Goal: Task Accomplishment & Management: Manage account settings

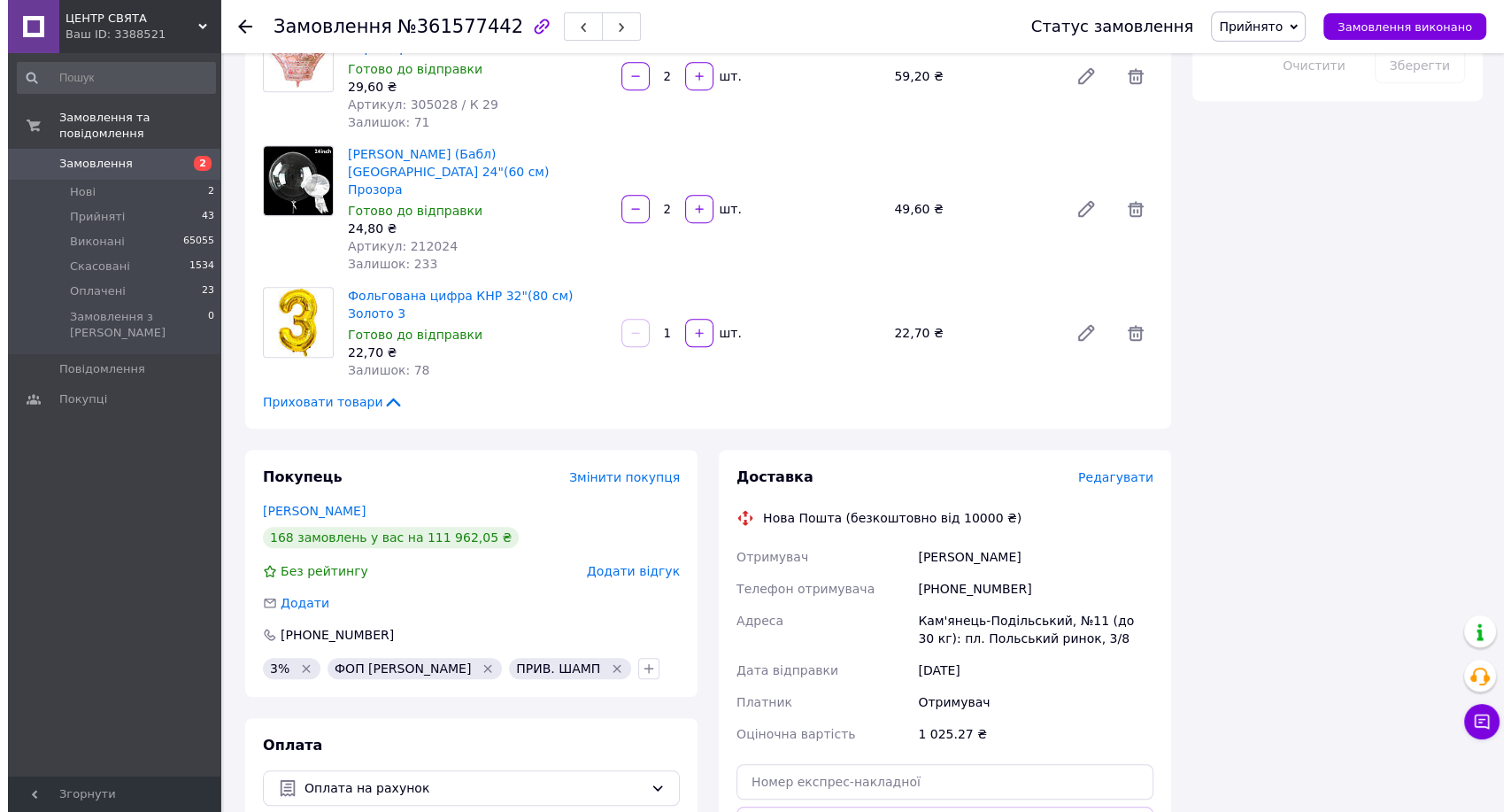
scroll to position [1180, 0]
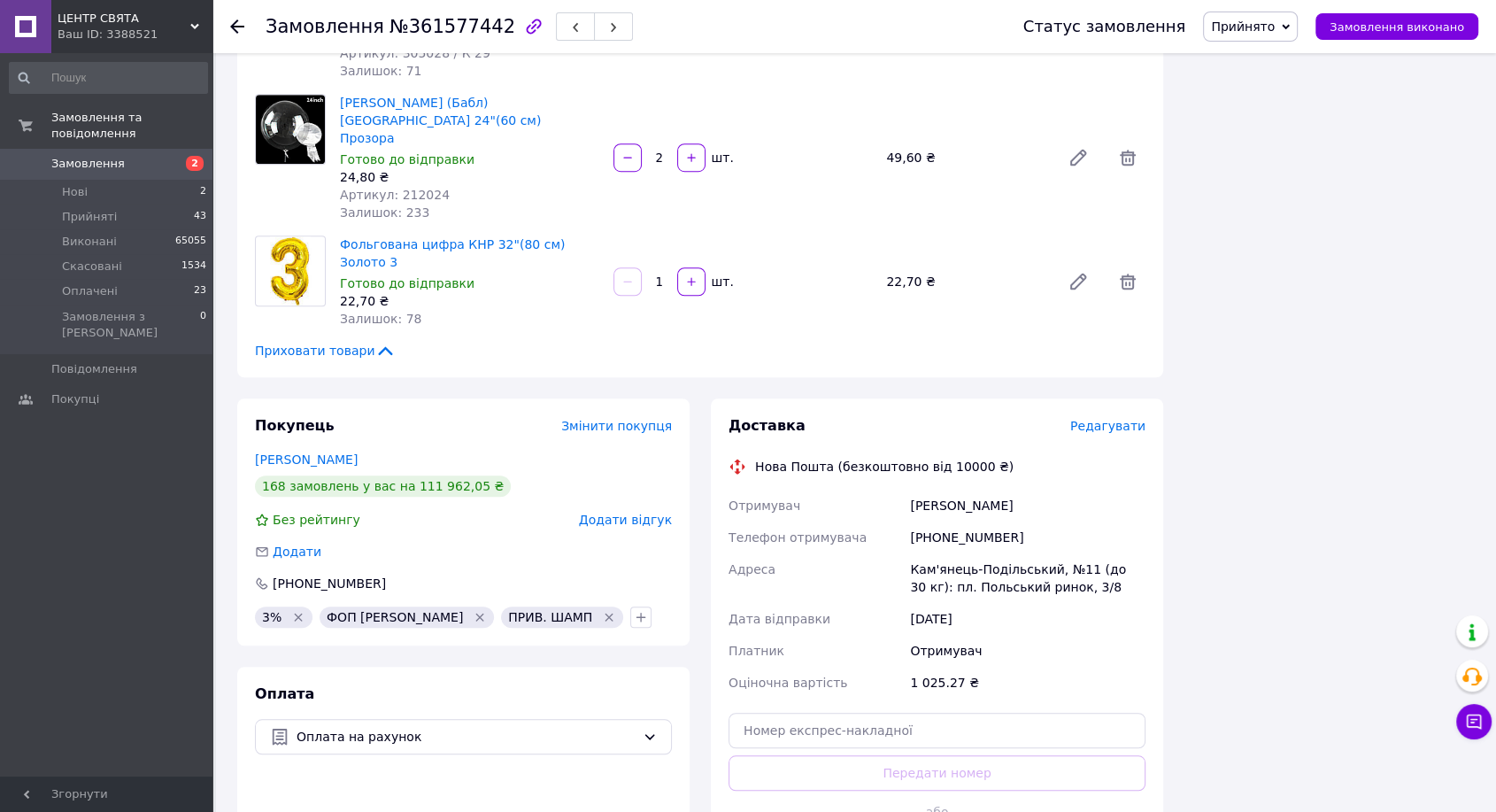
click at [1118, 419] on span "Редагувати" at bounding box center [1107, 425] width 76 height 14
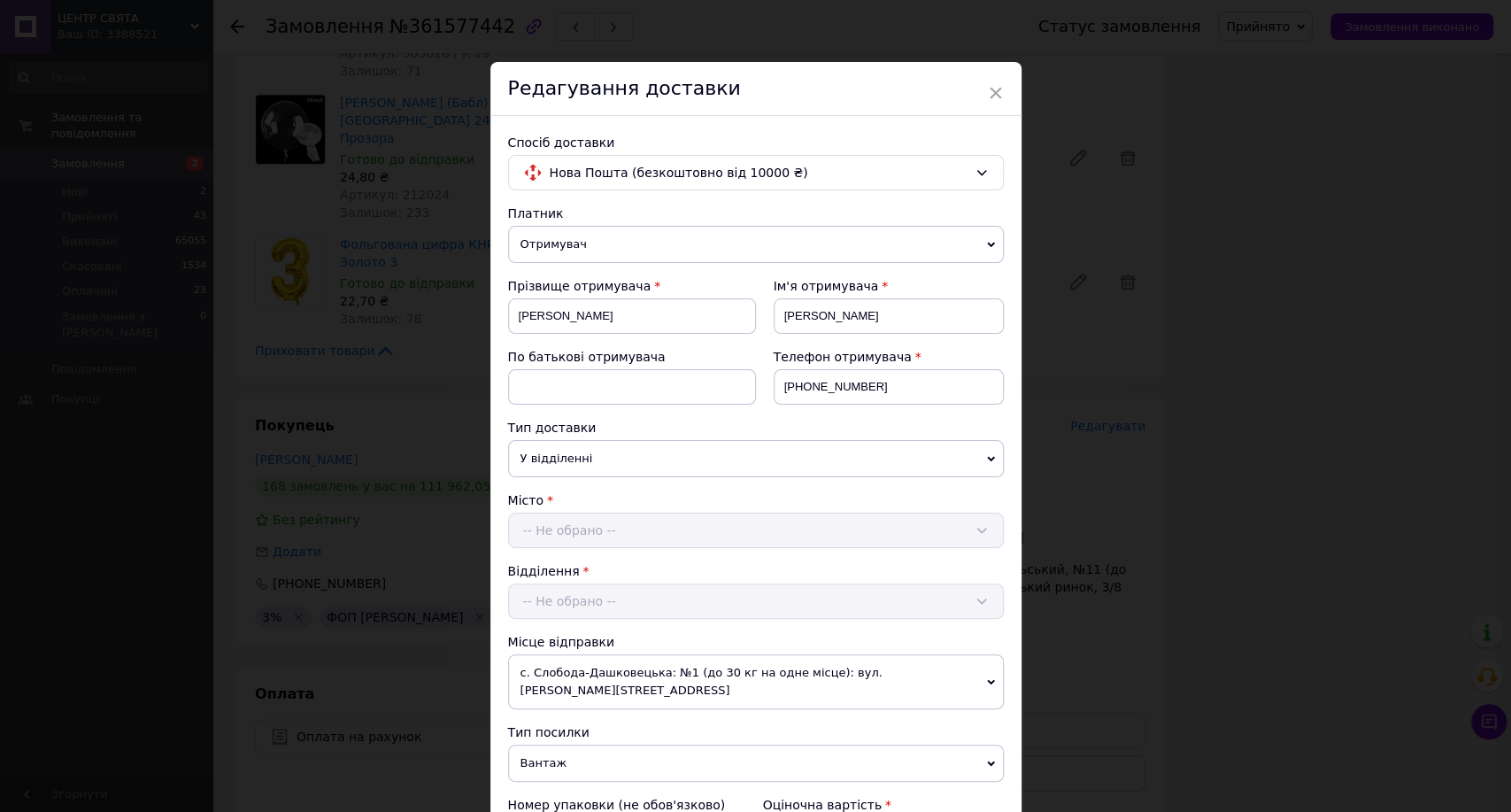
scroll to position [392, 0]
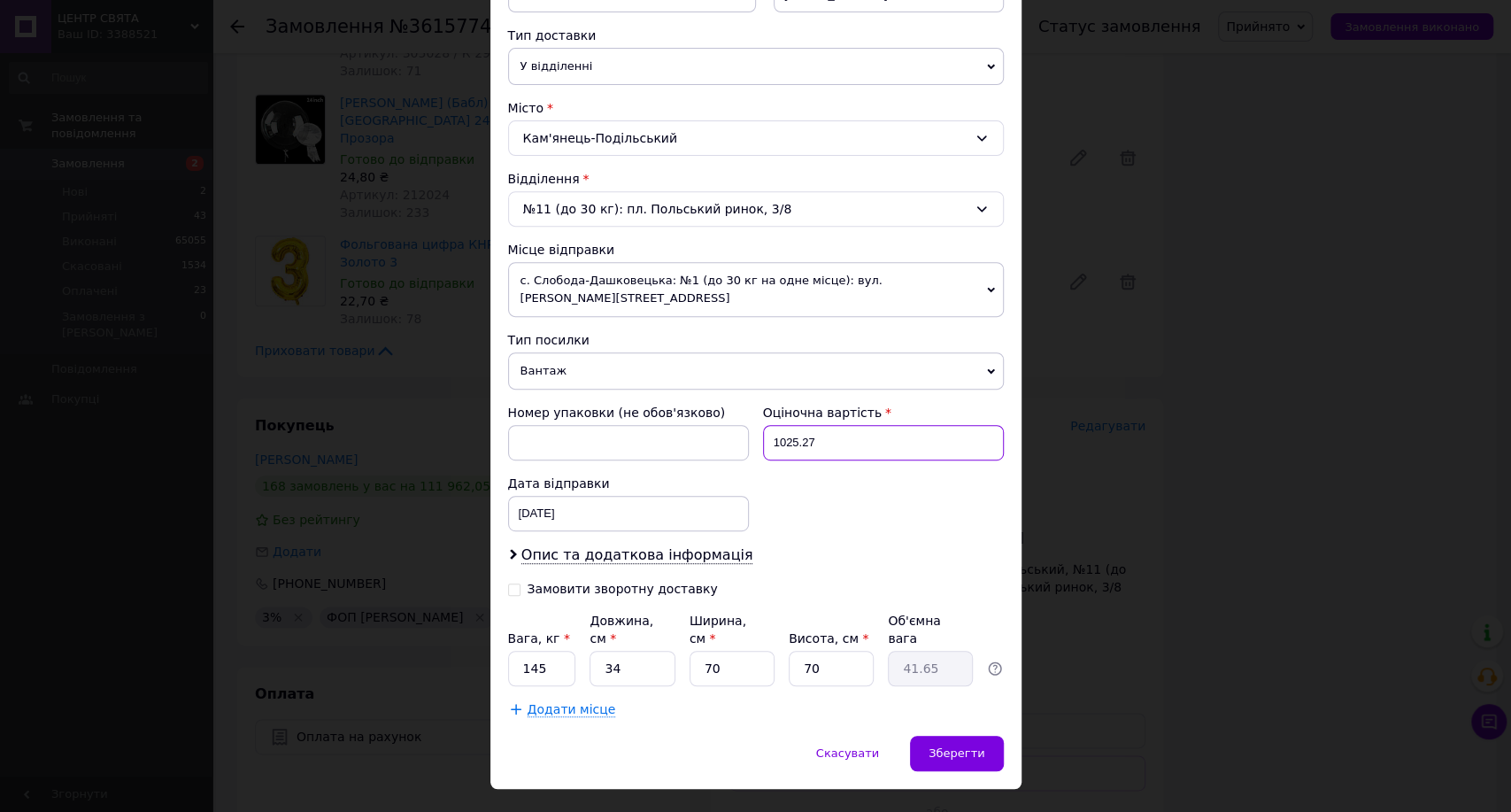
click at [763, 425] on input "1025.27" at bounding box center [884, 443] width 241 height 36
type input "200"
drag, startPoint x: 531, startPoint y: 631, endPoint x: 506, endPoint y: 634, distance: 25.2
click at [508, 650] on input "145" at bounding box center [542, 668] width 68 height 36
type input "1"
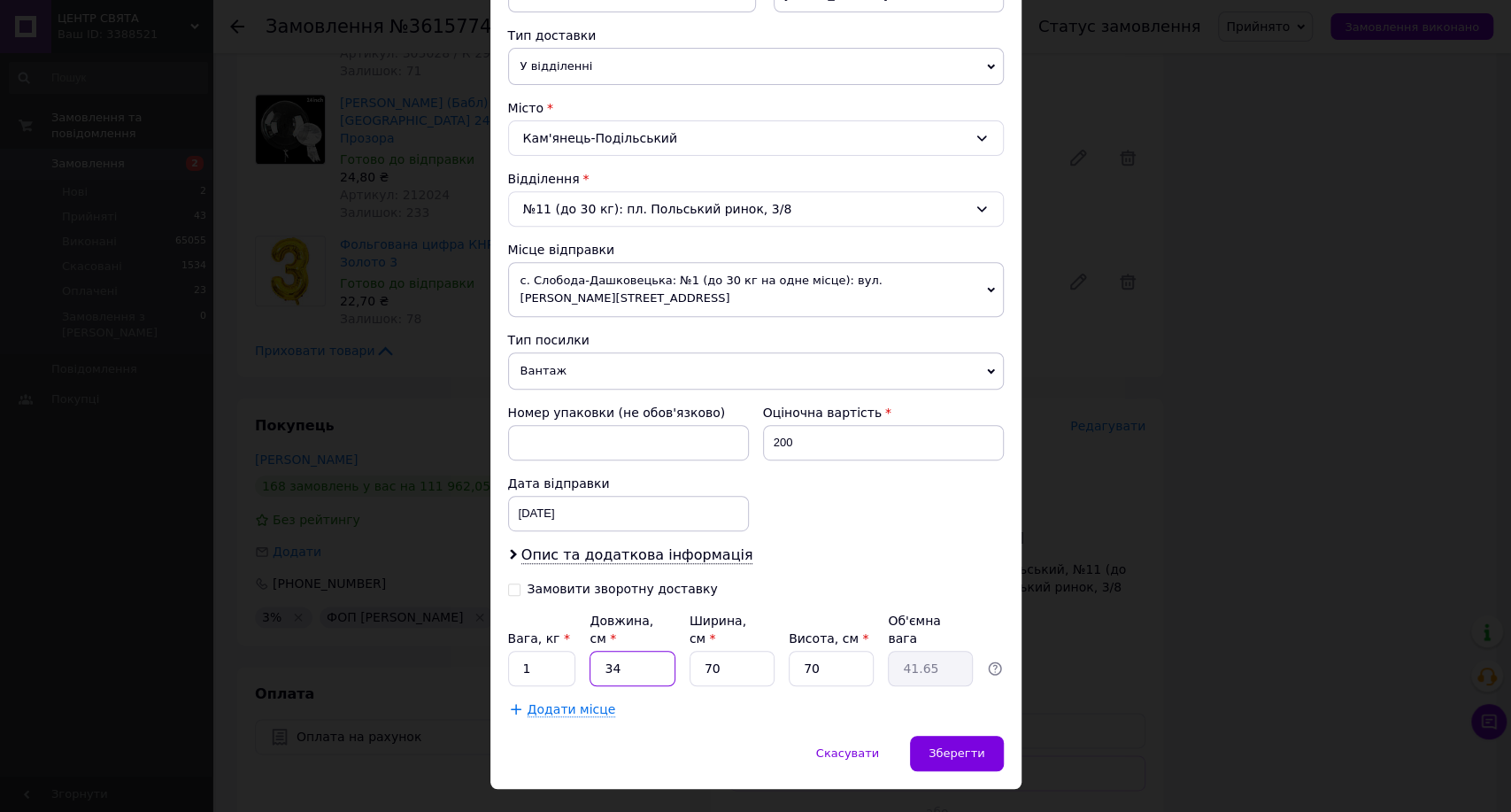
type input "7"
type input "8.57"
type input "71"
type input "86.98"
type input "7"
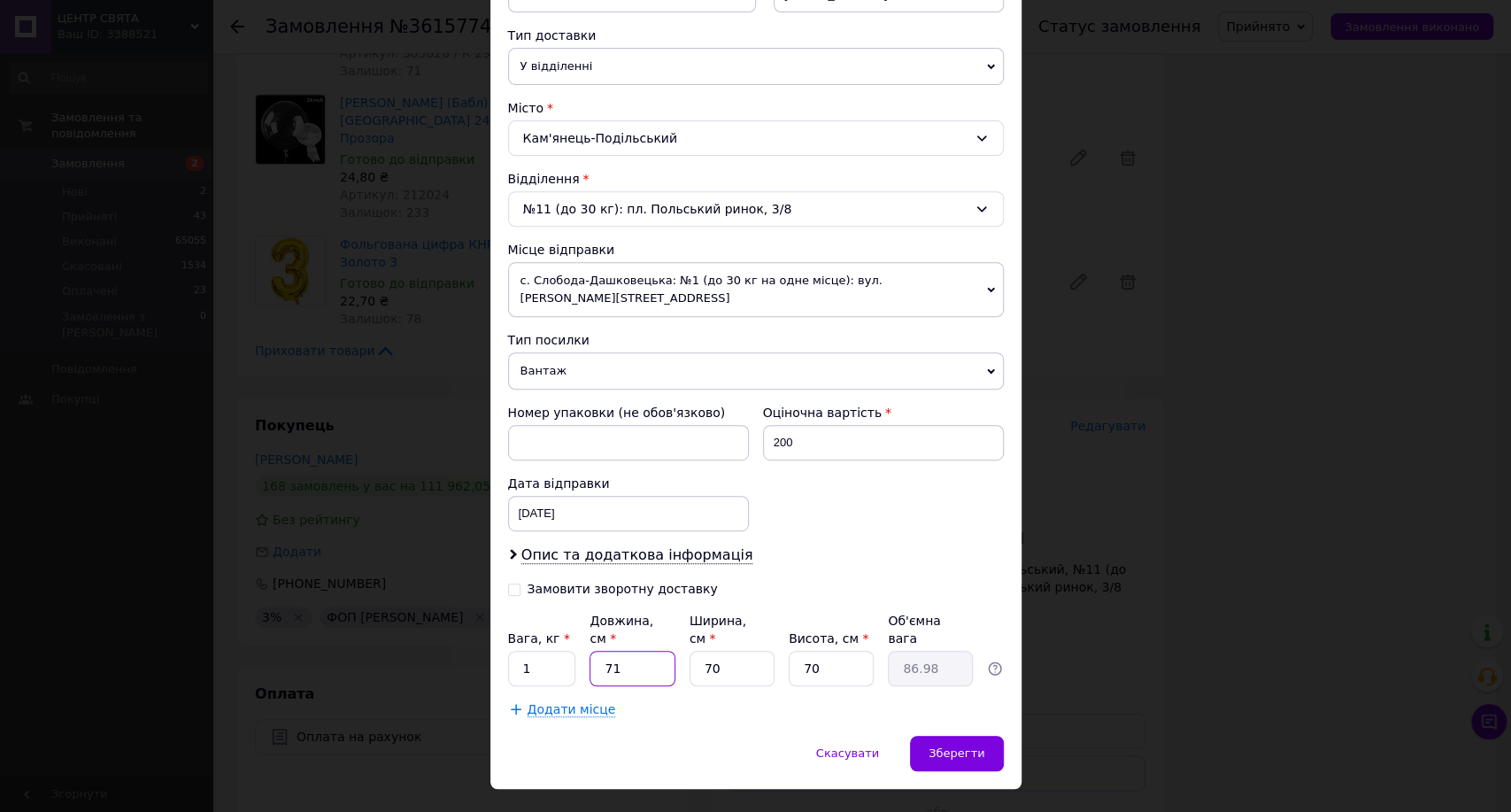
type input "8.57"
type input "7"
type input "0.86"
type input "70"
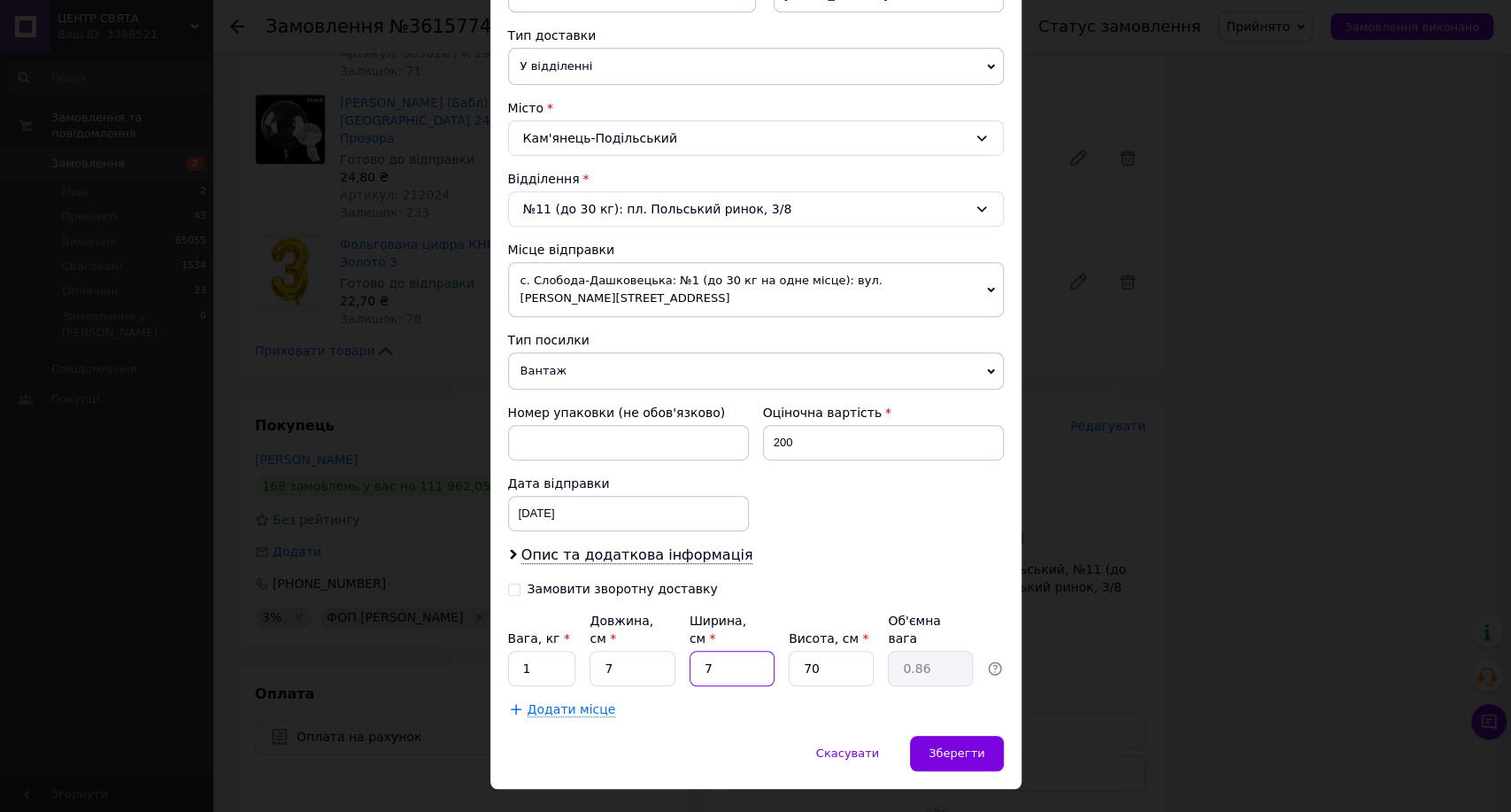
type input "8.57"
type input "6"
type input "0.74"
type input "6"
click at [807, 735] on div "Скасувати   Зберегти" at bounding box center [756, 762] width 531 height 53
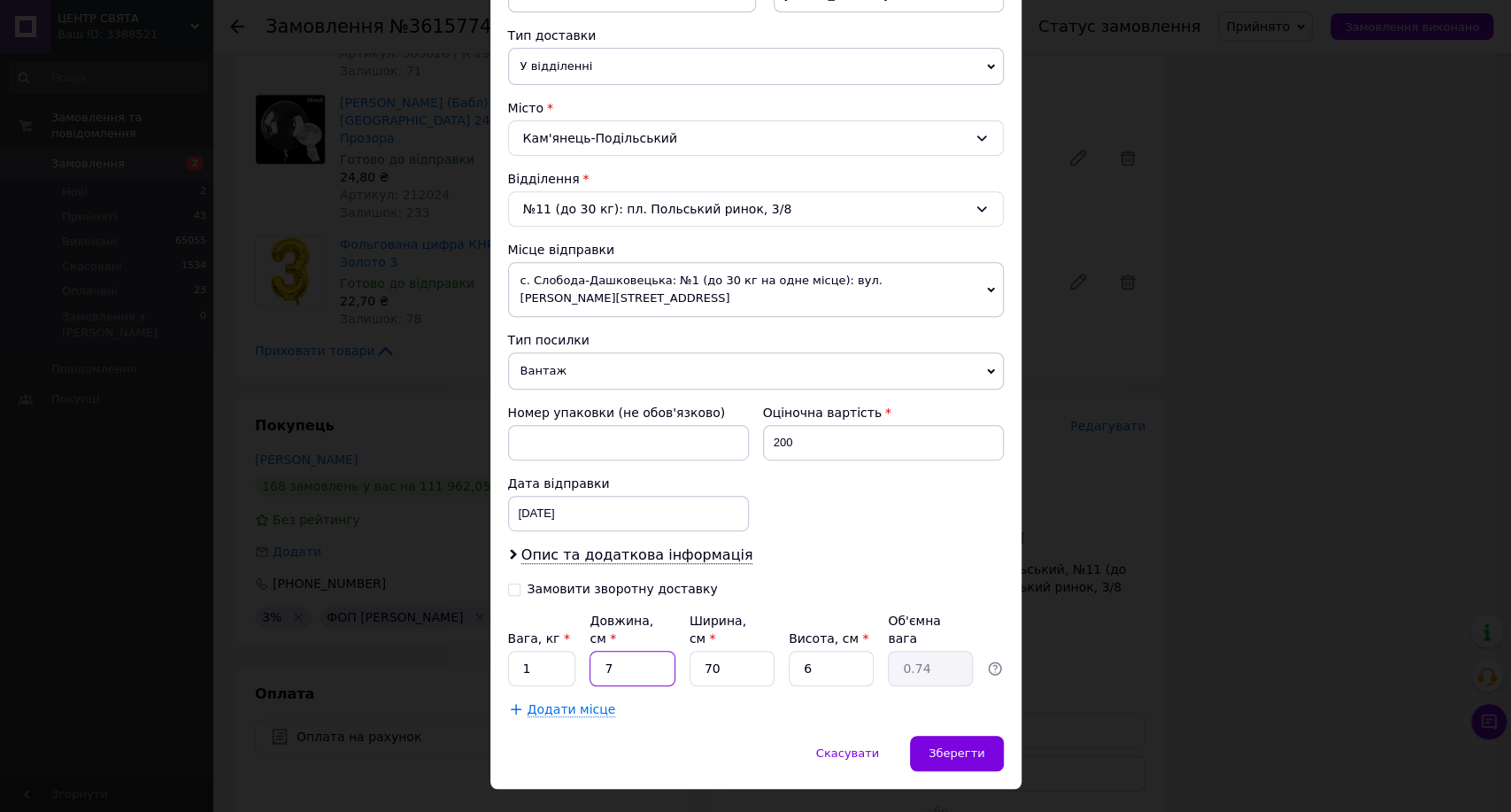
click at [632, 650] on input "7" at bounding box center [632, 668] width 85 height 36
type input "7"
type input "0.74"
type input "70"
type input "7.35"
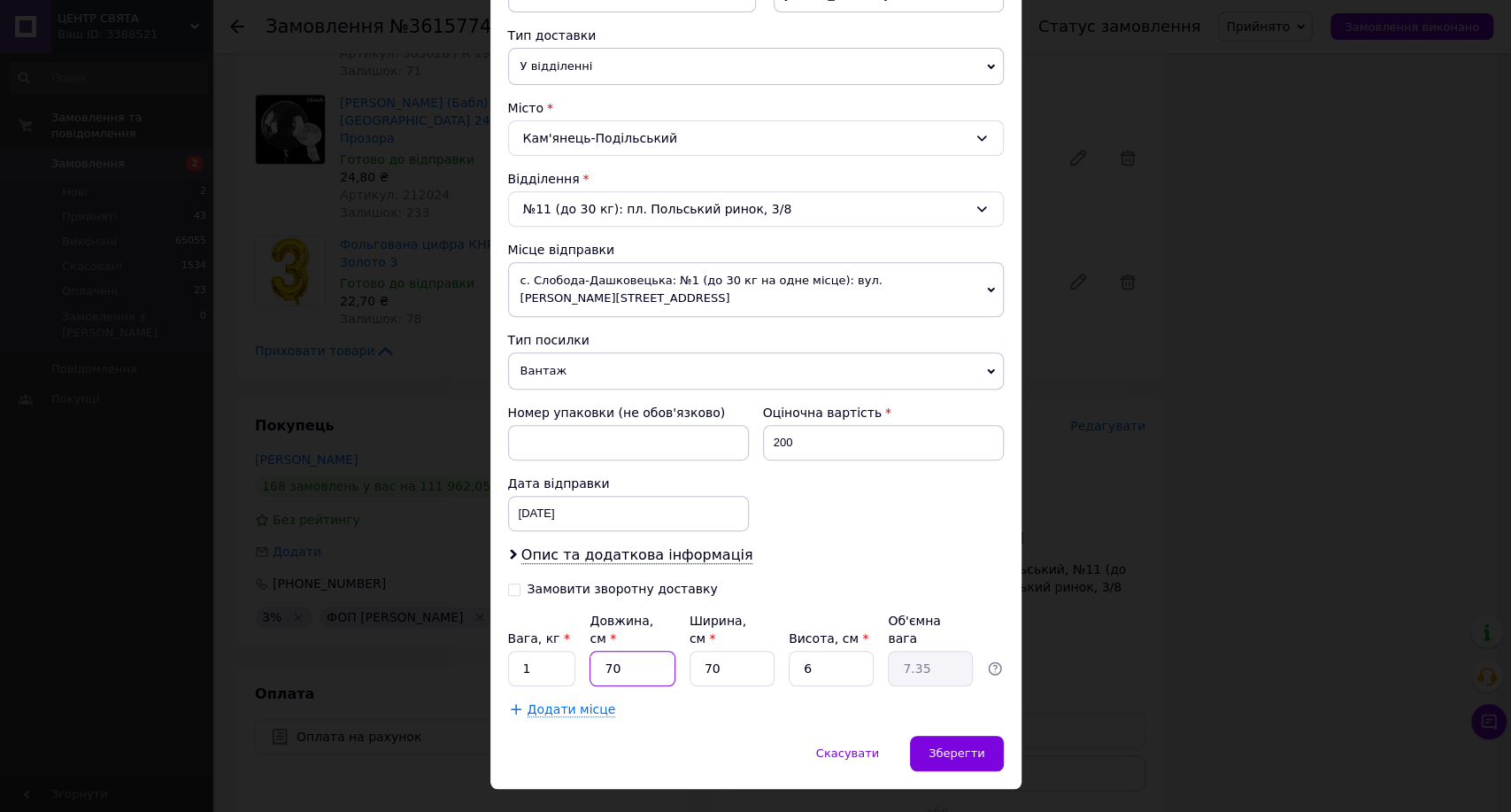
type input "70"
click at [863, 546] on div "Опис та додаткова інформація" at bounding box center [756, 556] width 495 height 21
click at [948, 747] on span "Зберегти" at bounding box center [957, 753] width 56 height 13
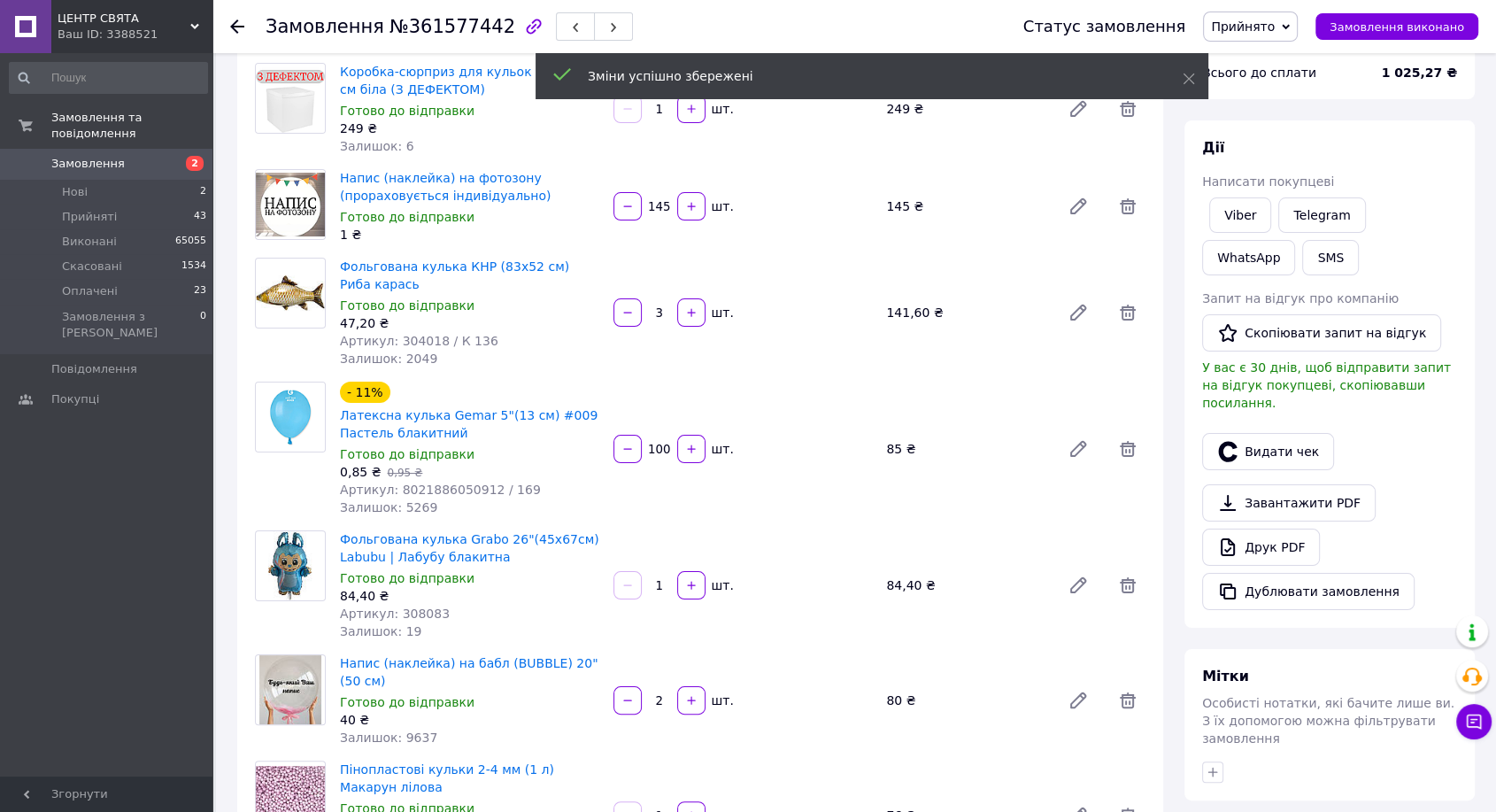
scroll to position [0, 0]
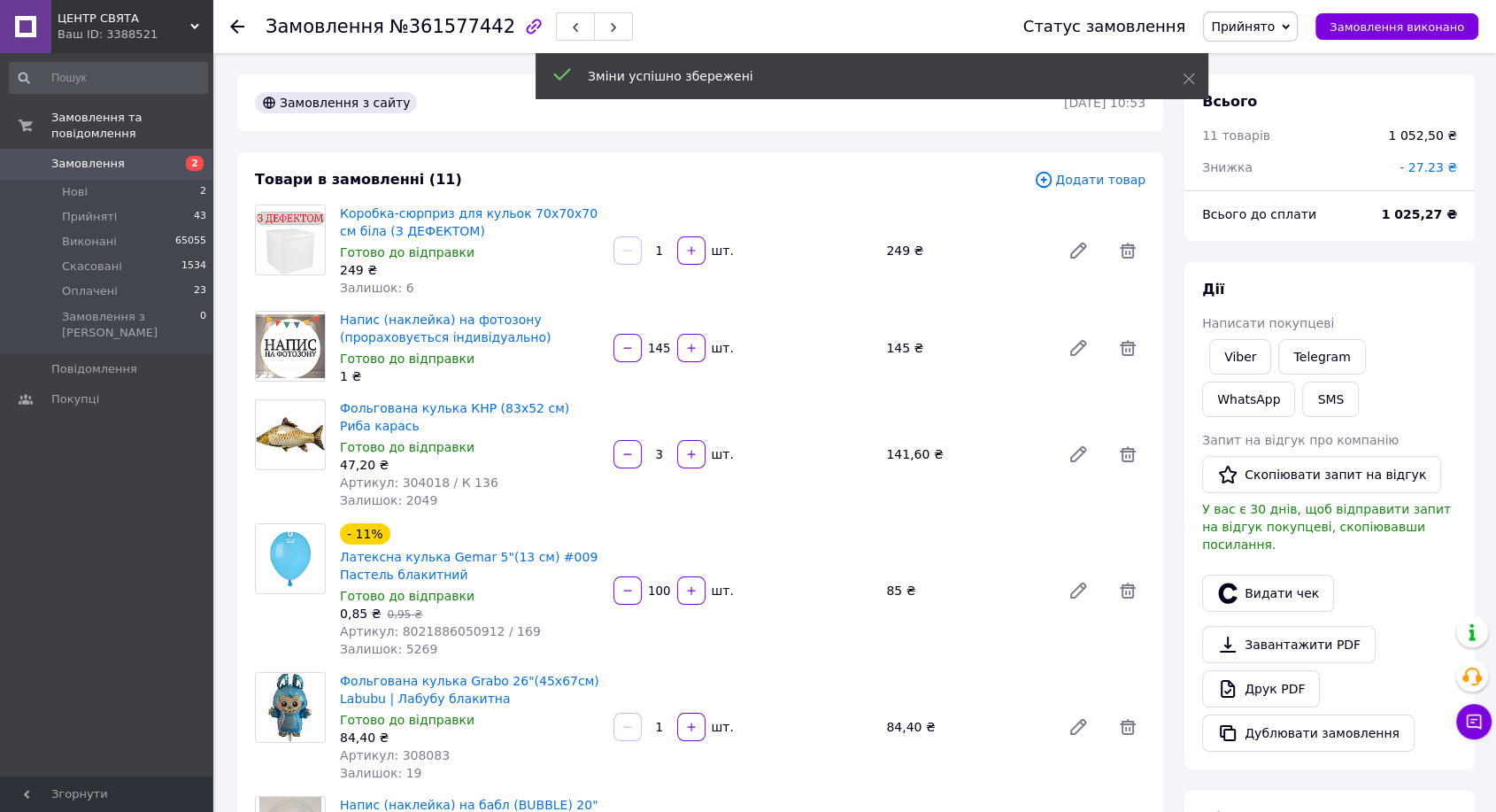
click at [424, 30] on span "№361577442" at bounding box center [452, 26] width 126 height 21
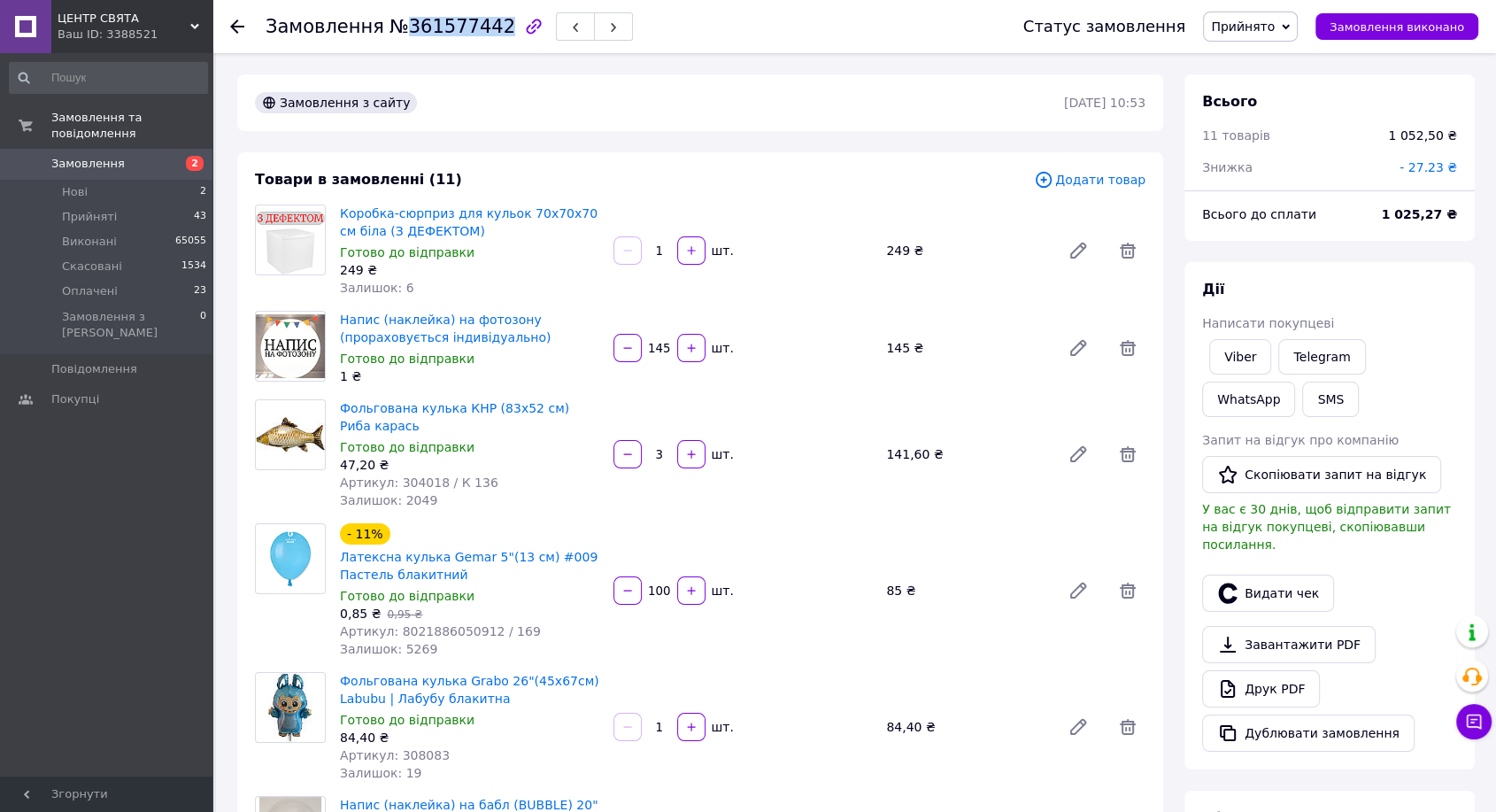
click at [424, 30] on span "№361577442" at bounding box center [452, 26] width 126 height 21
copy span "361577442"
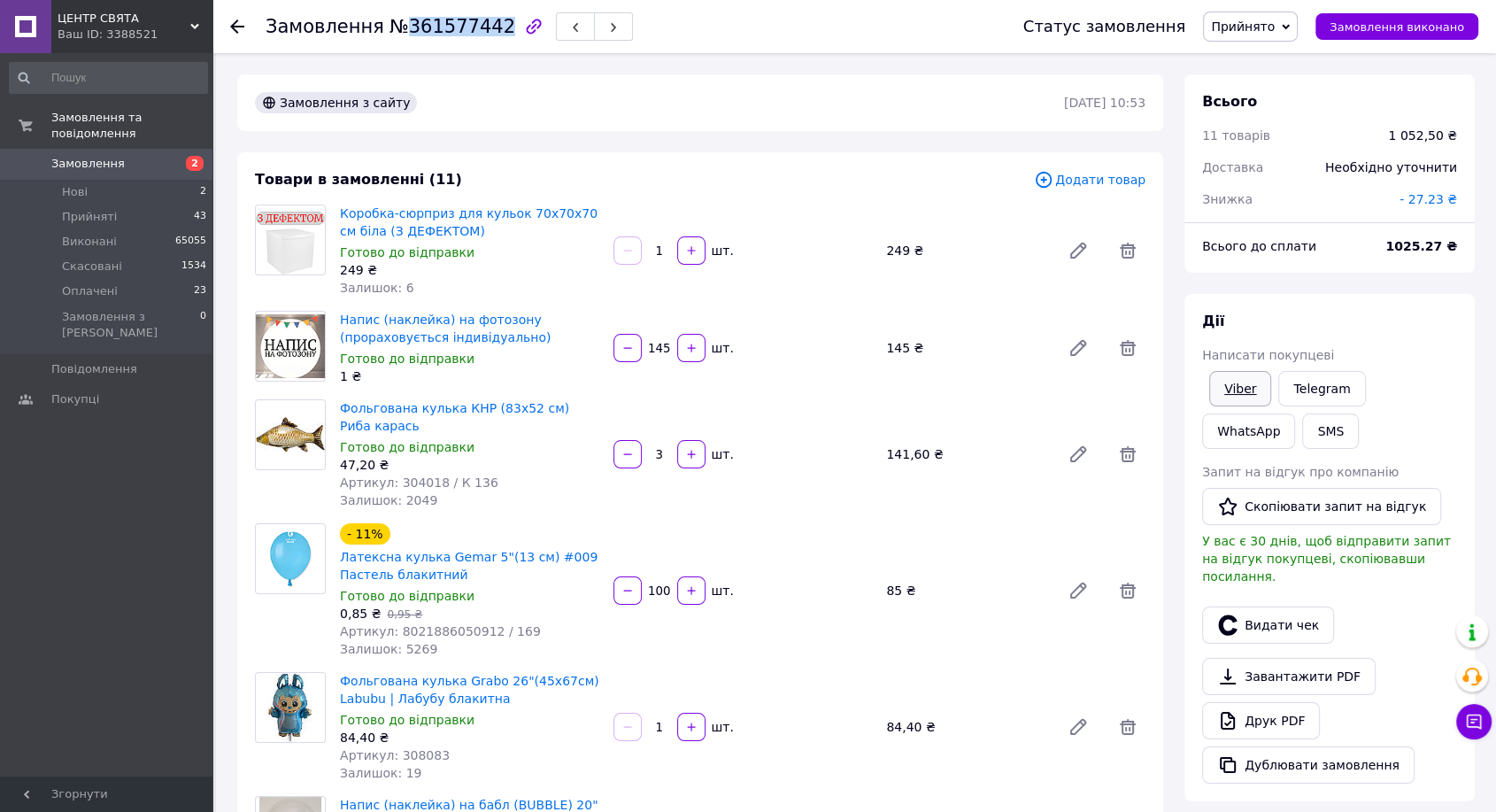
click at [1258, 390] on link "Viber" at bounding box center [1240, 389] width 62 height 36
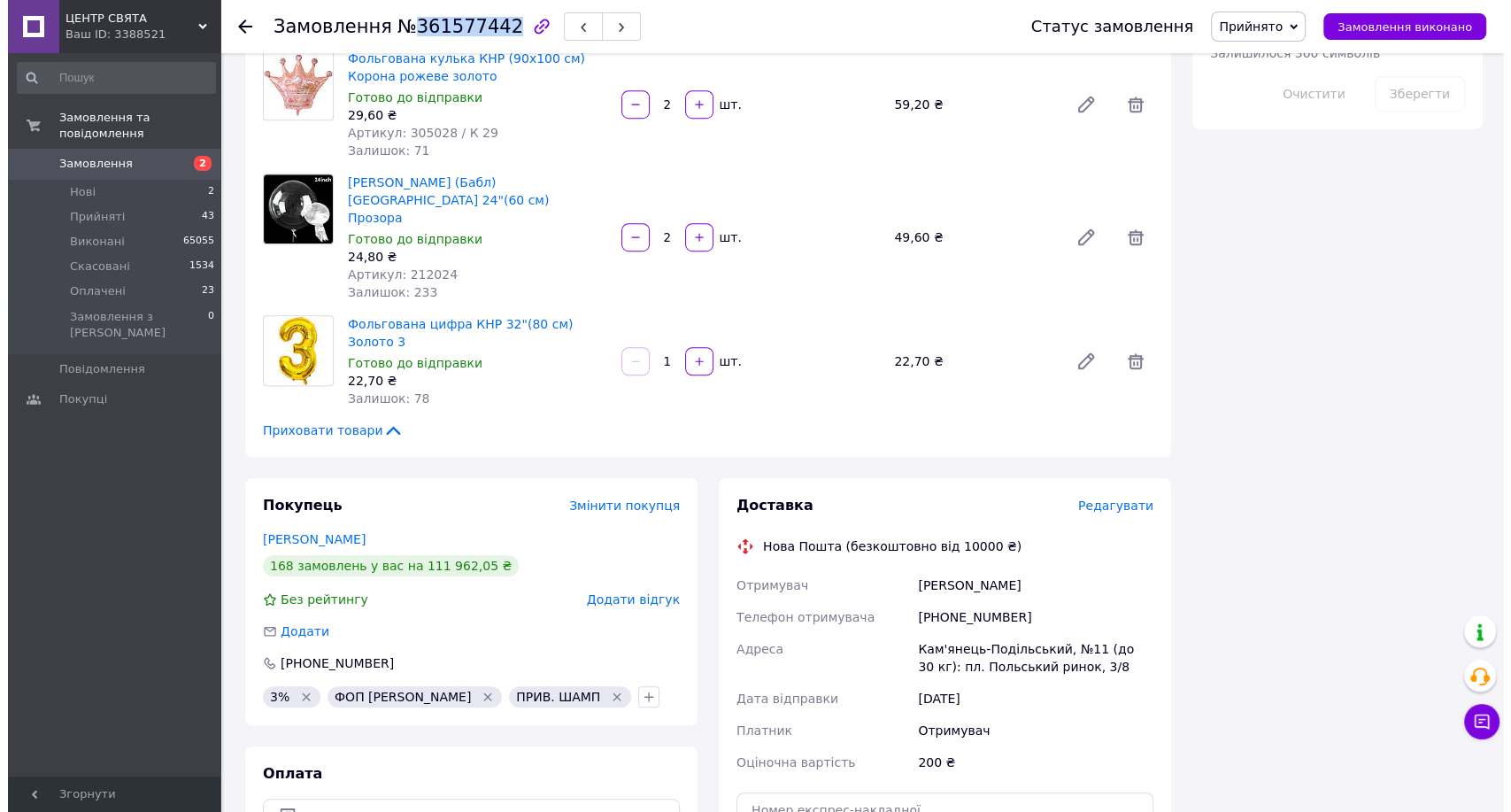
scroll to position [1278, 0]
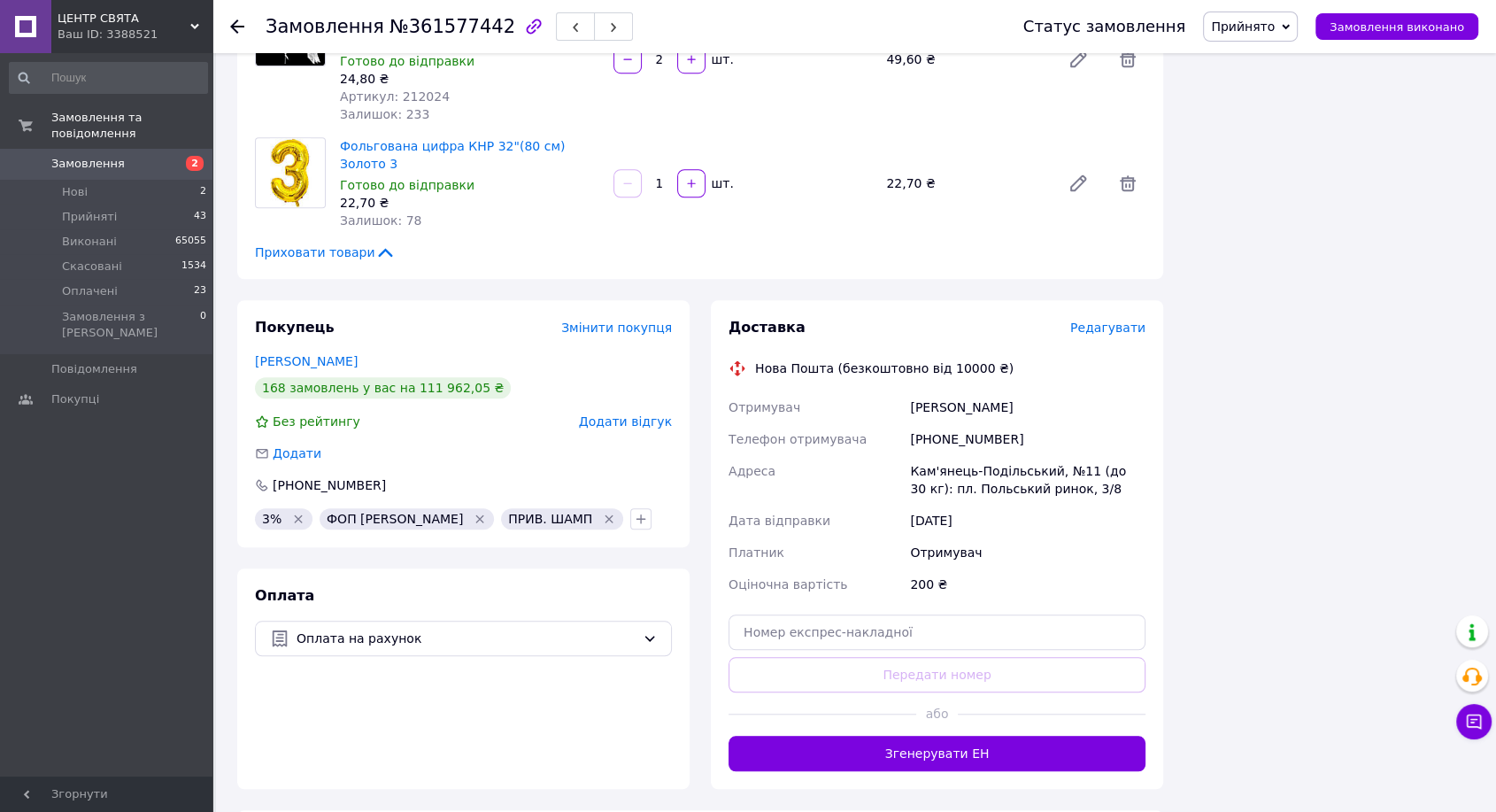
click at [1101, 321] on span "Редагувати" at bounding box center [1107, 327] width 76 height 14
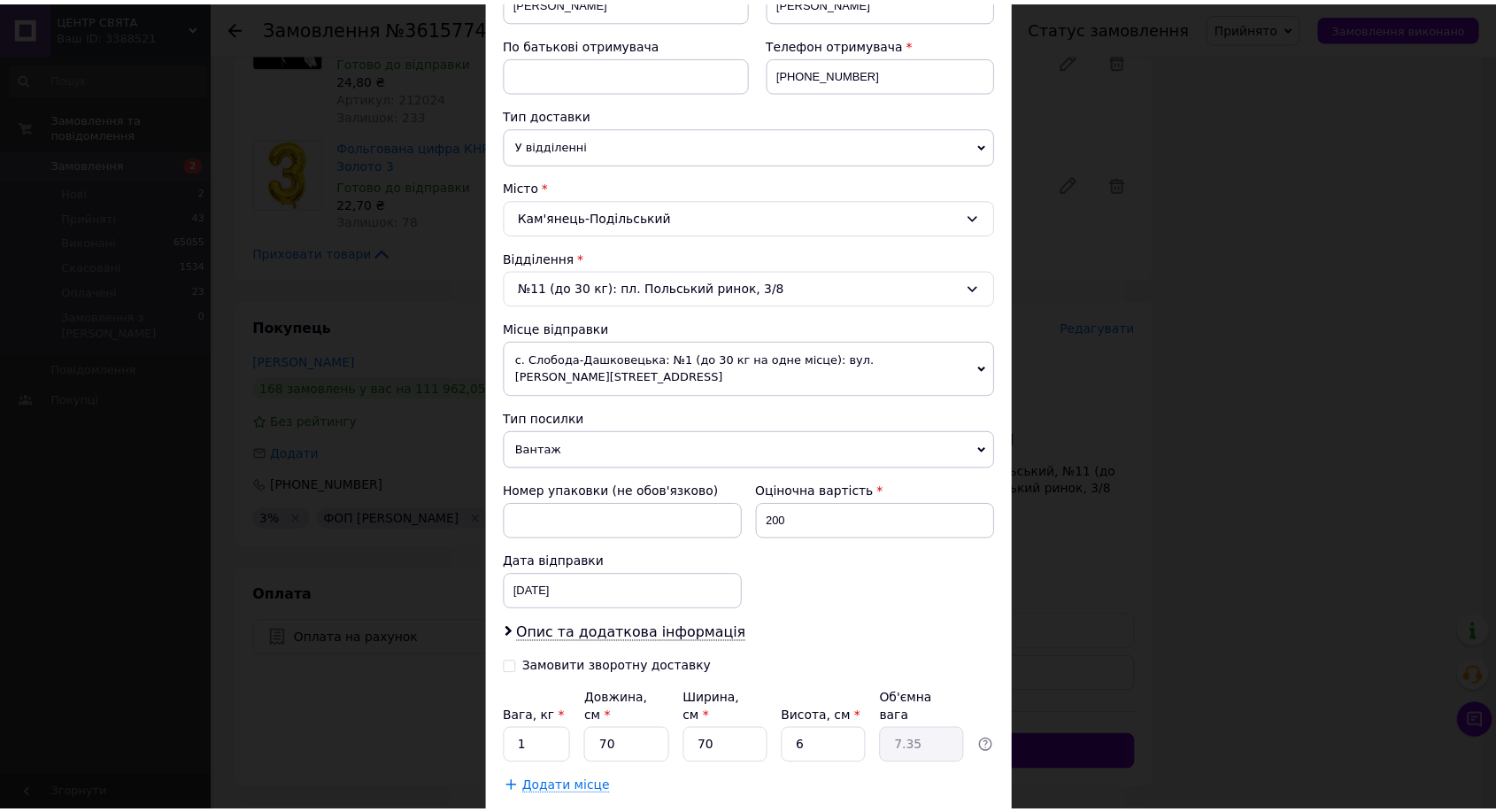
scroll to position [392, 0]
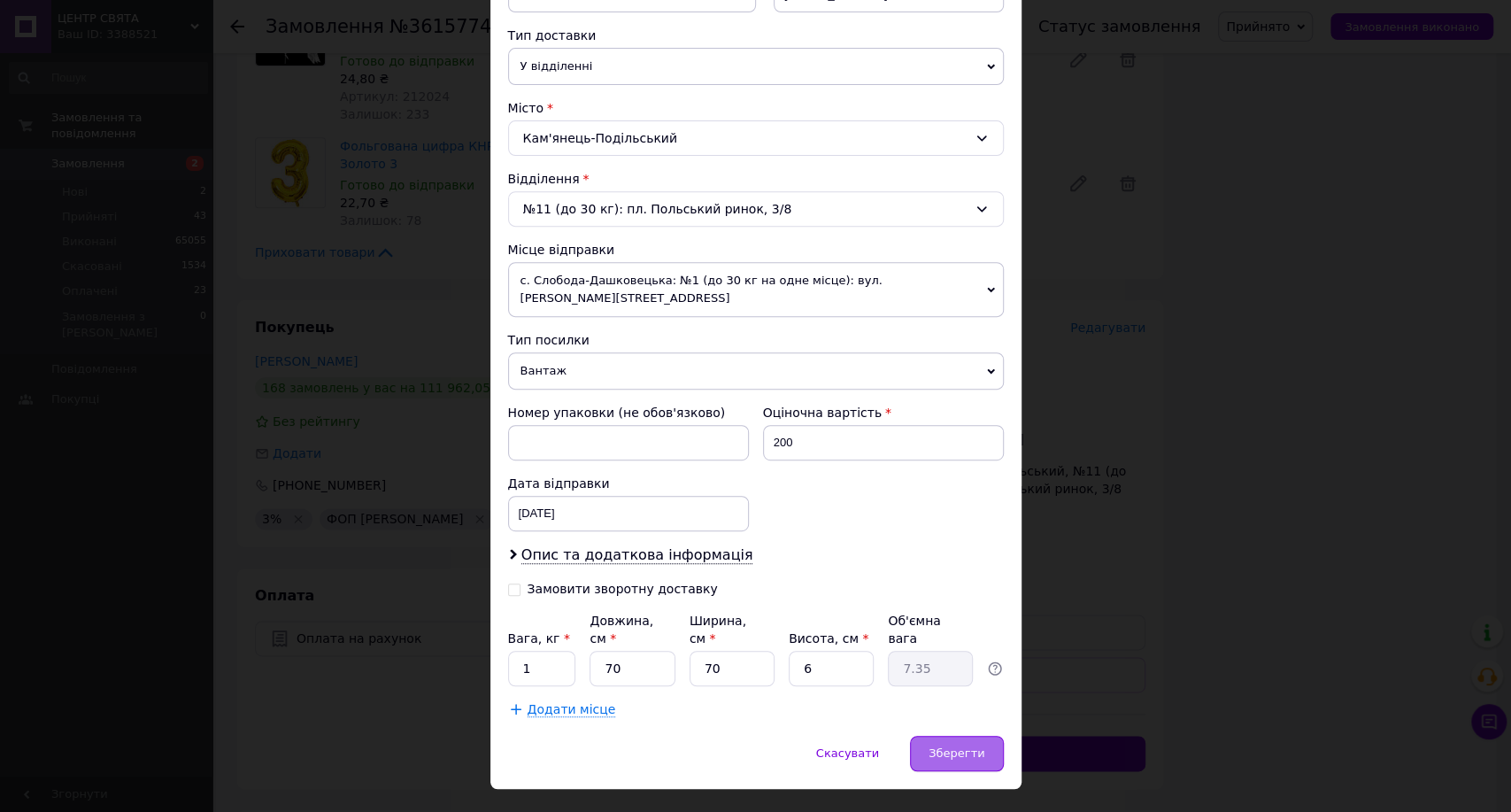
click at [942, 735] on div "Зберегти" at bounding box center [956, 753] width 93 height 36
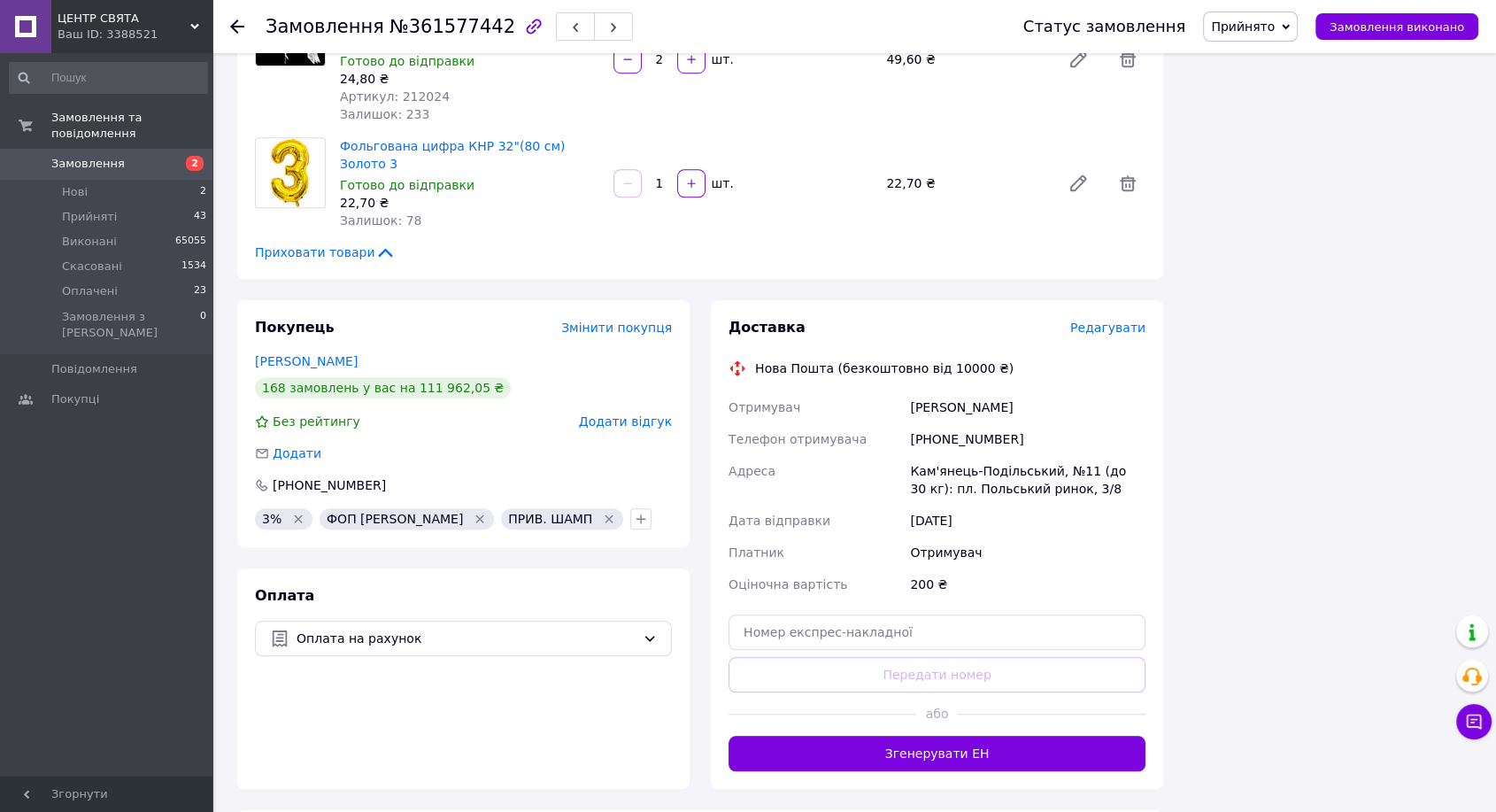
click at [432, 11] on div "Замовлення №361577442" at bounding box center [449, 26] width 367 height 30
copy span "361577442"
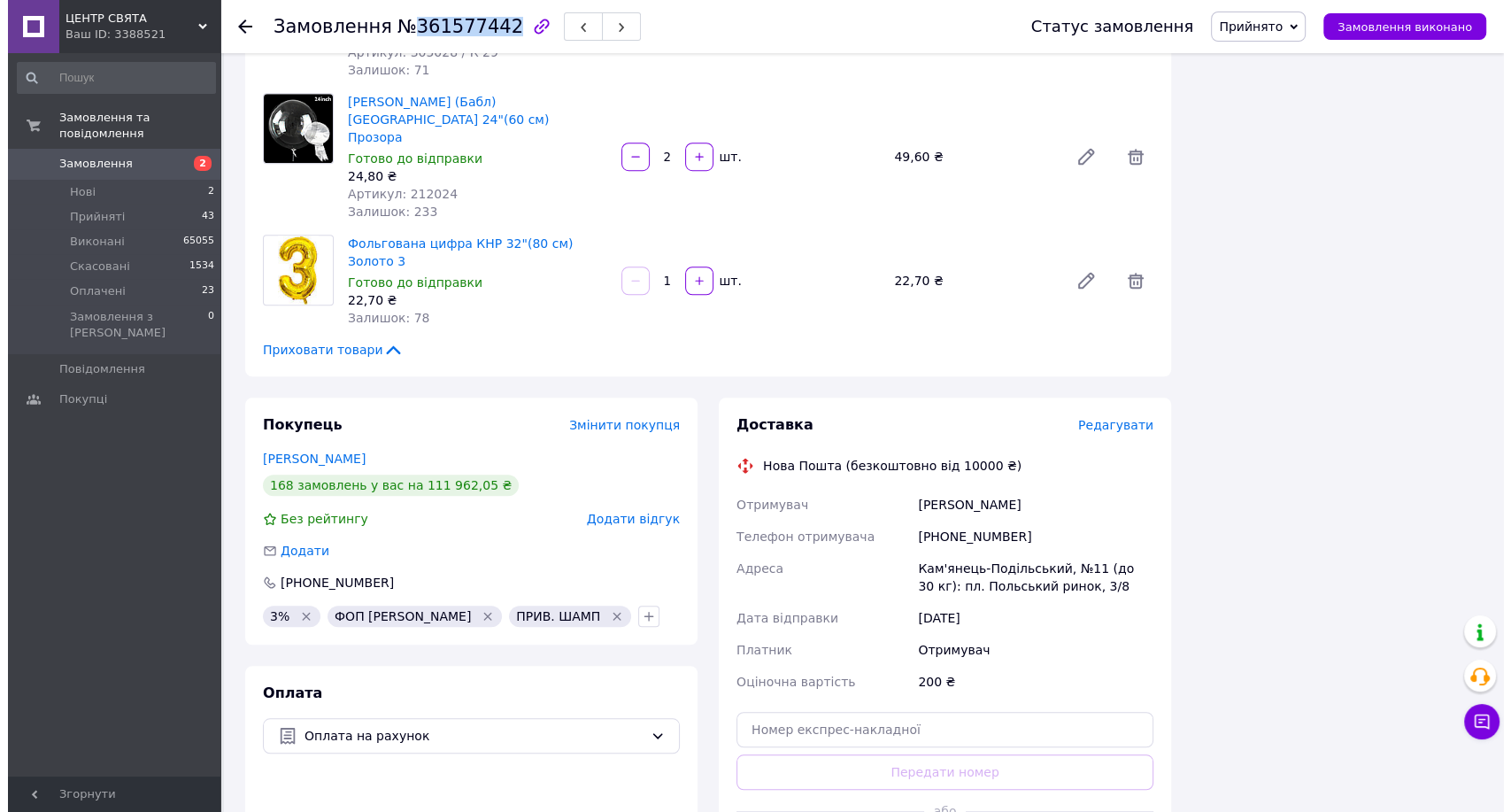
scroll to position [1376, 0]
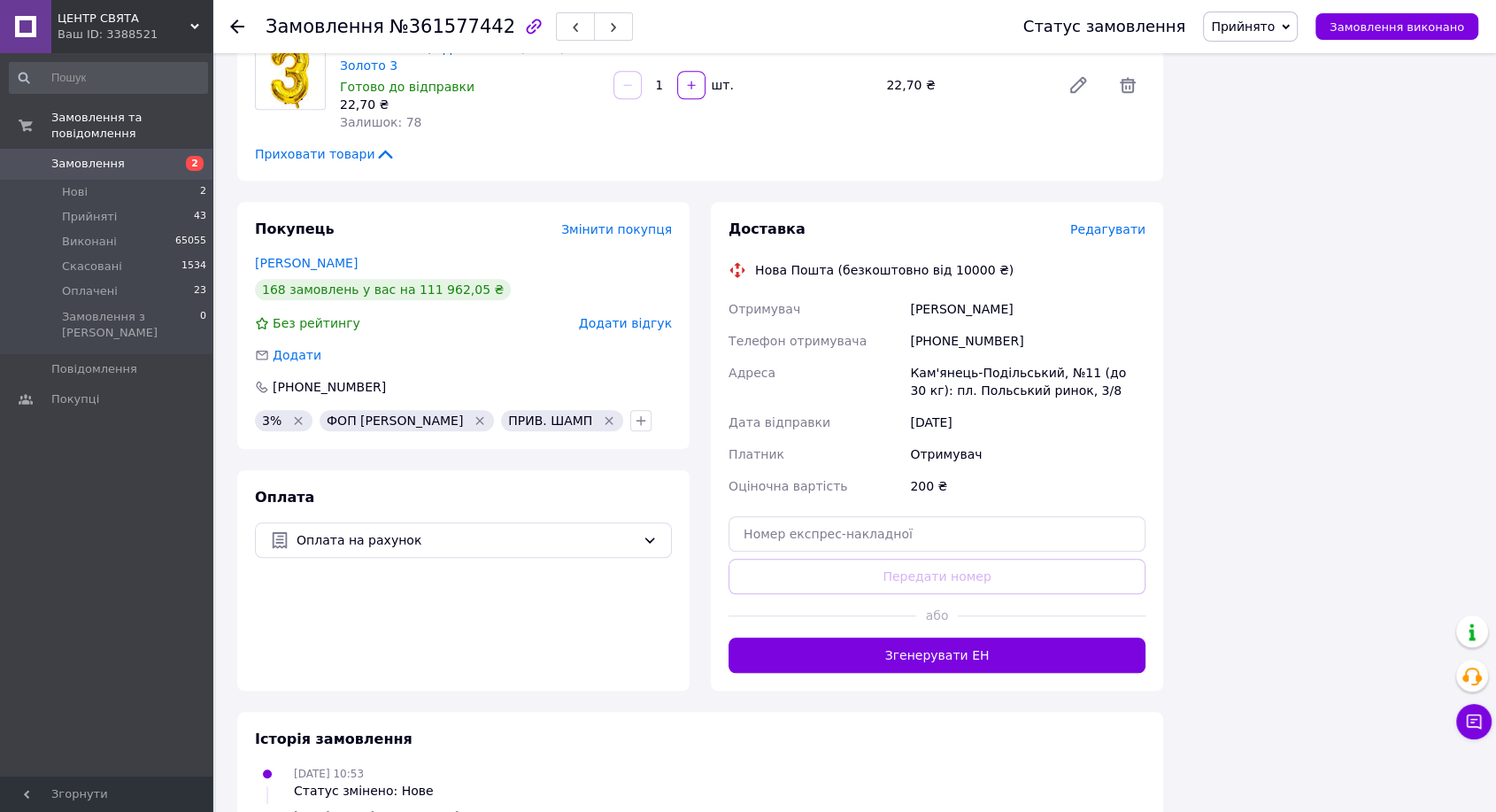
click at [1107, 222] on span "Редагувати" at bounding box center [1107, 229] width 76 height 14
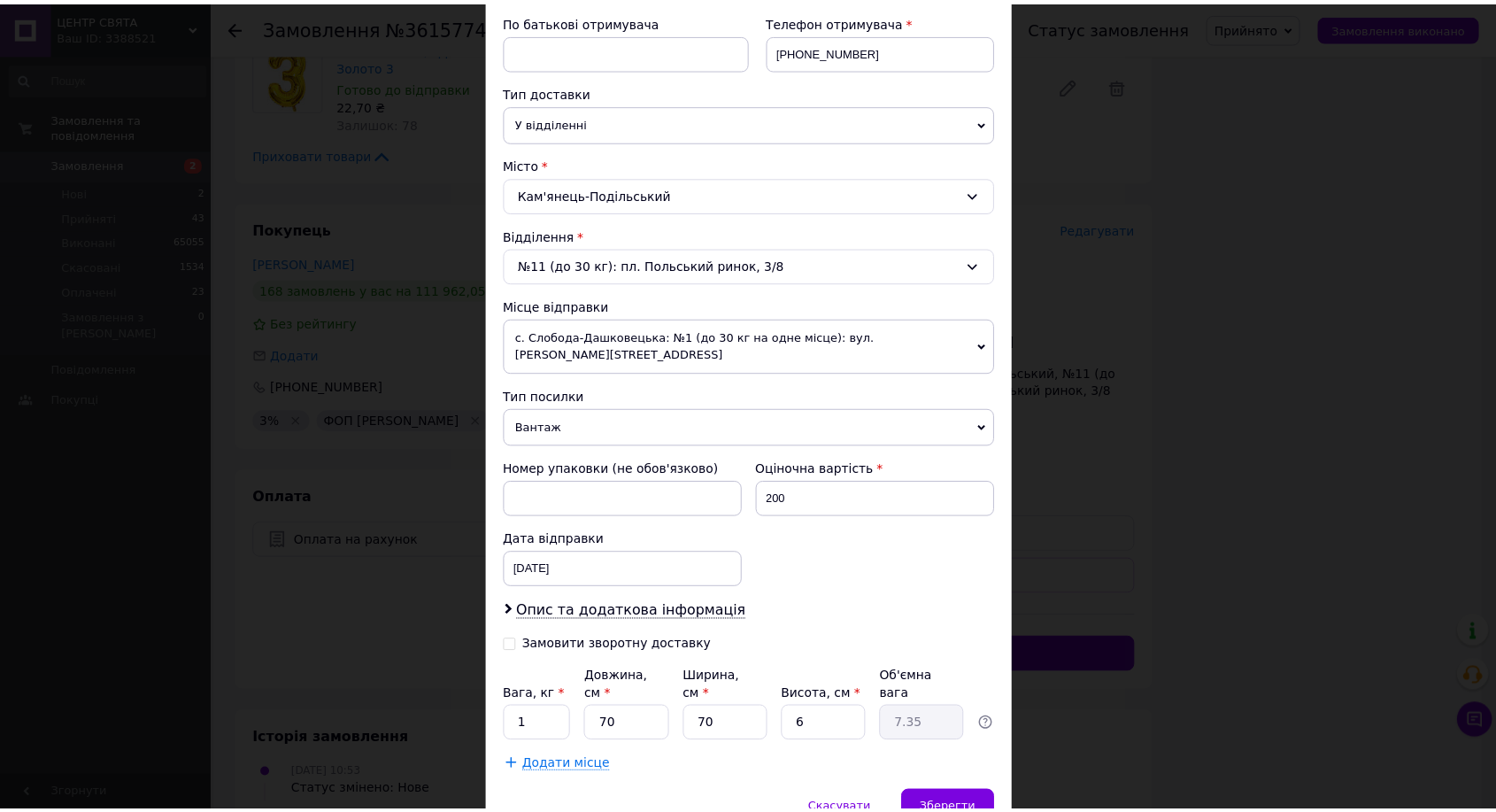
scroll to position [392, 0]
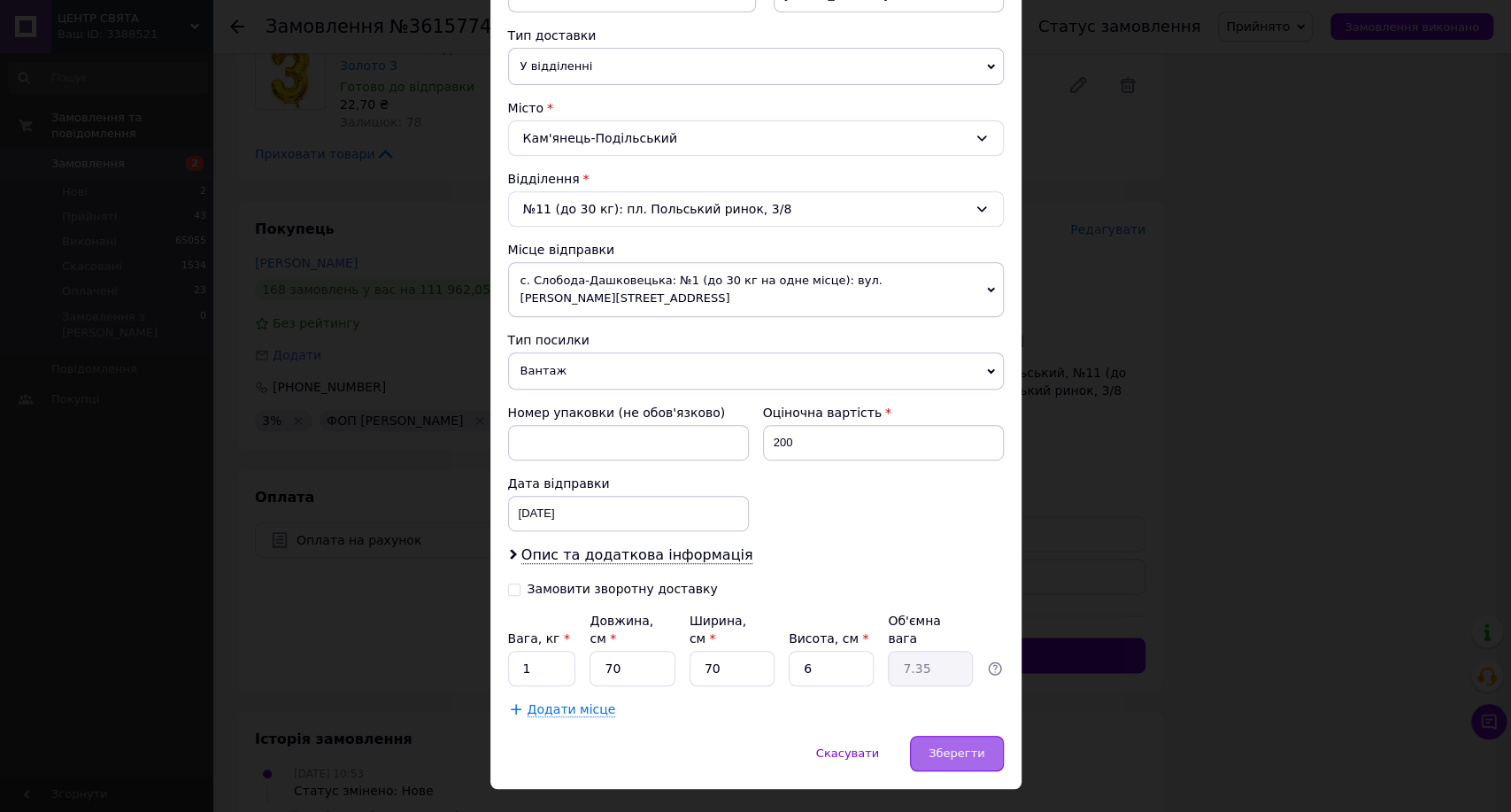
click at [945, 747] on span "Зберегти" at bounding box center [957, 753] width 56 height 13
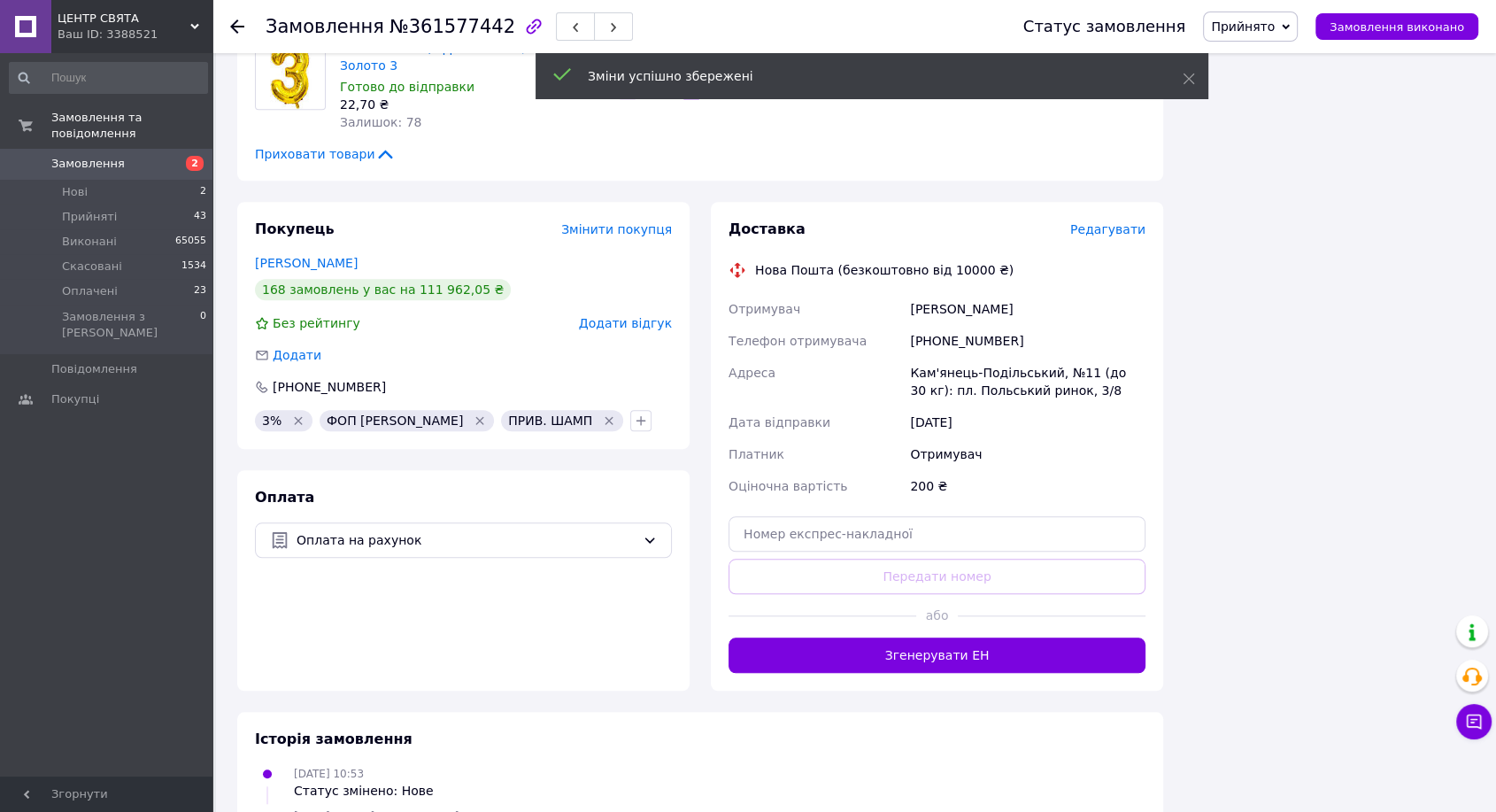
click at [961, 637] on button "Згенерувати ЕН" at bounding box center [937, 655] width 417 height 36
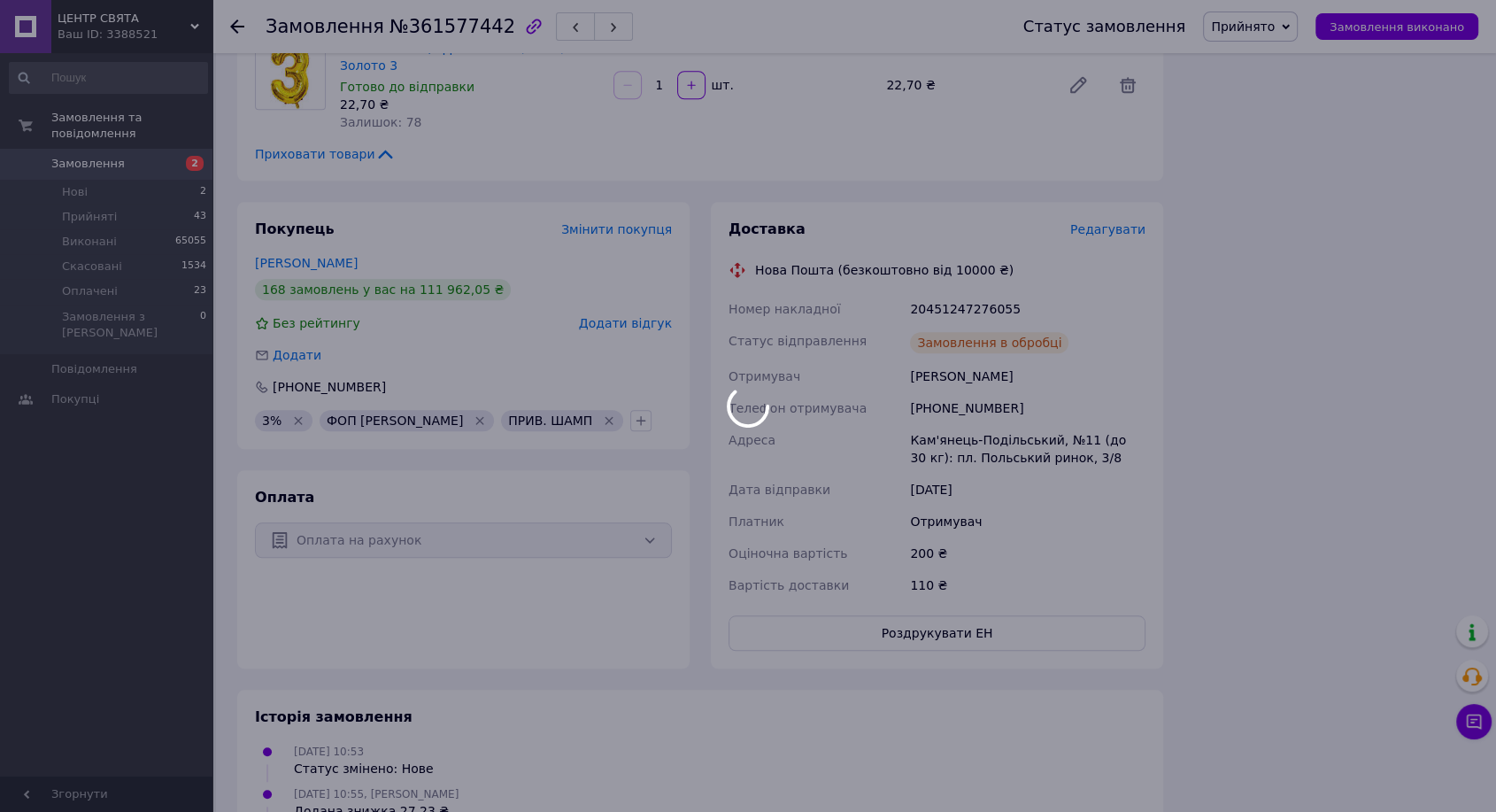
click at [951, 238] on div at bounding box center [748, 406] width 1496 height 812
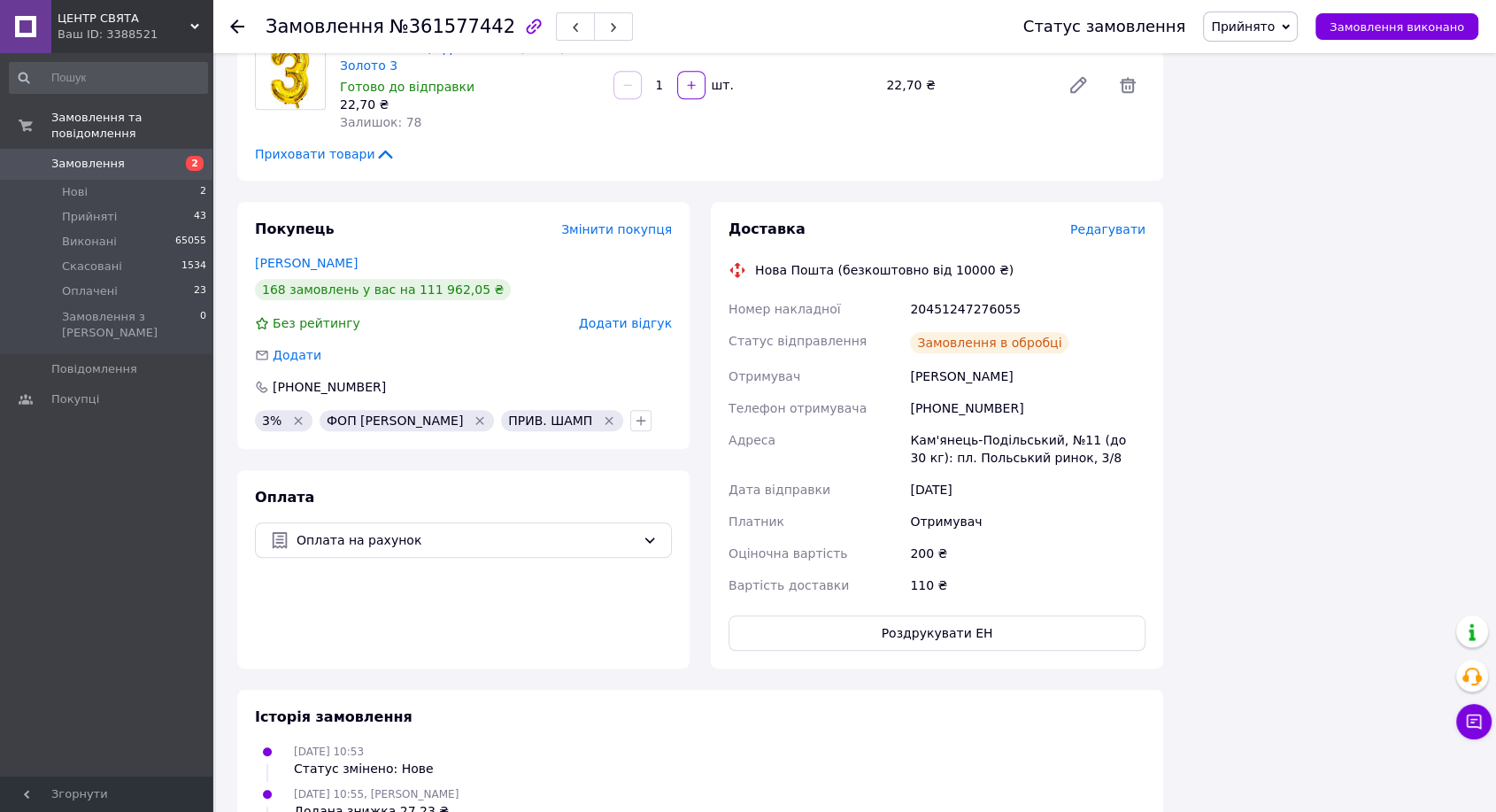
click at [951, 293] on div "20451247276055" at bounding box center [1028, 309] width 243 height 32
copy div "20451247276055"
click at [1364, 17] on button "Замовлення виконано" at bounding box center [1397, 26] width 163 height 26
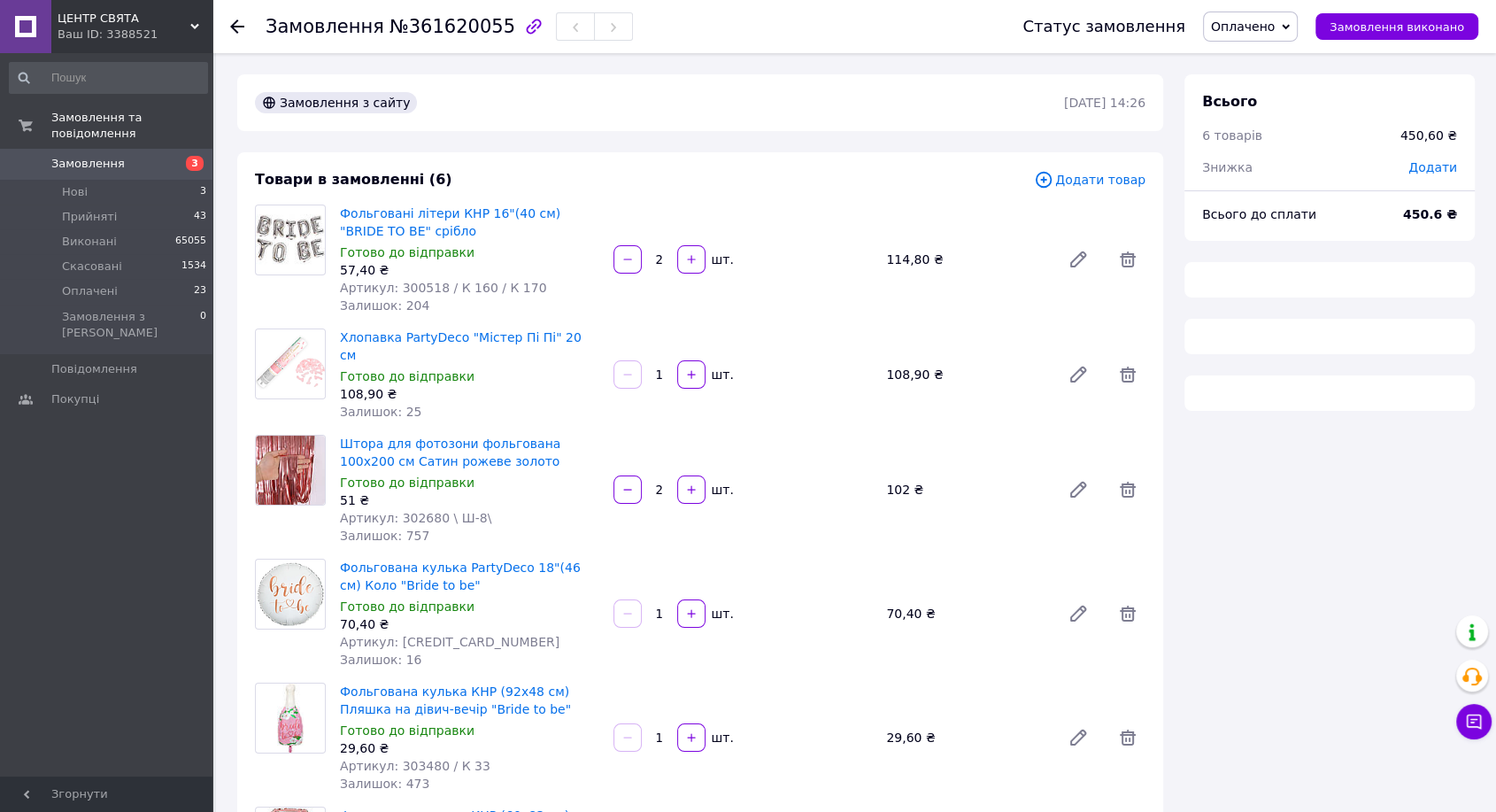
click at [444, 33] on span "№361620055" at bounding box center [452, 26] width 126 height 21
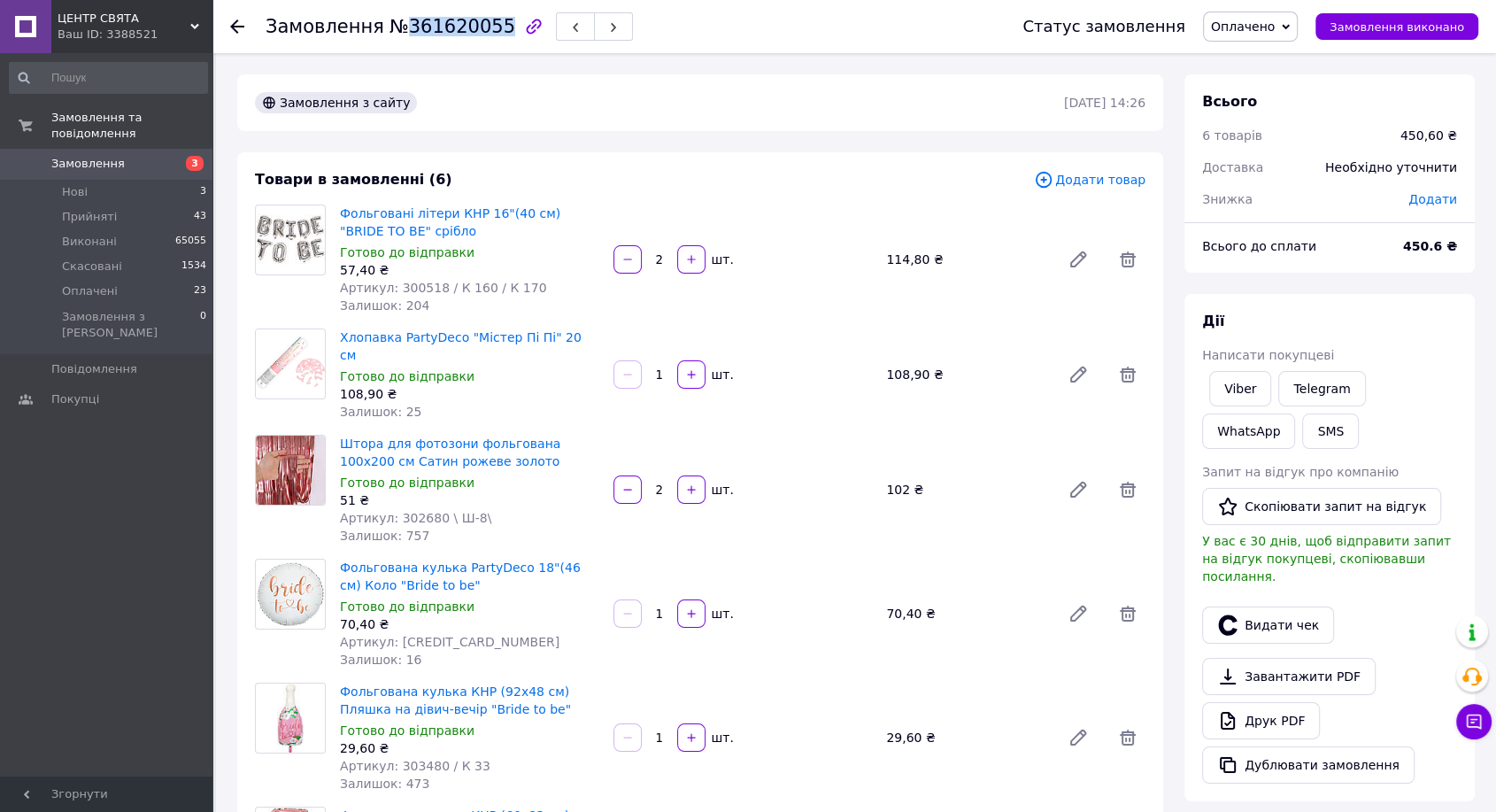
copy span "361620055"
drag, startPoint x: 1249, startPoint y: 394, endPoint x: 1161, endPoint y: 493, distance: 132.5
click at [1248, 395] on link "Viber" at bounding box center [1240, 389] width 62 height 36
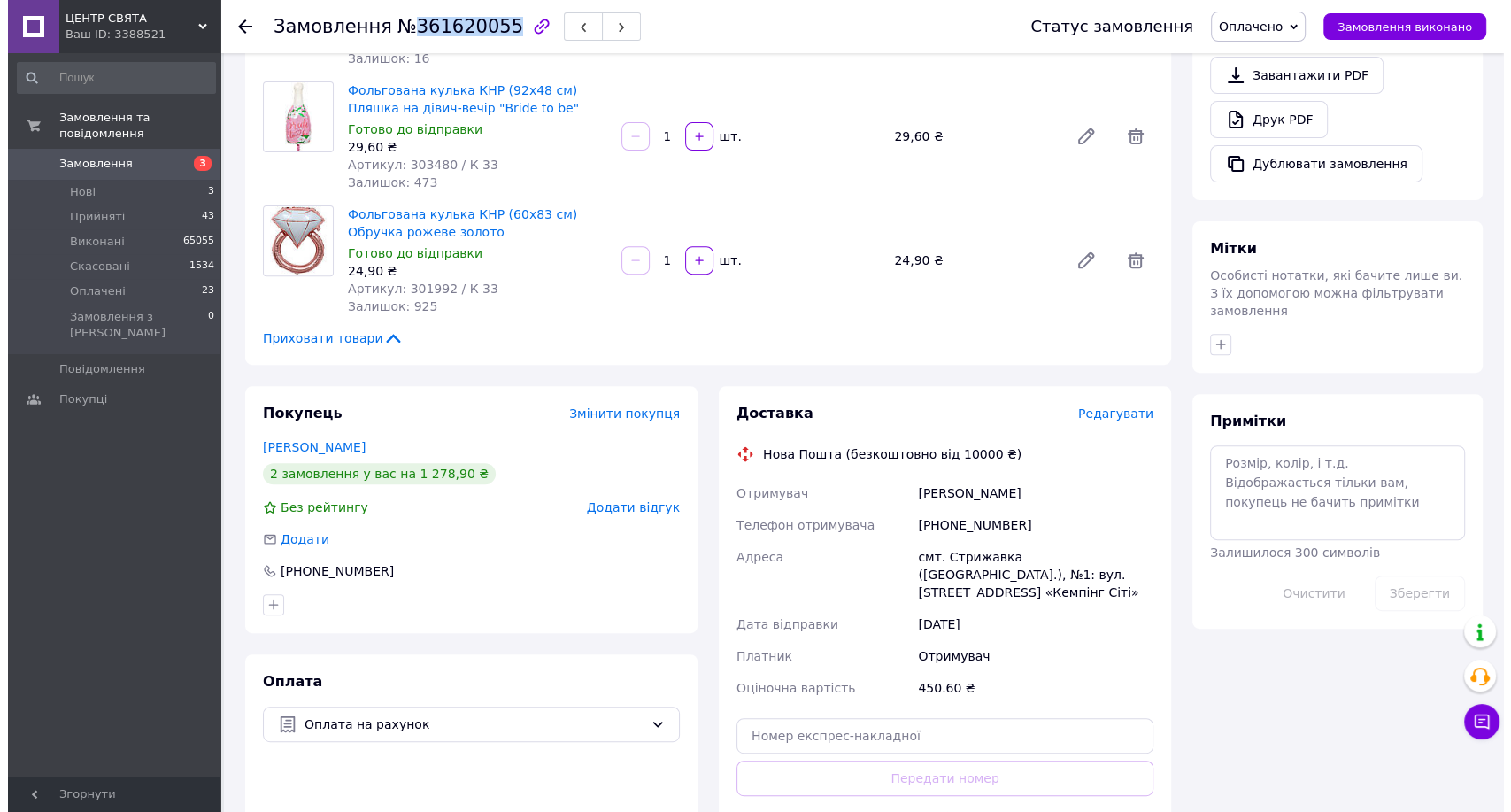
scroll to position [600, 0]
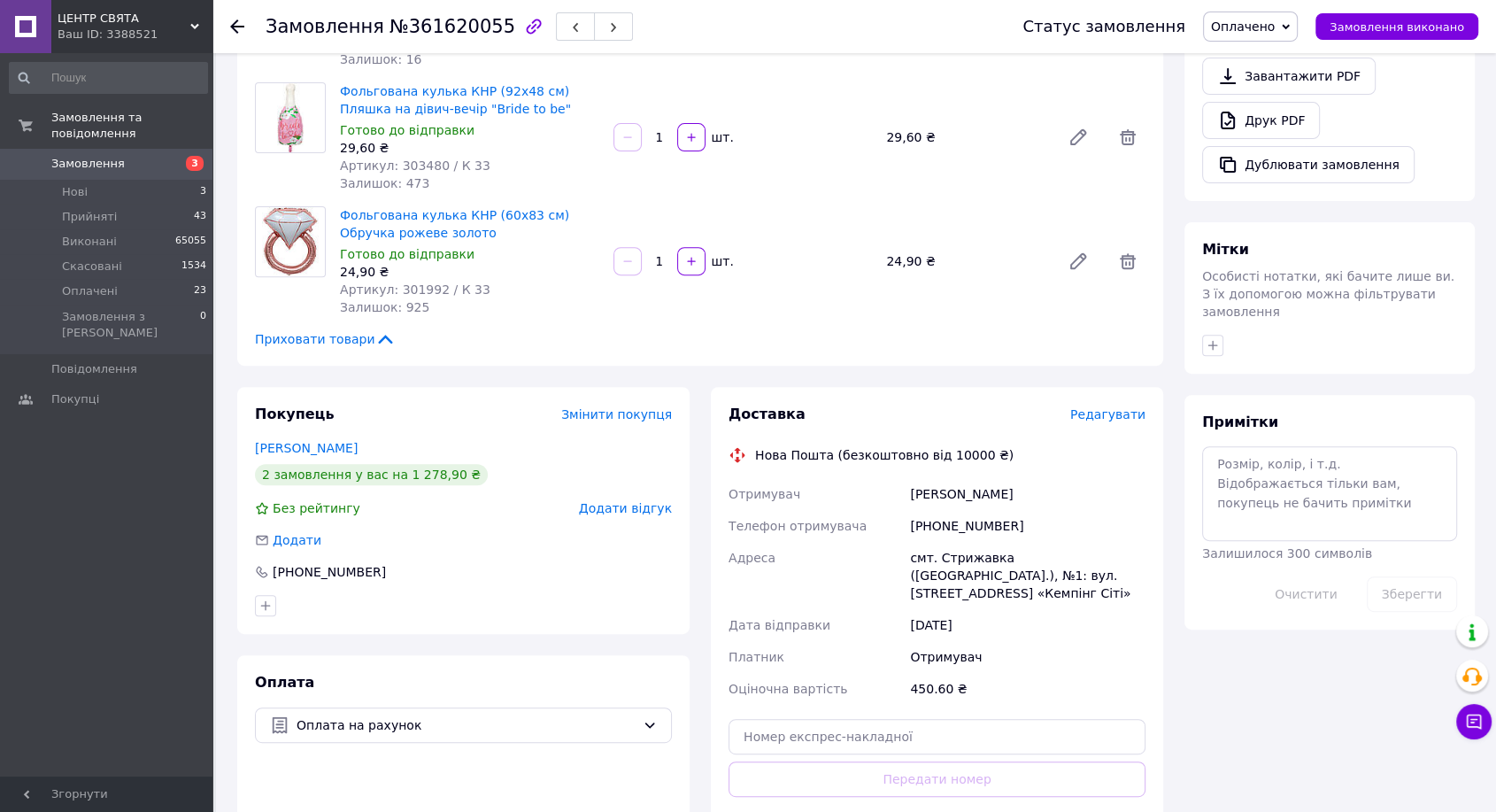
click at [1112, 407] on span "Редагувати" at bounding box center [1107, 414] width 76 height 14
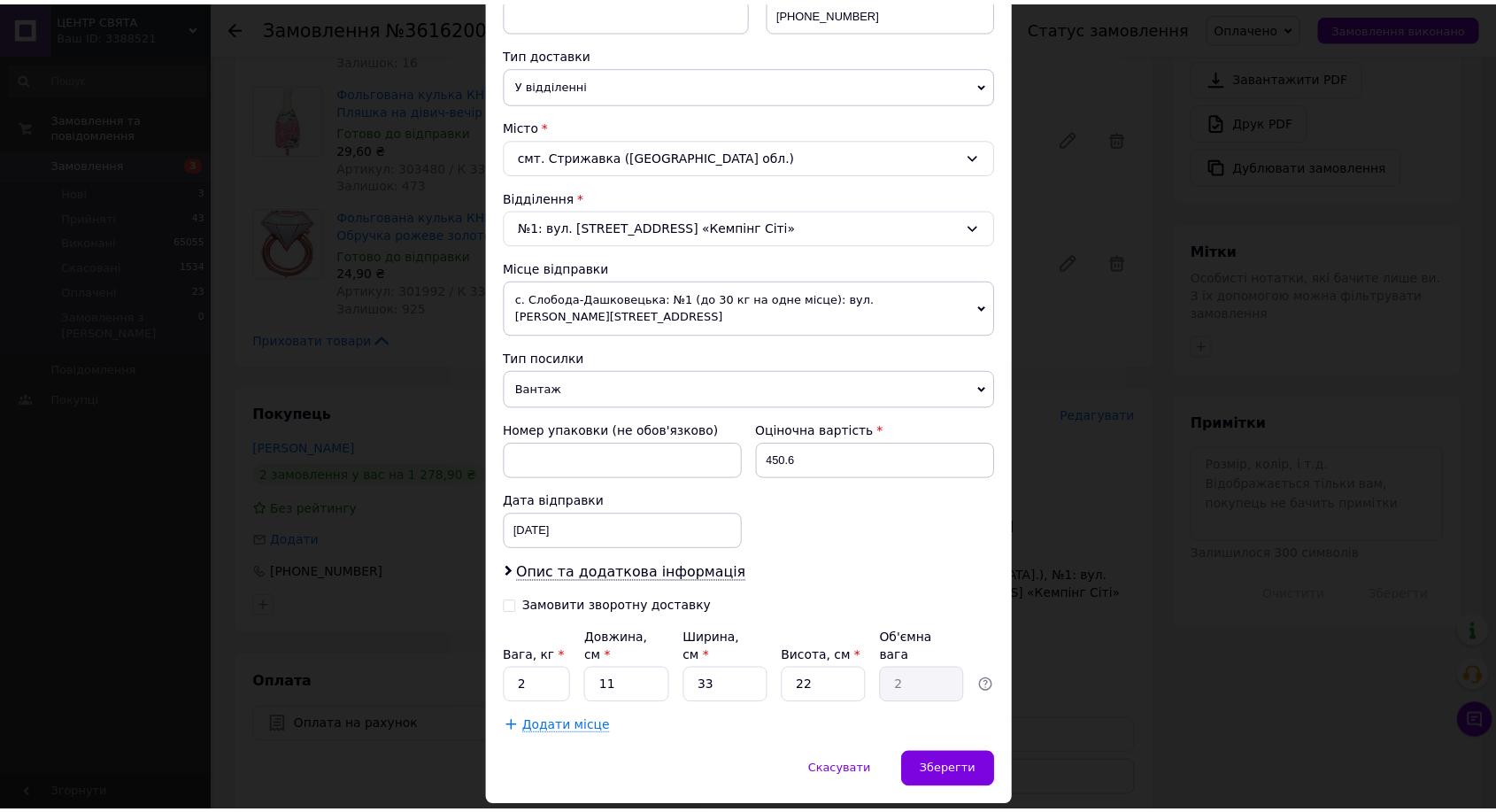
scroll to position [392, 0]
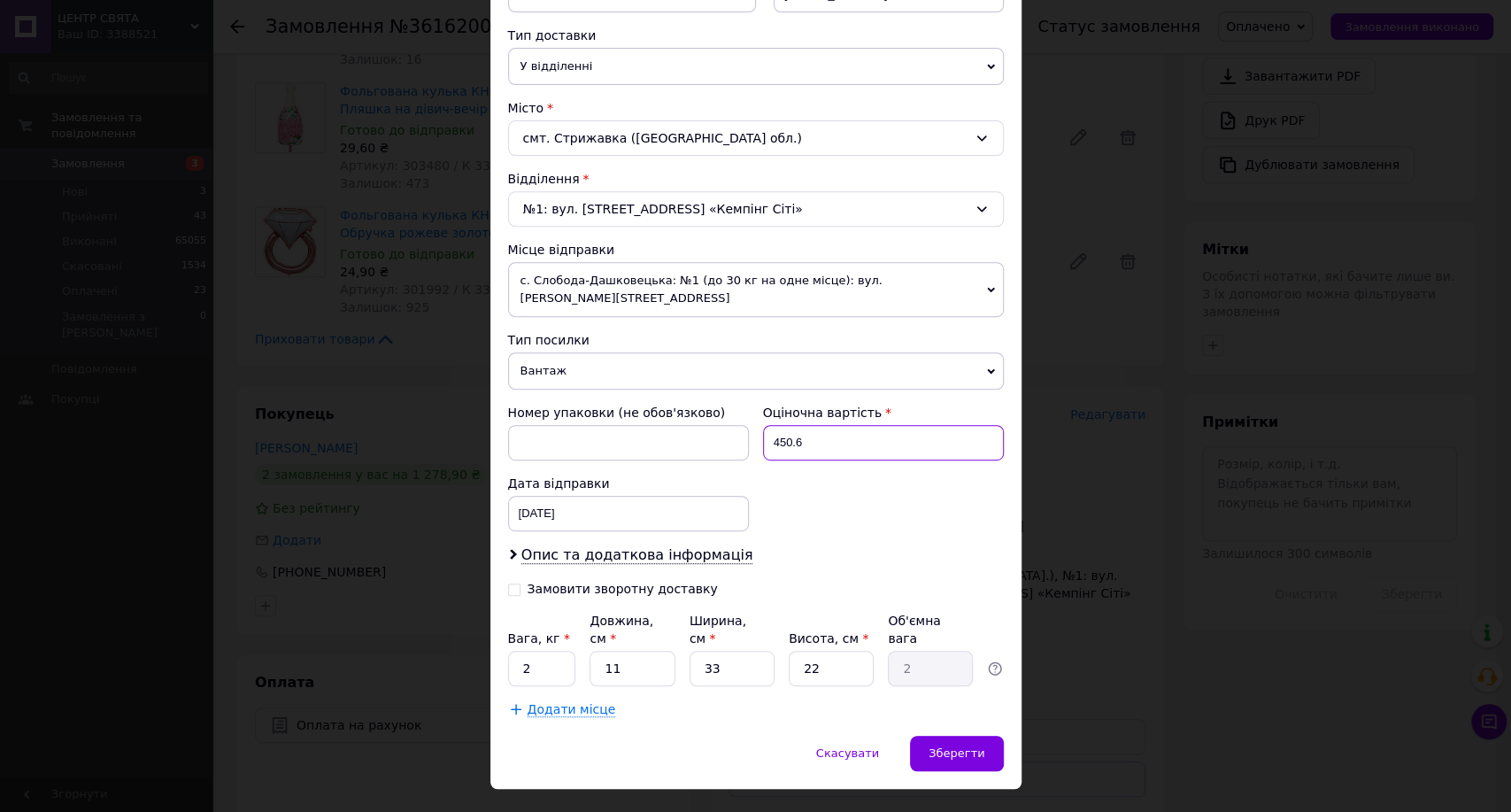
drag, startPoint x: 841, startPoint y: 428, endPoint x: 662, endPoint y: 424, distance: 179.0
click at [662, 424] on div "Номер упаковки (не обов'язково) Оціночна вартість 450.6 Дата відправки 12.09.20…" at bounding box center [756, 467] width 510 height 142
type input "200"
click at [525, 650] on input "2" at bounding box center [542, 668] width 68 height 36
type input "1"
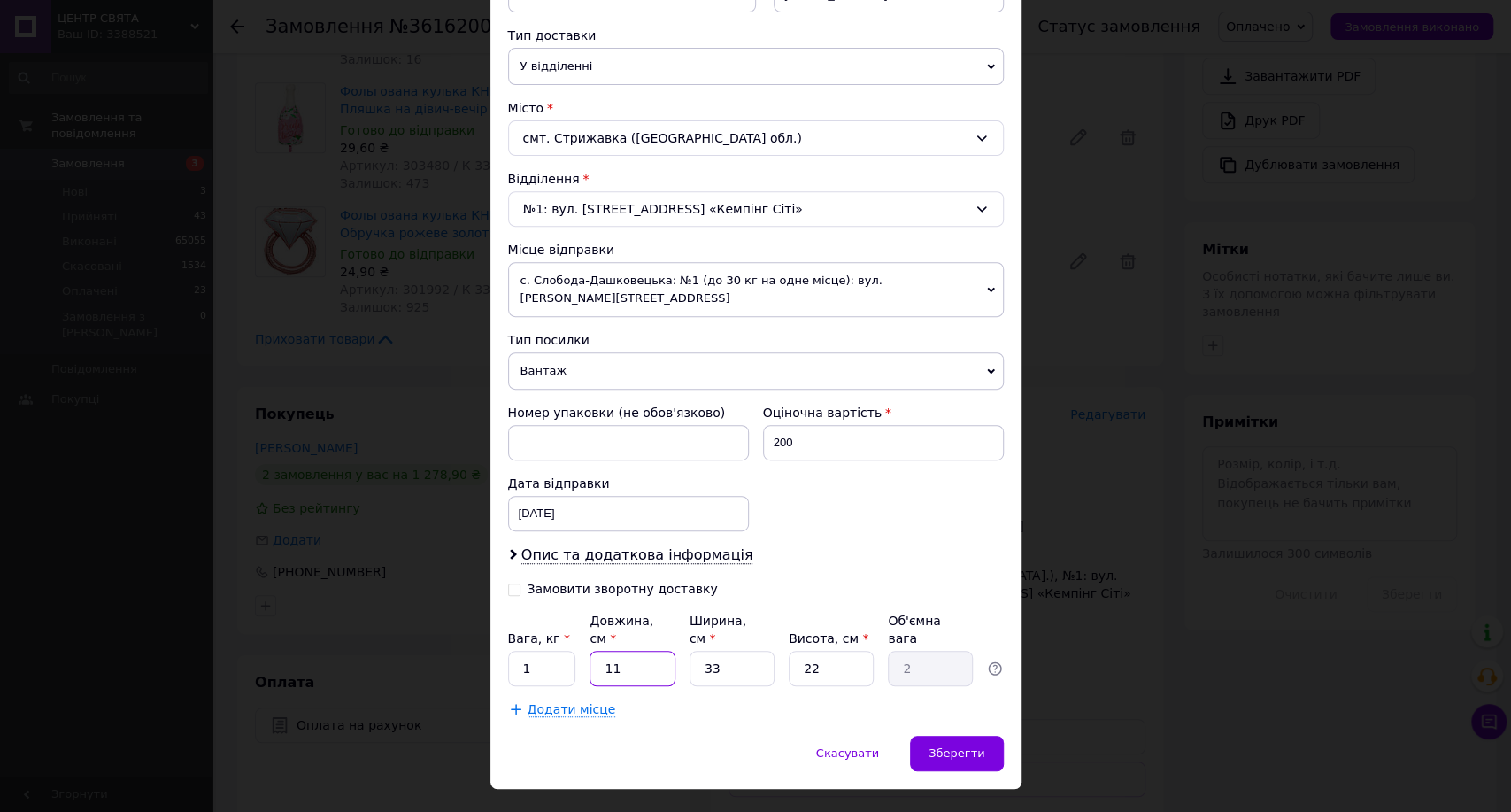
type input "2"
type input "0.36"
type input "24"
type input "4.36"
type input "24"
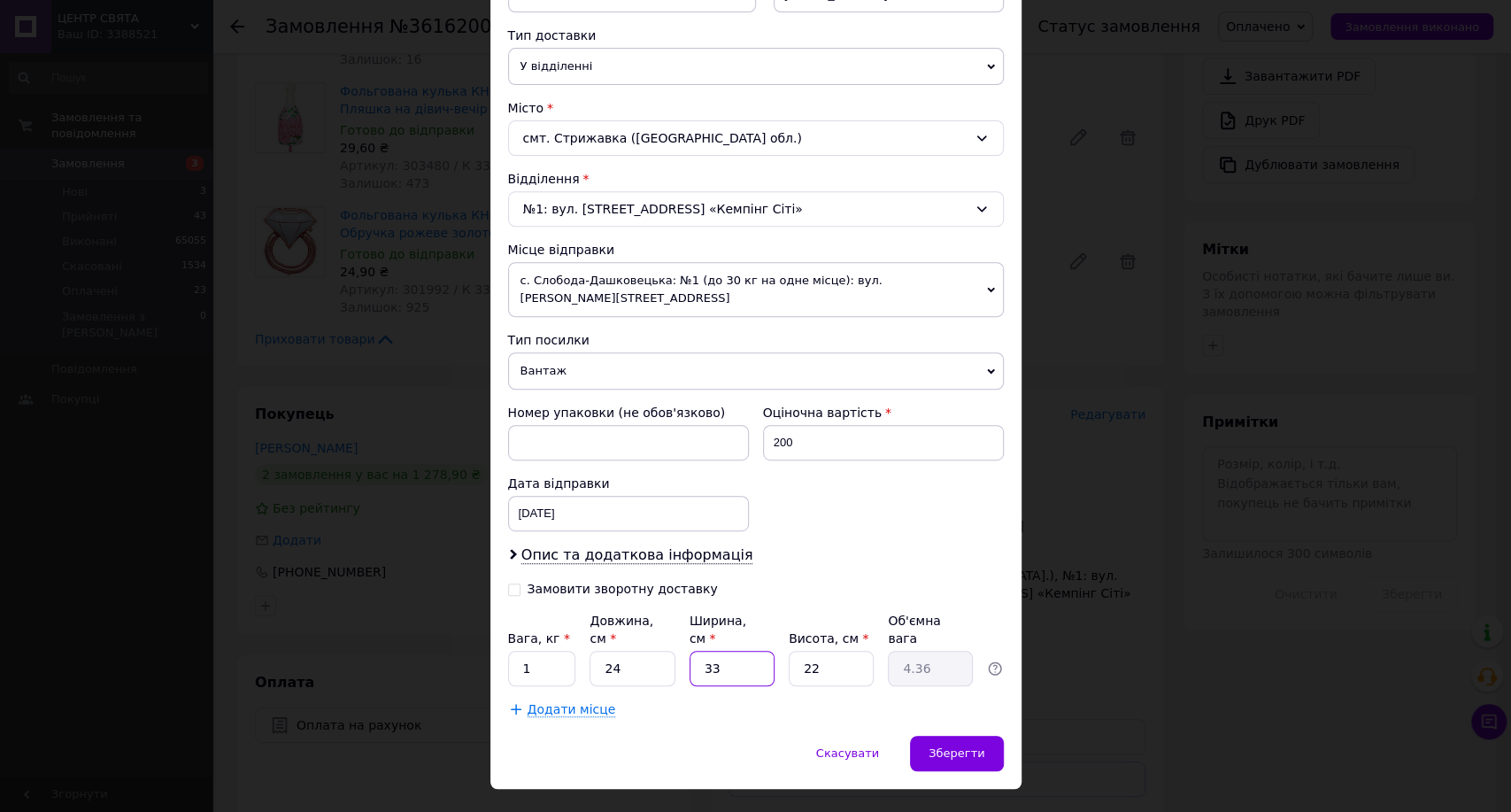
type input "2"
type input "0.26"
type input "21"
type input "2.77"
type input "21"
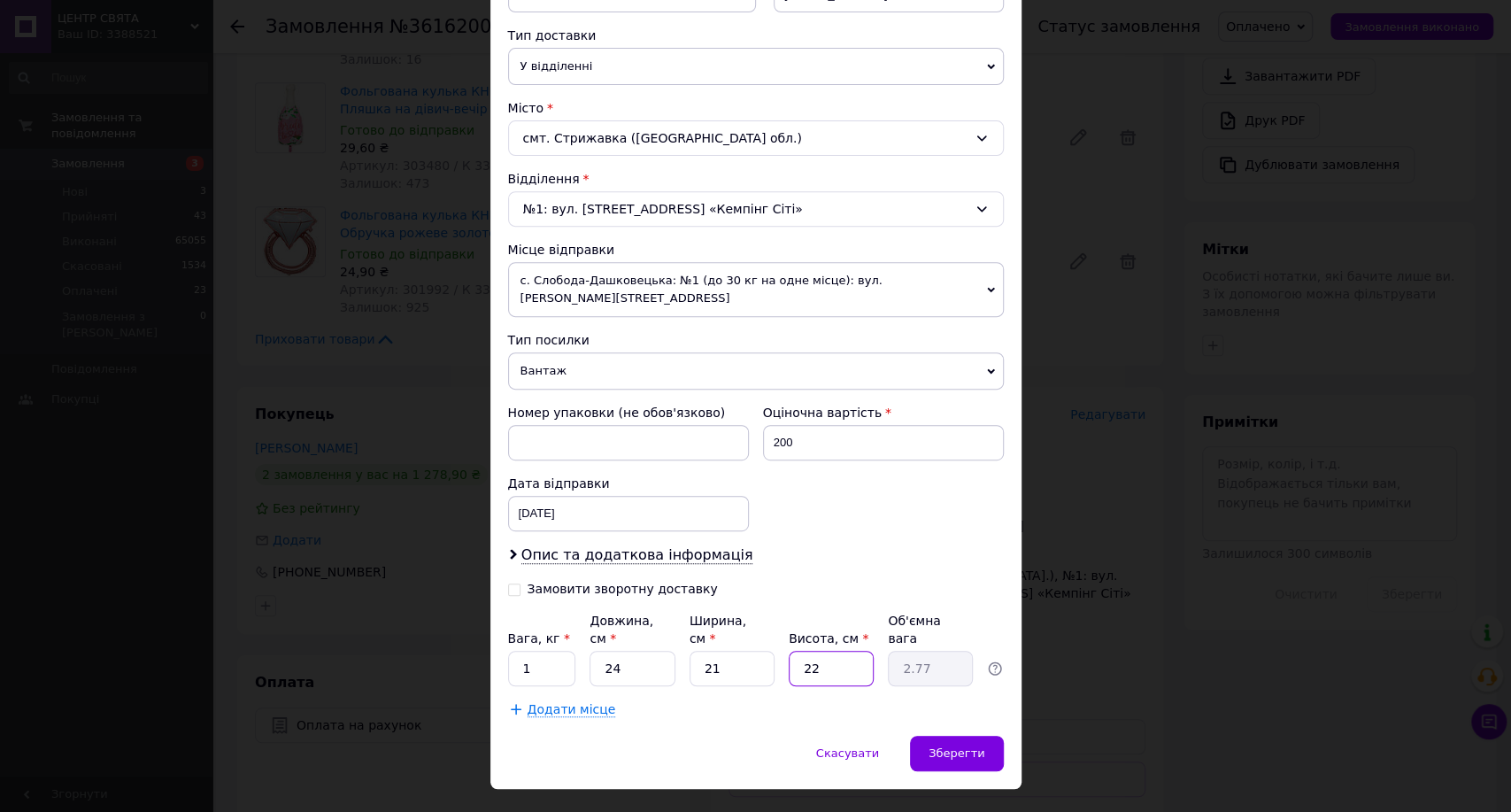
type input "7"
type input "0.88"
type input "7"
click at [938, 735] on div "Зберегти" at bounding box center [956, 753] width 93 height 36
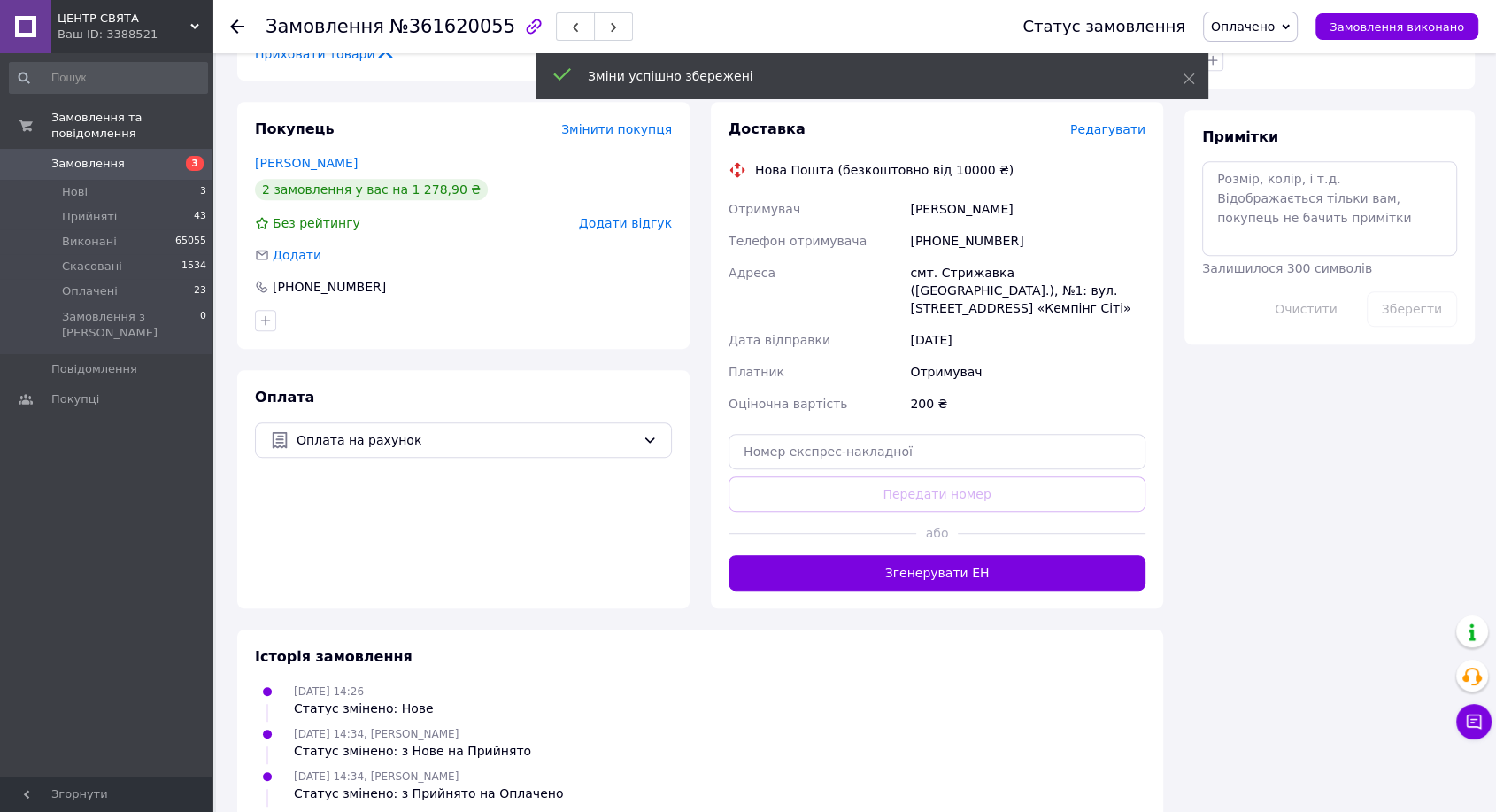
scroll to position [895, 0]
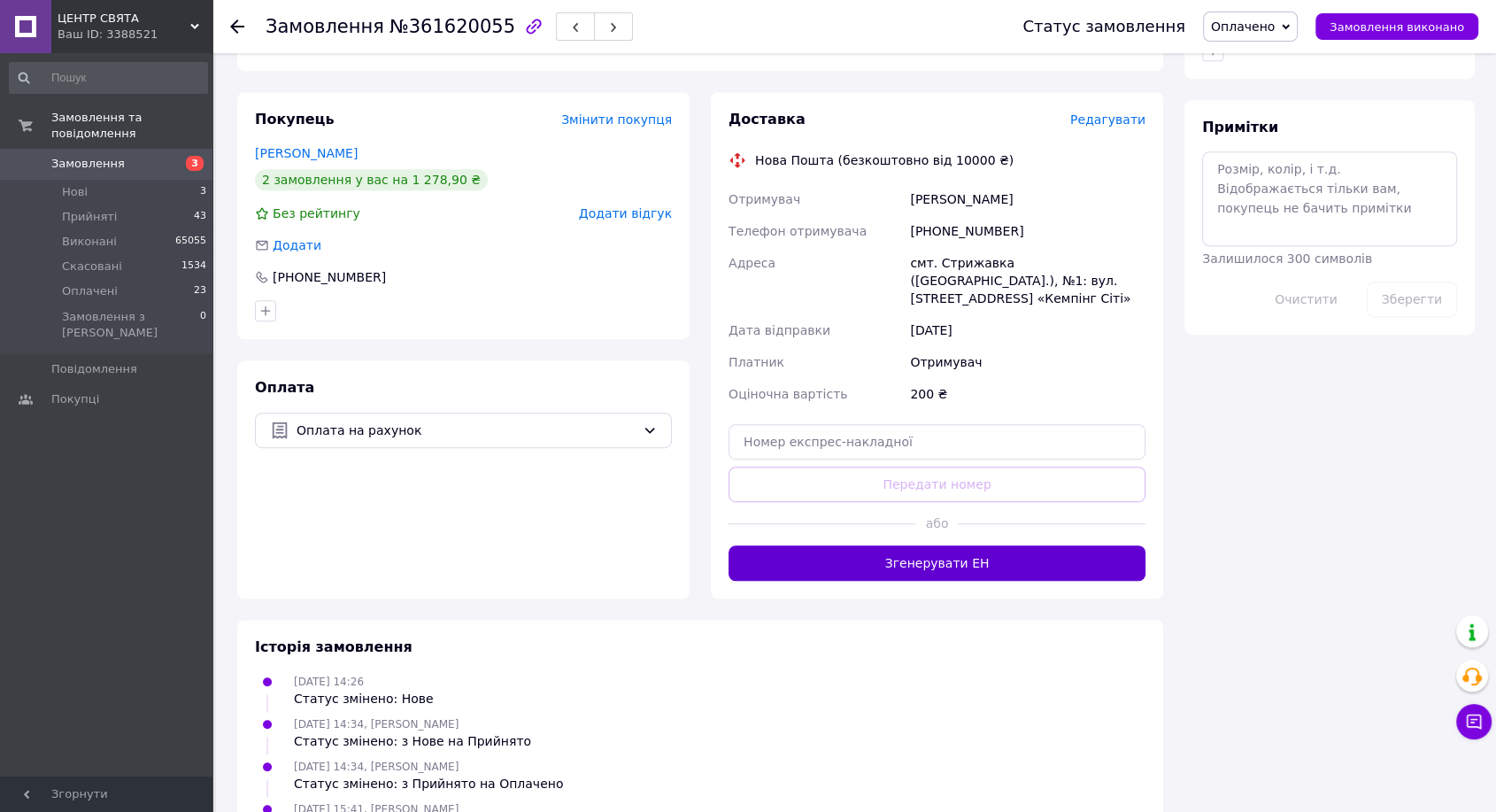
click at [942, 546] on button "Згенерувати ЕН" at bounding box center [937, 563] width 417 height 36
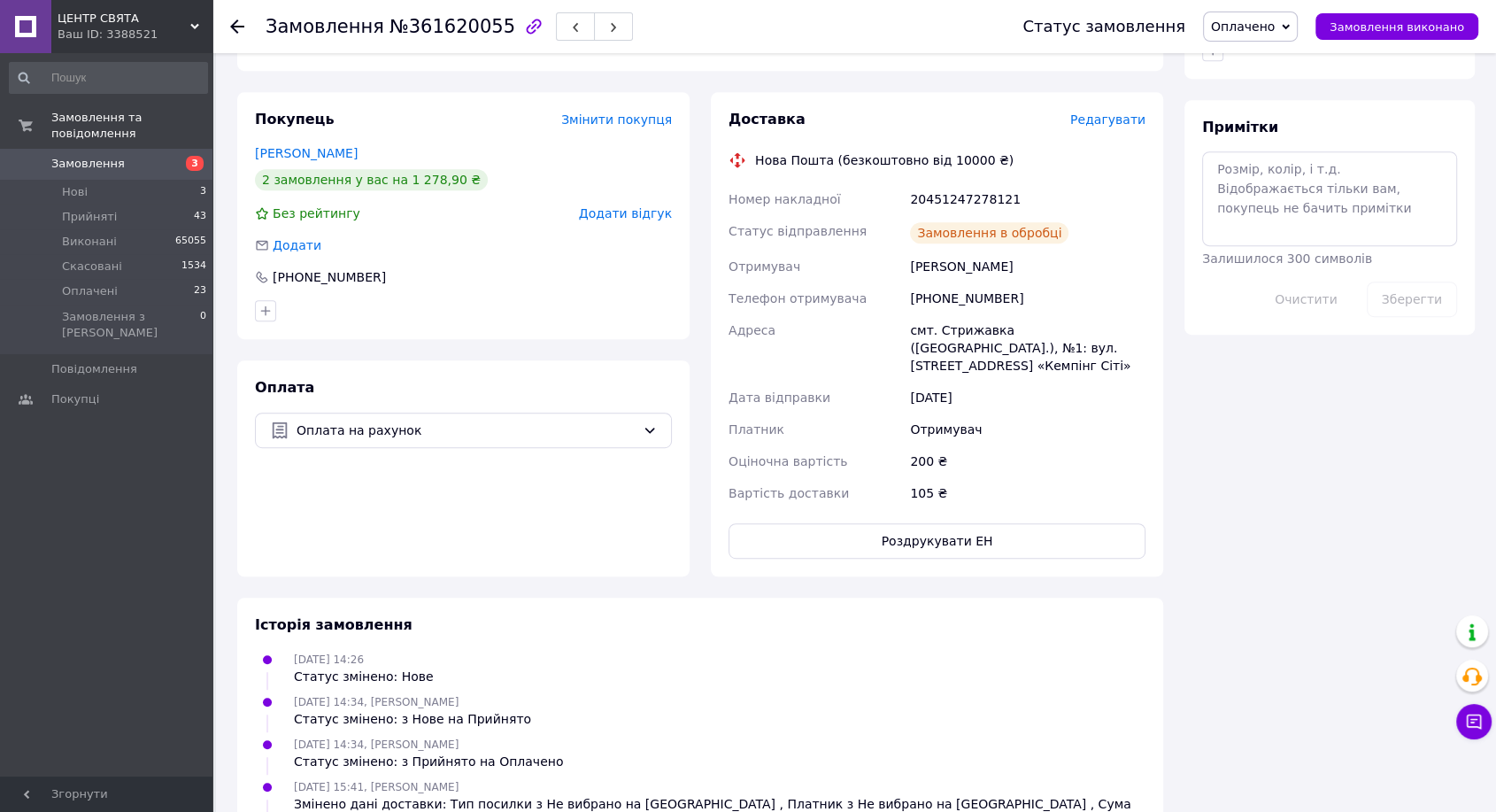
click at [959, 183] on div "20451247278121" at bounding box center [1028, 199] width 243 height 32
copy div "20451247278121"
drag, startPoint x: 1359, startPoint y: 30, endPoint x: 1170, endPoint y: 228, distance: 273.7
click at [1356, 28] on span "Замовлення виконано" at bounding box center [1397, 27] width 135 height 13
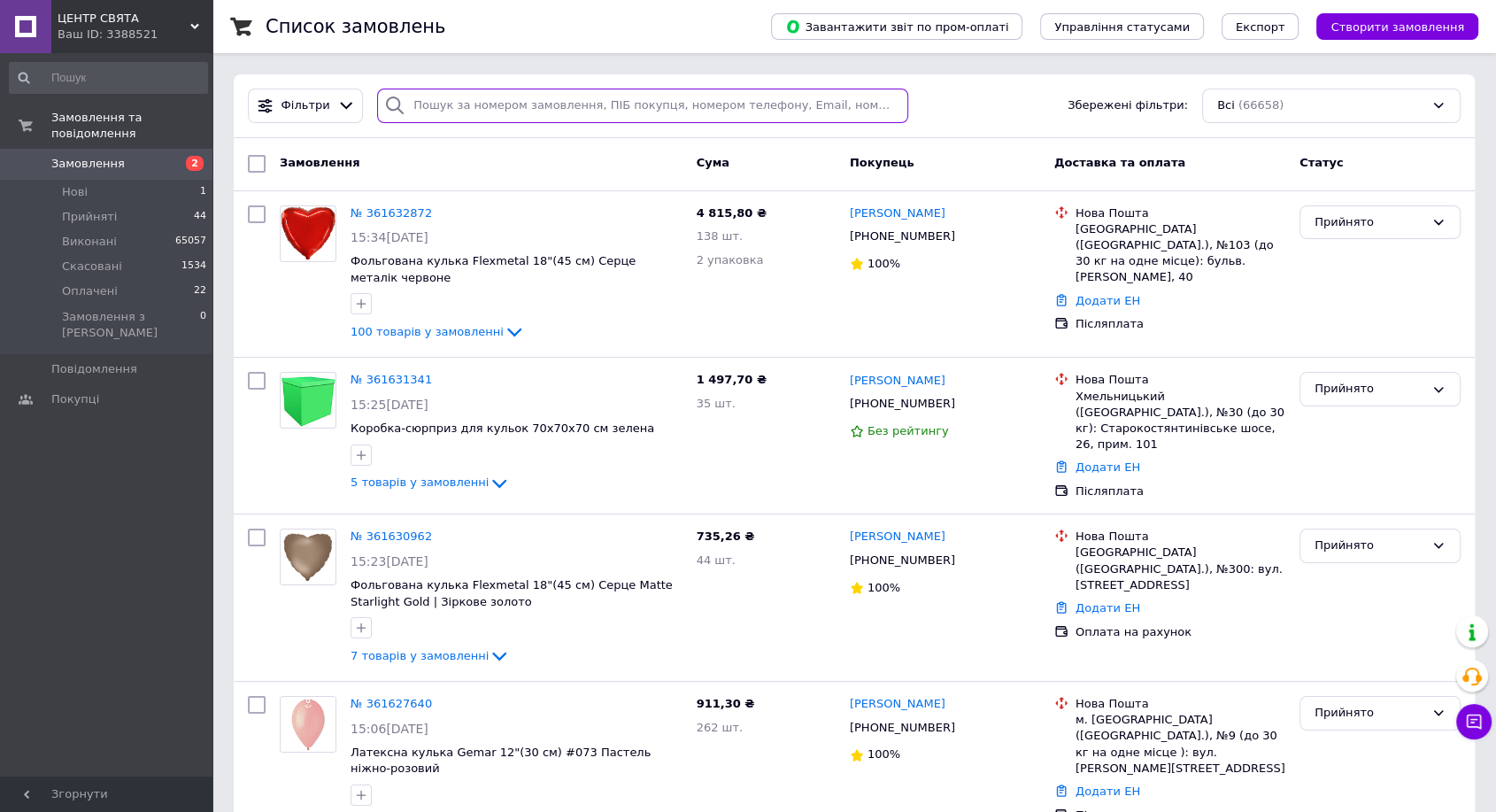
click at [511, 107] on input "search" at bounding box center [643, 106] width 531 height 35
paste input "380 66 453 31 55"
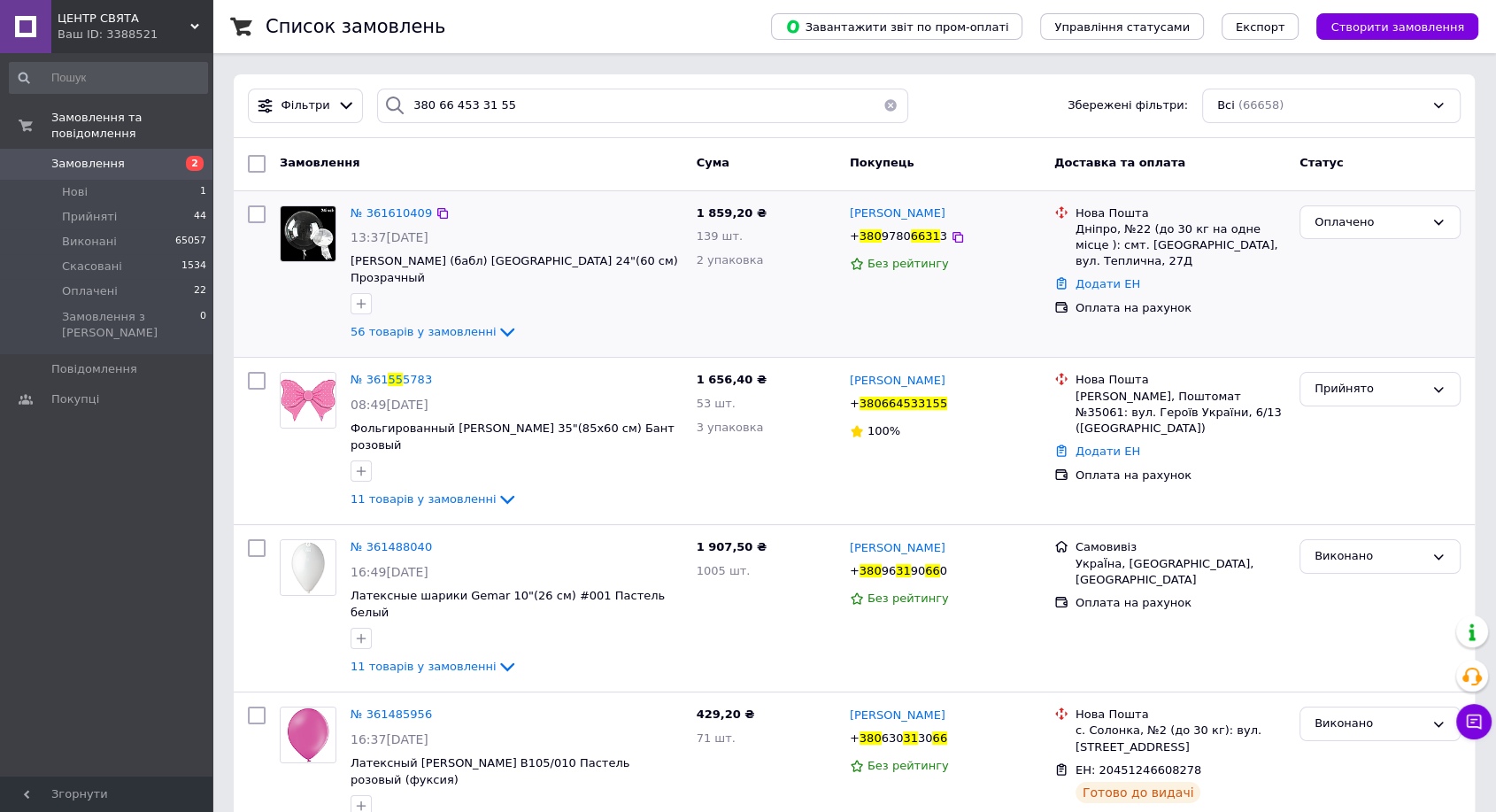
drag, startPoint x: 362, startPoint y: 363, endPoint x: 564, endPoint y: 311, distance: 208.6
click at [564, 321] on div "56 товарів у замовленні" at bounding box center [516, 332] width 332 height 21
drag, startPoint x: 435, startPoint y: 103, endPoint x: 406, endPoint y: 106, distance: 29.2
click at [406, 106] on input "380 66 453 31 55" at bounding box center [643, 106] width 531 height 35
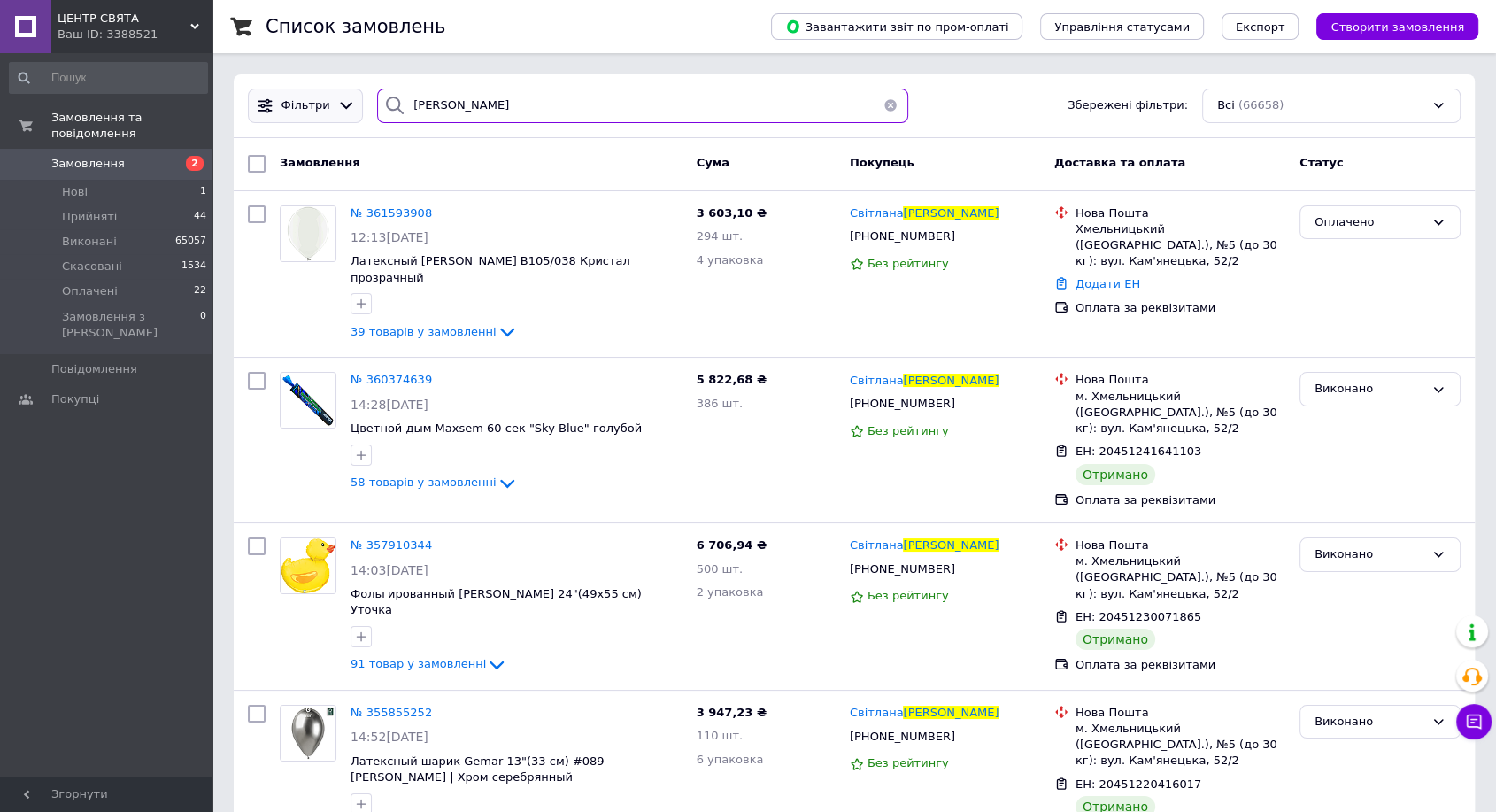
drag, startPoint x: 434, startPoint y: 109, endPoint x: 348, endPoint y: 110, distance: 86.0
click at [348, 110] on div "[PERSON_NAME] Збережені фільтри: Всі (66658)" at bounding box center [854, 106] width 1227 height 35
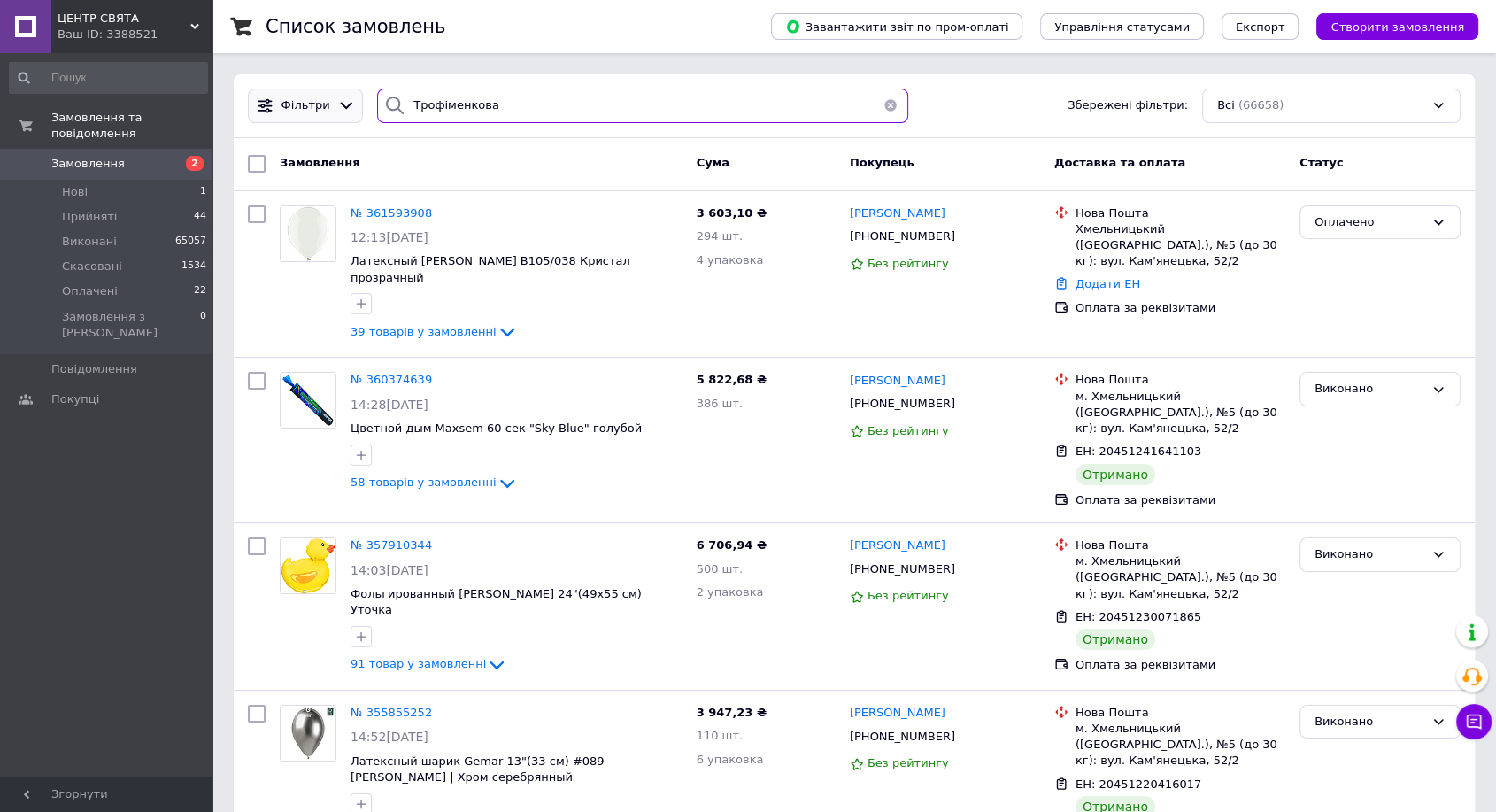
type input "Трофіменкова"
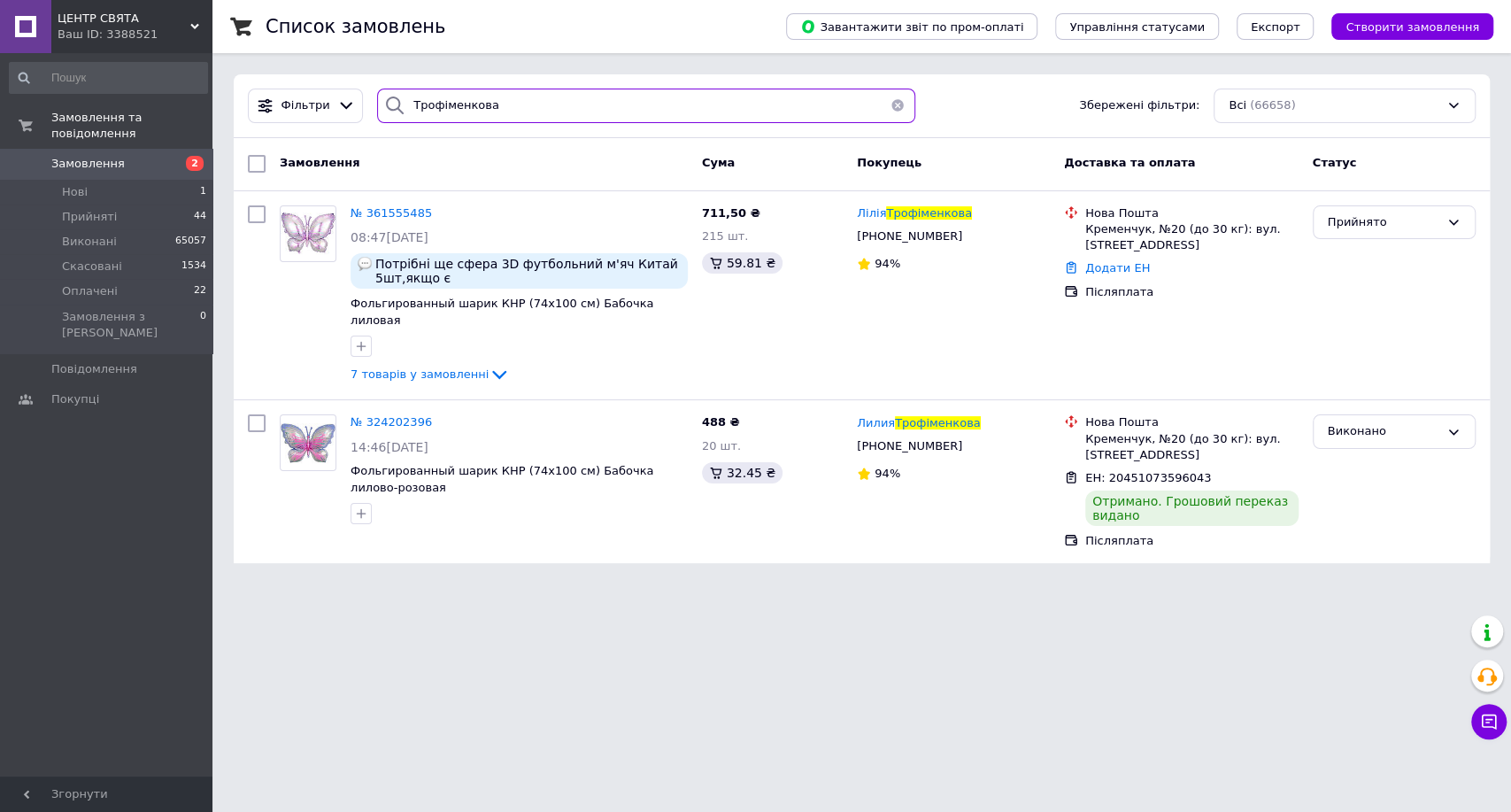
click at [207, 81] on div "ЦЕНТР СВЯТА Ваш ID: 3388521 Сайт ЦЕНТР СВЯТА Кабінет покупця Перевірити стан си…" at bounding box center [755, 292] width 1511 height 584
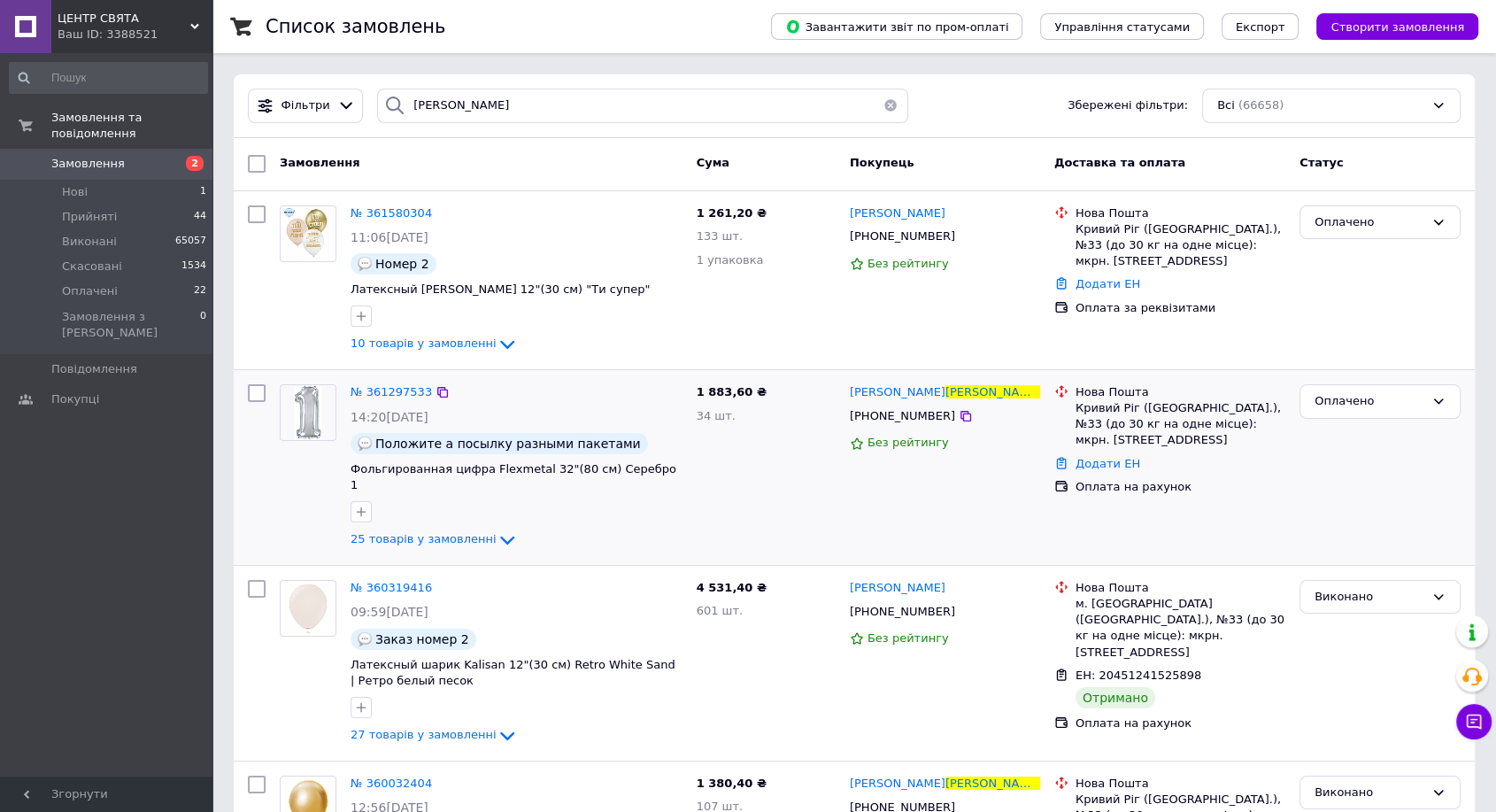
drag, startPoint x: 408, startPoint y: 389, endPoint x: 407, endPoint y: 377, distance: 12.0
drag, startPoint x: 489, startPoint y: 104, endPoint x: 282, endPoint y: 118, distance: 207.5
click at [282, 118] on div "Фільтри Безверхая Збережені фільтри: Всі (66658)" at bounding box center [854, 106] width 1227 height 35
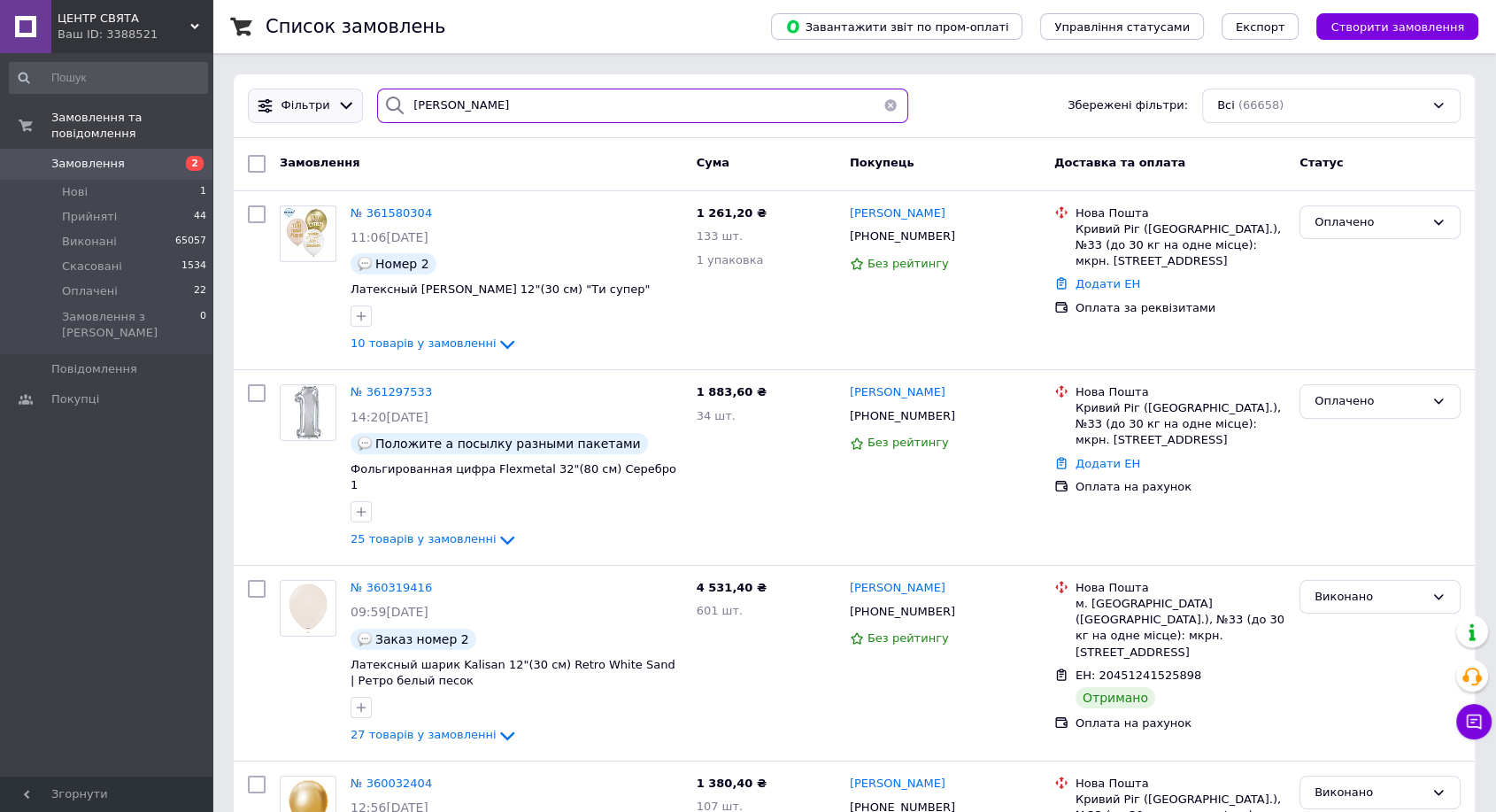
type input "Волченкова"
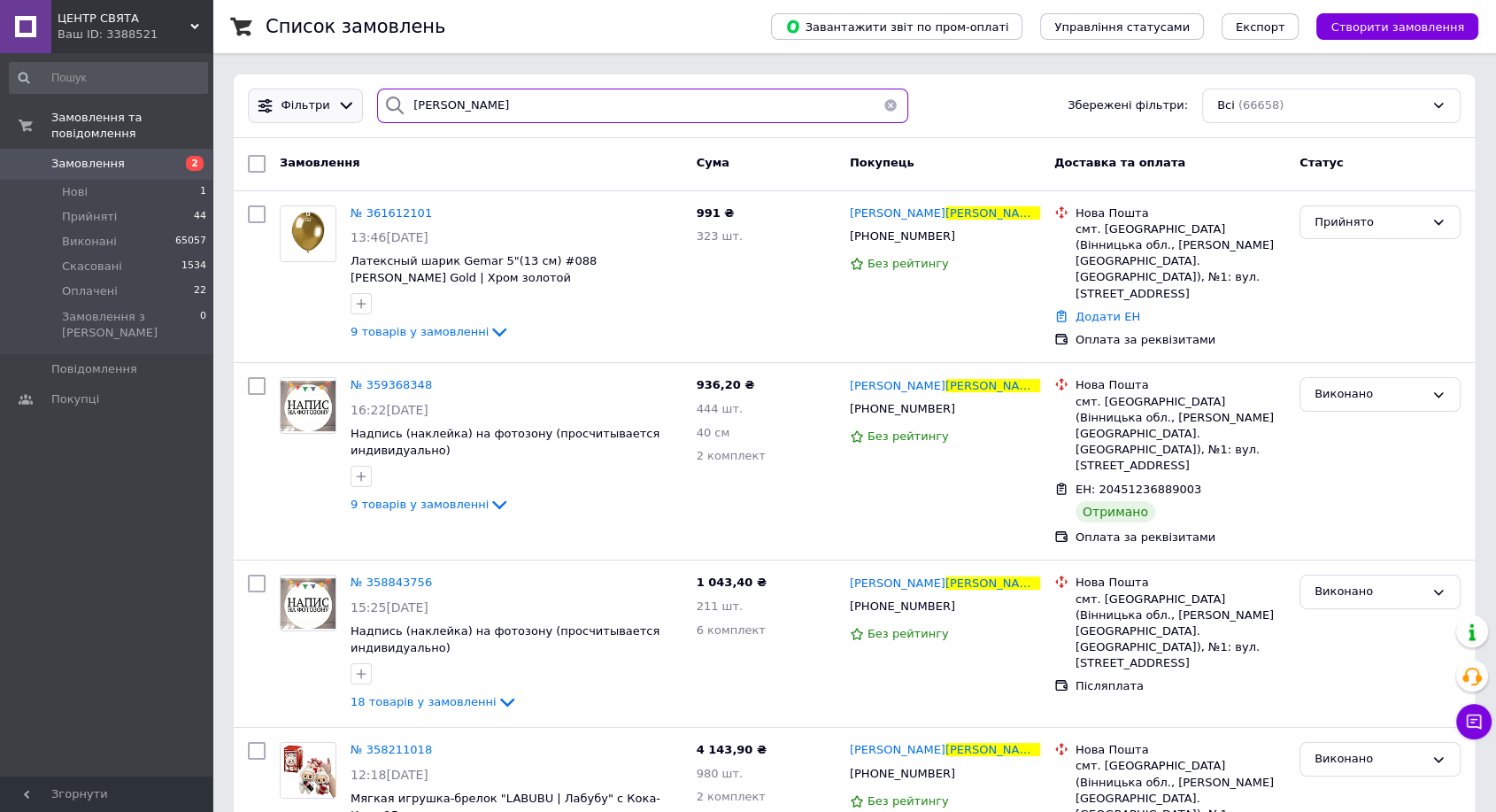
click at [324, 95] on div "Фільтри Волченкова Збережені фільтри: Всі (66658)" at bounding box center [854, 106] width 1227 height 35
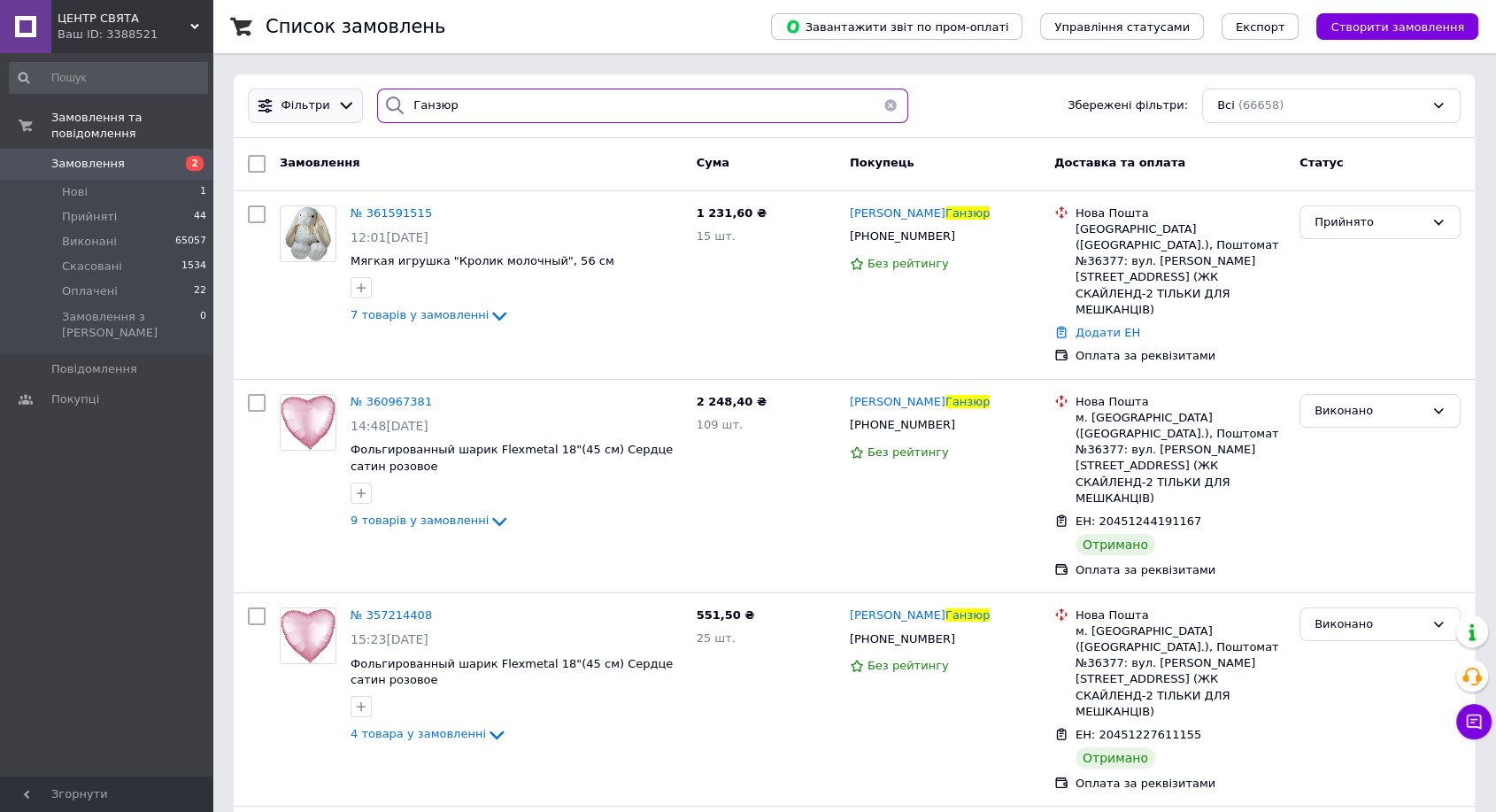
drag, startPoint x: 455, startPoint y: 98, endPoint x: 306, endPoint y: 116, distance: 150.1
click at [305, 116] on div "Фільтри Ганзюр Збережені фільтри: Всі (66658)" at bounding box center [854, 106] width 1227 height 35
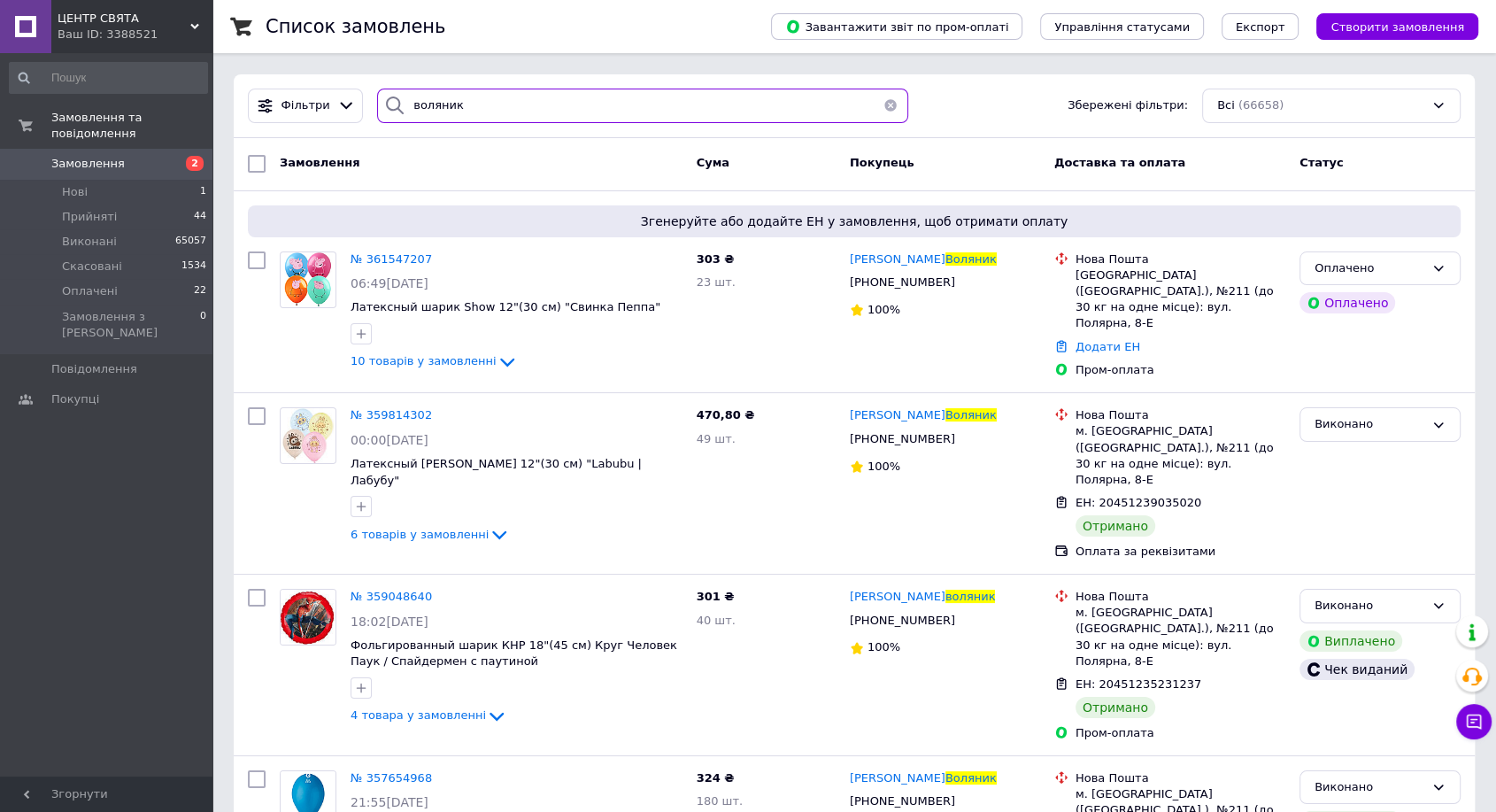
click at [382, 91] on div "воляник" at bounding box center [643, 106] width 531 height 35
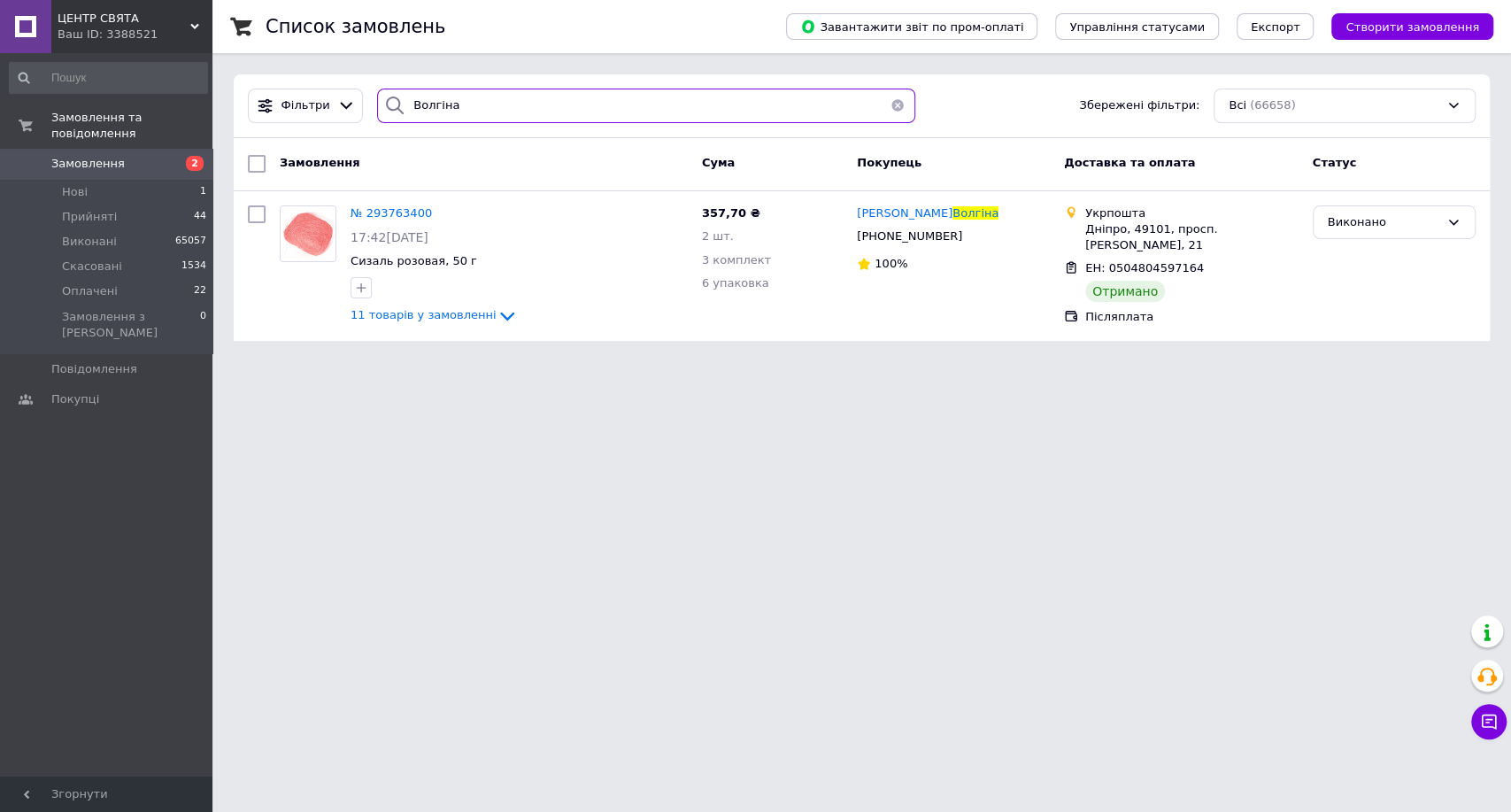
click at [431, 102] on input "Волгіна" at bounding box center [647, 106] width 538 height 35
type input "Волгина"
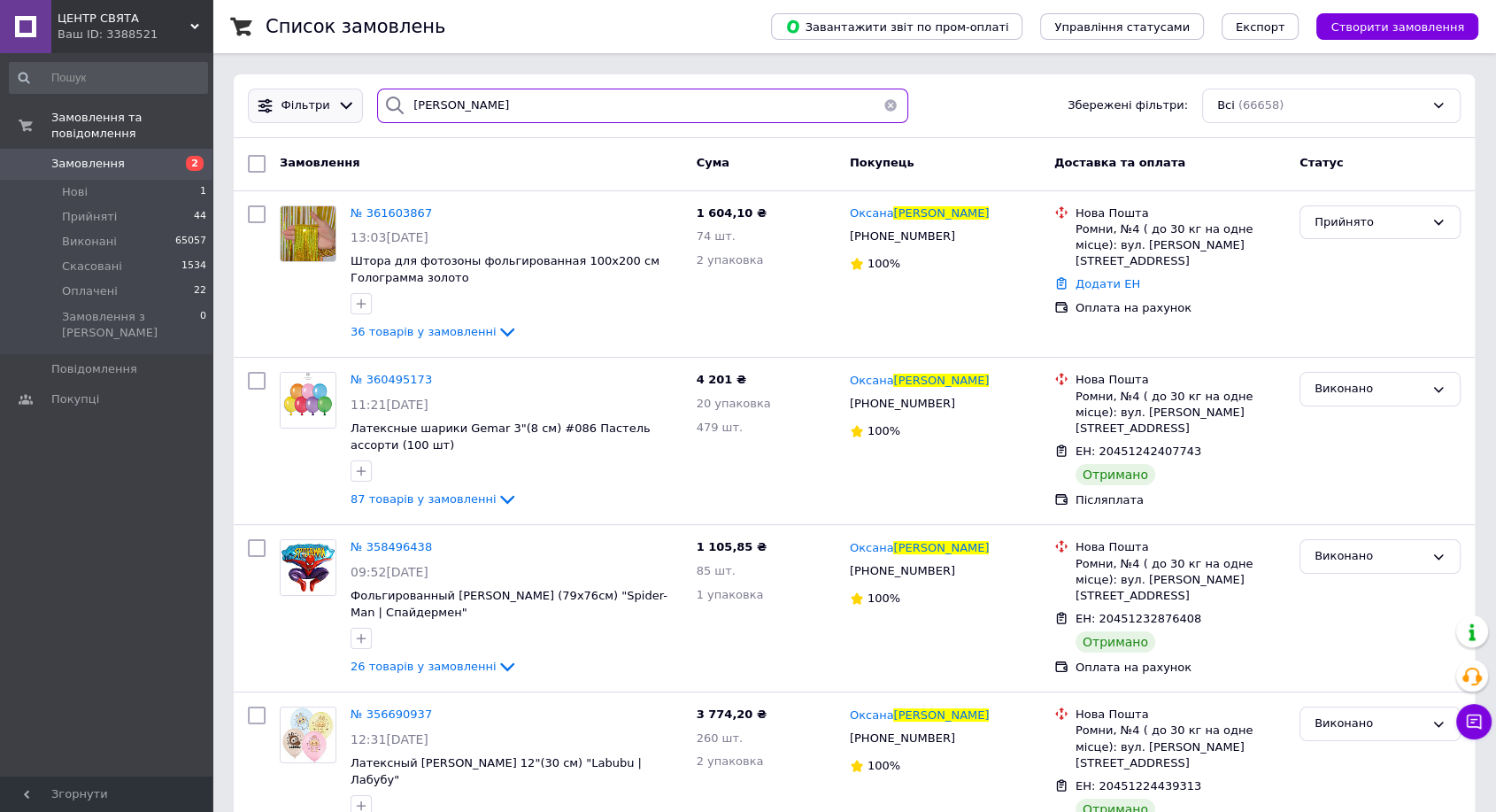
drag, startPoint x: 485, startPoint y: 98, endPoint x: 335, endPoint y: 101, distance: 150.0
click at [335, 101] on div "Фільтри Волгина Збережені фільтри: Всі (66658)" at bounding box center [854, 106] width 1227 height 35
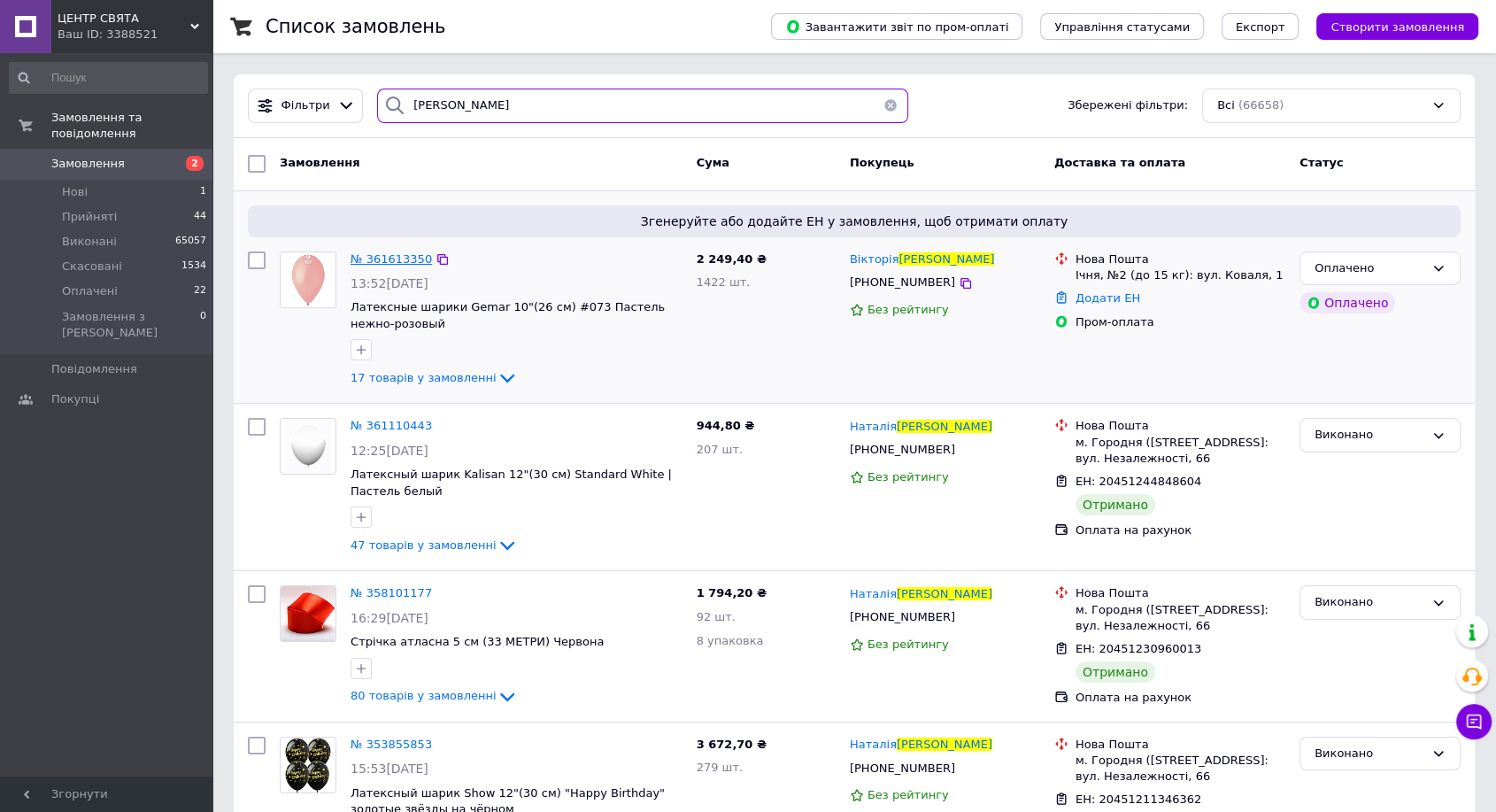
type input "Левченко"
drag, startPoint x: 520, startPoint y: 96, endPoint x: 310, endPoint y: 108, distance: 210.3
click at [311, 108] on div "Фільтри Левченко Збережені фільтри: Всі (66658)" at bounding box center [854, 106] width 1227 height 35
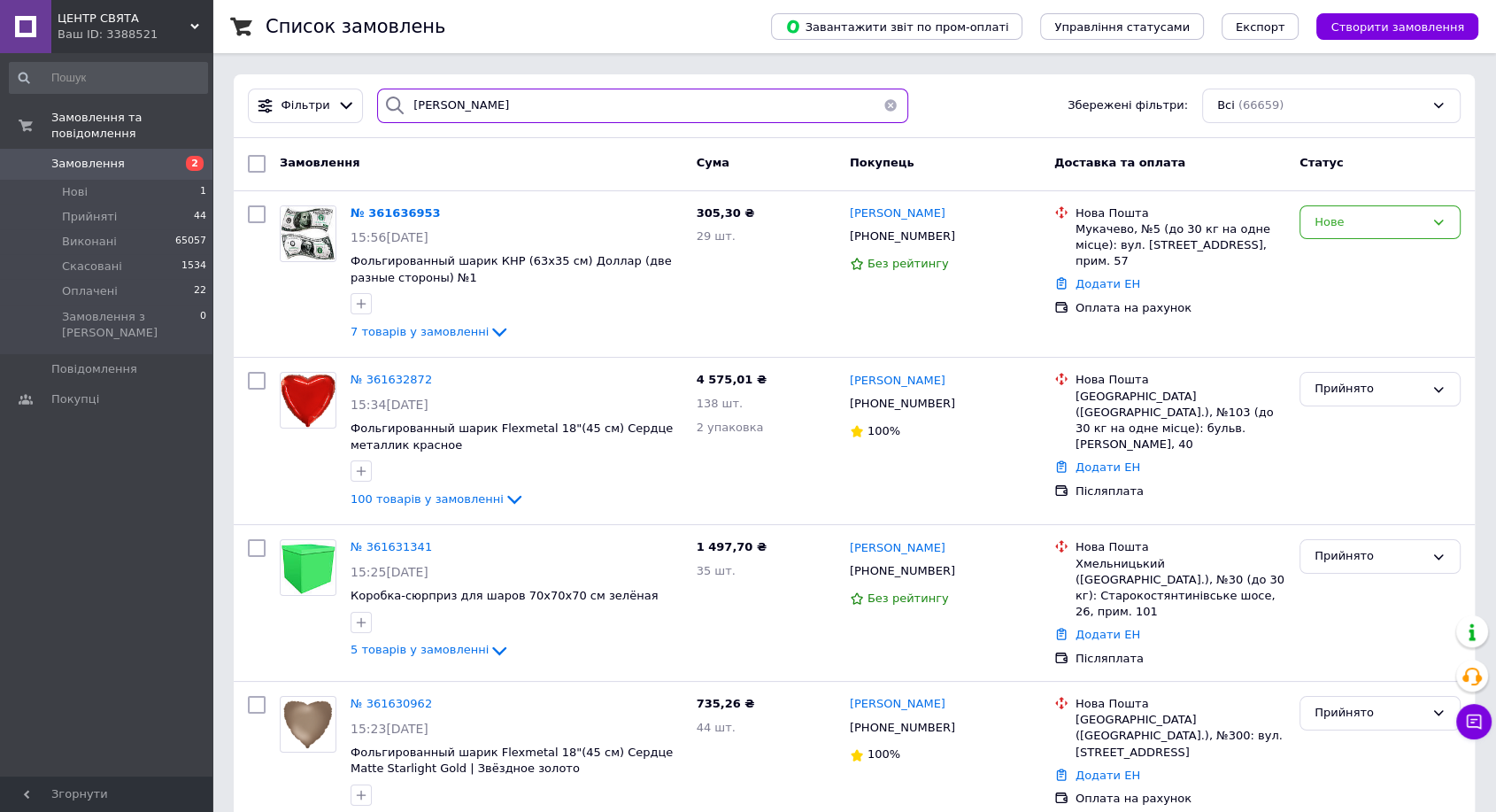
type input "Брадулова"
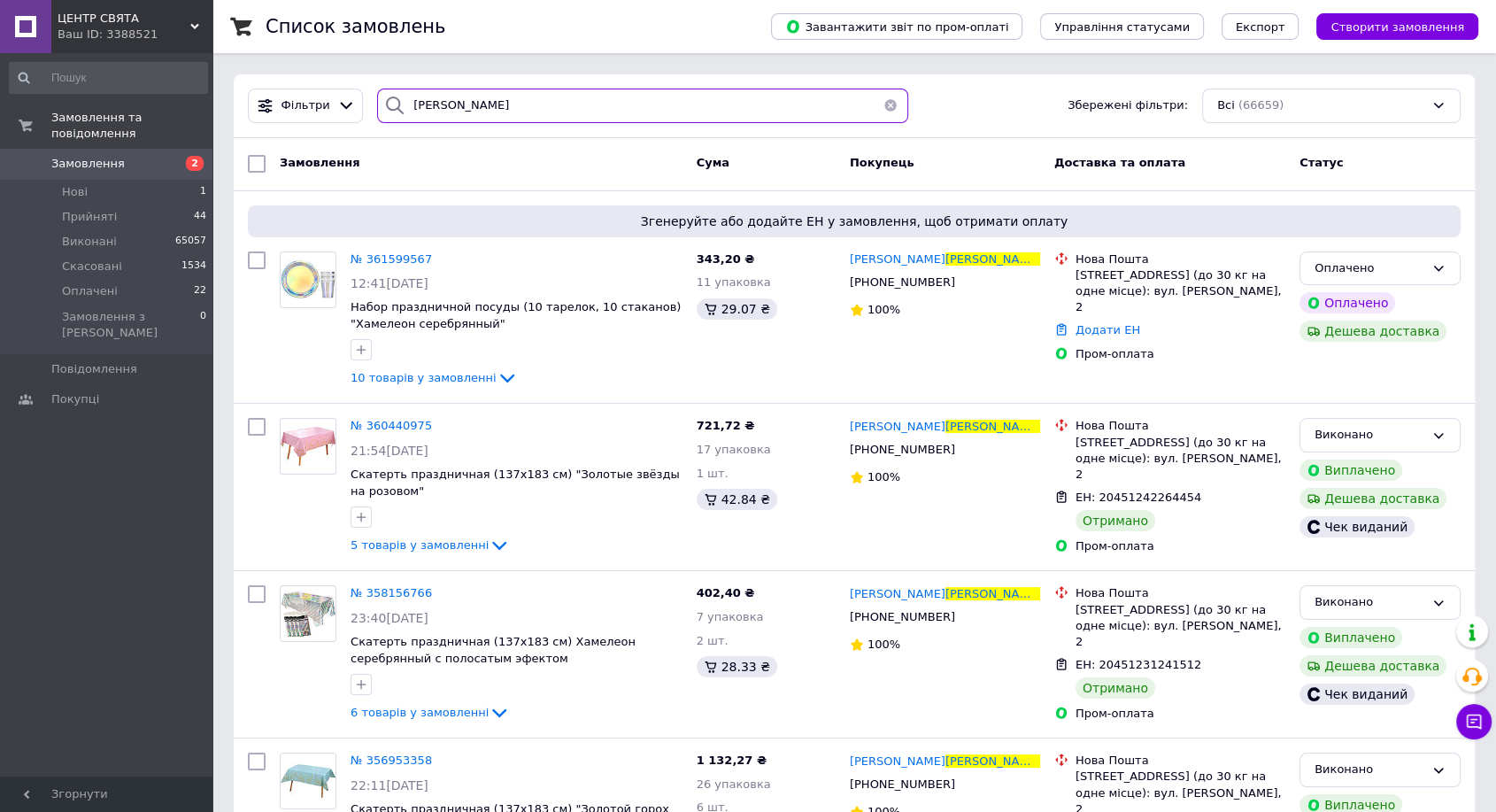
drag, startPoint x: 333, startPoint y: 82, endPoint x: 292, endPoint y: 81, distance: 41.0
click at [292, 81] on div "Фільтри Брадулова Збережені фільтри: Всі (66659)" at bounding box center [854, 107] width 1241 height 64
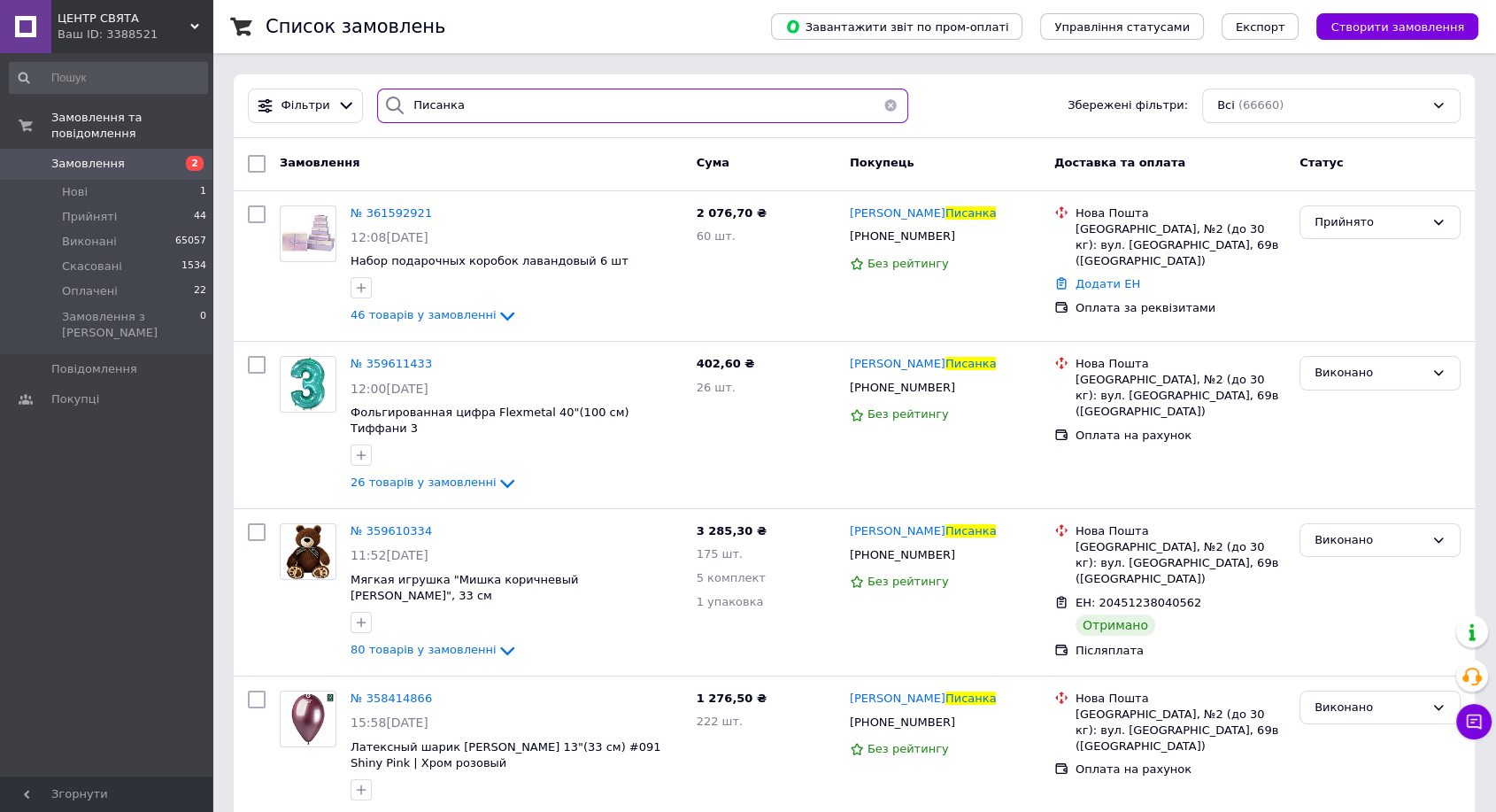
drag, startPoint x: 433, startPoint y: 109, endPoint x: 389, endPoint y: 109, distance: 44.0
click at [389, 109] on div "Писанка" at bounding box center [643, 106] width 531 height 35
type input "Шлапак"
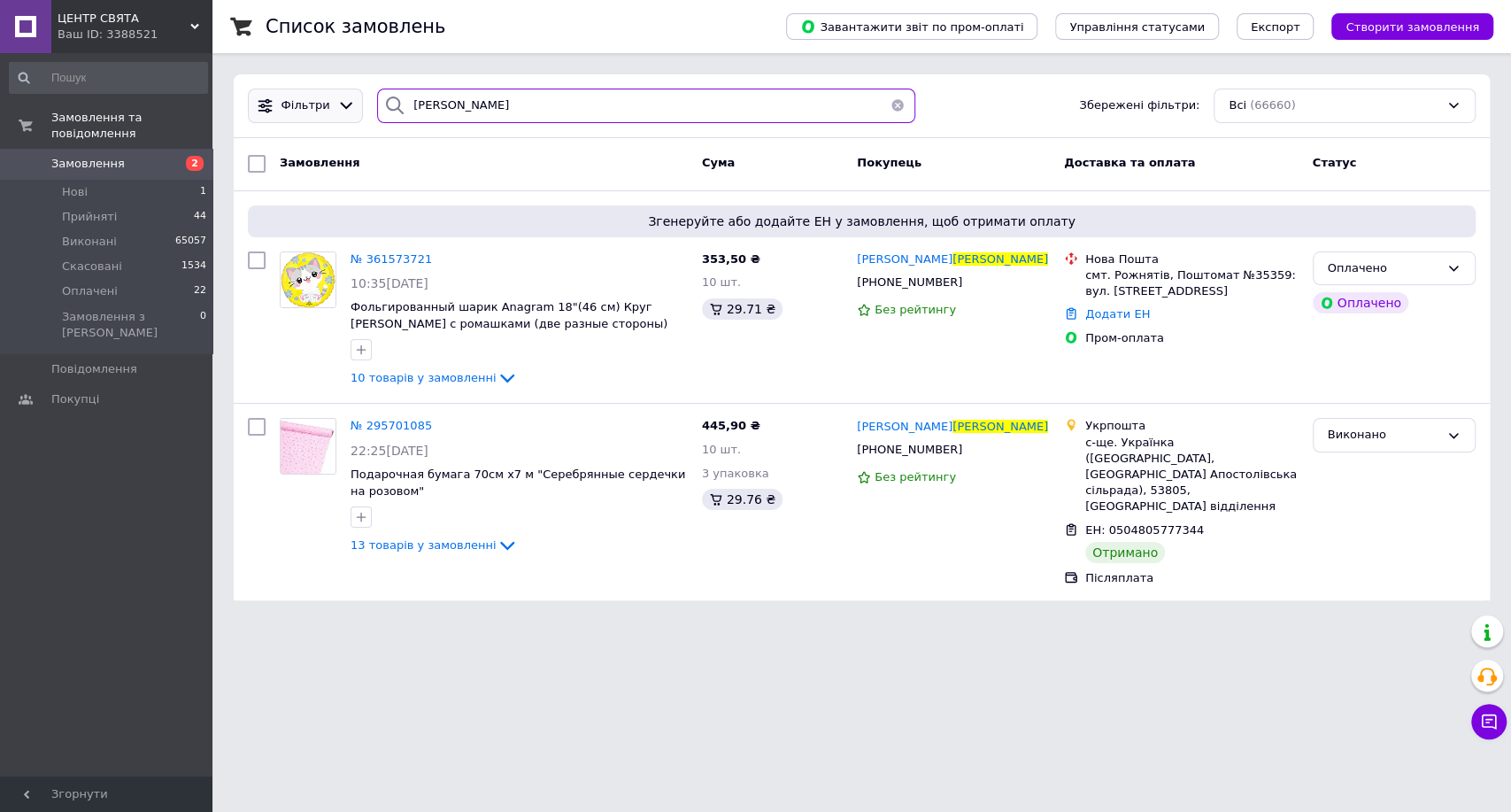
click at [251, 93] on div "Фільтри Шлапак Збережені фільтри: Всі (66660)" at bounding box center [862, 106] width 1242 height 35
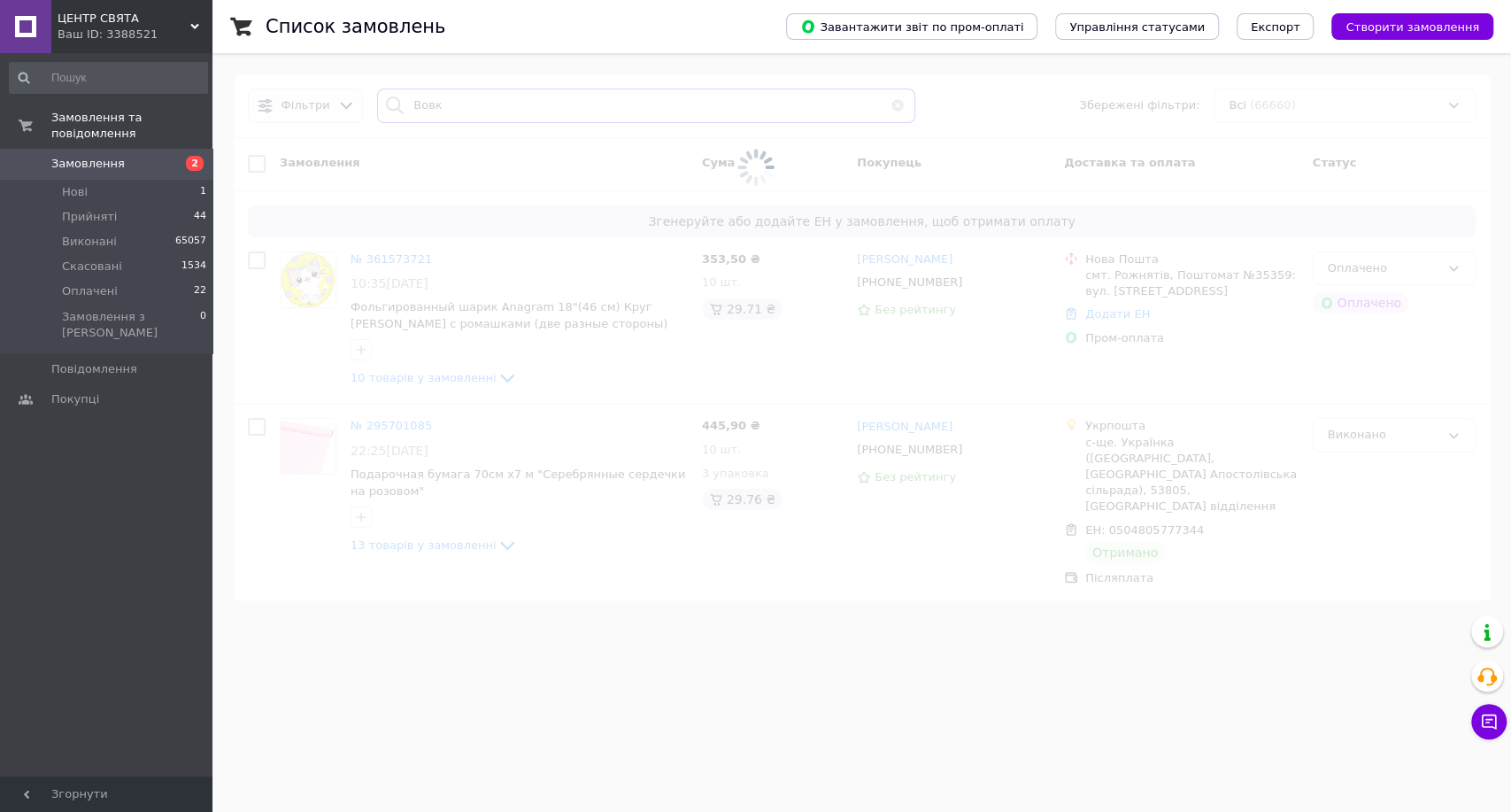
type input "Вовк"
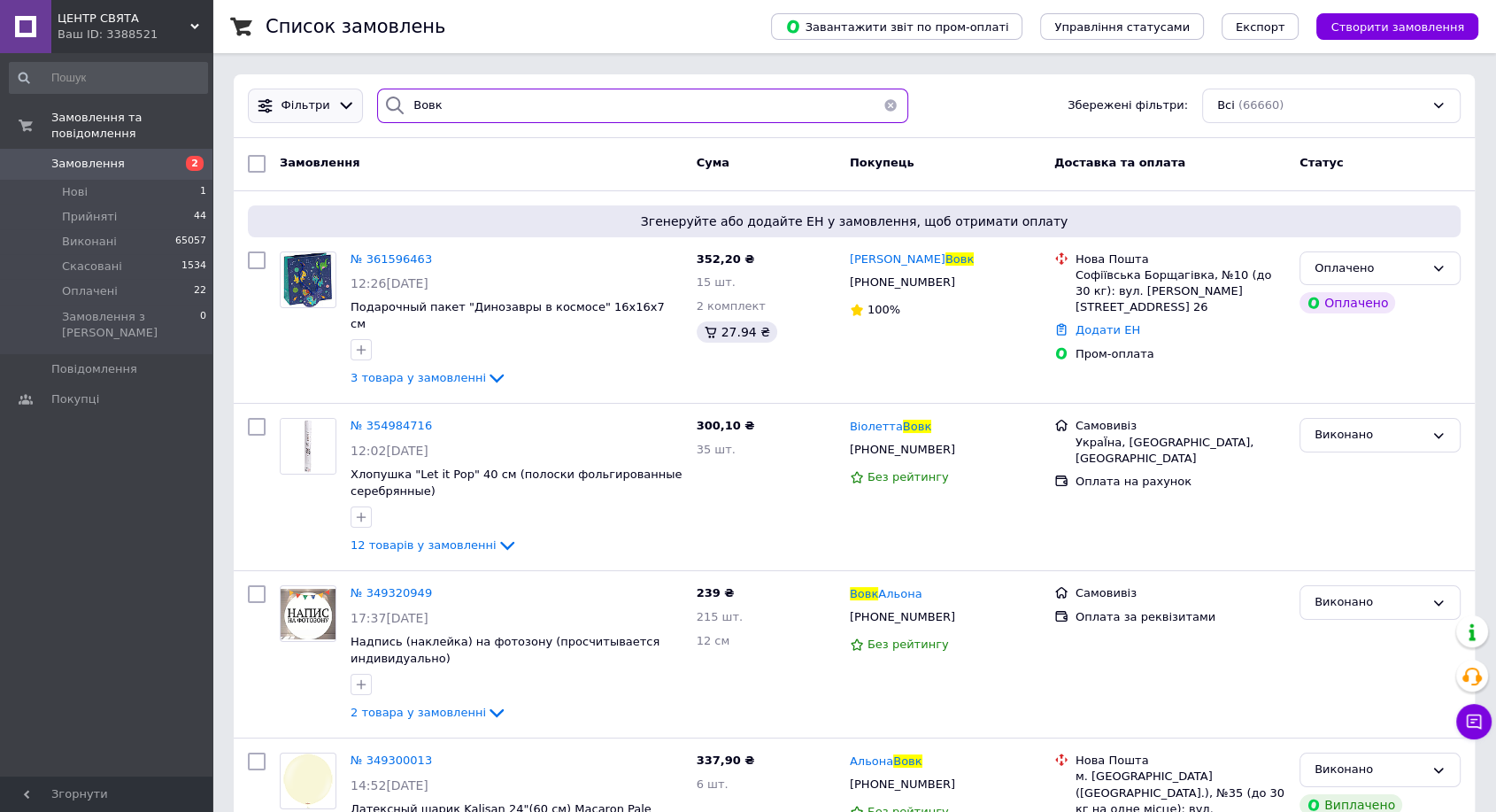
drag, startPoint x: 462, startPoint y: 95, endPoint x: 341, endPoint y: 96, distance: 121.0
click at [346, 96] on div "Фільтри Вовк Збережені фільтри: Всі (66660)" at bounding box center [854, 106] width 1227 height 35
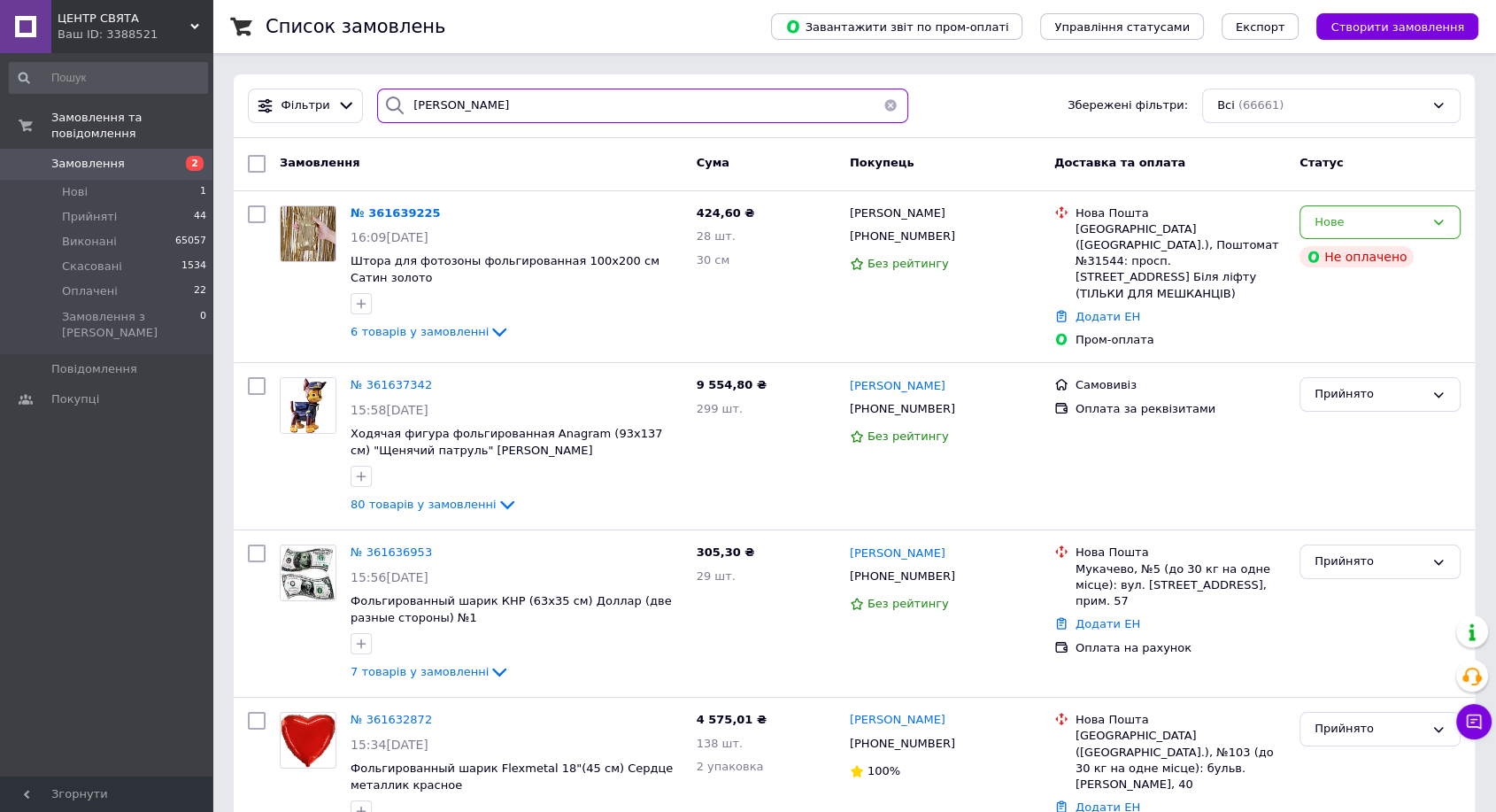
type input "Федека"
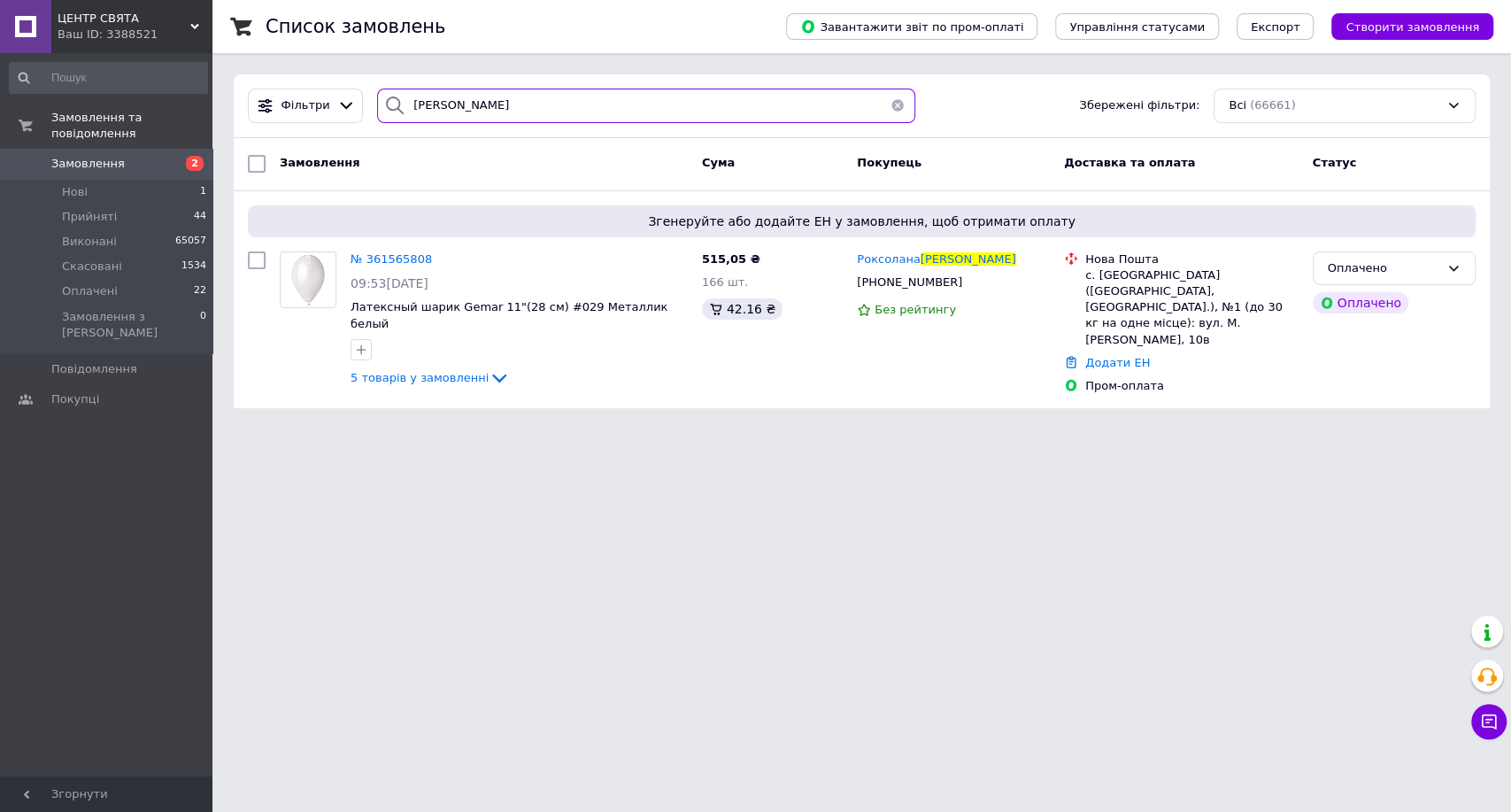
drag, startPoint x: 418, startPoint y: 118, endPoint x: 357, endPoint y: 133, distance: 62.8
click at [358, 133] on div "Фільтри Федека Збережені фільтри: Всі (66661)" at bounding box center [862, 107] width 1256 height 64
type input "\"
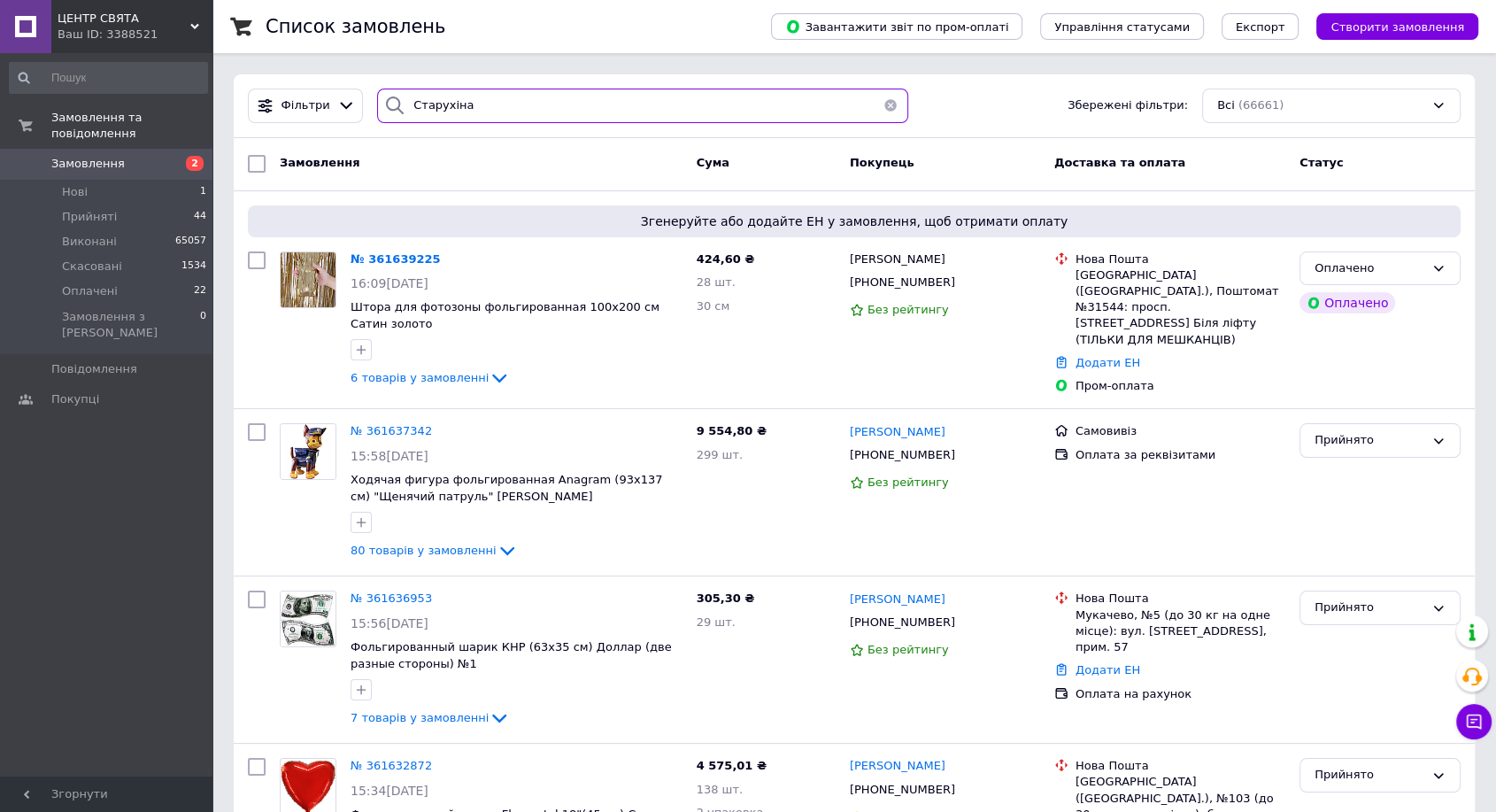
type input "Старухіна"
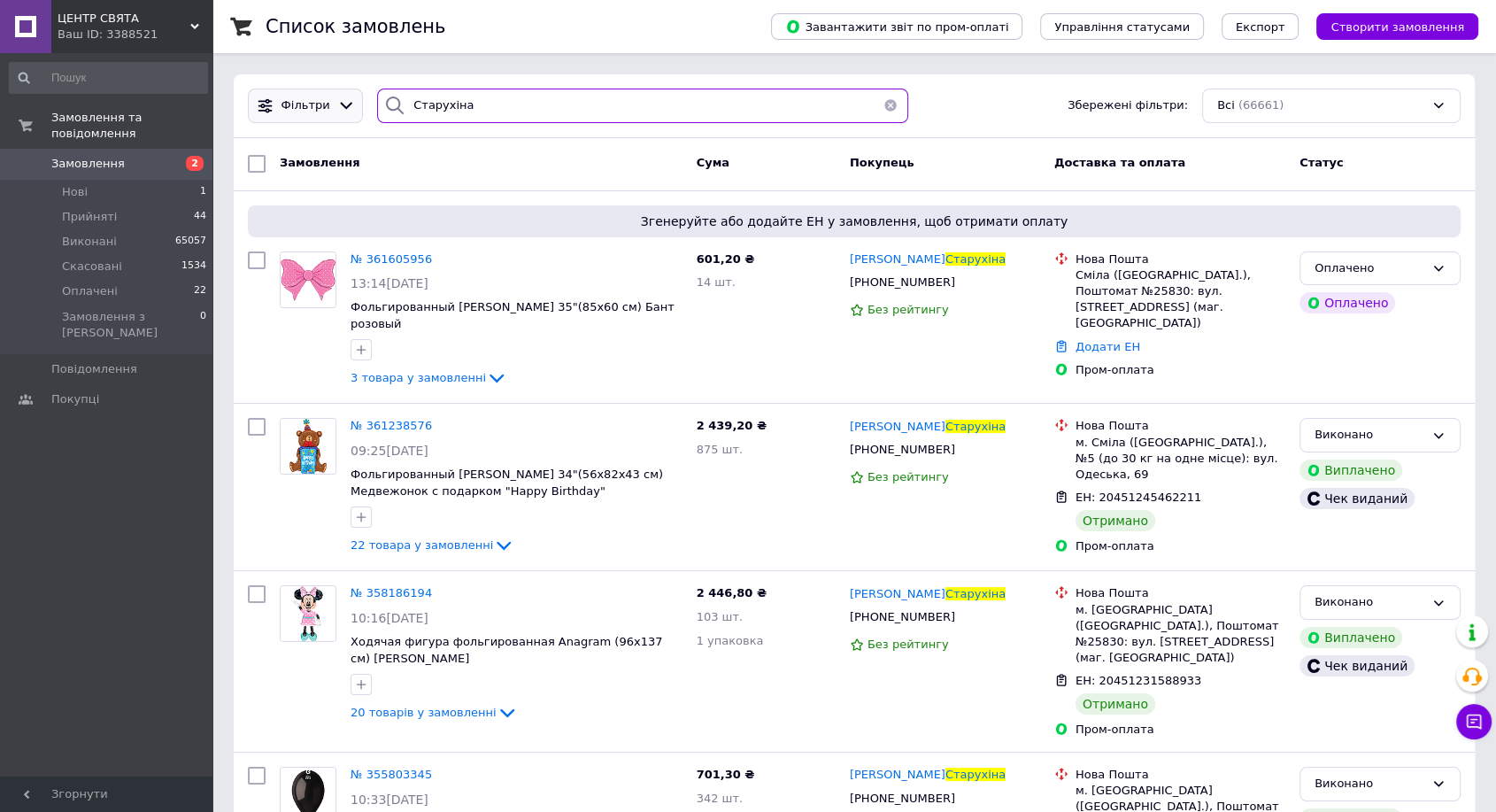
drag, startPoint x: 436, startPoint y: 104, endPoint x: 280, endPoint y: 108, distance: 156.1
click at [280, 108] on div "Фільтри Старухіна Збережені фільтри: Всі (66661)" at bounding box center [854, 106] width 1227 height 35
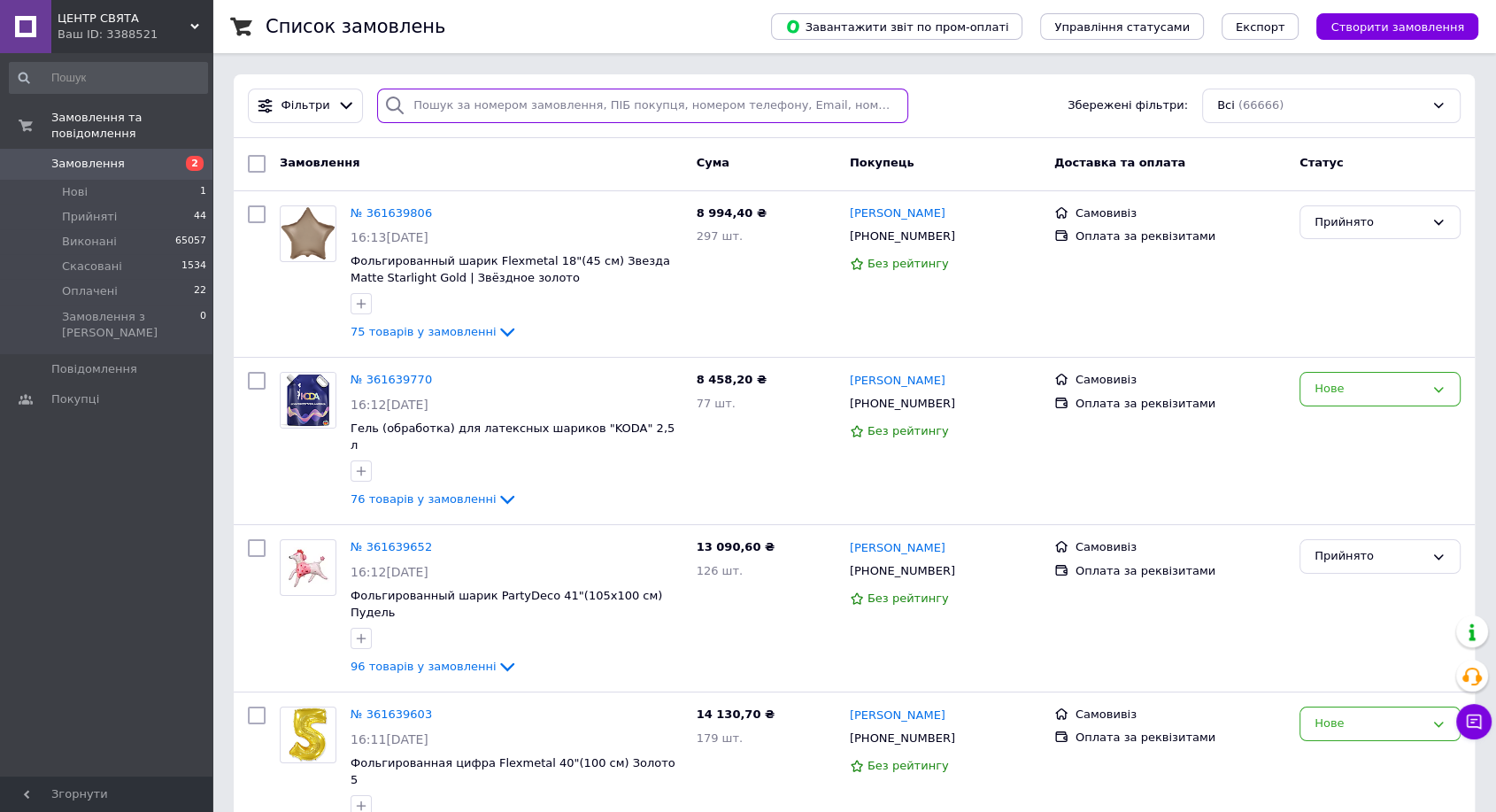
paste input "[PHONE_NUMBER]"
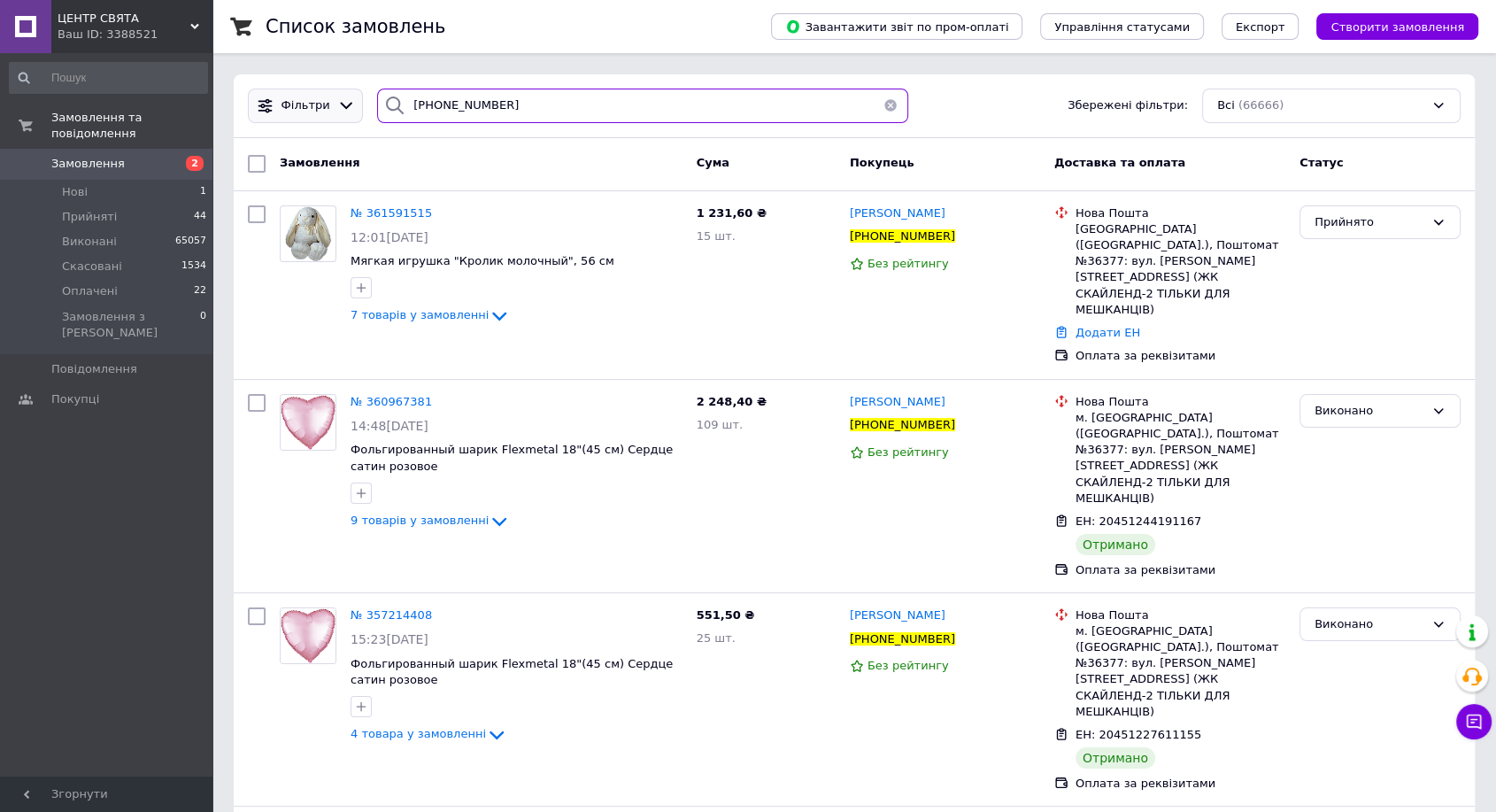
drag, startPoint x: 437, startPoint y: 105, endPoint x: 327, endPoint y: 107, distance: 110.0
click at [327, 107] on div "Фільтри +380963530081 Збережені фільтри: Всі (66666)" at bounding box center [854, 106] width 1227 height 35
type input "волгина"
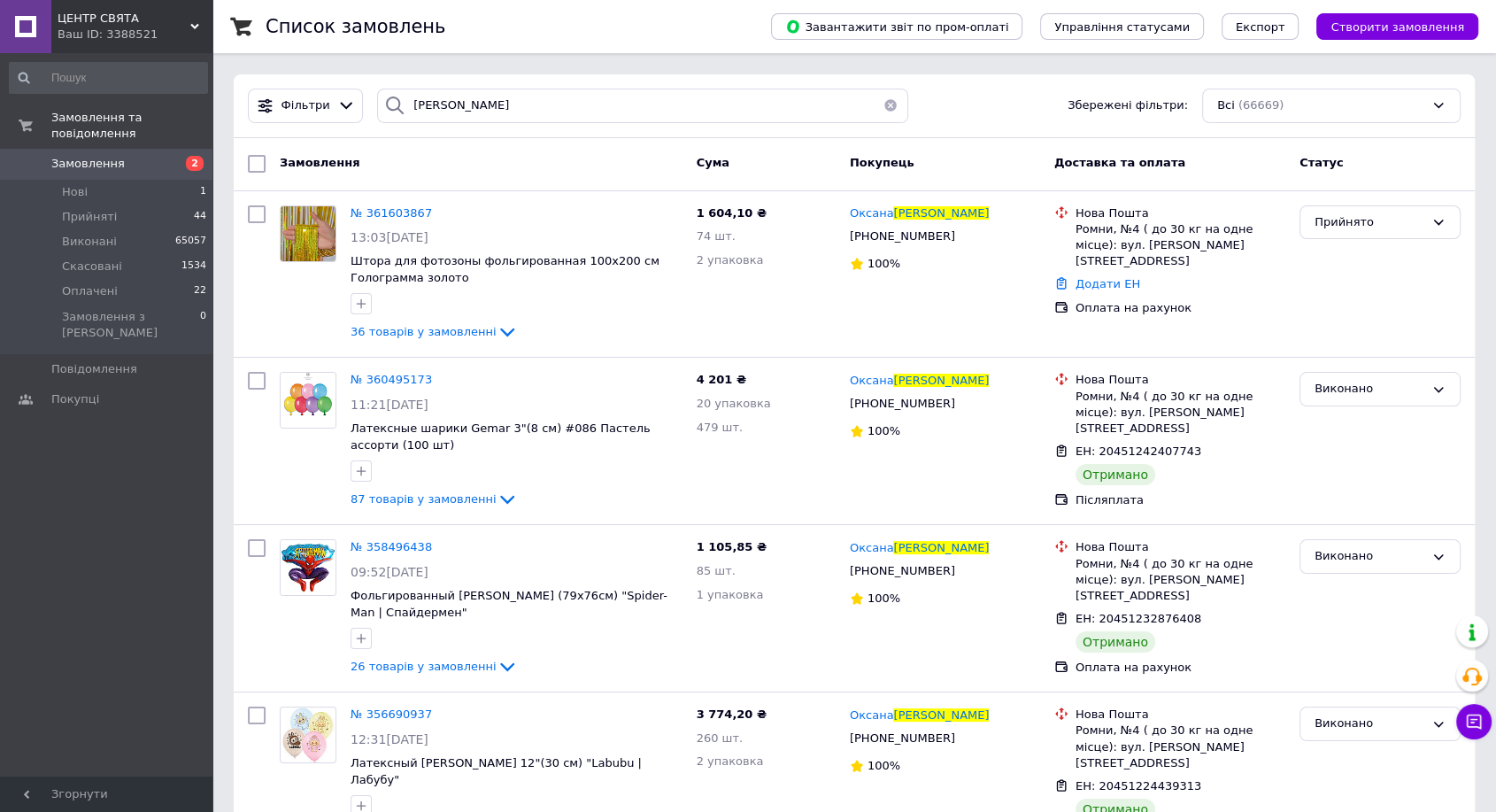
drag, startPoint x: 397, startPoint y: 210, endPoint x: 399, endPoint y: 189, distance: 21.1
drag, startPoint x: 293, startPoint y: 110, endPoint x: 274, endPoint y: 110, distance: 19.0
click at [274, 110] on div "Фільтри волгина Збережені фільтри: Всі (66669)" at bounding box center [854, 106] width 1227 height 35
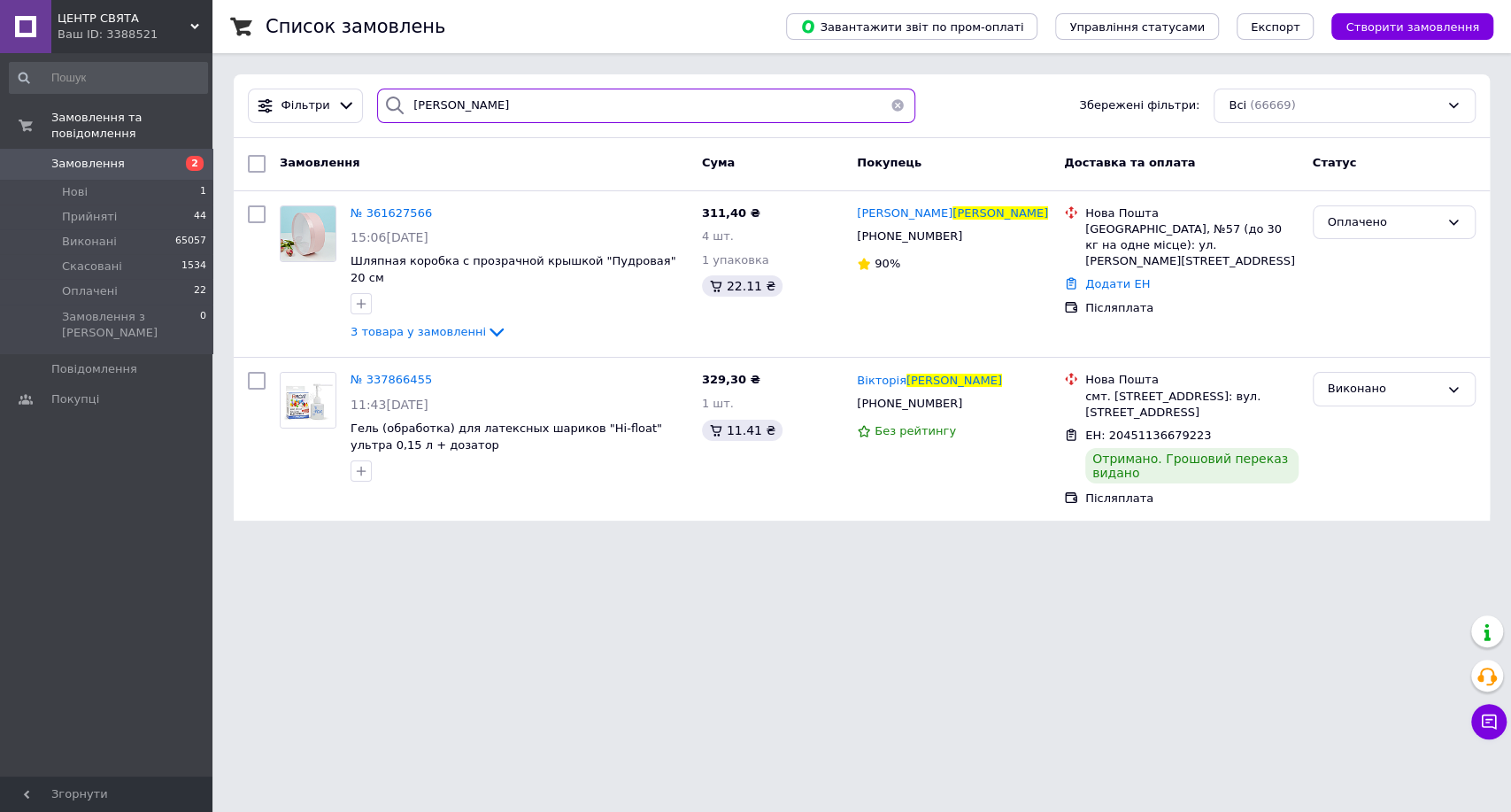
drag, startPoint x: 432, startPoint y: 89, endPoint x: 390, endPoint y: 96, distance: 42.6
click at [416, 93] on input "Голубенко" at bounding box center [647, 106] width 538 height 35
type input "Г"
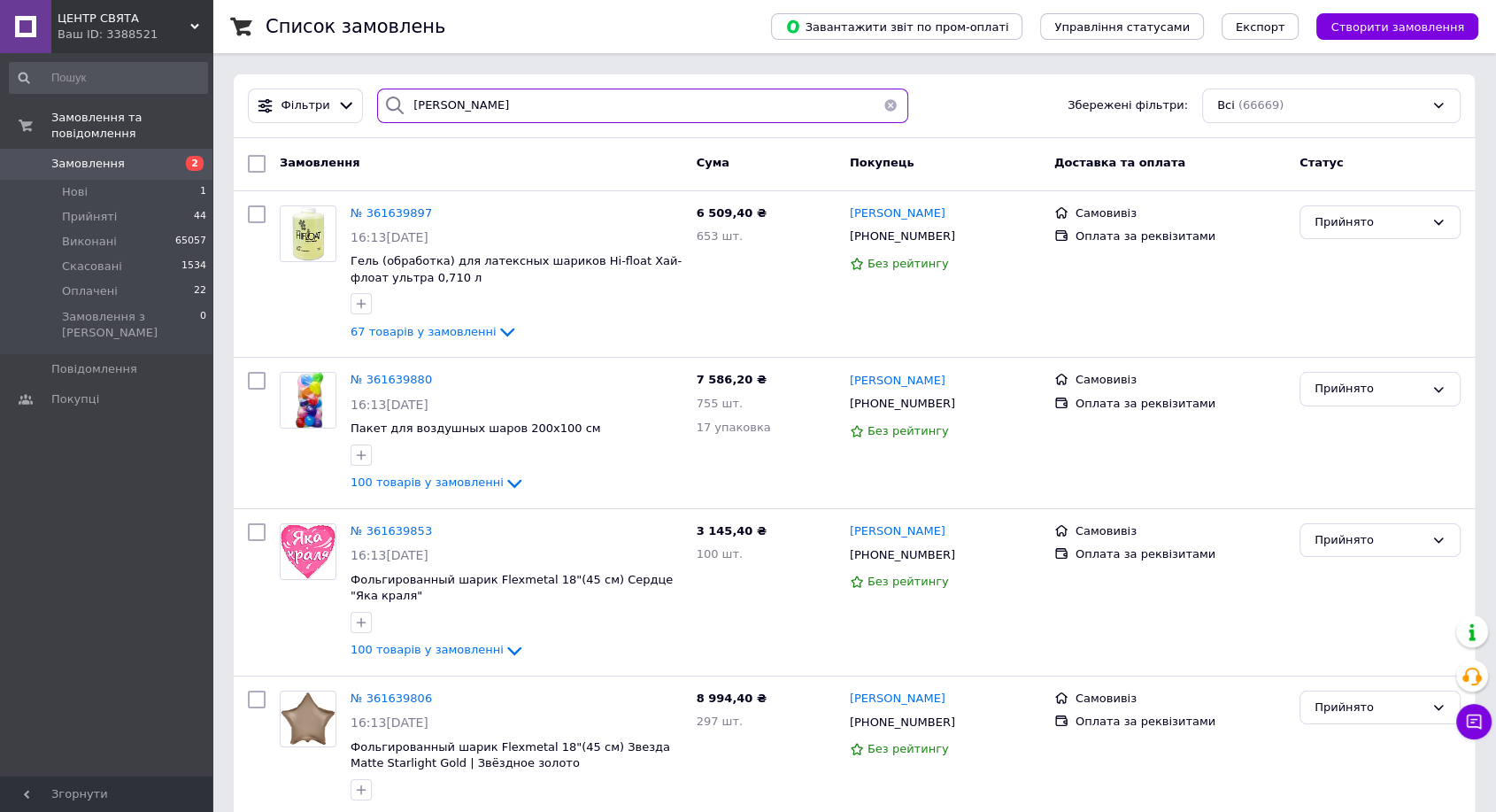
type input "Резніченко"
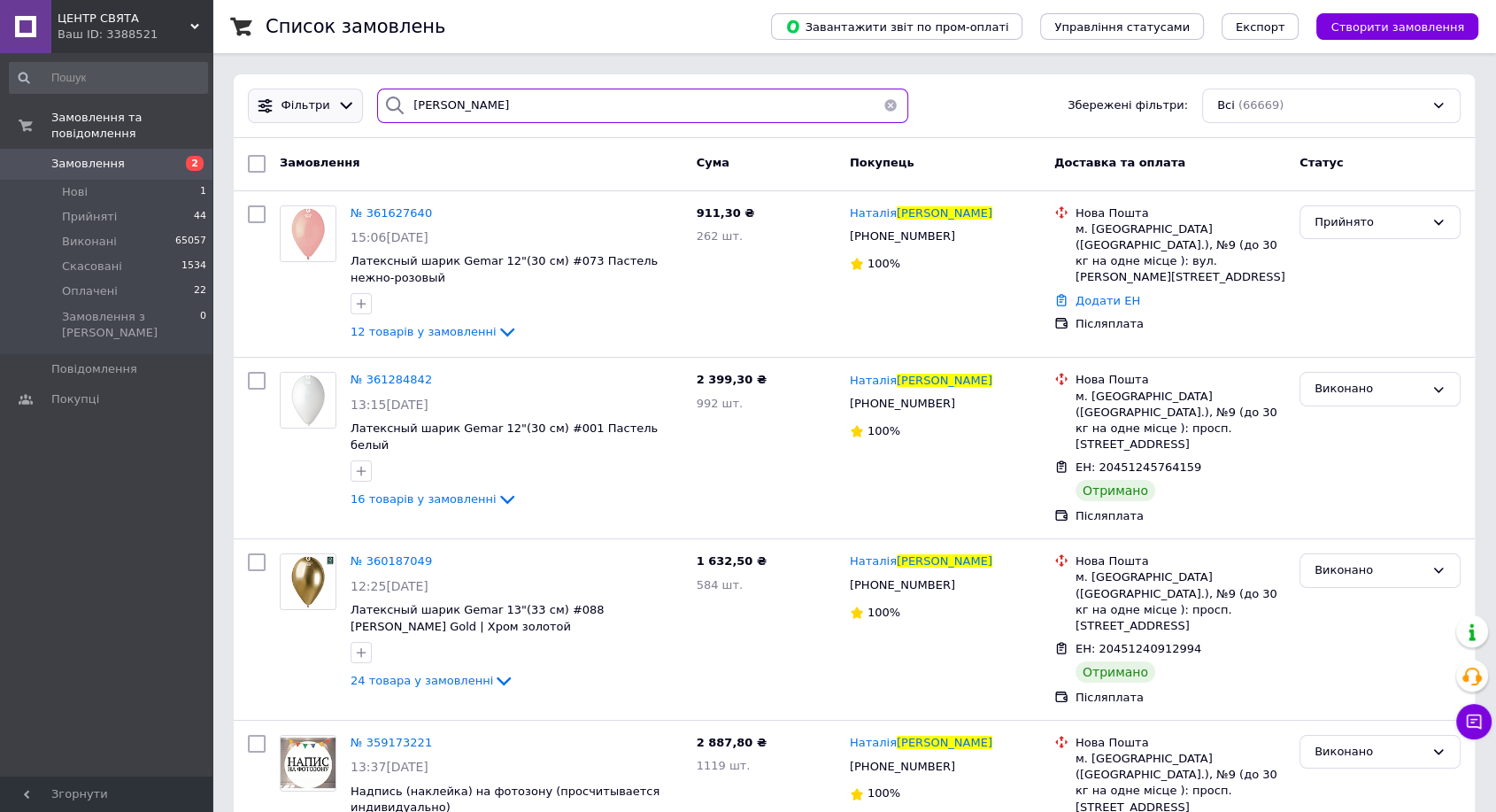
drag, startPoint x: 456, startPoint y: 96, endPoint x: 338, endPoint y: 112, distance: 119.1
click at [338, 112] on div "Фільтри Резніченко Збережені фільтри: Всі (66669)" at bounding box center [854, 106] width 1227 height 35
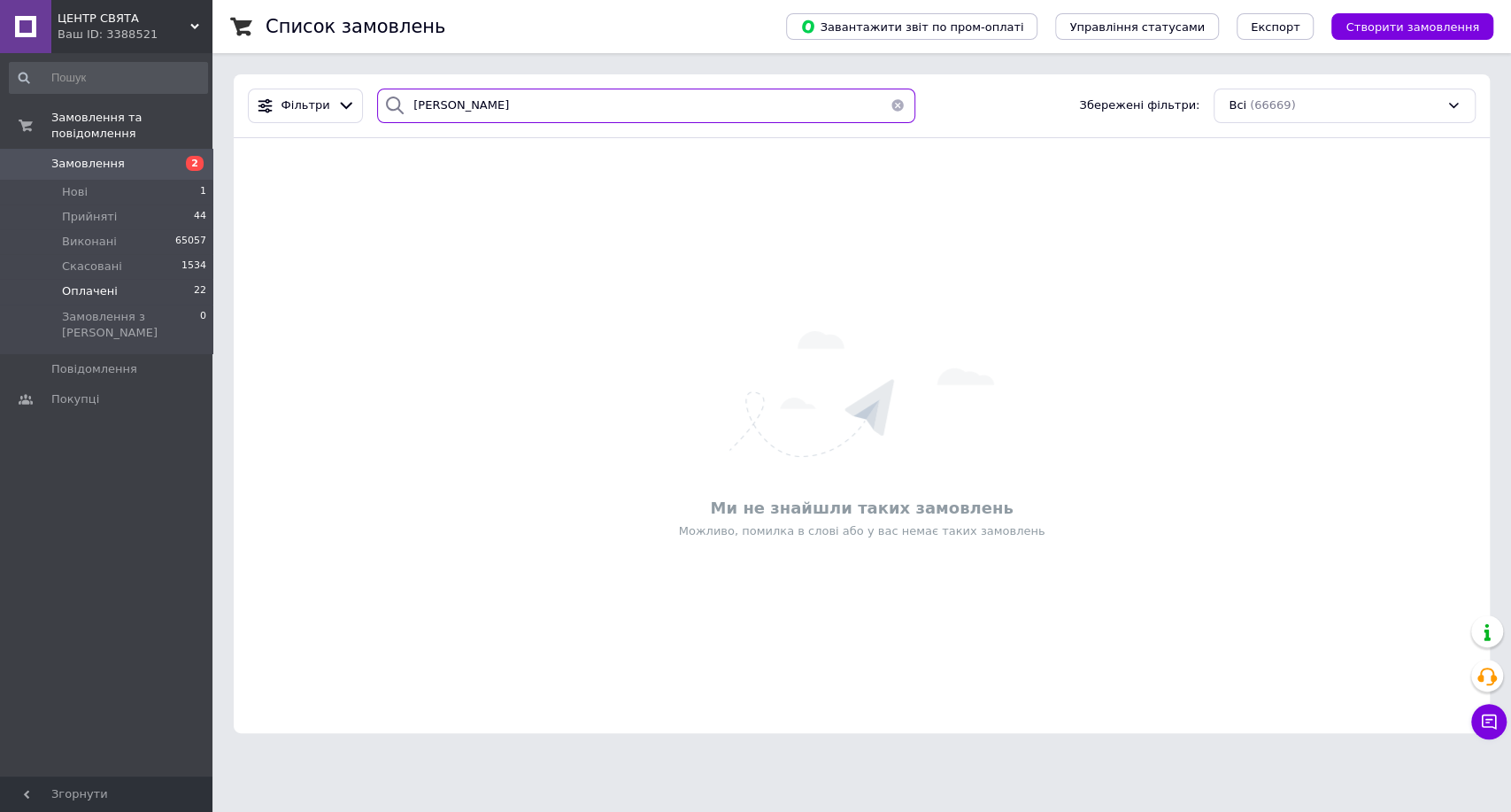
type input "Удовенко"
click at [109, 283] on span "Оплачені" at bounding box center [90, 291] width 56 height 16
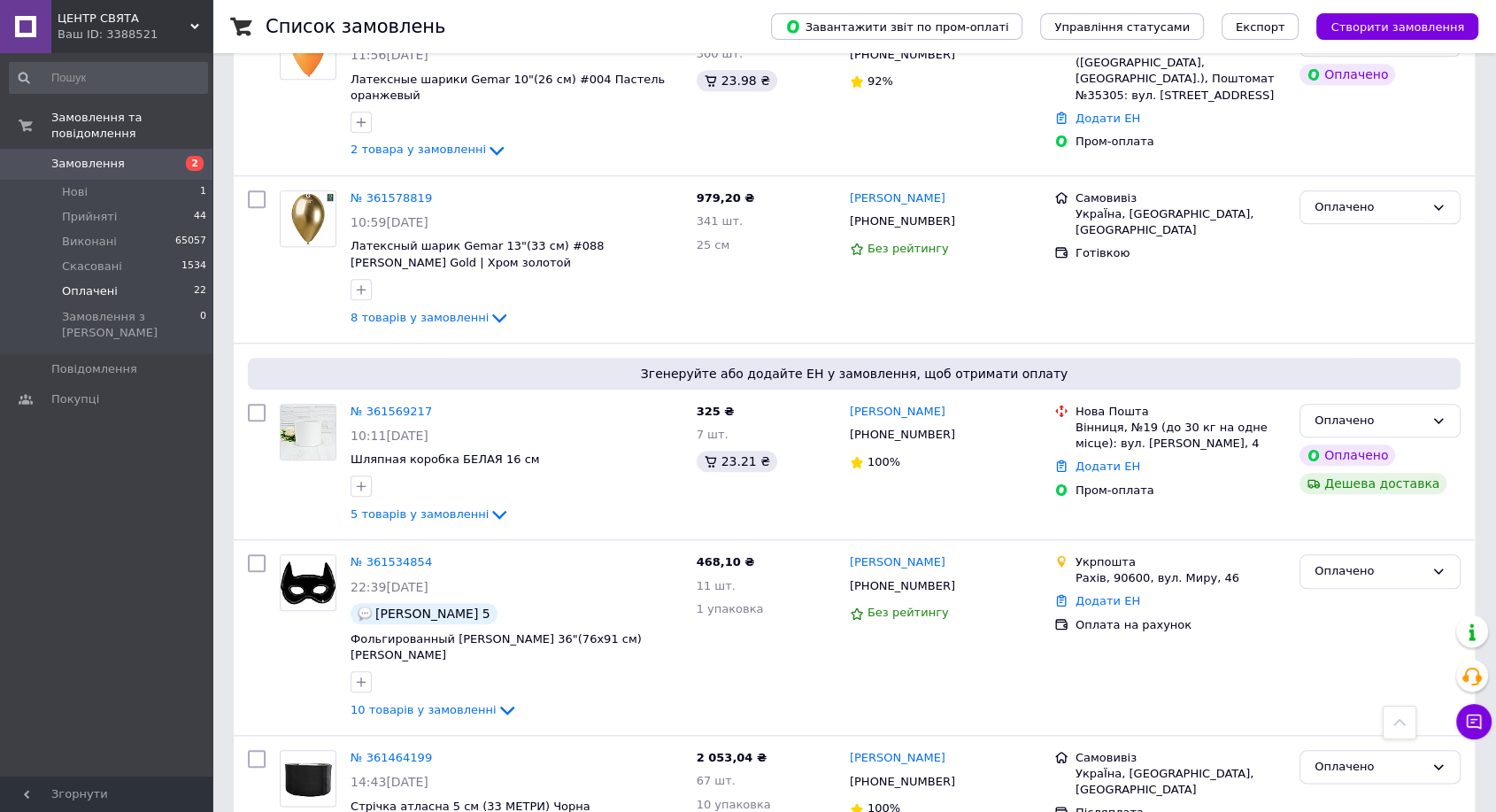
scroll to position [1763, 0]
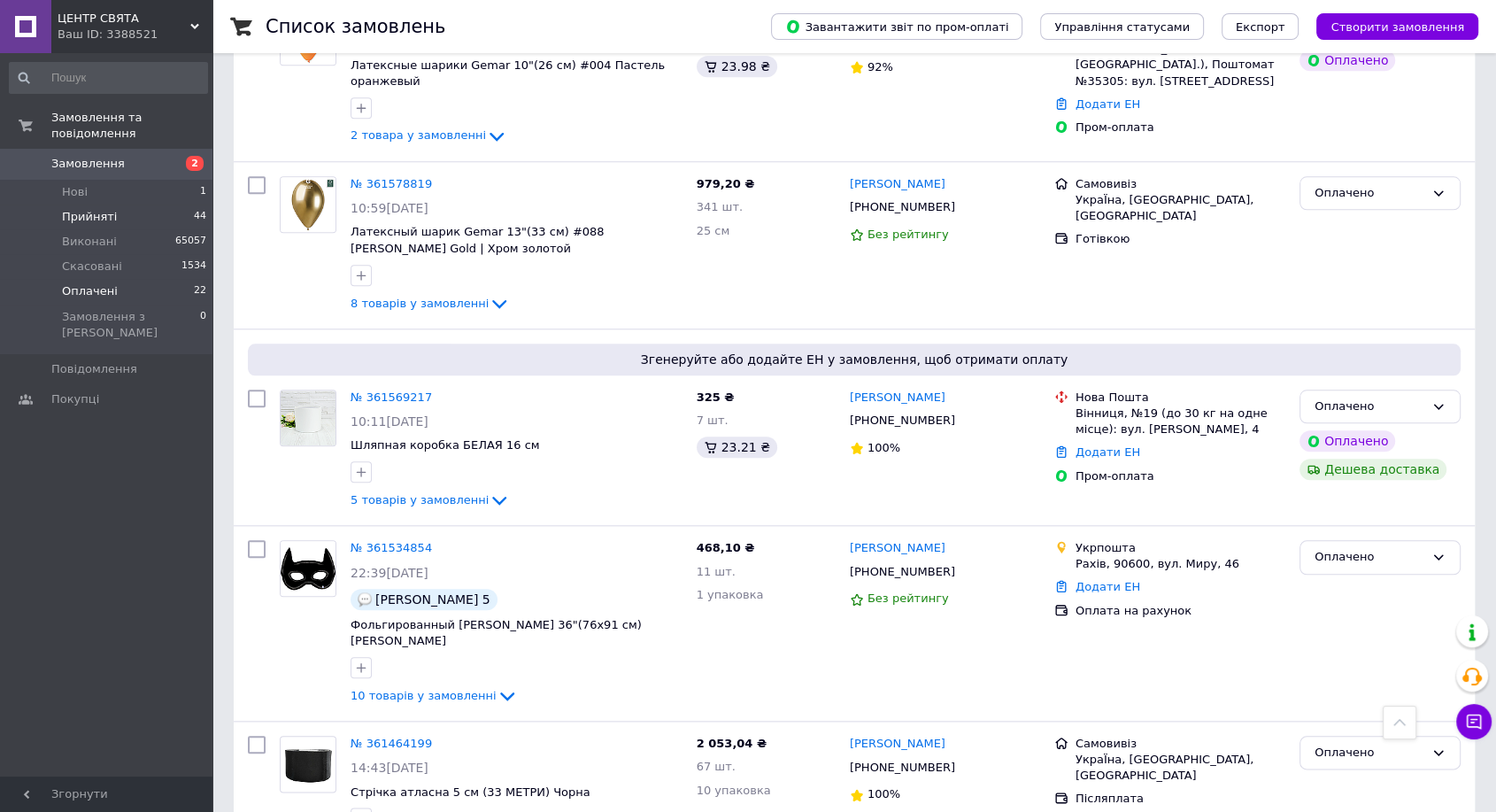
click at [86, 209] on span "Прийняті" at bounding box center [89, 217] width 55 height 16
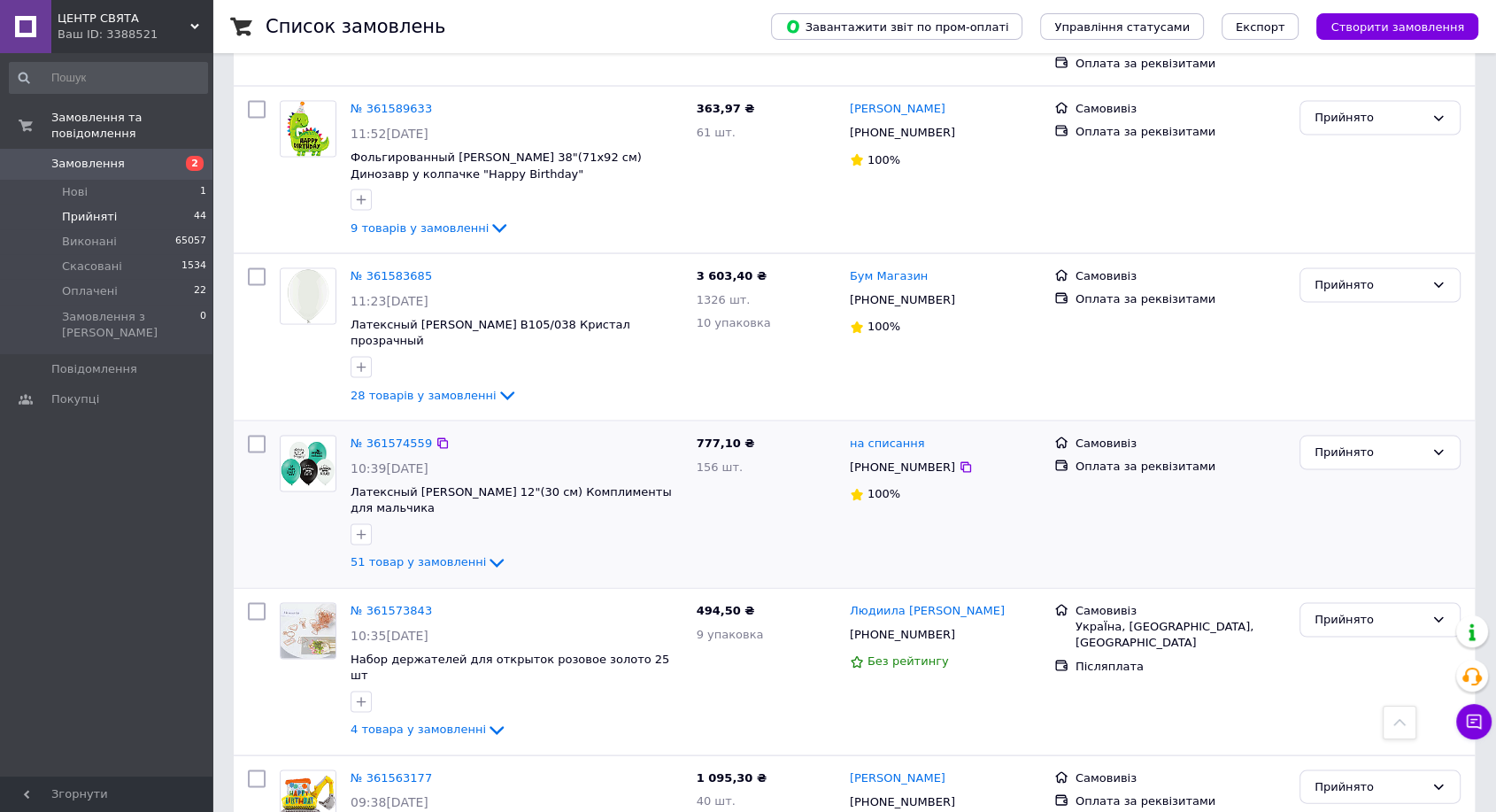
scroll to position [3441, 0]
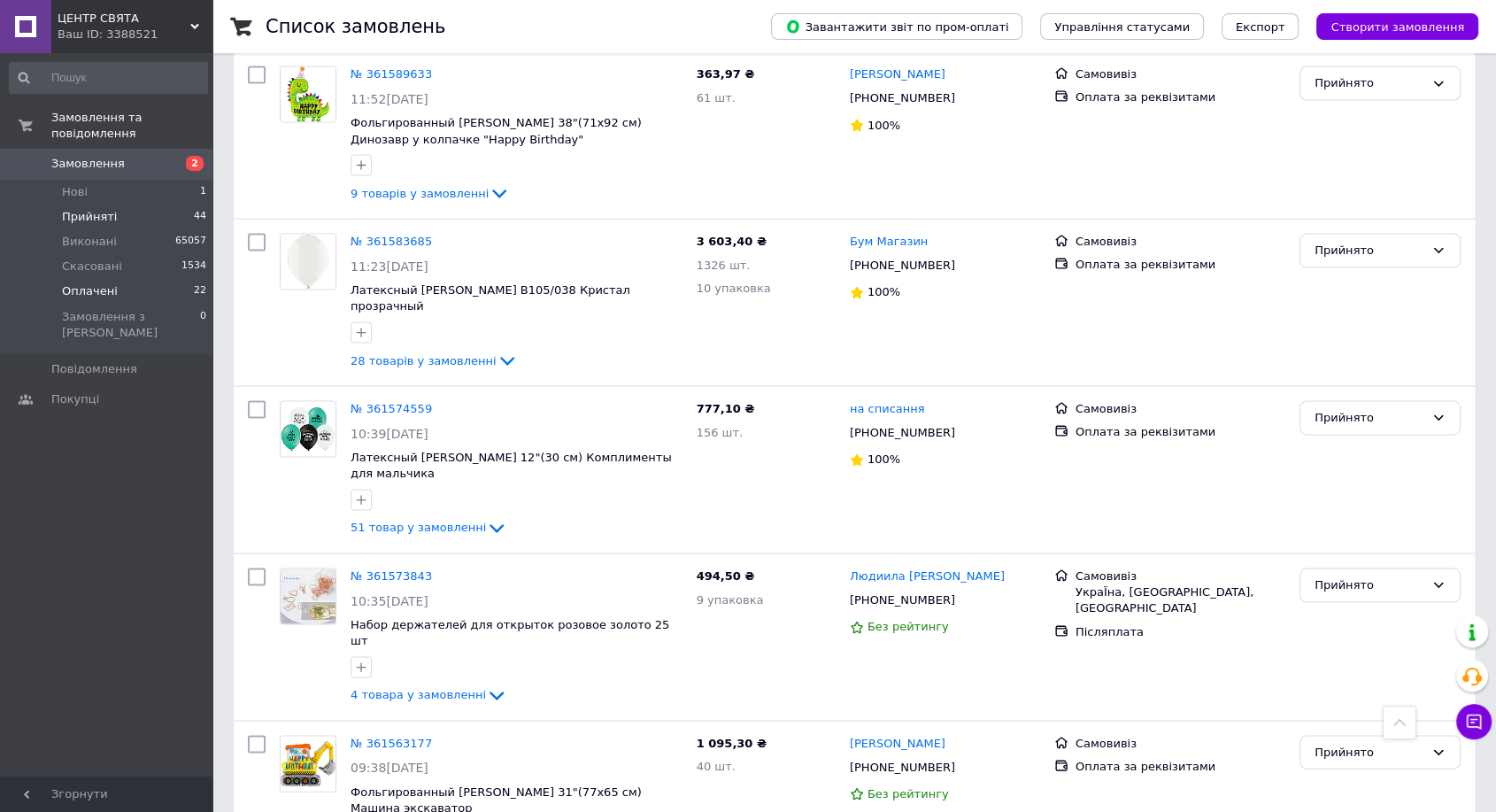
click at [85, 283] on span "Оплачені" at bounding box center [90, 291] width 56 height 16
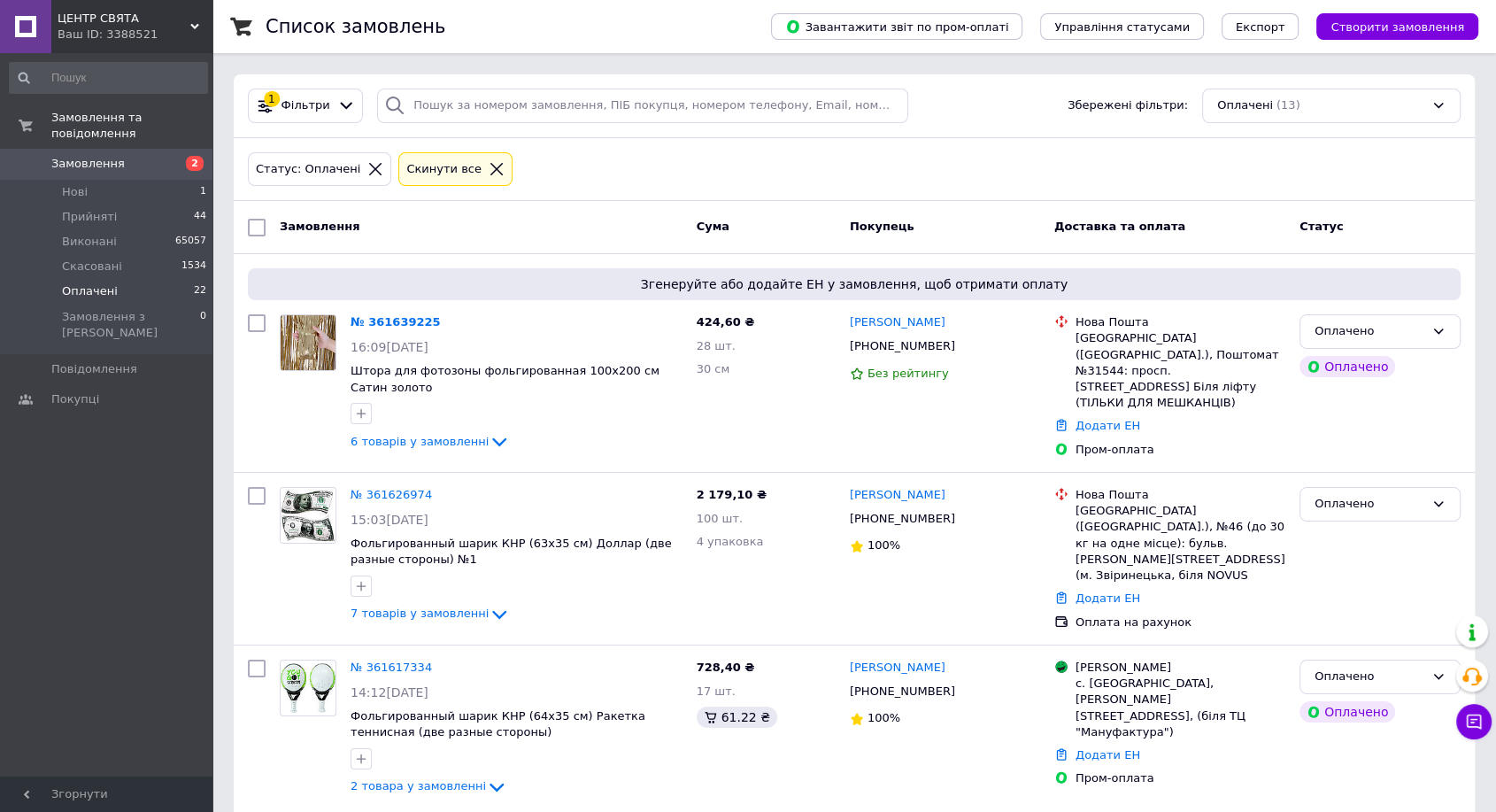
click at [367, 166] on icon at bounding box center [375, 168] width 16 height 16
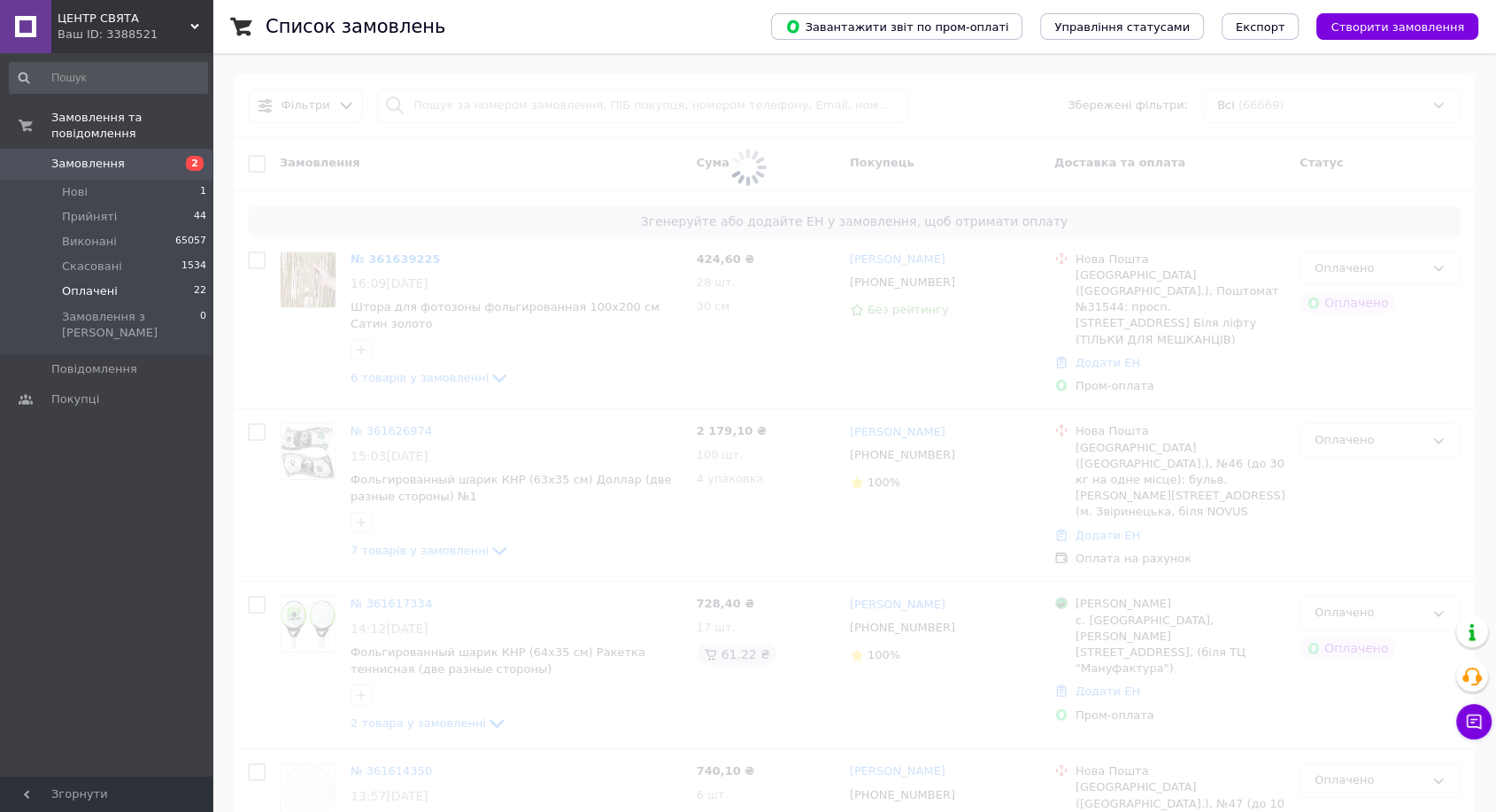
click at [495, 115] on span at bounding box center [748, 167] width 1496 height 335
click at [494, 110] on span at bounding box center [748, 167] width 1496 height 335
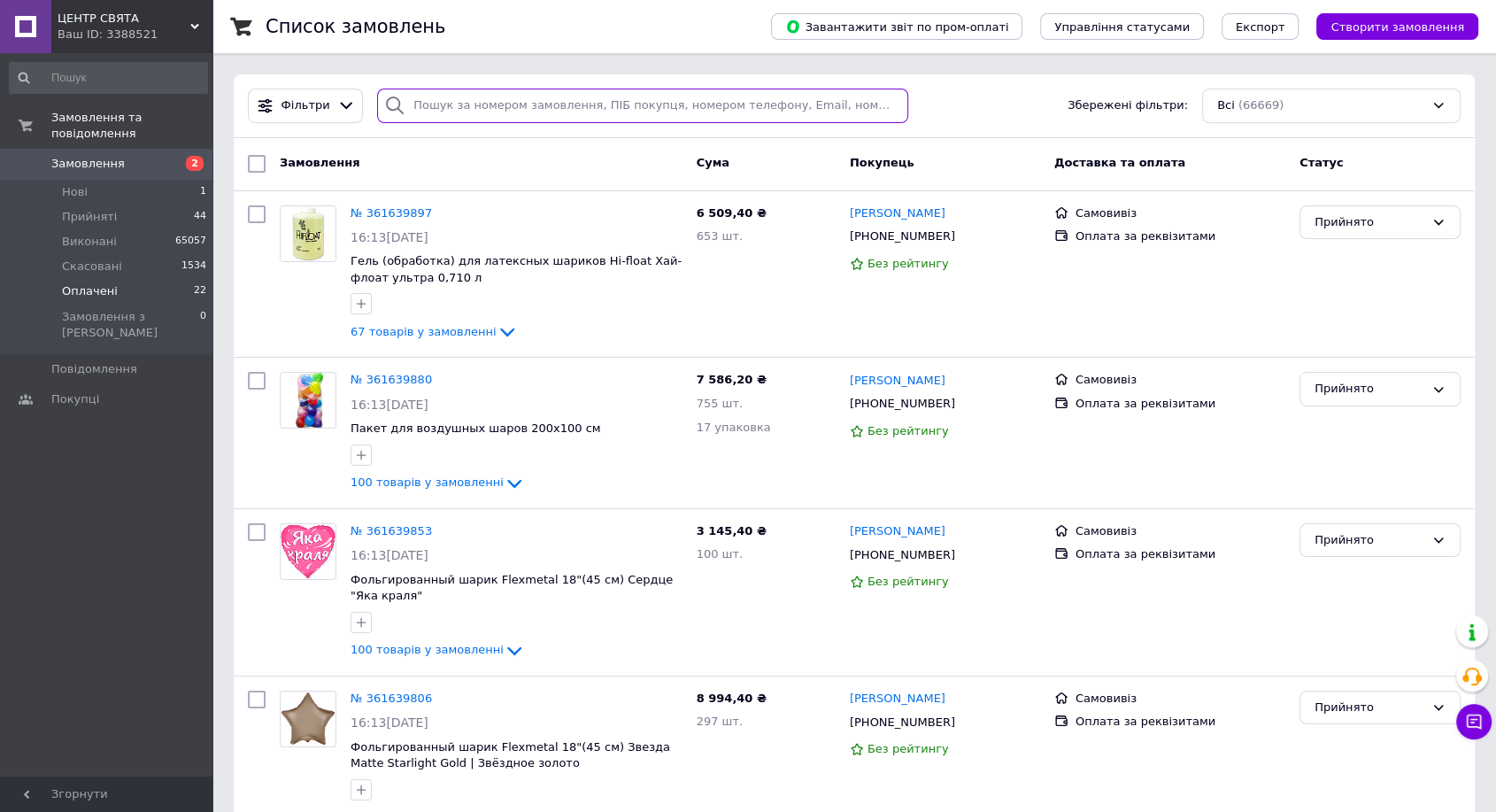
click at [494, 110] on input "search" at bounding box center [643, 106] width 531 height 35
type input "Дутова"
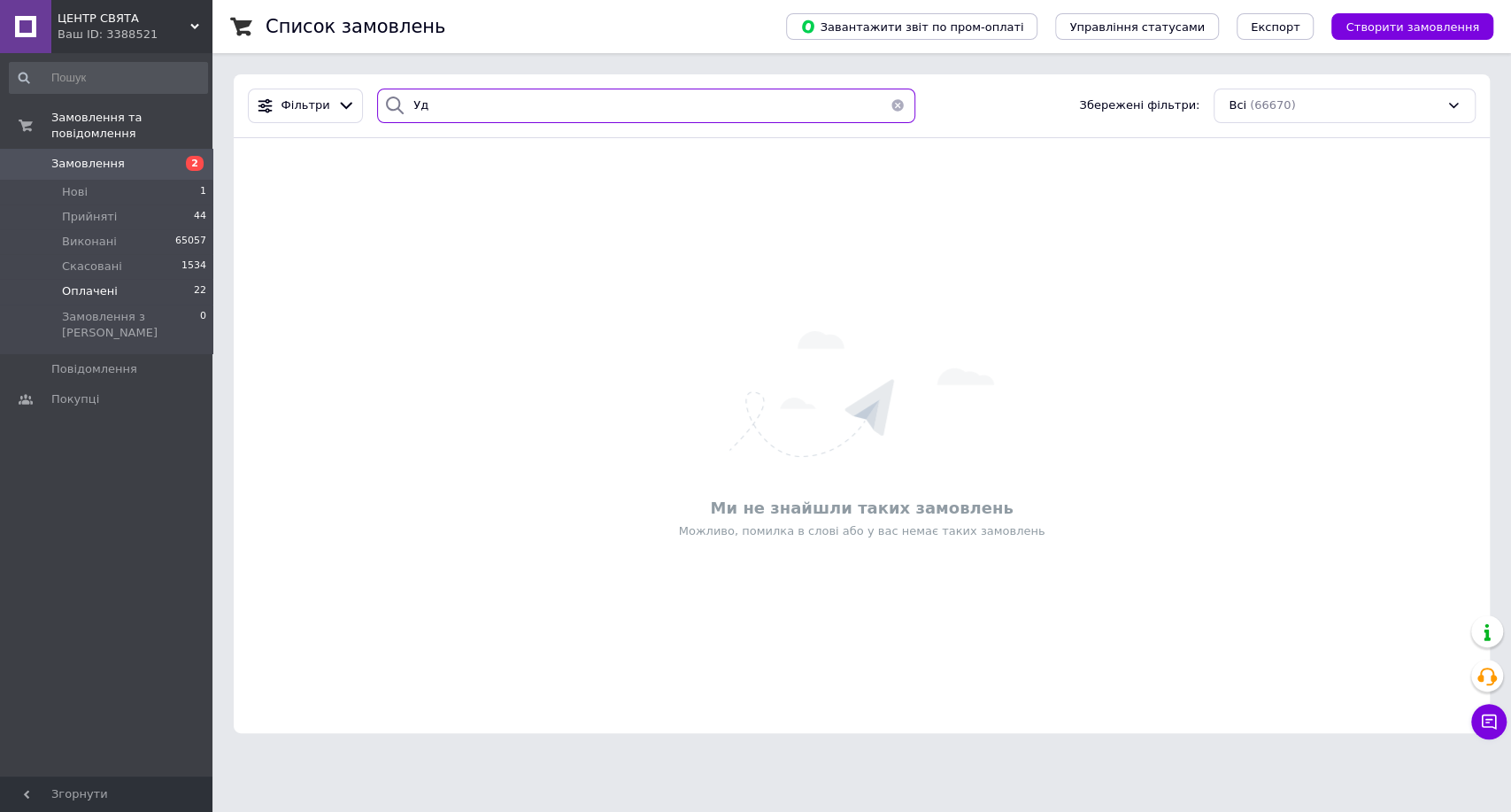
type input "У"
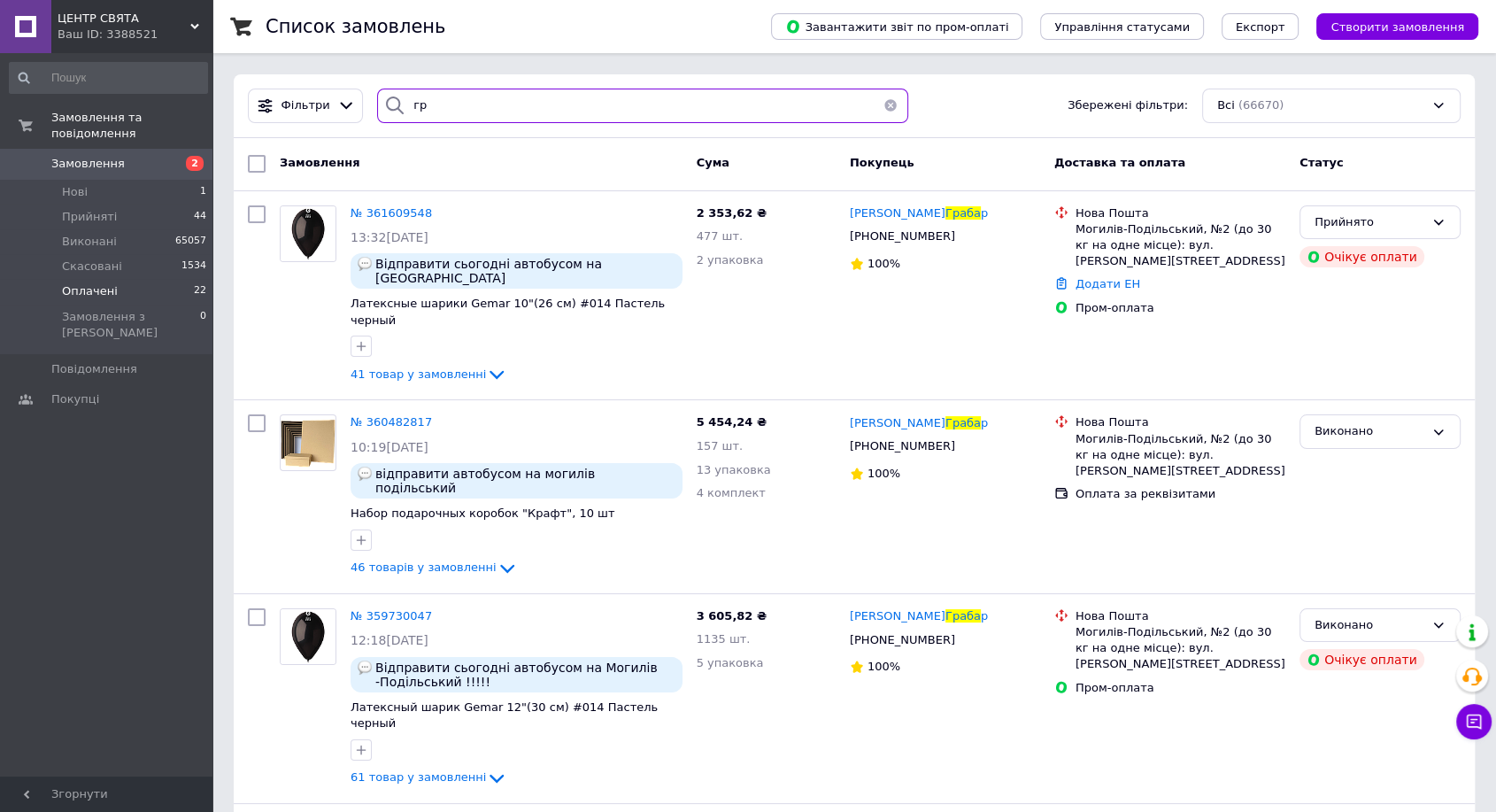
type input "г"
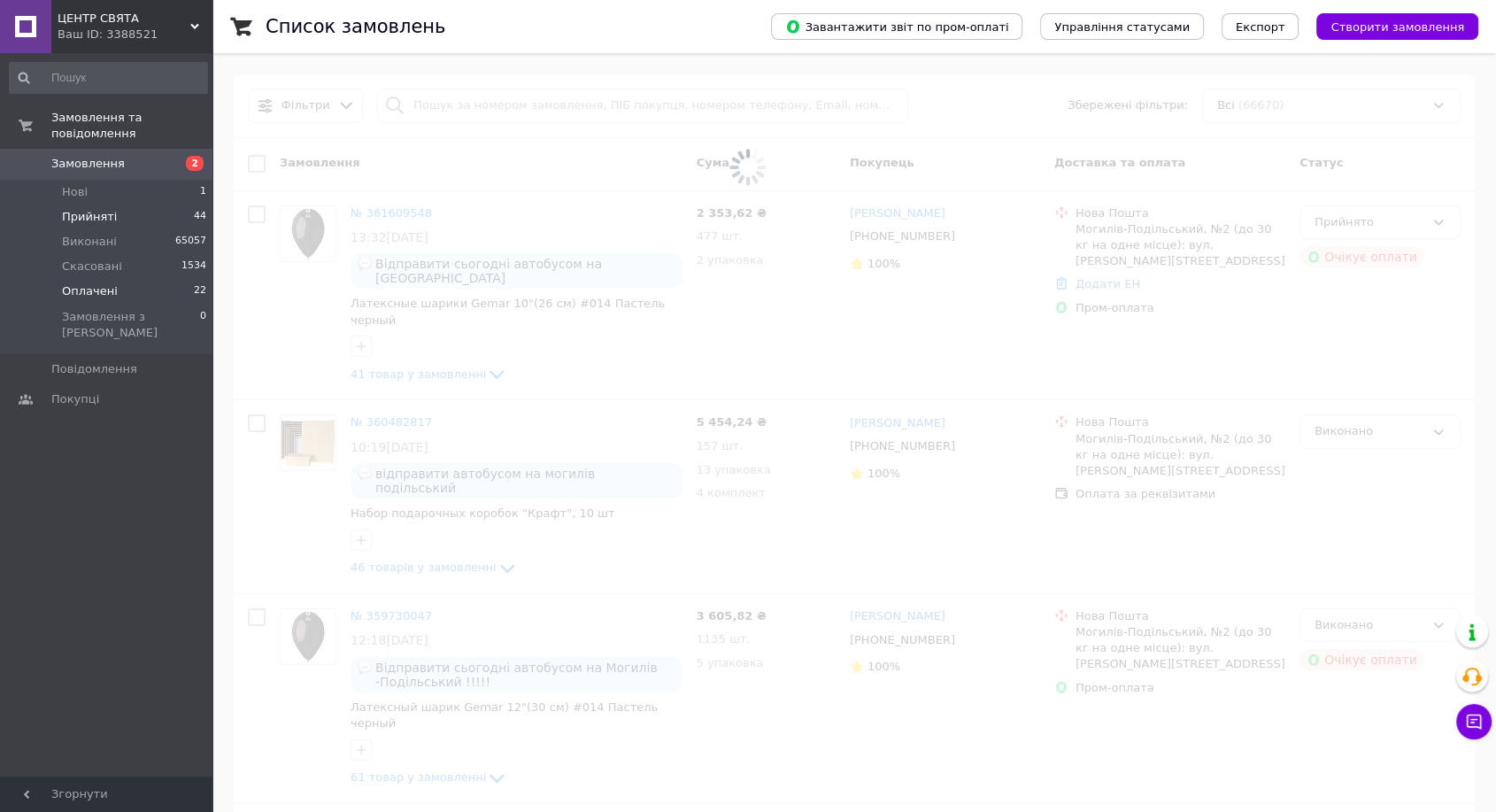
click at [103, 209] on span "Прийняті" at bounding box center [89, 217] width 55 height 16
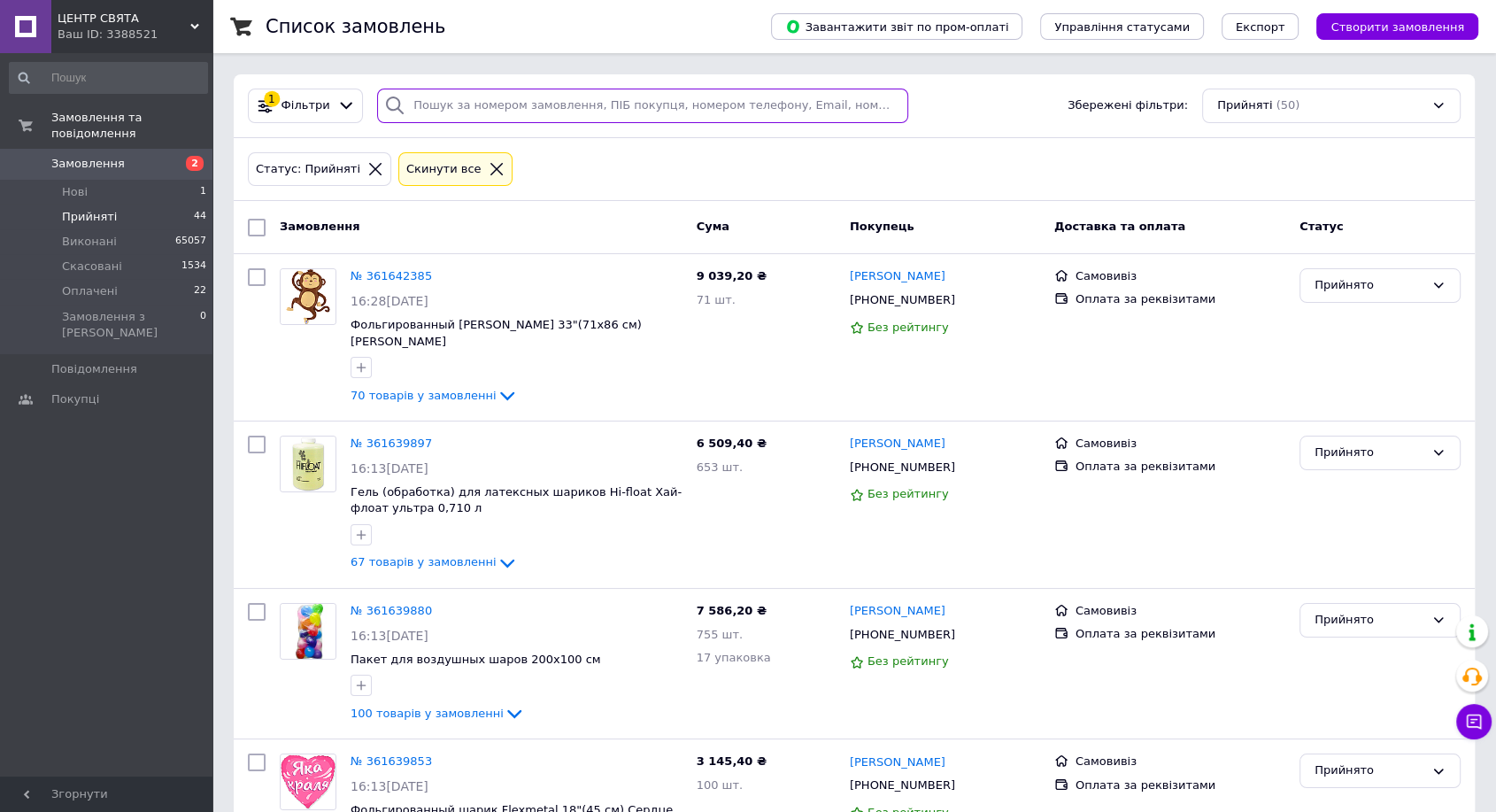
click at [430, 104] on input "search" at bounding box center [643, 106] width 531 height 35
type input "вітюк"
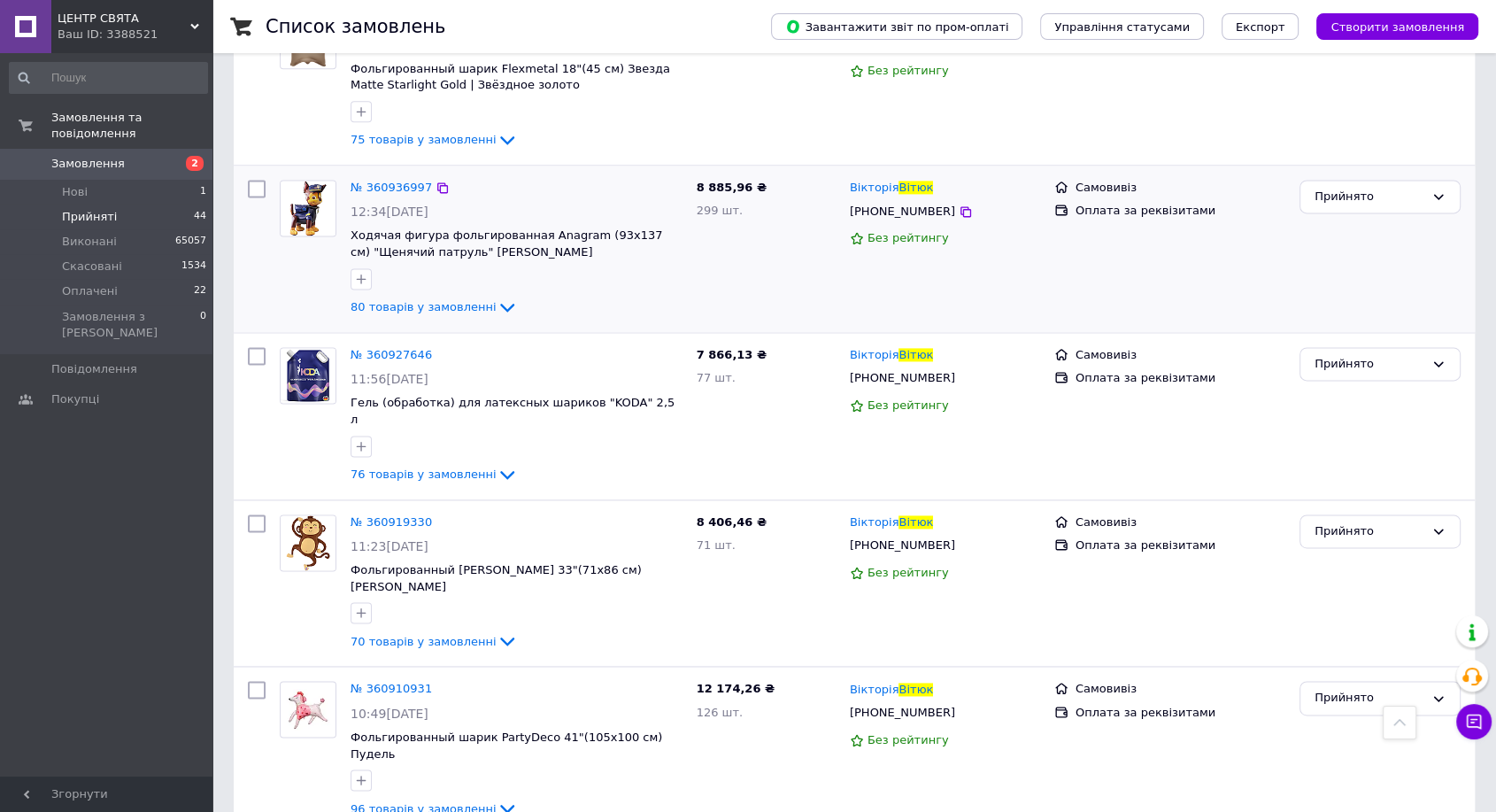
scroll to position [2453, 0]
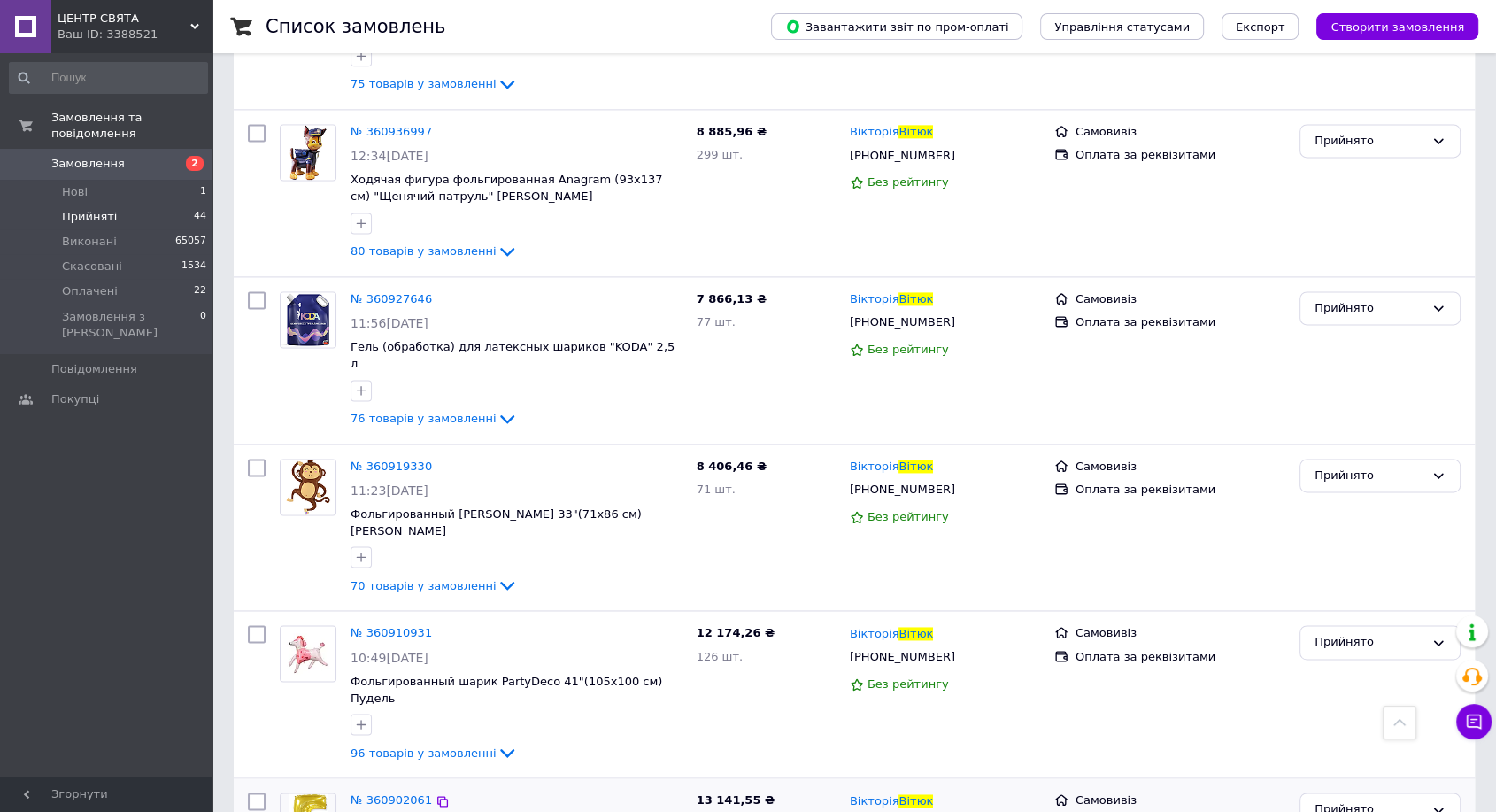
click at [259, 792] on input "checkbox" at bounding box center [256, 801] width 18 height 18
click at [260, 792] on input "checkbox" at bounding box center [256, 801] width 18 height 18
click at [259, 792] on input "checkbox" at bounding box center [256, 801] width 18 height 18
checkbox input "true"
click at [258, 625] on input "checkbox" at bounding box center [256, 634] width 18 height 18
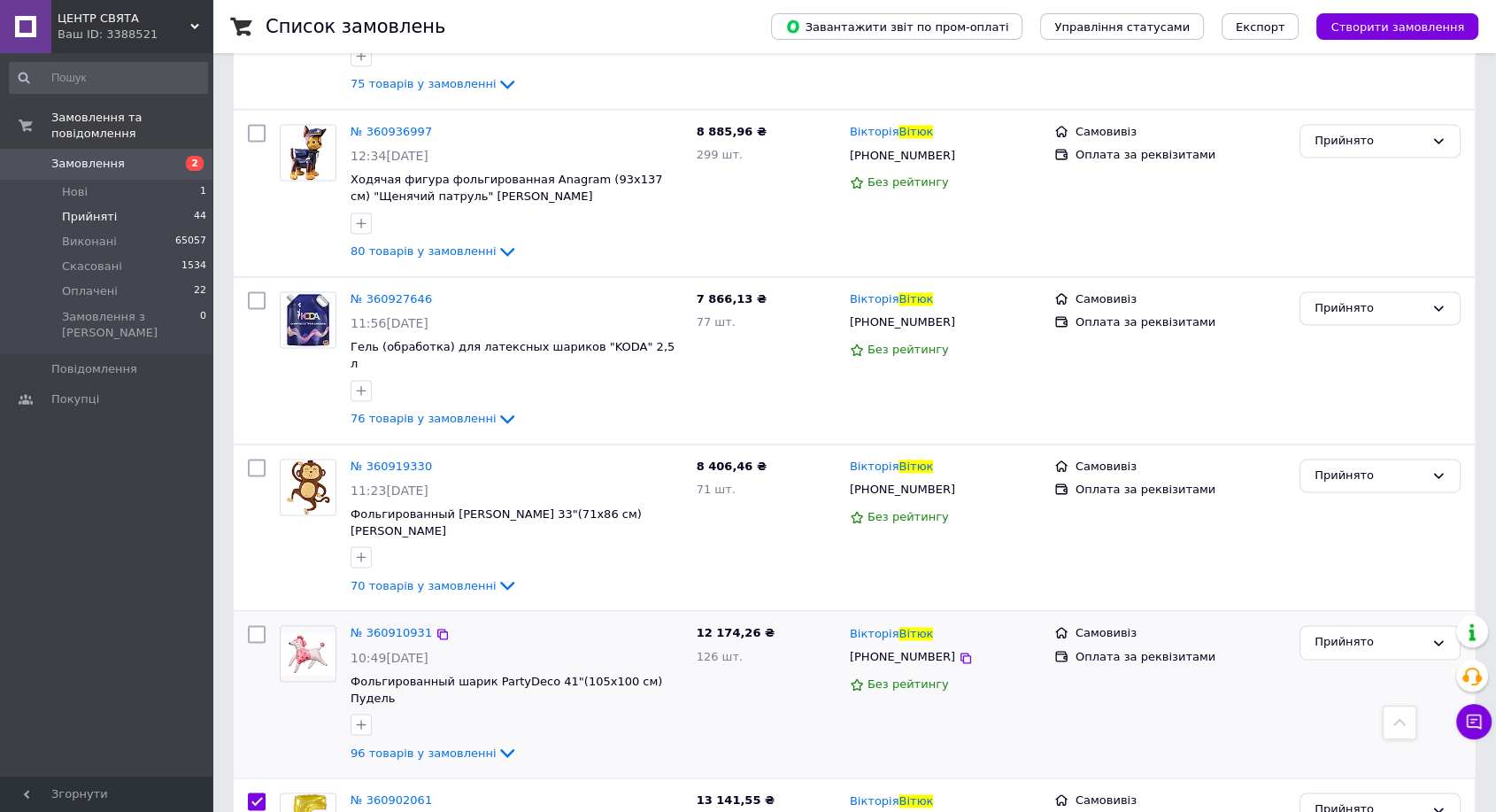
checkbox input "true"
click at [261, 292] on input "checkbox" at bounding box center [256, 300] width 18 height 18
checkbox input "true"
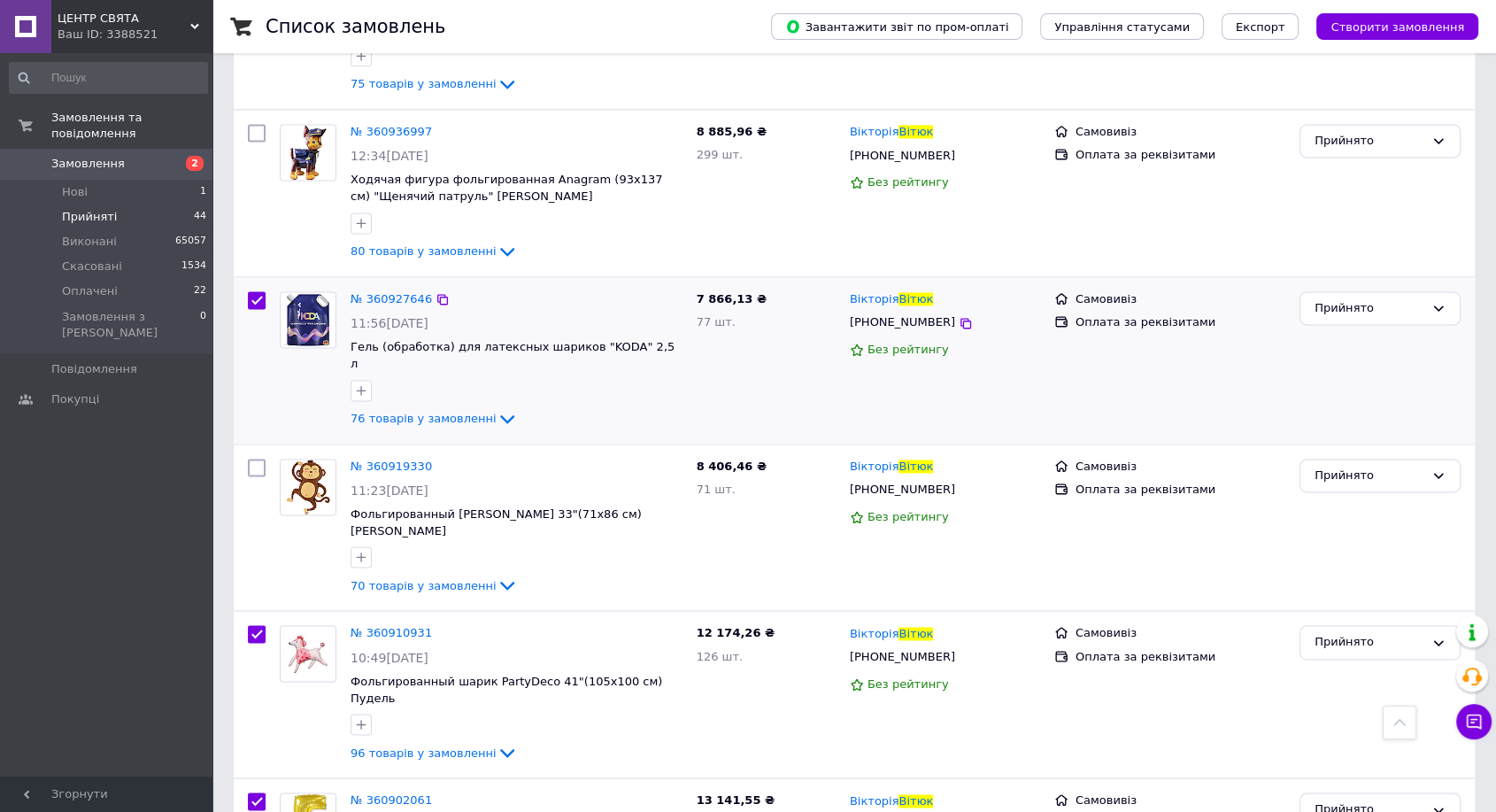
scroll to position [2355, 0]
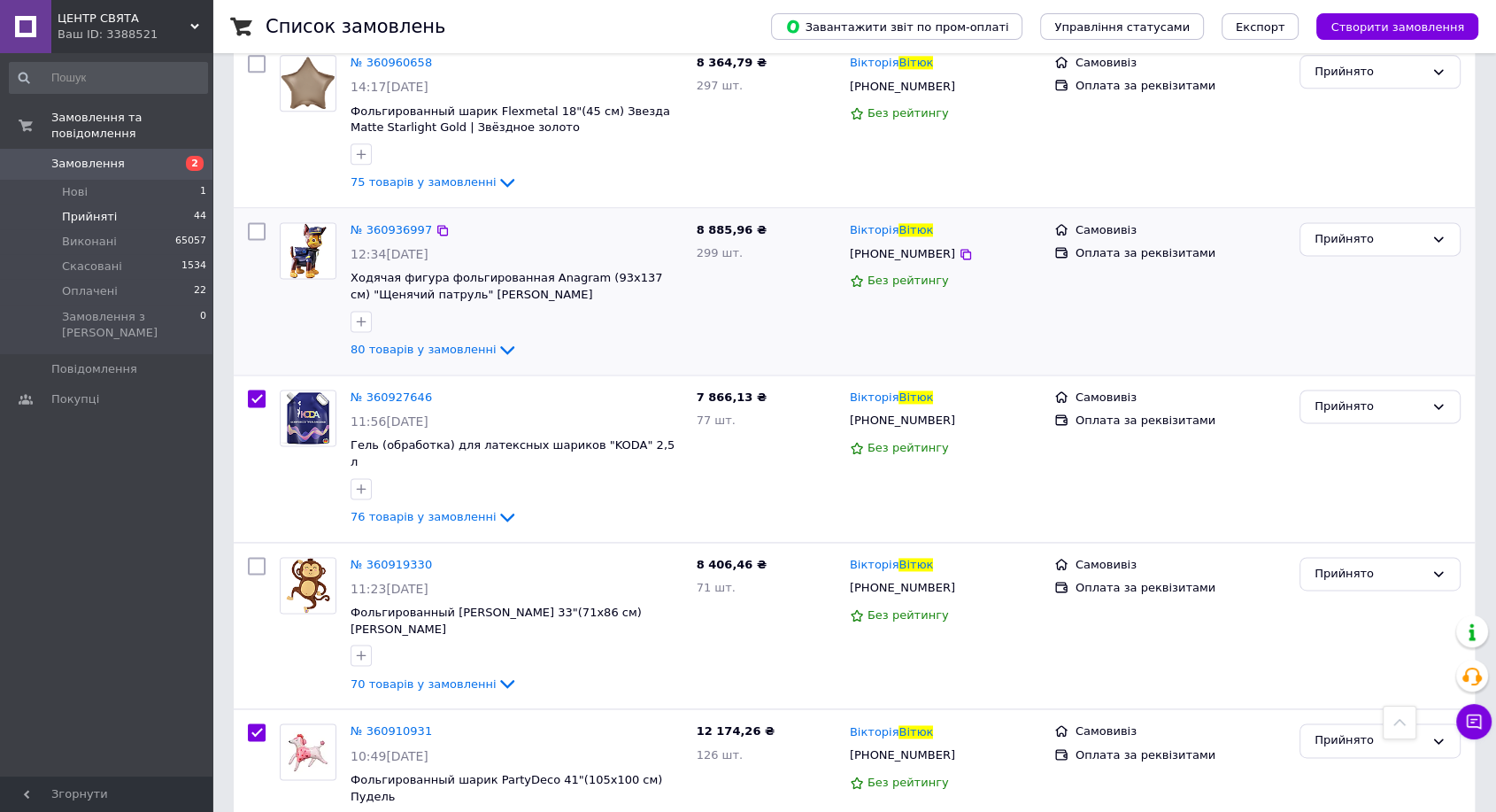
click at [256, 222] on input "checkbox" at bounding box center [256, 231] width 18 height 18
checkbox input "true"
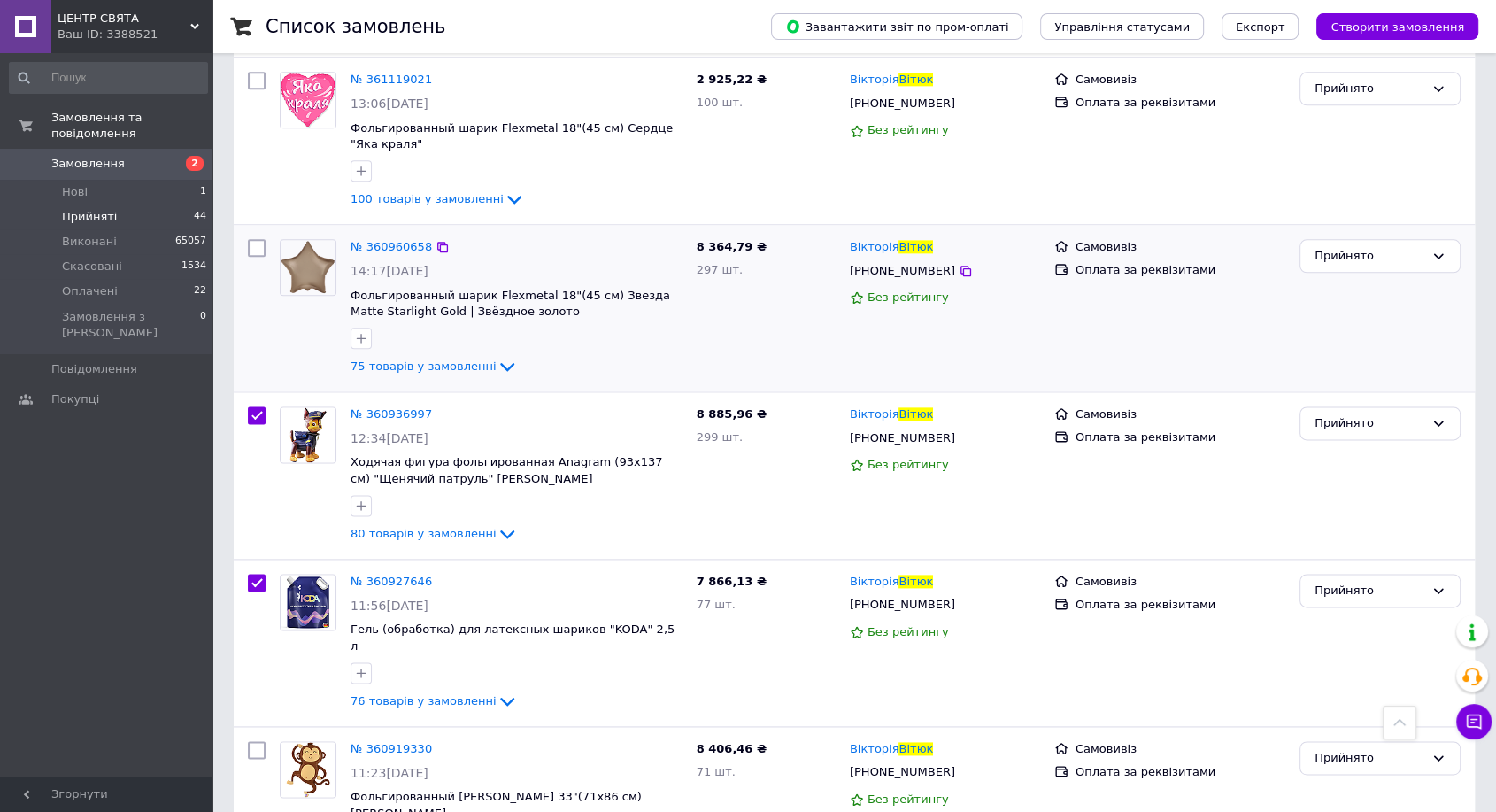
scroll to position [2158, 0]
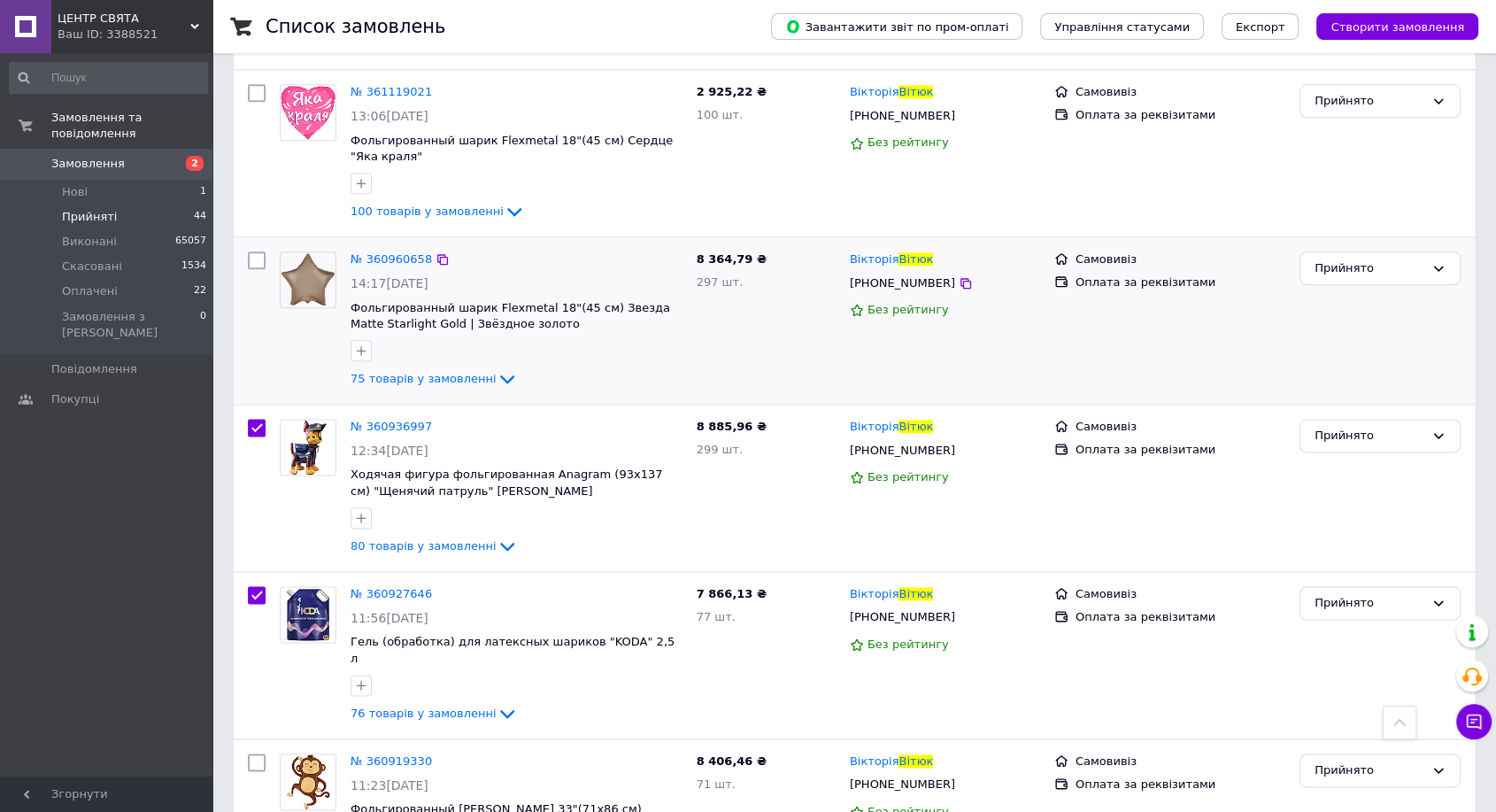
click at [255, 251] on input "checkbox" at bounding box center [256, 260] width 18 height 18
checkbox input "true"
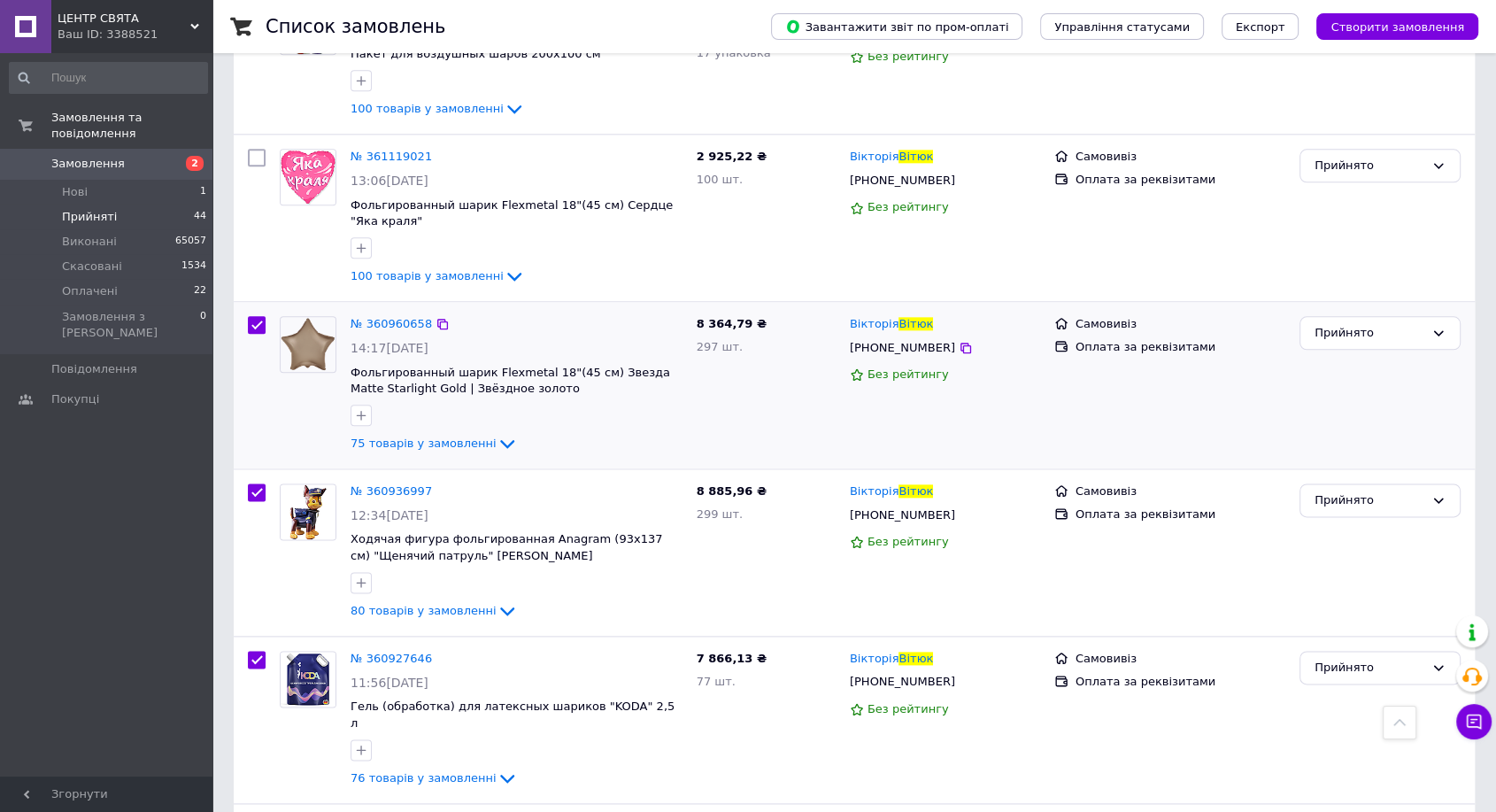
scroll to position [2059, 0]
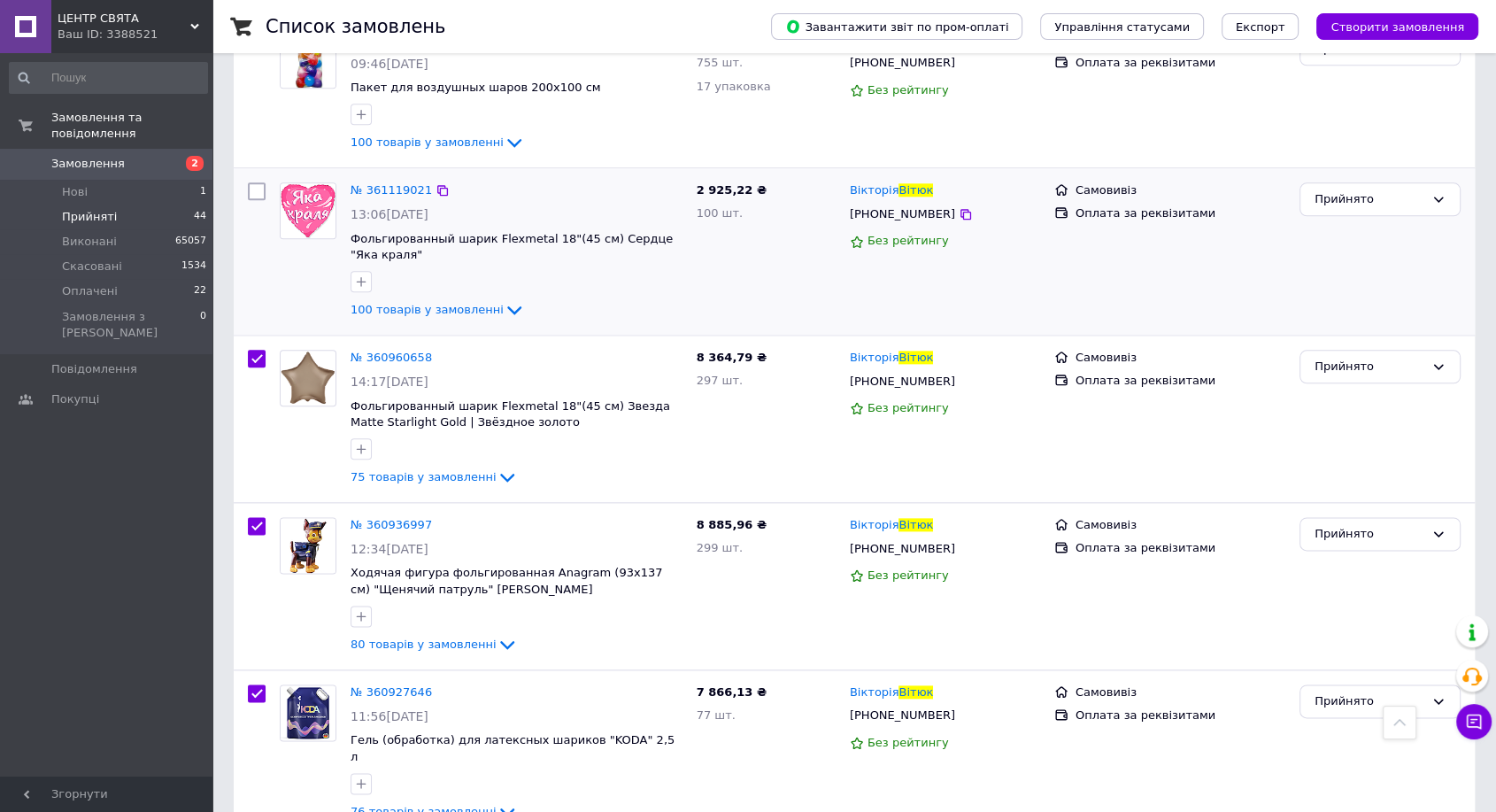
click at [252, 182] on input "checkbox" at bounding box center [256, 191] width 18 height 18
checkbox input "true"
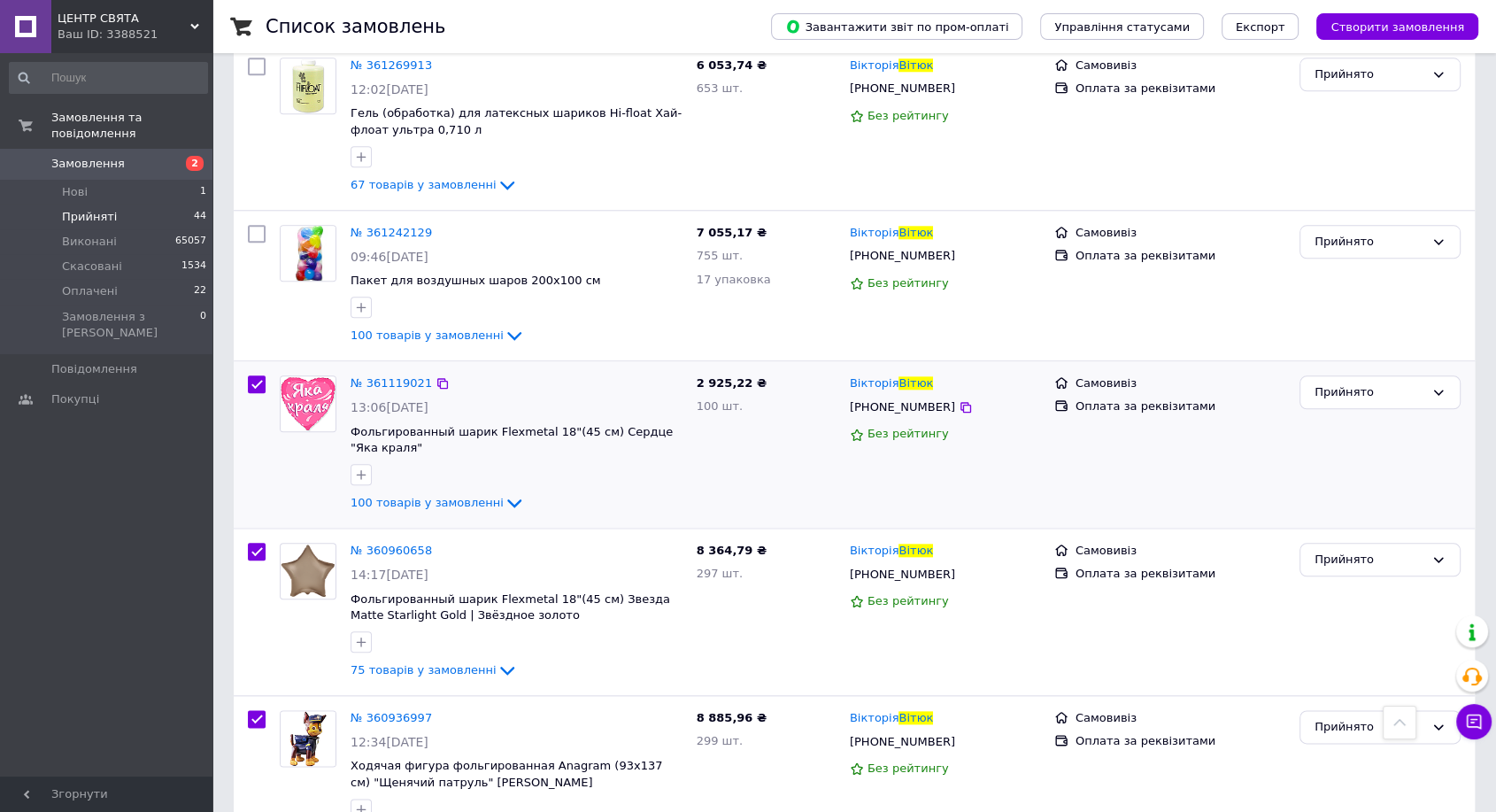
scroll to position [1862, 0]
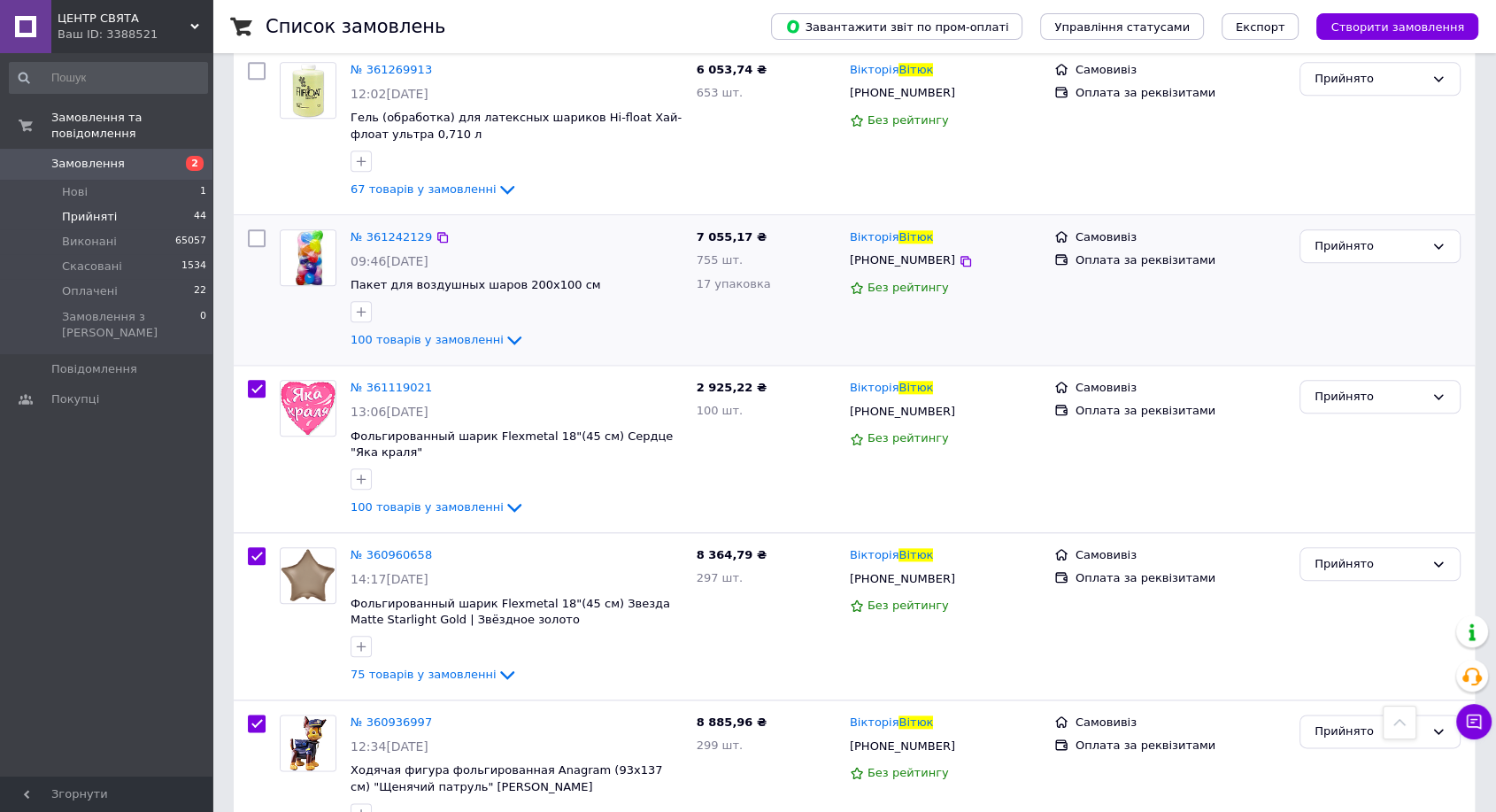
click at [262, 229] on input "checkbox" at bounding box center [256, 237] width 18 height 18
checkbox input "true"
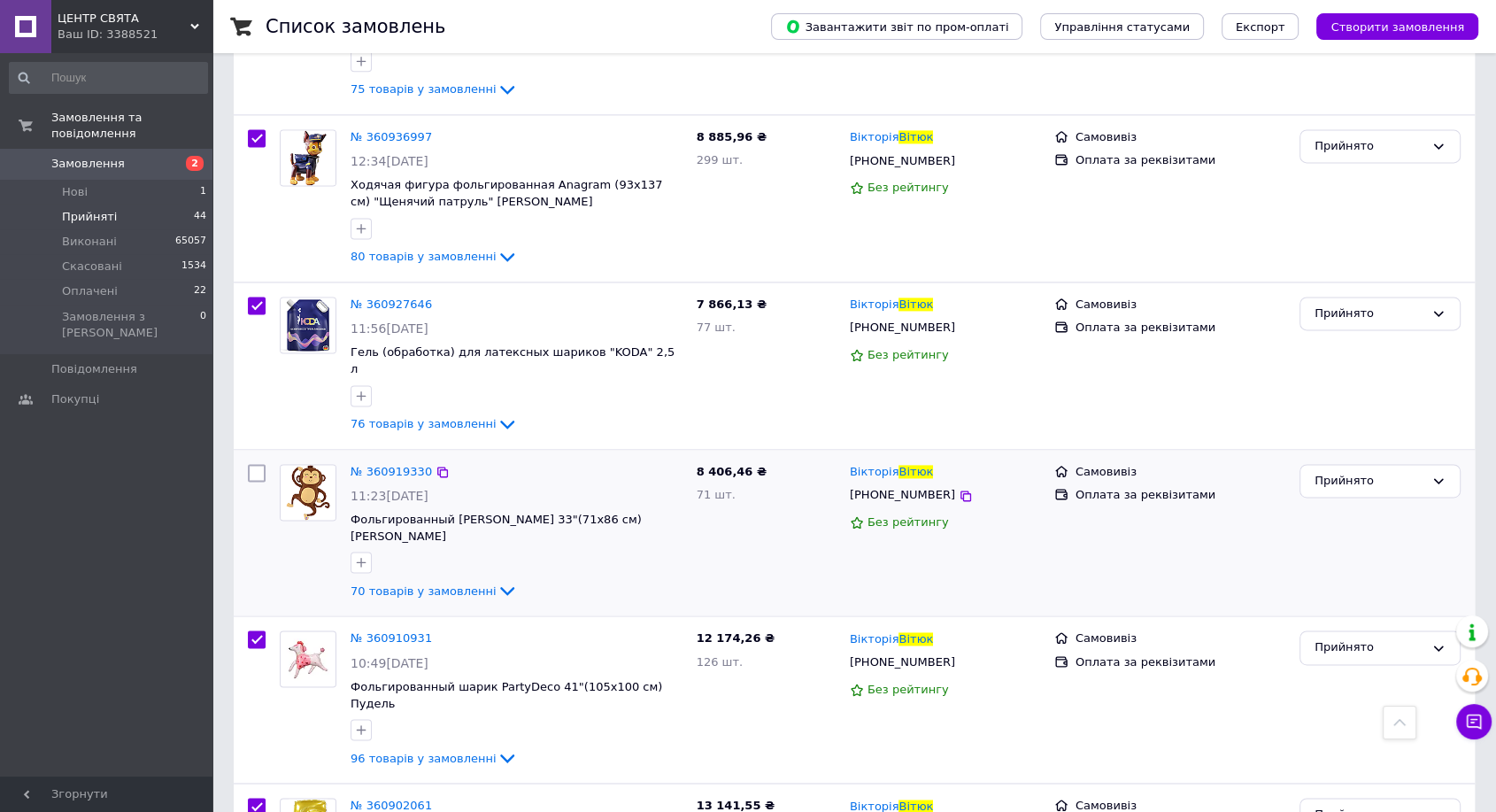
scroll to position [2453, 0]
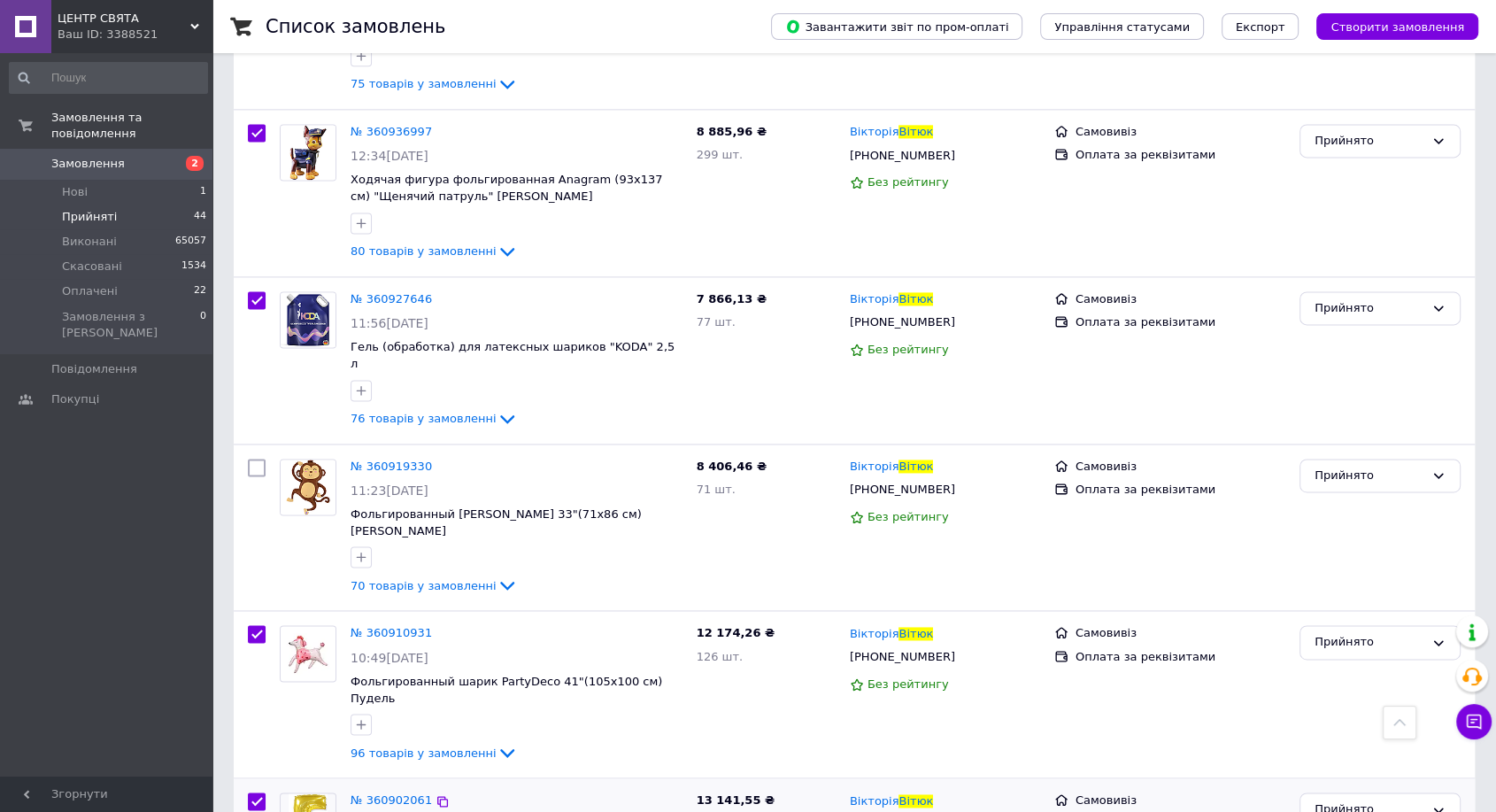
drag, startPoint x: 261, startPoint y: 663, endPoint x: 257, endPoint y: 650, distance: 13.6
click at [258, 792] on input "checkbox" at bounding box center [256, 801] width 18 height 18
checkbox input "false"
checkbox input "true"
drag, startPoint x: 261, startPoint y: 513, endPoint x: 269, endPoint y: 375, distance: 138.2
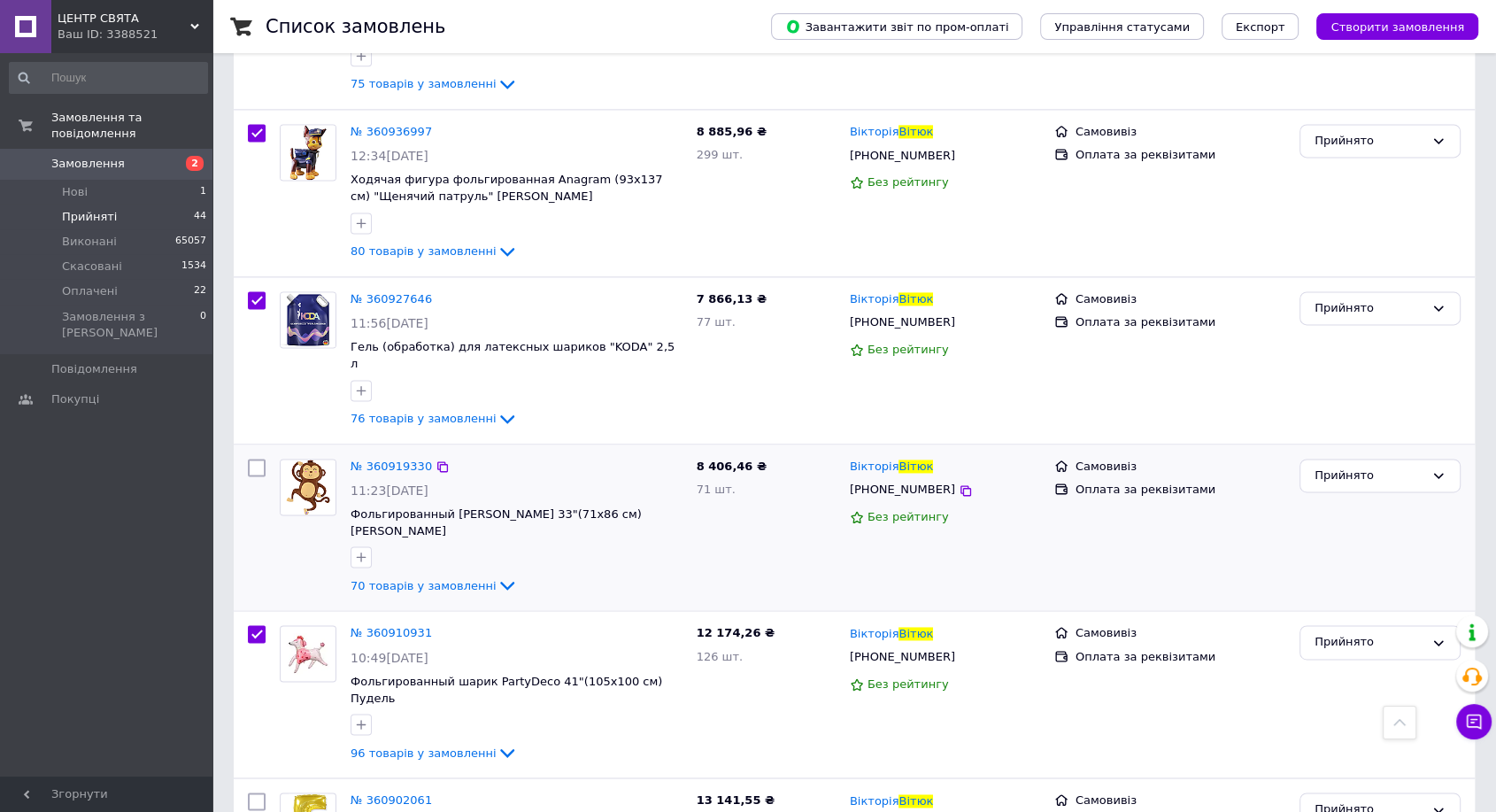
click at [261, 625] on input "checkbox" at bounding box center [256, 634] width 18 height 18
checkbox input "false"
checkbox input "true"
click at [264, 292] on input "checkbox" at bounding box center [256, 300] width 18 height 18
checkbox input "false"
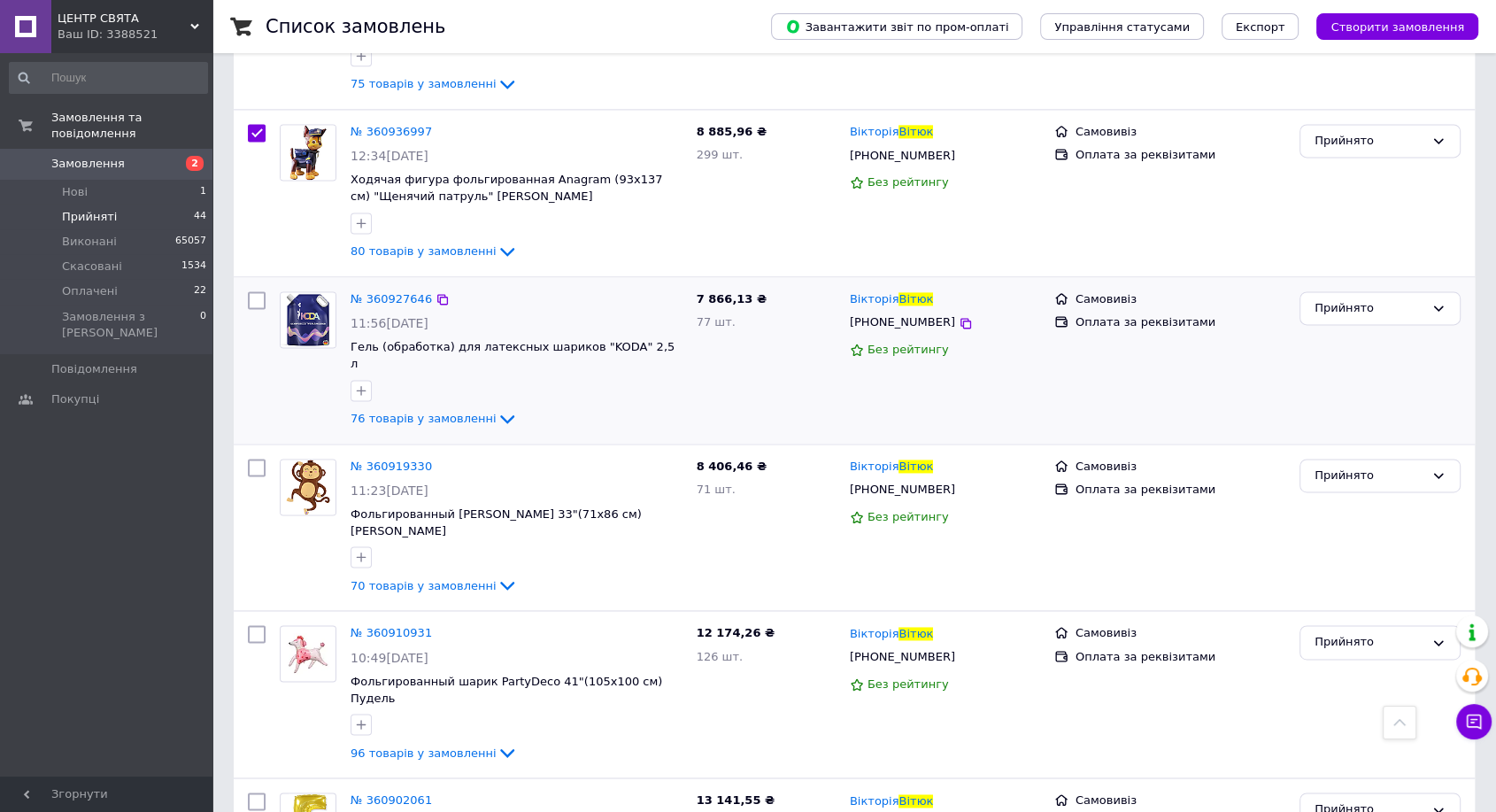
checkbox input "true"
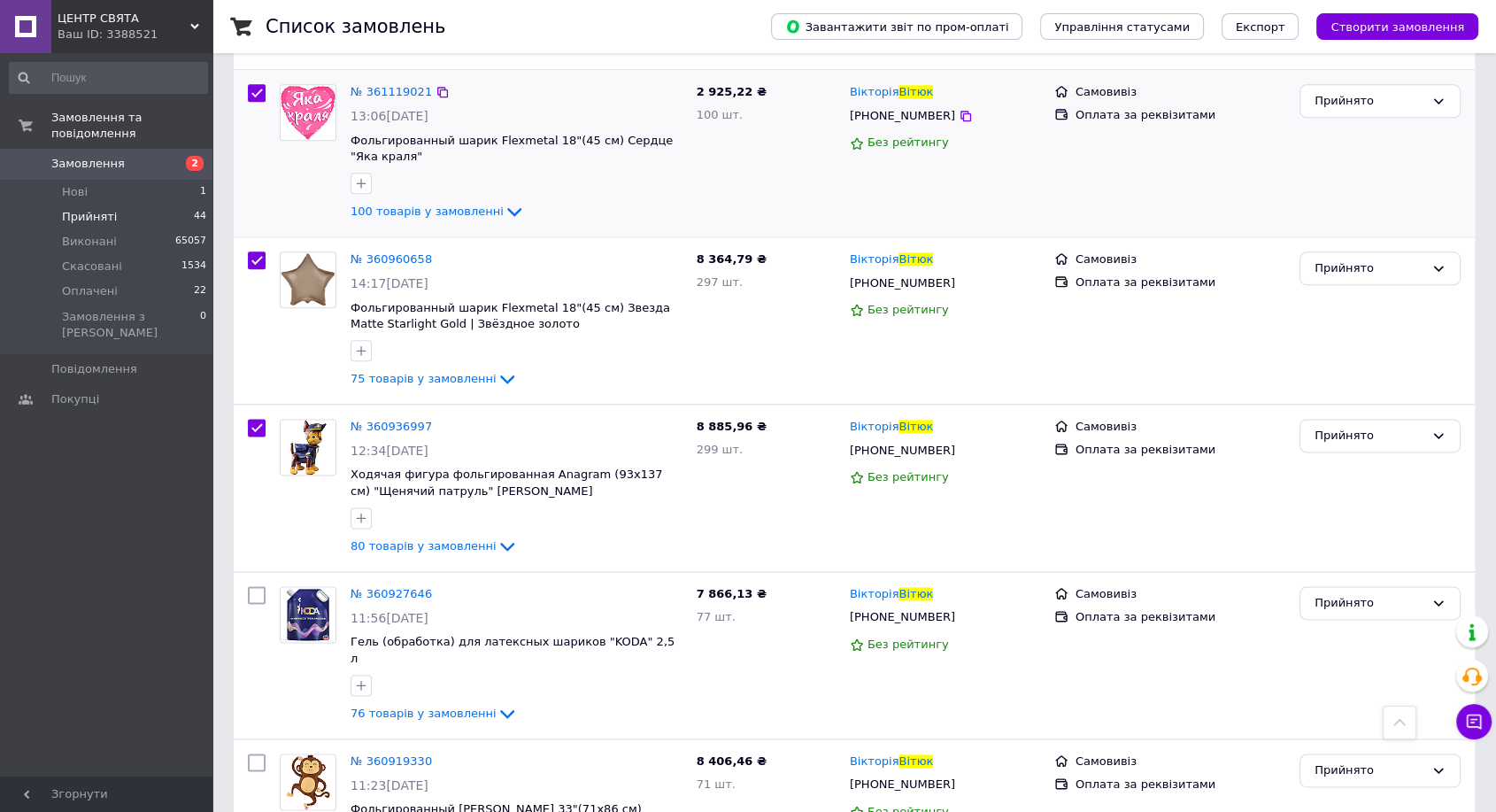
drag, startPoint x: 260, startPoint y: 337, endPoint x: 284, endPoint y: 136, distance: 202.4
click at [257, 419] on input "checkbox" at bounding box center [256, 427] width 18 height 18
checkbox input "false"
checkbox input "true"
click at [263, 251] on input "checkbox" at bounding box center [256, 260] width 18 height 18
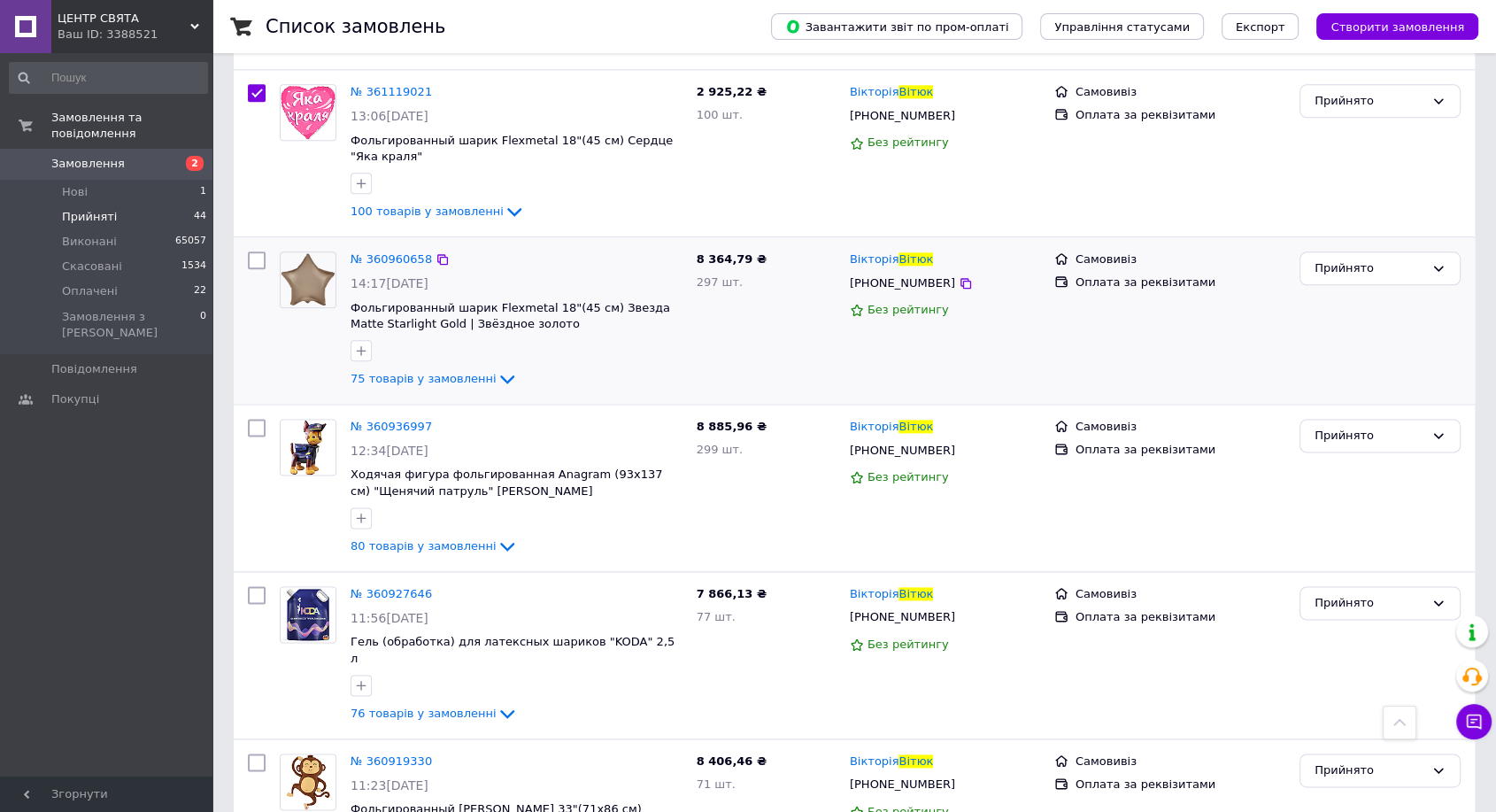
checkbox input "false"
checkbox input "true"
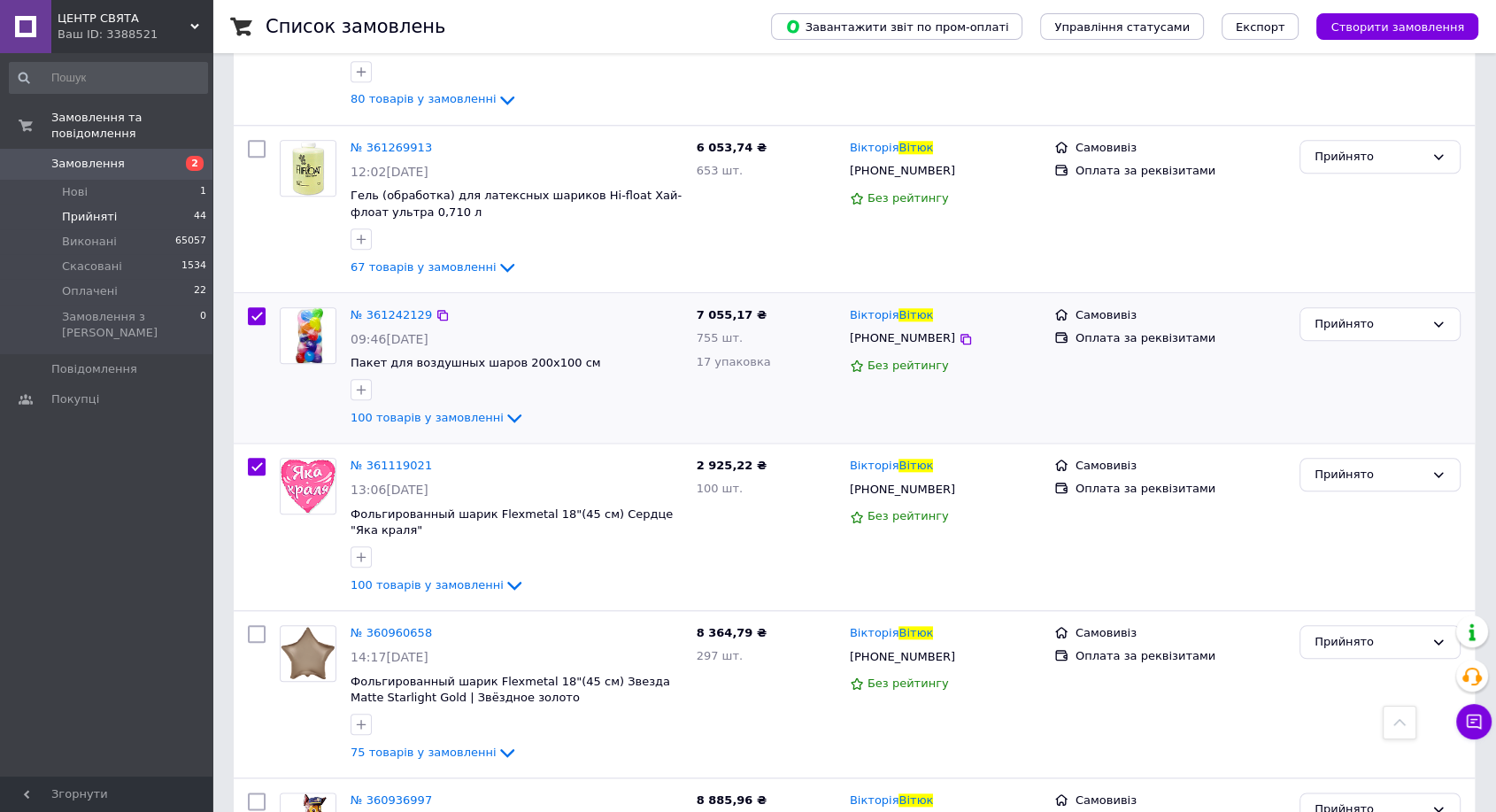
scroll to position [1764, 0]
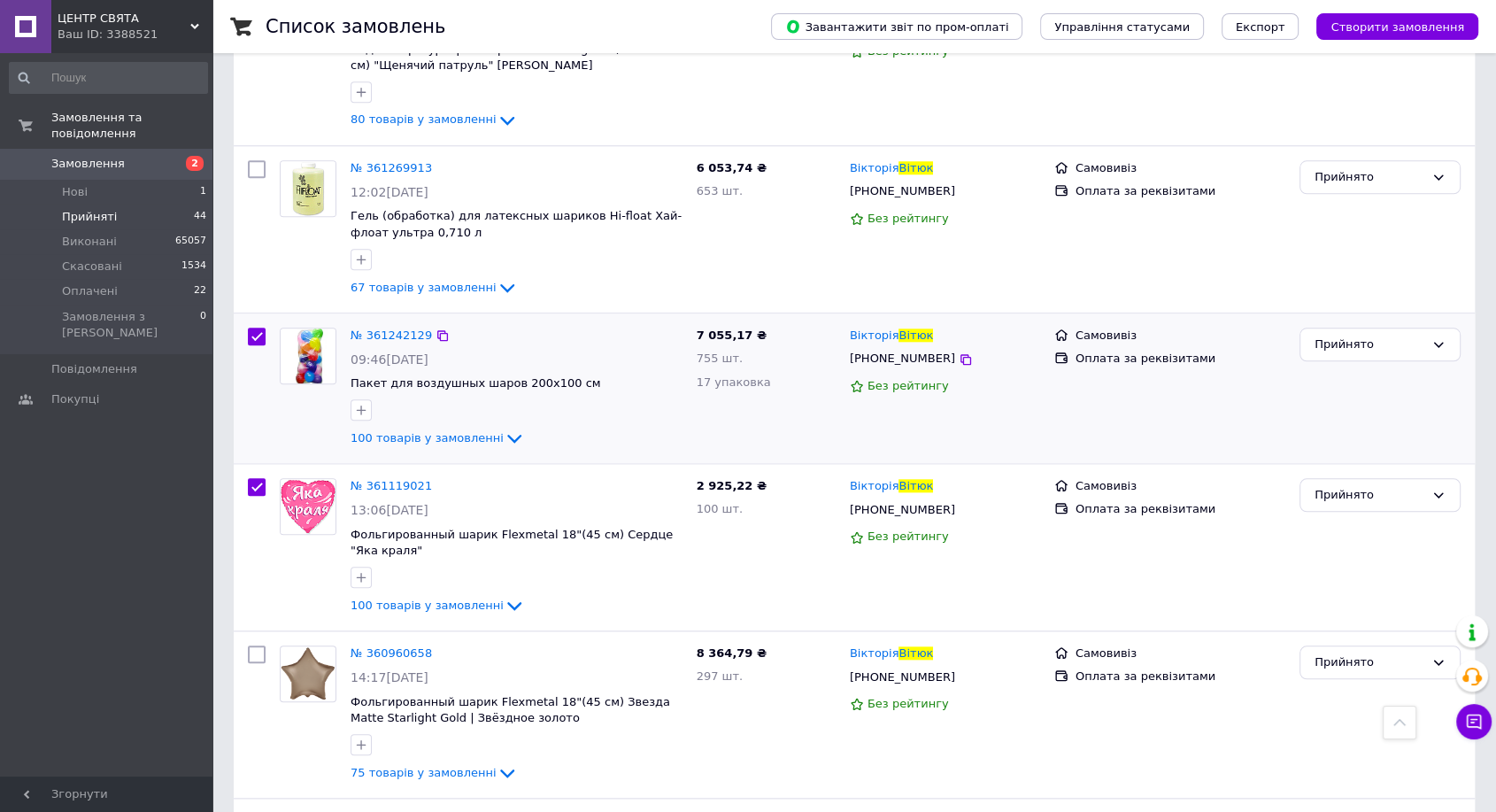
drag, startPoint x: 256, startPoint y: 403, endPoint x: 264, endPoint y: 304, distance: 99.3
click at [252, 478] on input "checkbox" at bounding box center [256, 487] width 18 height 18
checkbox input "false"
checkbox input "true"
click at [261, 328] on input "checkbox" at bounding box center [256, 336] width 18 height 18
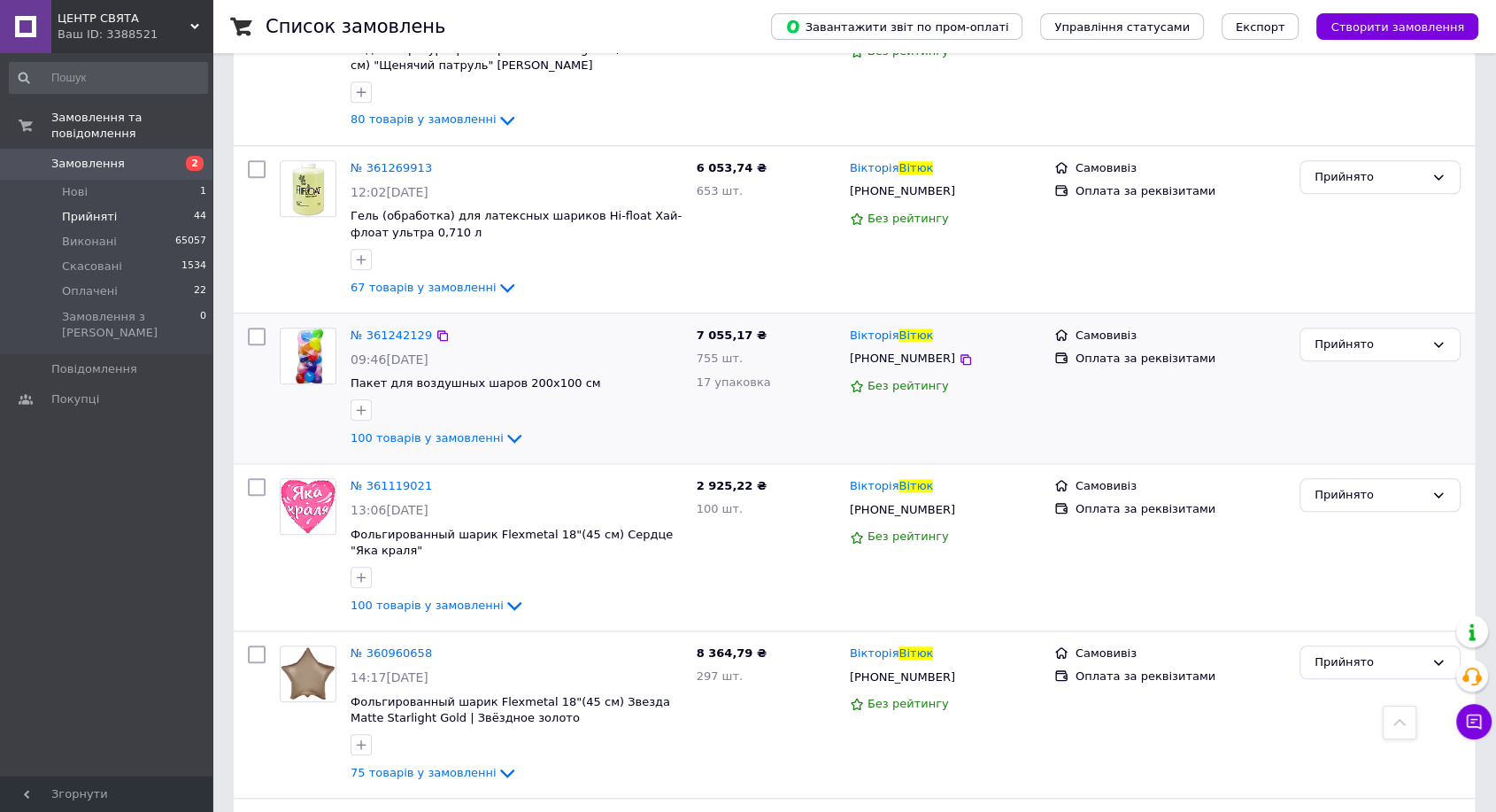
checkbox input "false"
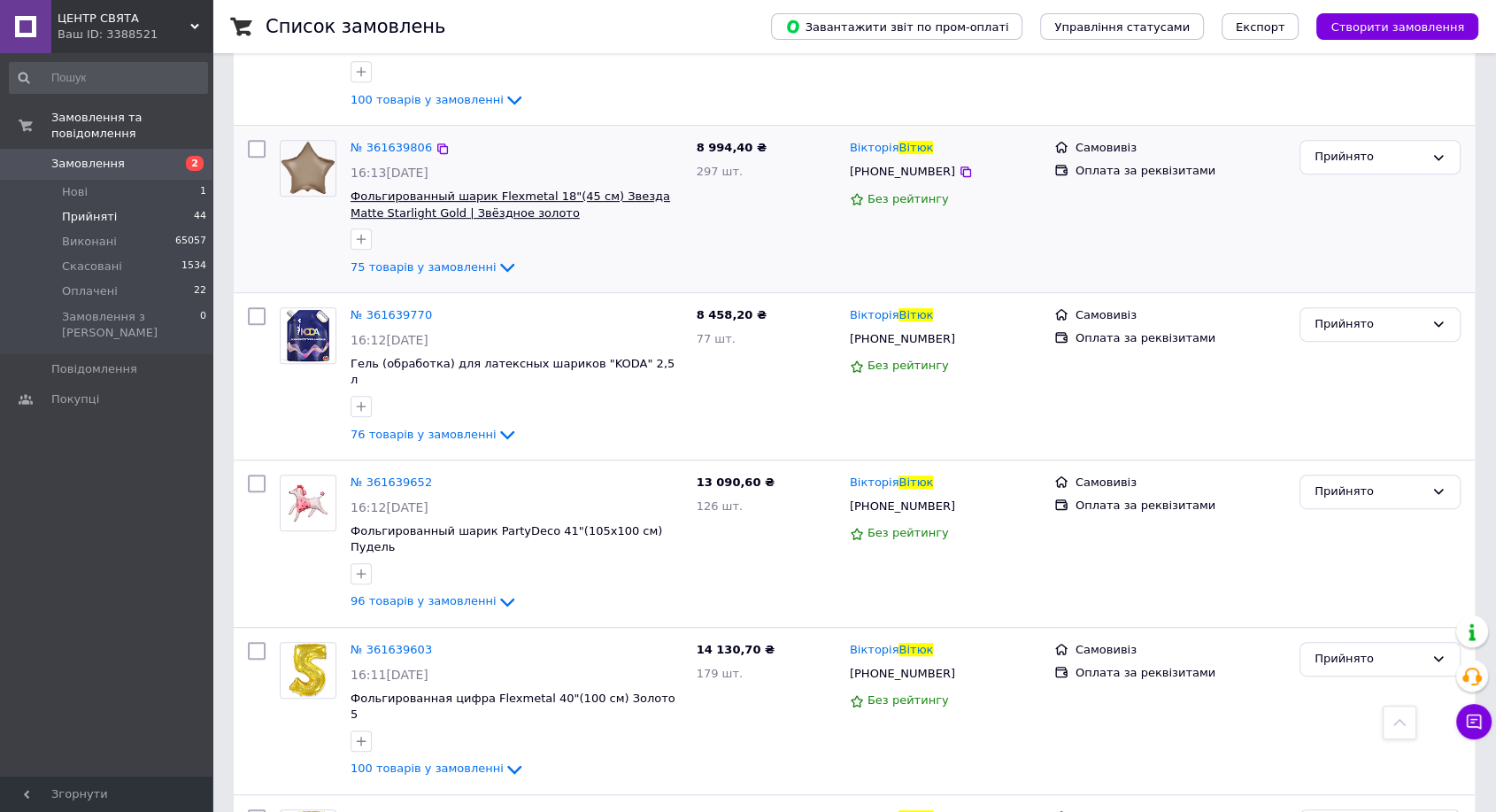
scroll to position [0, 0]
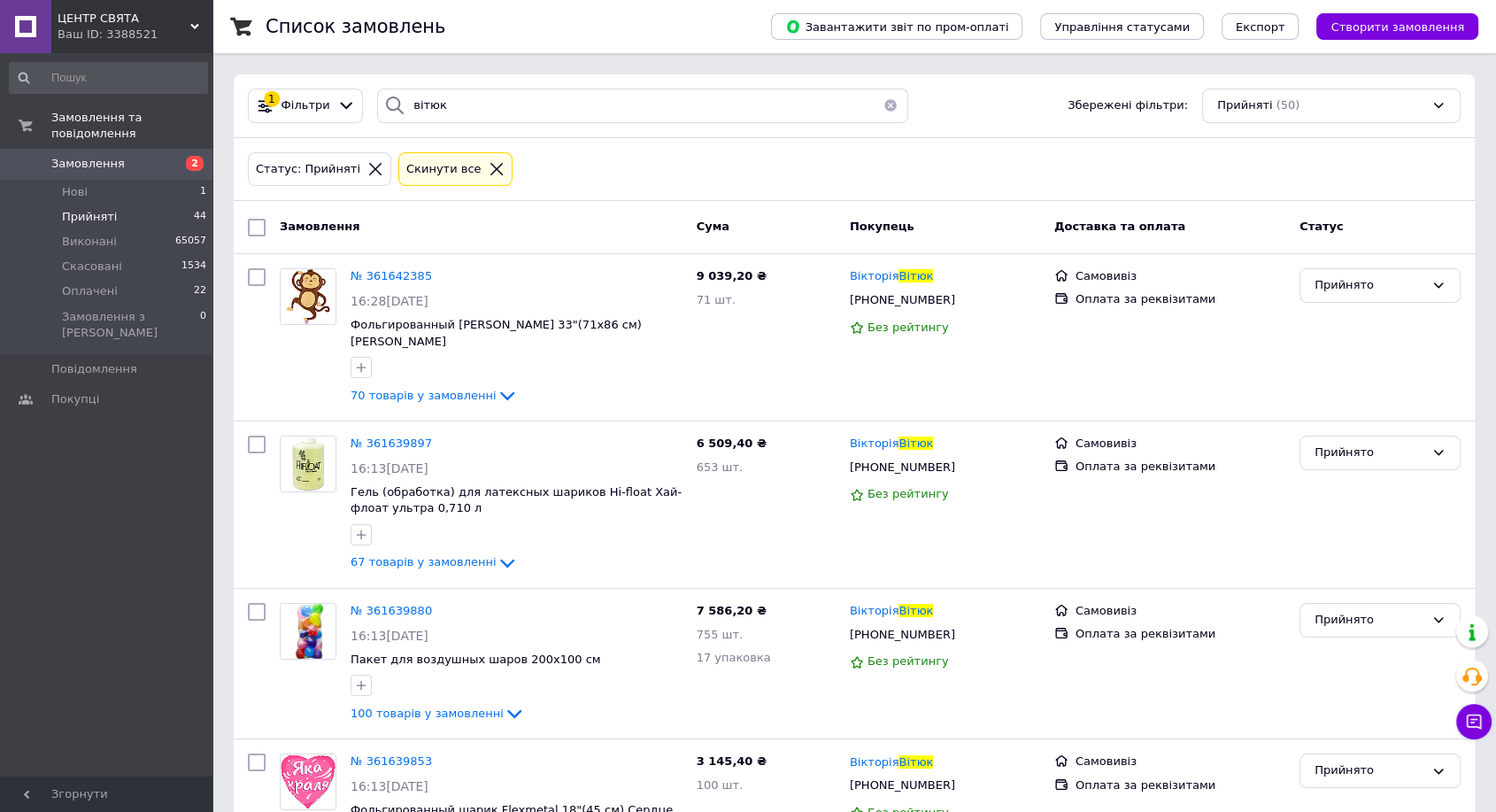
click at [367, 167] on icon at bounding box center [375, 168] width 16 height 16
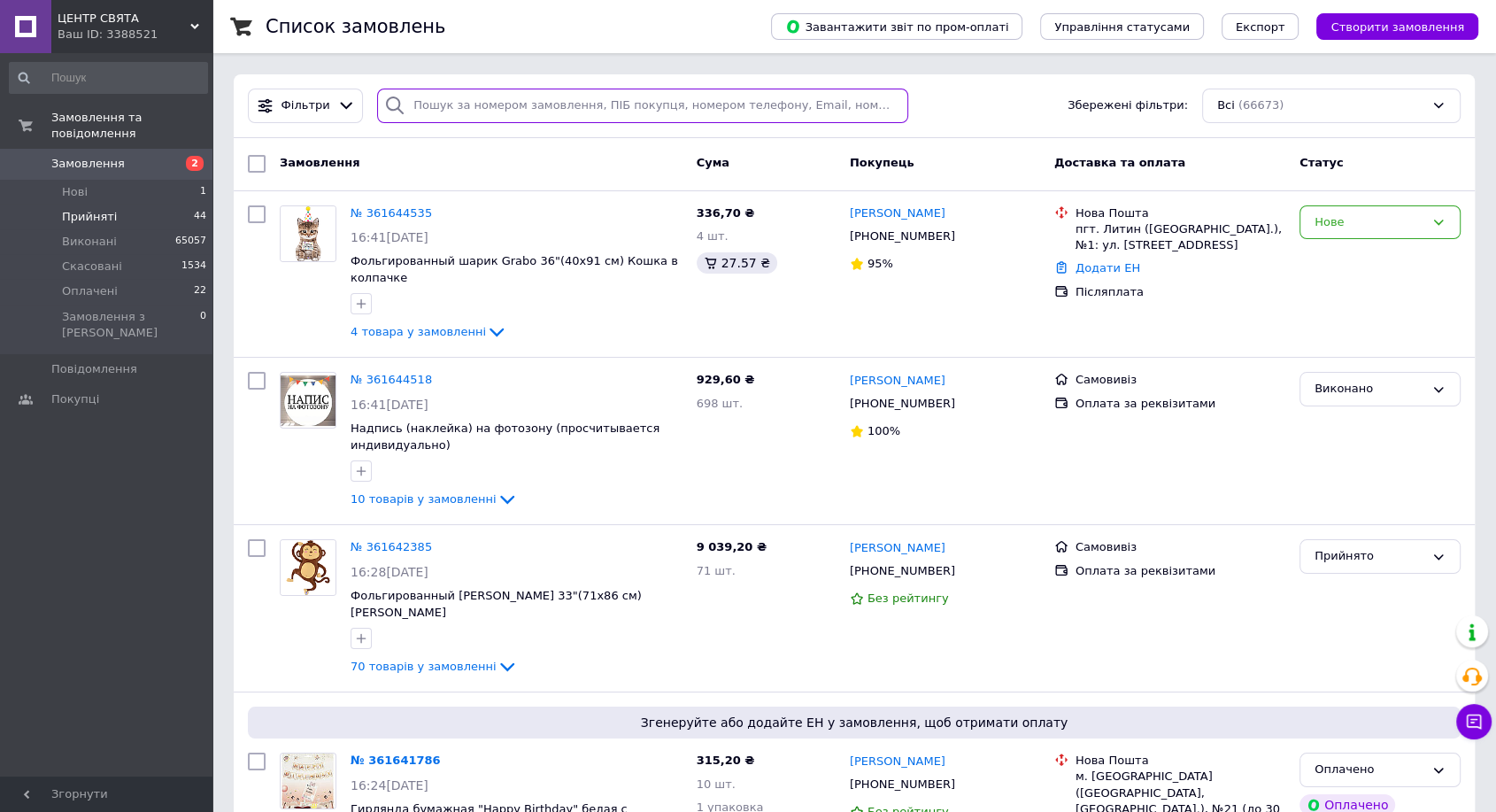
click at [456, 118] on input "search" at bounding box center [643, 106] width 531 height 35
type input "баташов"
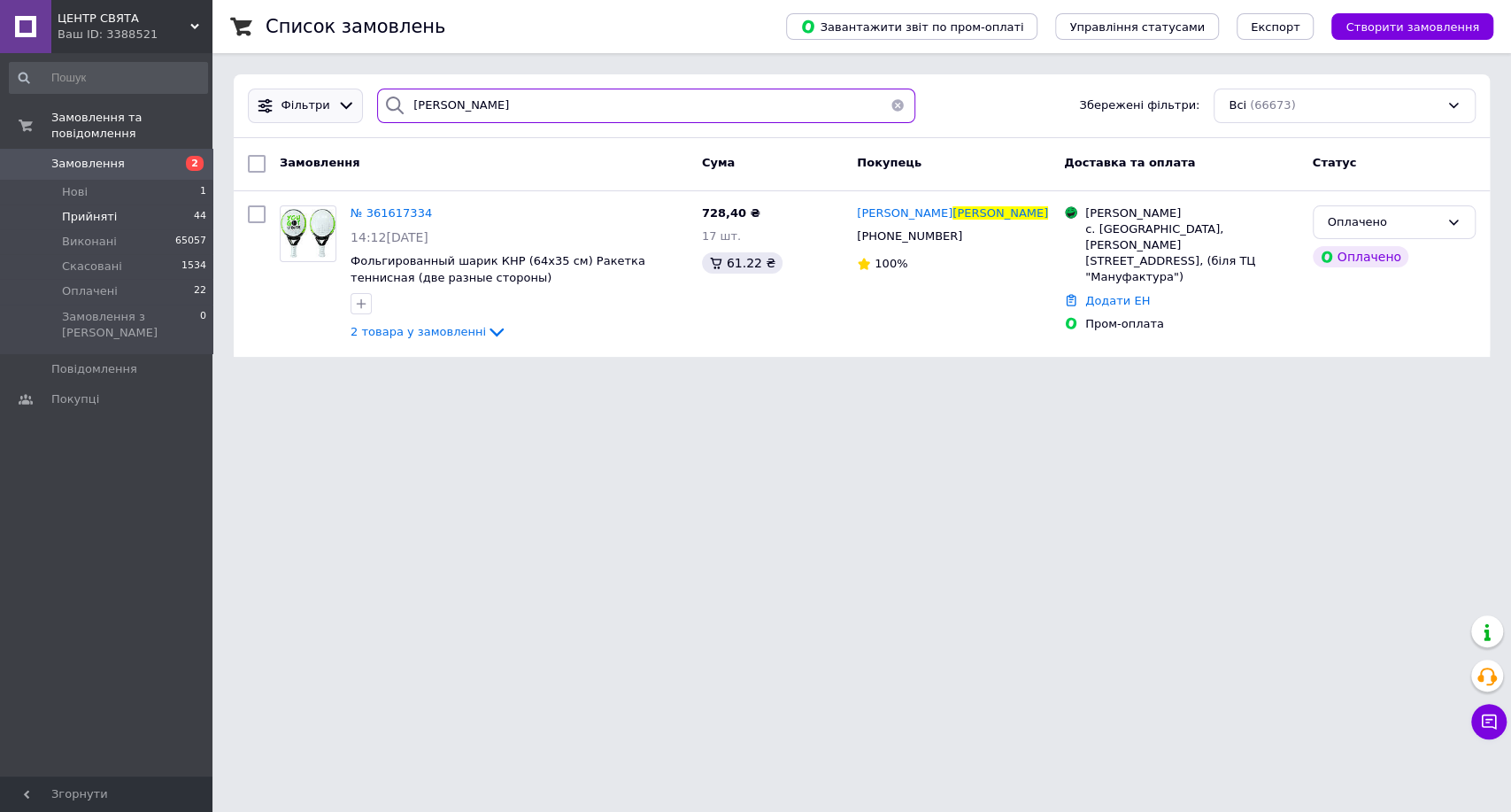
click at [318, 93] on div "Фільтри баташов Збережені фільтри: Всі (66673)" at bounding box center [862, 106] width 1242 height 35
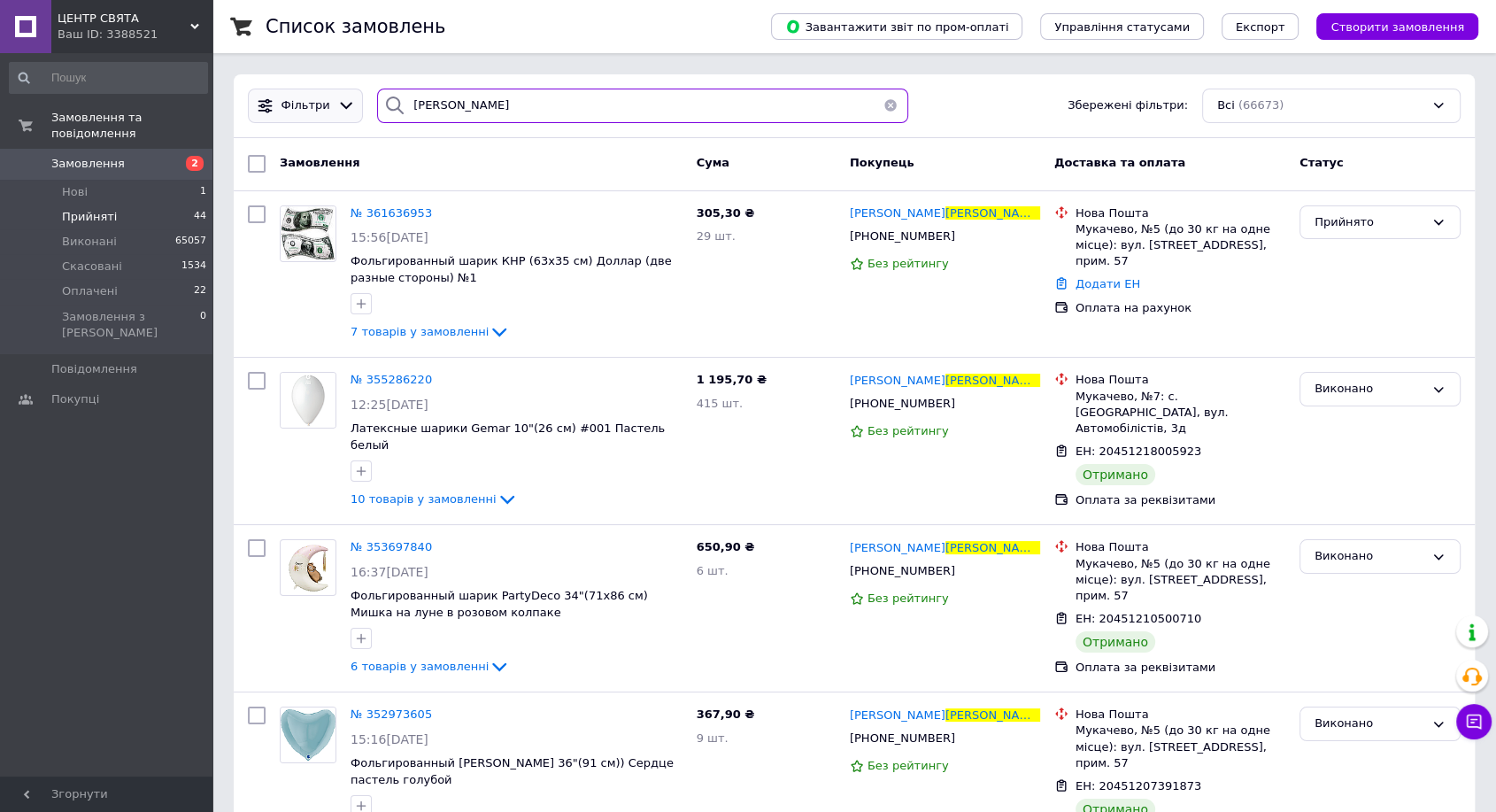
drag, startPoint x: 446, startPoint y: 90, endPoint x: 340, endPoint y: 107, distance: 107.4
click at [342, 108] on div "Фільтри Данканич Збережені фільтри: Всі (66673)" at bounding box center [854, 106] width 1227 height 35
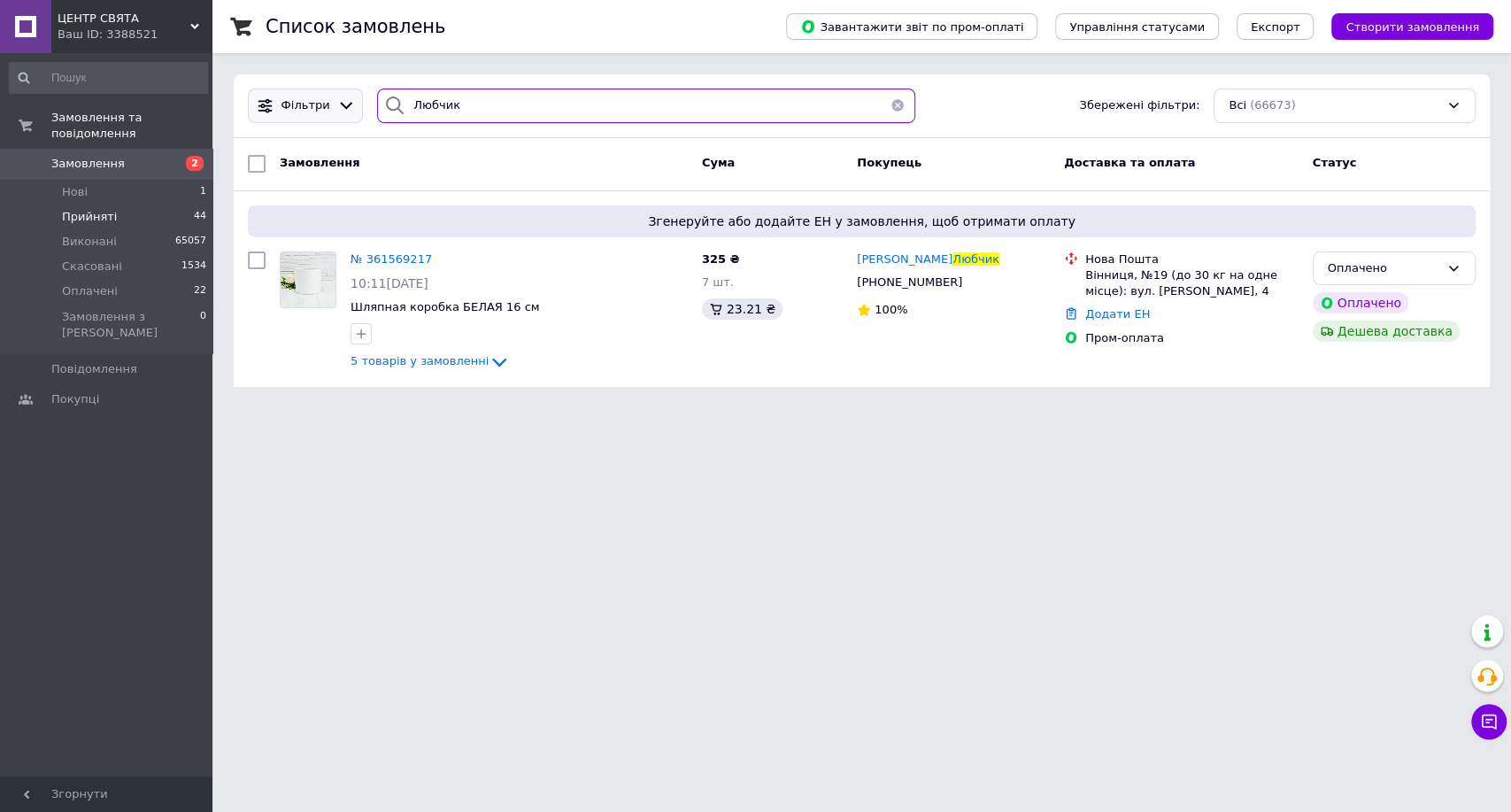
drag, startPoint x: 478, startPoint y: 103, endPoint x: 330, endPoint y: 96, distance: 148.2
click at [330, 96] on div "Фільтри Любчик Збережені фільтри: Всі (66673)" at bounding box center [862, 106] width 1242 height 35
type input "Шевченко"
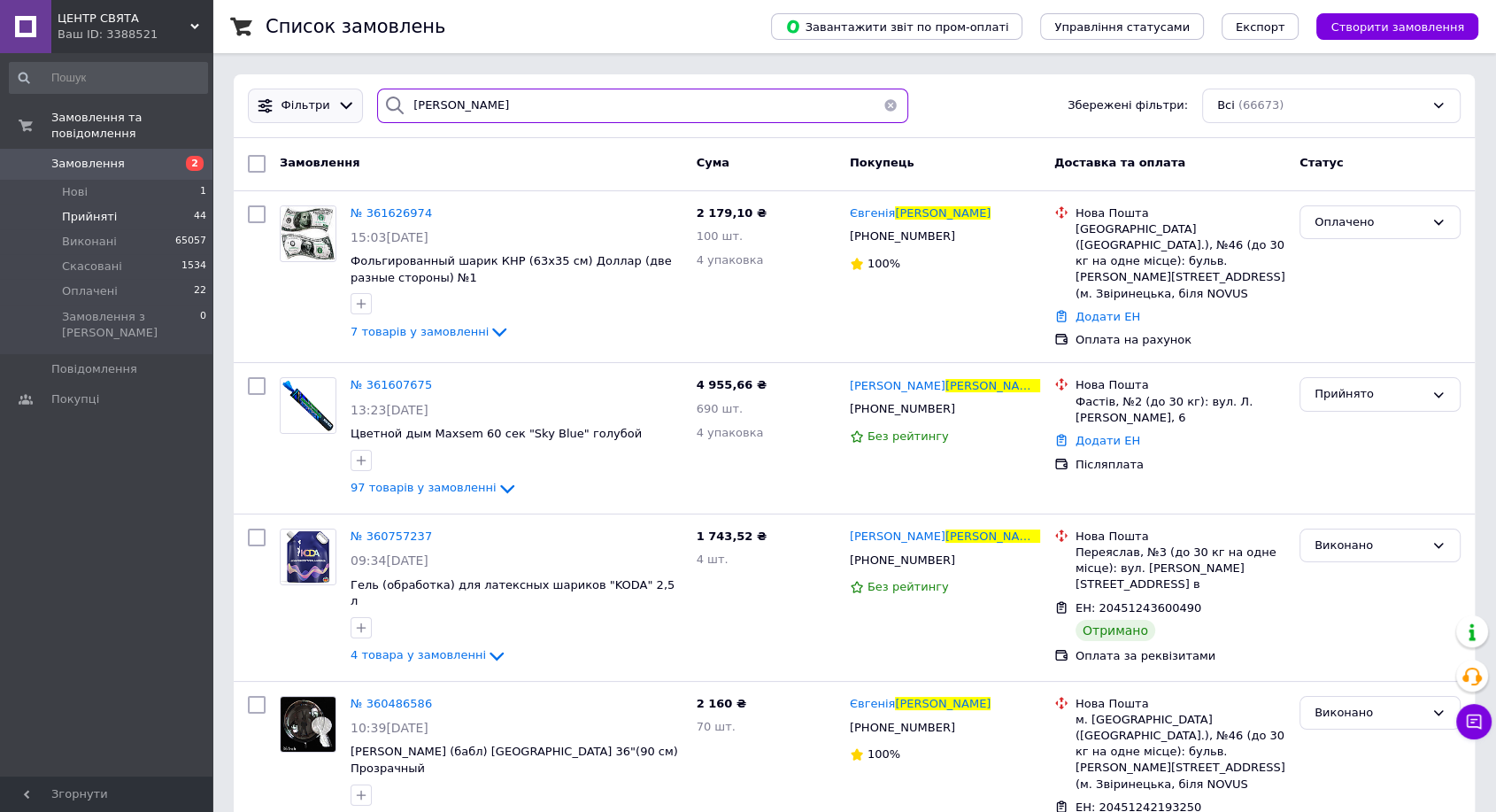
click at [332, 93] on div "Фільтри Шевченко Збережені фільтри: Всі (66673)" at bounding box center [854, 106] width 1227 height 35
type input "\"
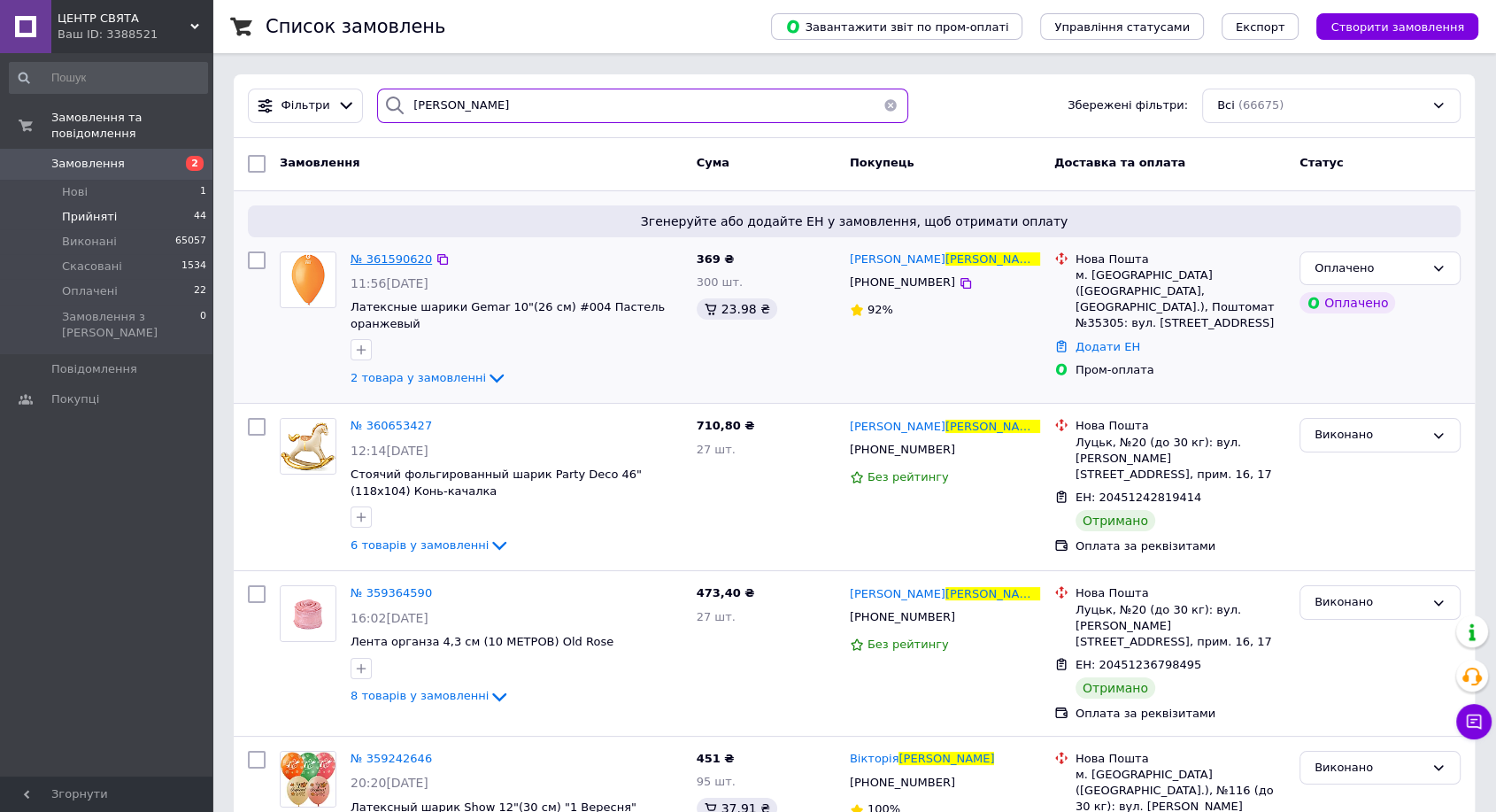
type input "мельничук"
drag, startPoint x: 472, startPoint y: 101, endPoint x: 256, endPoint y: 76, distance: 217.4
click at [256, 76] on div "Фільтри мельничук Збережені фільтри: Всі (66675)" at bounding box center [854, 107] width 1241 height 64
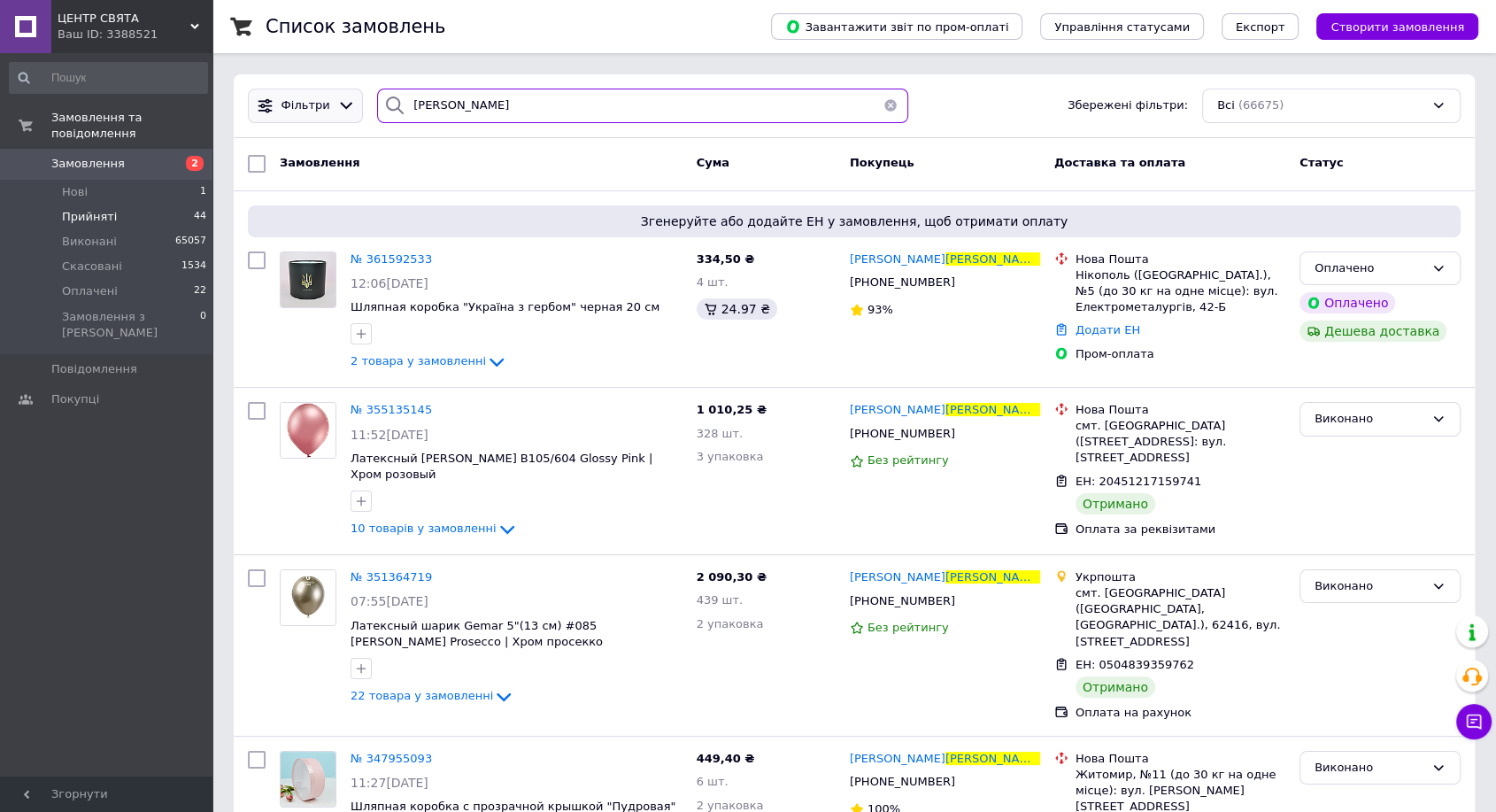
drag, startPoint x: 351, startPoint y: 102, endPoint x: 280, endPoint y: 102, distance: 71.0
click at [280, 102] on div "Фільтри Савчук Збережені фільтри: Всі (66675)" at bounding box center [854, 106] width 1227 height 35
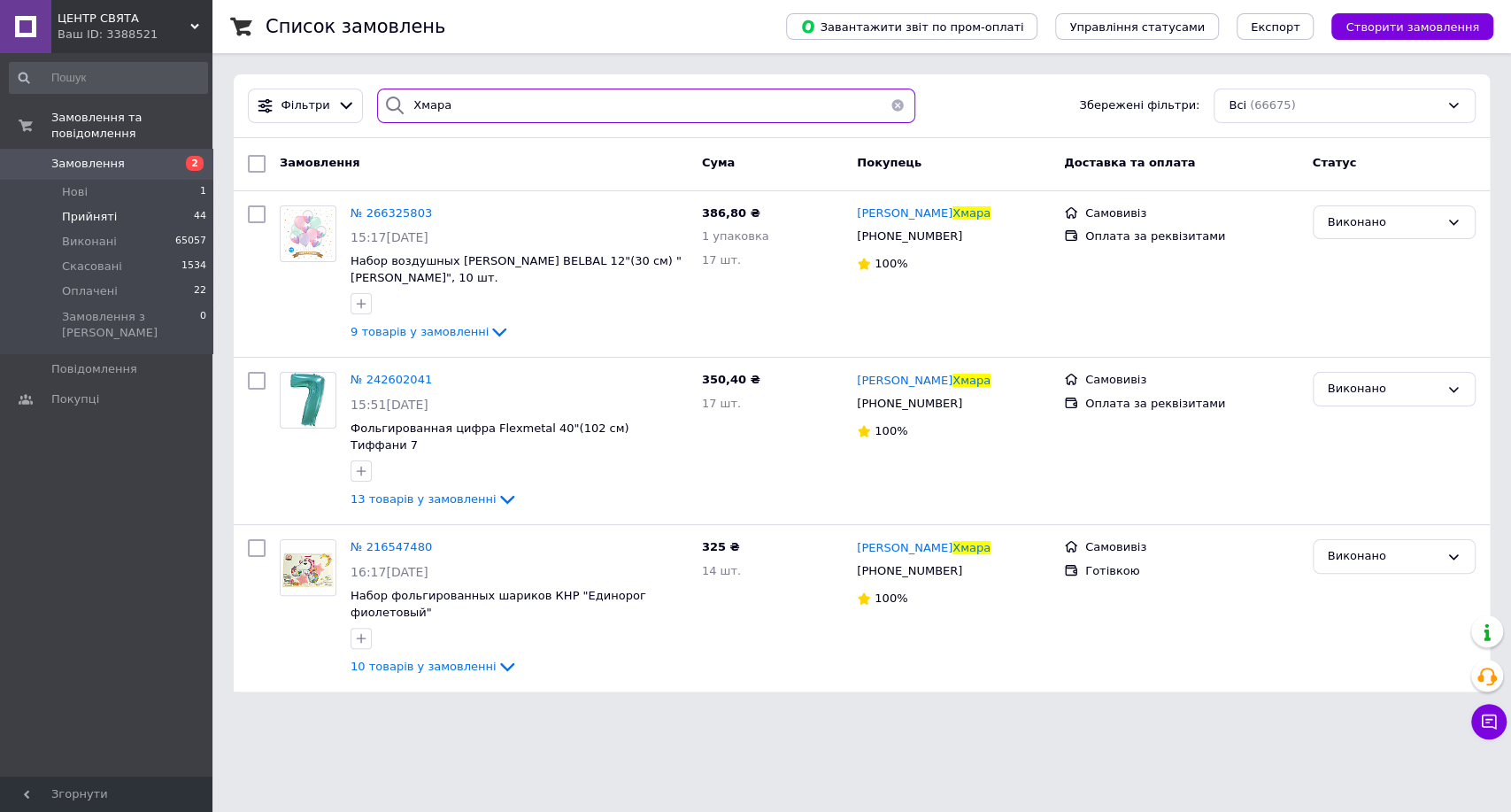
type input "Хмара"
drag, startPoint x: 449, startPoint y: 97, endPoint x: 327, endPoint y: 79, distance: 123.3
click at [328, 79] on div "Фільтри Хмара Збережені фільтри: Всі (66675)" at bounding box center [862, 107] width 1256 height 64
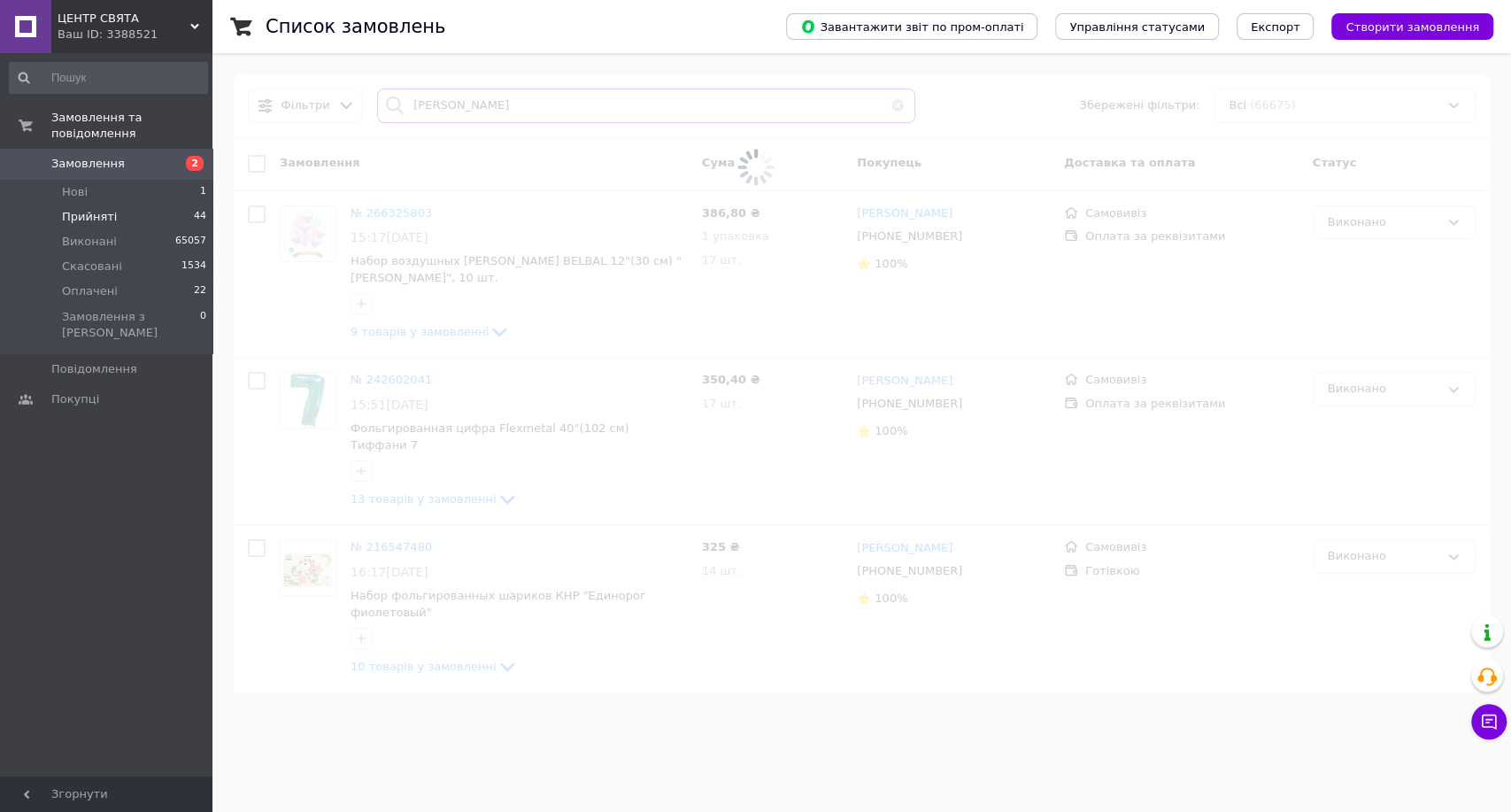
type input "Шевченко"
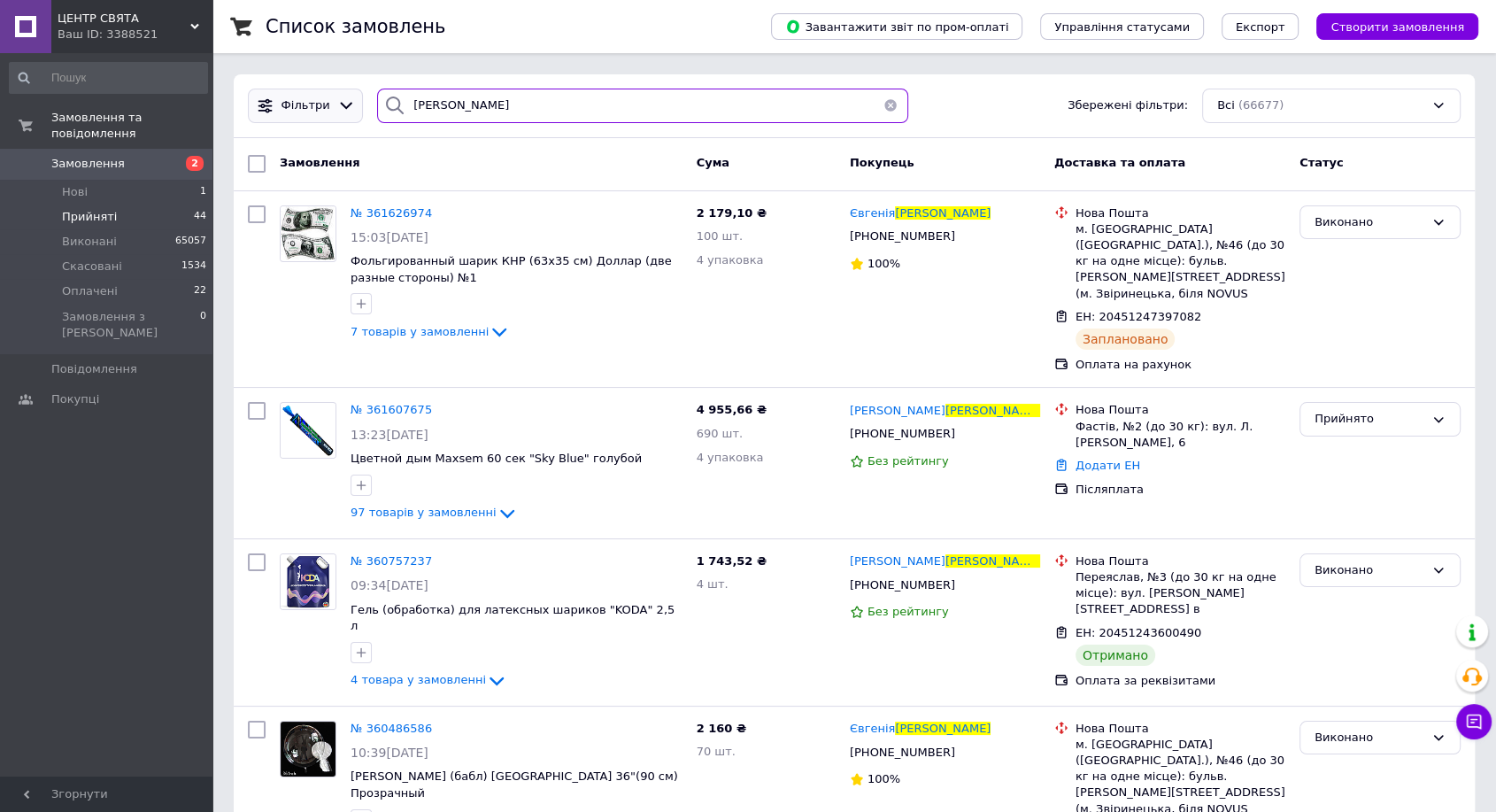
drag, startPoint x: 300, startPoint y: 111, endPoint x: 291, endPoint y: 111, distance: 9.0
click at [291, 111] on div "Фільтри Шевченко Збережені фільтри: Всі (66677)" at bounding box center [854, 106] width 1227 height 35
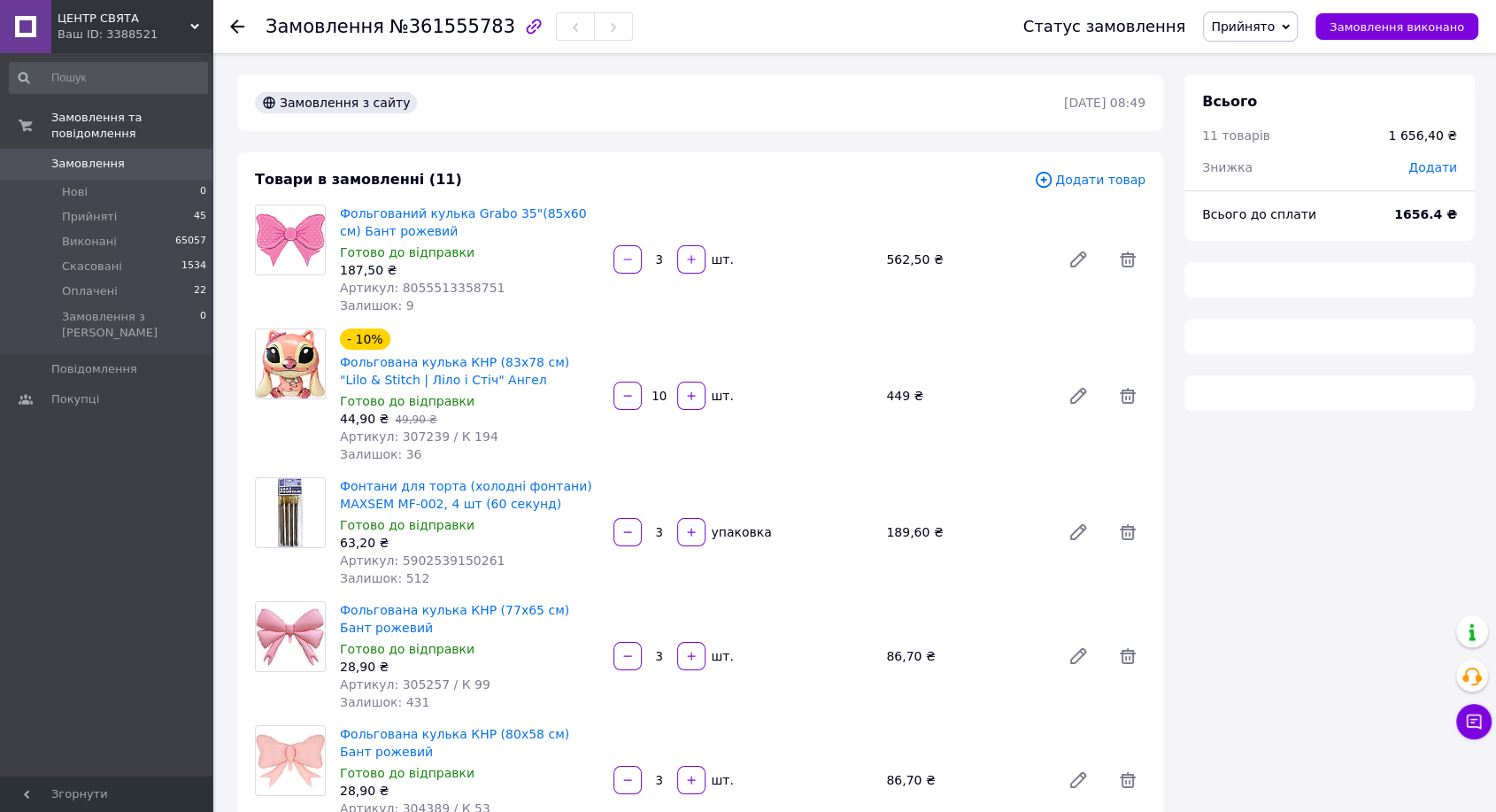
click at [423, 32] on span "№361555783" at bounding box center [452, 26] width 126 height 21
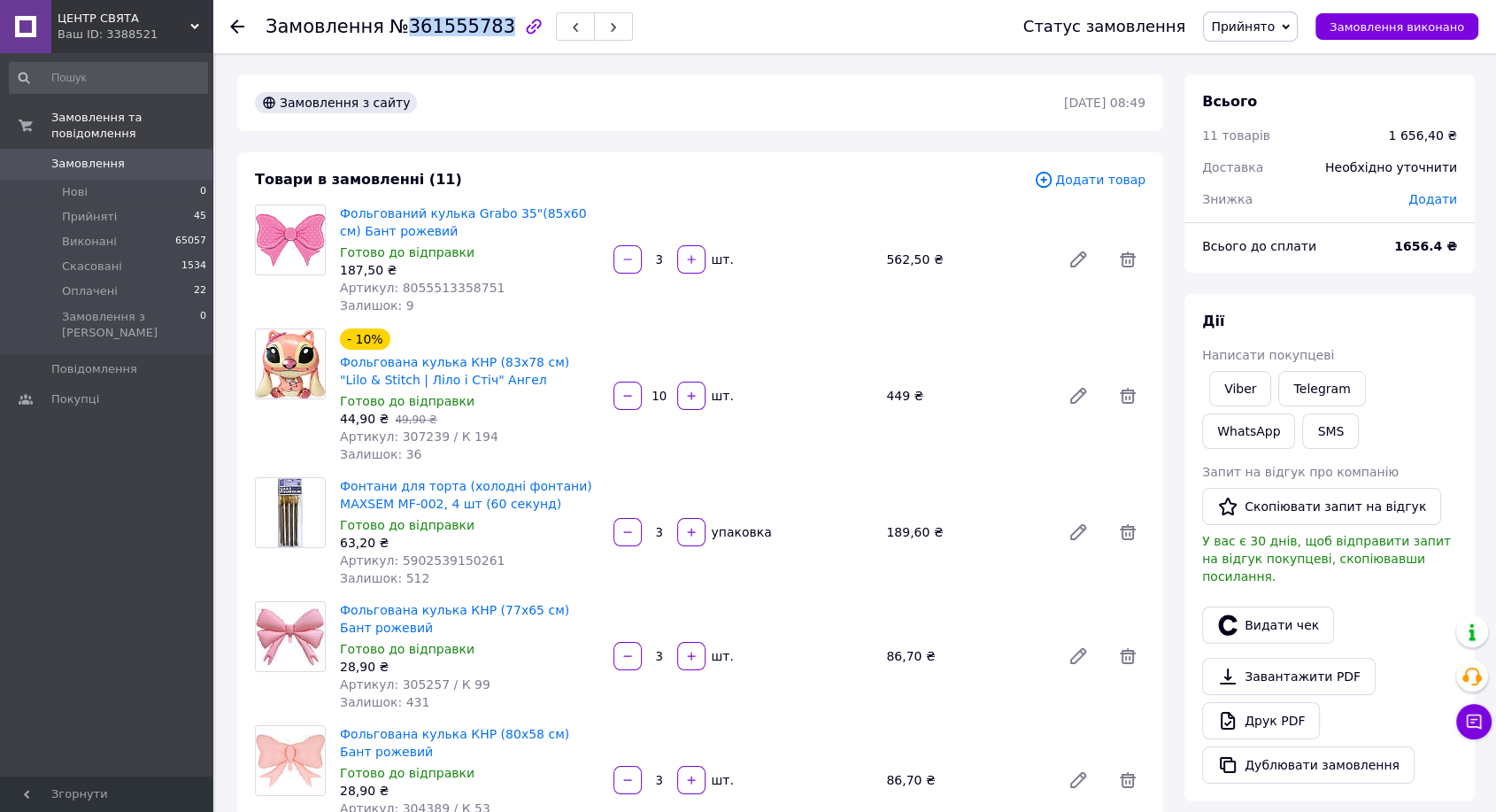
copy span "361555783"
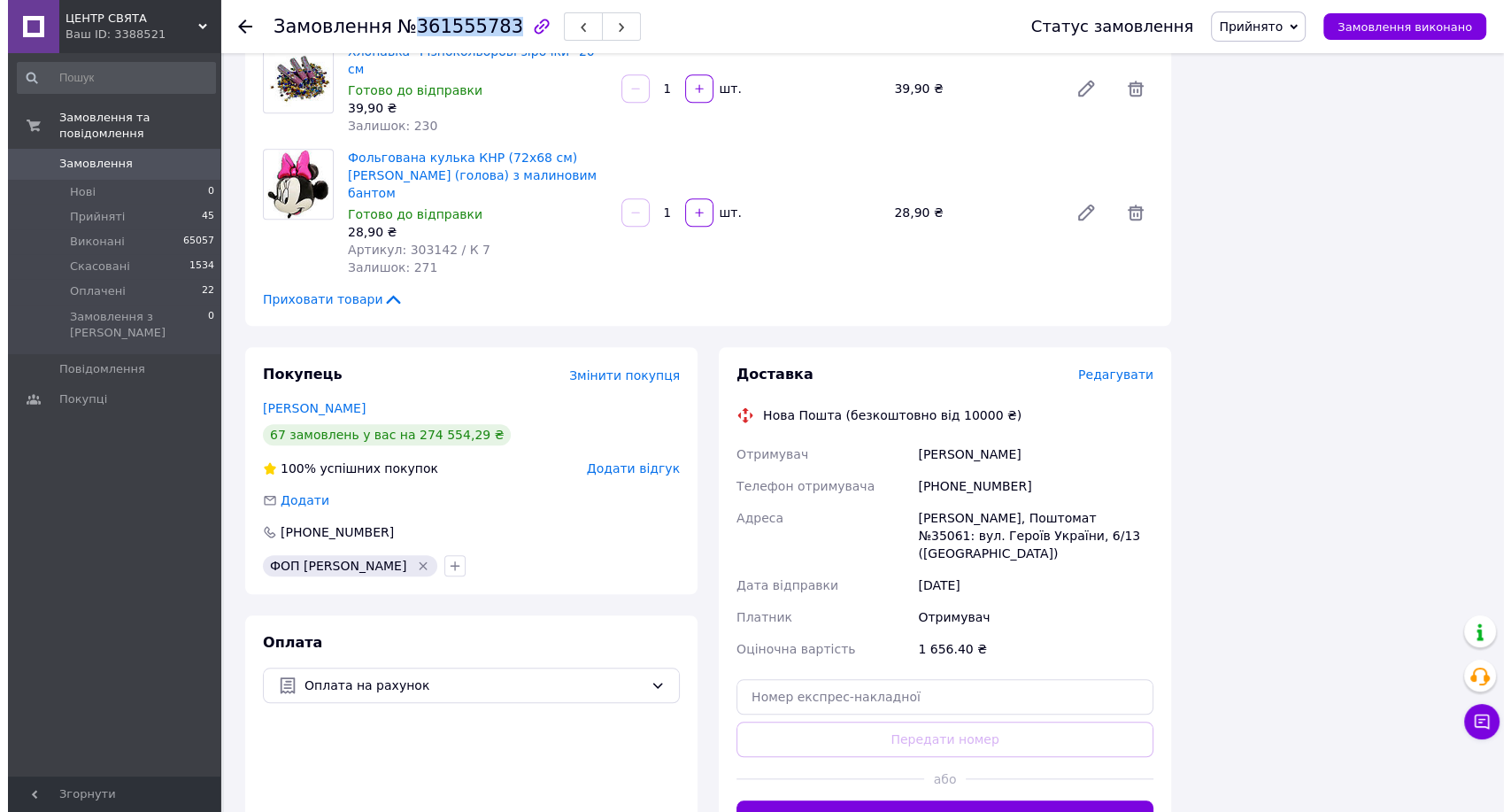
scroll to position [1554, 0]
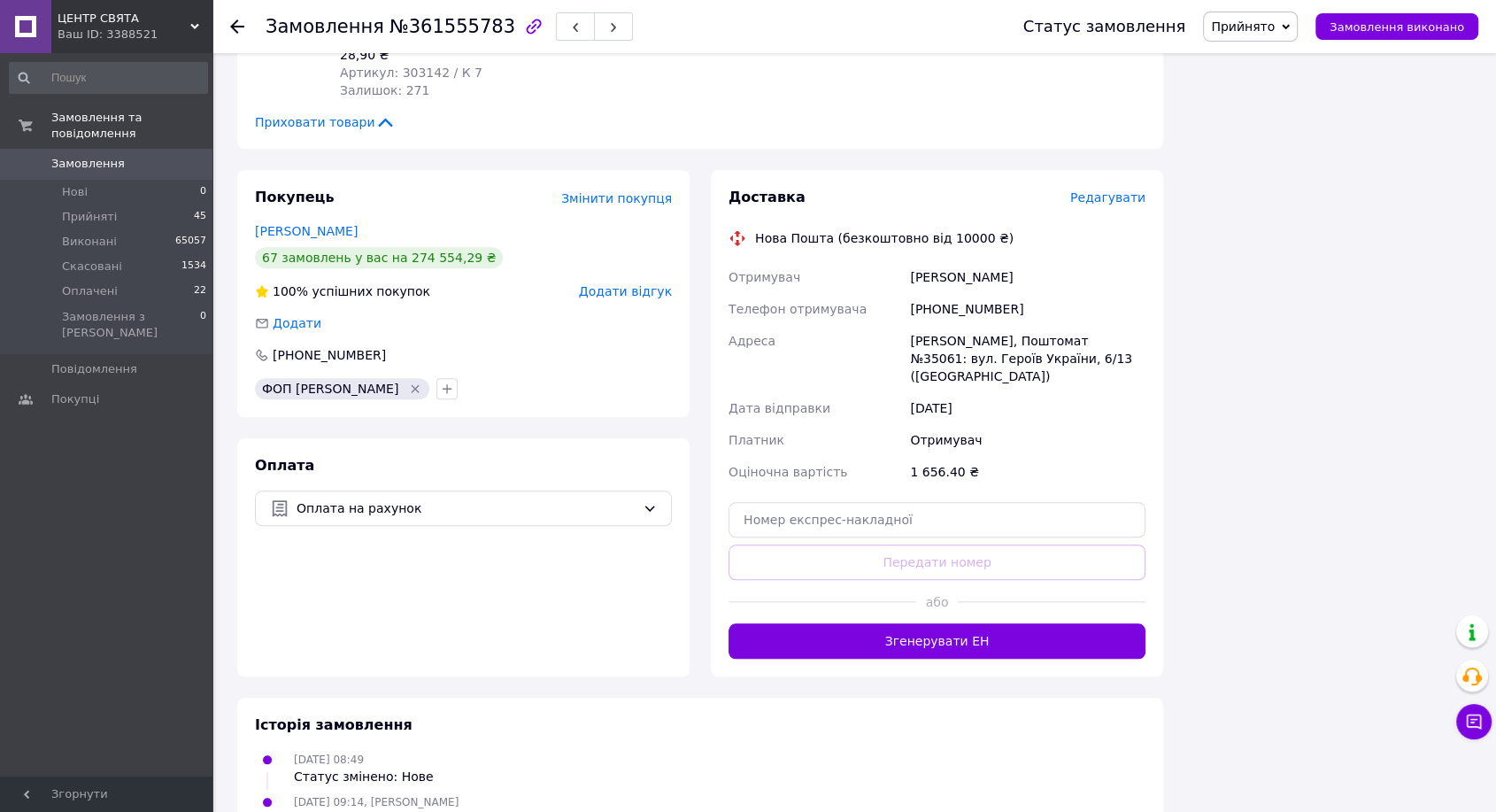
click at [1117, 188] on div "Доставка Редагувати Нова Пошта (безкоштовно від 10000 ₴) Отримувач юлія Шатьоха…" at bounding box center [937, 423] width 417 height 471
click at [1117, 191] on span "Редагувати" at bounding box center [1107, 197] width 76 height 14
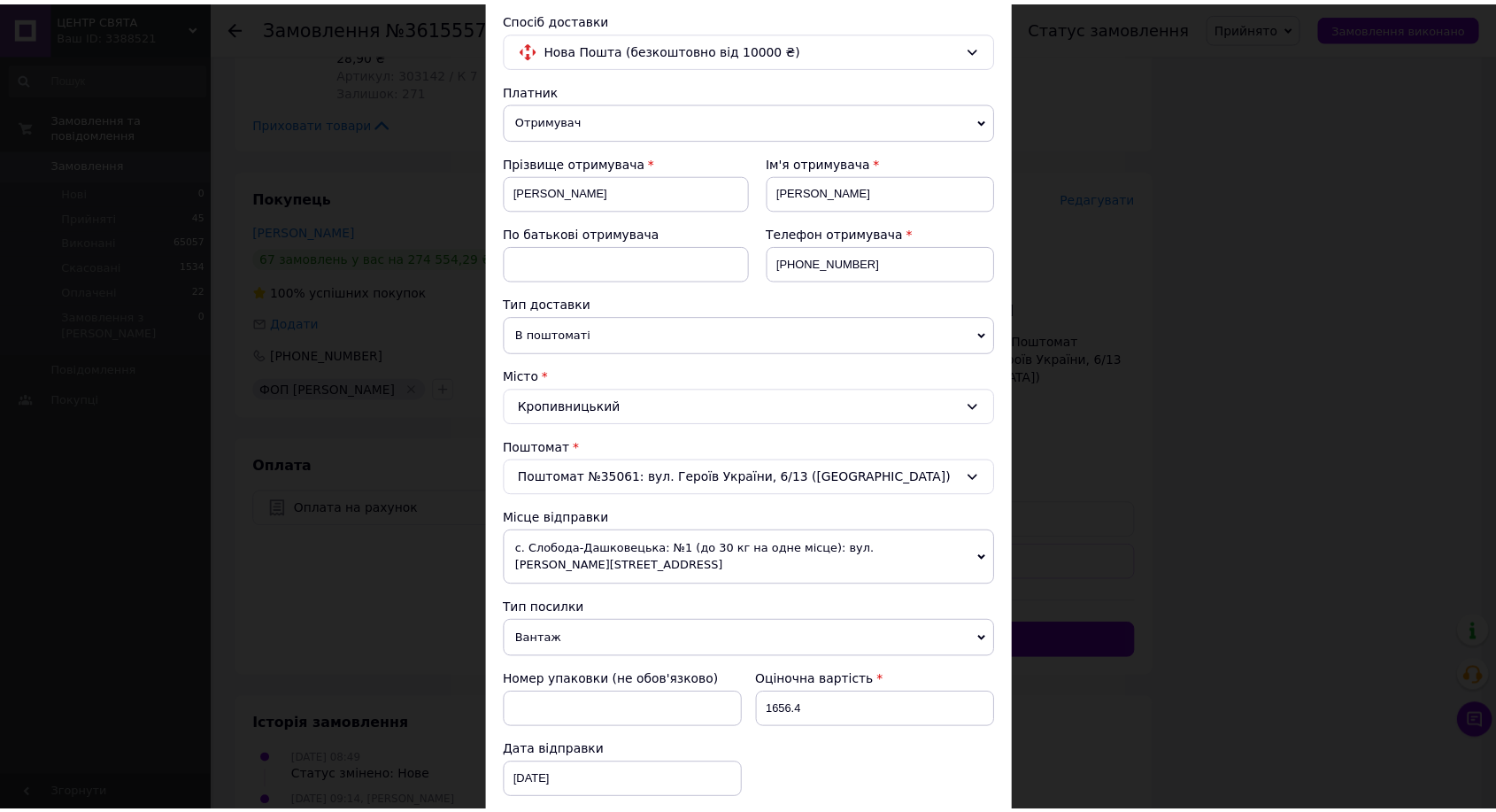
scroll to position [392, 0]
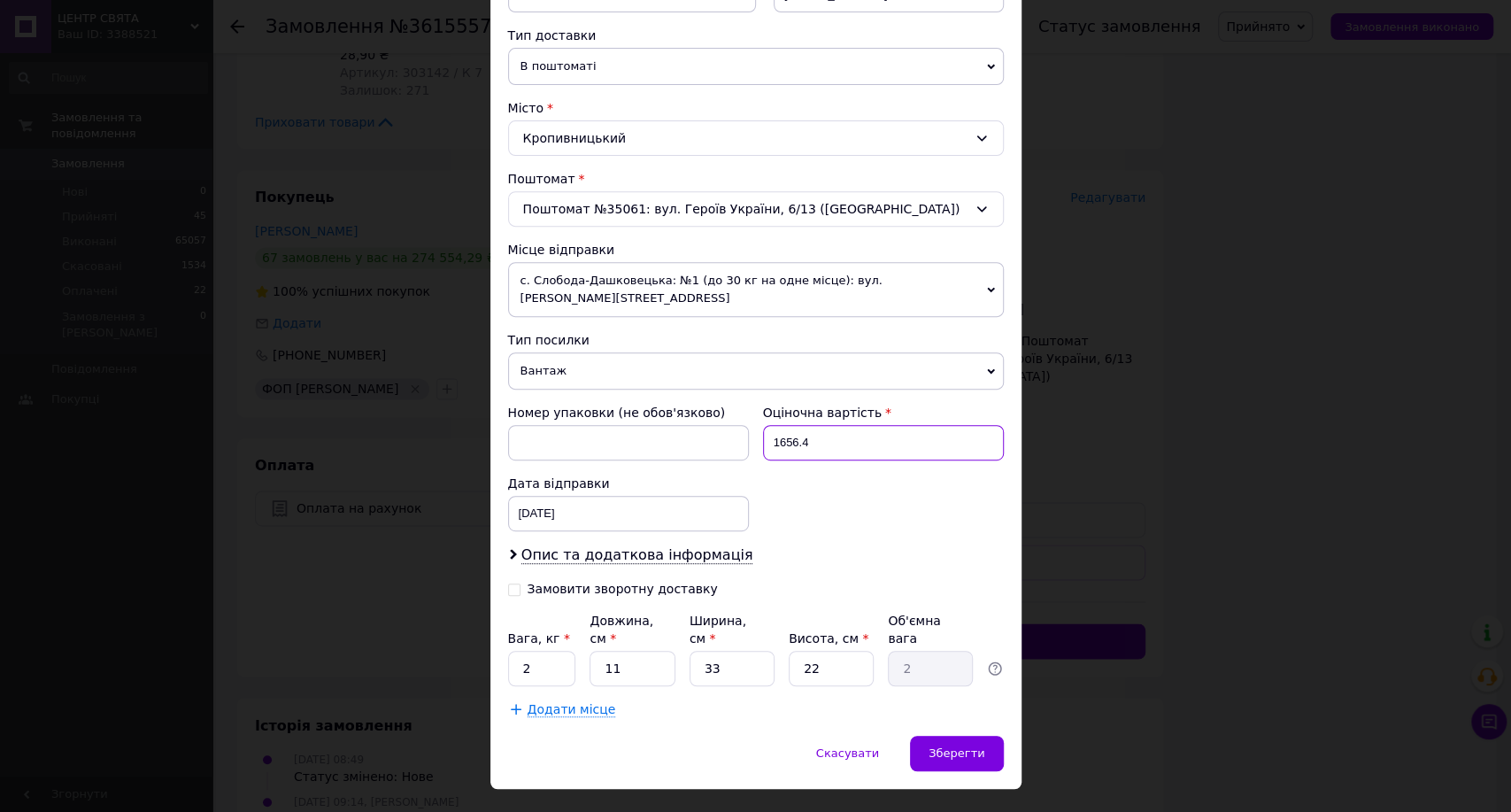
drag, startPoint x: 808, startPoint y: 426, endPoint x: 770, endPoint y: 423, distance: 38.1
click at [770, 425] on input "1656.4" at bounding box center [884, 443] width 241 height 36
type input "200"
click at [554, 650] on input "2" at bounding box center [542, 668] width 68 height 36
type input "1"
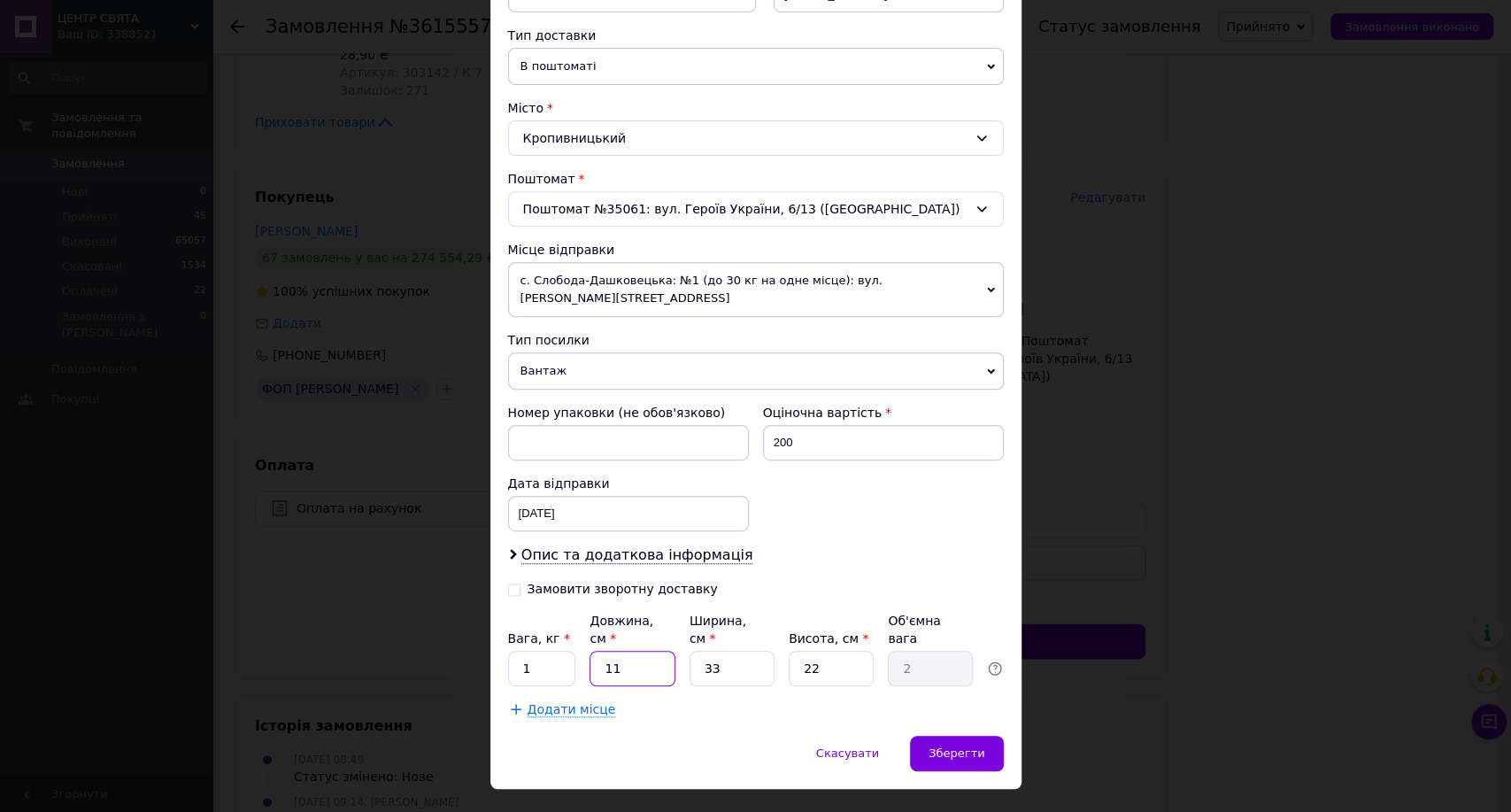
type input "3"
type input "0.54"
type input "38"
type input "6.9"
type input "382"
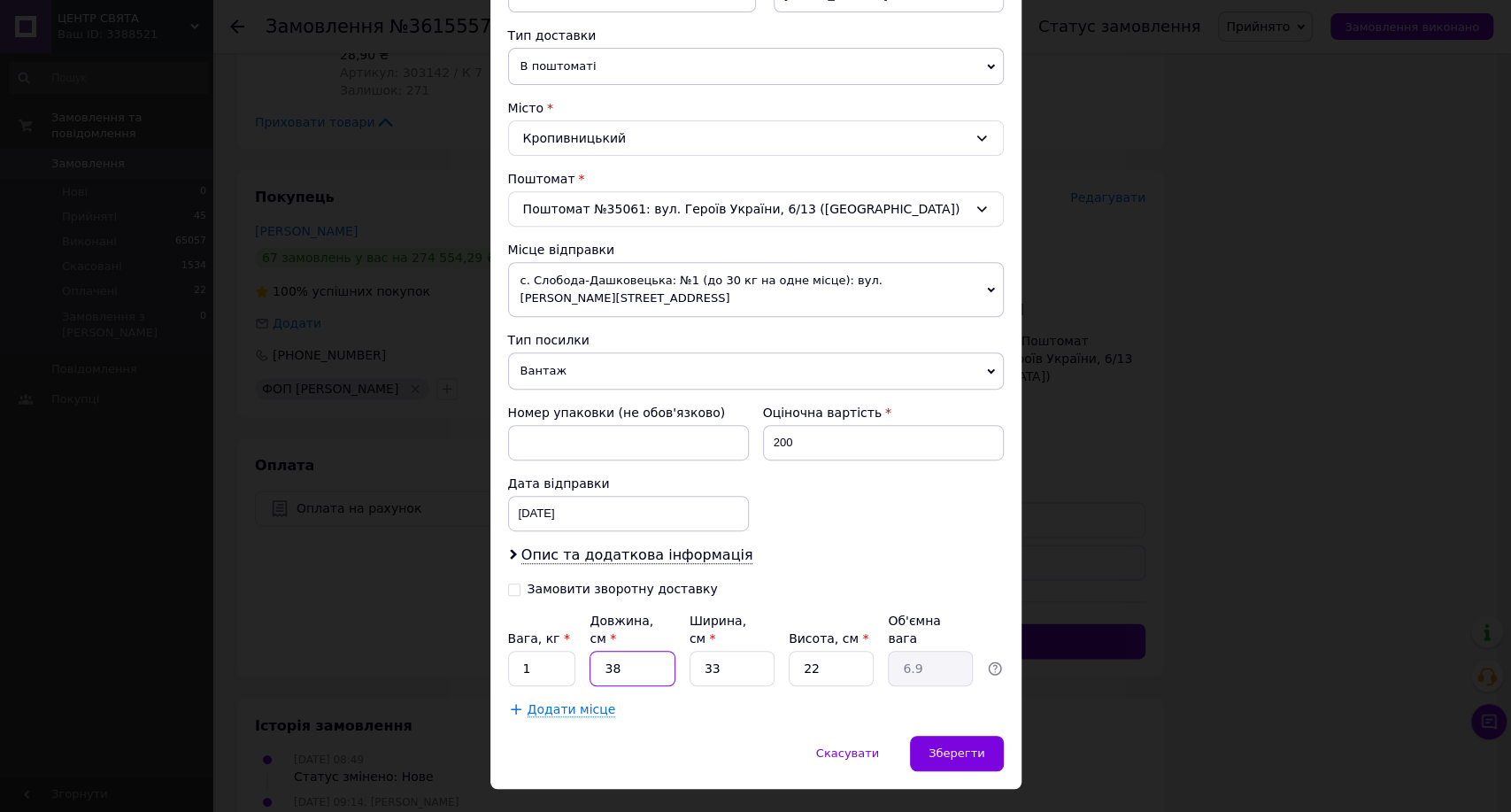
type input "69.33"
type input "38"
type input "6.9"
type input "38"
type input "2"
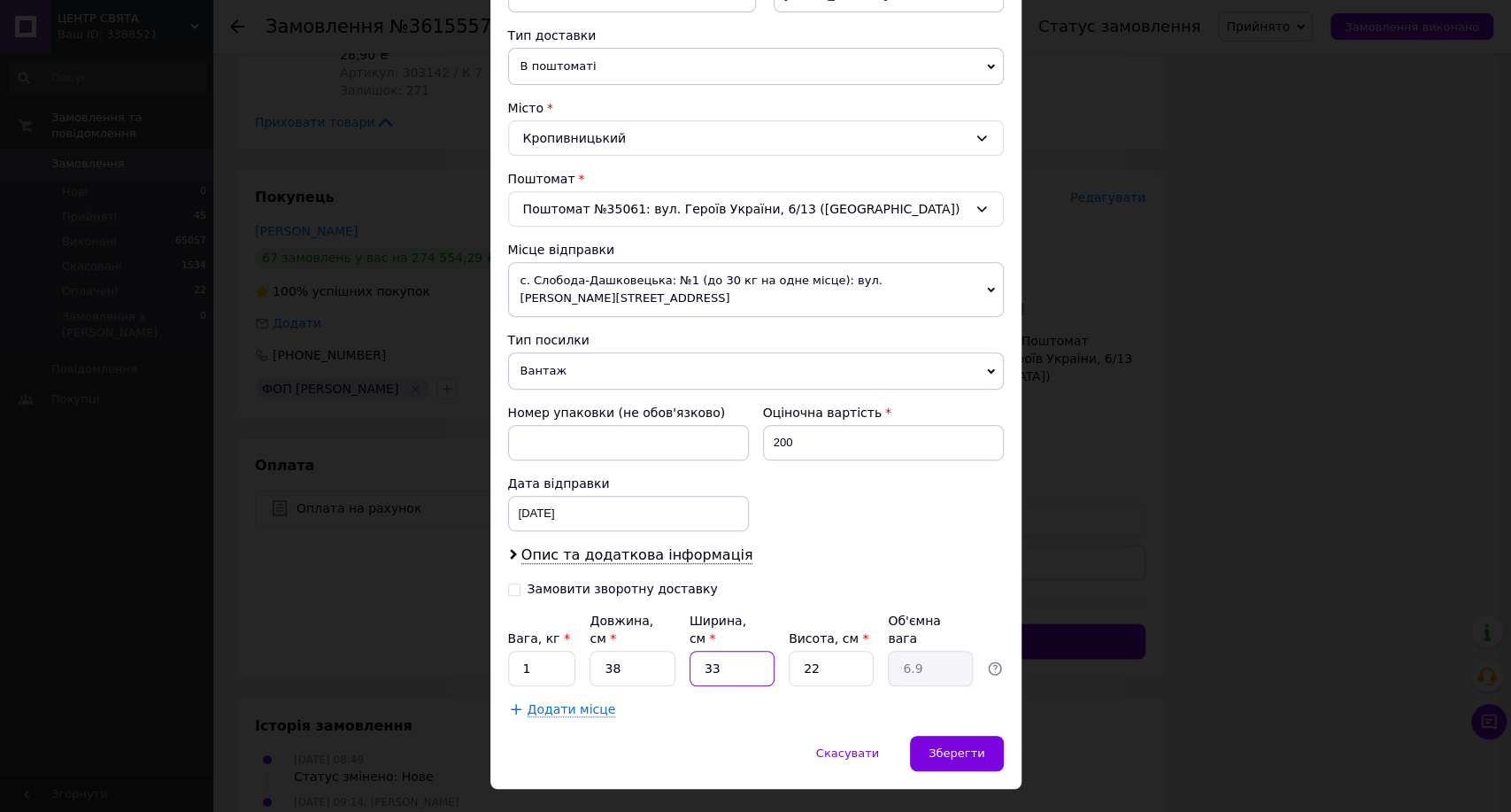
type input "0.42"
type input "24"
type input "5.02"
type input "24"
type input "1"
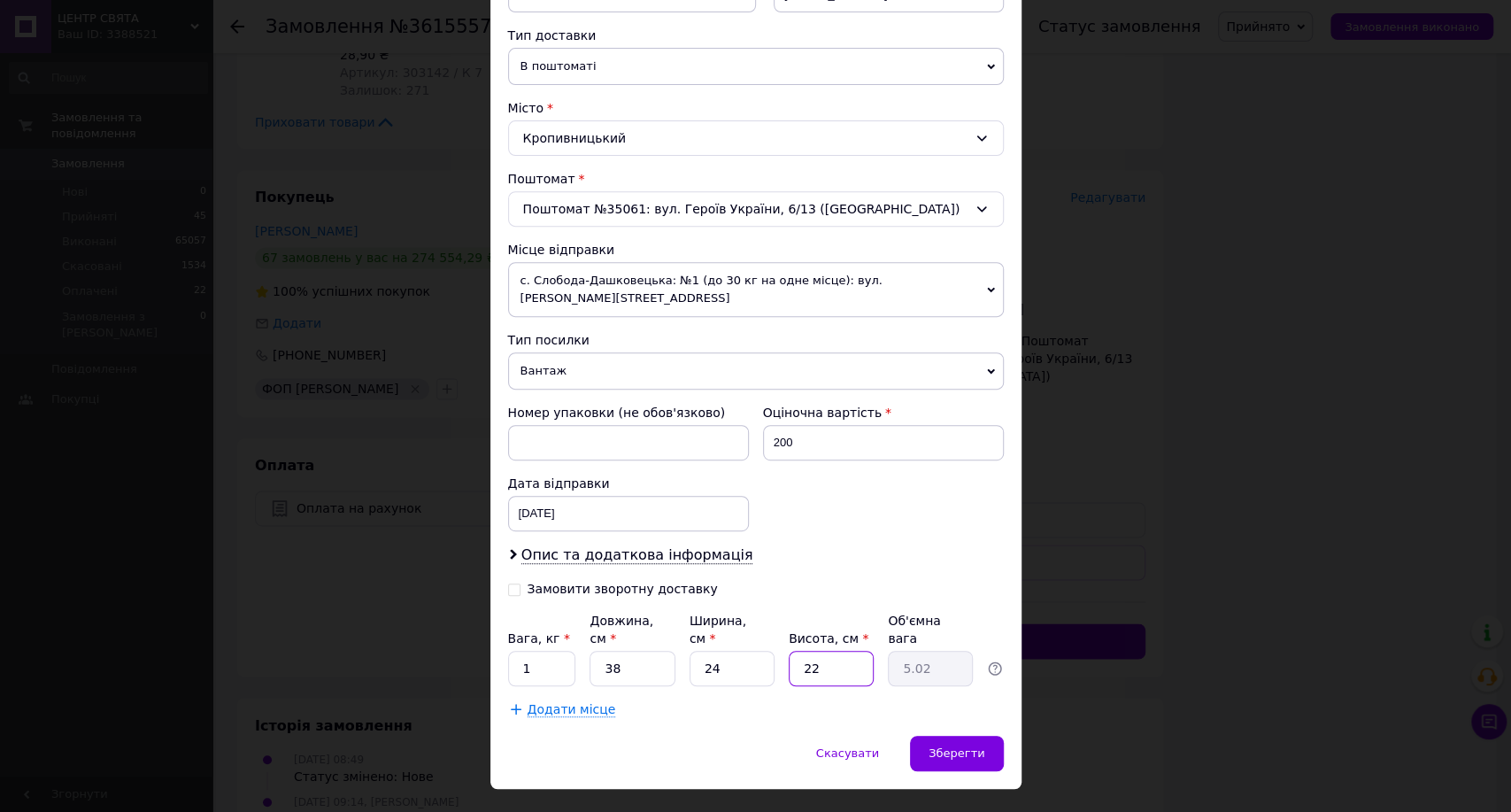
type input "0.23"
type input "15"
type input "3.42"
type input "15"
drag, startPoint x: 956, startPoint y: 720, endPoint x: 948, endPoint y: 714, distance: 10.0
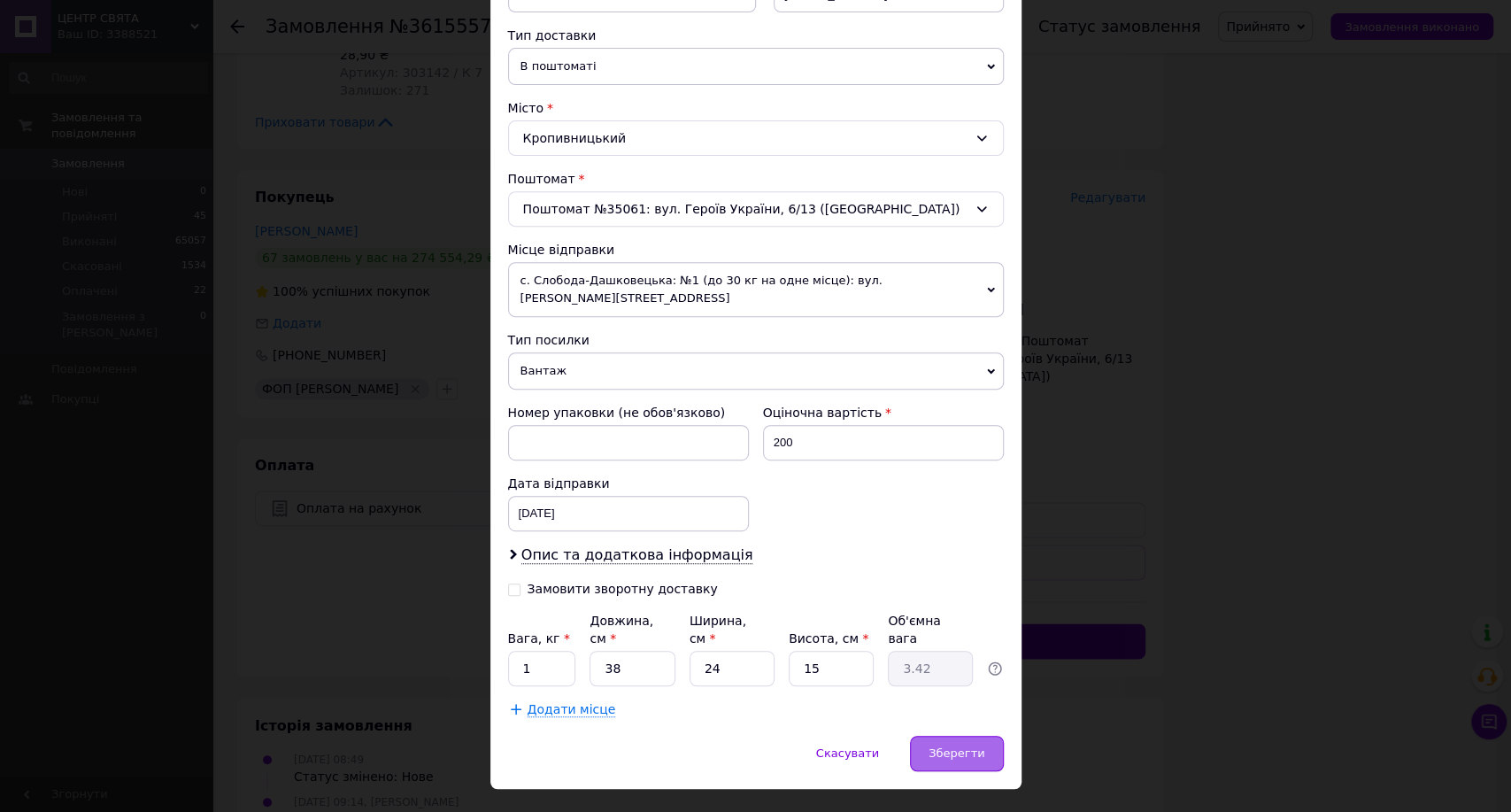
click at [950, 747] on span "Зберегти" at bounding box center [957, 753] width 56 height 13
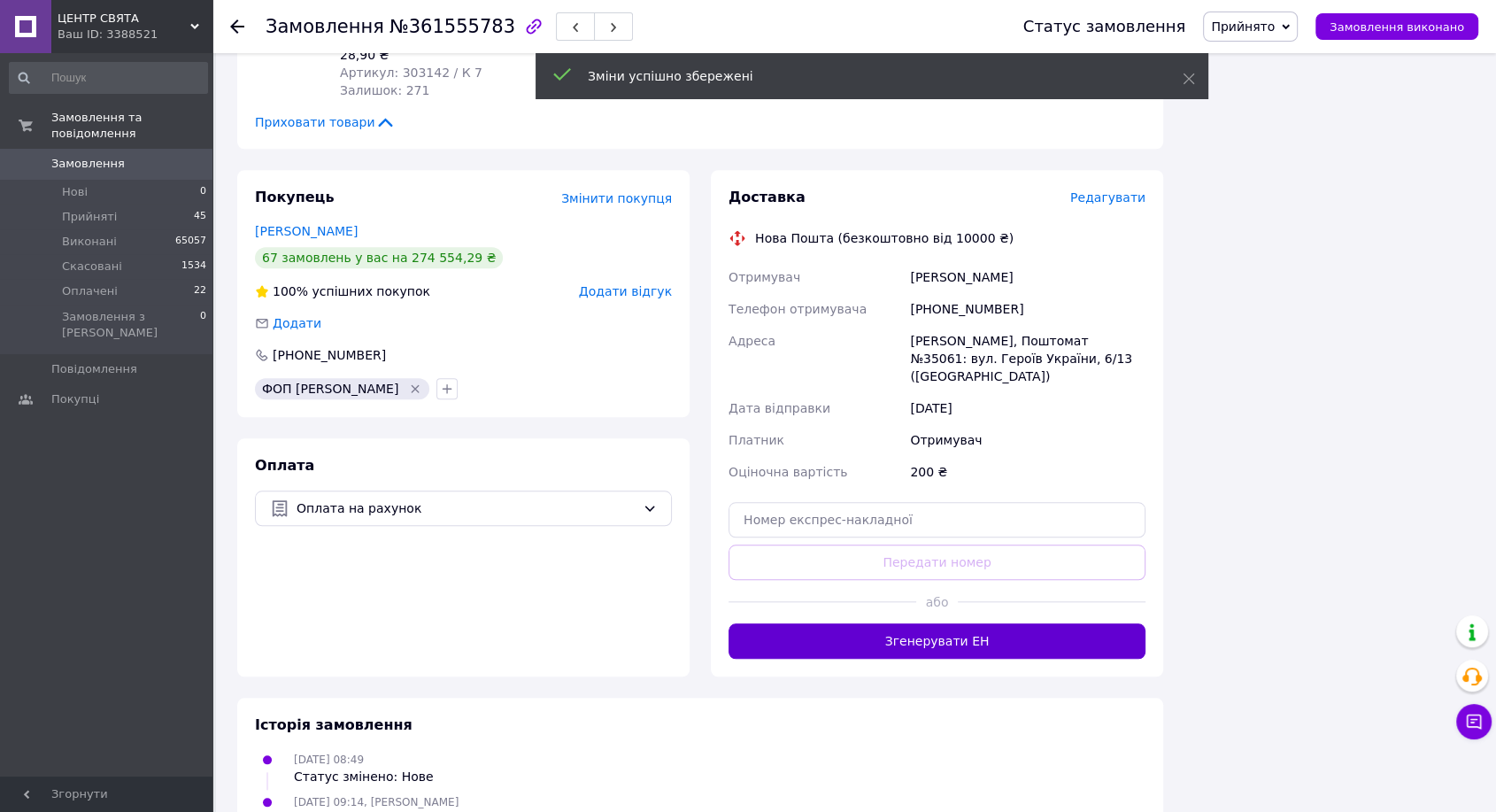
click at [880, 623] on button "Згенерувати ЕН" at bounding box center [937, 641] width 417 height 36
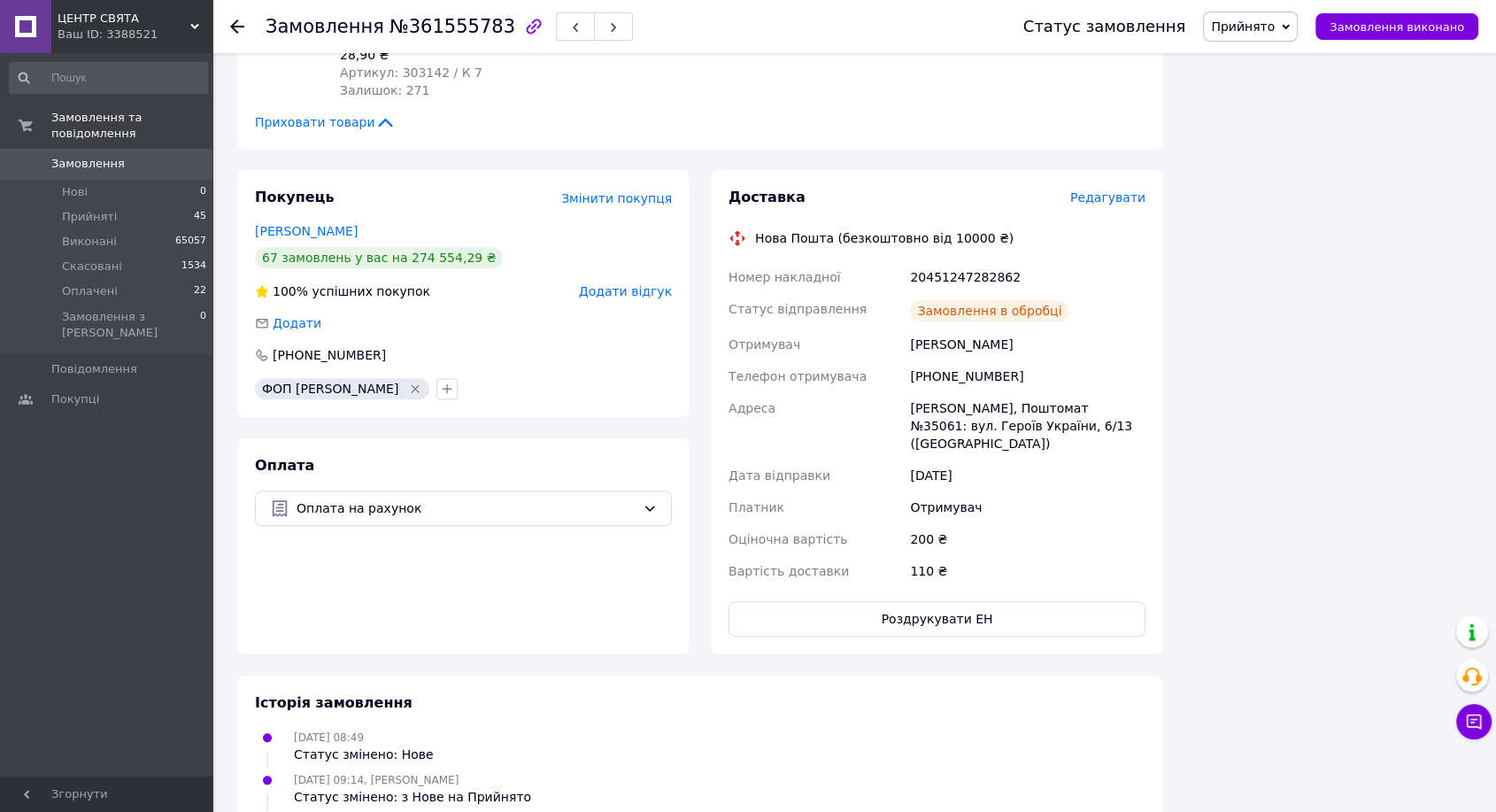
click at [961, 261] on div "20451247282862" at bounding box center [1028, 277] width 243 height 32
copy div "20451247282862"
click at [1365, 30] on span "Замовлення виконано" at bounding box center [1397, 27] width 135 height 13
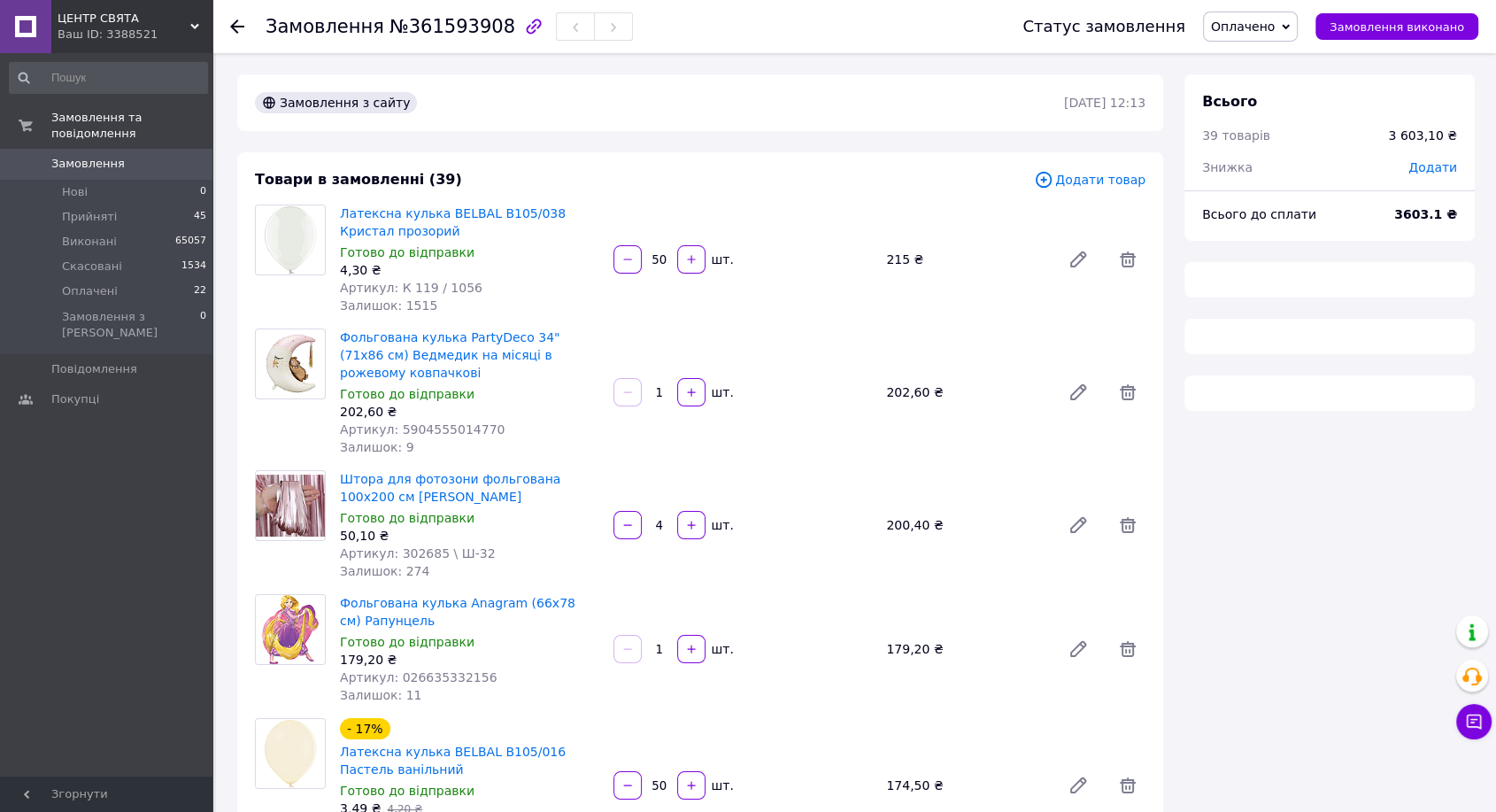
click at [447, 31] on span "№361593908" at bounding box center [452, 26] width 126 height 21
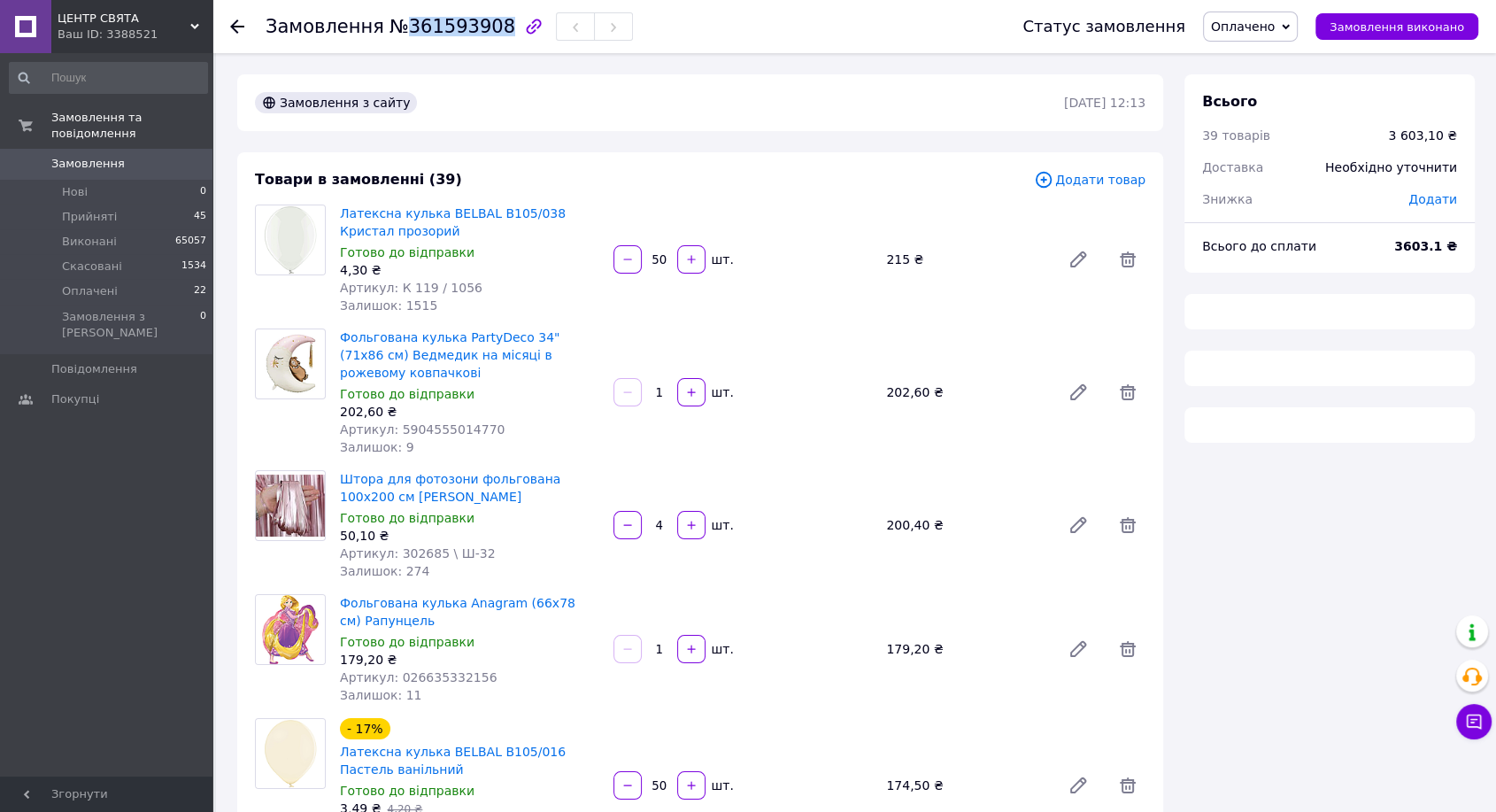
drag, startPoint x: 447, startPoint y: 31, endPoint x: 523, endPoint y: 67, distance: 84.1
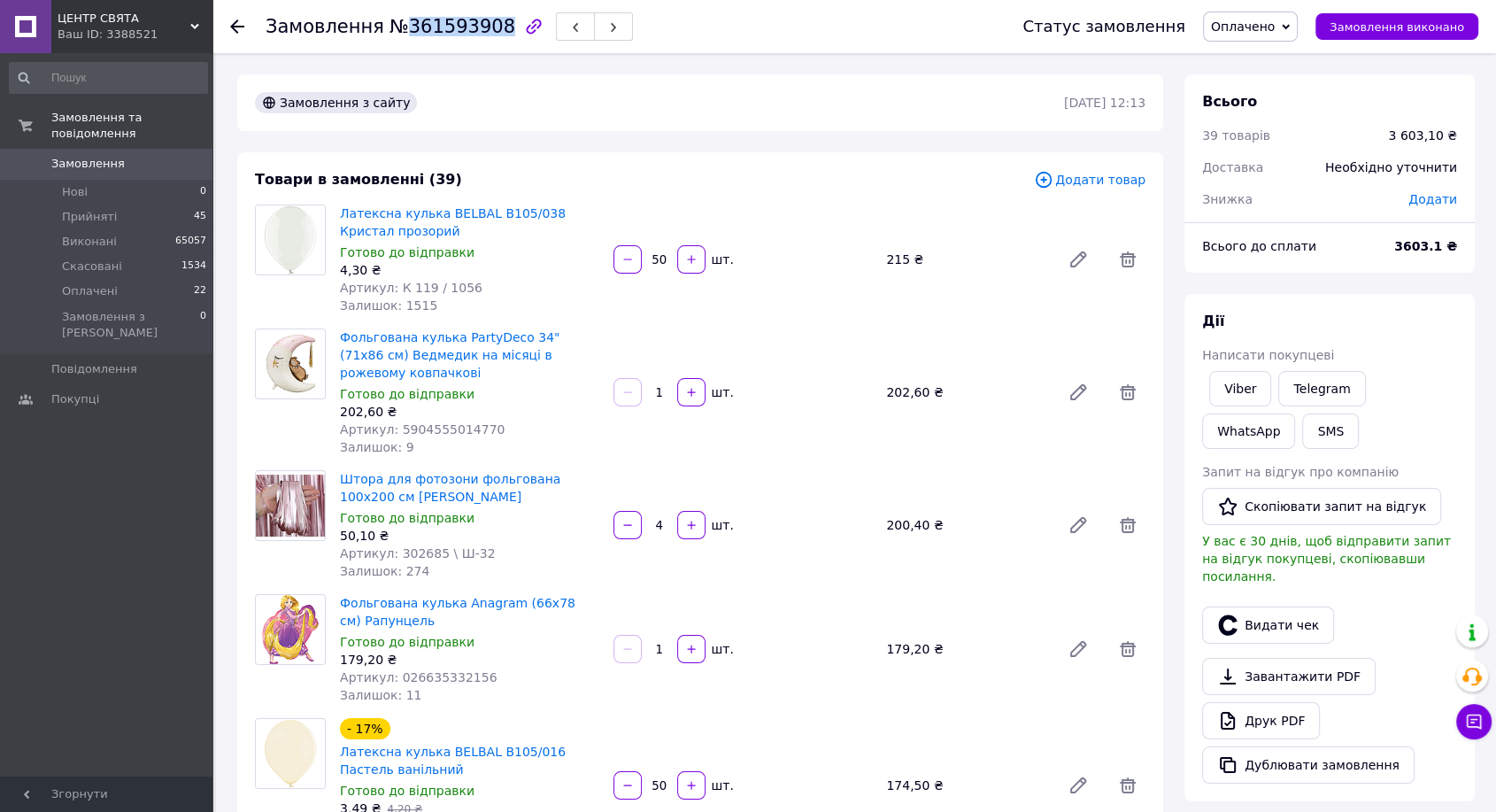
copy span "361593908"
click at [1239, 369] on div "Viber" at bounding box center [1240, 388] width 69 height 42
click at [1239, 382] on link "Viber" at bounding box center [1240, 389] width 62 height 36
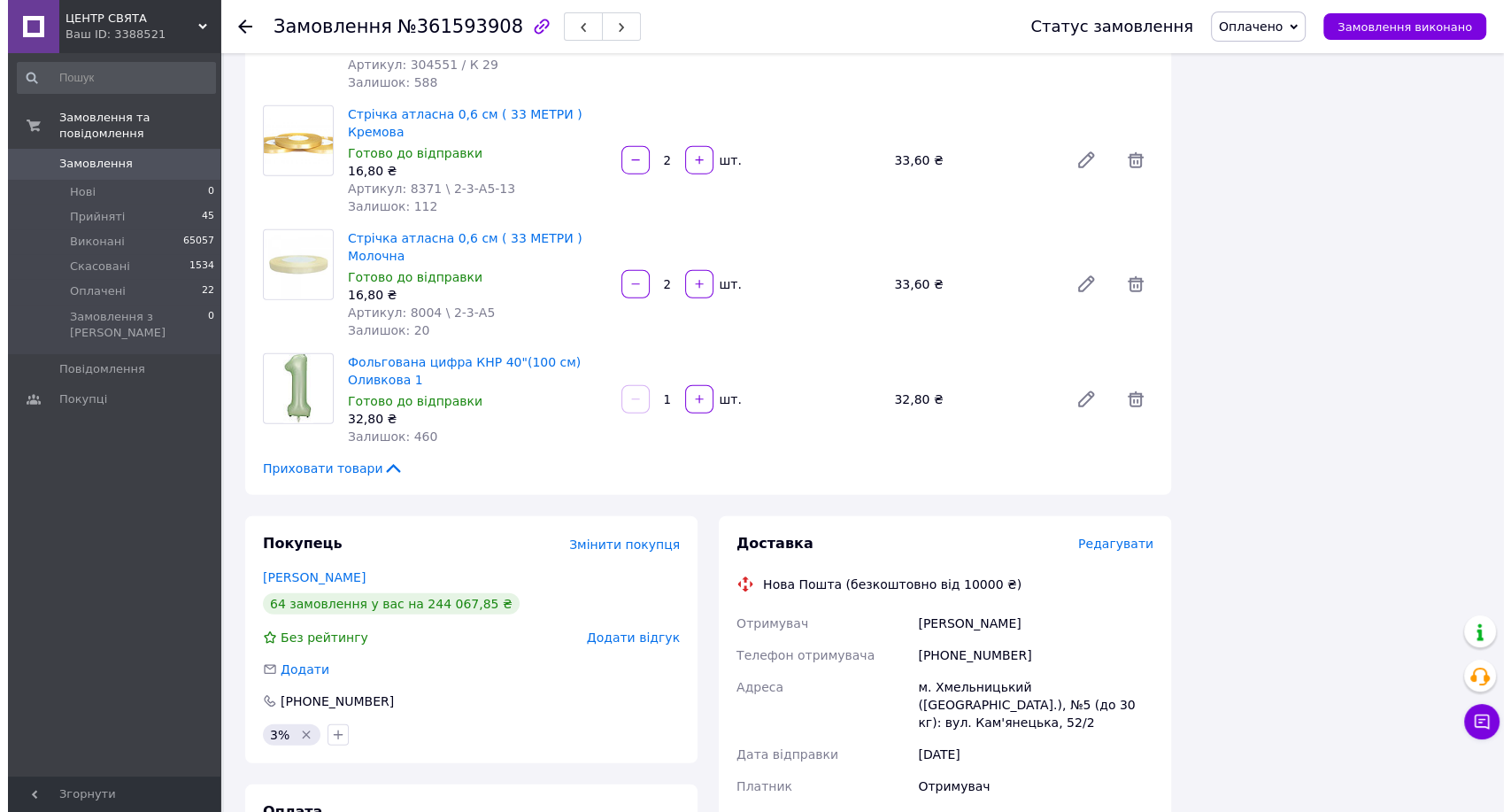
scroll to position [4623, 0]
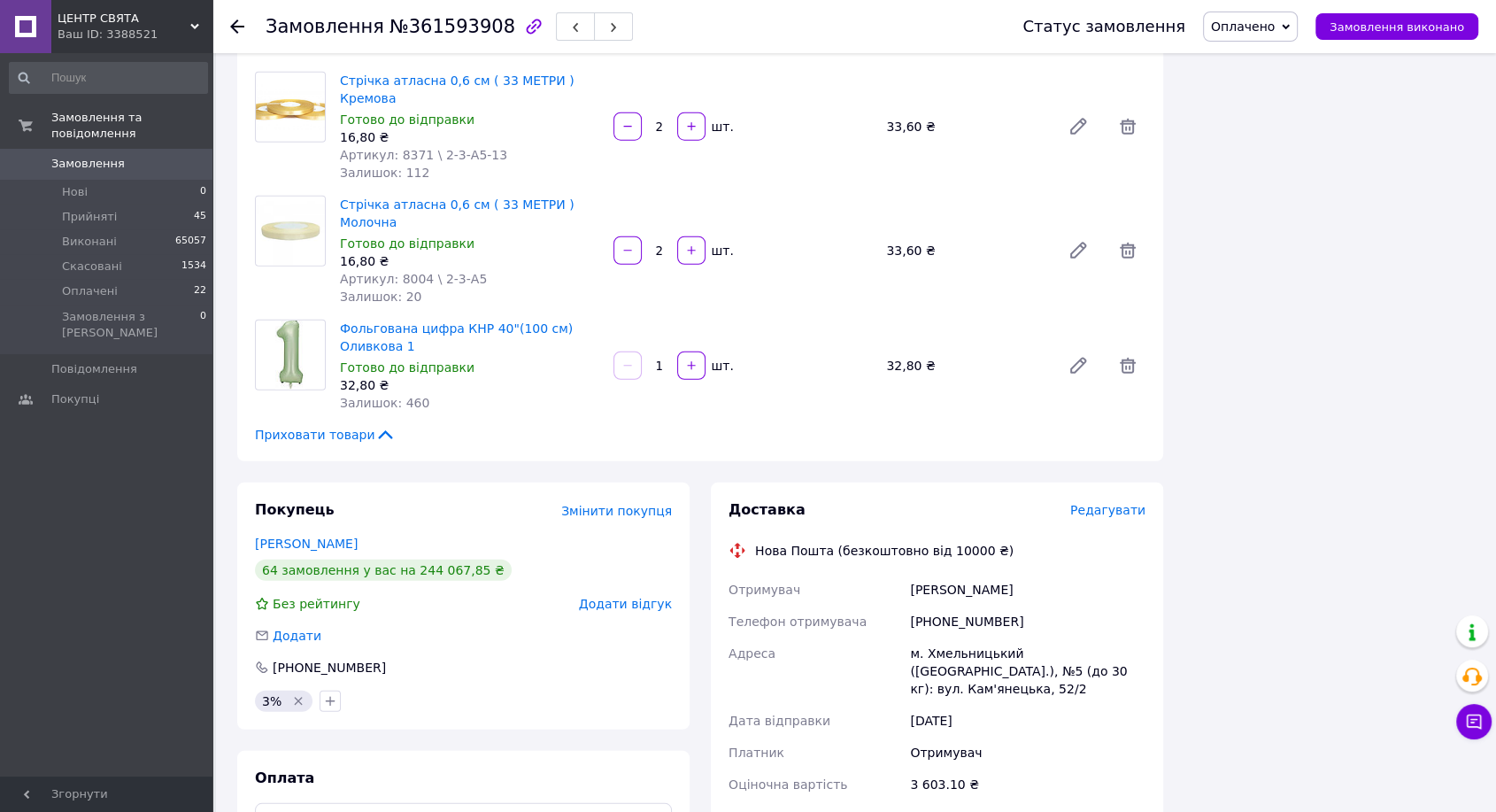
click at [1118, 503] on span "Редагувати" at bounding box center [1107, 509] width 76 height 14
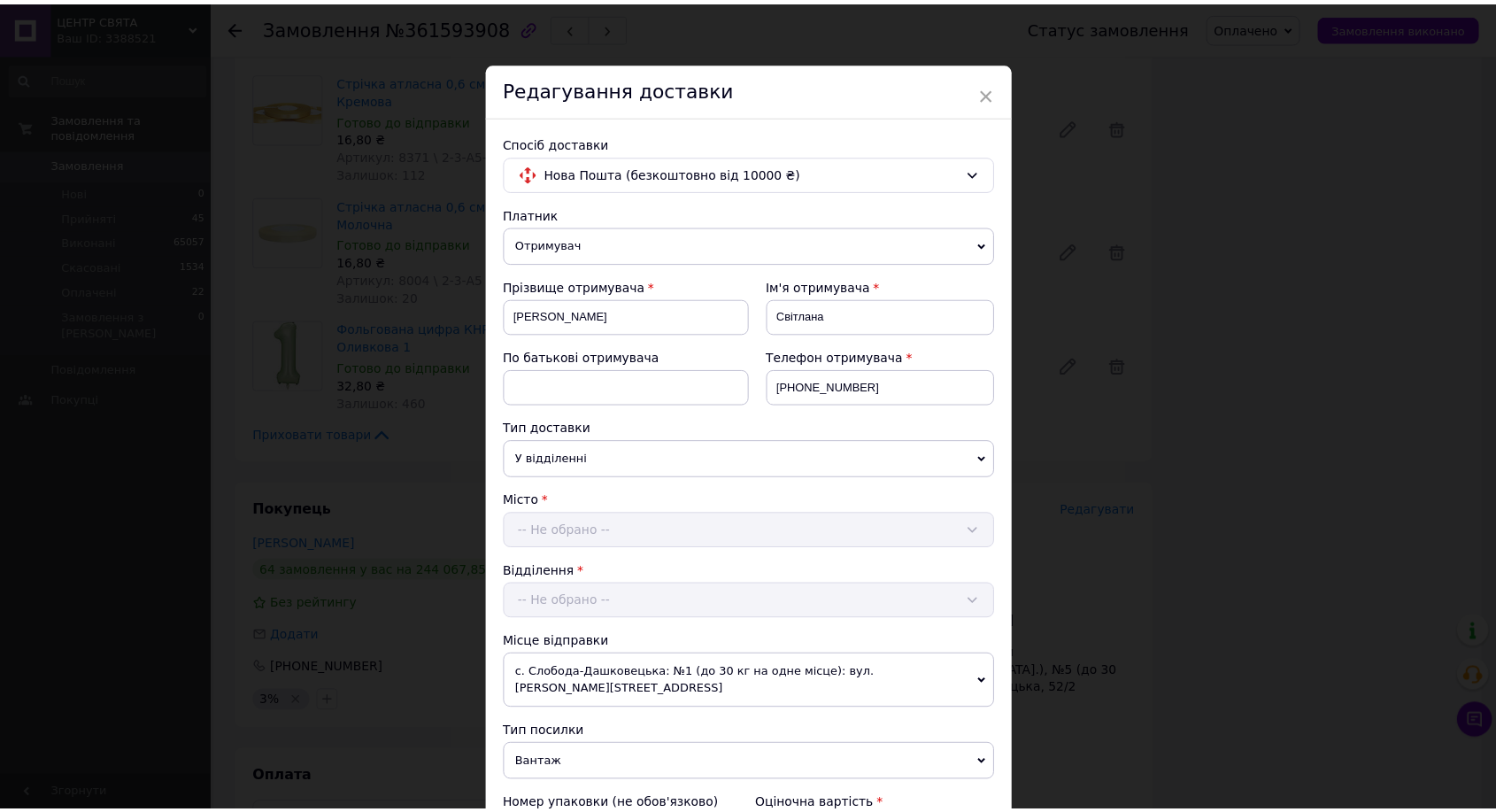
scroll to position [392, 0]
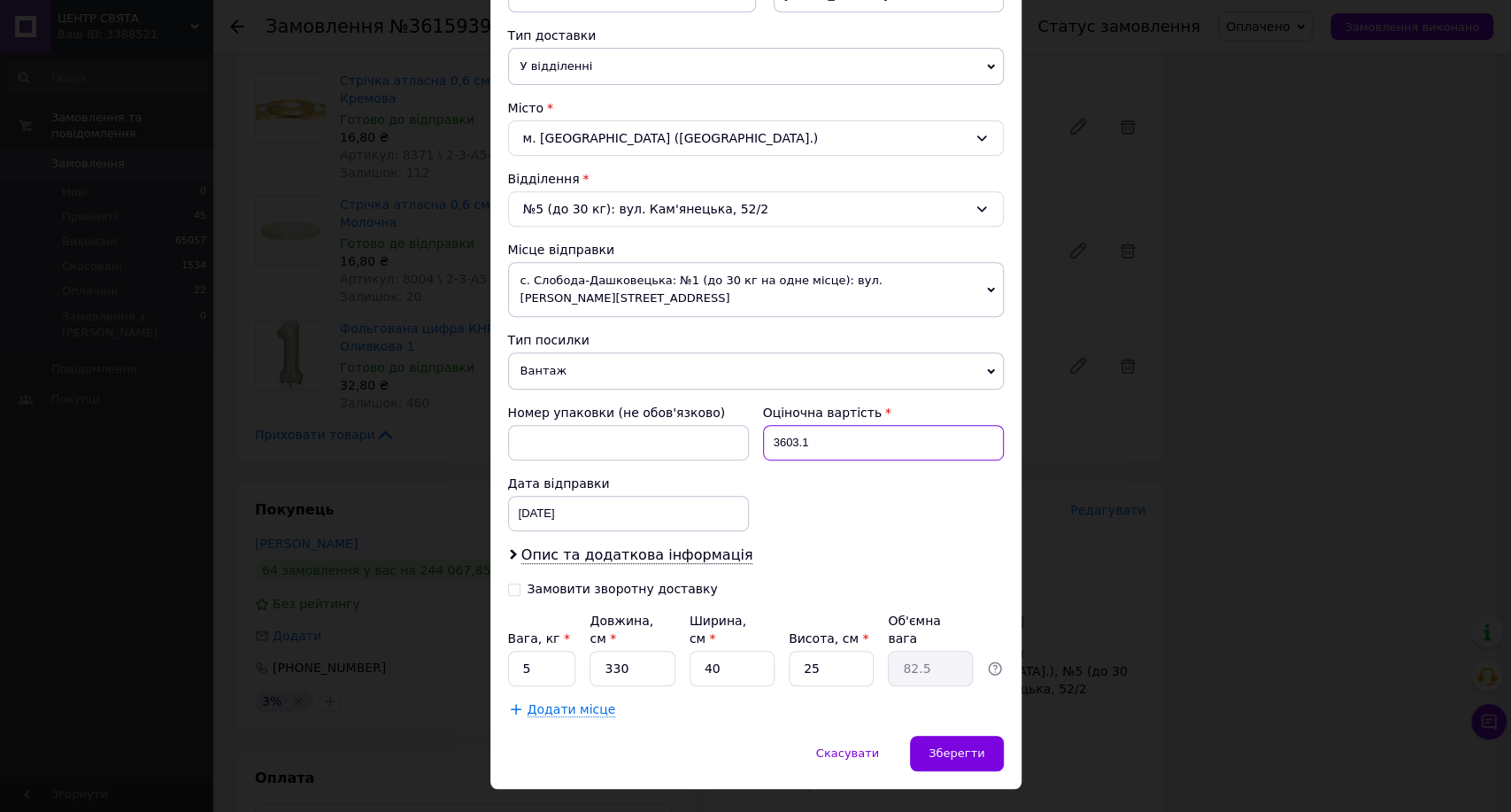
drag, startPoint x: 733, startPoint y: 414, endPoint x: 719, endPoint y: 414, distance: 14.0
click at [719, 414] on div "Номер упаковки (не обов'язково) Оціночна вартість 3603.1 Дата відправки 12.09.2…" at bounding box center [756, 467] width 510 height 142
type input "200"
click at [545, 650] on input "5" at bounding box center [542, 668] width 68 height 36
type input "1"
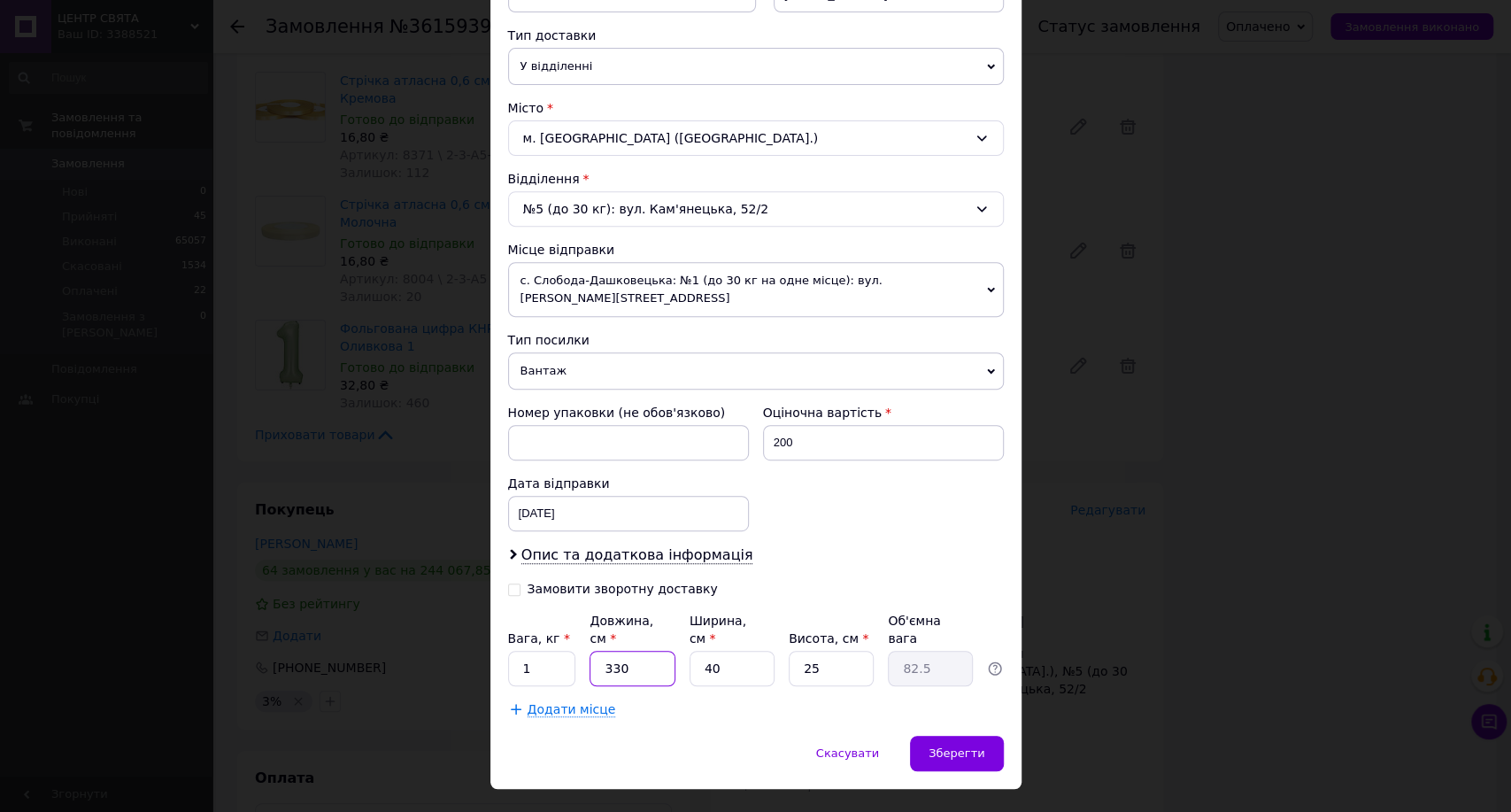
type input "3"
type input "0.75"
type input "38"
type input "9.5"
type input "38"
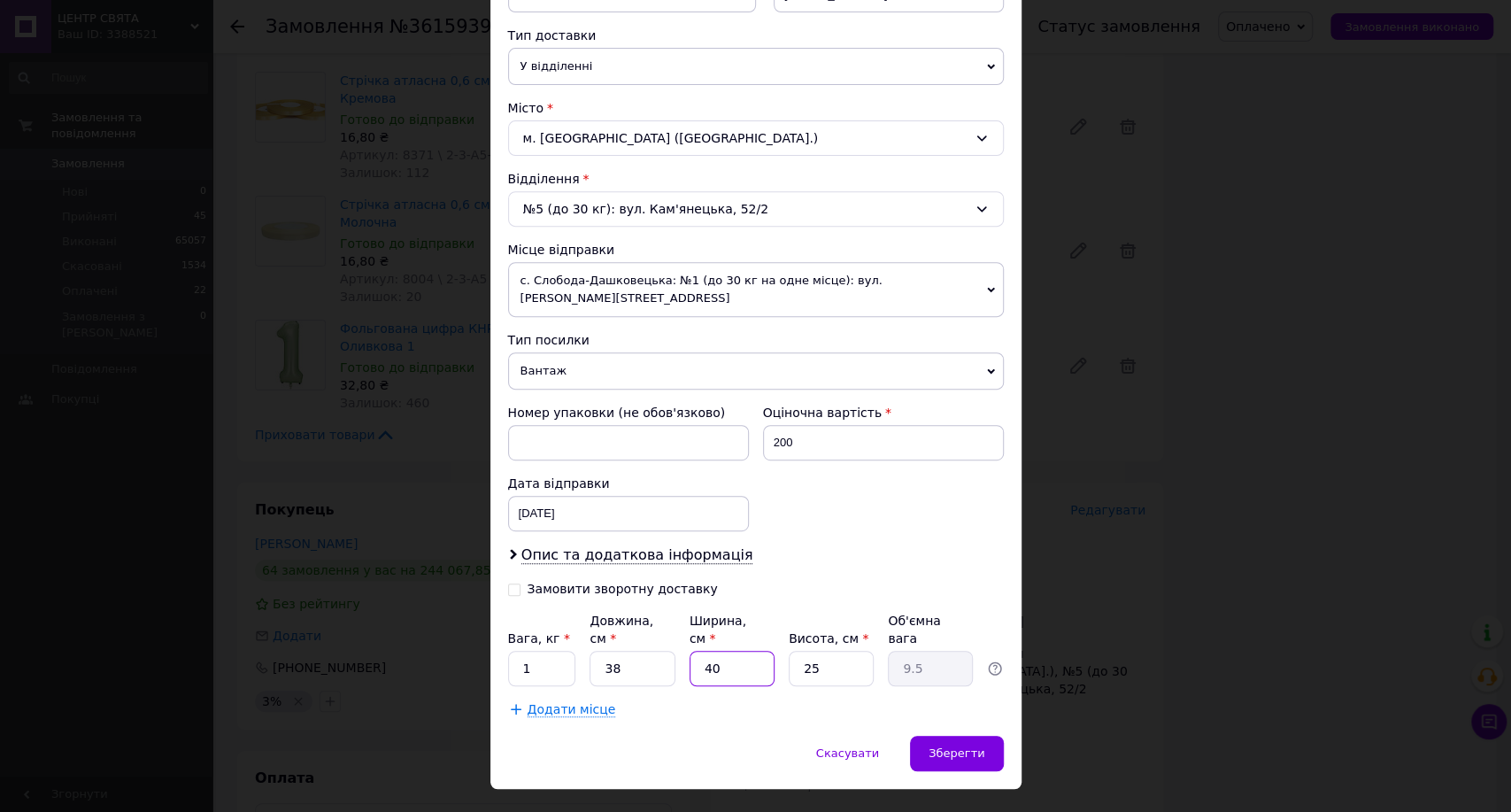
type input "2"
type input "0.48"
type input "27"
type input "6.41"
type input "277"
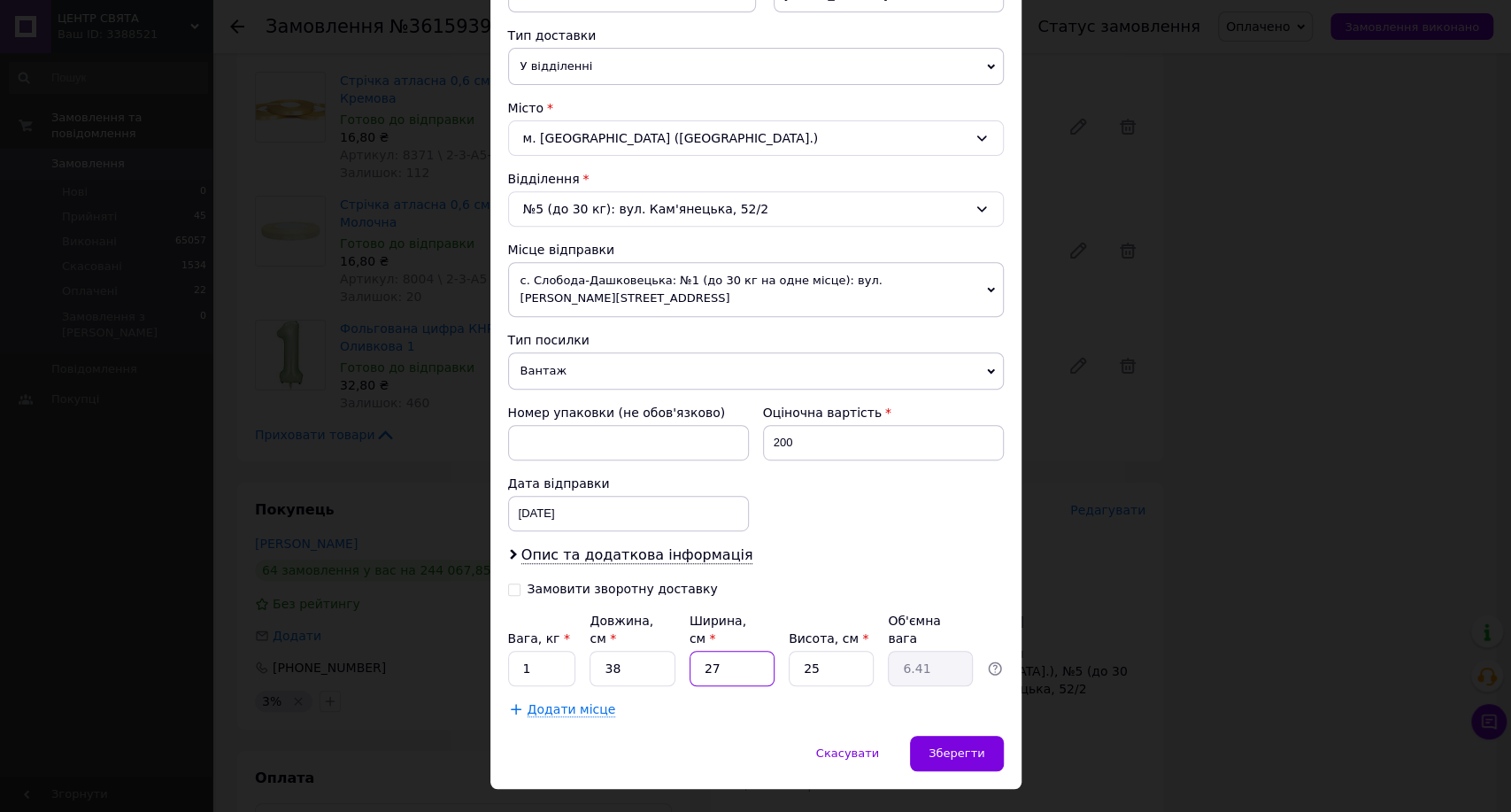
type input "65.79"
type input "27"
type input "6.41"
type input "27"
type input "1"
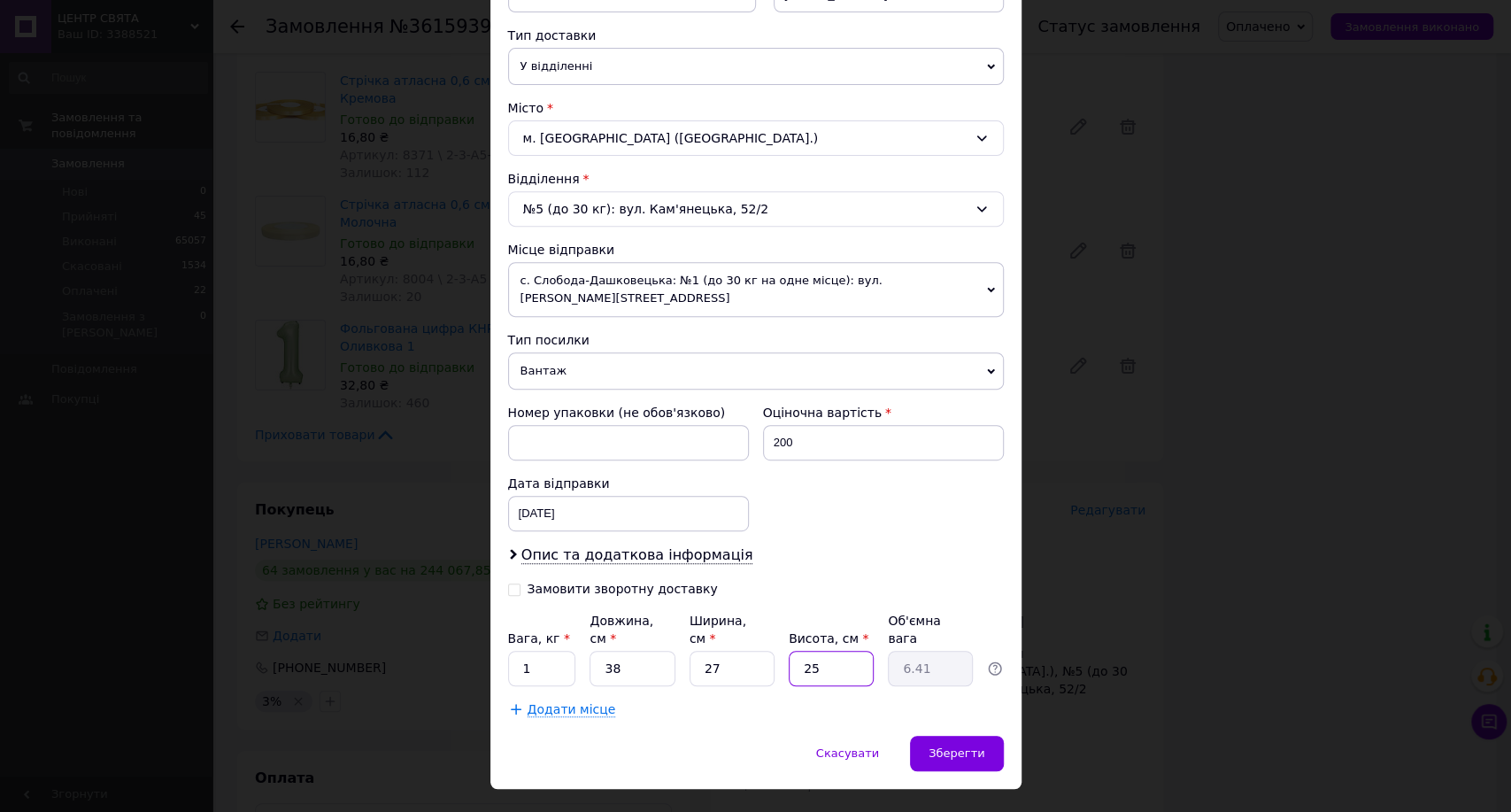
type input "0.26"
type input "13"
type input "3.33"
type input "13"
click at [936, 747] on span "Зберегти" at bounding box center [957, 753] width 56 height 13
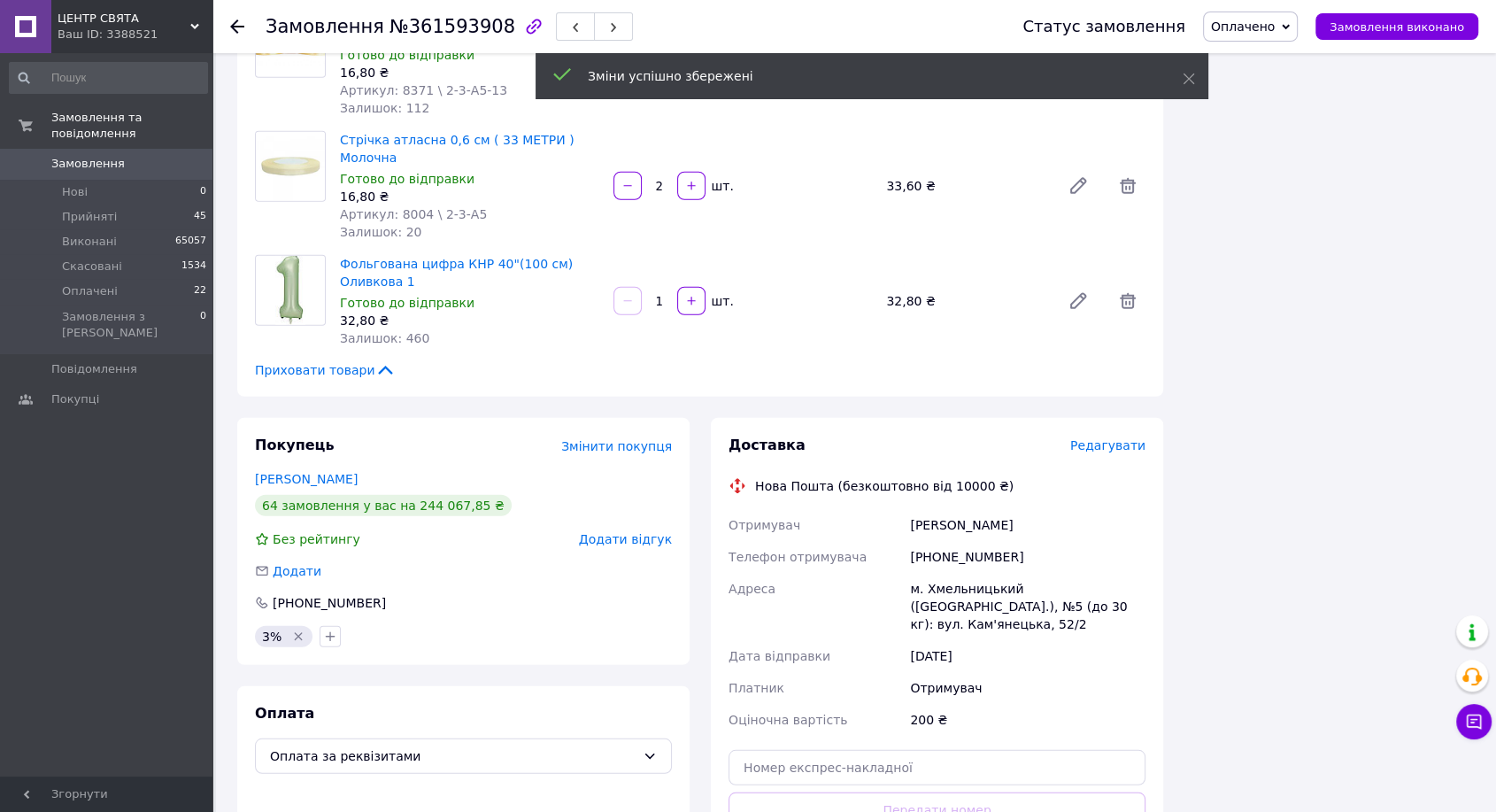
scroll to position [4721, 0]
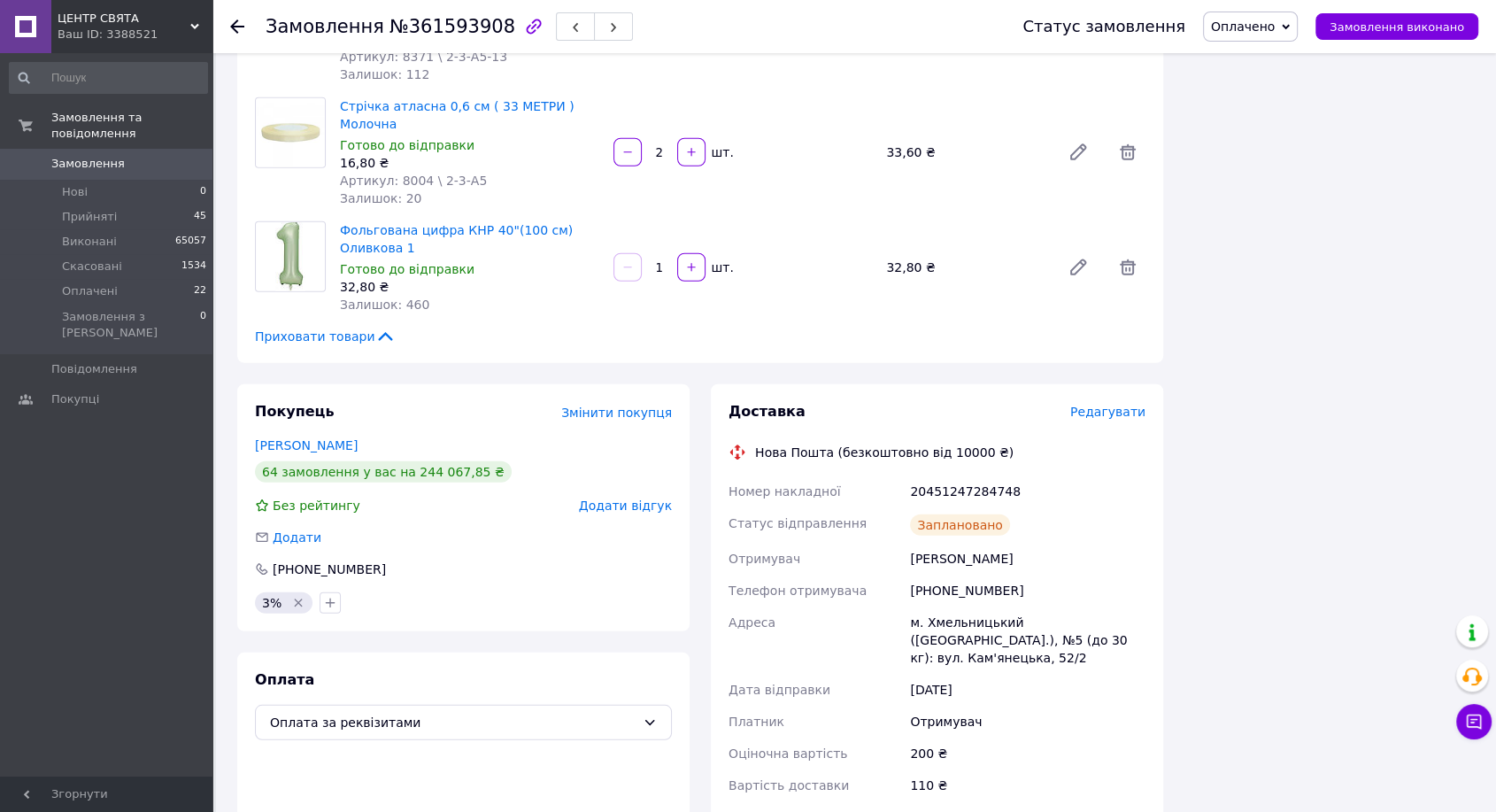
click at [943, 476] on div "20451247284748" at bounding box center [1028, 491] width 243 height 32
copy div "20451247284748"
click at [1352, 25] on span "Замовлення виконано" at bounding box center [1397, 27] width 135 height 13
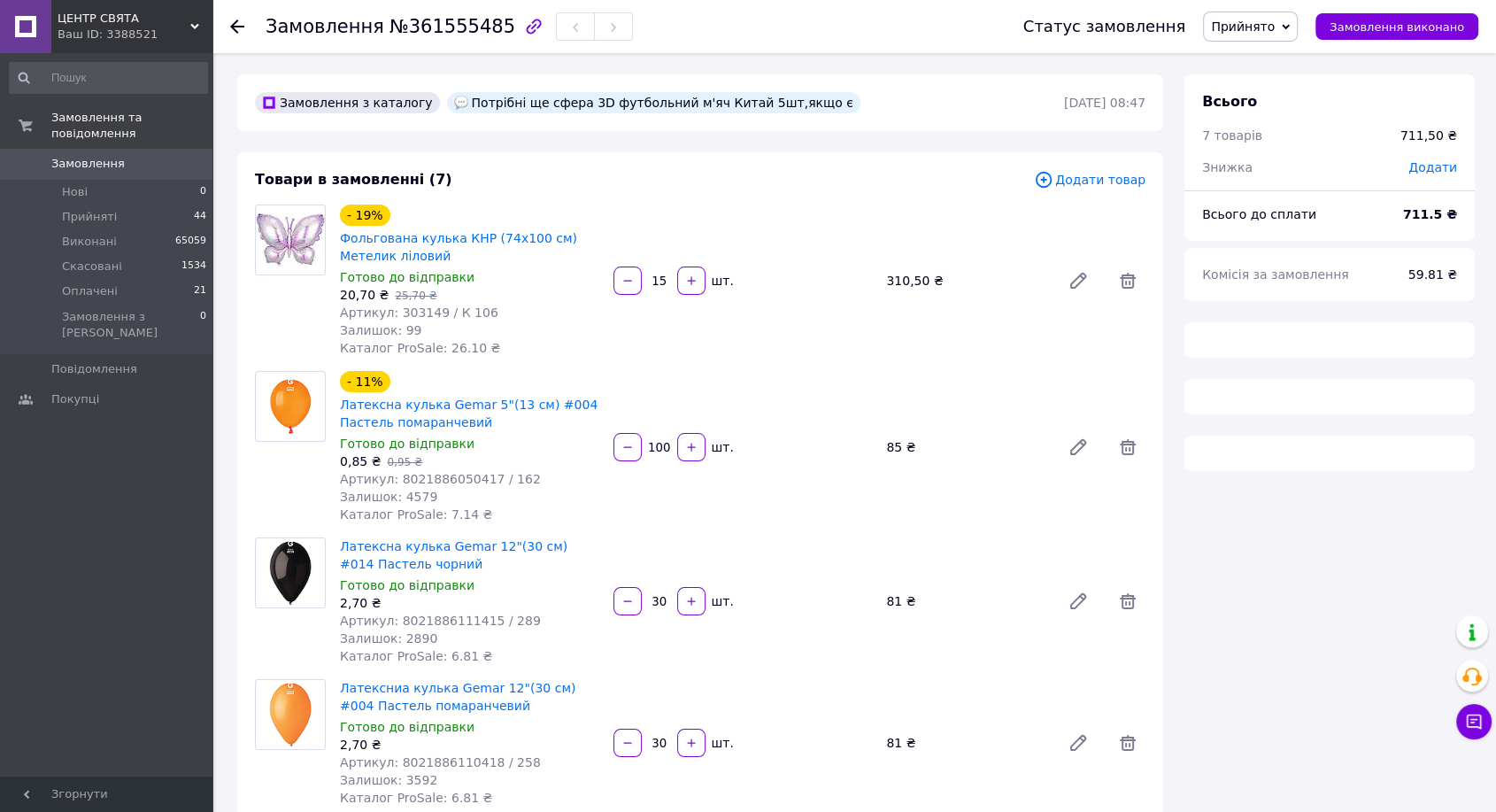
click at [435, 34] on span "№361555485" at bounding box center [452, 26] width 126 height 21
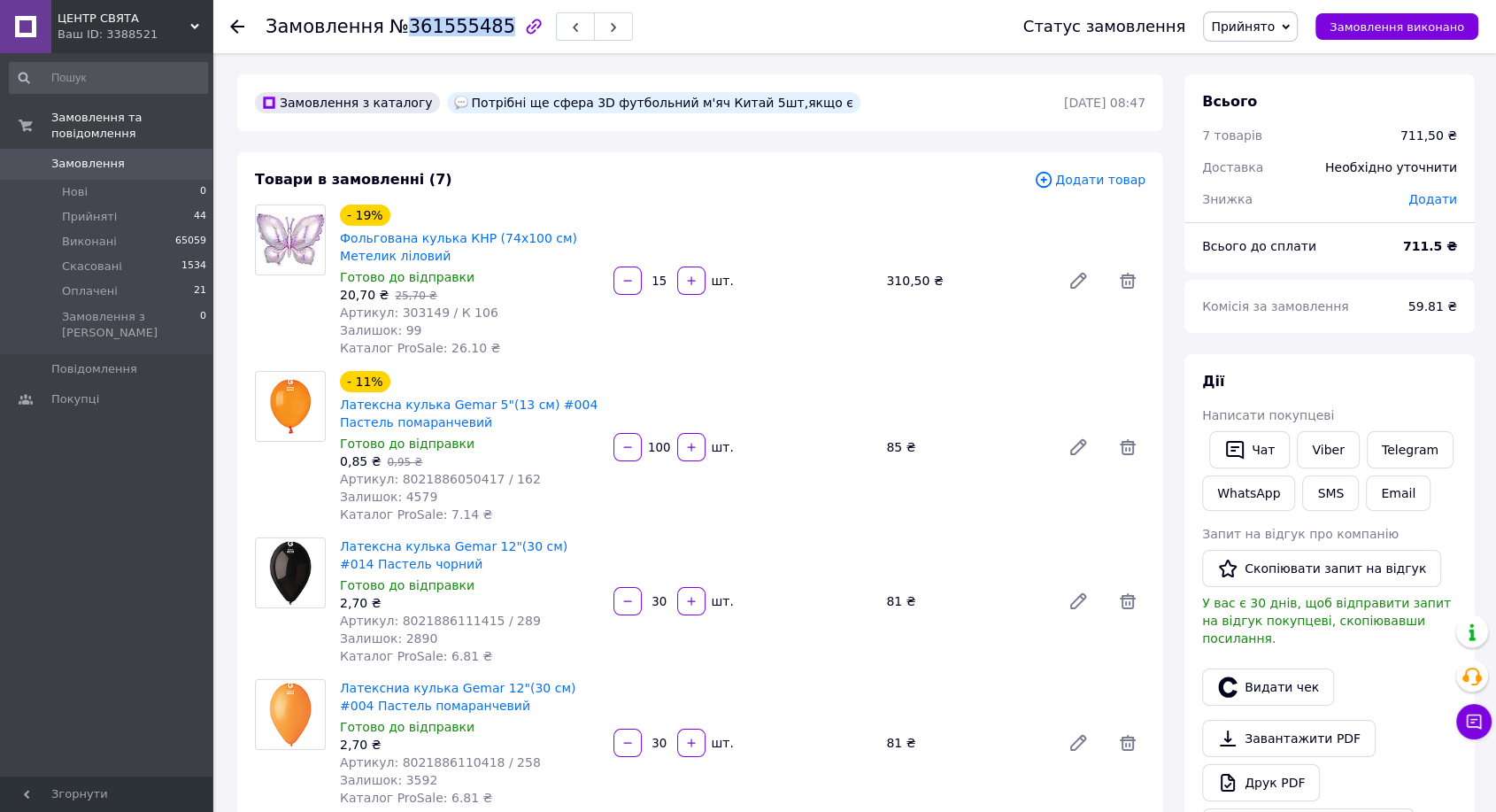
copy span "361555485"
click at [1314, 445] on link "Viber" at bounding box center [1328, 449] width 62 height 37
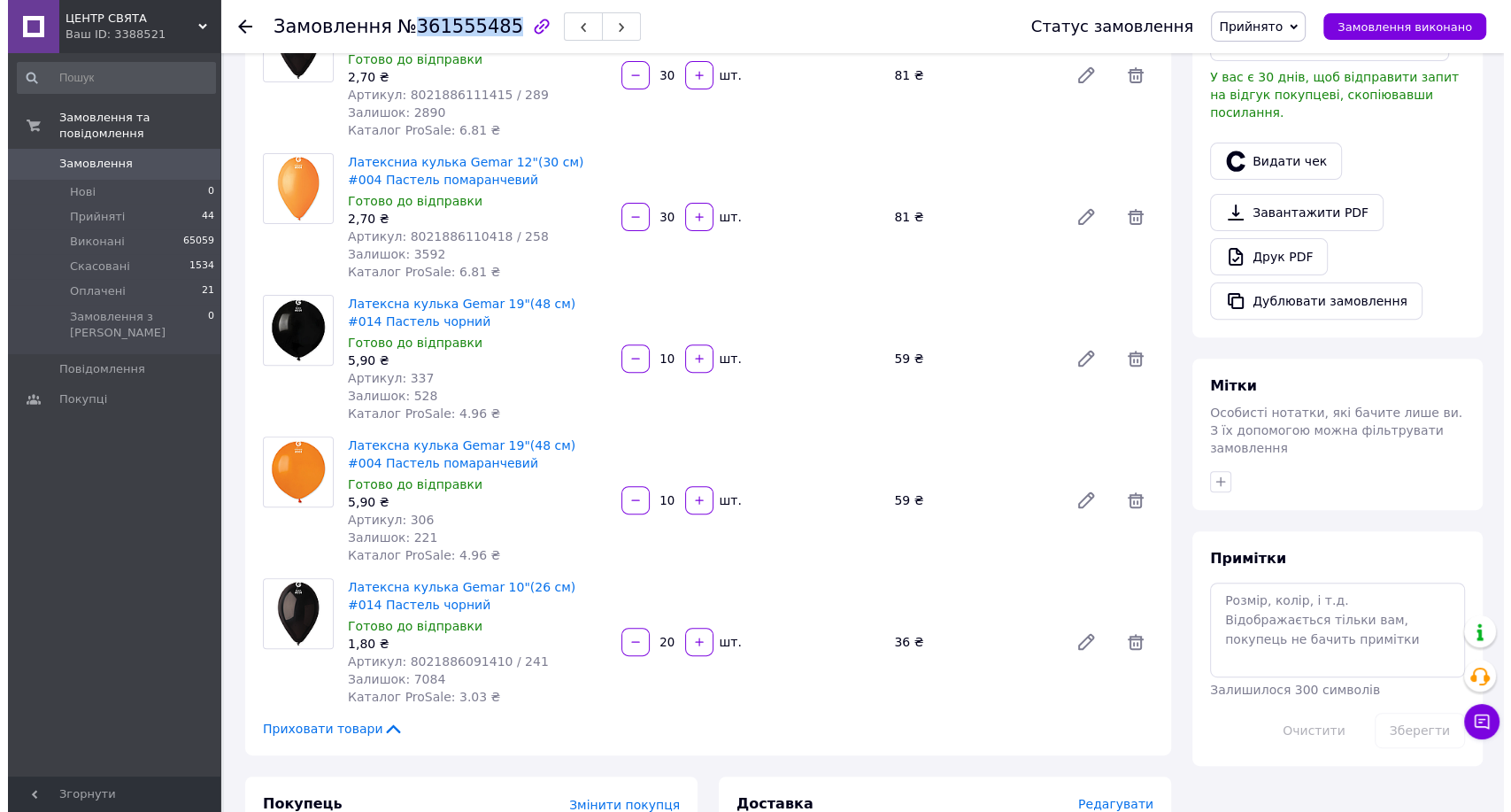
scroll to position [786, 0]
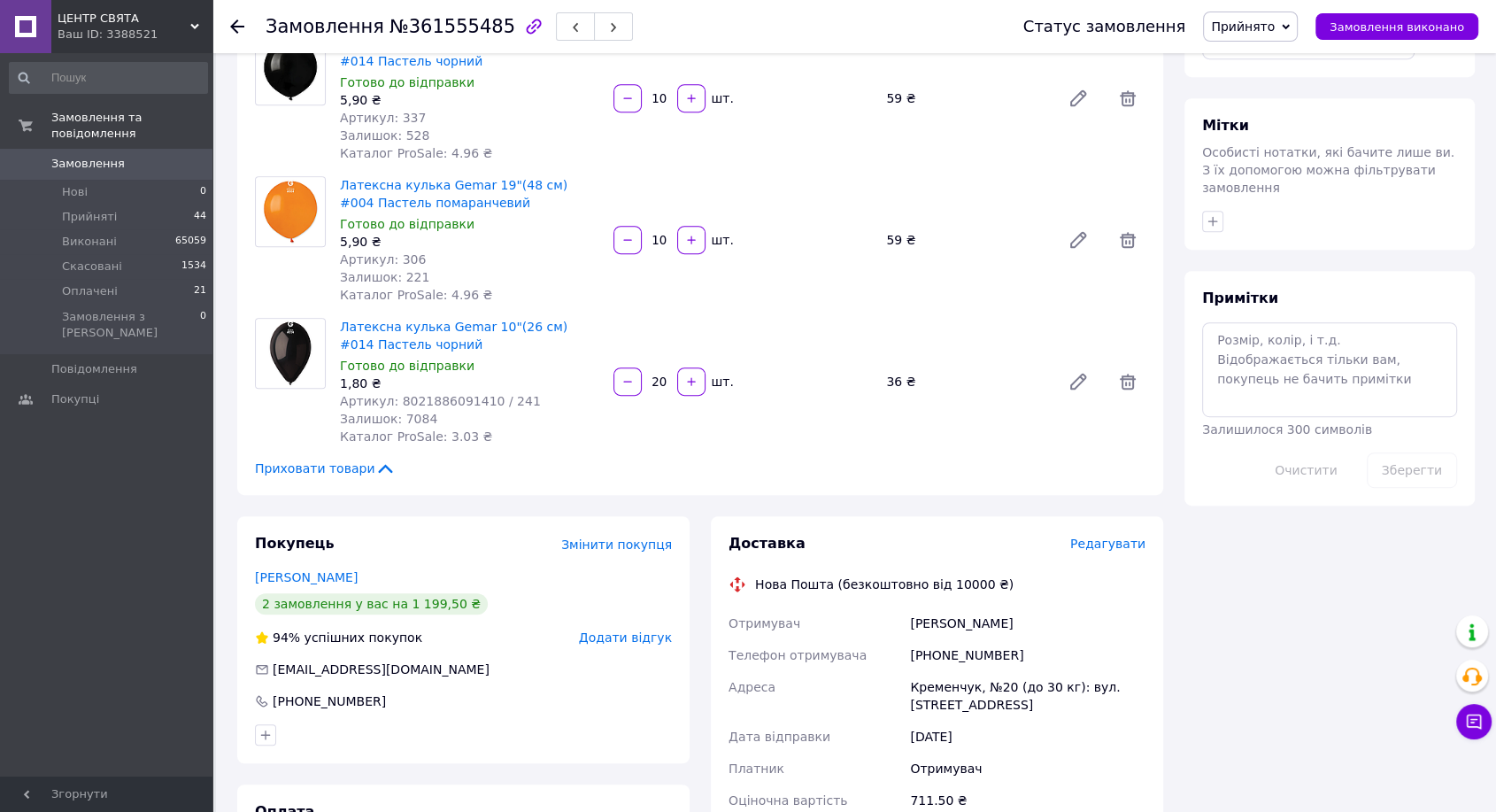
click at [1091, 539] on span "Редагувати" at bounding box center [1107, 543] width 76 height 14
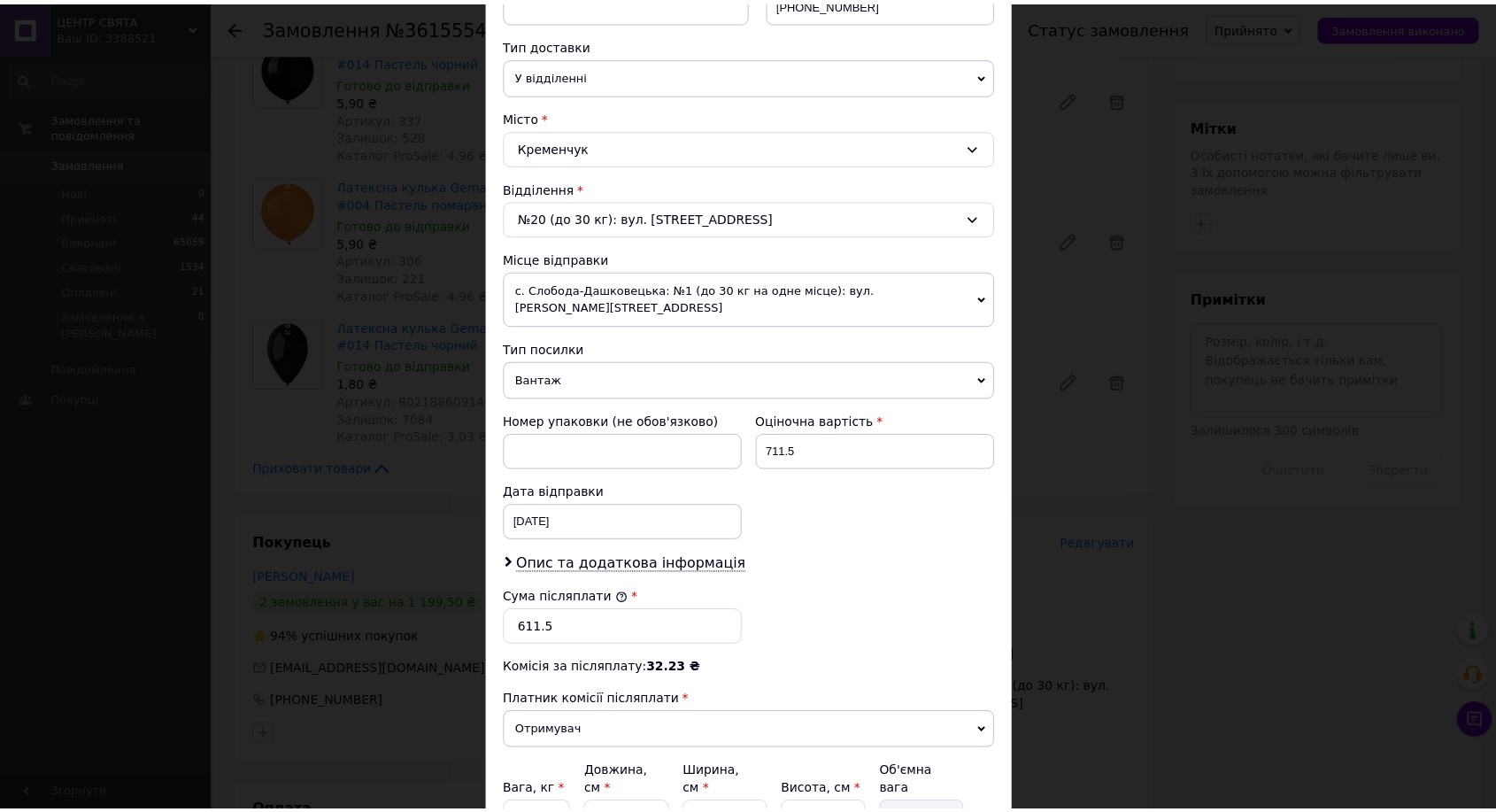
scroll to position [535, 0]
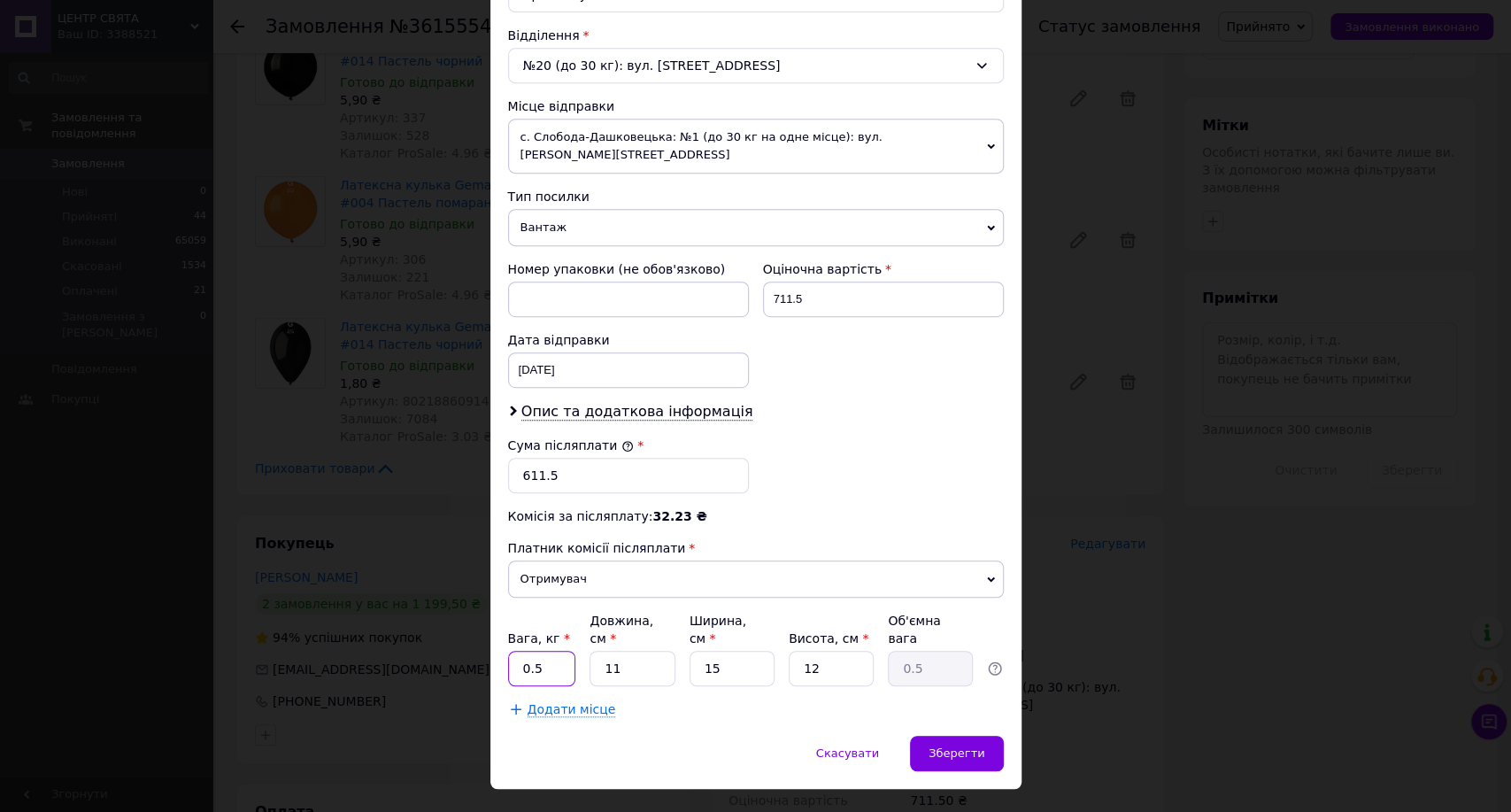
click at [553, 650] on input "0.5" at bounding box center [542, 668] width 68 height 36
type input "0"
type input "1"
type input "5"
type input "0.23"
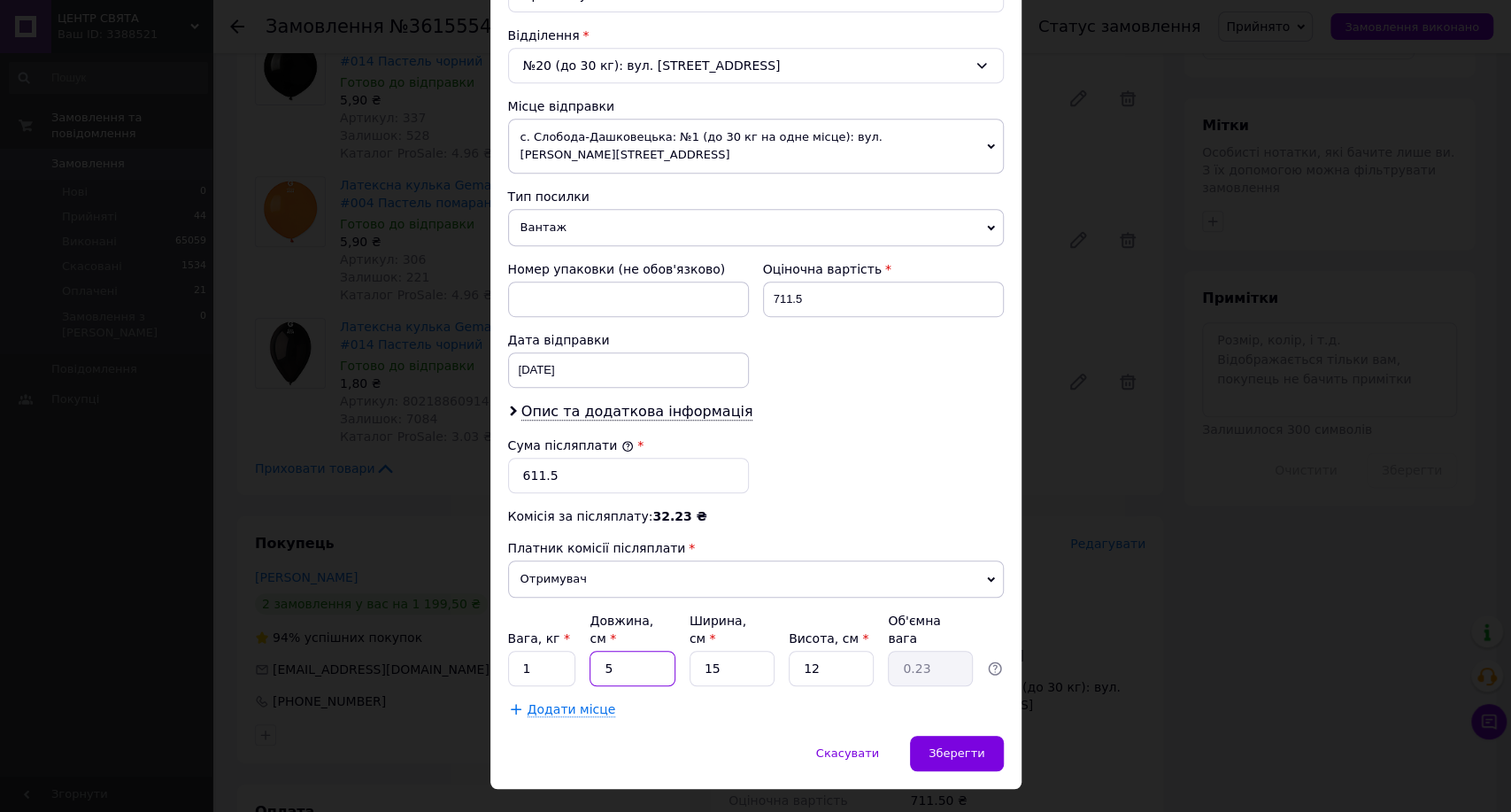
type input "5"
type input "0.1"
type input "5"
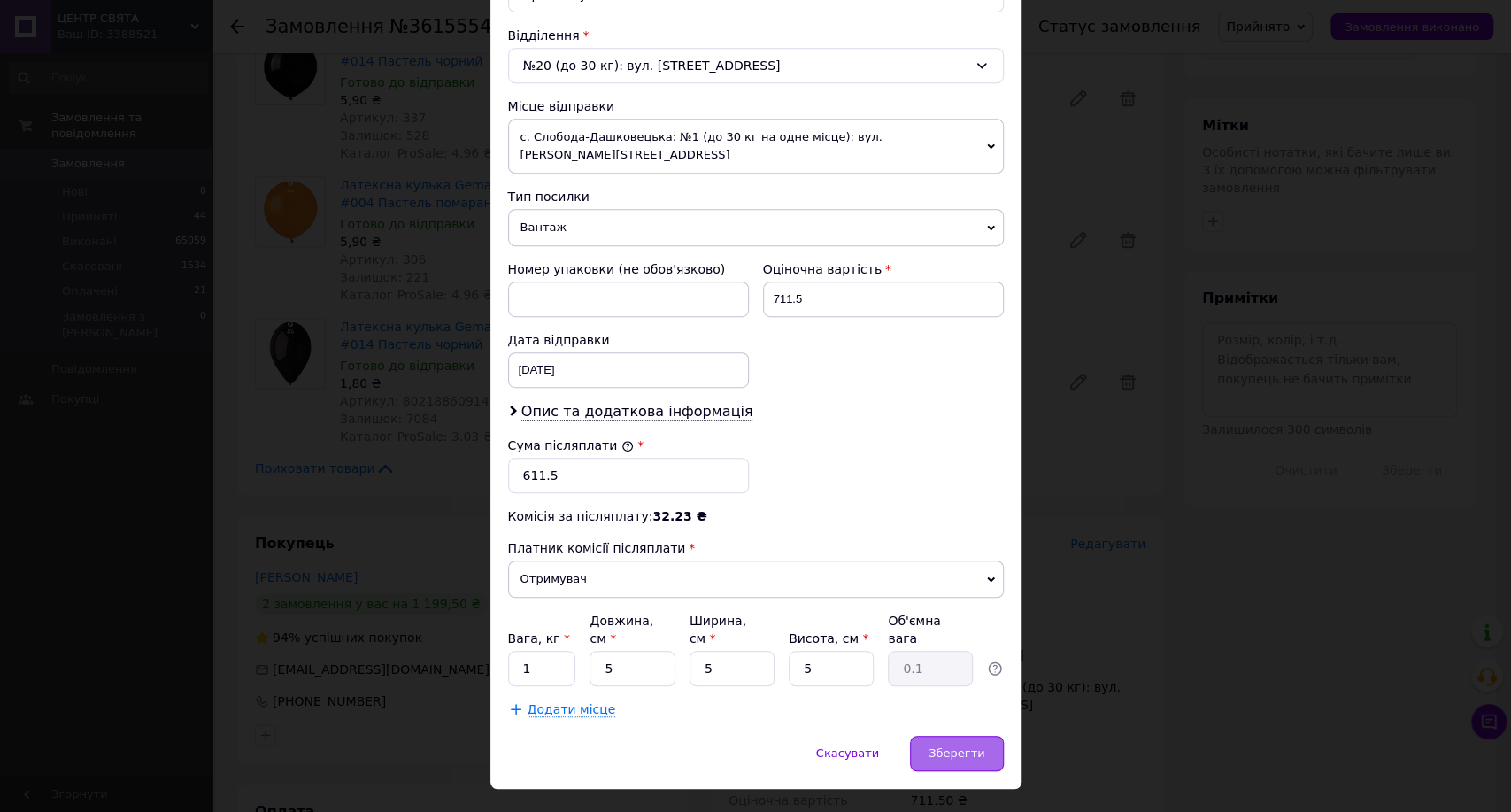
drag, startPoint x: 945, startPoint y: 715, endPoint x: 934, endPoint y: 703, distance: 16.3
click at [945, 747] on span "Зберегти" at bounding box center [957, 753] width 56 height 13
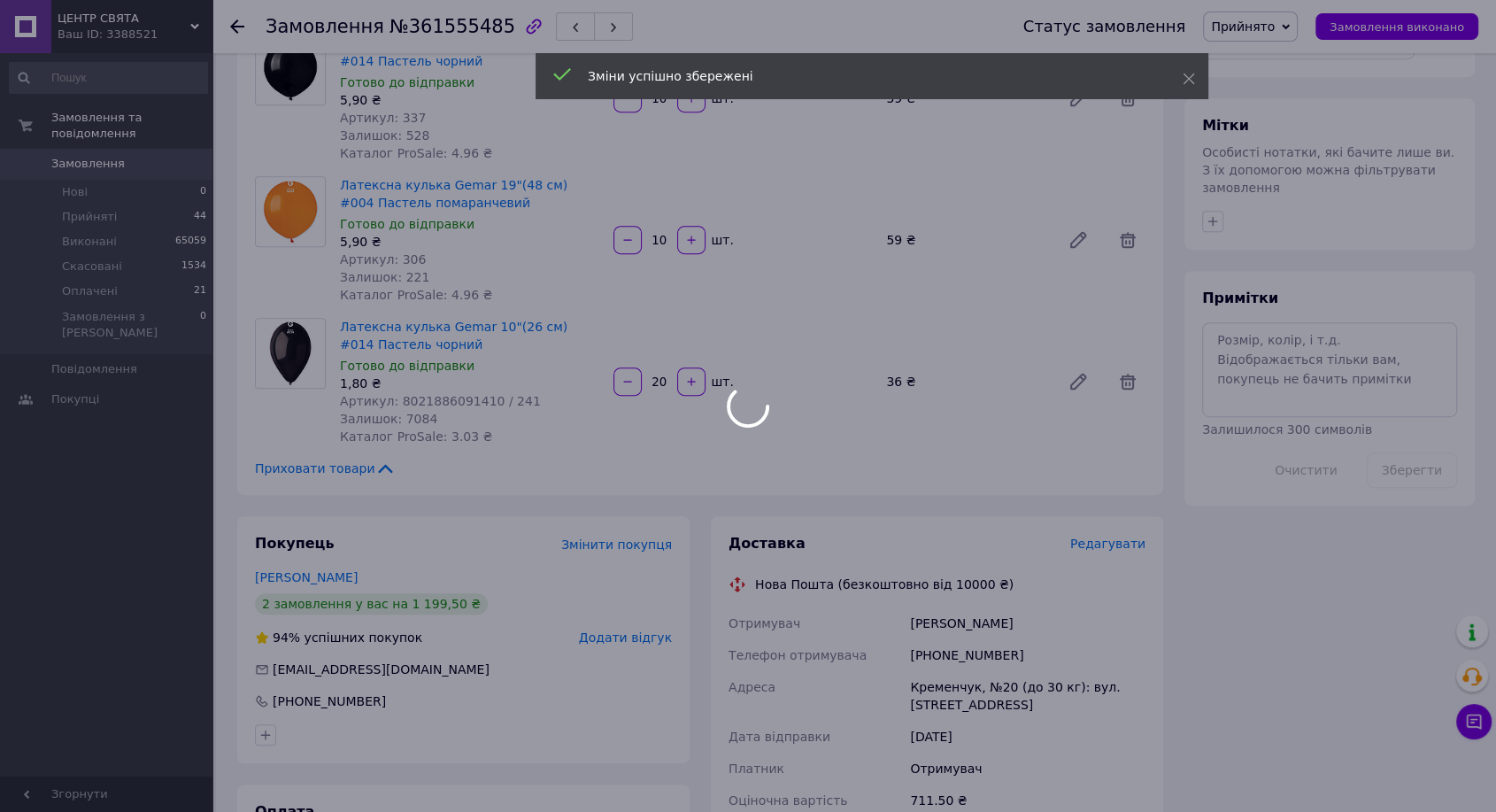
scroll to position [1082, 0]
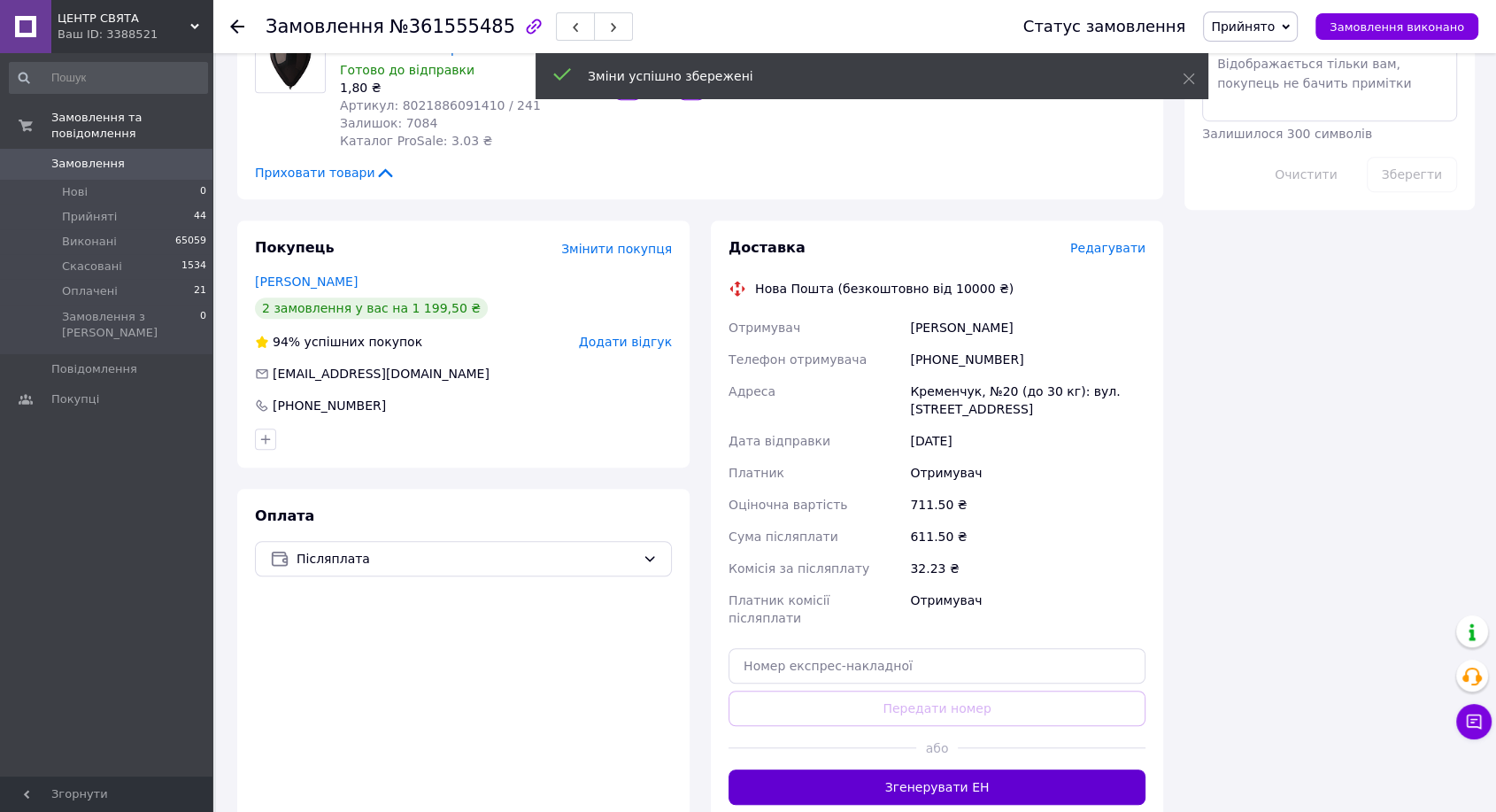
click at [928, 769] on button "Згенерувати ЕН" at bounding box center [937, 787] width 417 height 36
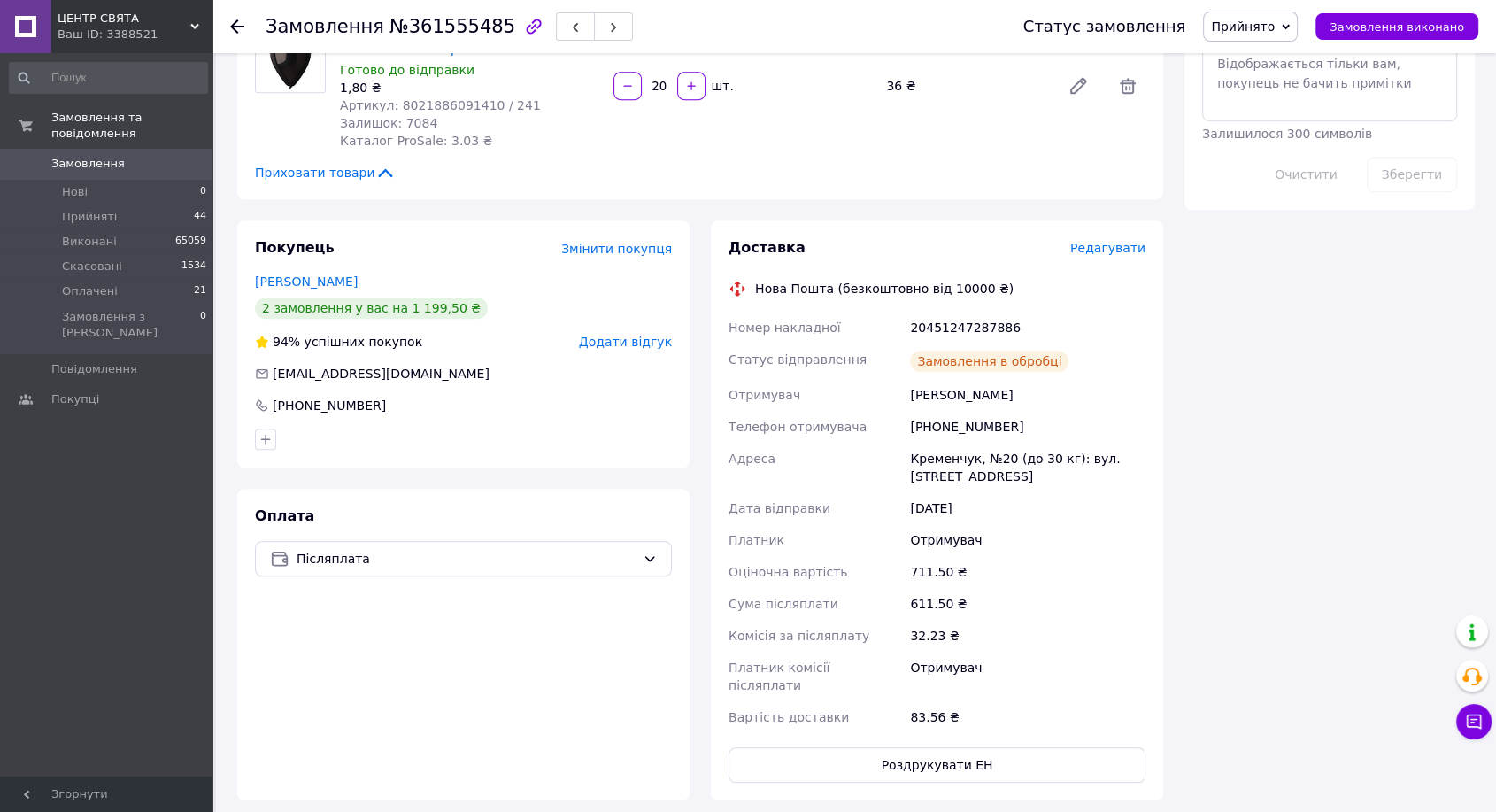
click at [959, 328] on div "20451247287886" at bounding box center [1028, 327] width 243 height 32
copy div "20451247287886"
click at [1354, 25] on span "Замовлення виконано" at bounding box center [1397, 27] width 135 height 13
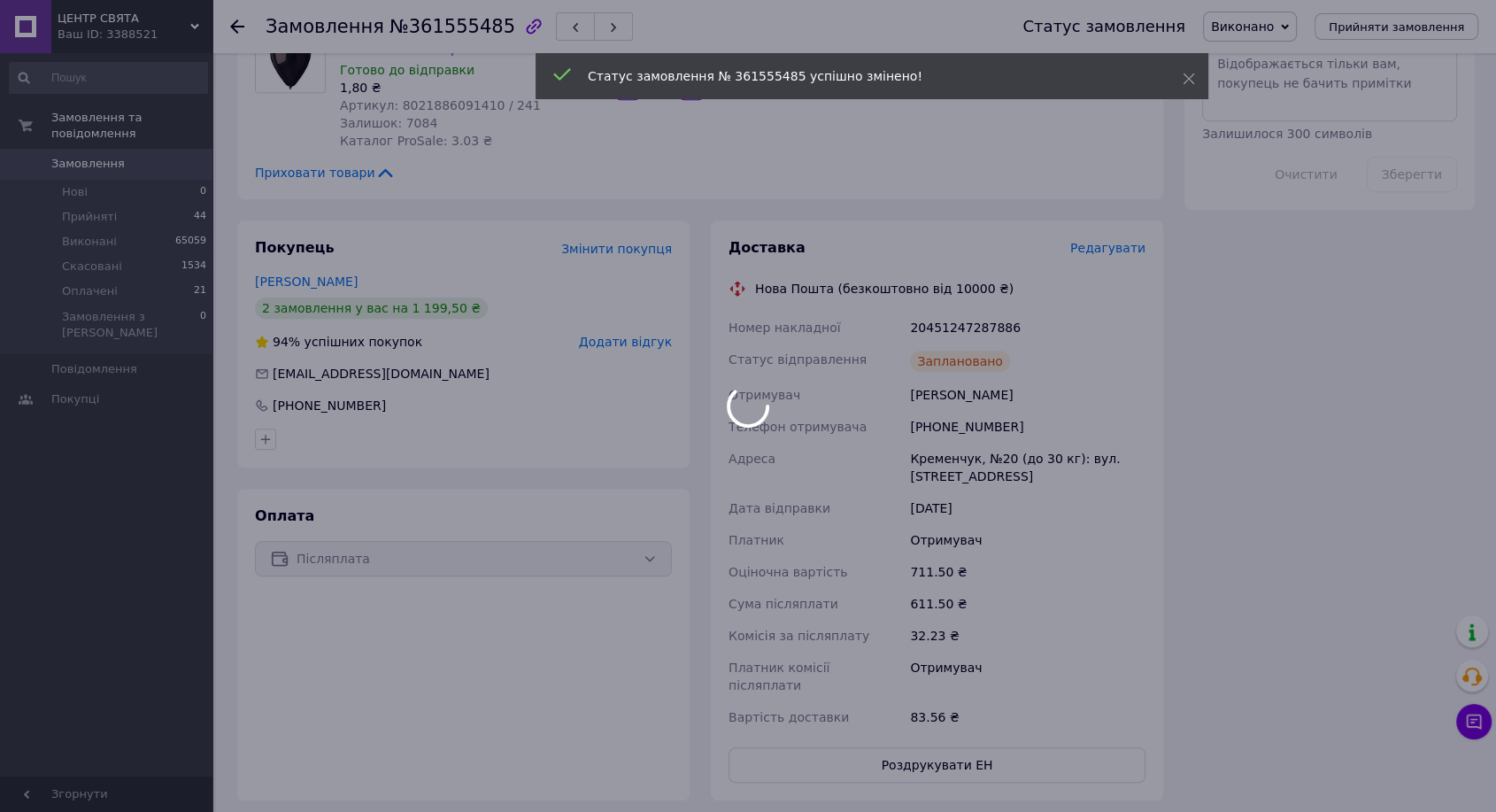
click at [956, 325] on div at bounding box center [748, 406] width 1496 height 812
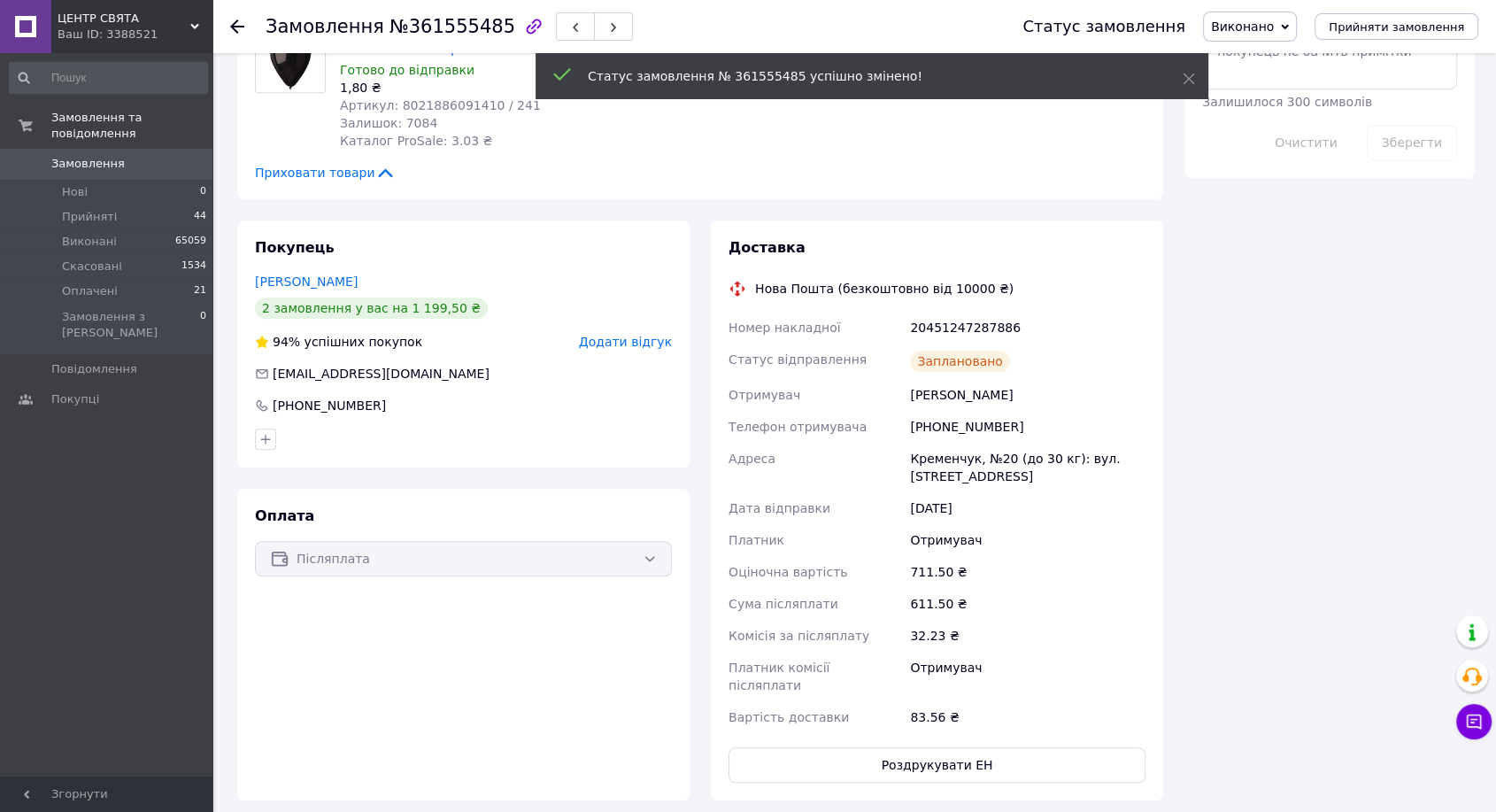
click at [956, 325] on div "20451247287886" at bounding box center [1028, 327] width 243 height 32
copy div "20451247287886"
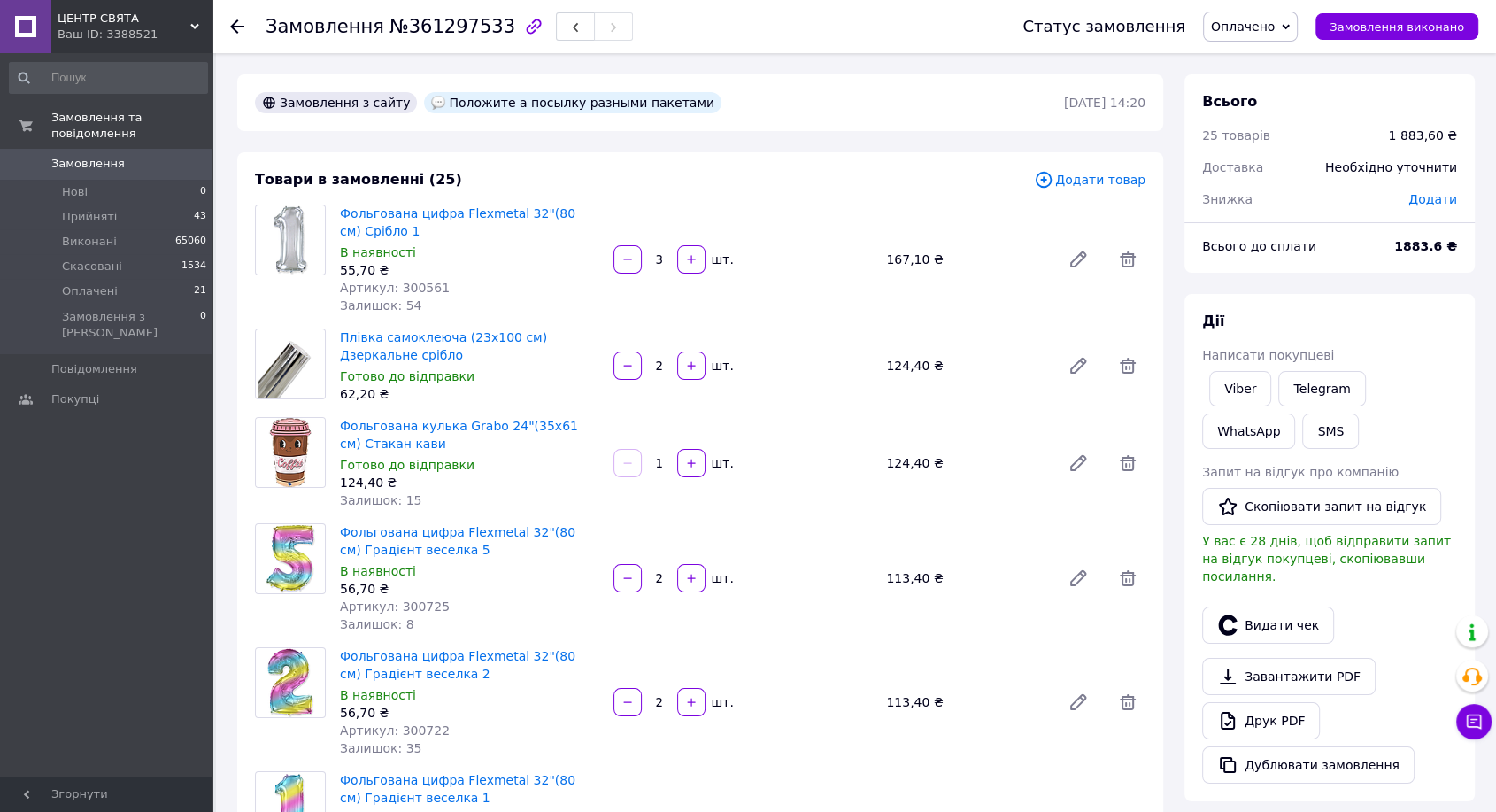
click at [417, 21] on span "№361297533" at bounding box center [452, 26] width 126 height 21
copy span "361297533"
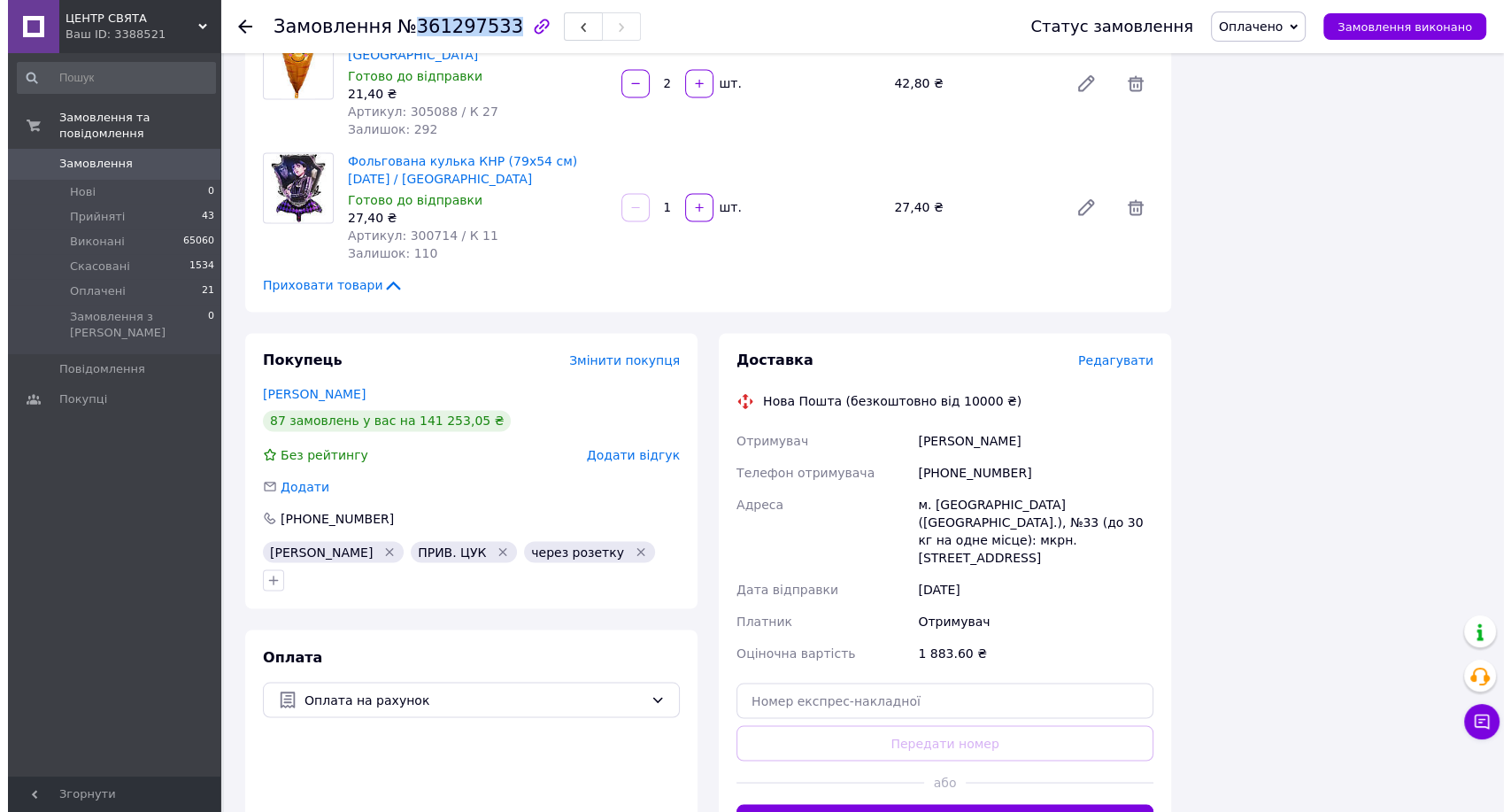
scroll to position [3143, 0]
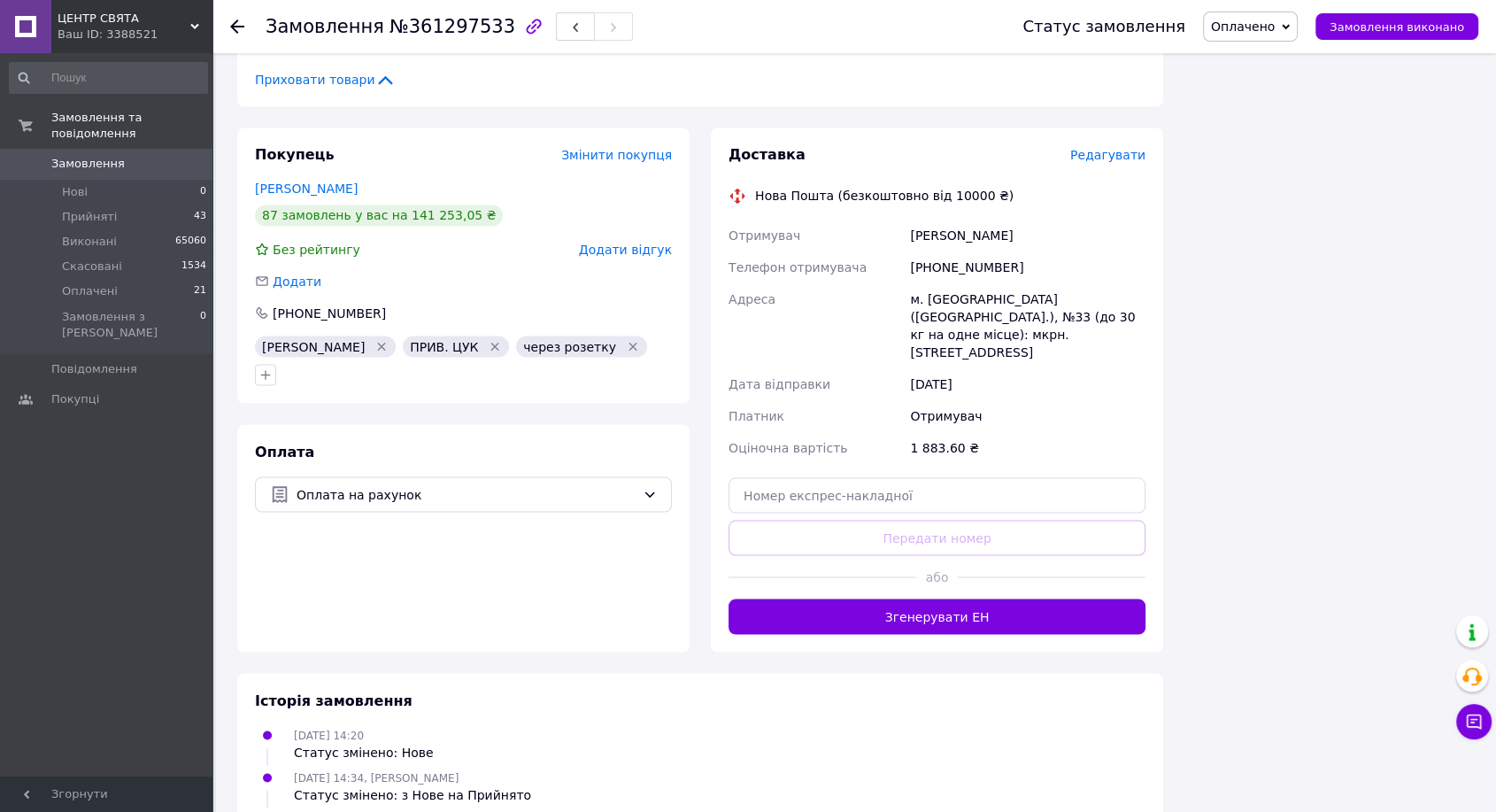
click at [1114, 148] on span "Редагувати" at bounding box center [1107, 154] width 76 height 14
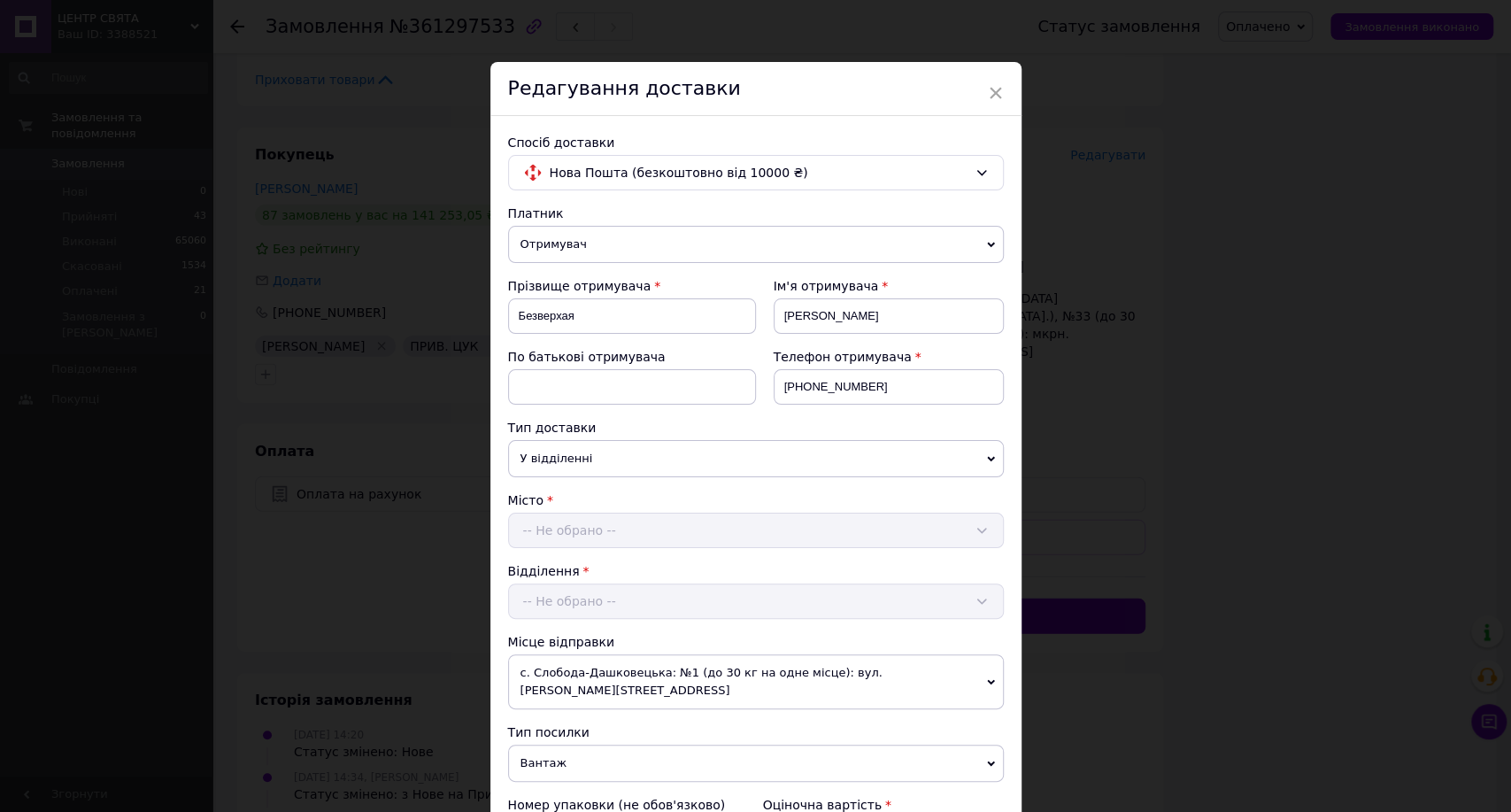
scroll to position [392, 0]
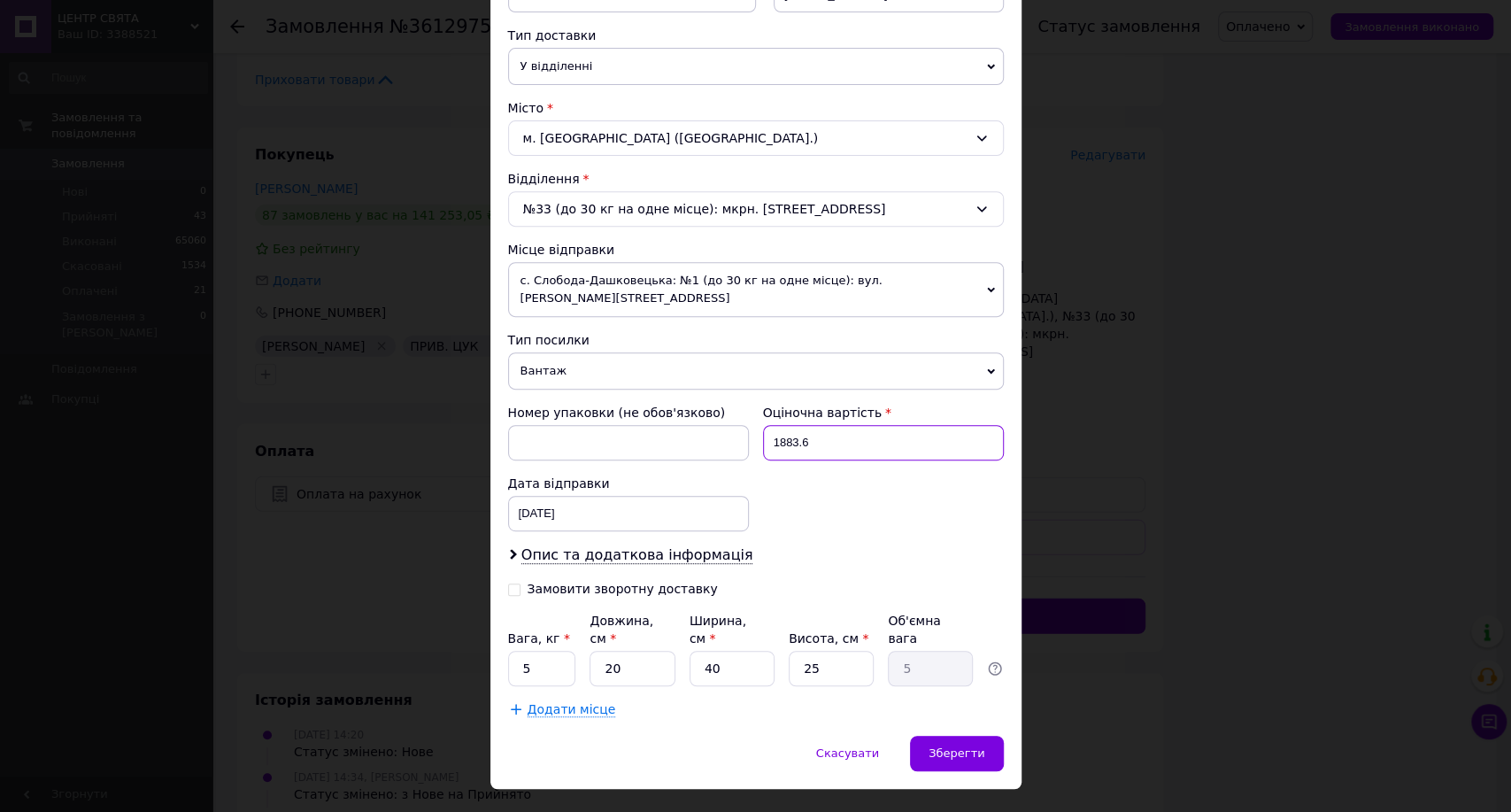
drag, startPoint x: 820, startPoint y: 432, endPoint x: 742, endPoint y: 423, distance: 78.5
click at [742, 423] on div "Номер упаковки (не обов'язково) Оціночна вартість 1883.6 Дата відправки 12.09.2…" at bounding box center [756, 467] width 510 height 142
type input "200"
click at [546, 650] on input "5" at bounding box center [542, 668] width 68 height 36
type input "1"
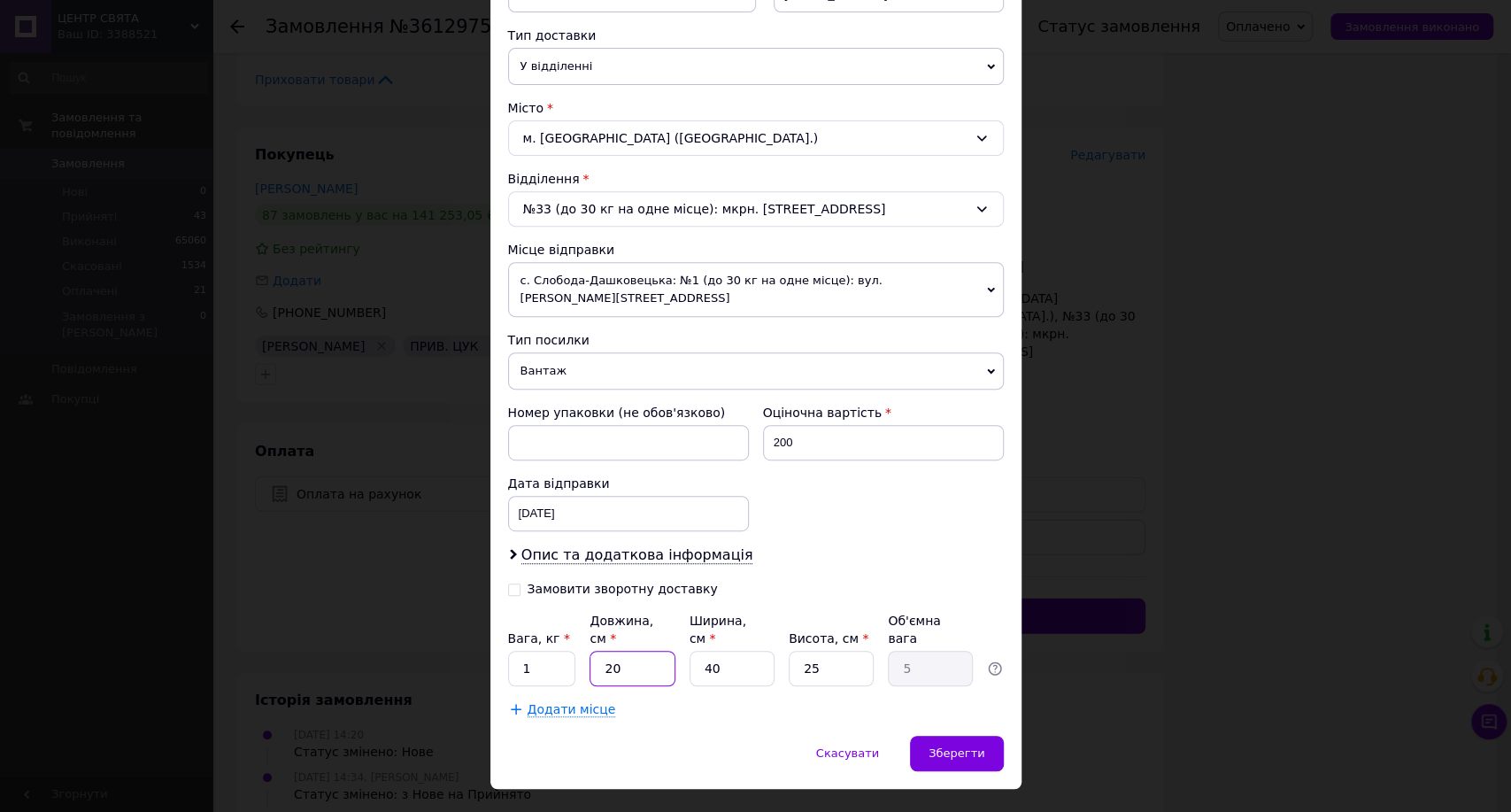
type input "4"
type input "1"
type input "47"
type input "11.75"
type input "47"
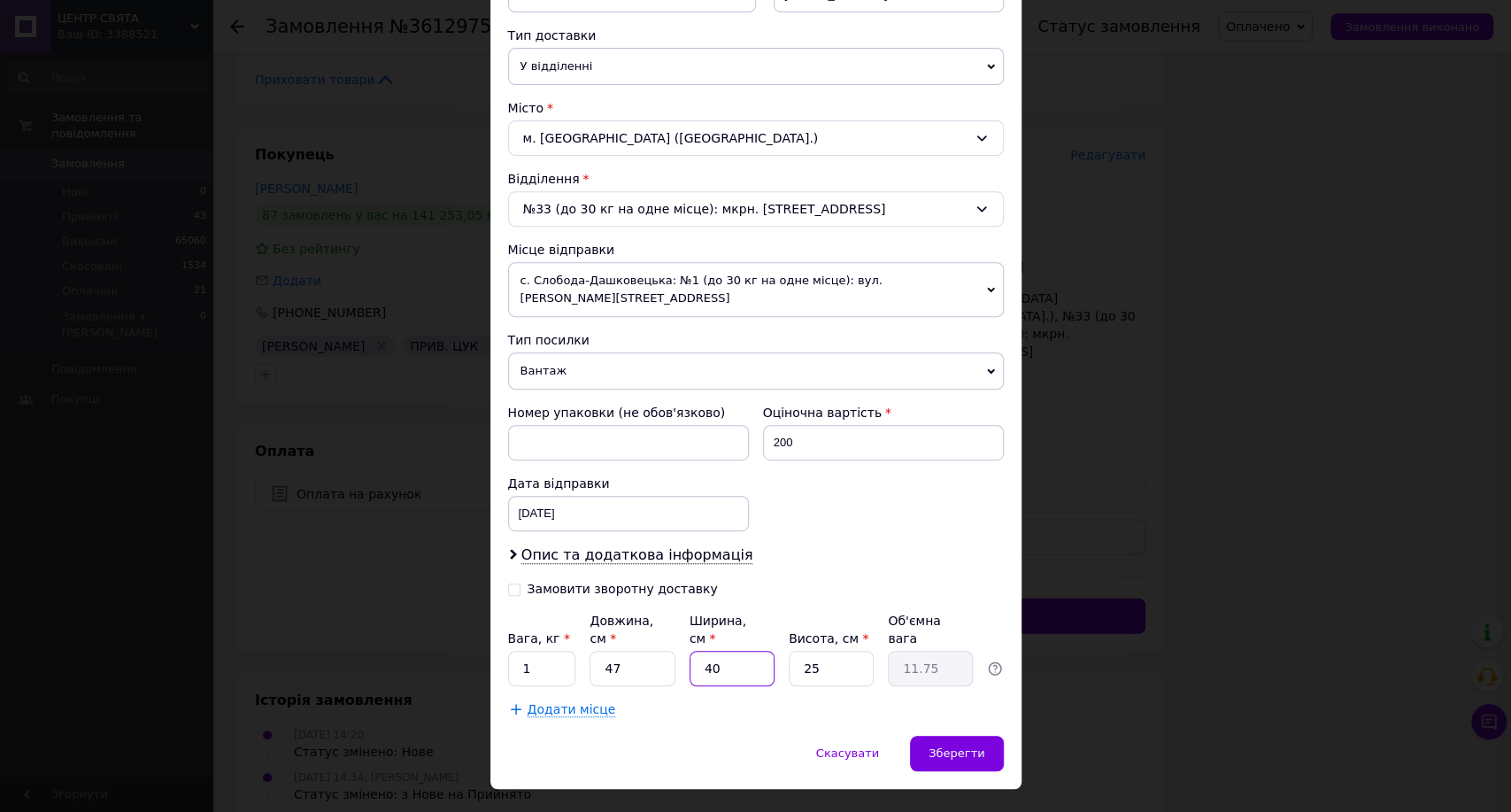
type input "4"
type input "1.18"
type input "40"
type input "11.75"
type input "2"
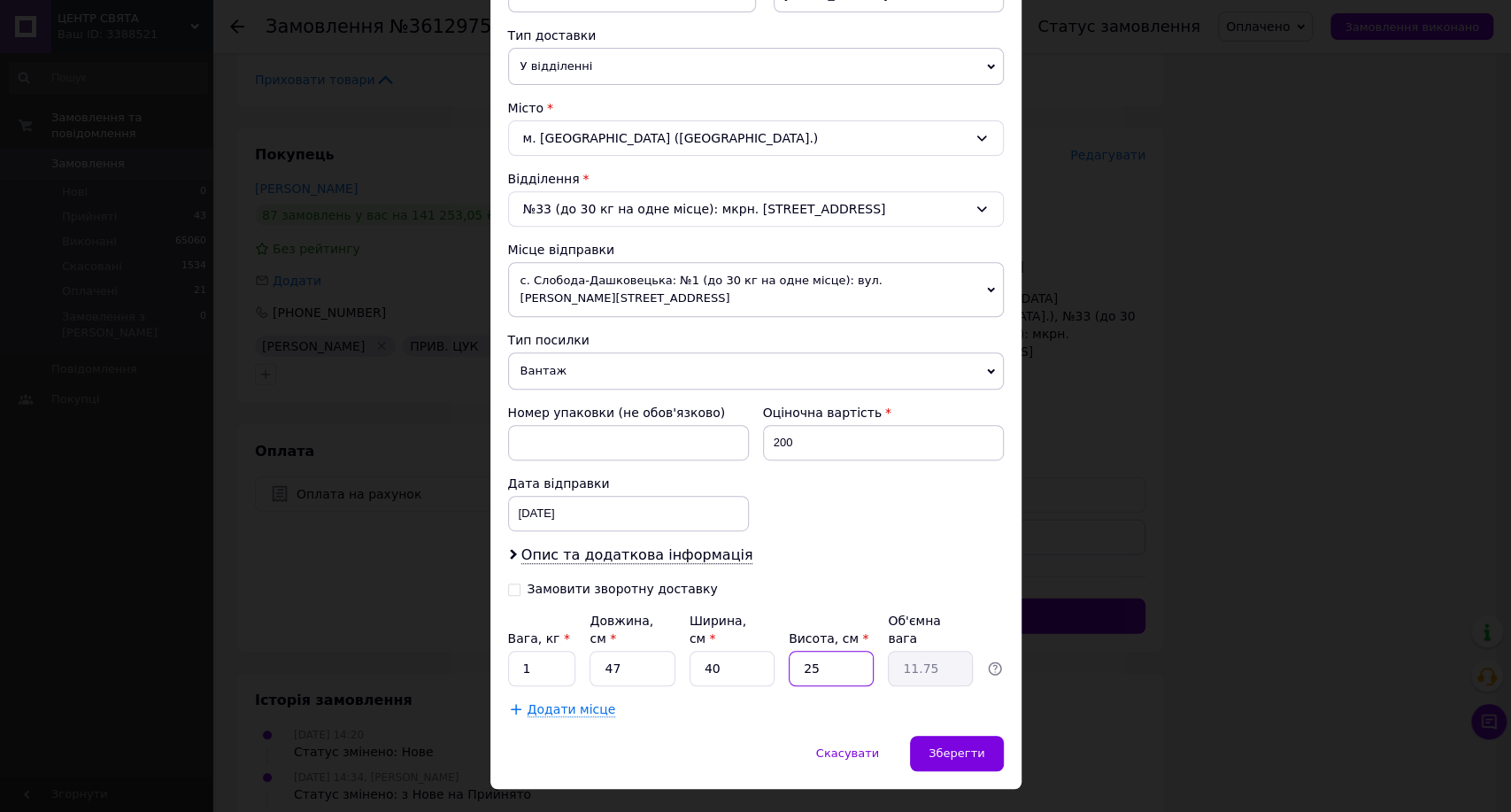
type input "0.94"
type input "21"
type input "9.87"
type input "21"
click at [940, 747] on span "Зберегти" at bounding box center [957, 753] width 56 height 13
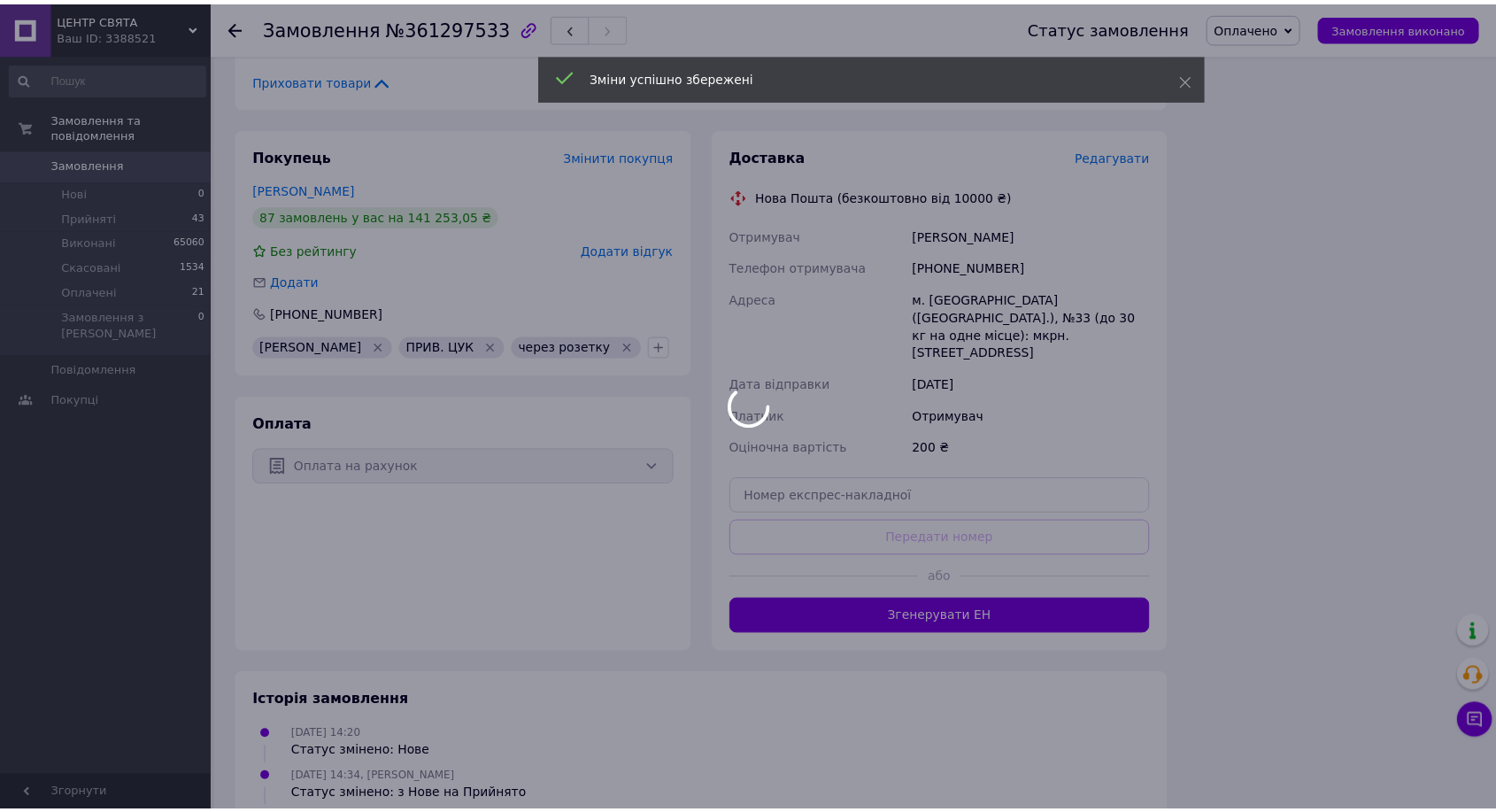
scroll to position [3126, 0]
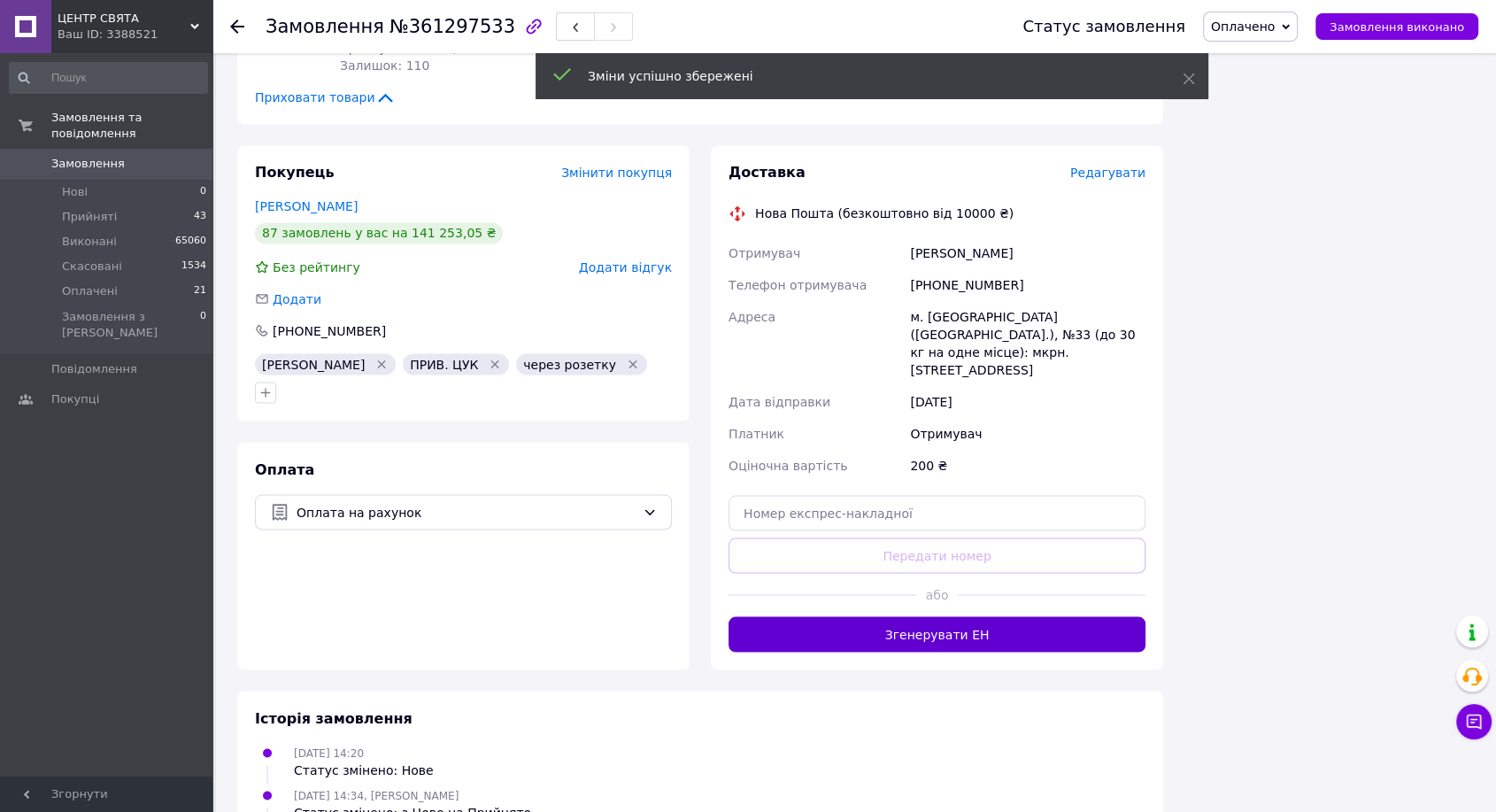
click at [949, 616] on button "Згенерувати ЕН" at bounding box center [937, 634] width 417 height 36
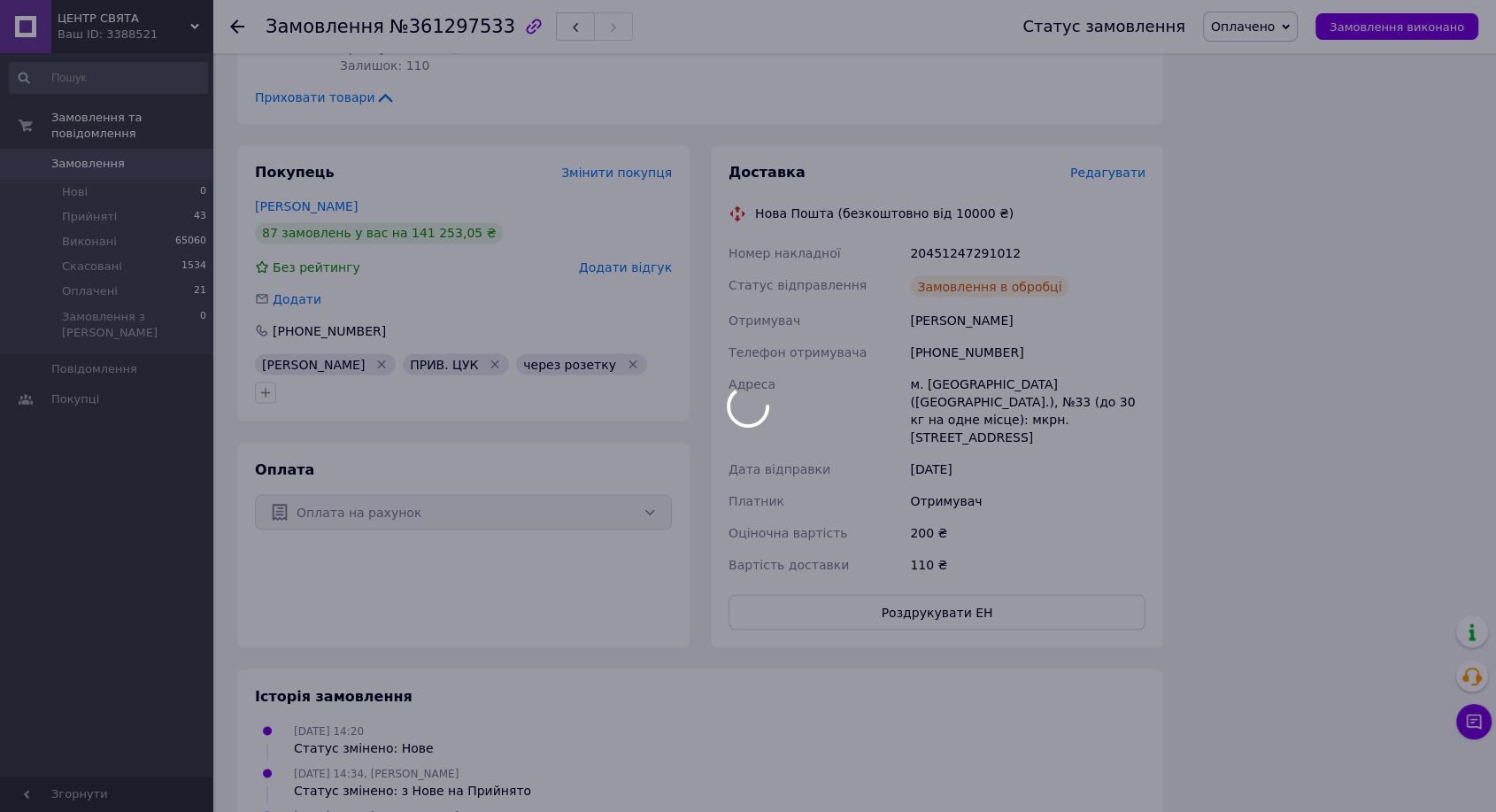
click at [947, 197] on div at bounding box center [748, 406] width 1496 height 812
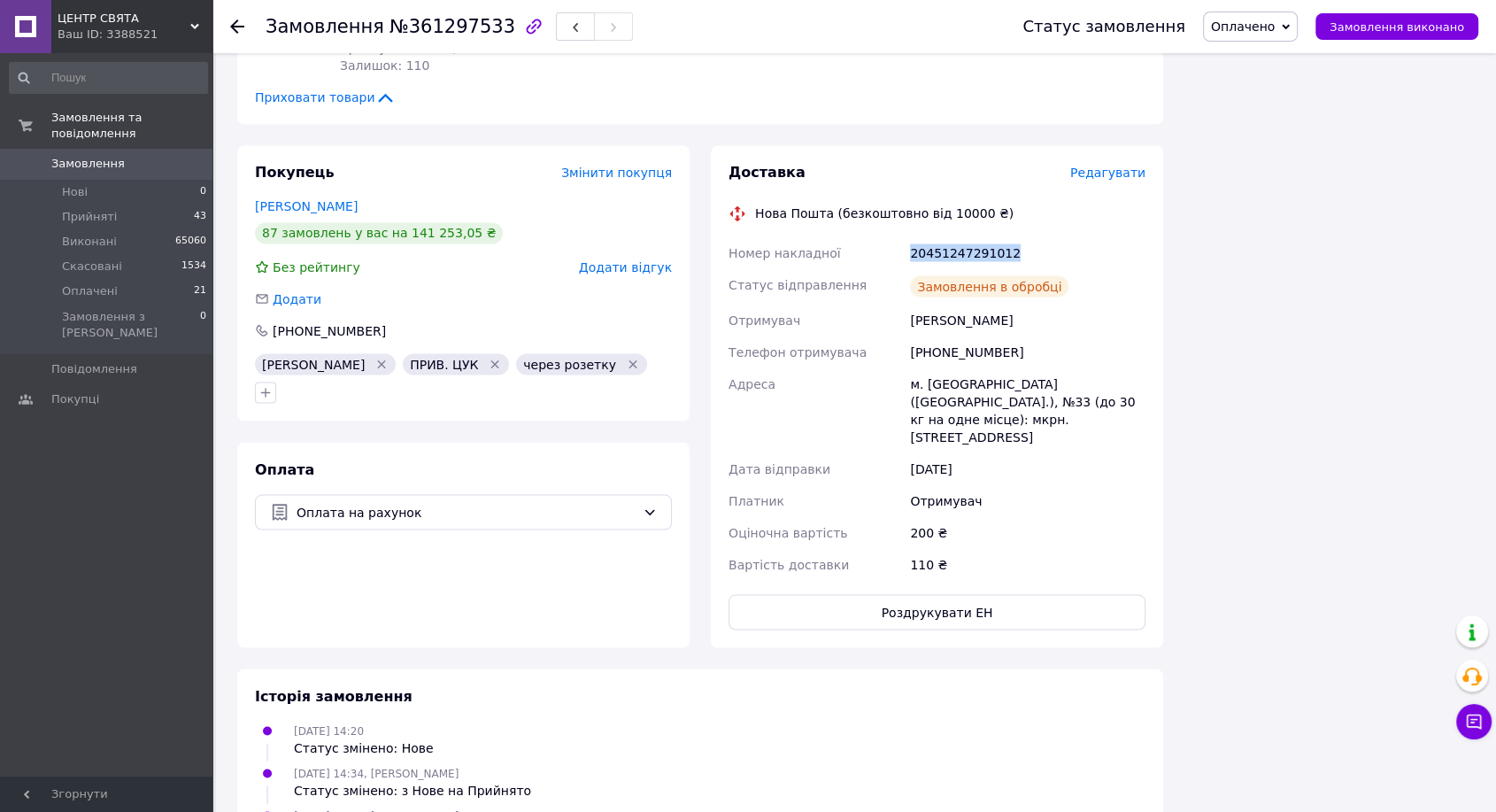
click at [947, 236] on div "20451247291012" at bounding box center [1028, 252] width 243 height 32
copy div "20451247291012"
click at [1390, 25] on span "Замовлення виконано" at bounding box center [1397, 27] width 135 height 13
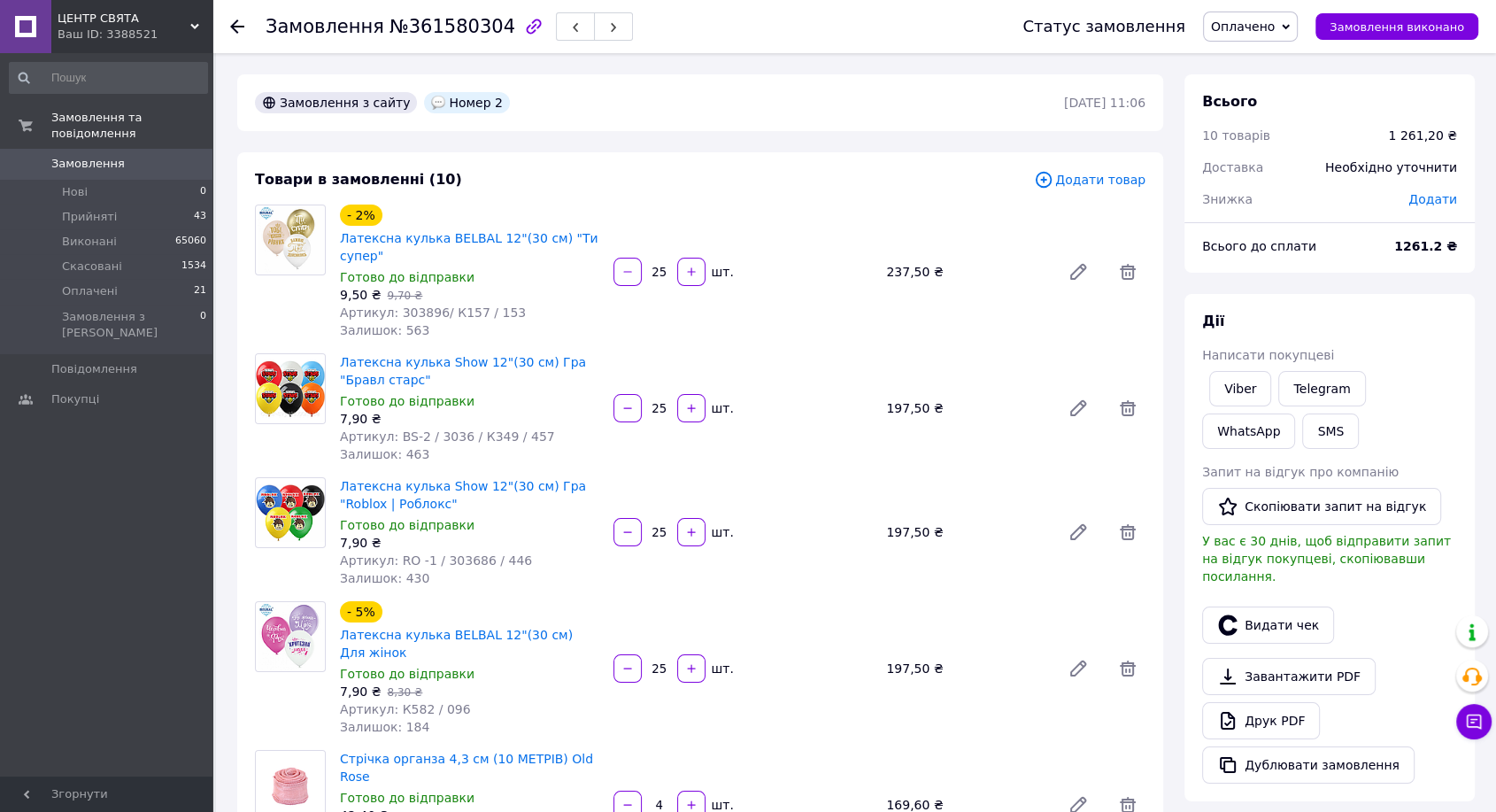
click at [435, 31] on span "№361580304" at bounding box center [452, 26] width 126 height 21
copy span "361580304"
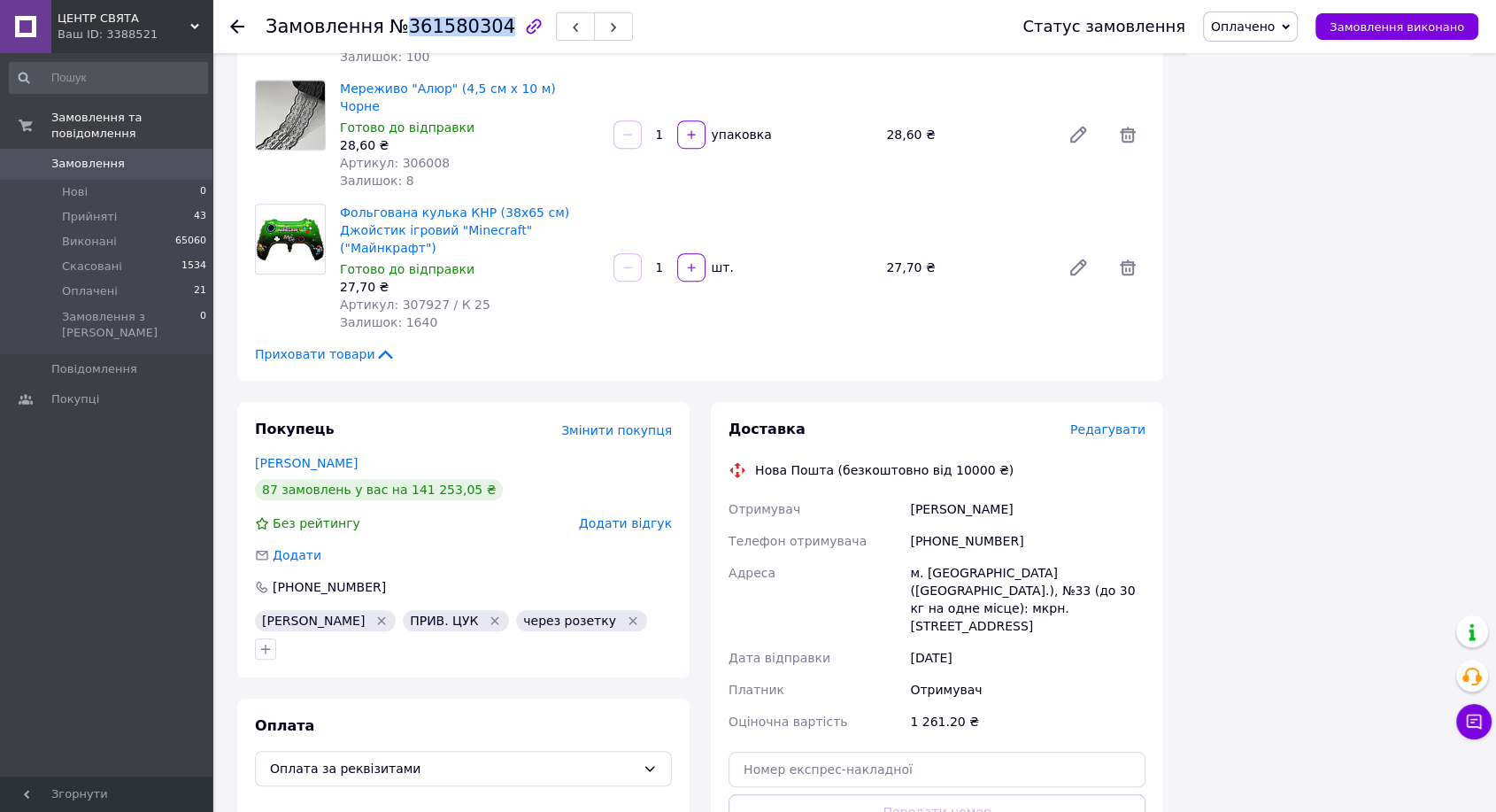
scroll to position [1180, 0]
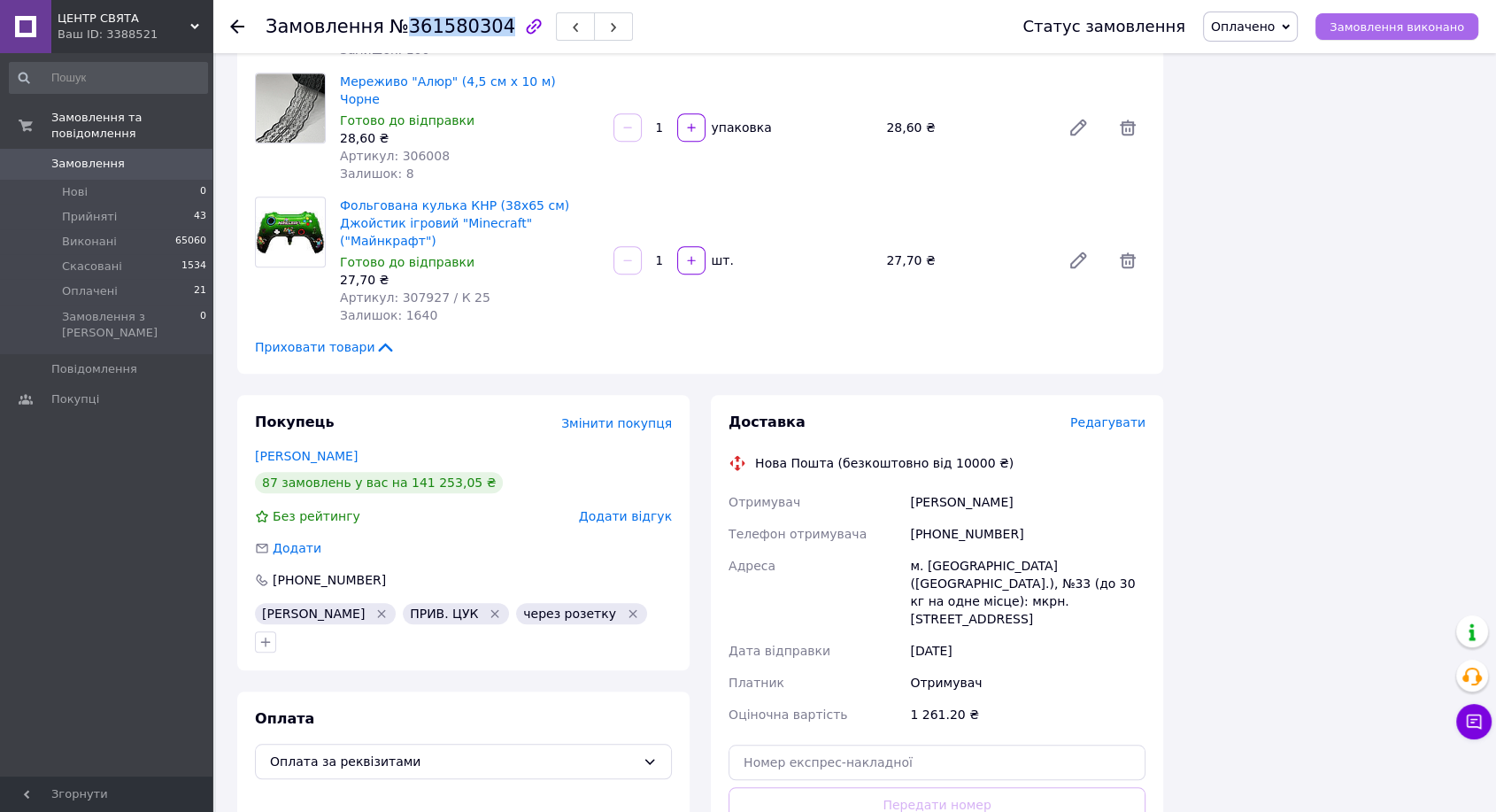
click at [1379, 28] on span "Замовлення виконано" at bounding box center [1397, 27] width 135 height 13
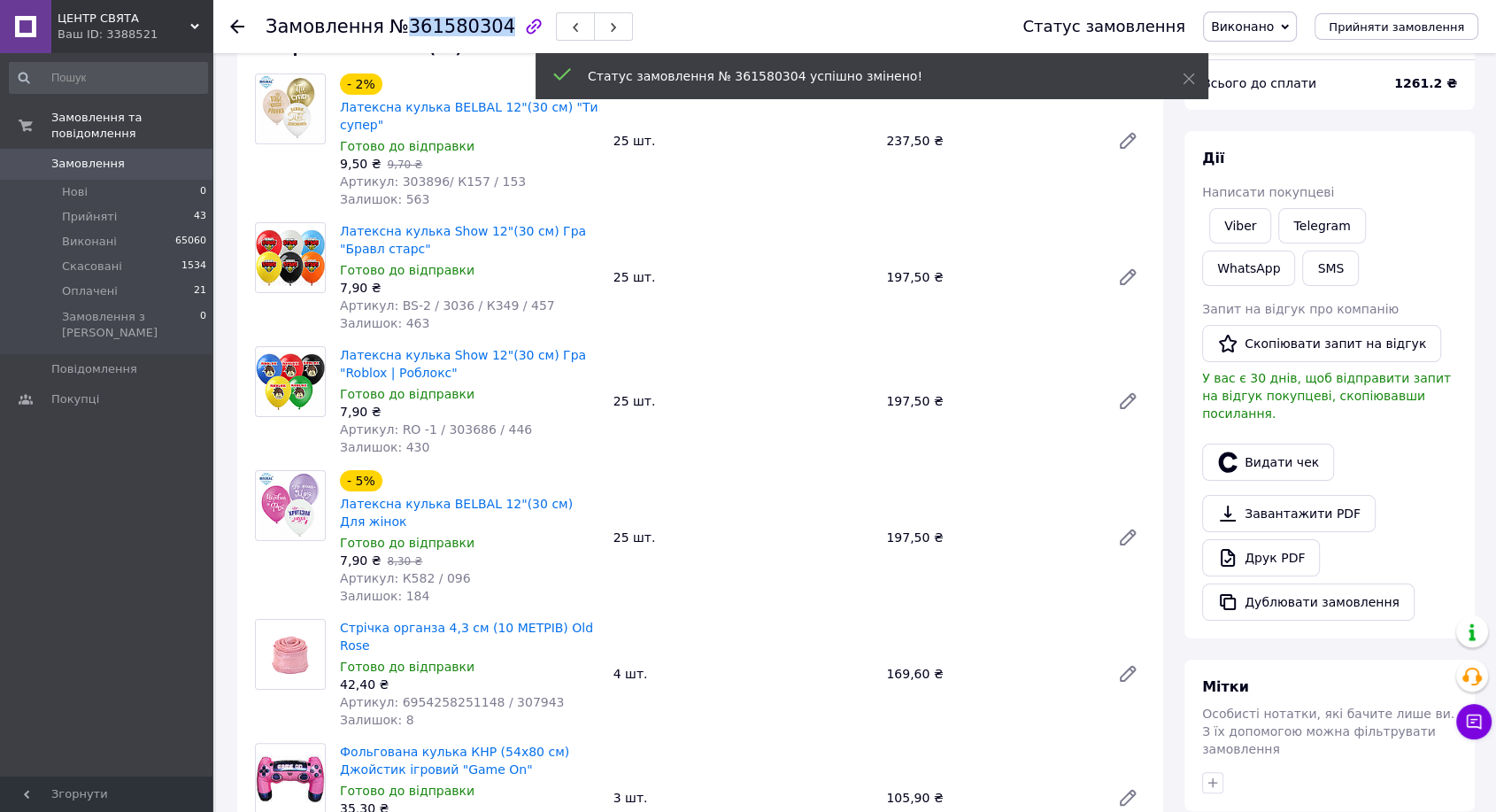
scroll to position [0, 0]
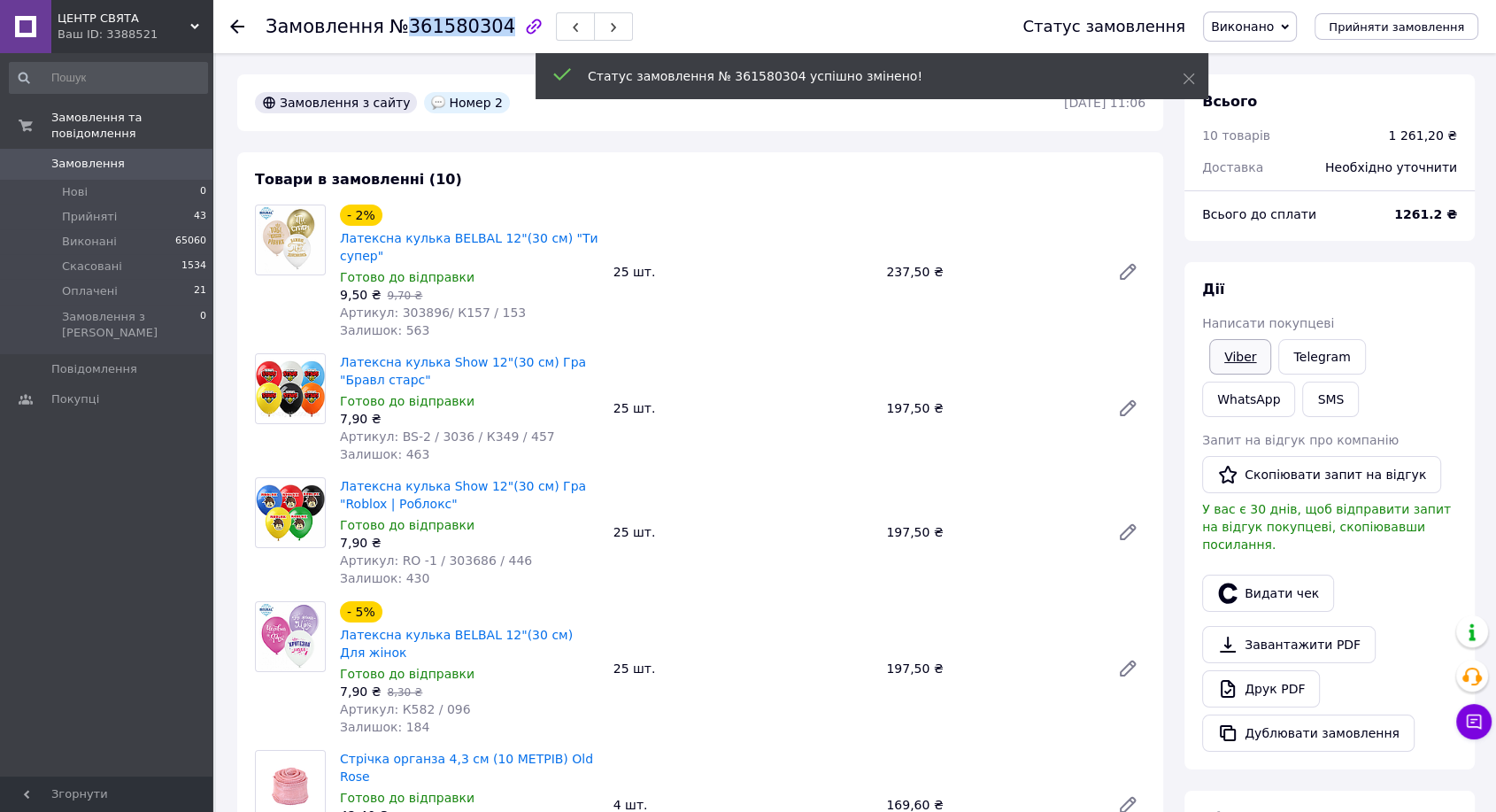
click at [1251, 357] on link "Viber" at bounding box center [1240, 357] width 62 height 36
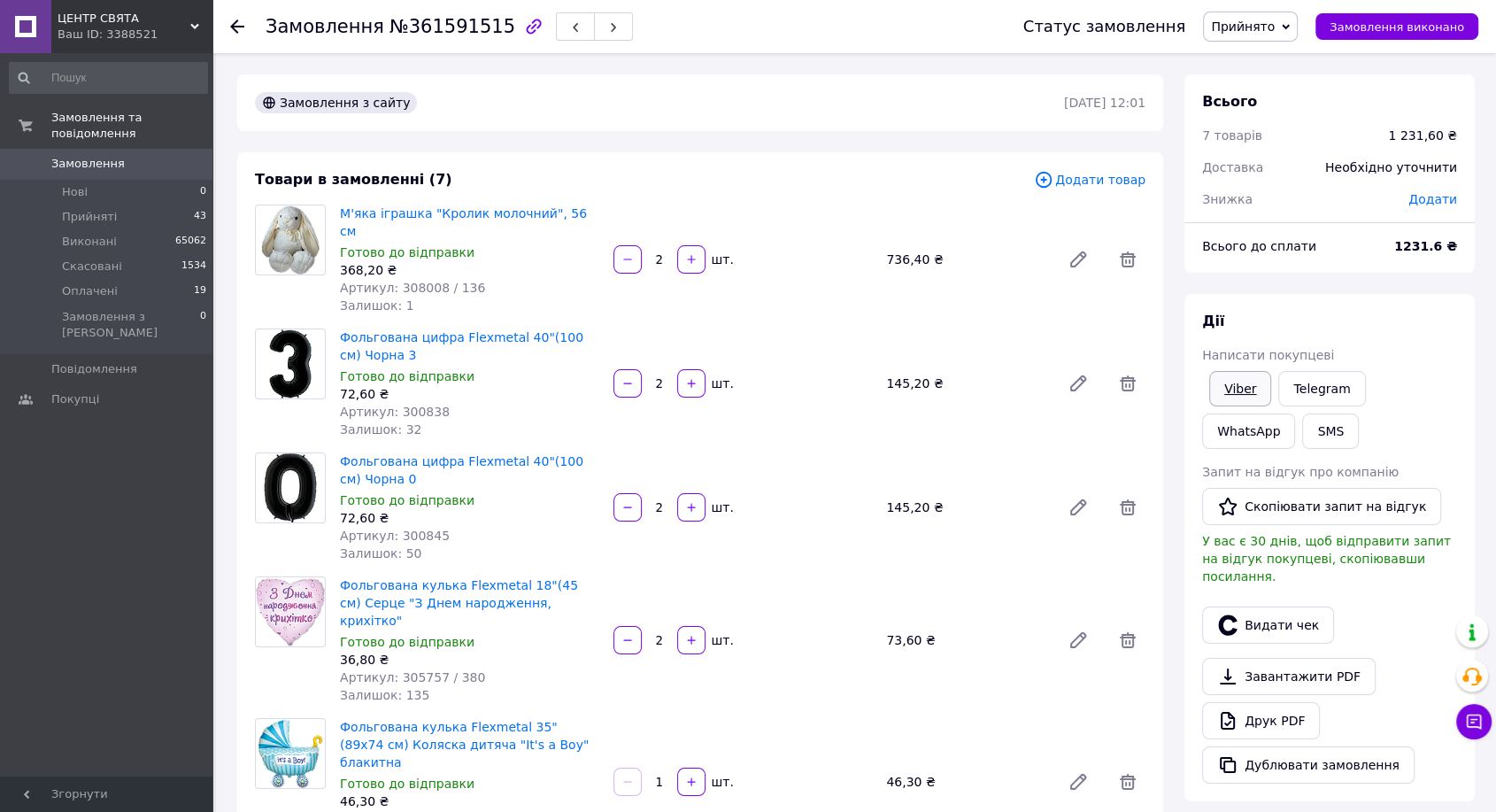
click at [1235, 389] on link "Viber" at bounding box center [1240, 389] width 62 height 36
click at [448, 31] on span "№361591515" at bounding box center [452, 26] width 126 height 21
copy span "361591515"
click at [1257, 392] on link "Viber" at bounding box center [1240, 389] width 62 height 36
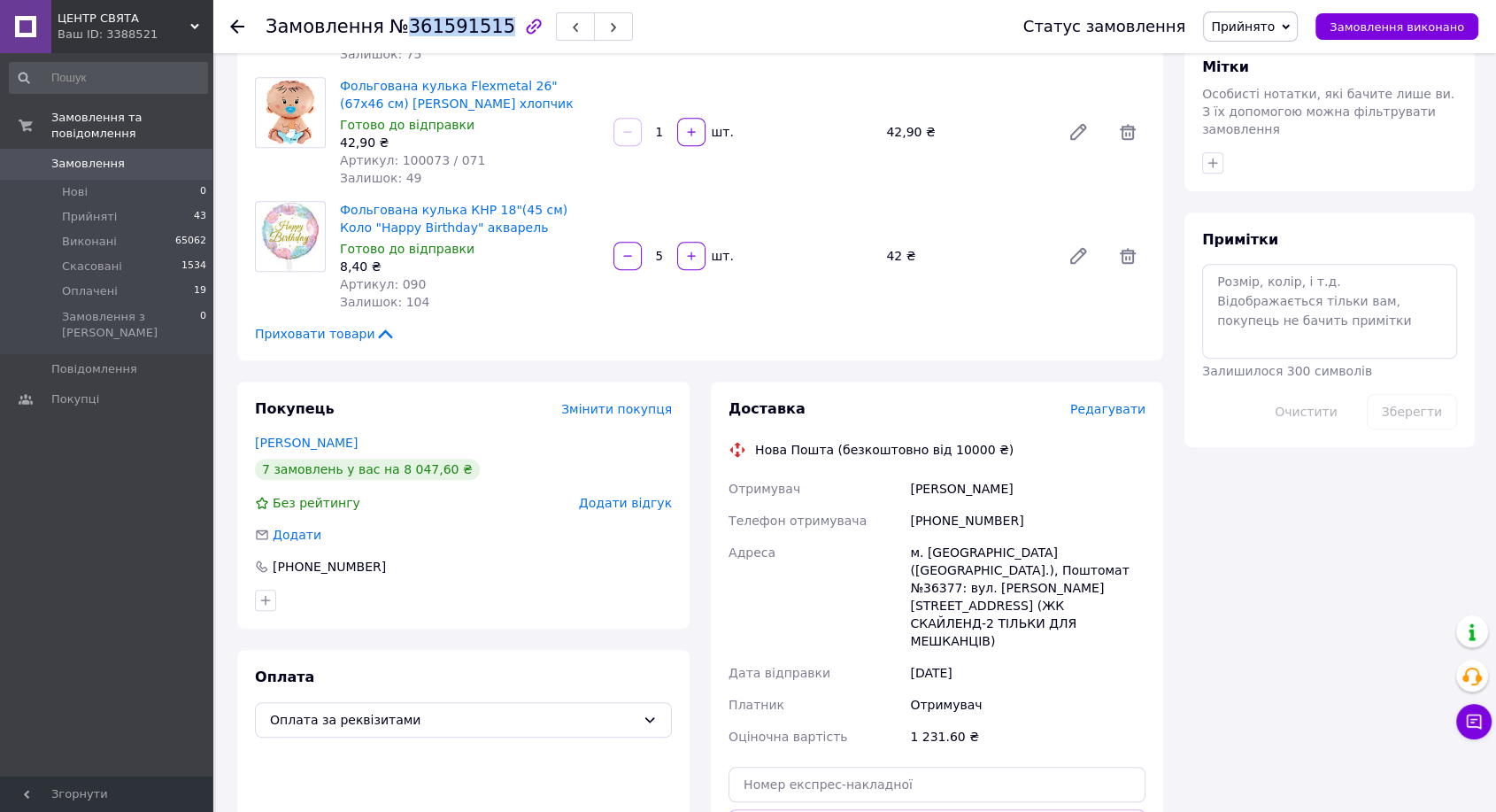
scroll to position [983, 0]
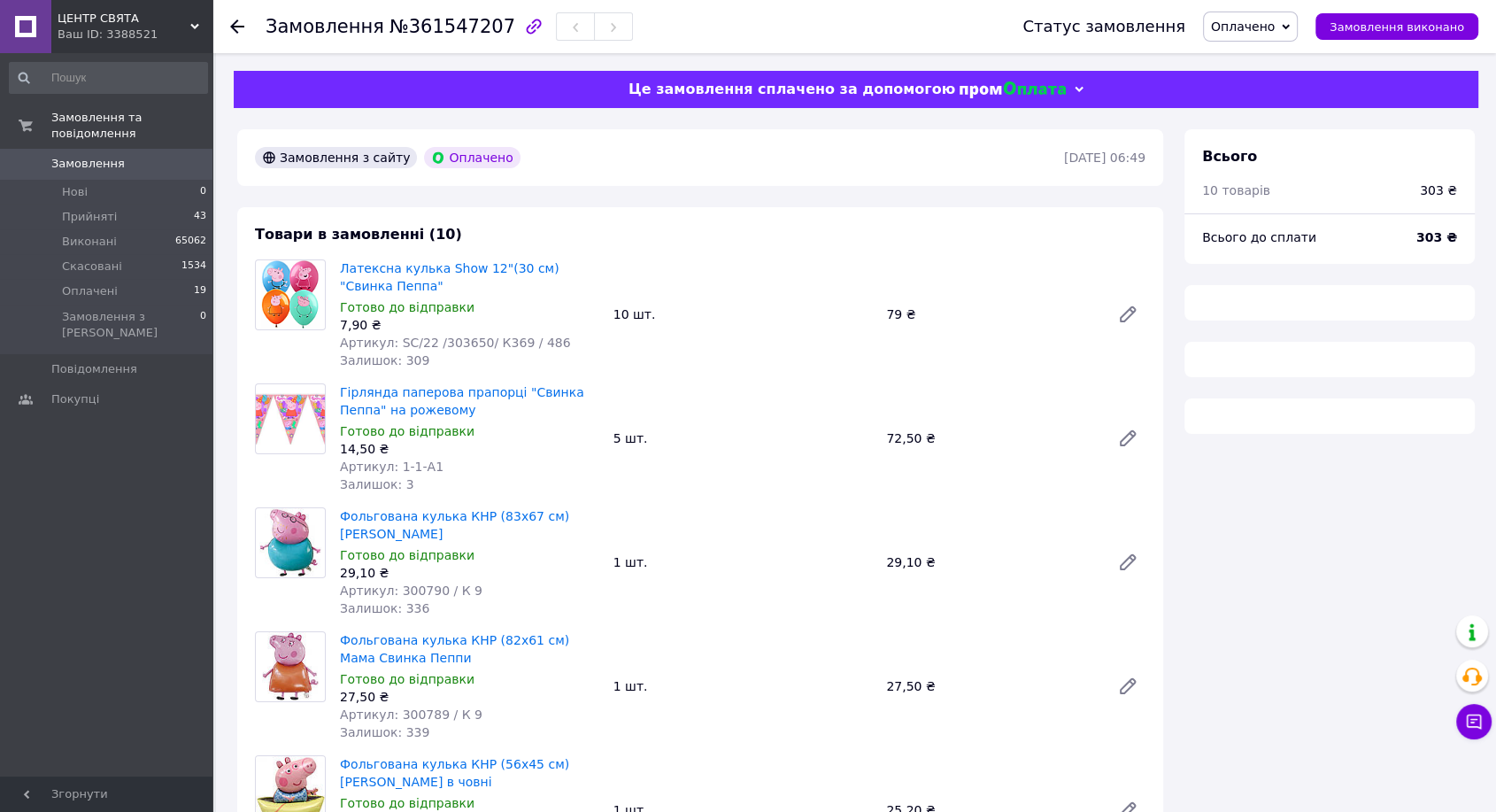
click at [456, 25] on span "№361547207" at bounding box center [452, 26] width 126 height 21
click at [455, 25] on span "№361547207" at bounding box center [452, 26] width 126 height 21
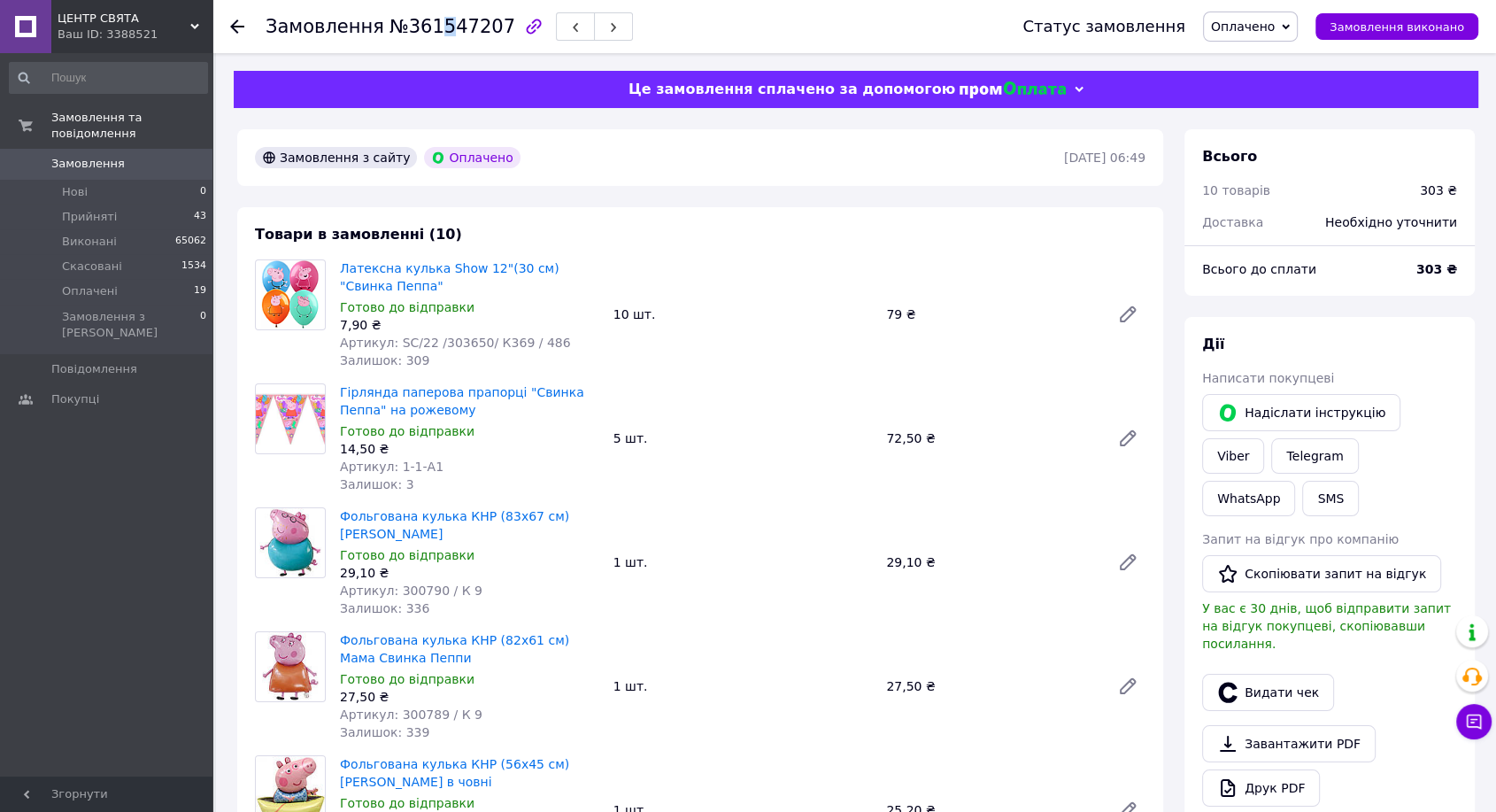
drag, startPoint x: 455, startPoint y: 25, endPoint x: 430, endPoint y: 31, distance: 25.7
click at [430, 31] on span "№361547207" at bounding box center [452, 26] width 126 height 21
click at [423, 27] on span "№361547207" at bounding box center [452, 26] width 126 height 21
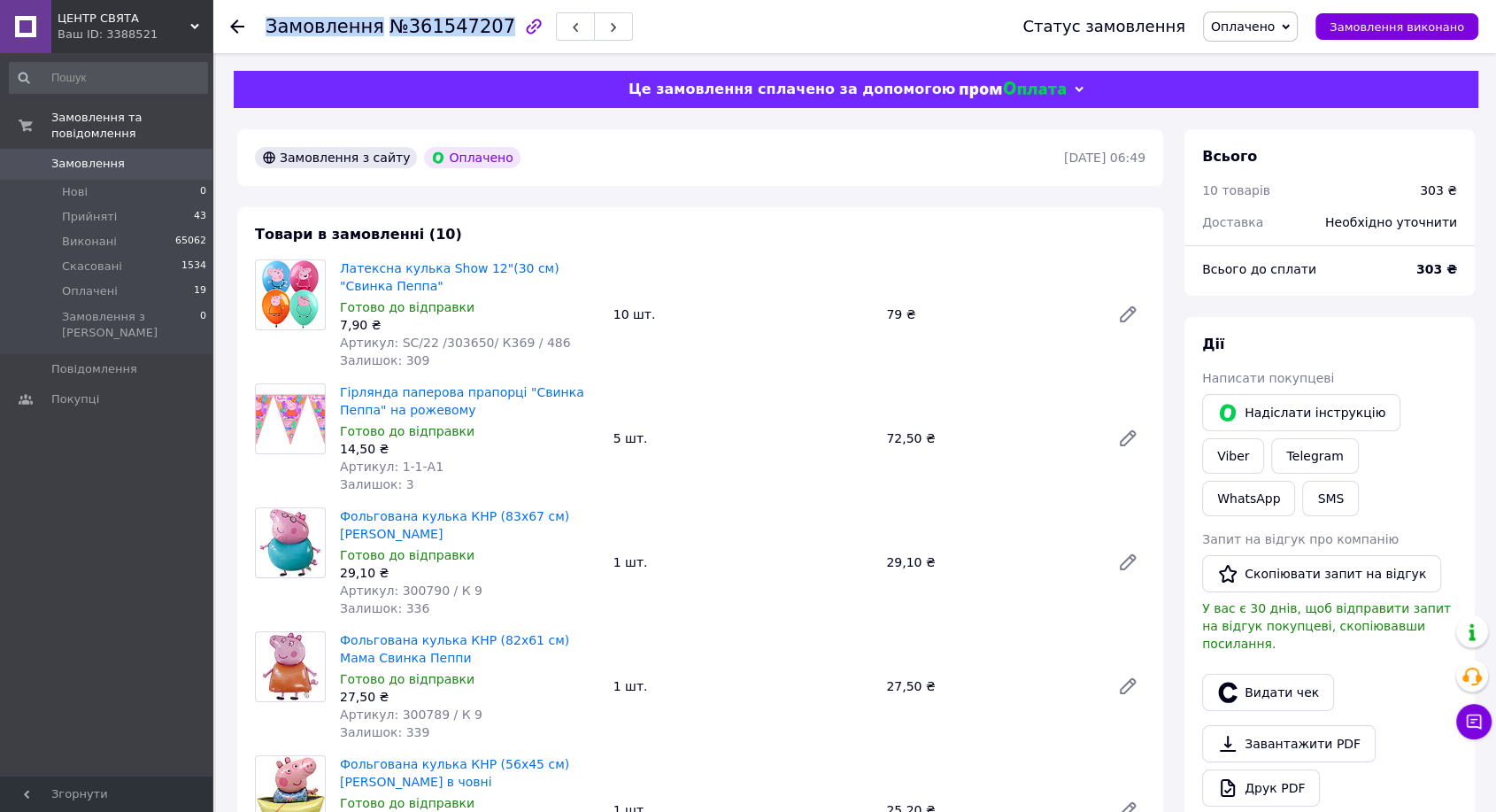
click at [423, 27] on span "№361547207" at bounding box center [452, 26] width 126 height 21
click at [390, 27] on span "№361547207" at bounding box center [452, 26] width 126 height 21
click at [428, 17] on span "№361547207" at bounding box center [452, 26] width 126 height 21
copy span "361547207"
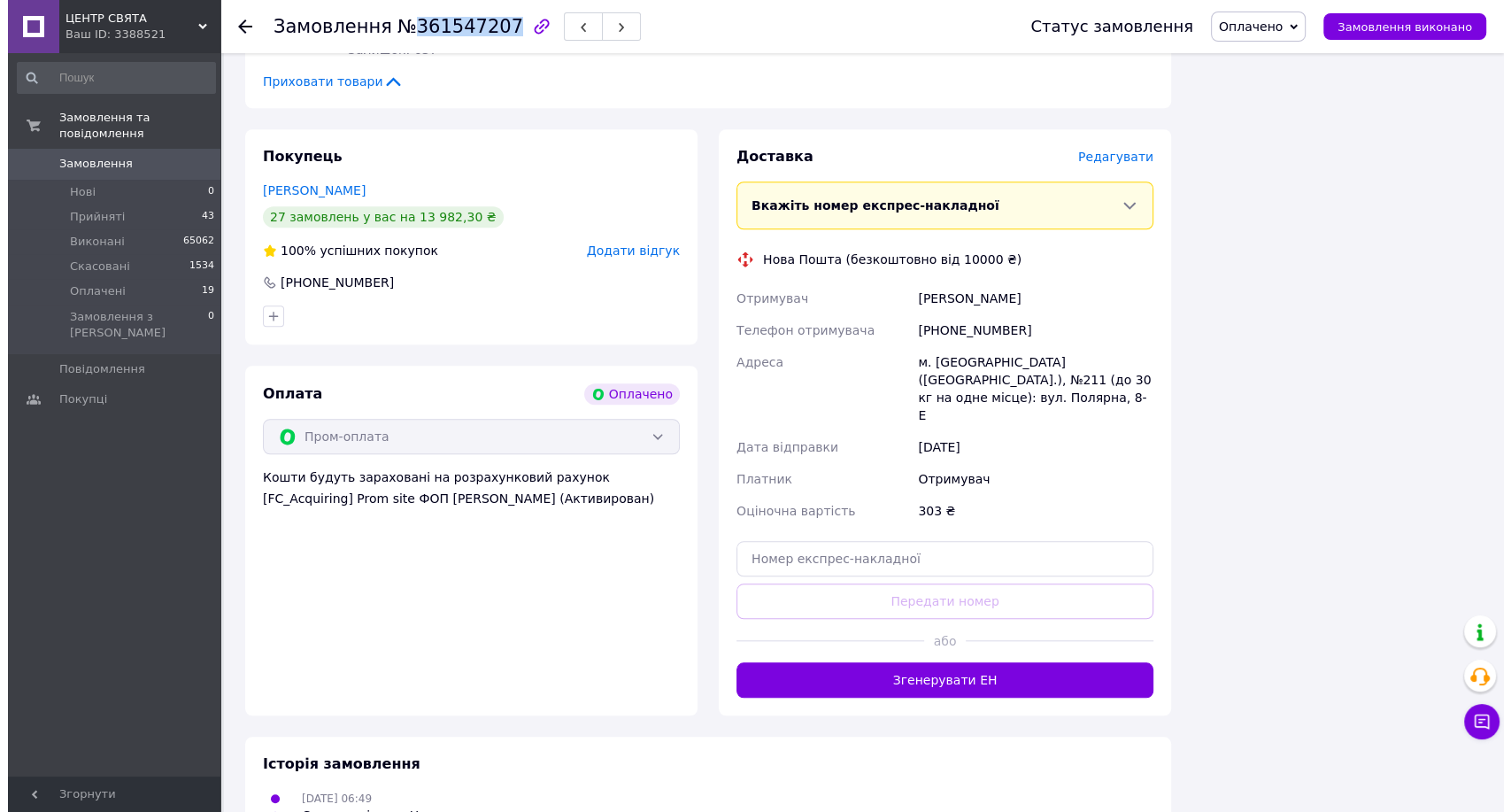
scroll to position [1428, 0]
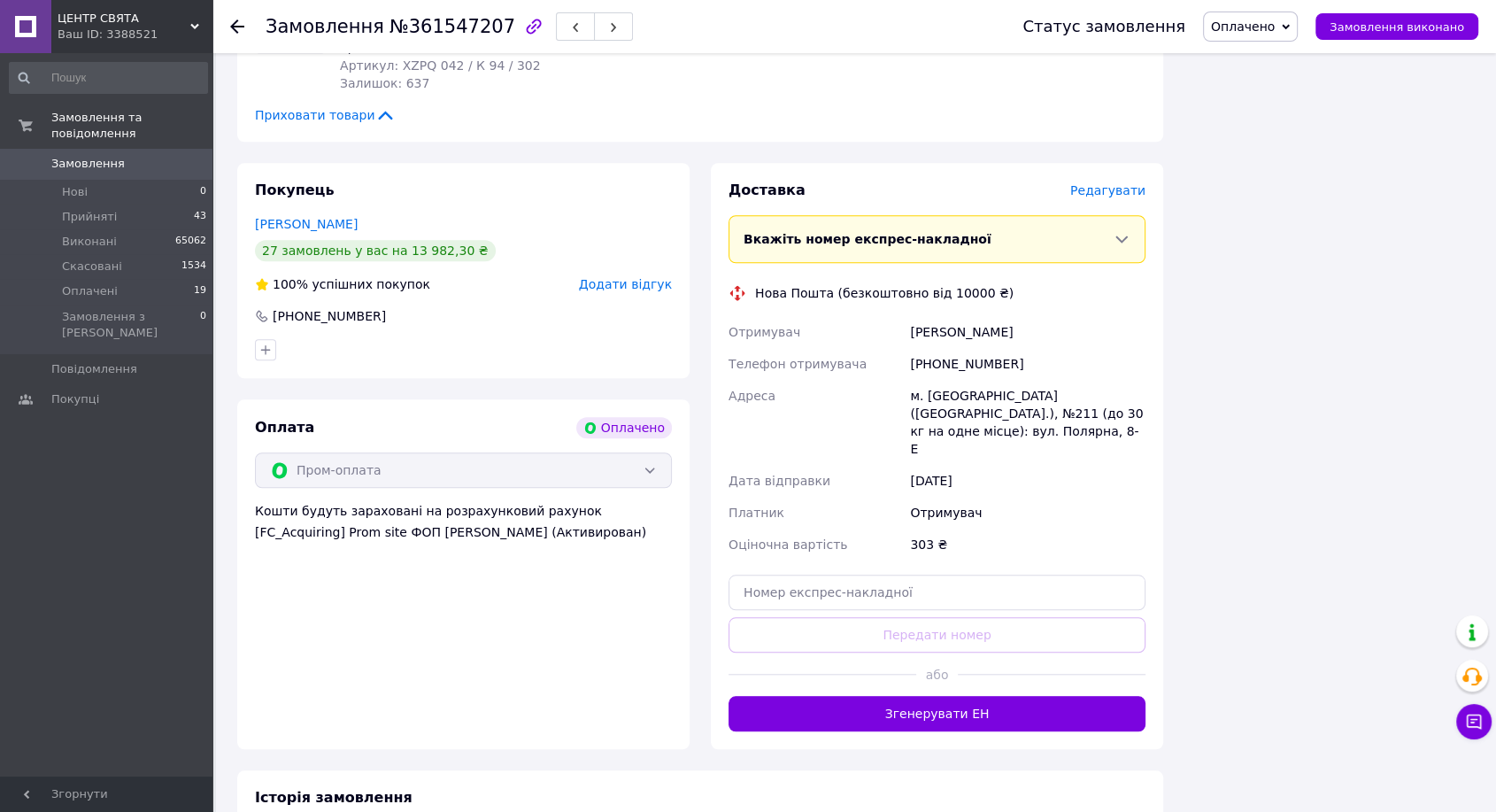
click at [1117, 183] on span "Редагувати" at bounding box center [1107, 190] width 76 height 14
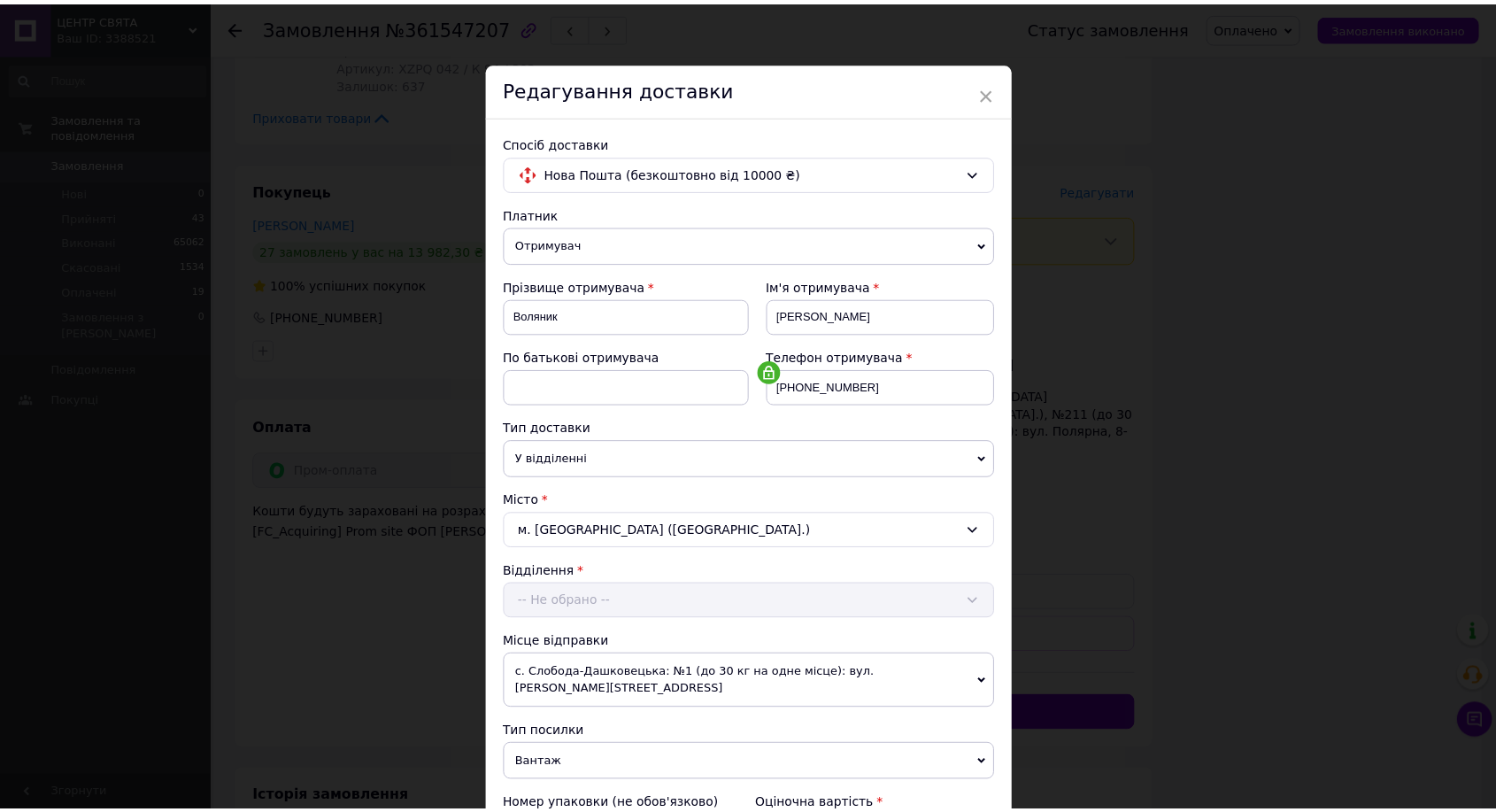
scroll to position [361, 0]
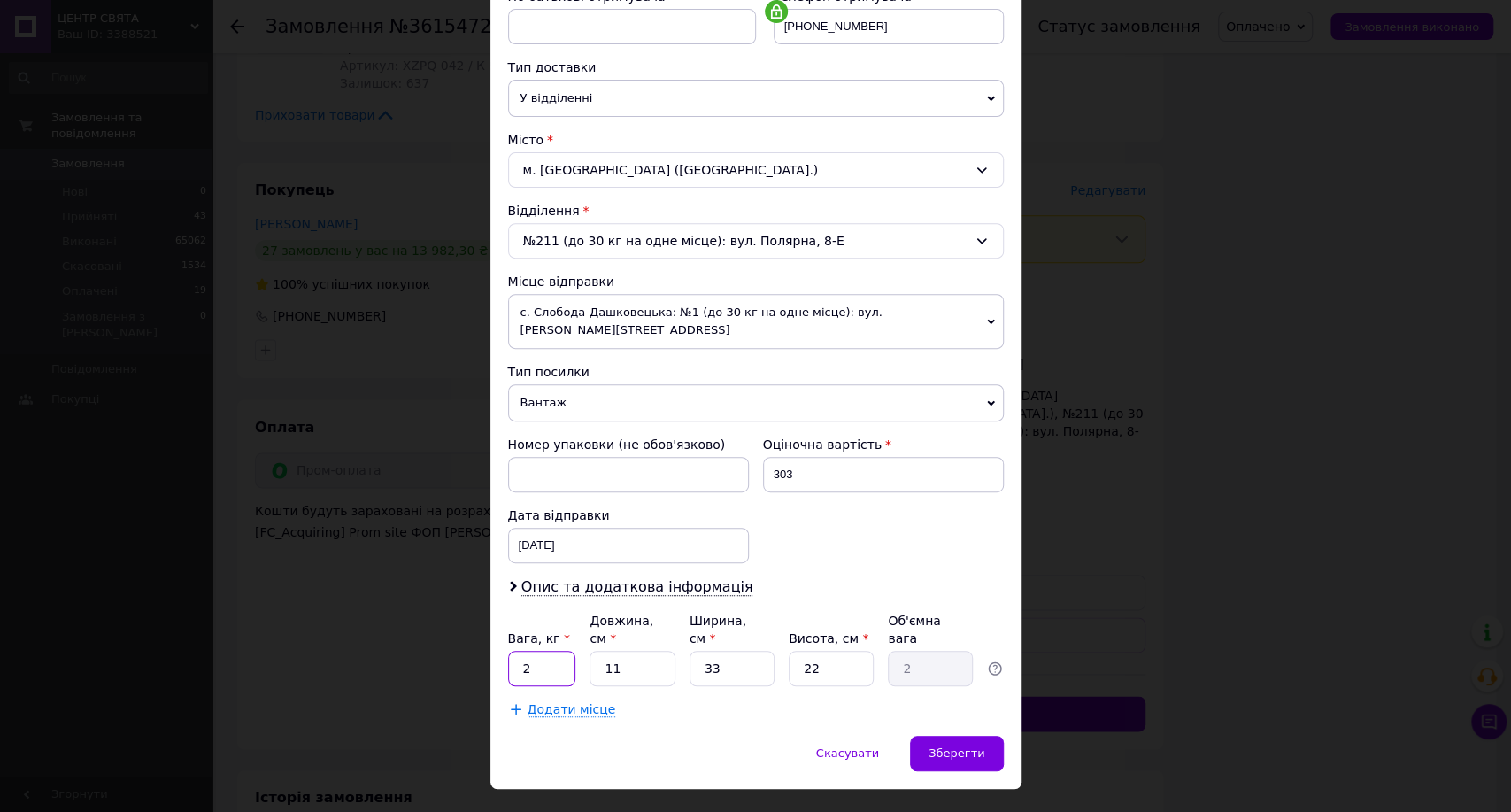
click at [545, 650] on input "2" at bounding box center [542, 668] width 68 height 36
type input "1"
type input "5"
type input "0.91"
type input "5"
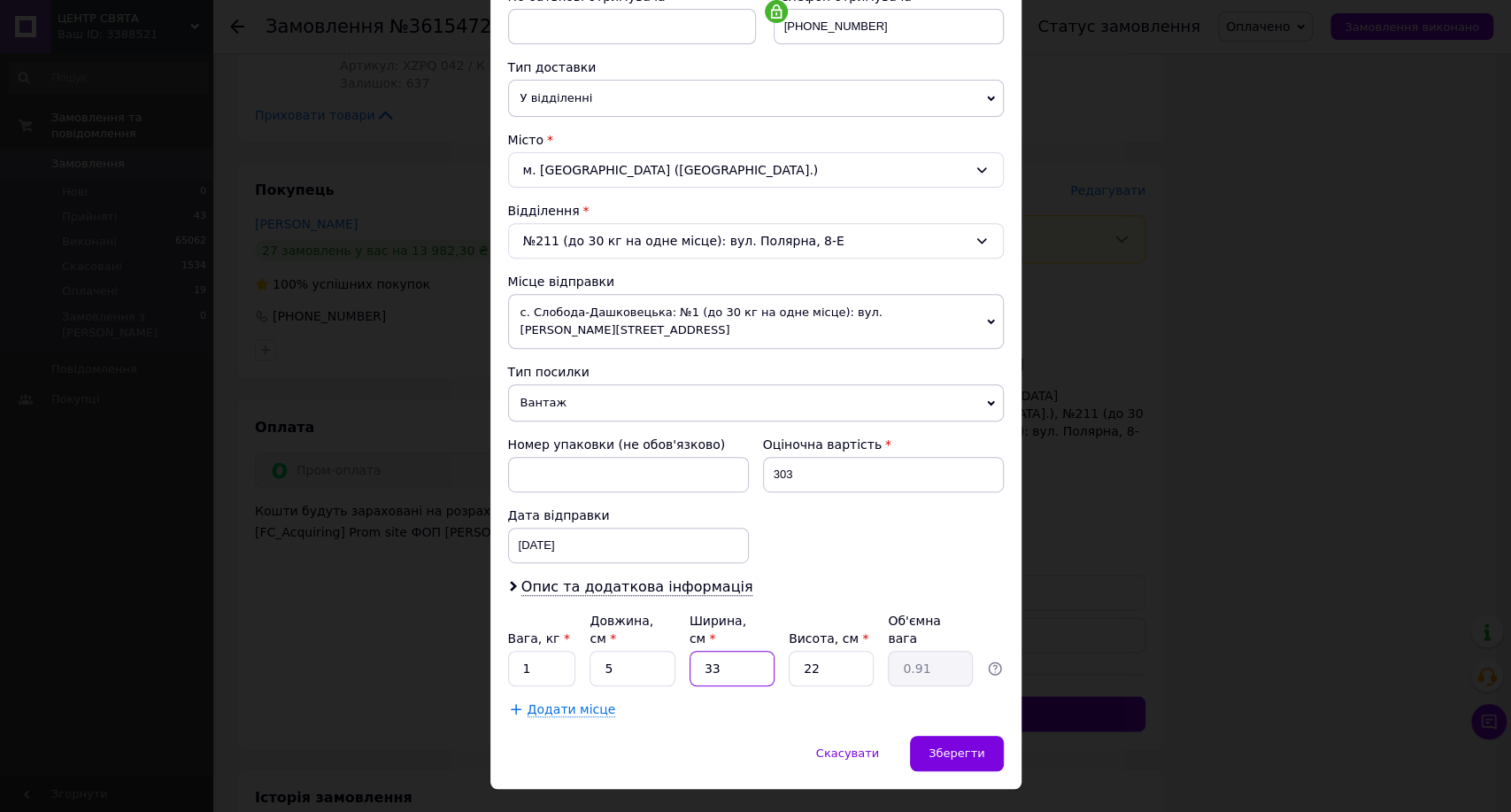
type input "5"
type input "0.14"
type input "5"
type input "0.1"
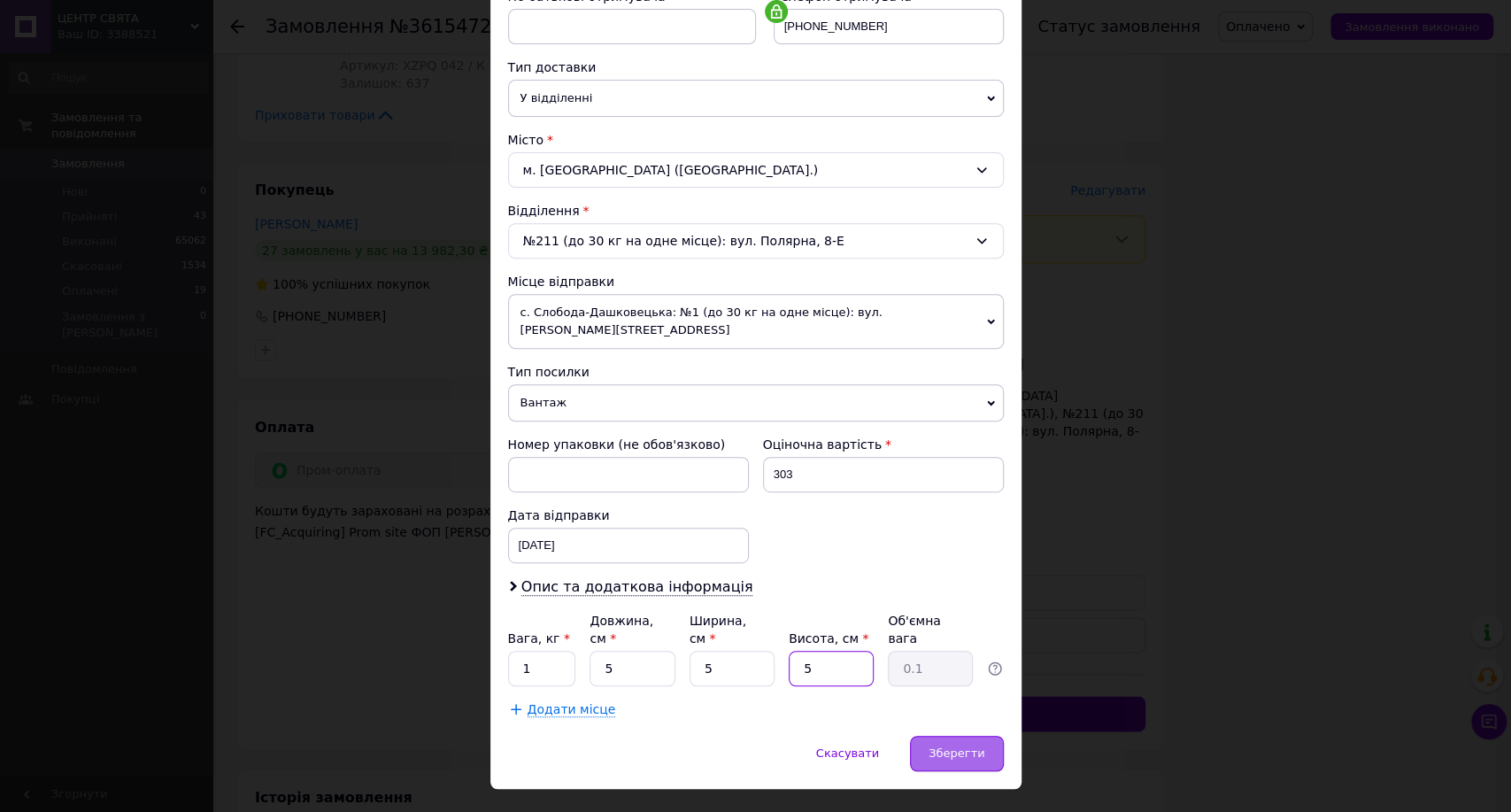
type input "5"
click at [942, 735] on div "Зберегти" at bounding box center [956, 753] width 93 height 36
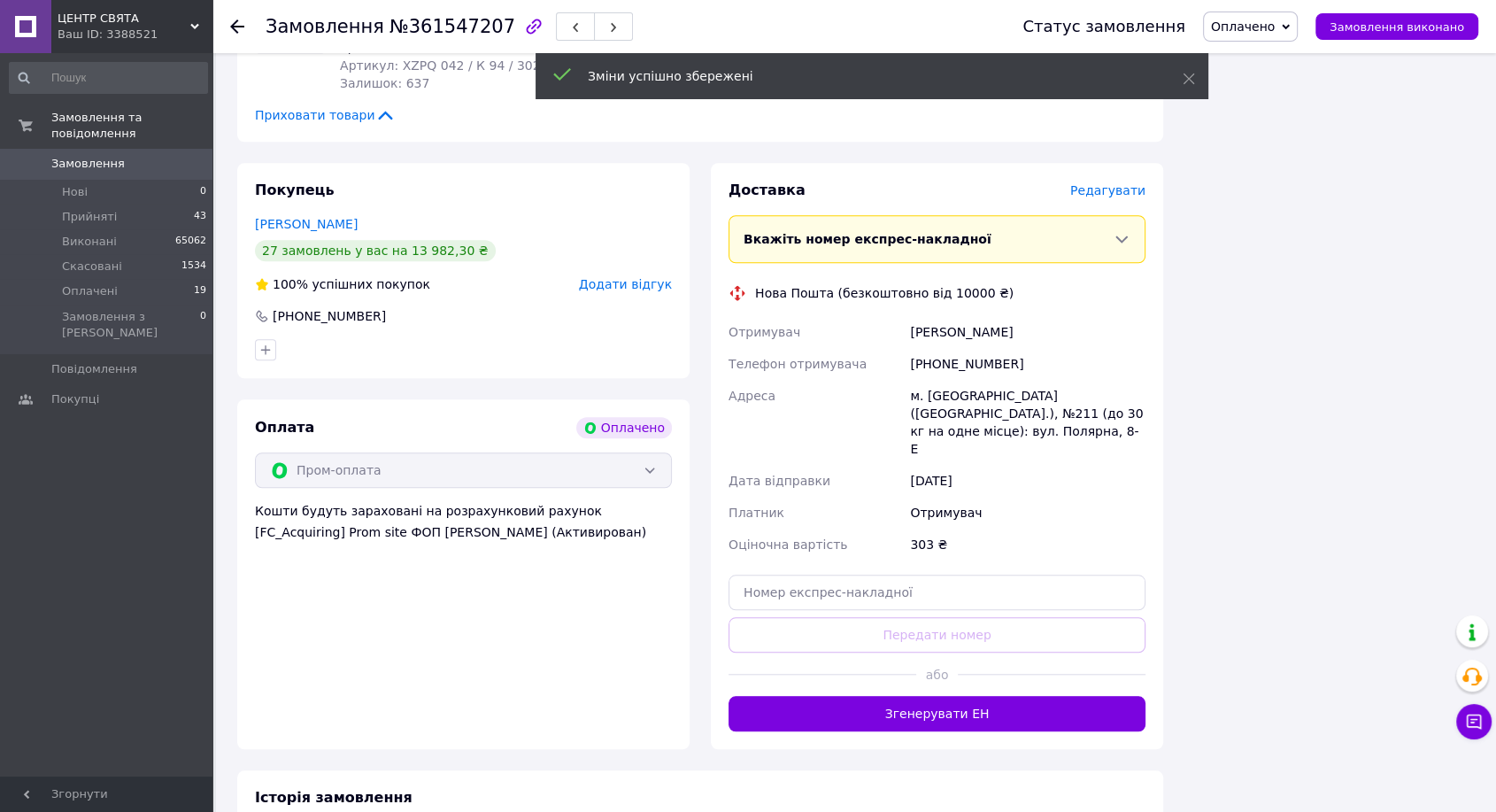
click at [946, 696] on button "Згенерувати ЕН" at bounding box center [937, 714] width 417 height 36
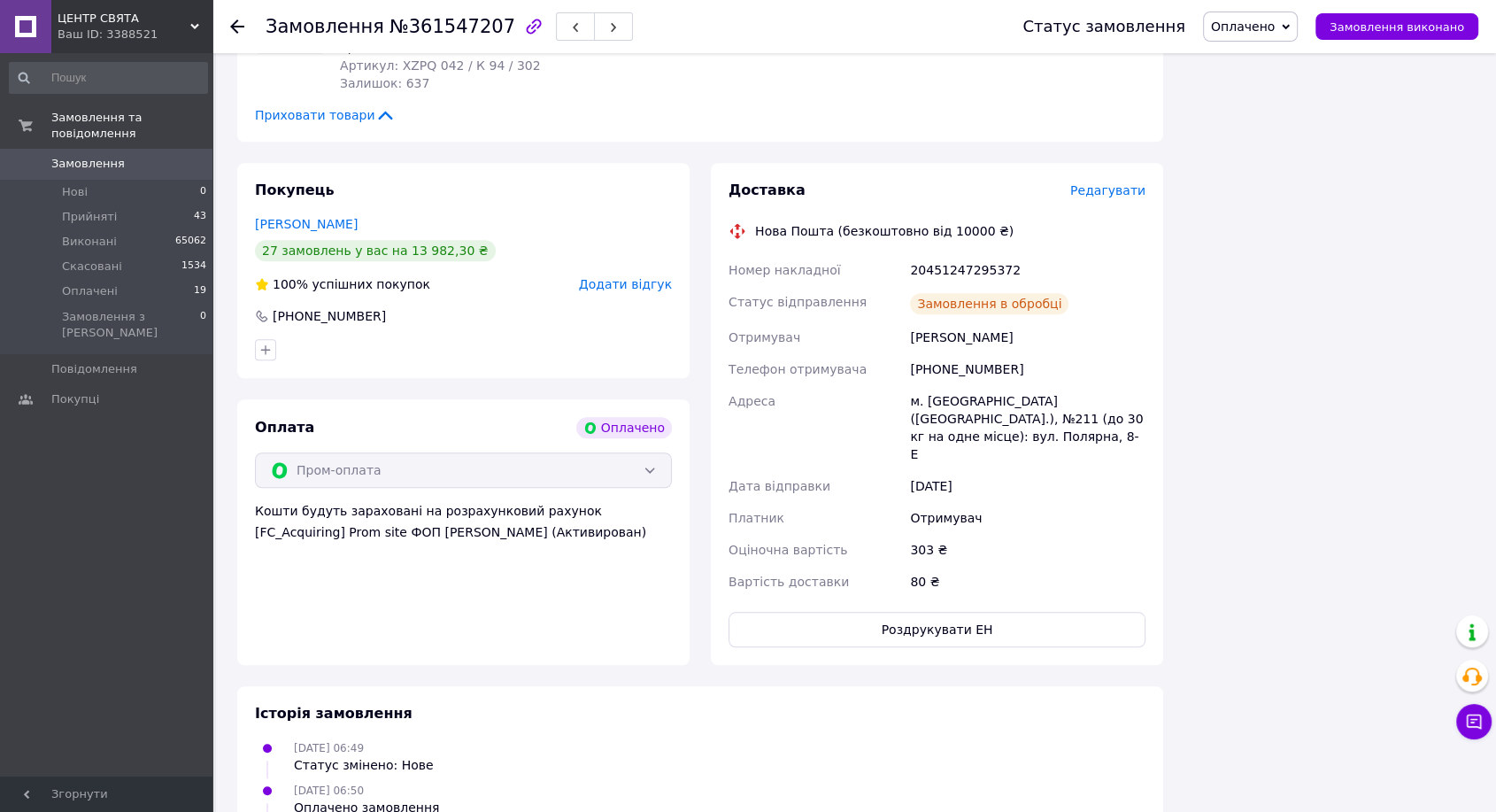
click at [950, 254] on div "20451247295372" at bounding box center [1028, 270] width 243 height 32
copy div "20451247295372"
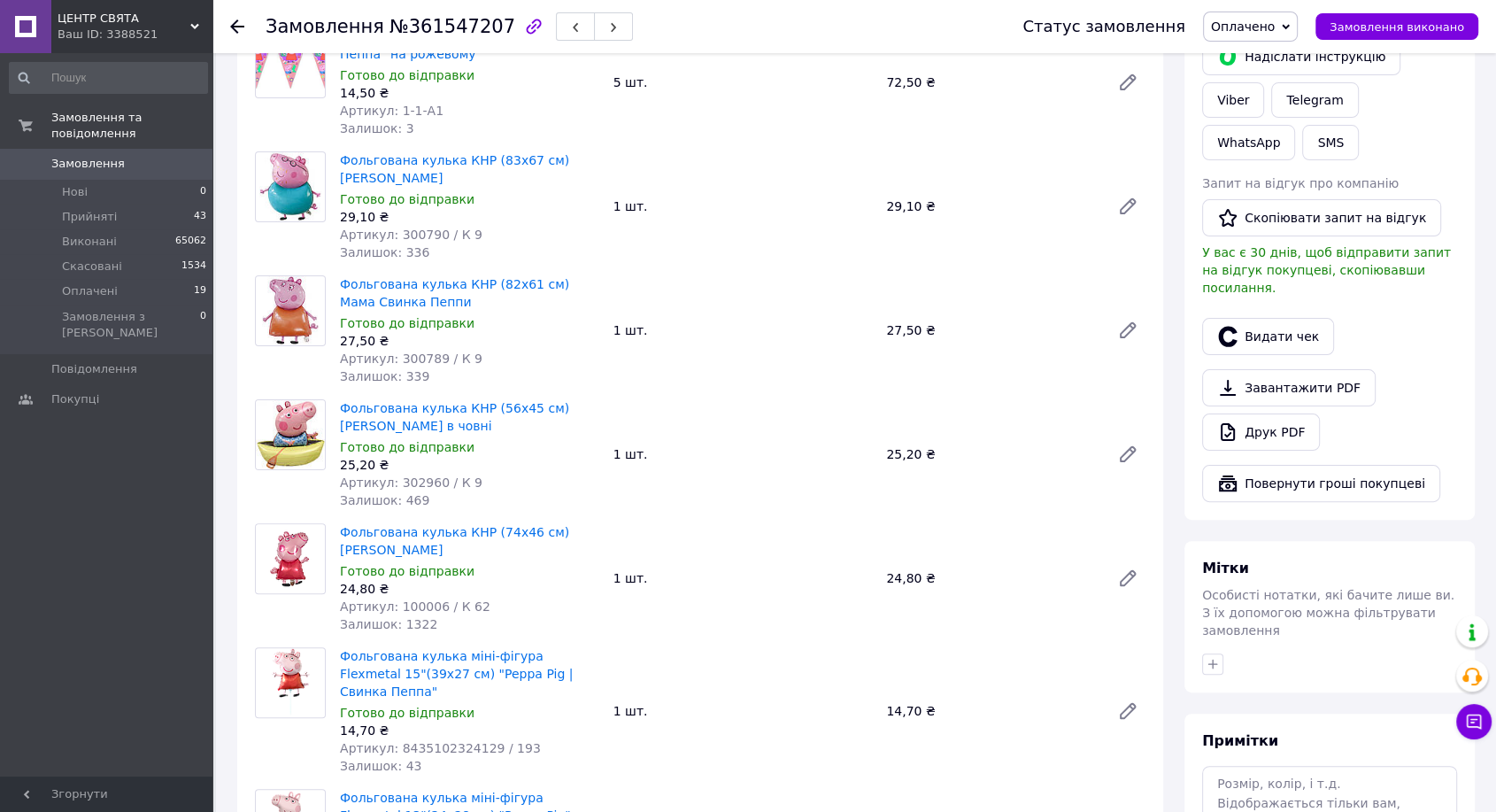
scroll to position [0, 0]
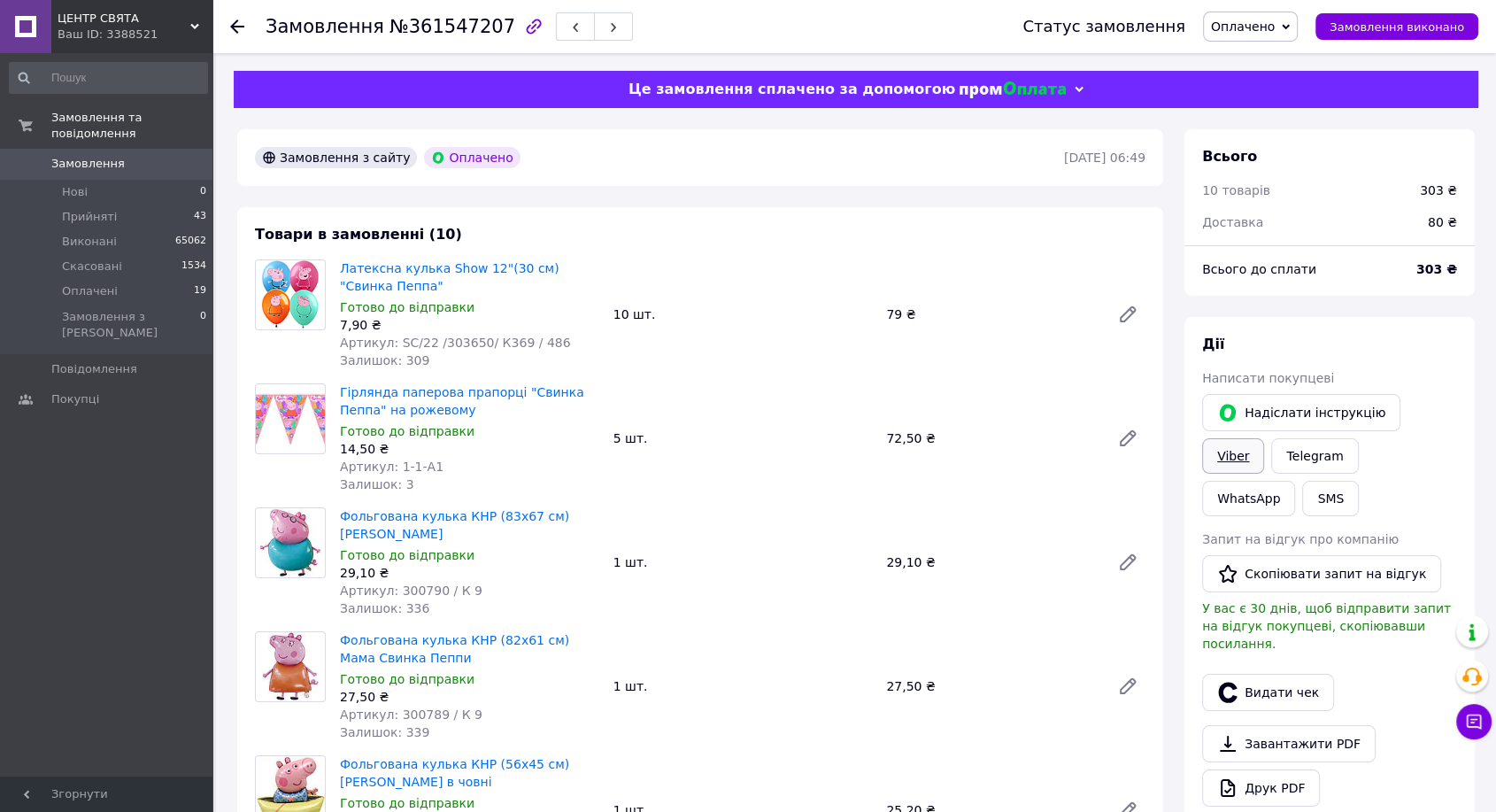
click at [1264, 438] on link "Viber" at bounding box center [1232, 456] width 62 height 36
click at [1435, 28] on span "Замовлення виконано" at bounding box center [1397, 27] width 135 height 13
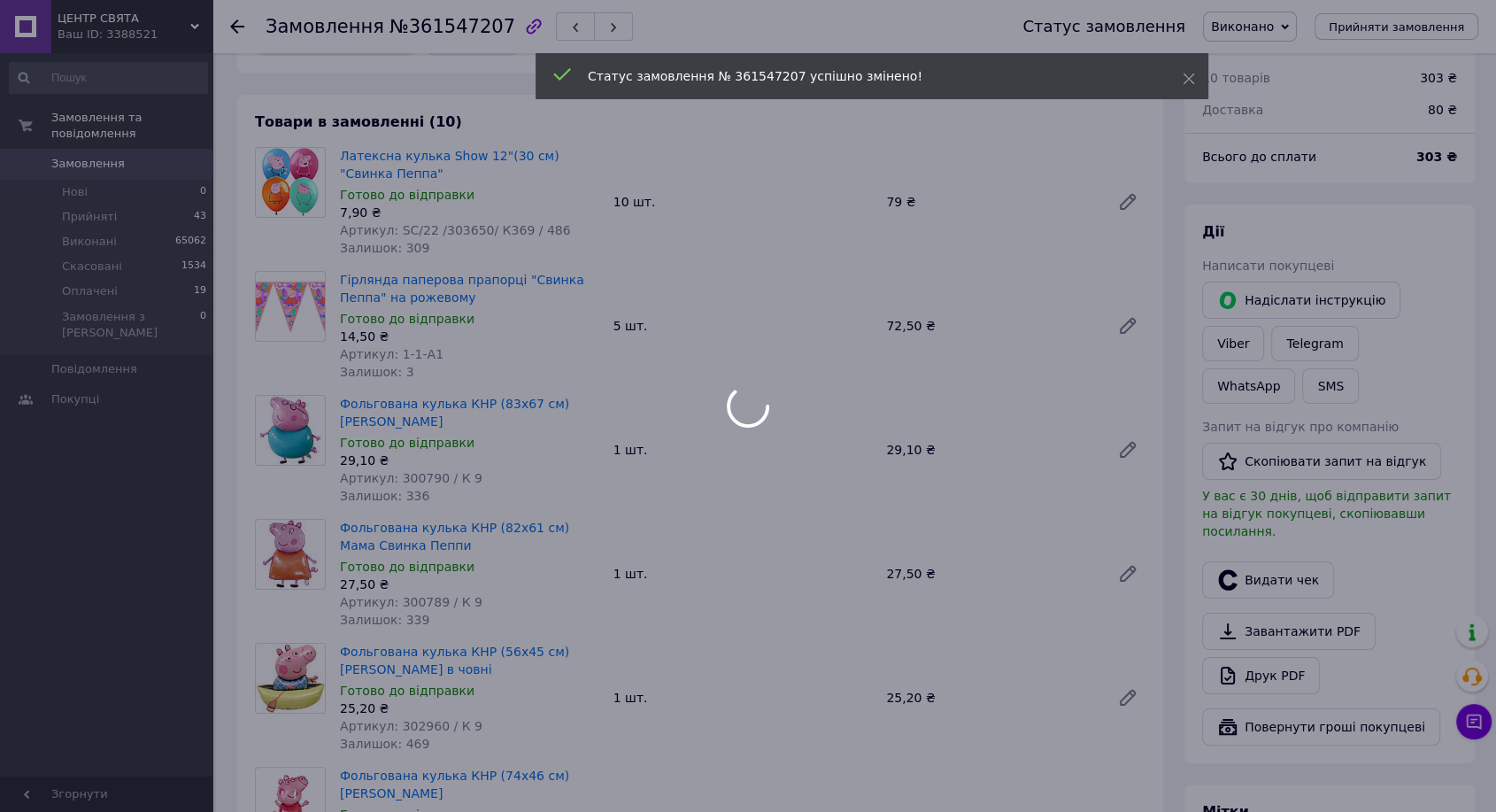
scroll to position [196, 0]
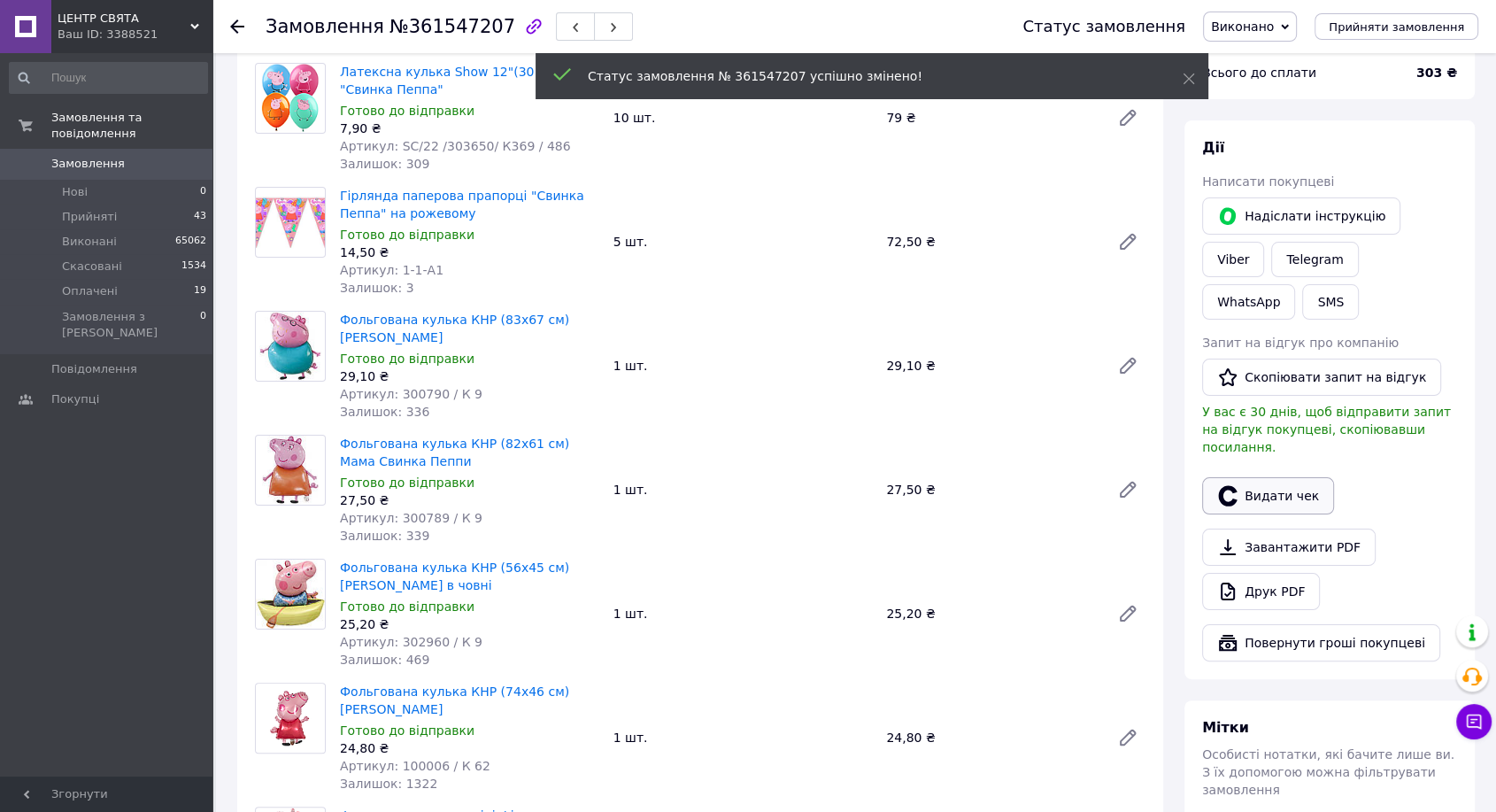
click at [1267, 477] on button "Видати чек" at bounding box center [1267, 496] width 132 height 37
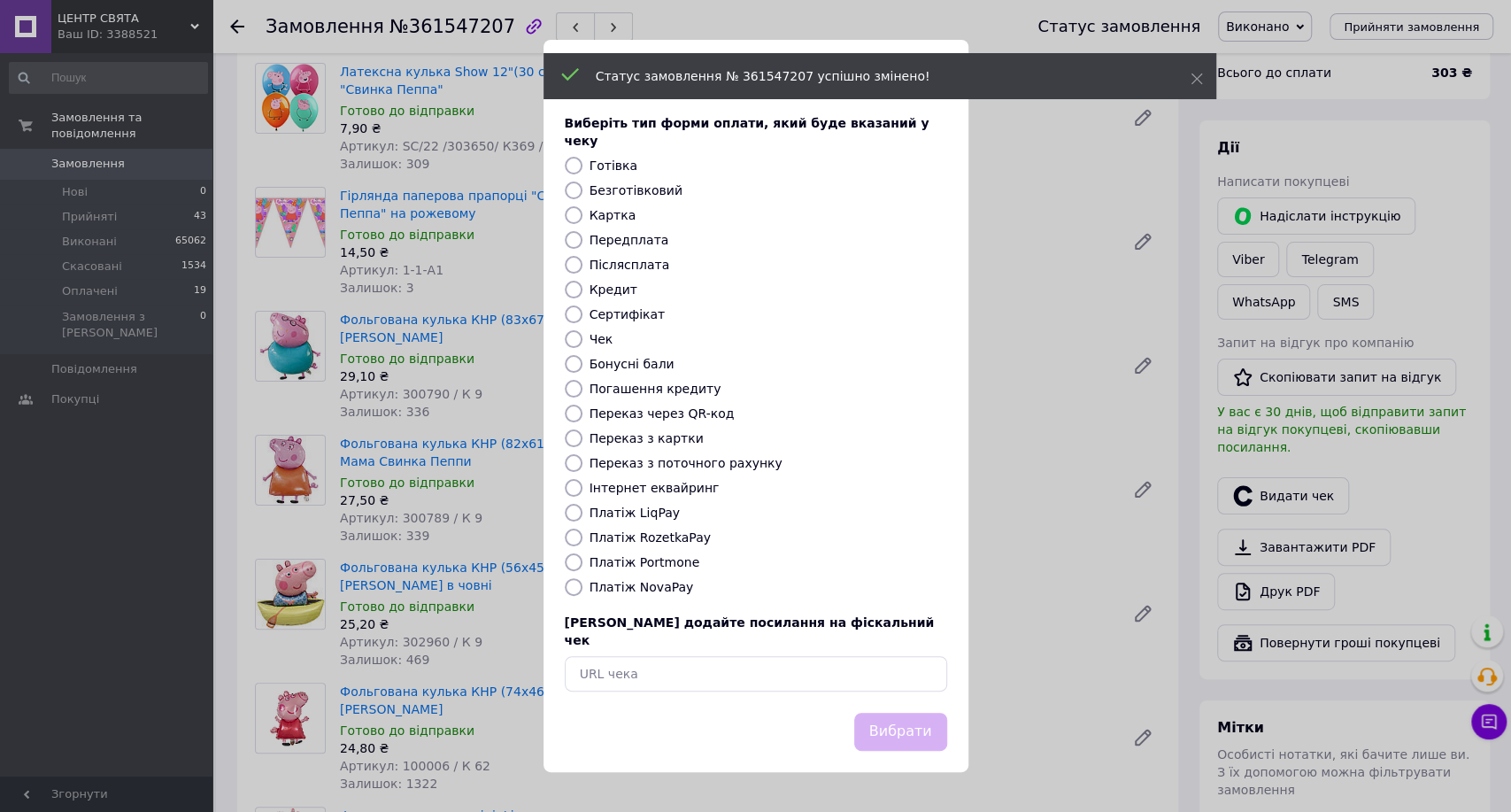
click at [651, 495] on label "Інтернет еквайринг" at bounding box center [654, 487] width 130 height 14
click at [582, 495] on input "Інтернет еквайринг" at bounding box center [573, 487] width 18 height 18
radio input "true"
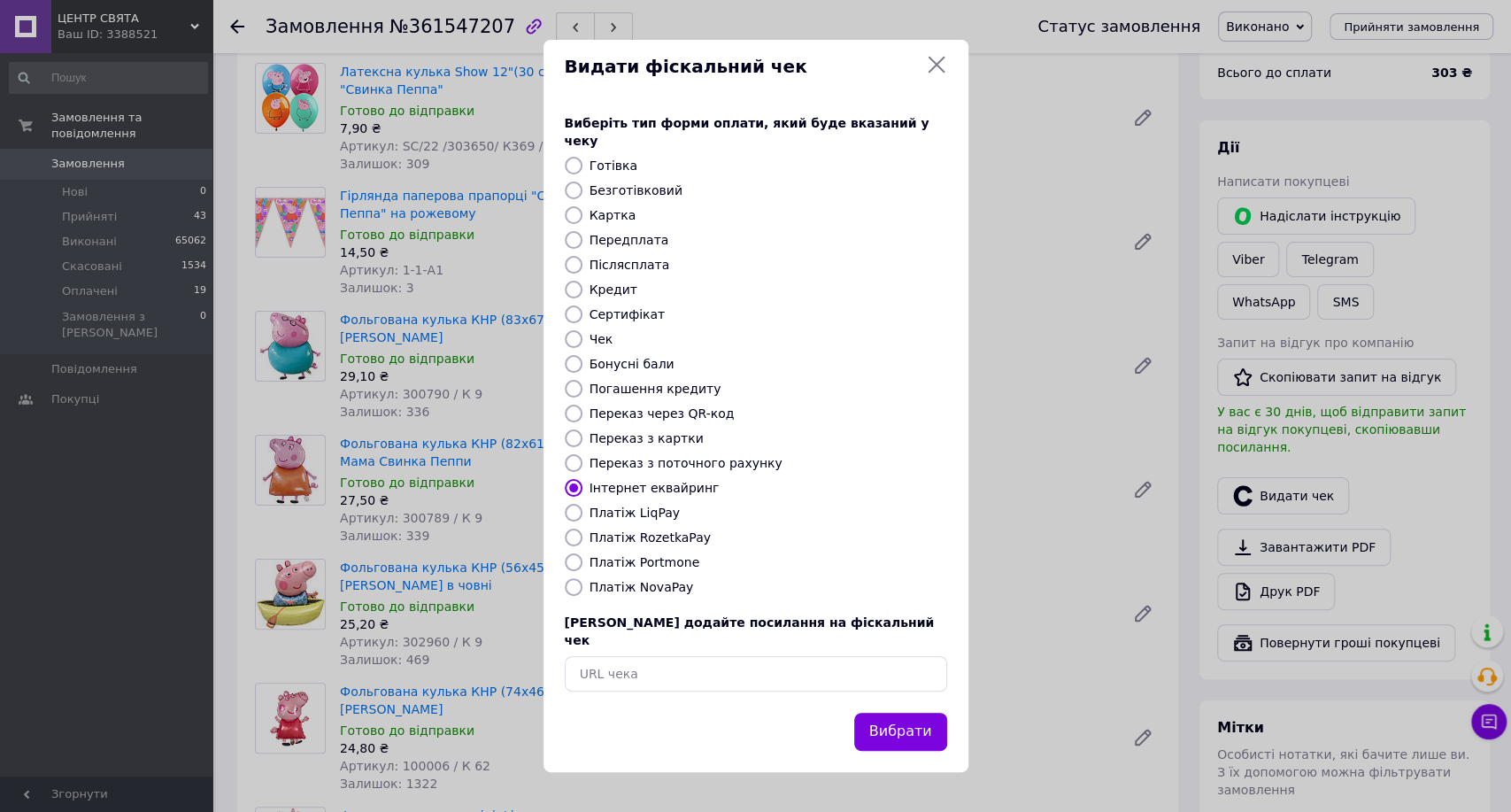
drag, startPoint x: 899, startPoint y: 707, endPoint x: 916, endPoint y: 689, distance: 24.8
click at [899, 713] on button "Вибрати" at bounding box center [900, 732] width 93 height 38
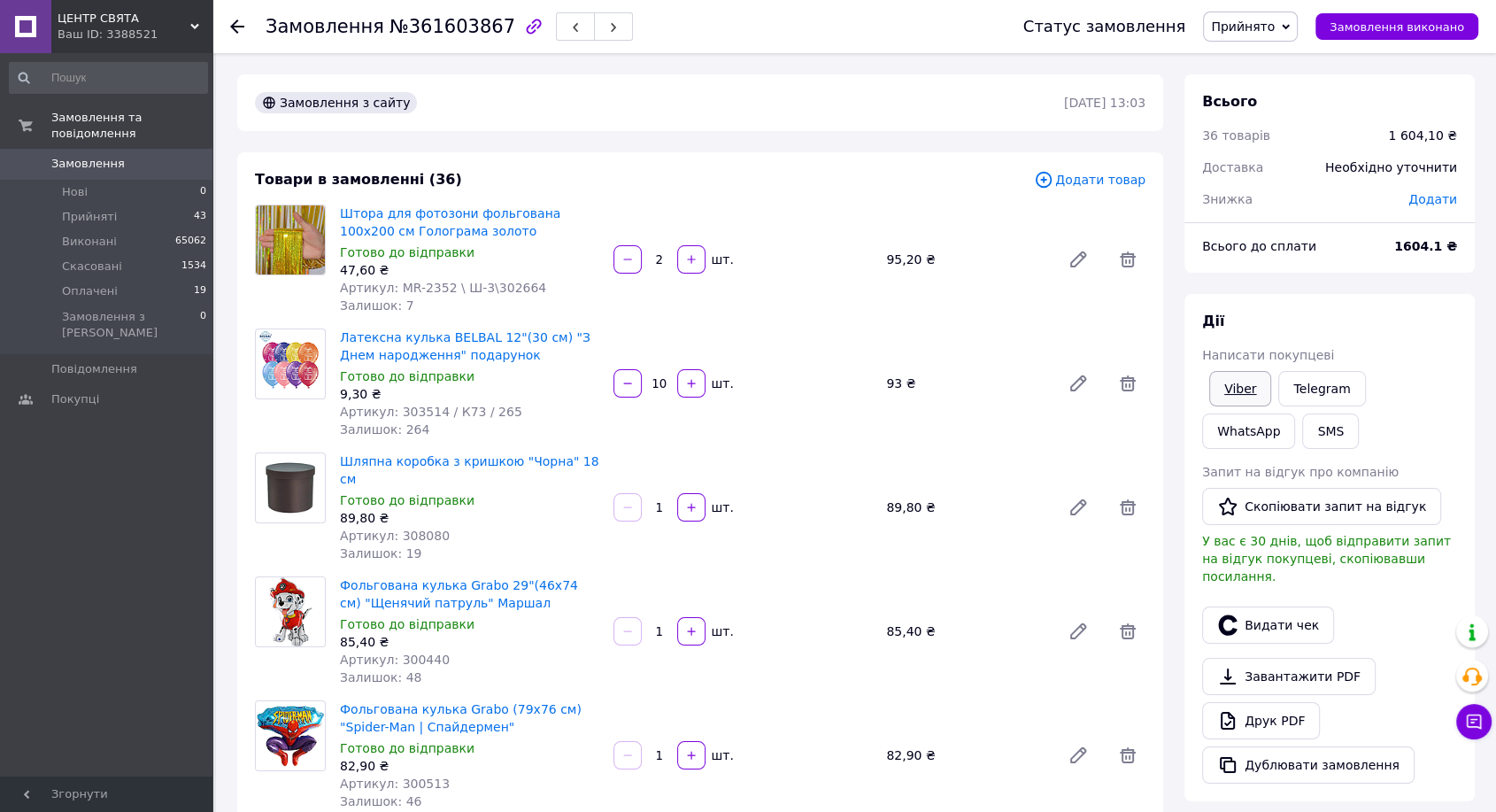
click at [1240, 380] on link "Viber" at bounding box center [1240, 389] width 62 height 36
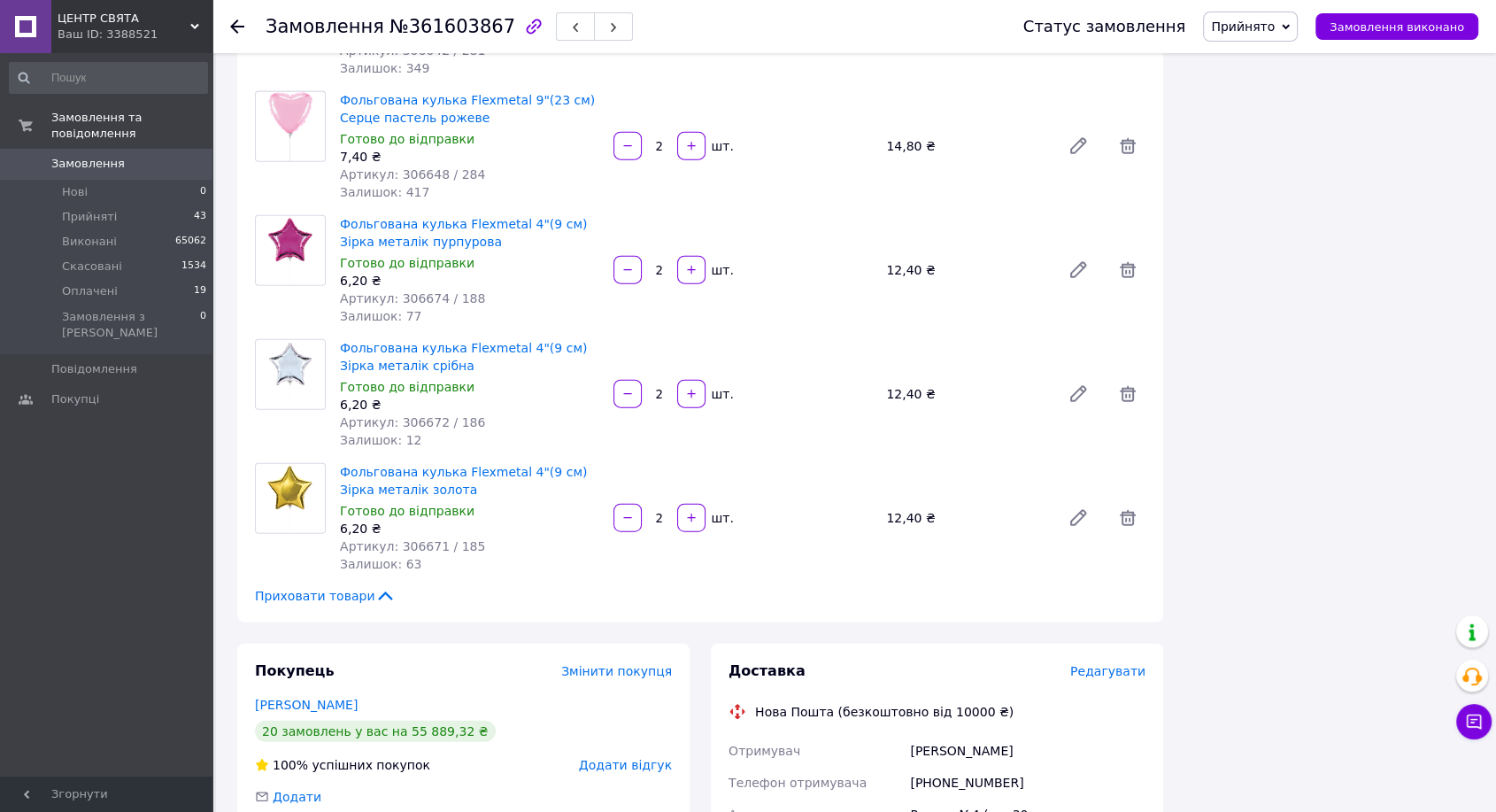
scroll to position [4326, 0]
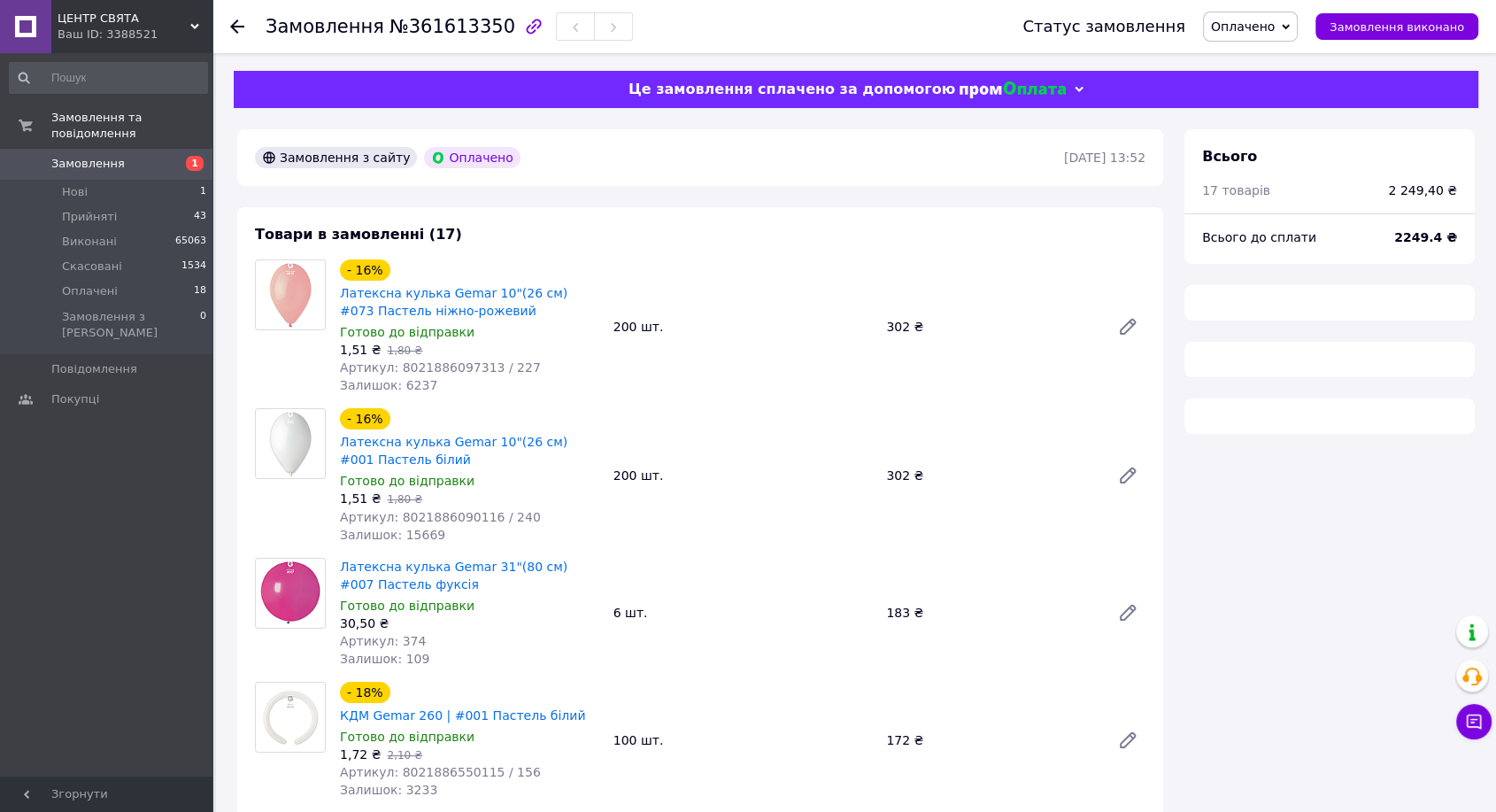
click at [424, 27] on span "№361613350" at bounding box center [452, 26] width 126 height 21
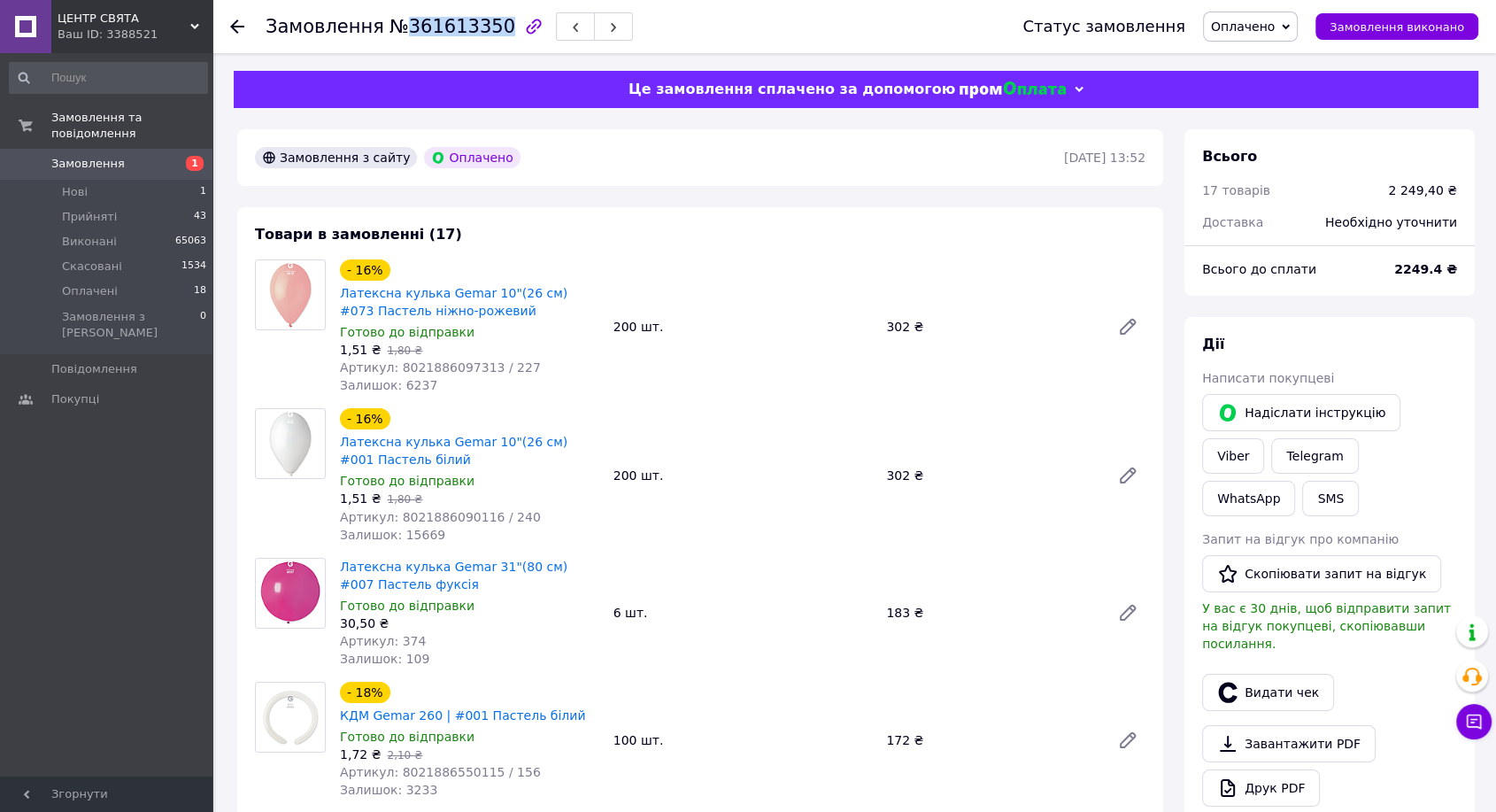
copy span "361613350"
click at [1264, 438] on link "Viber" at bounding box center [1232, 456] width 62 height 36
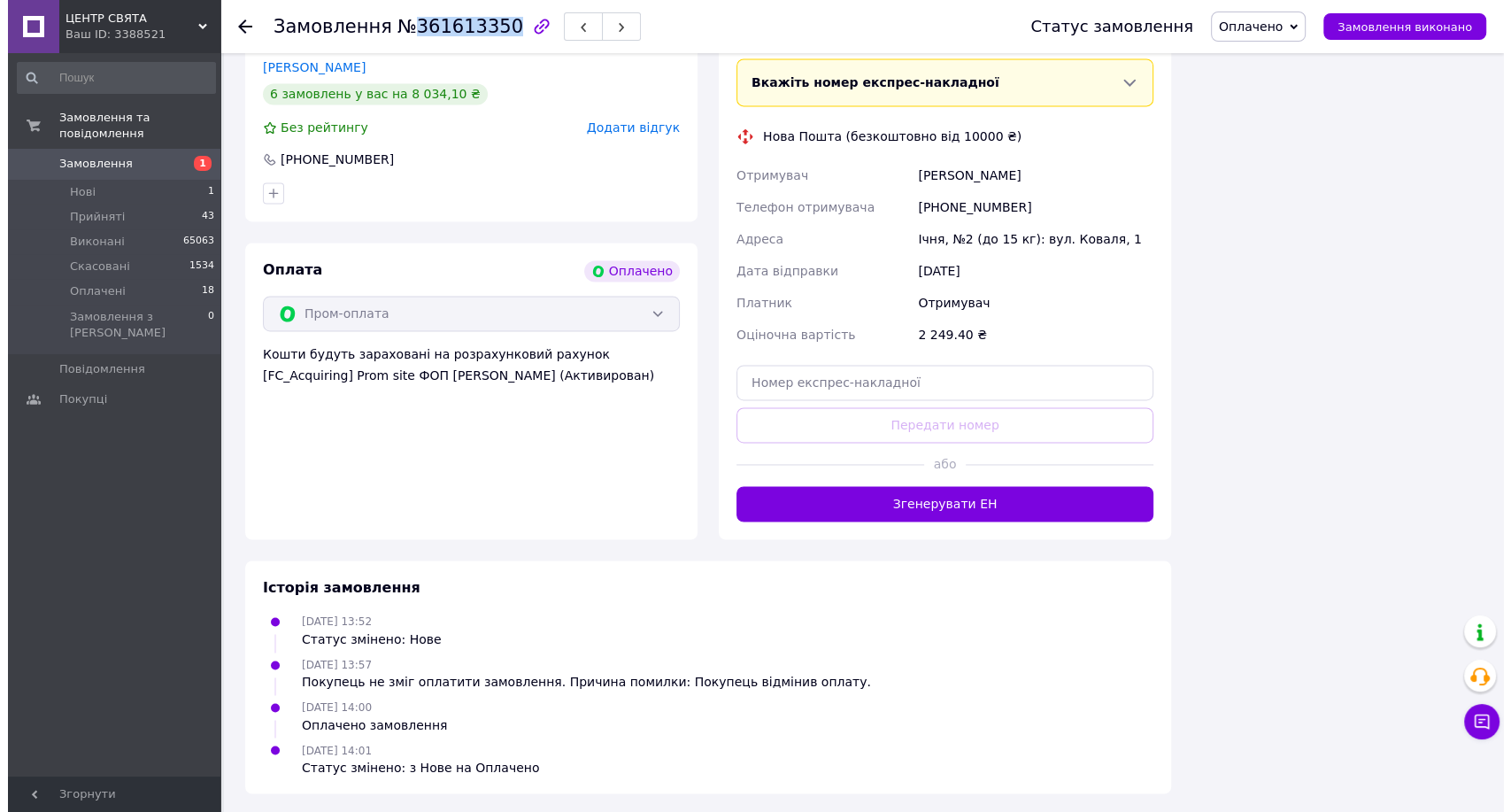
scroll to position [2451, 0]
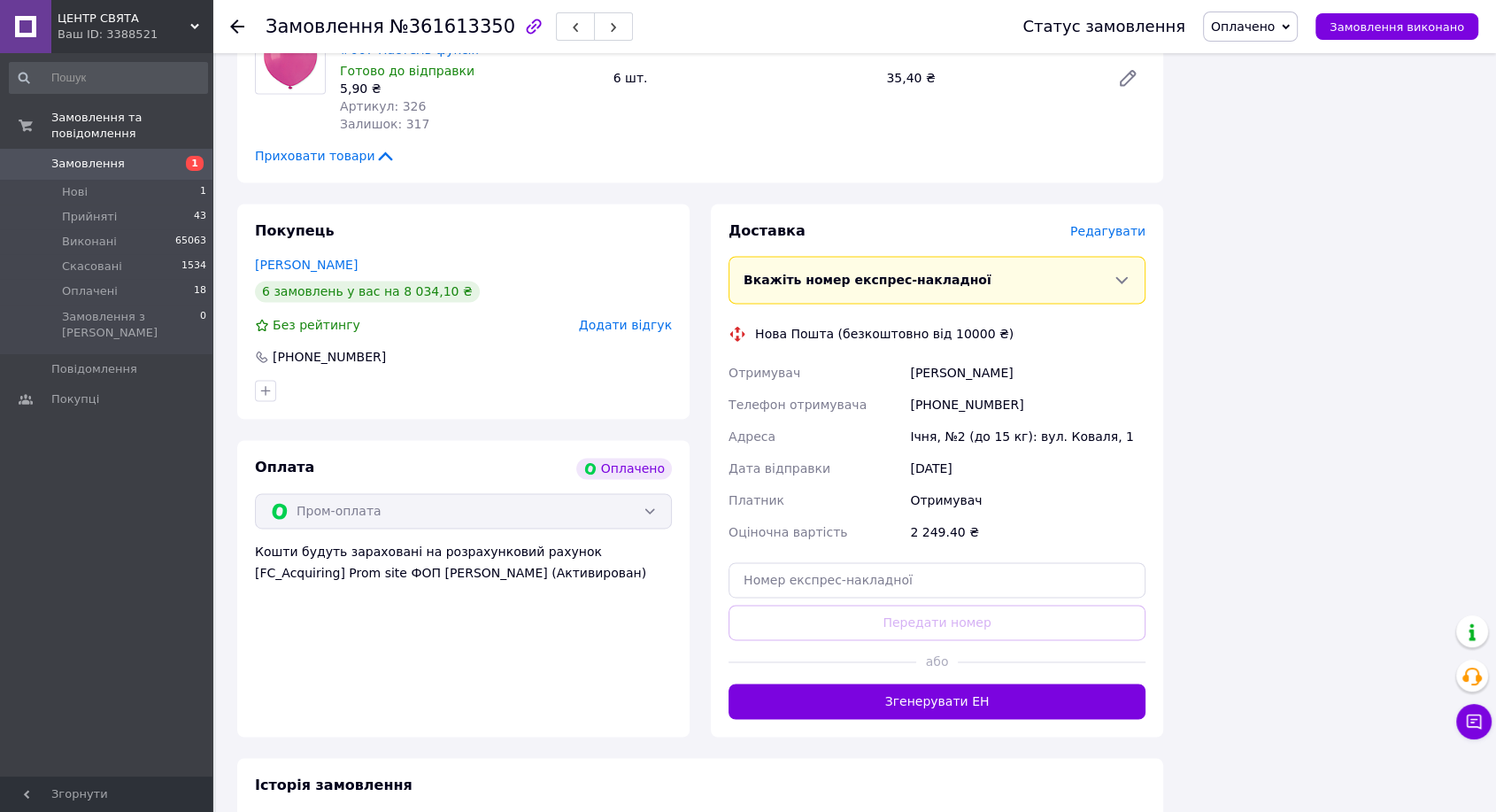
click at [1121, 230] on span "Редагувати" at bounding box center [1107, 231] width 76 height 14
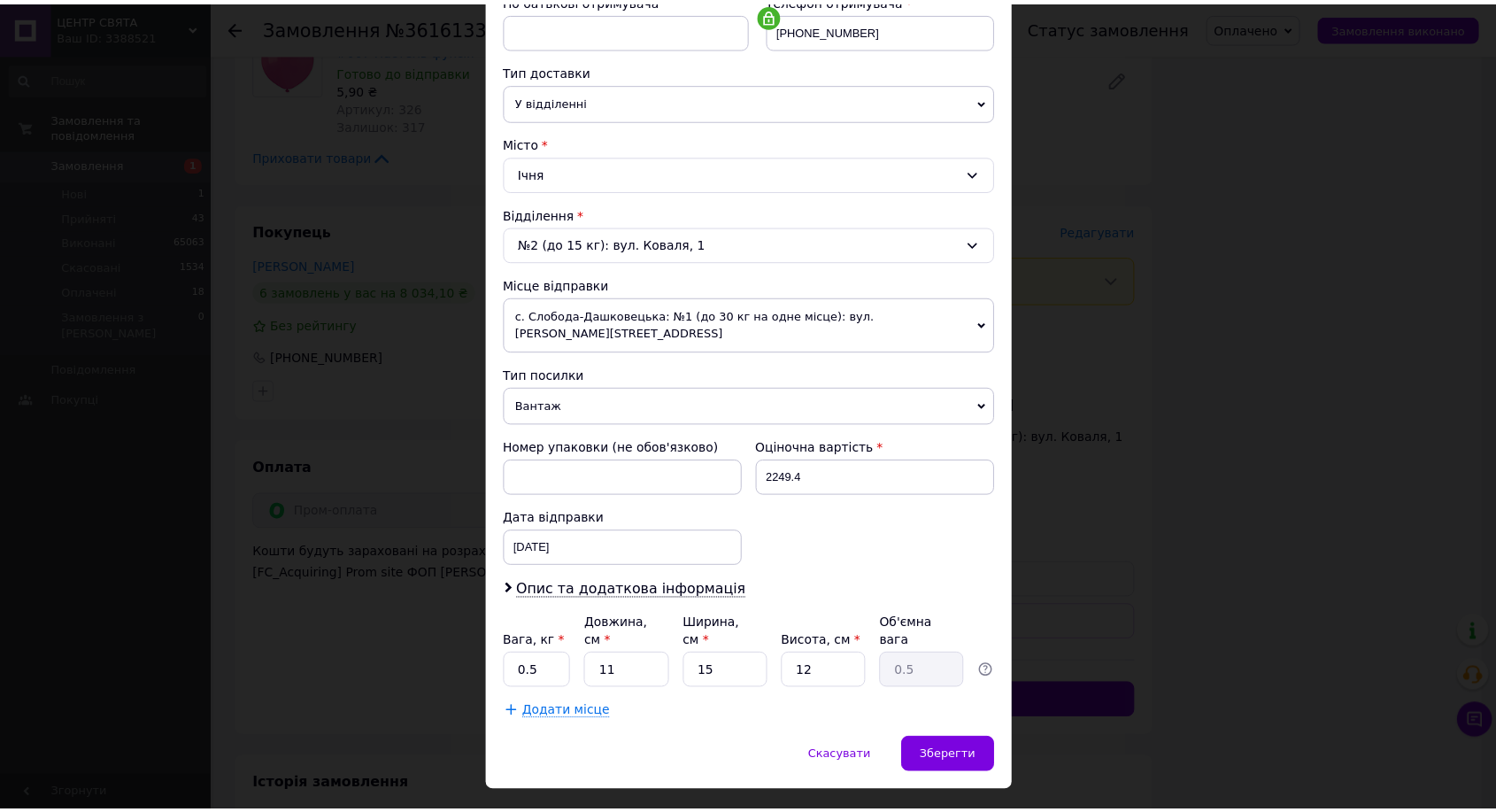
scroll to position [361, 0]
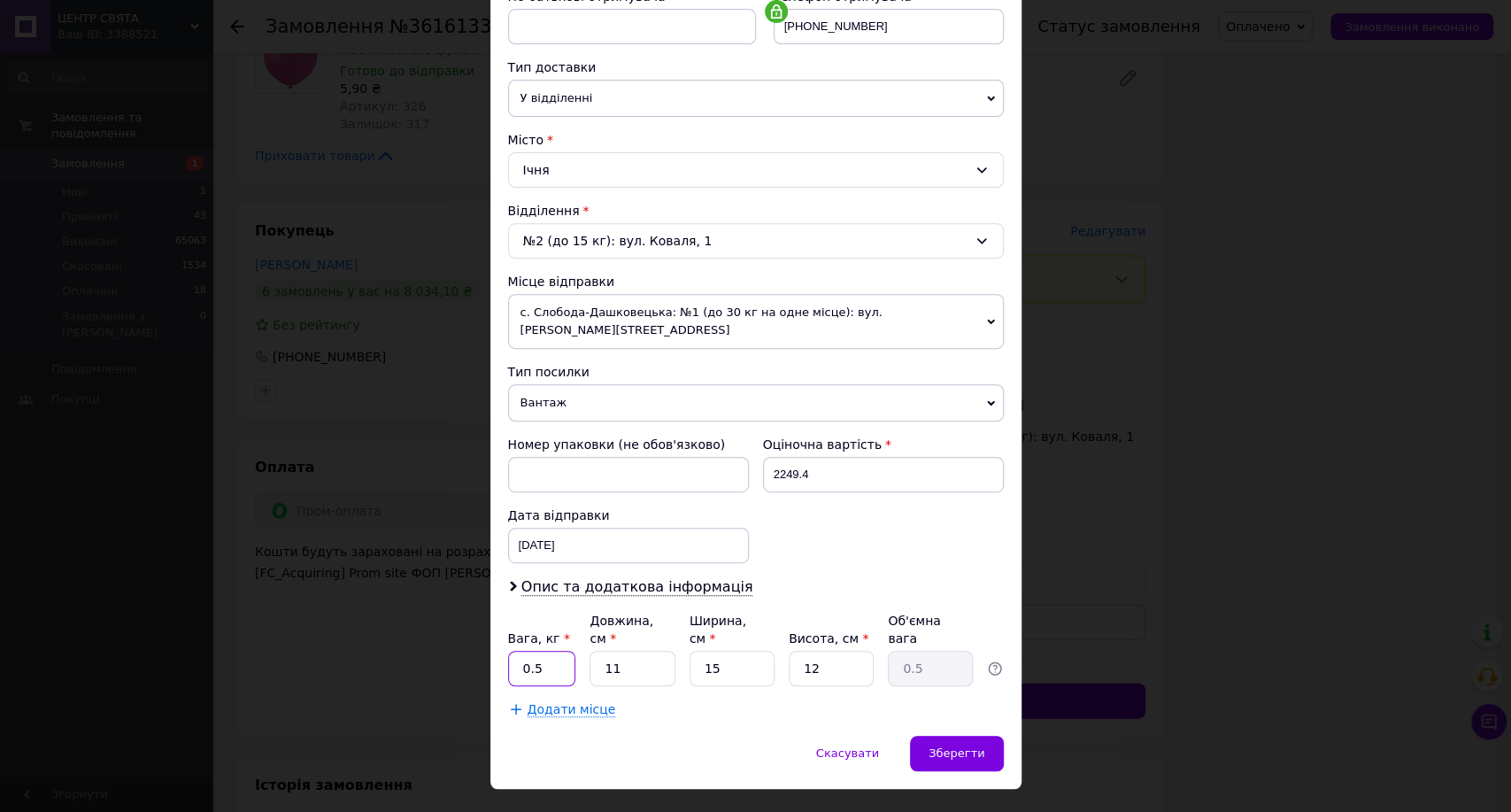
click at [551, 650] on input "0.5" at bounding box center [542, 668] width 68 height 36
type input "0"
type input "1"
type input "4"
type input "0.18"
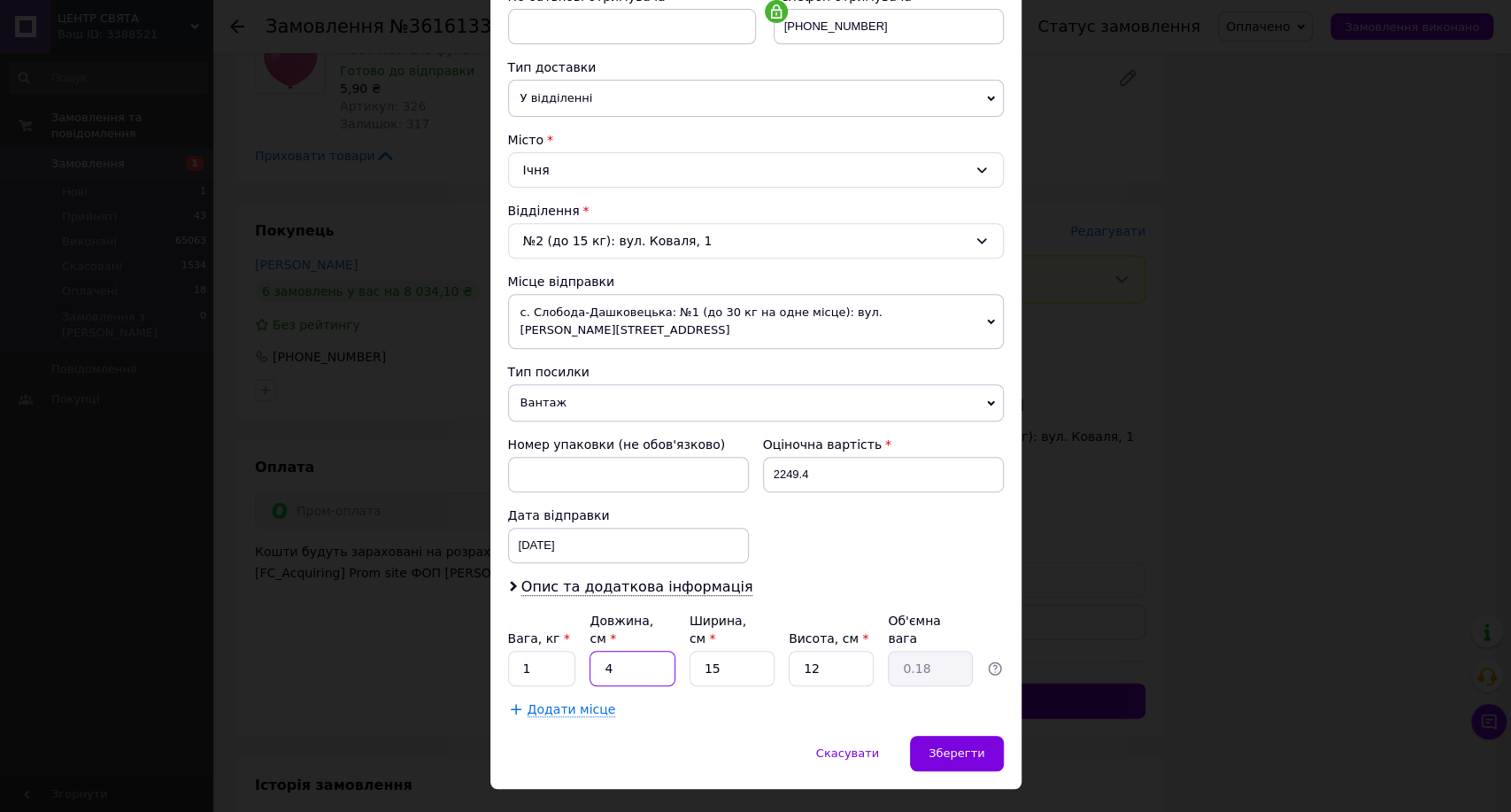
type input "40"
type input "1.8"
type input "40"
type input "2"
type input "0.24"
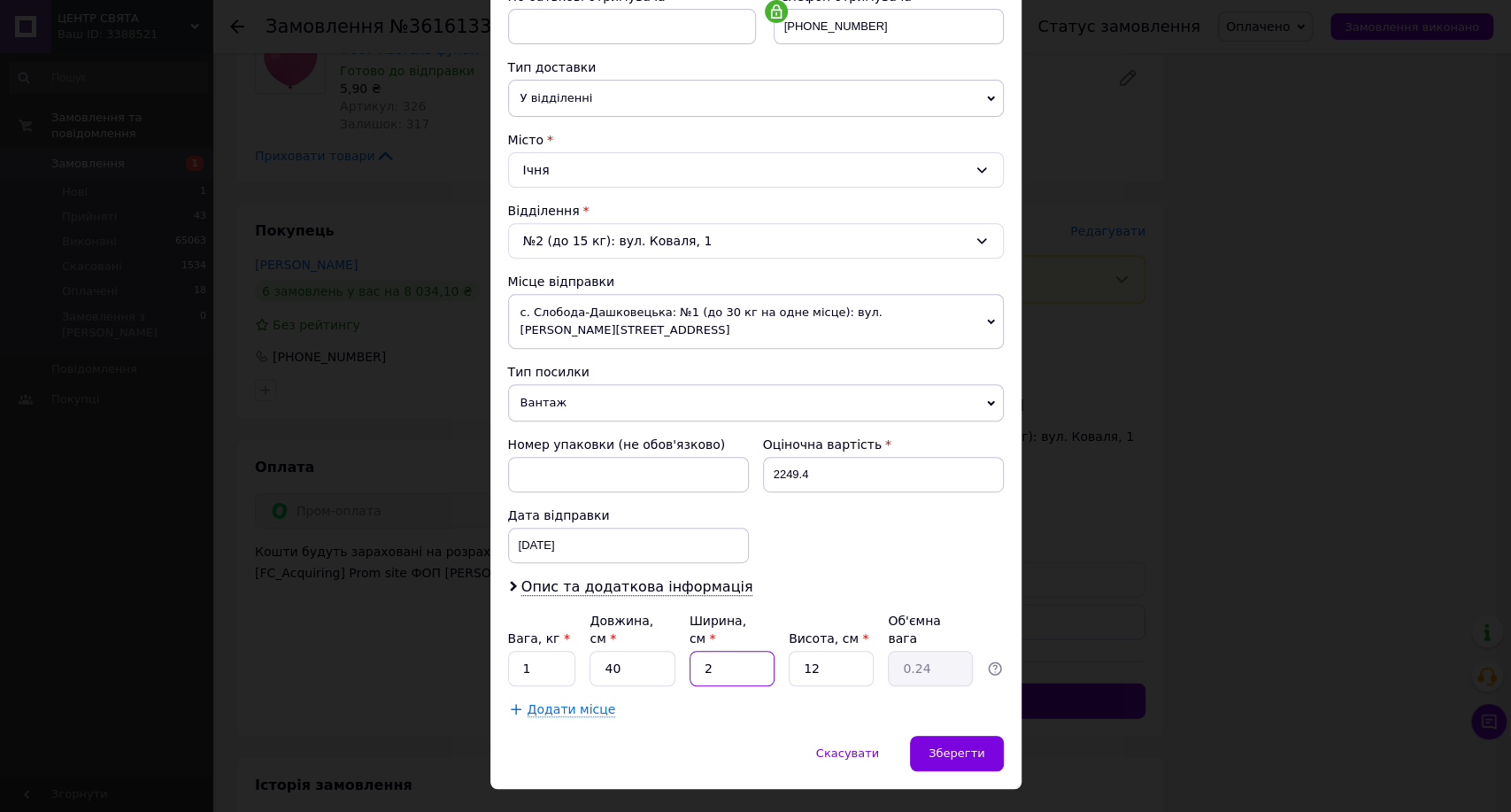
type input "23"
type input "2.76"
type input "23"
type input "2"
type input "0.46"
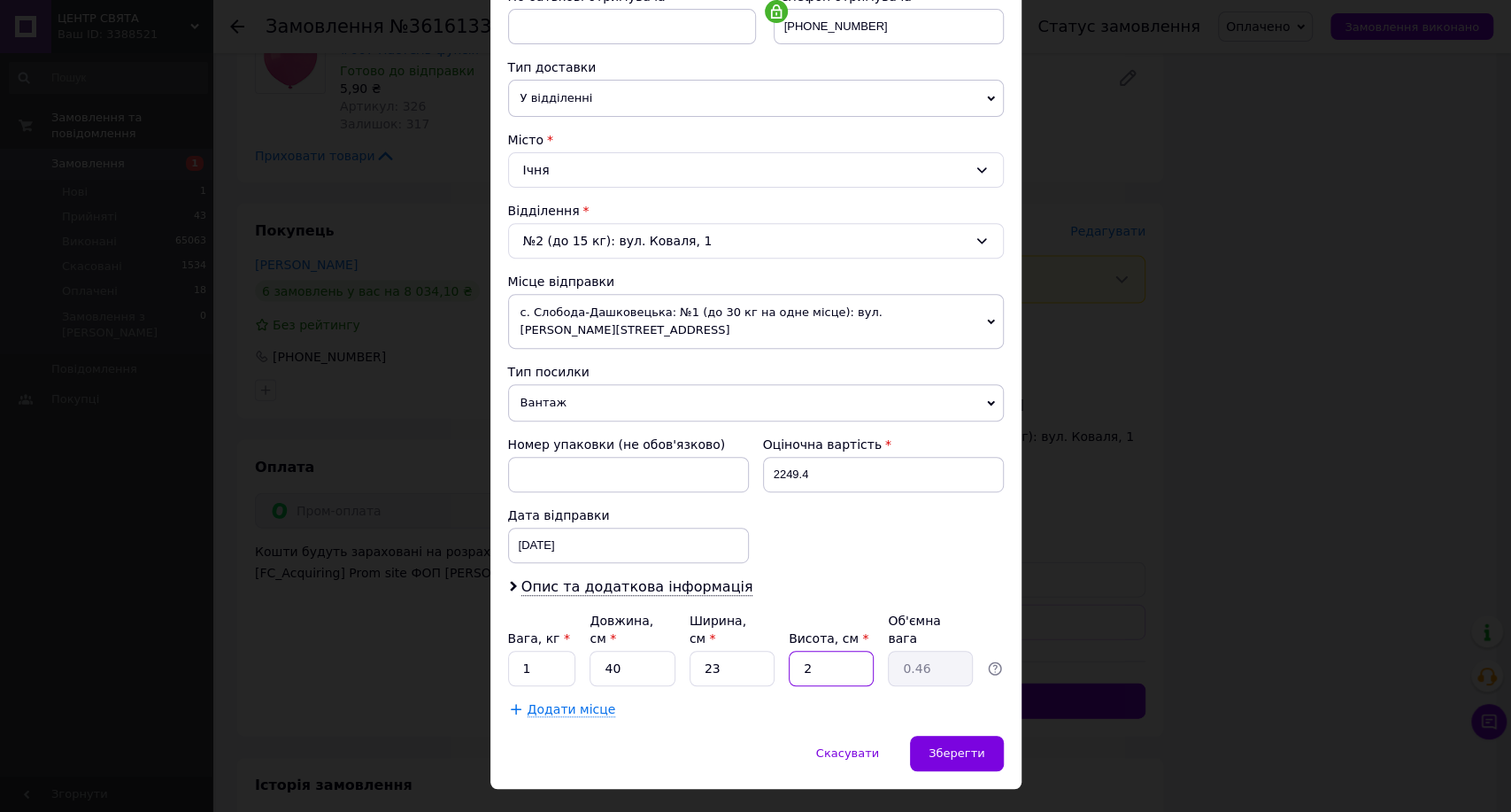
type input "25"
type input "5.75"
type input "25"
click at [964, 747] on span "Зберегти" at bounding box center [957, 753] width 56 height 13
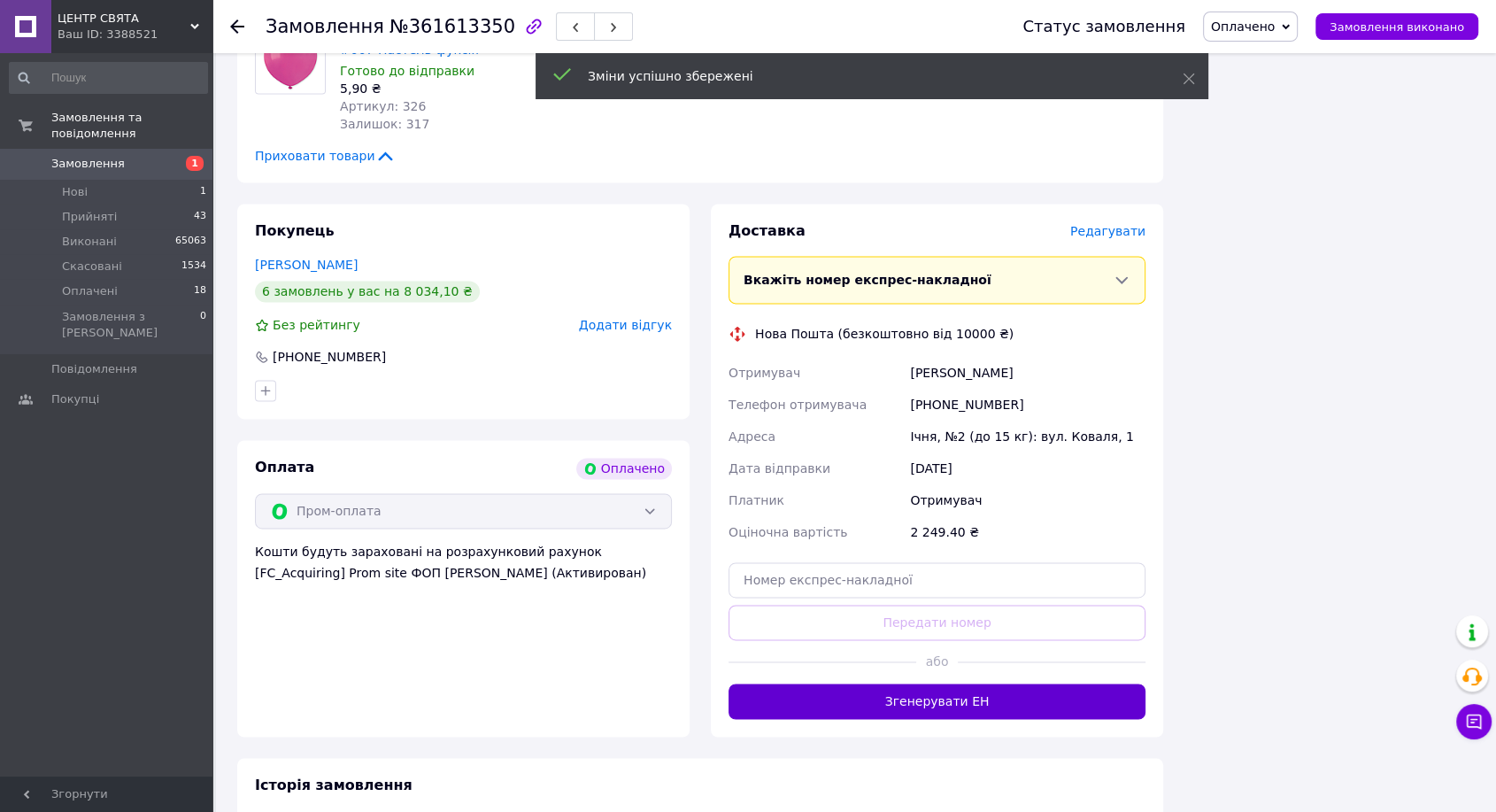
click at [989, 686] on button "Згенерувати ЕН" at bounding box center [937, 701] width 417 height 36
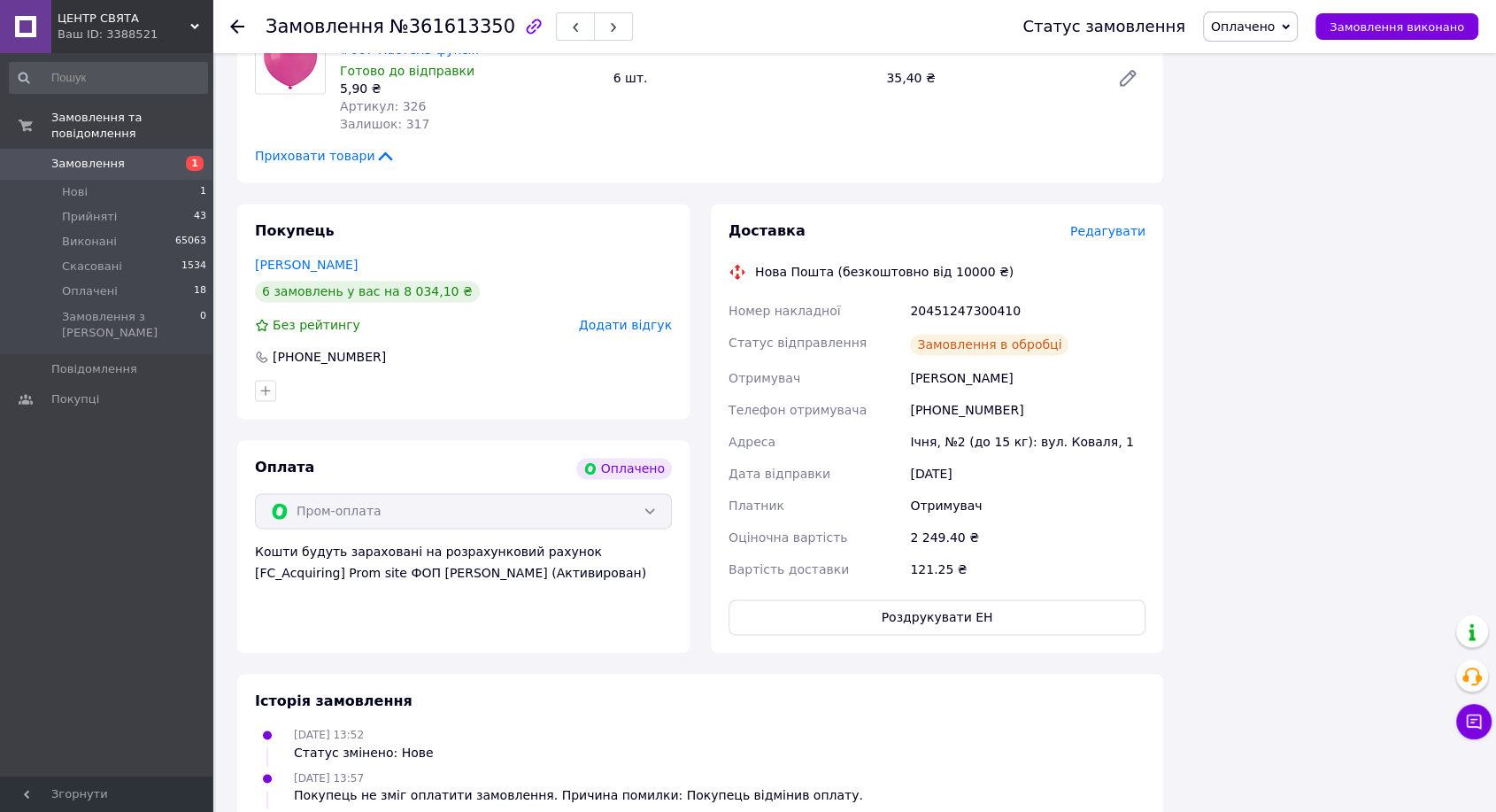
click at [956, 306] on div "20451247300410" at bounding box center [1028, 310] width 243 height 32
drag, startPoint x: 956, startPoint y: 306, endPoint x: 970, endPoint y: 304, distance: 14.1
copy div "20451247300410"
click at [1367, 30] on span "Замовлення виконано" at bounding box center [1397, 27] width 135 height 13
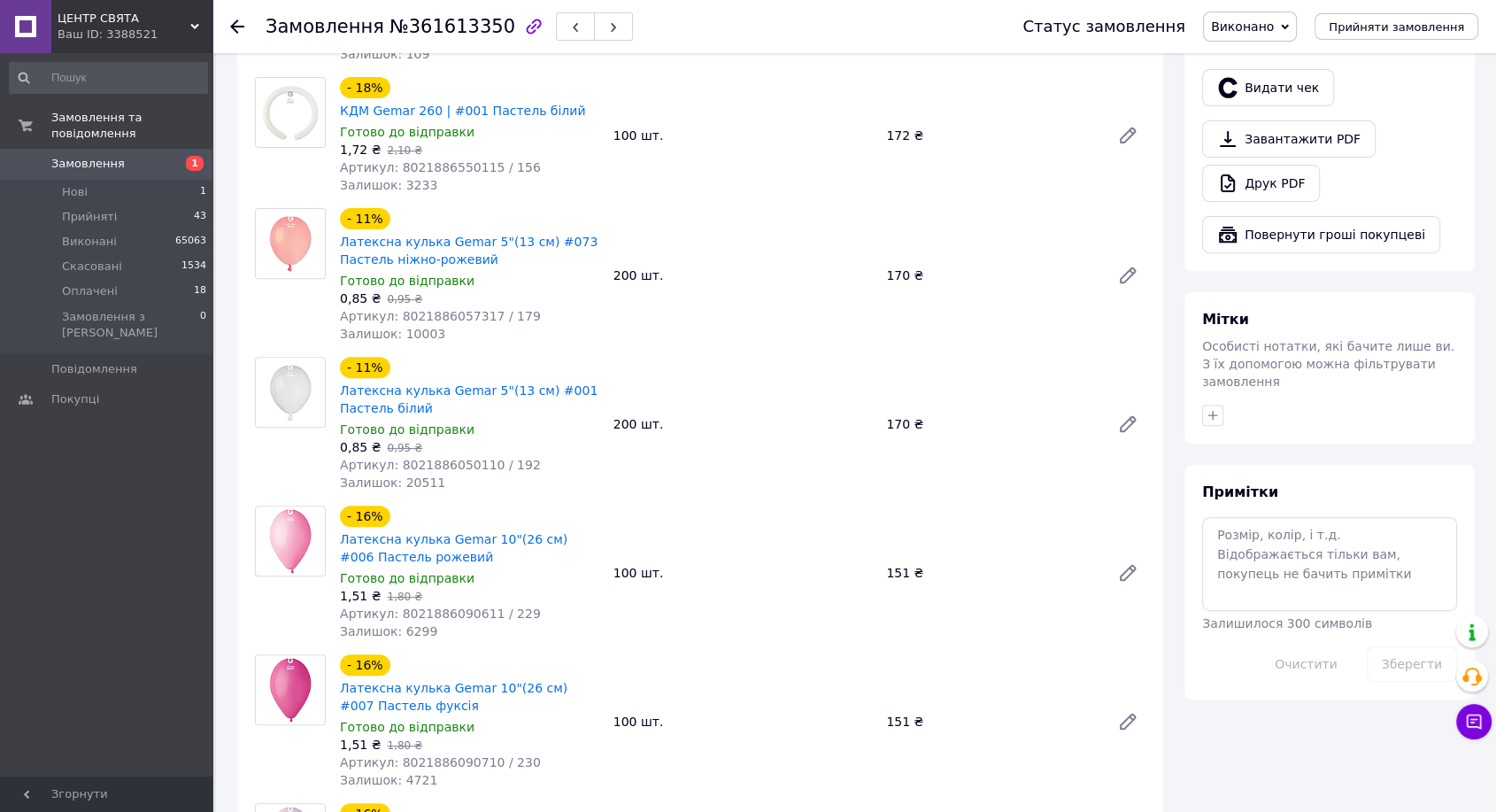
scroll to position [386, 0]
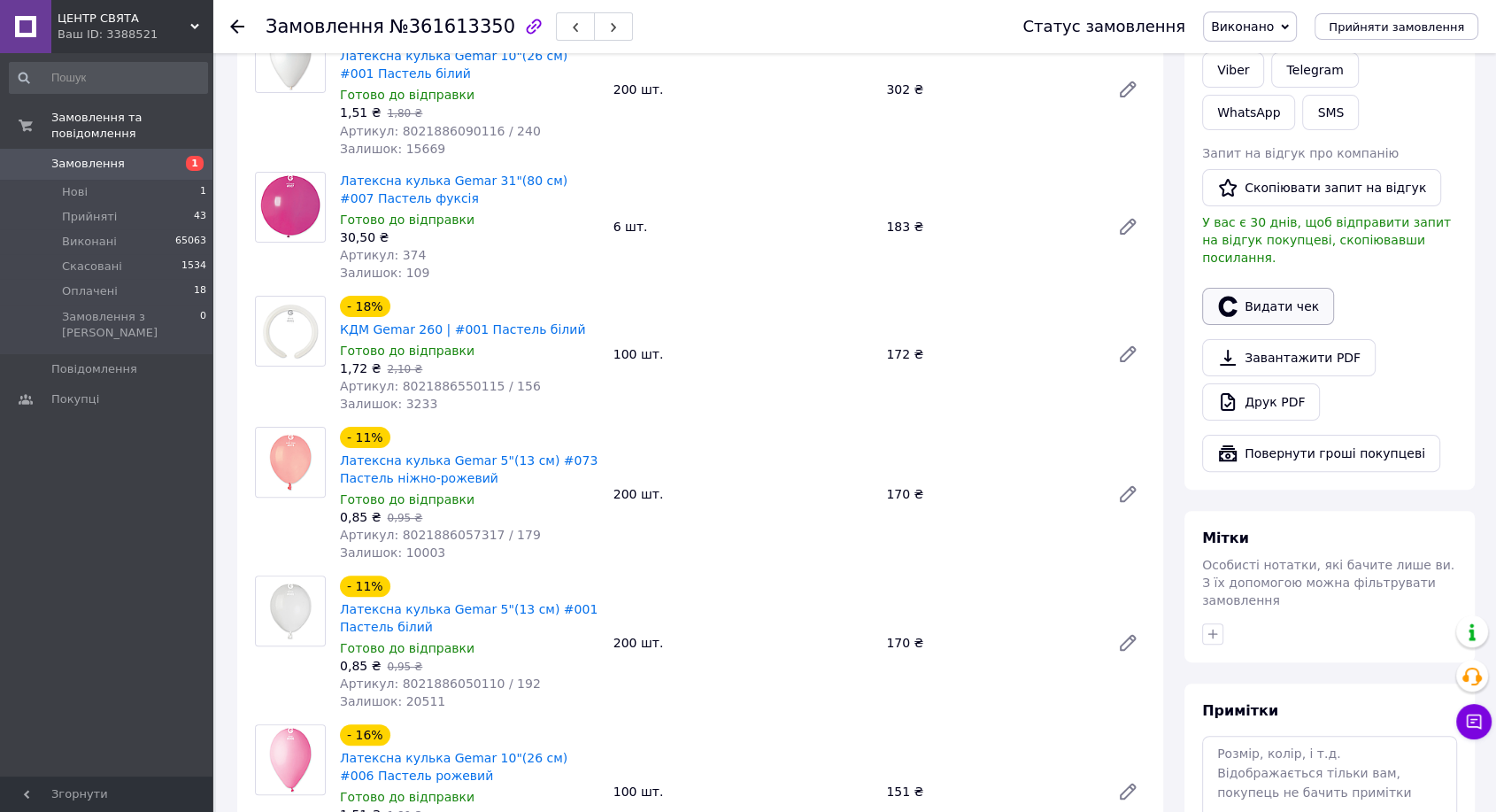
click at [1234, 295] on icon "button" at bounding box center [1227, 306] width 19 height 21
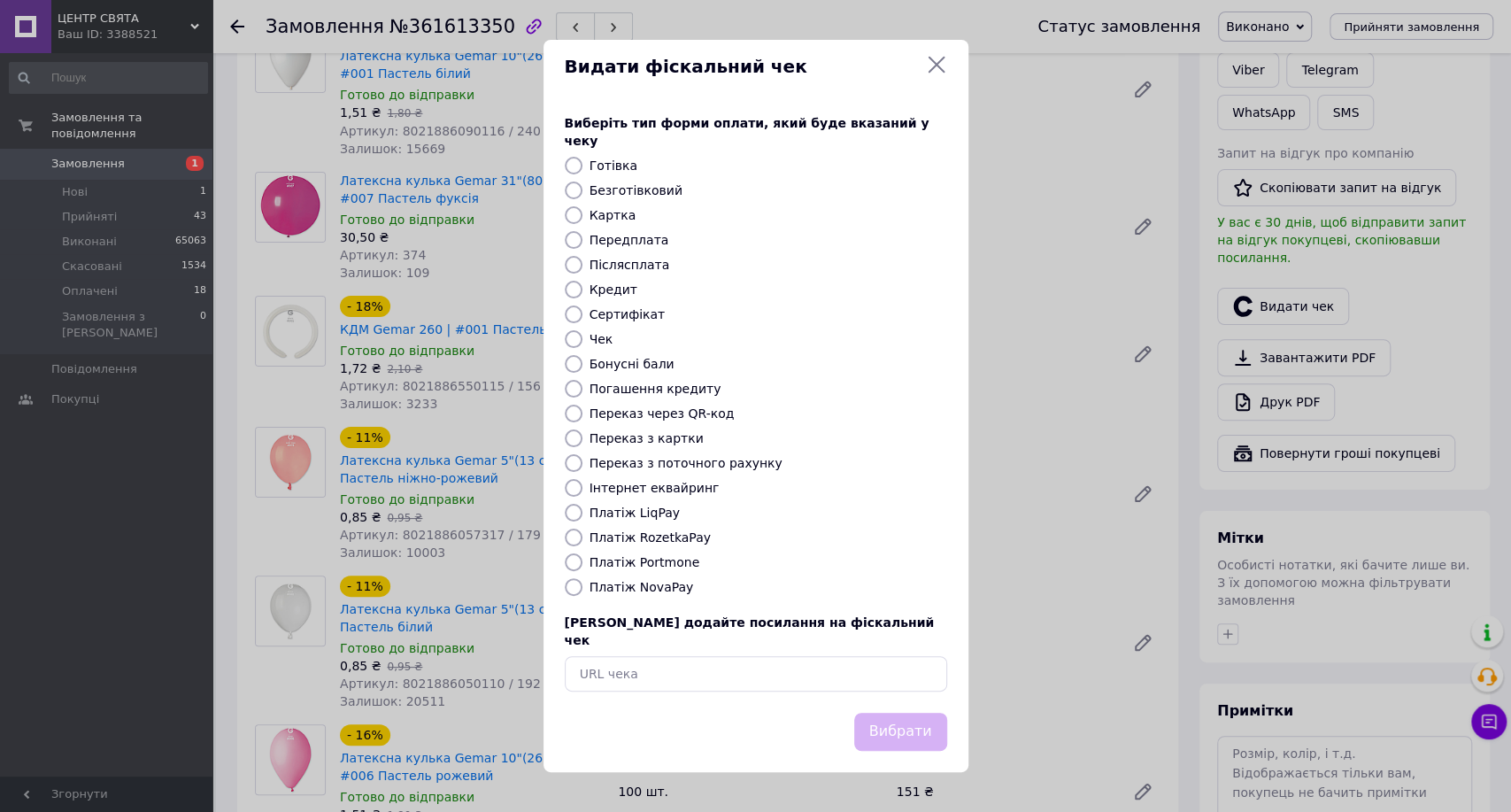
click at [637, 492] on label "Інтернет еквайринг" at bounding box center [654, 487] width 130 height 14
click at [582, 492] on input "Інтернет еквайринг" at bounding box center [573, 487] width 18 height 18
radio input "true"
click at [934, 713] on button "Вибрати" at bounding box center [900, 732] width 93 height 38
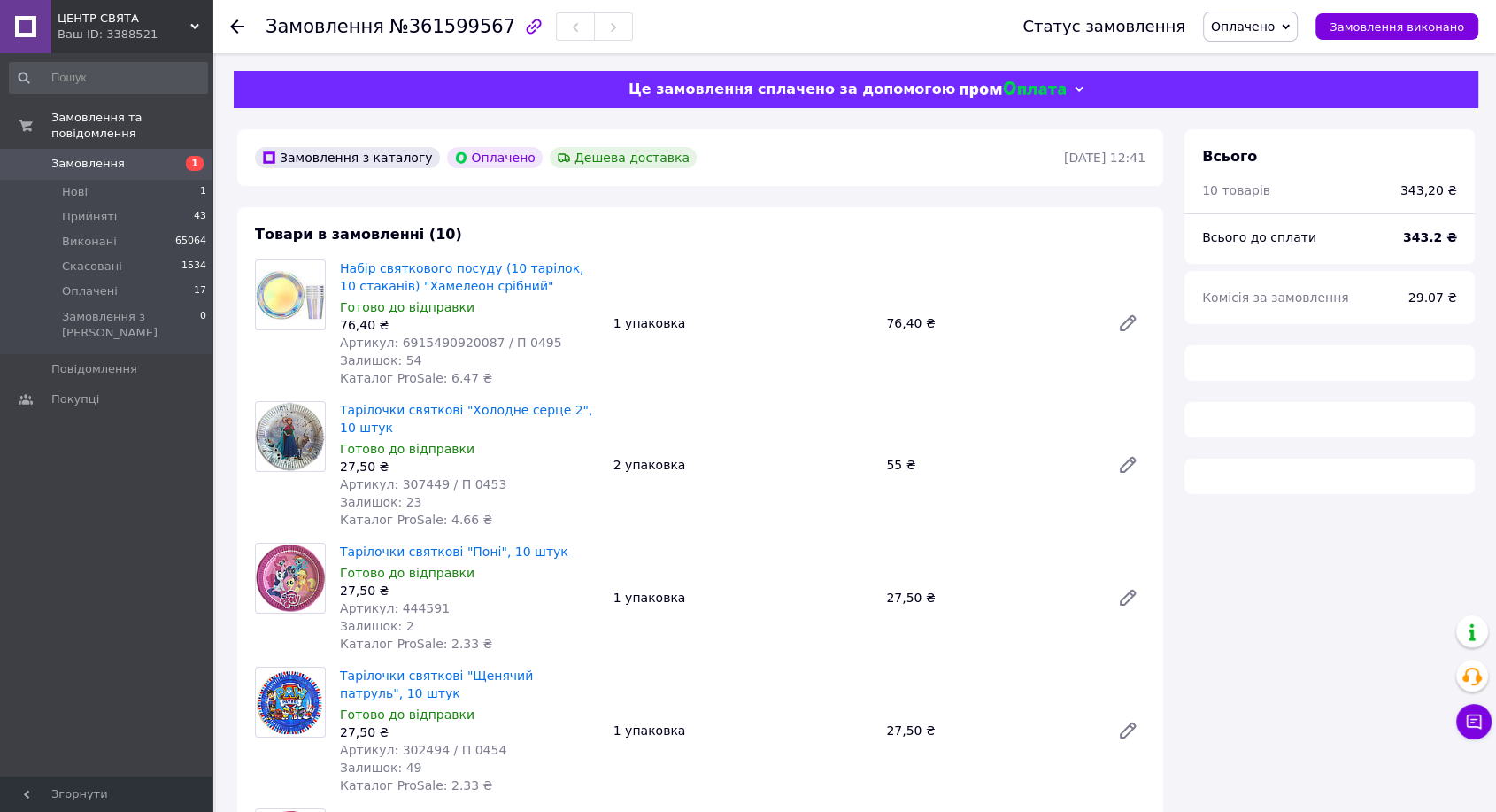
click at [452, 23] on span "№361599567" at bounding box center [452, 26] width 126 height 21
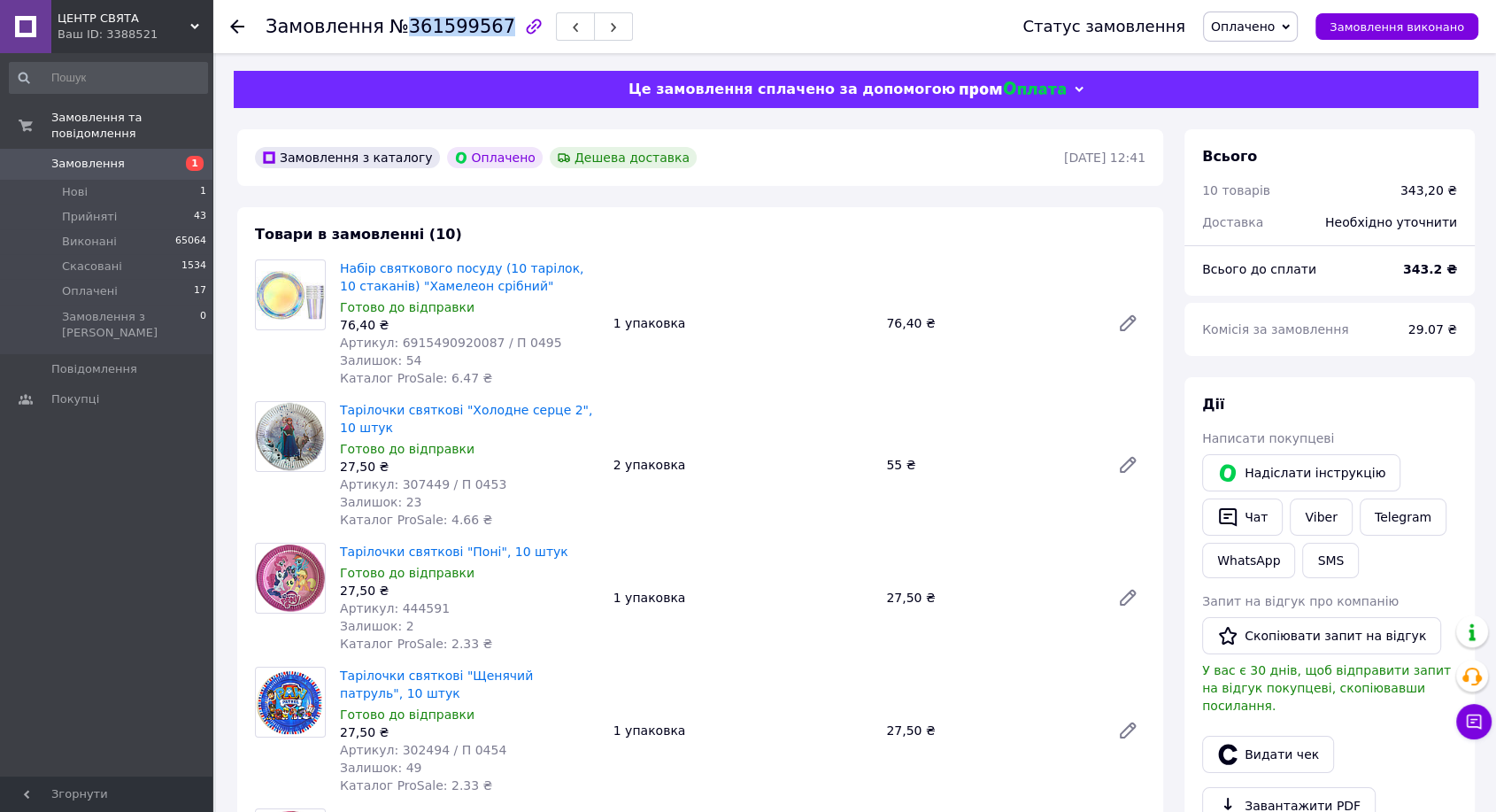
copy span "361599567"
drag, startPoint x: 1303, startPoint y: 510, endPoint x: 1285, endPoint y: 513, distance: 18.2
click at [1303, 510] on link "Viber" at bounding box center [1320, 517] width 62 height 37
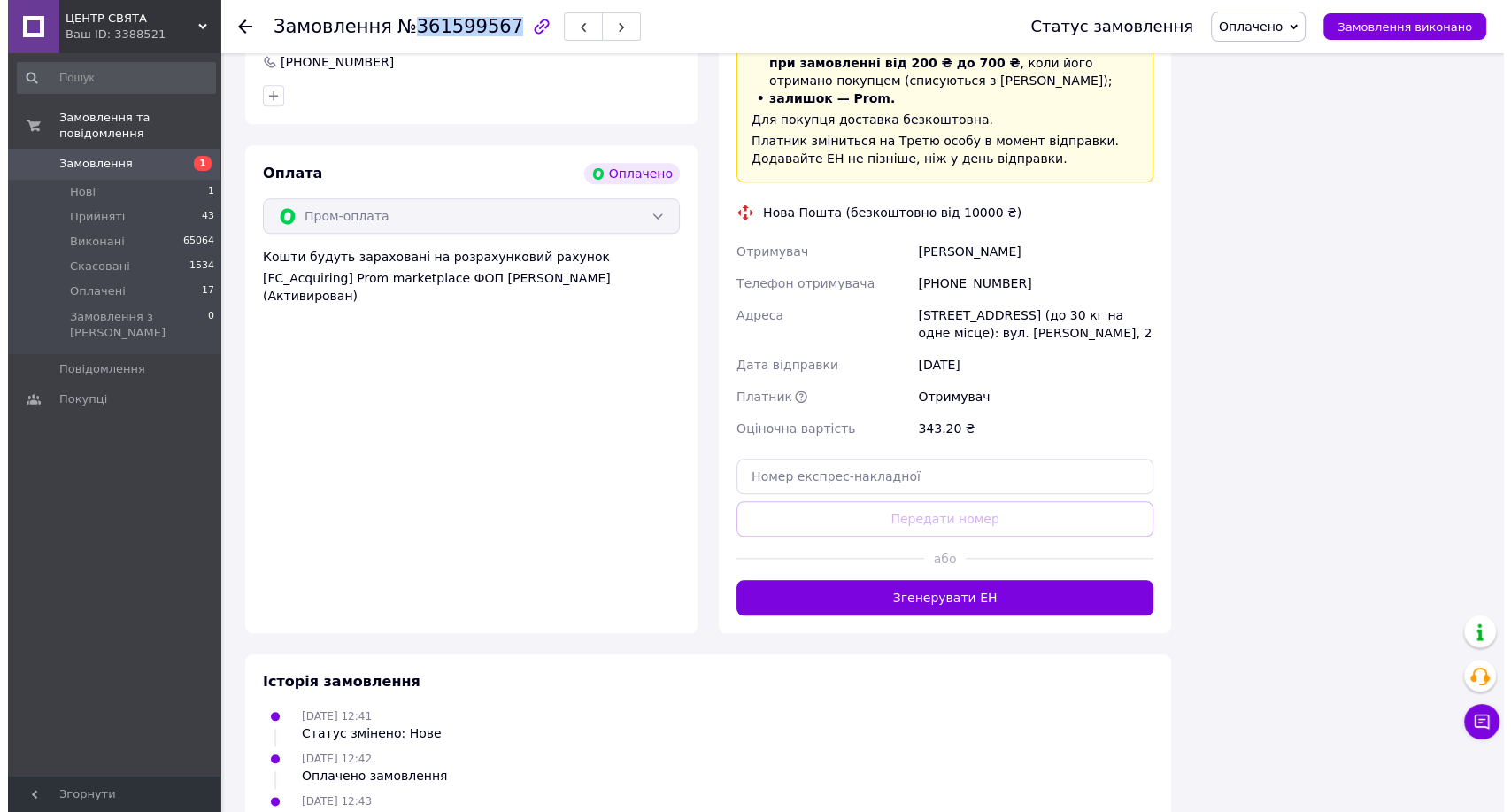
scroll to position [1439, 0]
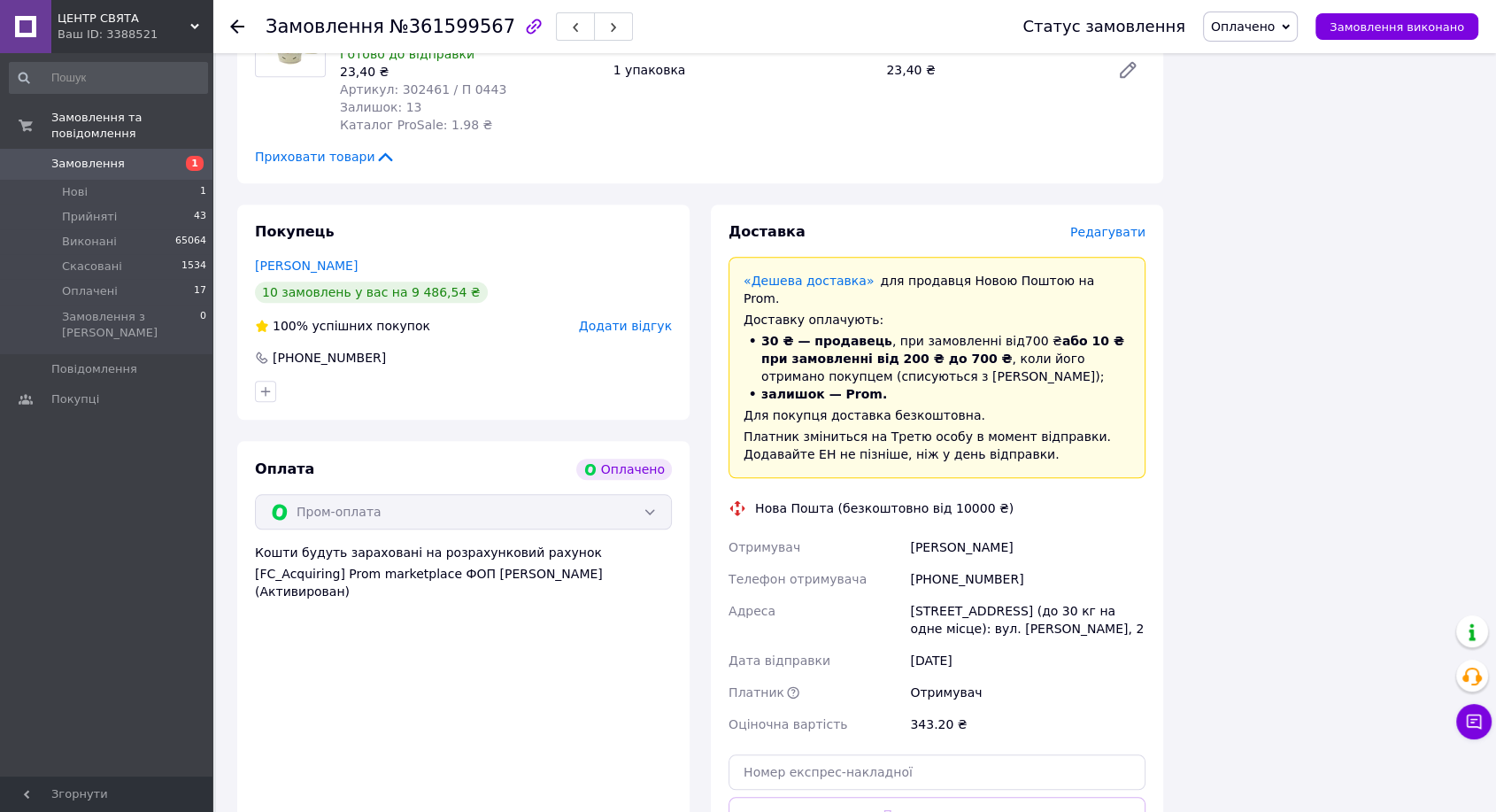
click at [1121, 225] on span "Редагувати" at bounding box center [1107, 232] width 76 height 14
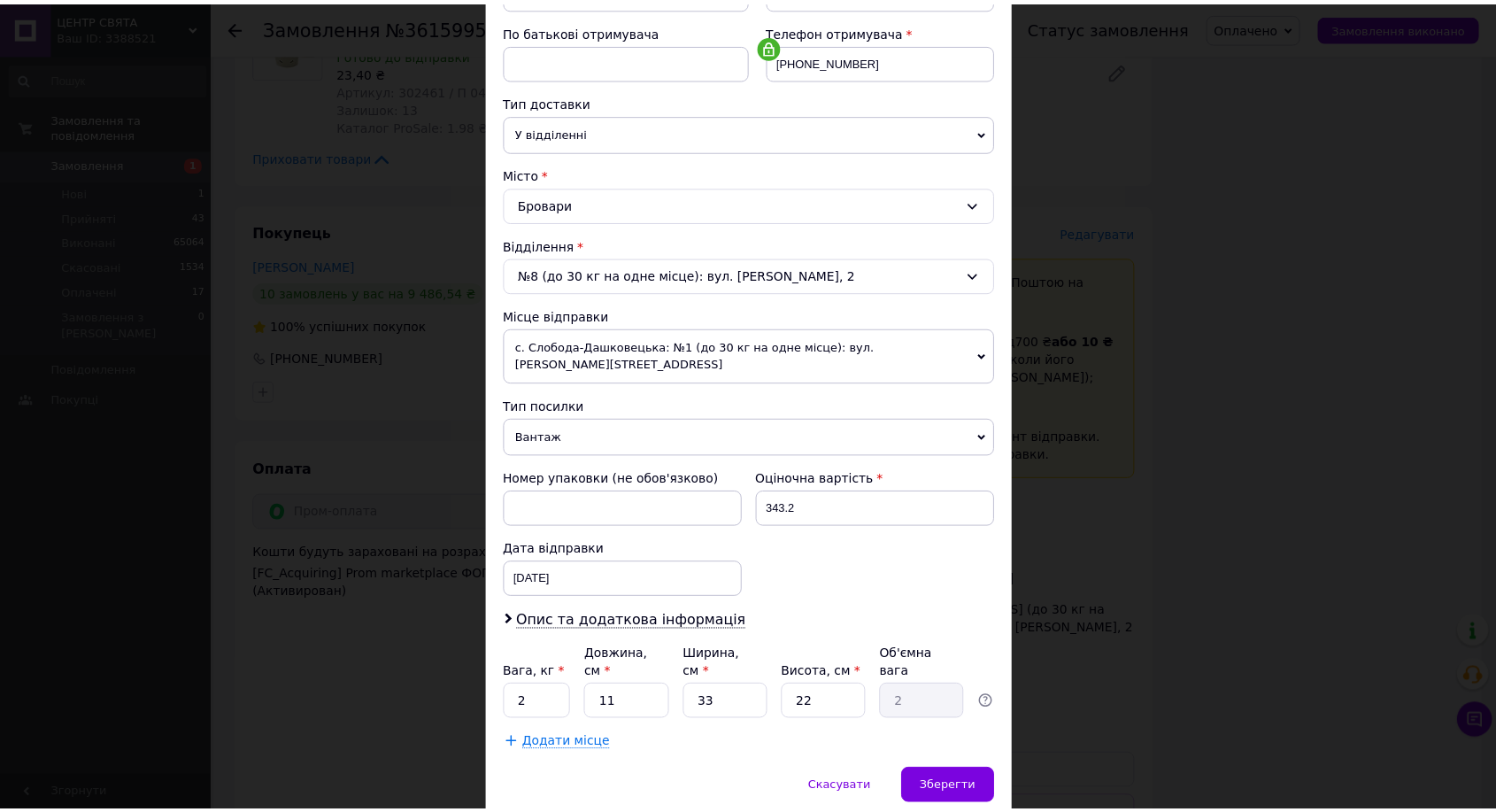
scroll to position [361, 0]
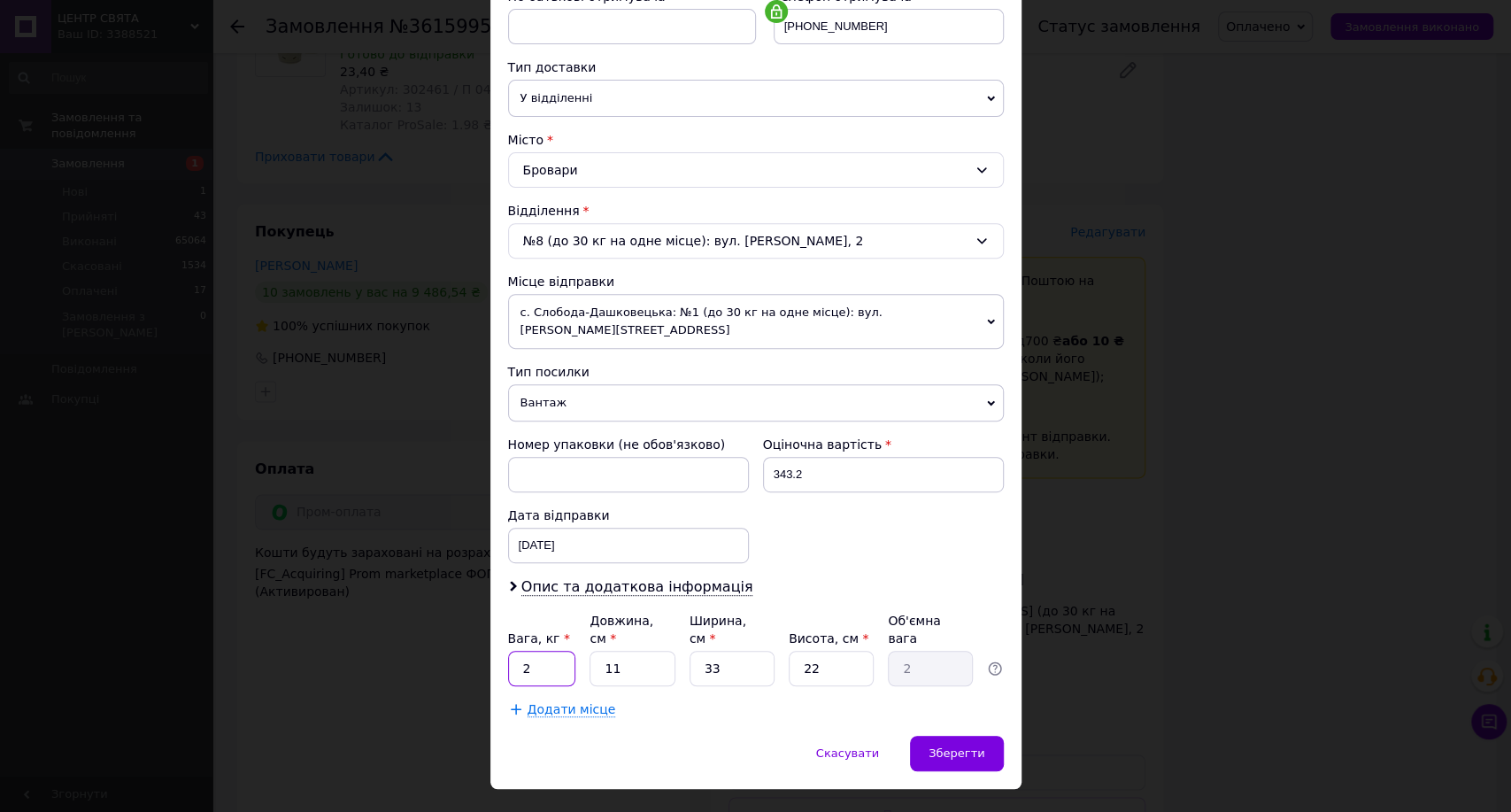
click at [563, 650] on input "2" at bounding box center [542, 668] width 68 height 36
type input "1"
type input "3"
type input "0.54"
type input "36"
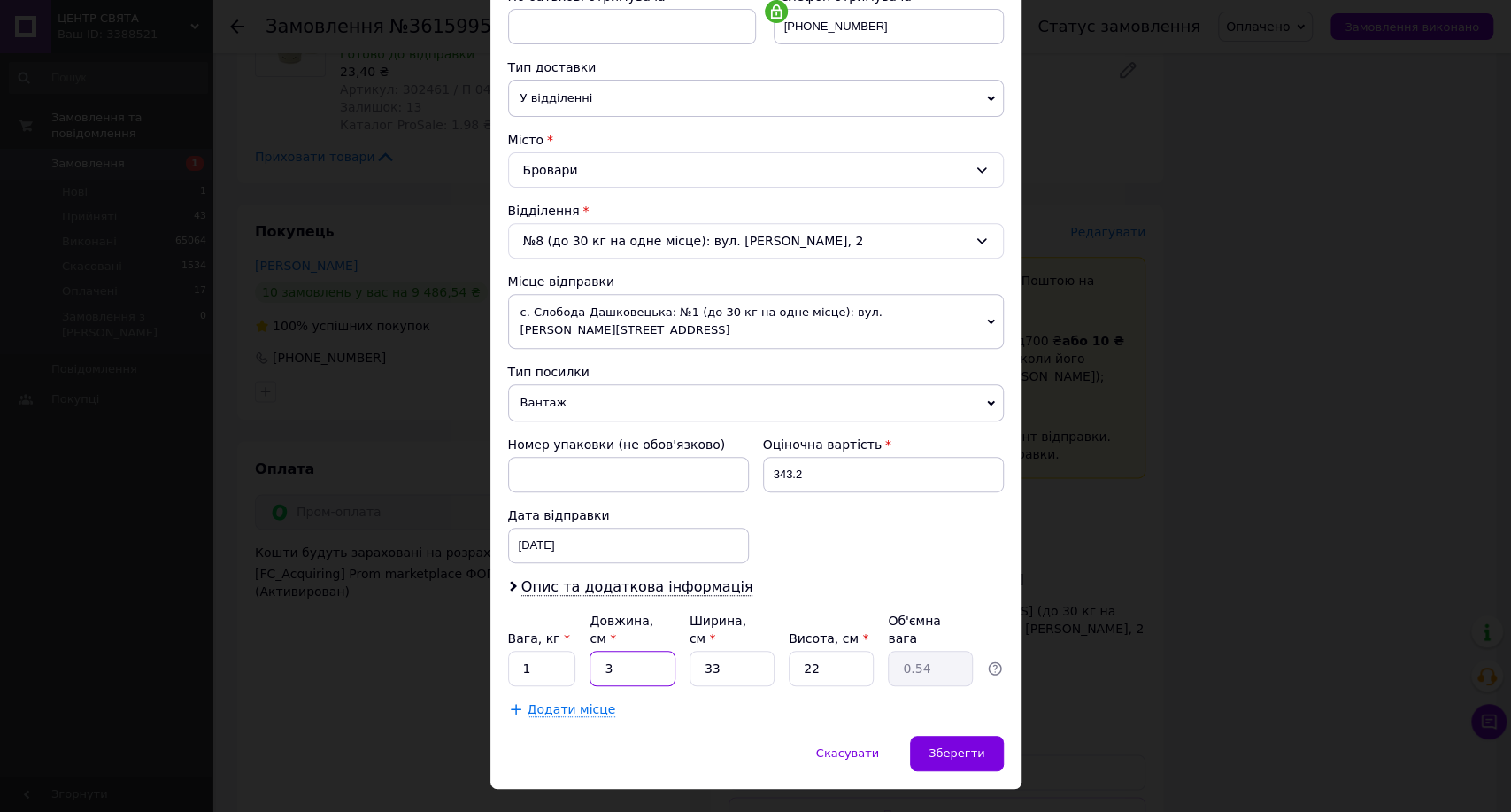
type input "6.53"
type input "36"
type input "2"
type input "0.4"
type input "24"
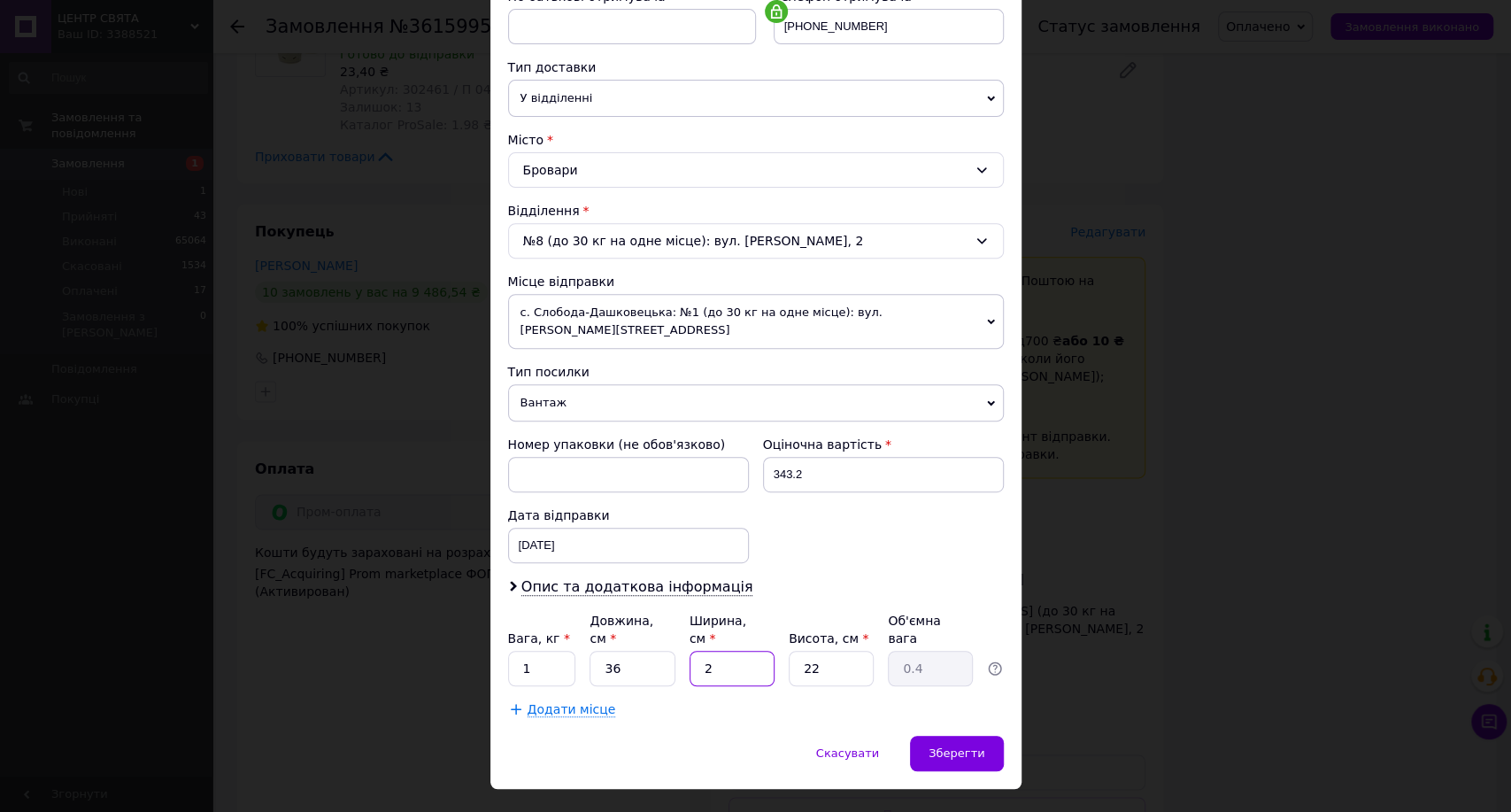
type input "4.75"
type input "24"
type input "9"
type input "1.94"
type input "9"
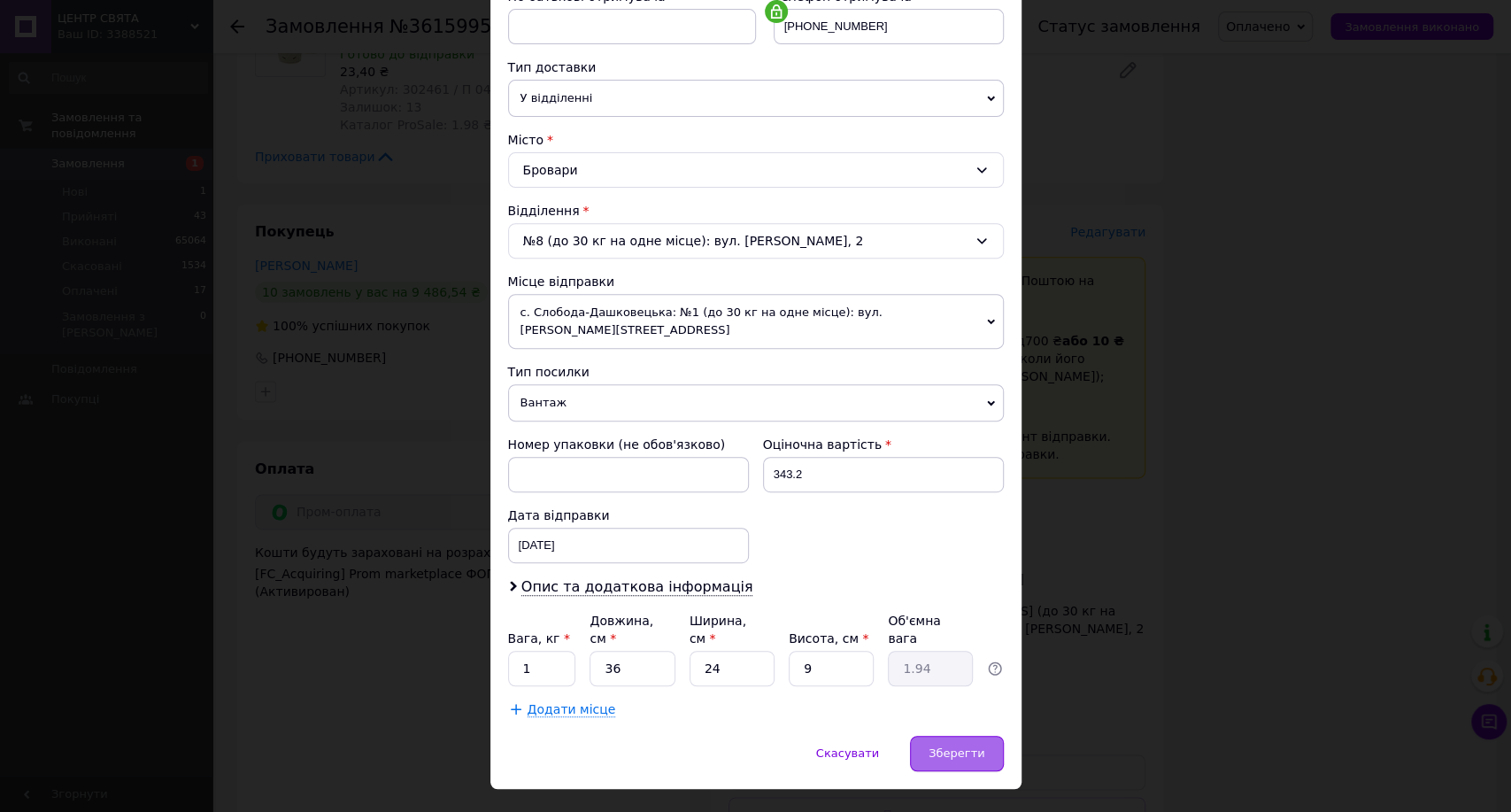
click at [977, 747] on span "Зберегти" at bounding box center [957, 753] width 56 height 13
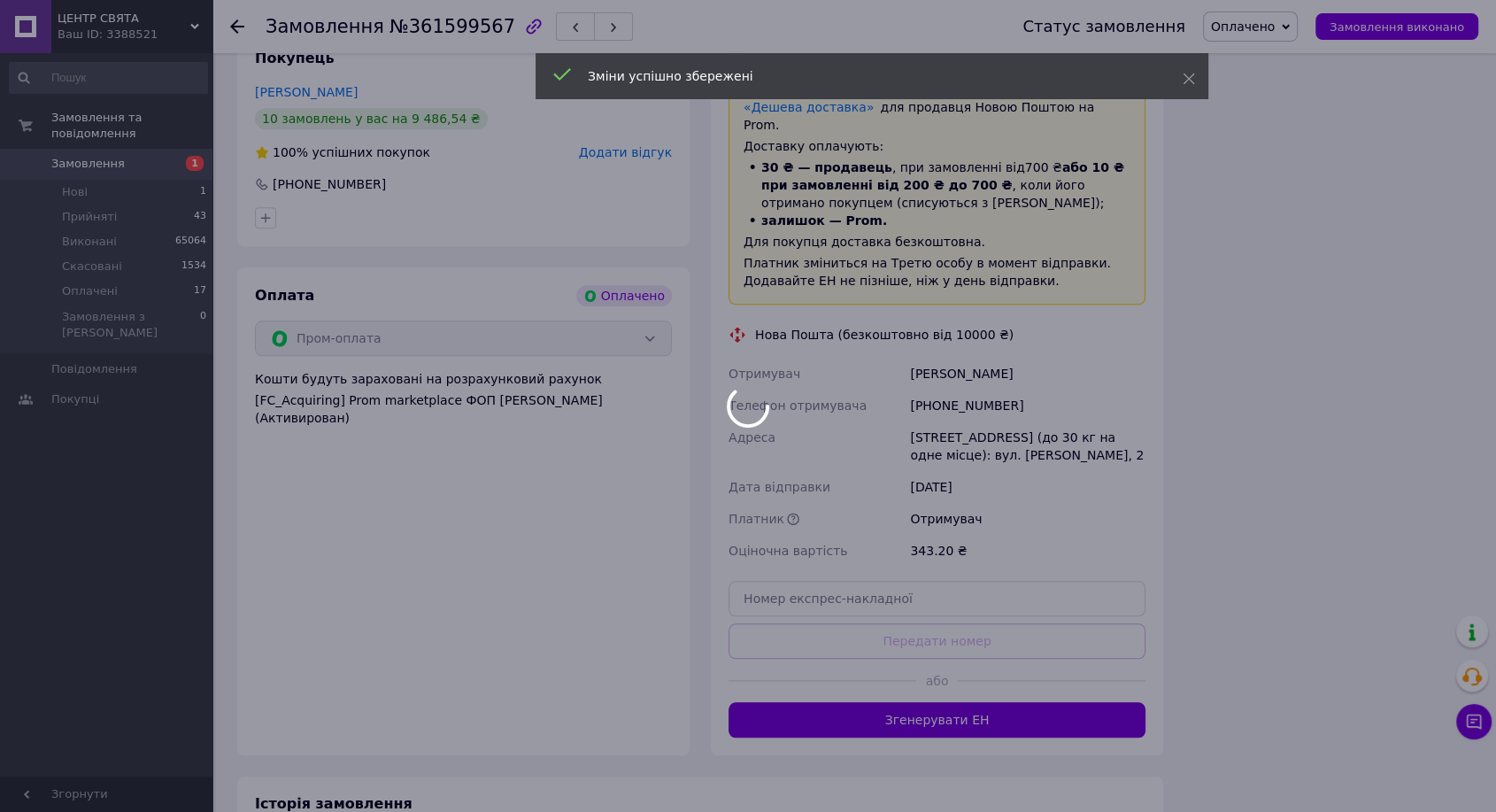
scroll to position [1636, 0]
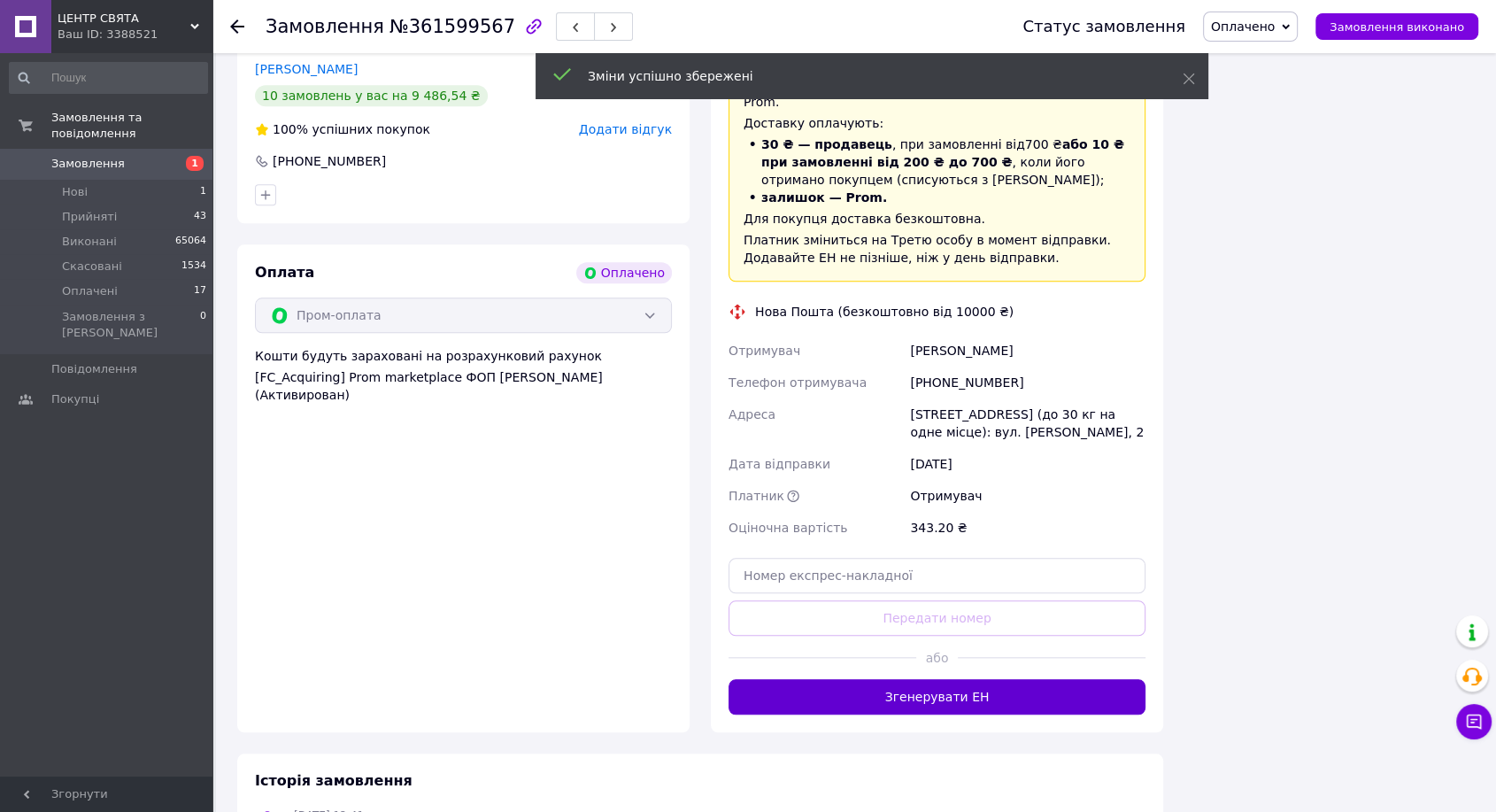
click at [927, 679] on button "Згенерувати ЕН" at bounding box center [937, 697] width 417 height 36
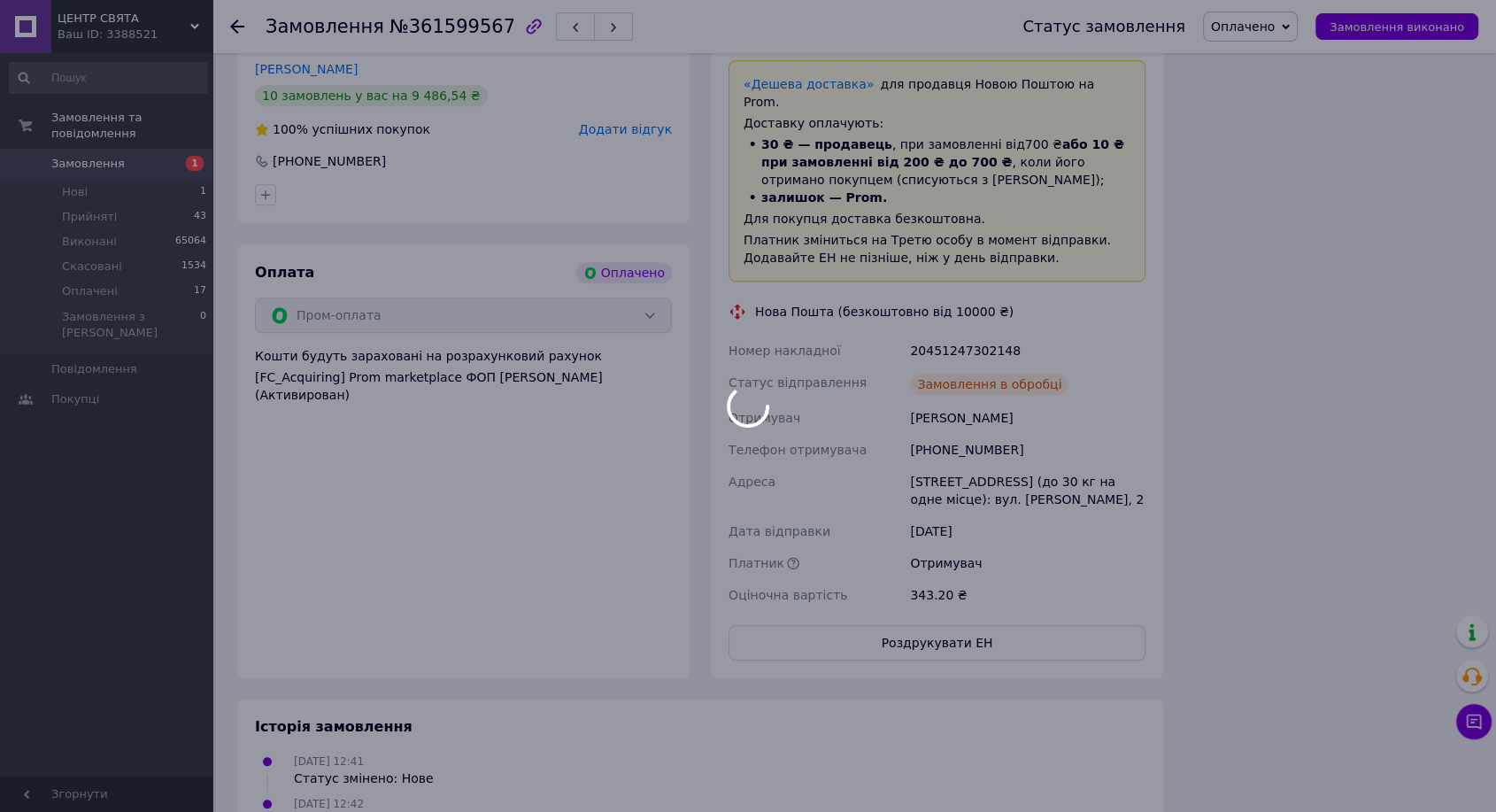
click at [966, 292] on div at bounding box center [748, 406] width 1496 height 812
click at [966, 335] on div "20451247302148" at bounding box center [1028, 350] width 243 height 32
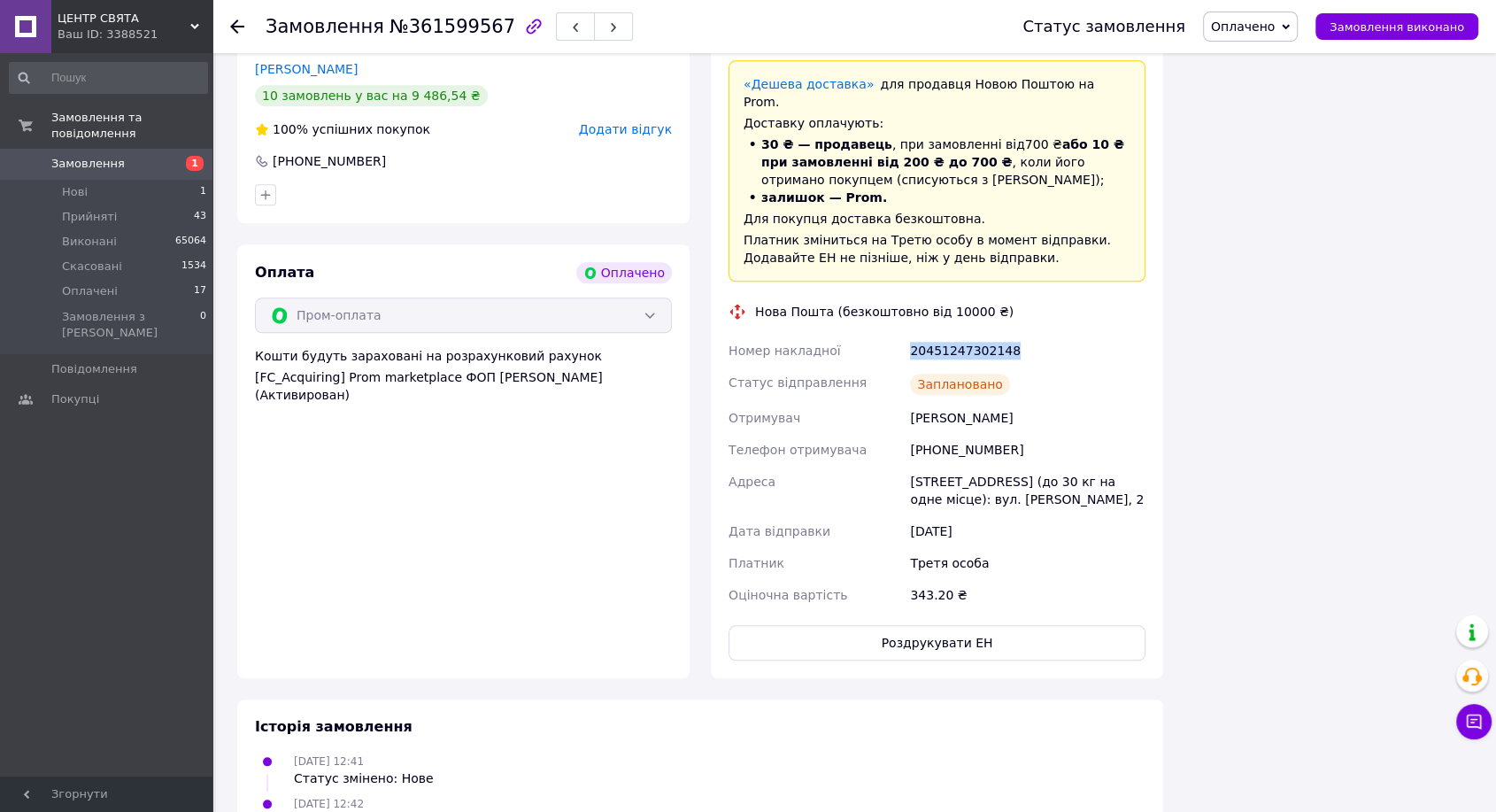
copy div "20451247302148"
click at [1362, 21] on span "Замовлення виконано" at bounding box center [1397, 27] width 135 height 13
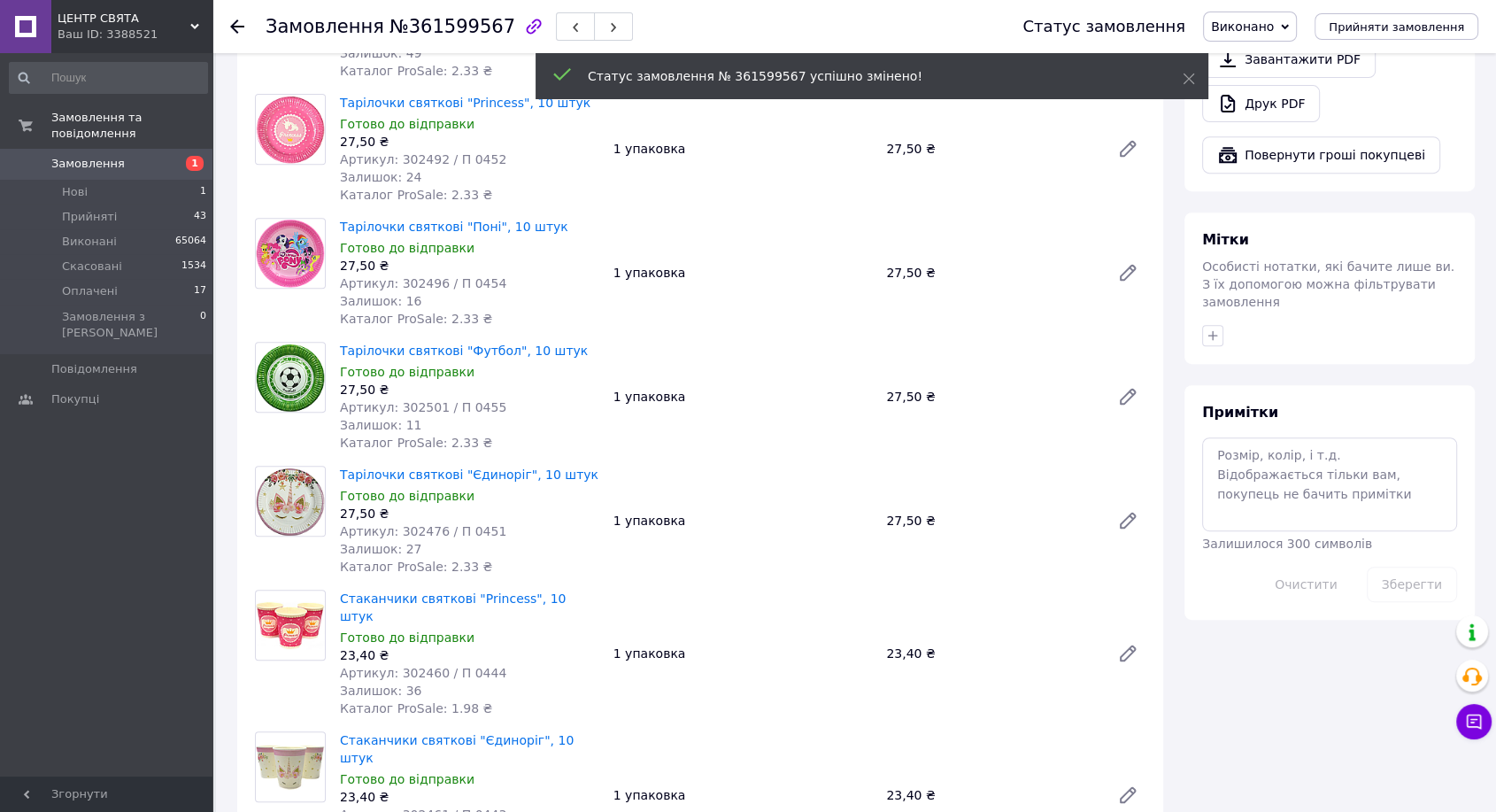
scroll to position [260, 0]
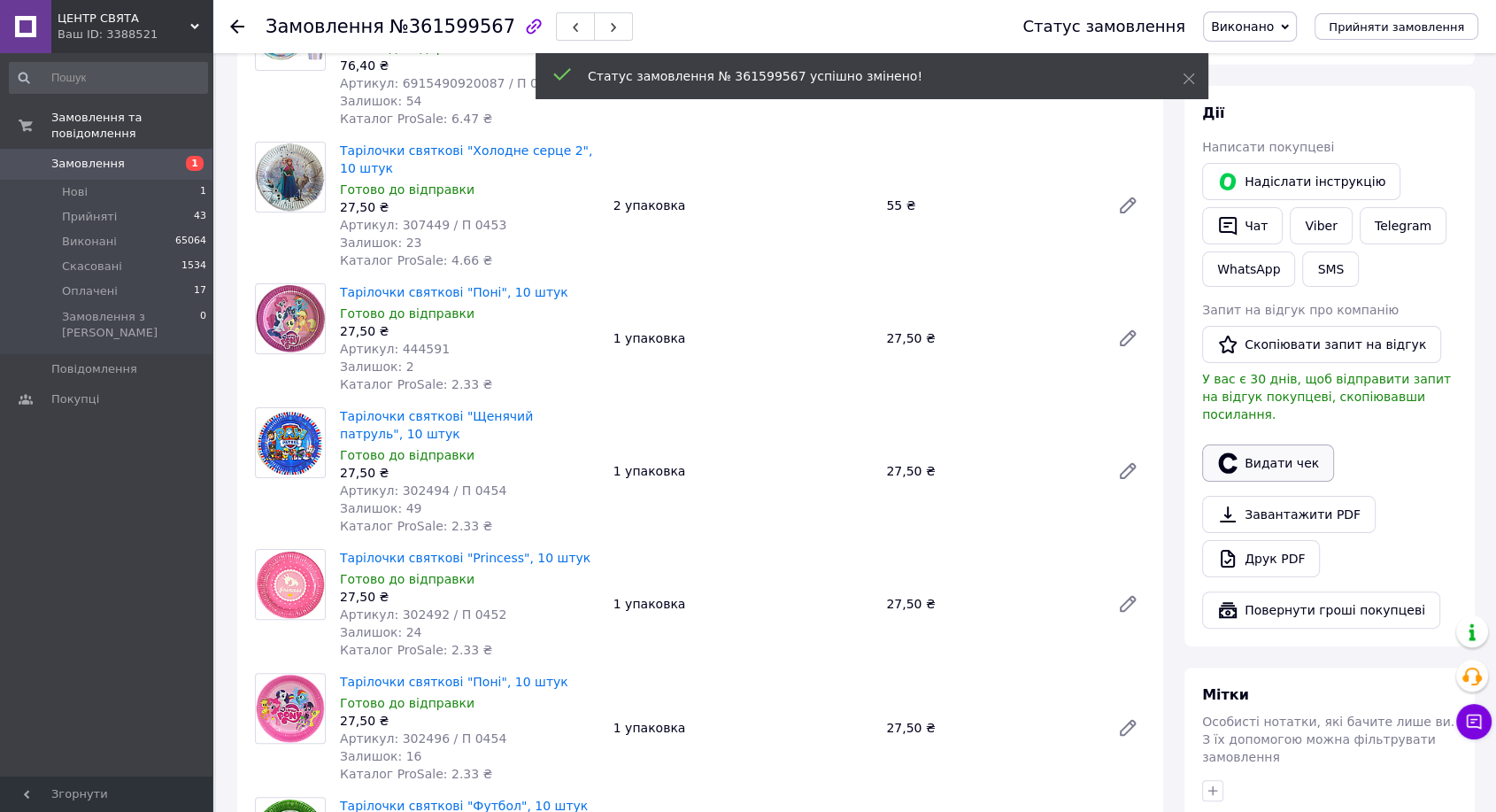
click at [1270, 455] on button "Видати чек" at bounding box center [1267, 463] width 132 height 37
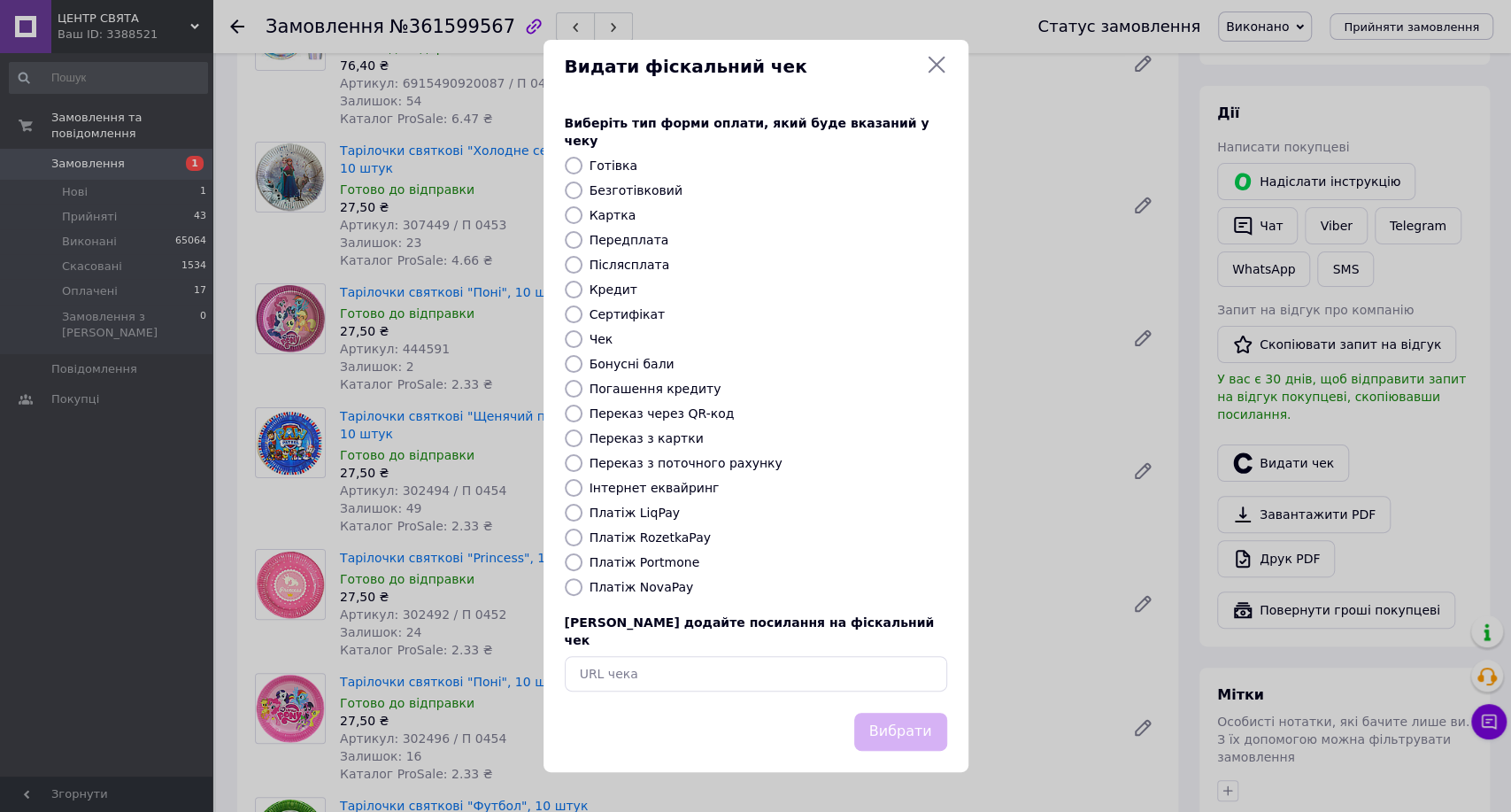
click at [659, 493] on label "Інтернет еквайринг" at bounding box center [654, 487] width 130 height 14
click at [582, 493] on input "Інтернет еквайринг" at bounding box center [573, 487] width 18 height 18
radio input "true"
click at [896, 713] on button "Вибрати" at bounding box center [900, 732] width 93 height 38
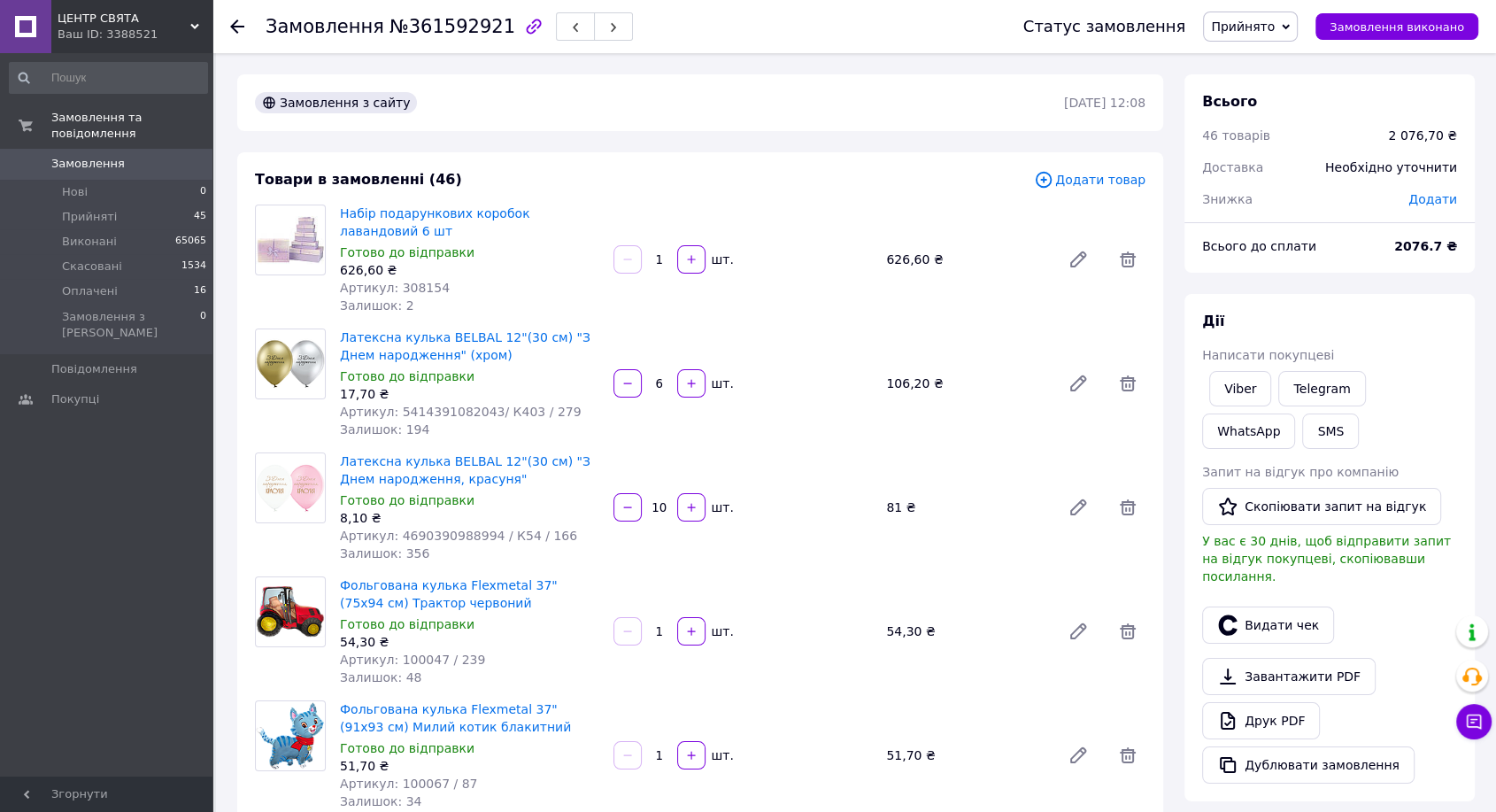
drag, startPoint x: 1237, startPoint y: 391, endPoint x: 972, endPoint y: 615, distance: 347.0
click at [1237, 392] on link "Viber" at bounding box center [1240, 389] width 62 height 36
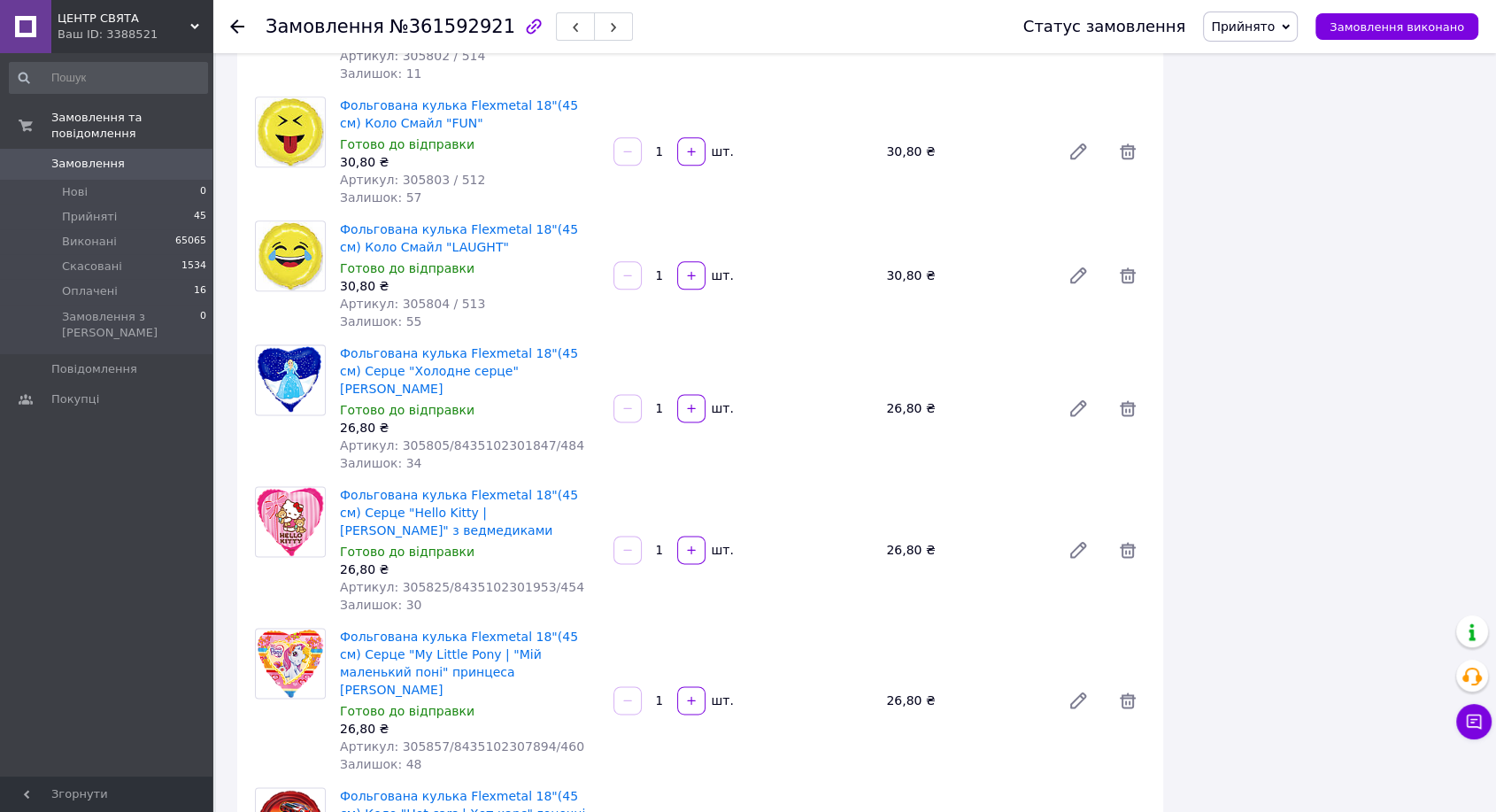
scroll to position [2458, 0]
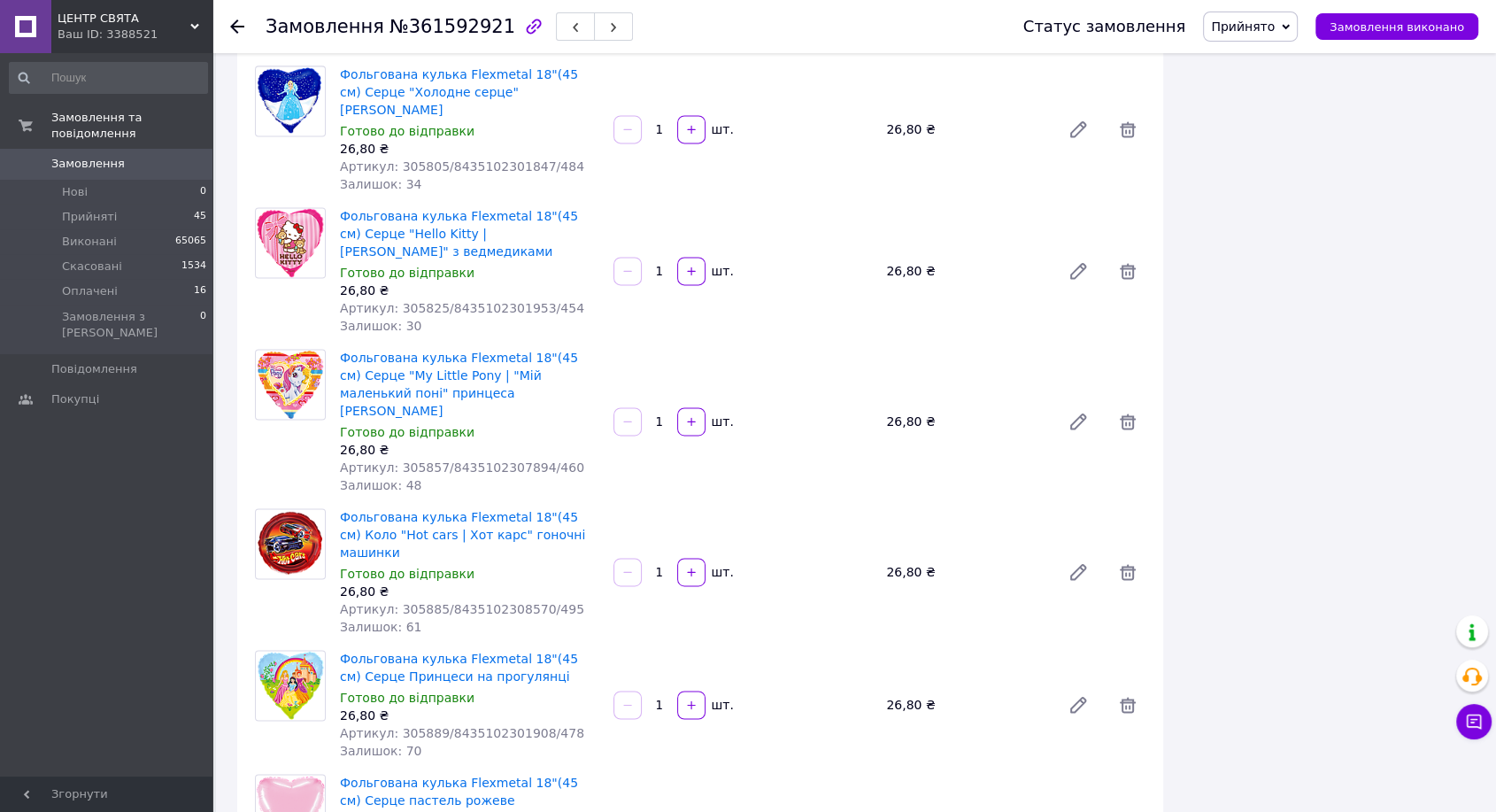
click at [436, 28] on span "№361592921" at bounding box center [452, 26] width 126 height 21
drag, startPoint x: 436, startPoint y: 28, endPoint x: 451, endPoint y: 30, distance: 15.1
copy span "361592921"
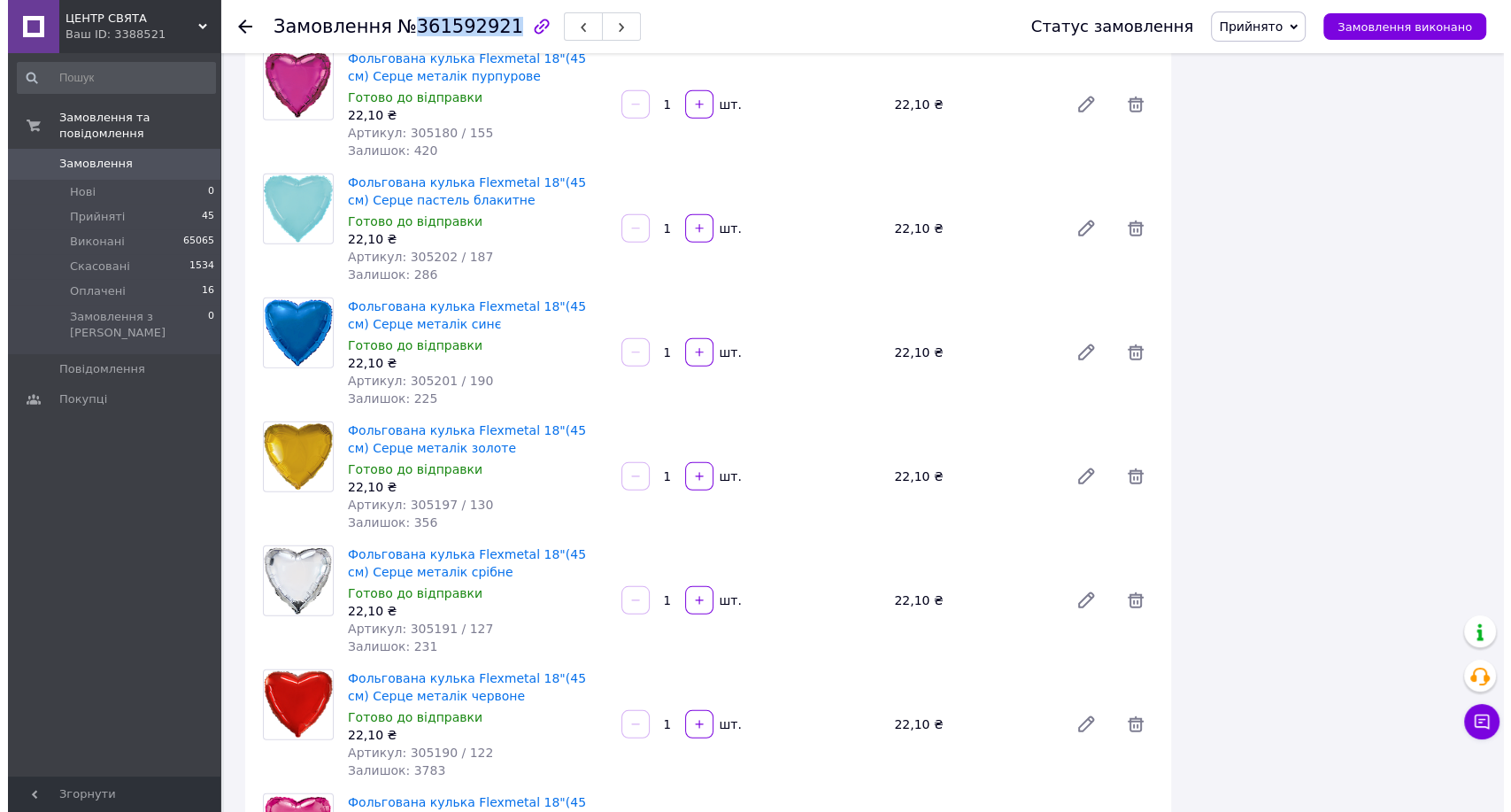
scroll to position [5803, 0]
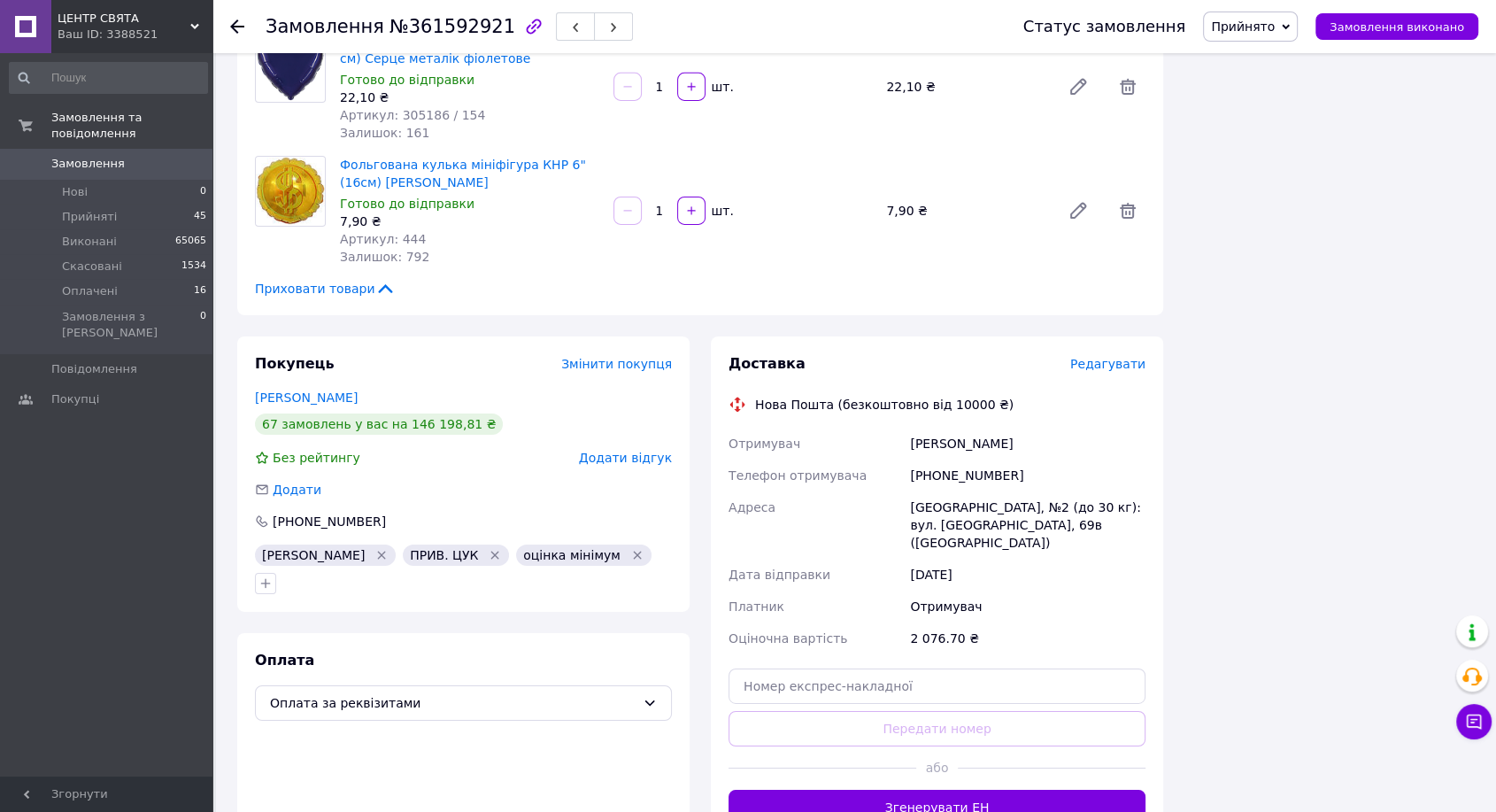
click at [1084, 357] on span "Редагувати" at bounding box center [1107, 363] width 76 height 14
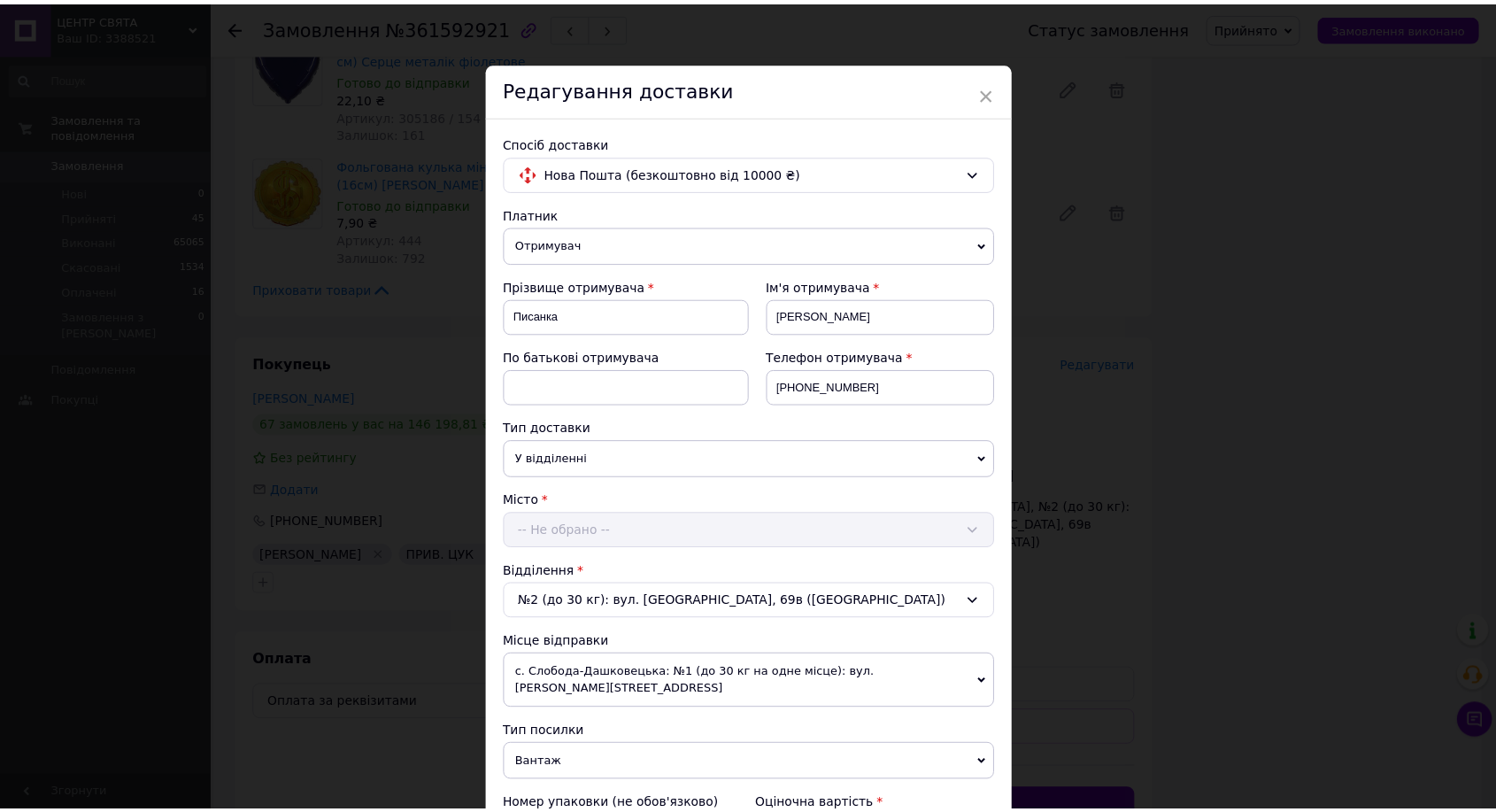
scroll to position [392, 0]
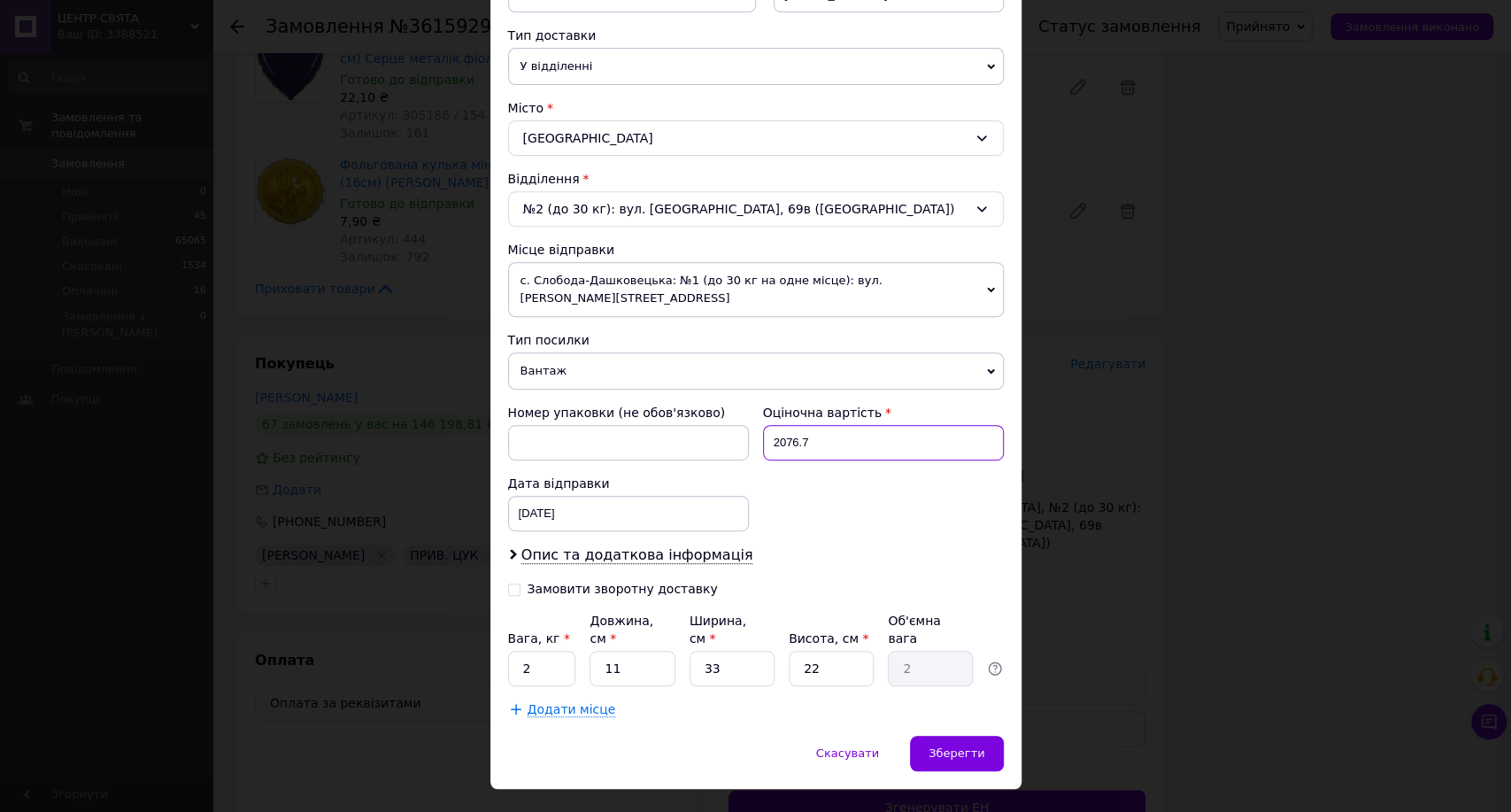
click at [741, 420] on div "Номер упаковки (не обов'язково) Оціночна вартість 2076.7 Дата відправки [DATE] …" at bounding box center [756, 467] width 510 height 142
type input "200"
click at [550, 650] on input "2" at bounding box center [542, 668] width 68 height 36
type input "1"
type input "4"
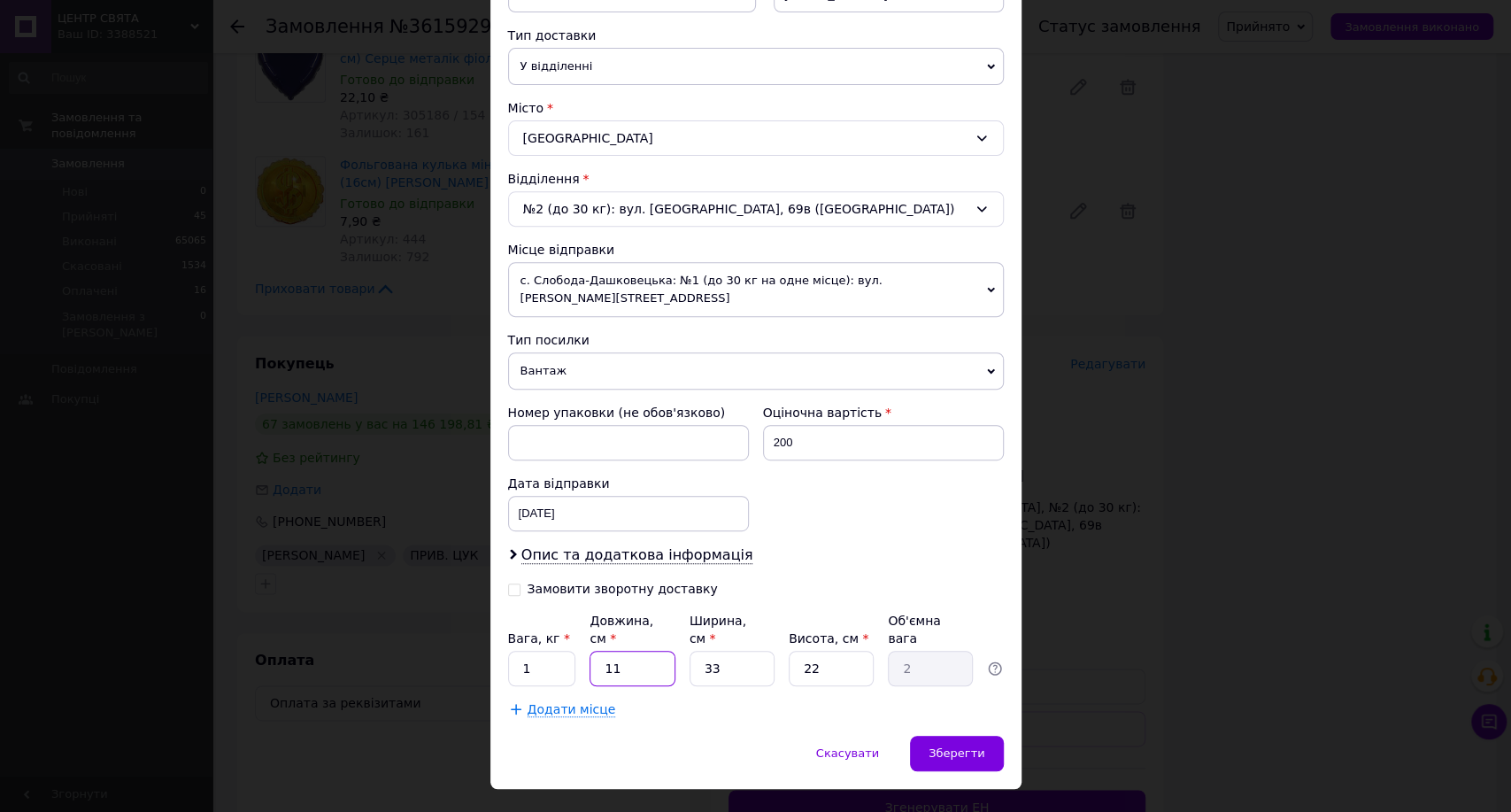
type input "0.73"
type input "40"
type input "7.26"
type input "40"
type input "3"
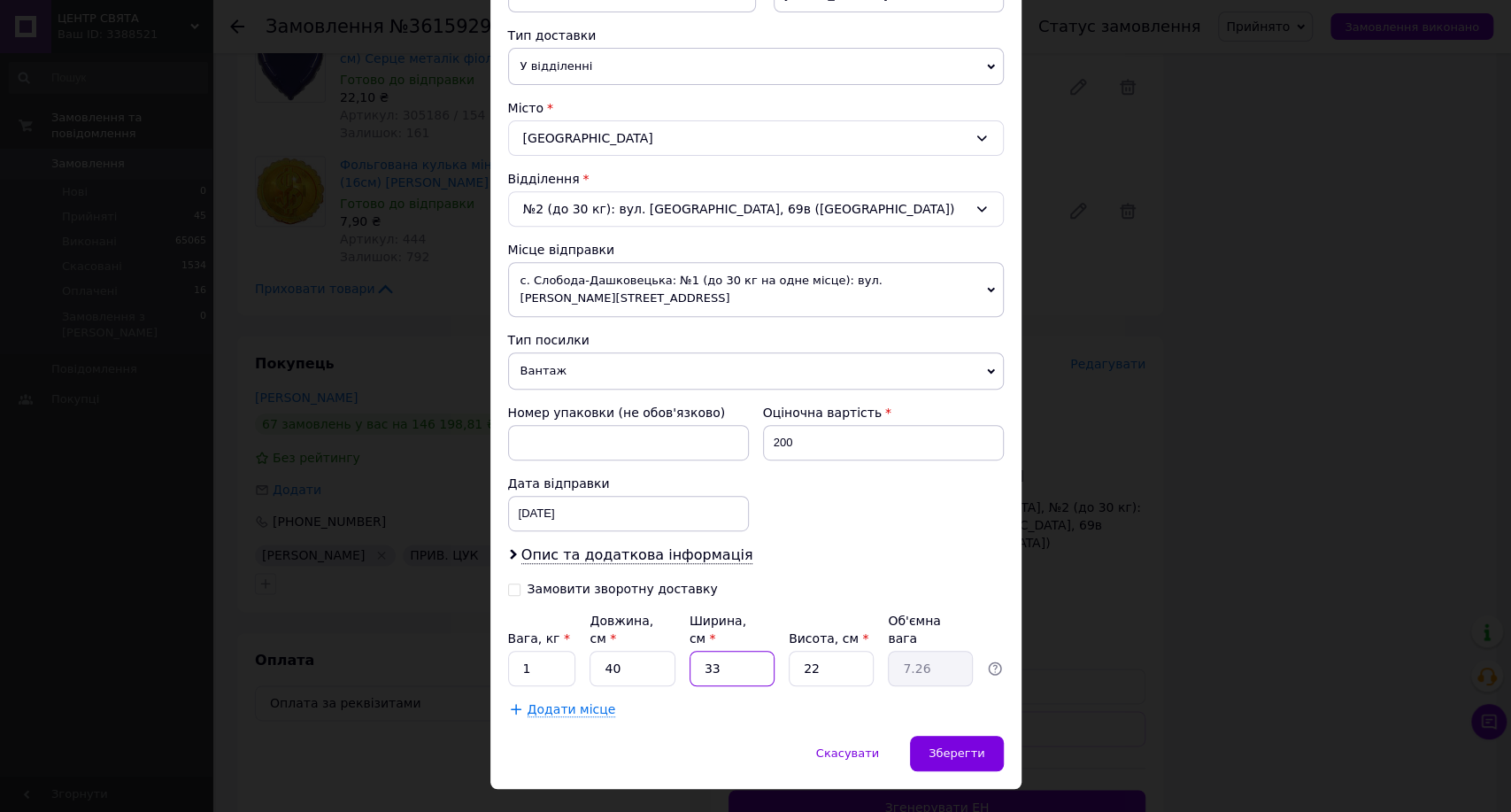
type input "0.66"
type input "35"
type input "7.7"
type input "35"
type input "1"
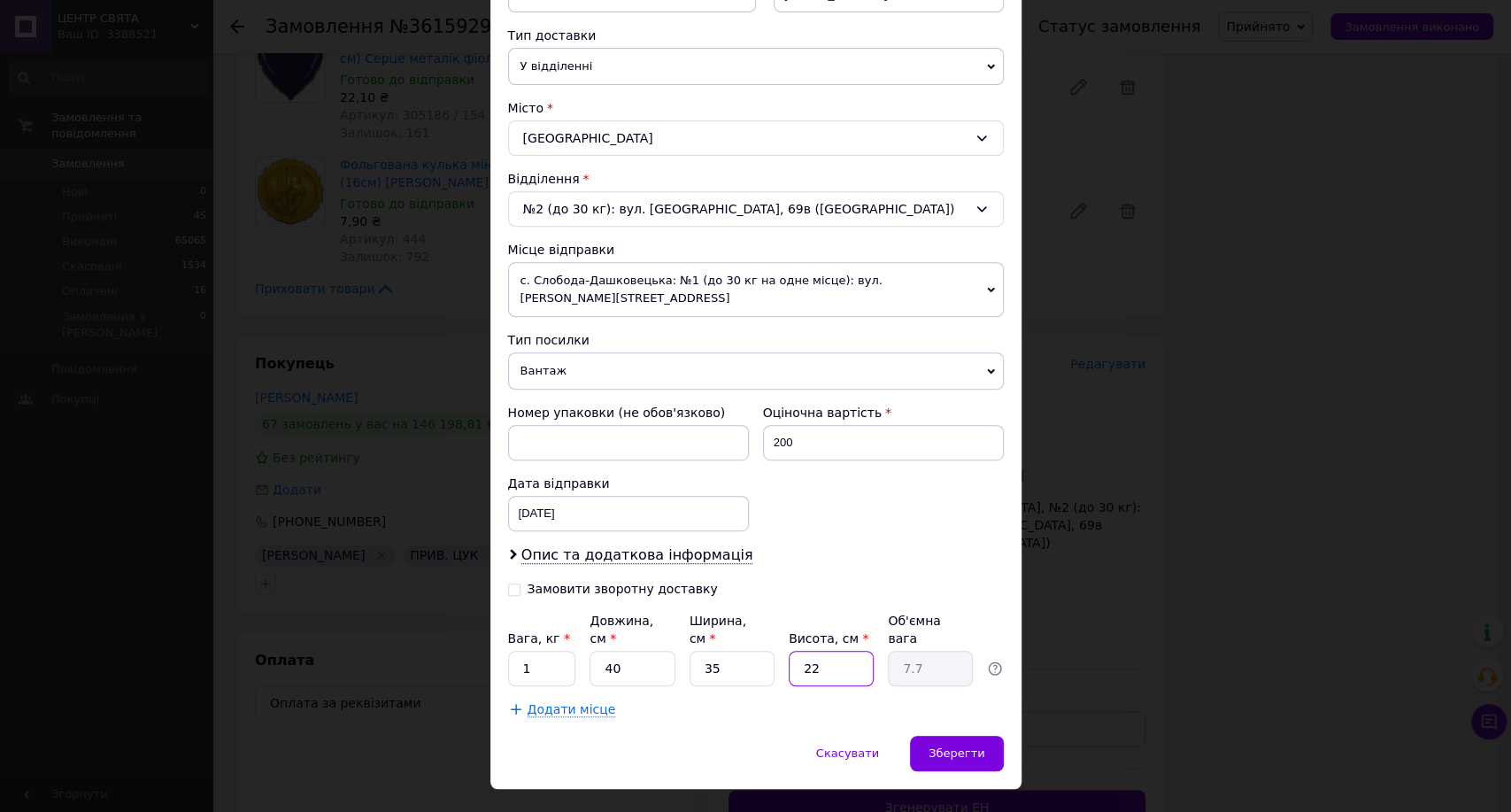
type input "0.35"
type input "14"
type input "4.9"
type input "14"
drag, startPoint x: 985, startPoint y: 720, endPoint x: 981, endPoint y: 712, distance: 8.9
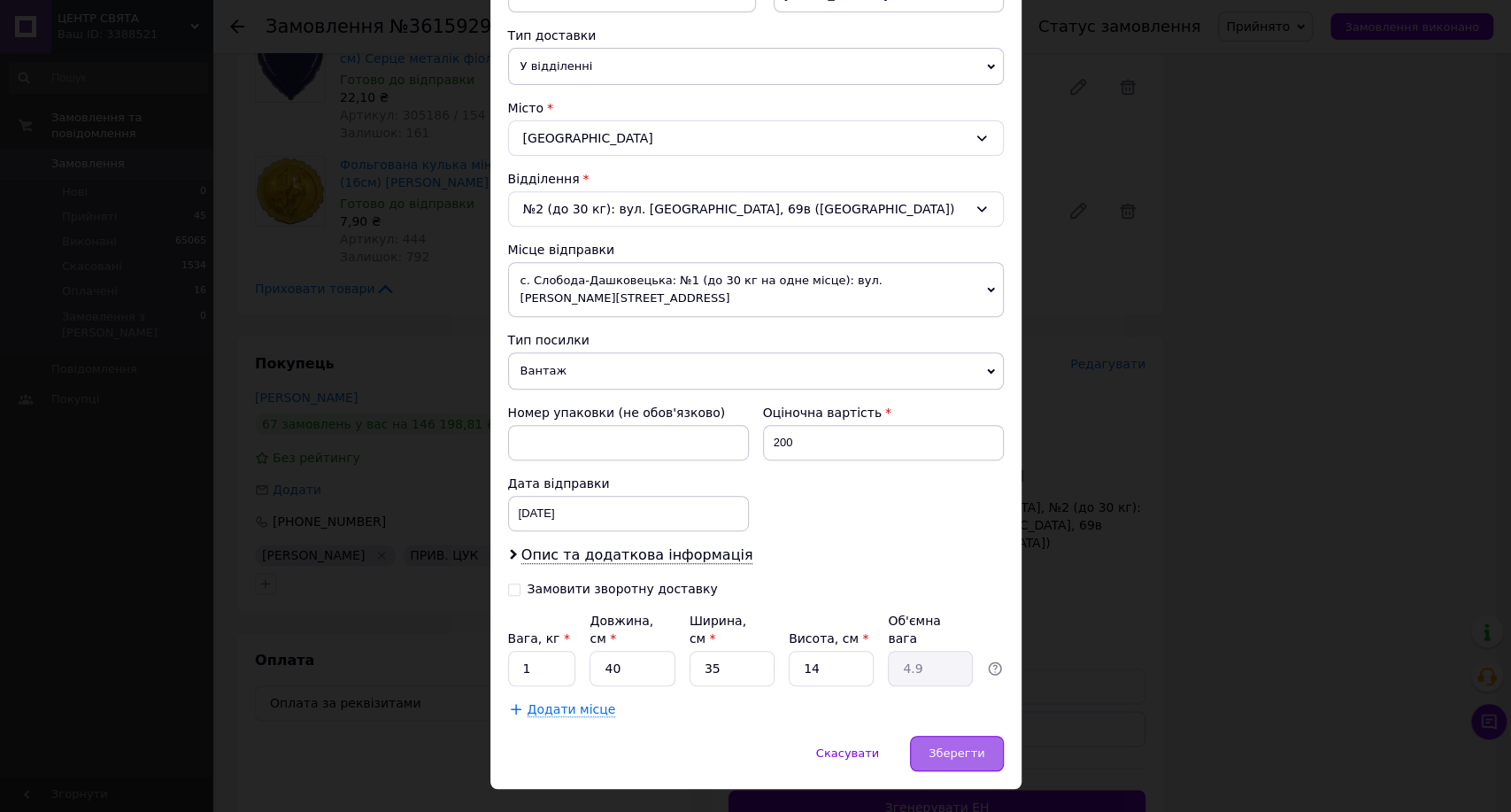
click at [983, 735] on div "Зберегти" at bounding box center [956, 753] width 93 height 36
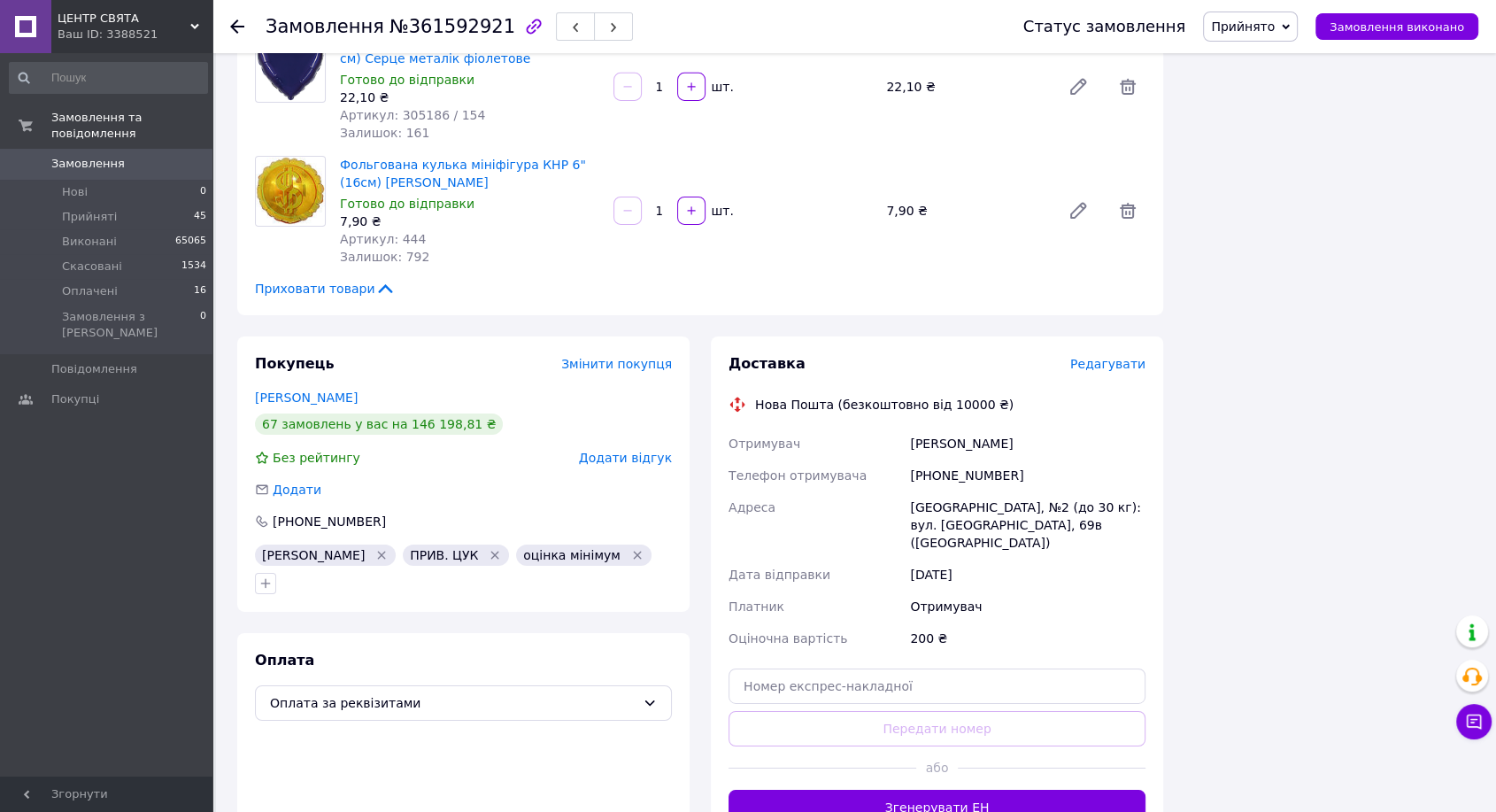
click at [907, 790] on button "Згенерувати ЕН" at bounding box center [937, 807] width 417 height 36
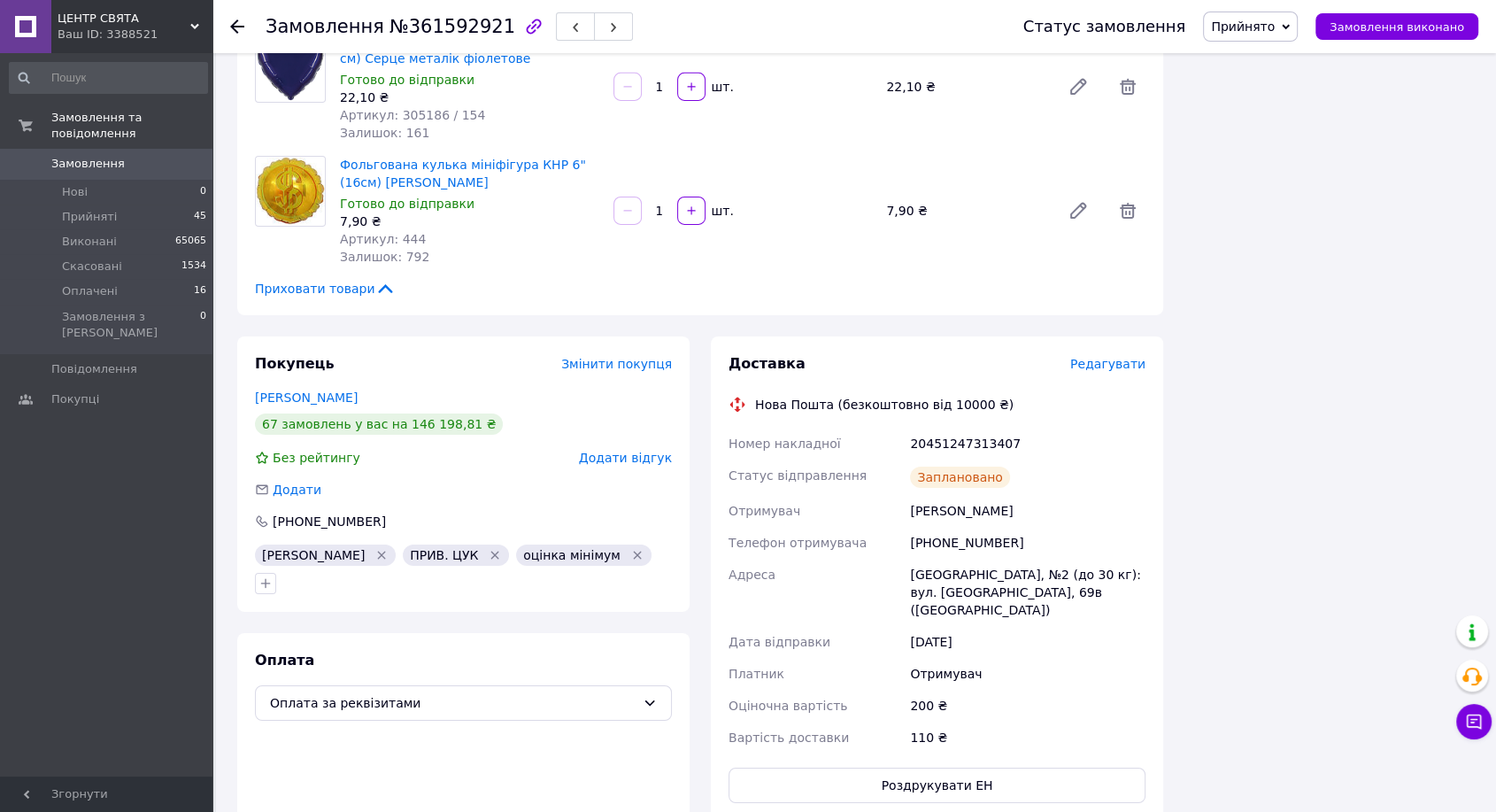
click at [928, 428] on div "20451247313407" at bounding box center [1028, 444] width 243 height 32
copy div "20451247313407"
click at [1407, 22] on span "Замовлення виконано" at bounding box center [1397, 27] width 135 height 13
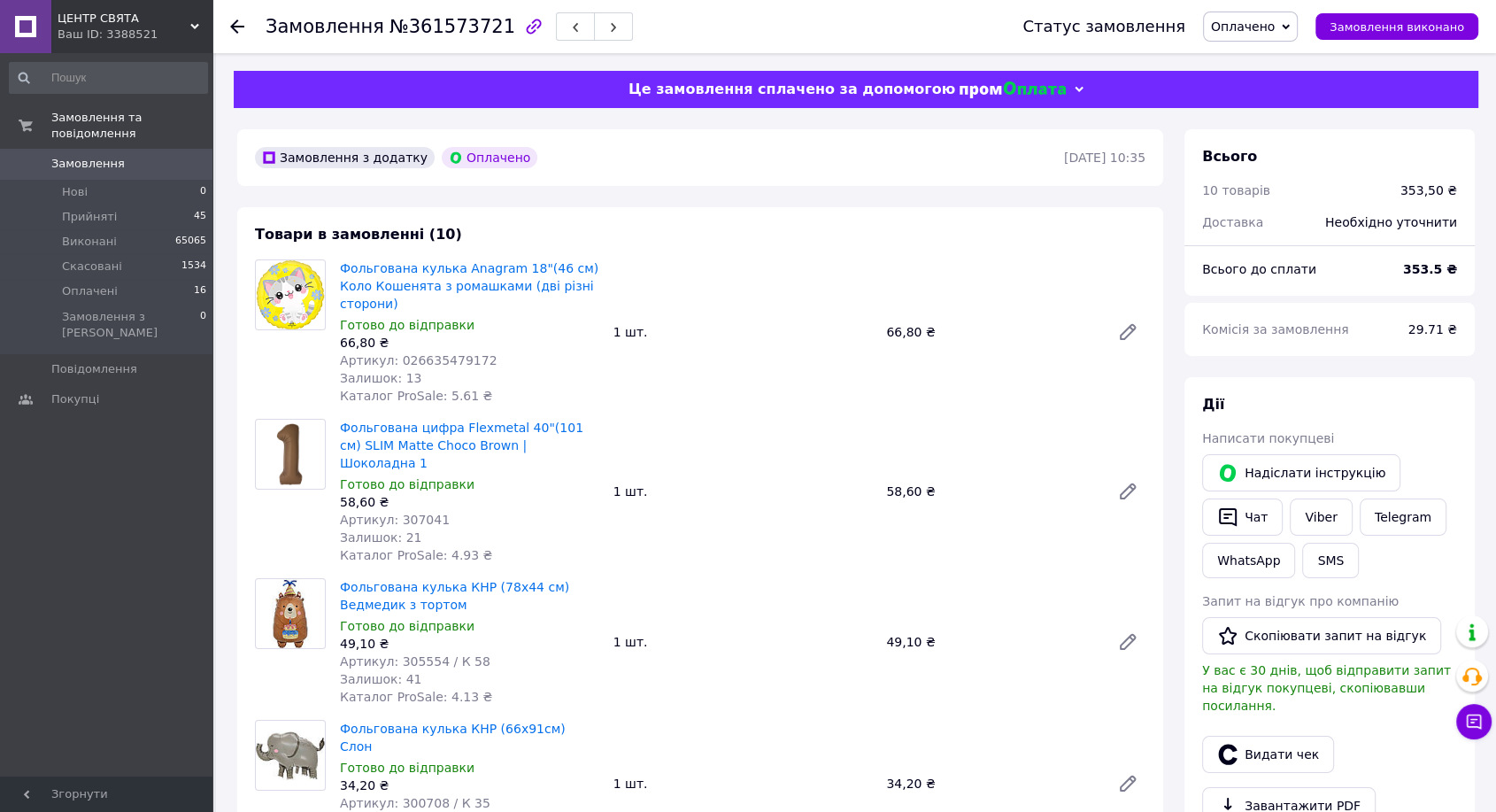
click at [454, 21] on span "№361573721" at bounding box center [452, 26] width 126 height 21
copy span "361573721"
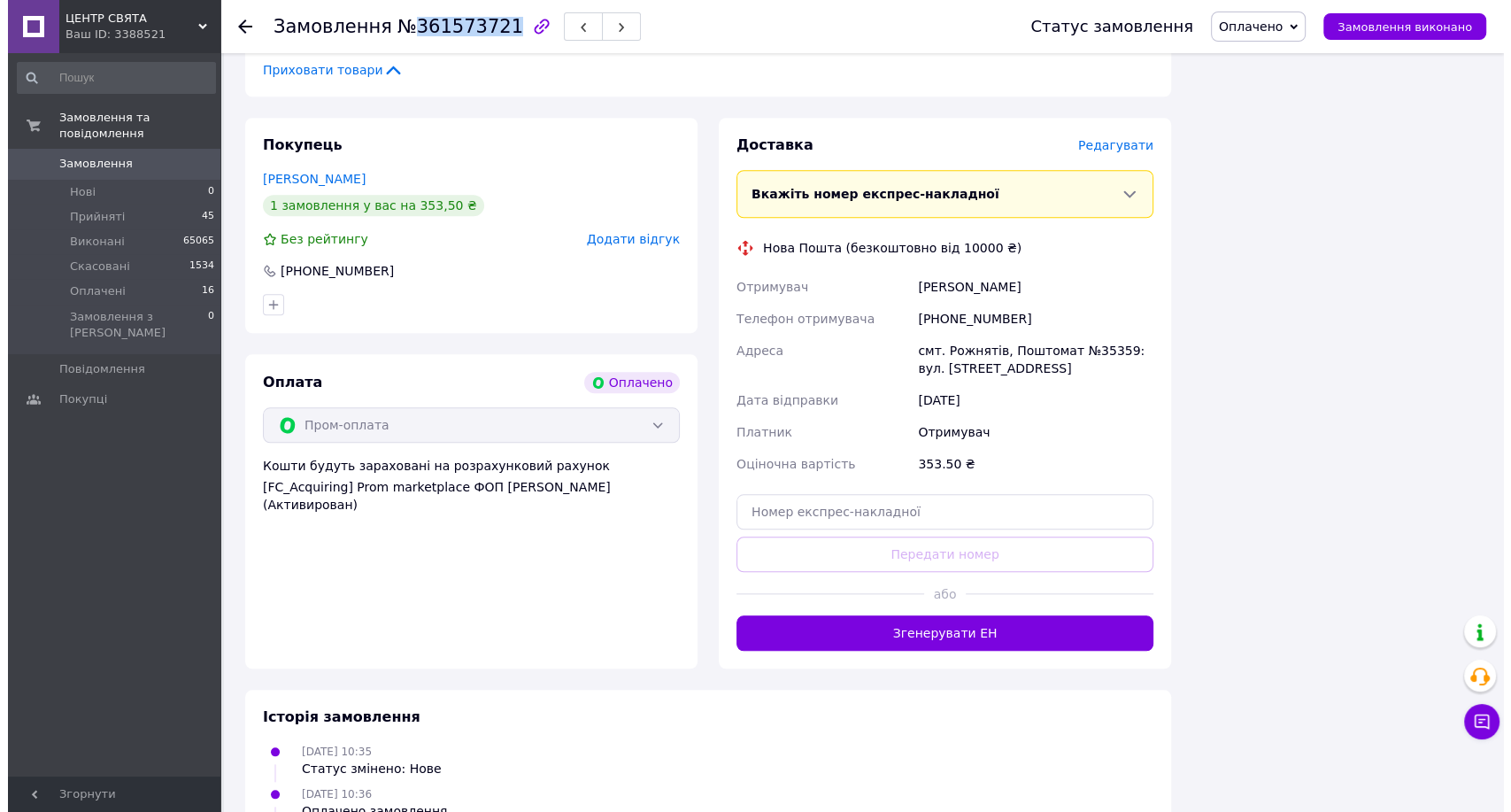
scroll to position [1551, 0]
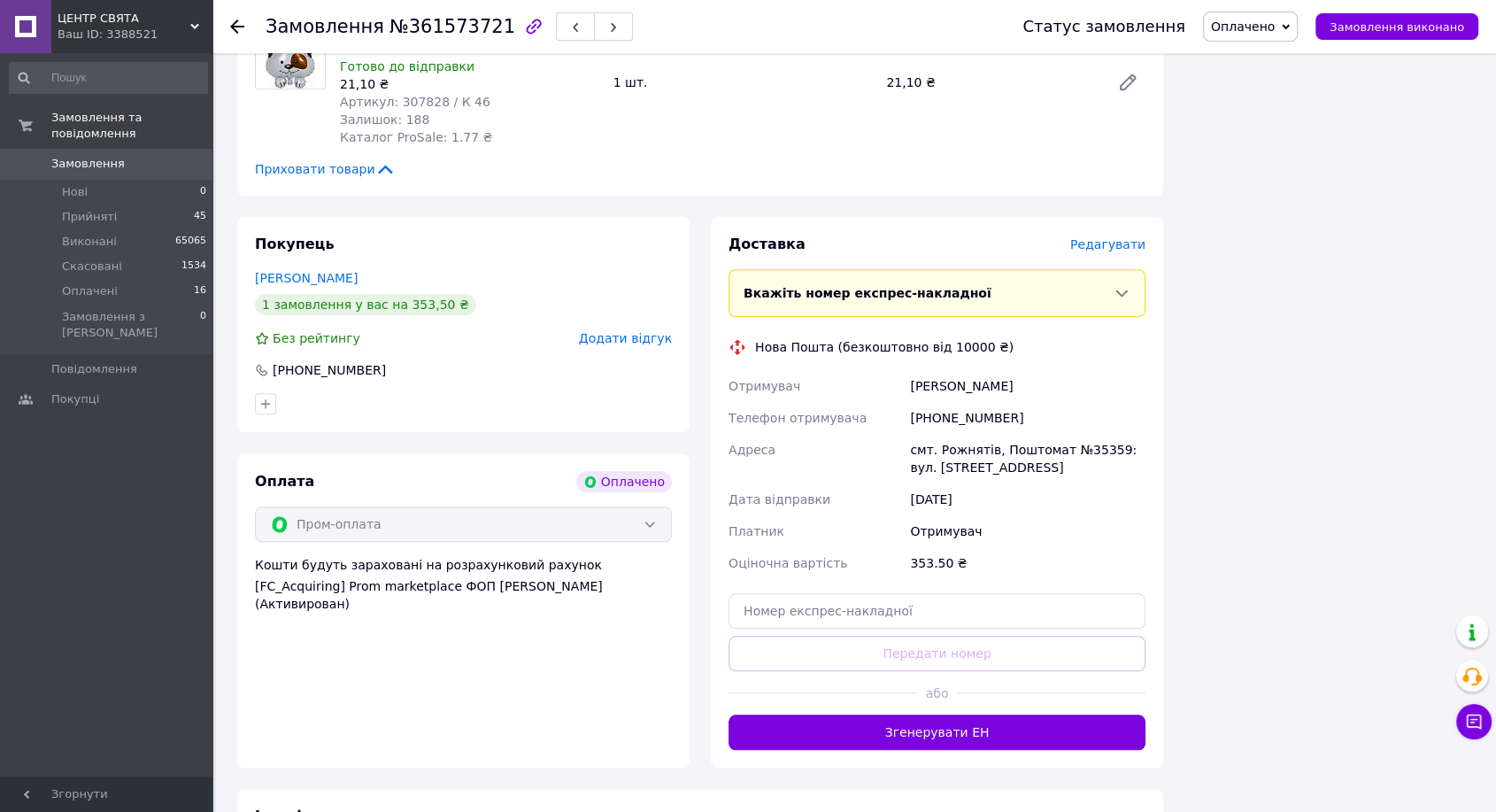
click at [1129, 237] on span "Редагувати" at bounding box center [1107, 244] width 76 height 14
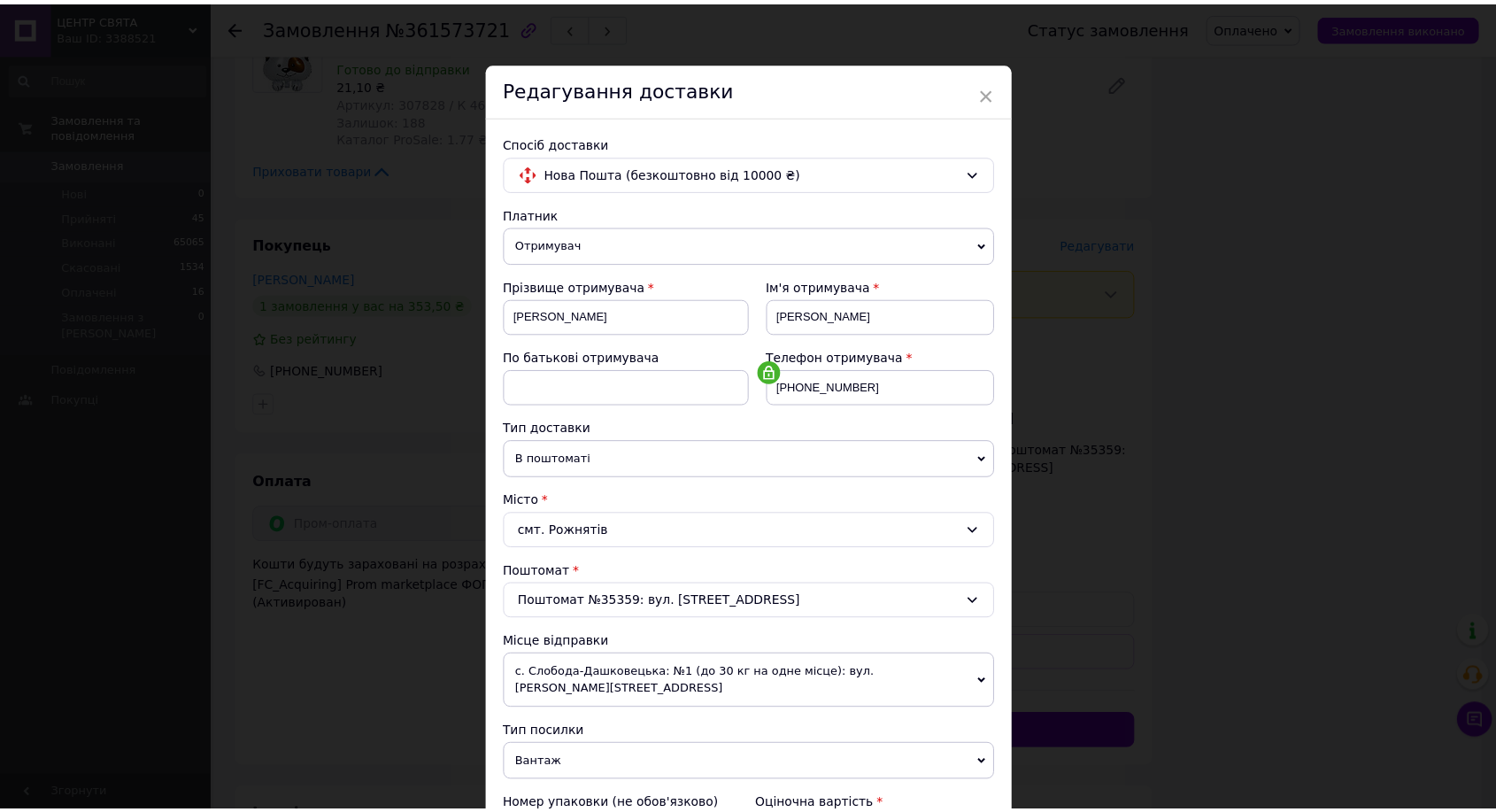
scroll to position [361, 0]
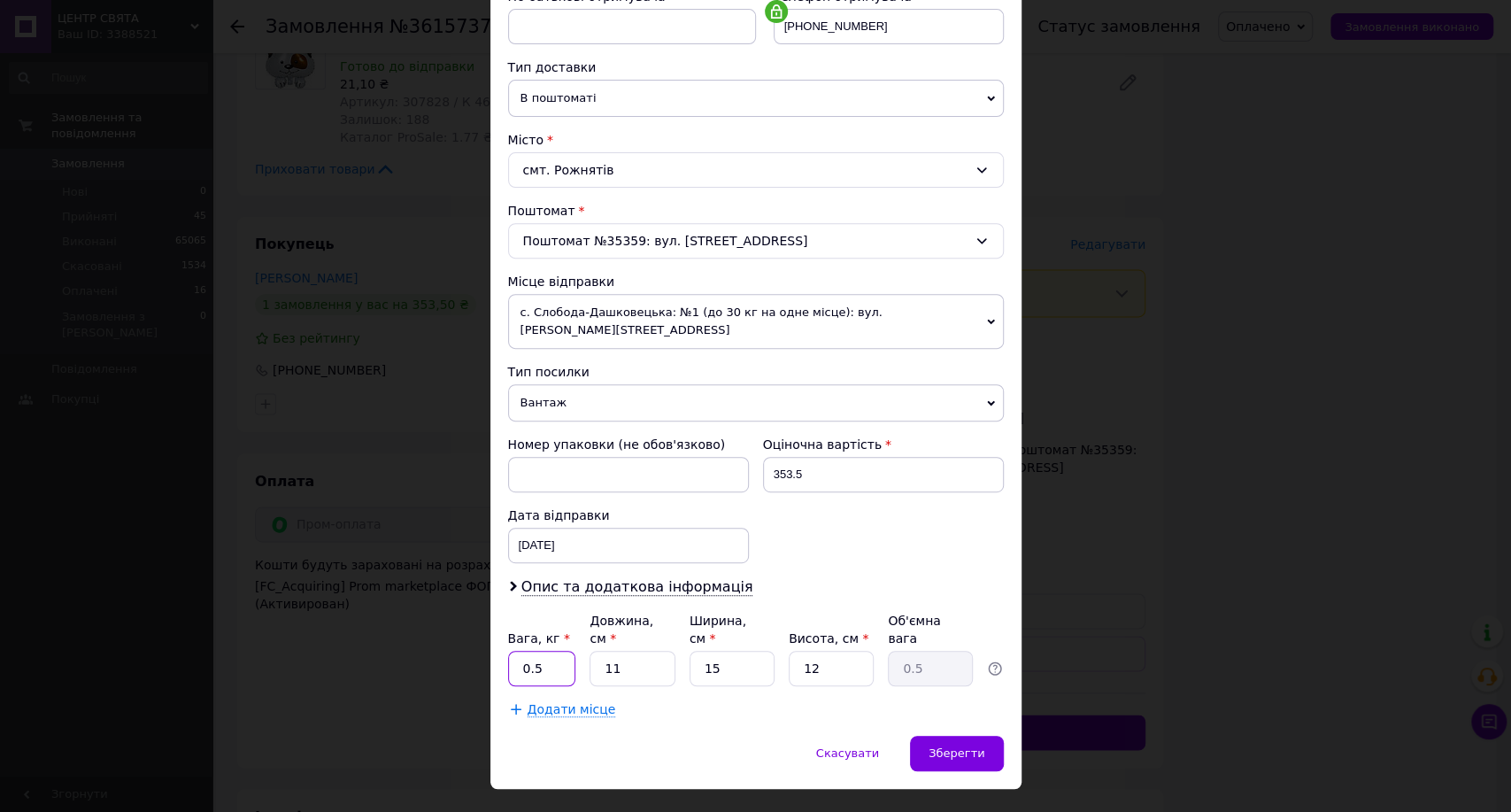
click at [570, 650] on input "0.5" at bounding box center [542, 668] width 68 height 36
type input "0"
type input "1"
type input "5"
type input "0.23"
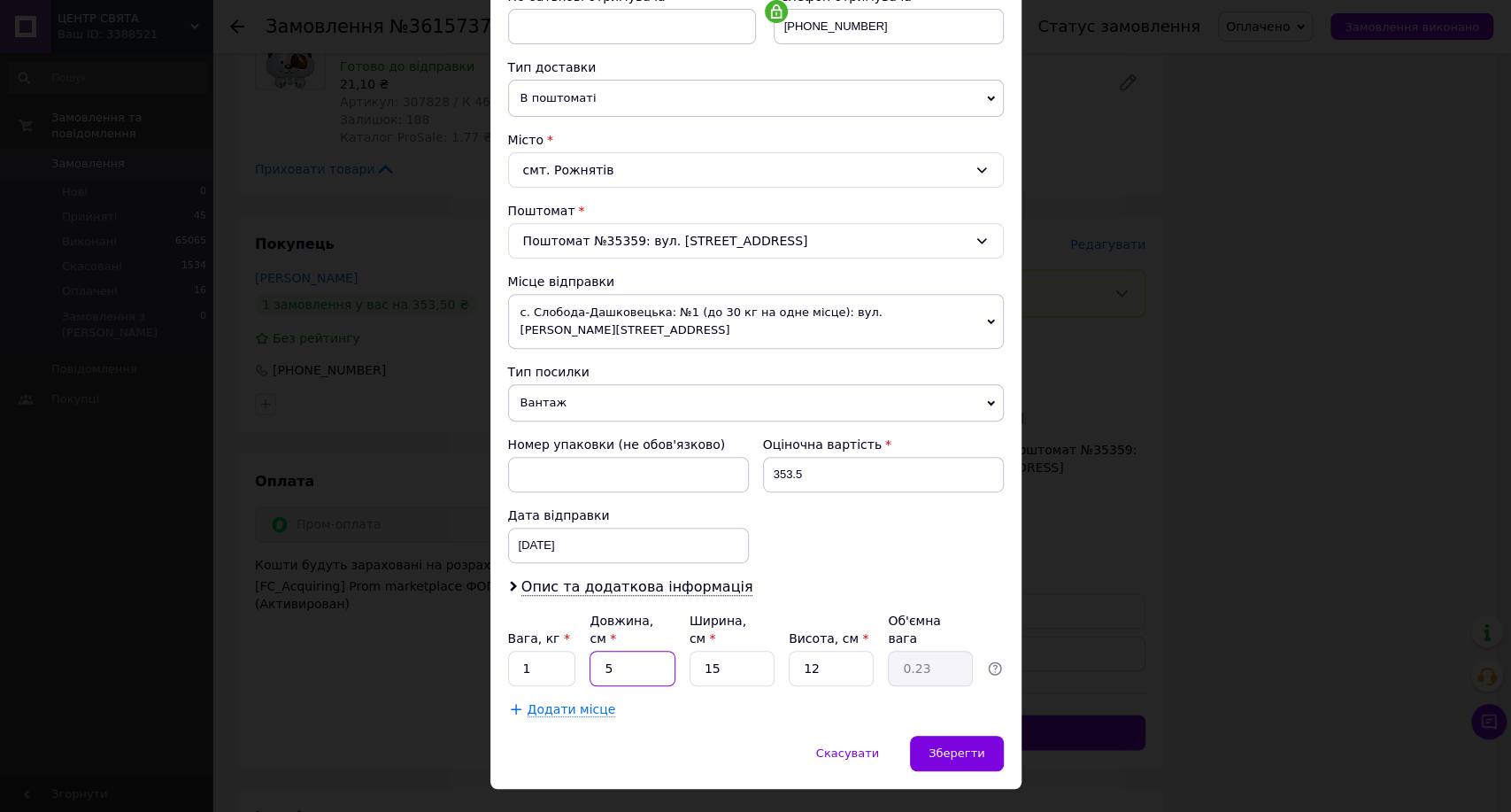
type input "5"
type input "0.1"
type input "5"
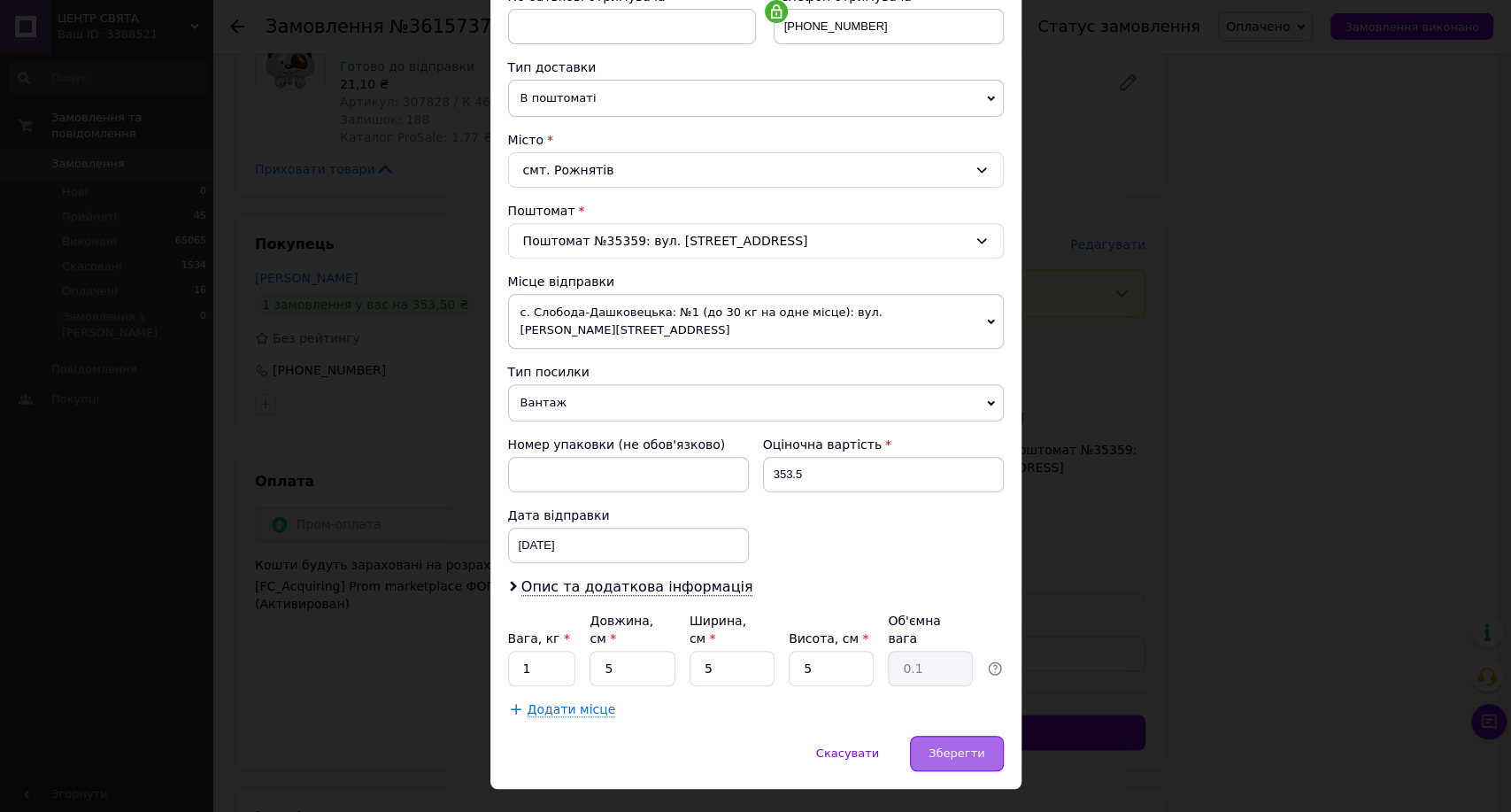
click at [938, 697] on div "× Редагування доставки Спосіб доставки Нова Пошта (безкоштовно від 10000 ₴) Пла…" at bounding box center [756, 245] width 531 height 1087
click at [935, 735] on div "Зберегти" at bounding box center [956, 753] width 93 height 36
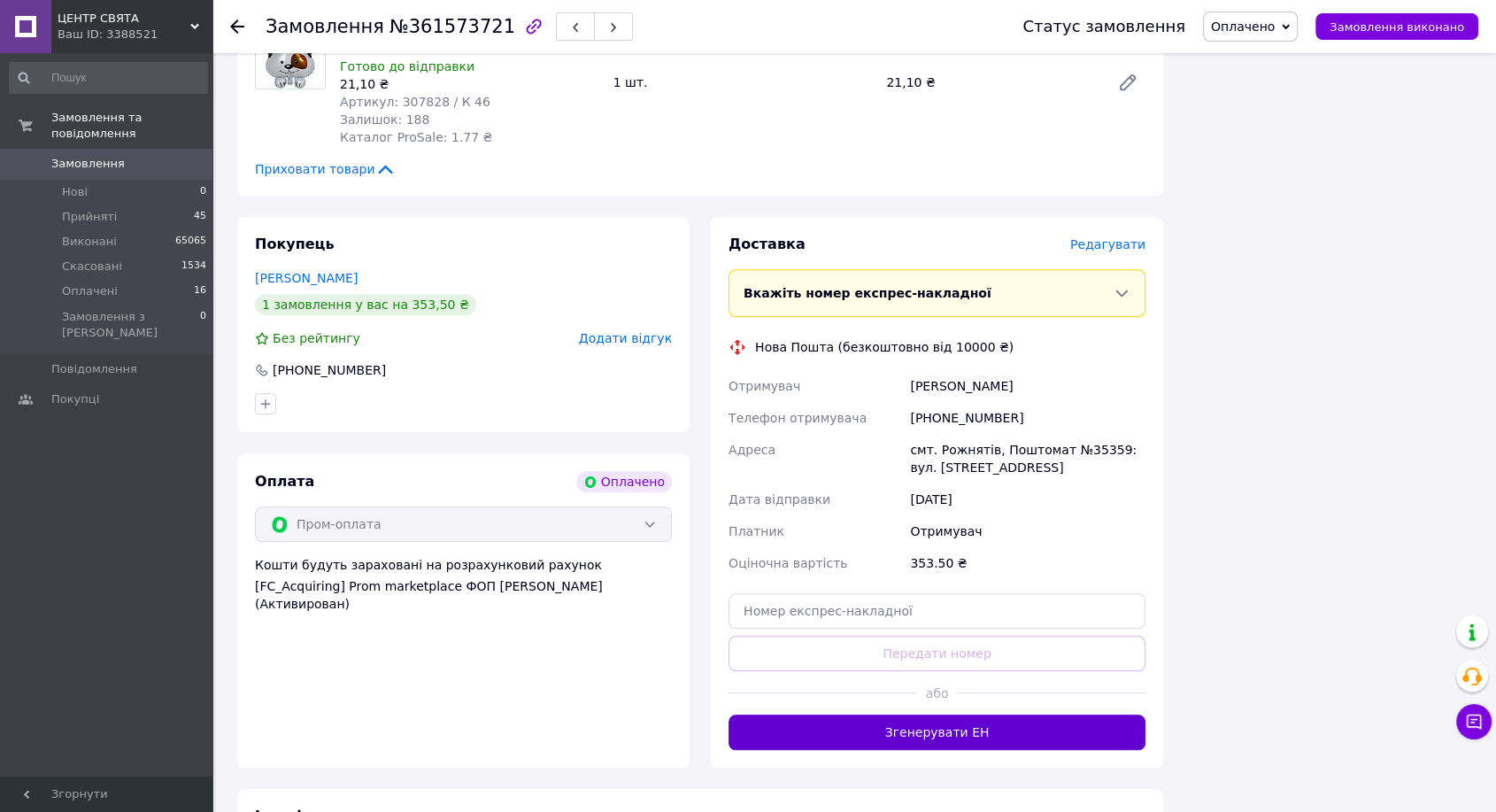
click at [933, 714] on button "Згенерувати ЕН" at bounding box center [937, 732] width 417 height 36
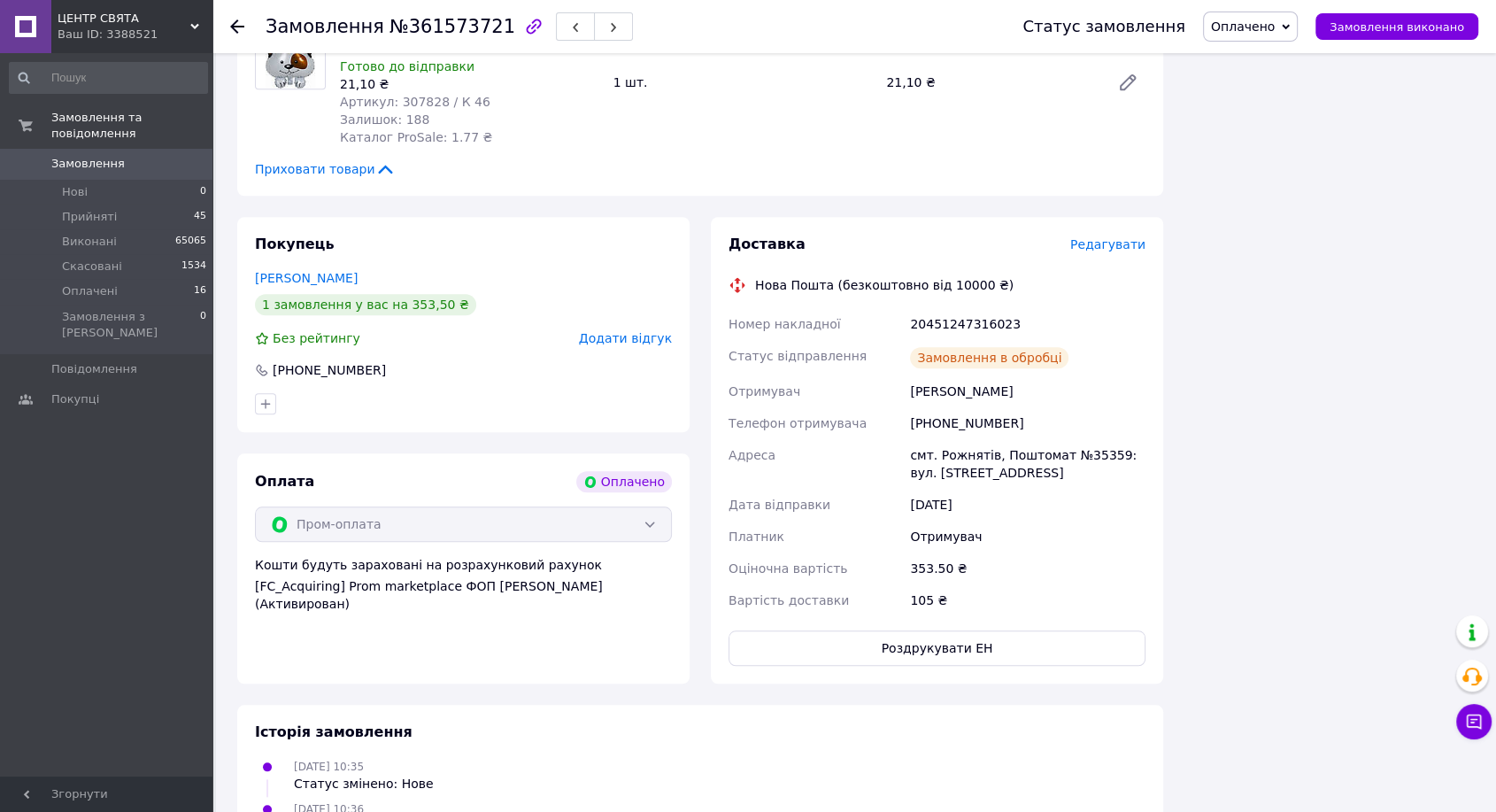
click at [957, 308] on div "20451247316023" at bounding box center [1028, 324] width 243 height 32
copy div "20451247316023"
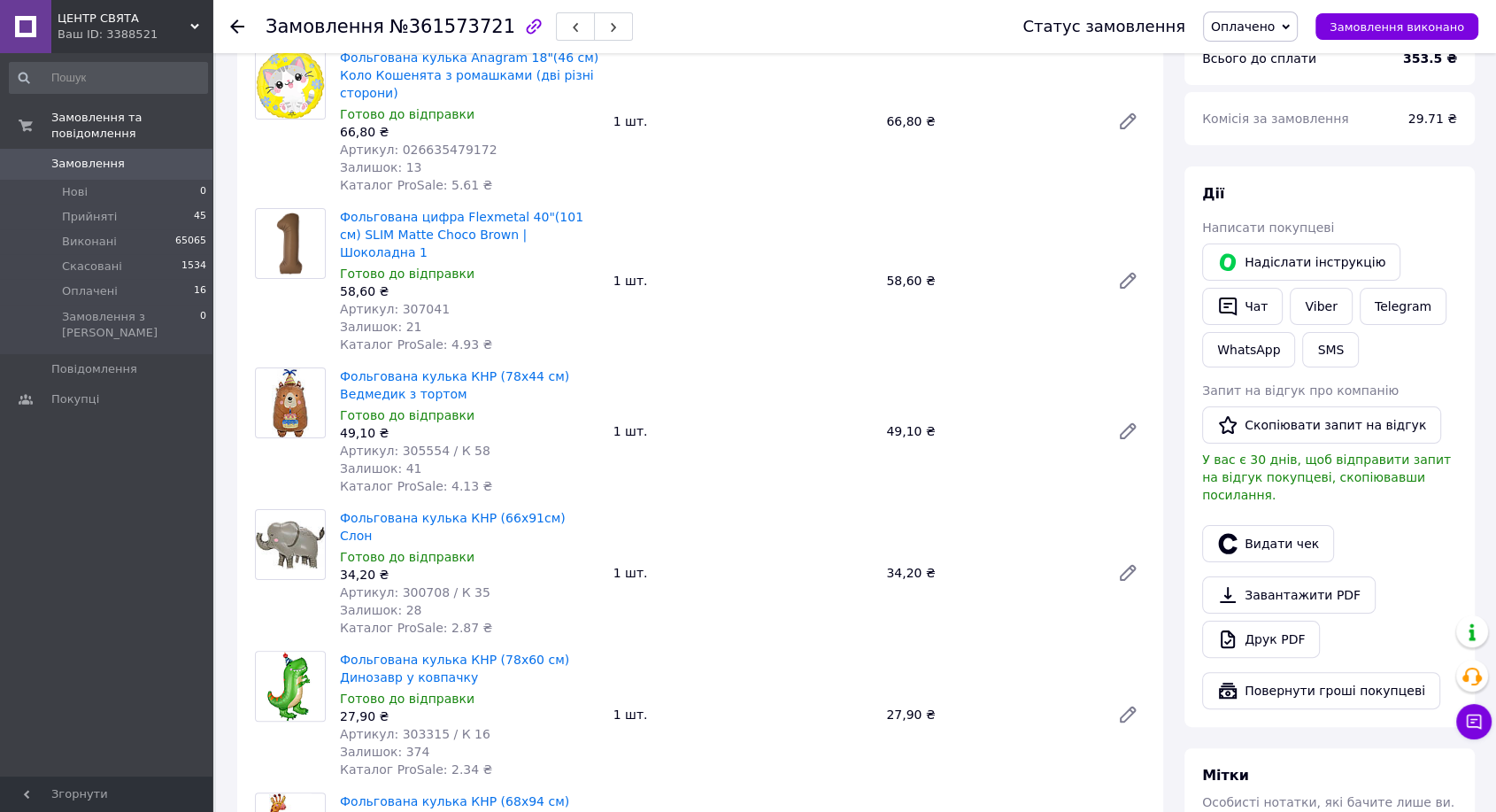
scroll to position [0, 0]
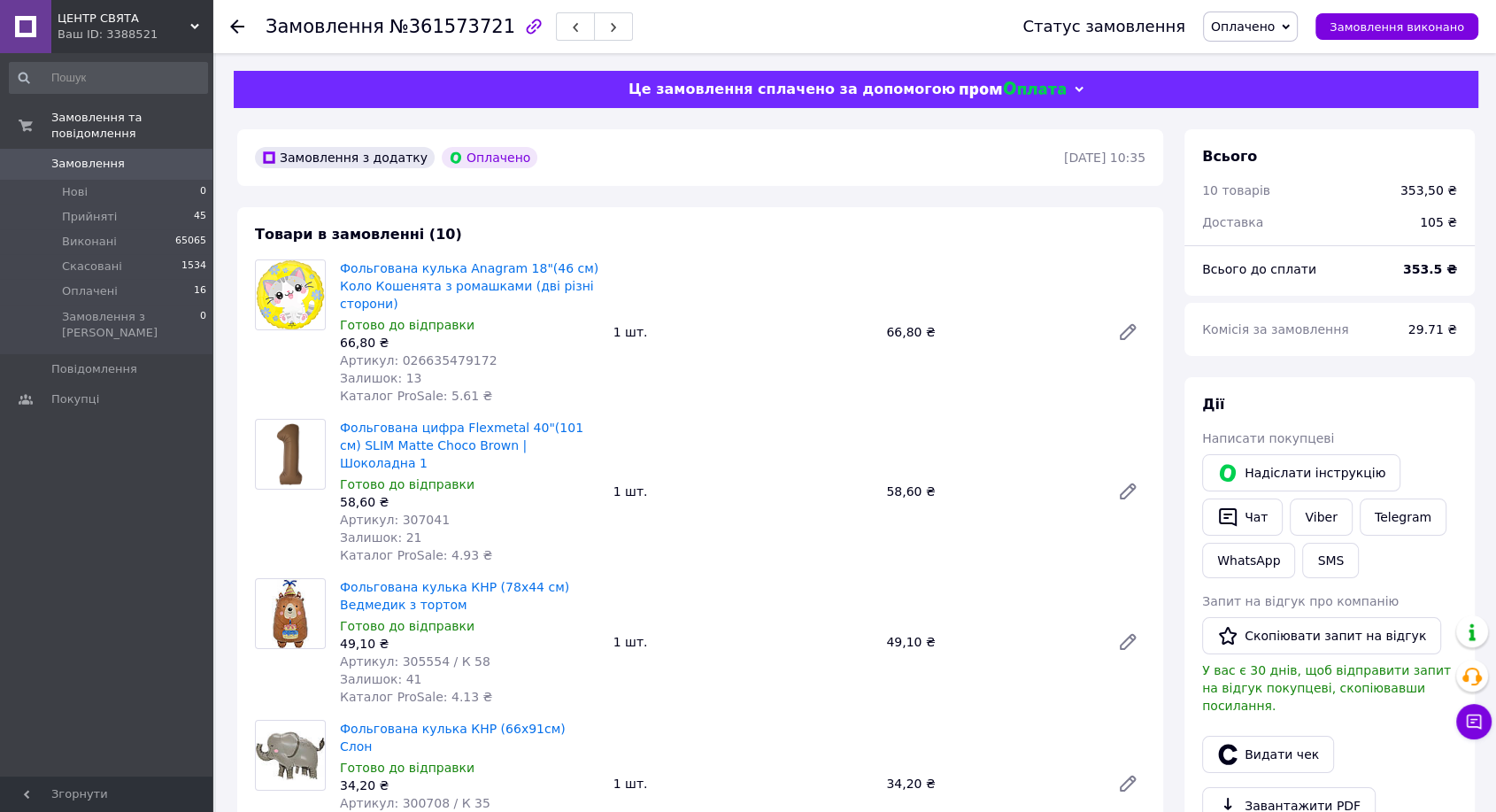
drag, startPoint x: 1318, startPoint y: 523, endPoint x: 1289, endPoint y: 535, distance: 31.4
click at [1315, 523] on link "Viber" at bounding box center [1320, 517] width 62 height 37
click at [1400, 33] on span "Замовлення виконано" at bounding box center [1397, 27] width 135 height 13
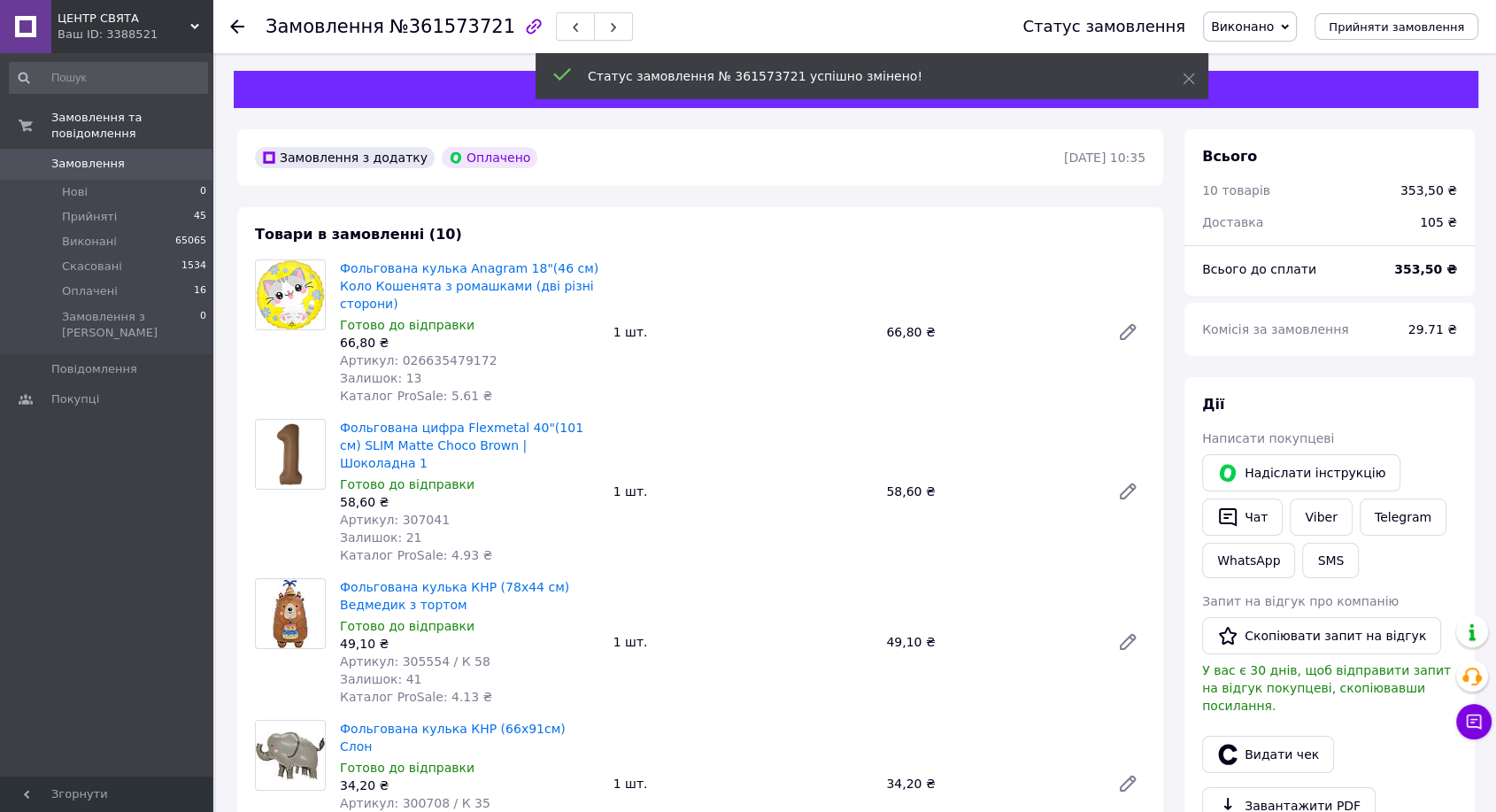
click at [1266, 736] on button "Видати чек" at bounding box center [1267, 754] width 132 height 37
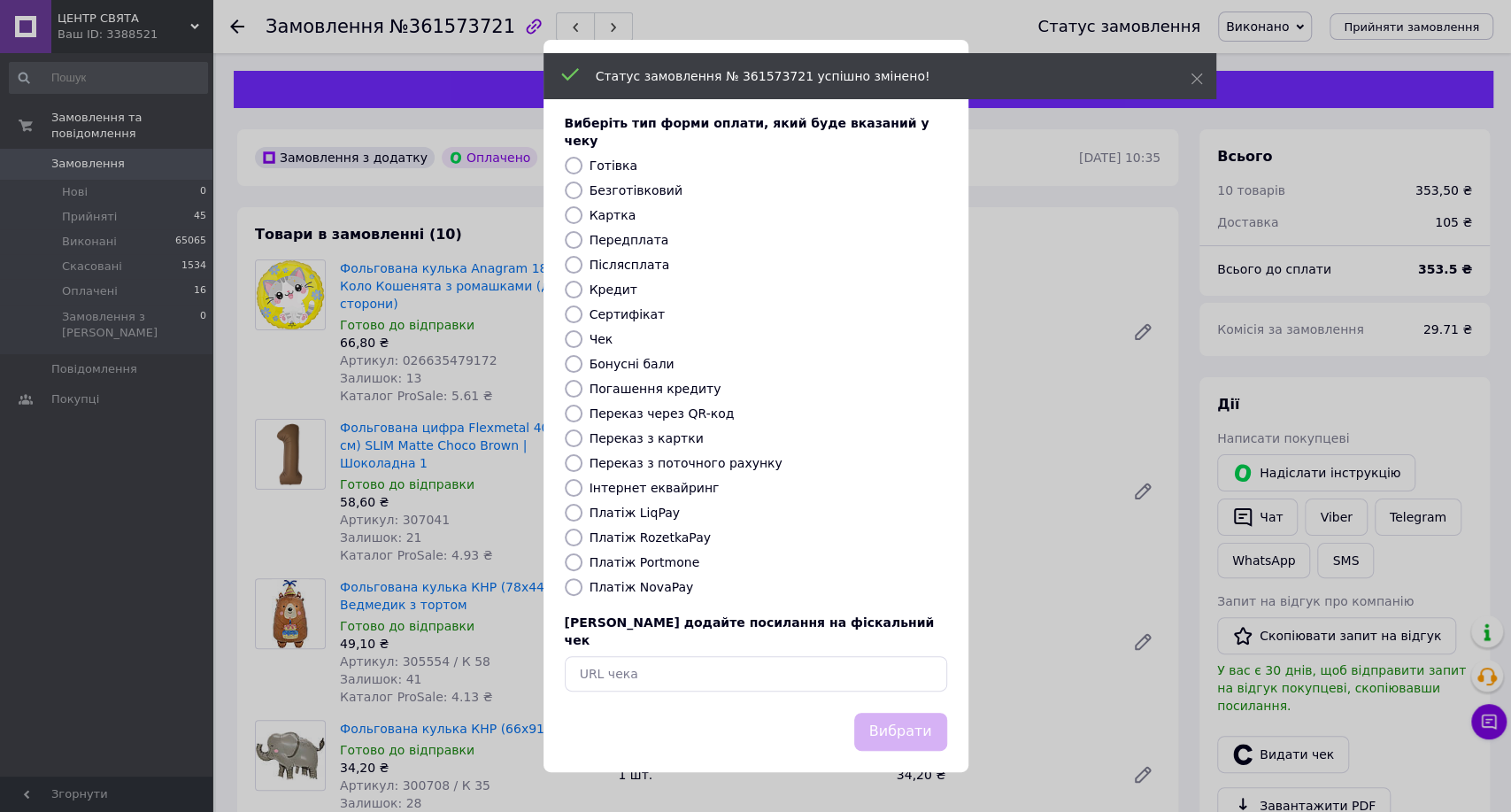
click at [658, 485] on label "Інтернет еквайринг" at bounding box center [654, 487] width 130 height 14
click at [582, 485] on input "Інтернет еквайринг" at bounding box center [573, 487] width 18 height 18
radio input "true"
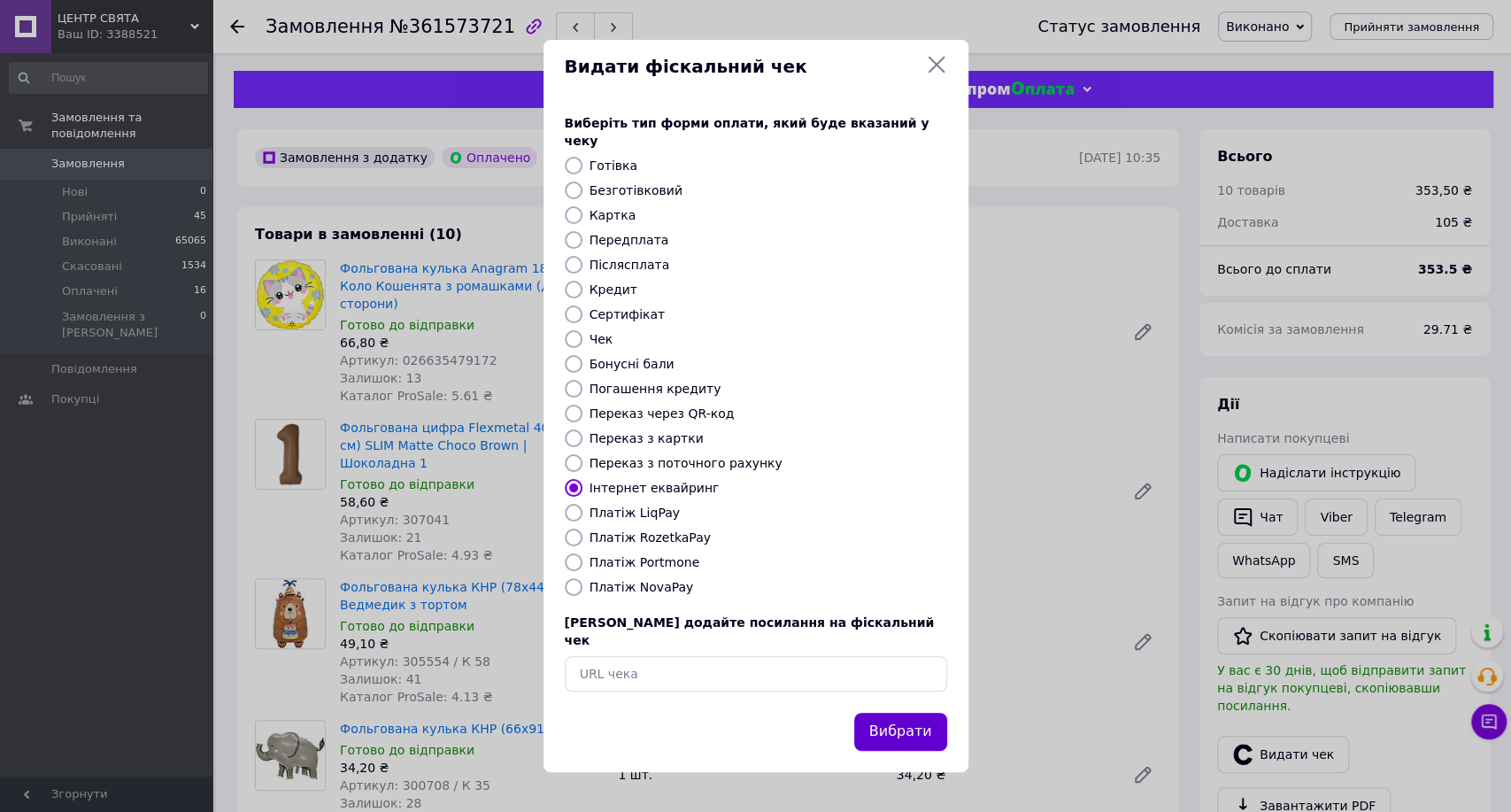
click at [885, 713] on button "Вибрати" at bounding box center [900, 732] width 93 height 38
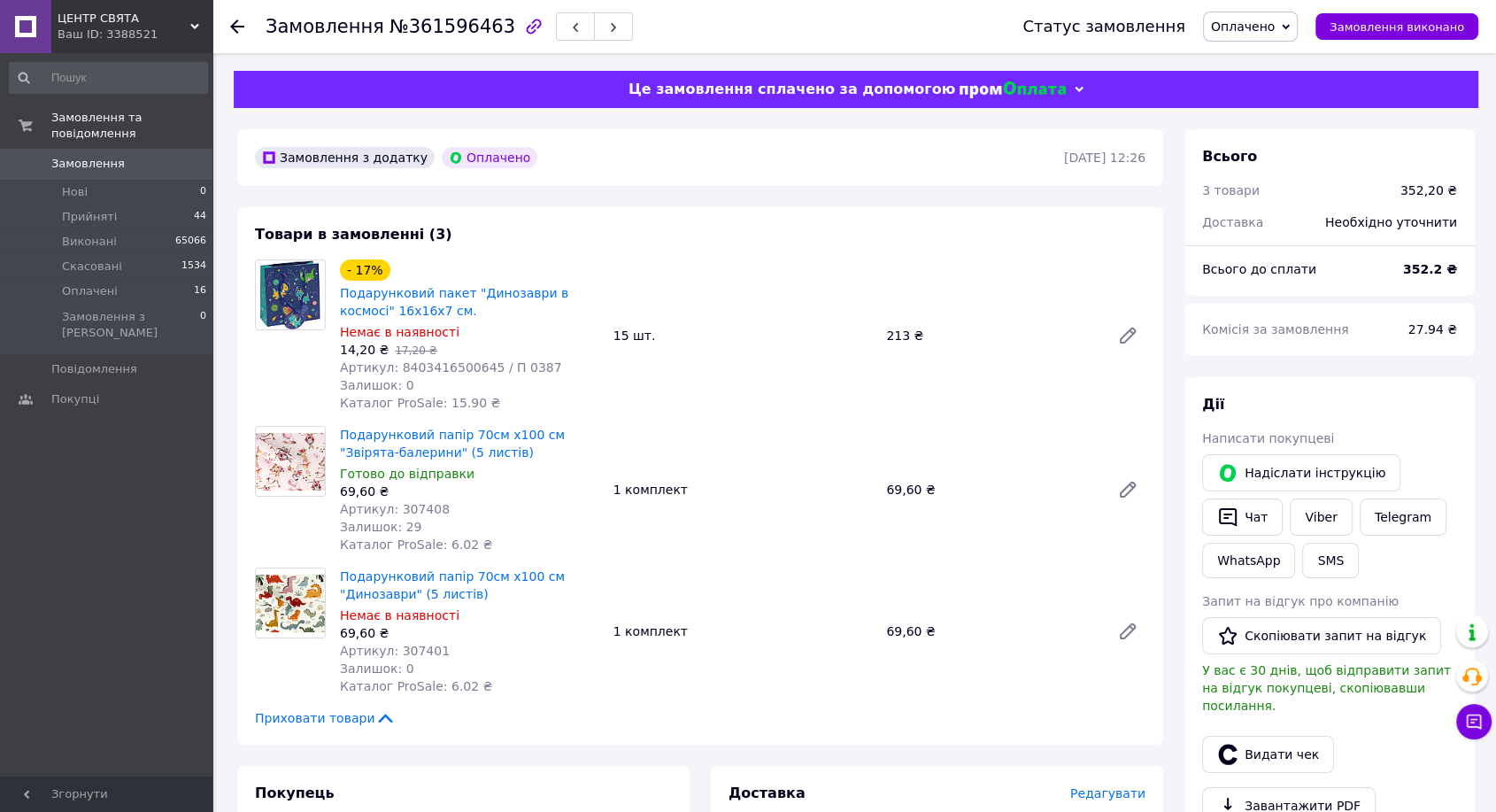
click at [438, 31] on span "№361596463" at bounding box center [452, 26] width 126 height 21
copy span "361596463"
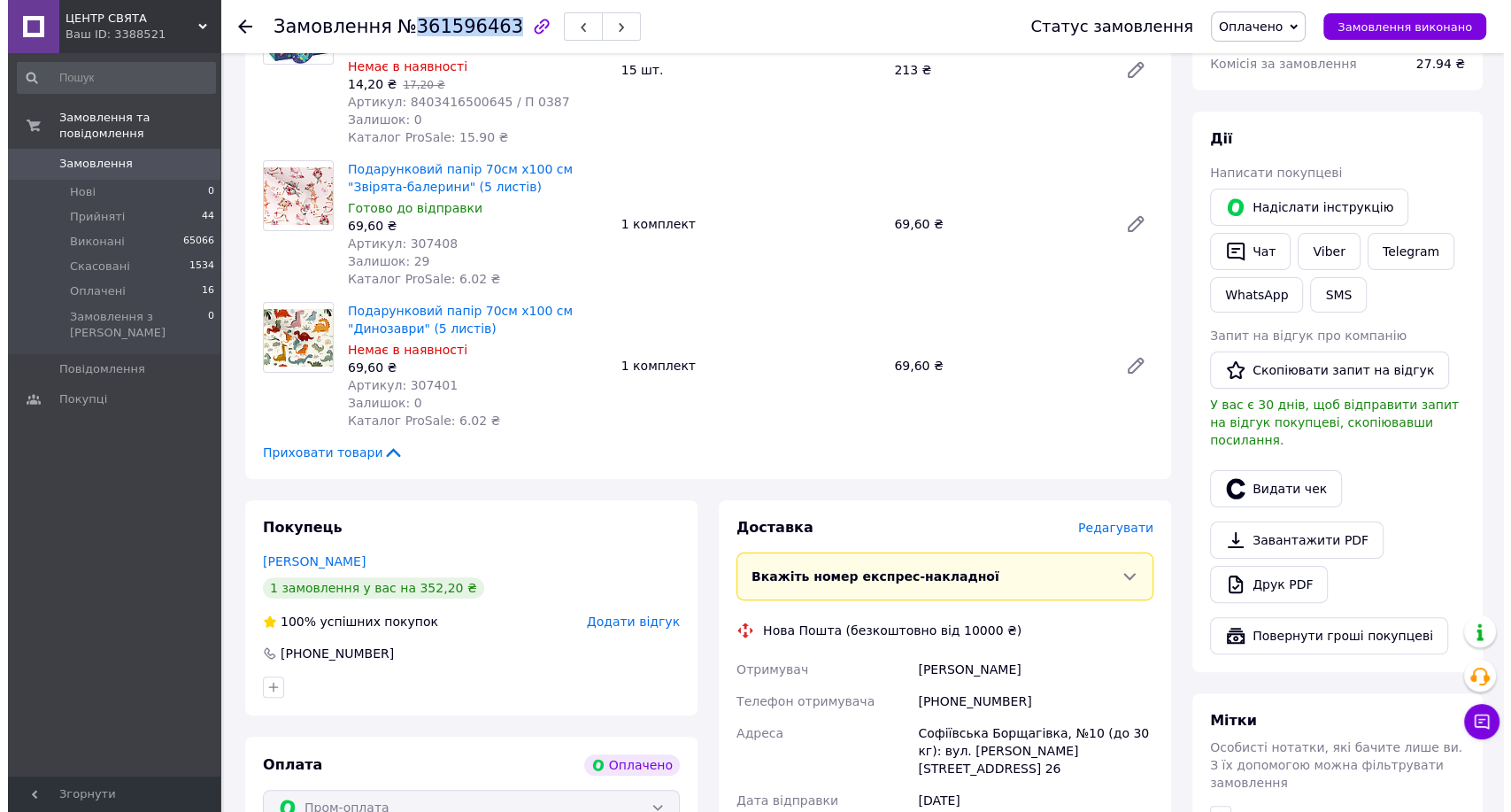
scroll to position [294, 0]
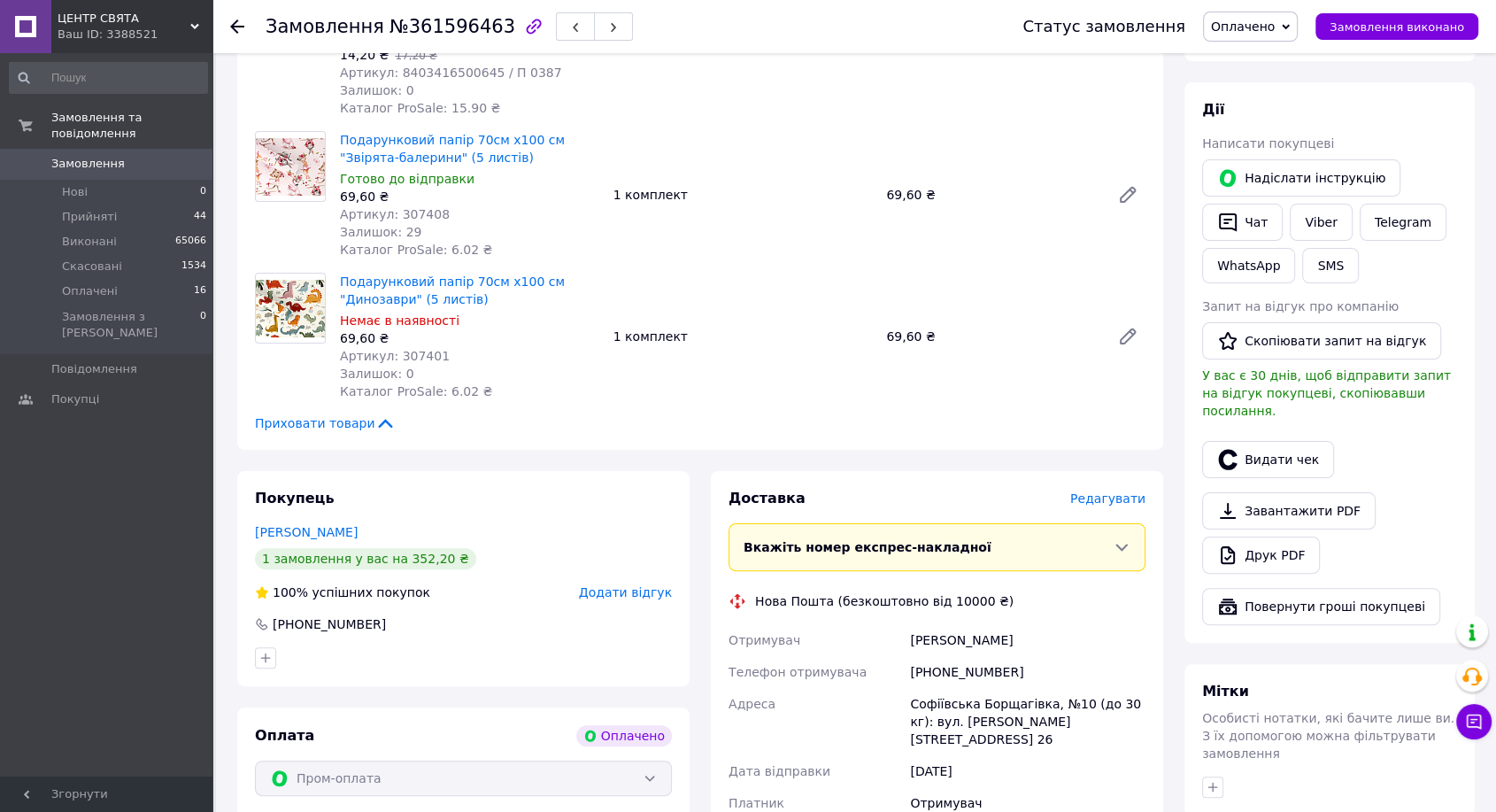
click at [1107, 493] on span "Редагувати" at bounding box center [1107, 498] width 76 height 14
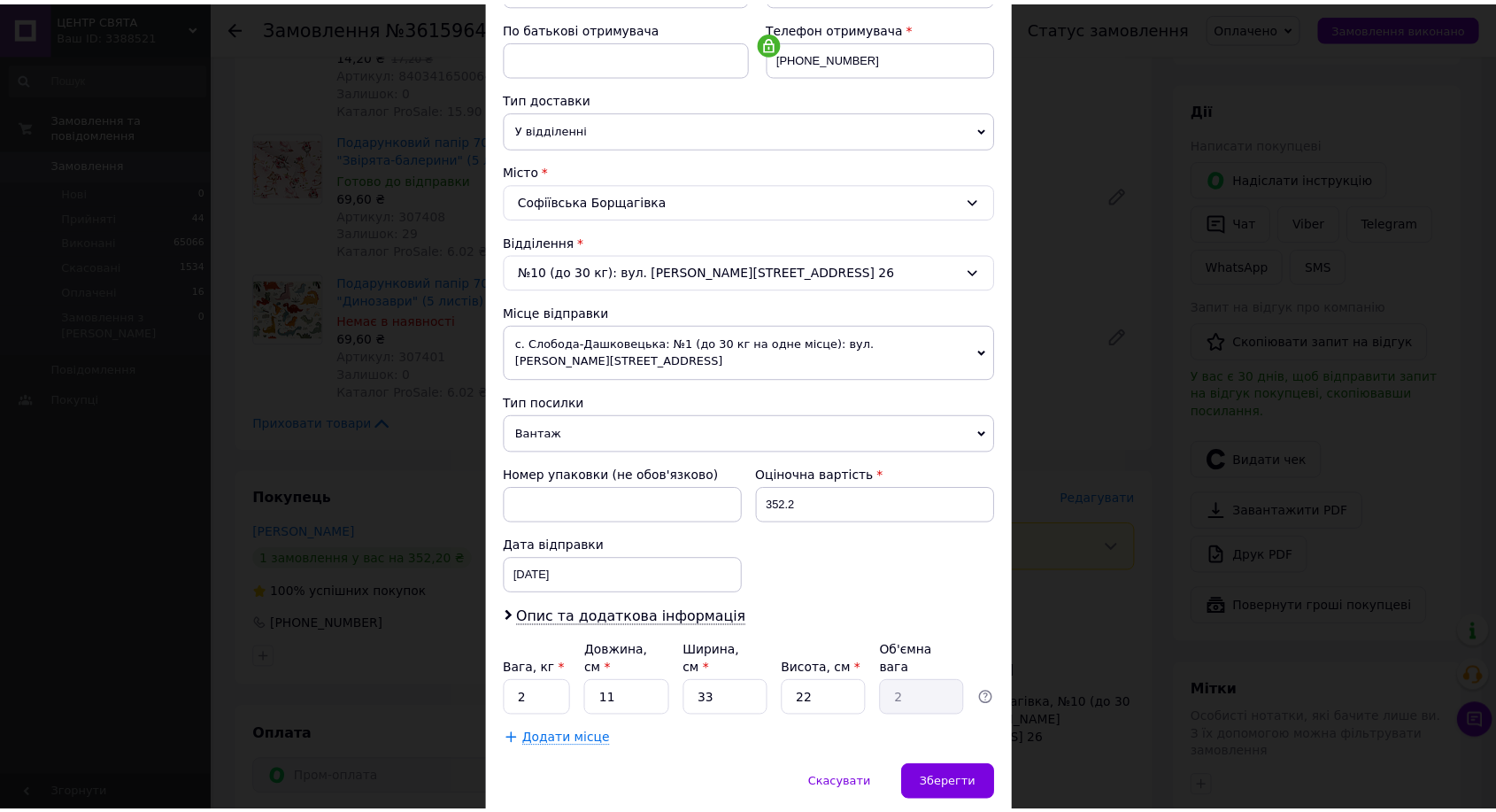
scroll to position [361, 0]
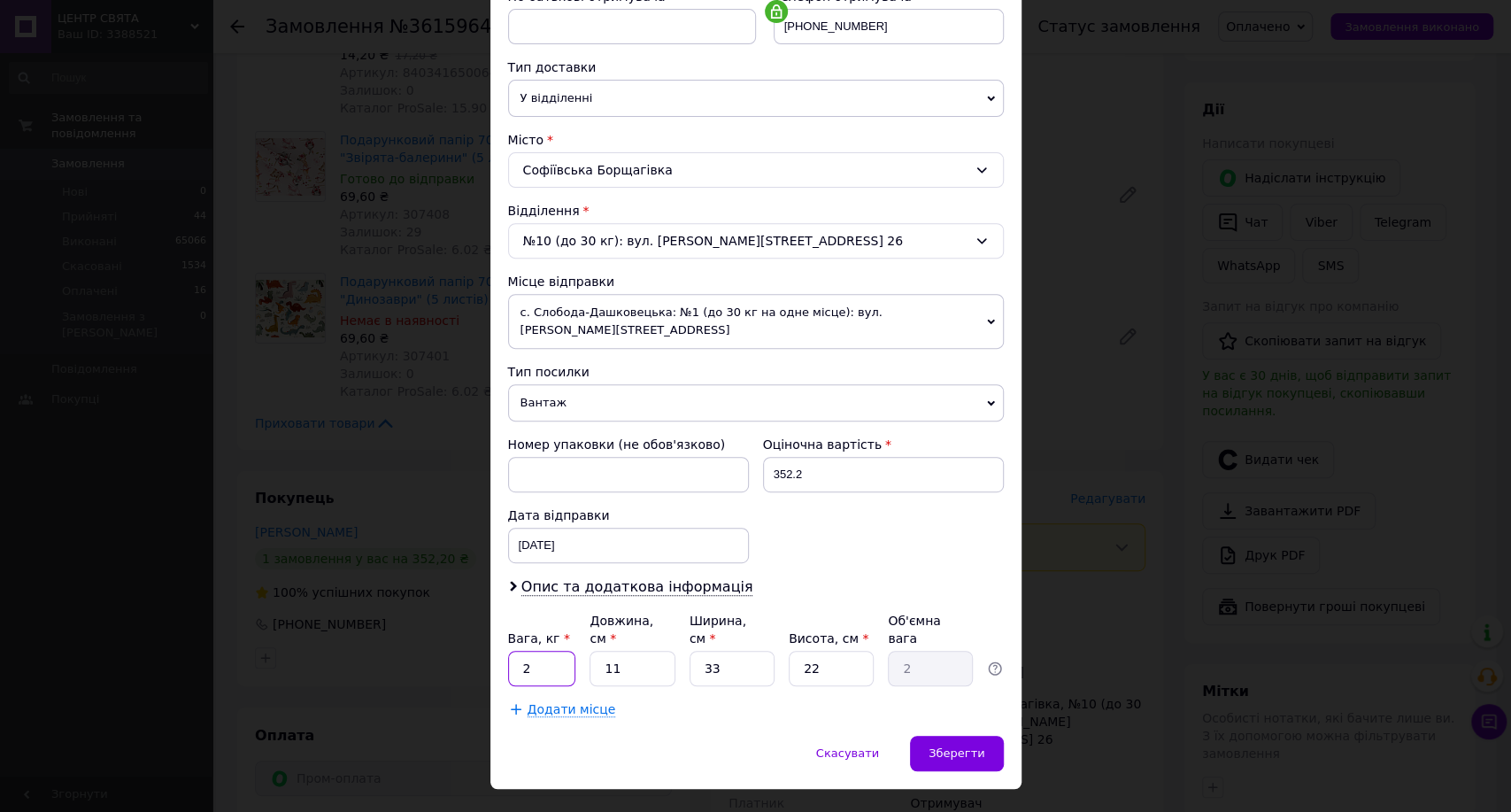
click at [535, 650] on input "2" at bounding box center [542, 668] width 68 height 36
type input "1"
type input "7"
type input "1.27"
type input "70"
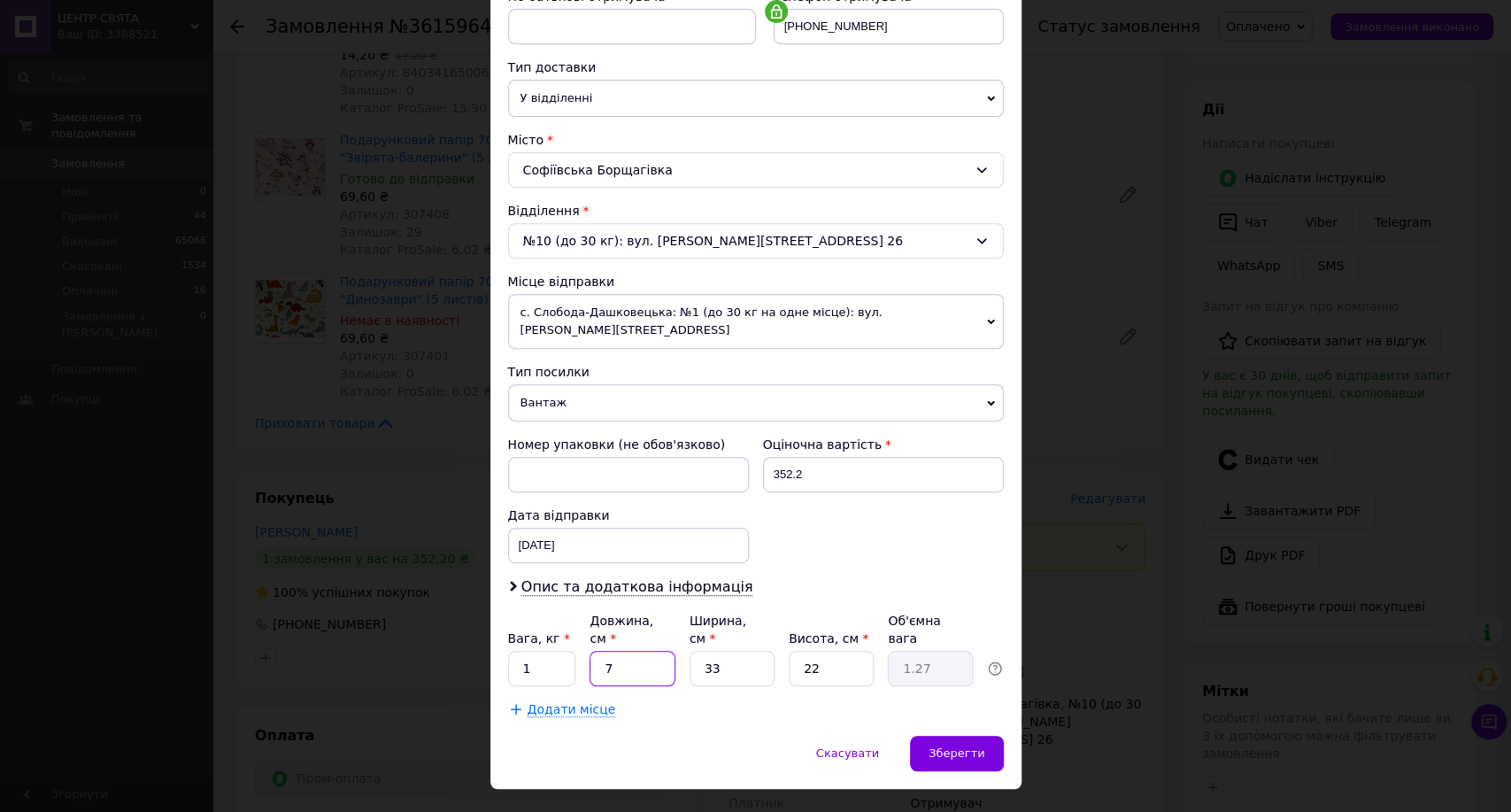
type input "12.71"
type input "70"
type input "1"
type input "0.39"
type input "19"
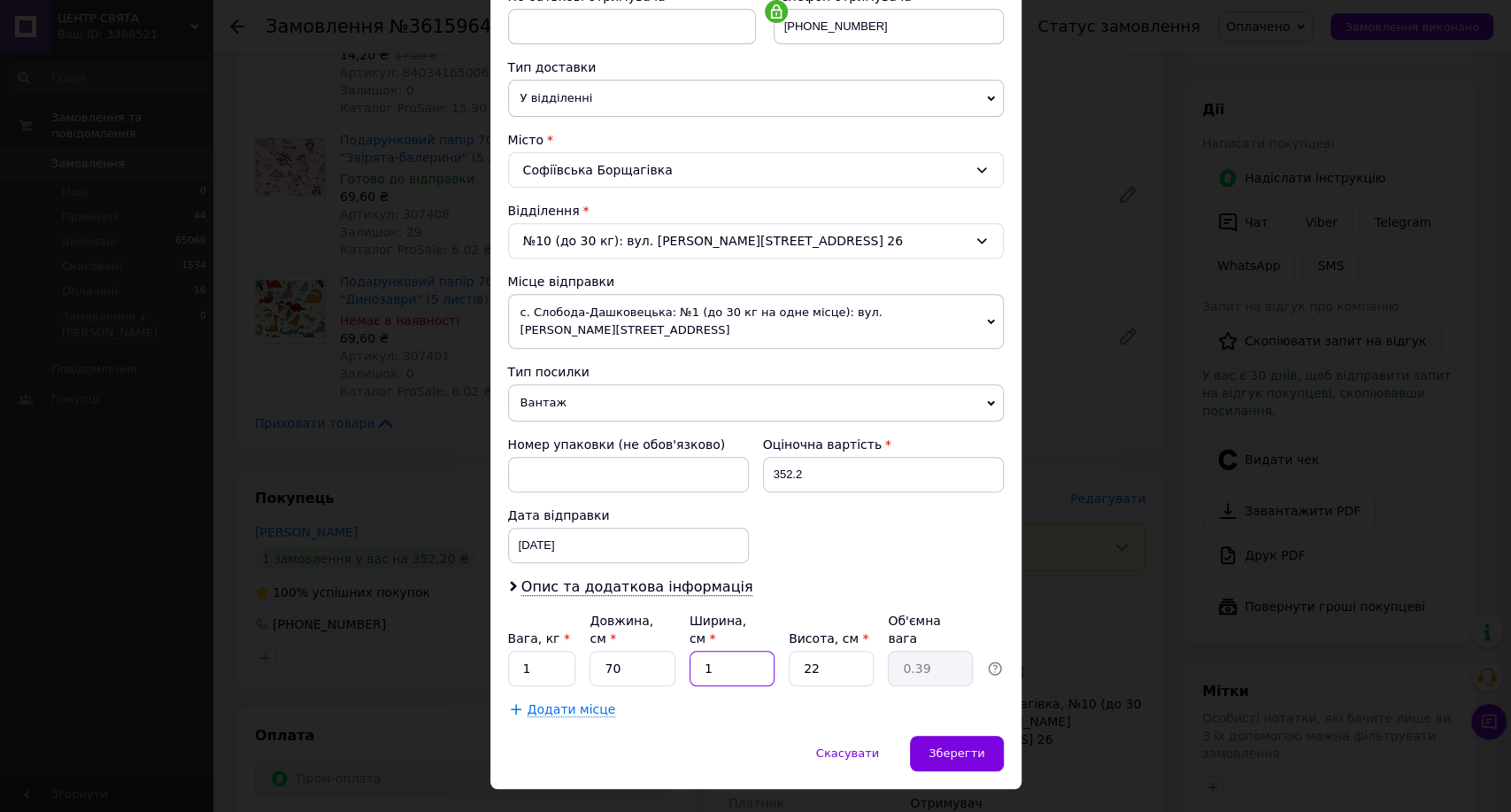
type input "7.32"
type input "19"
type input "1"
type input "0.33"
type input "11"
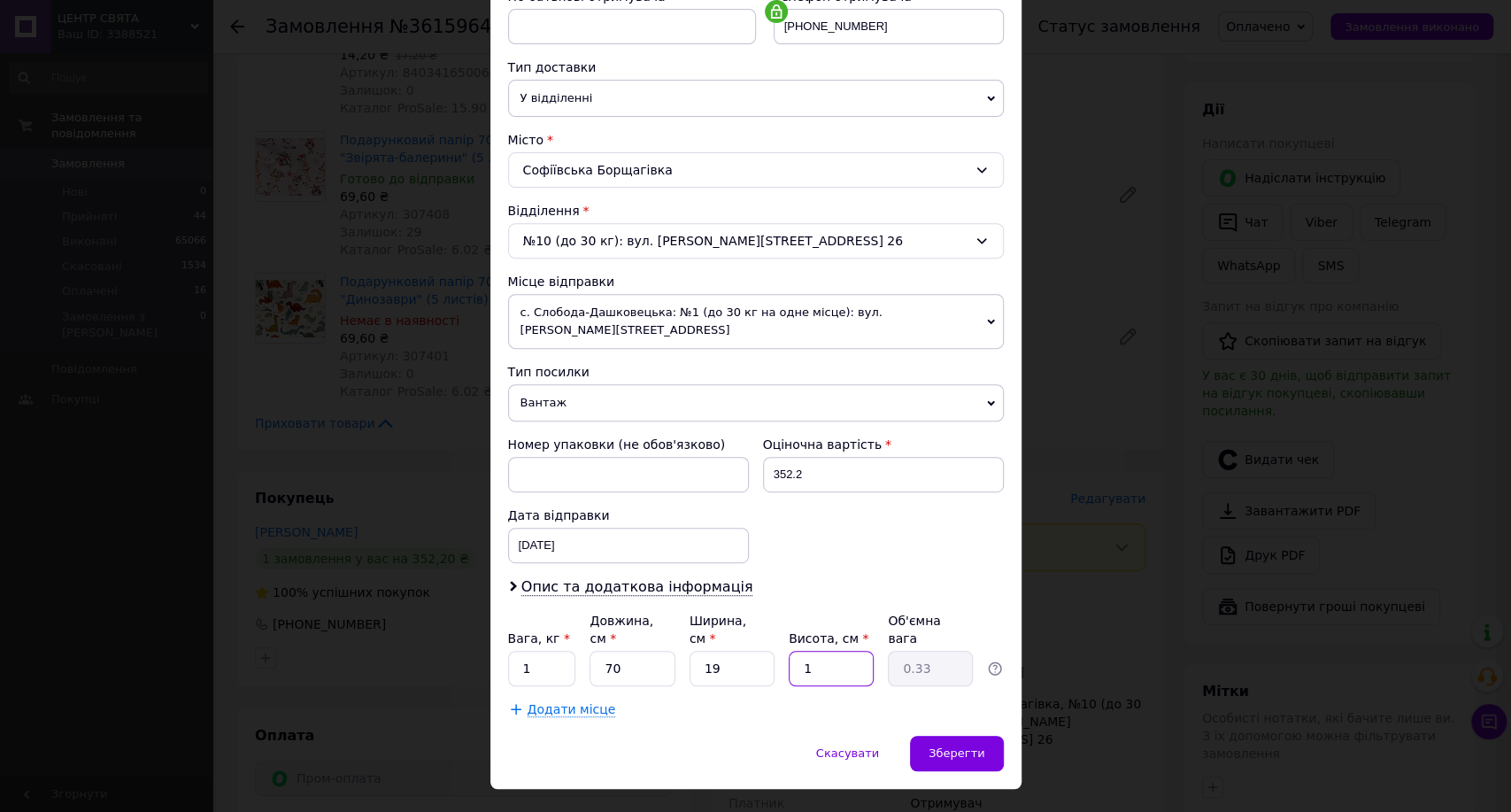
type input "3.66"
type input "11"
click at [948, 747] on span "Зберегти" at bounding box center [957, 753] width 56 height 13
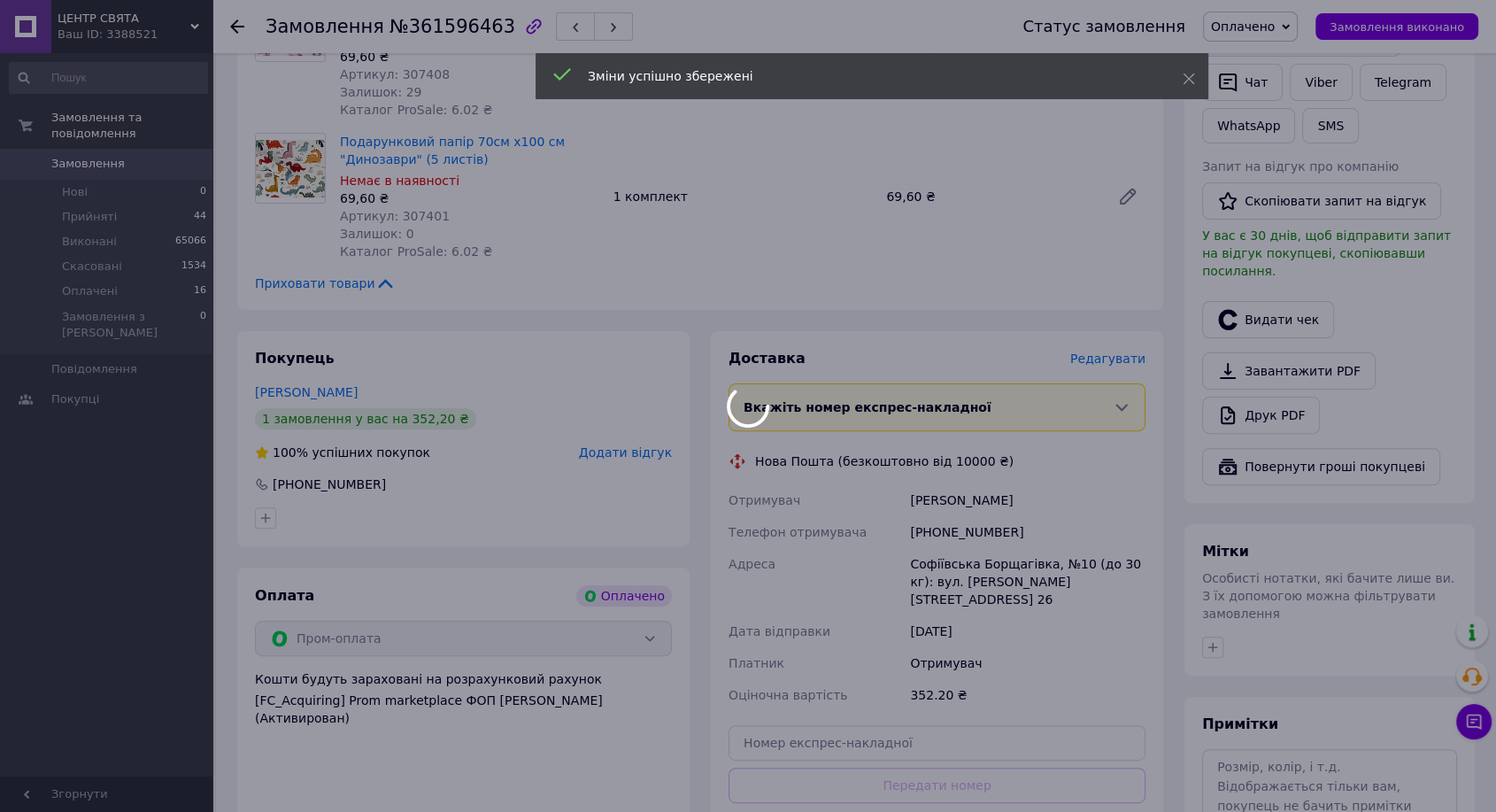
scroll to position [590, 0]
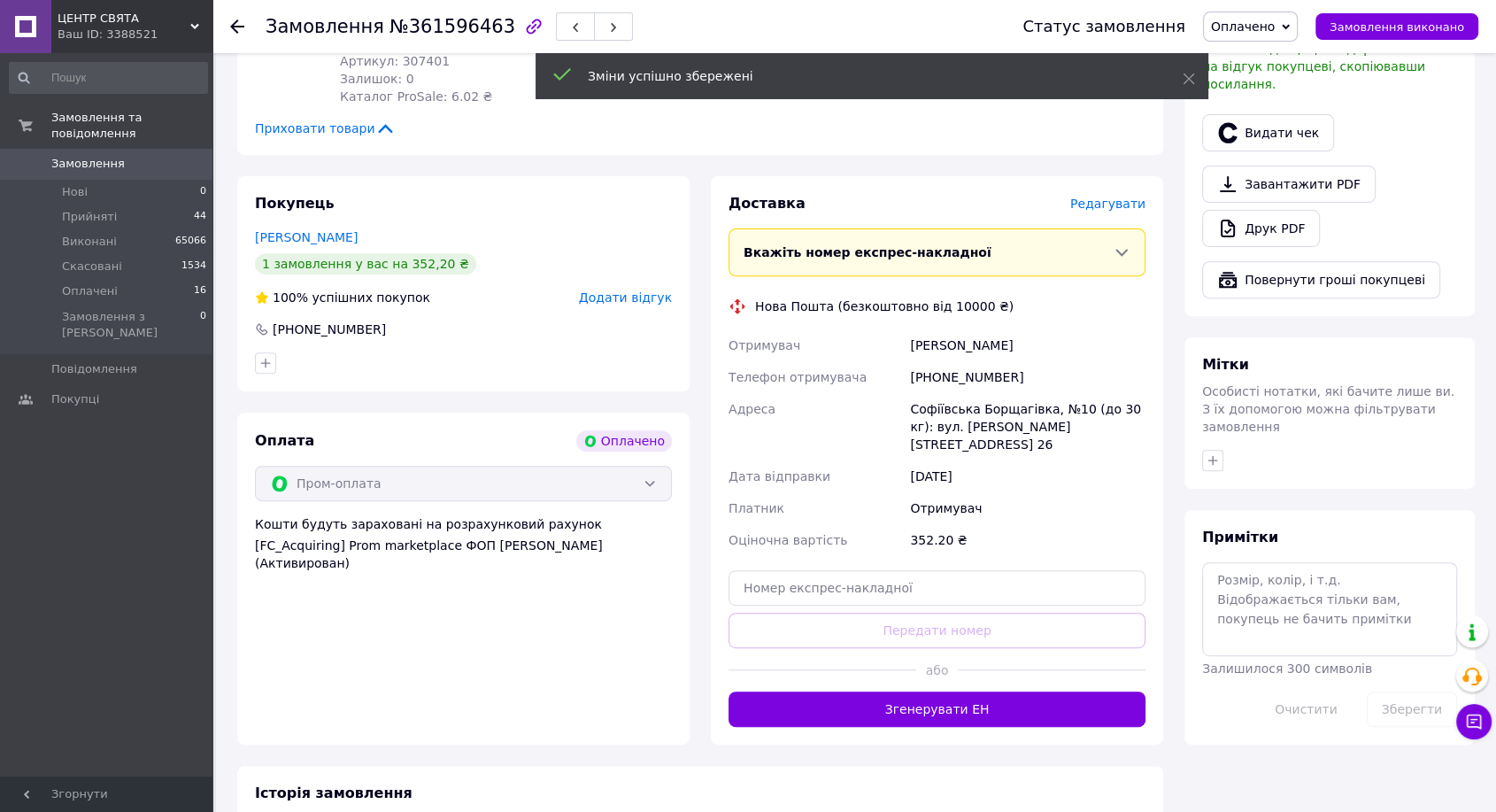
drag, startPoint x: 977, startPoint y: 690, endPoint x: 975, endPoint y: 677, distance: 13.2
click at [977, 691] on button "Згенерувати ЕН" at bounding box center [937, 709] width 417 height 36
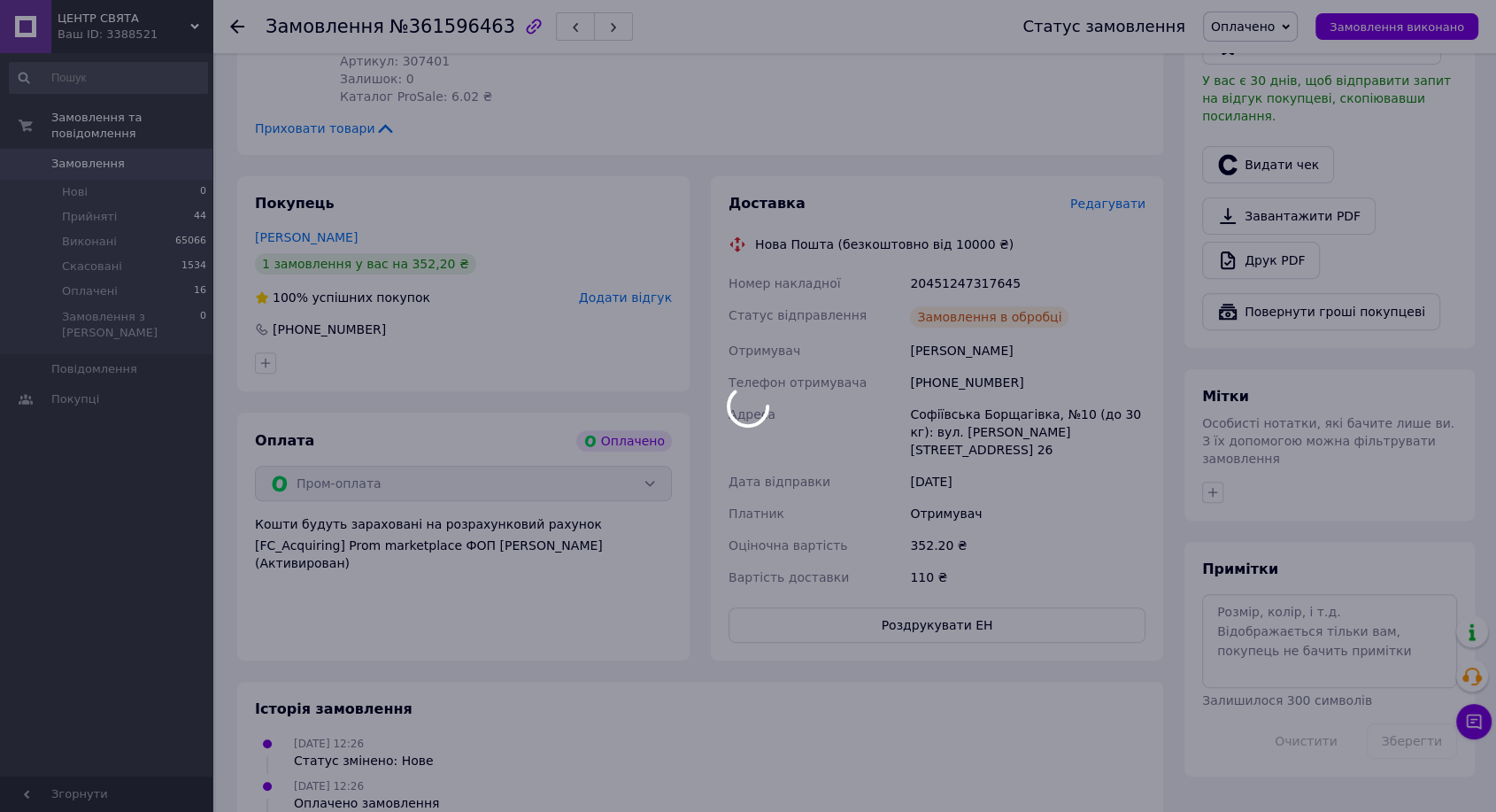
click at [956, 286] on div at bounding box center [748, 406] width 1496 height 812
click at [957, 281] on body "ЦЕНТР СВЯТА Ваш ID: 3388521 Сайт ЦЕНТР СВЯТА Кабінет покупця Перевірити стан си…" at bounding box center [748, 208] width 1496 height 1597
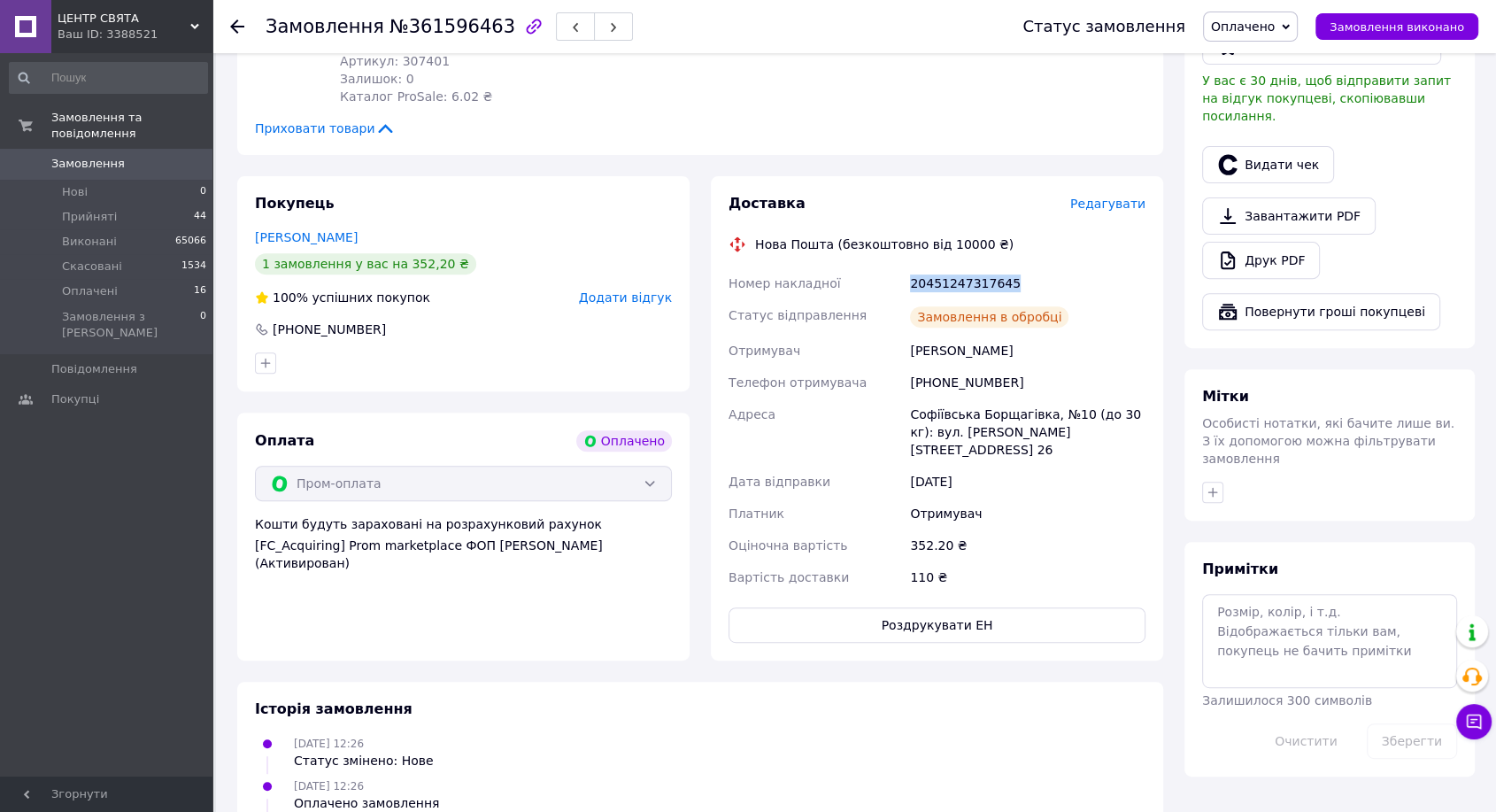
click at [957, 281] on div "20451247317645" at bounding box center [1028, 283] width 243 height 32
copy div "20451247317645"
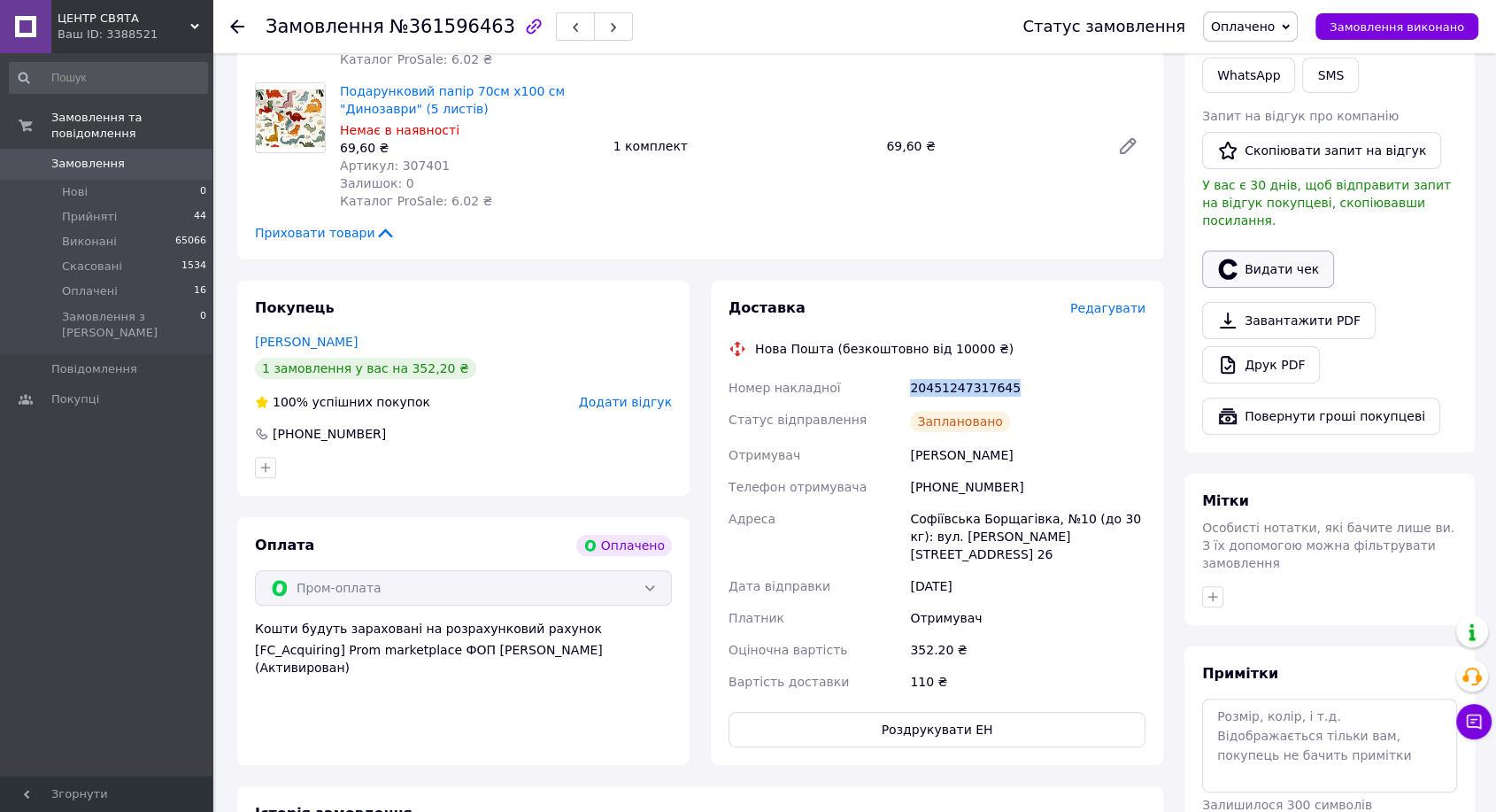
scroll to position [294, 0]
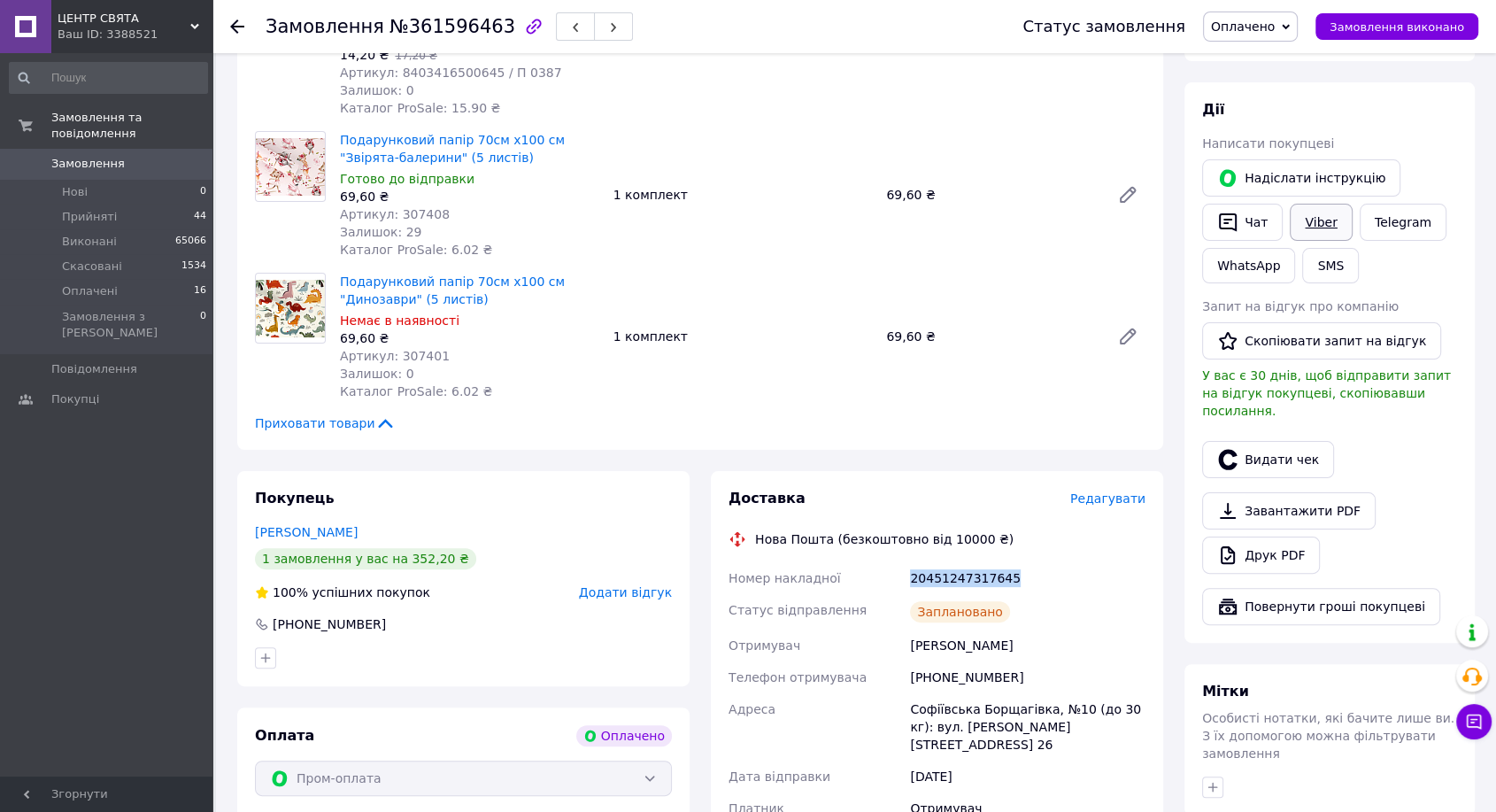
click at [1310, 218] on link "Viber" at bounding box center [1320, 222] width 62 height 37
click at [1369, 29] on span "Замовлення виконано" at bounding box center [1397, 27] width 135 height 13
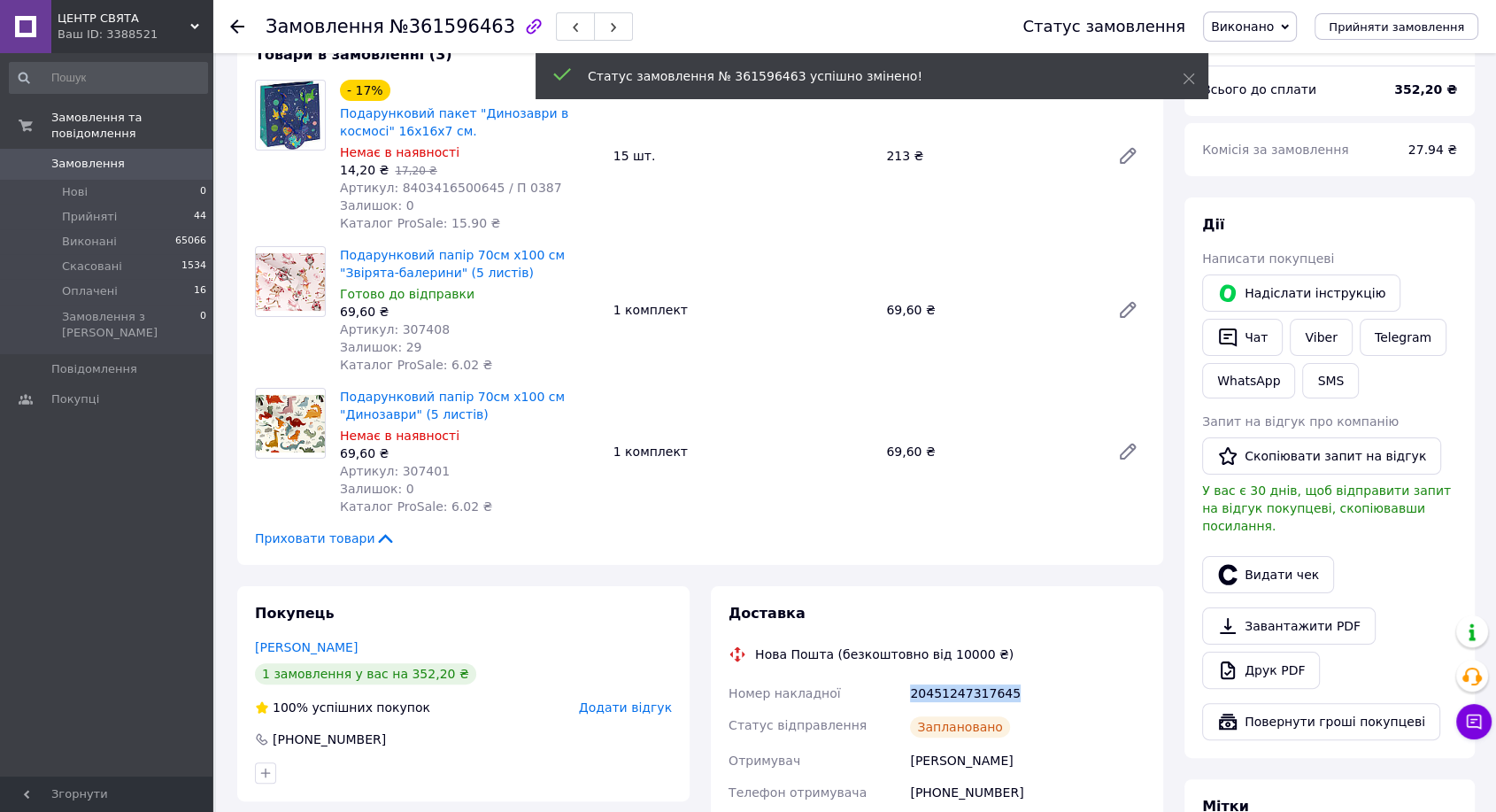
scroll to position [98, 0]
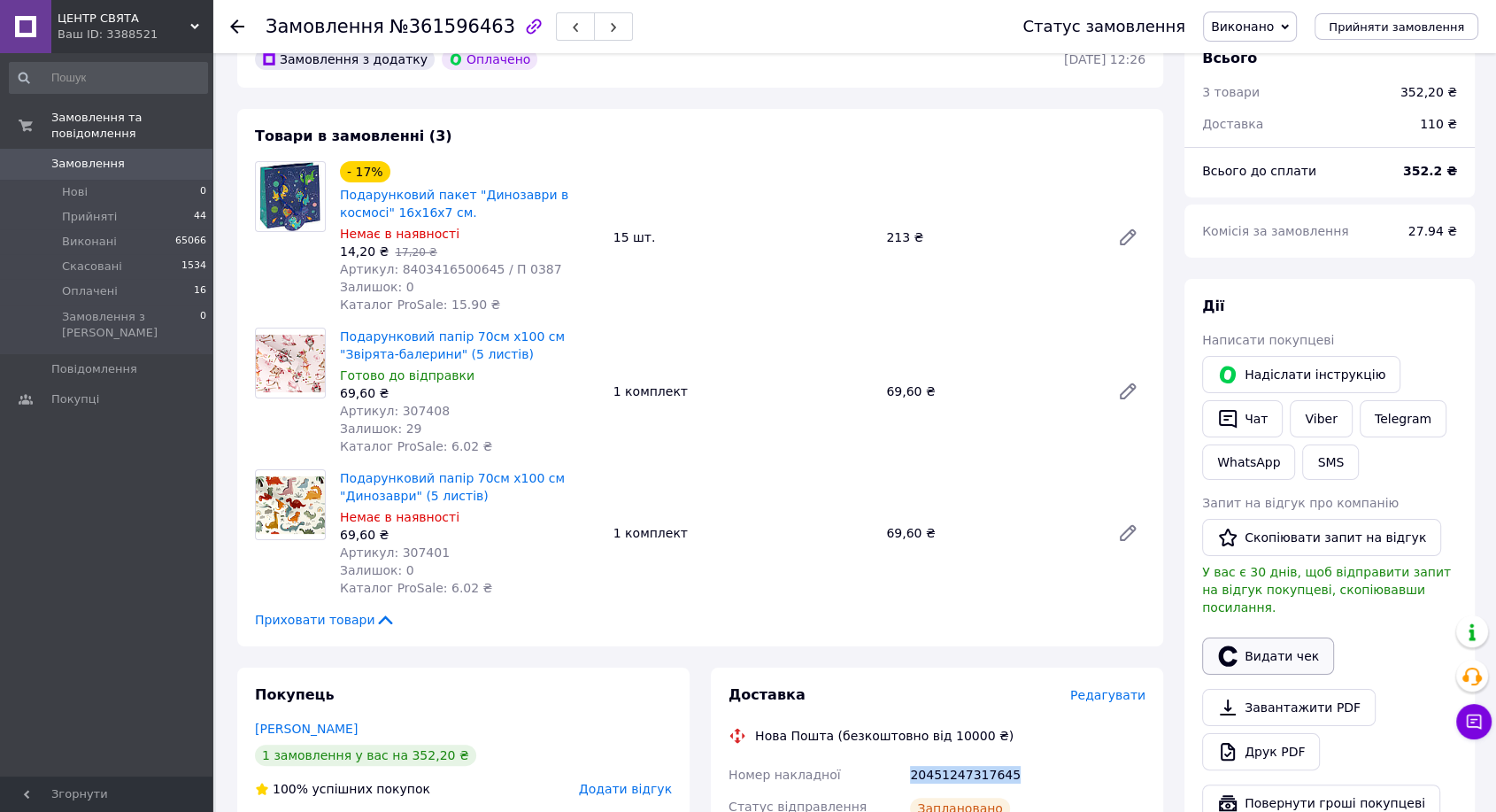
click at [1261, 641] on button "Видати чек" at bounding box center [1267, 656] width 132 height 37
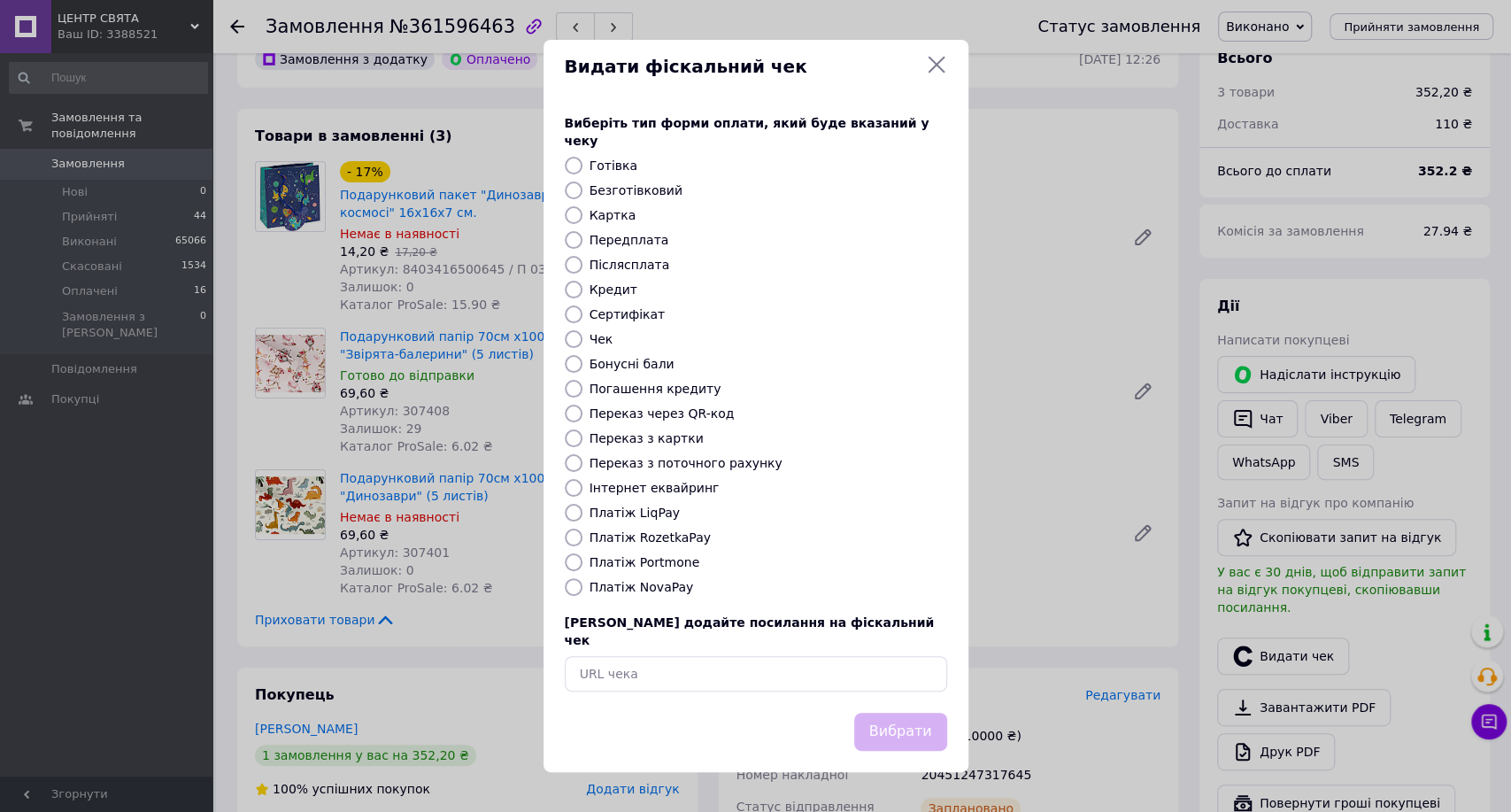
click at [653, 491] on label "Інтернет еквайринг" at bounding box center [654, 487] width 130 height 14
click at [582, 491] on input "Інтернет еквайринг" at bounding box center [573, 487] width 18 height 18
radio input "true"
drag, startPoint x: 871, startPoint y: 707, endPoint x: 852, endPoint y: 664, distance: 47.0
click at [871, 713] on button "Вибрати" at bounding box center [900, 732] width 93 height 38
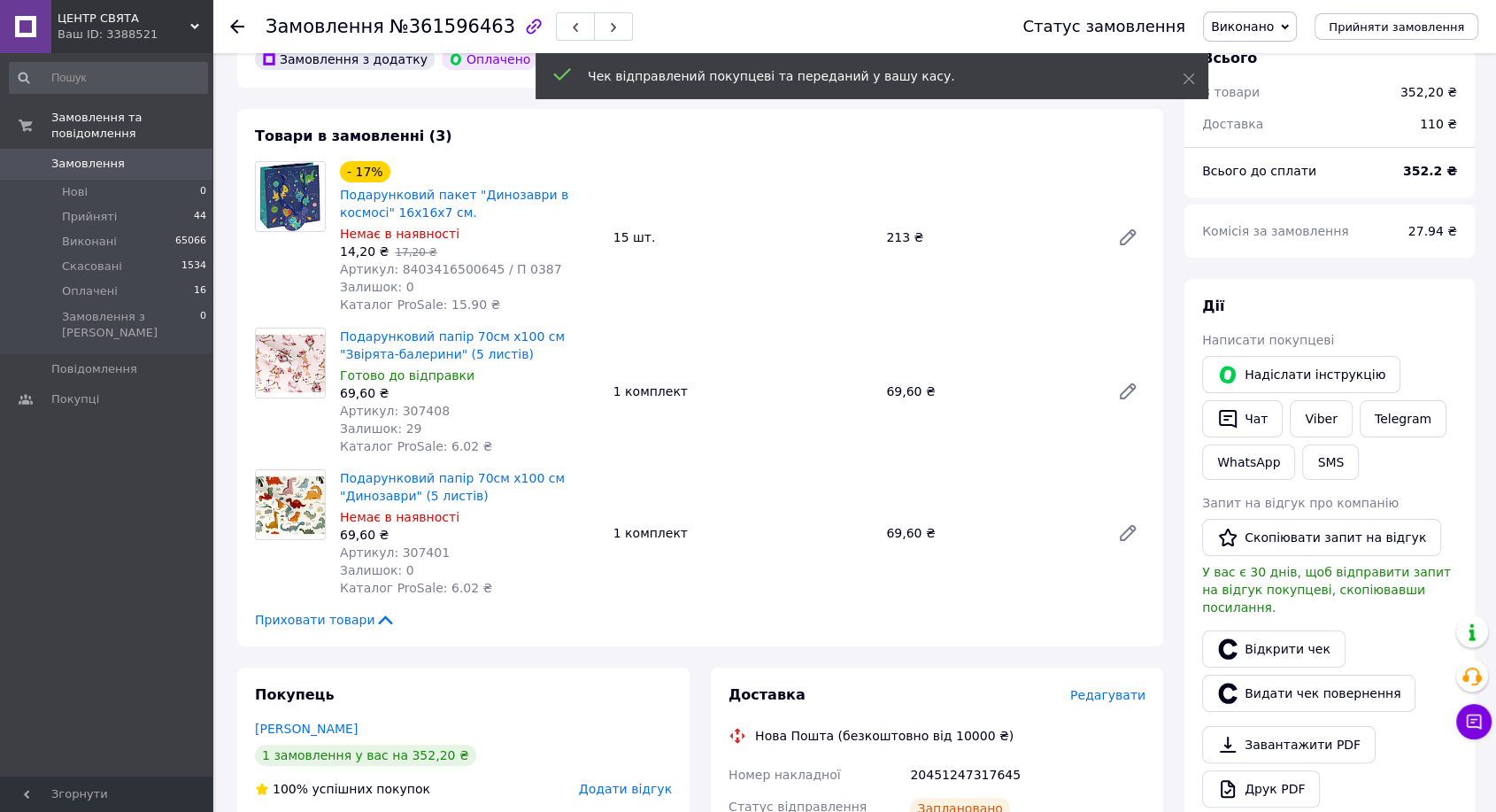
scroll to position [0, 0]
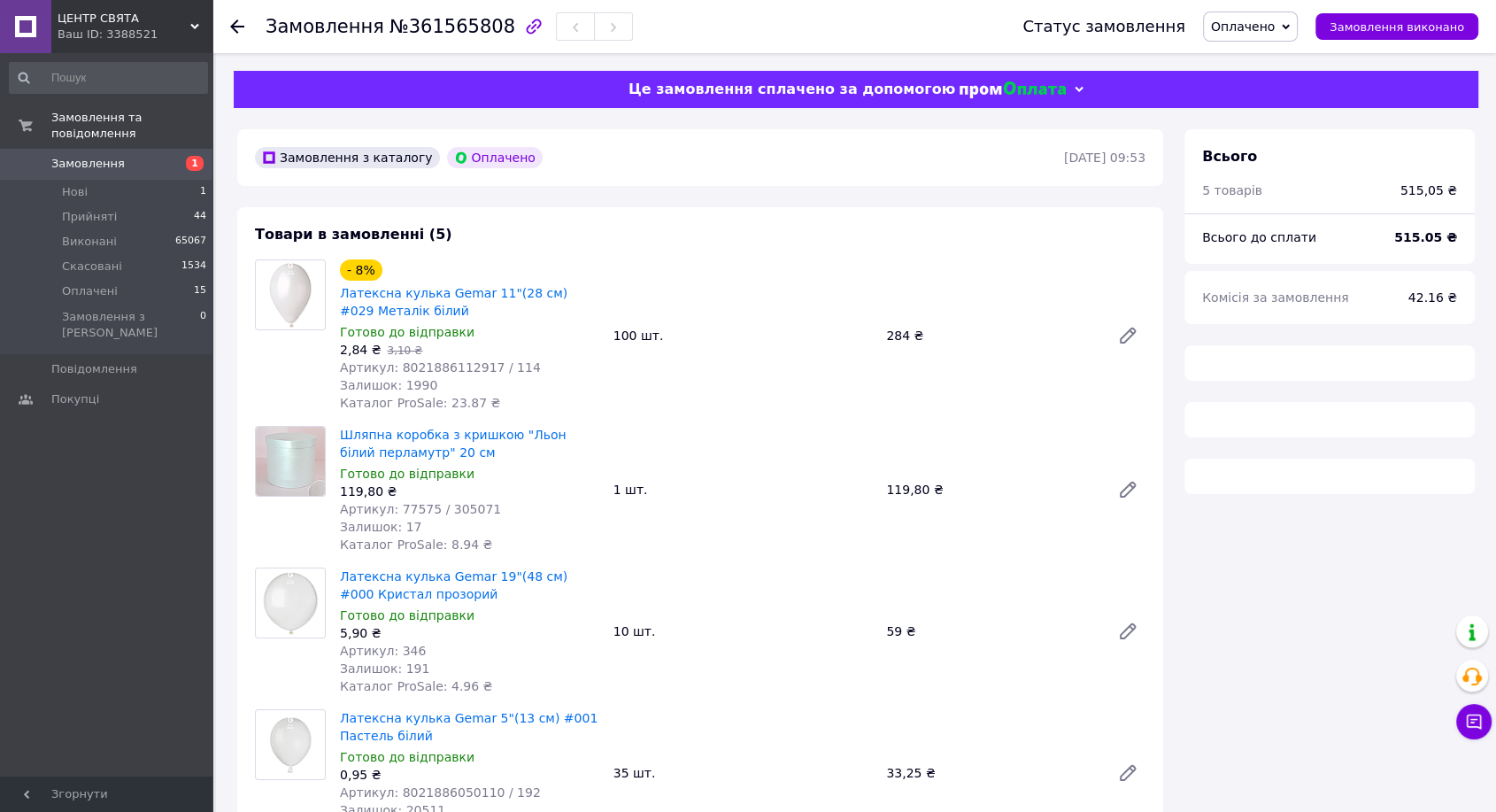
click at [436, 25] on span "№361565808" at bounding box center [452, 26] width 126 height 21
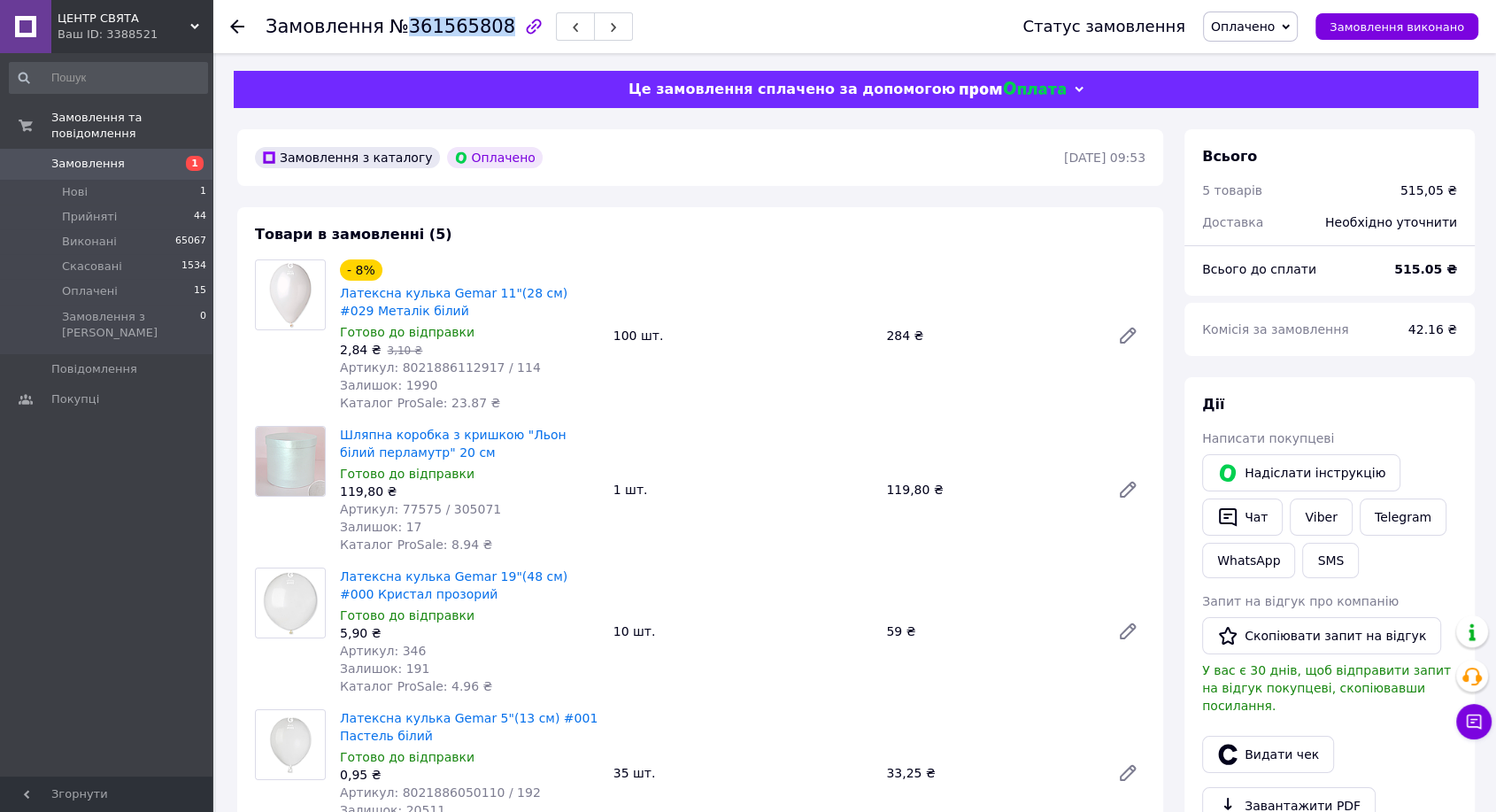
click at [436, 25] on span "№361565808" at bounding box center [452, 26] width 126 height 21
copy span "361565808"
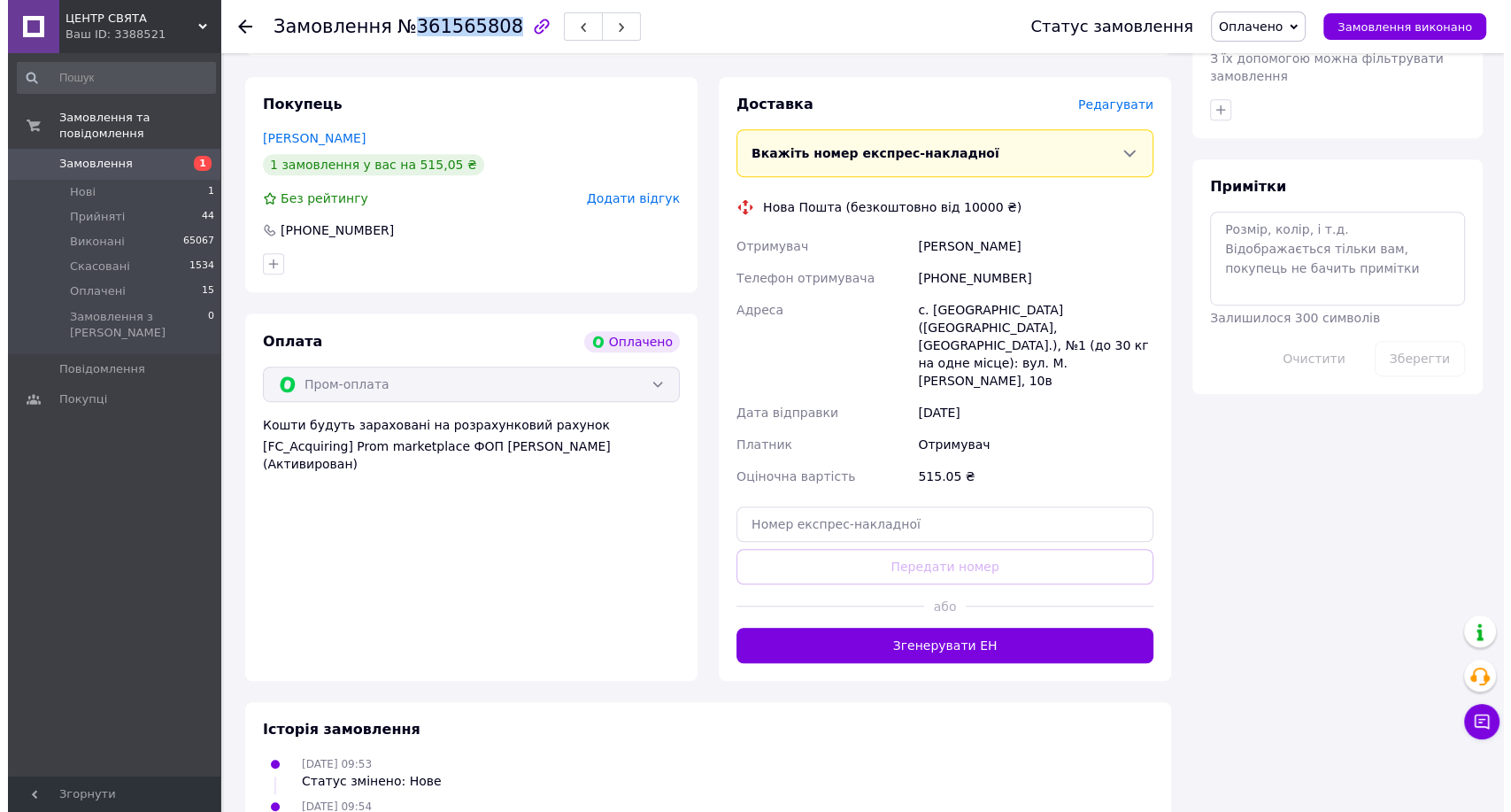
scroll to position [939, 0]
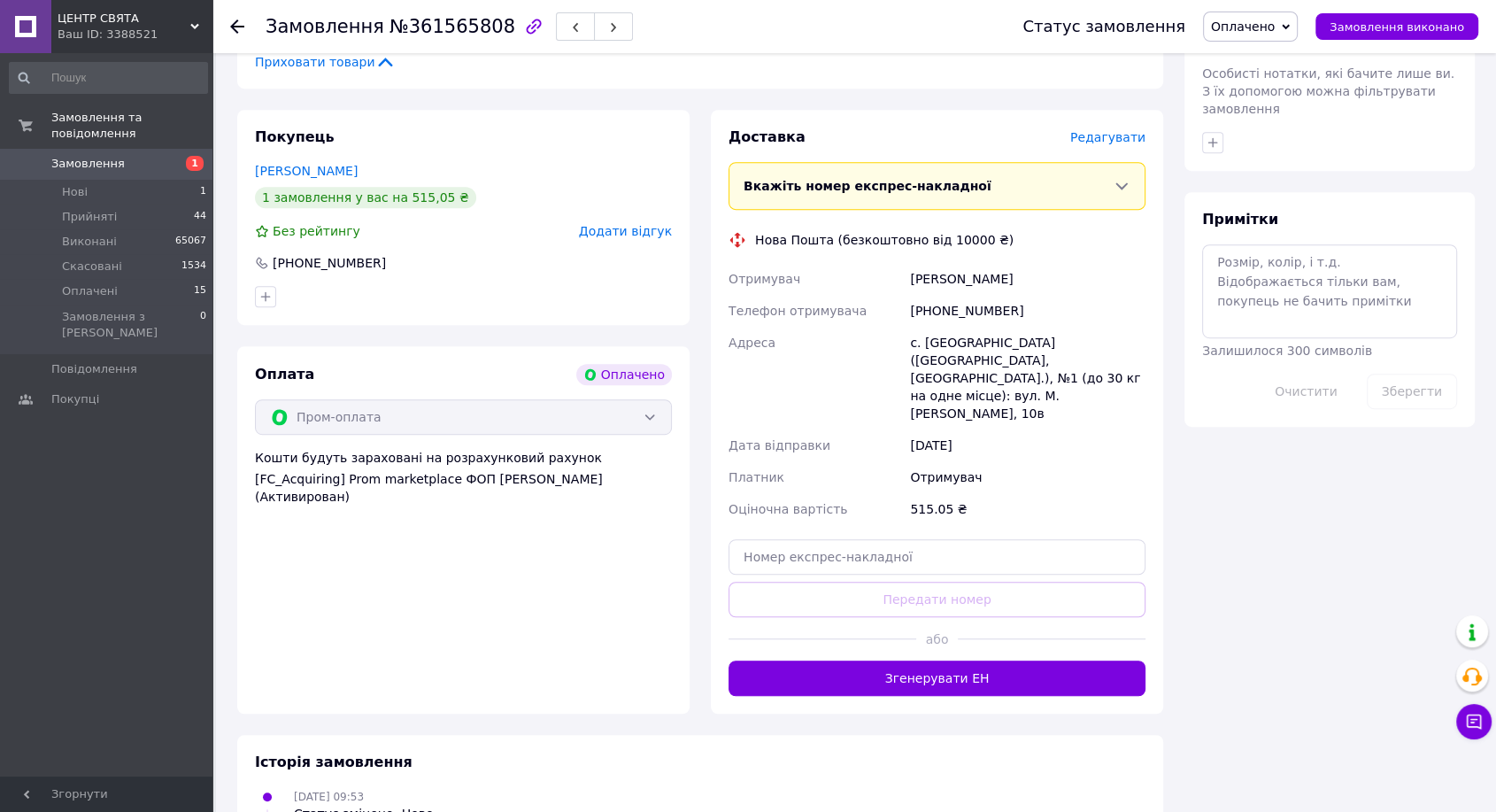
click at [1119, 141] on span "Редагувати" at bounding box center [1107, 136] width 76 height 14
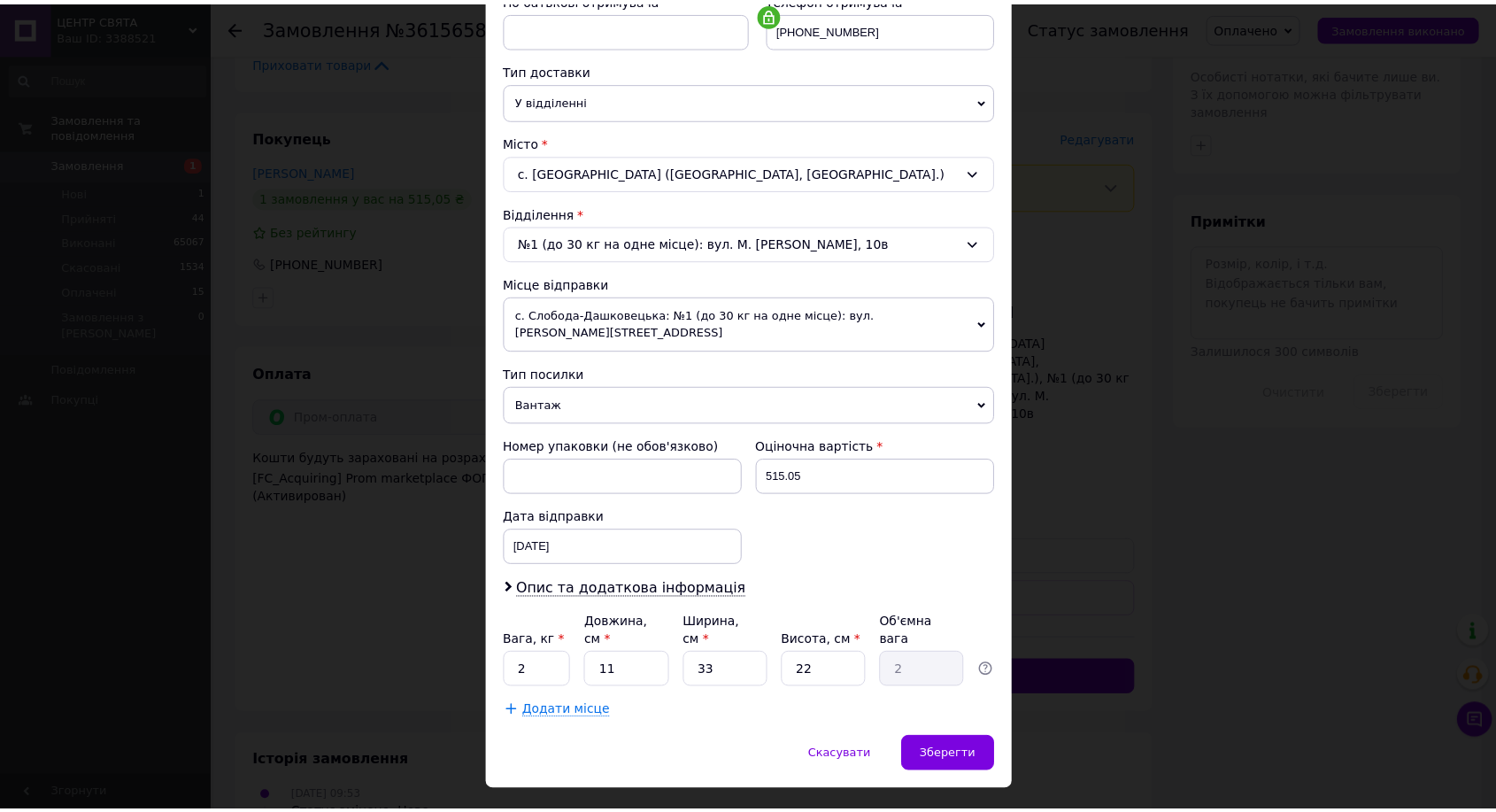
scroll to position [361, 0]
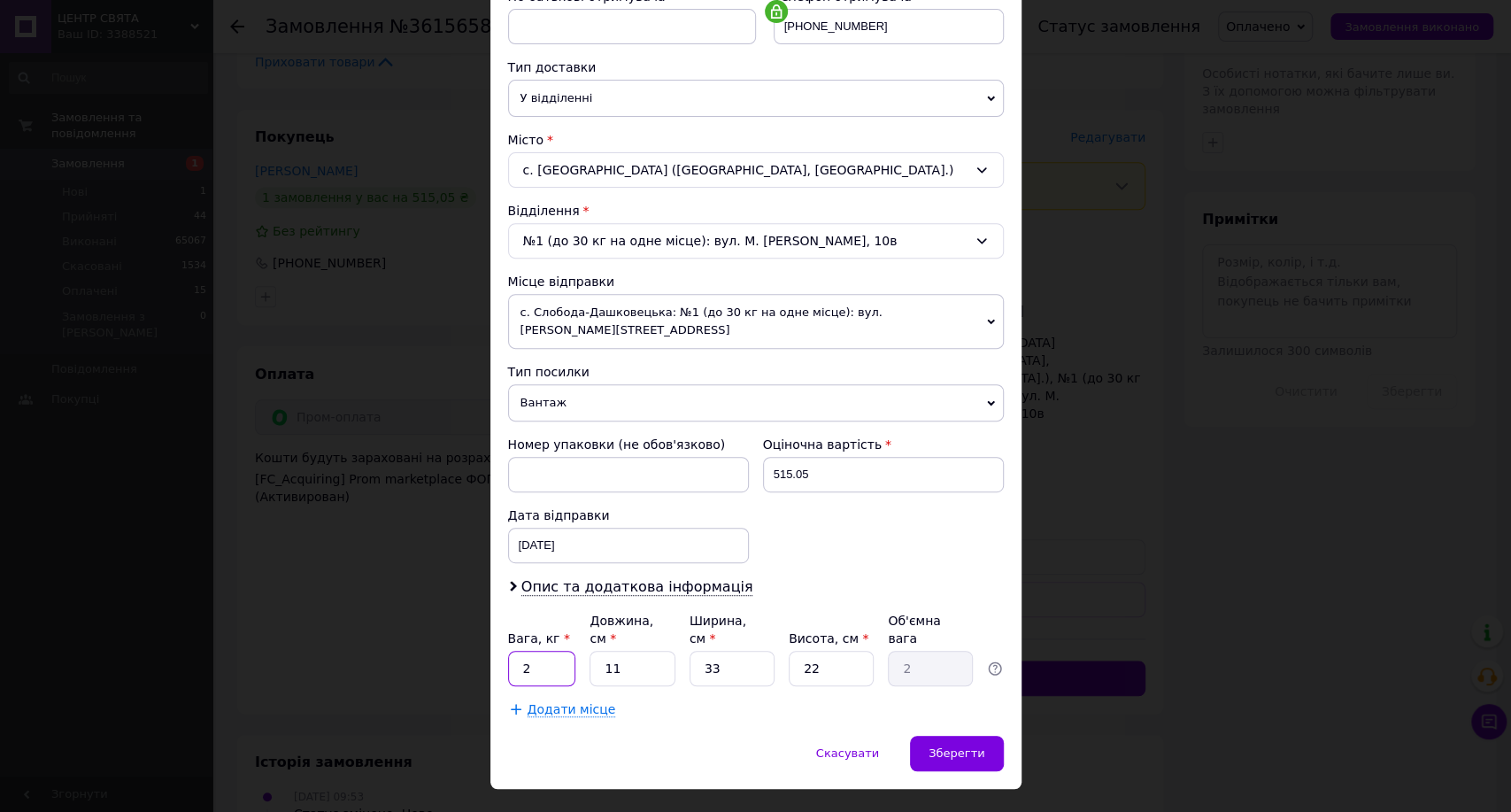
click at [530, 650] on input "2" at bounding box center [542, 668] width 68 height 36
type input "1"
type input "3"
type input "0.54"
type input "37"
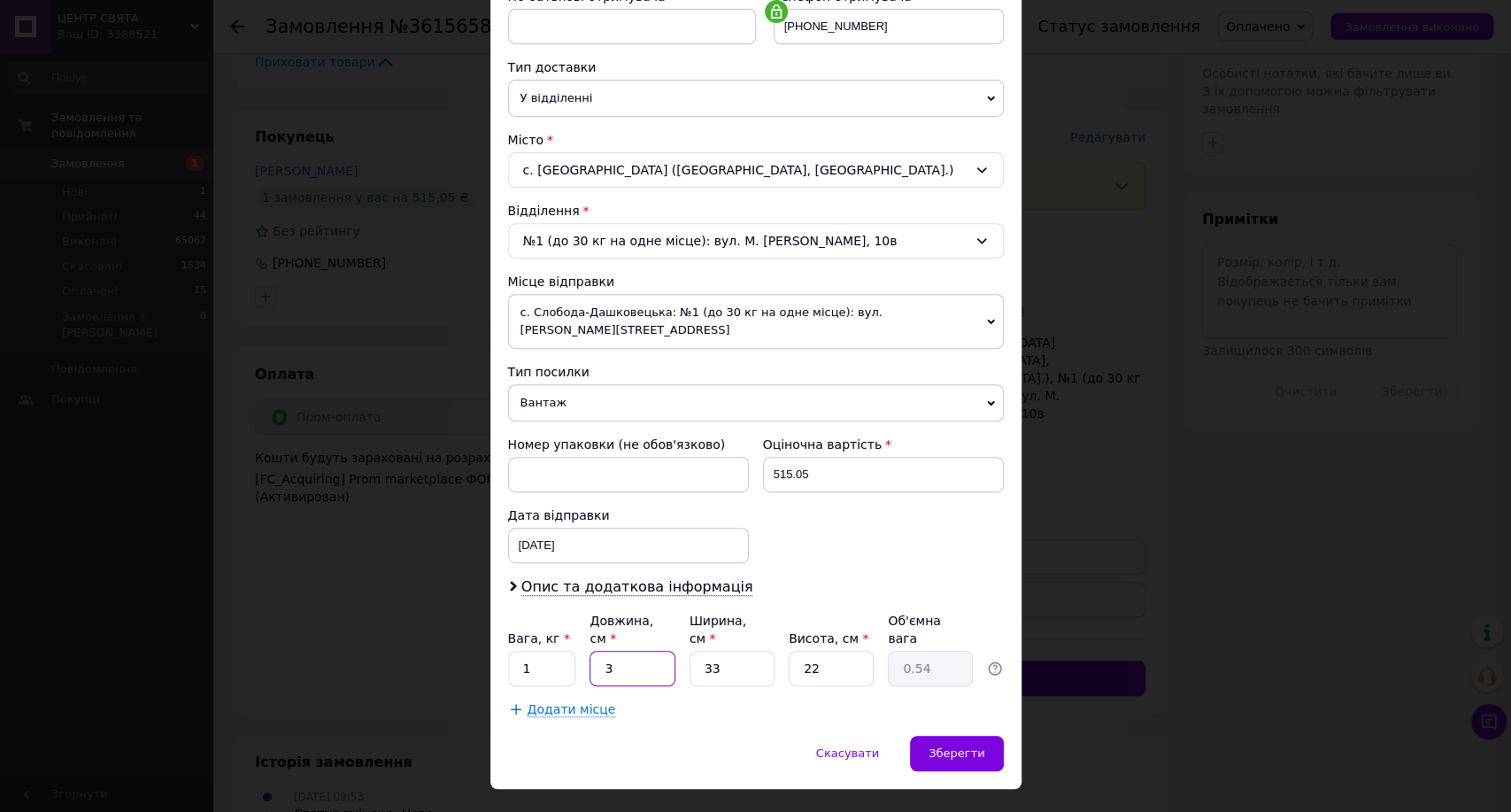
type input "6.72"
type input "37"
type input "2"
type input "0.41"
type input "29"
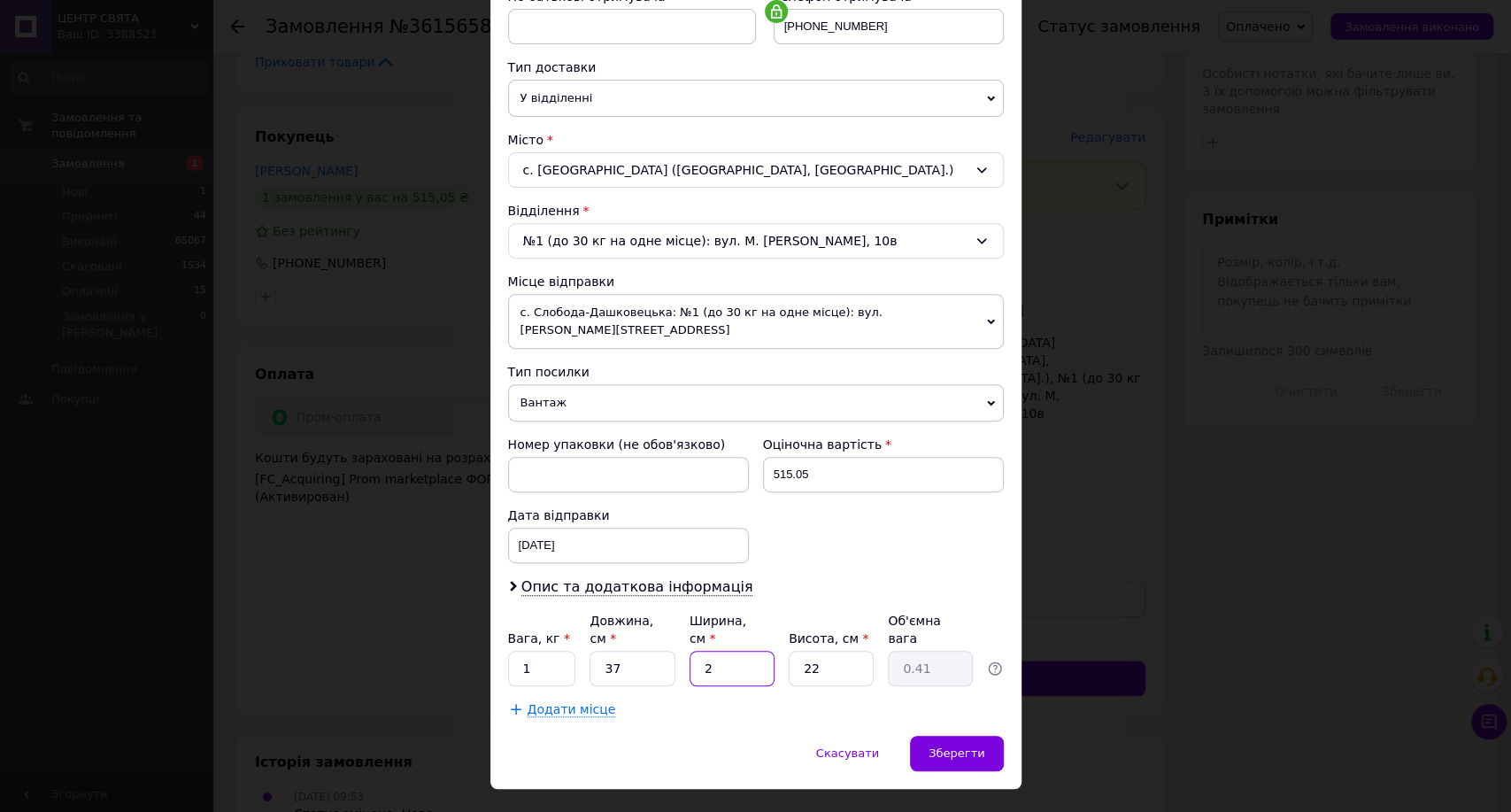
type input "5.9"
type input "29"
type input "2"
type input "0.54"
type input "23"
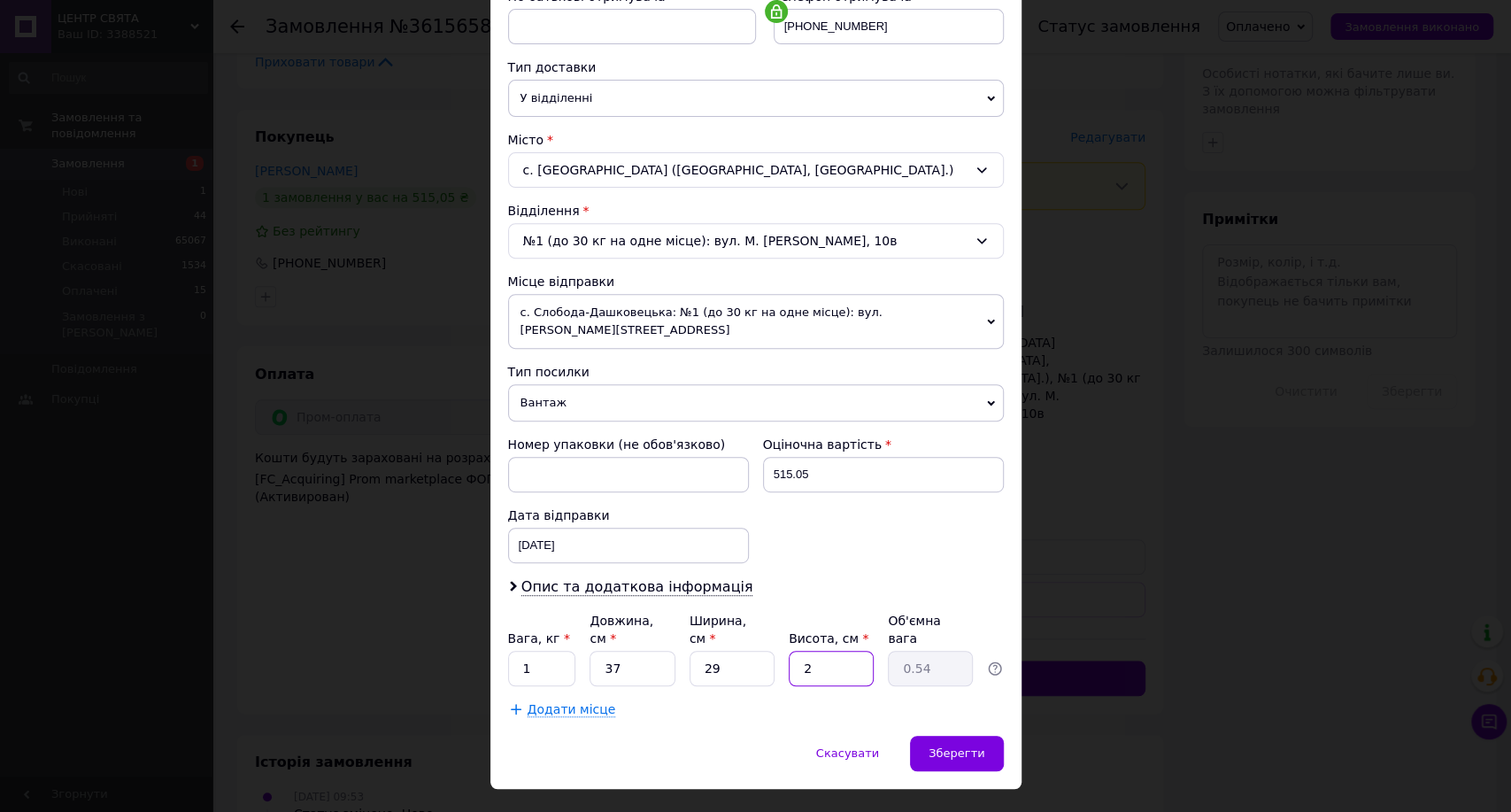
type input "6.17"
type input "23"
click at [933, 735] on div "Зберегти" at bounding box center [956, 753] width 93 height 36
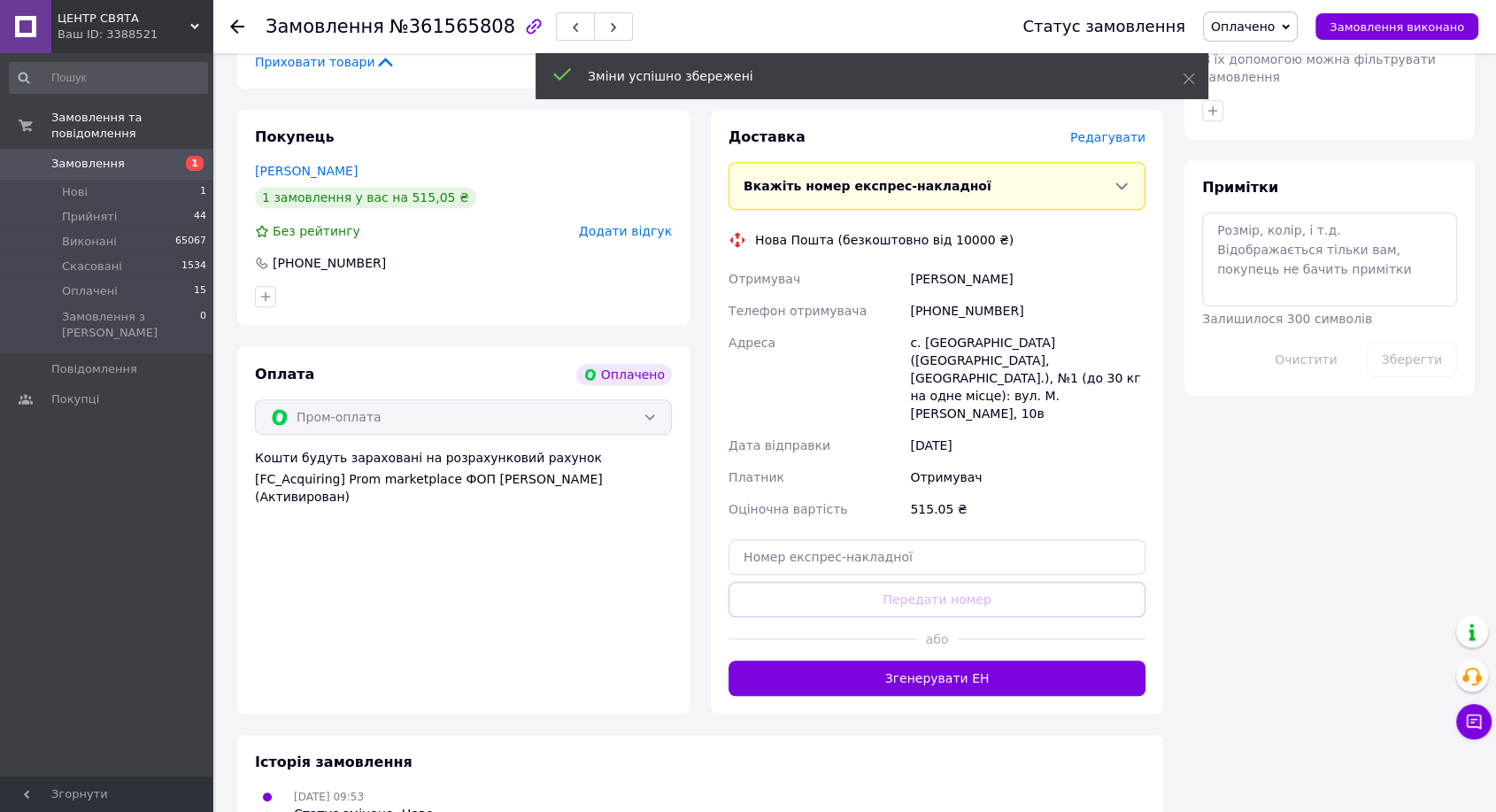
click at [862, 661] on button "Згенерувати ЕН" at bounding box center [937, 678] width 417 height 36
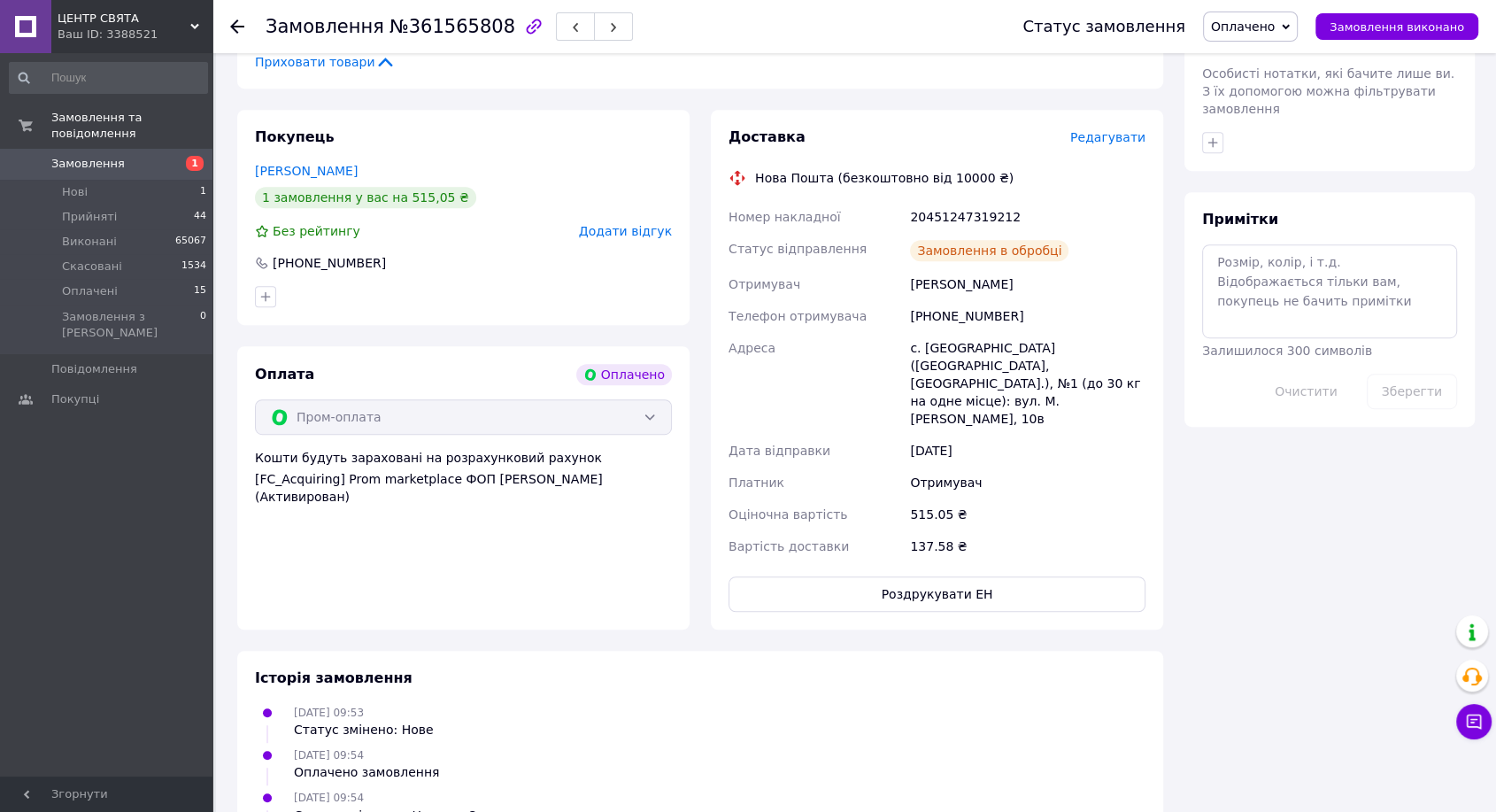
click at [962, 219] on div "20451247319212" at bounding box center [1028, 217] width 243 height 32
drag, startPoint x: 962, startPoint y: 219, endPoint x: 973, endPoint y: 214, distance: 12.1
copy div "20451247319212"
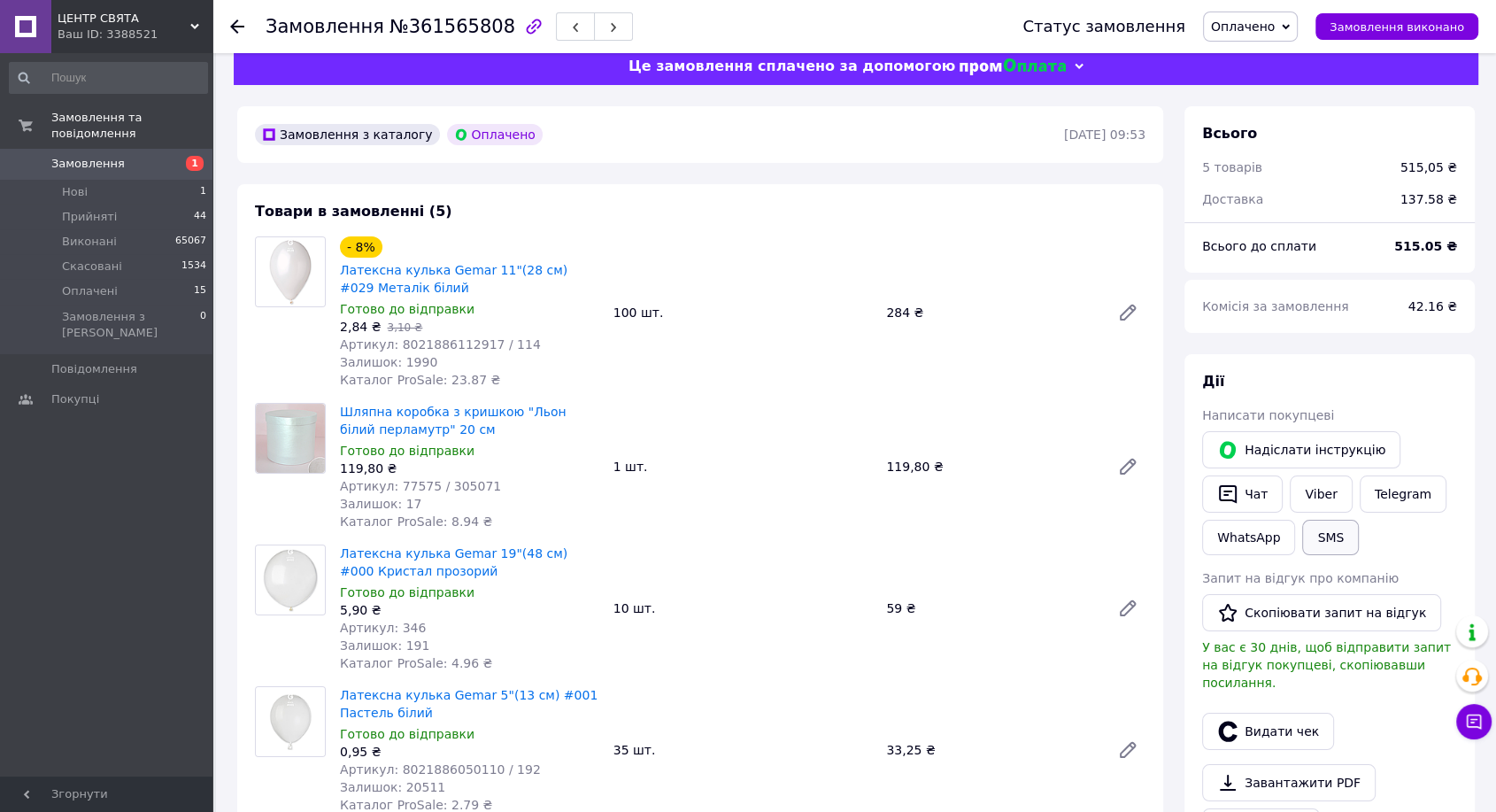
scroll to position [98, 0]
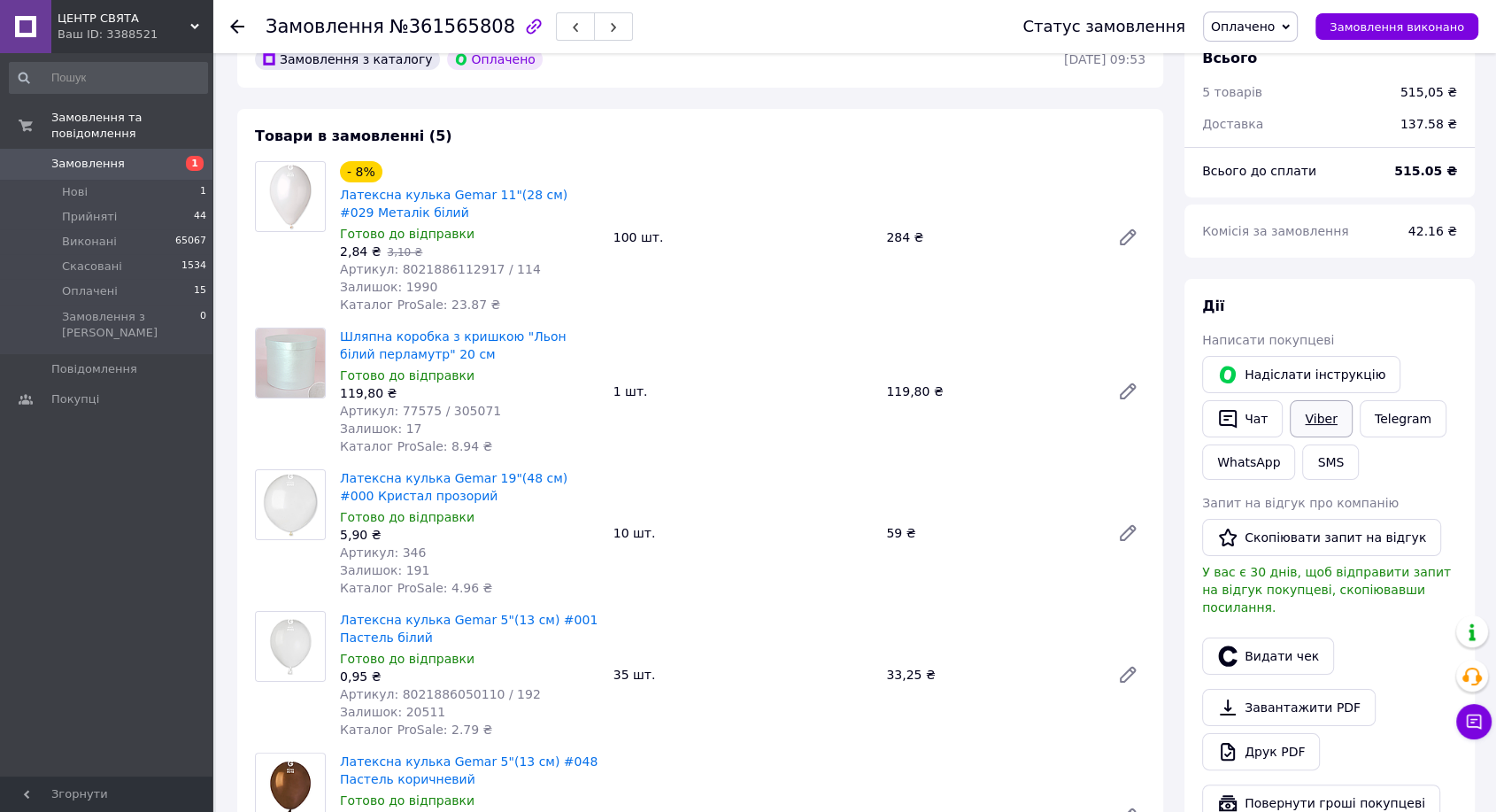
click at [1320, 421] on link "Viber" at bounding box center [1320, 419] width 62 height 37
click at [1423, 27] on span "Замовлення виконано" at bounding box center [1397, 27] width 135 height 13
click at [1270, 652] on button "Видати чек" at bounding box center [1267, 656] width 132 height 37
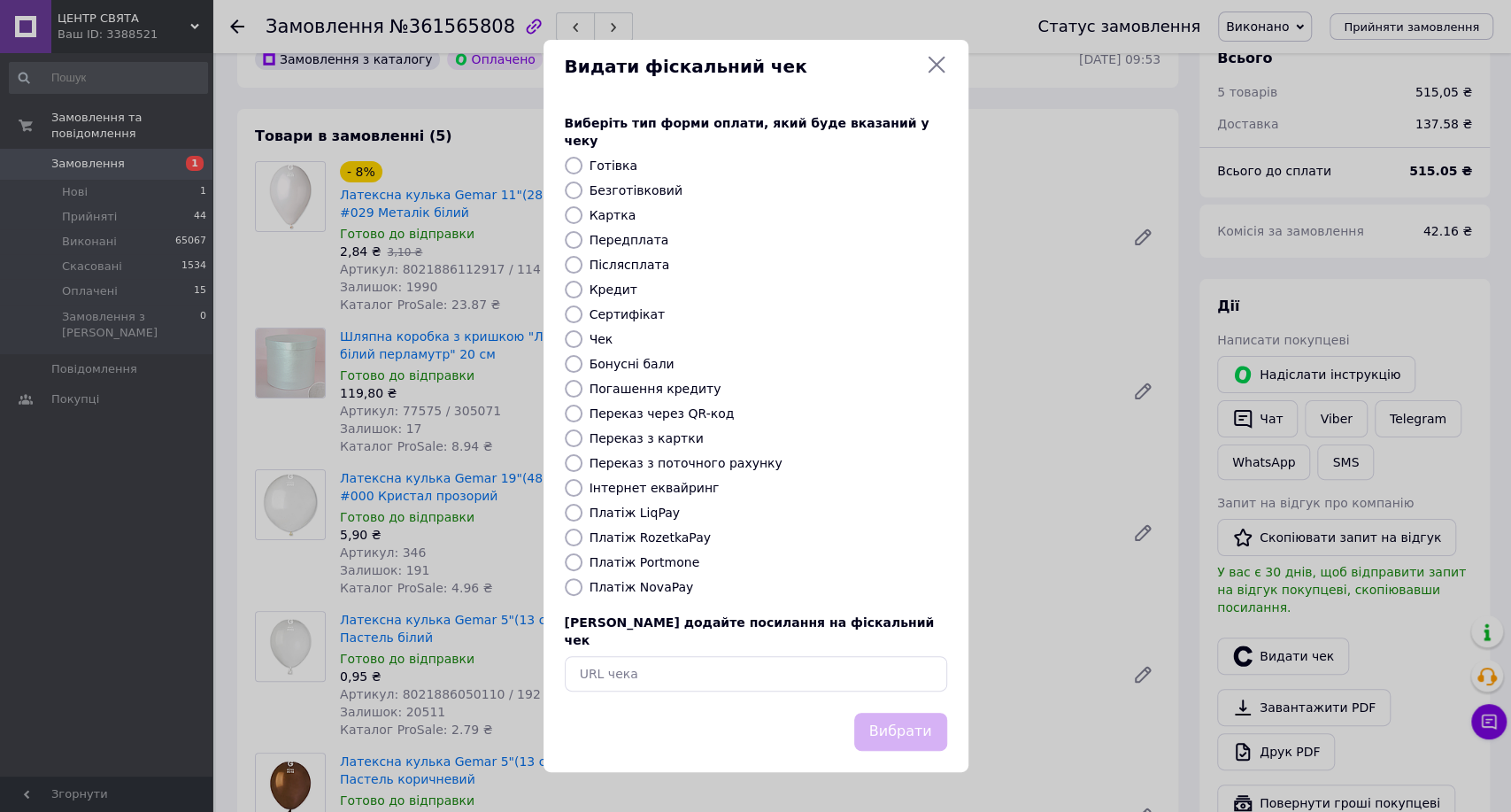
click at [659, 491] on label "Інтернет еквайринг" at bounding box center [654, 487] width 130 height 14
click at [582, 491] on input "Інтернет еквайринг" at bounding box center [573, 487] width 18 height 18
radio input "true"
click at [889, 713] on button "Вибрати" at bounding box center [900, 732] width 93 height 38
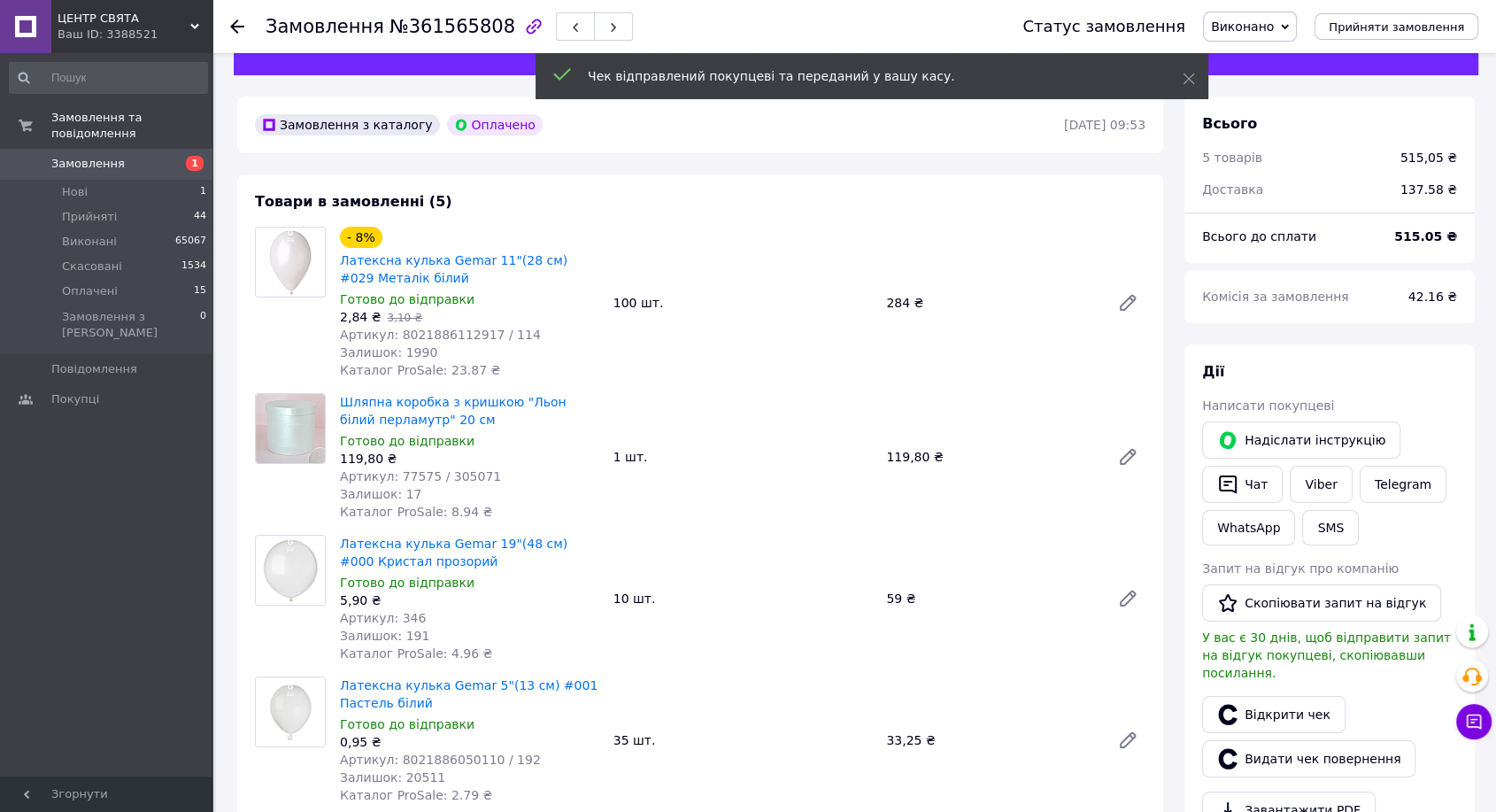
scroll to position [0, 0]
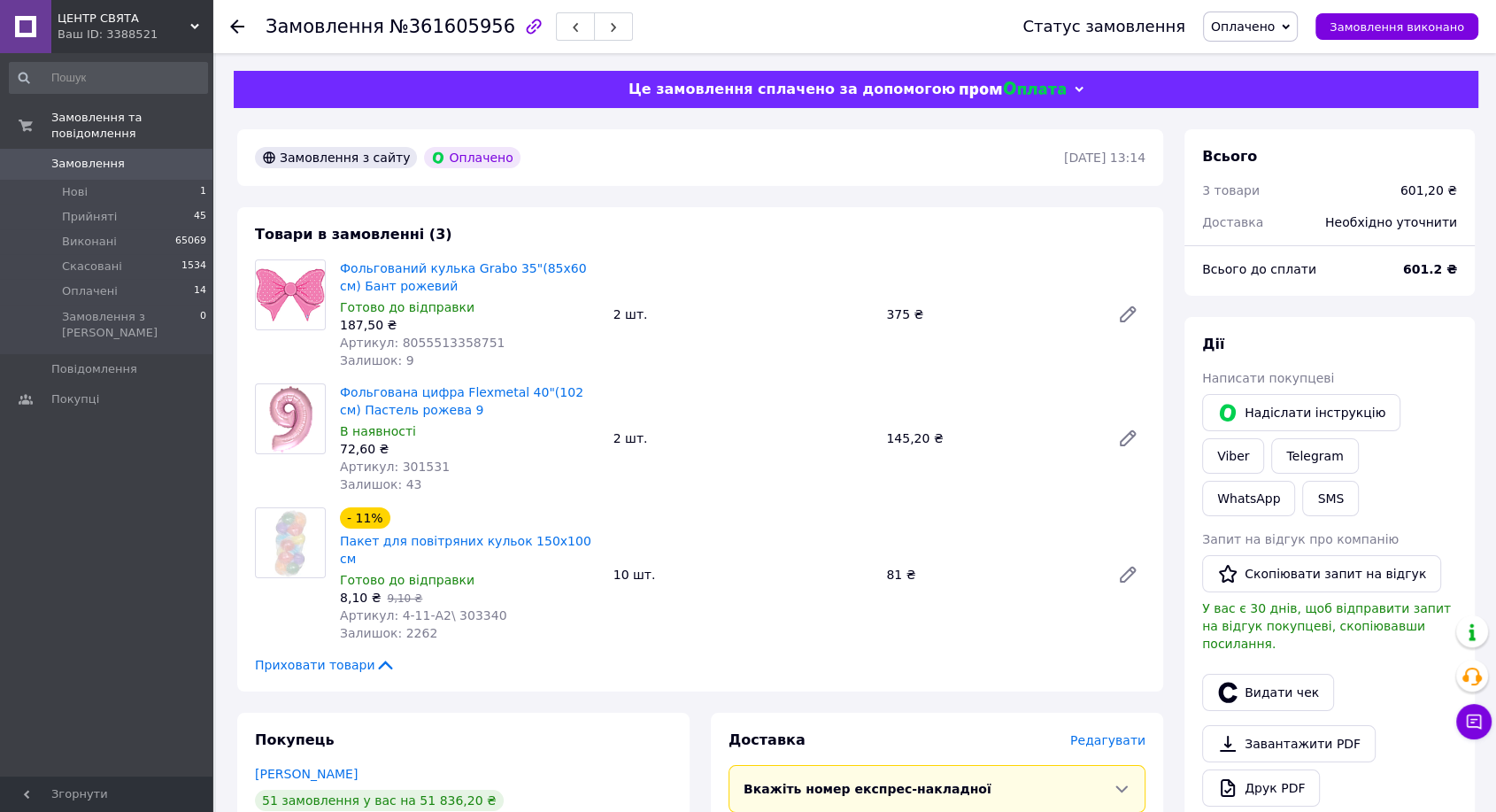
click at [443, 28] on span "№361605956" at bounding box center [452, 26] width 126 height 21
copy span "361605956"
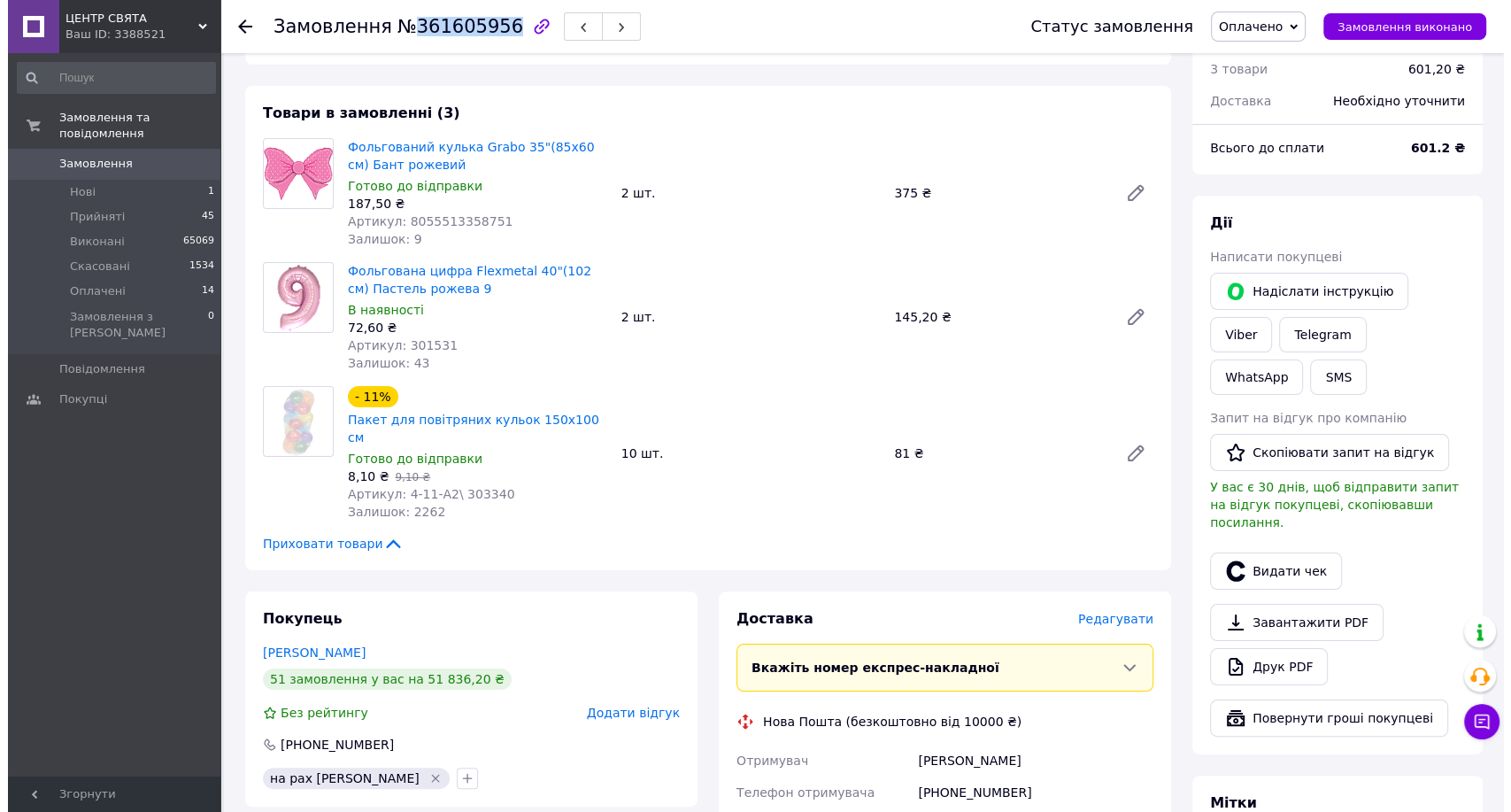
scroll to position [196, 0]
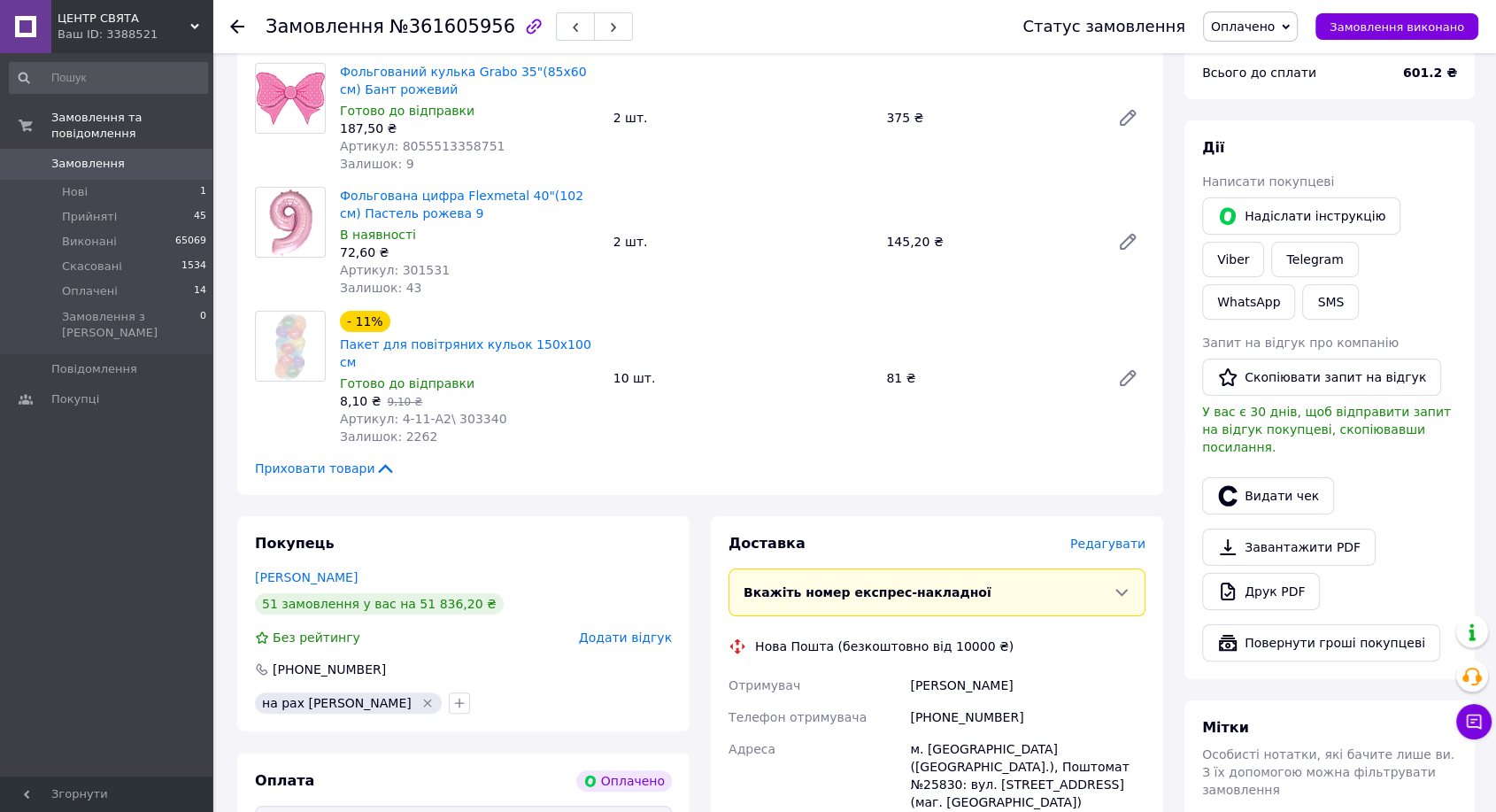
click at [1129, 536] on span "Редагувати" at bounding box center [1107, 543] width 76 height 14
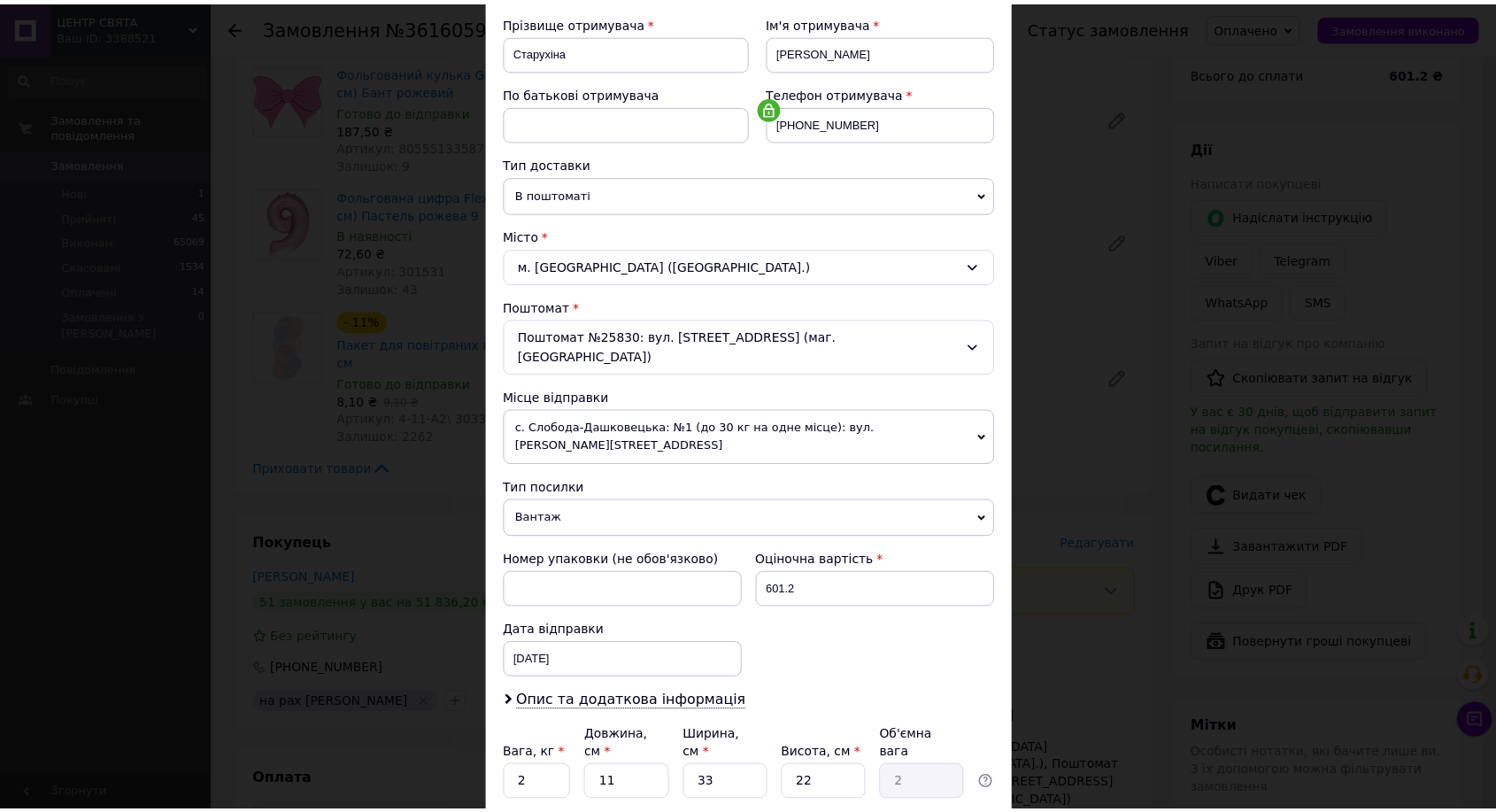
scroll to position [361, 0]
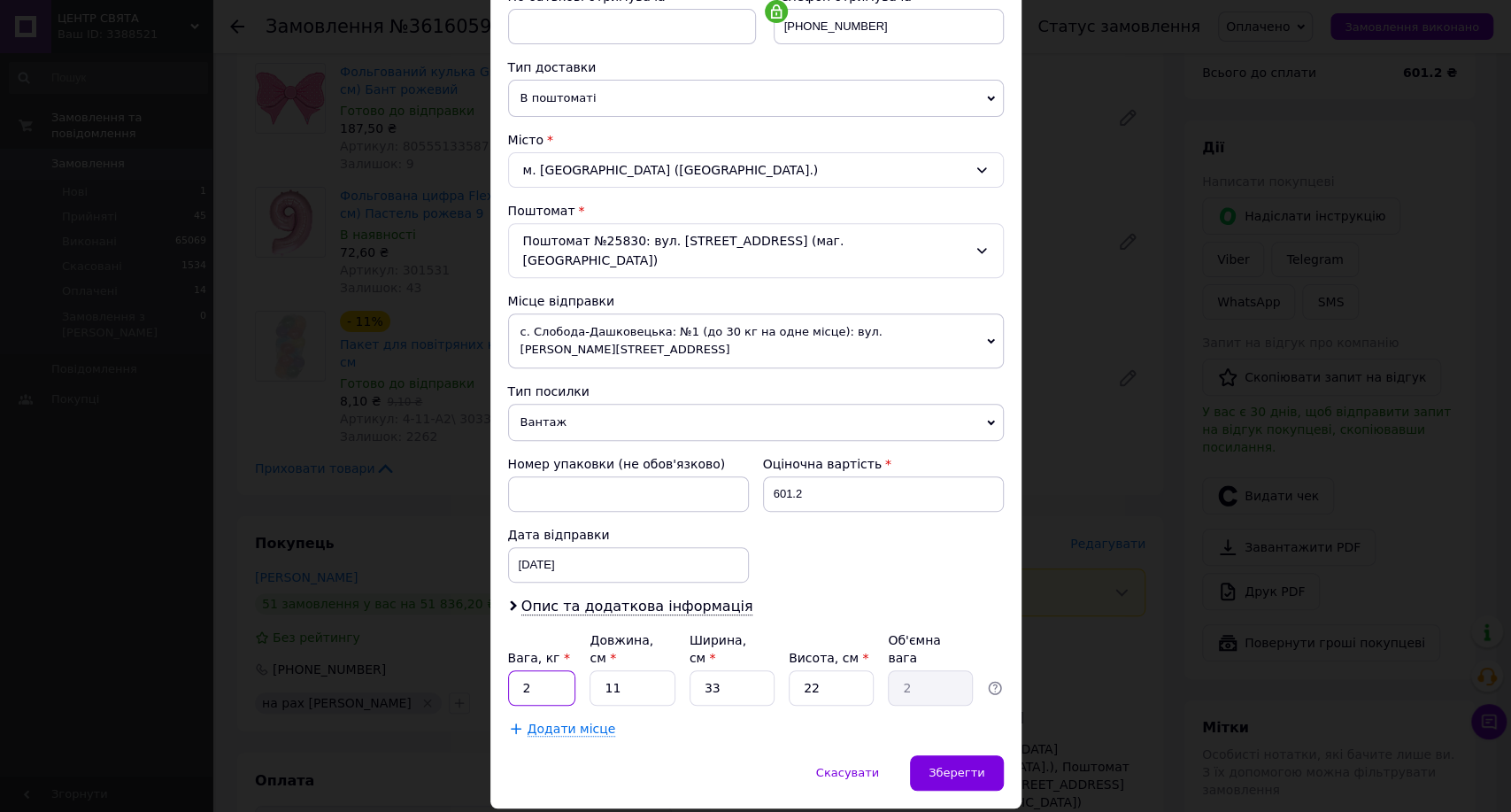
click at [547, 670] on input "2" at bounding box center [542, 688] width 68 height 36
type input "1"
type input "5"
type input "0.91"
type input "5"
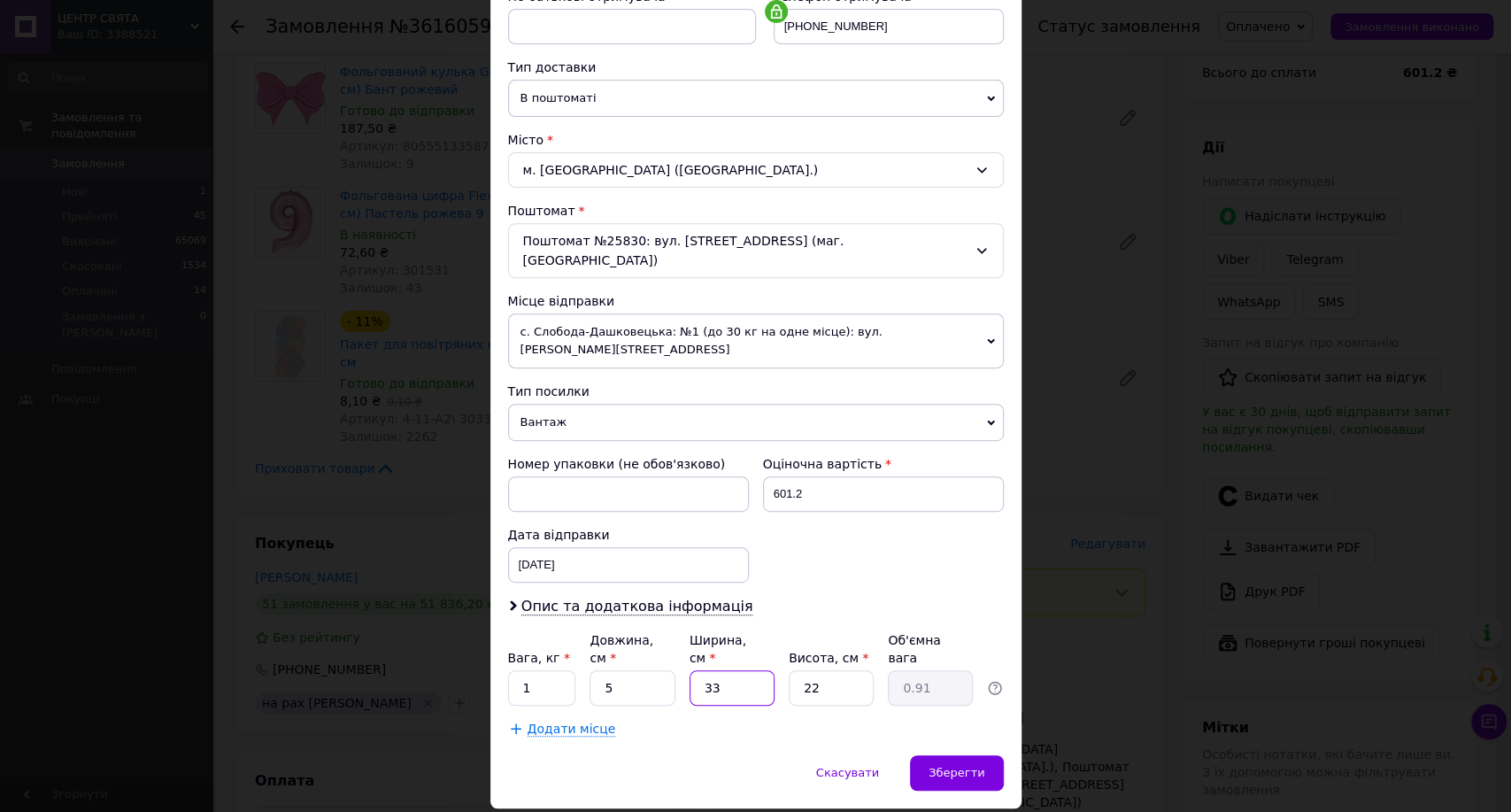
type input "5"
type input "0.14"
type input "5"
type input "0.1"
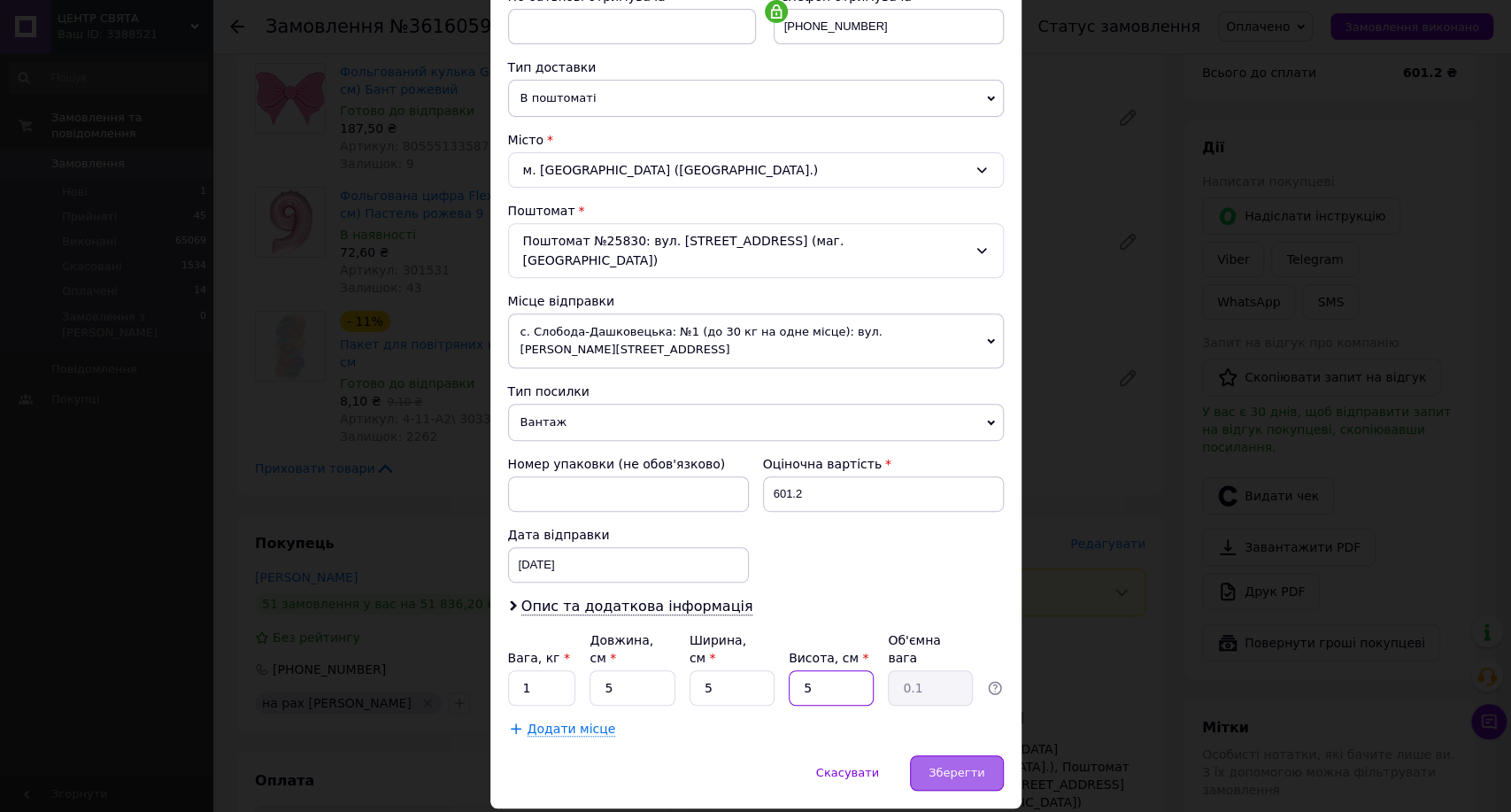
type input "5"
click at [974, 765] on span "Зберегти" at bounding box center [957, 772] width 56 height 13
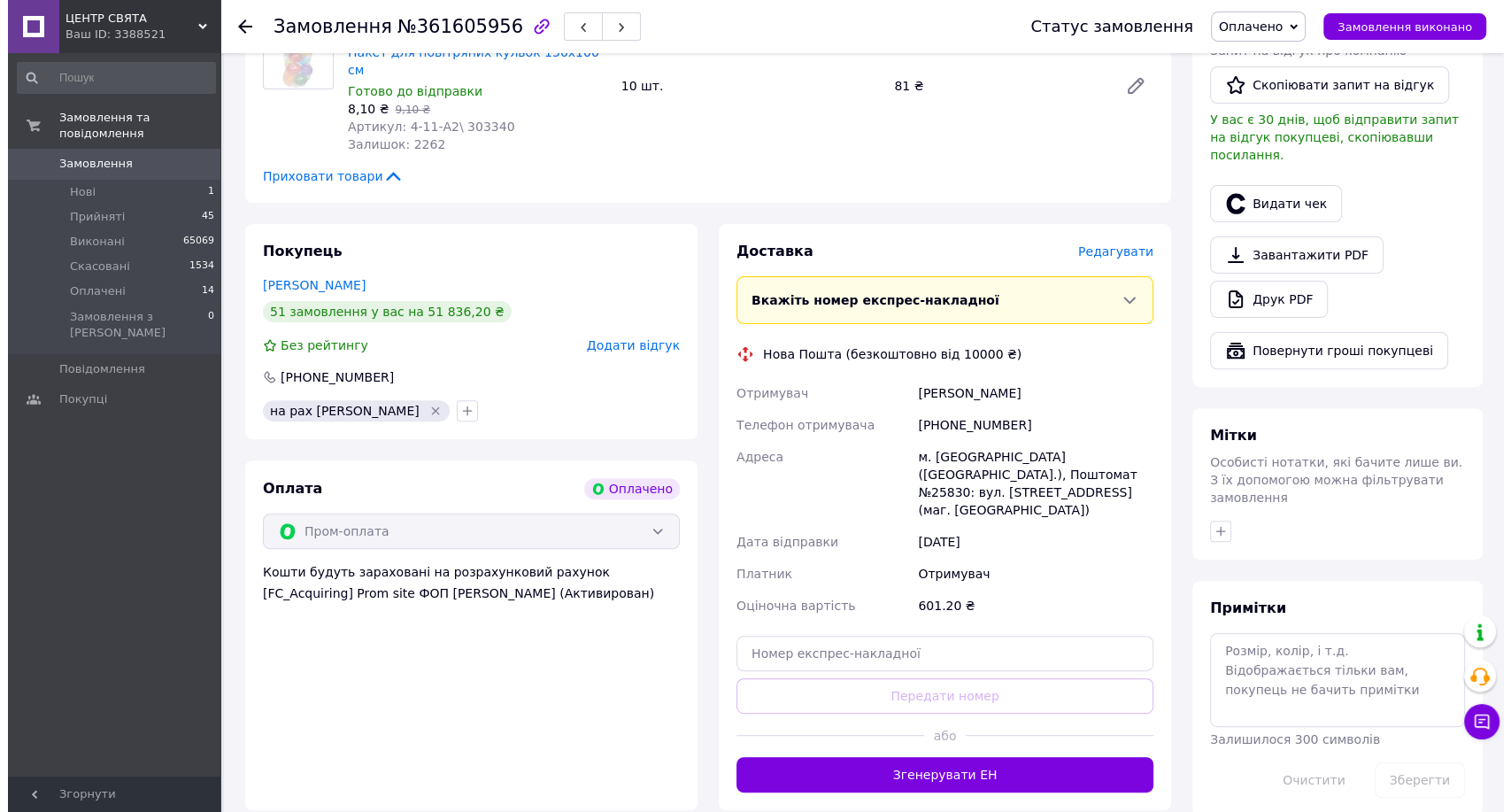
scroll to position [491, 0]
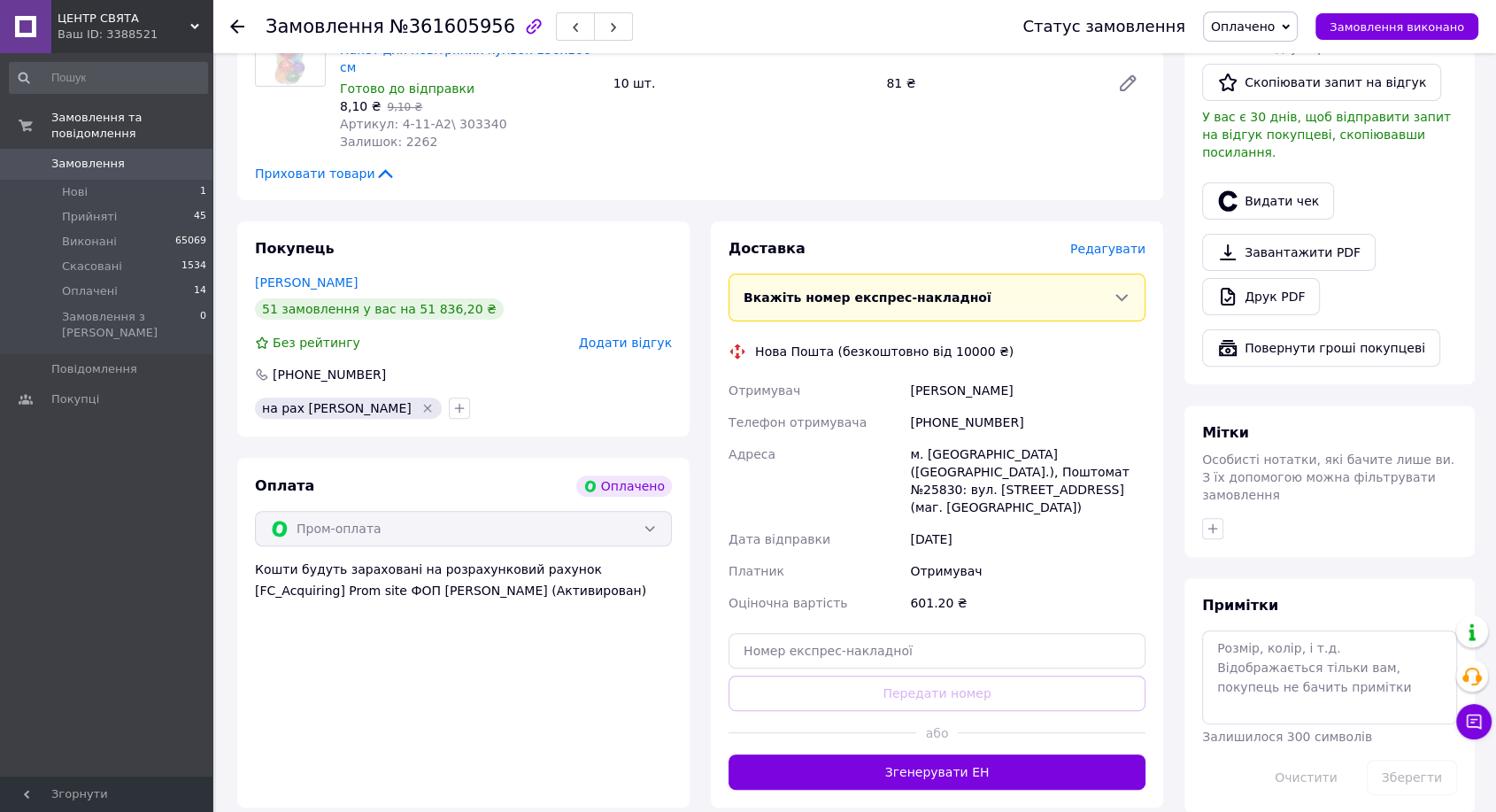
click at [1120, 221] on div "Доставка [PERSON_NAME] Вкажіть номер експрес-накладної Обов'язково введіть номе…" at bounding box center [937, 514] width 452 height 586
click at [1120, 242] on span "Редагувати" at bounding box center [1107, 249] width 76 height 14
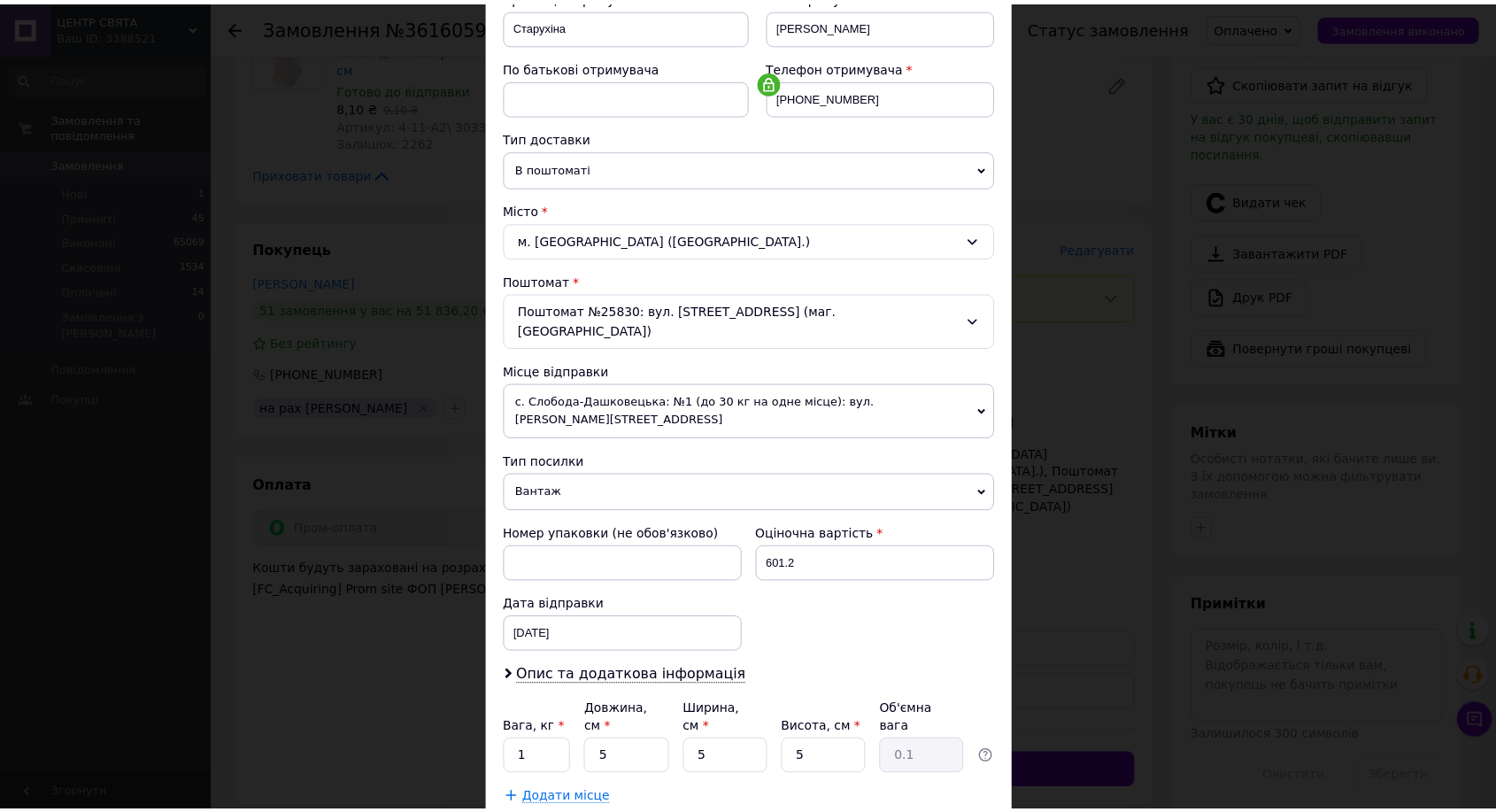
scroll to position [361, 0]
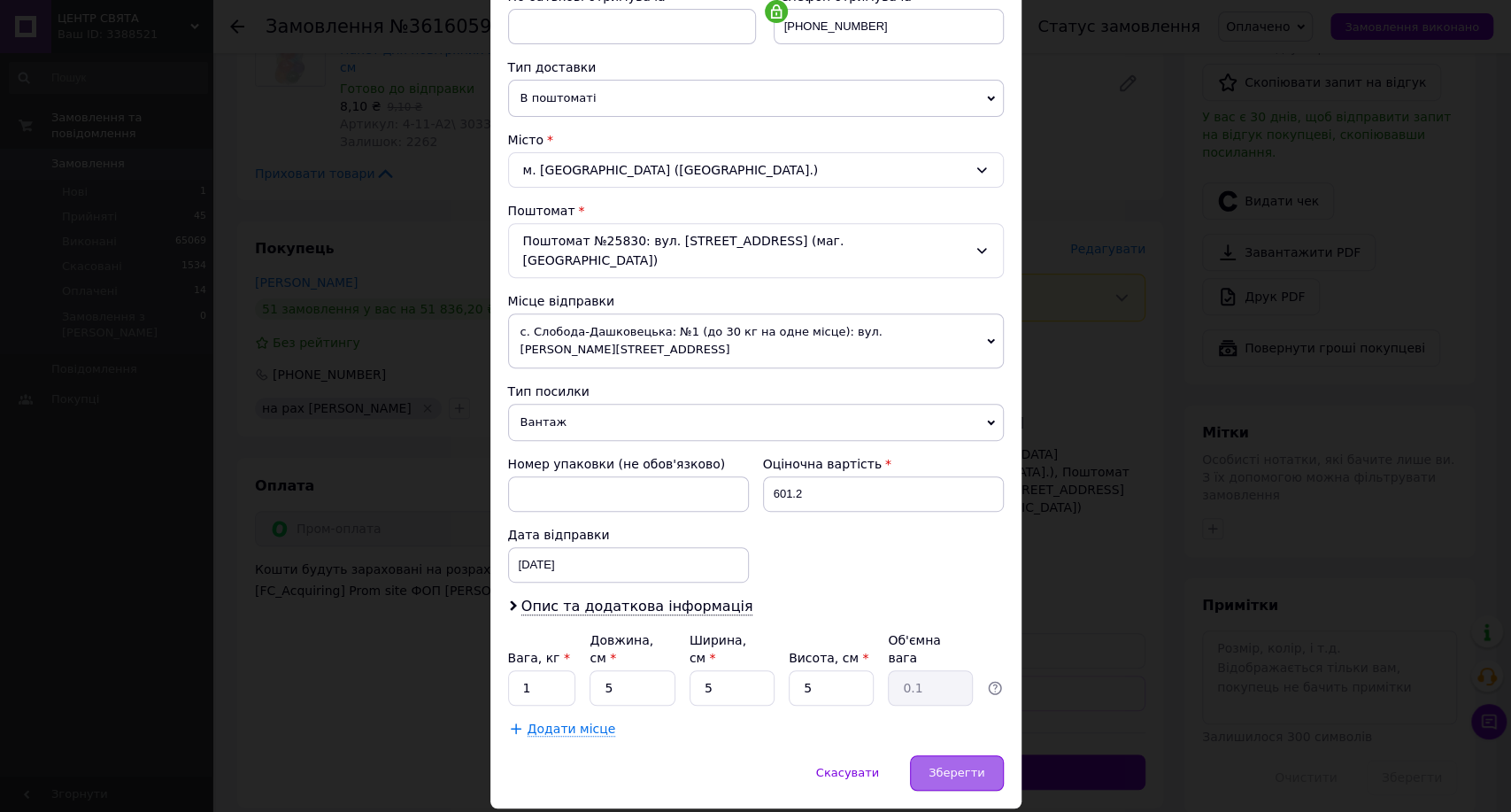
click at [961, 765] on span "Зберегти" at bounding box center [957, 772] width 56 height 13
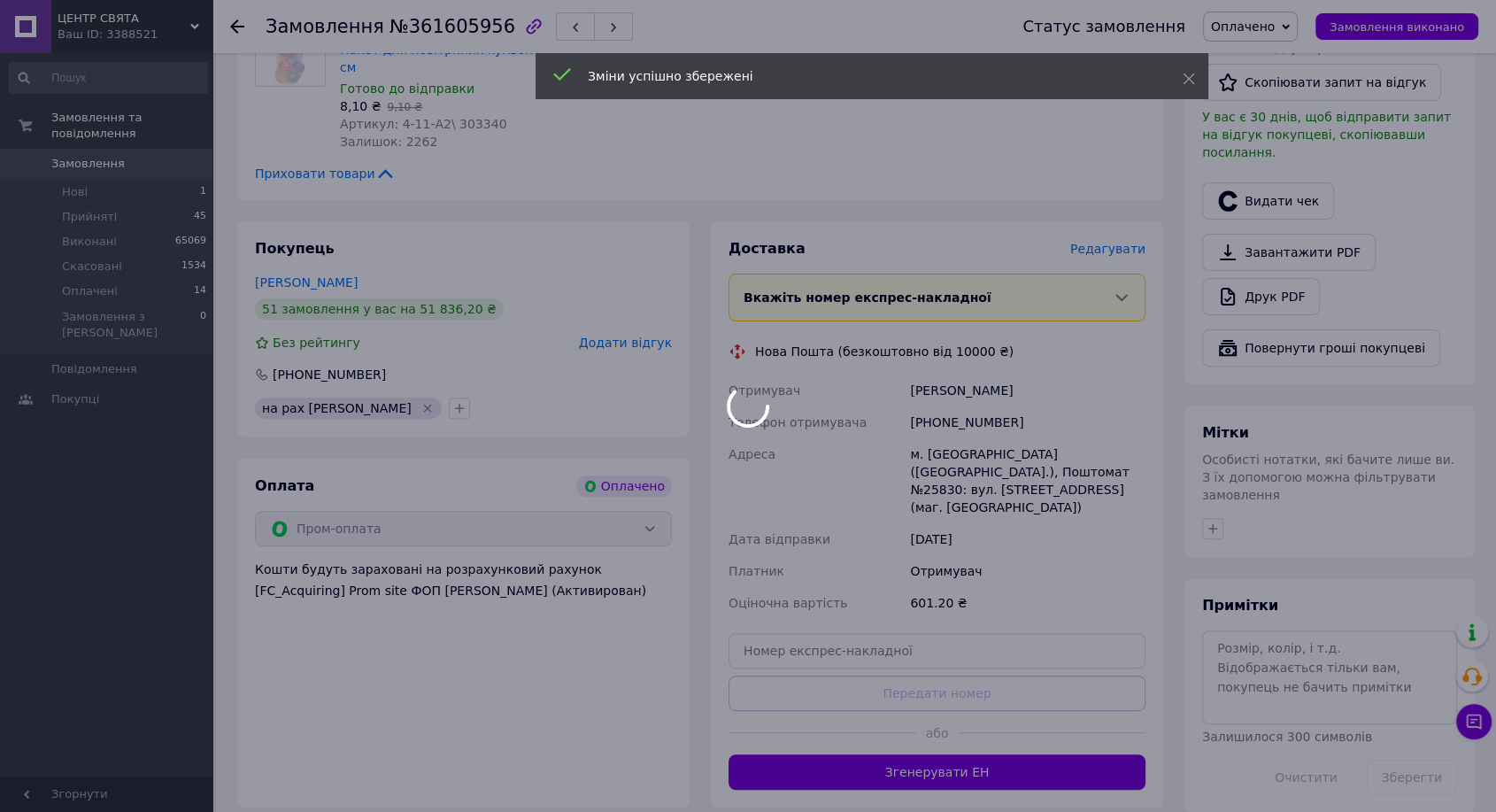
click at [932, 735] on div at bounding box center [748, 406] width 1496 height 812
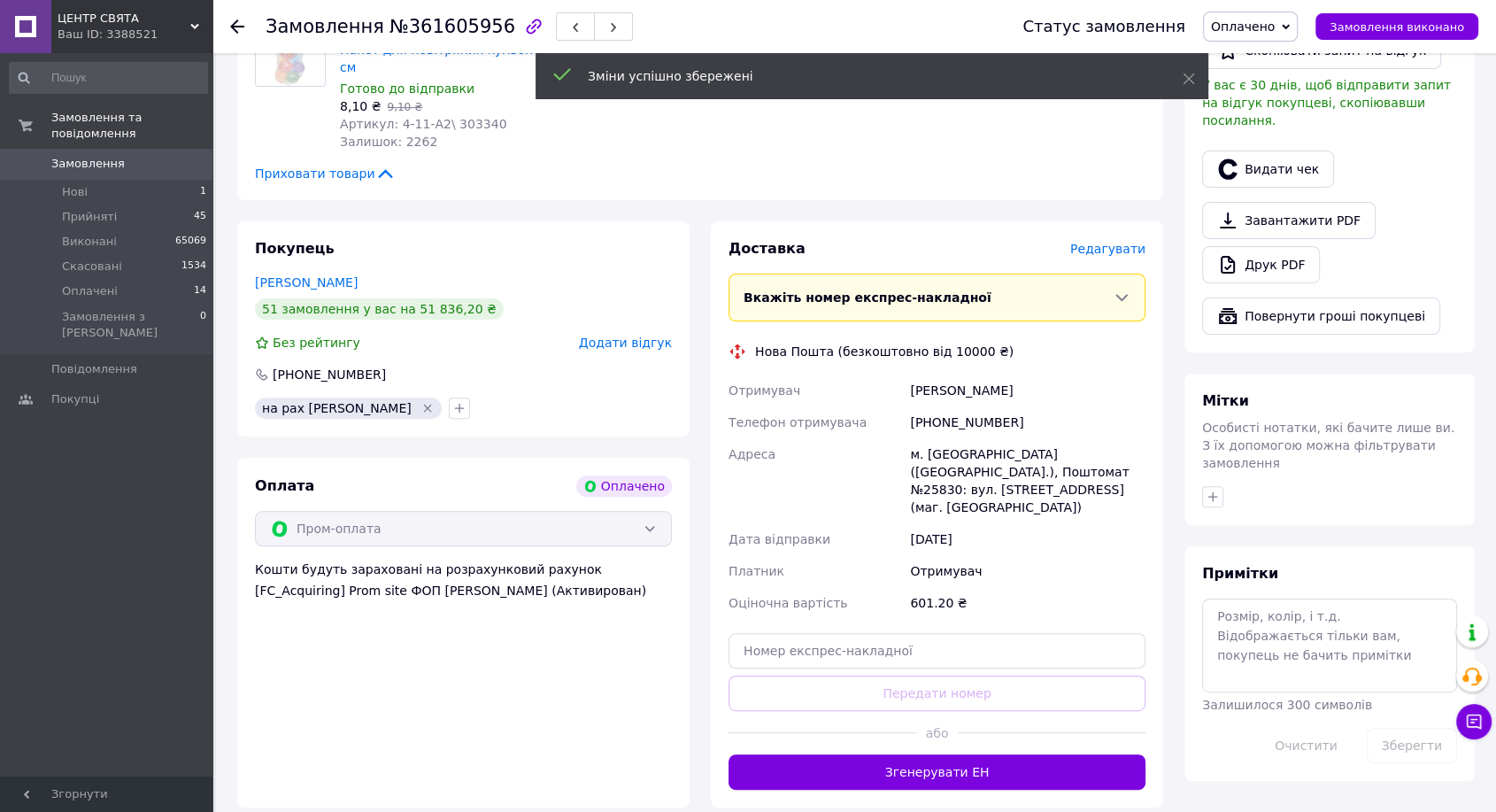
click at [931, 754] on button "Згенерувати ЕН" at bounding box center [937, 772] width 417 height 36
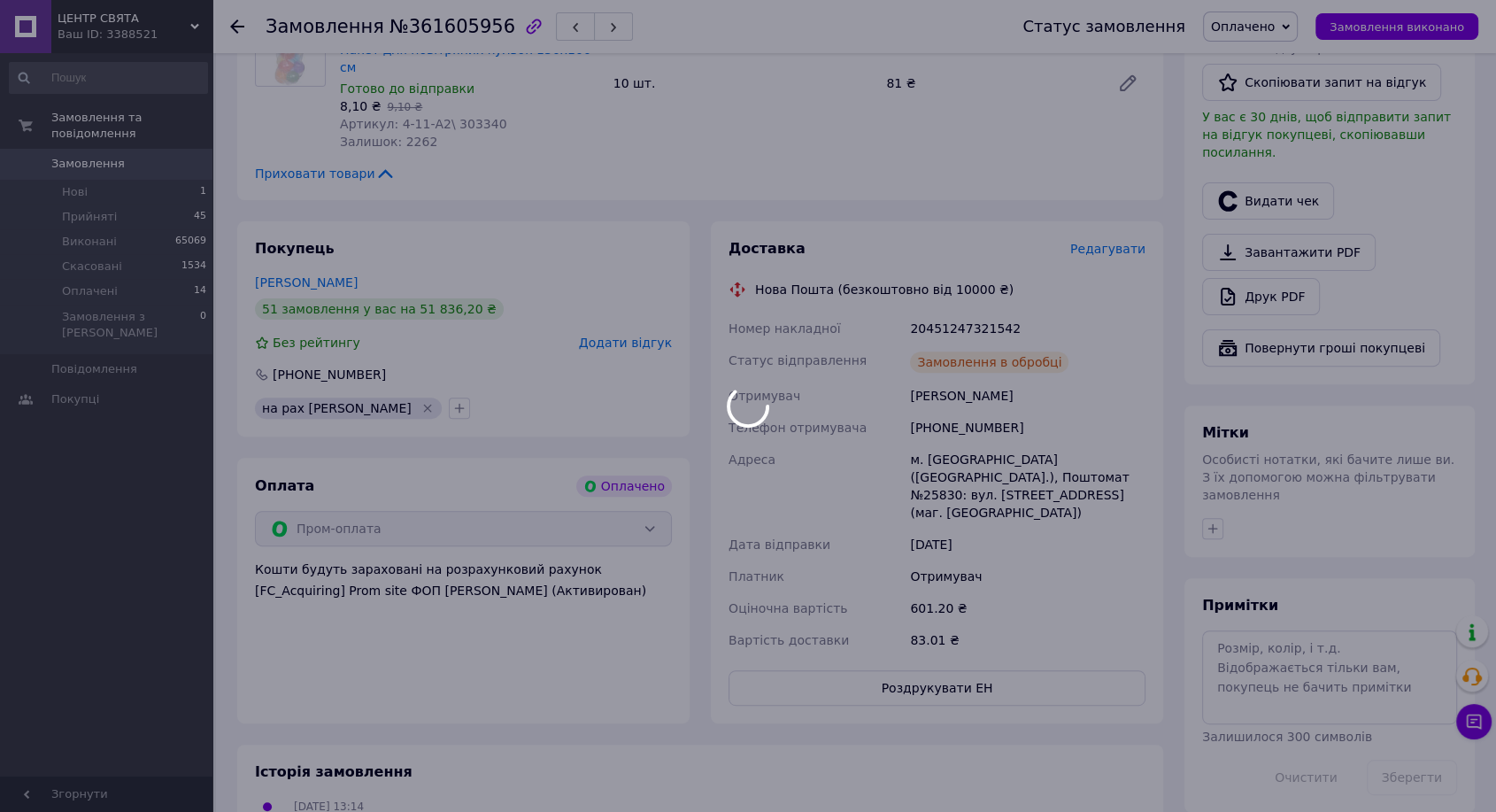
click at [963, 306] on div at bounding box center [748, 406] width 1496 height 812
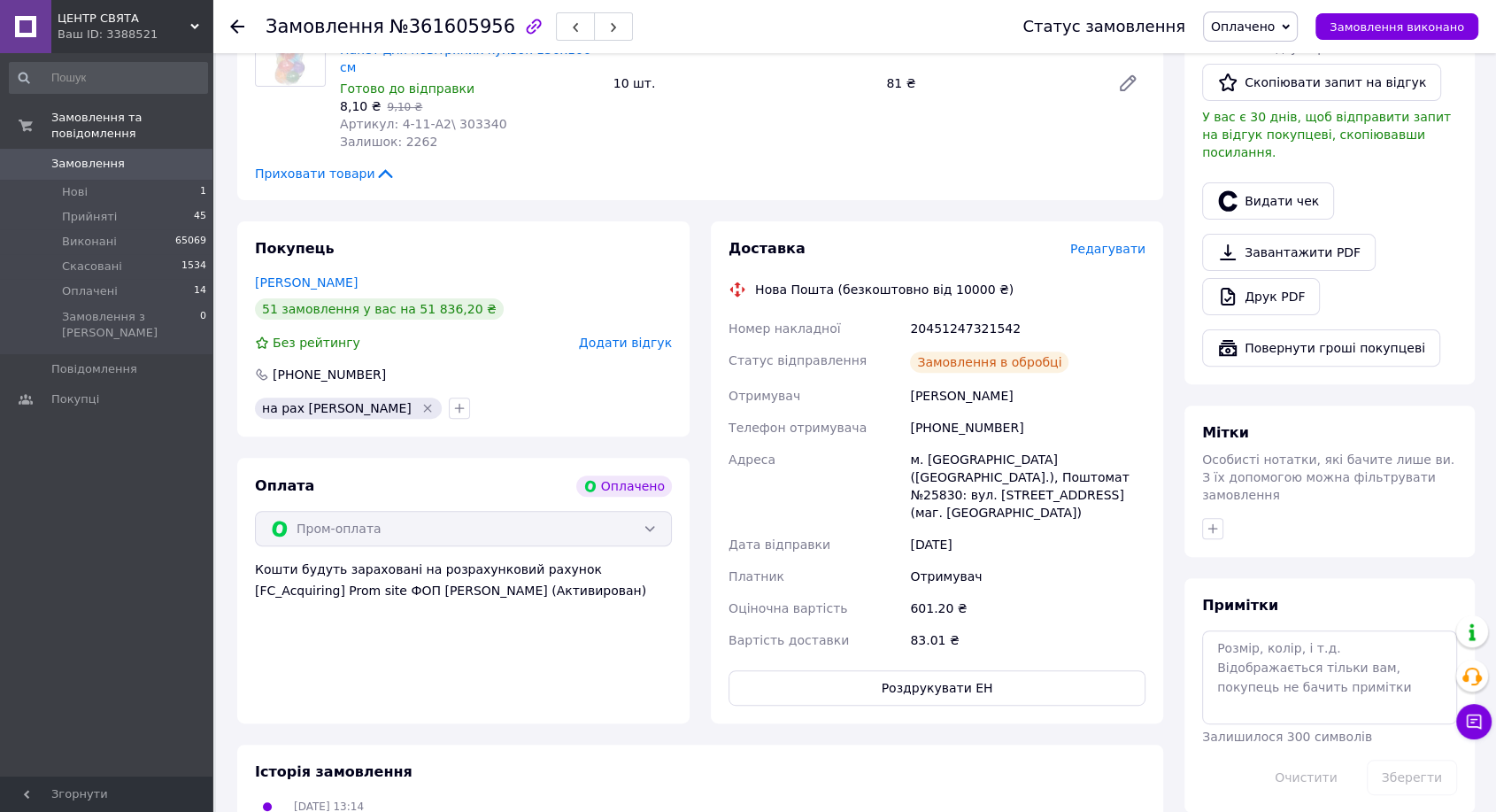
click at [963, 312] on div "20451247321542" at bounding box center [1028, 328] width 243 height 32
copy div "20451247321542"
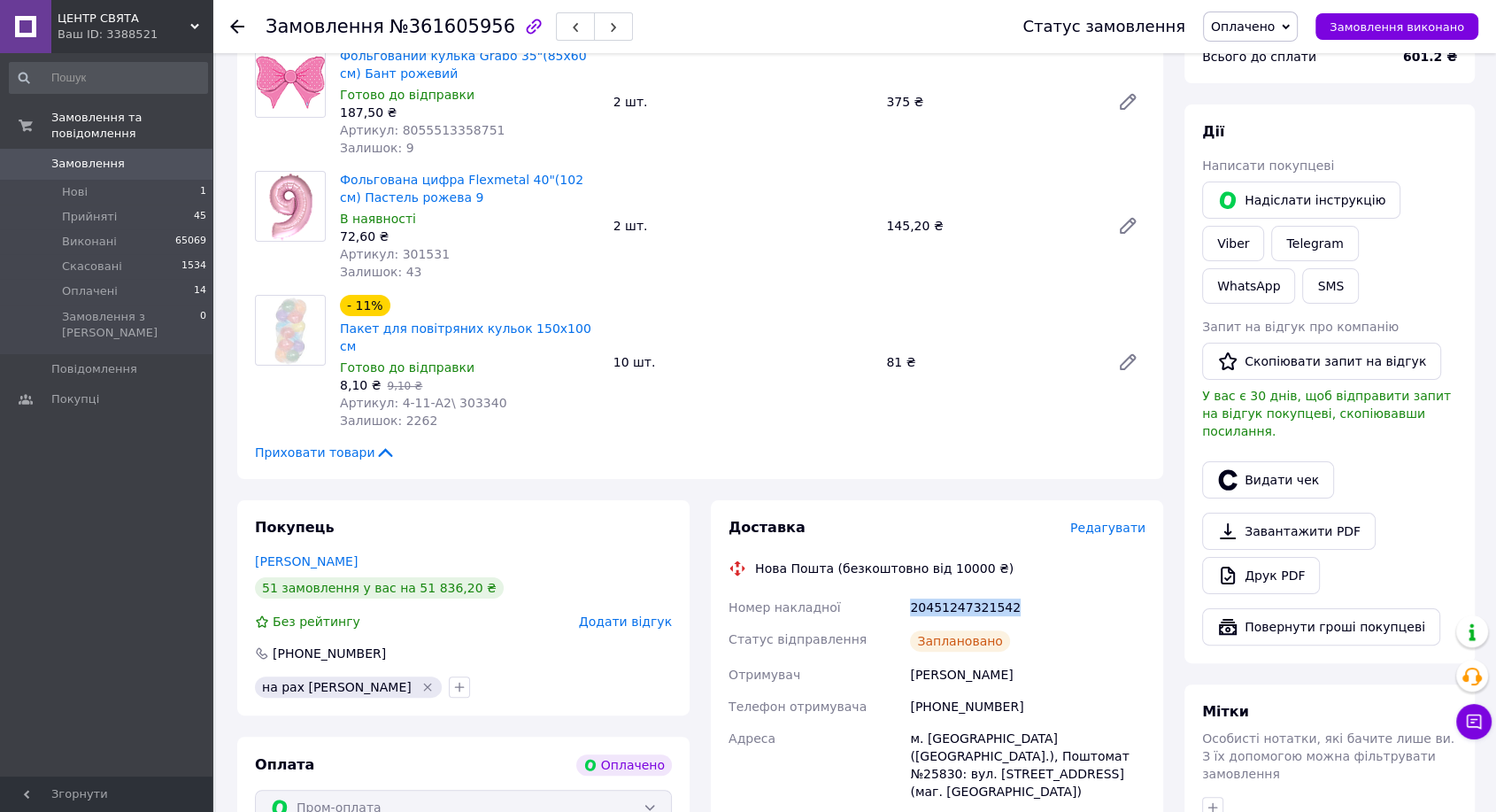
scroll to position [196, 0]
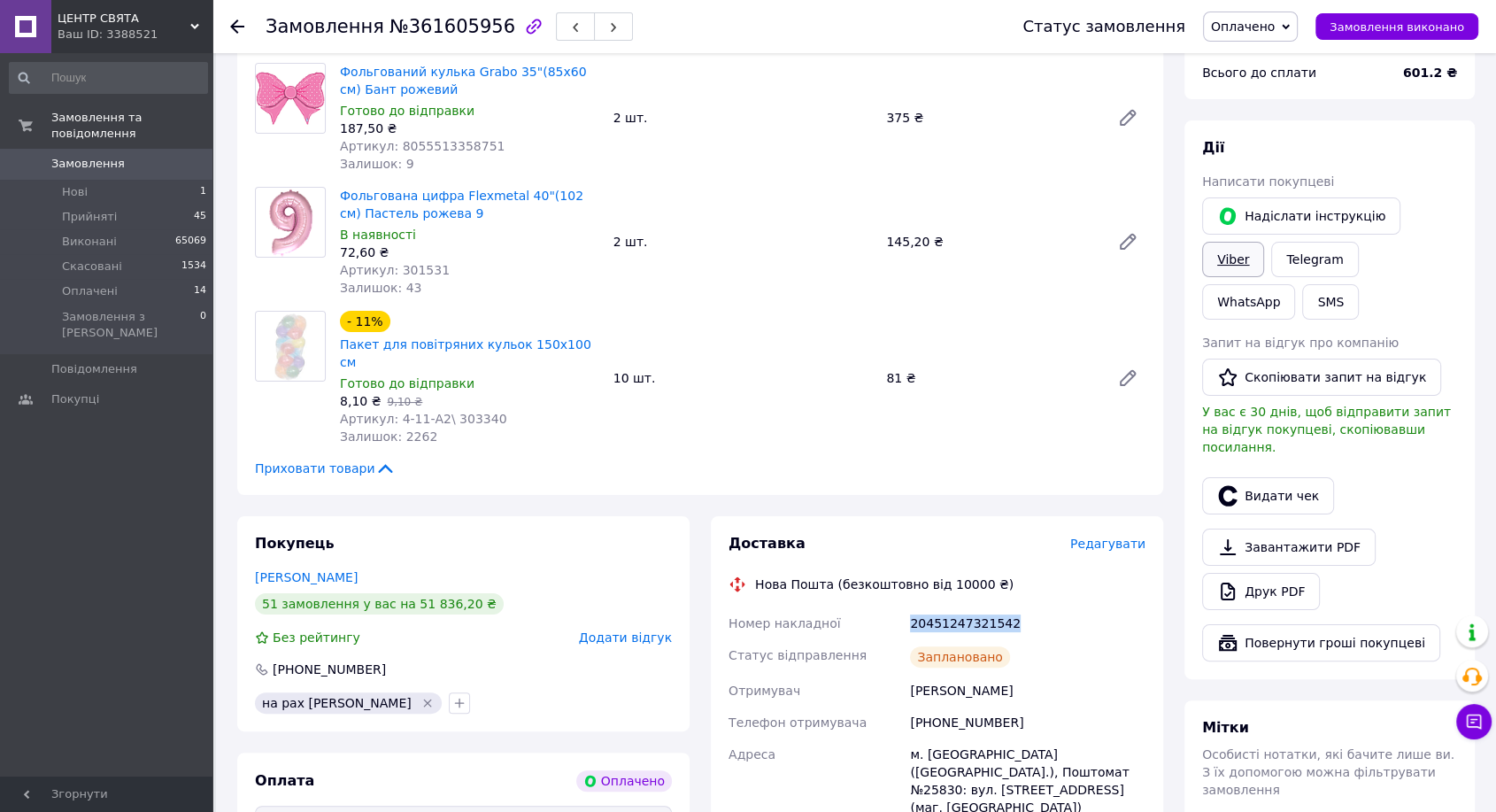
click at [1264, 242] on link "Viber" at bounding box center [1232, 260] width 62 height 36
click at [1376, 25] on span "Замовлення виконано" at bounding box center [1397, 27] width 135 height 13
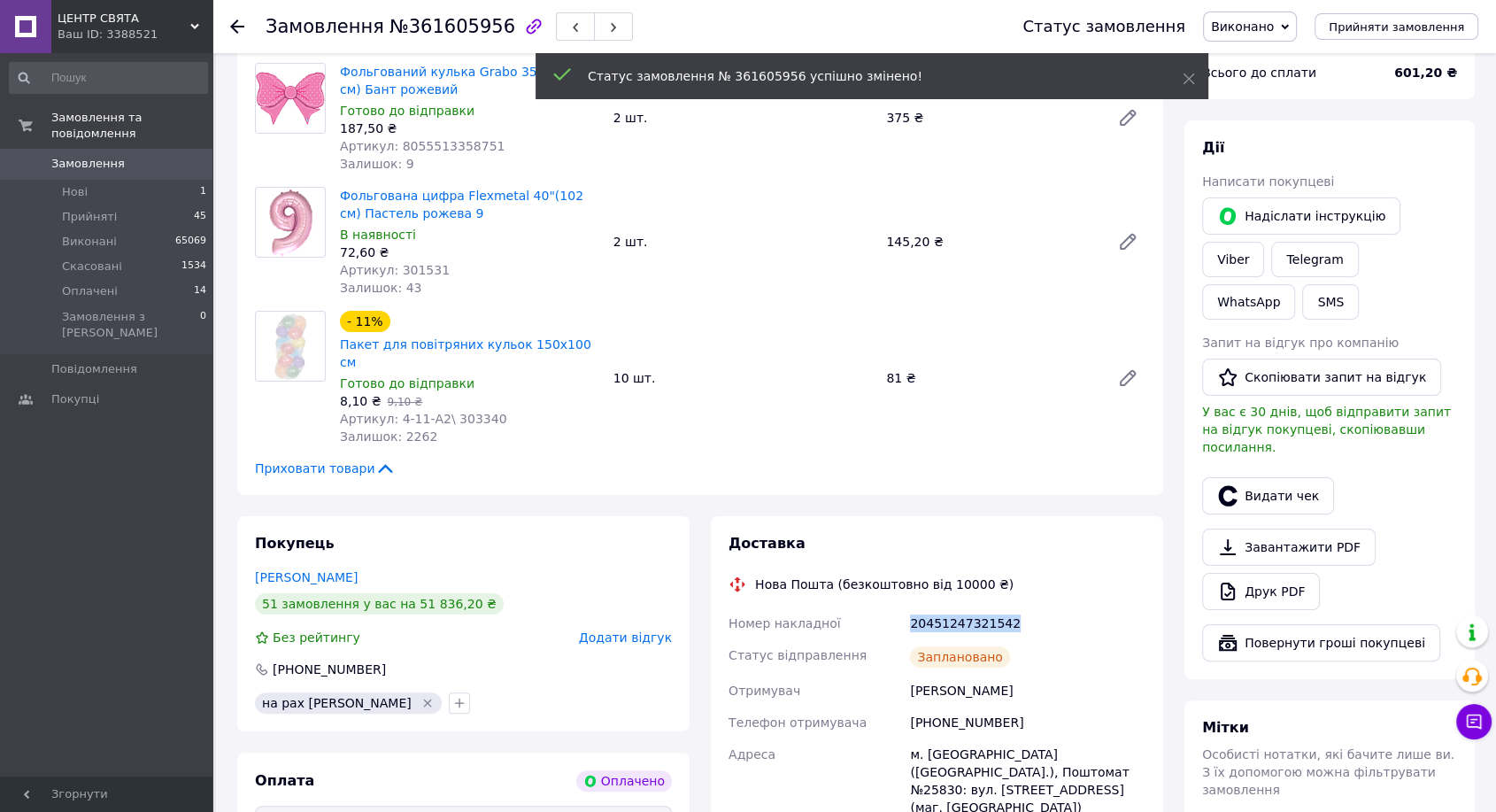
click at [1279, 477] on button "Видати чек" at bounding box center [1267, 496] width 132 height 37
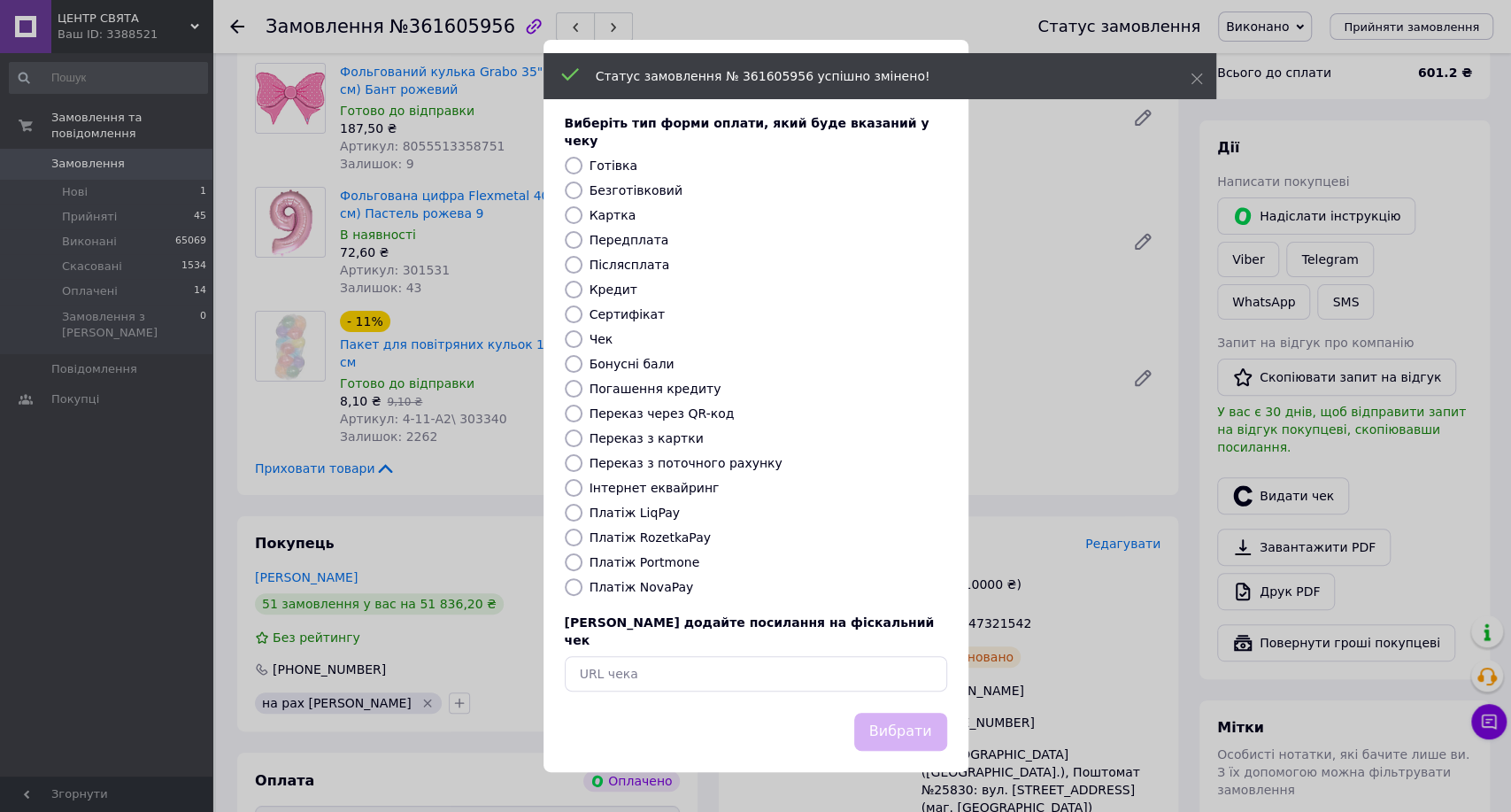
click at [663, 491] on label "Інтернет еквайринг" at bounding box center [654, 487] width 130 height 14
click at [582, 491] on input "Інтернет еквайринг" at bounding box center [573, 487] width 18 height 18
radio input "true"
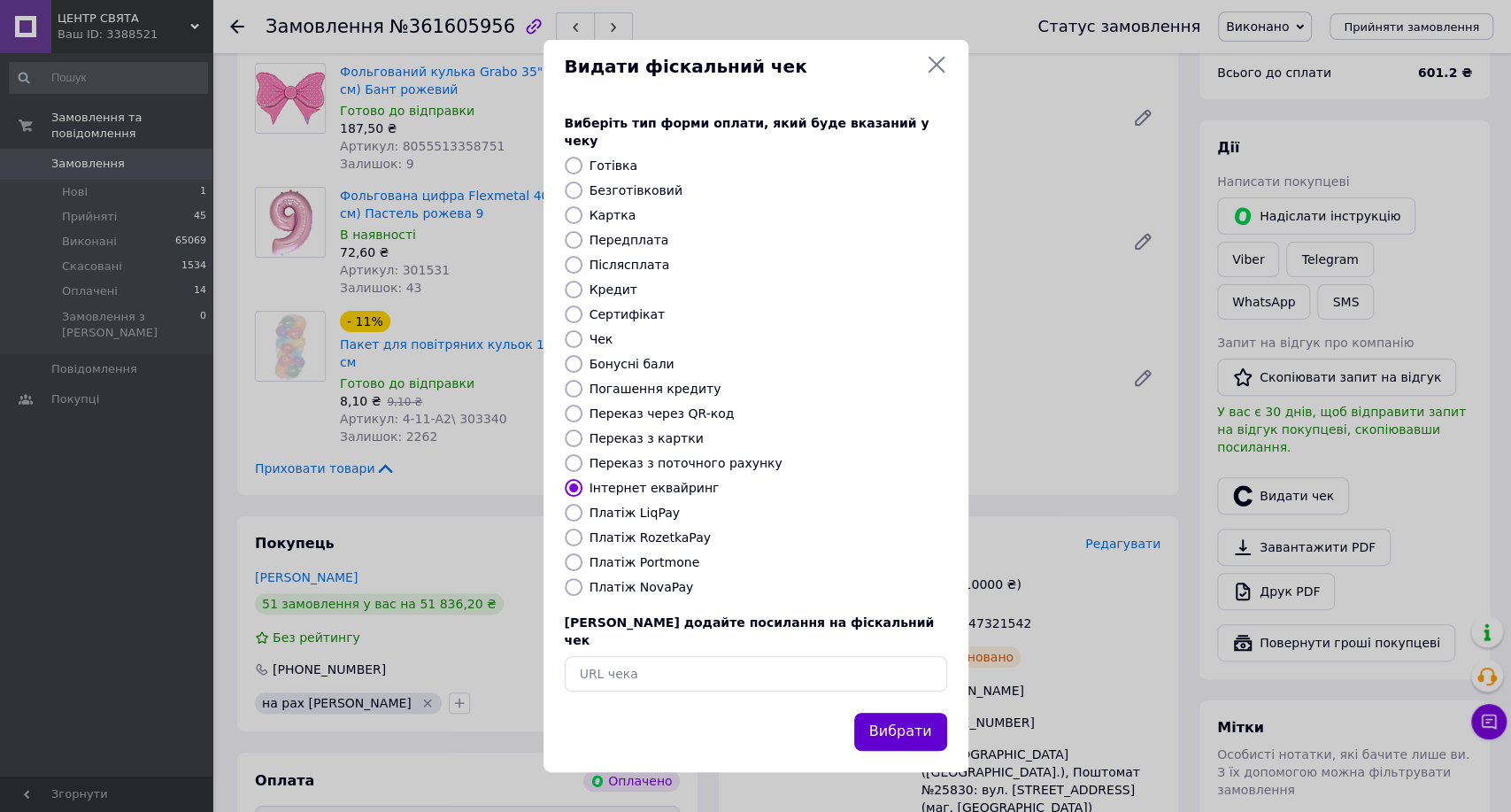
click at [890, 727] on button "Вибрати" at bounding box center [900, 732] width 93 height 38
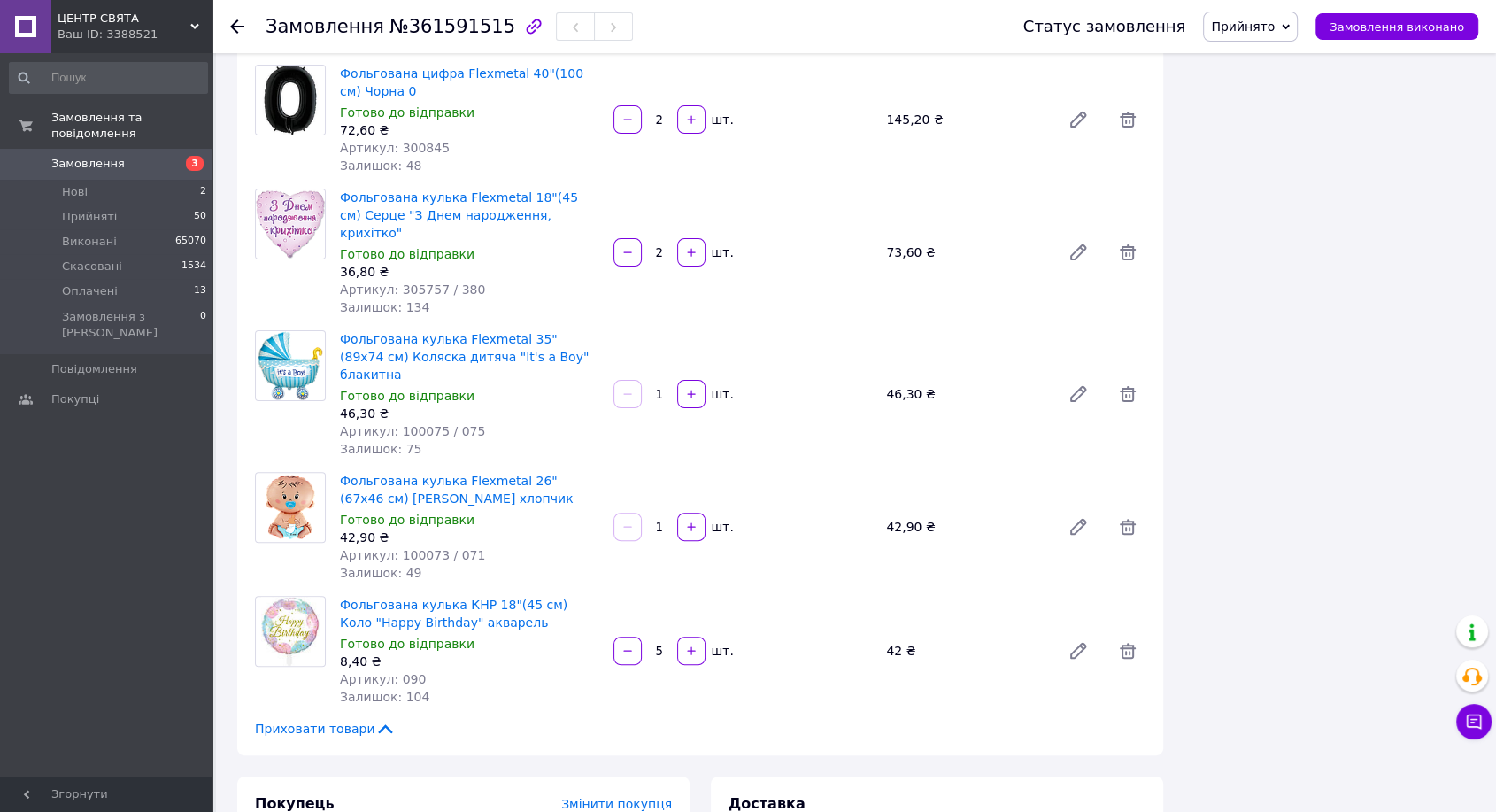
scroll to position [717, 0]
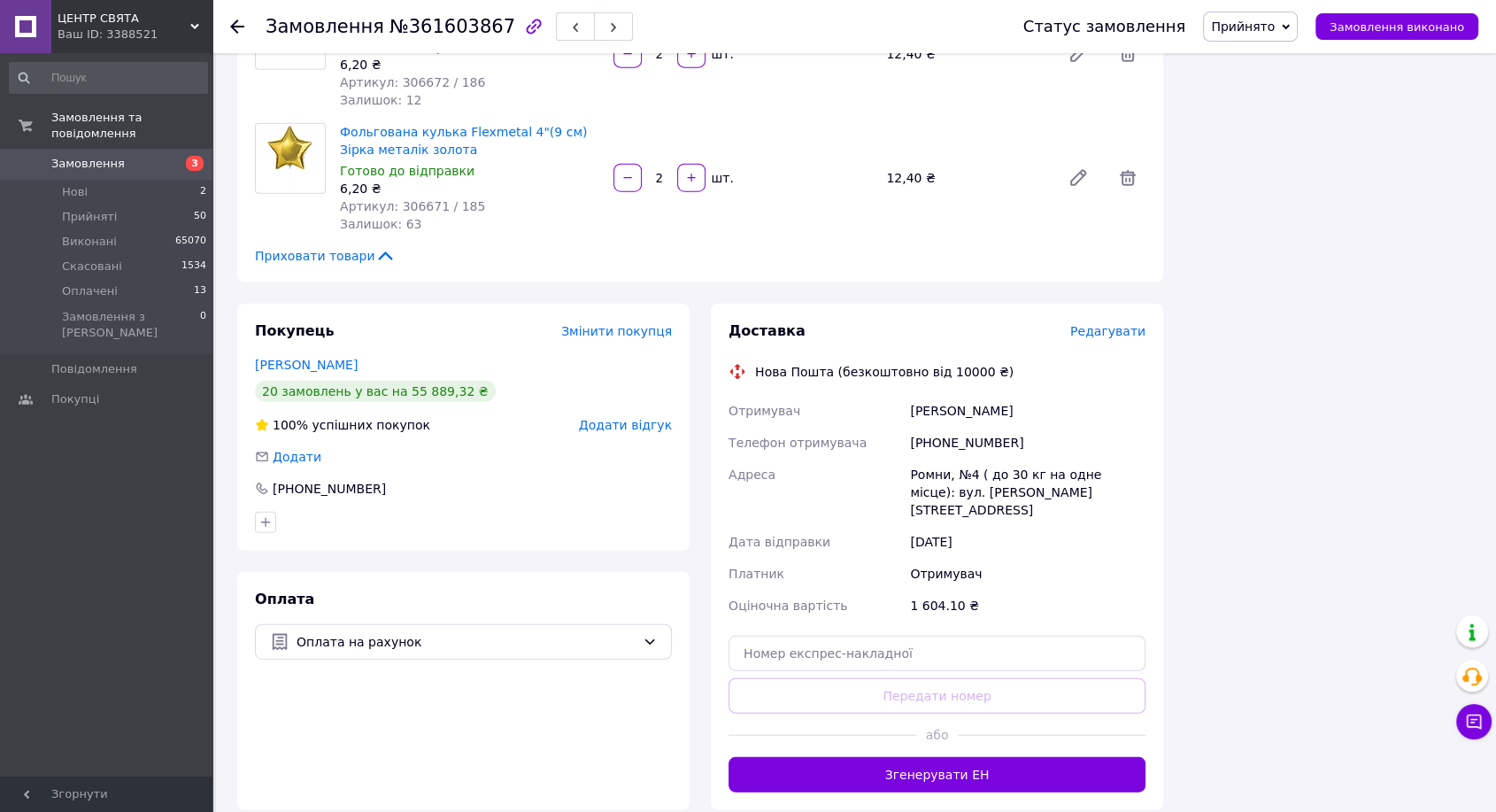
scroll to position [4499, 0]
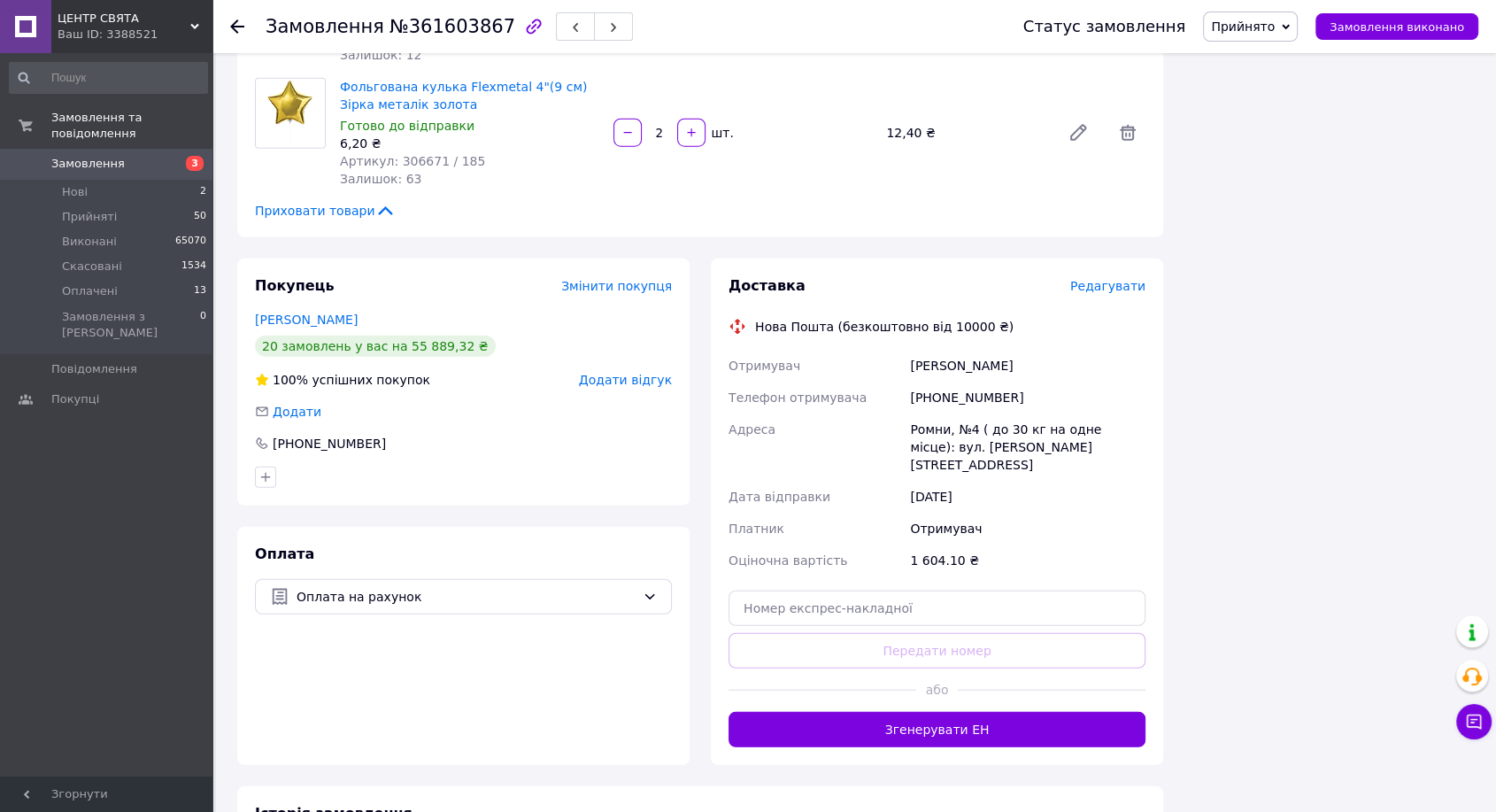
click at [438, 26] on span "№361603867" at bounding box center [452, 26] width 126 height 21
copy span "361603867"
click at [1114, 278] on span "Редагувати" at bounding box center [1107, 285] width 76 height 14
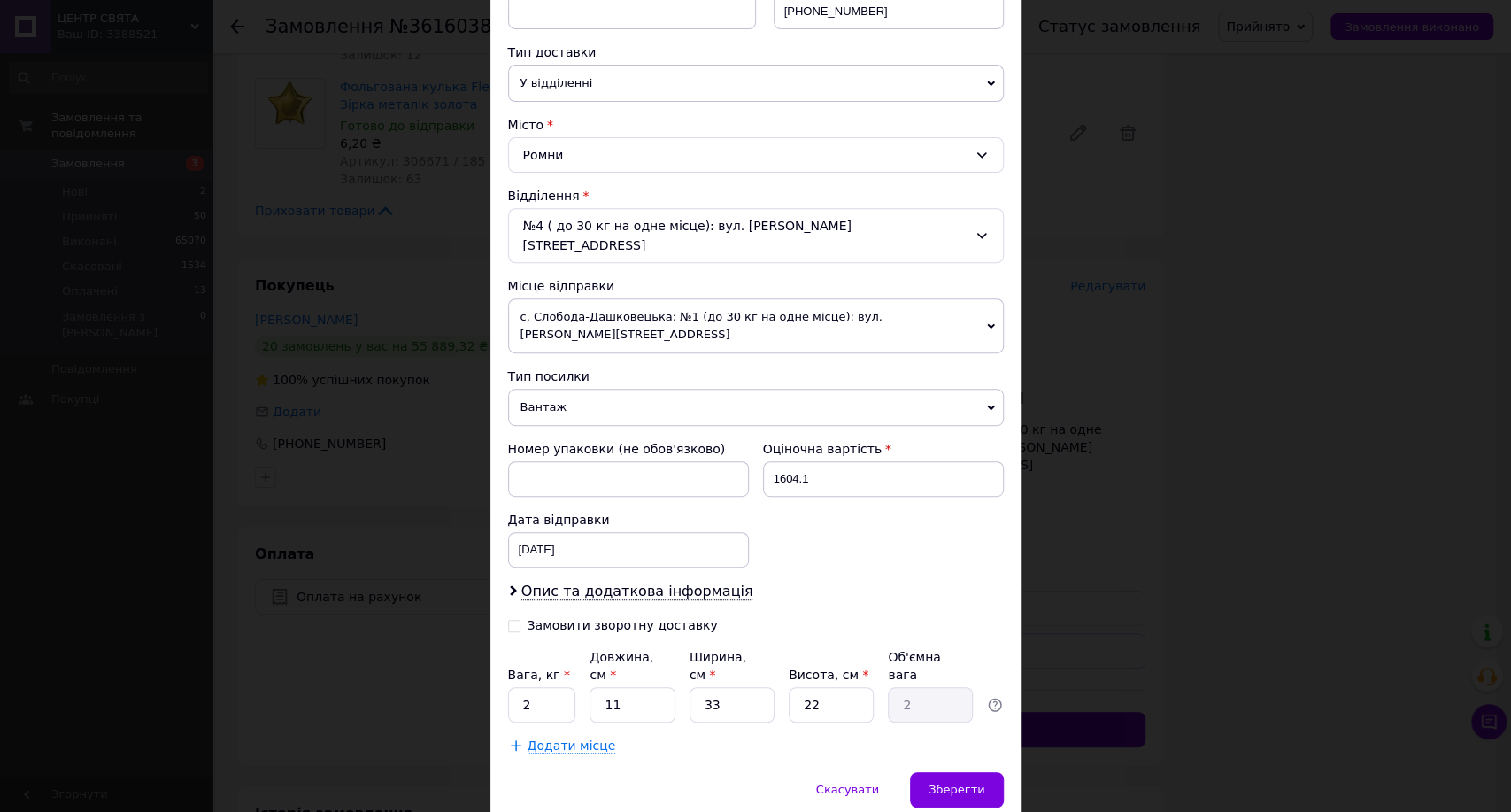
scroll to position [392, 0]
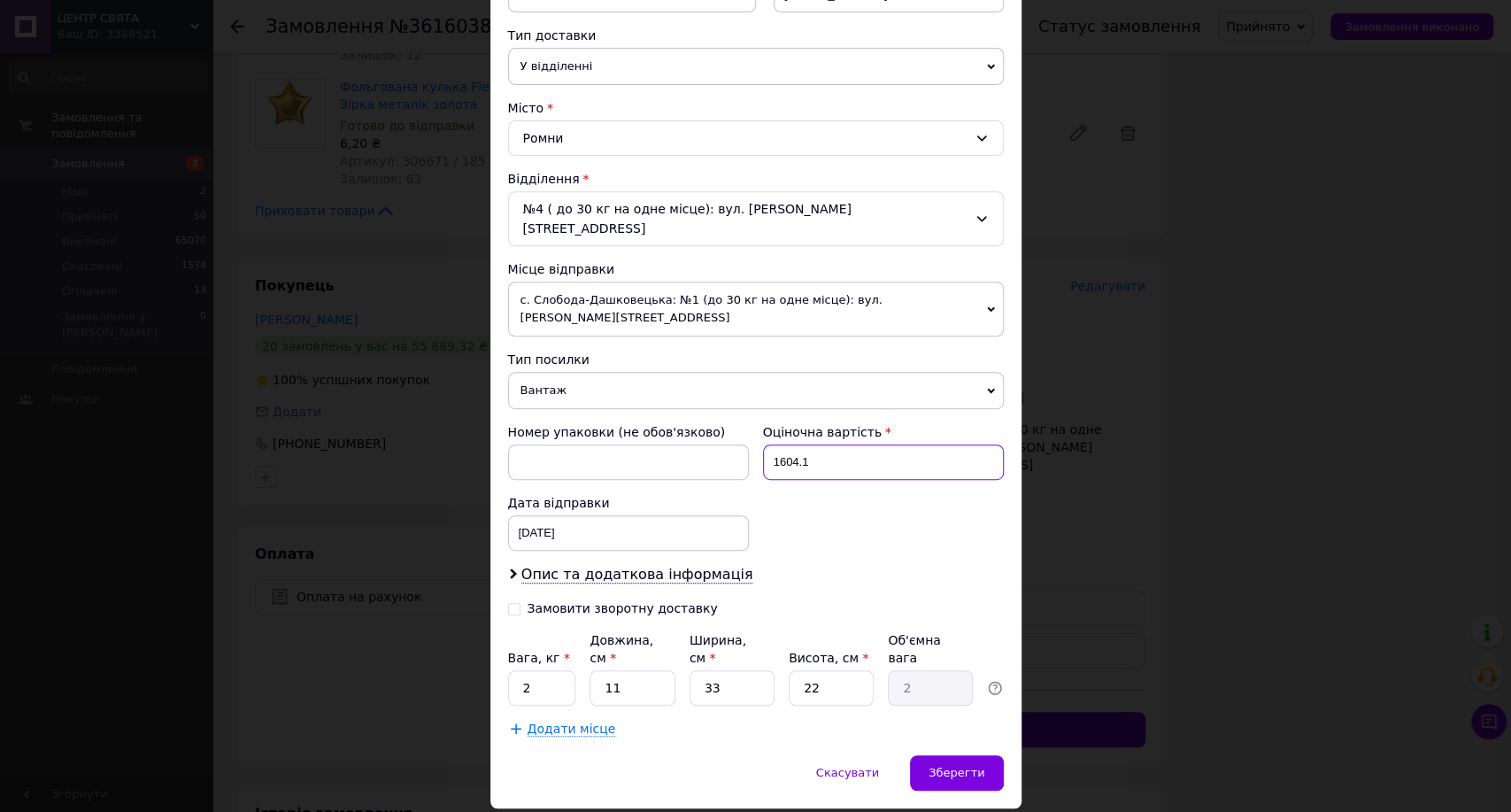
drag, startPoint x: 841, startPoint y: 420, endPoint x: 749, endPoint y: 420, distance: 92.0
click at [749, 420] on div "Номер упаковки (не обов'язково) Оціночна вартість 1604.1 Дата відправки 12.09.2…" at bounding box center [756, 487] width 510 height 142
type input "200"
click at [560, 648] on div "Платник Отримувач Відправник Прізвище отримувача Волгина Ім'я отримувача Оксана…" at bounding box center [756, 275] width 495 height 925
click at [550, 670] on input "2" at bounding box center [542, 688] width 68 height 36
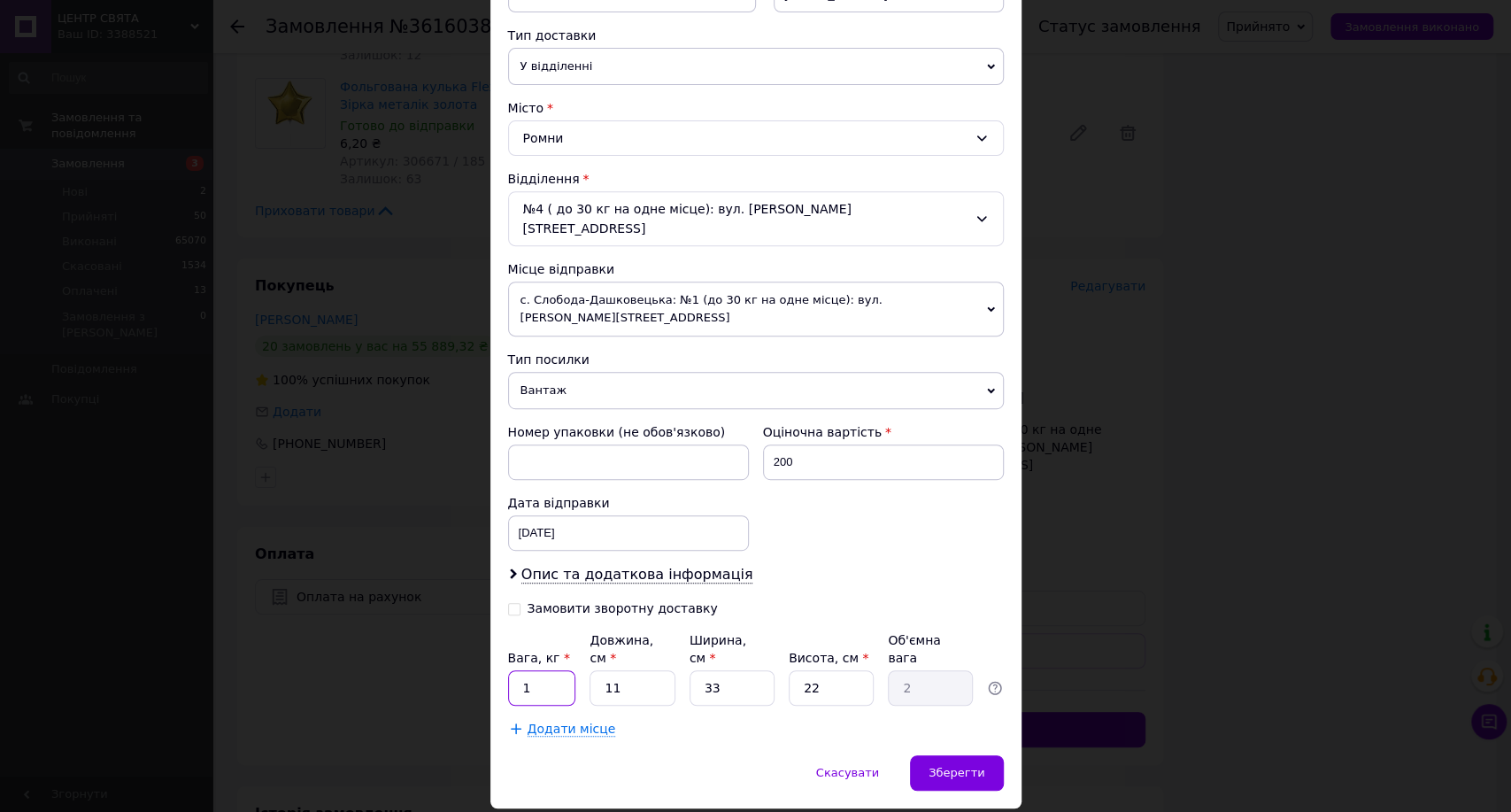
type input "1"
type input "3"
type input "0.54"
type input "314"
type input "56.99"
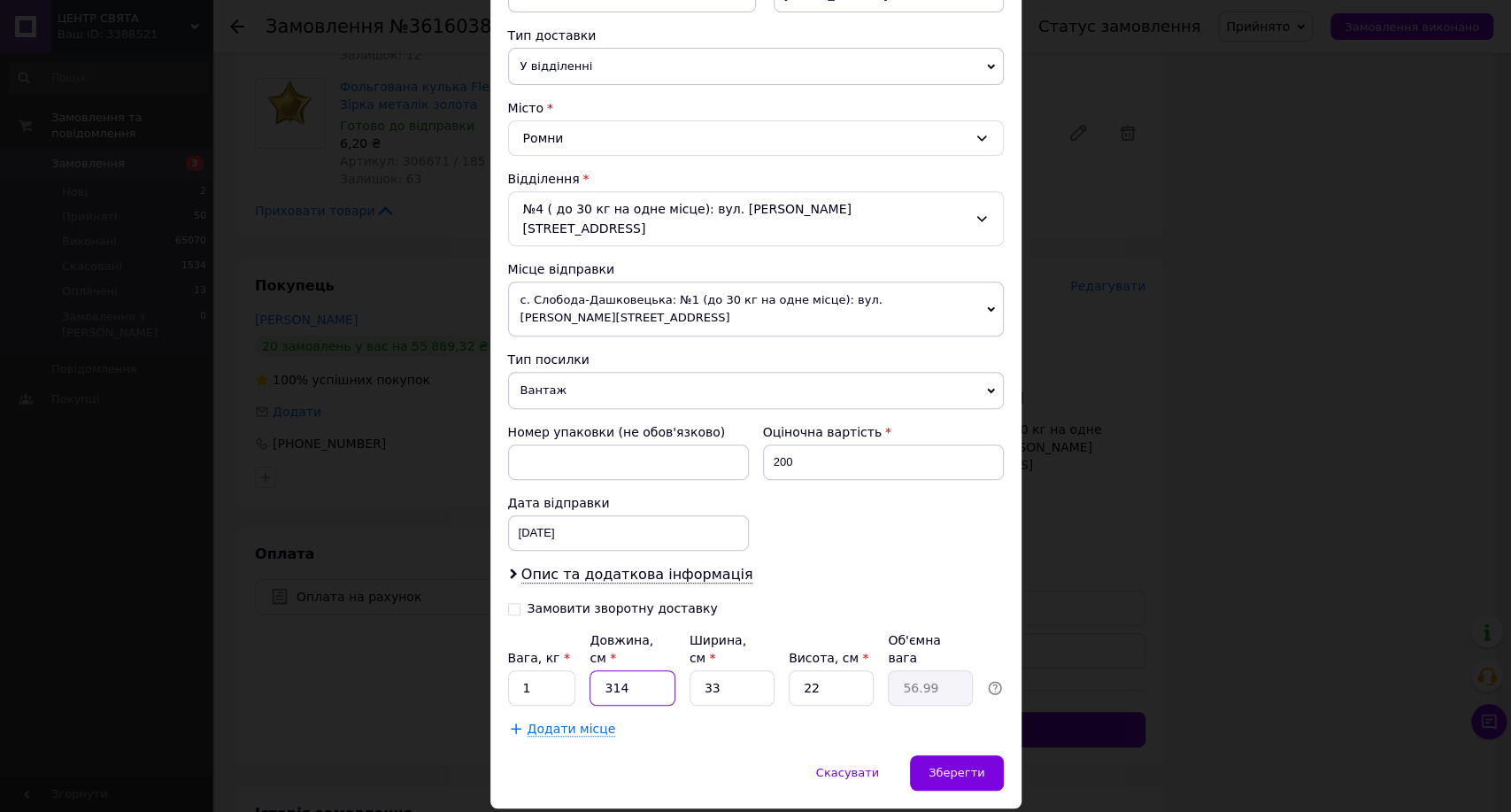
type input "314"
type input "4"
type input "6.91"
type input "40"
type input "69.08"
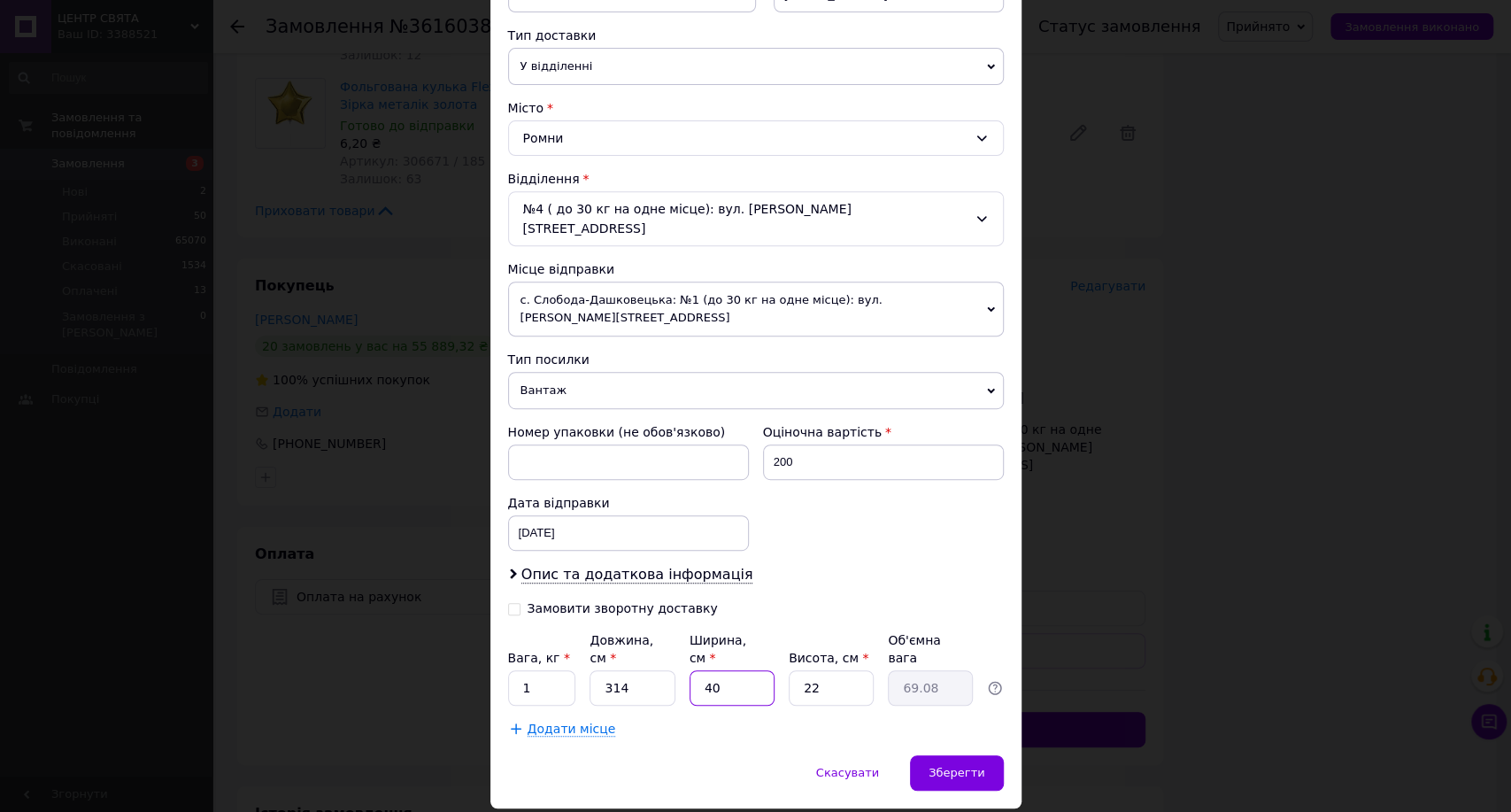
type input "4"
type input "6.91"
click at [633, 670] on input "314" at bounding box center [632, 688] width 85 height 36
drag, startPoint x: 596, startPoint y: 646, endPoint x: 573, endPoint y: 643, distance: 23.2
click at [578, 646] on div "Вага, кг * 1 Довжина, см * 314 Ширина, см * Висота, см * 22 Об'ємна вага" at bounding box center [756, 668] width 495 height 75
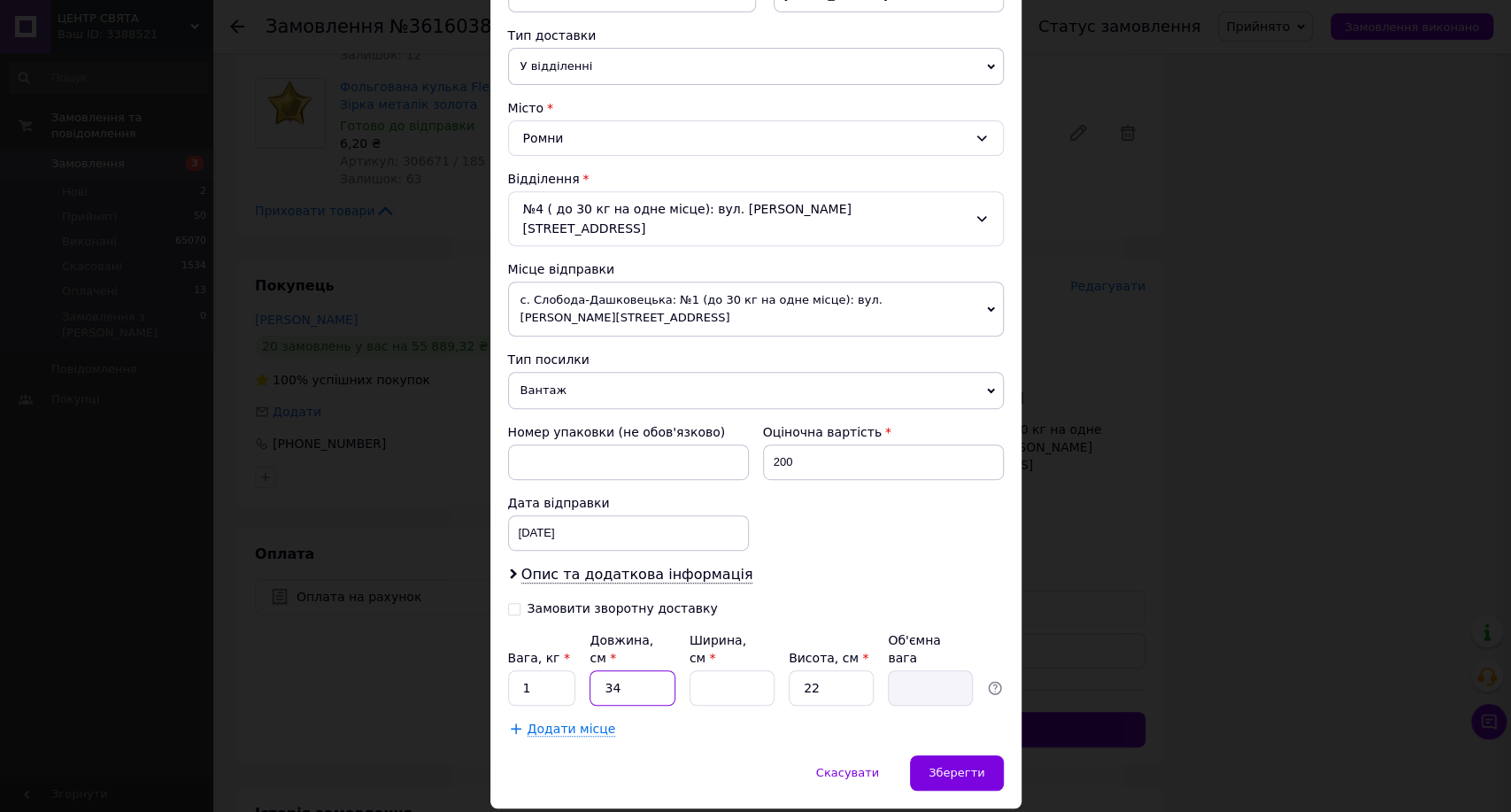
type input "34"
type input "4"
type input "0.75"
type input "40"
type input "7.48"
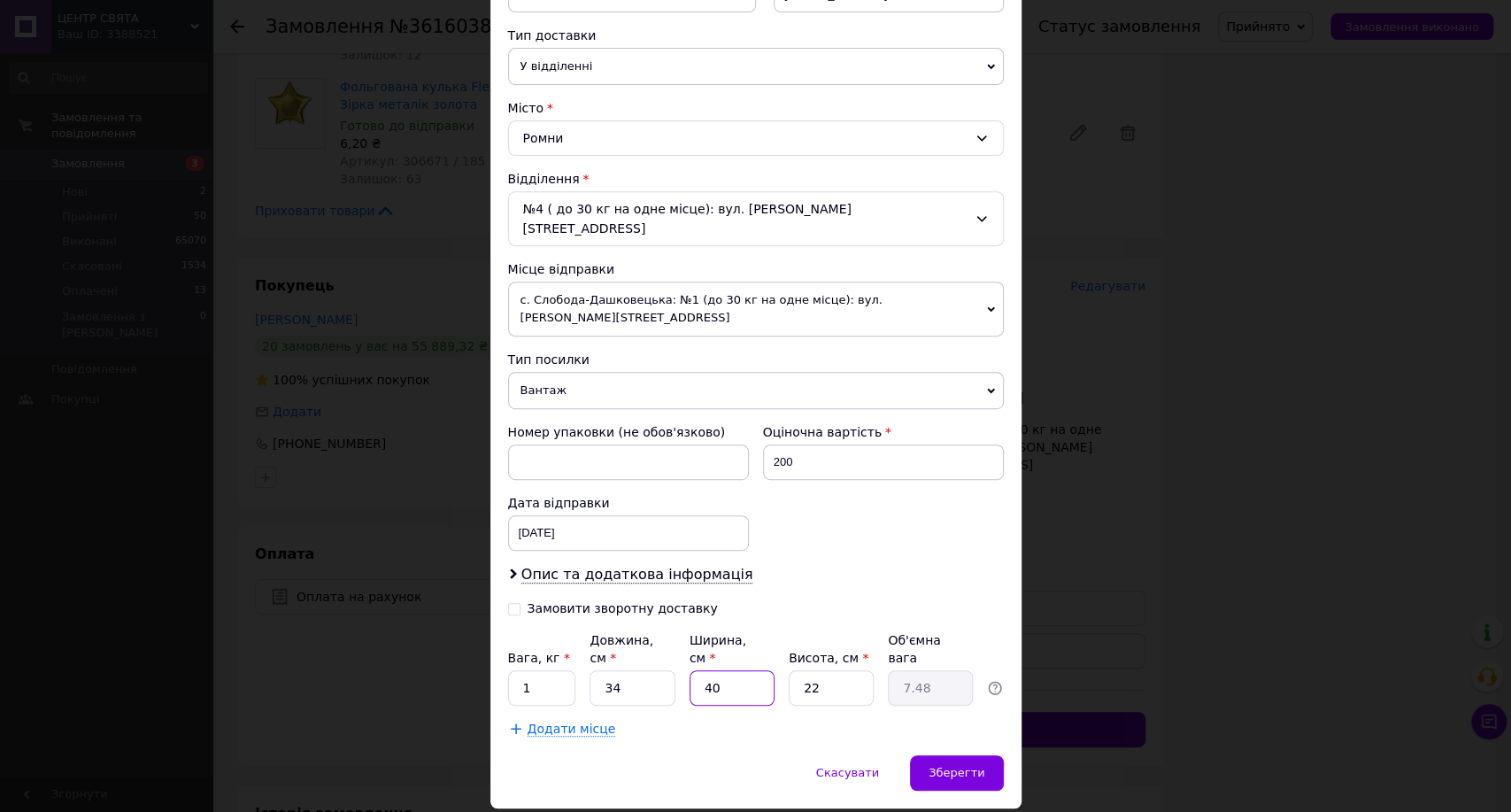
type input "40"
type input "2"
type input "0.68"
type input "26"
type input "8.84"
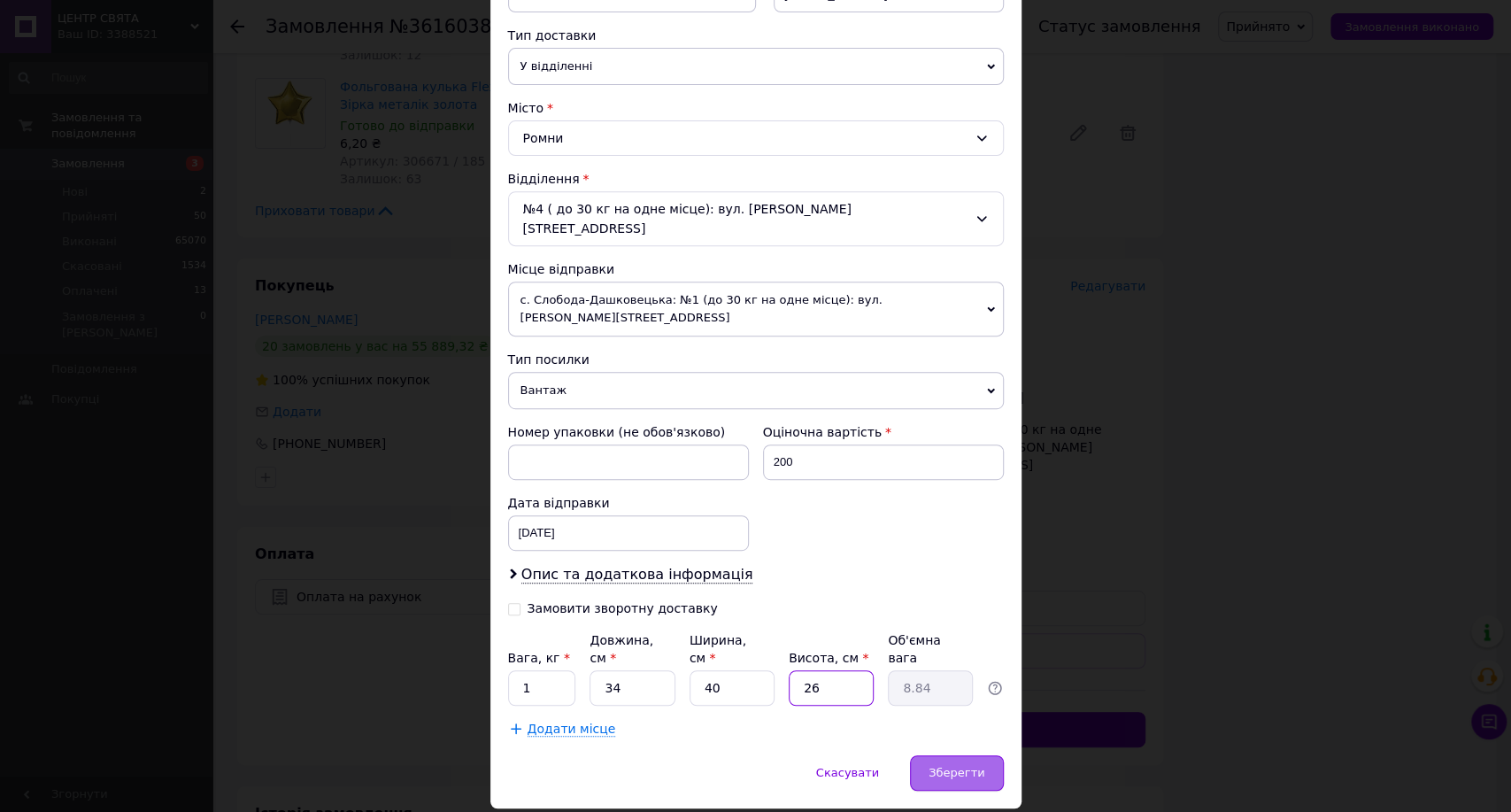
type input "26"
drag, startPoint x: 949, startPoint y: 716, endPoint x: 934, endPoint y: 708, distance: 17.0
click at [937, 765] on span "Зберегти" at bounding box center [957, 772] width 56 height 13
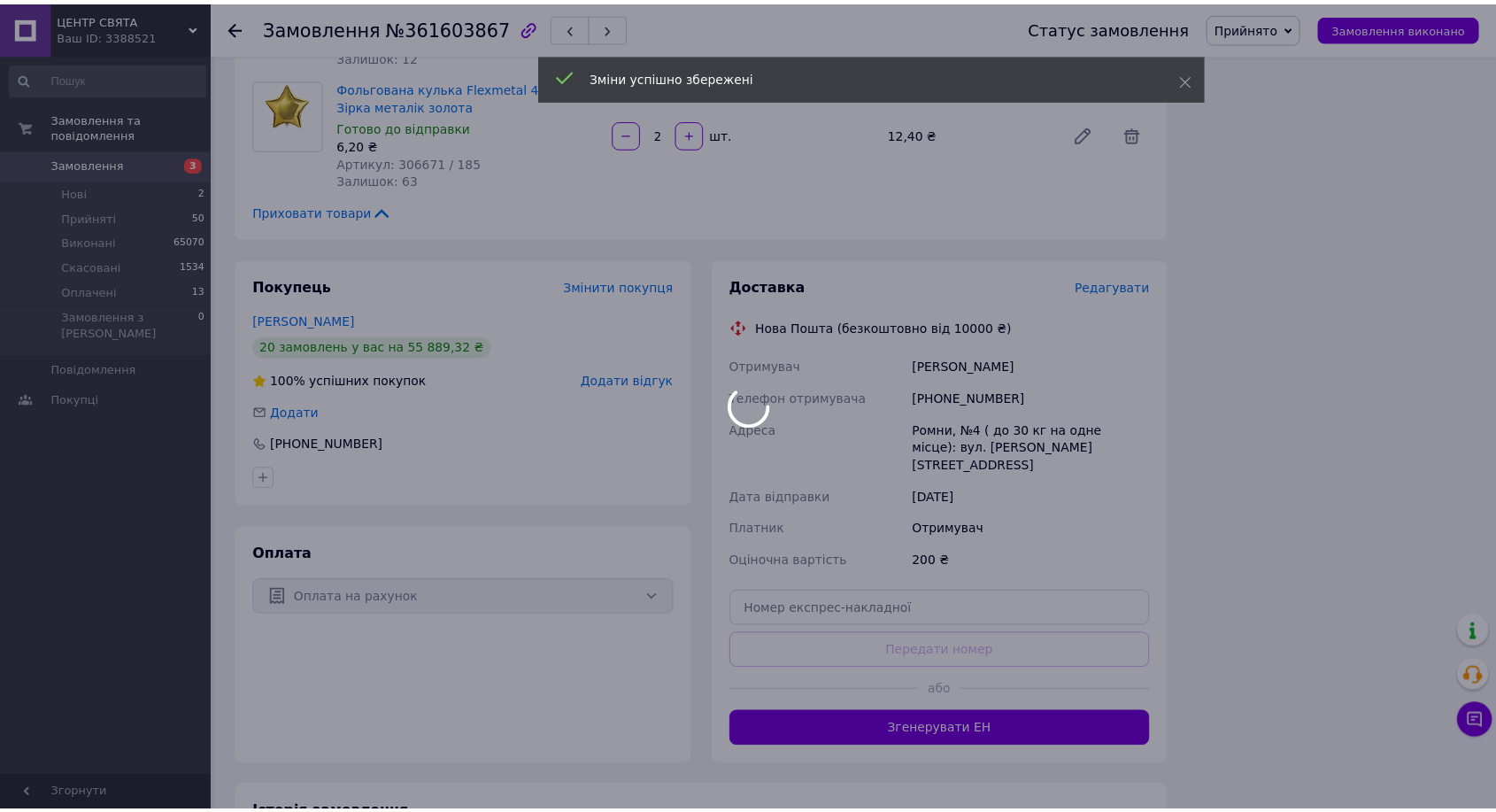
scroll to position [4464, 0]
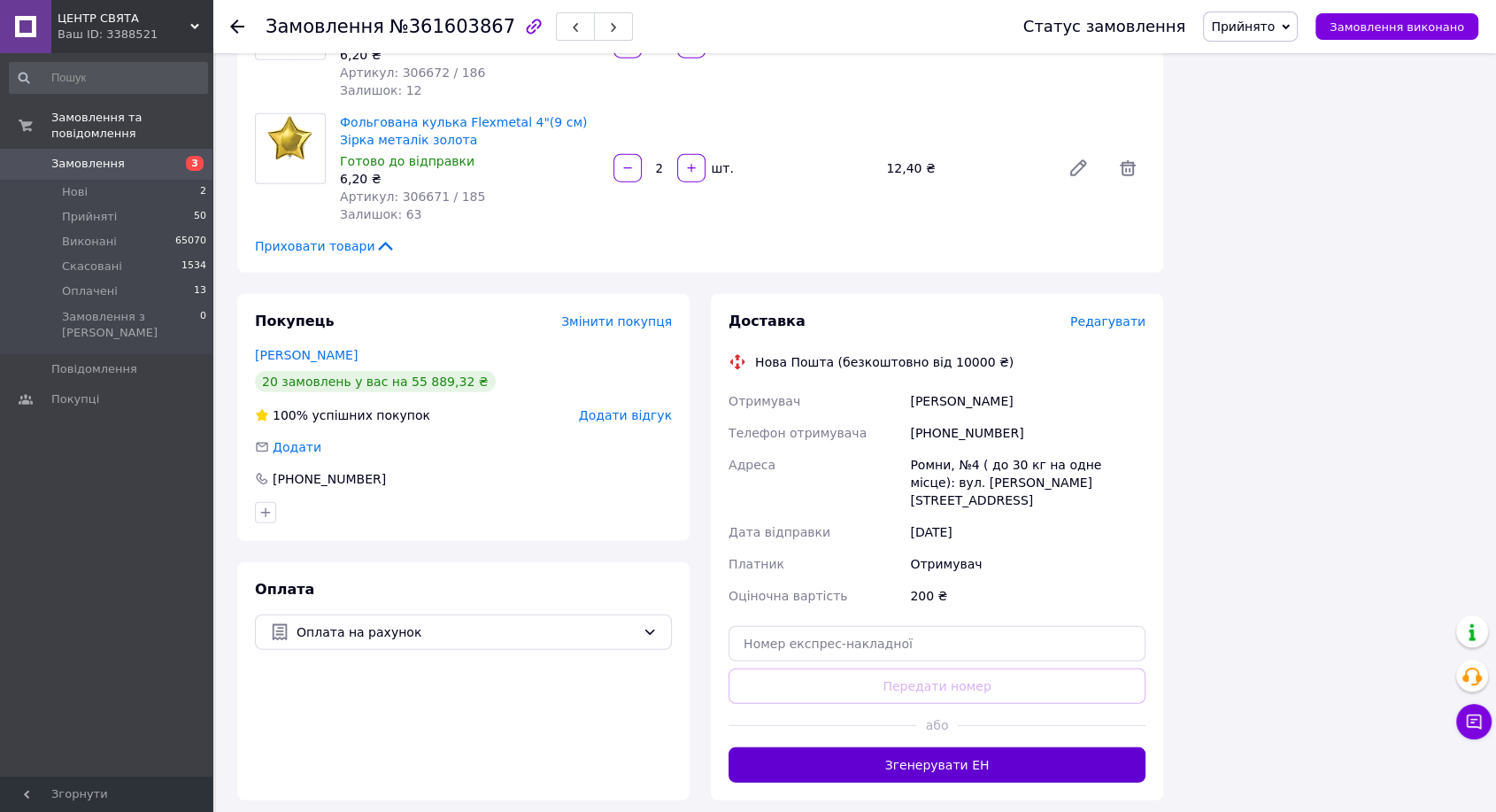
click at [961, 748] on button "Згенерувати ЕН" at bounding box center [937, 765] width 417 height 36
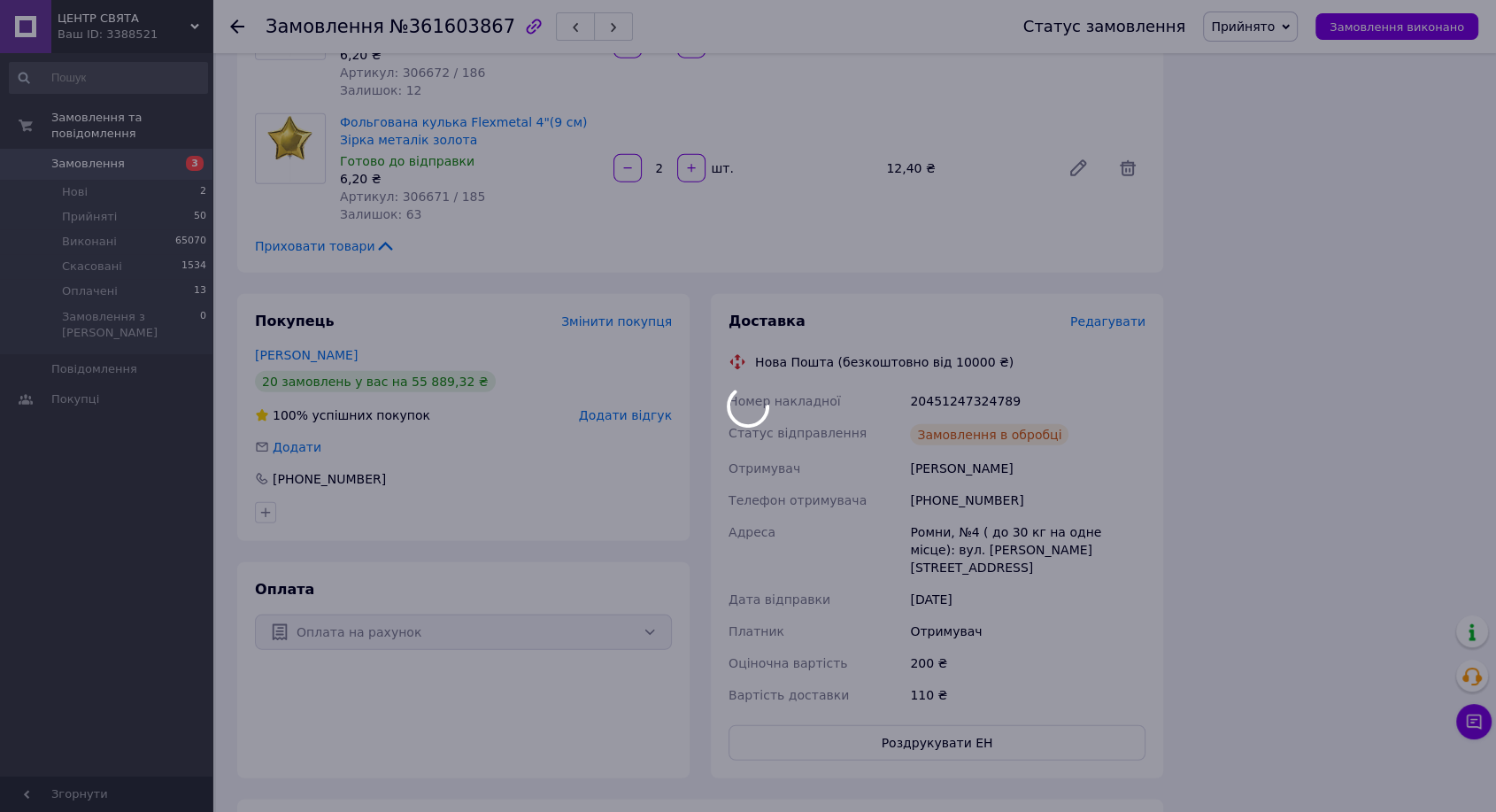
click at [972, 385] on div "20451247324789" at bounding box center [1028, 401] width 243 height 32
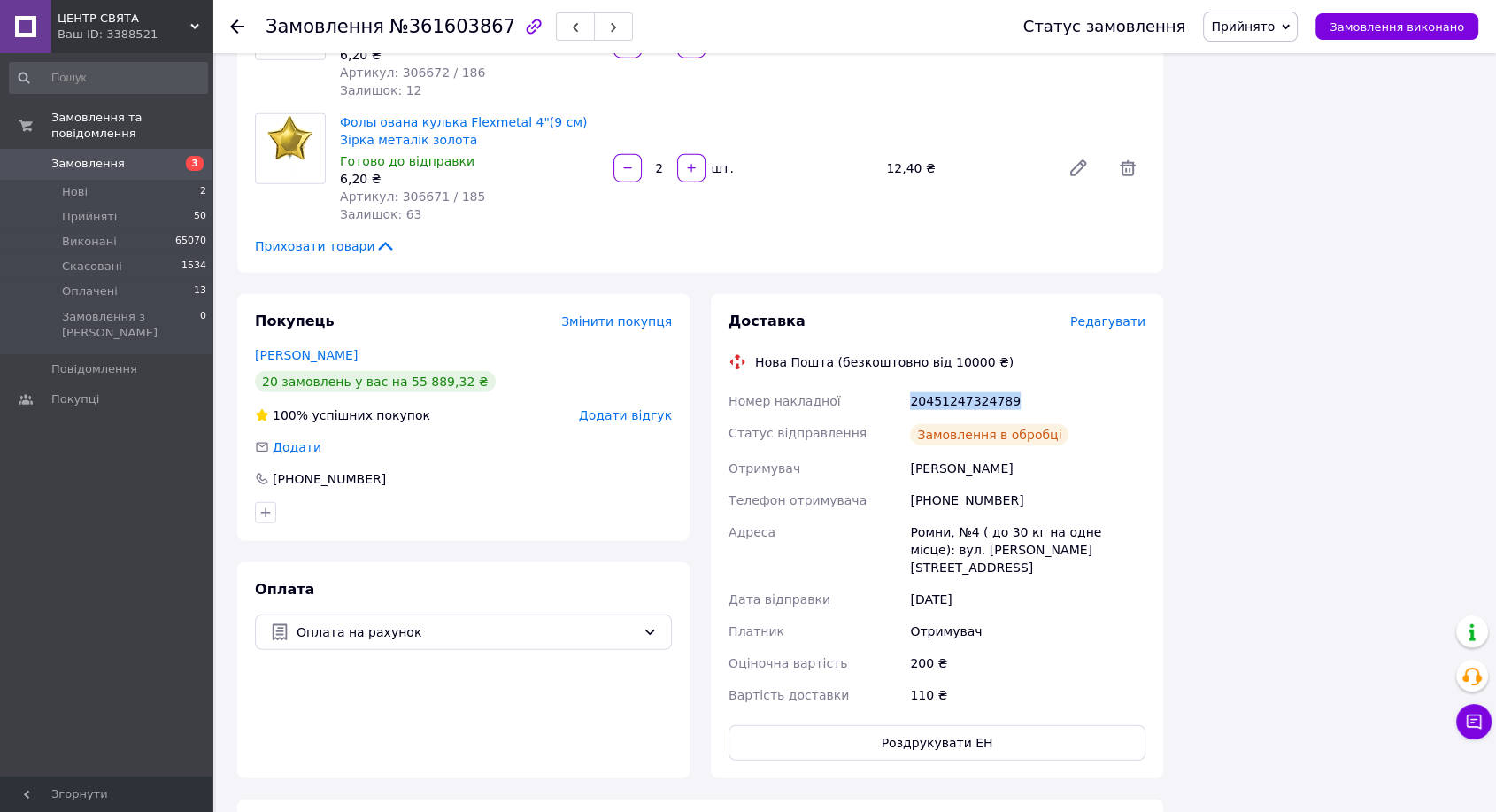
click at [972, 385] on div "20451247324789" at bounding box center [1028, 401] width 243 height 32
copy div "20451247324789"
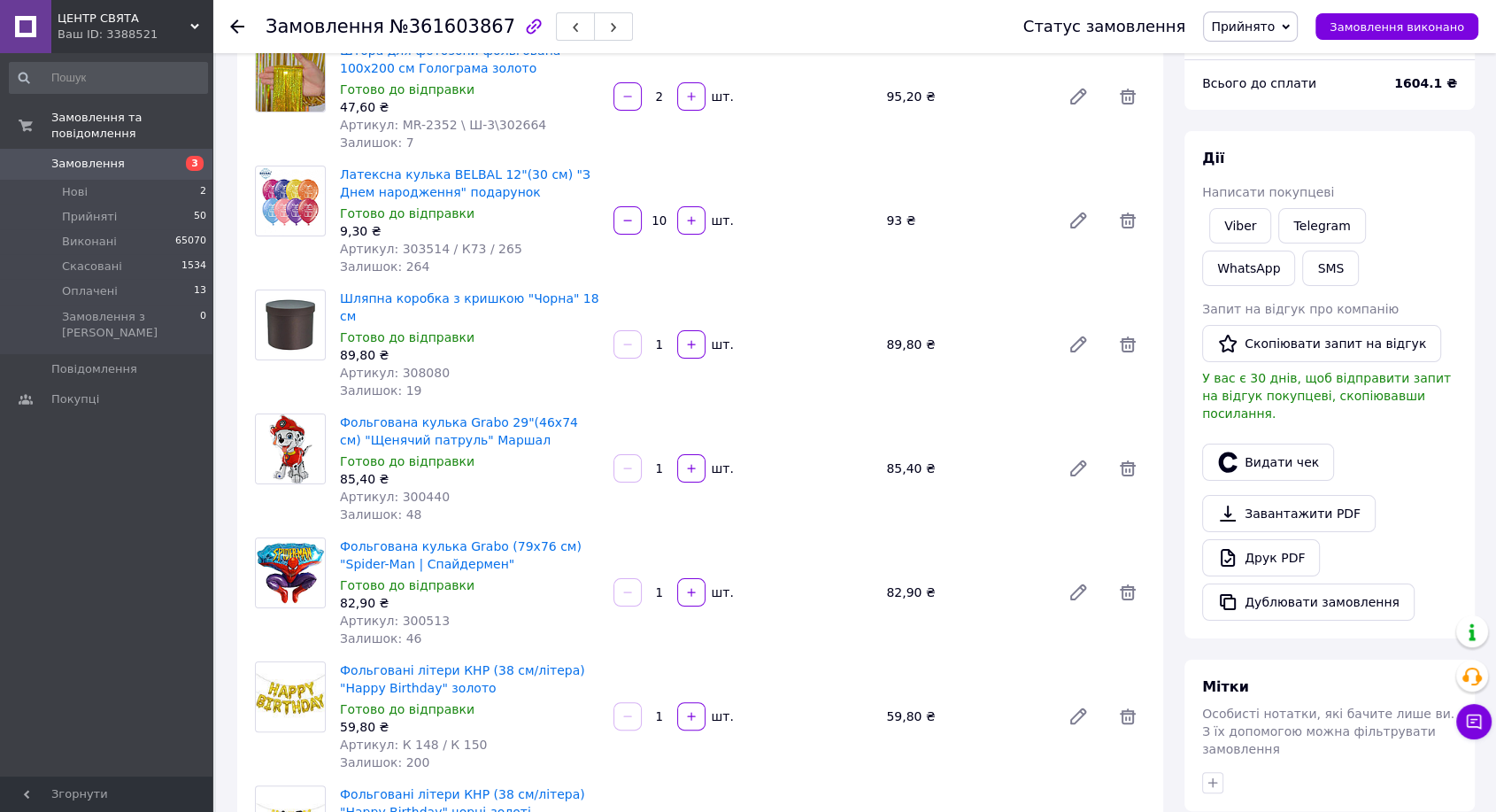
scroll to position [0, 0]
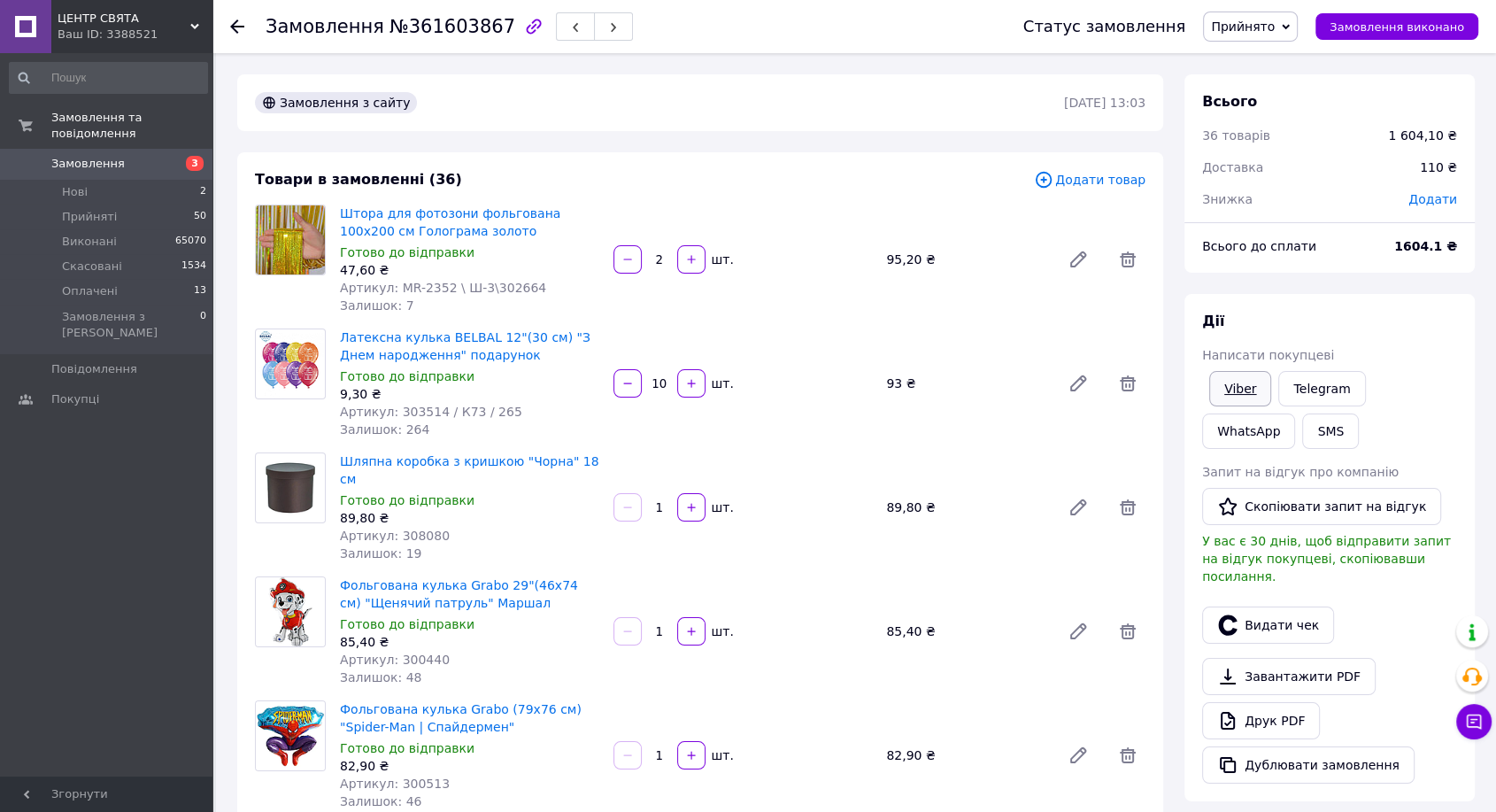
click at [1249, 381] on link "Viber" at bounding box center [1240, 389] width 62 height 36
click at [1427, 25] on span "Замовлення виконано" at bounding box center [1397, 27] width 135 height 13
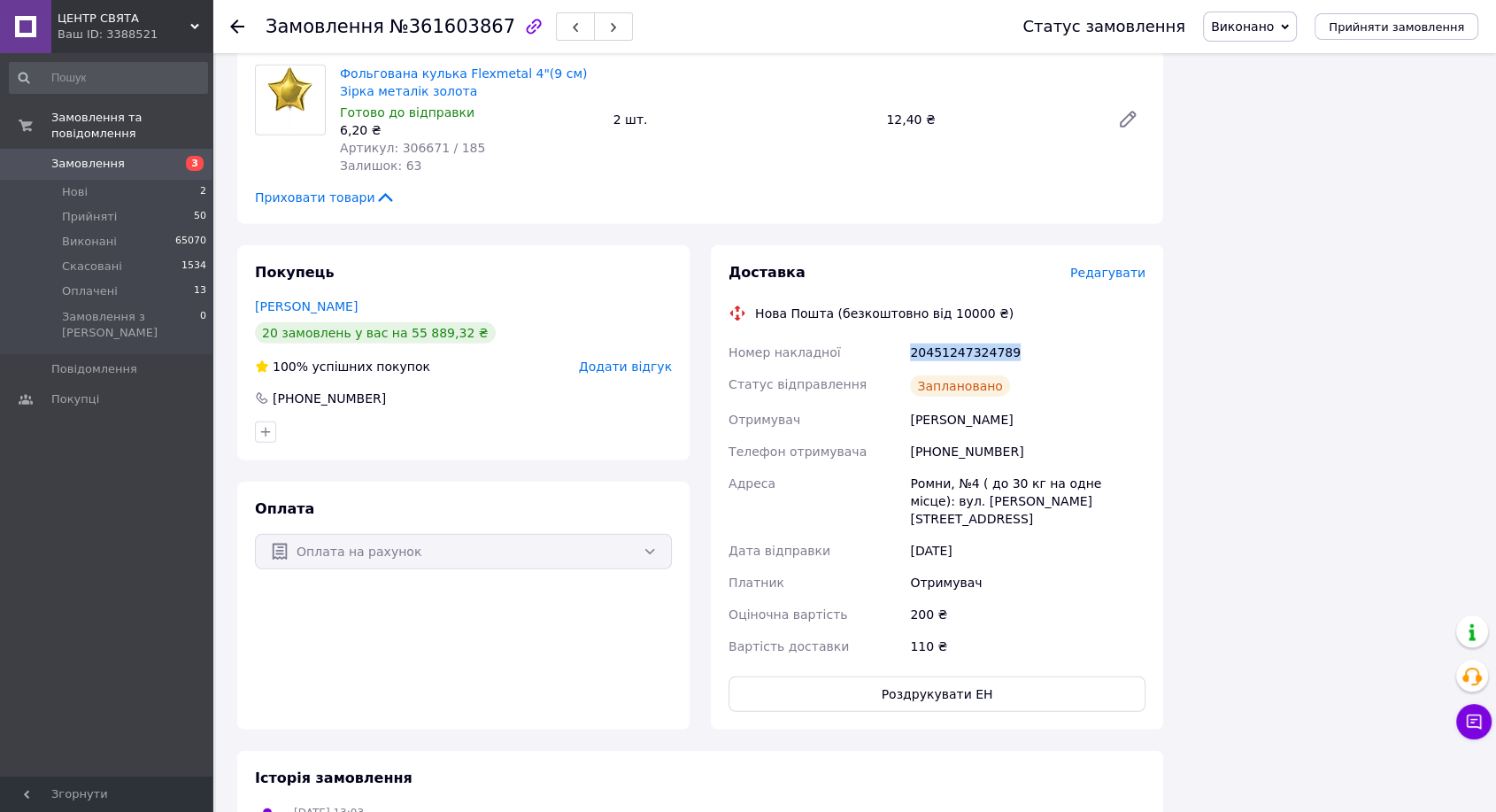
scroll to position [4461, 0]
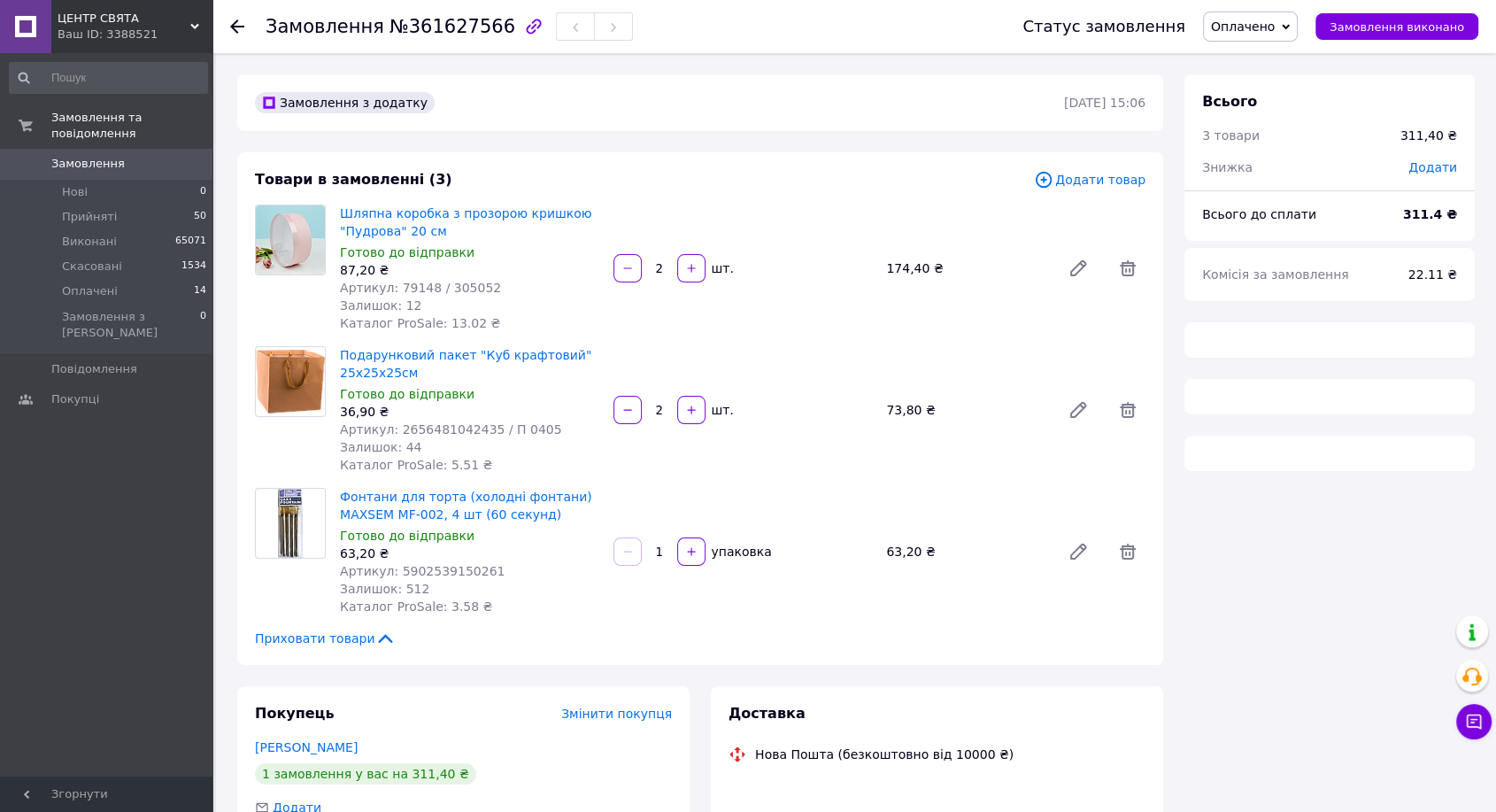
click at [446, 32] on span "№361627566" at bounding box center [452, 26] width 126 height 21
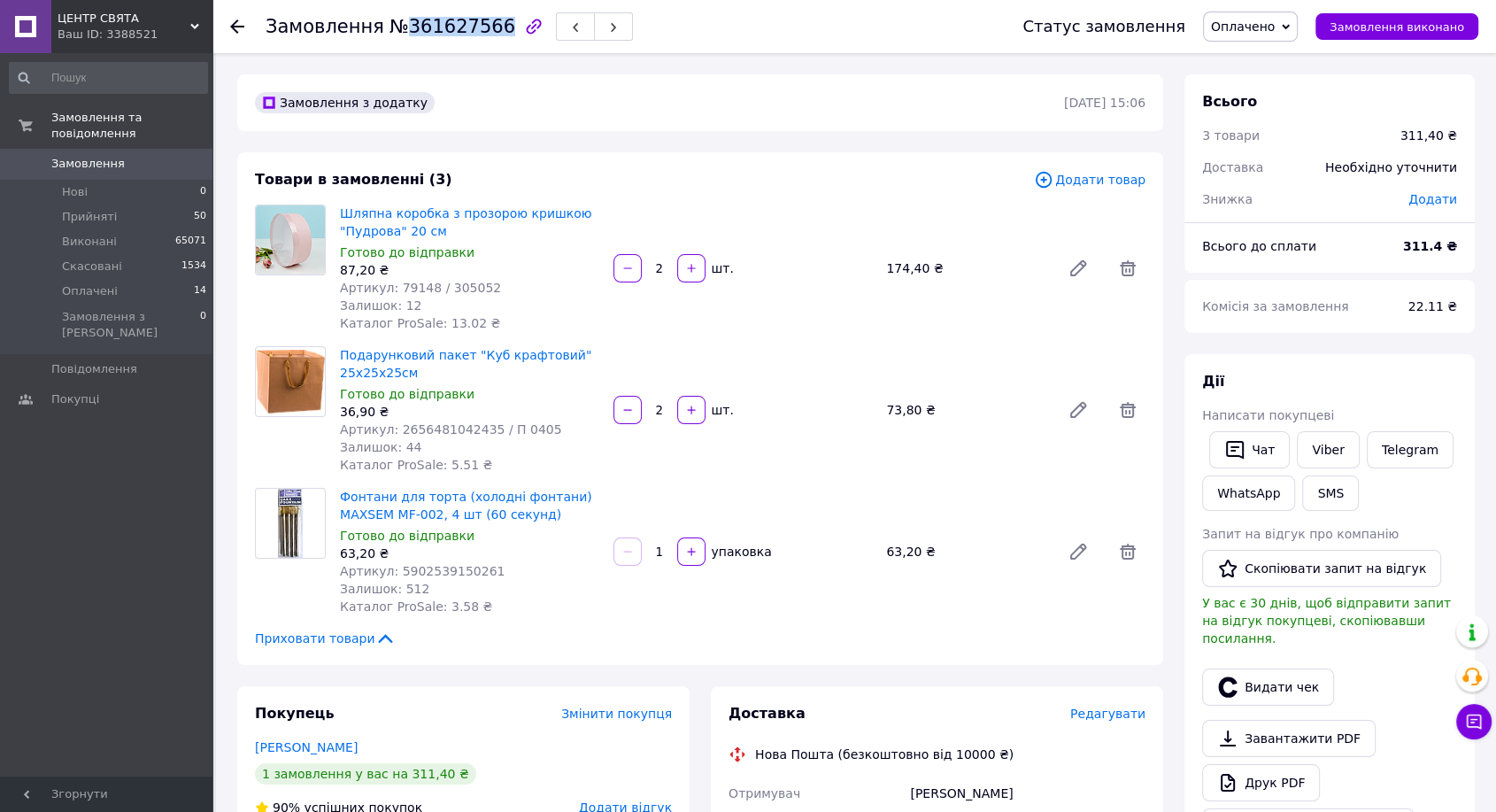
copy span "361627566"
click at [1330, 449] on link "Viber" at bounding box center [1328, 449] width 62 height 37
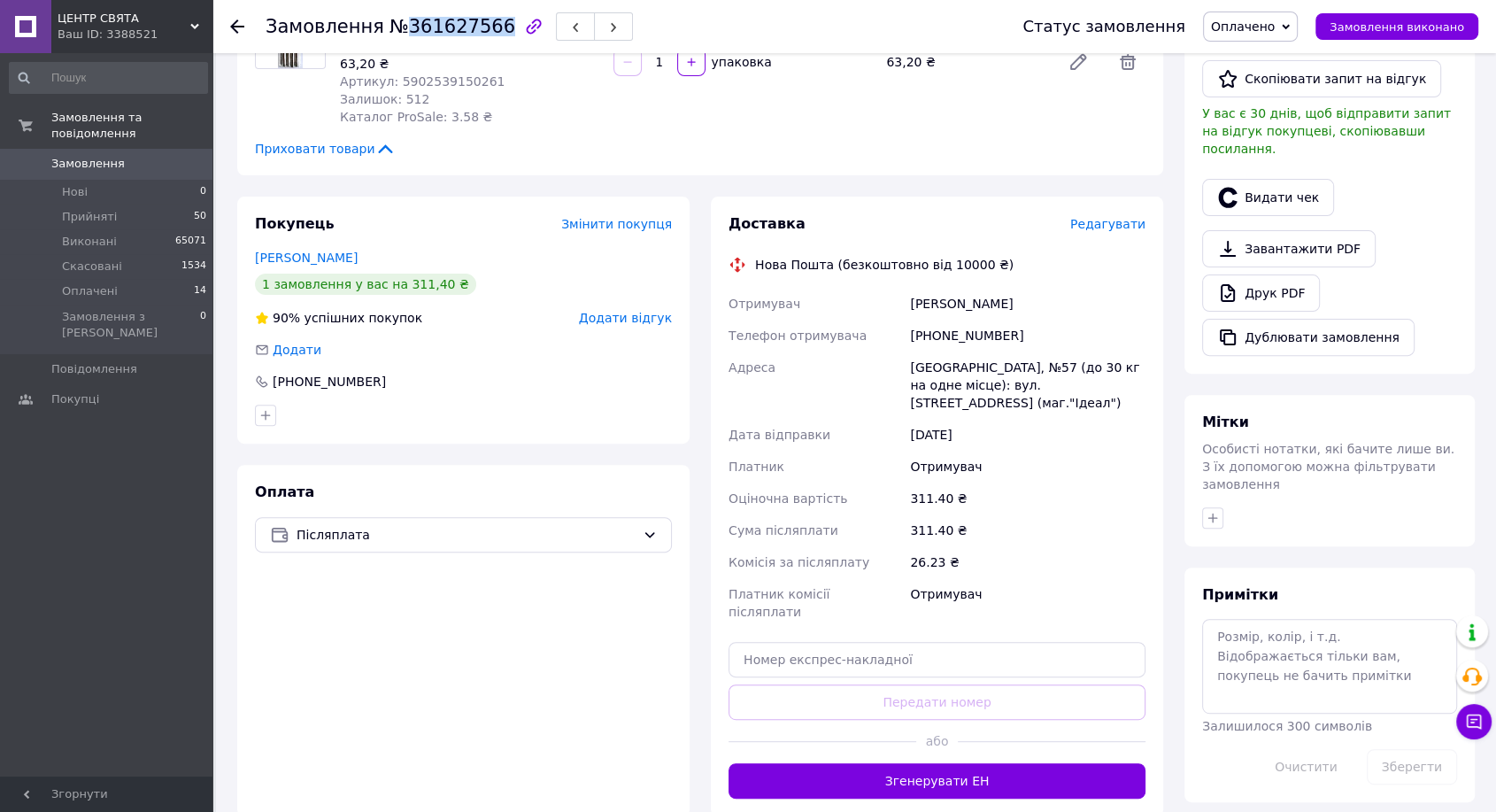
scroll to position [491, 0]
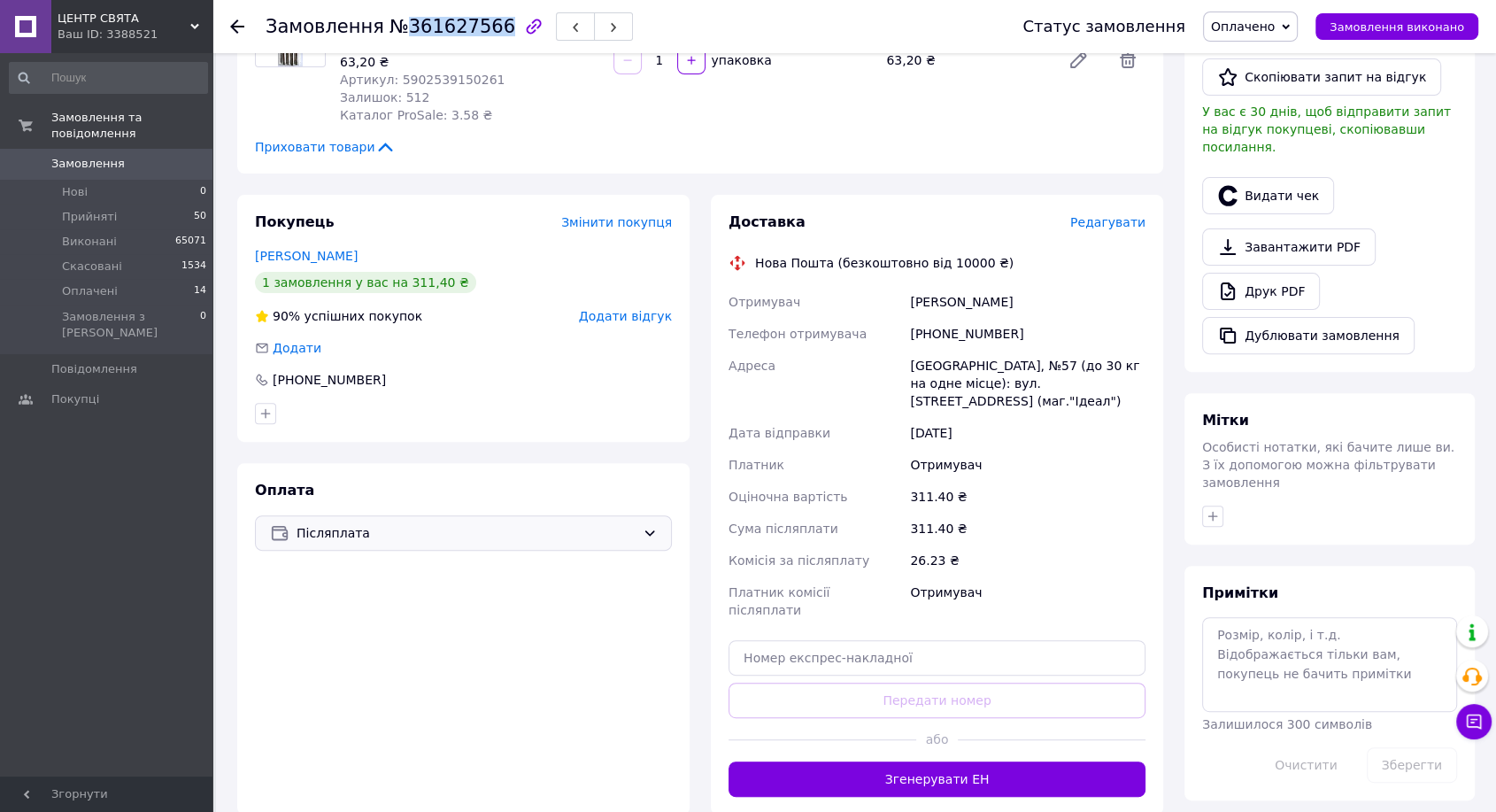
click at [487, 532] on span "Післяплата" at bounding box center [465, 533] width 339 height 20
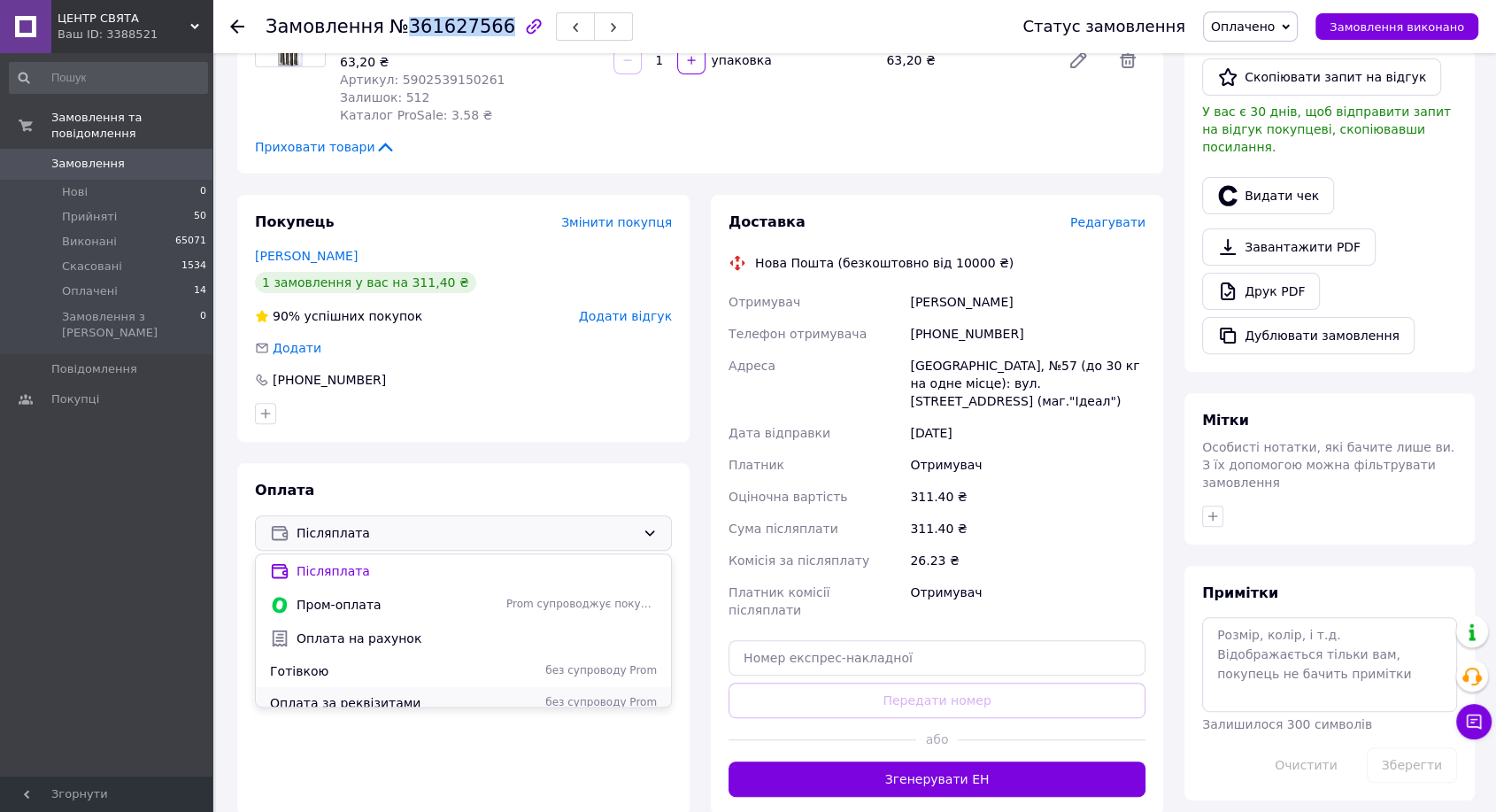
click at [382, 699] on span "Оплата за реквізитами" at bounding box center [384, 703] width 229 height 18
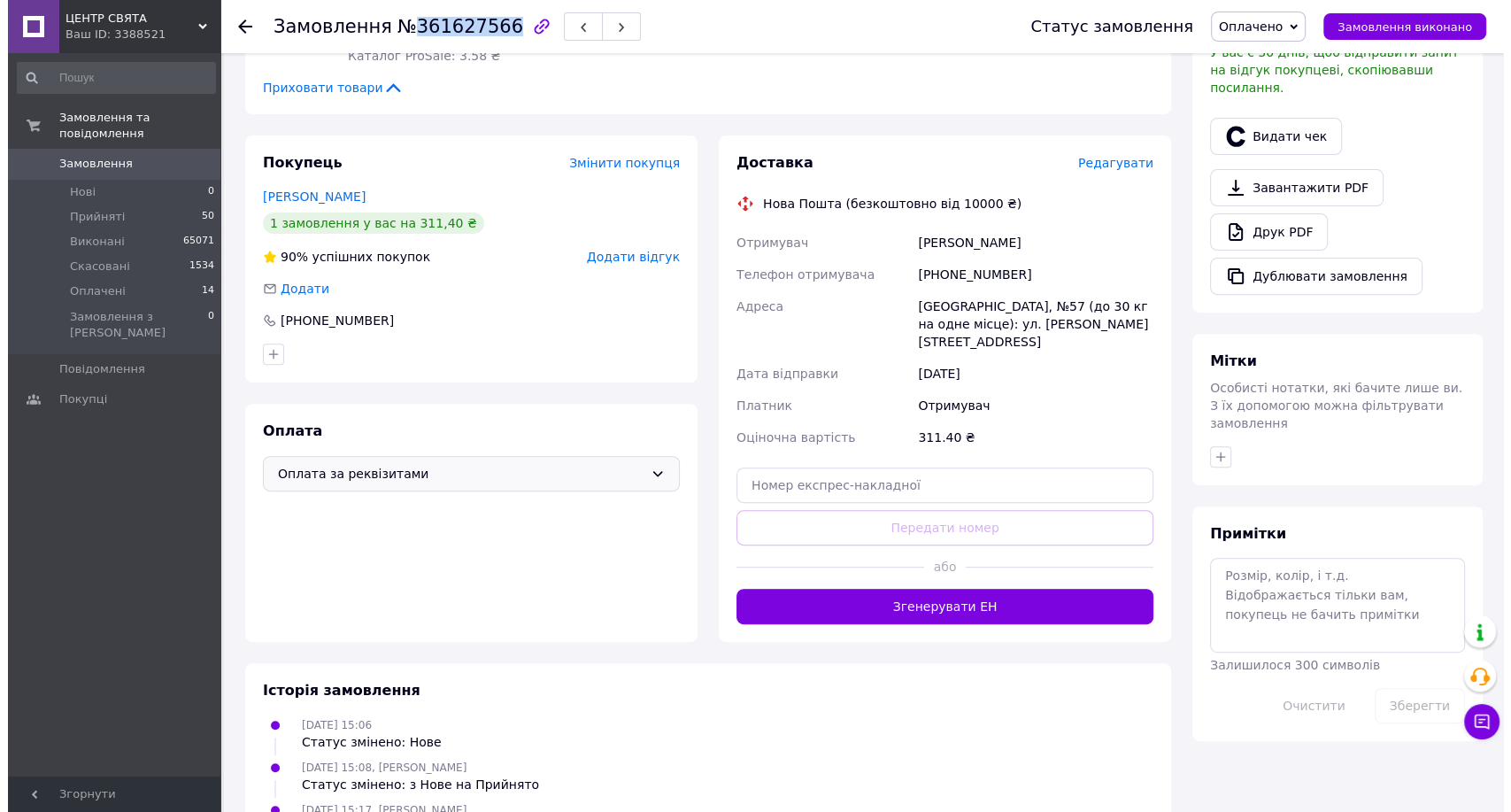
scroll to position [636, 0]
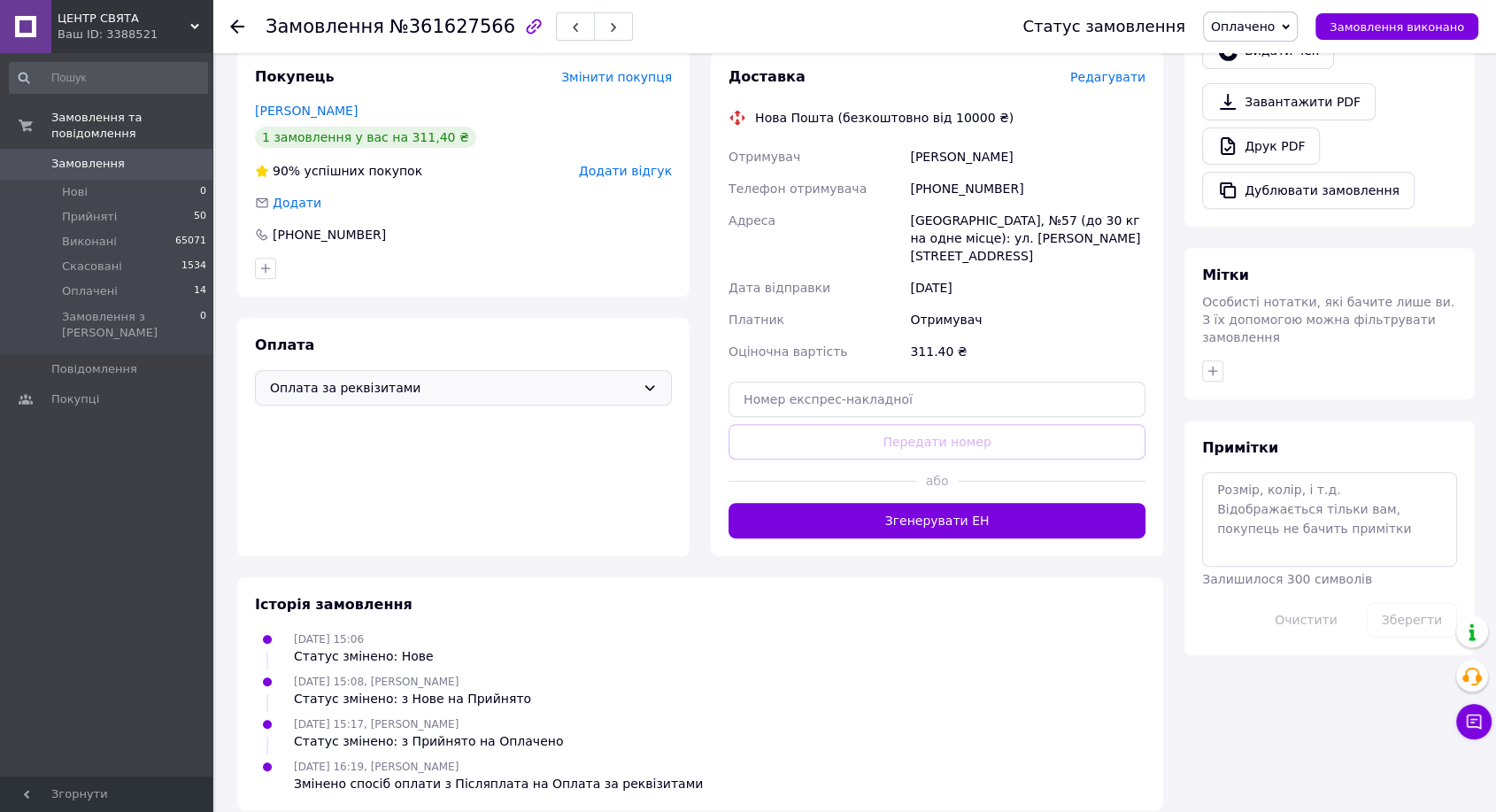
click at [1112, 72] on span "Редагувати" at bounding box center [1107, 77] width 76 height 14
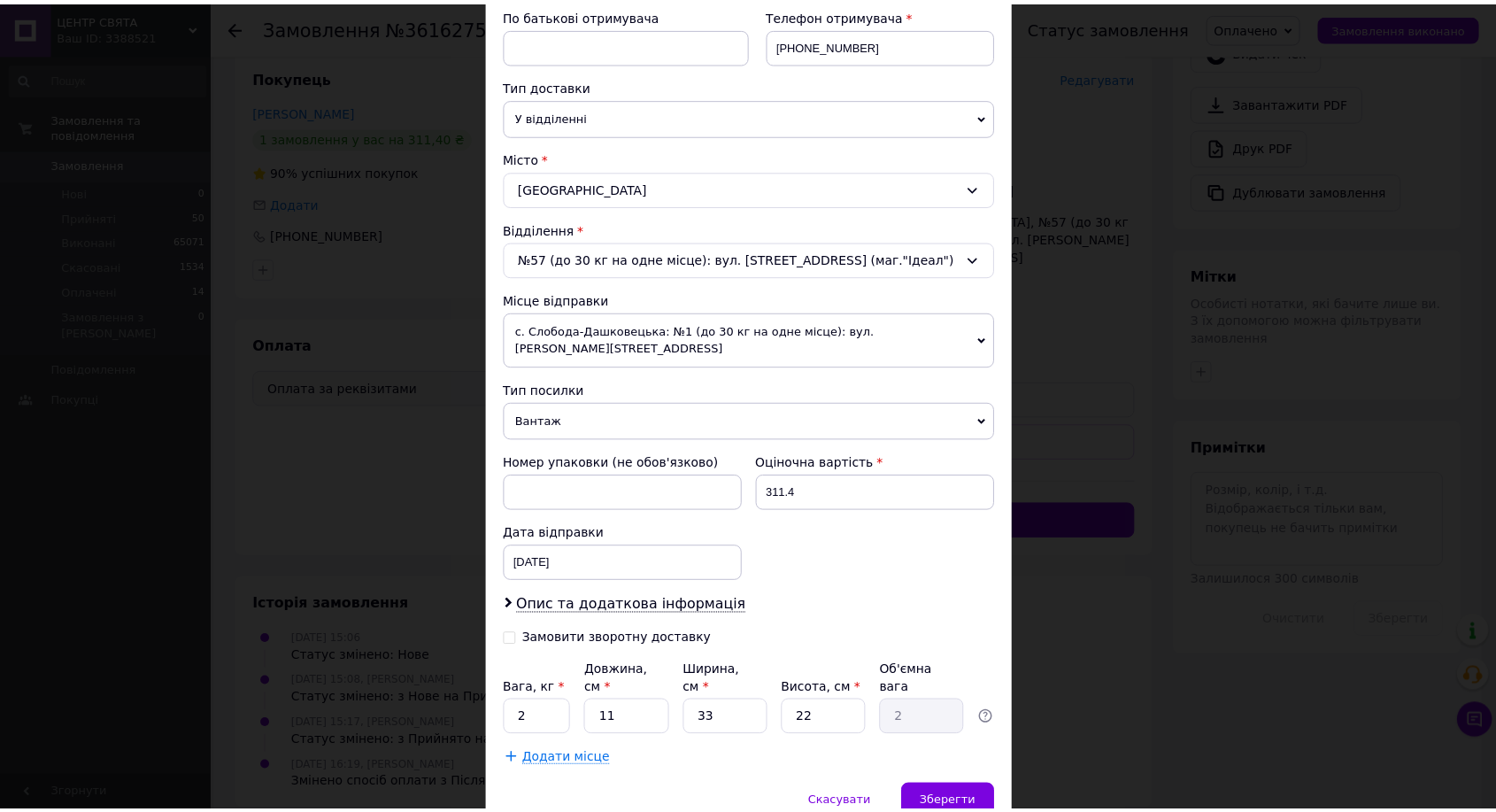
scroll to position [392, 0]
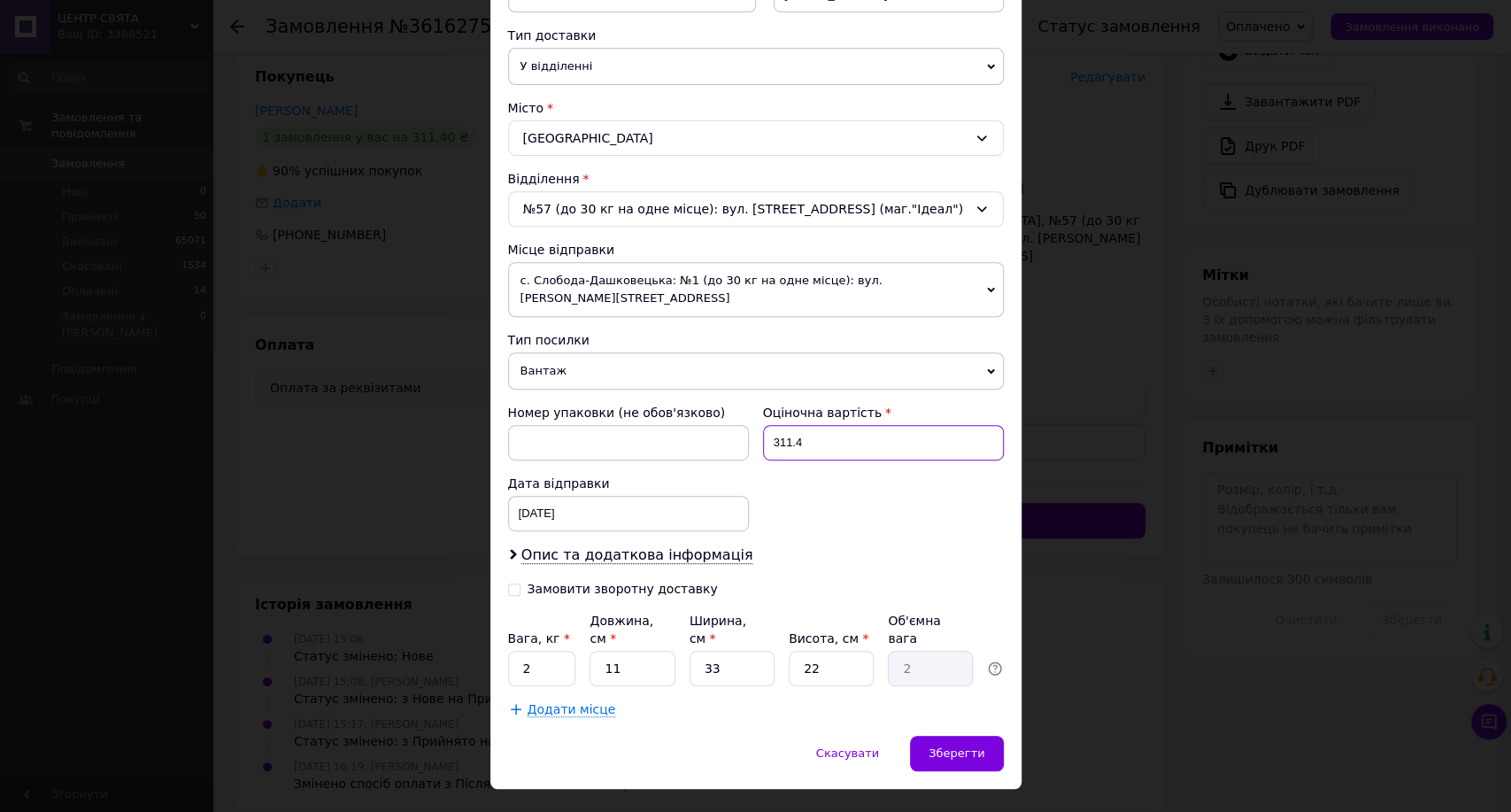
drag, startPoint x: 791, startPoint y: 422, endPoint x: 771, endPoint y: 419, distance: 20.2
click at [777, 425] on input "311.4" at bounding box center [884, 443] width 241 height 36
type input "3"
type input "200"
click at [545, 650] on input "2" at bounding box center [542, 668] width 68 height 36
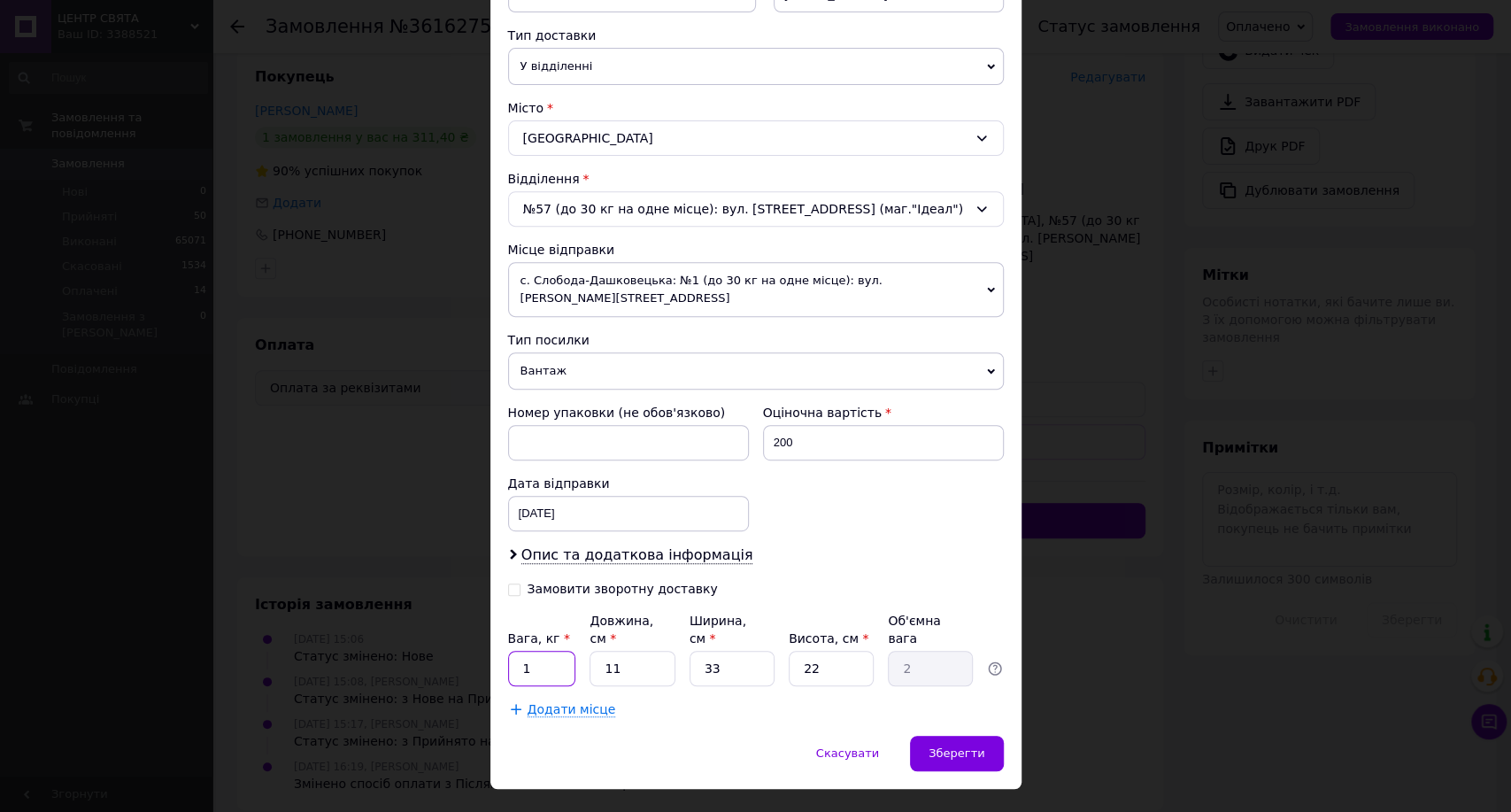
type input "1"
type input "2"
type input "0.36"
type input "29"
type input "5.26"
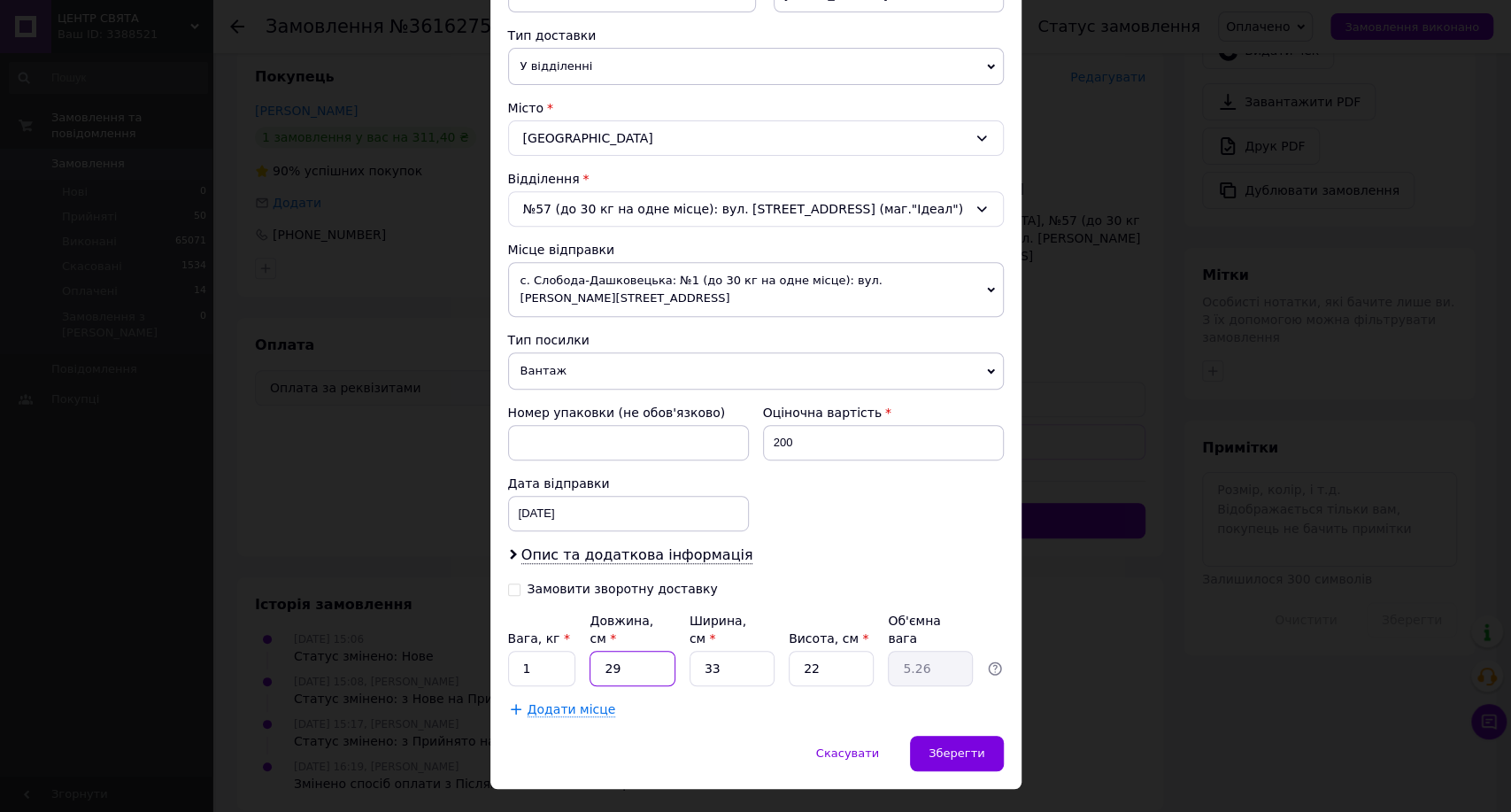
type input "29"
type input "2"
type input "0.32"
type input "29"
type input "4.63"
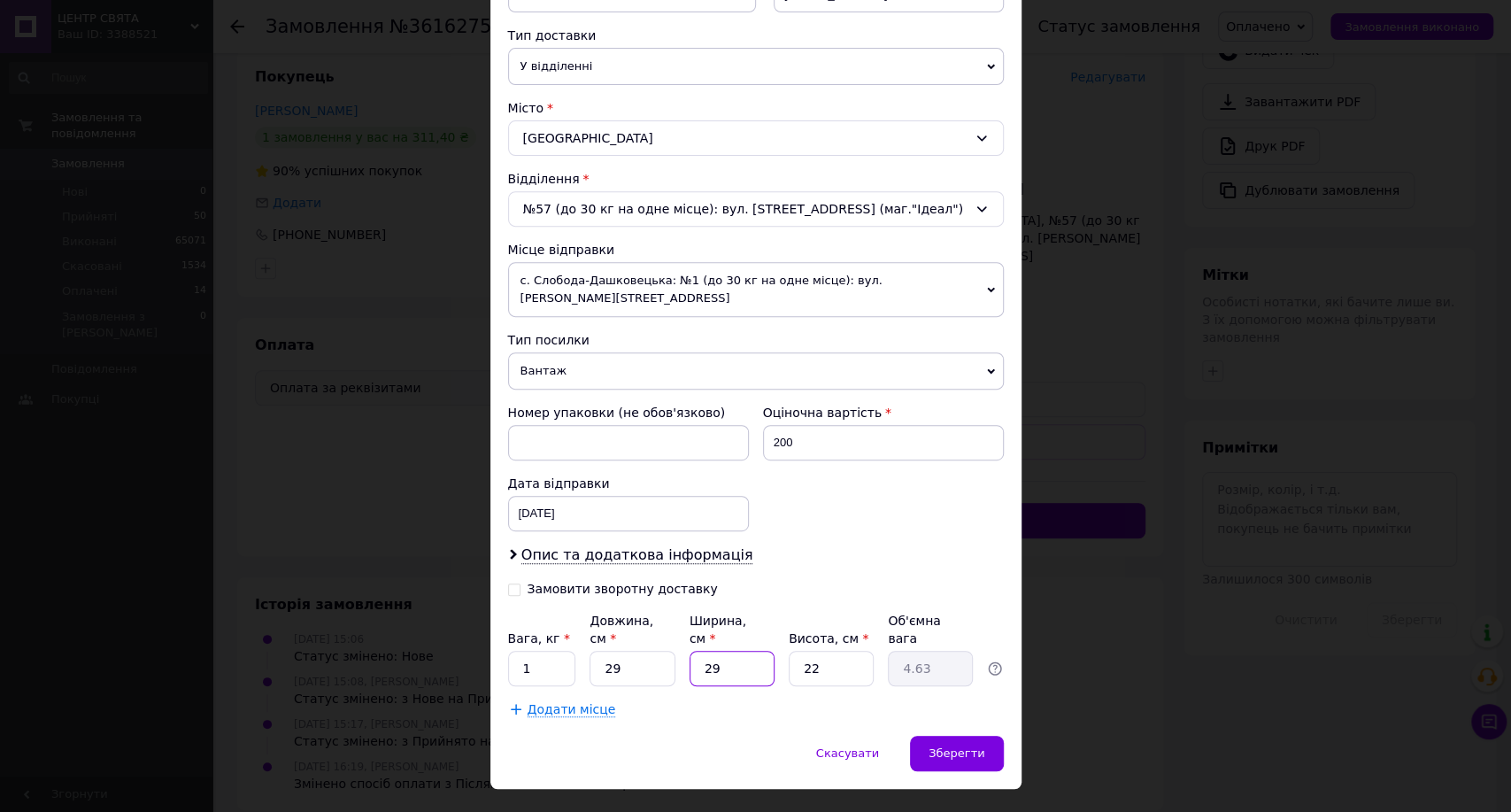
type input "29"
type input "2"
type input "0.42"
type input "21"
type input "4.42"
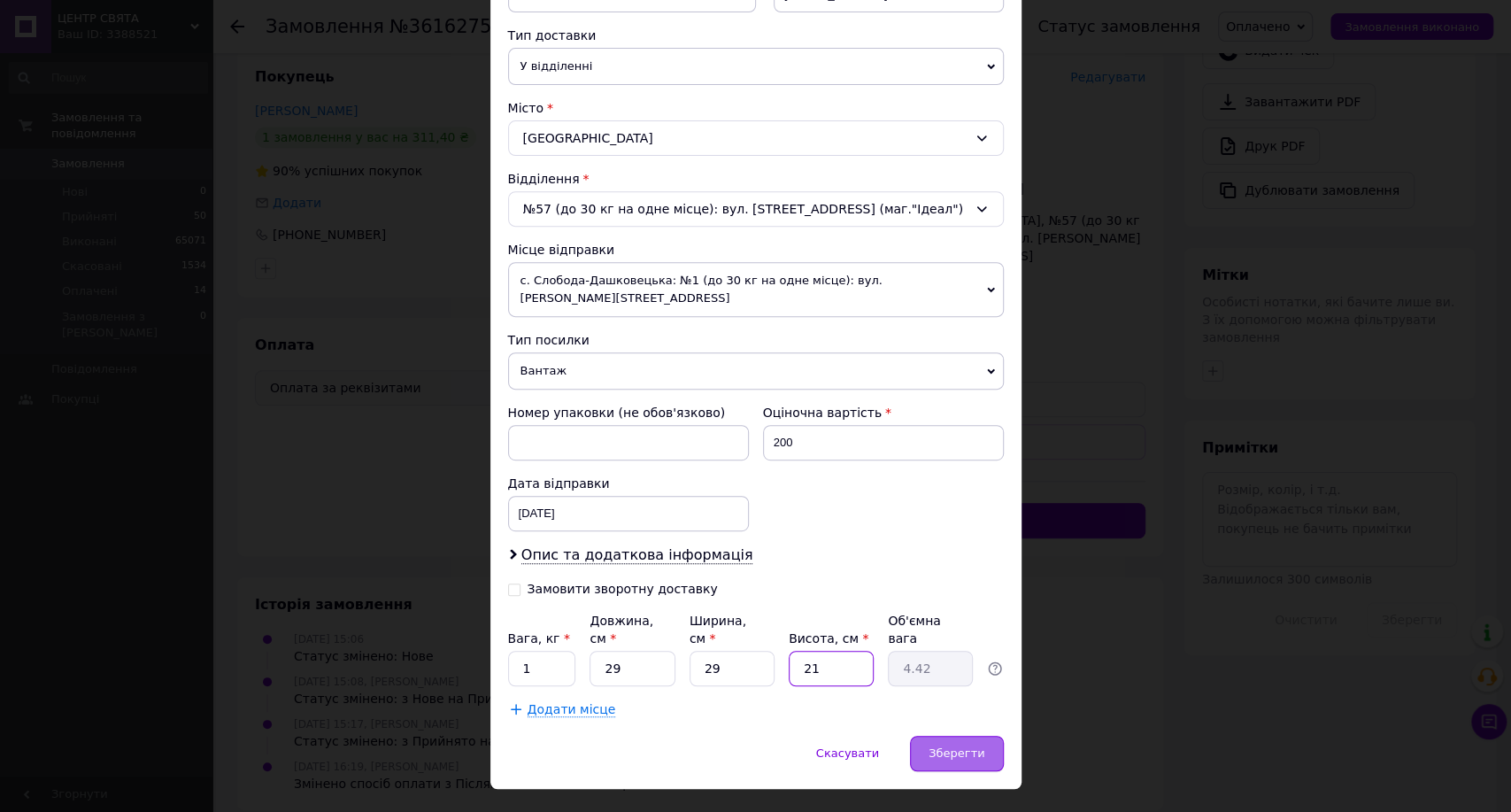
type input "21"
click at [935, 747] on span "Зберегти" at bounding box center [957, 753] width 56 height 13
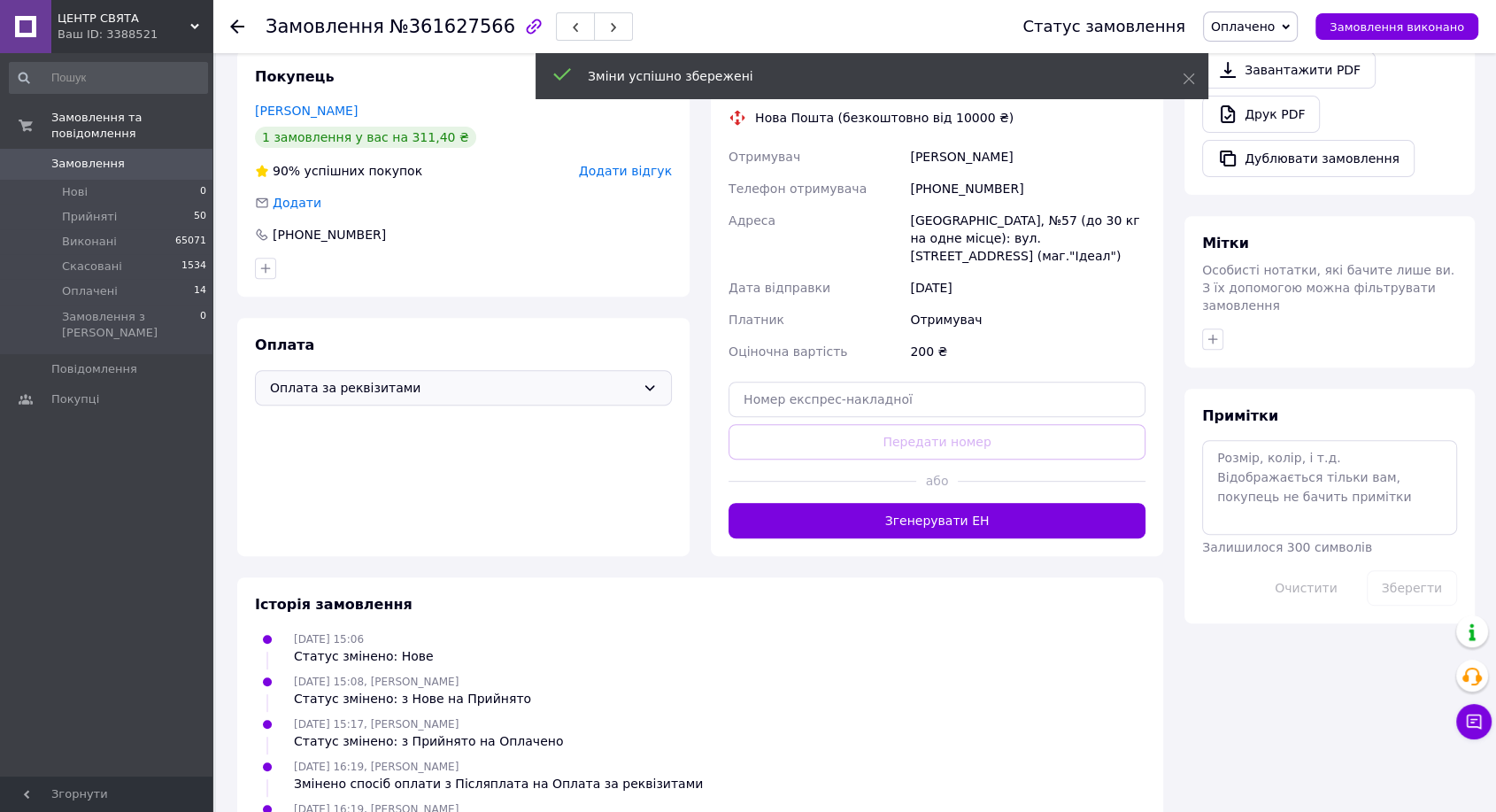
click at [920, 506] on button "Згенерувати ЕН" at bounding box center [937, 520] width 417 height 36
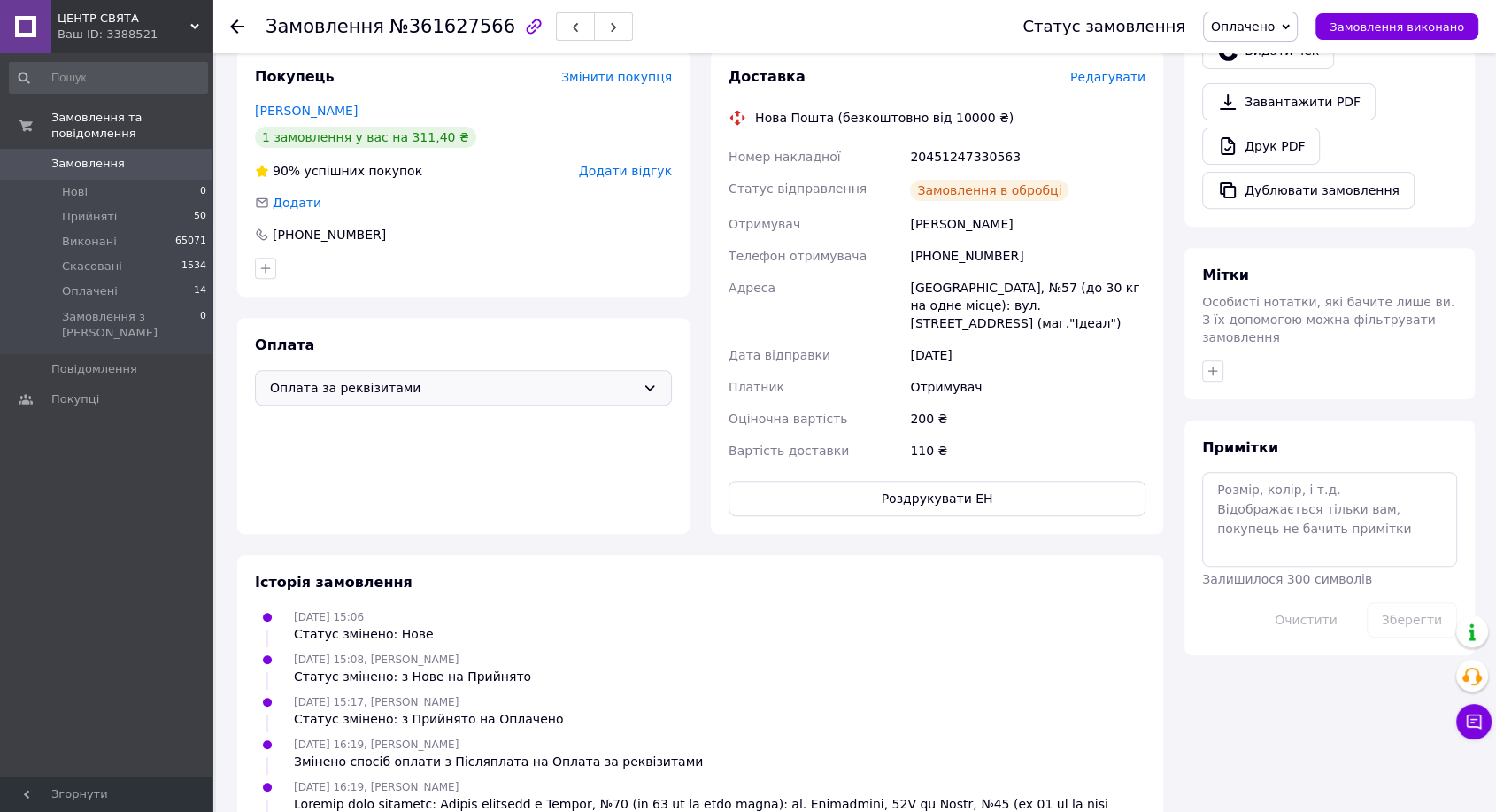
click at [952, 156] on div "20451247330563" at bounding box center [1028, 157] width 243 height 32
copy div "20451247330563"
click at [1395, 13] on button "Замовлення виконано" at bounding box center [1397, 26] width 163 height 26
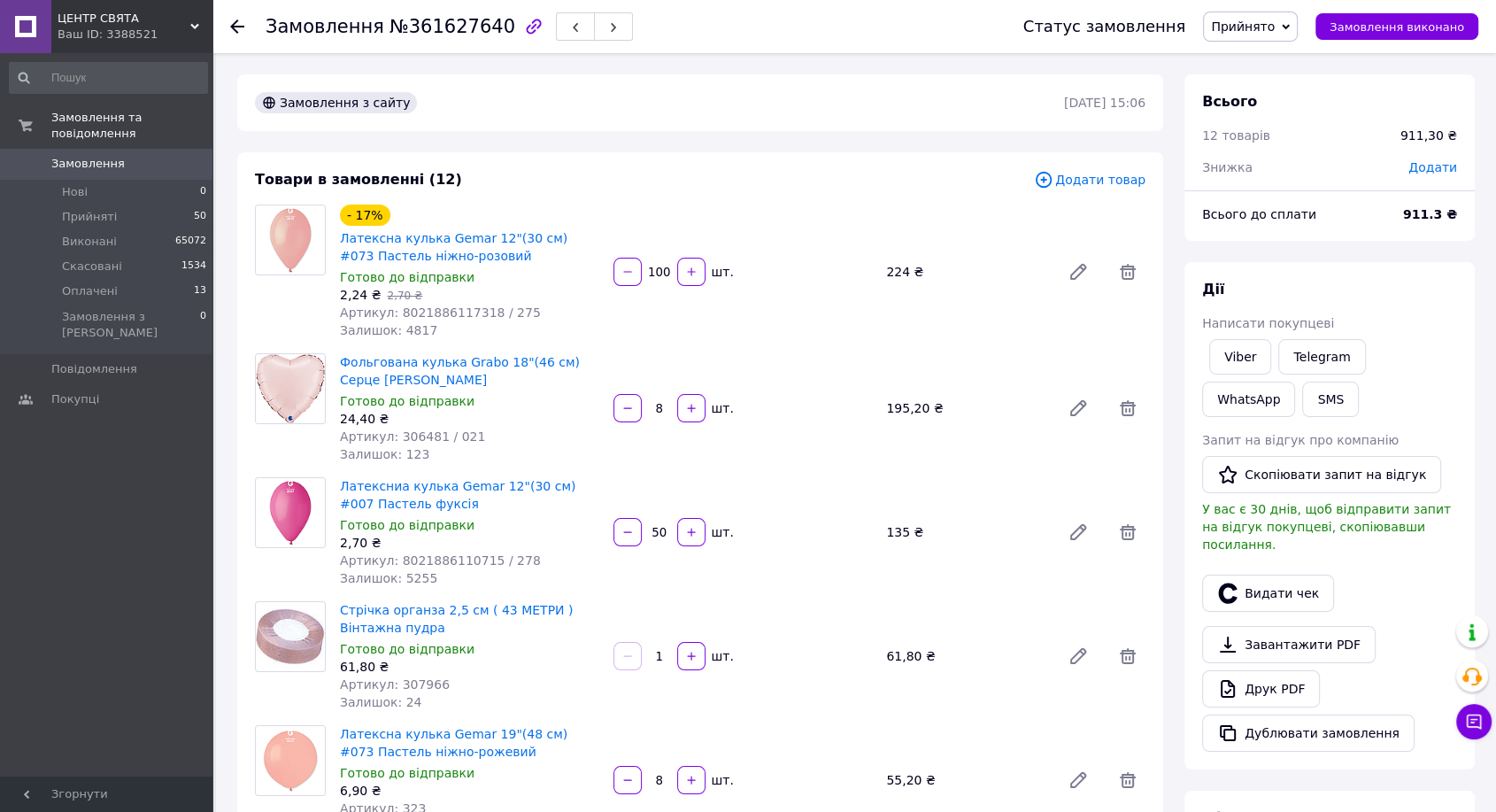
click at [408, 25] on span "№361627640" at bounding box center [452, 26] width 126 height 21
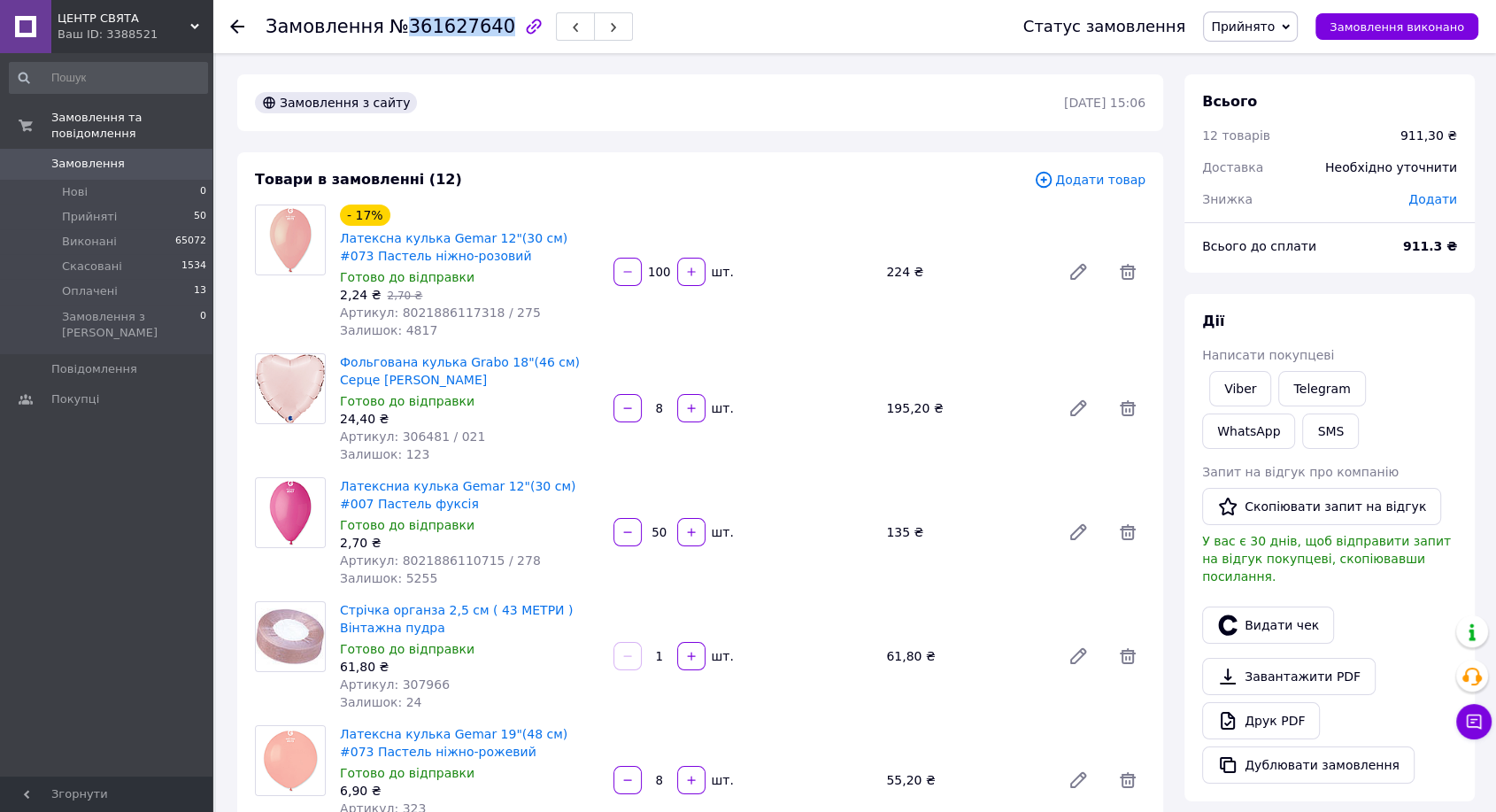
copy span "361627640"
click at [1223, 389] on link "Viber" at bounding box center [1240, 389] width 62 height 36
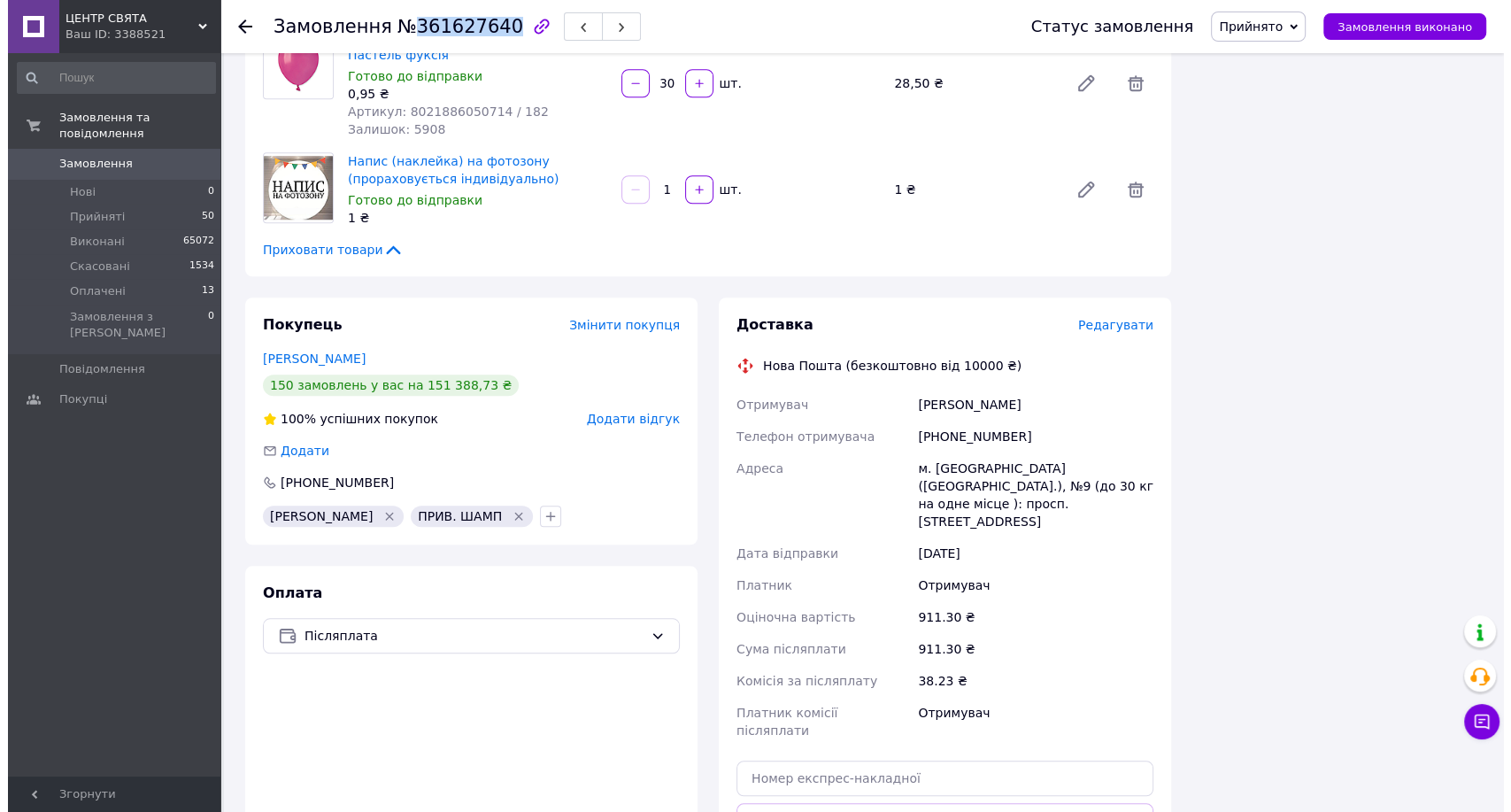
scroll to position [1672, 0]
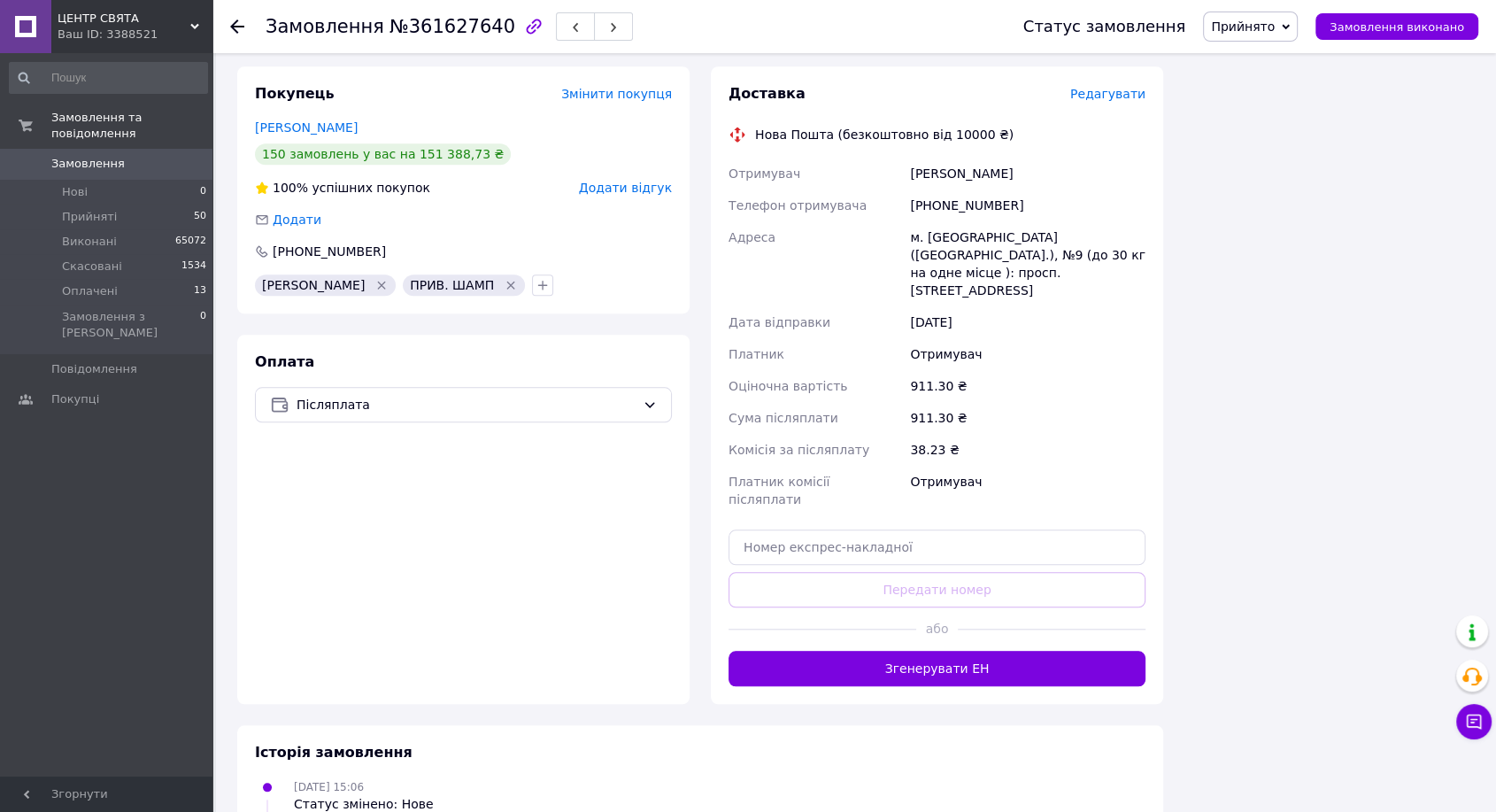
click at [1104, 87] on span "Редагувати" at bounding box center [1107, 93] width 76 height 14
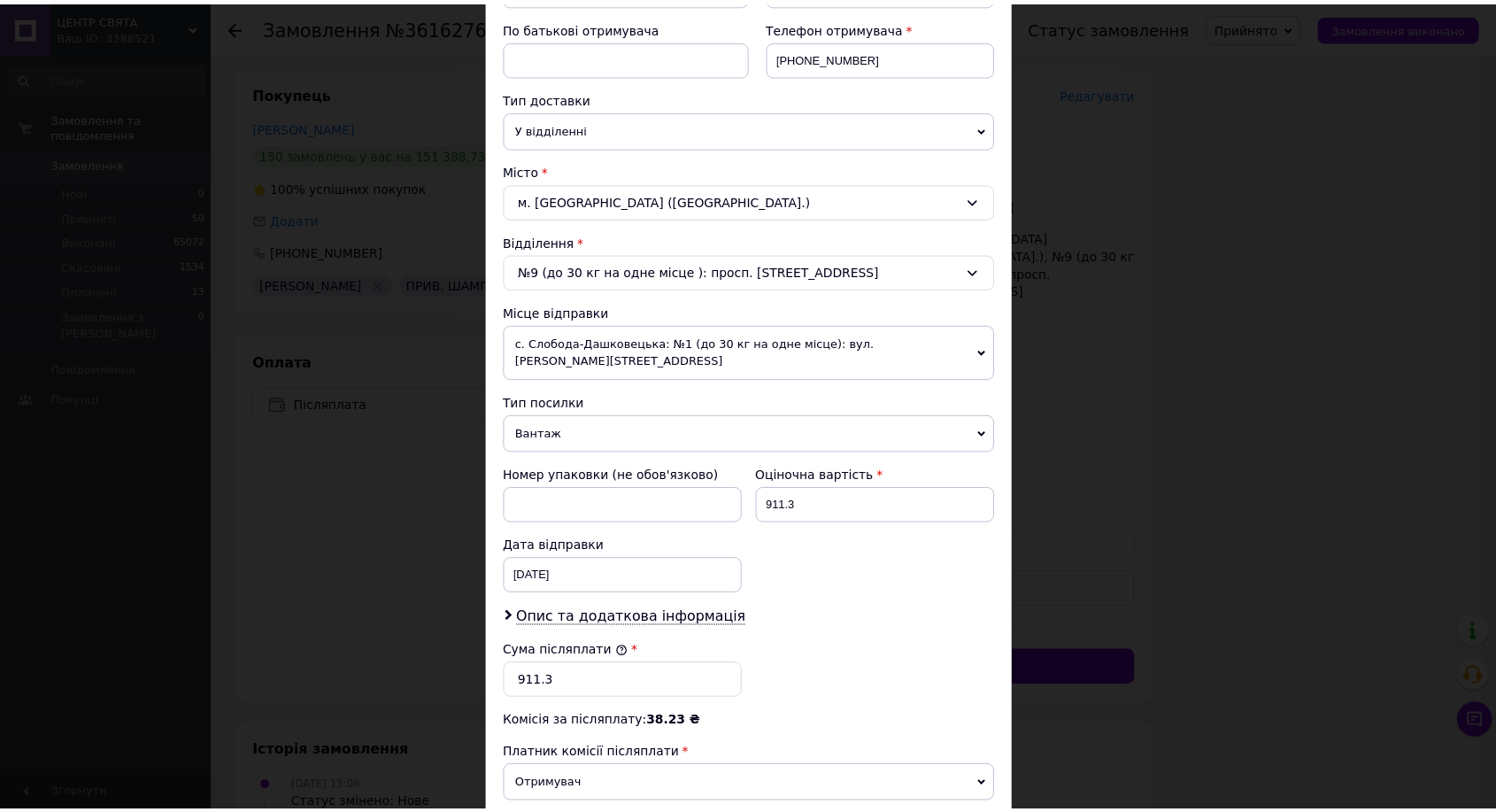
scroll to position [535, 0]
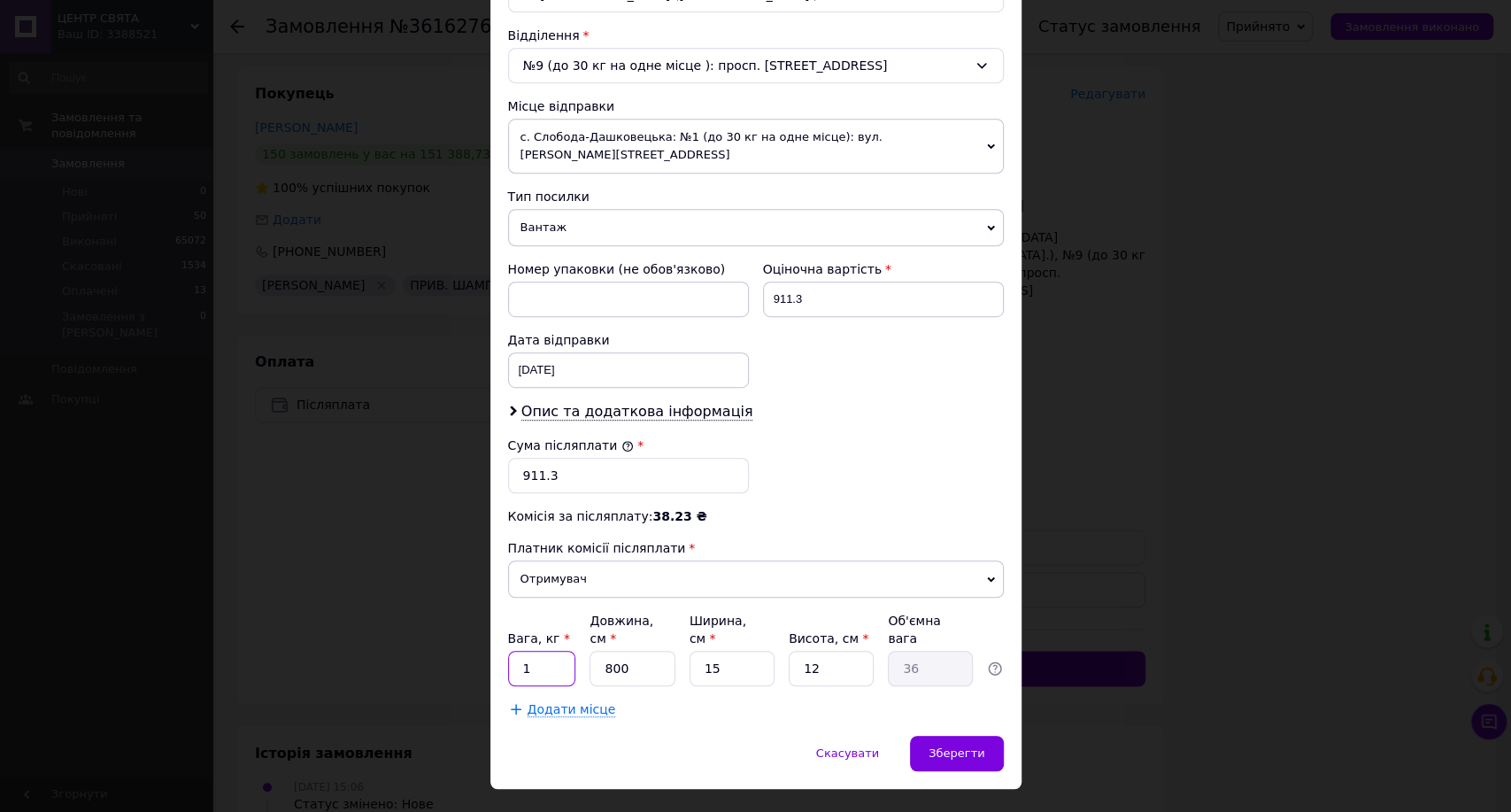
click at [542, 650] on input "1" at bounding box center [542, 668] width 68 height 36
type input "1"
type input "3"
type input "0.14"
type input "38"
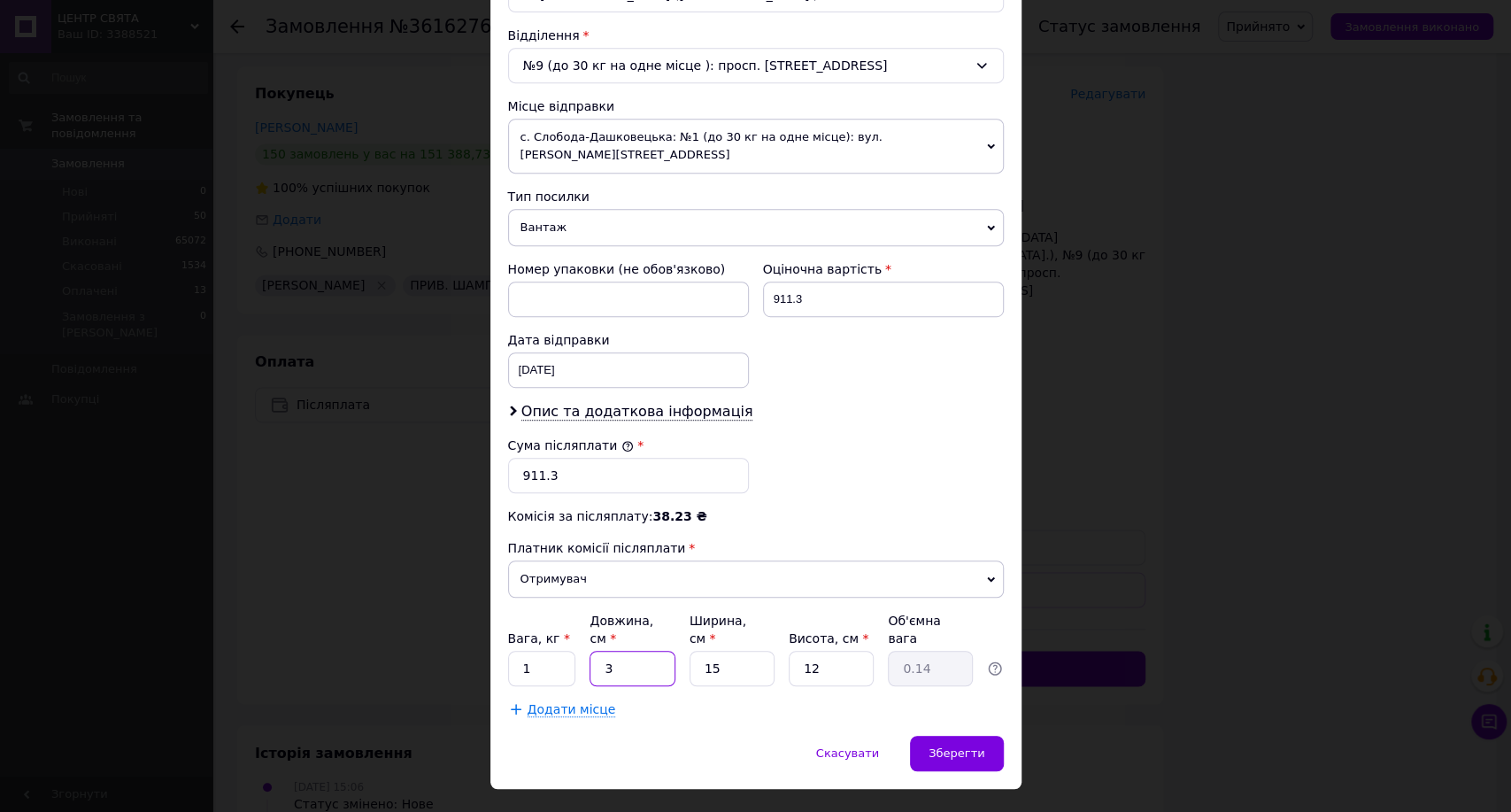
type input "1.71"
type input "38"
type input "2"
type input "0.23"
type input "24"
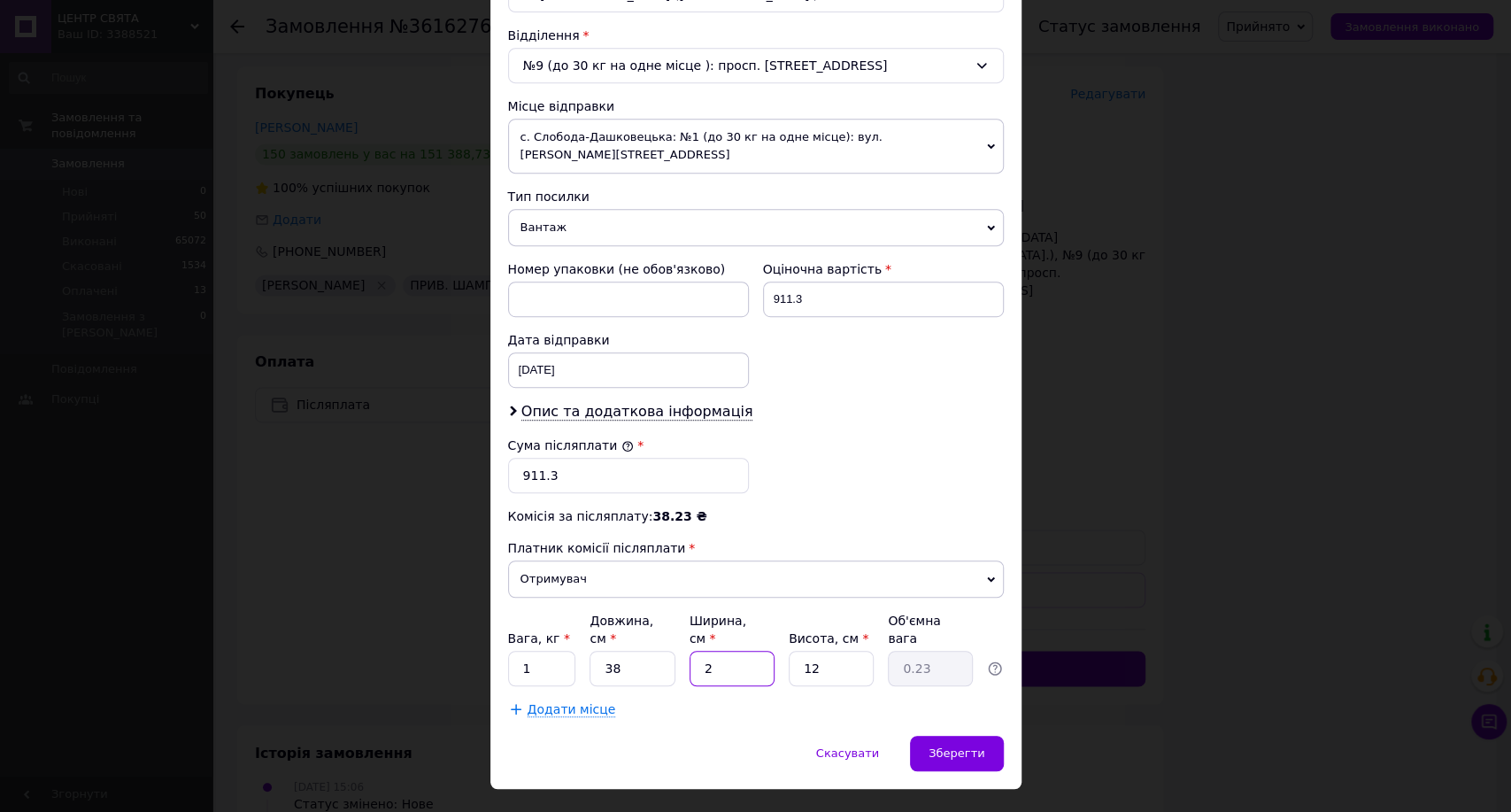
type input "2.74"
type input "24"
type input "1"
type input "0.23"
type input "10"
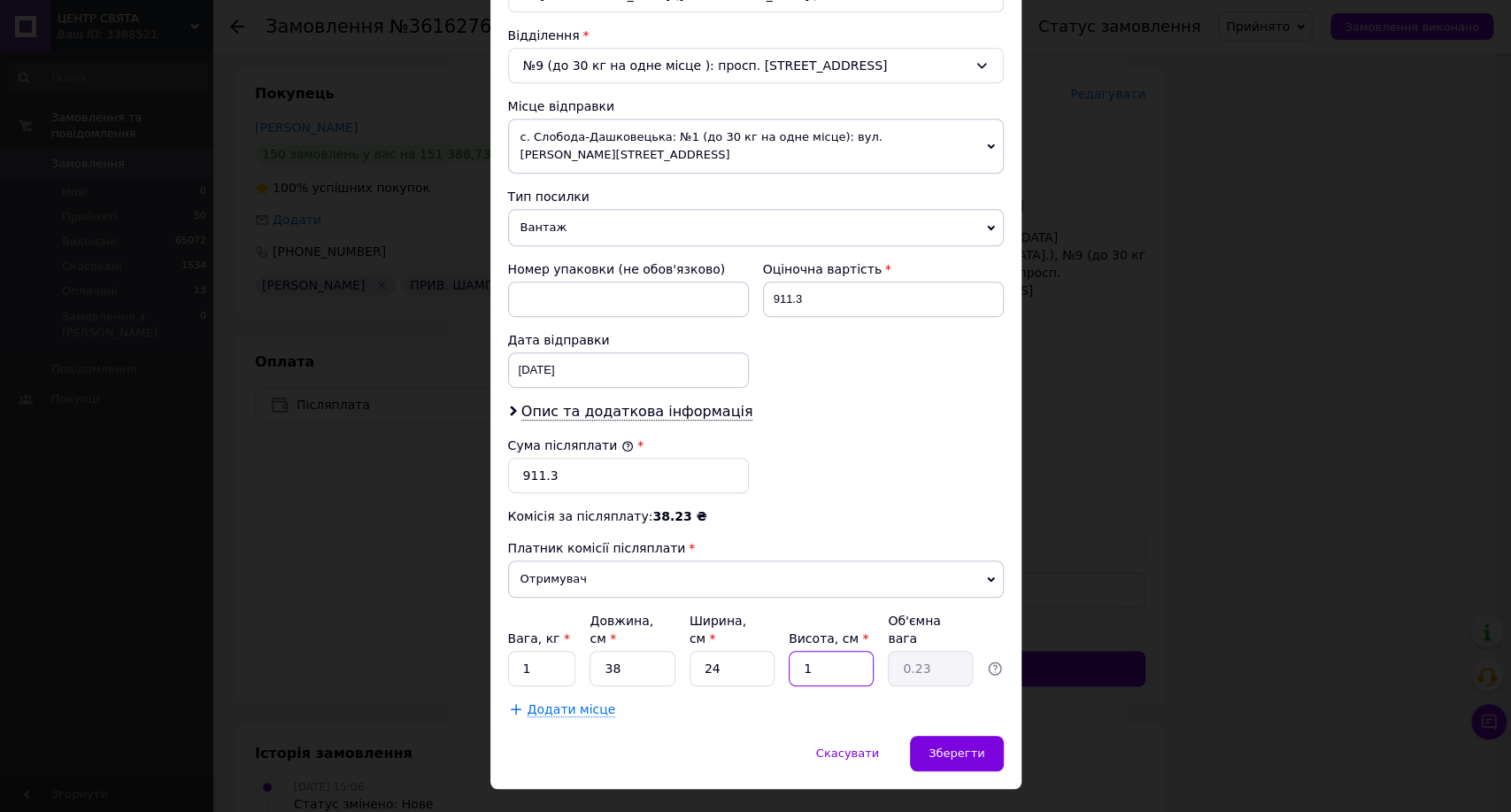
type input "2.28"
type input "10"
click at [962, 747] on span "Зберегти" at bounding box center [957, 753] width 56 height 13
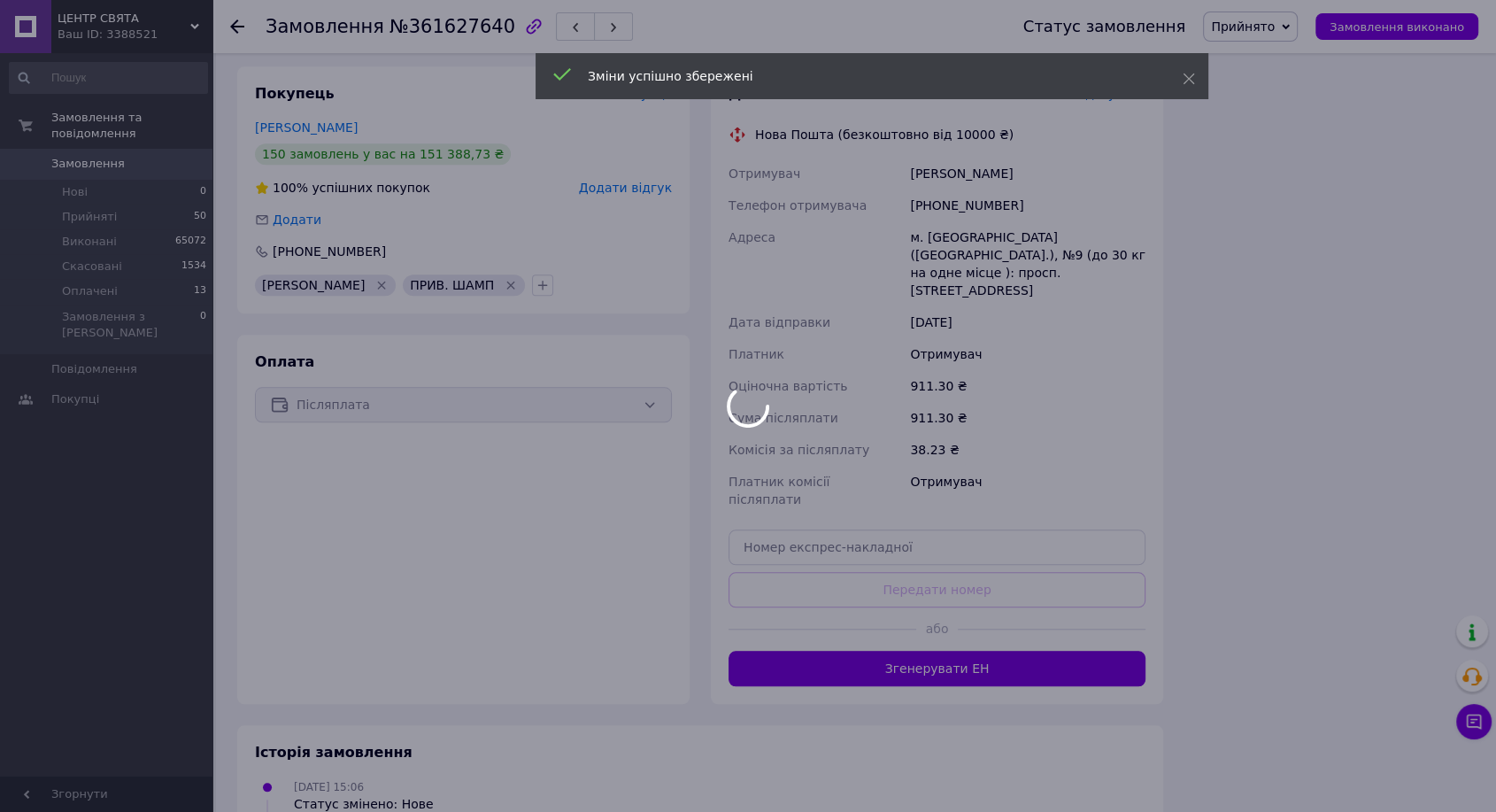
click at [904, 650] on button "Згенерувати ЕН" at bounding box center [937, 668] width 417 height 36
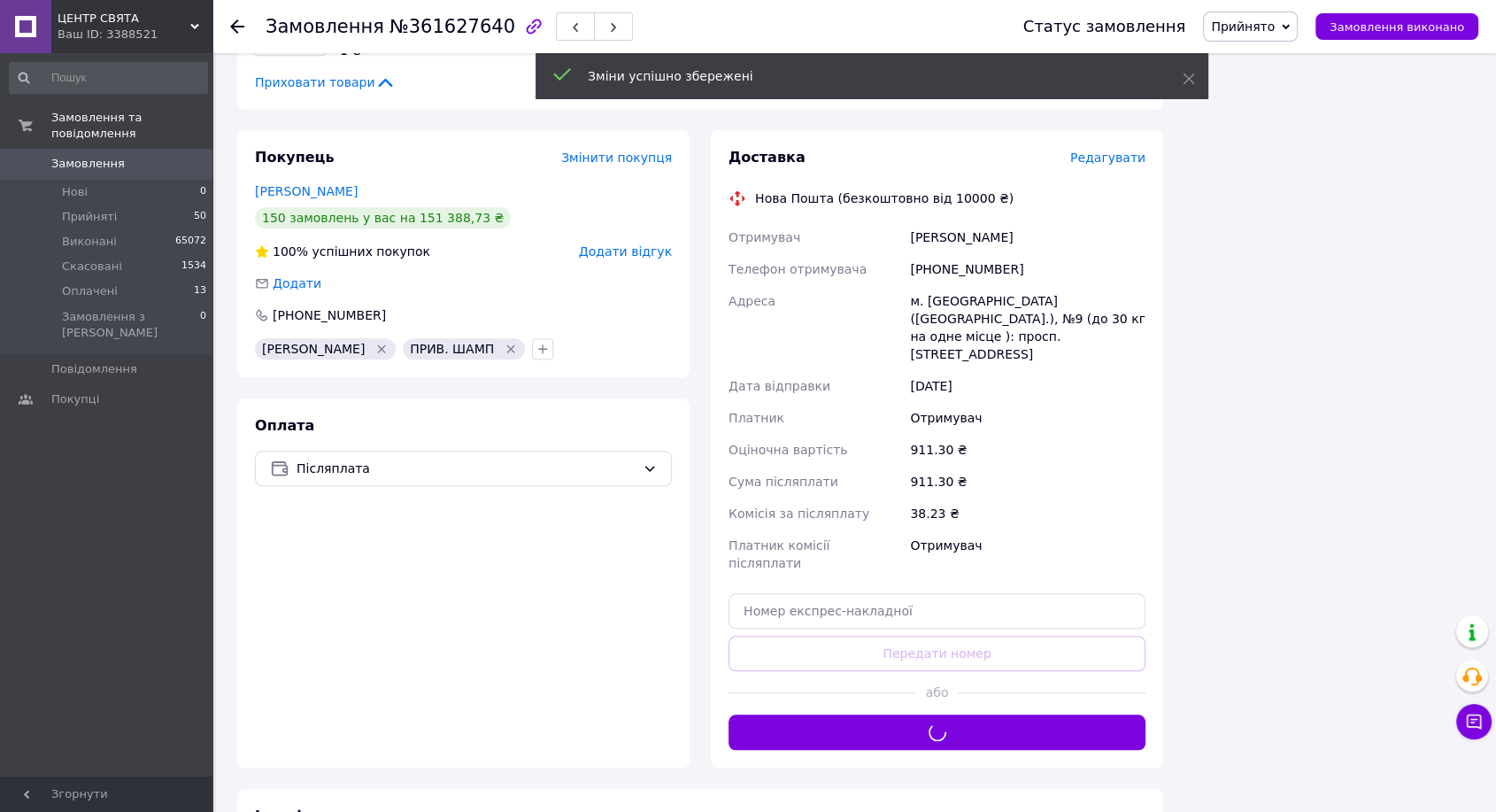
scroll to position [1573, 0]
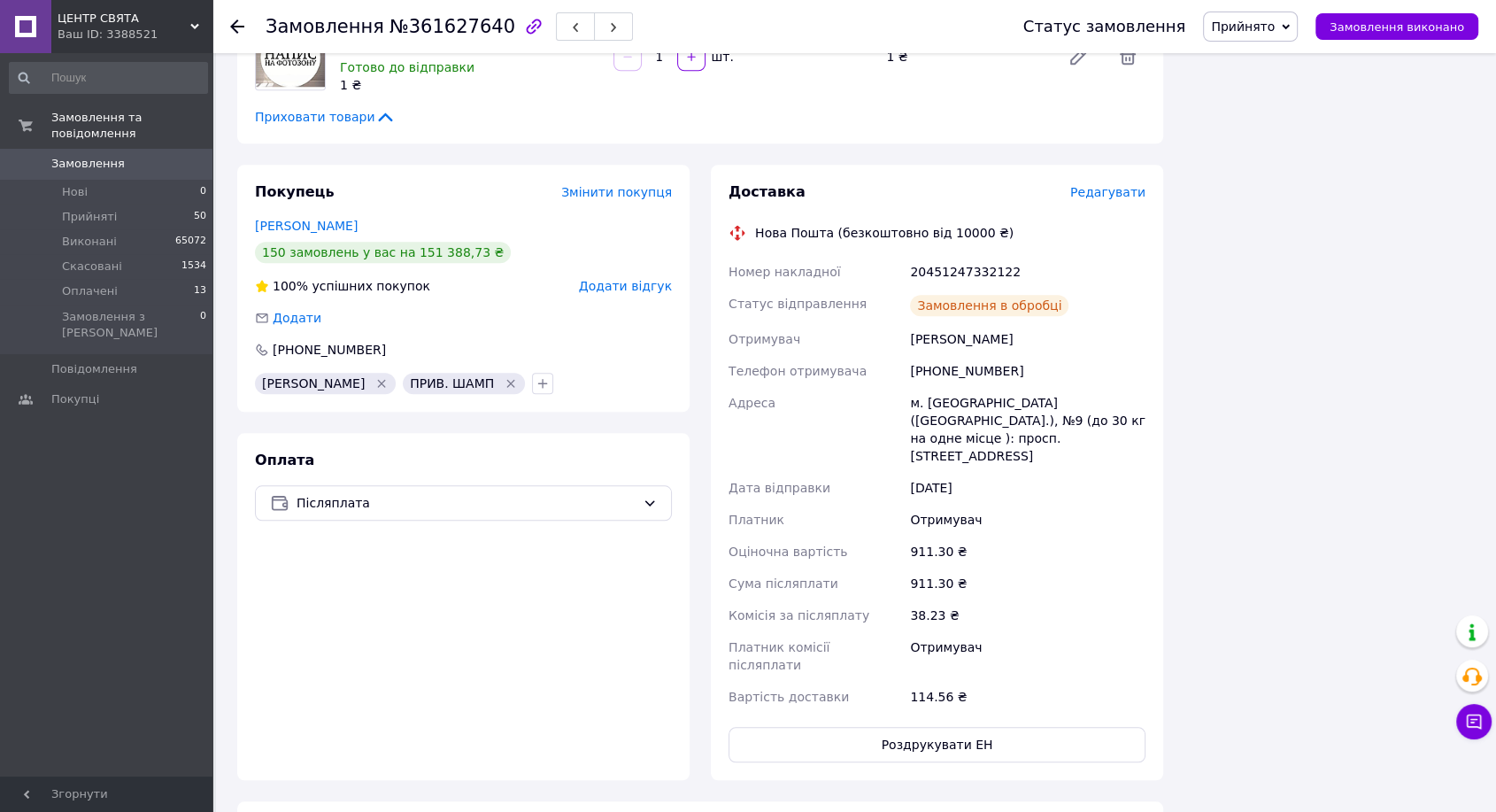
click at [960, 256] on div "20451247332122" at bounding box center [1028, 272] width 243 height 32
drag, startPoint x: 960, startPoint y: 249, endPoint x: 973, endPoint y: 254, distance: 13.9
copy div "20451247332122"
click at [1419, 21] on span "Замовлення виконано" at bounding box center [1397, 27] width 135 height 13
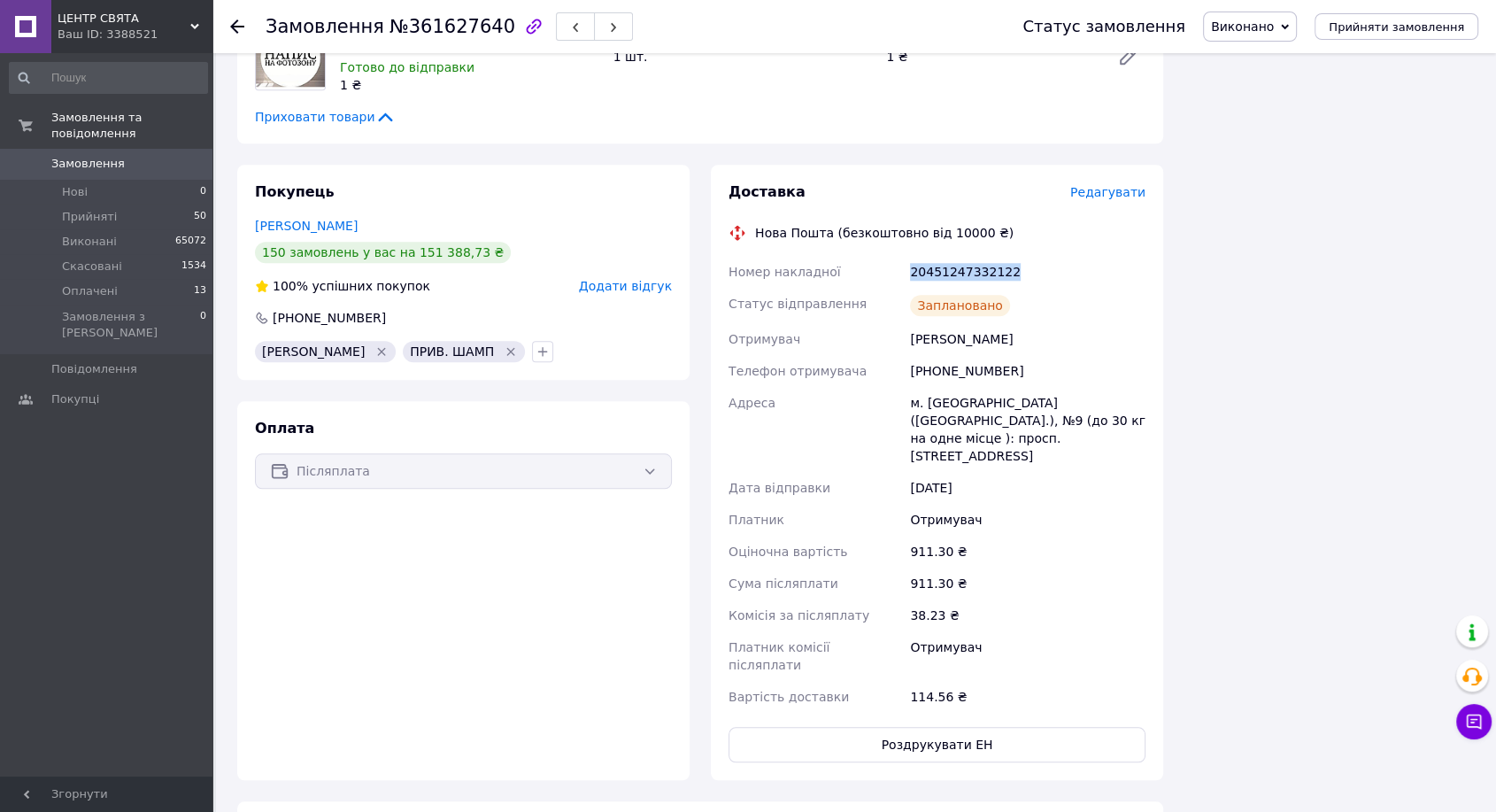
click at [944, 256] on div "20451247332122" at bounding box center [1028, 272] width 243 height 32
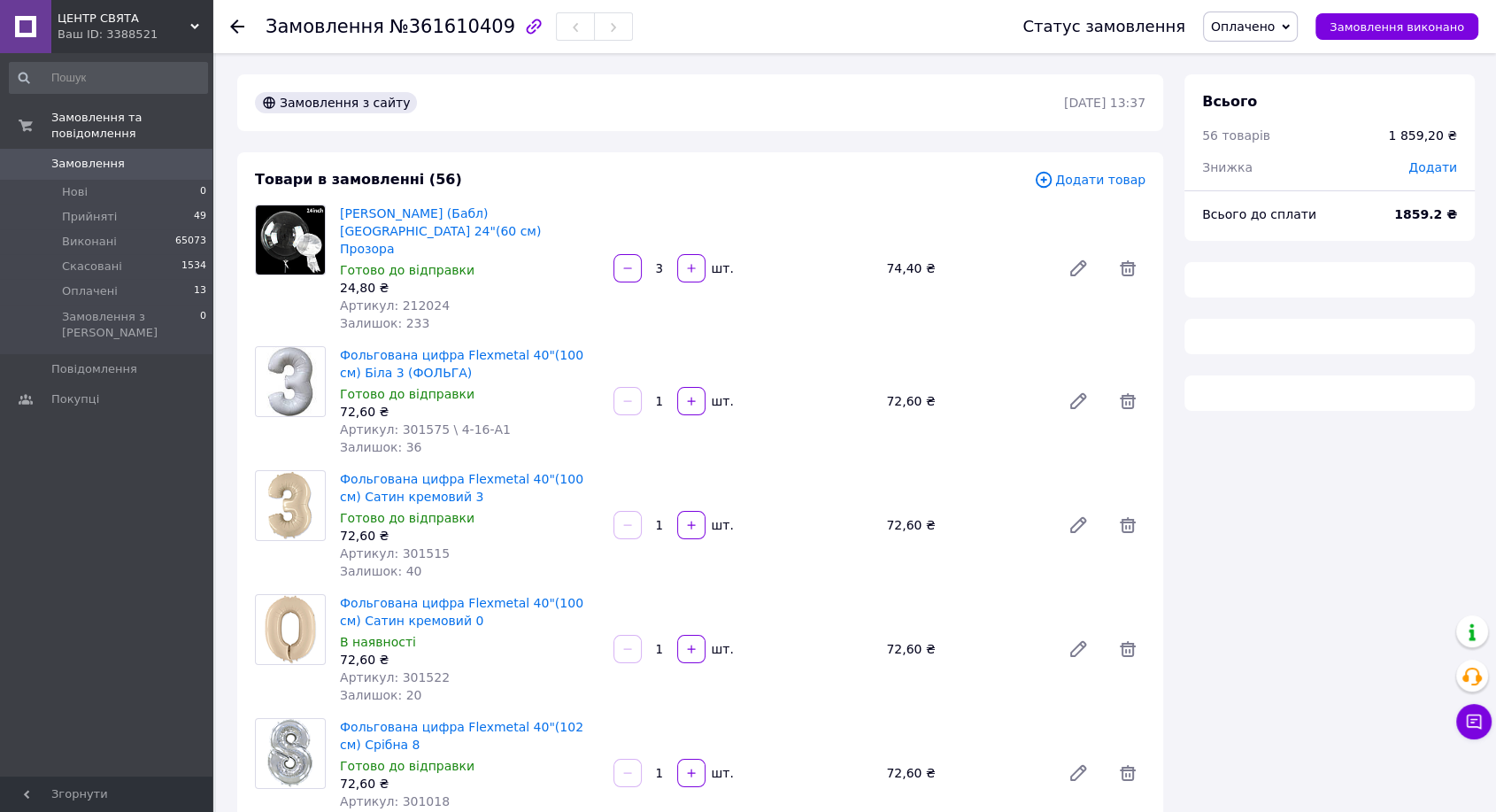
click at [470, 25] on span "№361610409" at bounding box center [452, 26] width 126 height 21
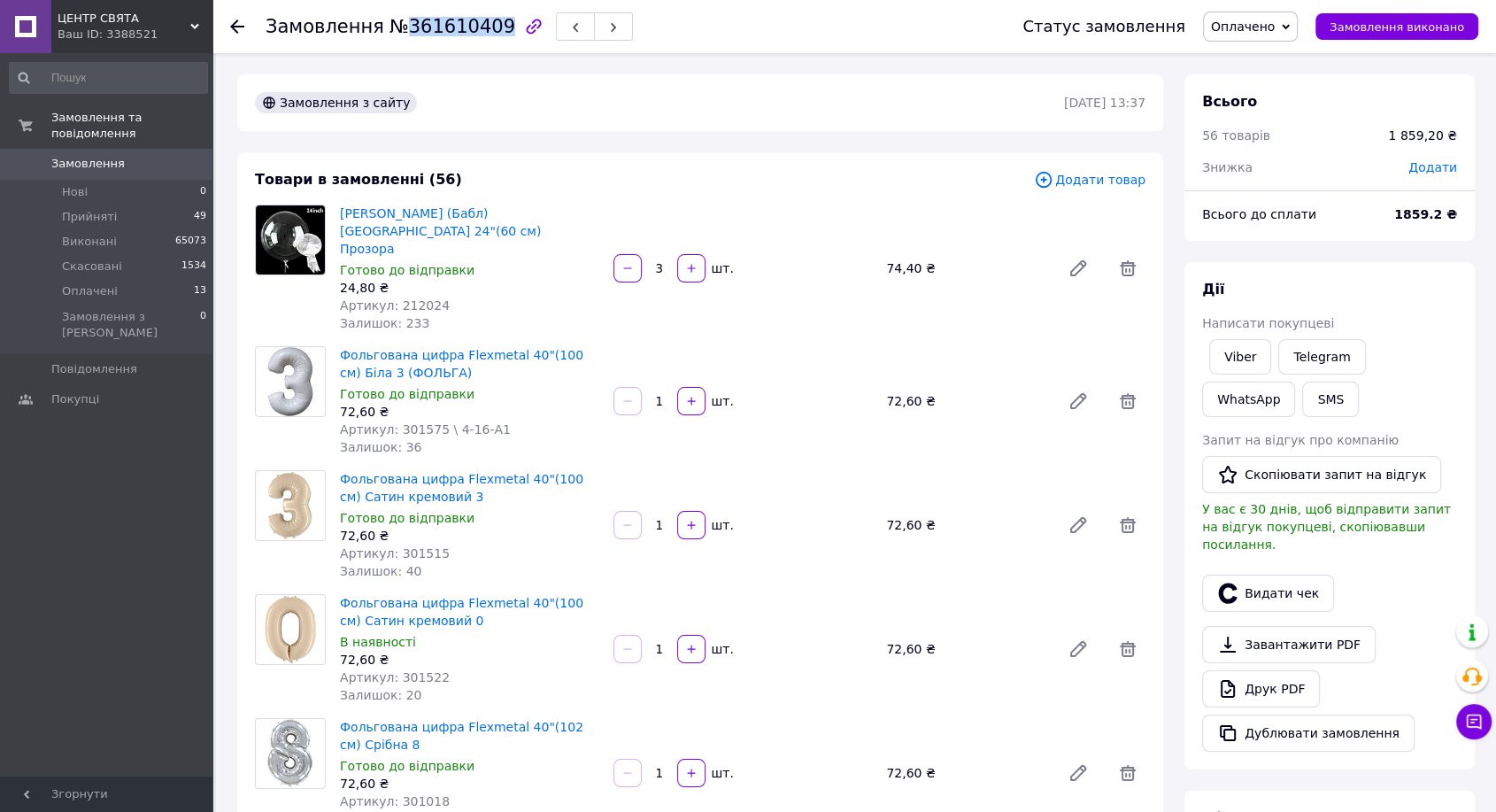
copy span "361610409"
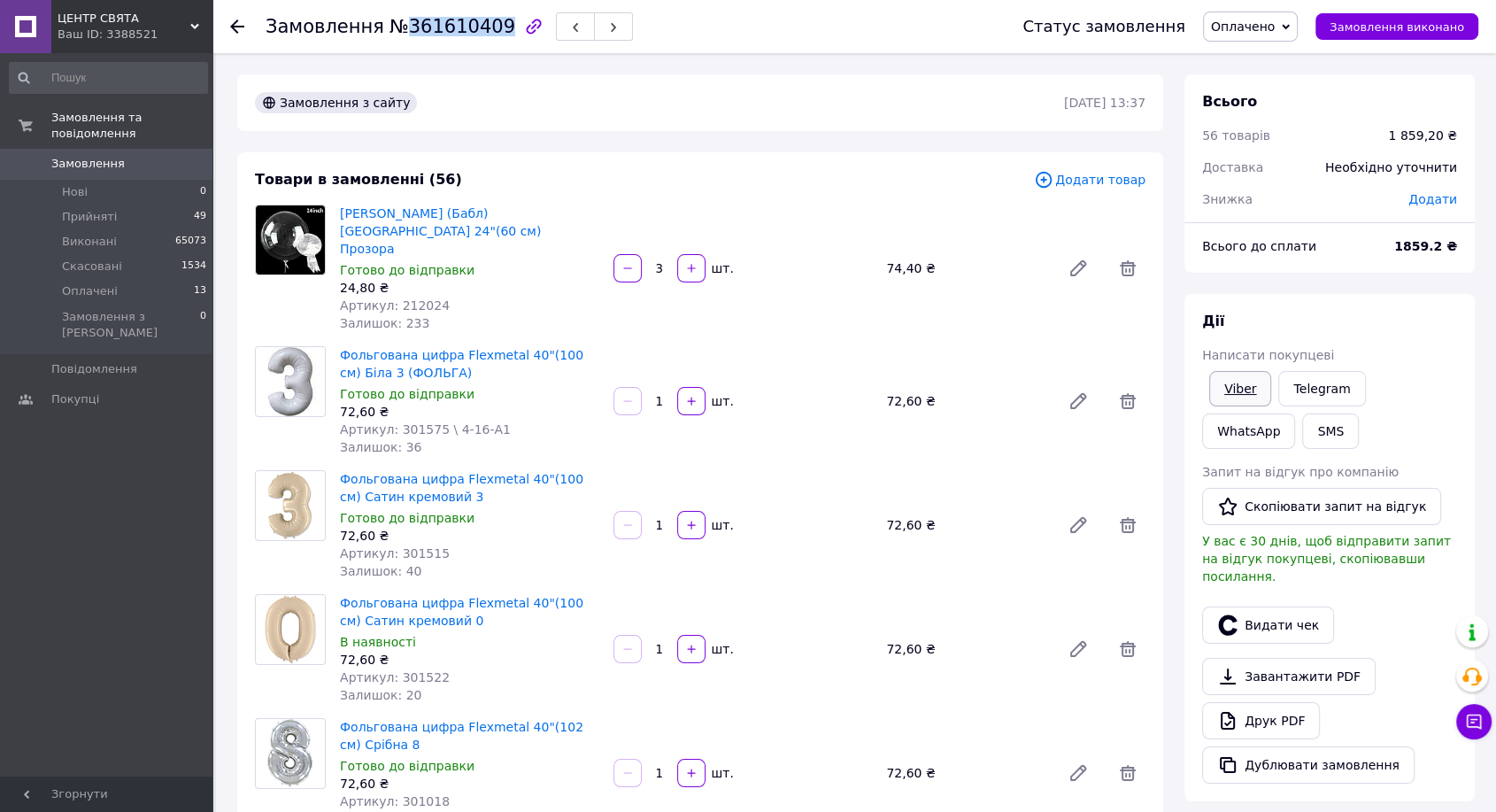
click at [1234, 397] on link "Viber" at bounding box center [1240, 389] width 62 height 36
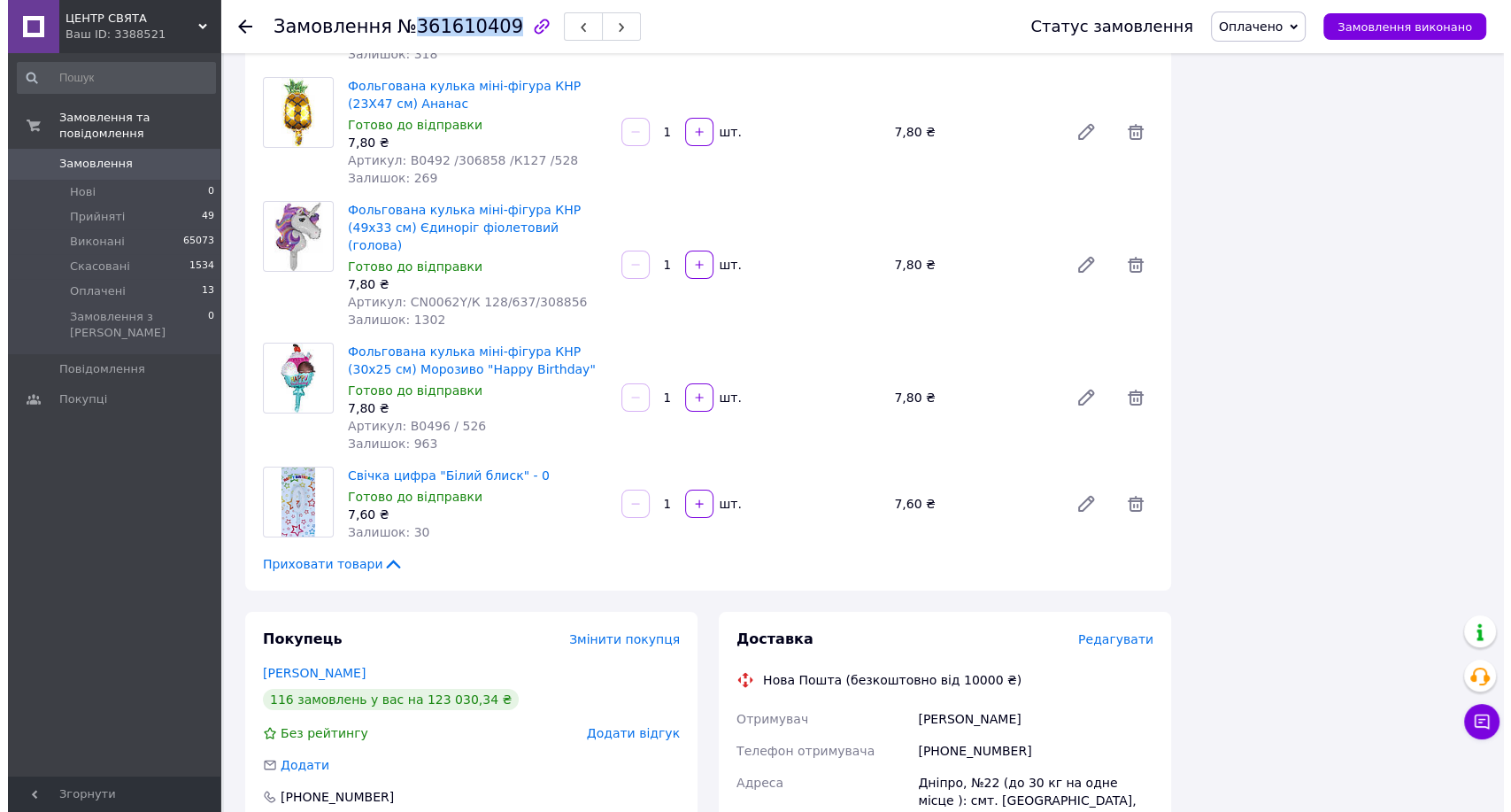
scroll to position [6745, 0]
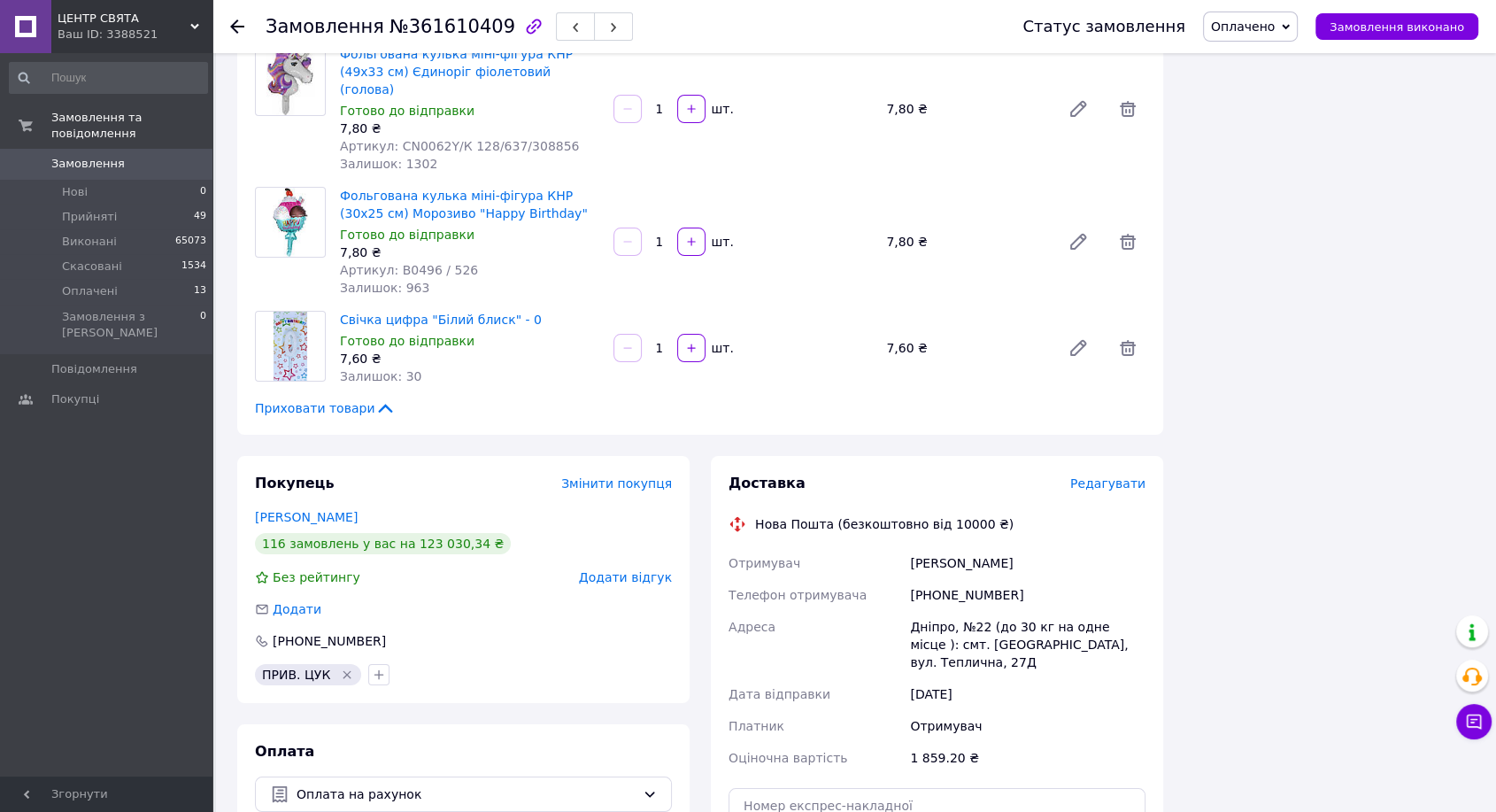
click at [1123, 477] on span "Редагувати" at bounding box center [1107, 483] width 76 height 14
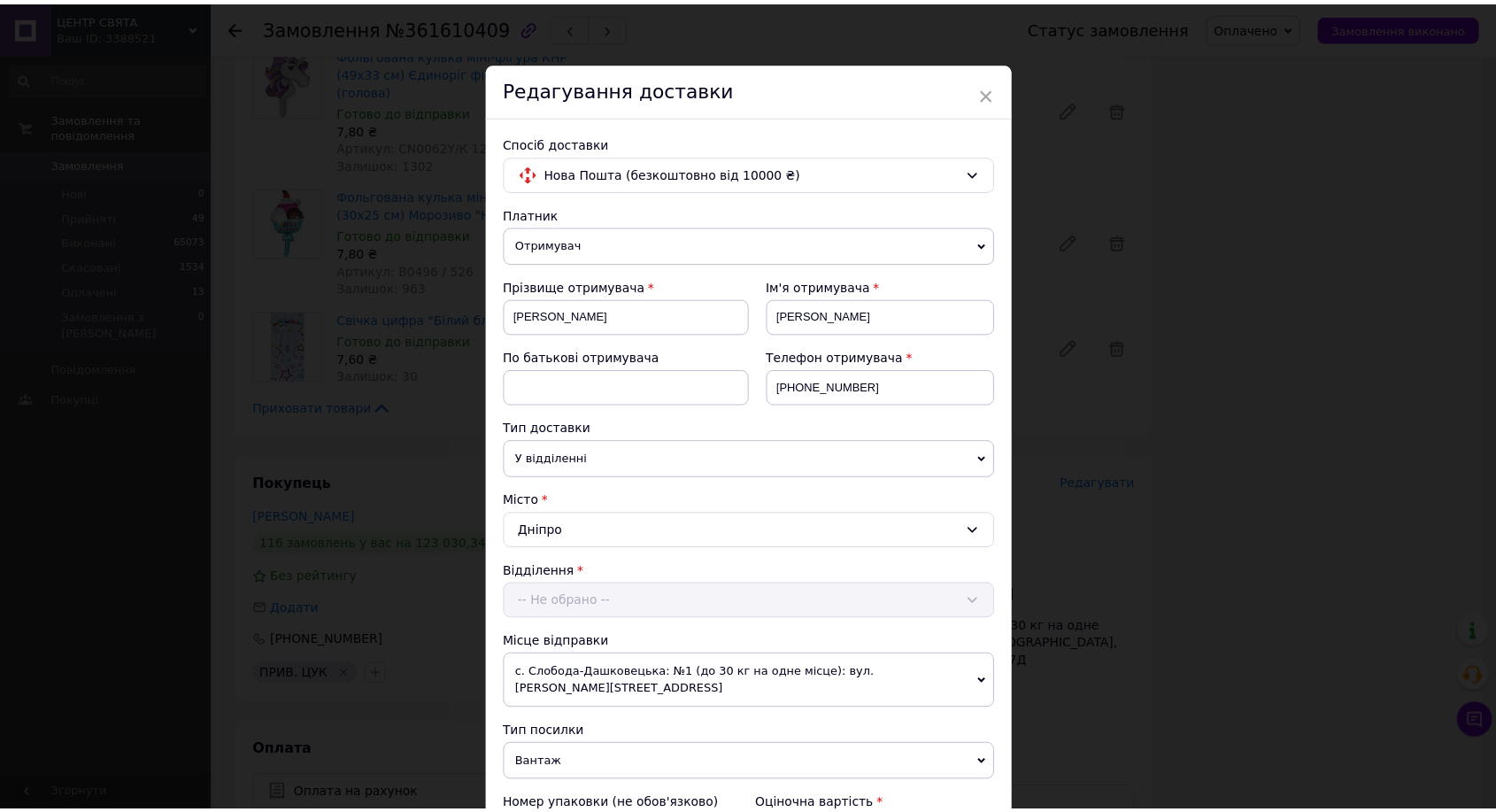
scroll to position [392, 0]
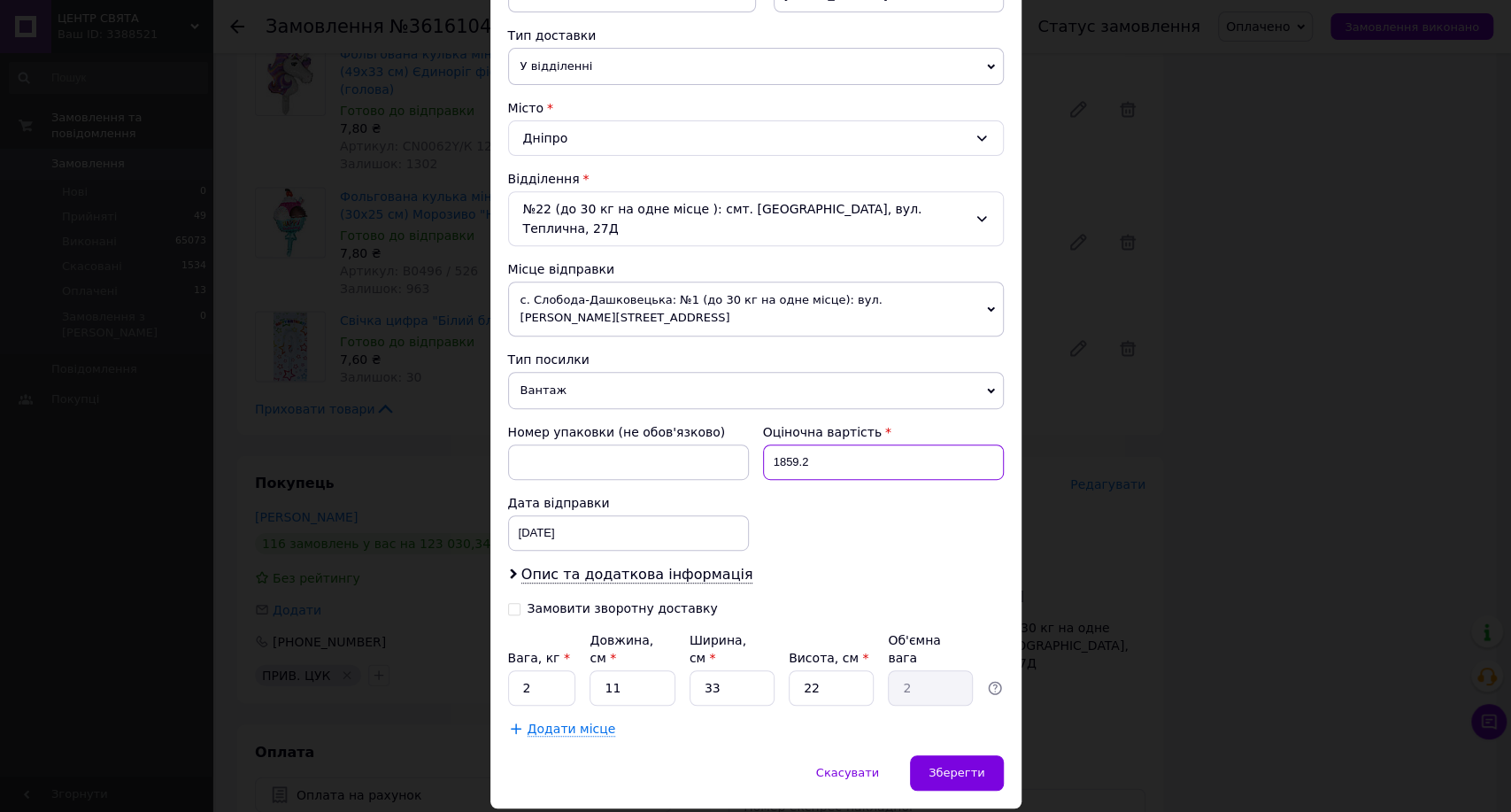
drag, startPoint x: 734, startPoint y: 421, endPoint x: 723, endPoint y: 421, distance: 11.0
click at [723, 421] on div "Номер упаковки (не обов'язково) Оціночна вартість 1859.2 Дата відправки 12.09.2…" at bounding box center [756, 487] width 510 height 142
type input "200"
click at [554, 670] on input "2" at bounding box center [542, 688] width 68 height 36
type input "1"
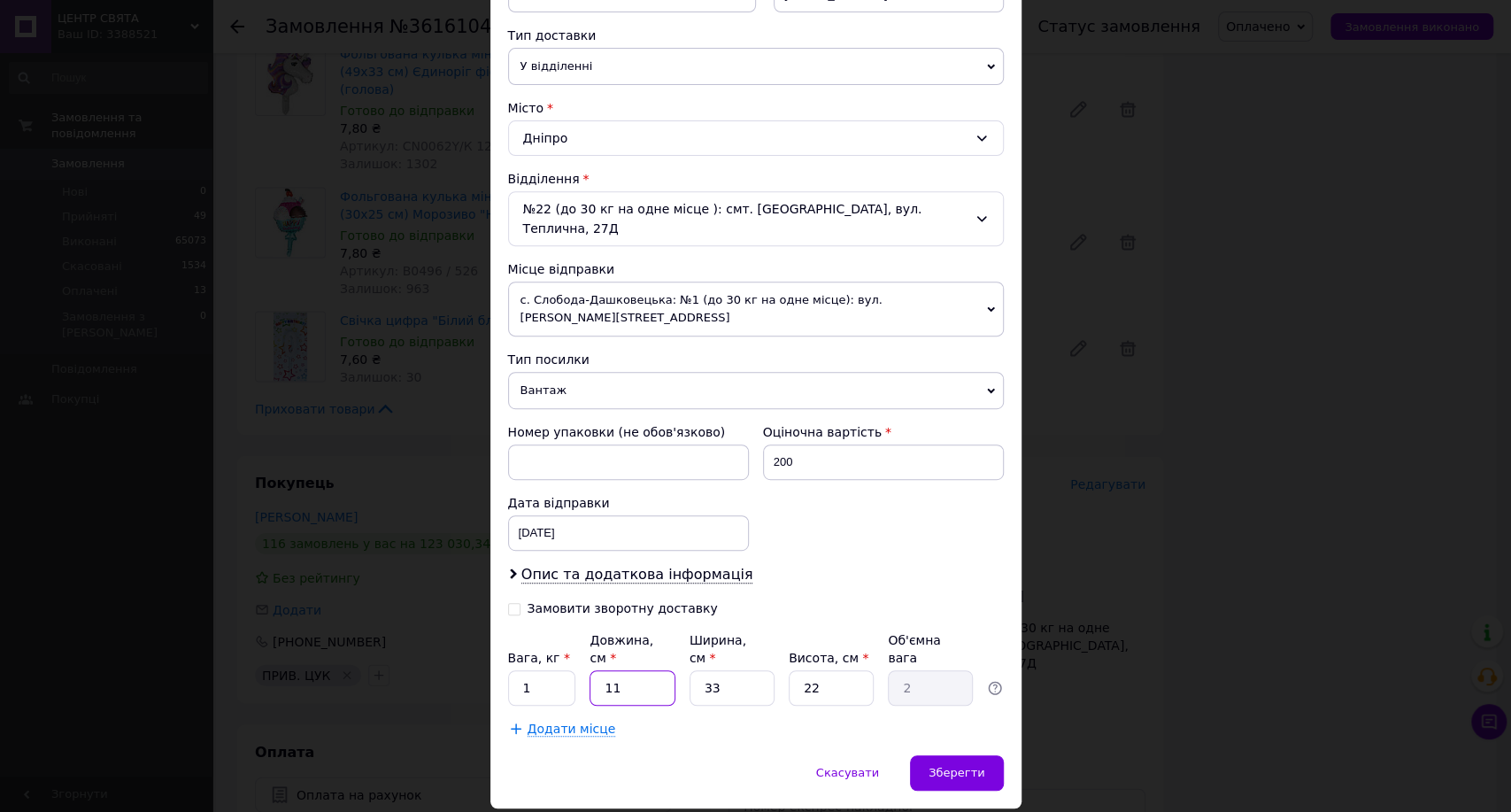
type input "5"
type input "0.91"
type input "52"
type input "9.44"
type input "52"
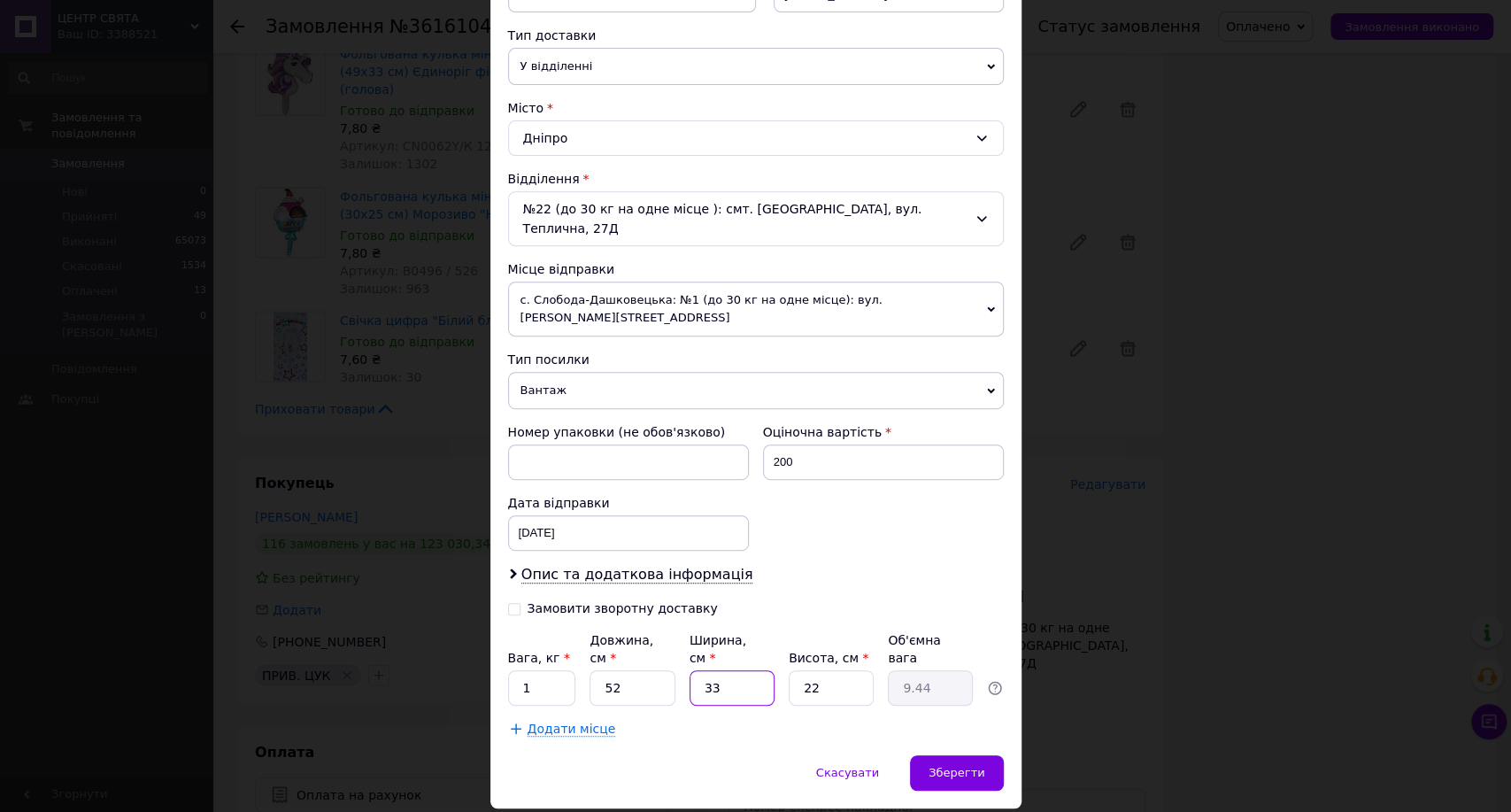
type input "1"
type input "0.29"
type input "14"
type input "4"
type input "14"
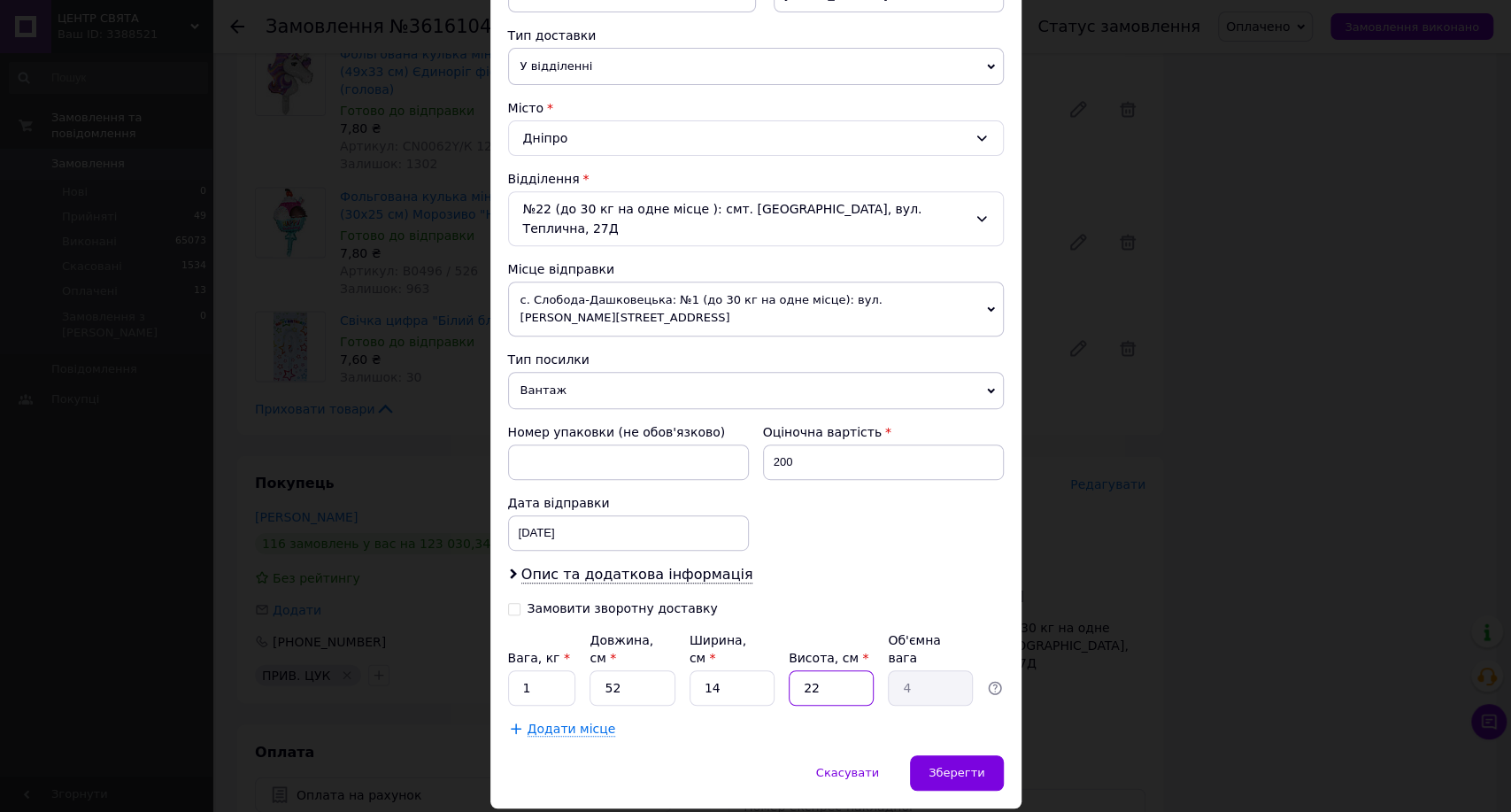
type input "1"
type input "0.18"
type input "16"
type input "2.91"
type input "16"
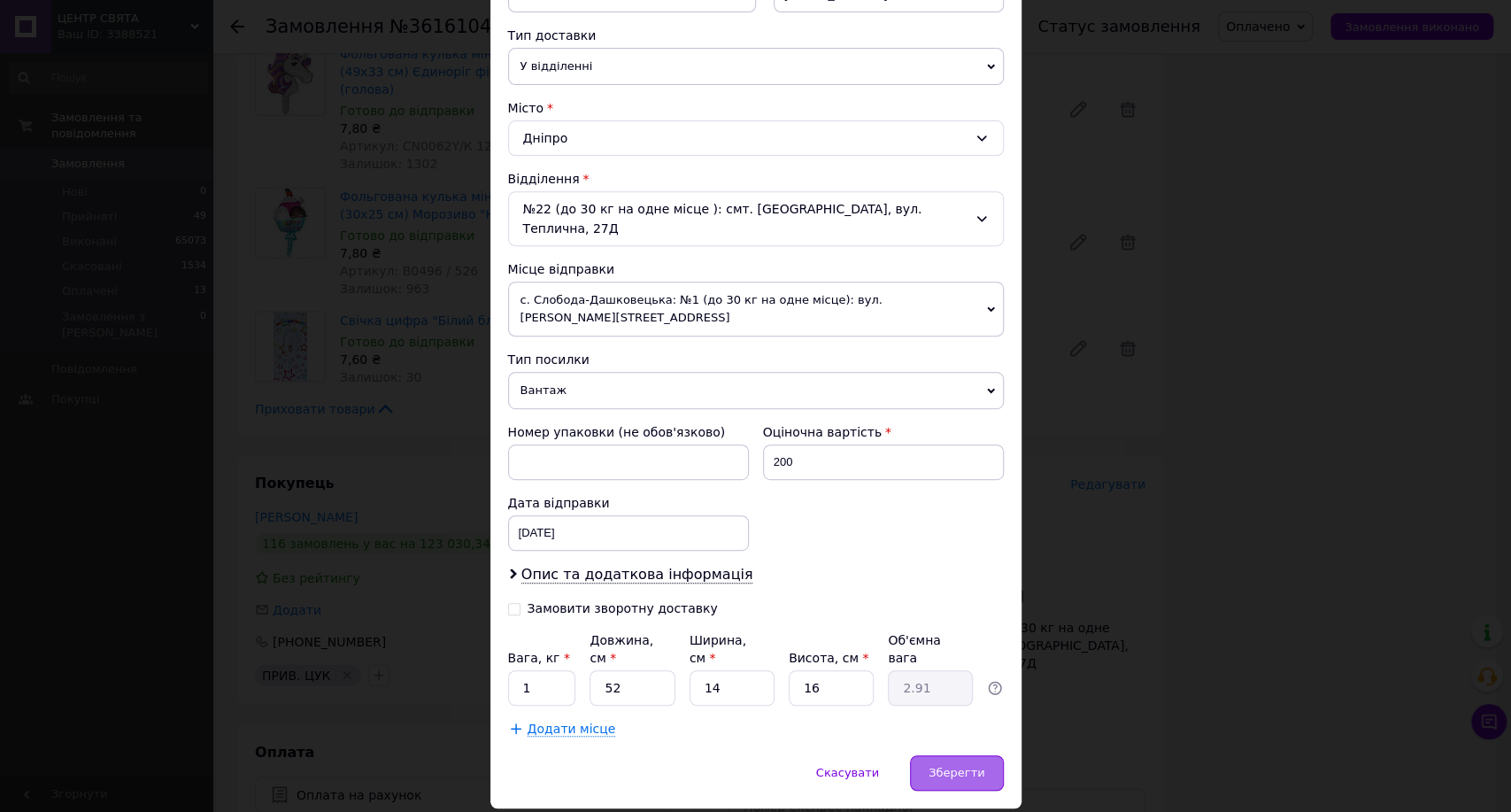
click at [928, 755] on div "Зберегти" at bounding box center [956, 773] width 93 height 36
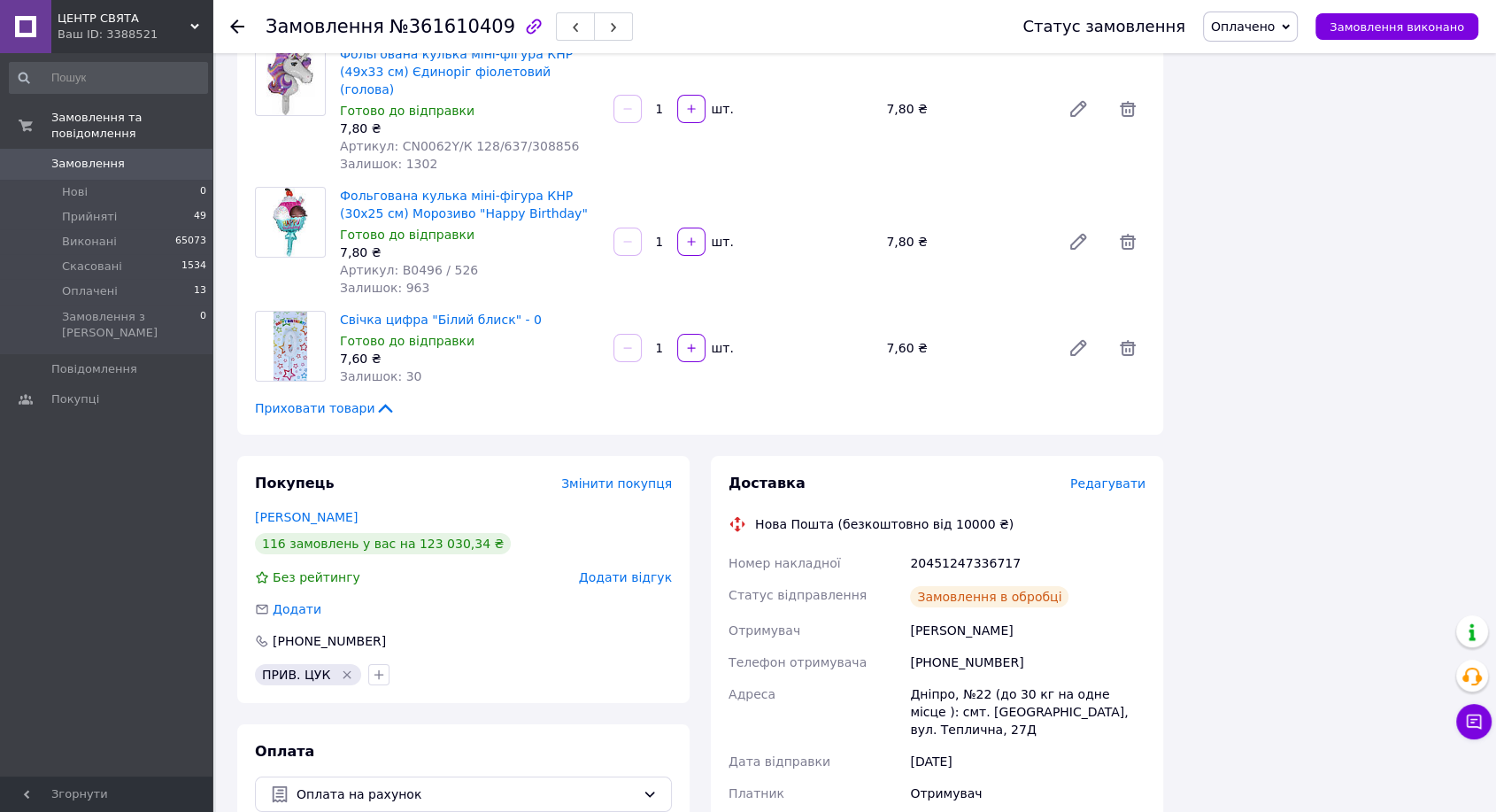
click at [1383, 31] on span "Замовлення виконано" at bounding box center [1397, 27] width 135 height 13
click at [936, 547] on div "20451247336717" at bounding box center [1028, 563] width 243 height 32
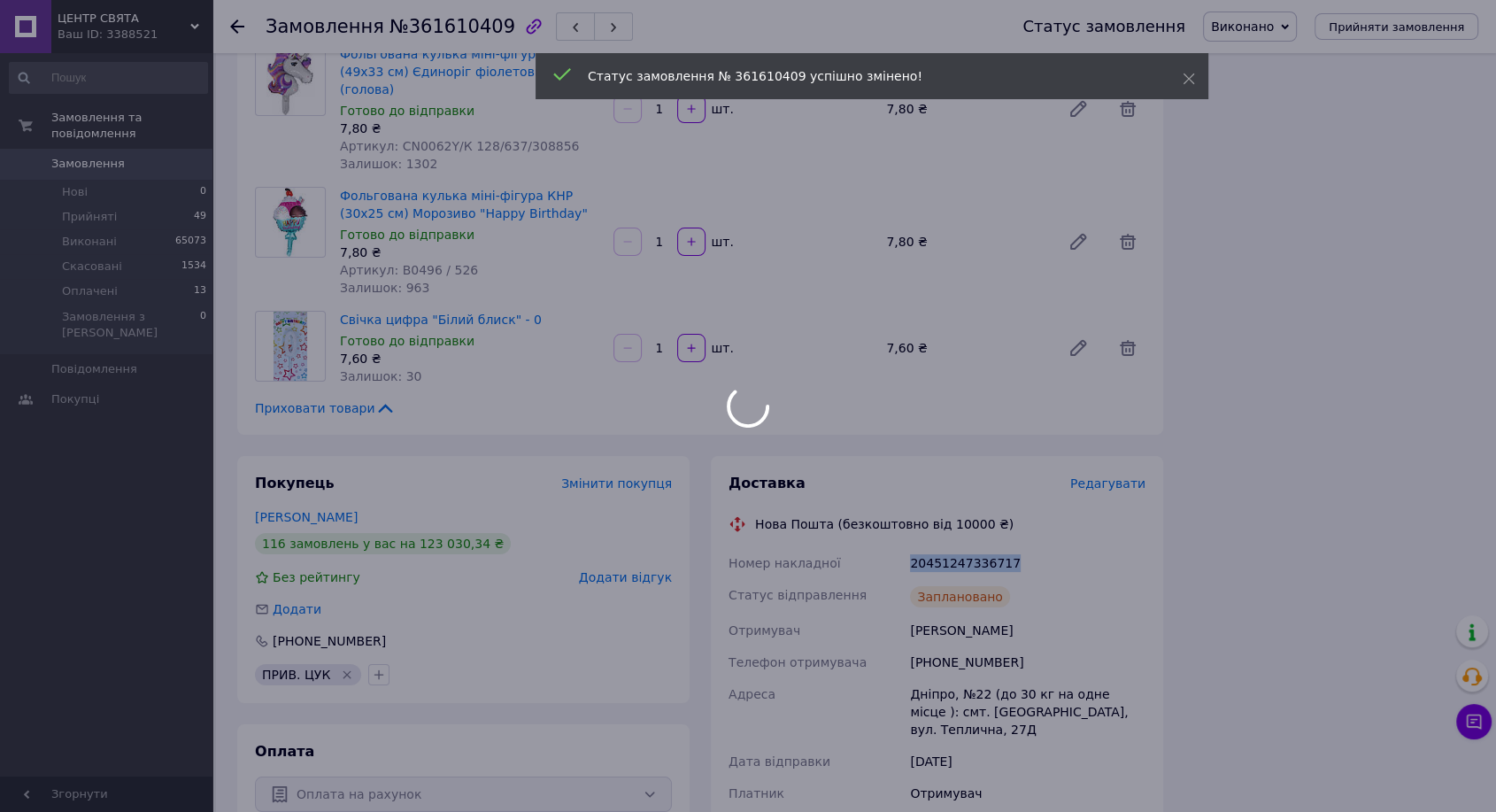
copy div "20451247336717"
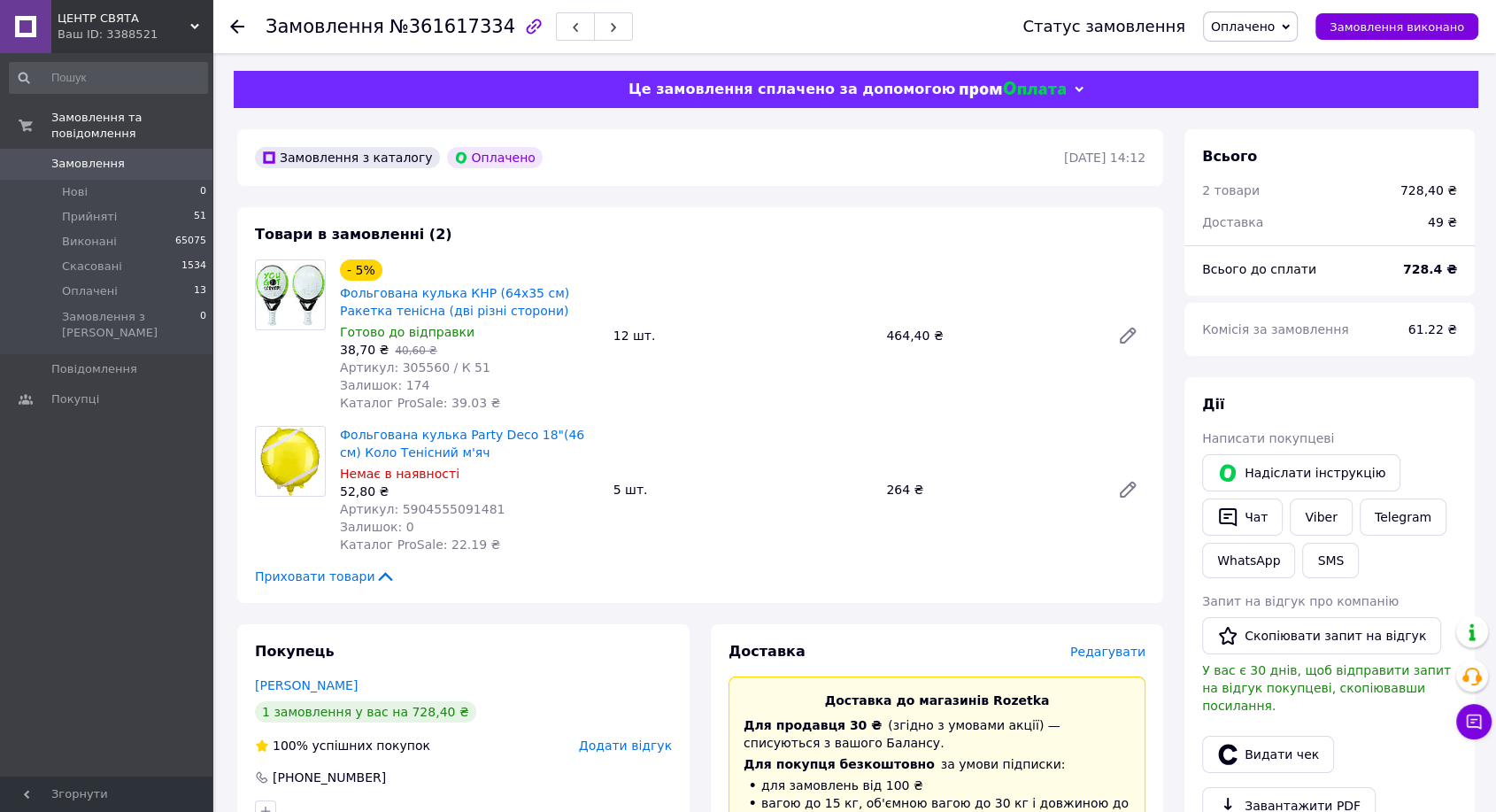
click at [411, 31] on span "№361617334" at bounding box center [452, 26] width 126 height 21
drag, startPoint x: 411, startPoint y: 31, endPoint x: 420, endPoint y: 33, distance: 9.2
copy span "361617334"
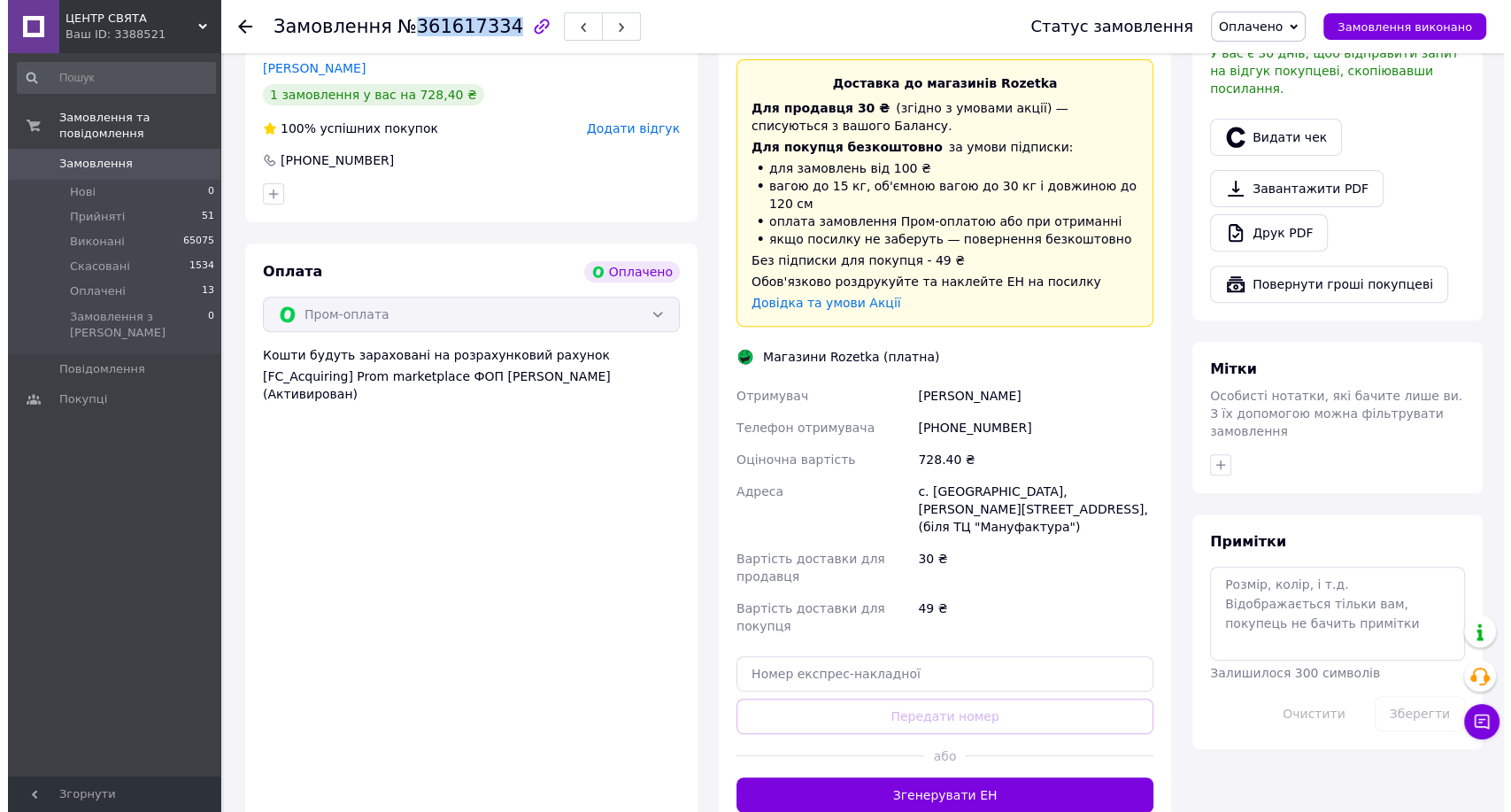
scroll to position [519, 0]
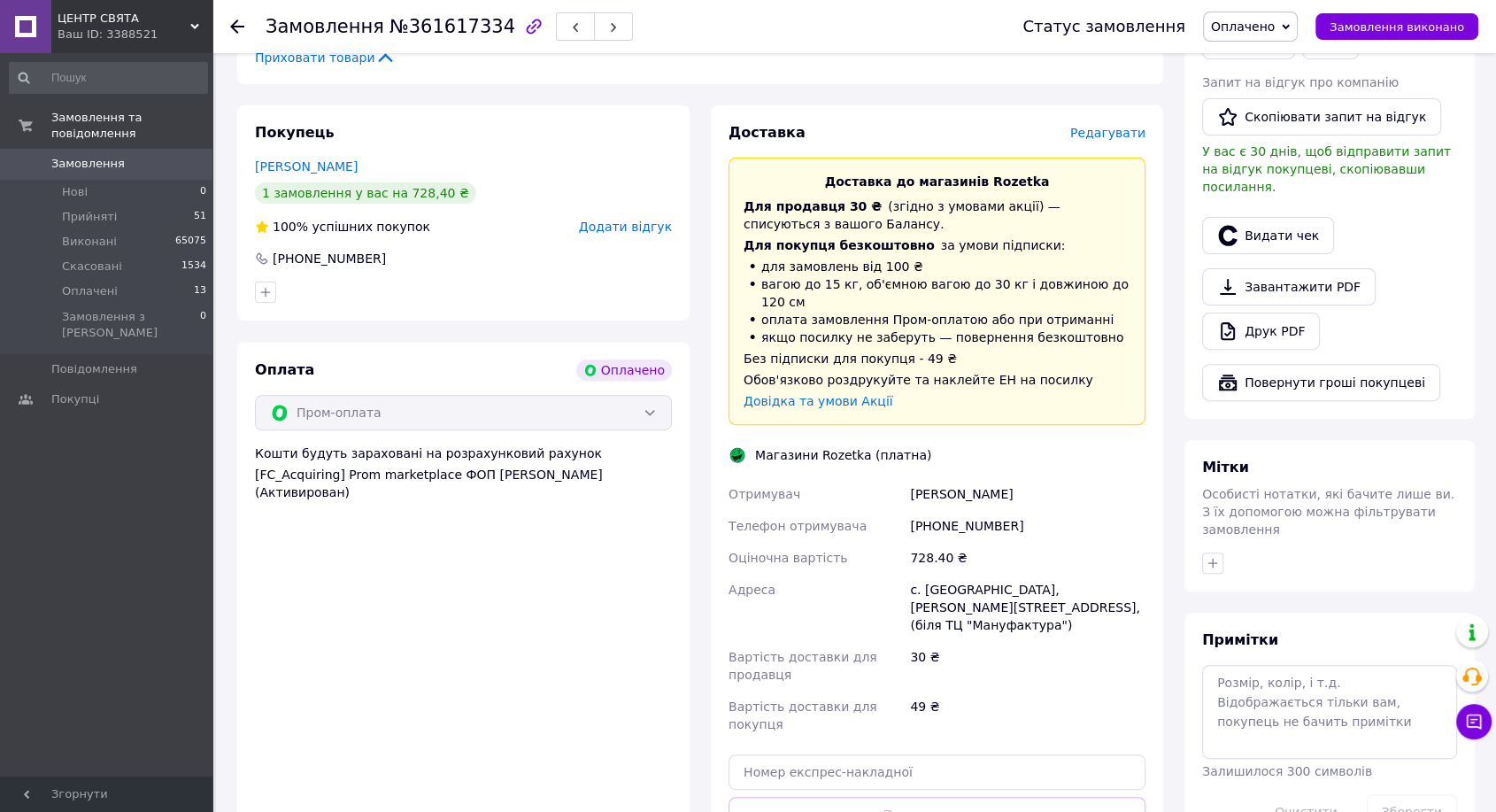
click at [1117, 136] on span "Редагувати" at bounding box center [1107, 133] width 76 height 14
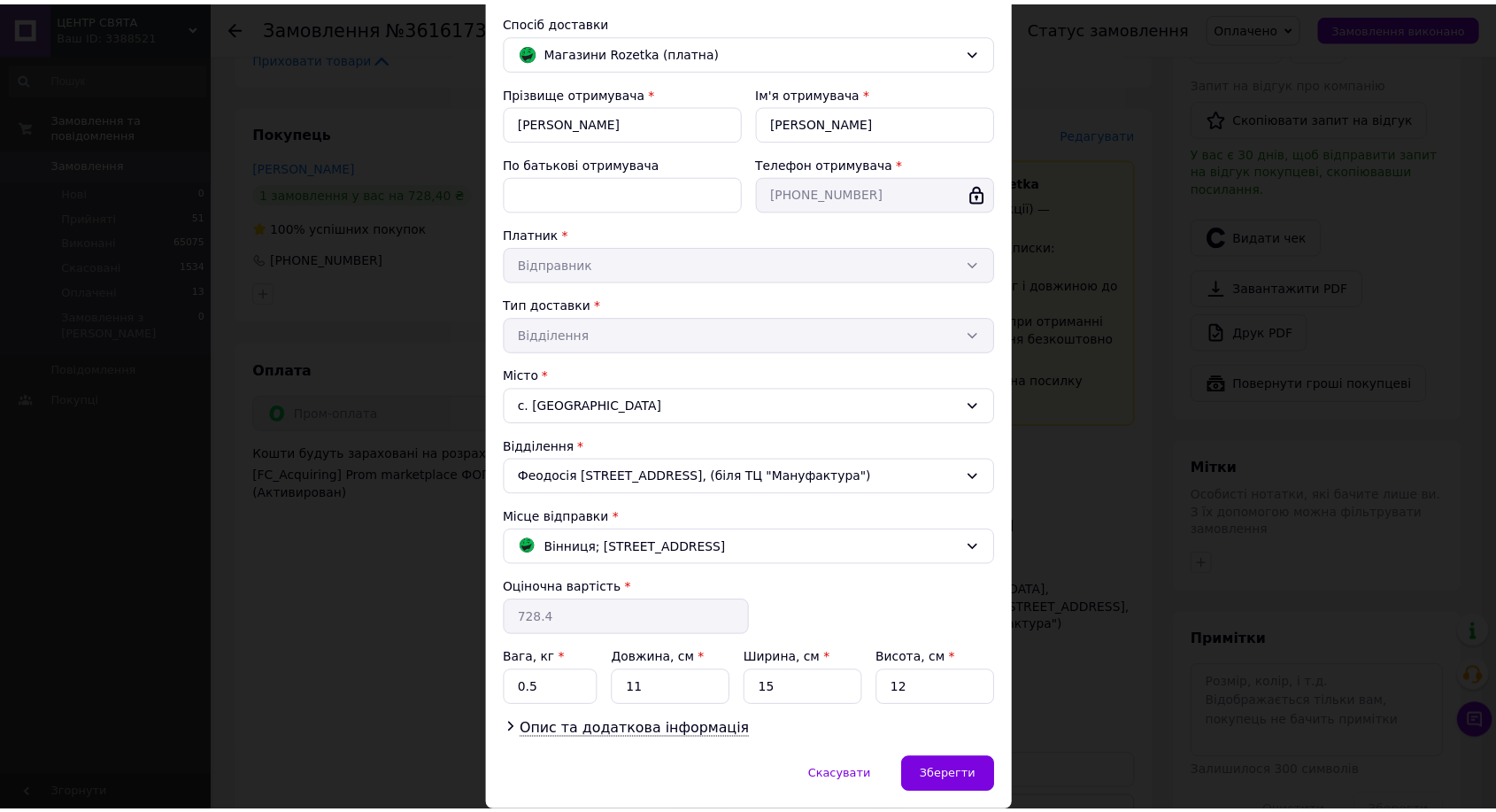
scroll to position [179, 0]
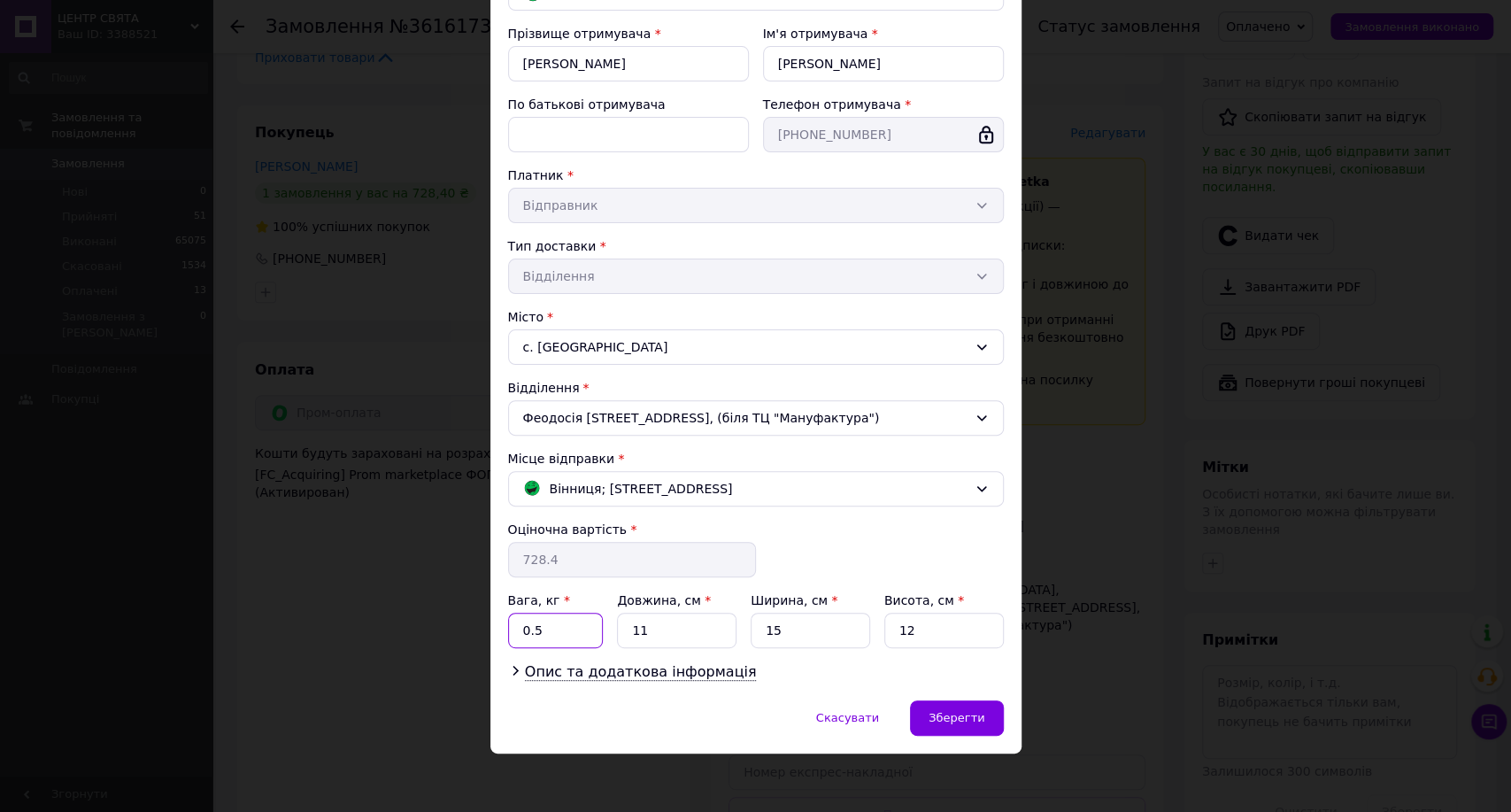
click at [551, 619] on input "0.5" at bounding box center [556, 631] width 95 height 36
type input "0"
type input "1"
type input "5"
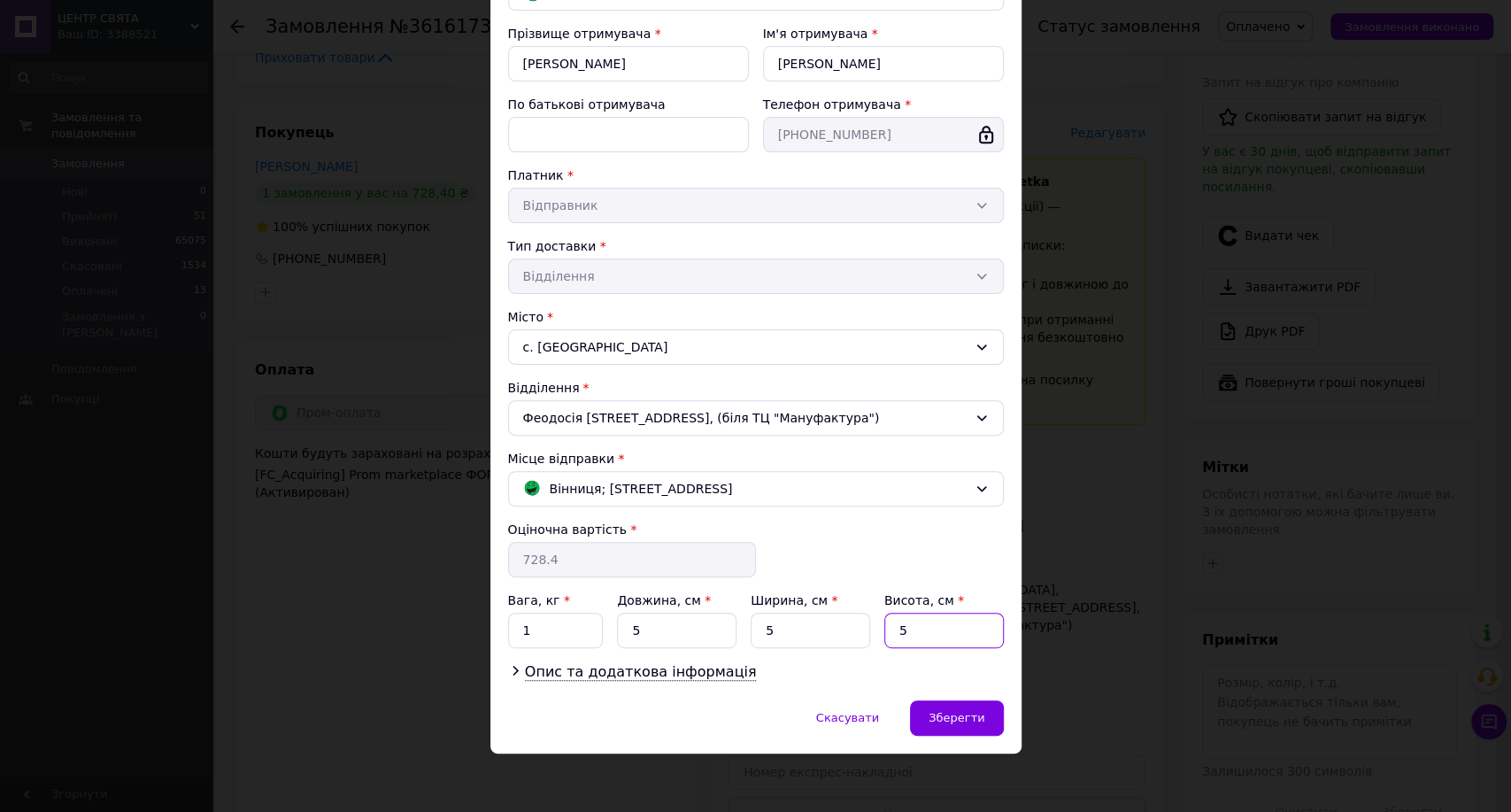
type input "5"
click at [916, 714] on div "Скасувати   Зберегти" at bounding box center [756, 726] width 531 height 53
click at [945, 723] on div "Зберегти" at bounding box center [956, 718] width 93 height 36
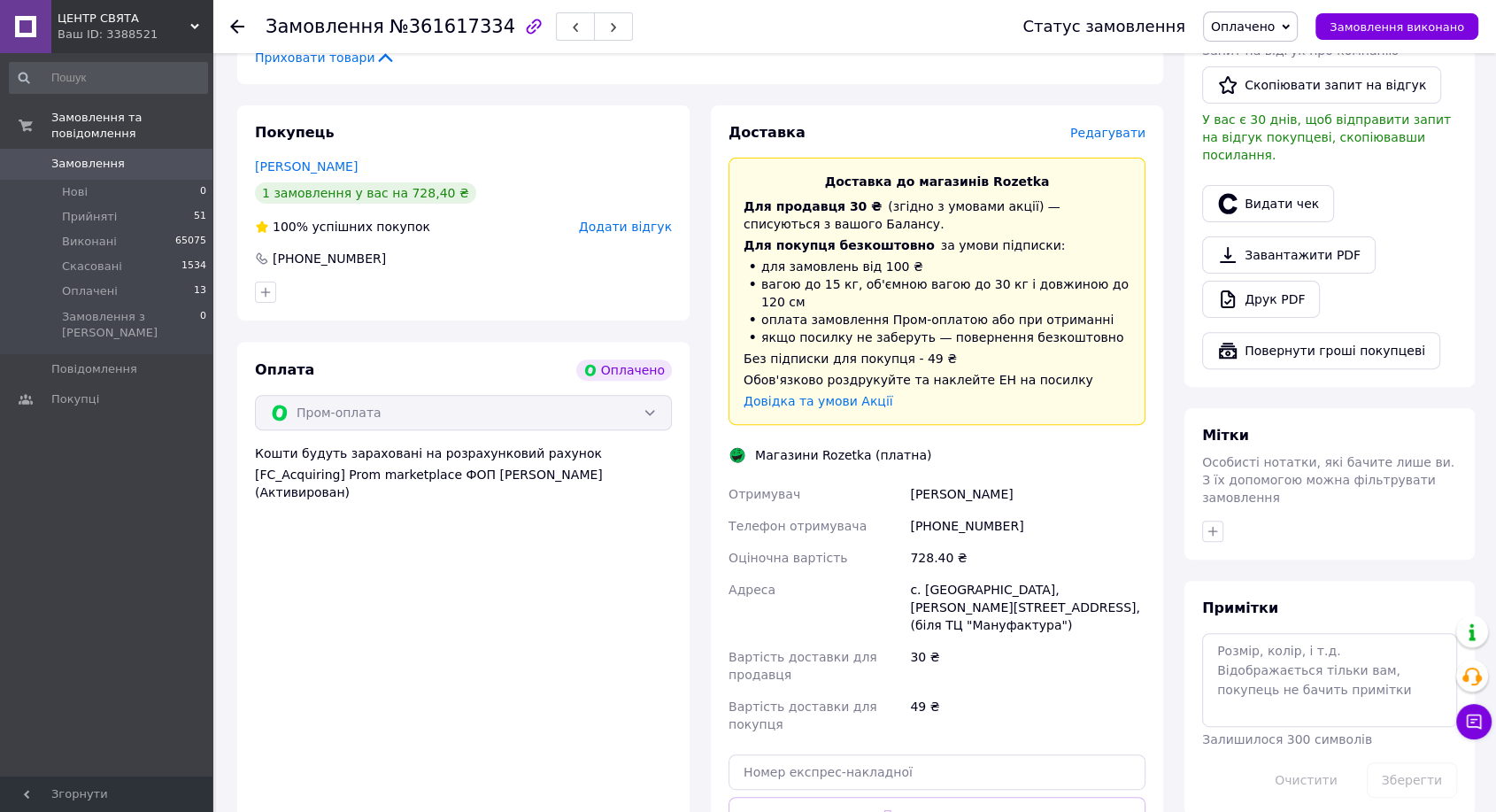
scroll to position [815, 0]
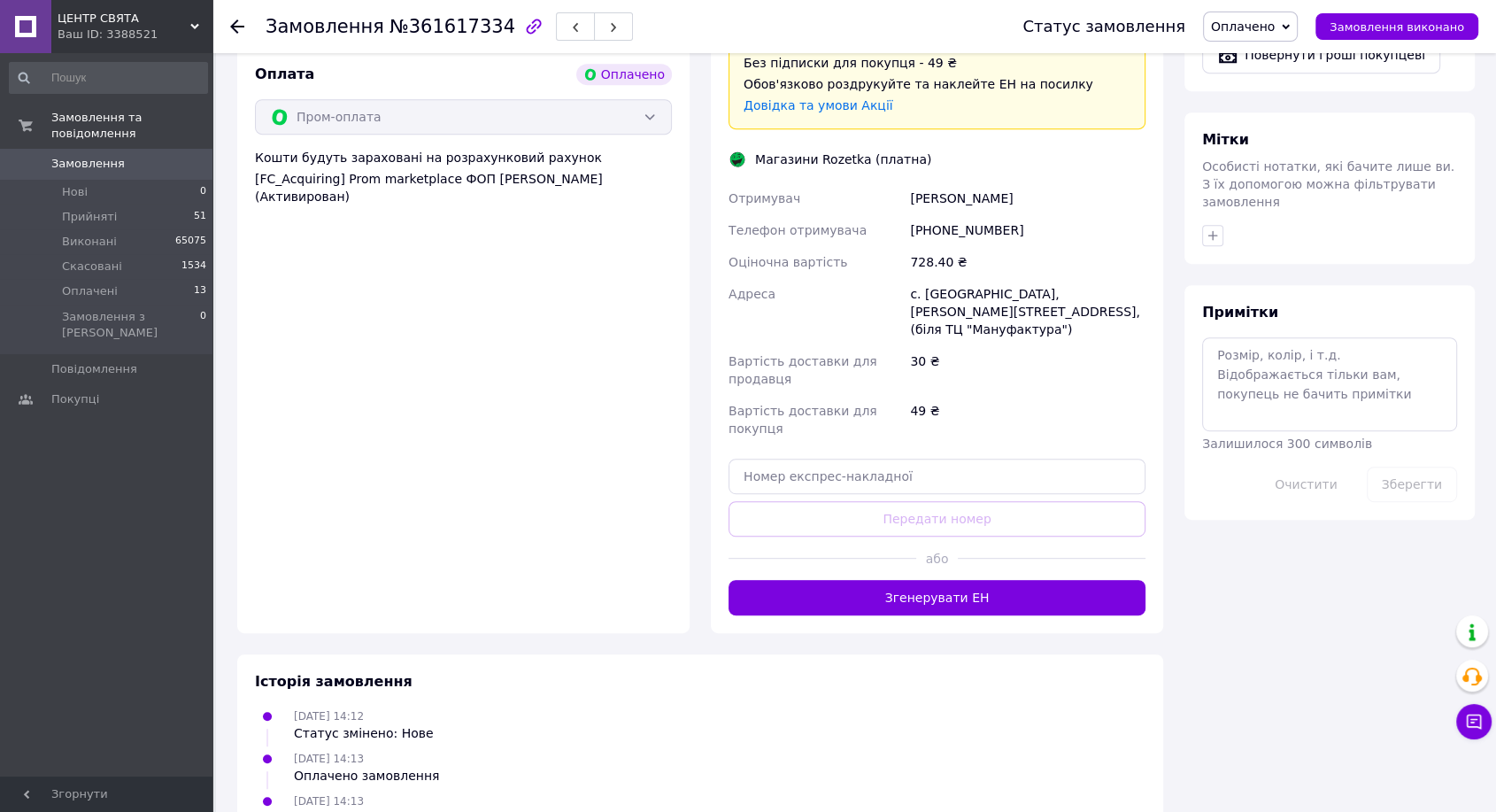
click at [958, 565] on div "Доставка Редагувати Доставка до магазинів Rozetka Для продавця 30 ₴   (згідно з…" at bounding box center [937, 221] width 452 height 823
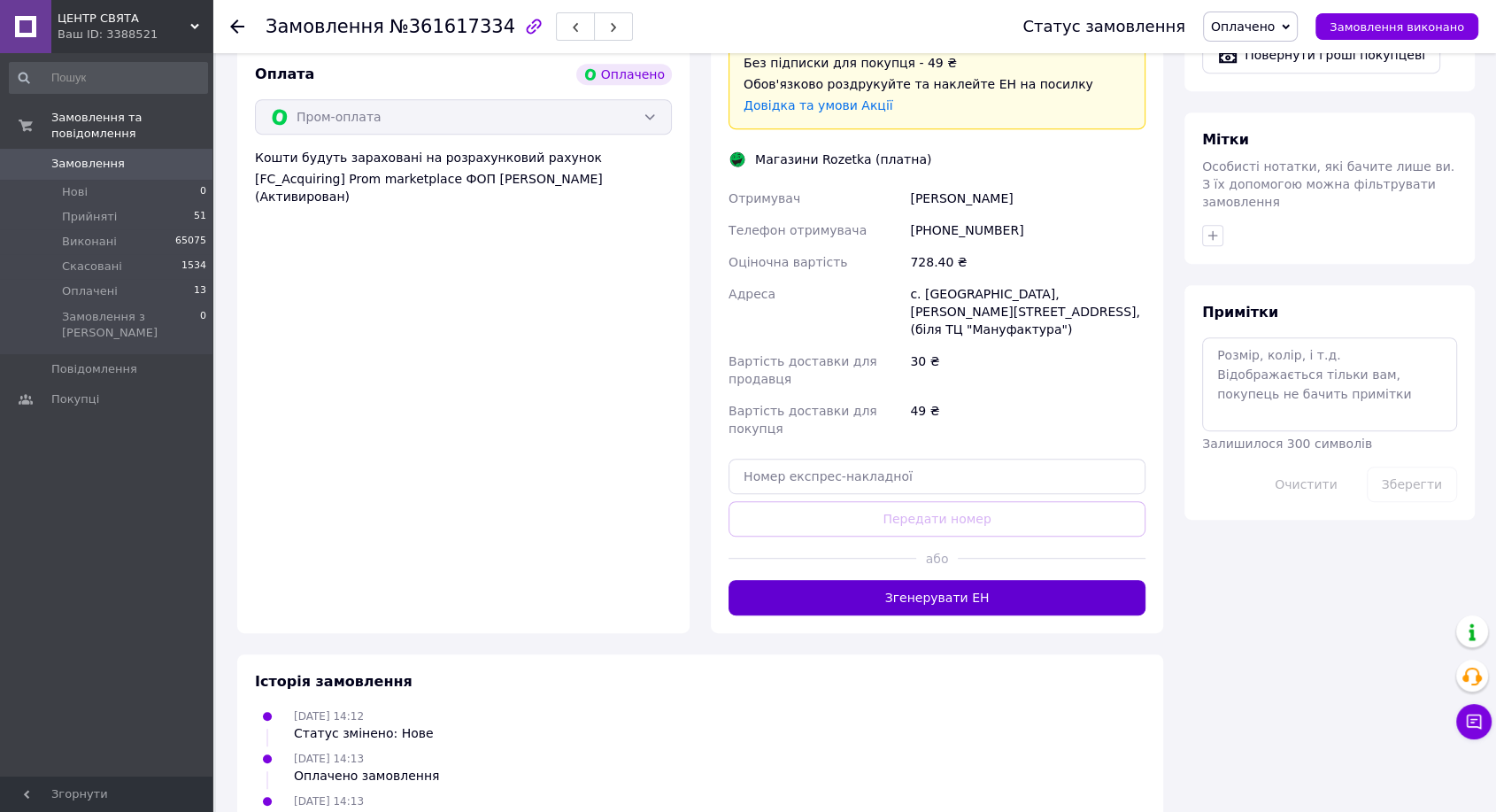
click at [957, 579] on button "Згенерувати ЕН" at bounding box center [937, 597] width 417 height 36
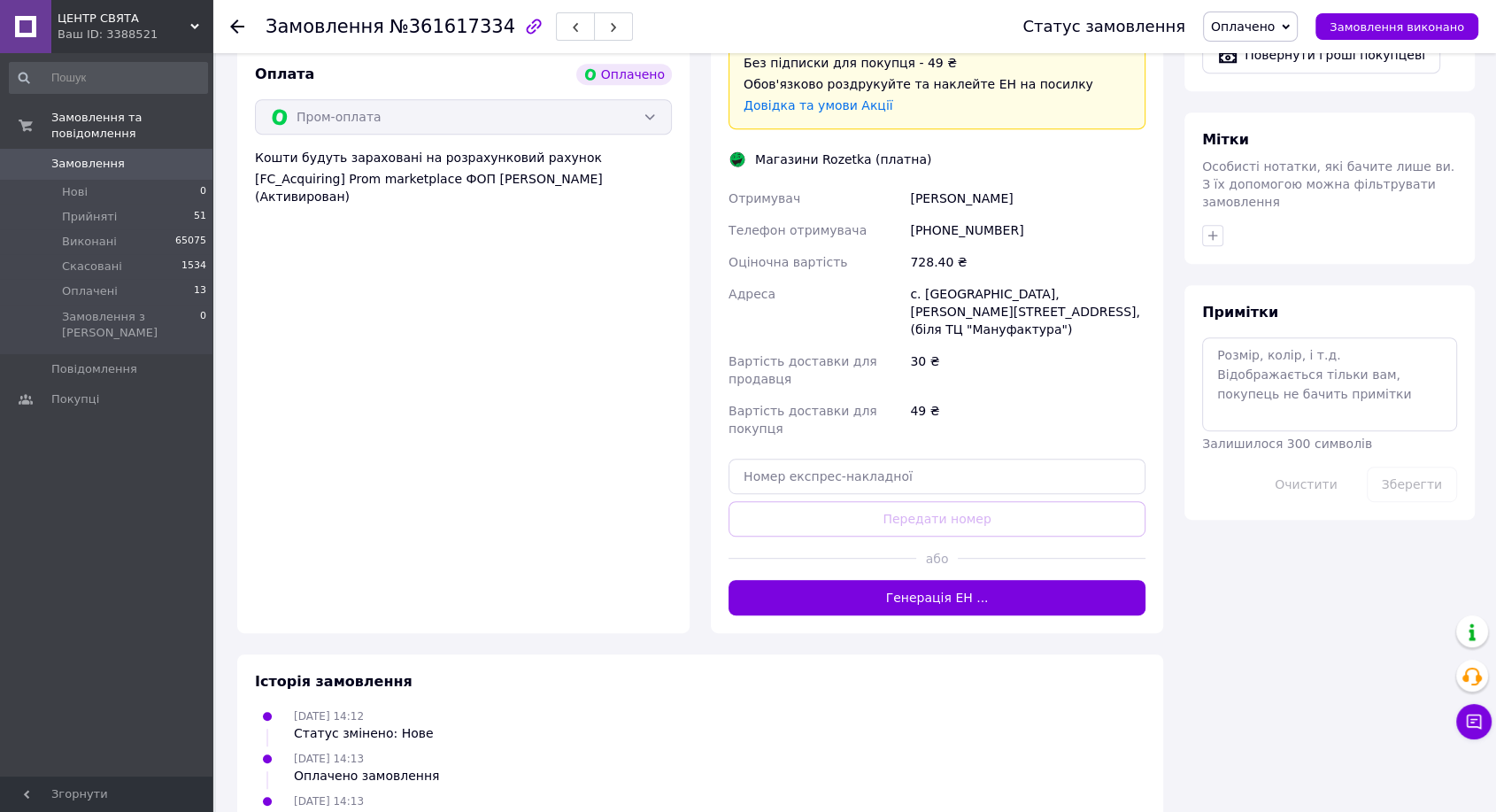
scroll to position [715, 0]
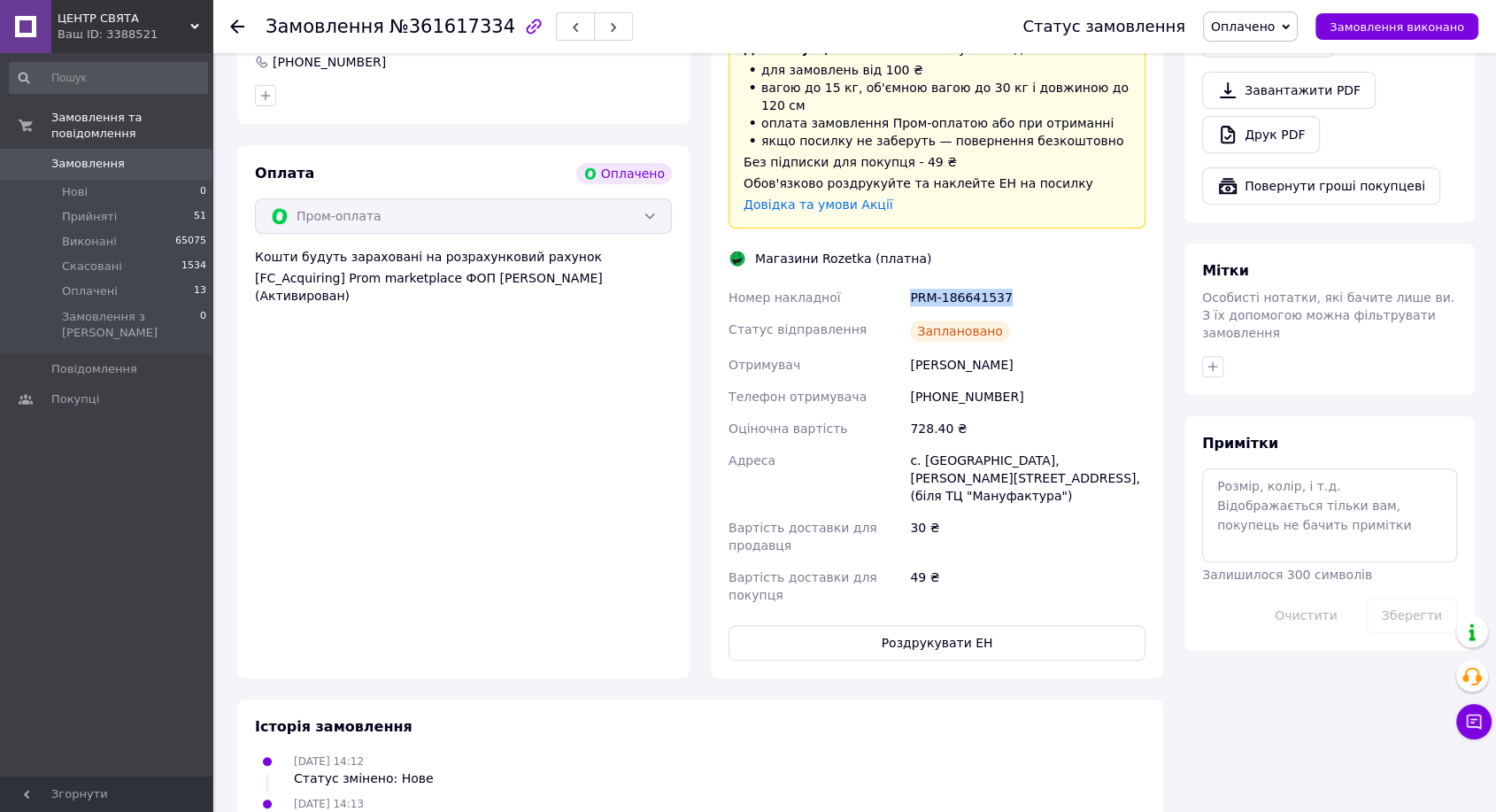
drag, startPoint x: 905, startPoint y: 278, endPoint x: 1014, endPoint y: 285, distance: 109.2
click at [1014, 285] on div "Номер накладної PRM-186641537 Статус відправлення Заплановано Отримувач [PERSON…" at bounding box center [937, 446] width 424 height 329
copy div "Номер накладної PRM-186641537"
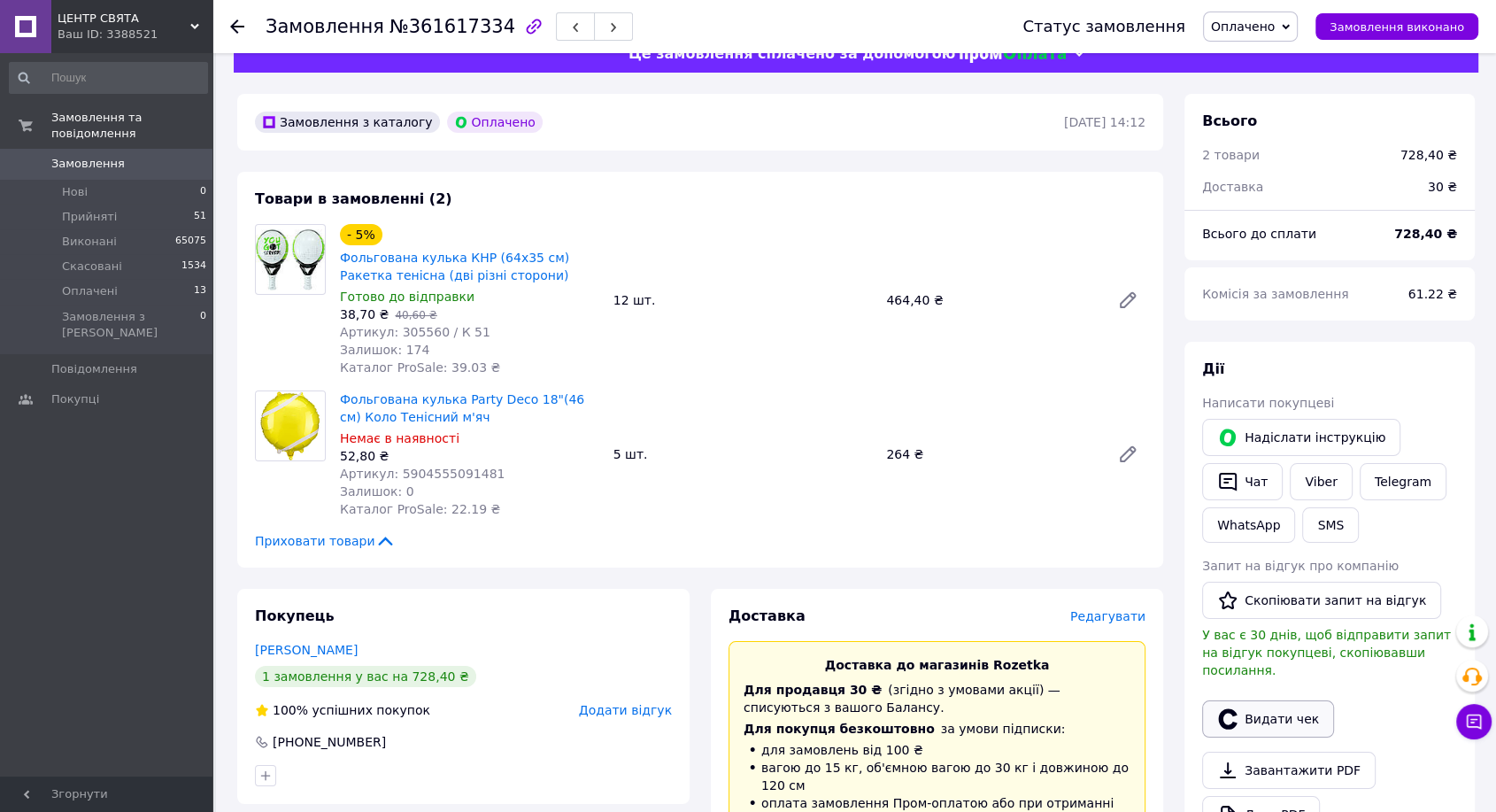
scroll to position [98, 0]
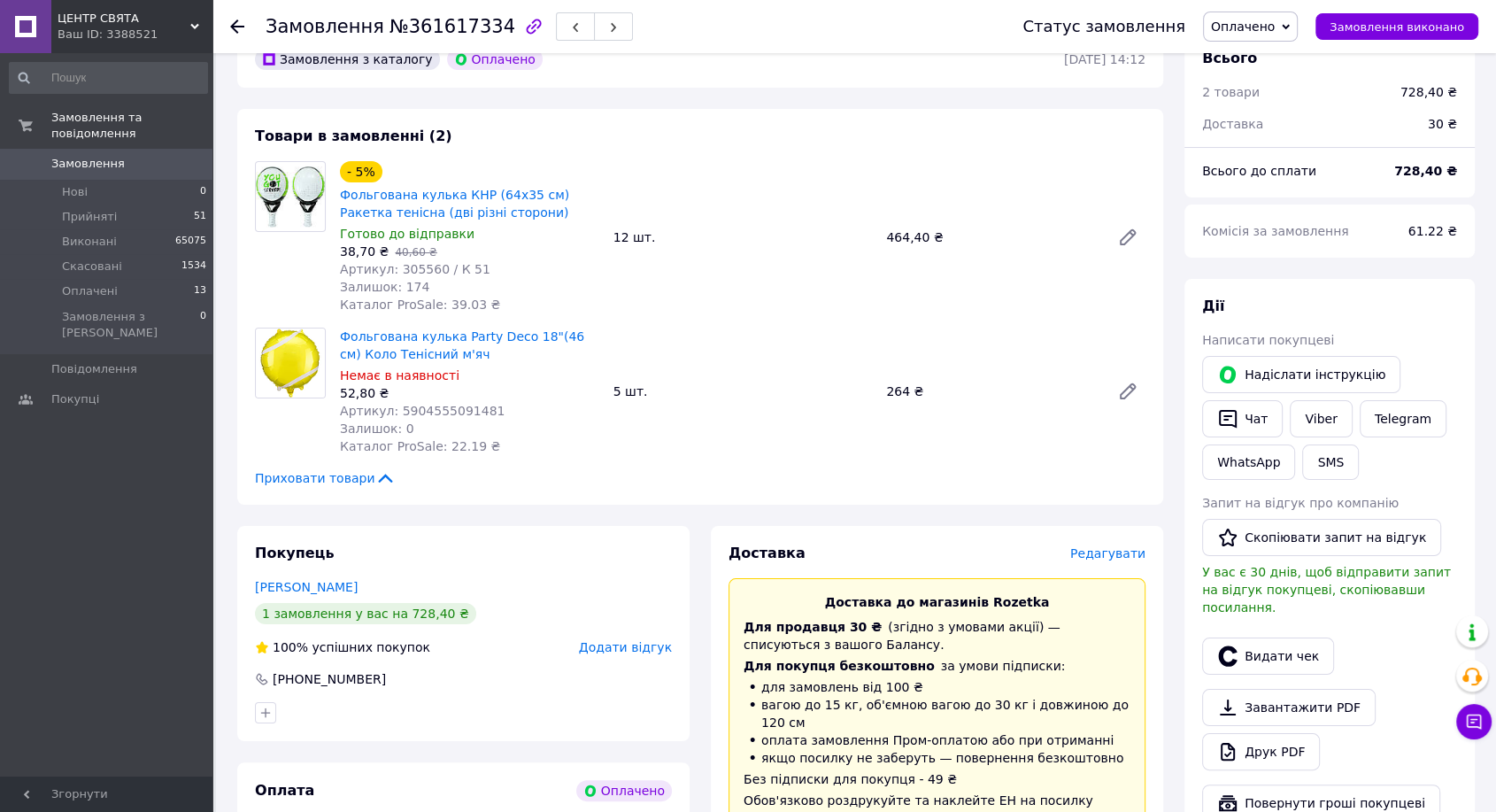
click at [1275, 689] on link "Завантажити PDF" at bounding box center [1289, 707] width 174 height 37
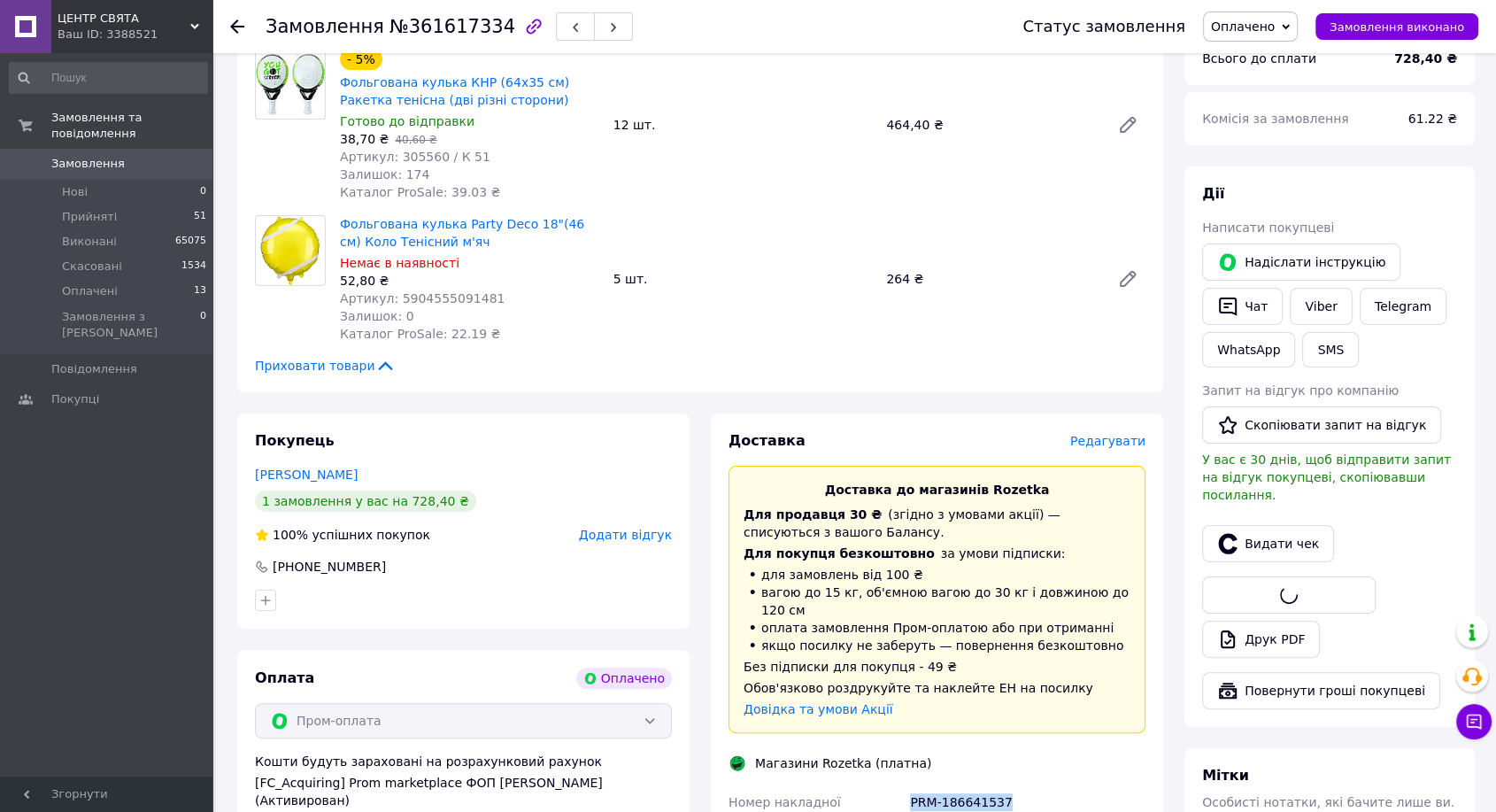
scroll to position [294, 0]
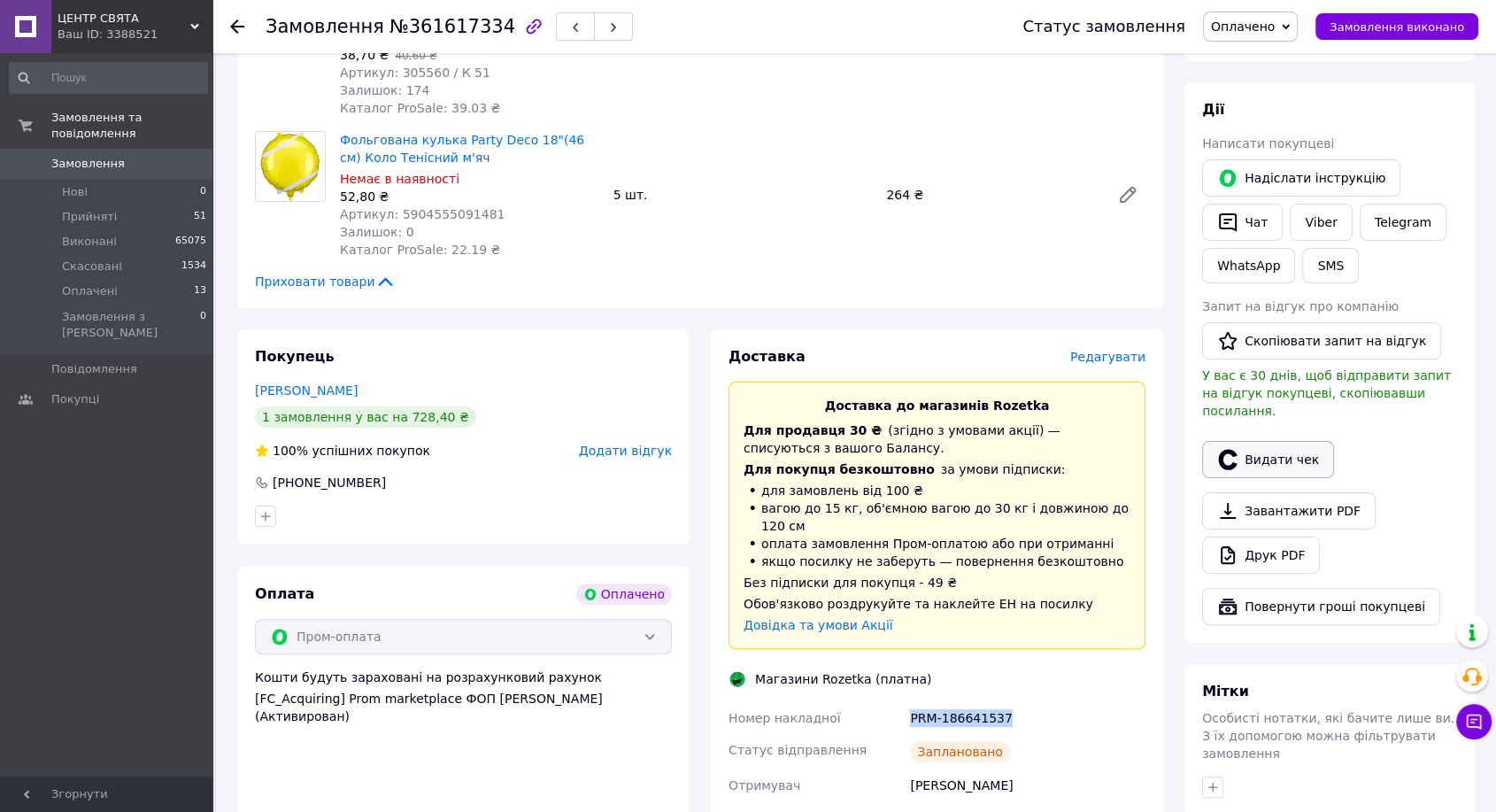
click at [1269, 450] on button "Видати чек" at bounding box center [1267, 460] width 132 height 37
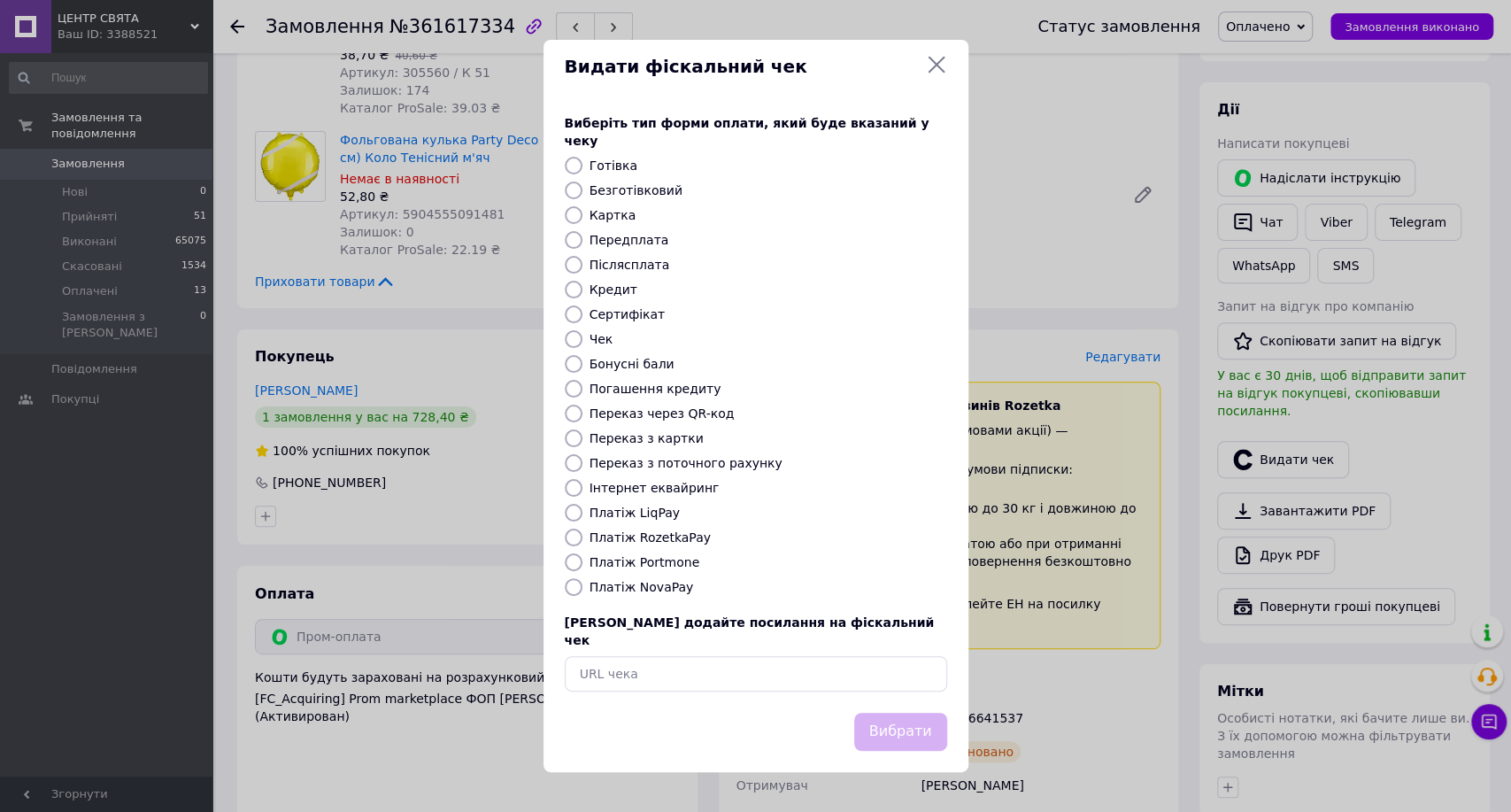
click at [622, 488] on label "Інтернет еквайринг" at bounding box center [654, 487] width 130 height 14
click at [582, 488] on input "Інтернет еквайринг" at bounding box center [573, 487] width 18 height 18
radio input "true"
click at [915, 713] on button "Вибрати" at bounding box center [900, 732] width 93 height 38
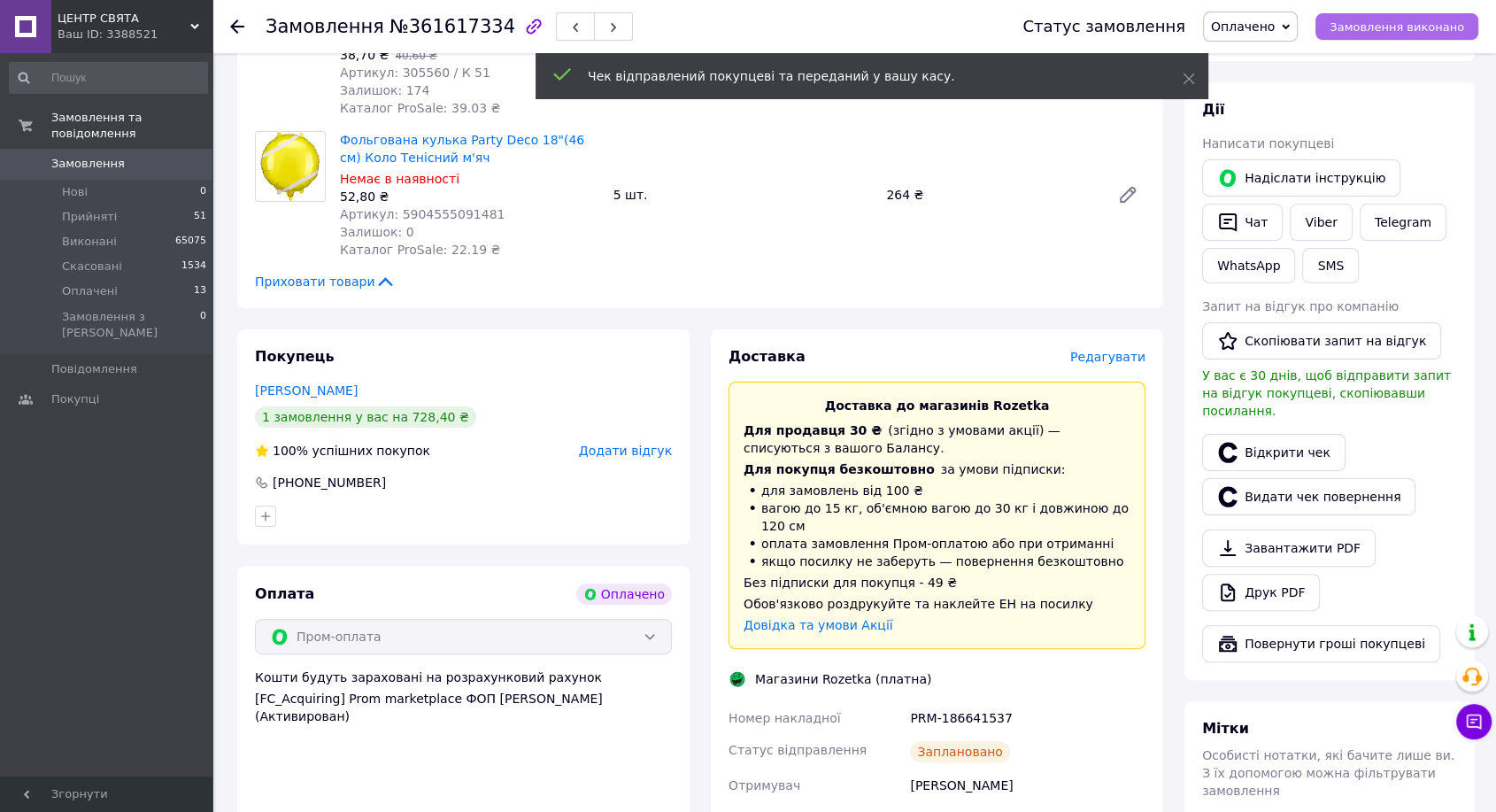
click at [1346, 30] on span "Замовлення виконано" at bounding box center [1397, 27] width 135 height 13
click at [1329, 221] on link "Viber" at bounding box center [1320, 222] width 62 height 37
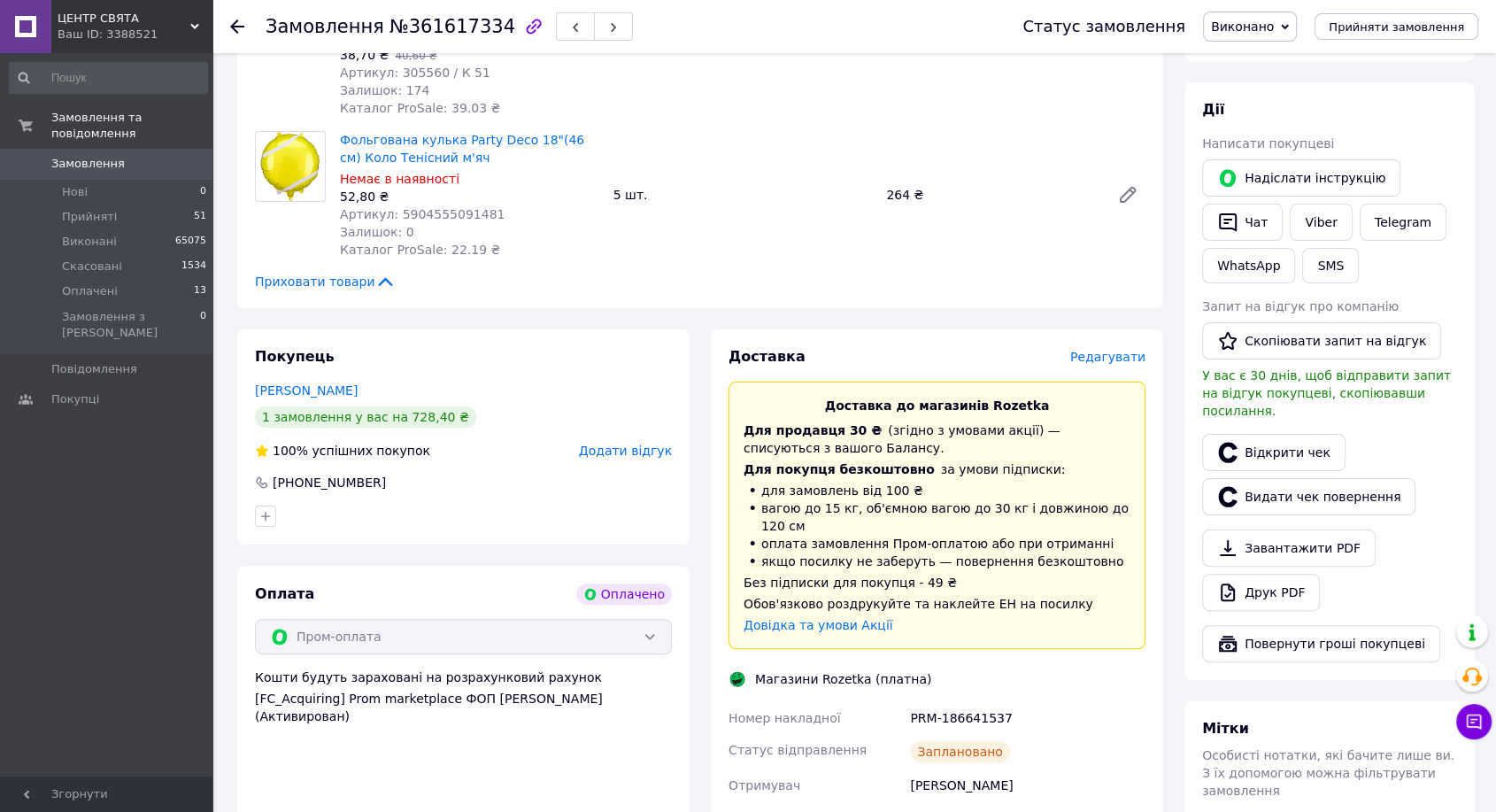
scroll to position [0, 0]
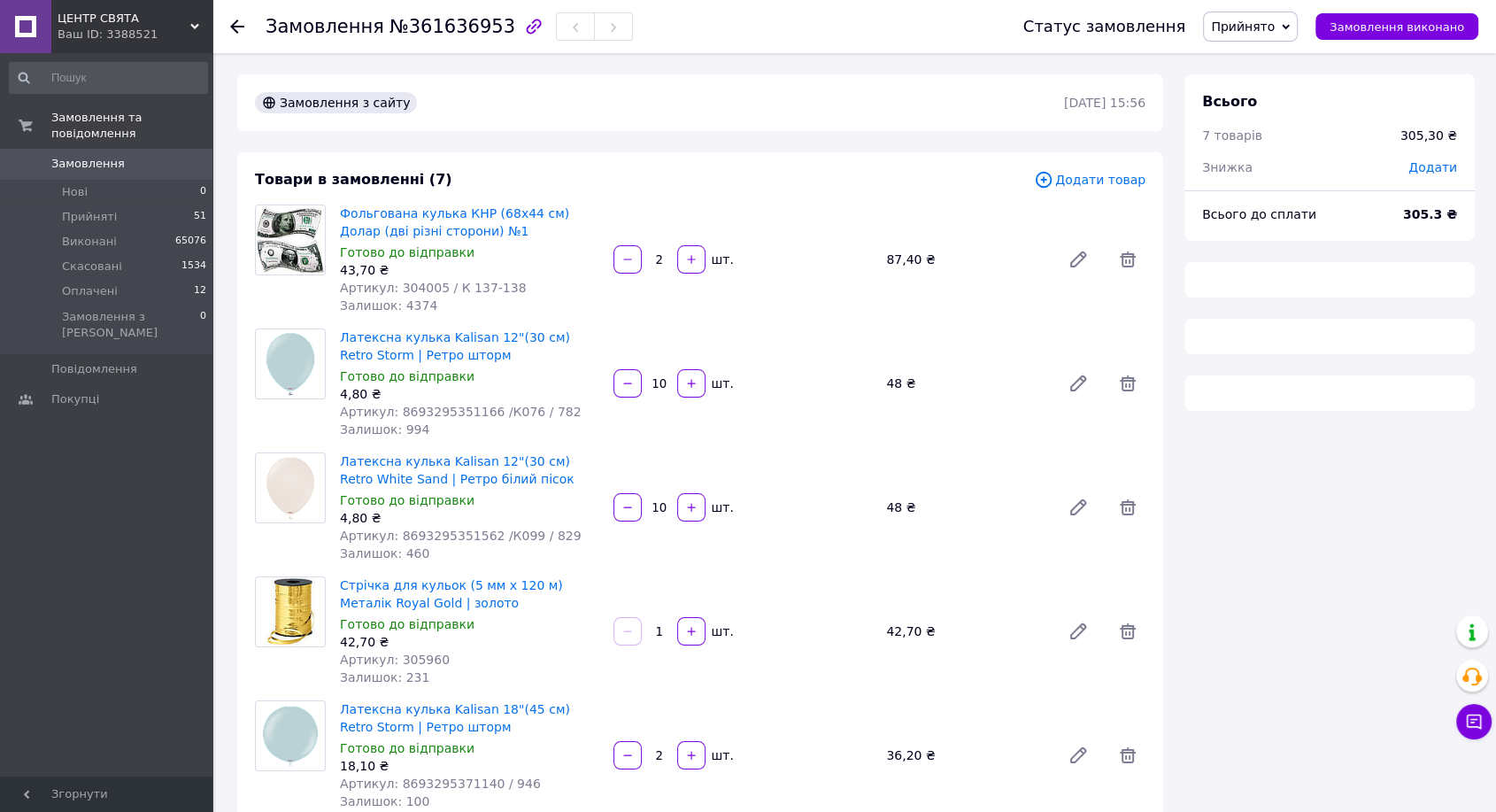
click at [445, 30] on span "№361636953" at bounding box center [452, 26] width 126 height 21
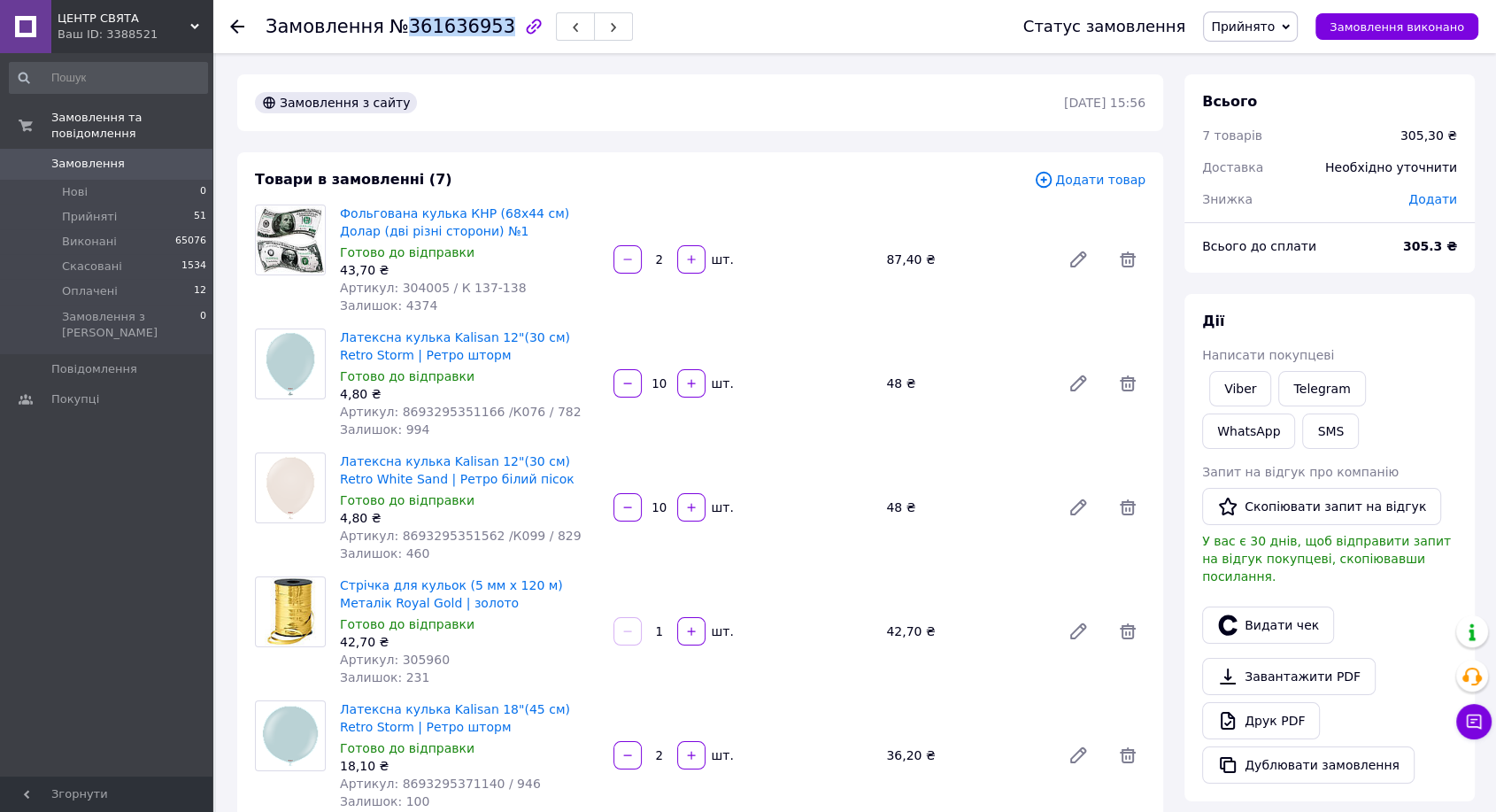
copy span "361636953"
click at [1234, 377] on link "Viber" at bounding box center [1240, 389] width 62 height 36
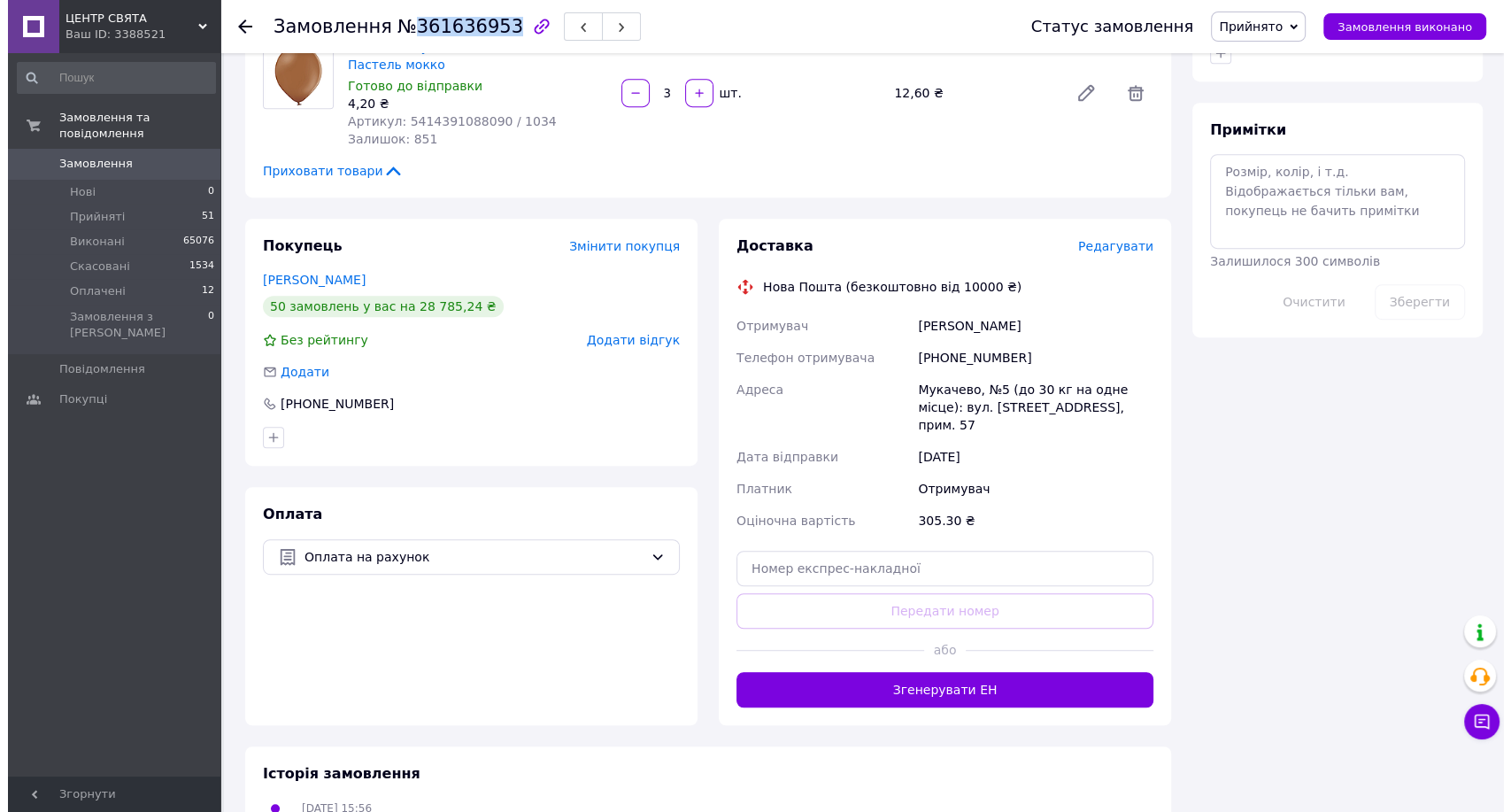
scroll to position [976, 0]
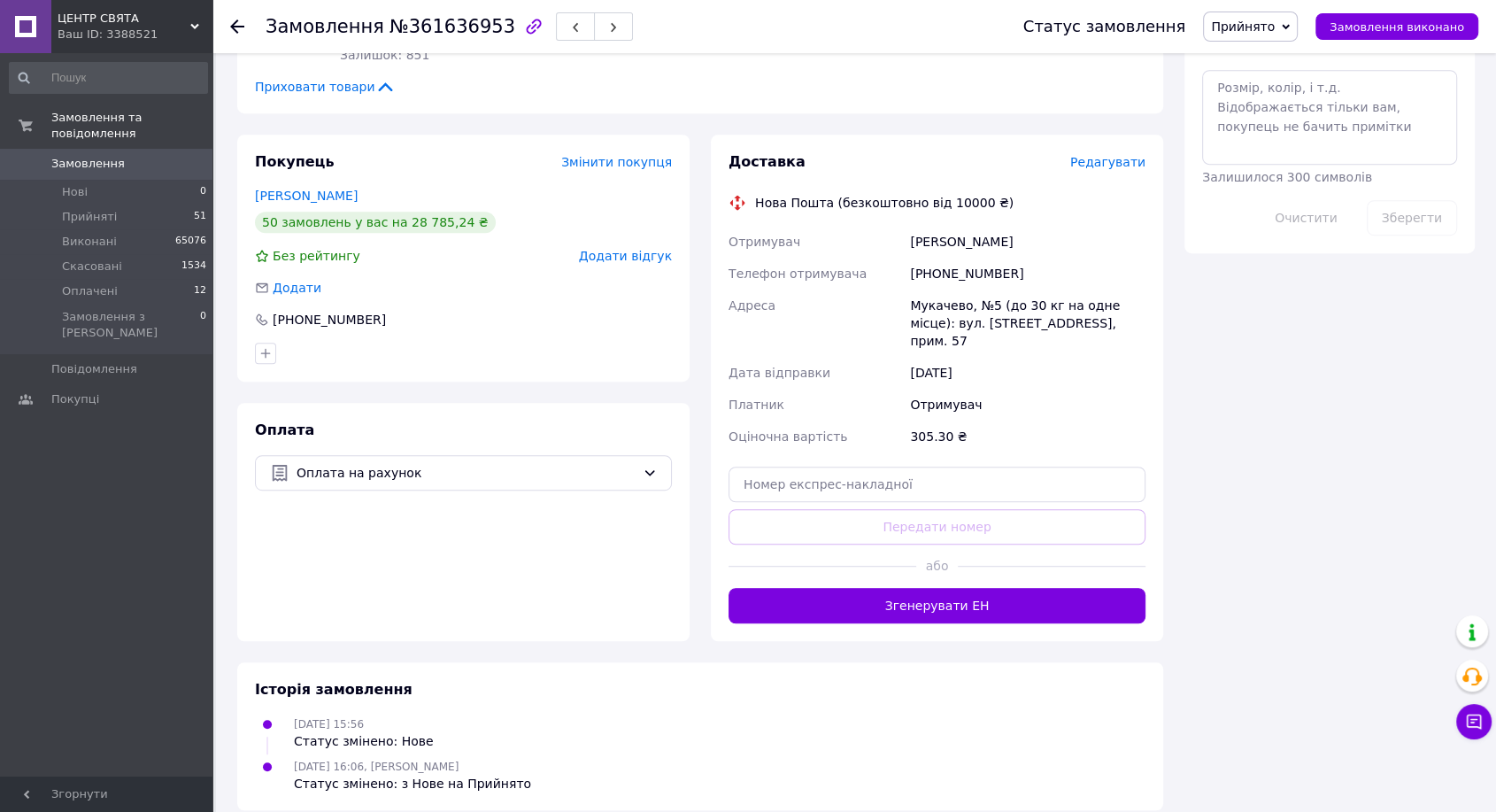
click at [1122, 155] on span "Редагувати" at bounding box center [1107, 162] width 76 height 14
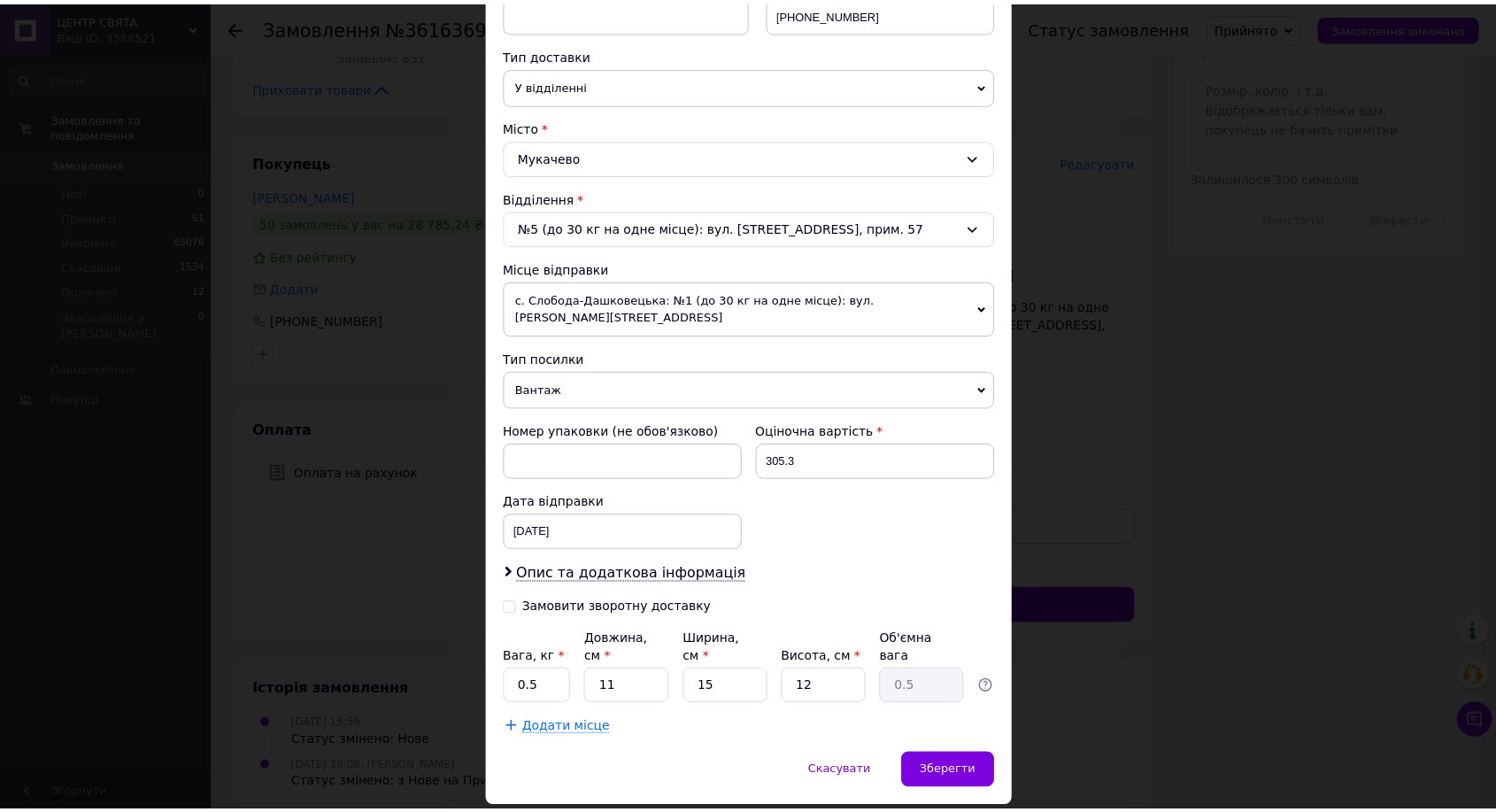
scroll to position [392, 0]
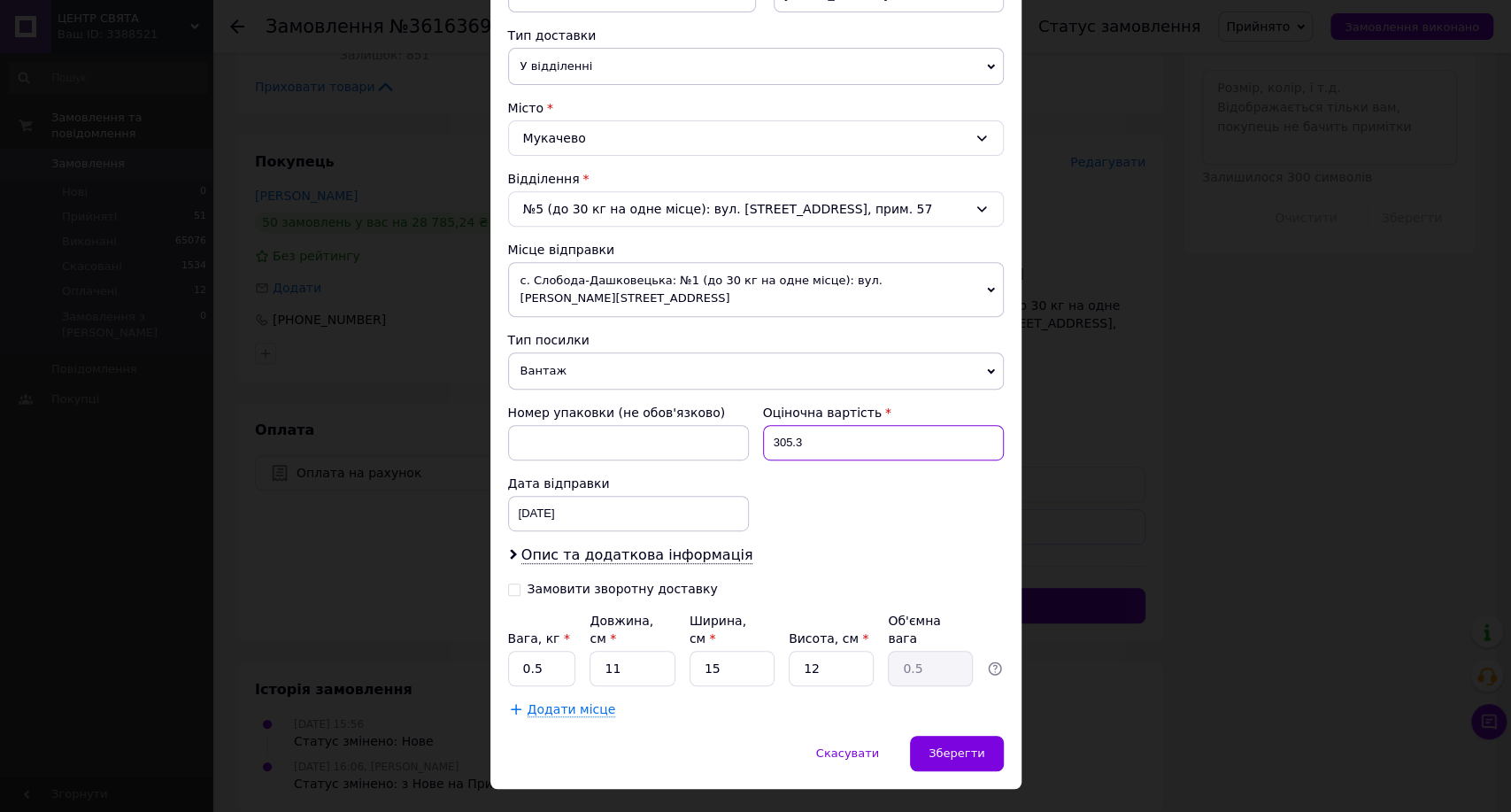
drag, startPoint x: 793, startPoint y: 428, endPoint x: 730, endPoint y: 434, distance: 63.3
click at [731, 433] on div "Номер упаковки (не обов'язково) Оціночна вартість 305.3 Дата відправки 12.09.20…" at bounding box center [756, 467] width 510 height 142
type input "200"
click at [545, 650] on input "0.5" at bounding box center [542, 668] width 68 height 36
type input "0"
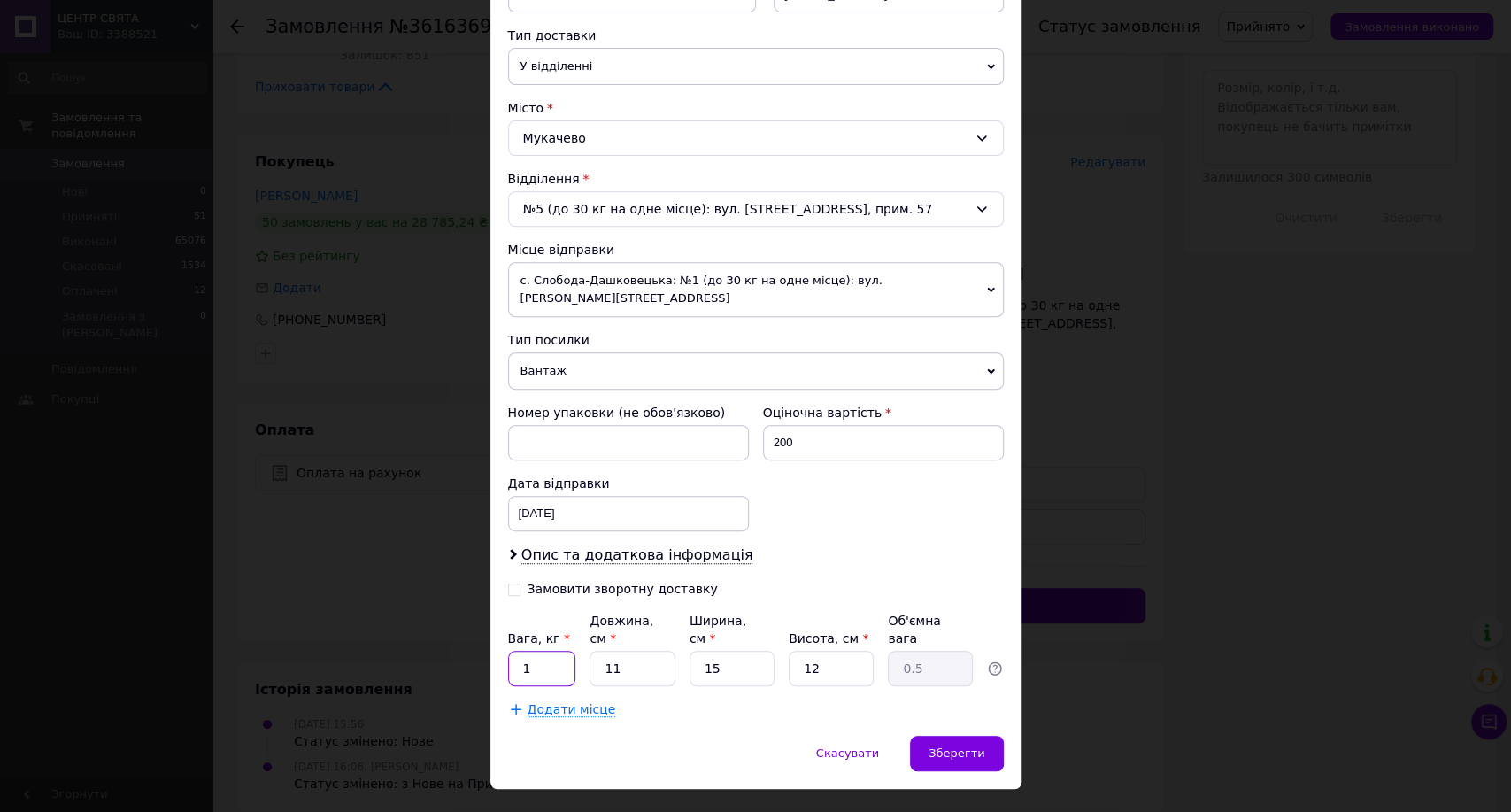
type input "1"
type input "2"
type input "0.1"
type input "24"
type input "1.08"
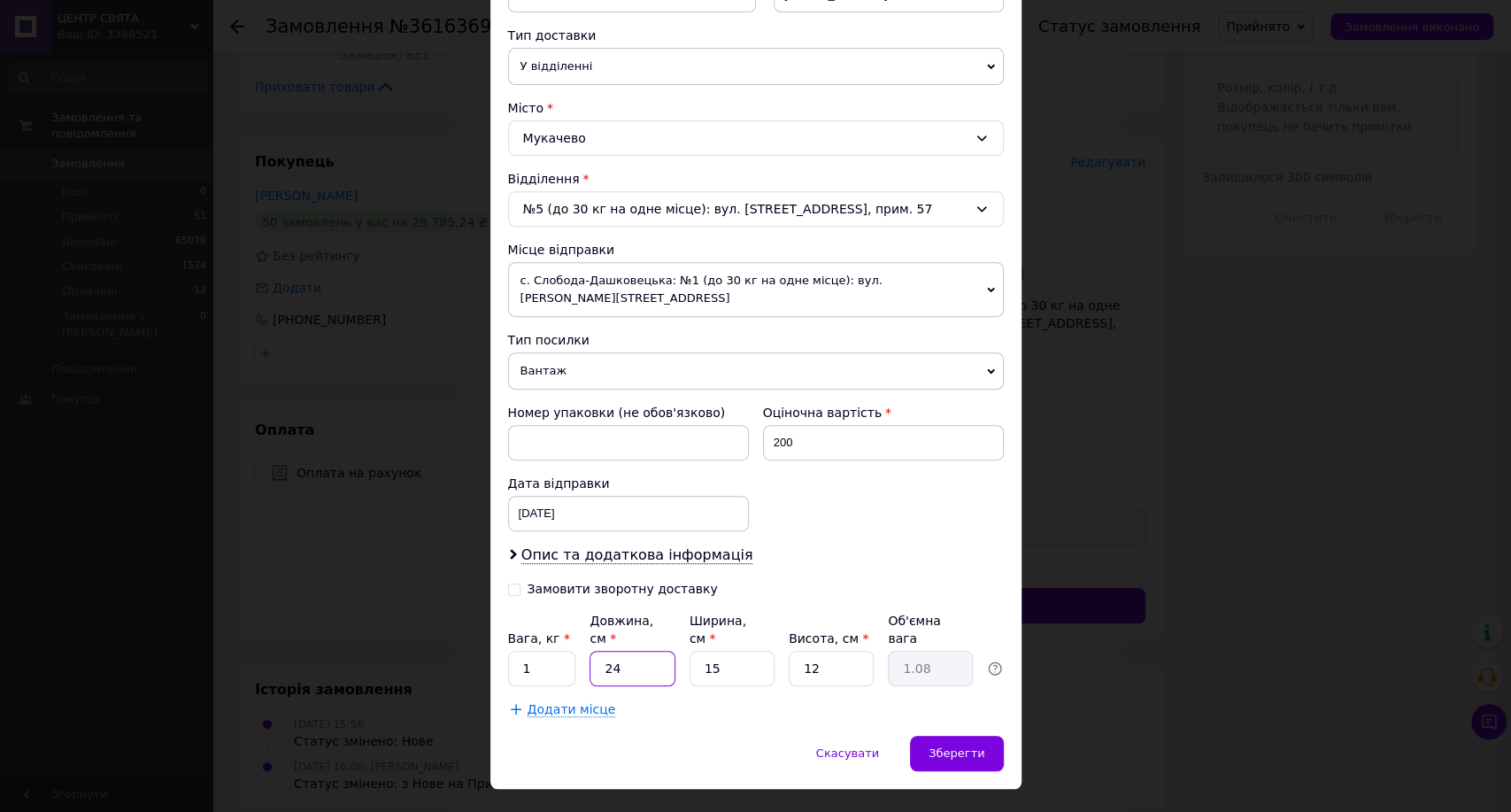
type input "24"
type input "1"
type input "0.1"
type input "18"
type input "1.3"
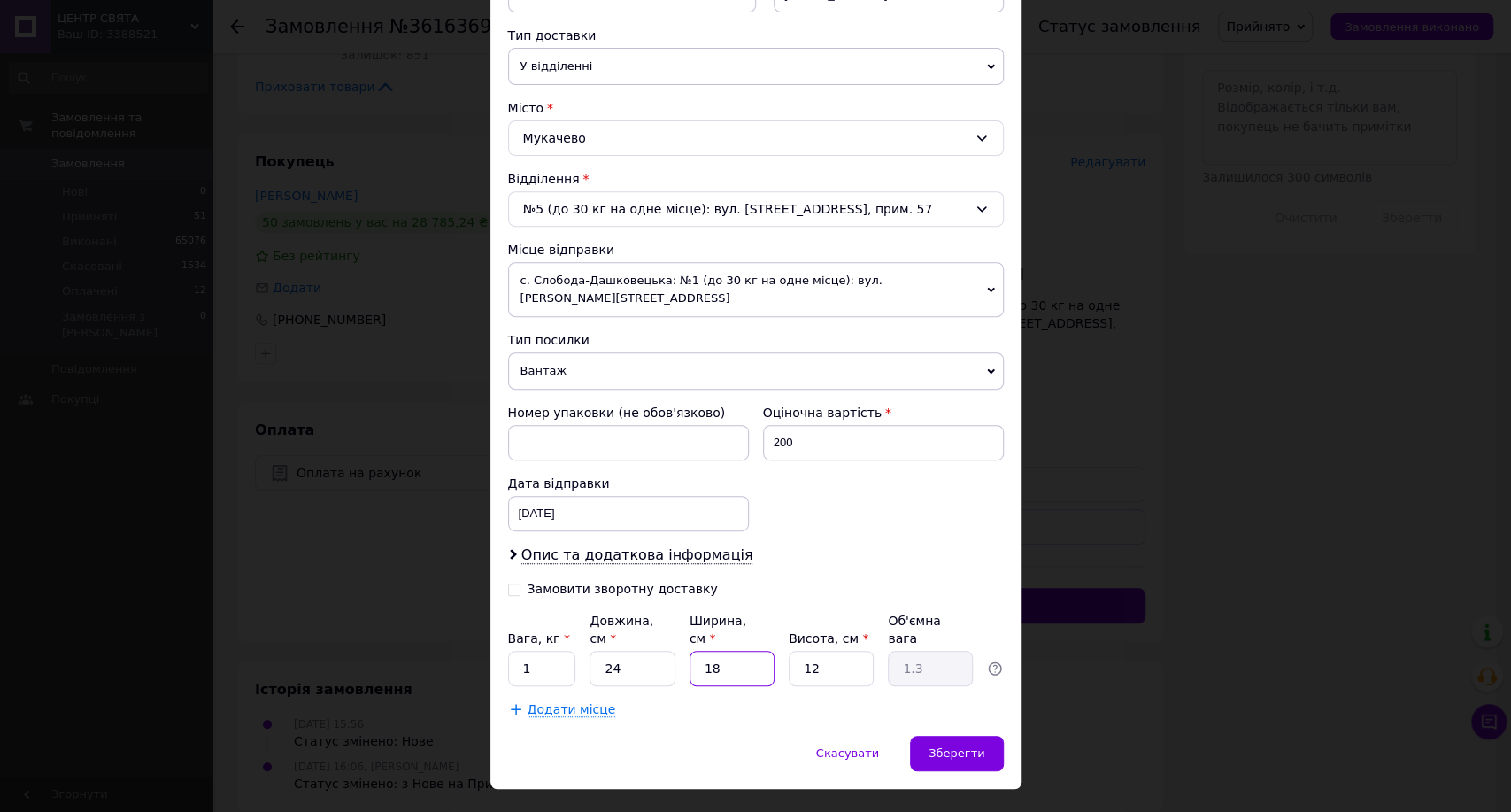
type input "18"
type input "1"
type input "0.11"
type input "10"
type input "1.08"
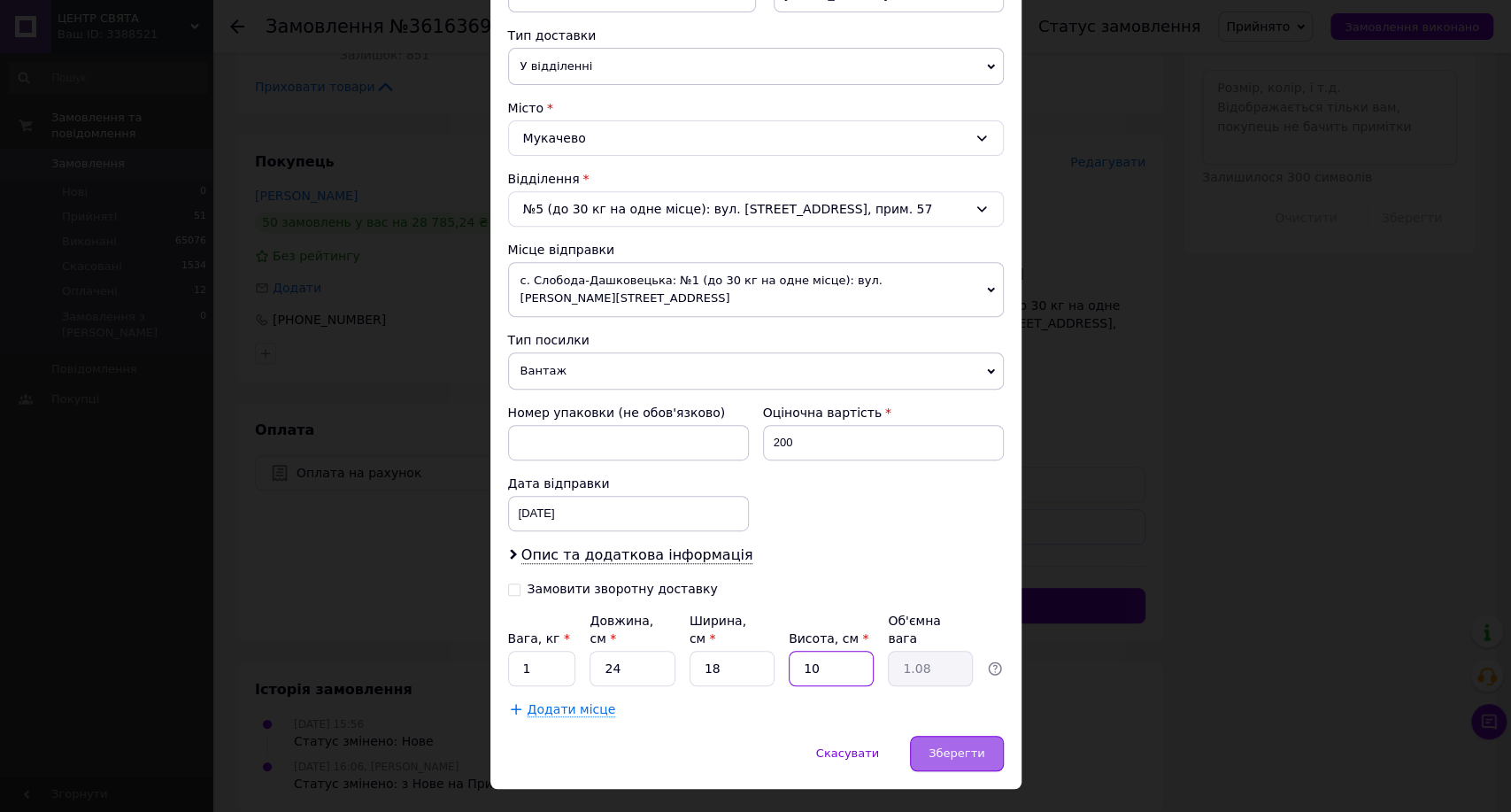
type input "10"
click at [966, 747] on span "Зберегти" at bounding box center [957, 753] width 56 height 13
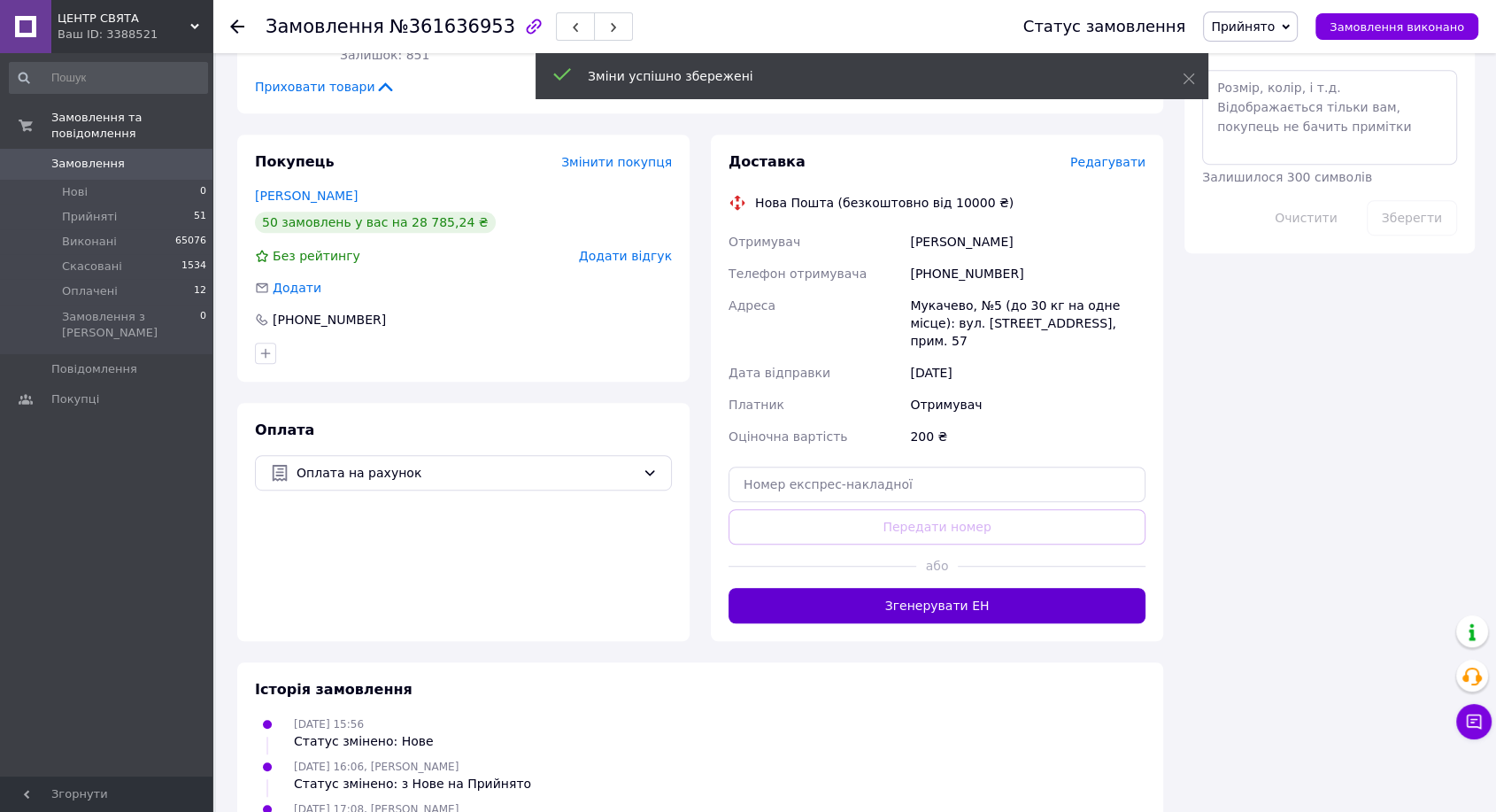
click at [916, 588] on button "Згенерувати ЕН" at bounding box center [937, 605] width 417 height 36
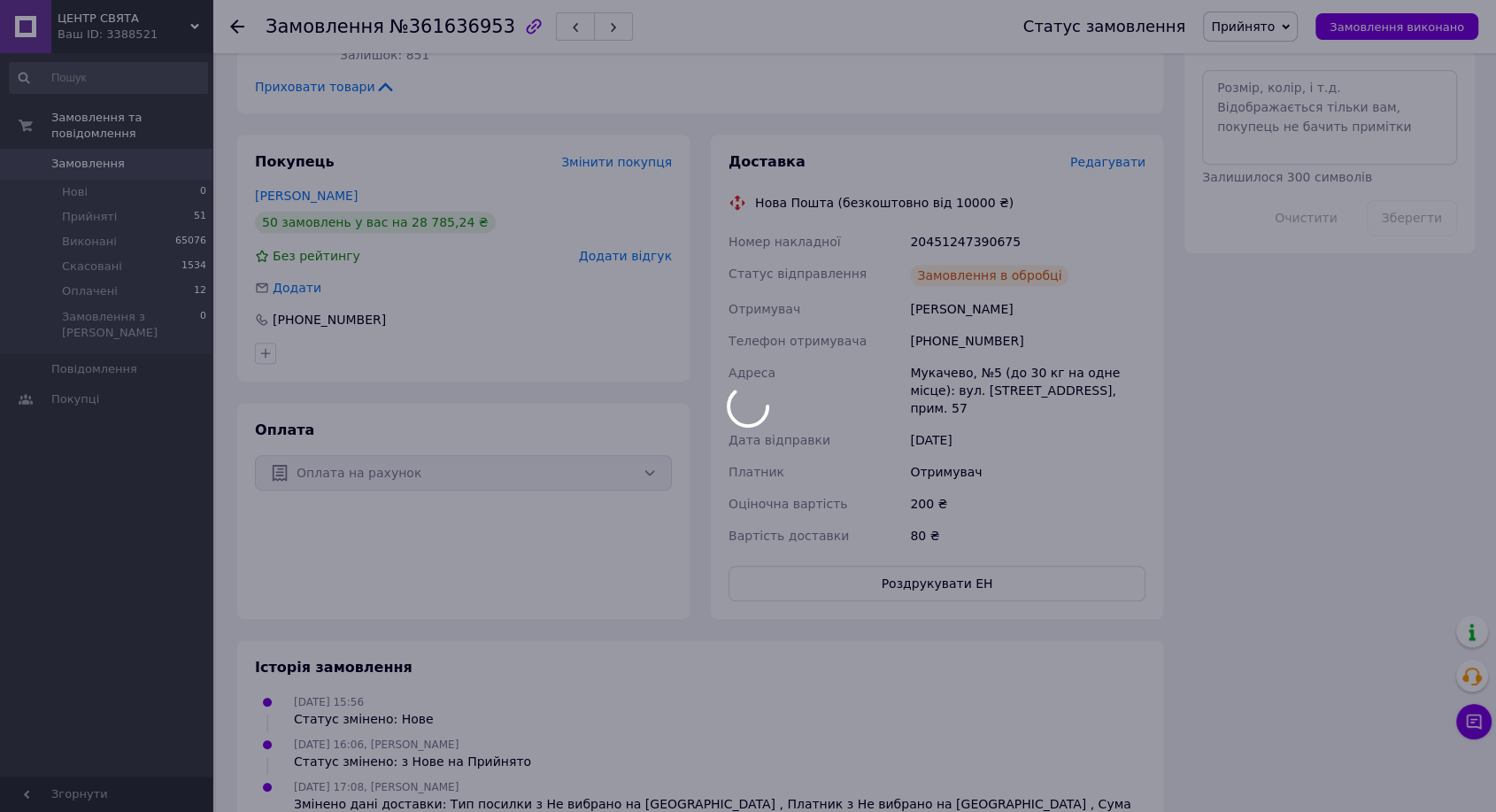
click at [961, 243] on div at bounding box center [748, 406] width 1496 height 812
click at [961, 243] on div "20451247390675" at bounding box center [1028, 242] width 243 height 32
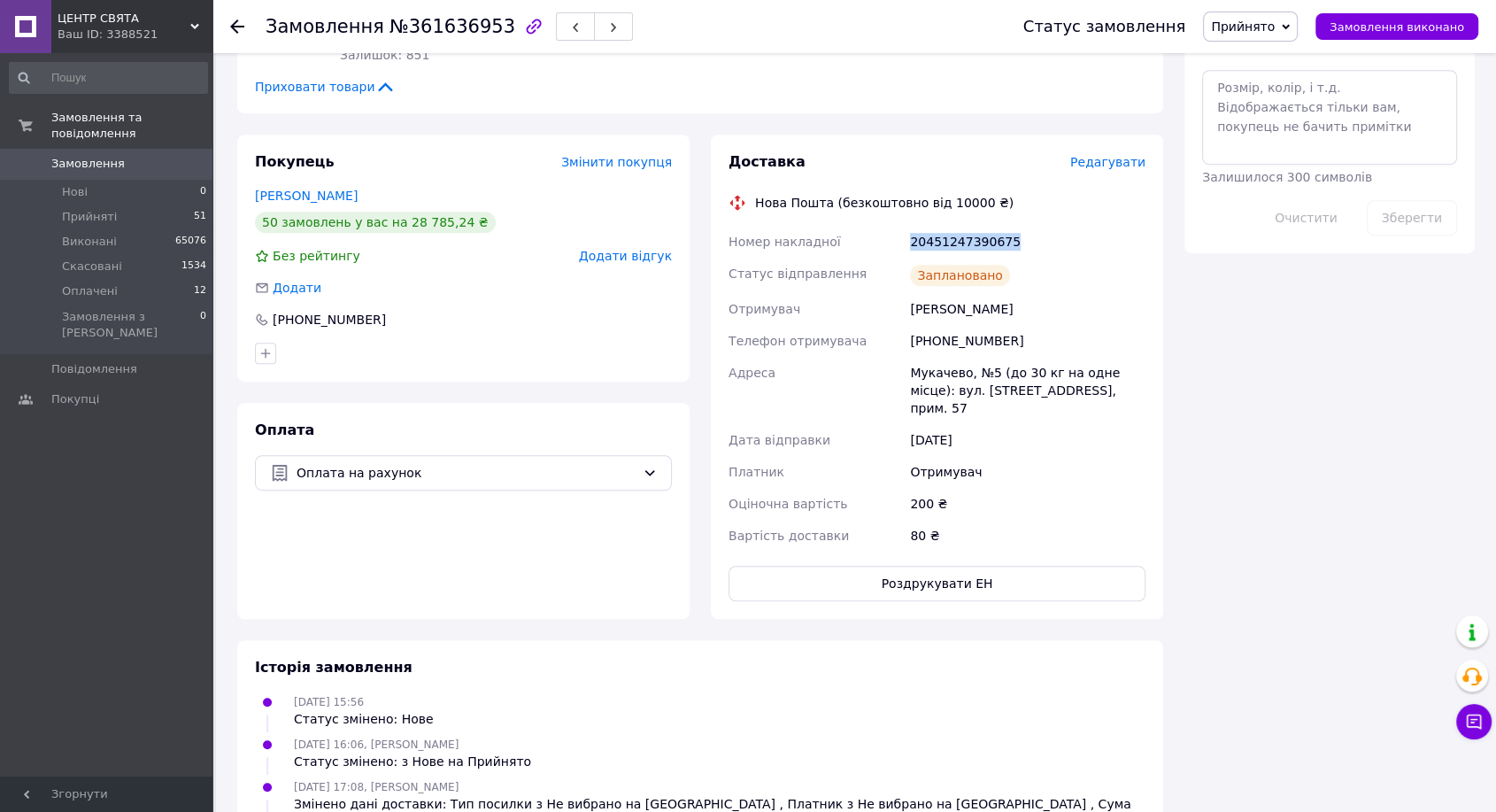
copy div "20451247390675"
click at [1388, 21] on span "Замовлення виконано" at bounding box center [1397, 27] width 135 height 13
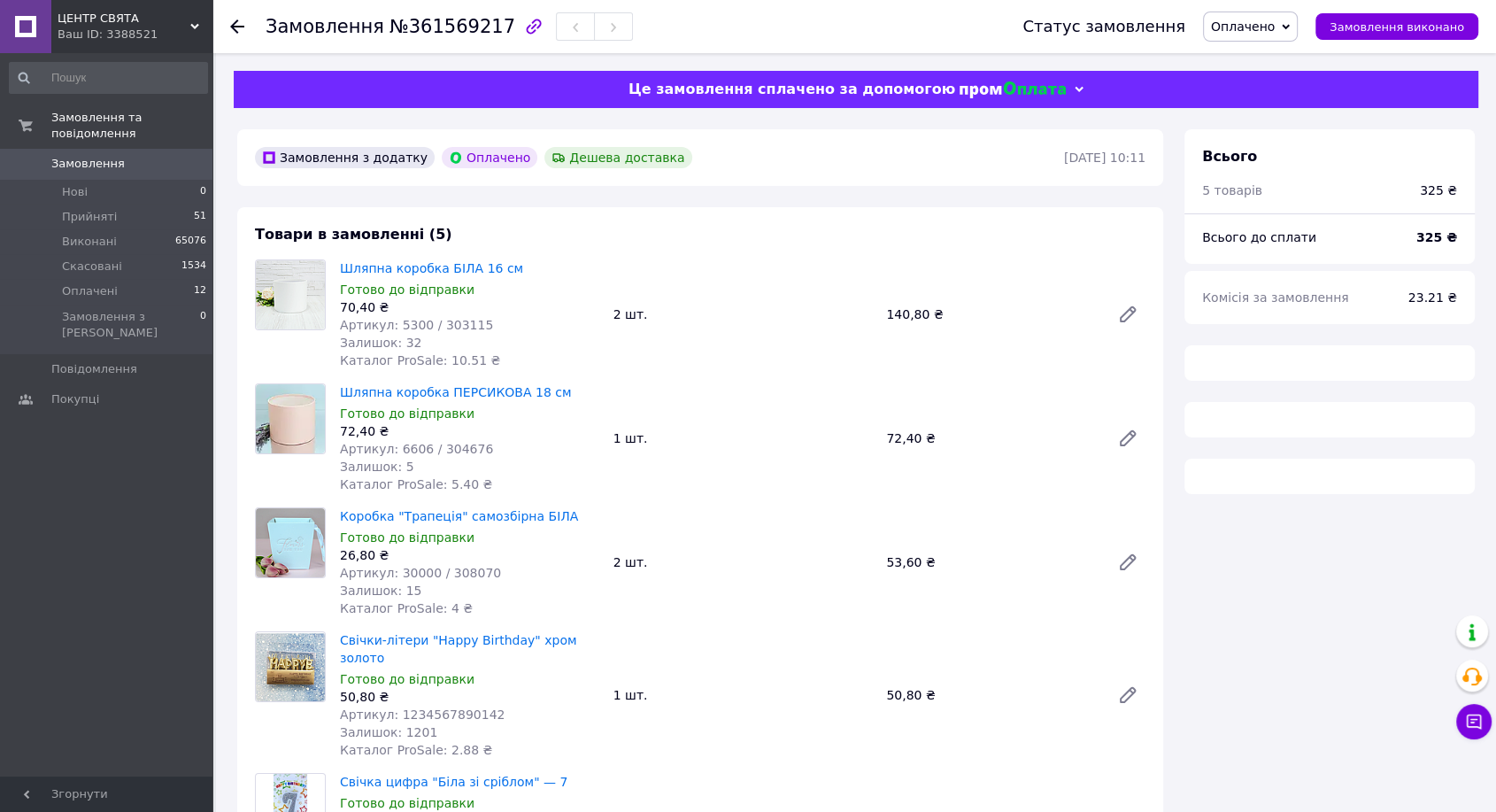
click at [425, 33] on span "№361569217" at bounding box center [452, 26] width 126 height 21
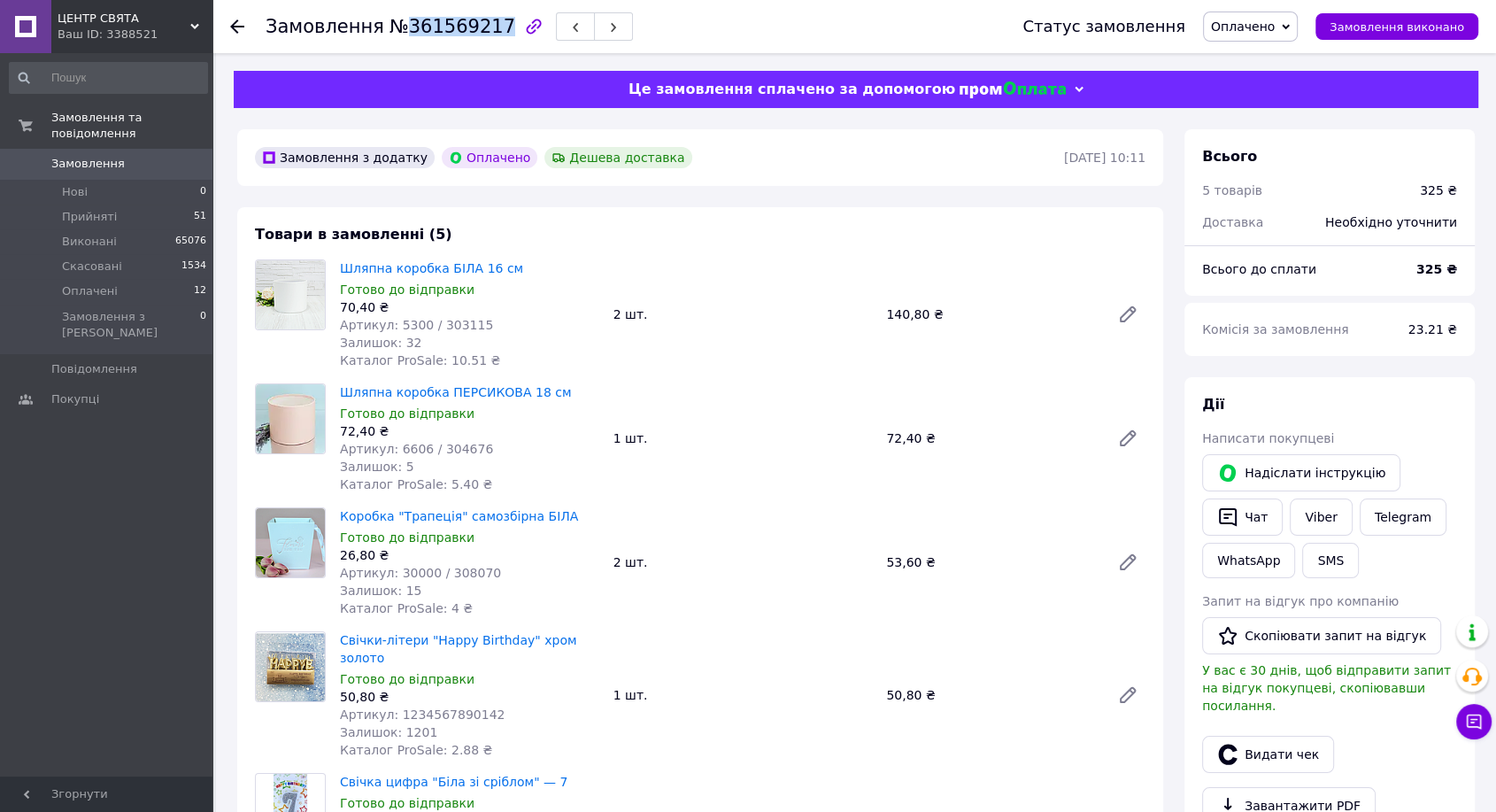
copy span "361569217"
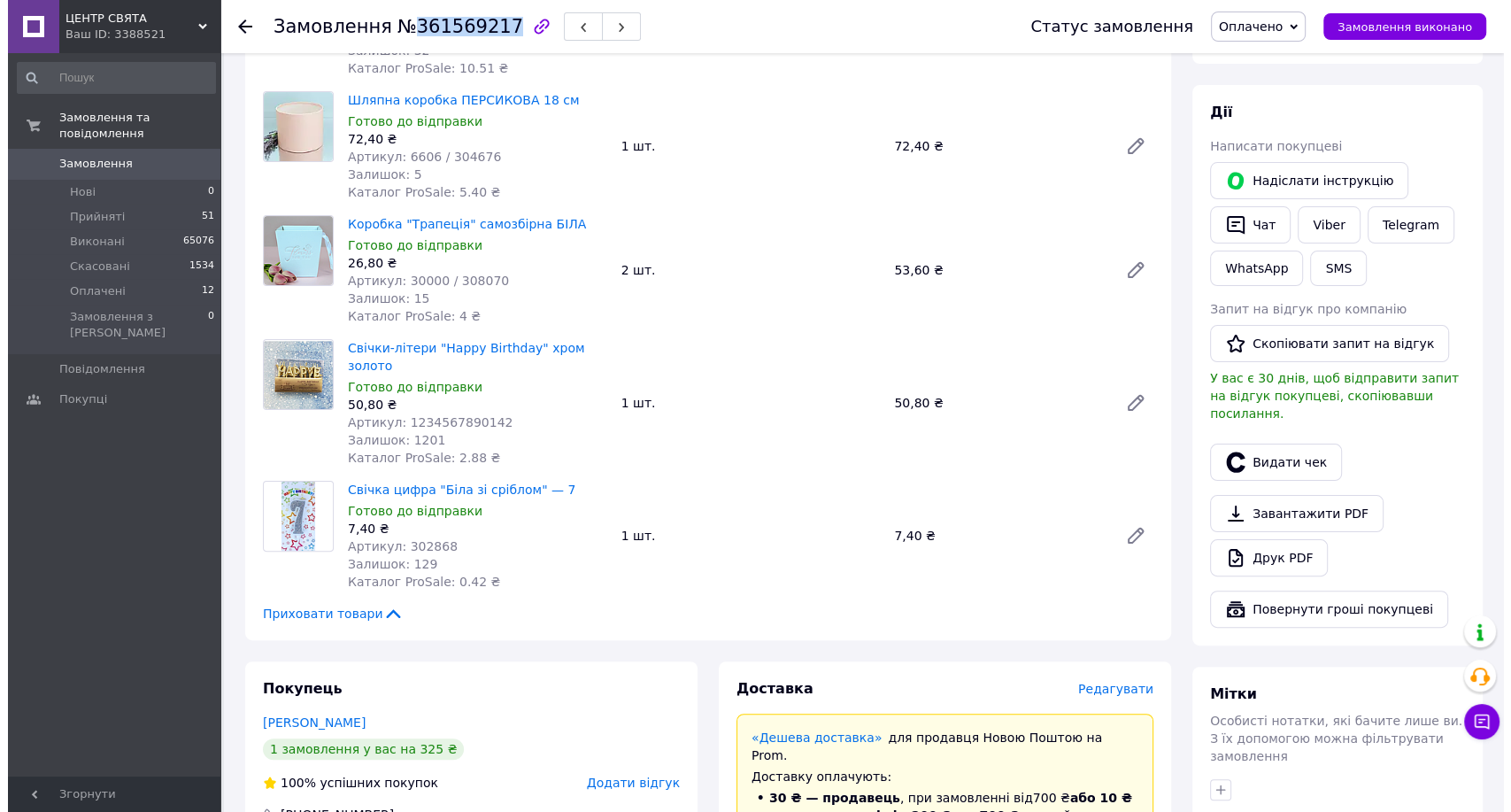
scroll to position [590, 0]
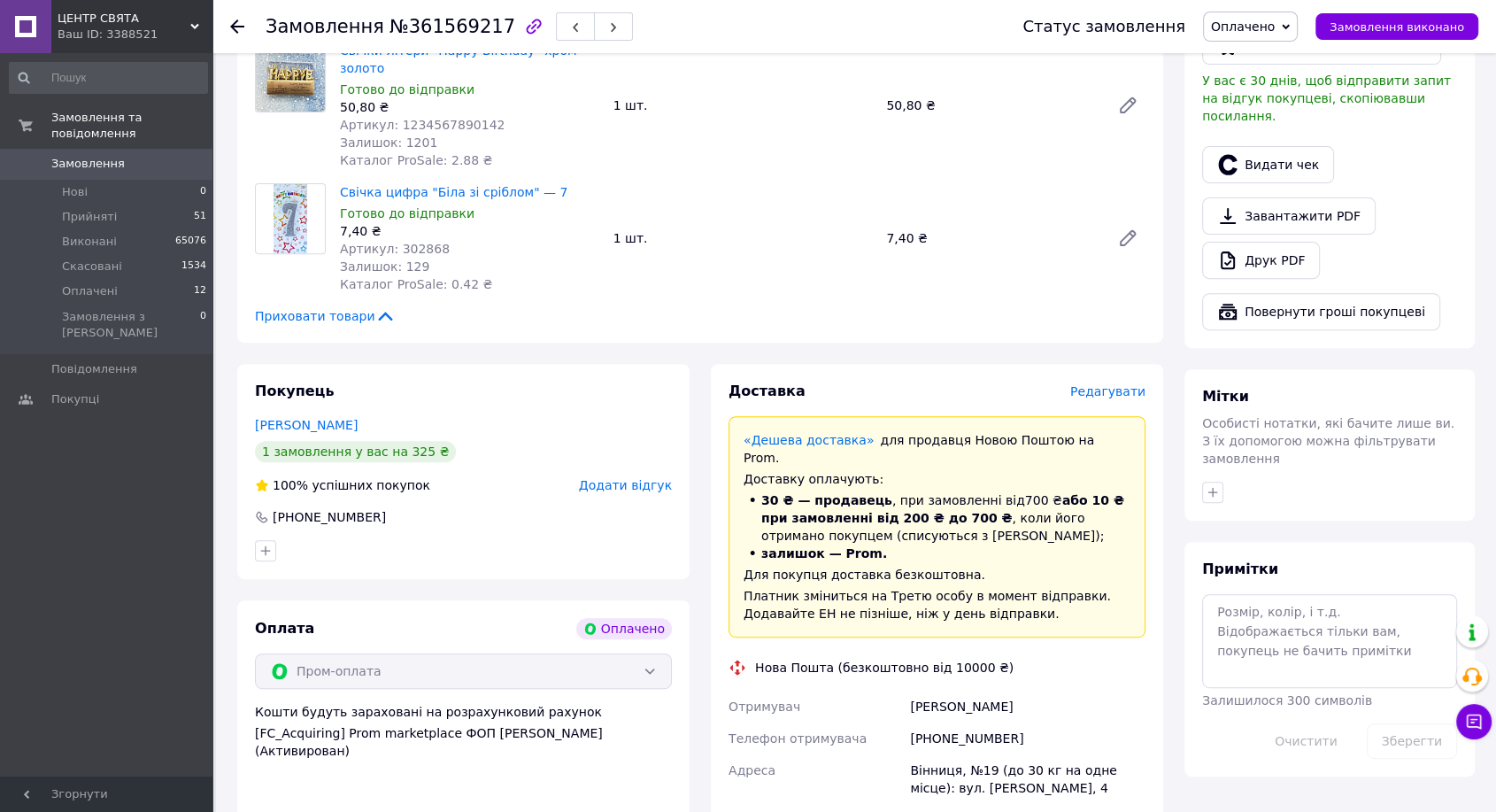
click at [1106, 384] on span "Редагувати" at bounding box center [1107, 391] width 76 height 14
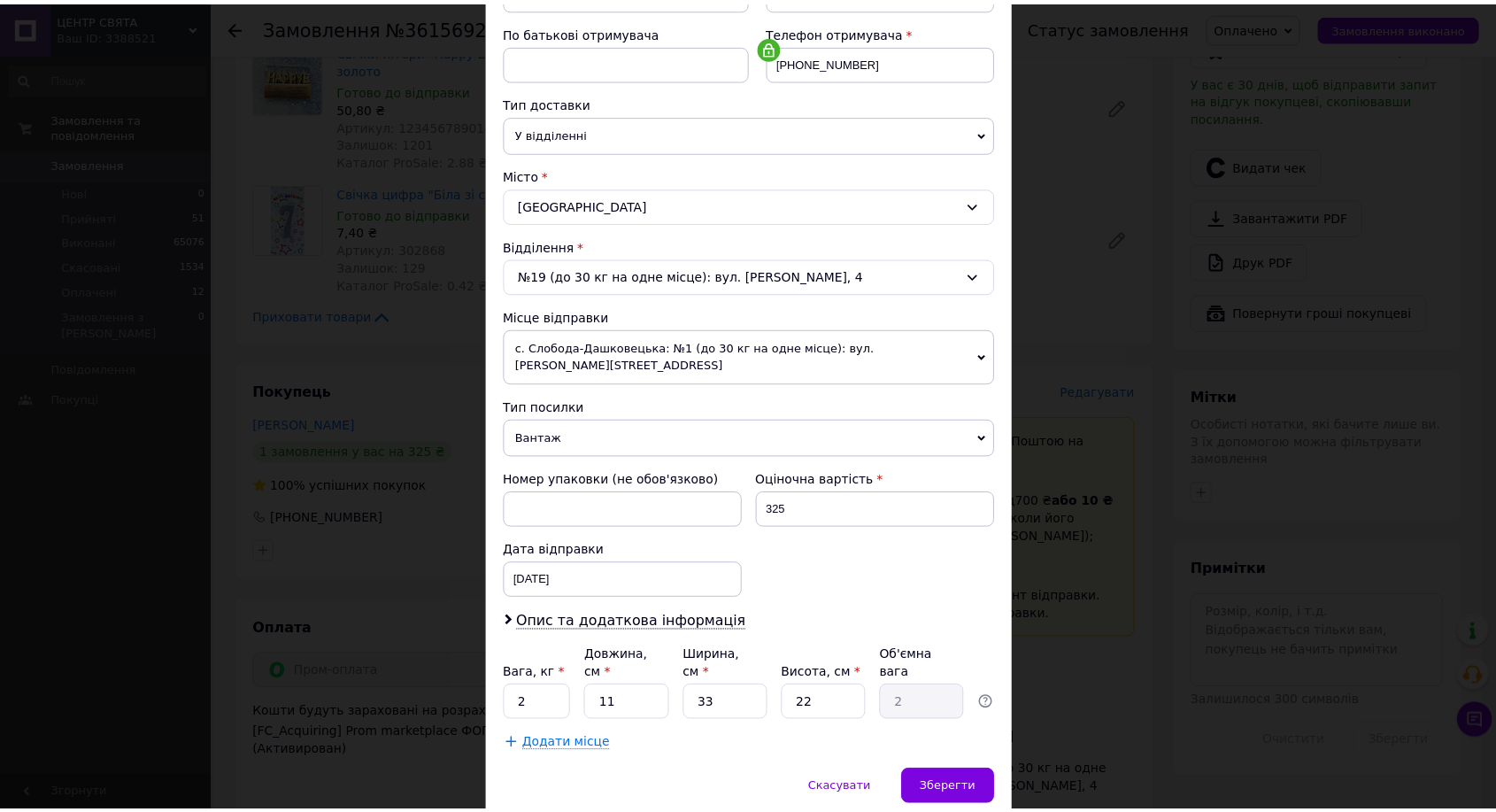
scroll to position [361, 0]
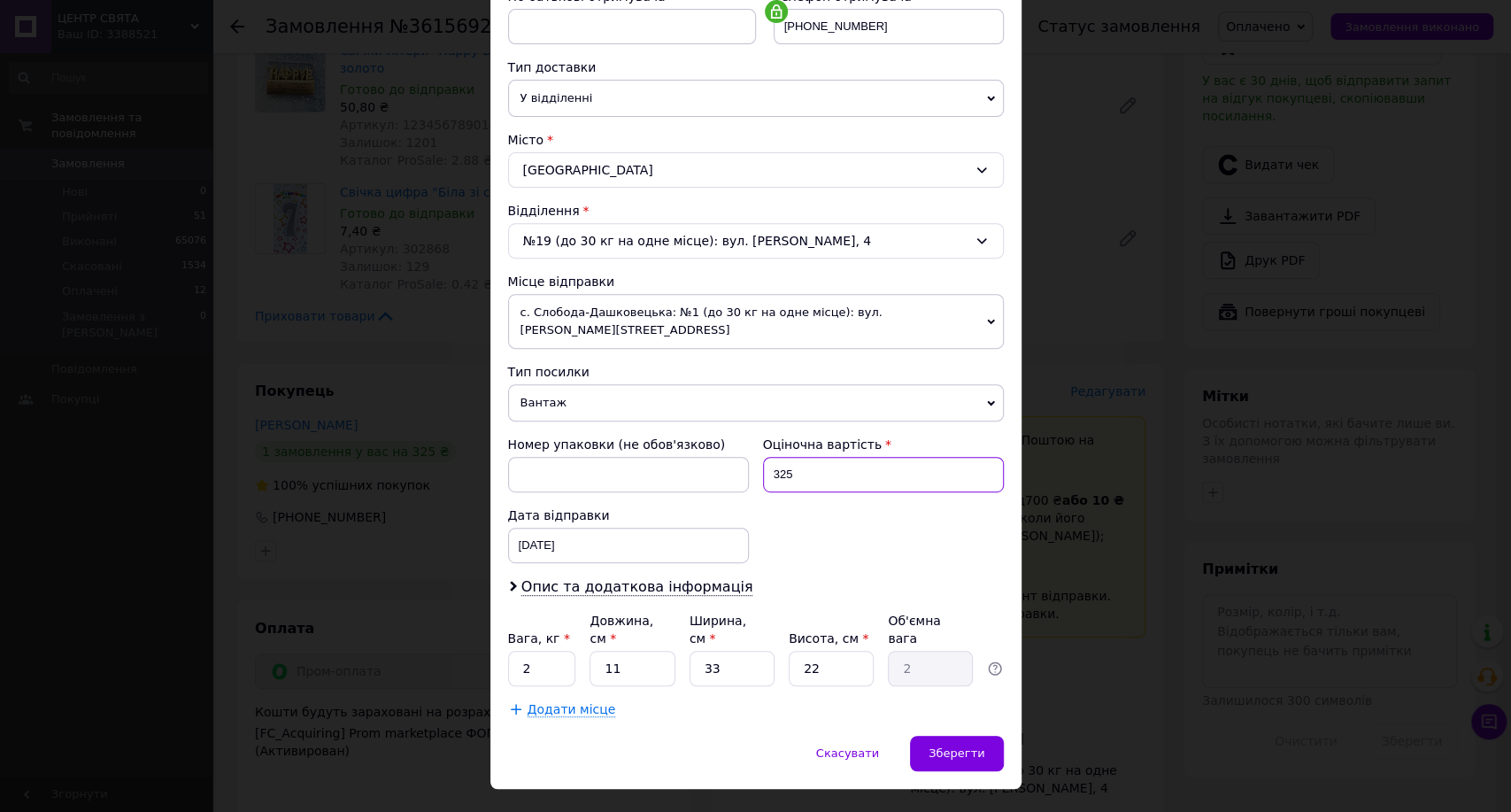
drag, startPoint x: 798, startPoint y: 455, endPoint x: 713, endPoint y: 452, distance: 85.1
click at [713, 455] on div "Номер упаковки (не обов'язково) Оціночна вартість 325 Дата відправки [DATE] < 2…" at bounding box center [756, 499] width 510 height 142
click at [544, 650] on input "2" at bounding box center [542, 668] width 68 height 36
type input "1"
type input "3"
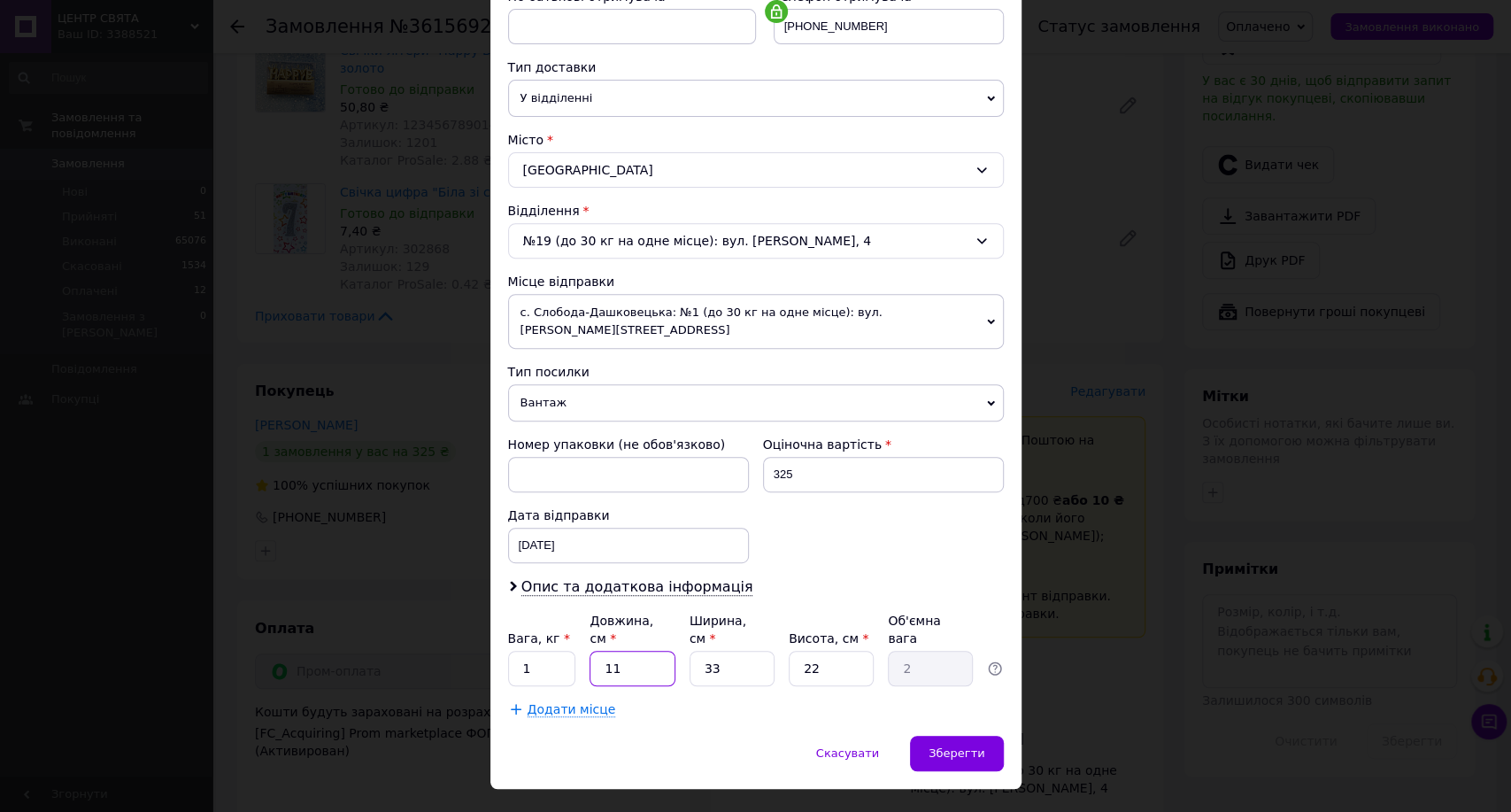
type input "0.54"
type input "39"
type input "7.08"
type input "39"
type input "2"
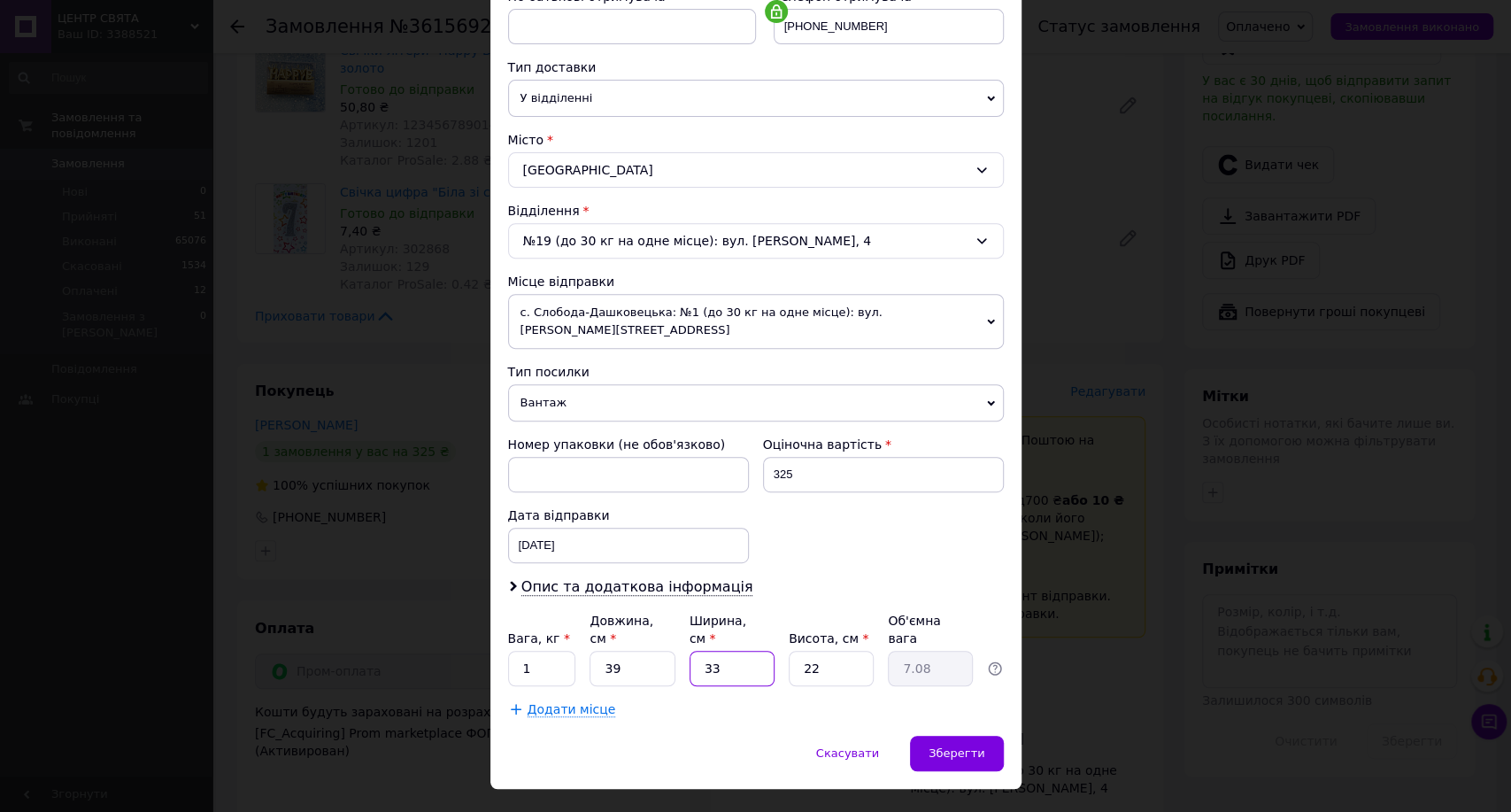
type input "0.43"
type input "28"
type input "6.01"
type input "28"
type input "1"
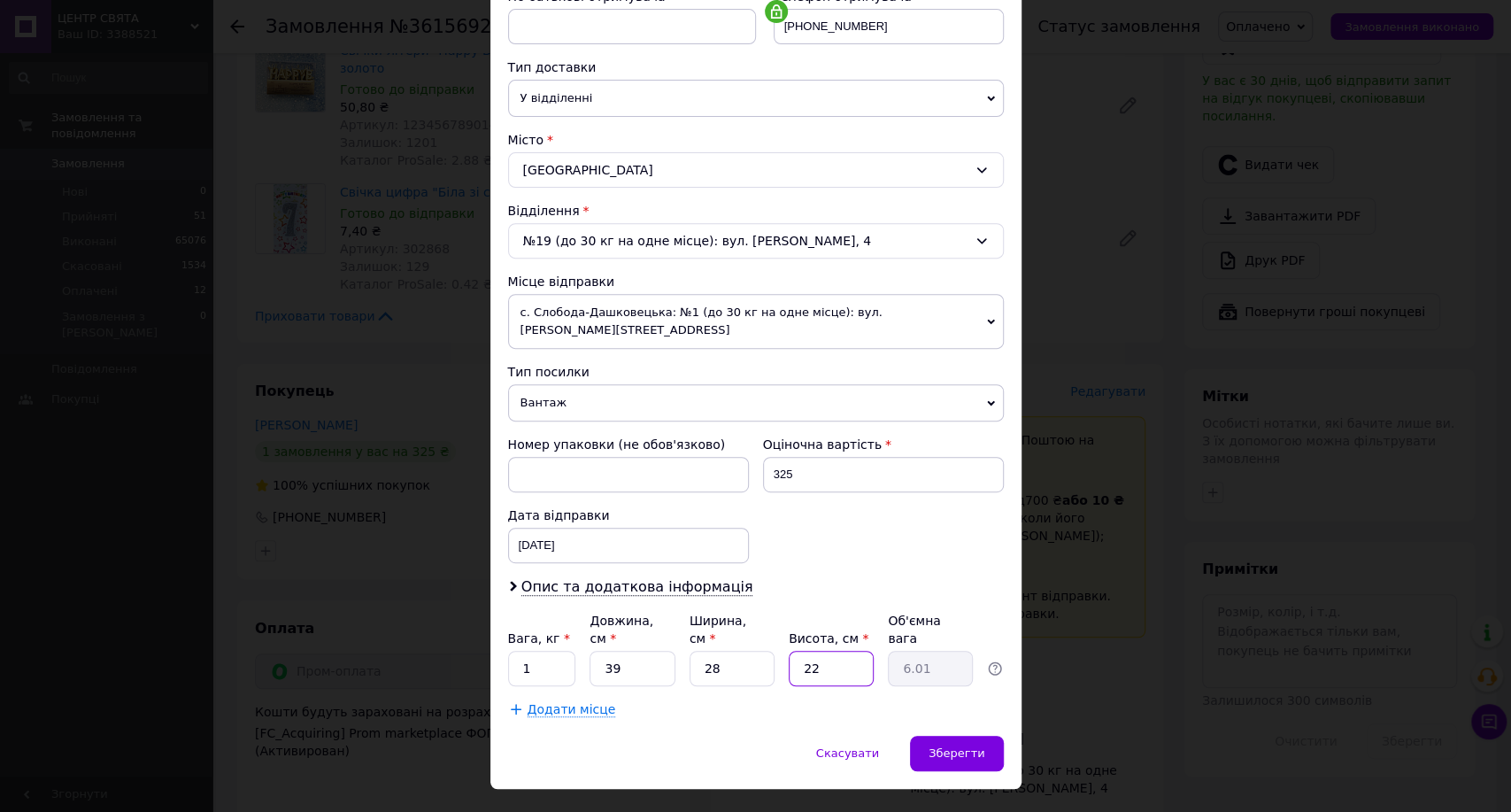
type input "0.27"
type input "19"
type input "5.19"
type input "19"
click at [949, 735] on div "Зберегти" at bounding box center [956, 753] width 93 height 36
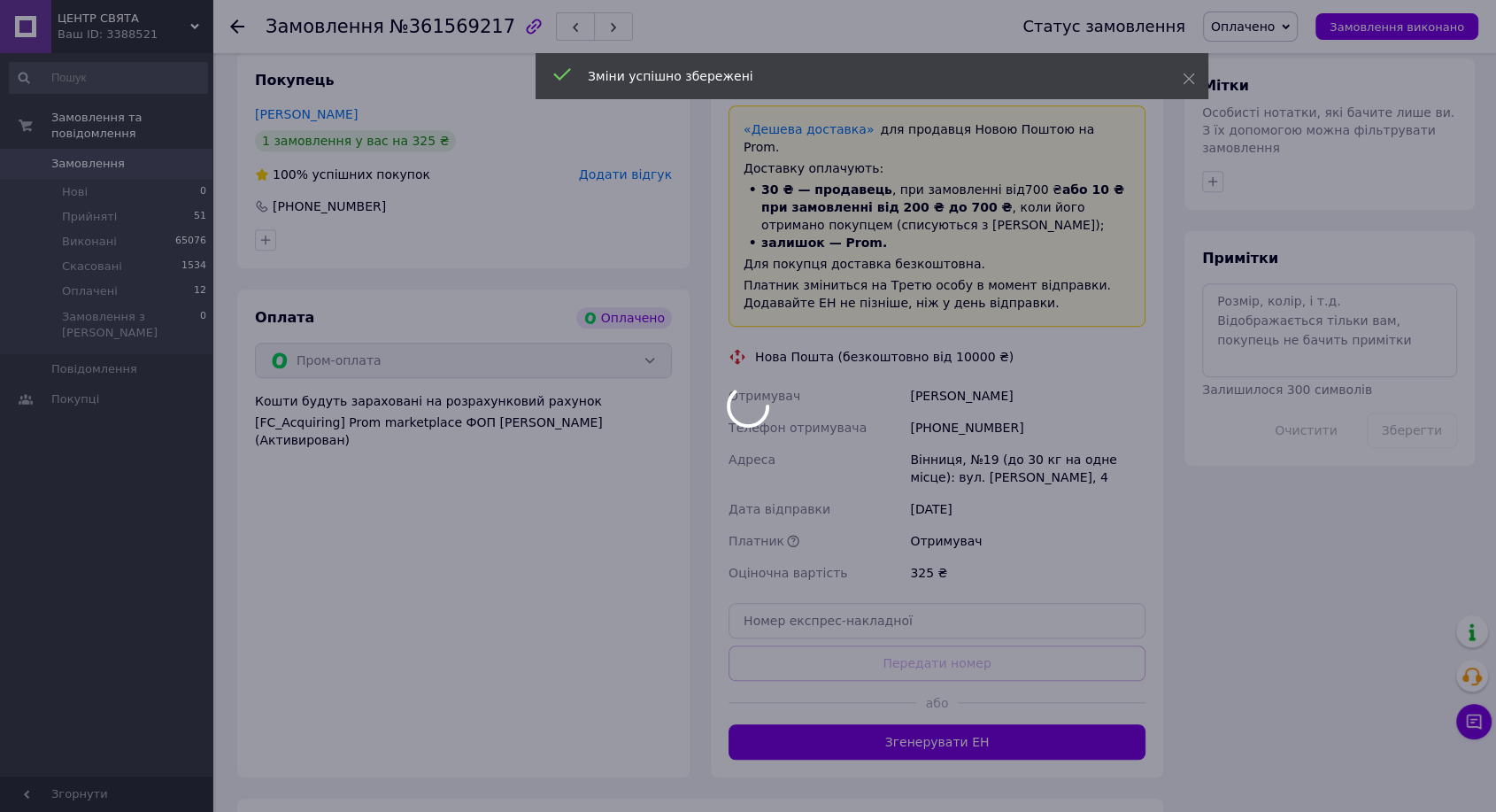
scroll to position [1062, 0]
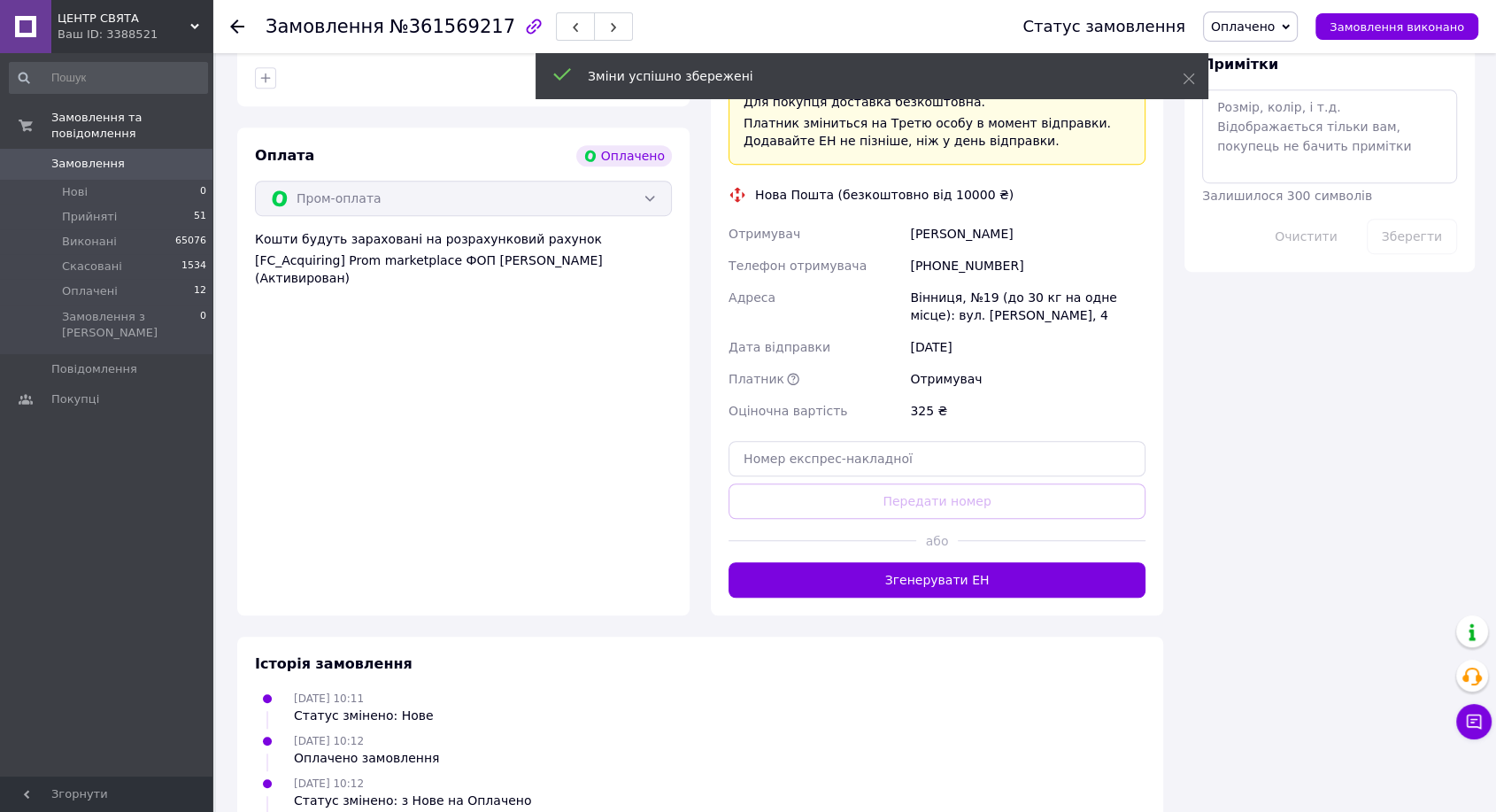
click at [943, 563] on button "Згенерувати ЕН" at bounding box center [937, 580] width 417 height 36
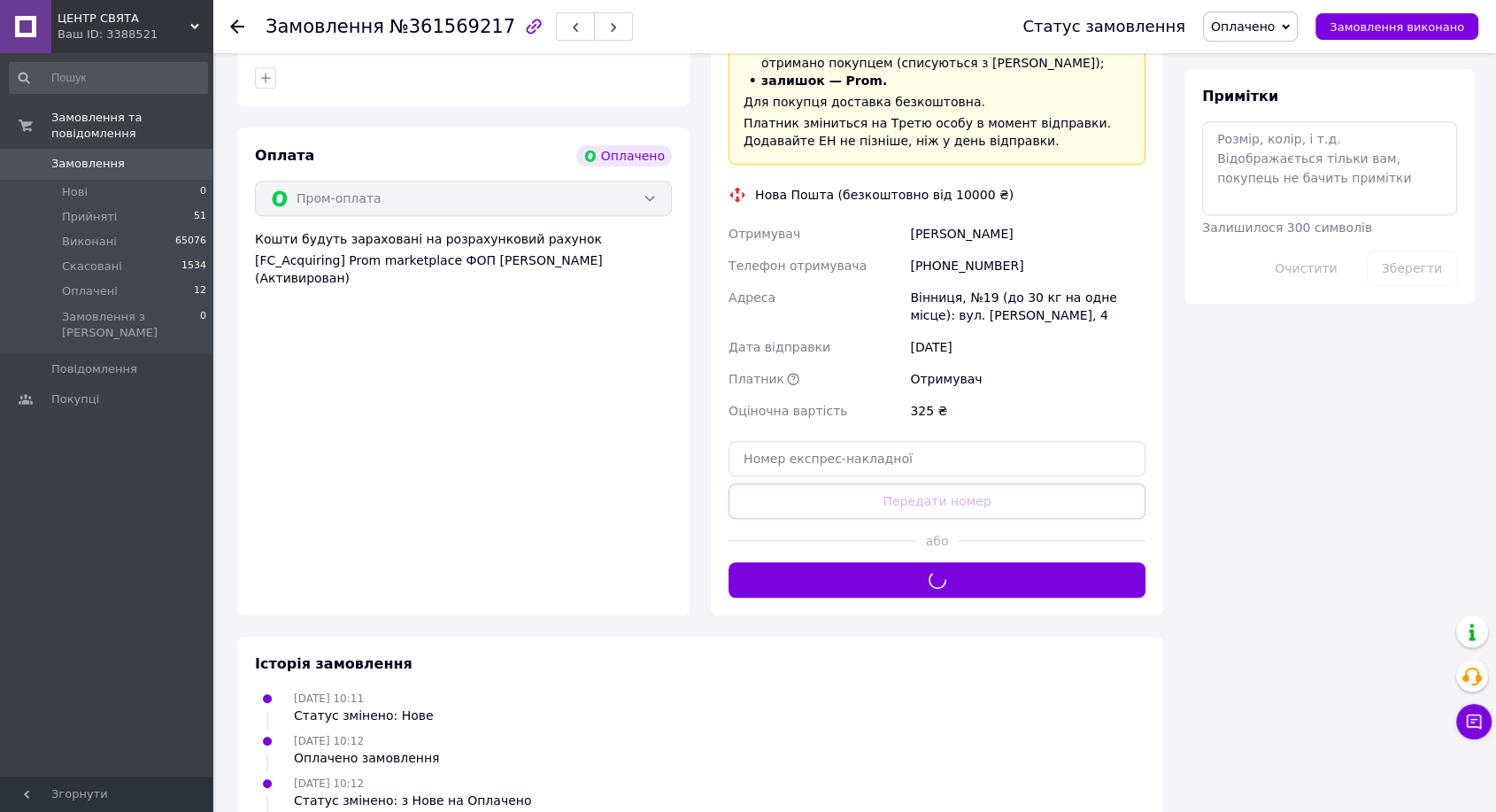
scroll to position [963, 0]
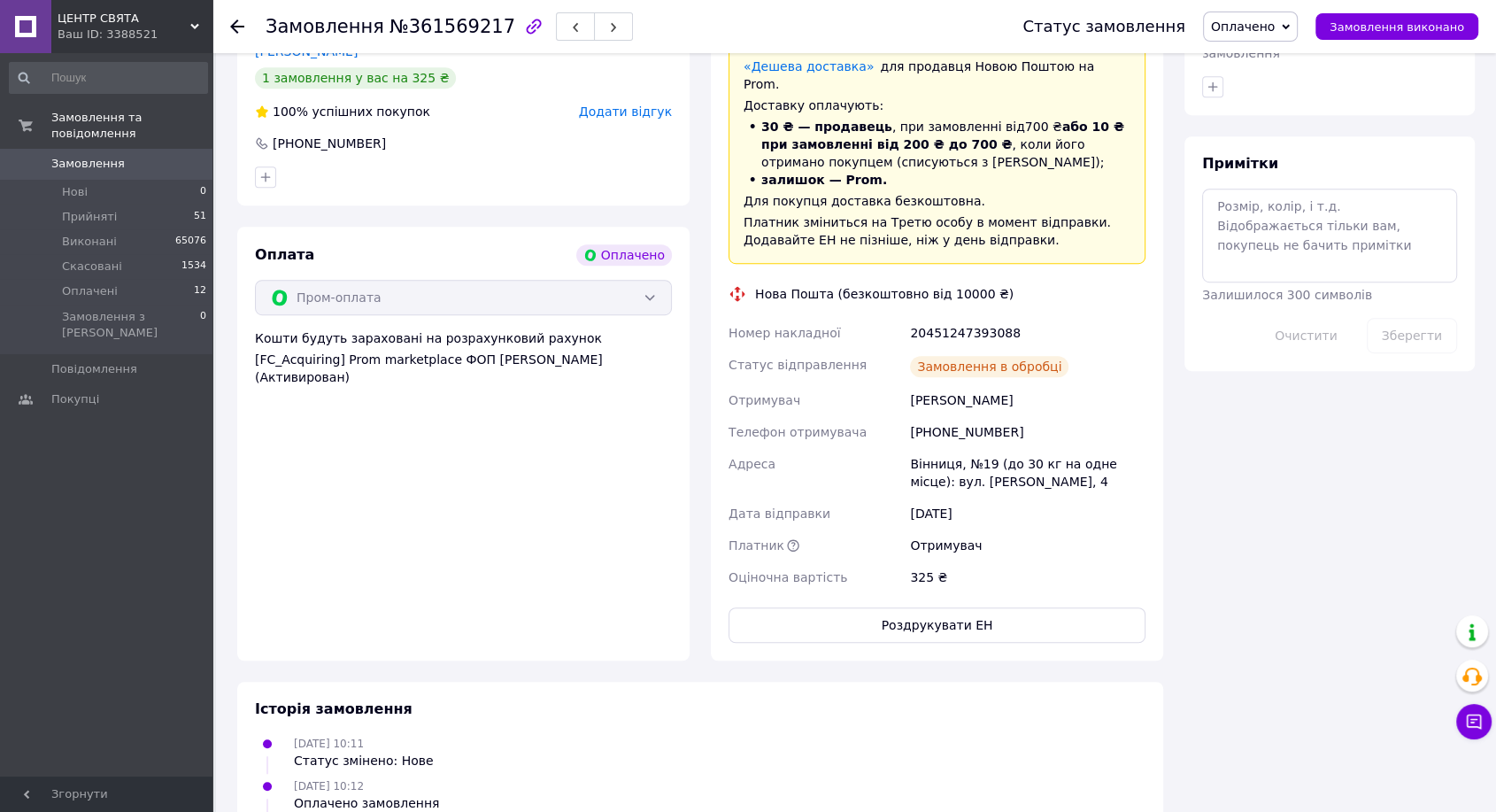
click at [951, 317] on div "20451247393088" at bounding box center [1028, 333] width 243 height 32
copy div "20451247393088"
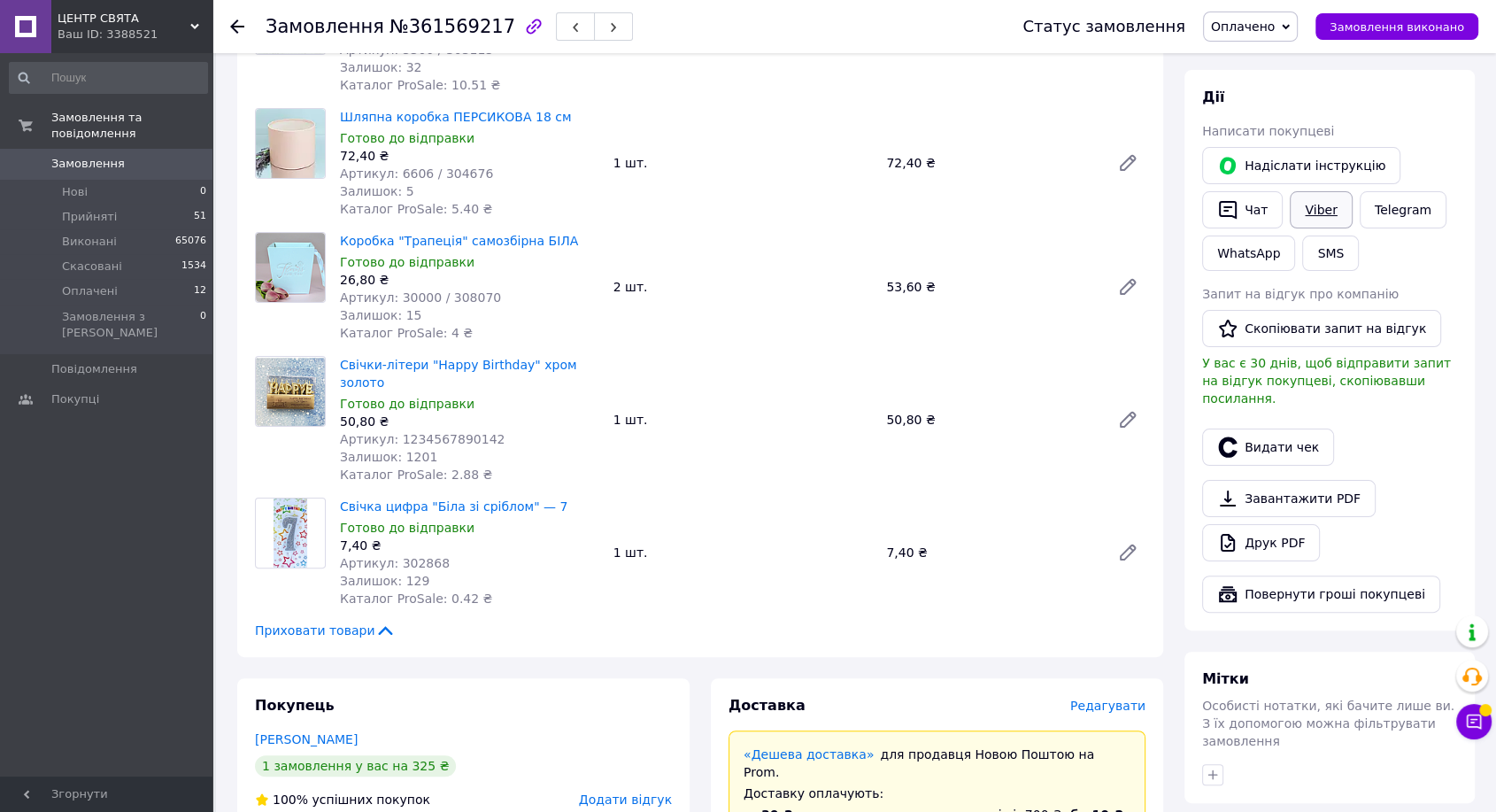
click at [1316, 224] on link "Viber" at bounding box center [1320, 210] width 62 height 37
click at [1432, 21] on span "Замовлення виконано" at bounding box center [1397, 27] width 135 height 13
click at [1290, 430] on button "Видати чек" at bounding box center [1267, 447] width 132 height 37
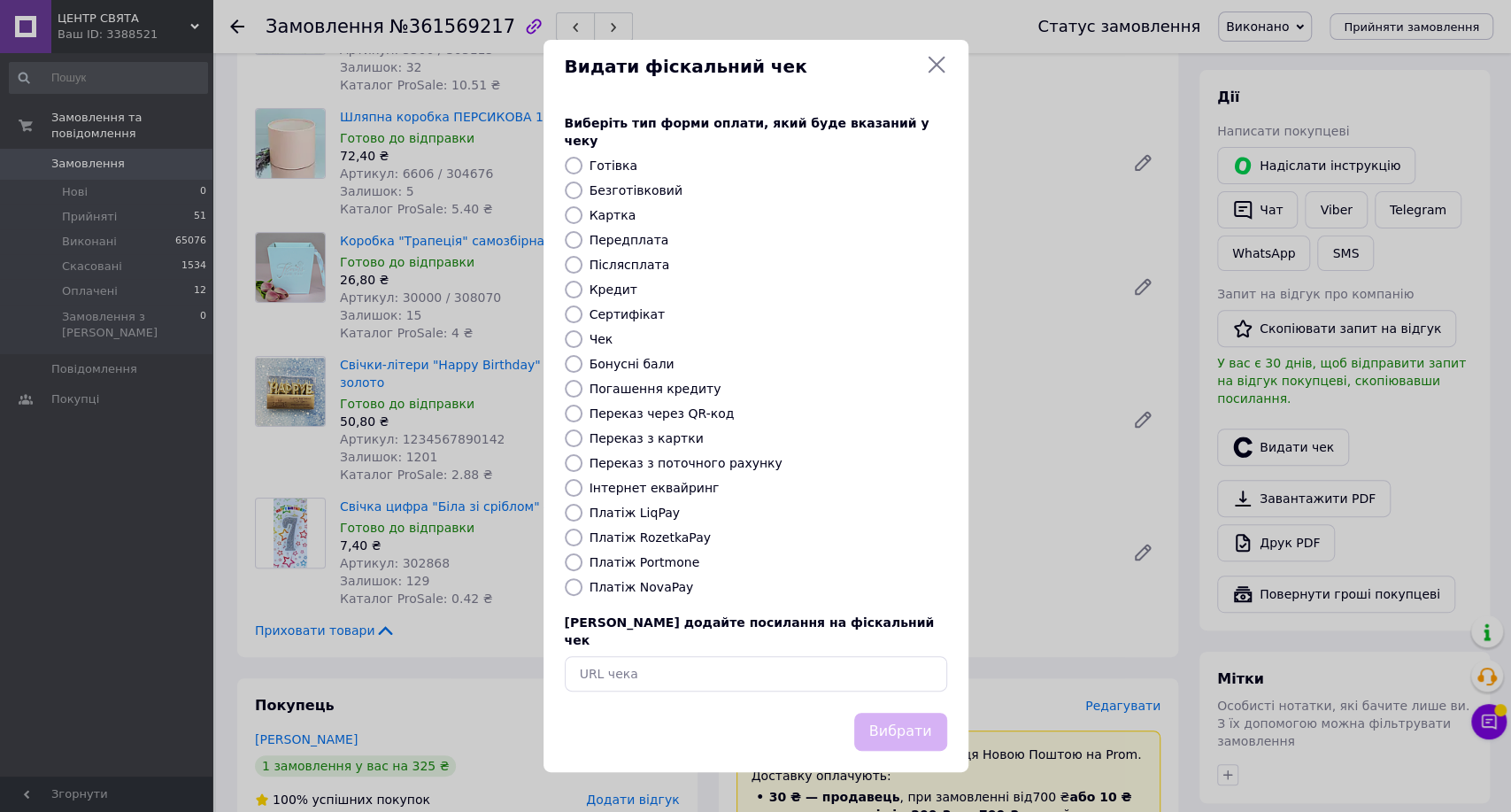
drag, startPoint x: 649, startPoint y: 483, endPoint x: 843, endPoint y: 669, distance: 268.8
click at [650, 484] on label "Інтернет еквайринг" at bounding box center [654, 487] width 130 height 14
click at [582, 484] on input "Інтернет еквайринг" at bounding box center [573, 487] width 18 height 18
radio input "true"
click at [892, 713] on button "Вибрати" at bounding box center [900, 732] width 93 height 38
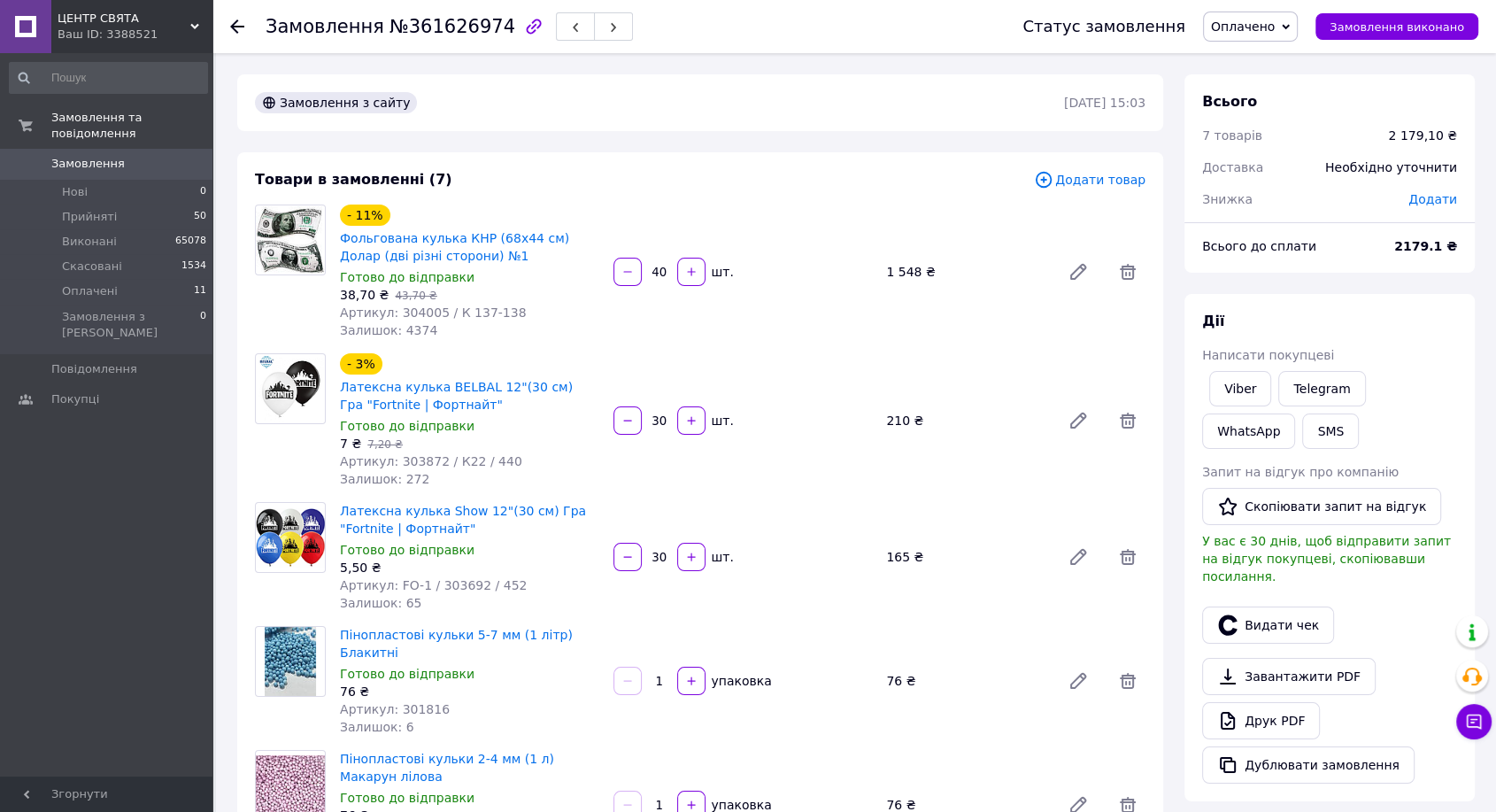
click at [454, 33] on span "№361626974" at bounding box center [452, 26] width 126 height 21
copy span "361626974"
click at [1221, 377] on link "Viber" at bounding box center [1240, 389] width 62 height 36
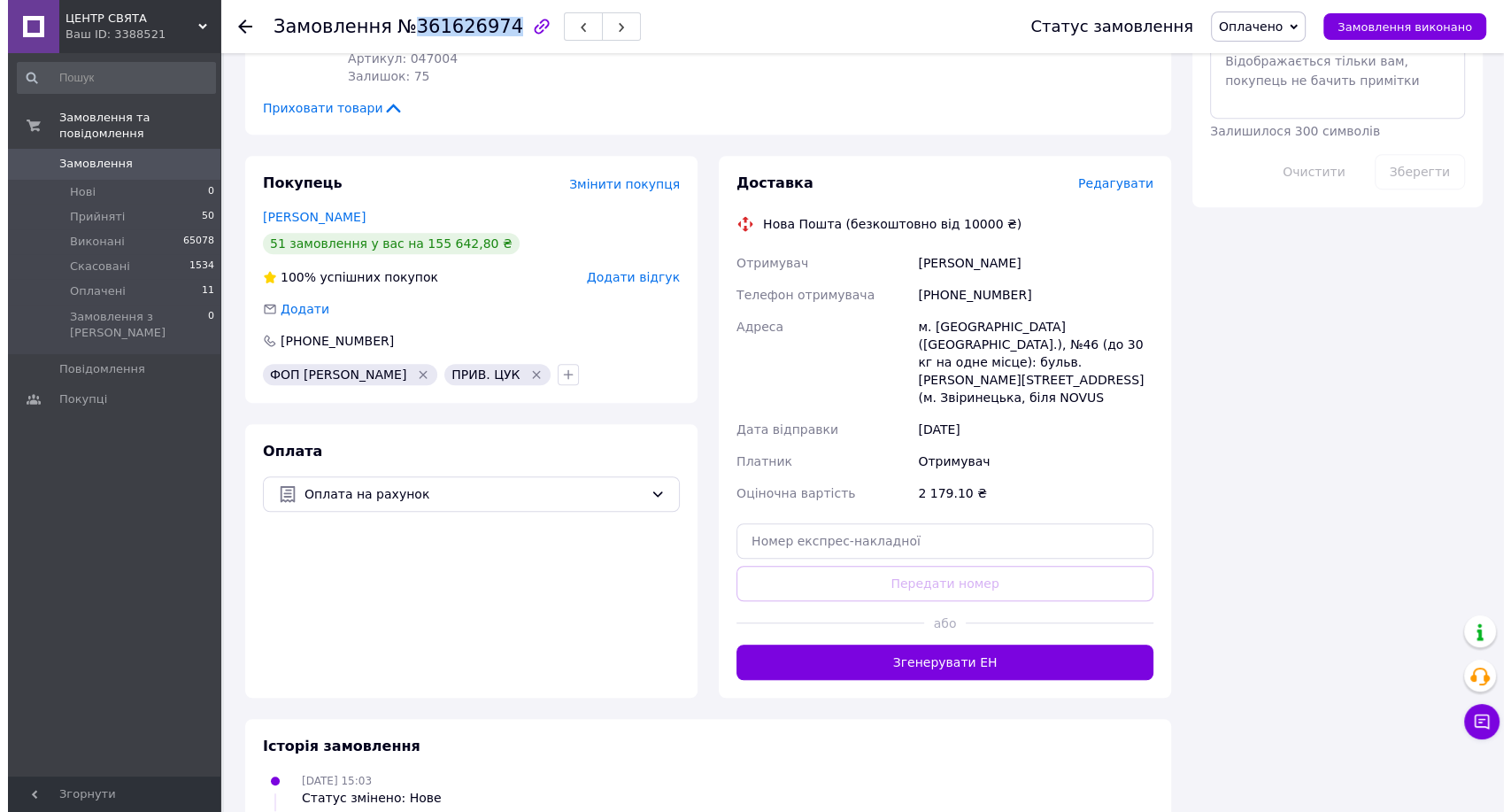
scroll to position [1086, 0]
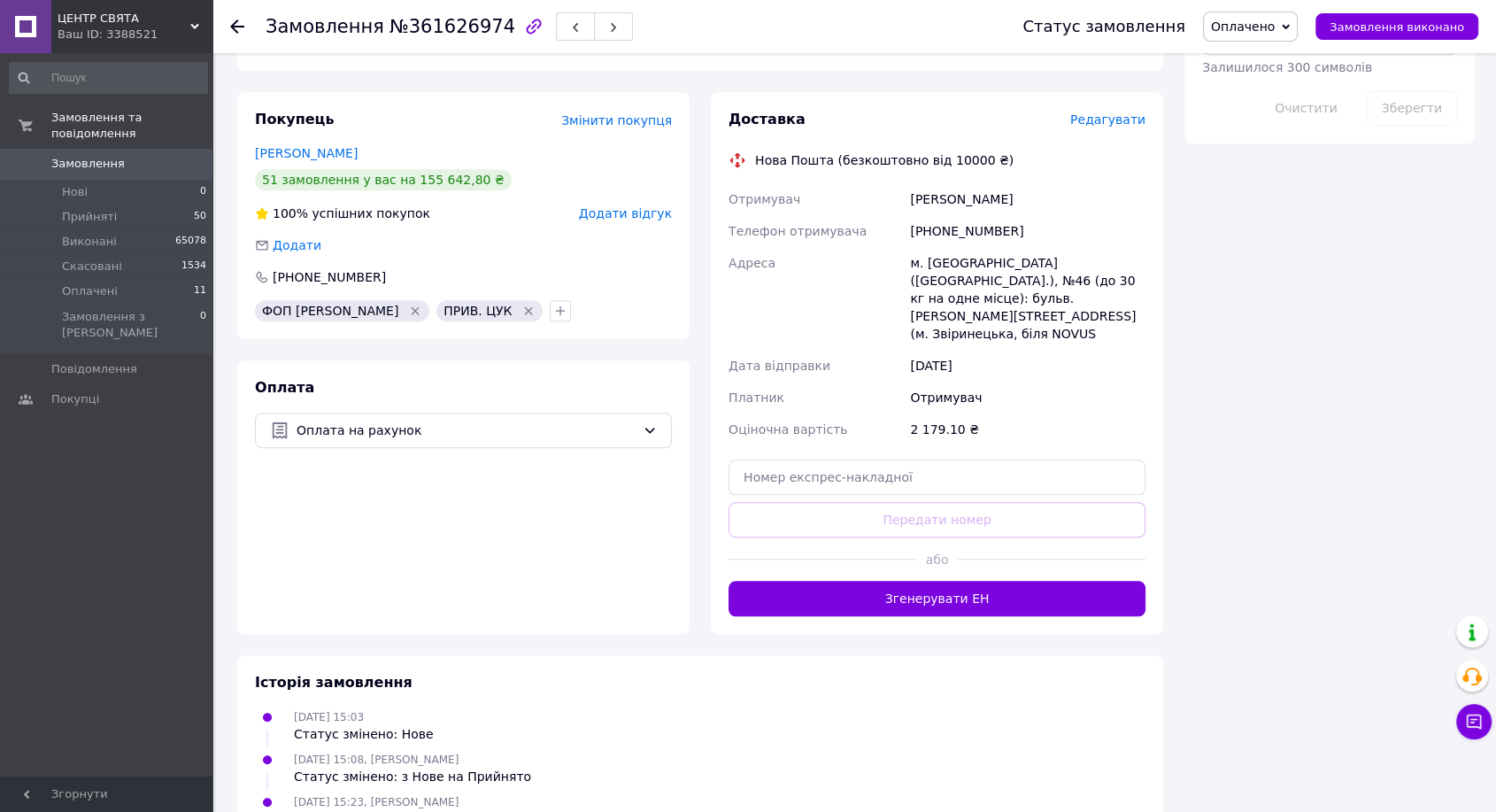
click at [1121, 112] on span "Редагувати" at bounding box center [1107, 119] width 76 height 14
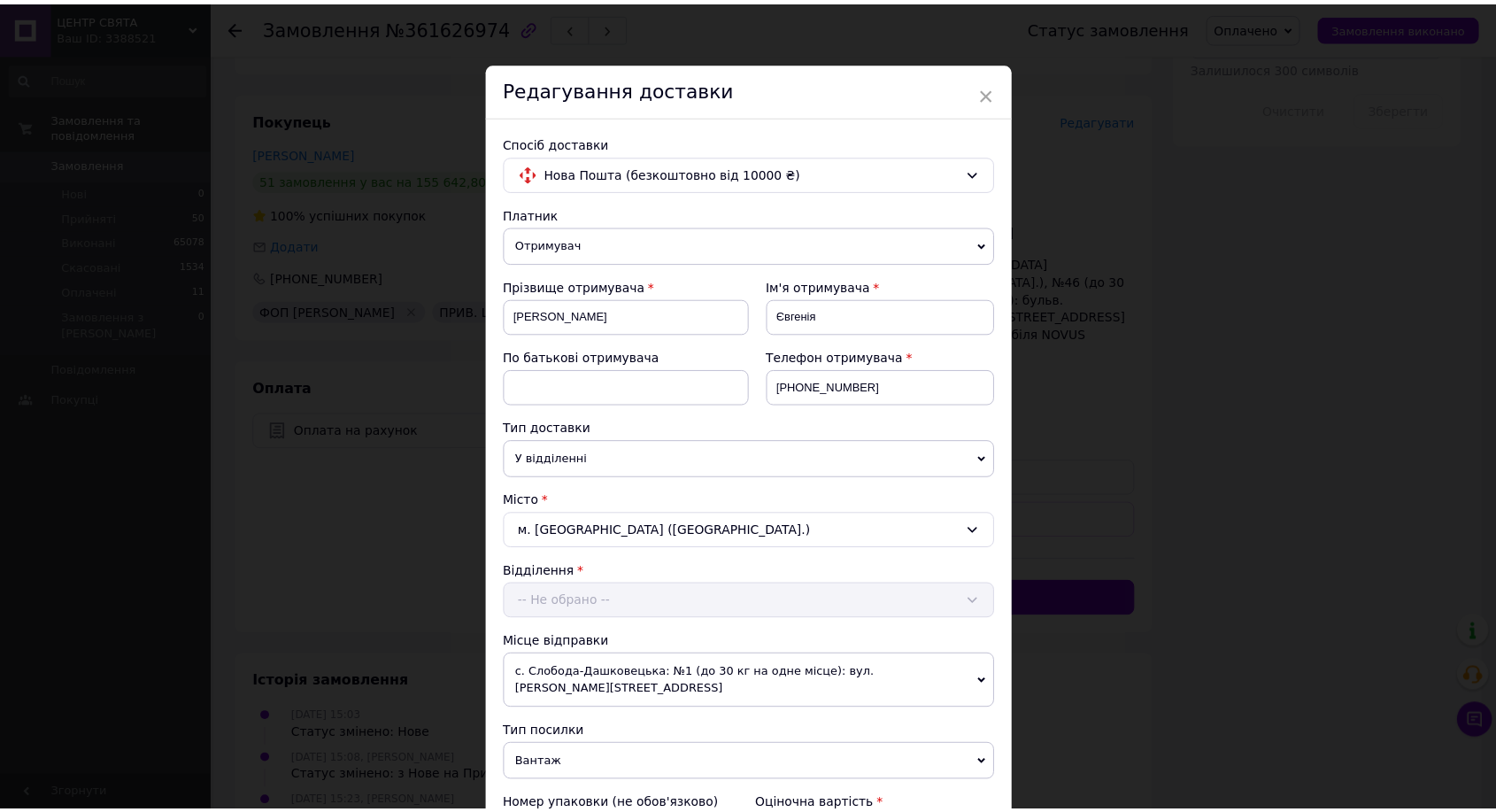
scroll to position [392, 0]
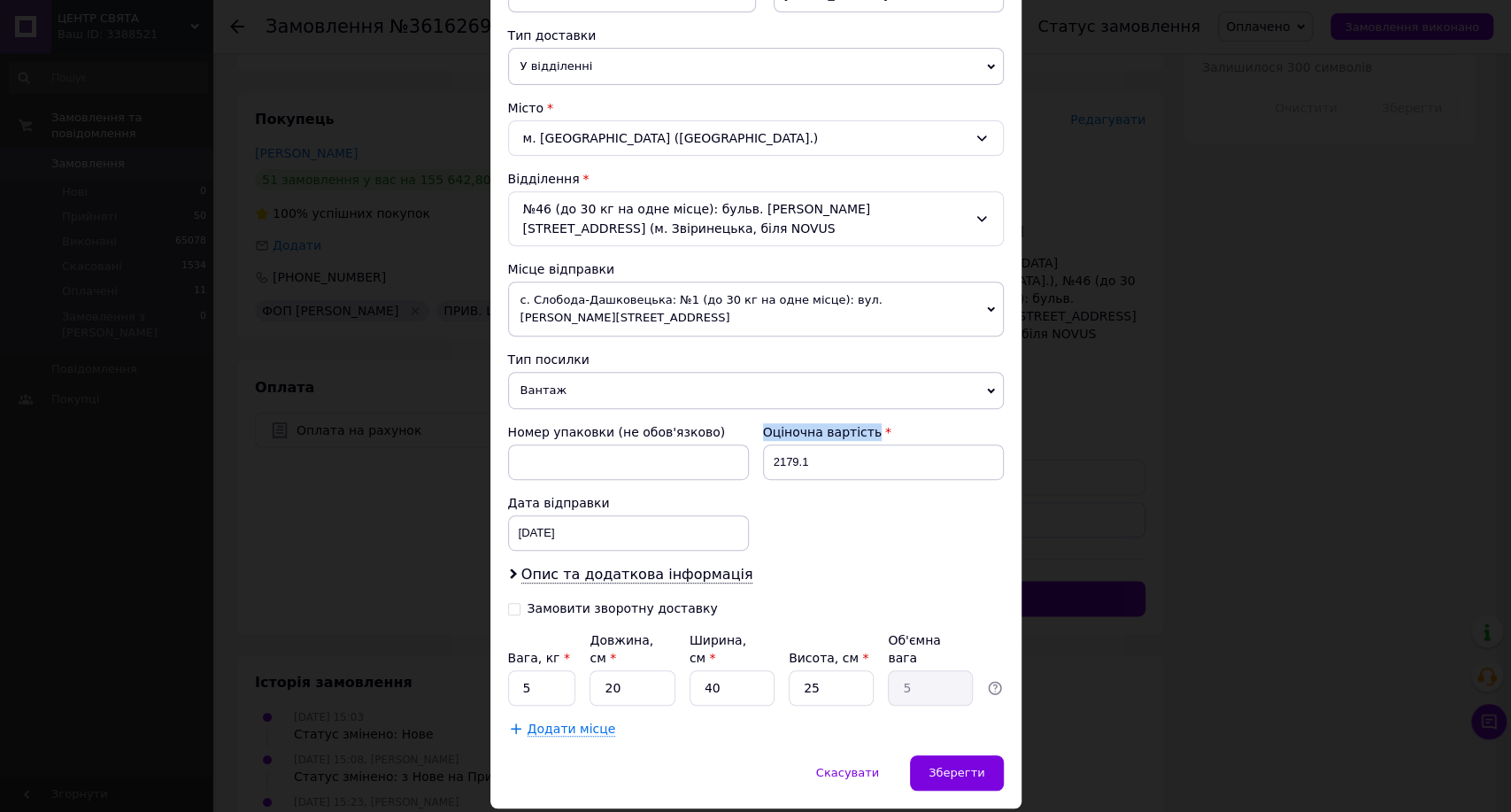
drag, startPoint x: 809, startPoint y: 434, endPoint x: 735, endPoint y: 441, distance: 74.3
click at [735, 441] on div "Номер упаковки (не обов'язково) Оціночна вартість 2179.1 Дата відправки 12.09.2…" at bounding box center [756, 487] width 510 height 142
drag, startPoint x: 829, startPoint y: 440, endPoint x: 758, endPoint y: 443, distance: 71.1
click at [758, 443] on div "Оціночна вартість 2179.1" at bounding box center [883, 451] width 255 height 71
type input "200"
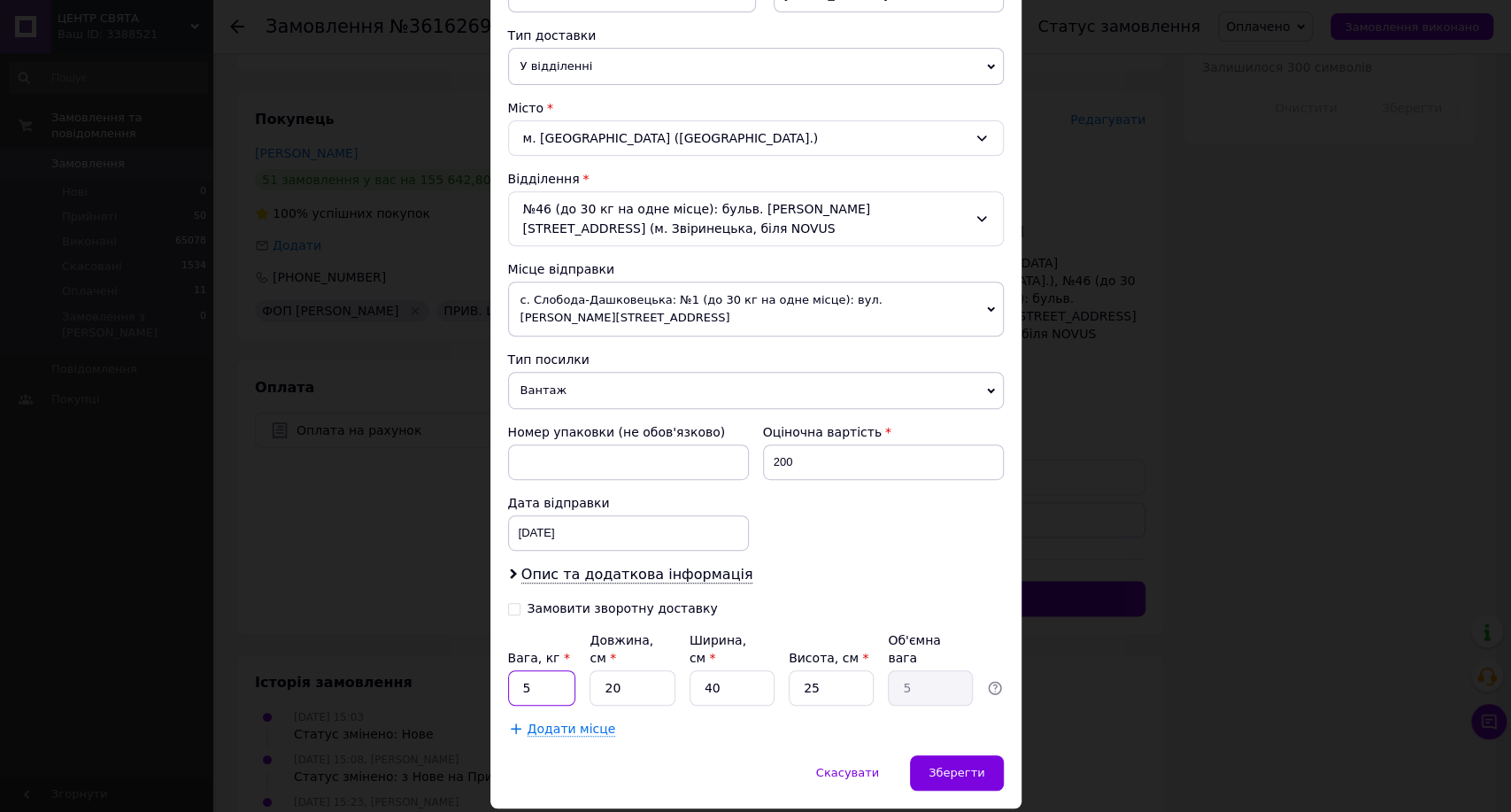
click at [542, 670] on input "5" at bounding box center [542, 688] width 68 height 36
type input "1"
type input "5"
type input "1.25"
type input "5"
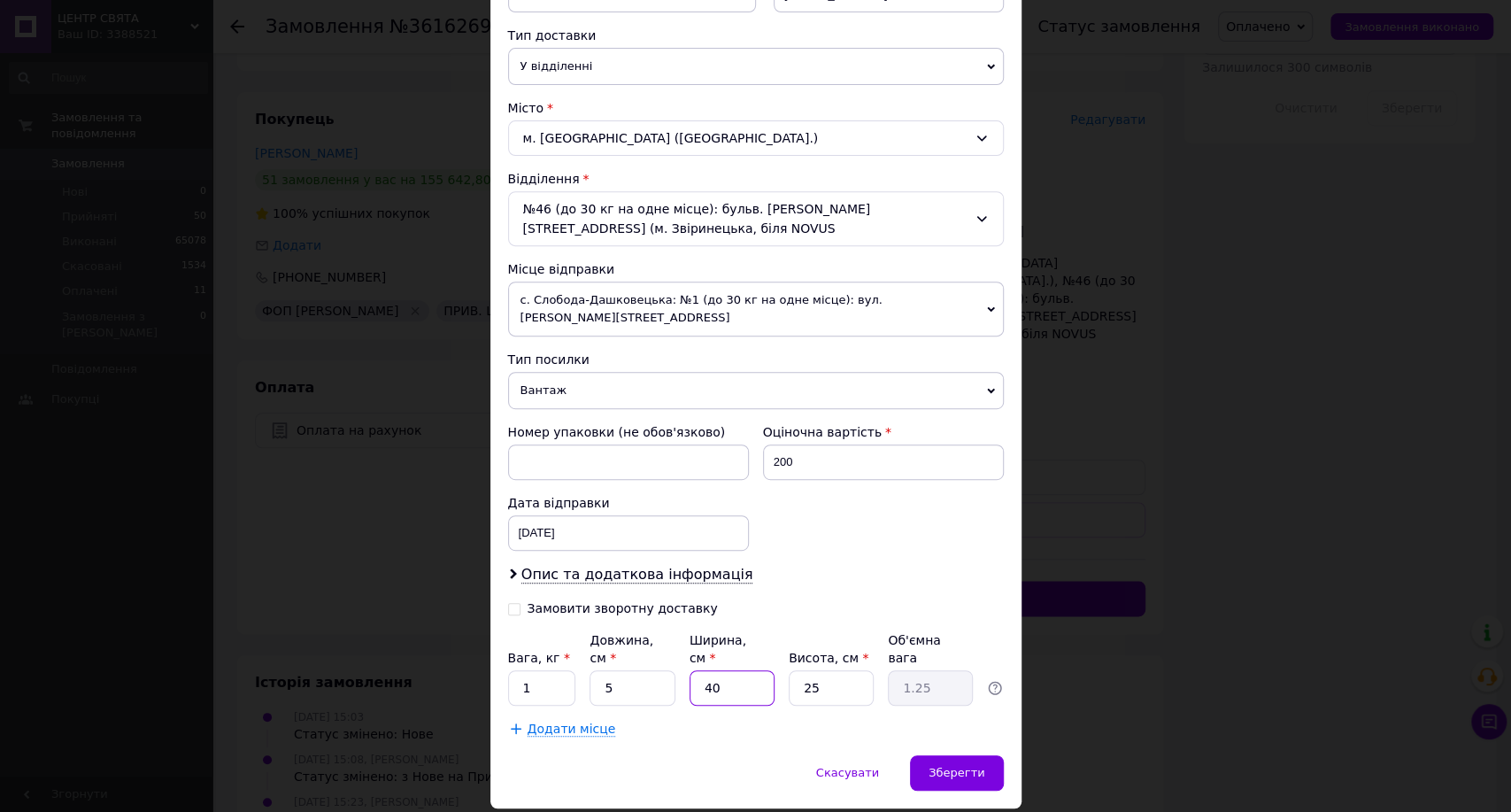
type input "5"
type input "0.16"
type input "5"
type input "0.1"
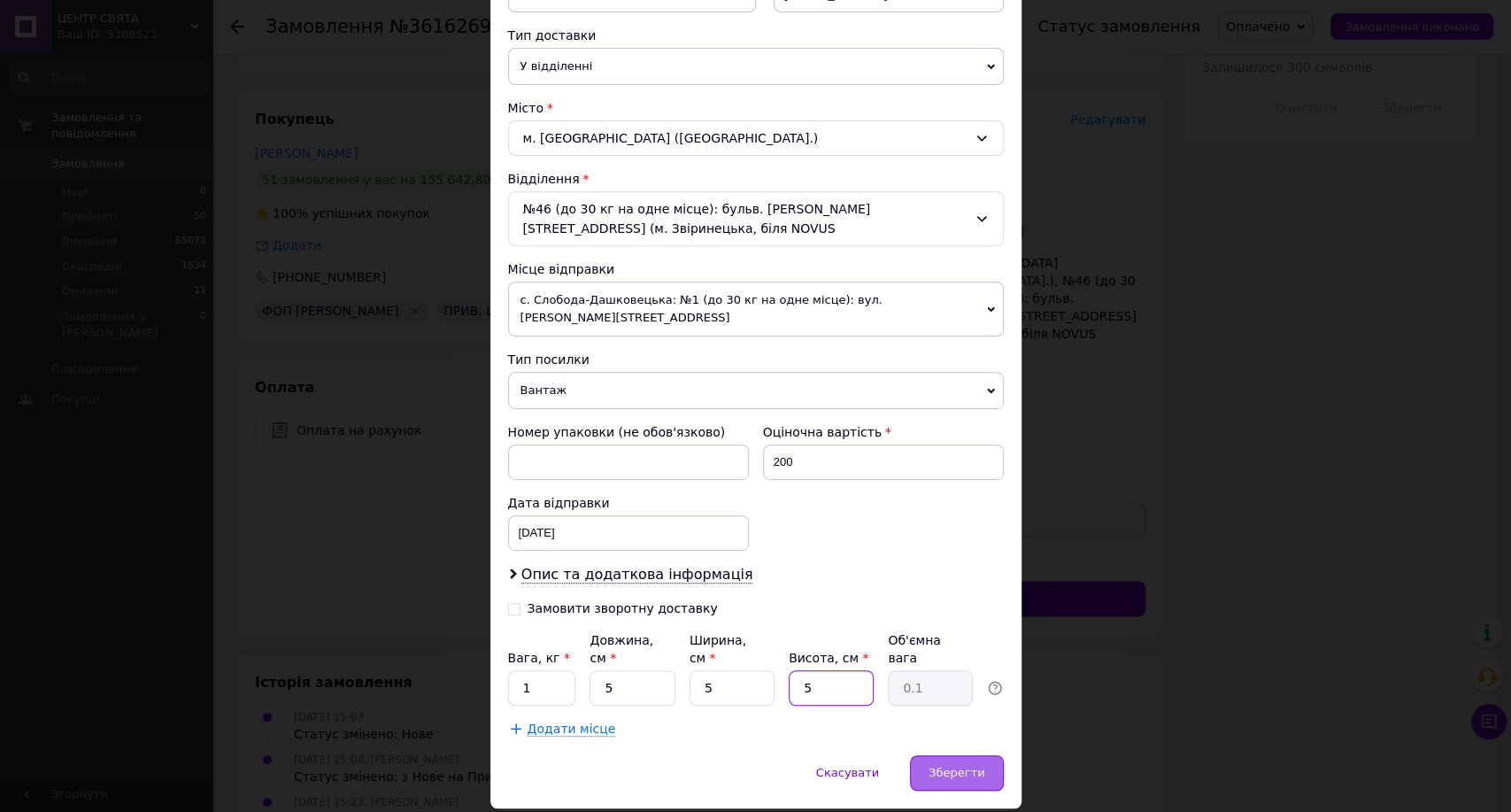
type input "5"
drag, startPoint x: 948, startPoint y: 731, endPoint x: 966, endPoint y: 729, distance: 18.1
click at [949, 765] on span "Зберегти" at bounding box center [957, 772] width 56 height 13
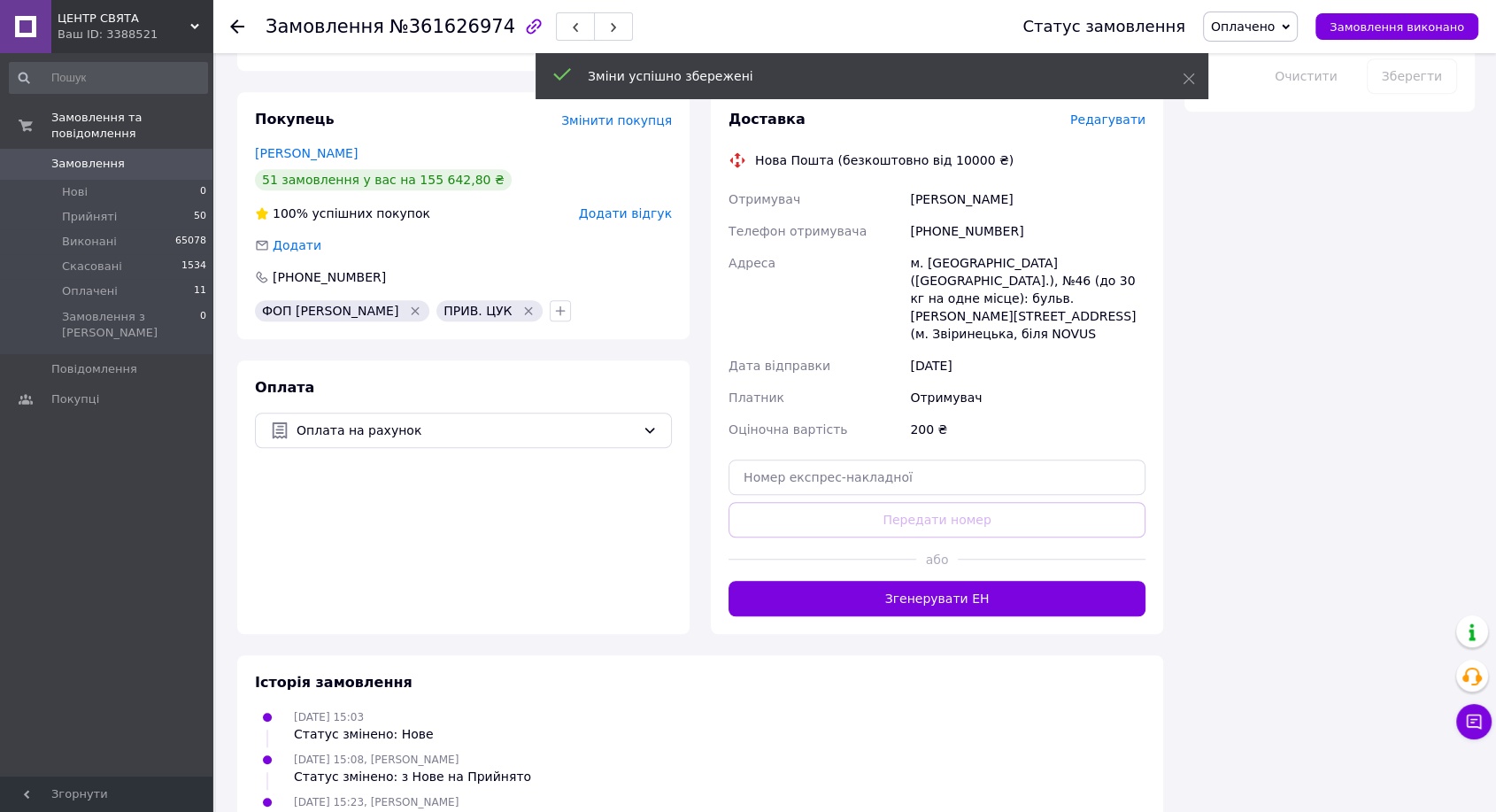
click at [931, 580] on button "Згенерувати ЕН" at bounding box center [937, 598] width 417 height 36
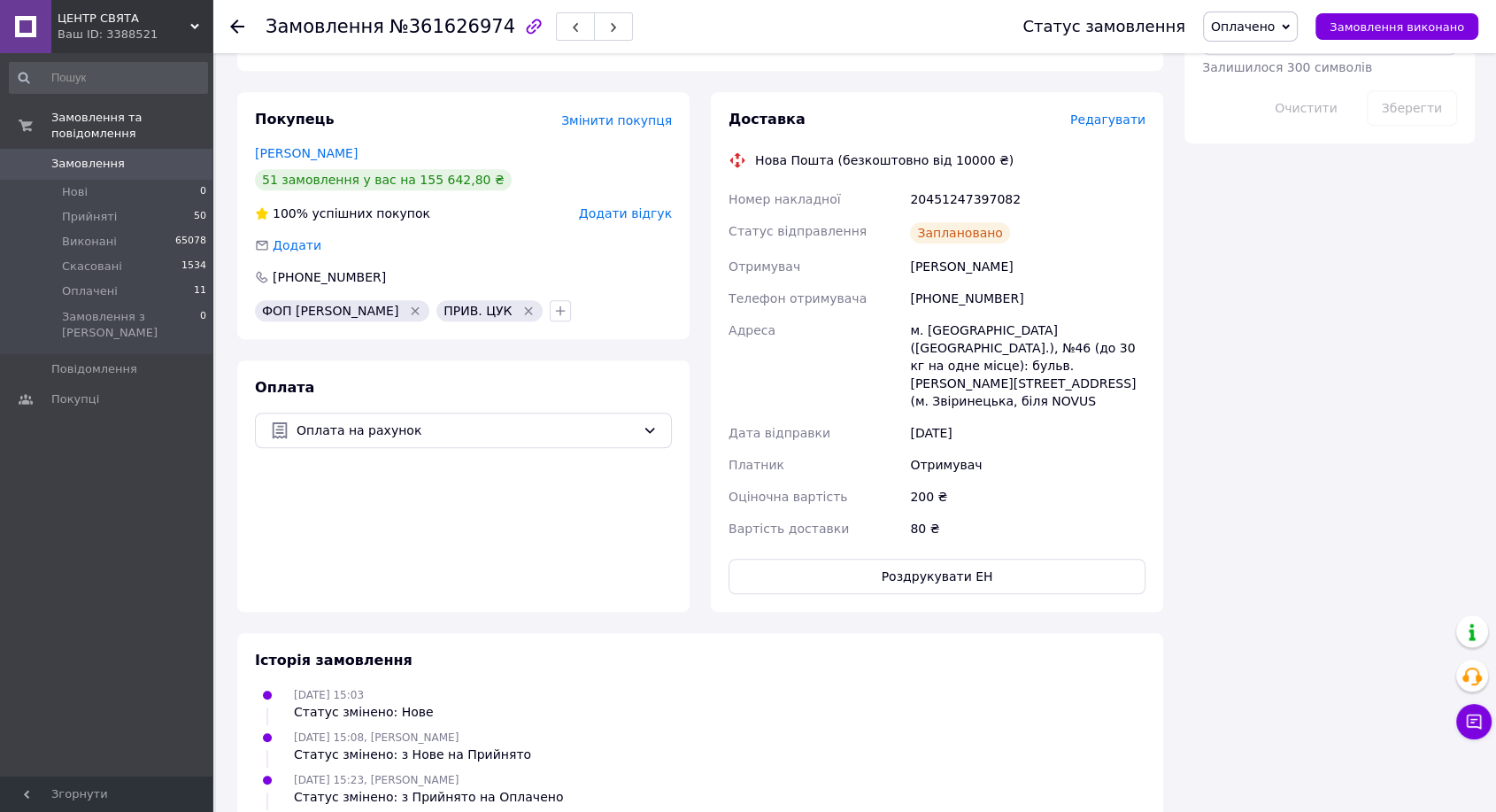
click at [953, 183] on div "20451247397082" at bounding box center [1028, 199] width 243 height 32
drag, startPoint x: 953, startPoint y: 165, endPoint x: 964, endPoint y: 164, distance: 11.0
copy div "20451247397082"
click at [1379, 37] on button "Замовлення виконано" at bounding box center [1397, 26] width 163 height 26
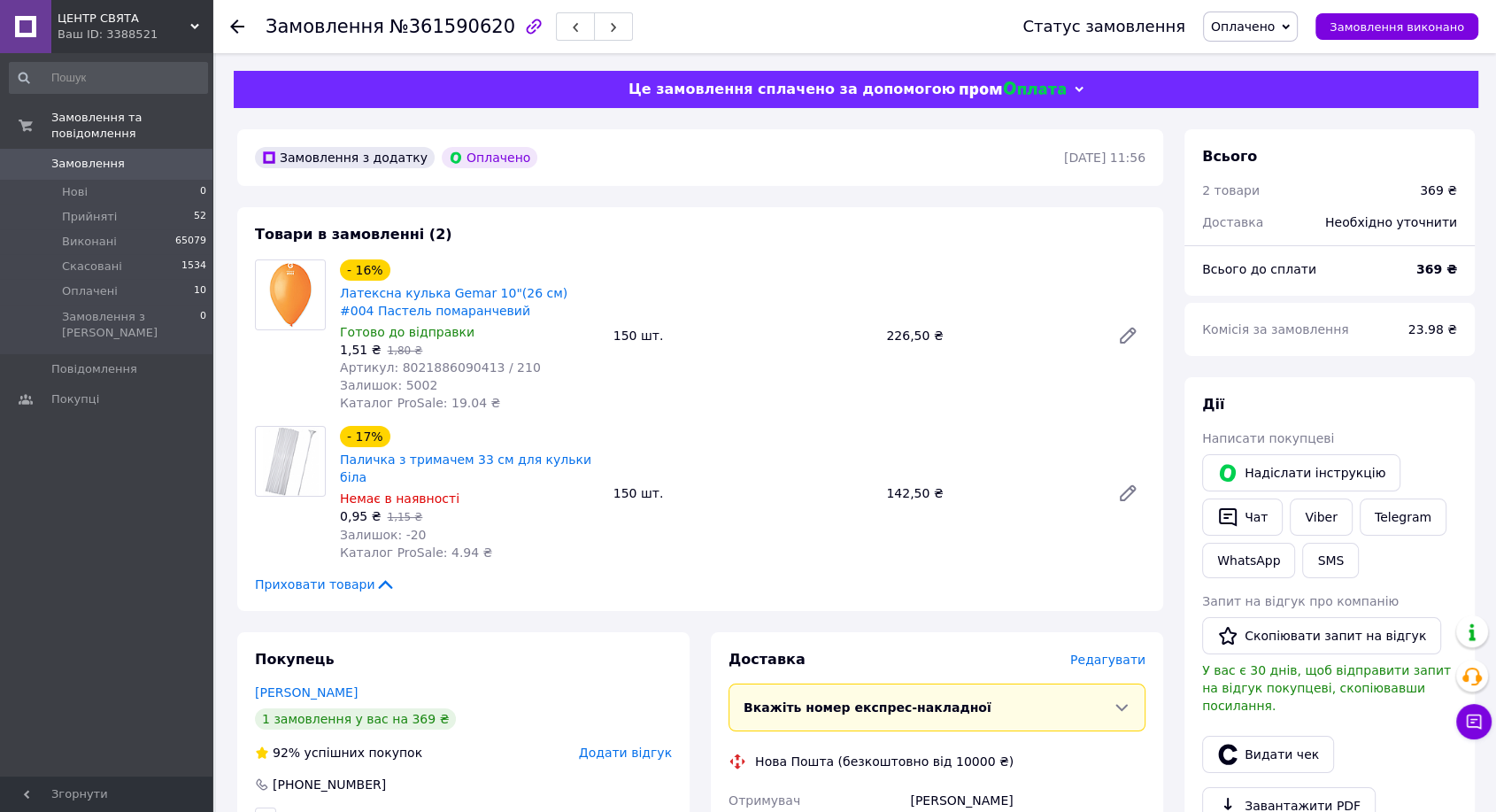
click at [435, 34] on span "№361590620" at bounding box center [452, 26] width 126 height 21
copy span "361590620"
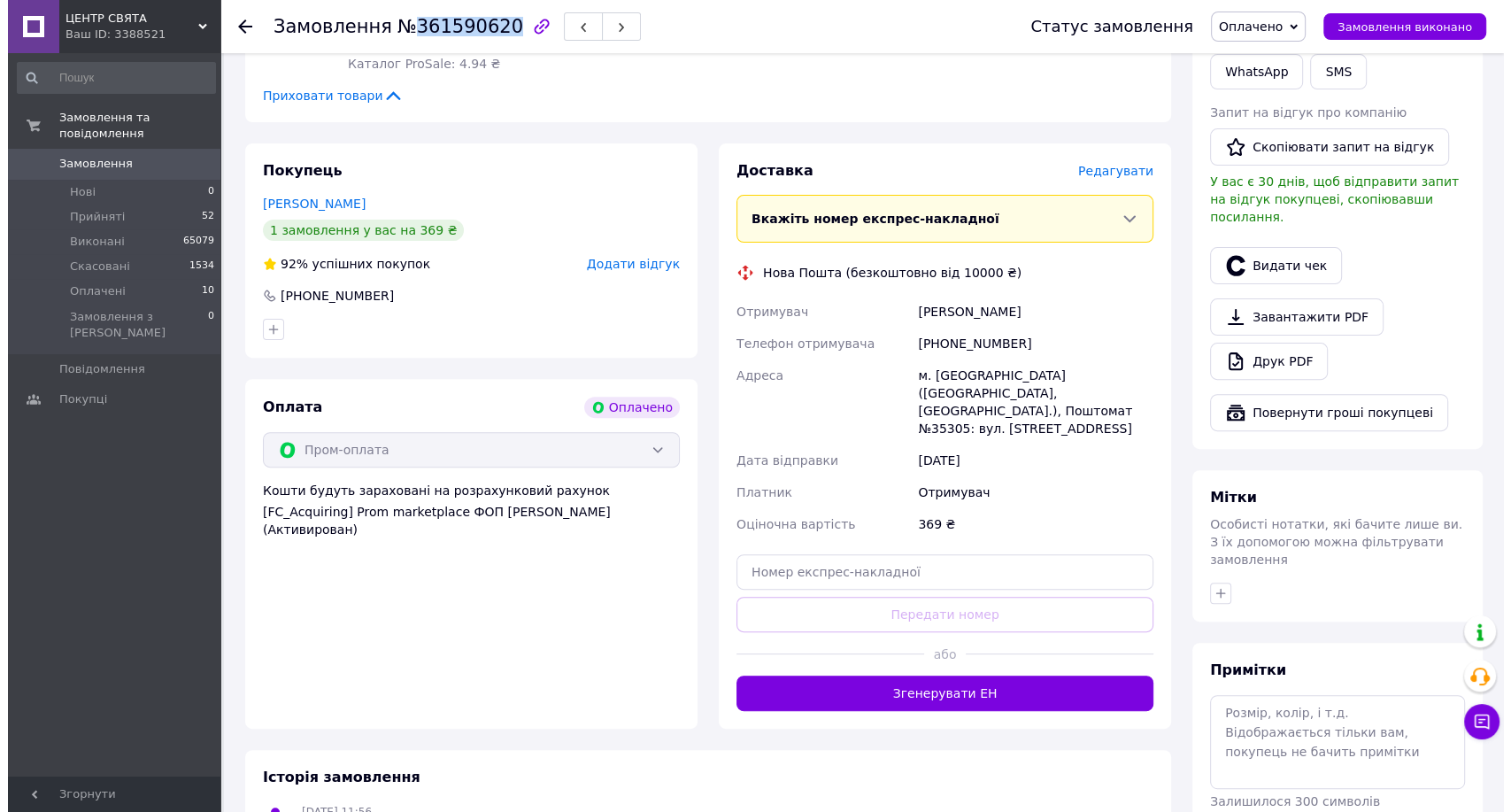
scroll to position [405, 0]
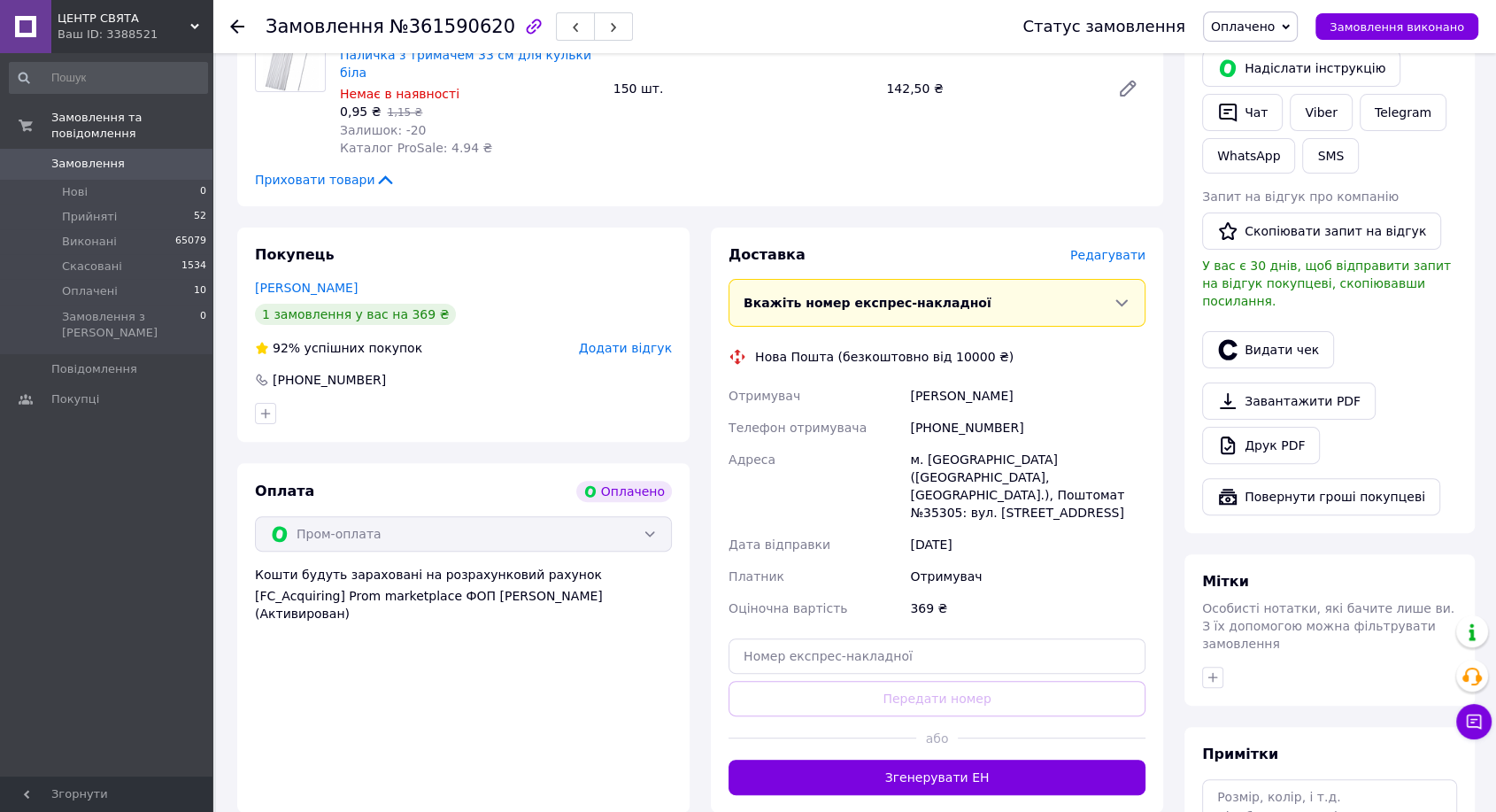
click at [1113, 248] on span "Редагувати" at bounding box center [1107, 254] width 76 height 14
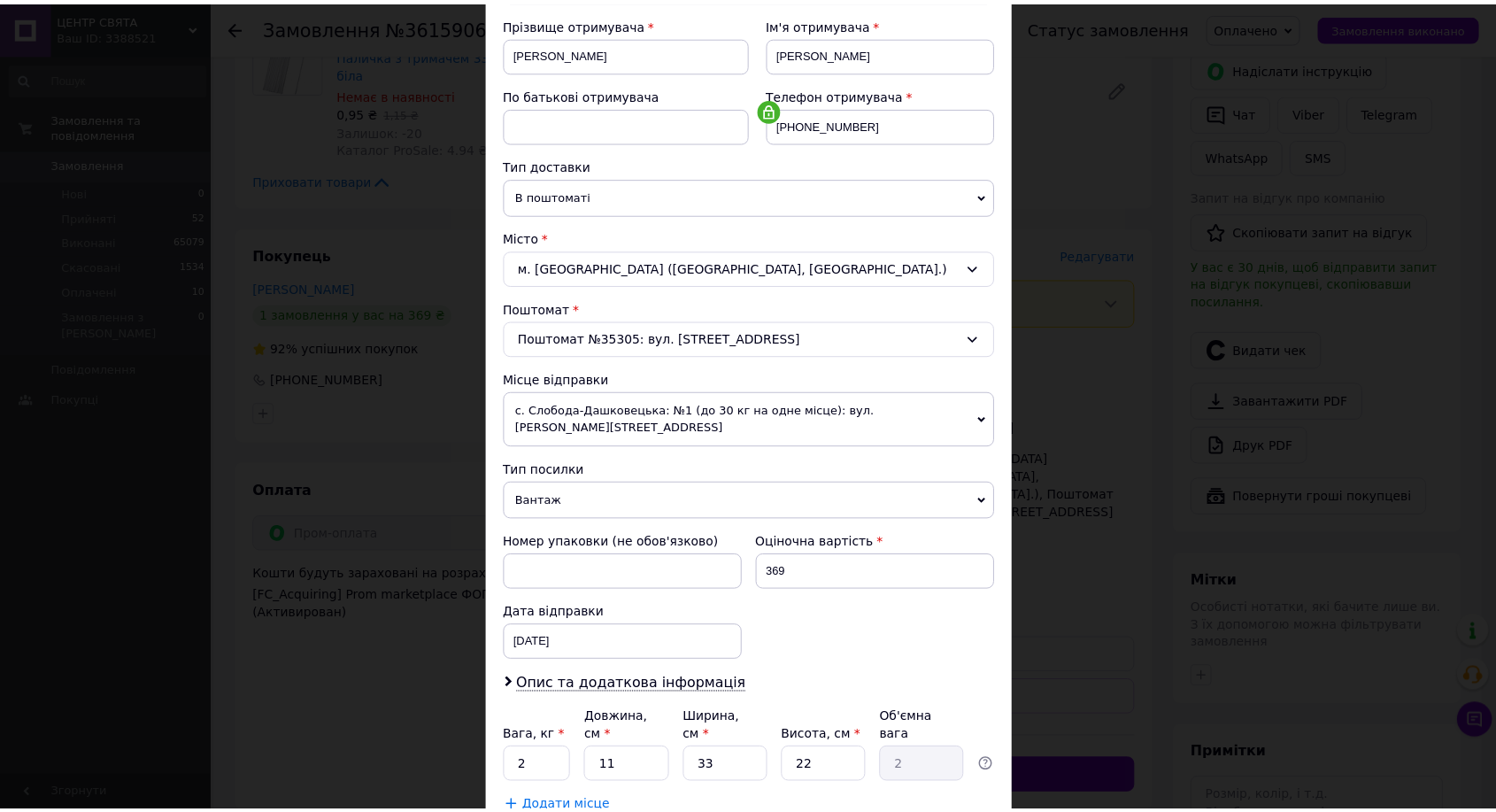
scroll to position [361, 0]
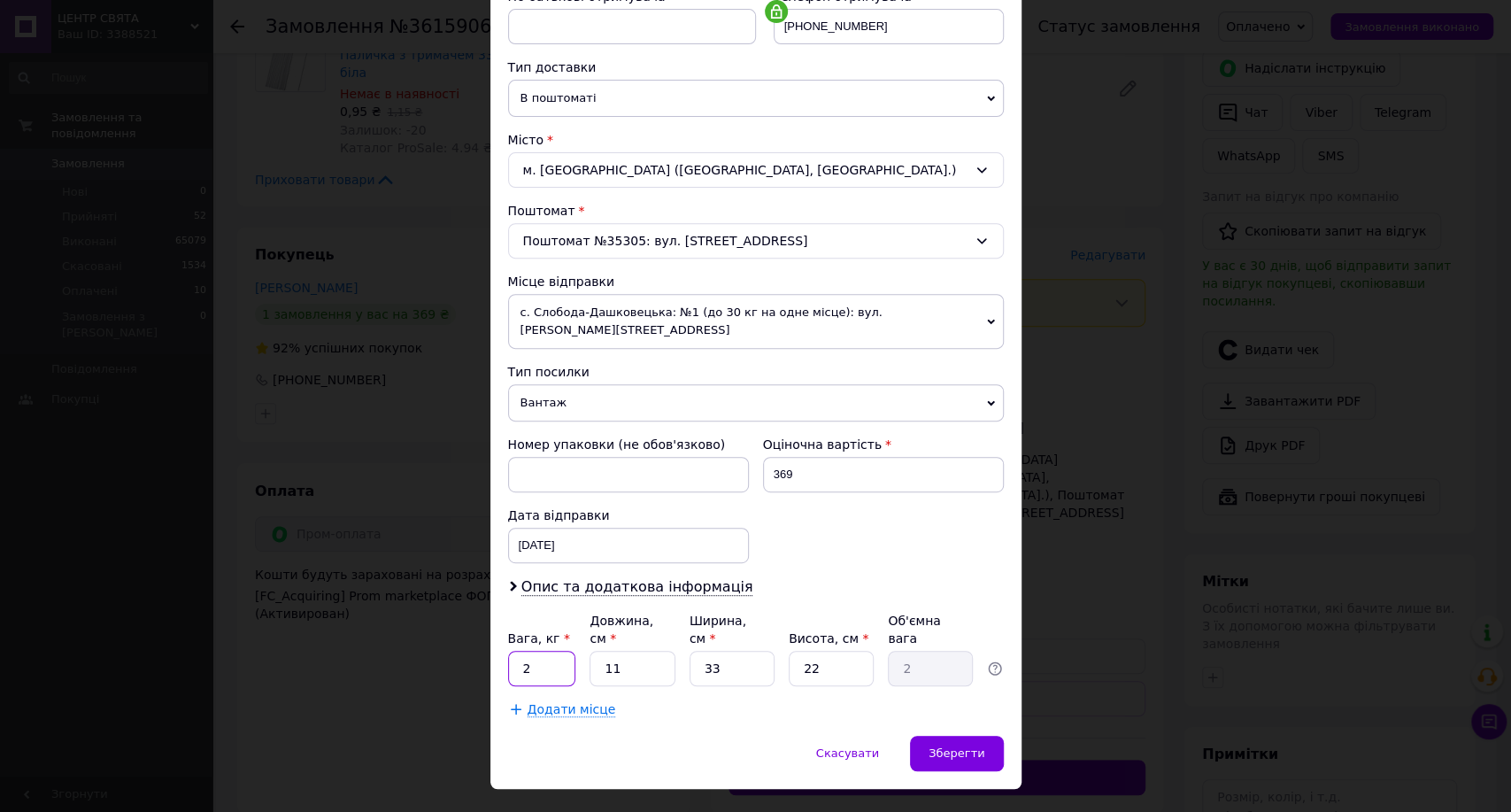
click at [566, 650] on input "2" at bounding box center [542, 668] width 68 height 36
type input "1"
type input "3"
type input "0.54"
type input "36"
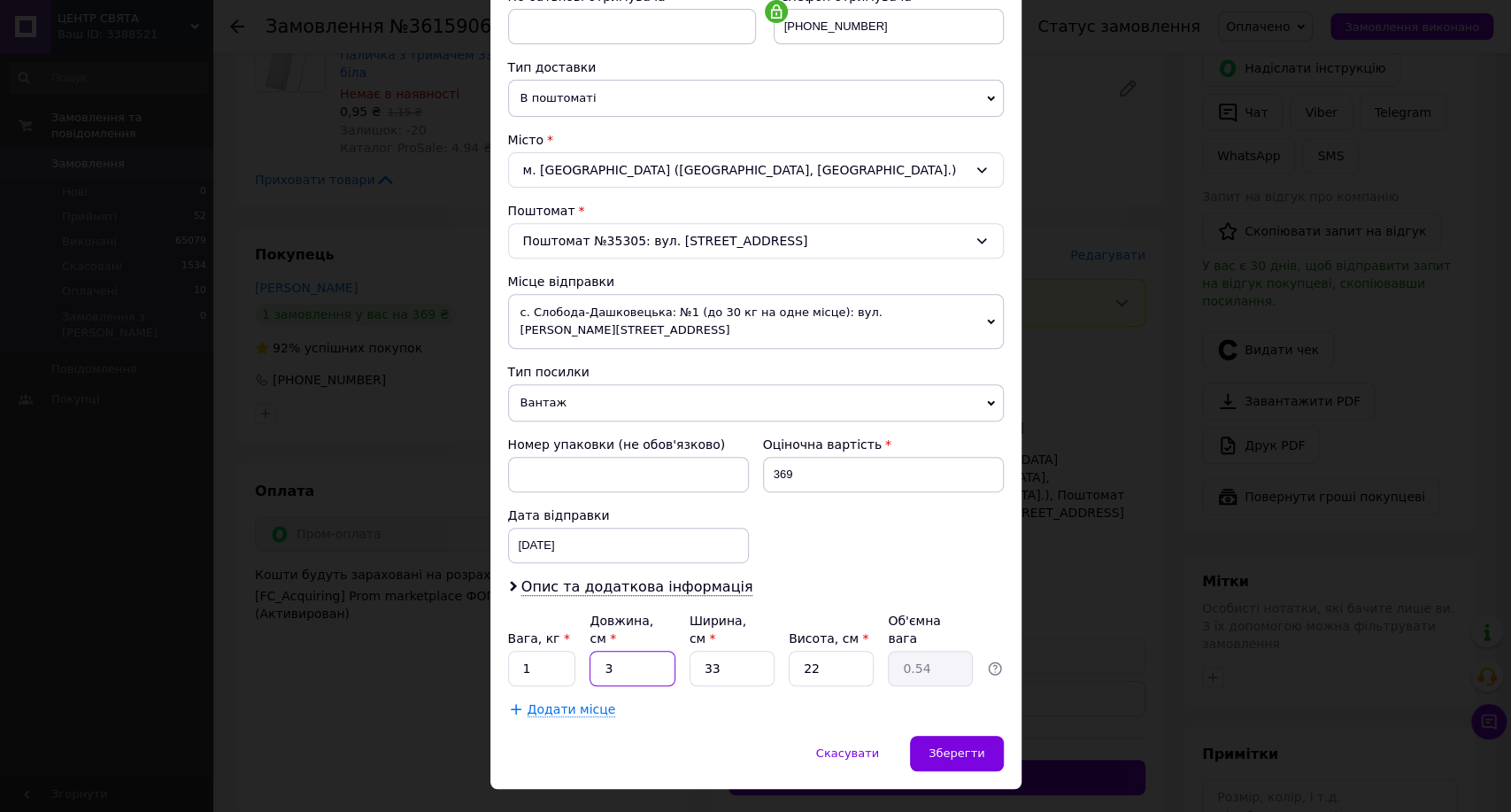
type input "6.53"
type input "36"
type input "2"
type input "0.4"
type input "25"
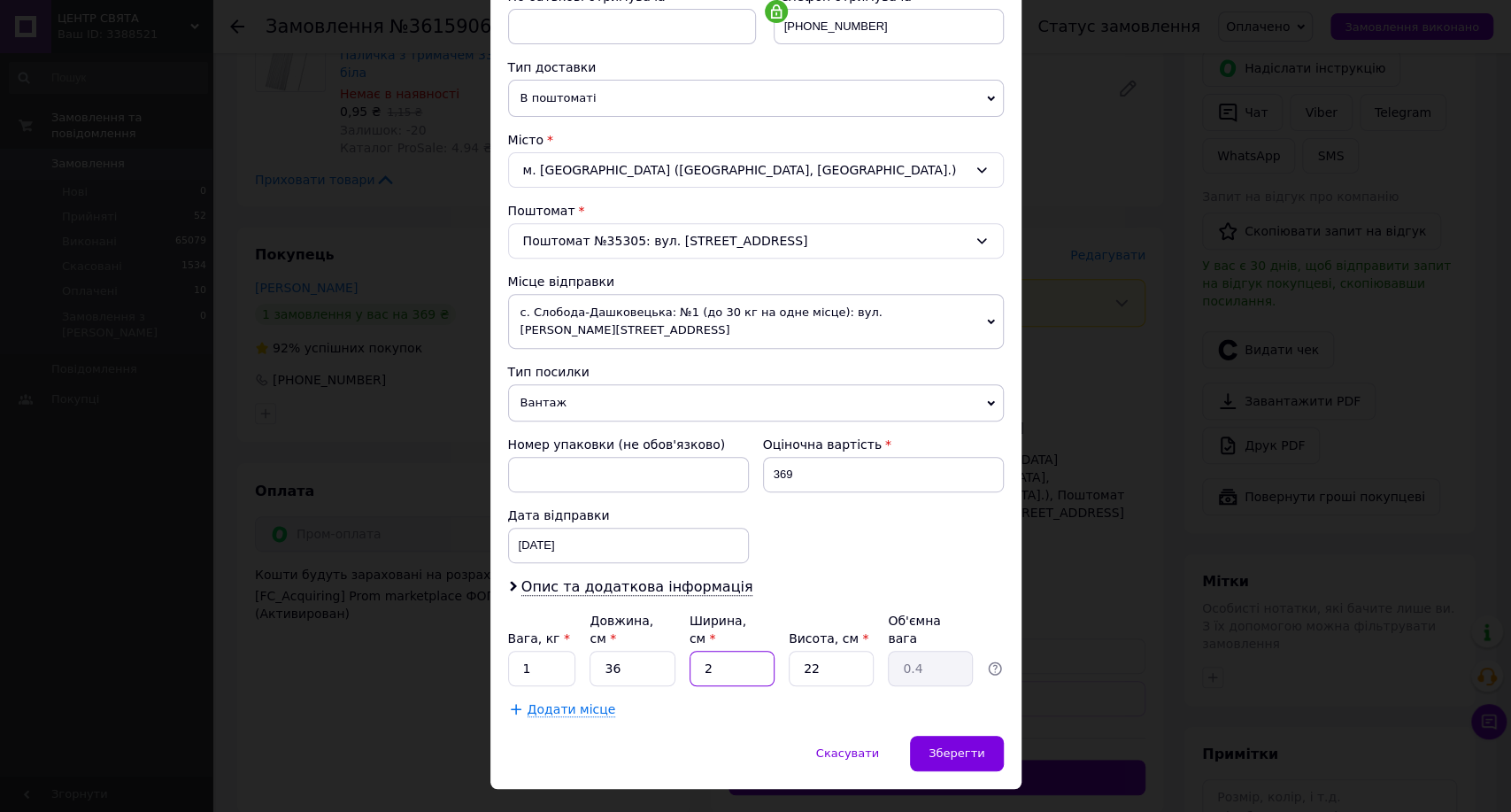
type input "4.95"
type input "25"
type input "1"
type input "0.23"
type input "10"
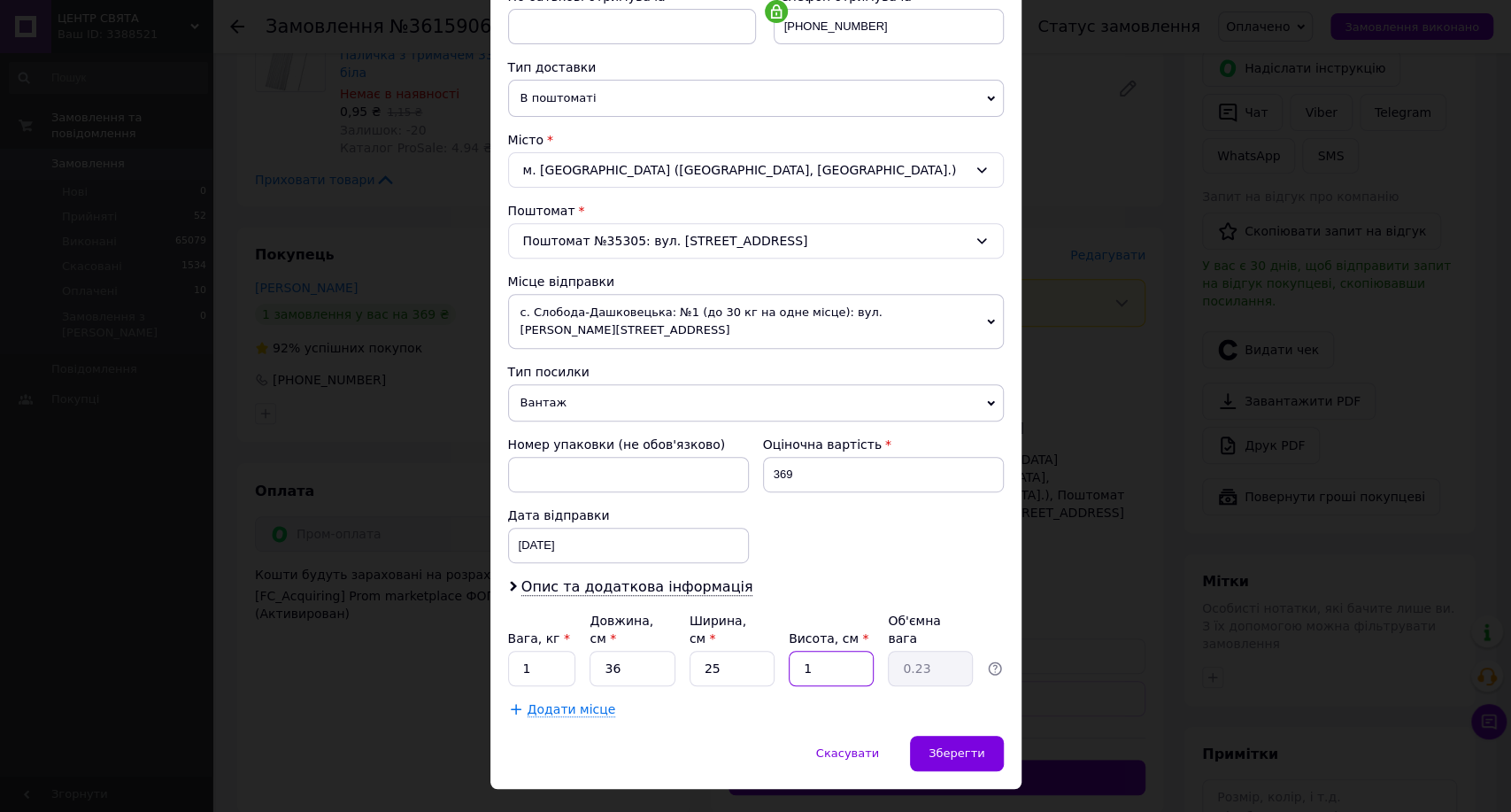
type input "2.25"
type input "10"
drag, startPoint x: 948, startPoint y: 720, endPoint x: 966, endPoint y: 721, distance: 18.0
click at [948, 747] on span "Зберегти" at bounding box center [957, 753] width 56 height 13
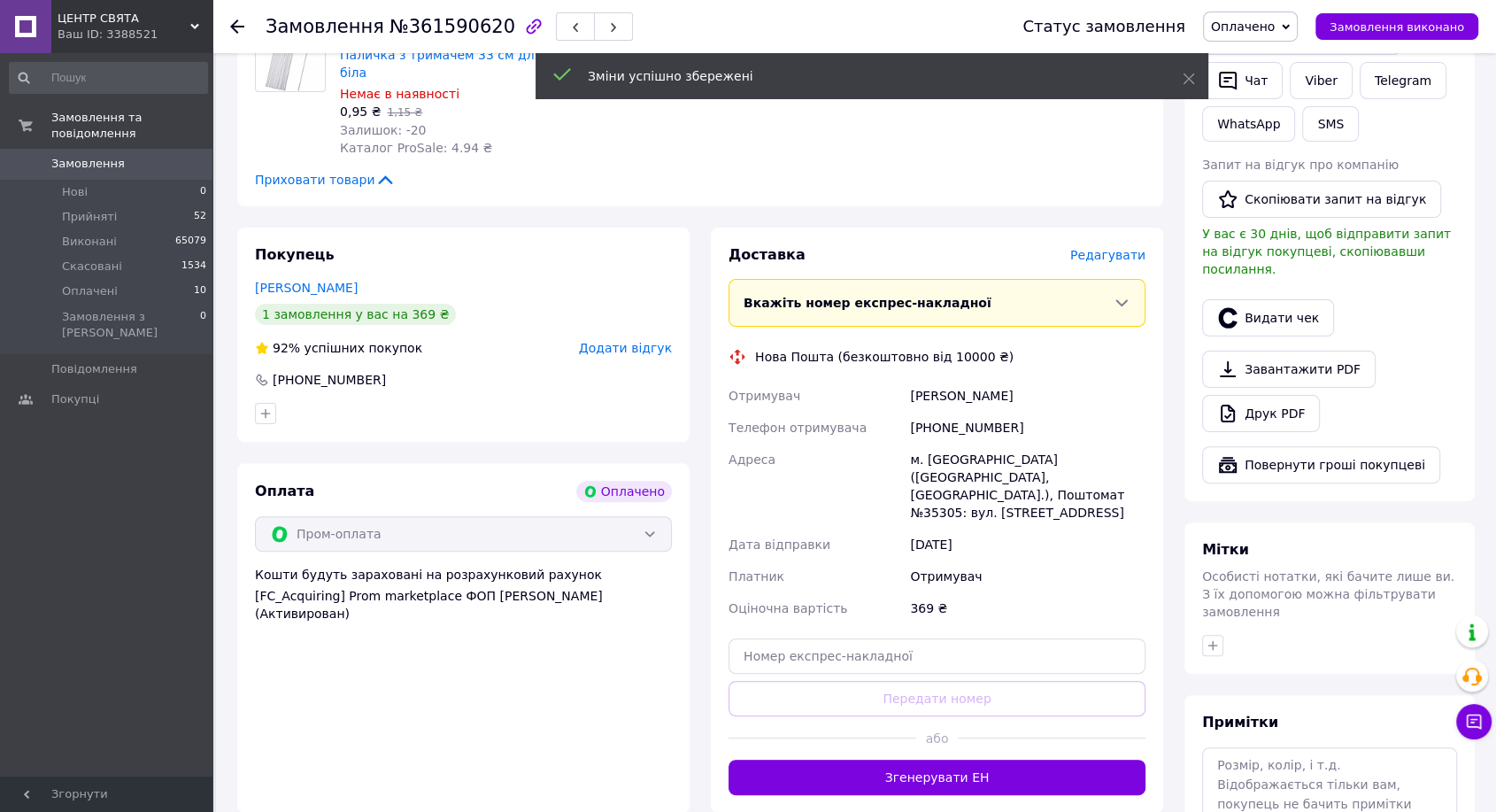
click at [962, 760] on button "Згенерувати ЕН" at bounding box center [937, 777] width 417 height 36
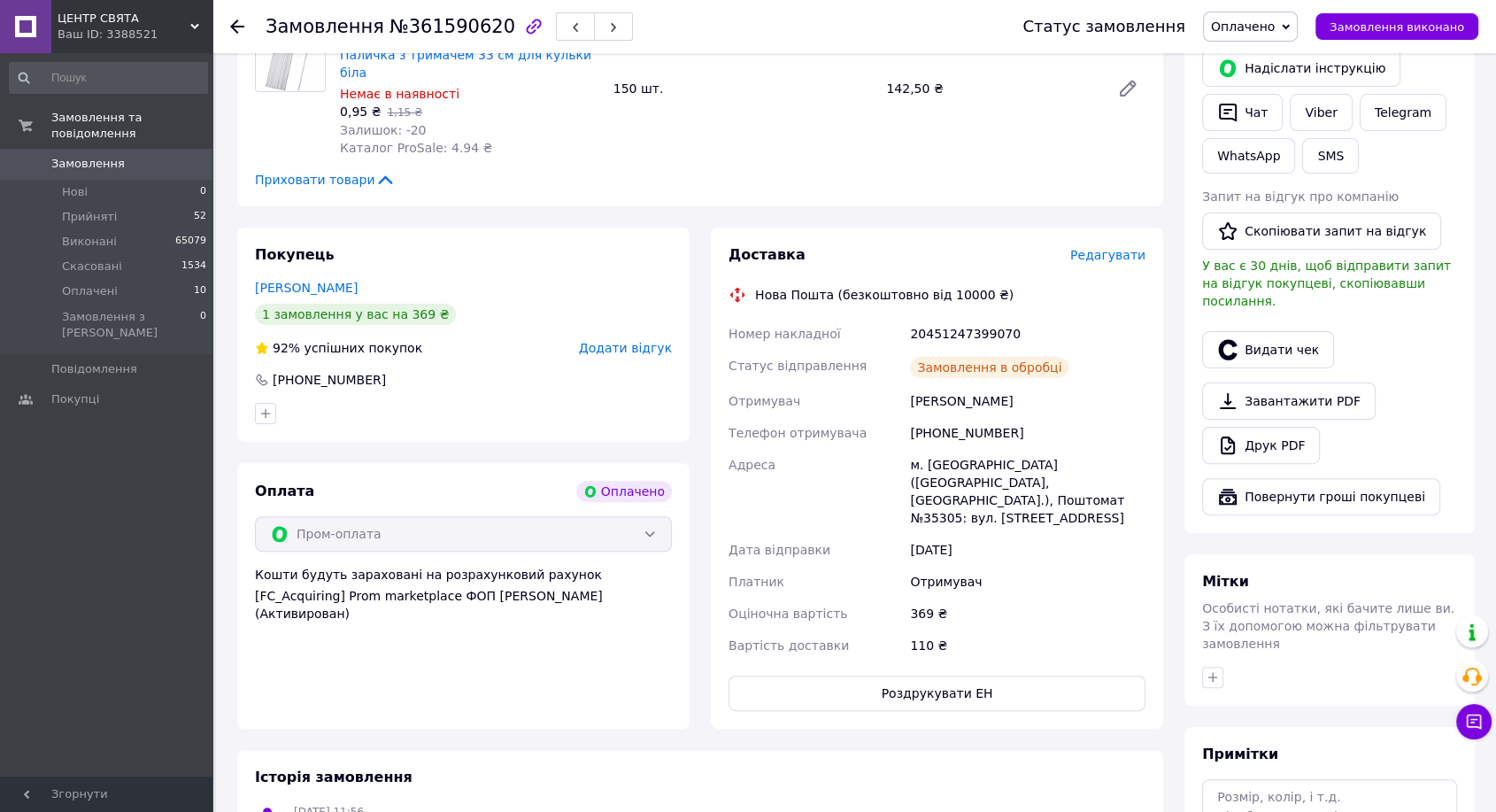
click at [964, 318] on div "20451247399070" at bounding box center [1028, 334] width 243 height 32
copy div "20451247399070"
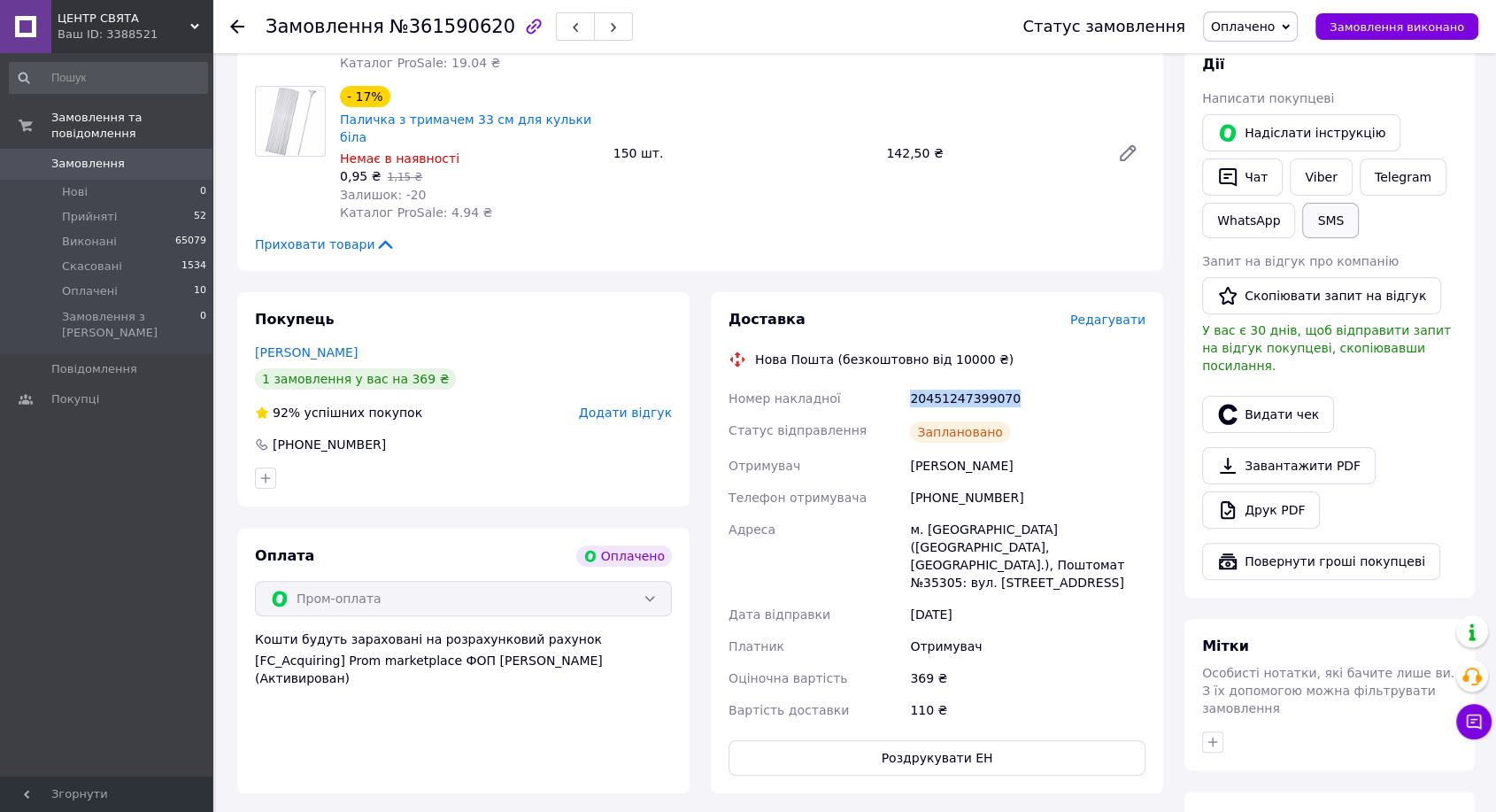
scroll to position [306, 0]
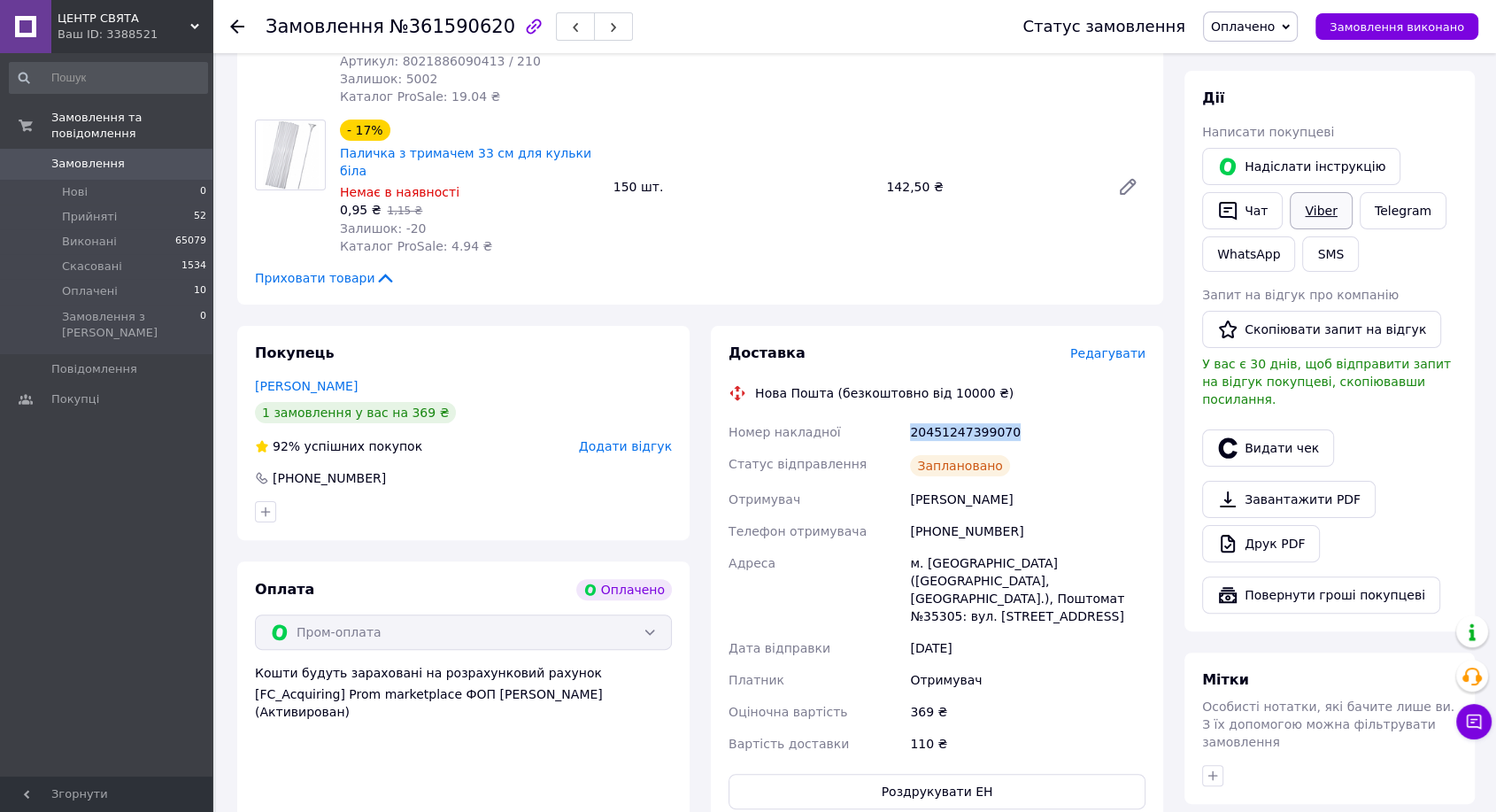
click at [1324, 207] on link "Viber" at bounding box center [1320, 211] width 62 height 37
click at [1395, 35] on button "Замовлення виконано" at bounding box center [1397, 26] width 163 height 26
click at [1270, 434] on button "Видати чек" at bounding box center [1267, 448] width 132 height 37
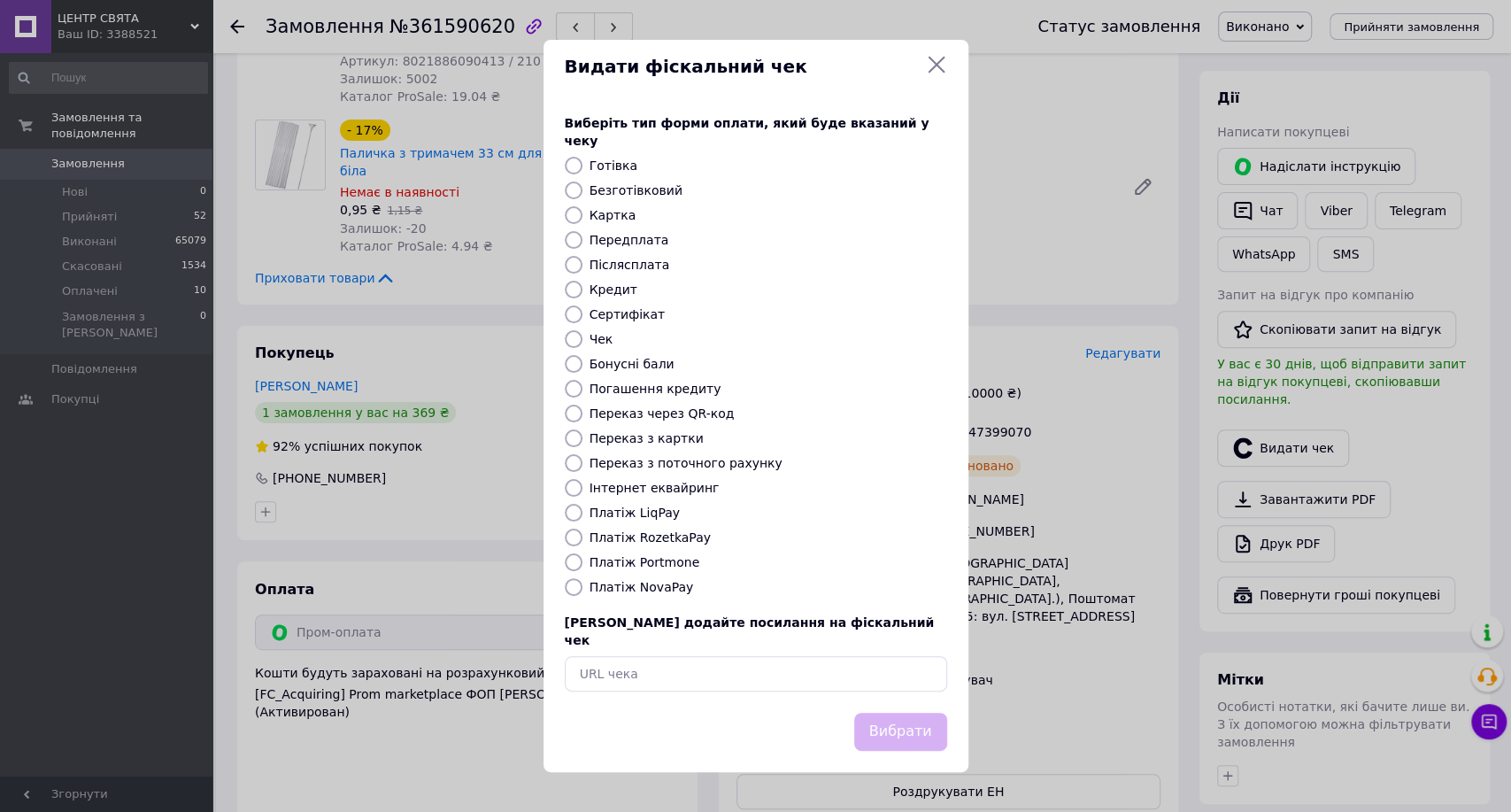
click at [646, 491] on label "Інтернет еквайринг" at bounding box center [654, 487] width 130 height 14
click at [582, 491] on input "Інтернет еквайринг" at bounding box center [573, 487] width 18 height 18
radio input "true"
click at [921, 713] on button "Вибрати" at bounding box center [900, 732] width 93 height 38
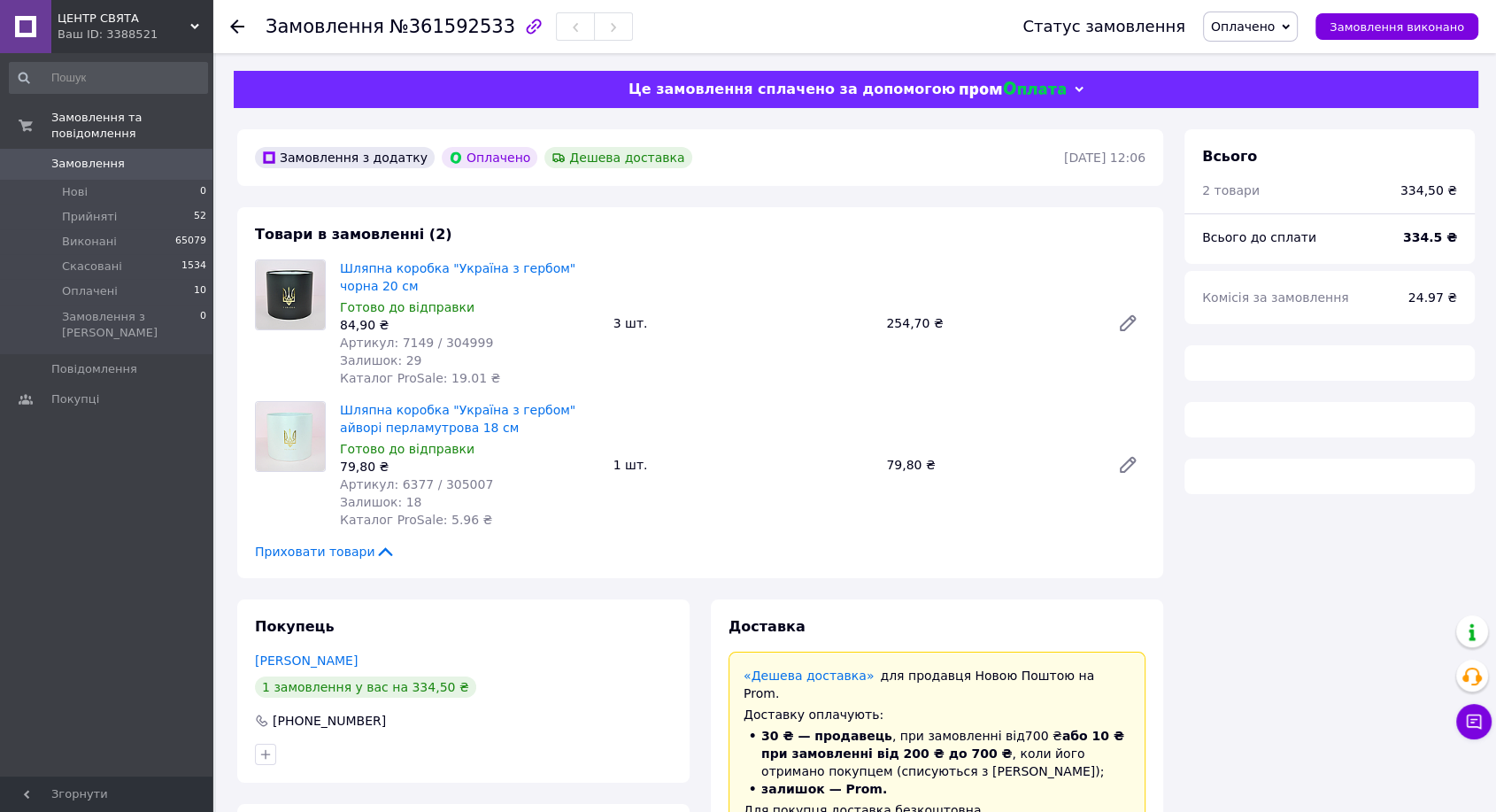
click at [430, 31] on span "№361592533" at bounding box center [452, 26] width 126 height 21
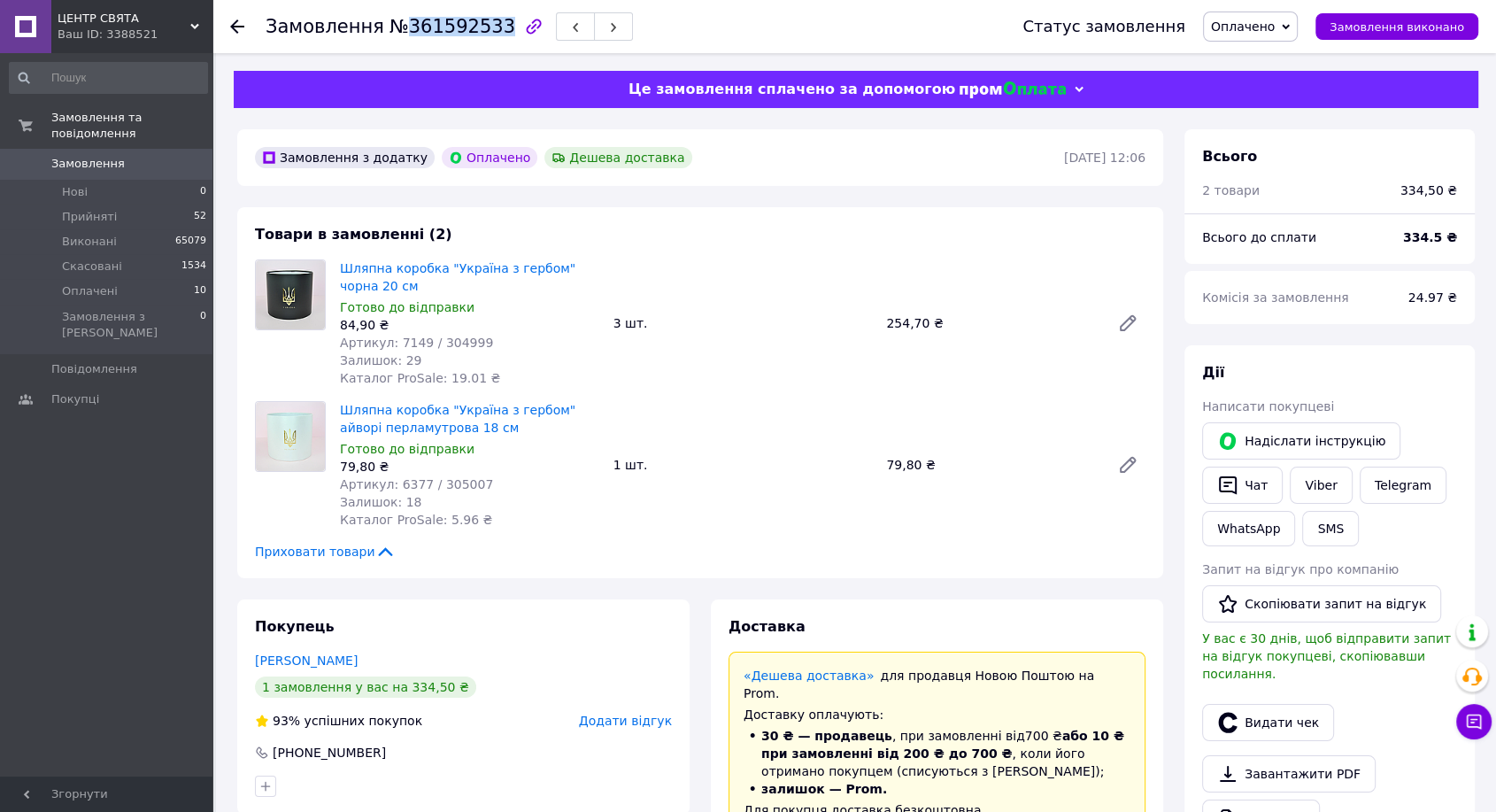
copy span "361592533"
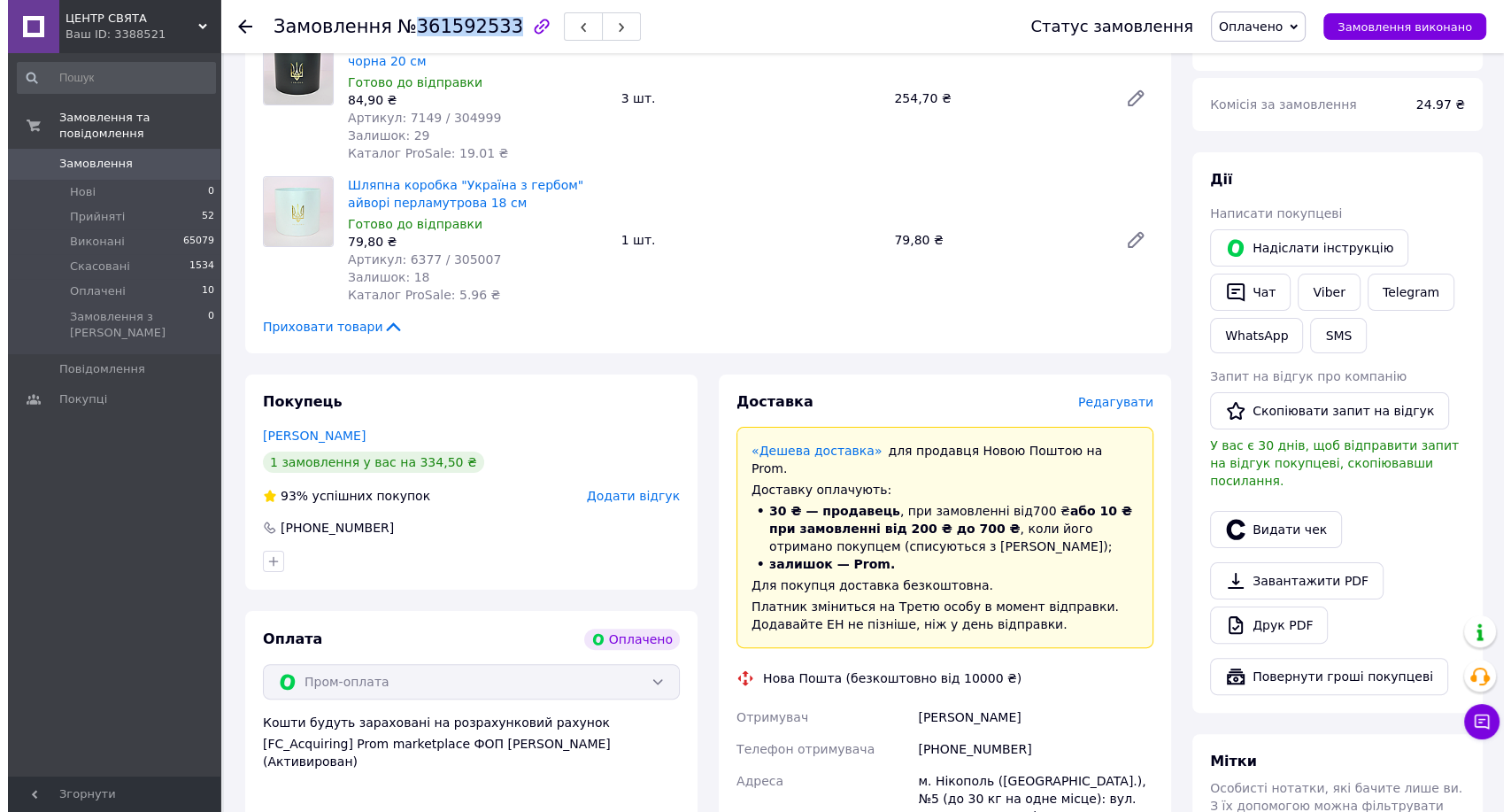
scroll to position [393, 0]
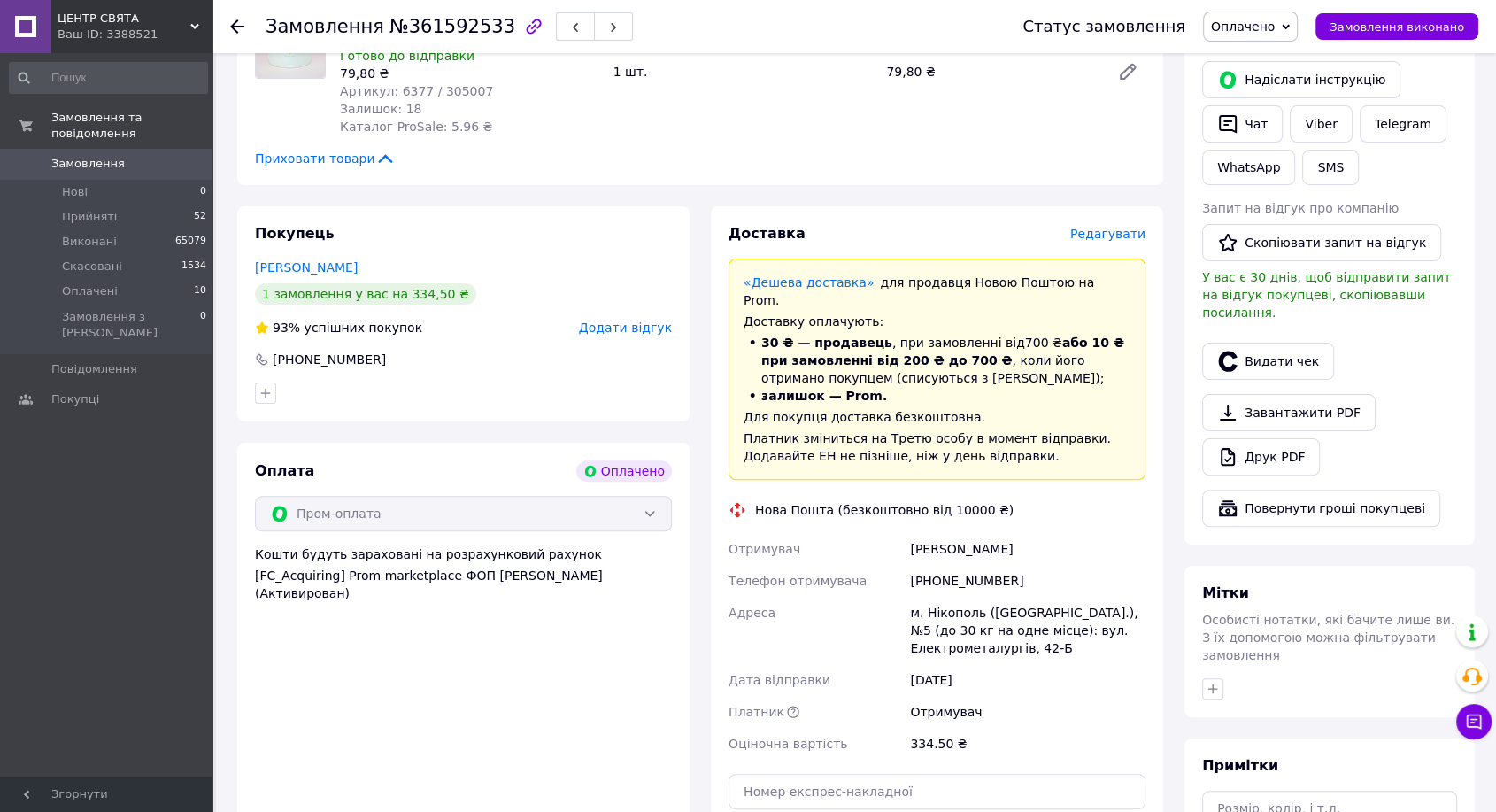
click at [1118, 233] on span "Редагувати" at bounding box center [1107, 234] width 76 height 14
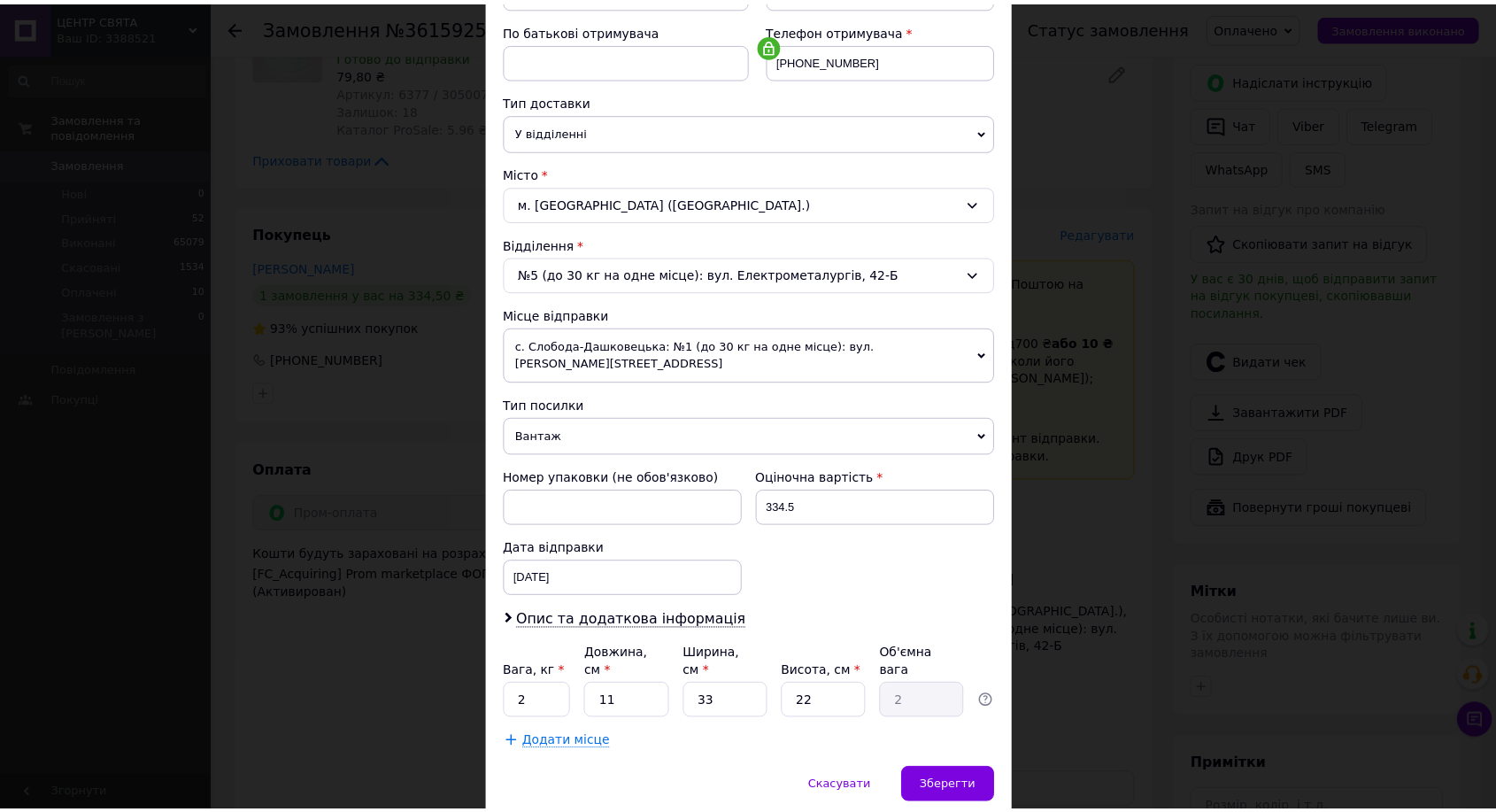
scroll to position [361, 0]
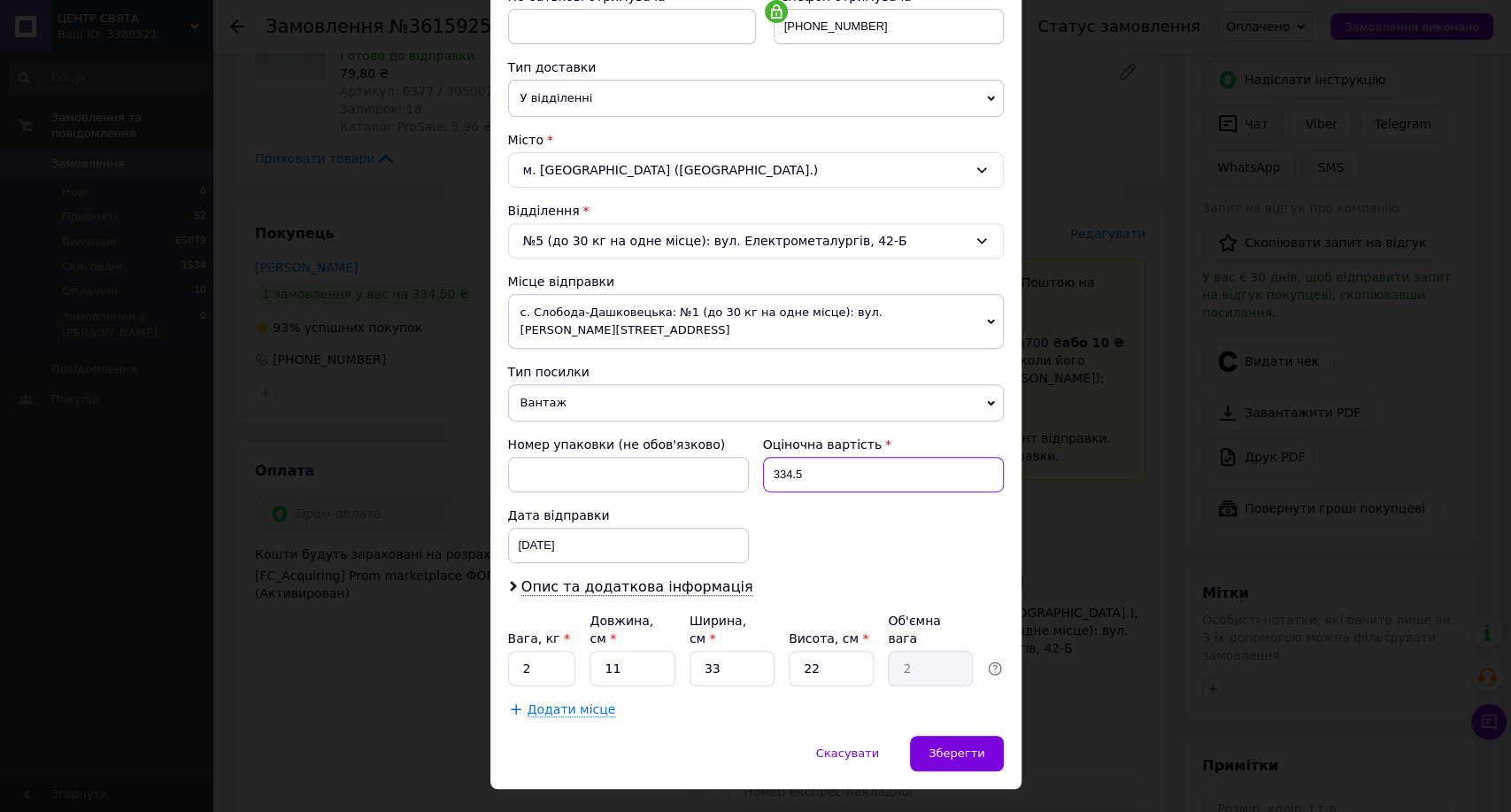
drag, startPoint x: 800, startPoint y: 462, endPoint x: 757, endPoint y: 458, distance: 43.2
click at [757, 458] on div "Оціночна вартість 334.5" at bounding box center [883, 463] width 255 height 71
drag, startPoint x: 825, startPoint y: 540, endPoint x: 593, endPoint y: 614, distance: 243.5
click at [826, 541] on div "Номер упаковки (не обов'язково) Оціночна вартість 334.5 Дата відправки [DATE] <…" at bounding box center [756, 499] width 510 height 142
click at [546, 650] on input "2" at bounding box center [542, 668] width 68 height 36
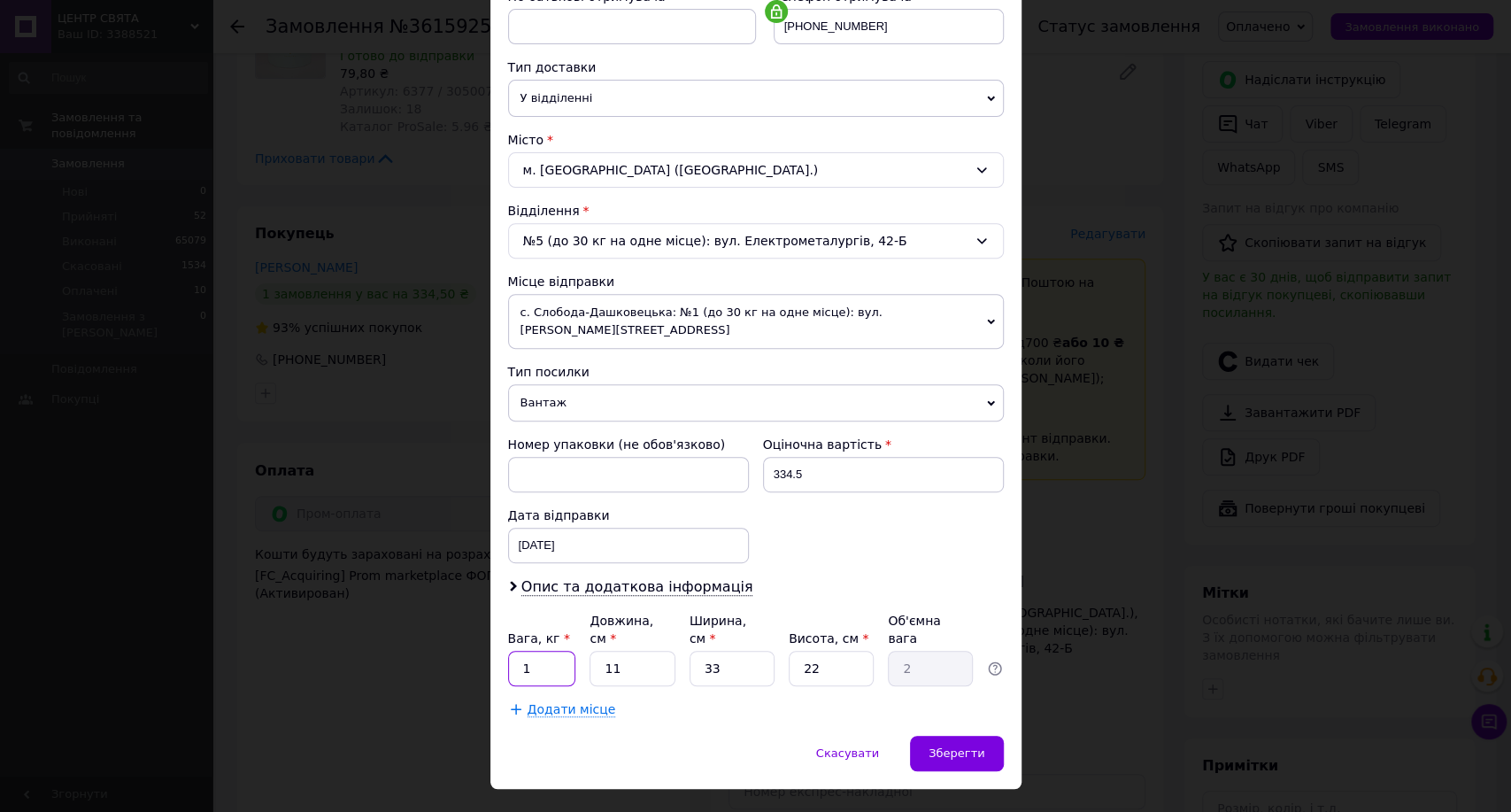
type input "1"
type input "6"
type input "1.09"
type input "60"
type input "10.89"
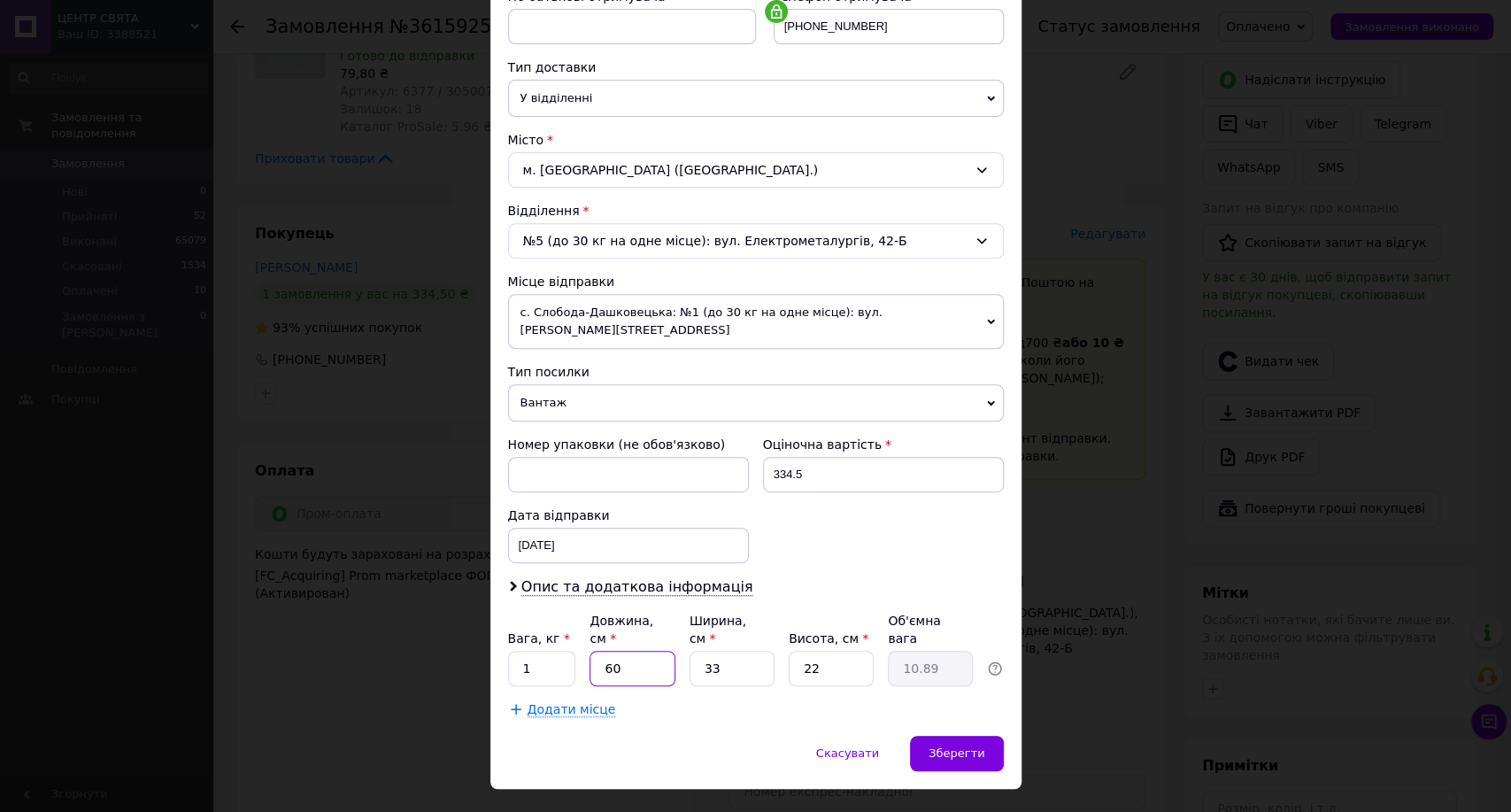
type input "60"
type input "3"
type input "0.99"
type input "35"
type input "11.55"
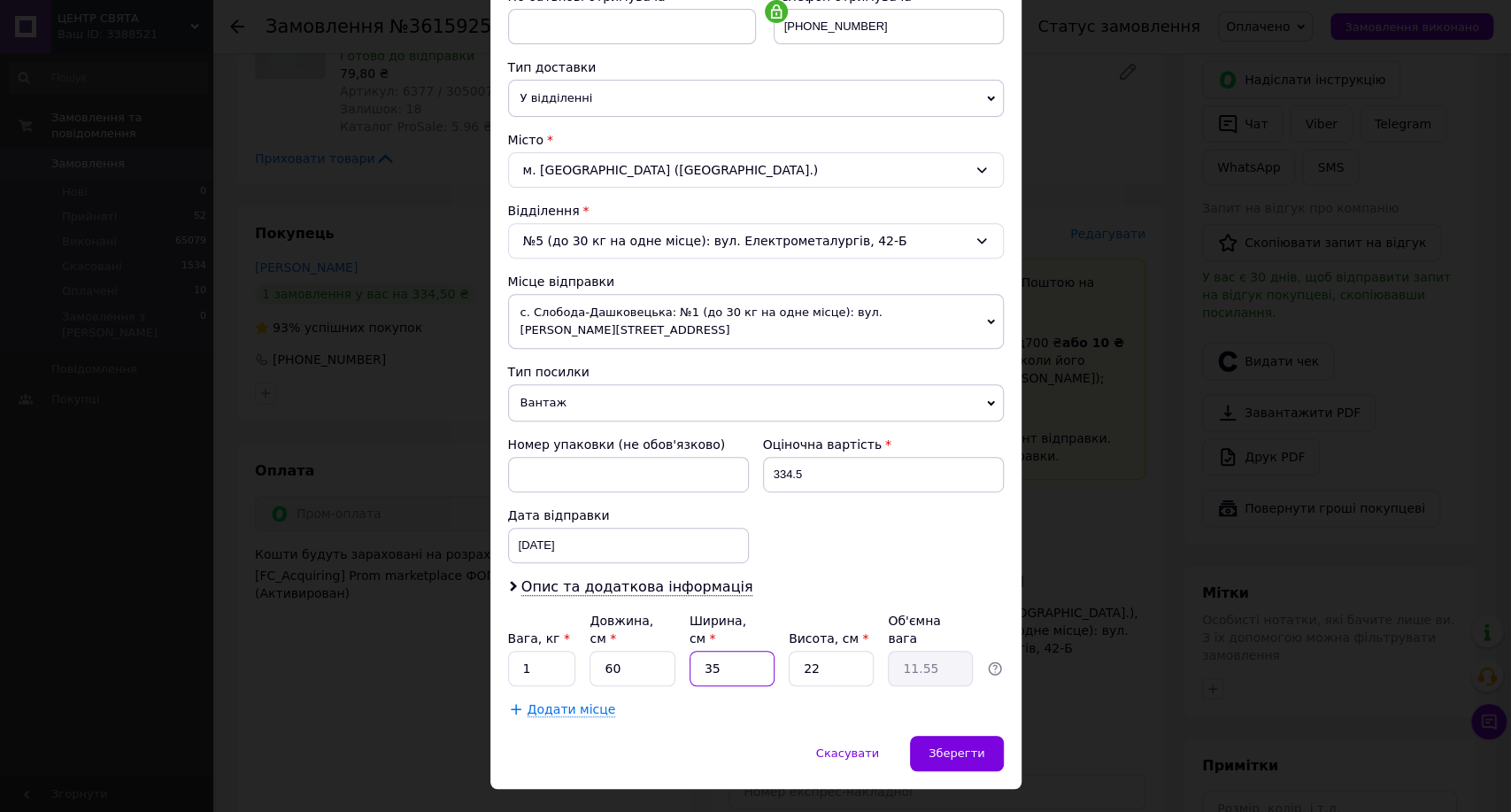
type input "35"
type input "1"
type input "0.53"
type input "19"
type input "9.98"
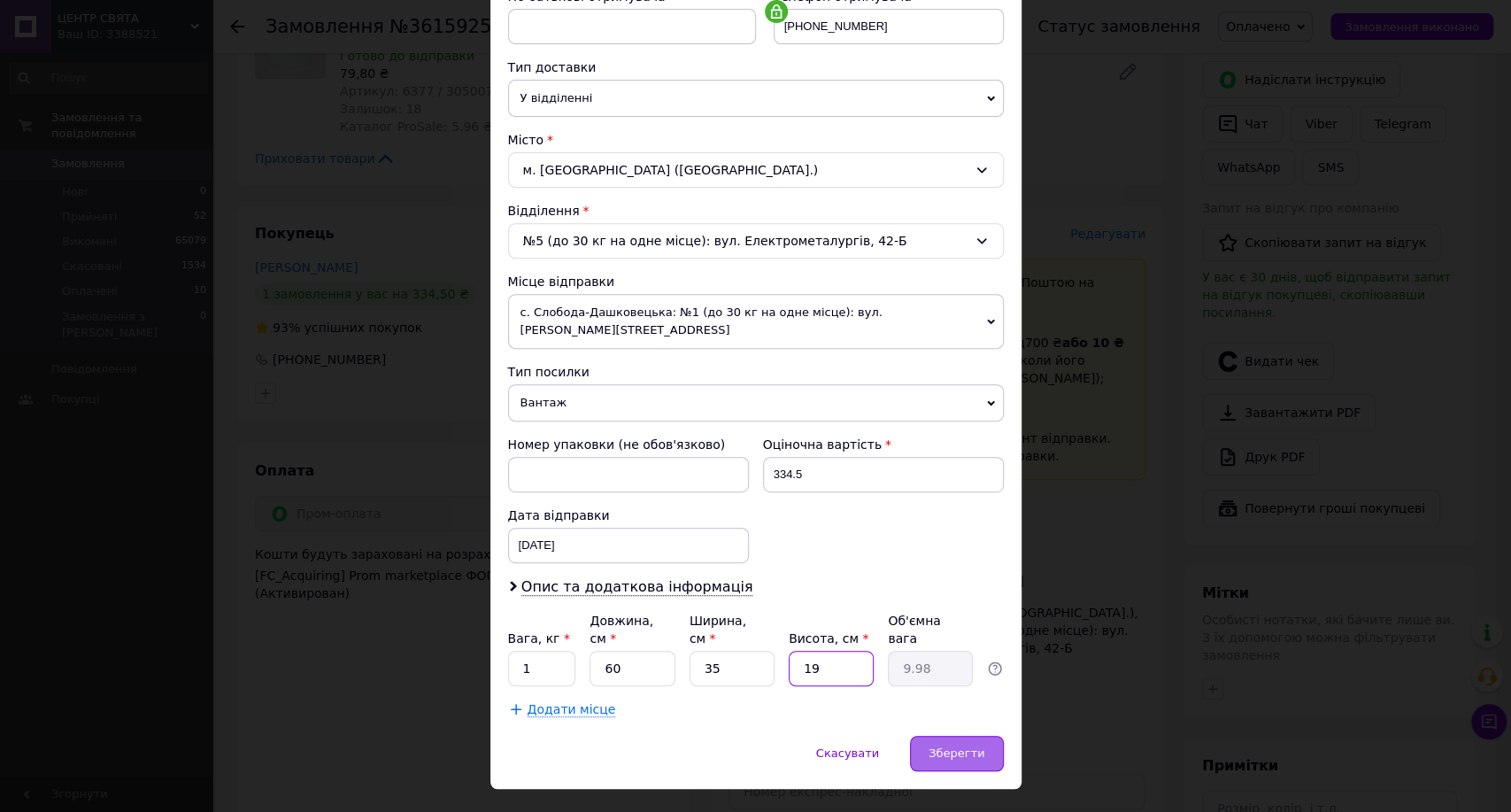
type input "19"
click at [962, 735] on div "Зберегти" at bounding box center [956, 753] width 93 height 36
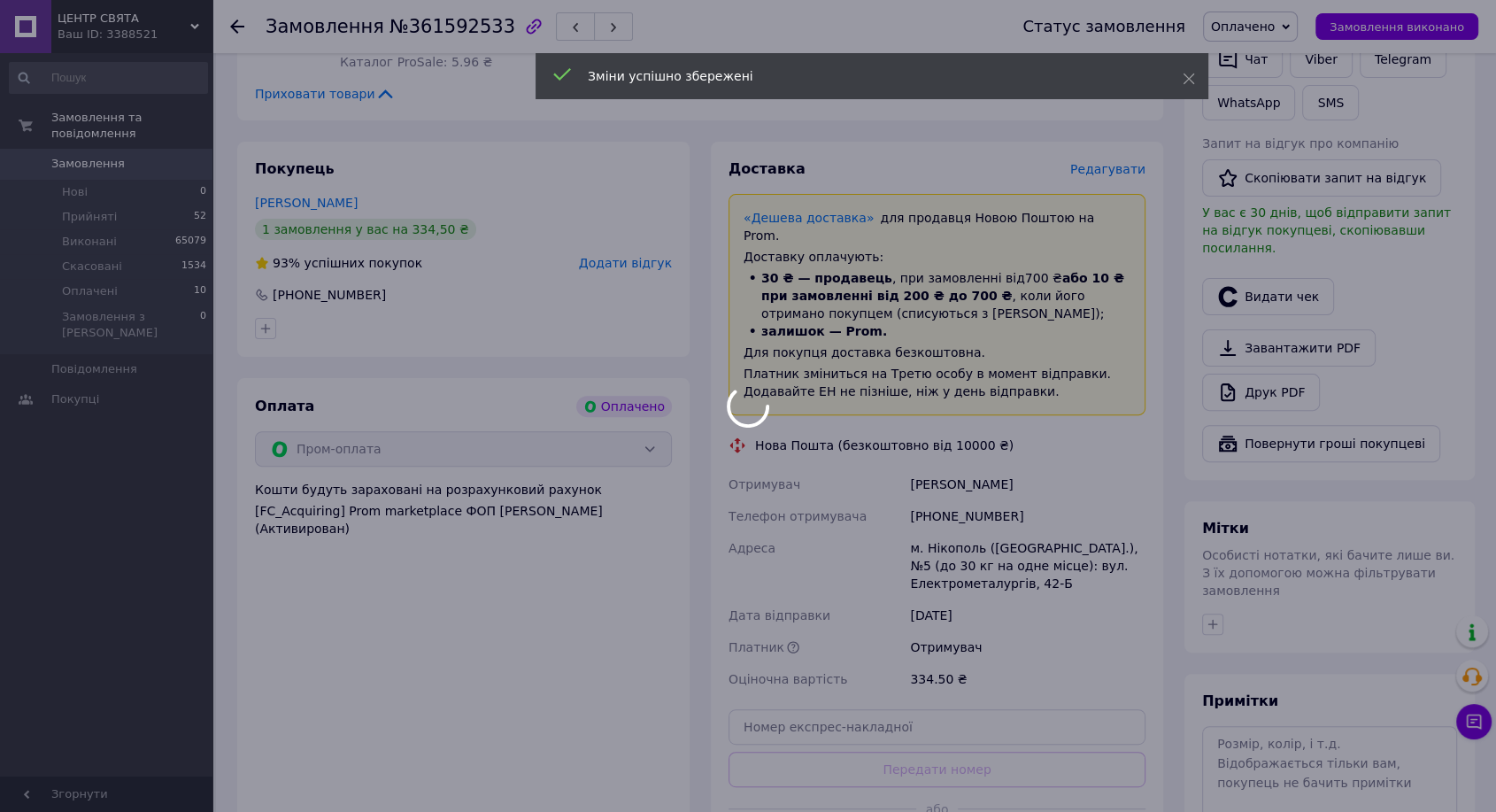
scroll to position [491, 0]
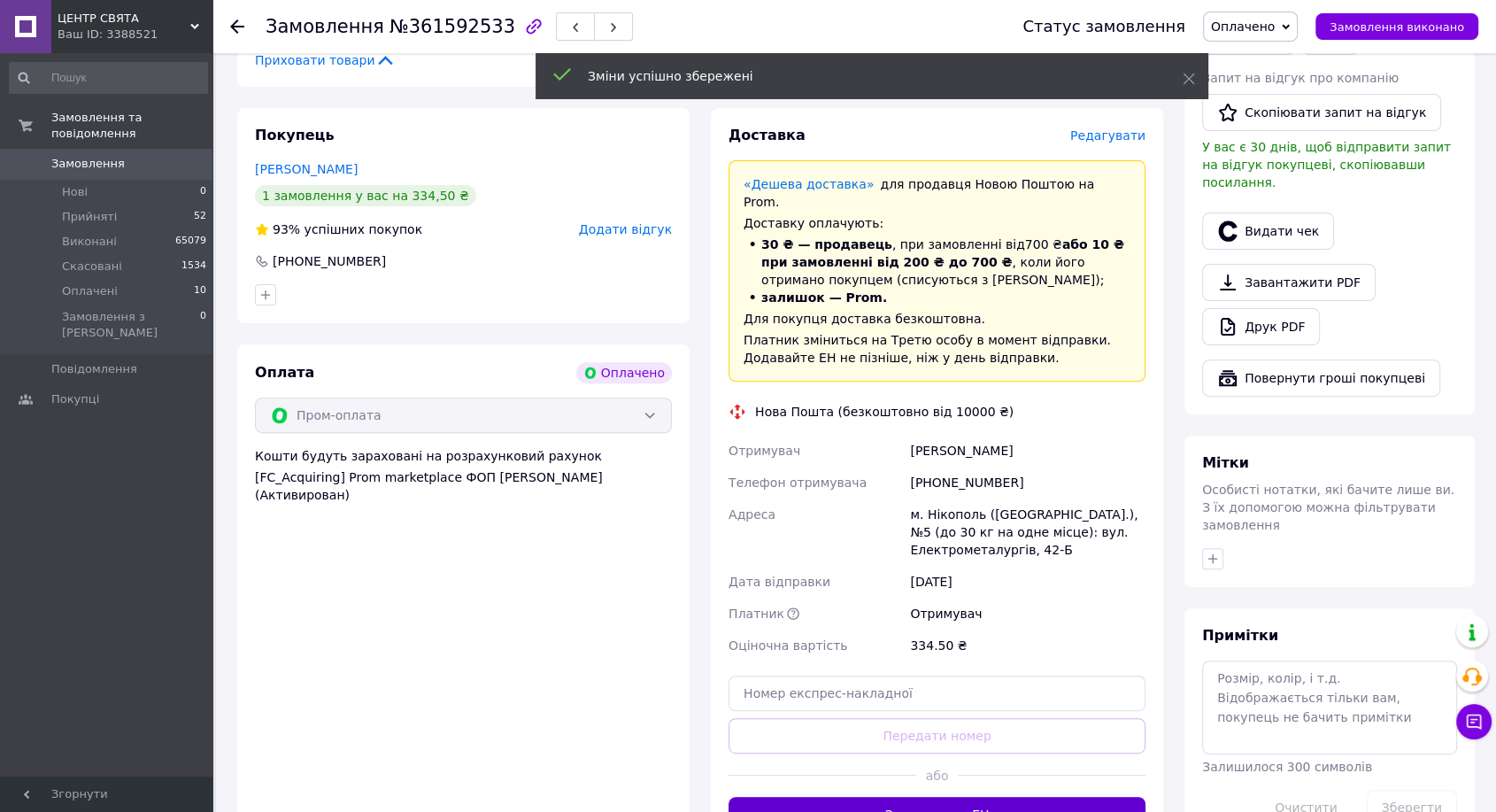
click at [939, 797] on button "Згенерувати ЕН" at bounding box center [937, 815] width 417 height 36
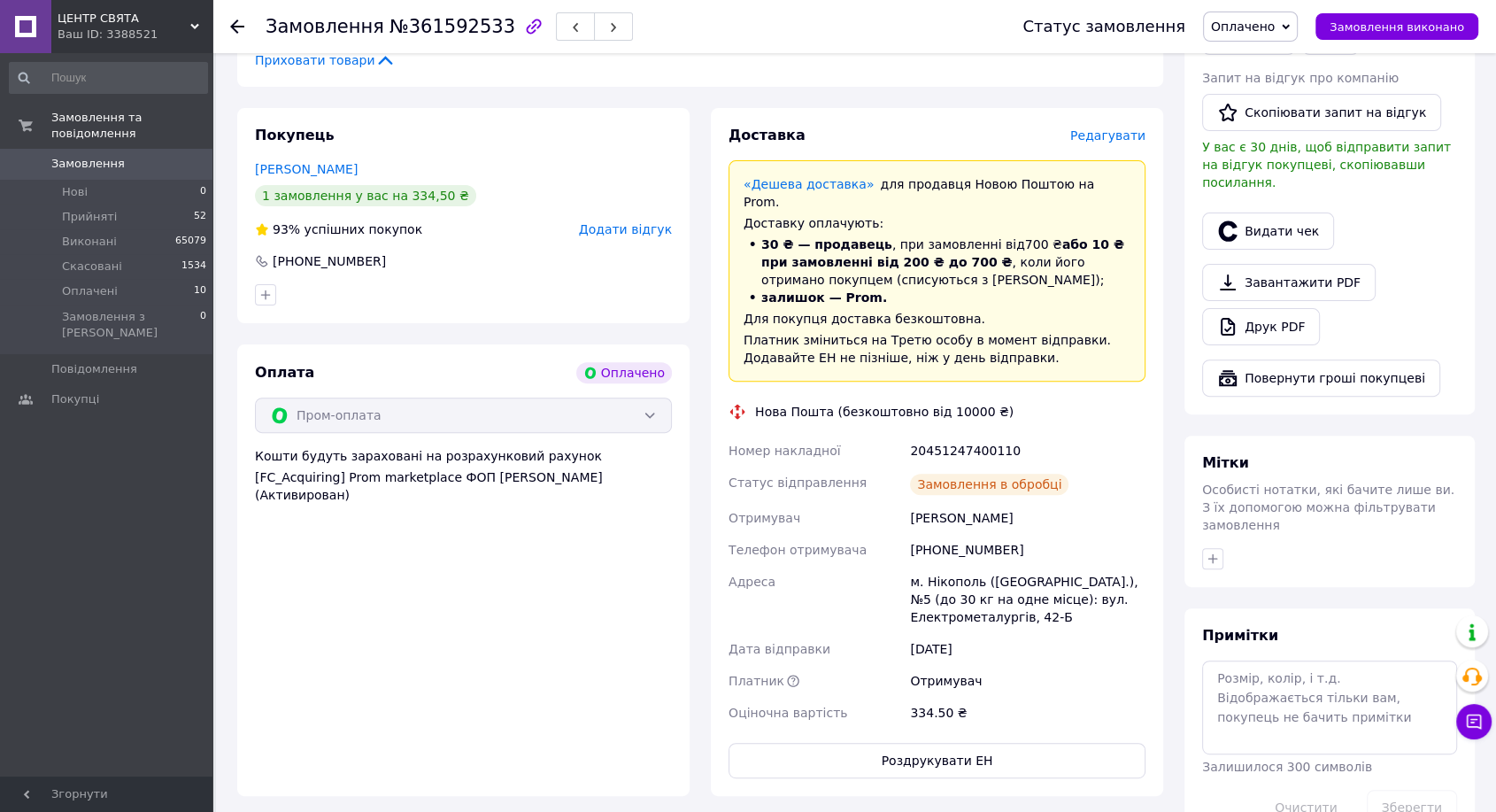
click at [965, 434] on div "20451247400110" at bounding box center [1028, 450] width 243 height 32
copy div "20451247400110"
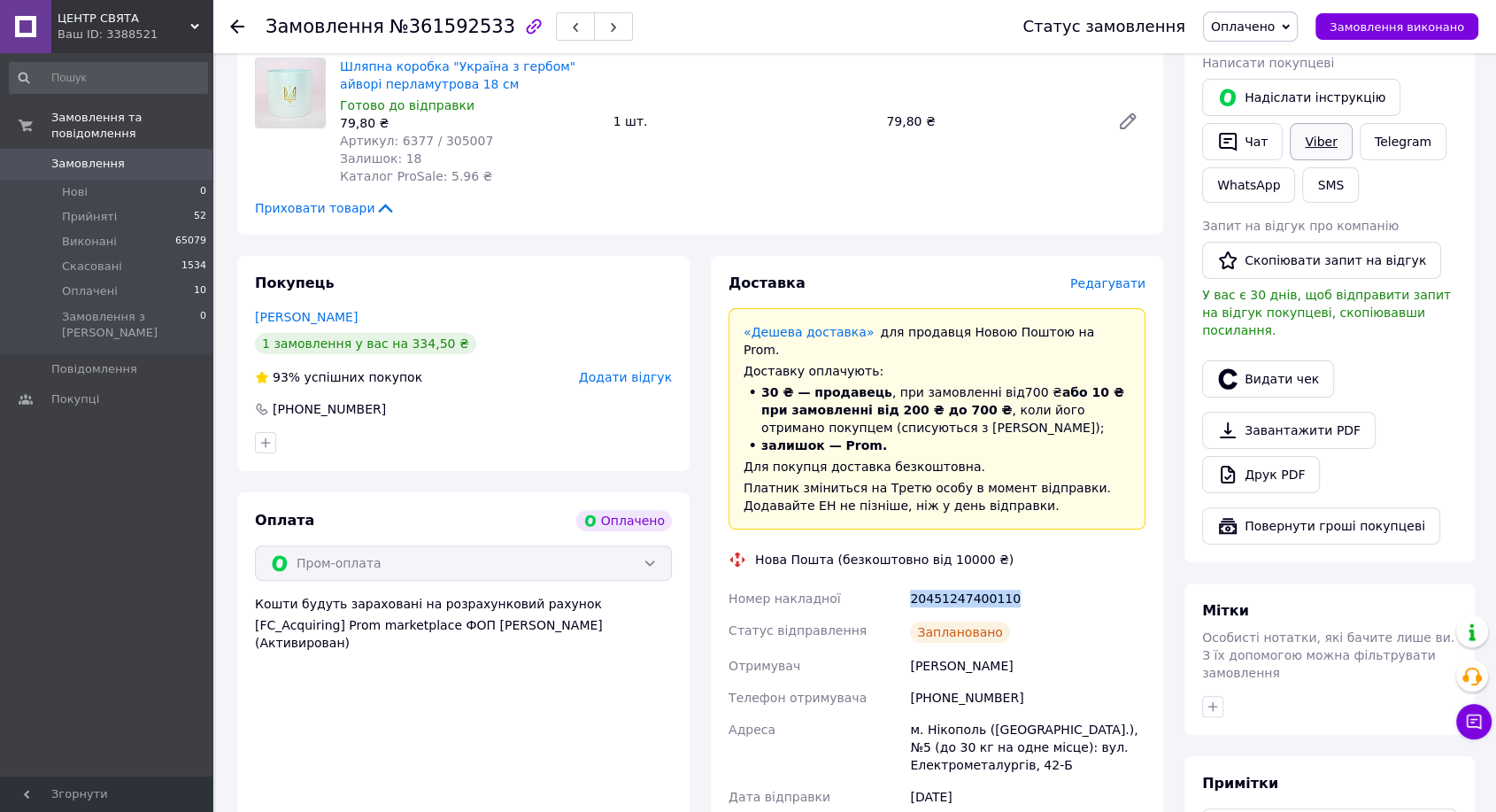
scroll to position [196, 0]
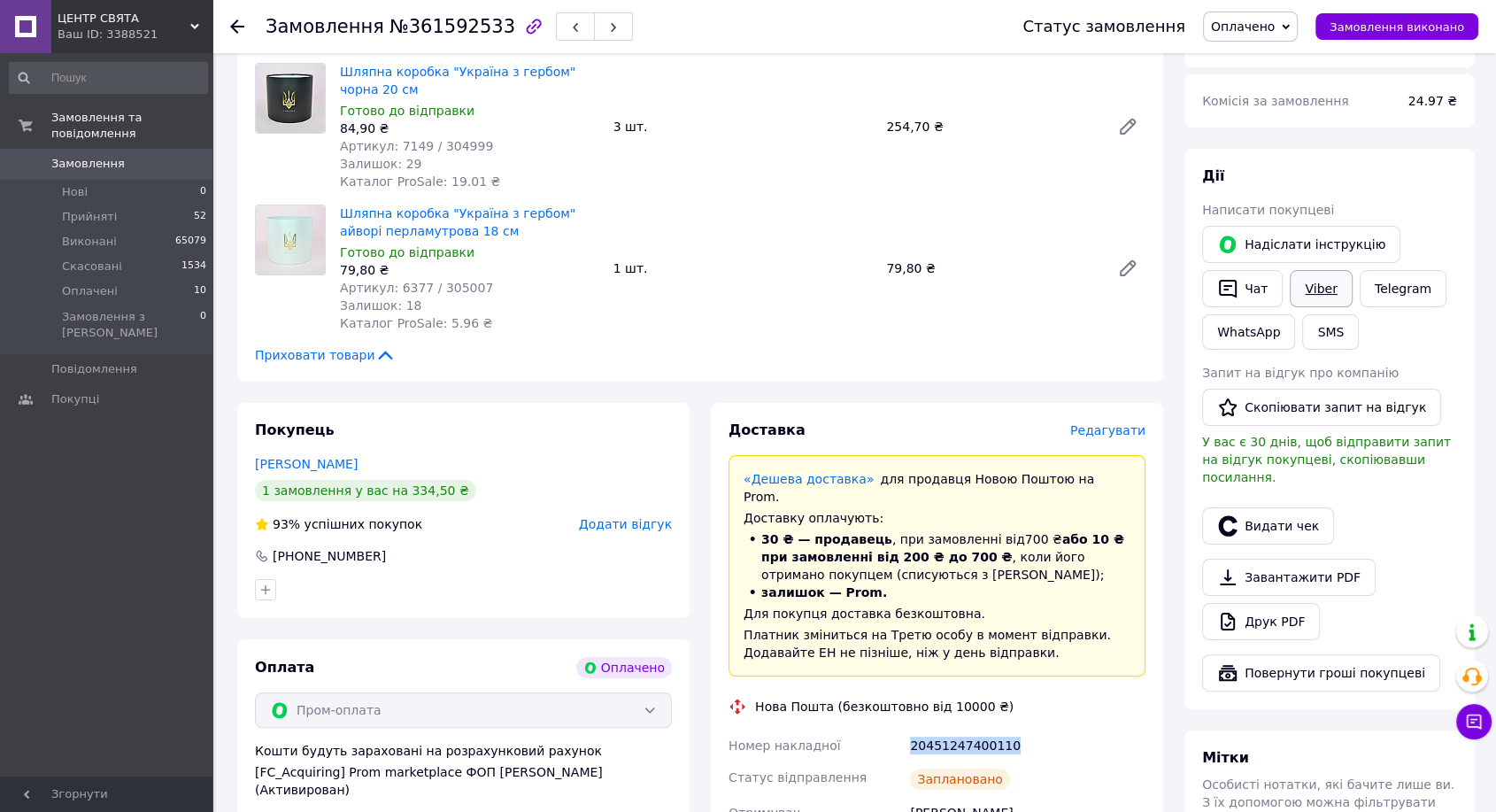
click at [1332, 284] on link "Viber" at bounding box center [1320, 289] width 62 height 37
click at [1338, 287] on link "Viber" at bounding box center [1320, 289] width 62 height 37
click at [1325, 283] on link "Viber" at bounding box center [1320, 289] width 62 height 37
click at [1302, 516] on button "Видати чек" at bounding box center [1267, 526] width 132 height 37
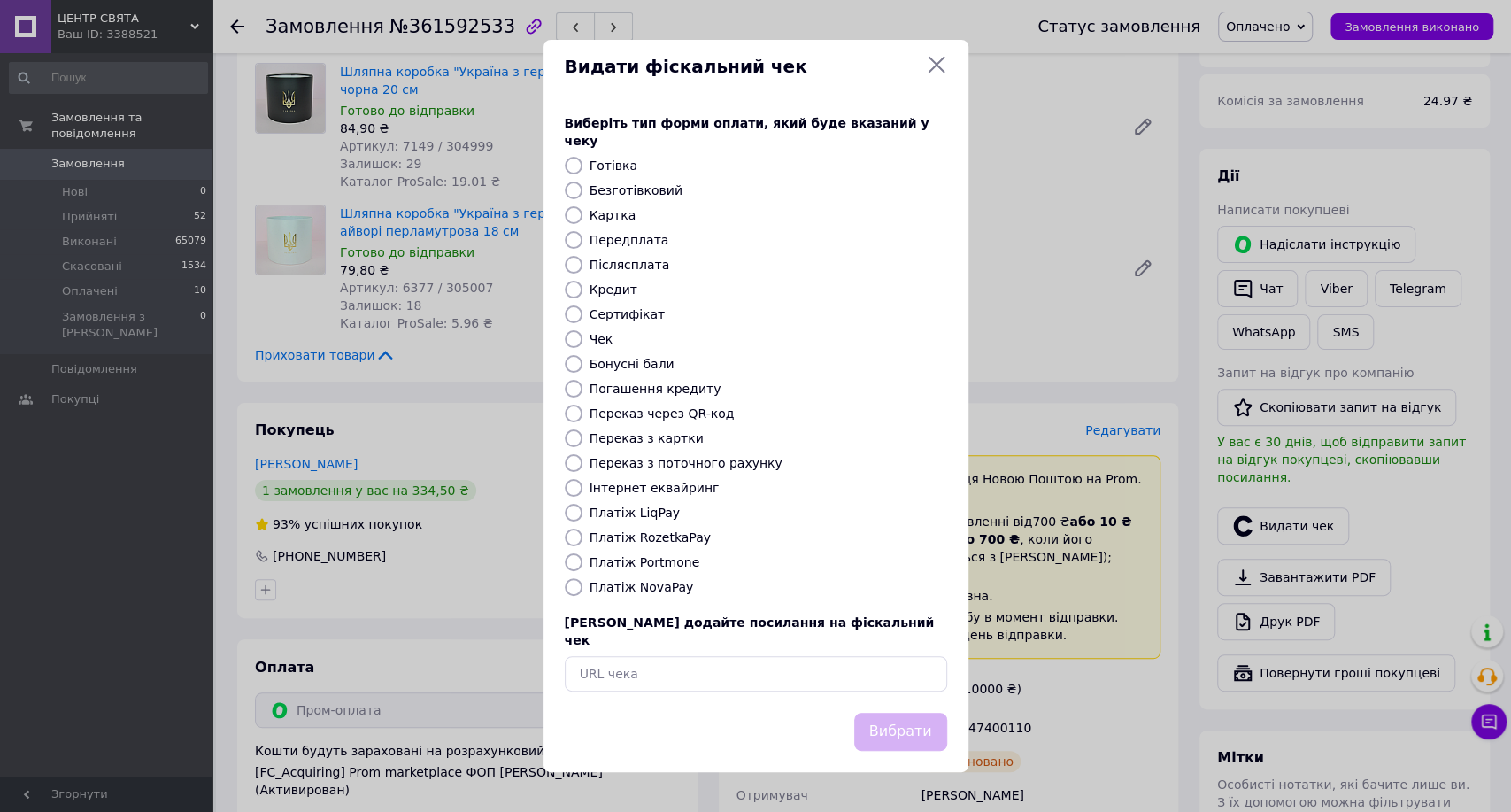
click at [660, 497] on div "Виберіть тип форми оплати, який буде вказаний у чеку Готівка Безготівковий Карт…" at bounding box center [756, 402] width 425 height 620
click at [687, 494] on div "Інтернет еквайринг" at bounding box center [768, 487] width 364 height 18
click at [606, 491] on label "Інтернет еквайринг" at bounding box center [654, 487] width 130 height 14
click at [582, 491] on input "Інтернет еквайринг" at bounding box center [573, 487] width 18 height 18
radio input "true"
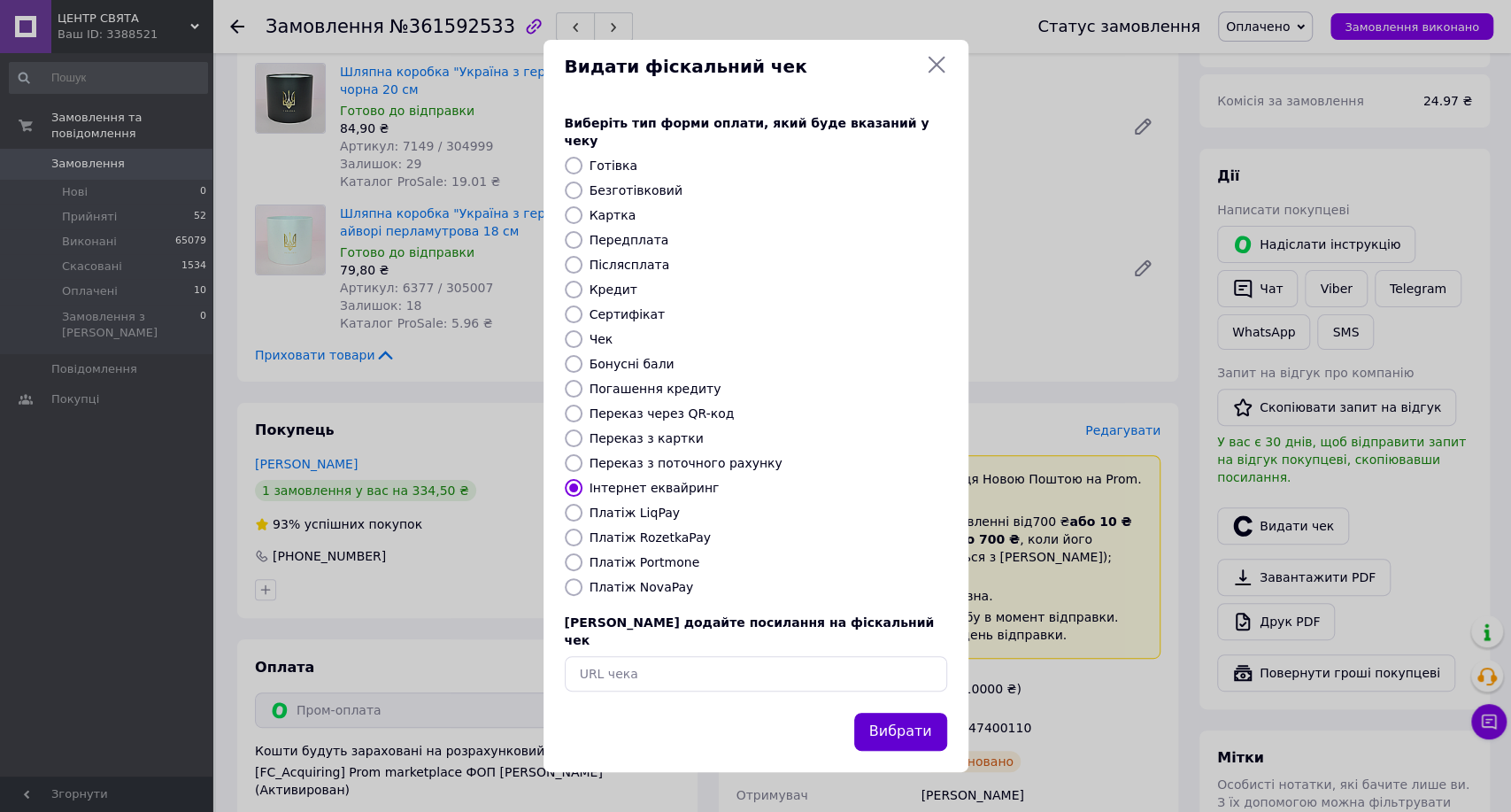
click at [920, 713] on button "Вибрати" at bounding box center [900, 732] width 93 height 38
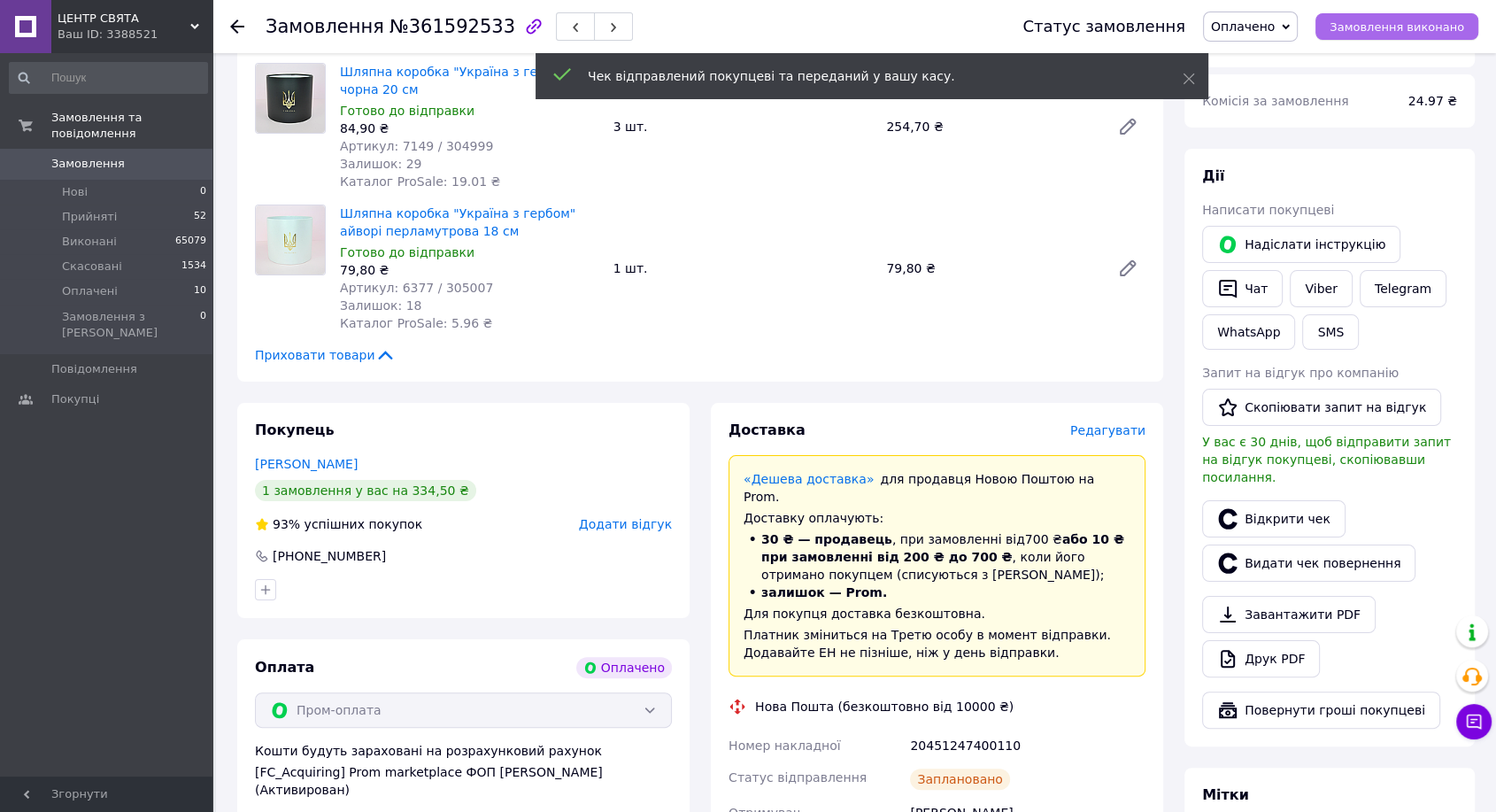
click at [1367, 21] on span "Замовлення виконано" at bounding box center [1397, 27] width 135 height 13
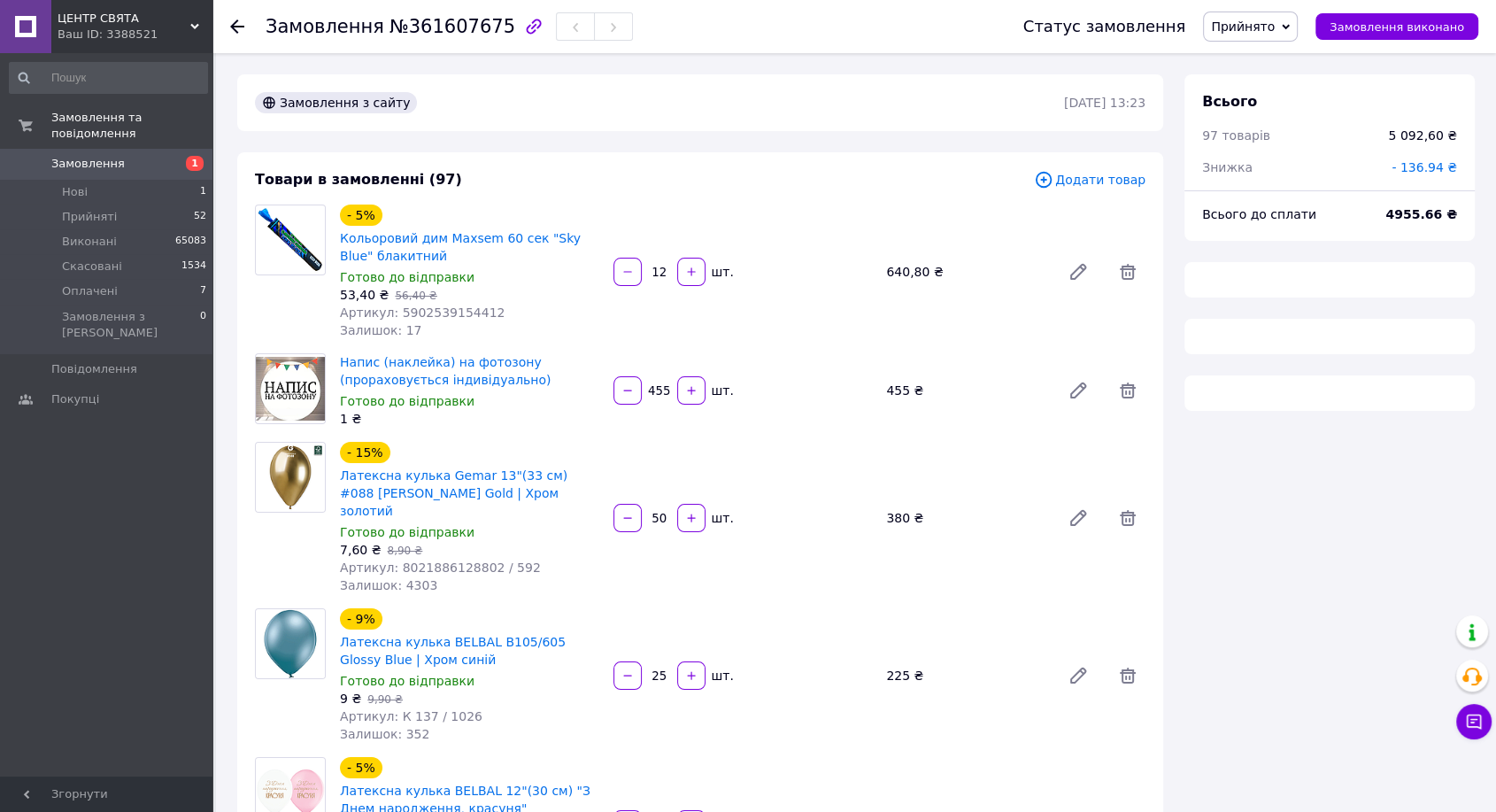
click at [438, 23] on span "№361607675" at bounding box center [452, 26] width 126 height 21
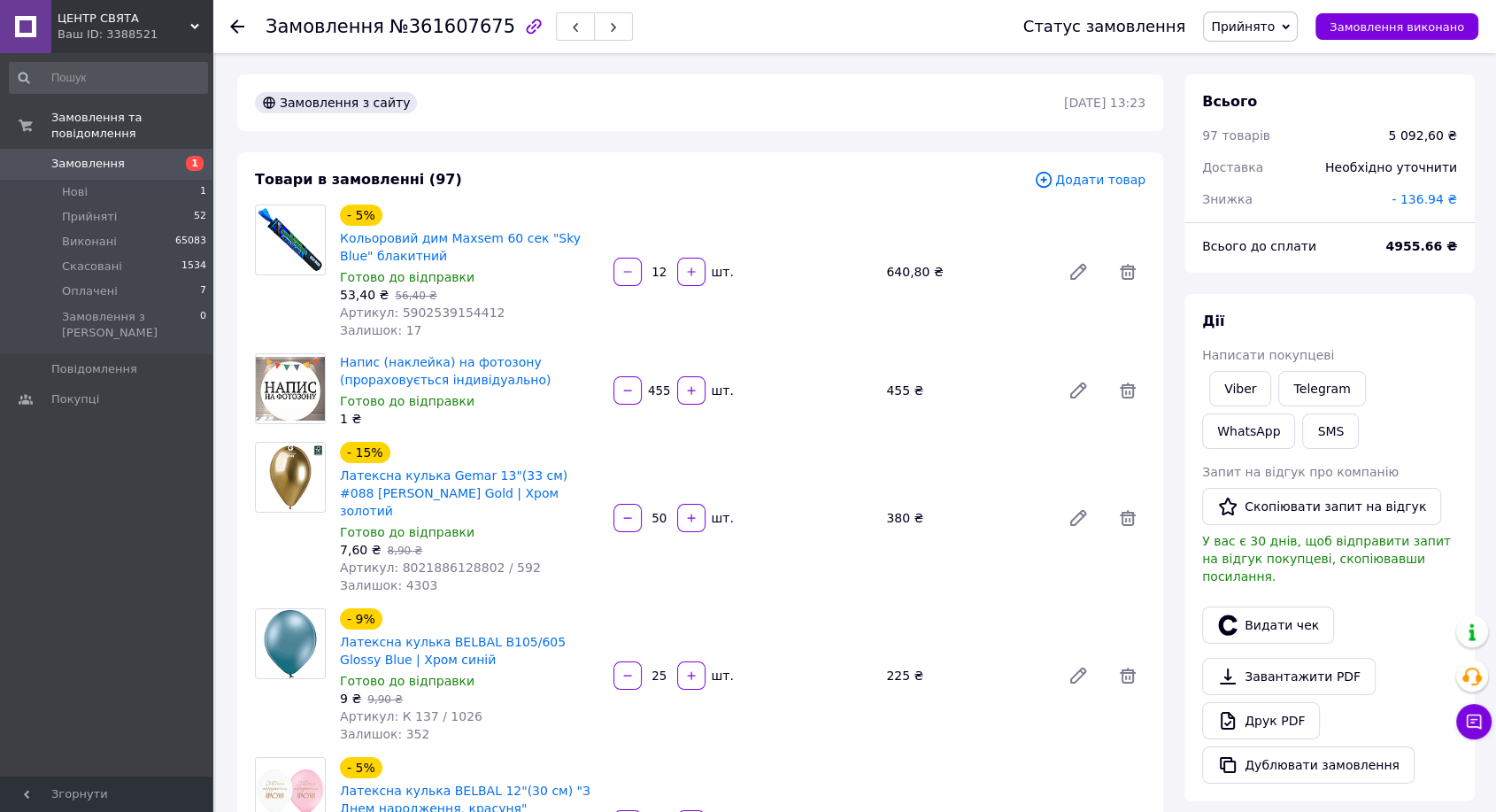
click at [1204, 378] on div at bounding box center [1203, 388] width 7 height 42
click at [1232, 380] on link "Viber" at bounding box center [1240, 389] width 62 height 36
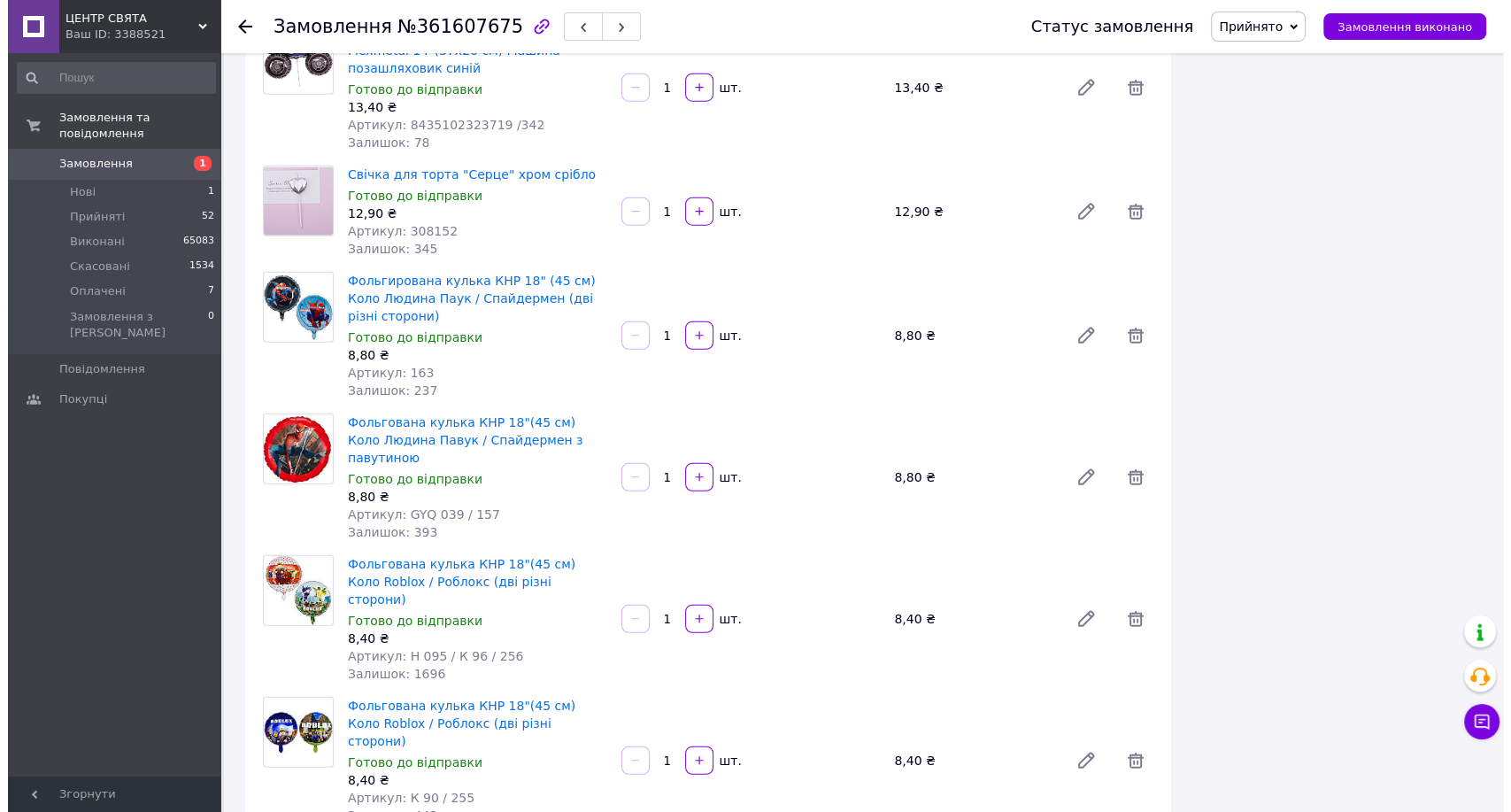
scroll to position [11802, 0]
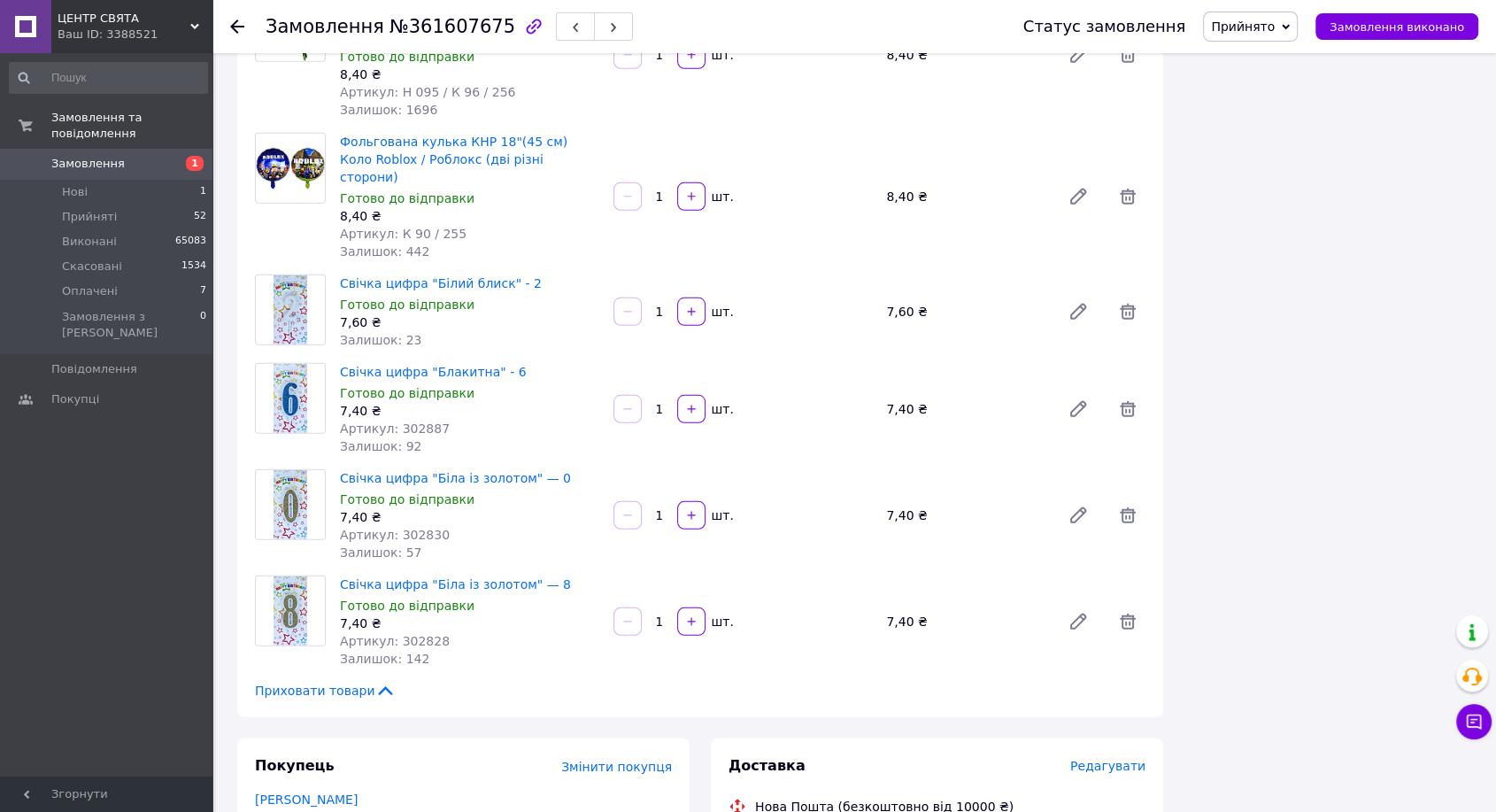
click at [1114, 759] on span "Редагувати" at bounding box center [1107, 765] width 76 height 14
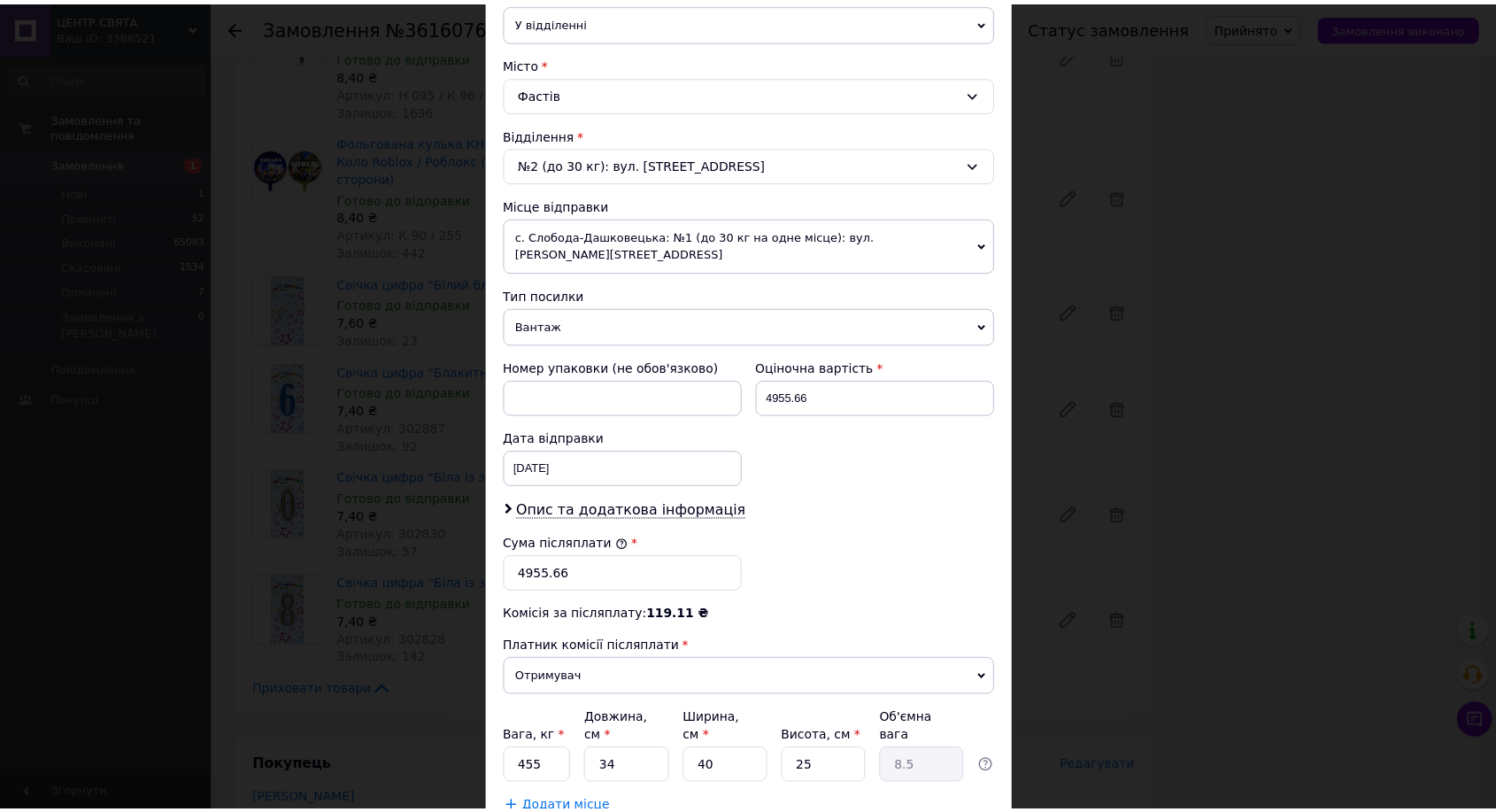
scroll to position [535, 0]
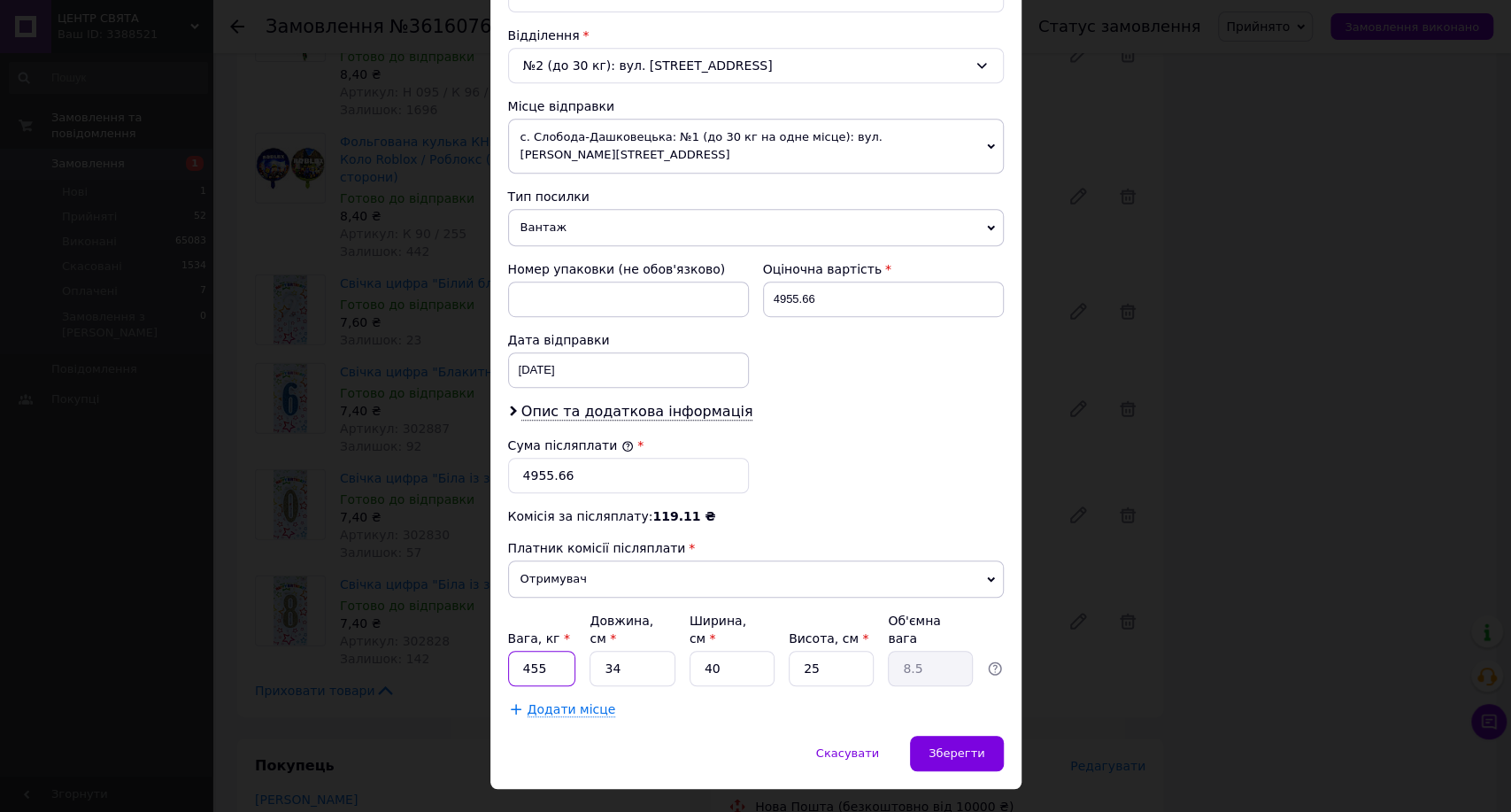
drag, startPoint x: 546, startPoint y: 621, endPoint x: 509, endPoint y: 620, distance: 37.0
click at [509, 650] on input "455" at bounding box center [542, 668] width 68 height 36
type input "1"
type input "4"
type input "1"
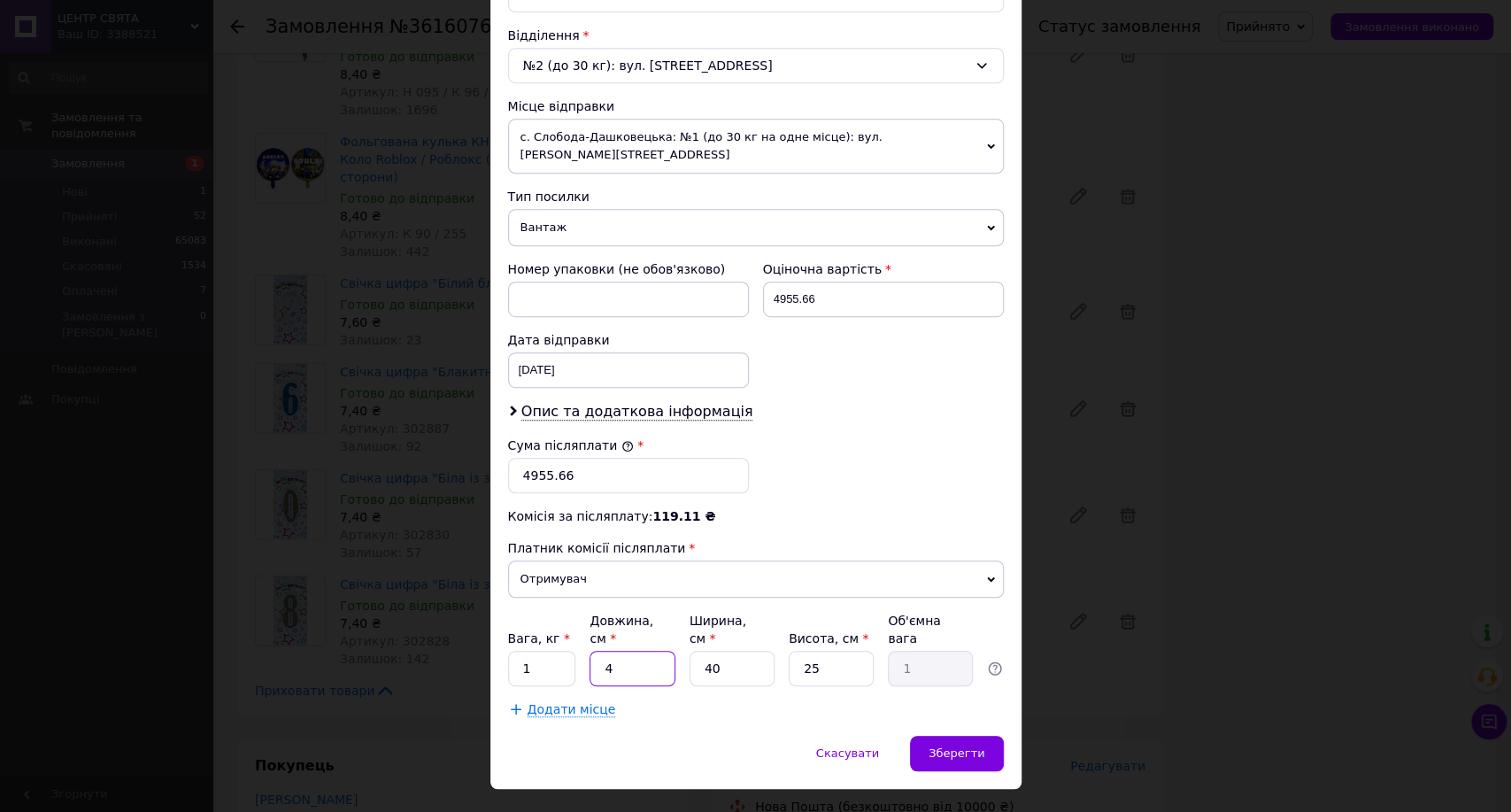
type input "40"
type input "10"
type input "40"
type input "3"
type input "0.75"
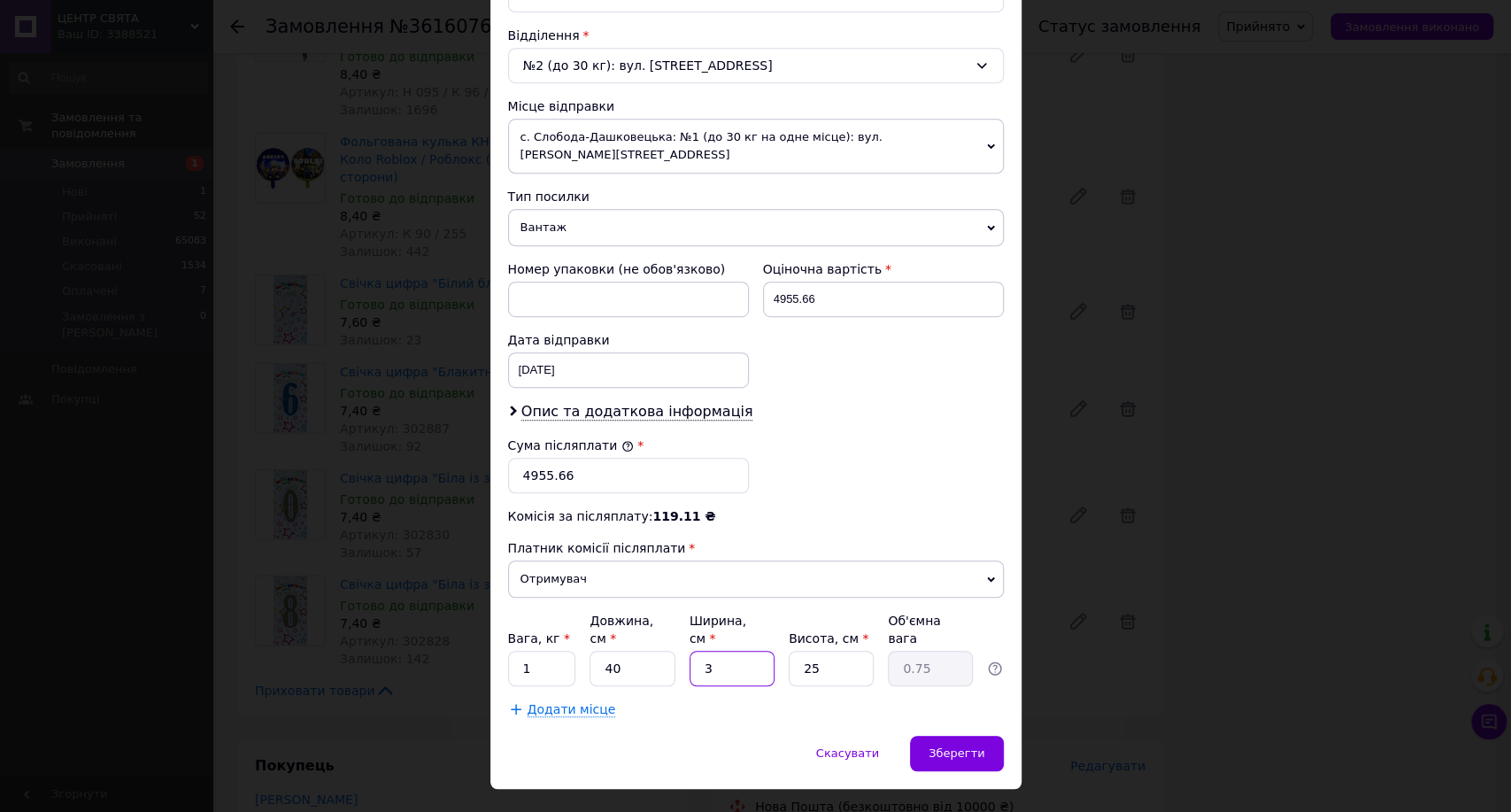
type input "34"
type input "8.5"
type input "34"
type input "2"
type input "0.68"
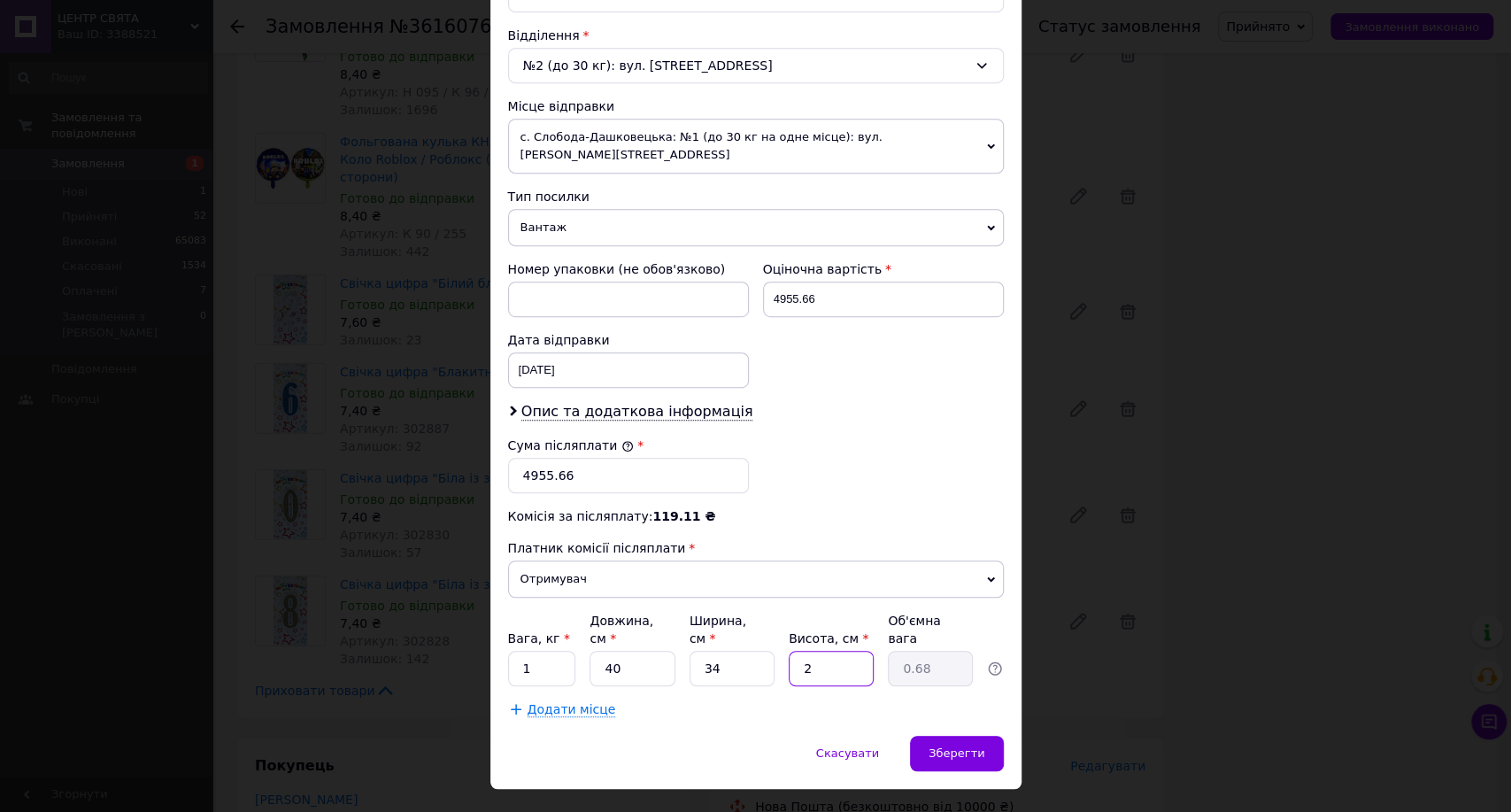
type input "26"
type input "8.84"
type input "26"
click at [933, 735] on div "Зберегти" at bounding box center [956, 753] width 93 height 36
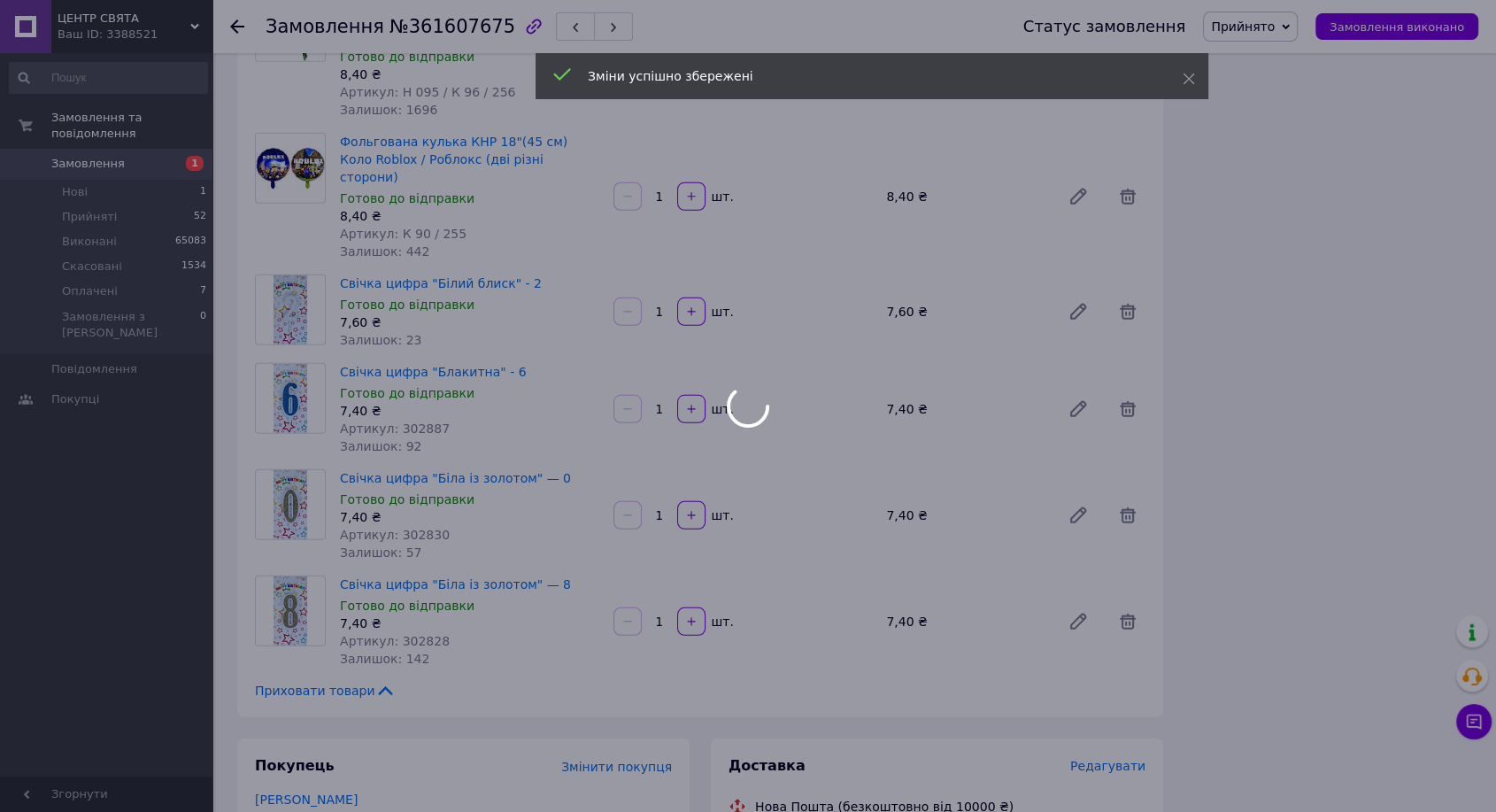
scroll to position [85, 0]
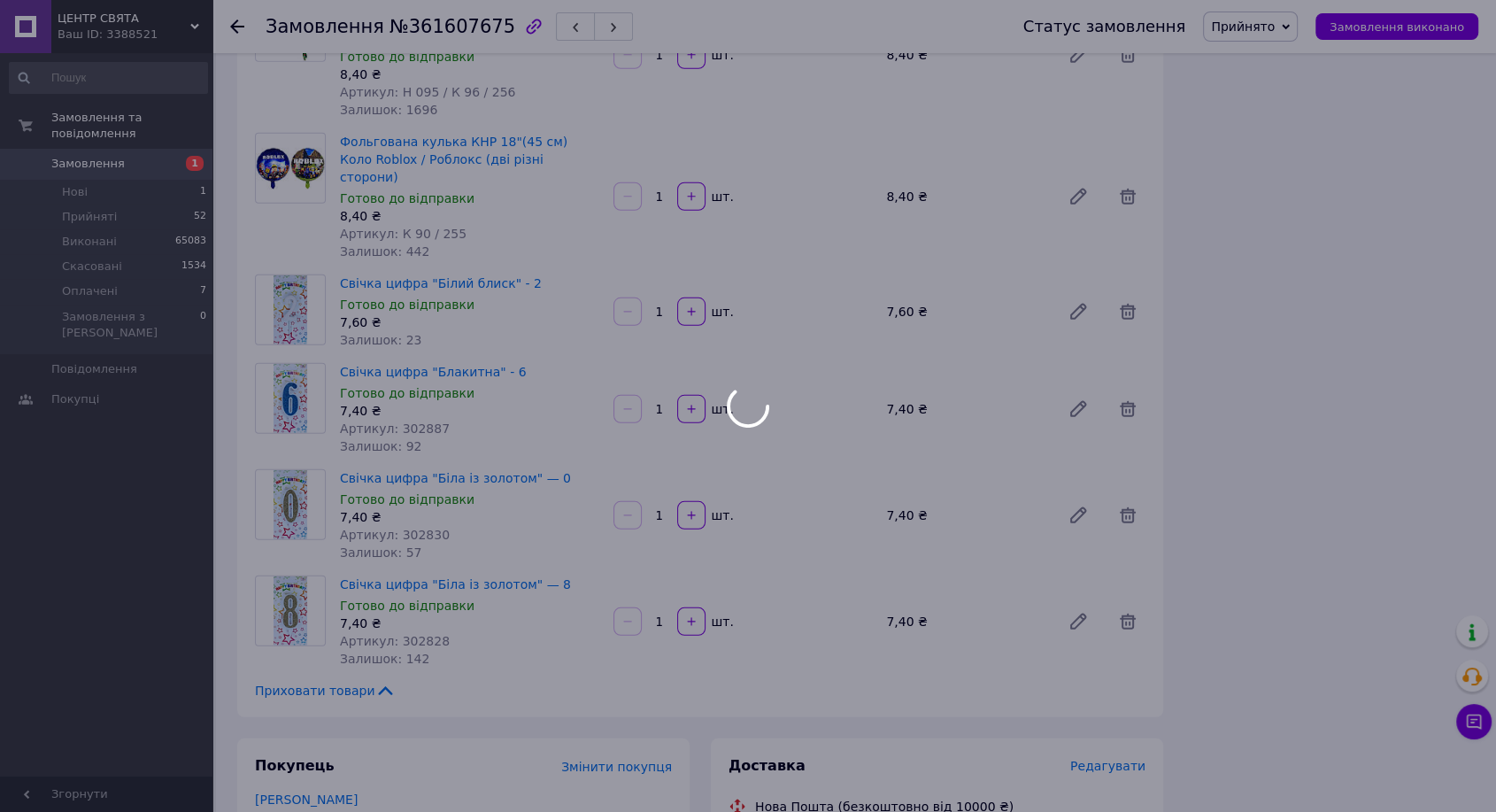
click at [962, 270] on div at bounding box center [748, 406] width 1496 height 812
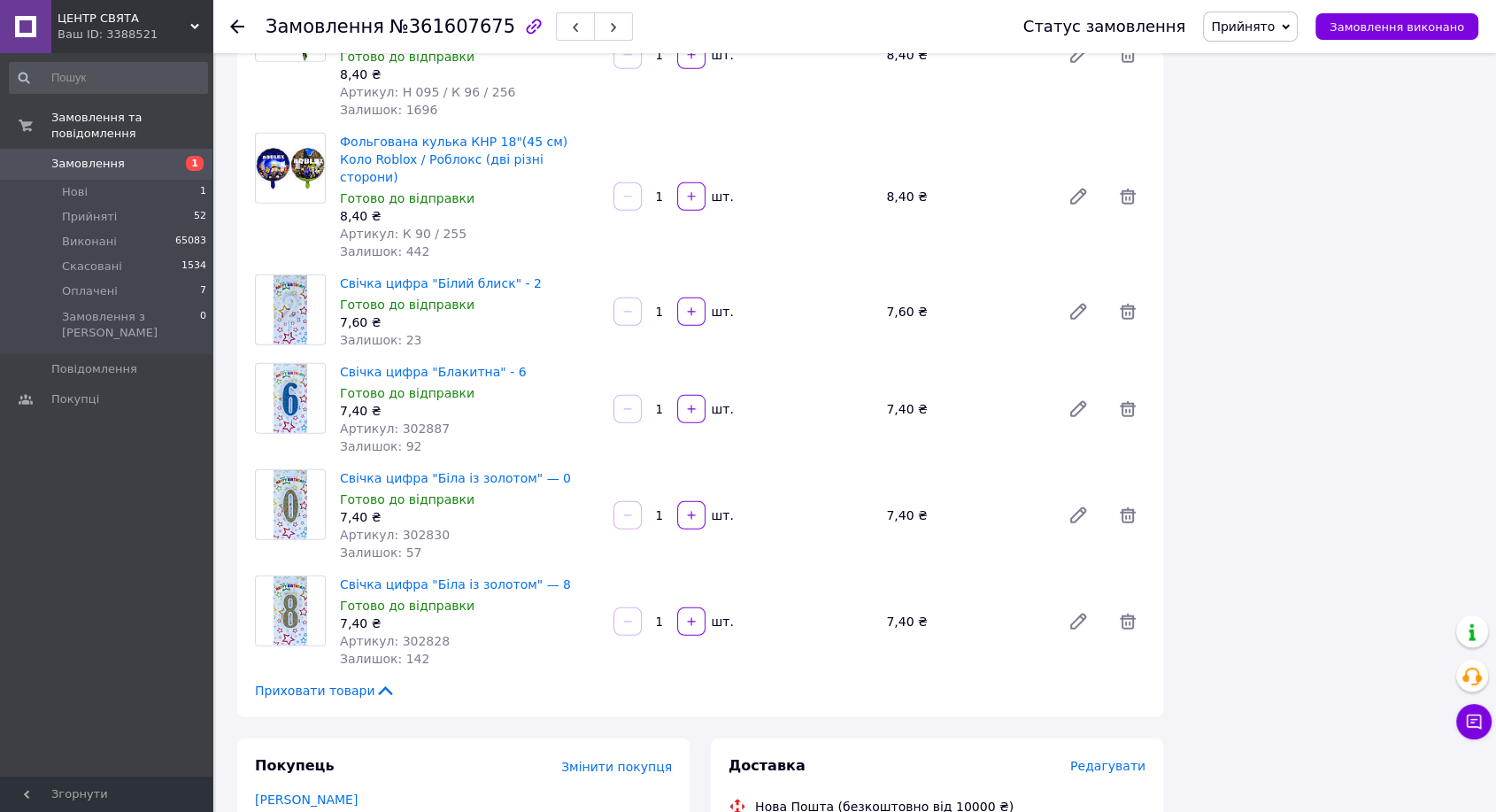
copy div "20451247404620"
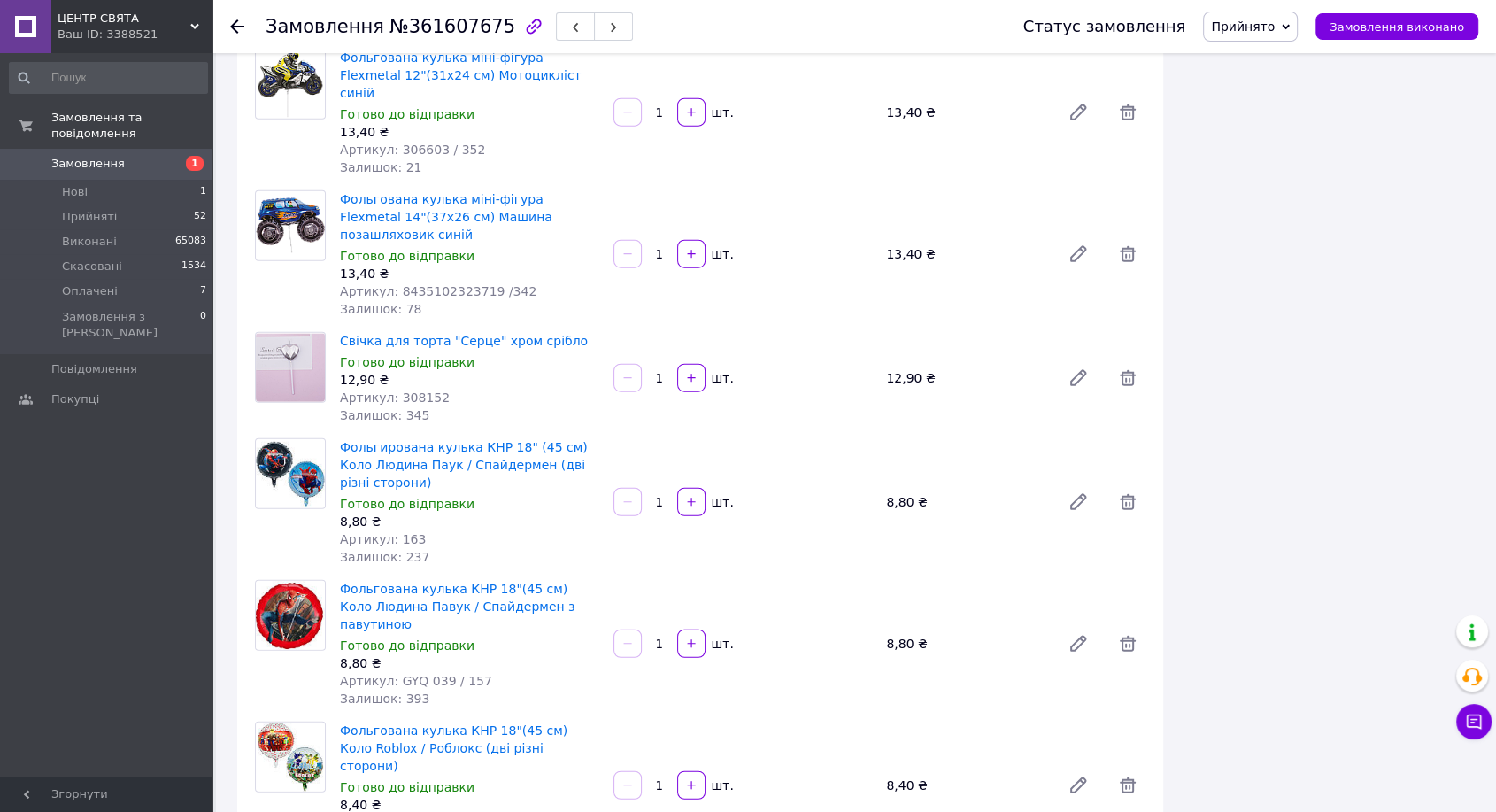
scroll to position [10693, 0]
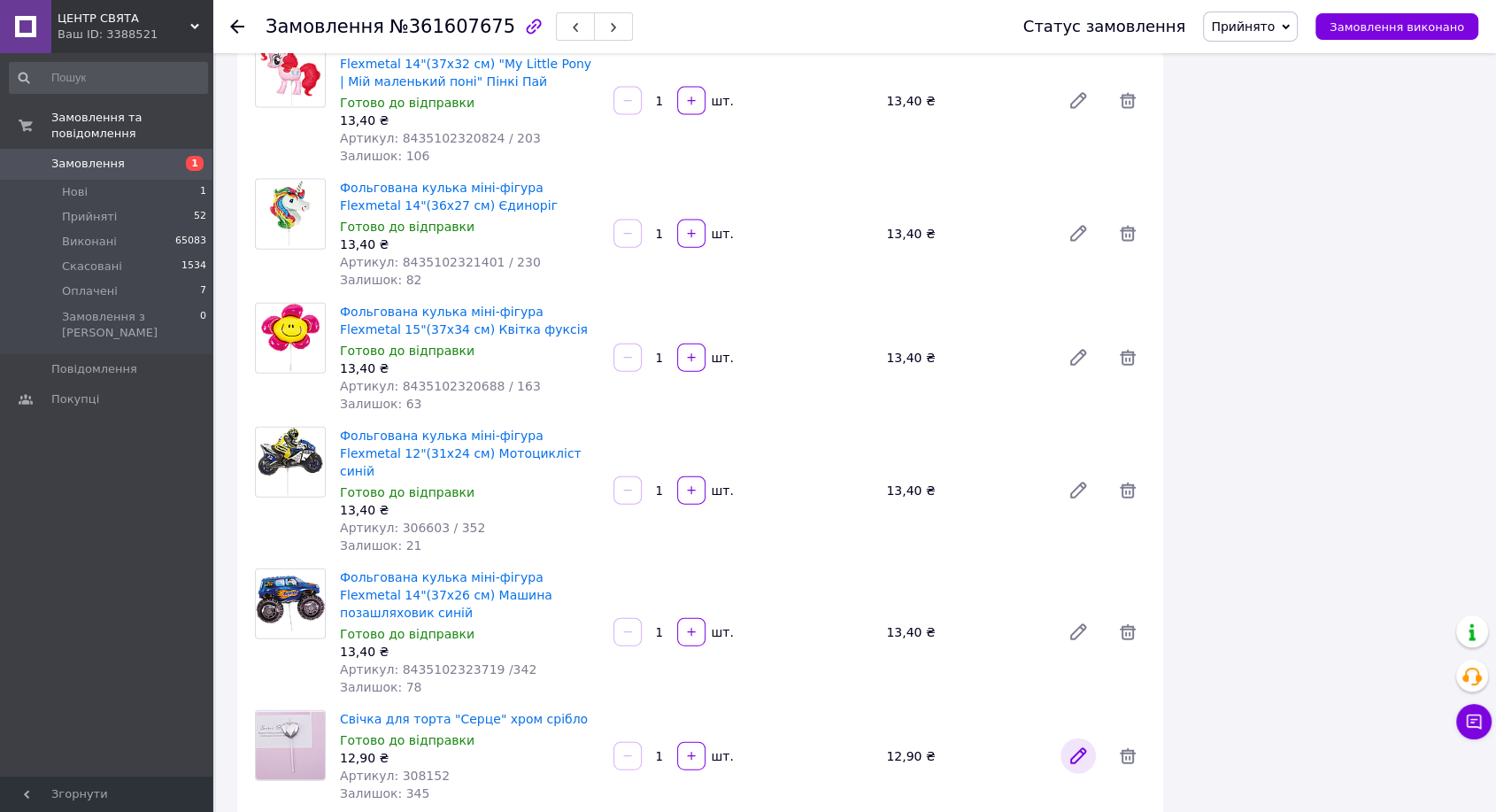
drag, startPoint x: 1375, startPoint y: 29, endPoint x: 1082, endPoint y: 251, distance: 367.6
click at [1374, 30] on span "Замовлення виконано" at bounding box center [1397, 27] width 135 height 13
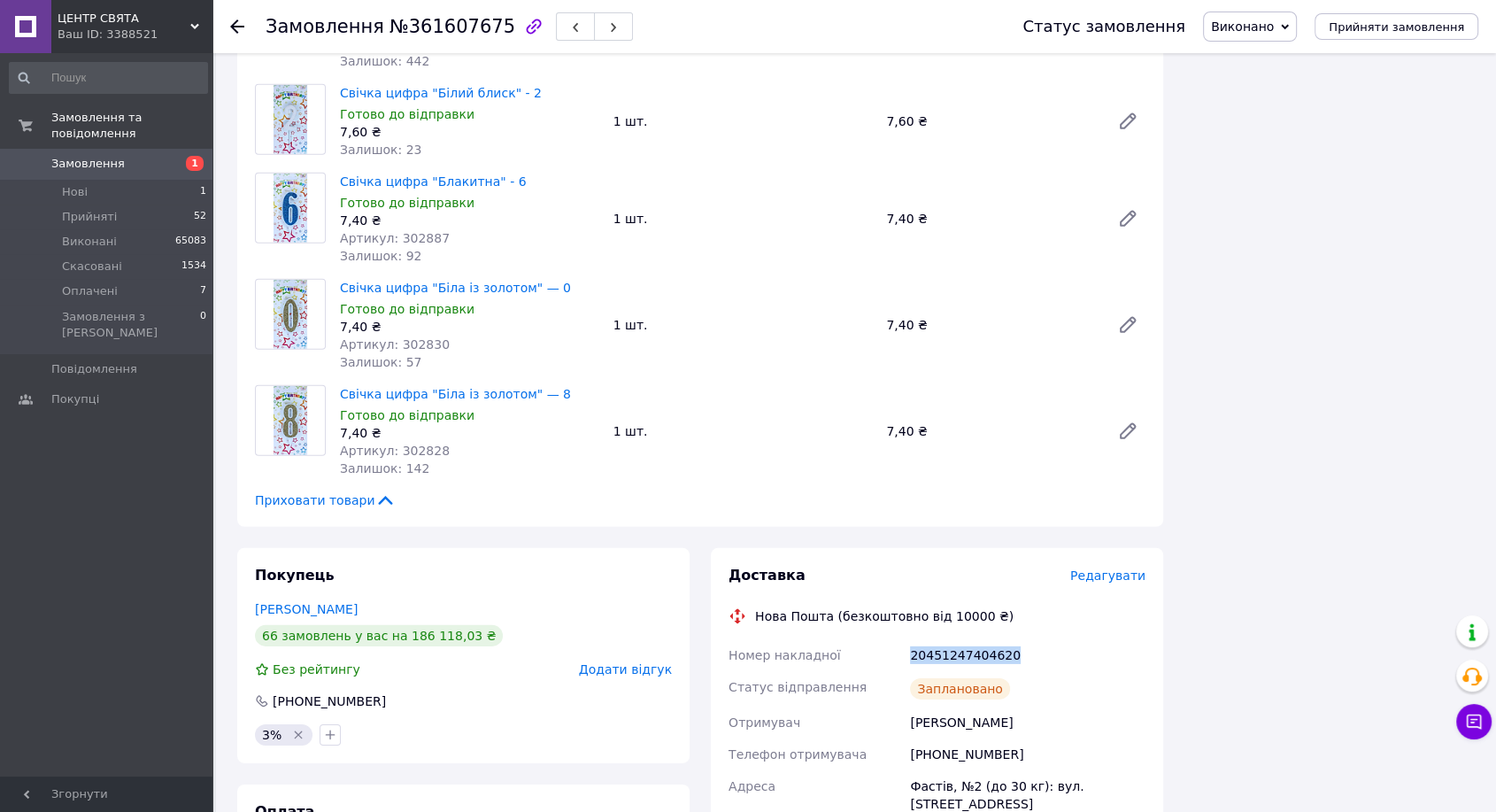
scroll to position [11907, 0]
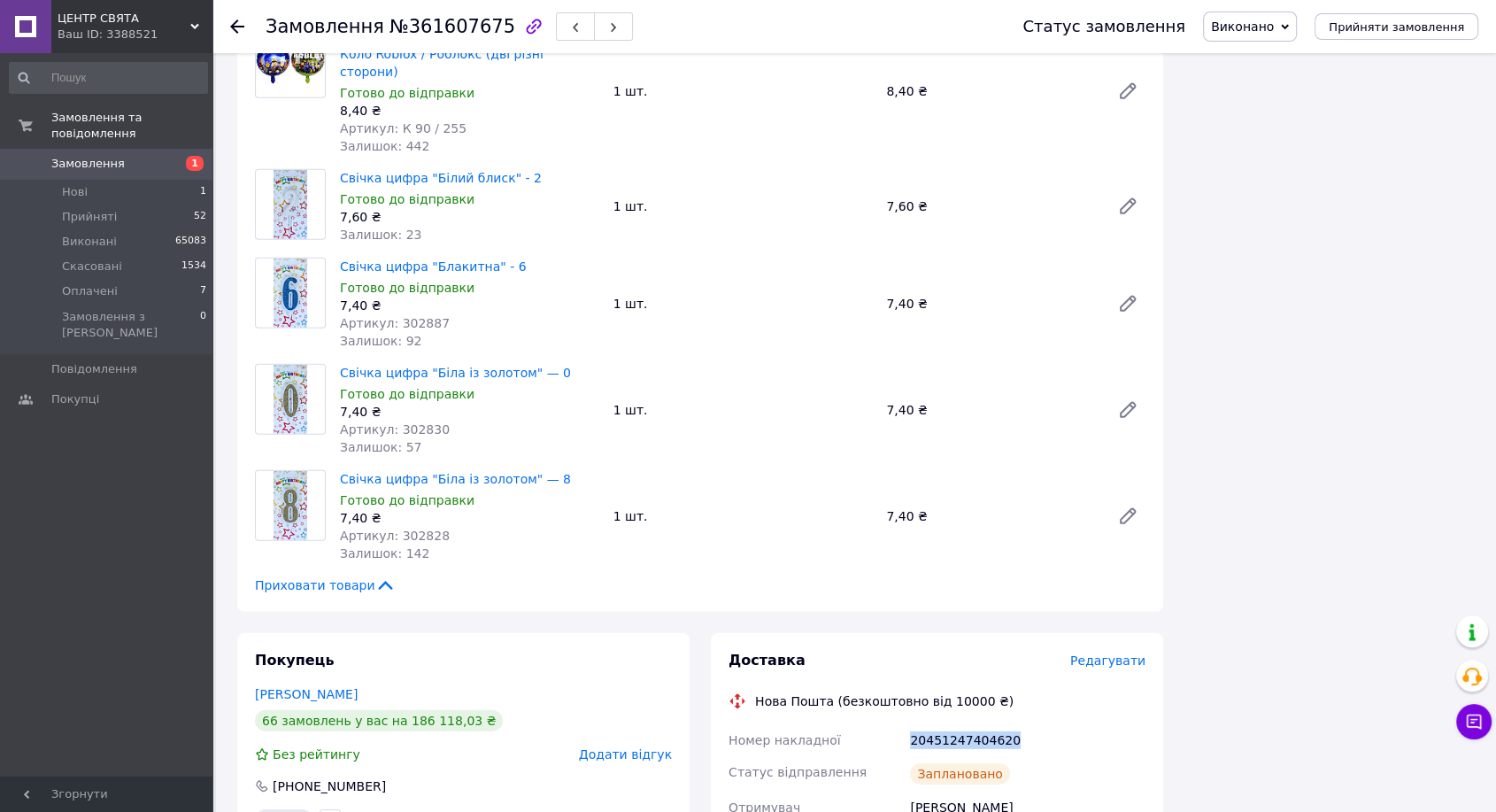
click at [954, 724] on div "20451247404620" at bounding box center [1028, 740] width 243 height 32
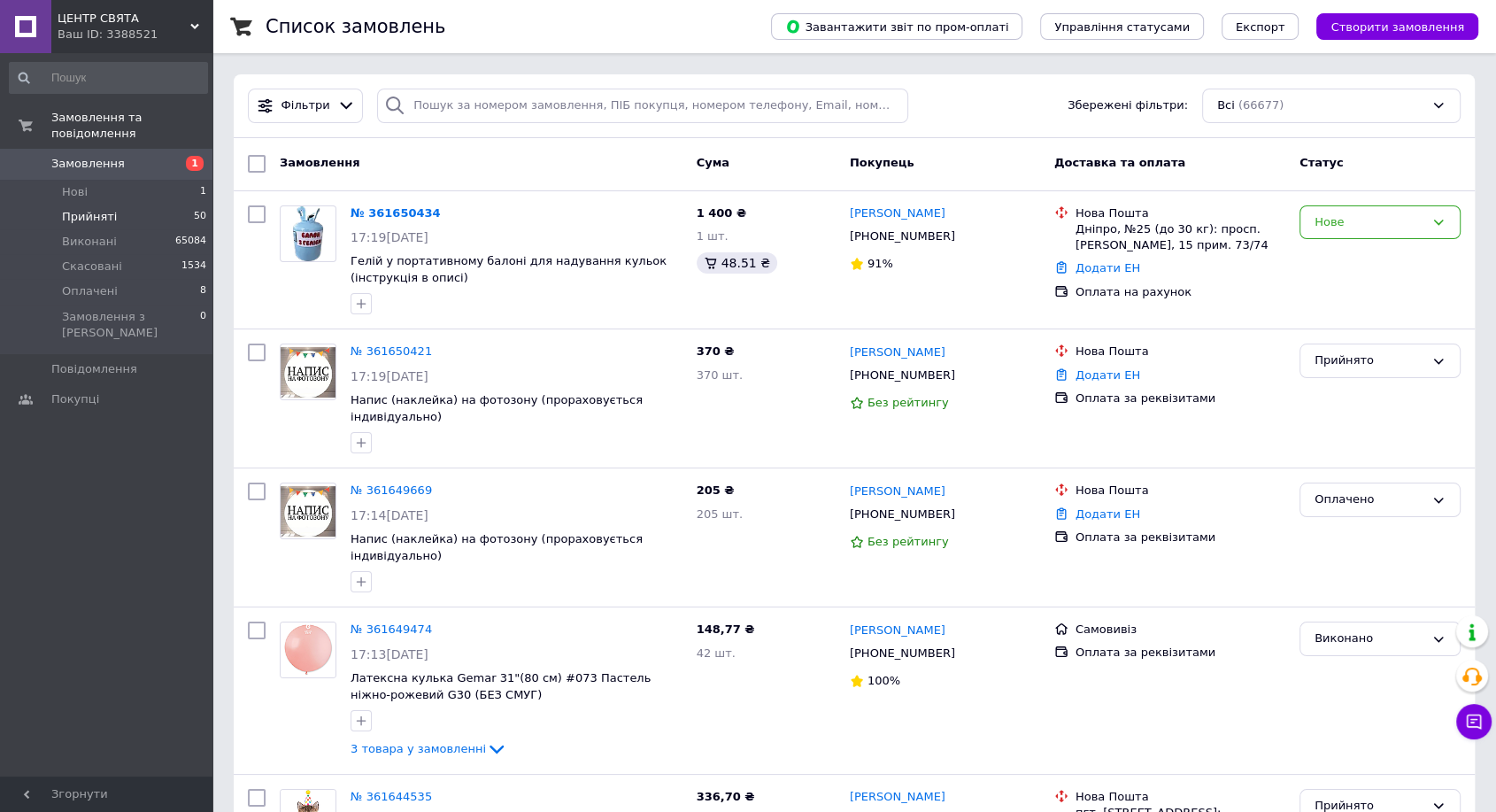
click at [139, 205] on li "Прийняті 50" at bounding box center [108, 217] width 217 height 25
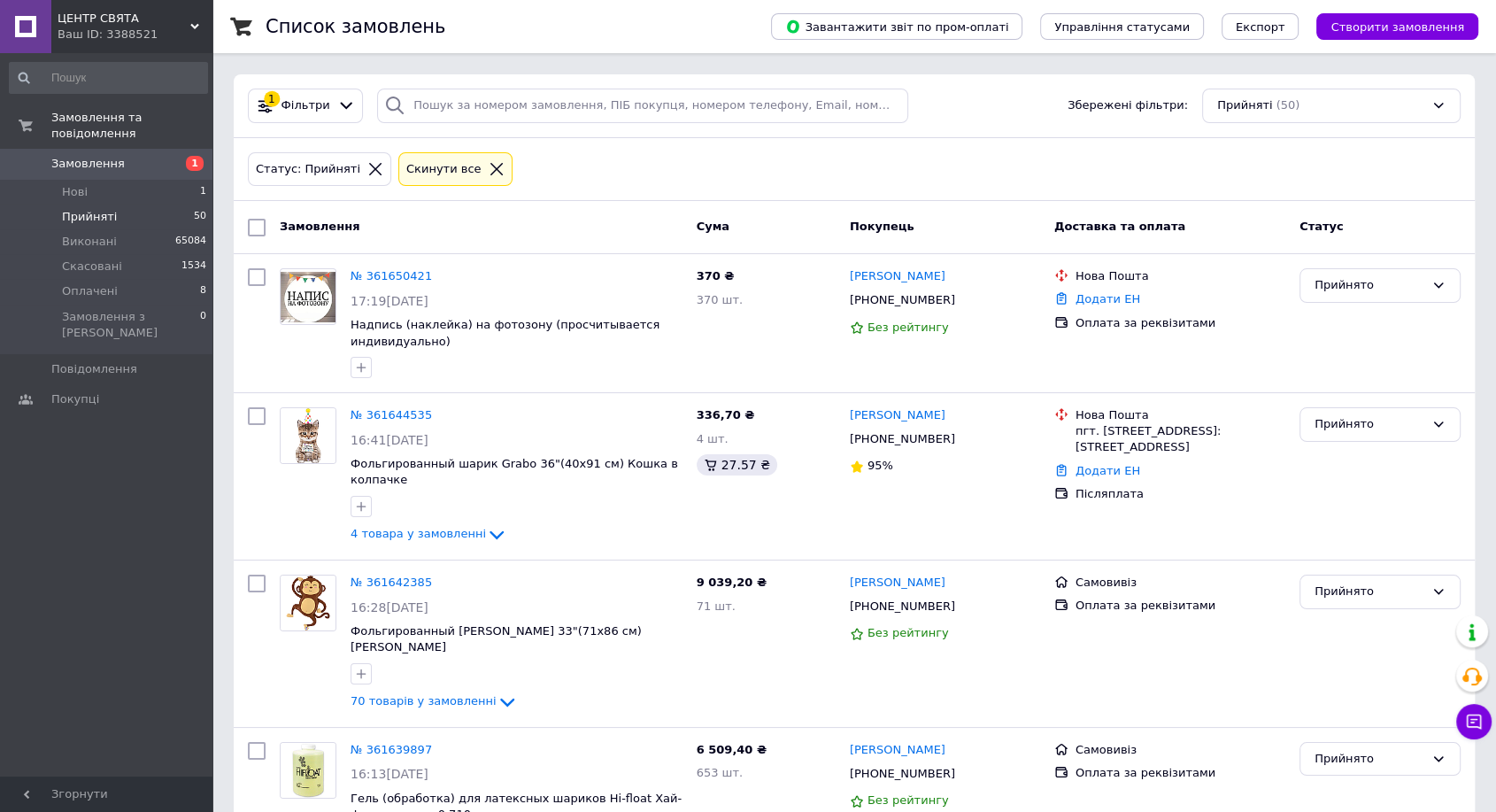
click at [369, 167] on icon at bounding box center [375, 168] width 12 height 12
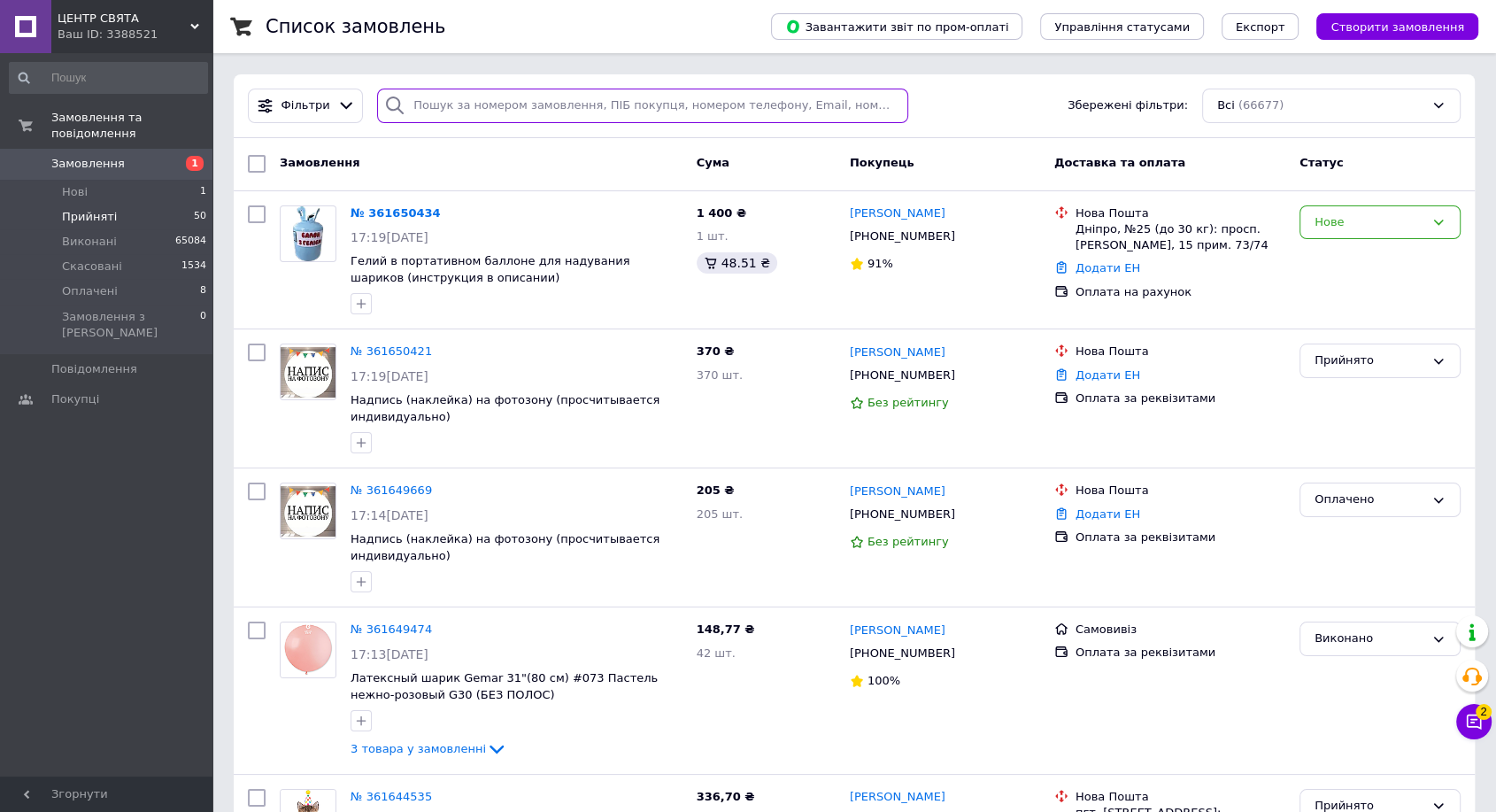
click at [467, 91] on input "search" at bounding box center [643, 106] width 531 height 35
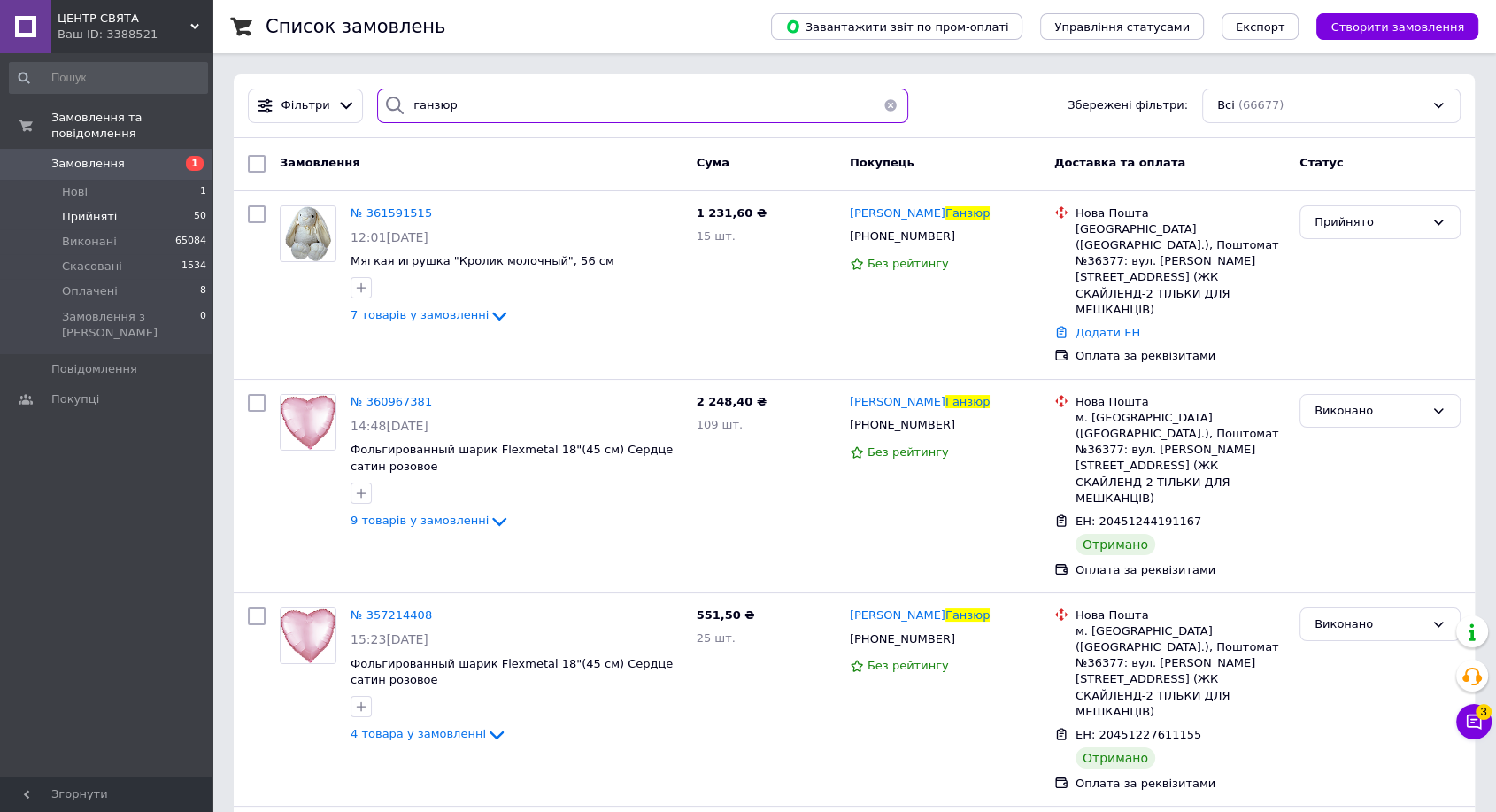
type input "Ісакова"
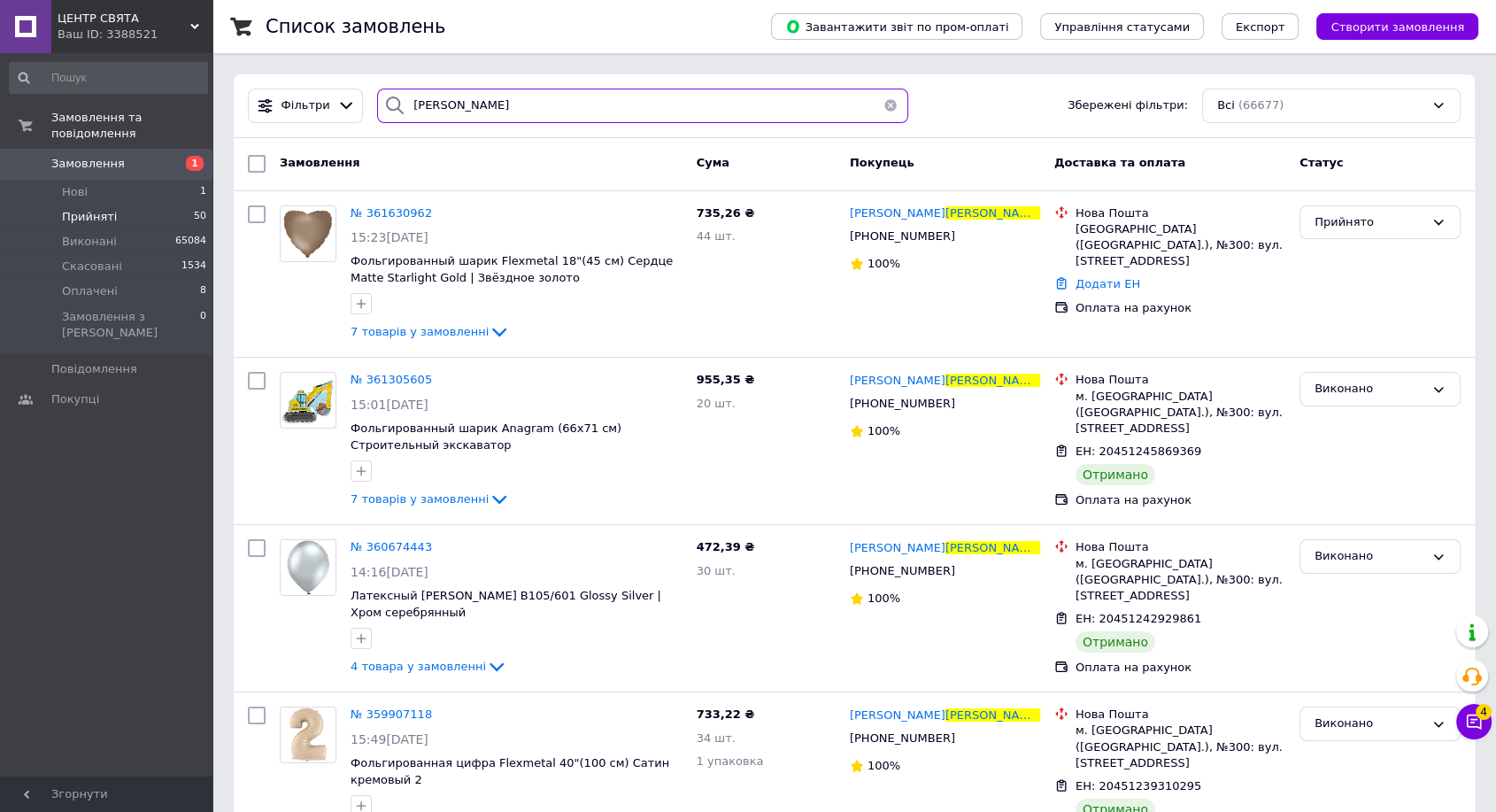
drag, startPoint x: 517, startPoint y: 112, endPoint x: 370, endPoint y: 107, distance: 147.1
click at [378, 107] on div "Ісакова" at bounding box center [643, 106] width 531 height 35
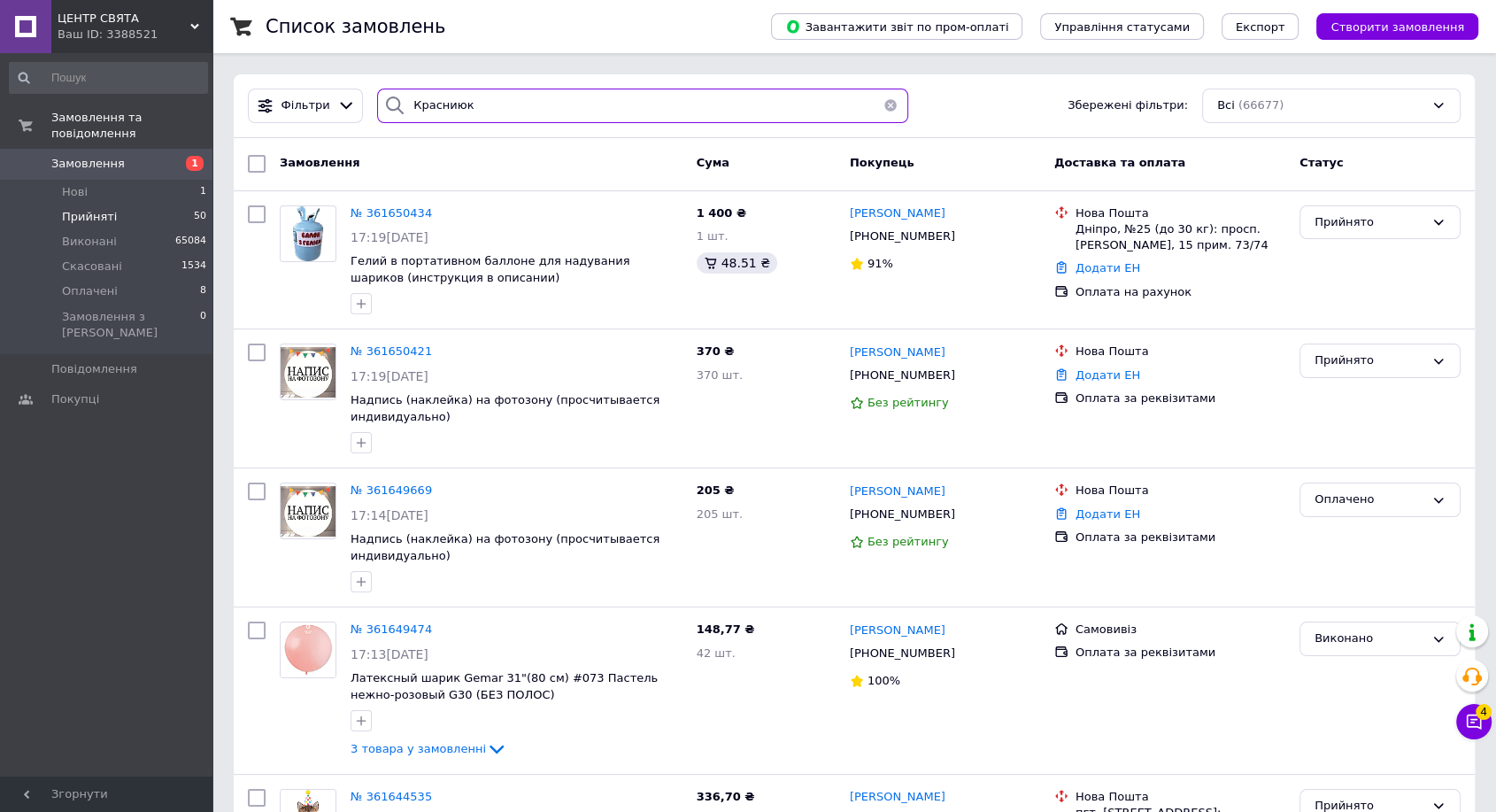
type input "Красниюк"
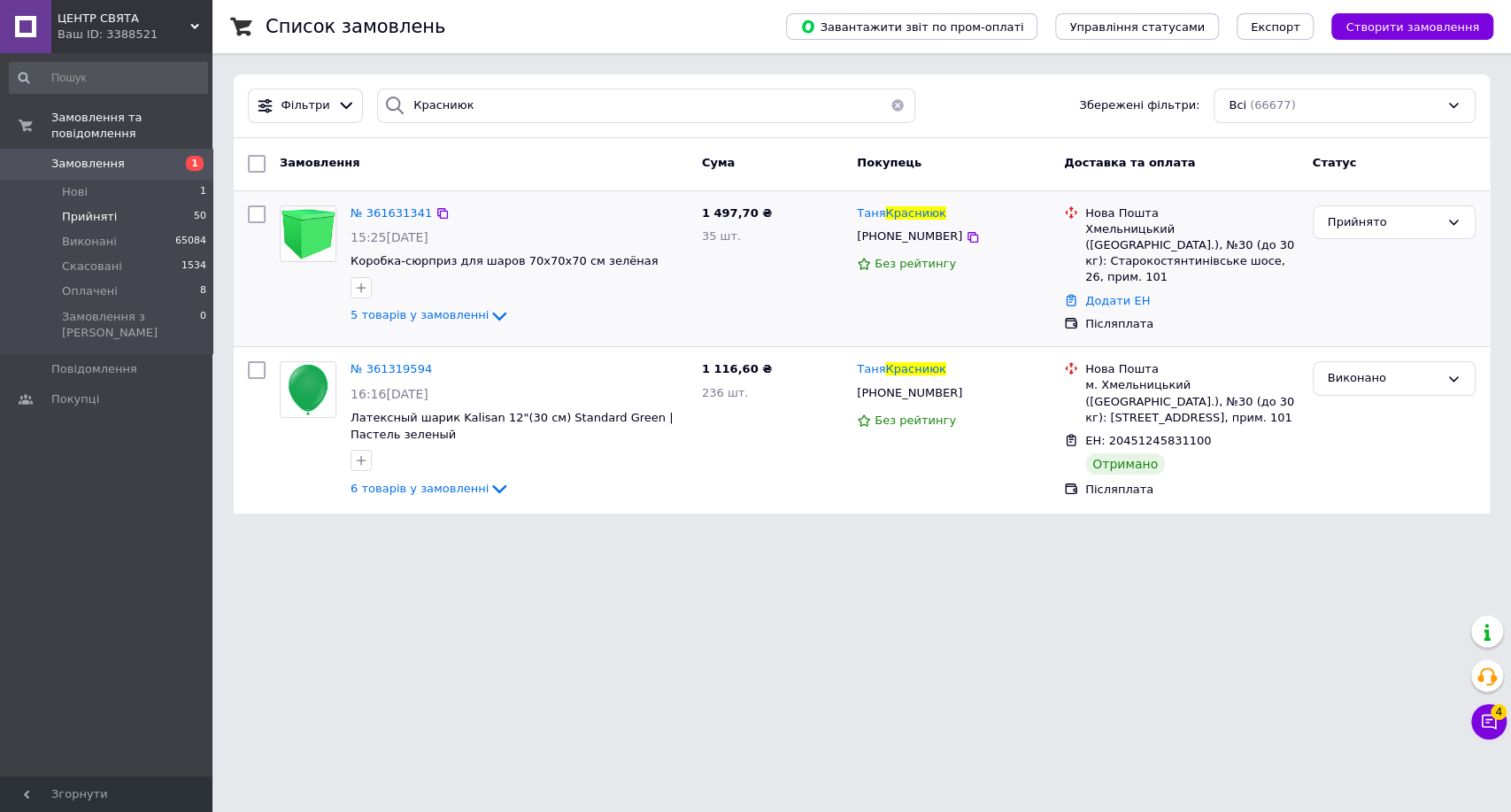
drag, startPoint x: 378, startPoint y: 210, endPoint x: 378, endPoint y: 221, distance: 11.0
drag, startPoint x: 376, startPoint y: 111, endPoint x: 366, endPoint y: 112, distance: 10.0
click at [378, 112] on div "Красниюк" at bounding box center [647, 106] width 538 height 35
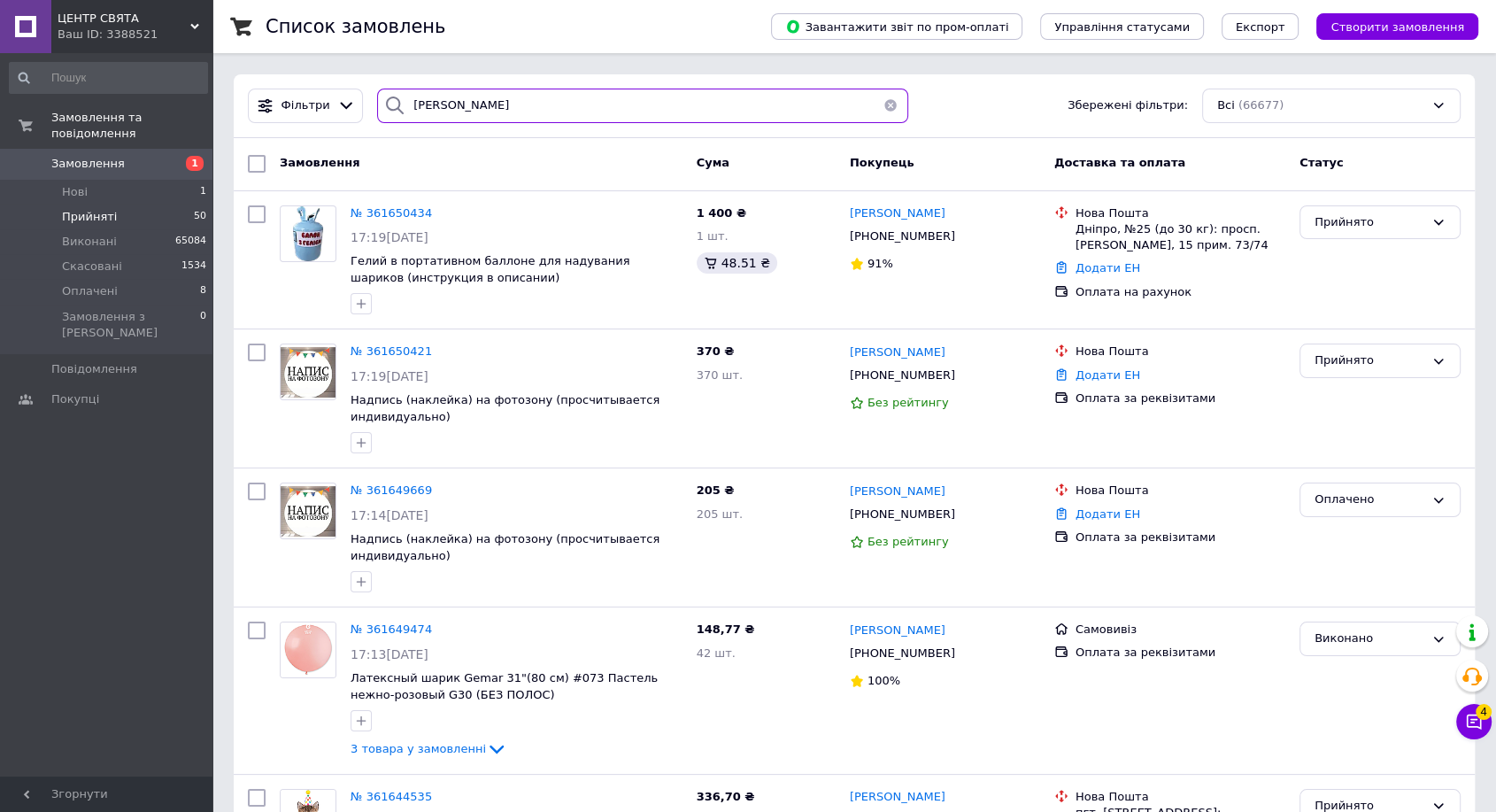
type input "Резніченко"
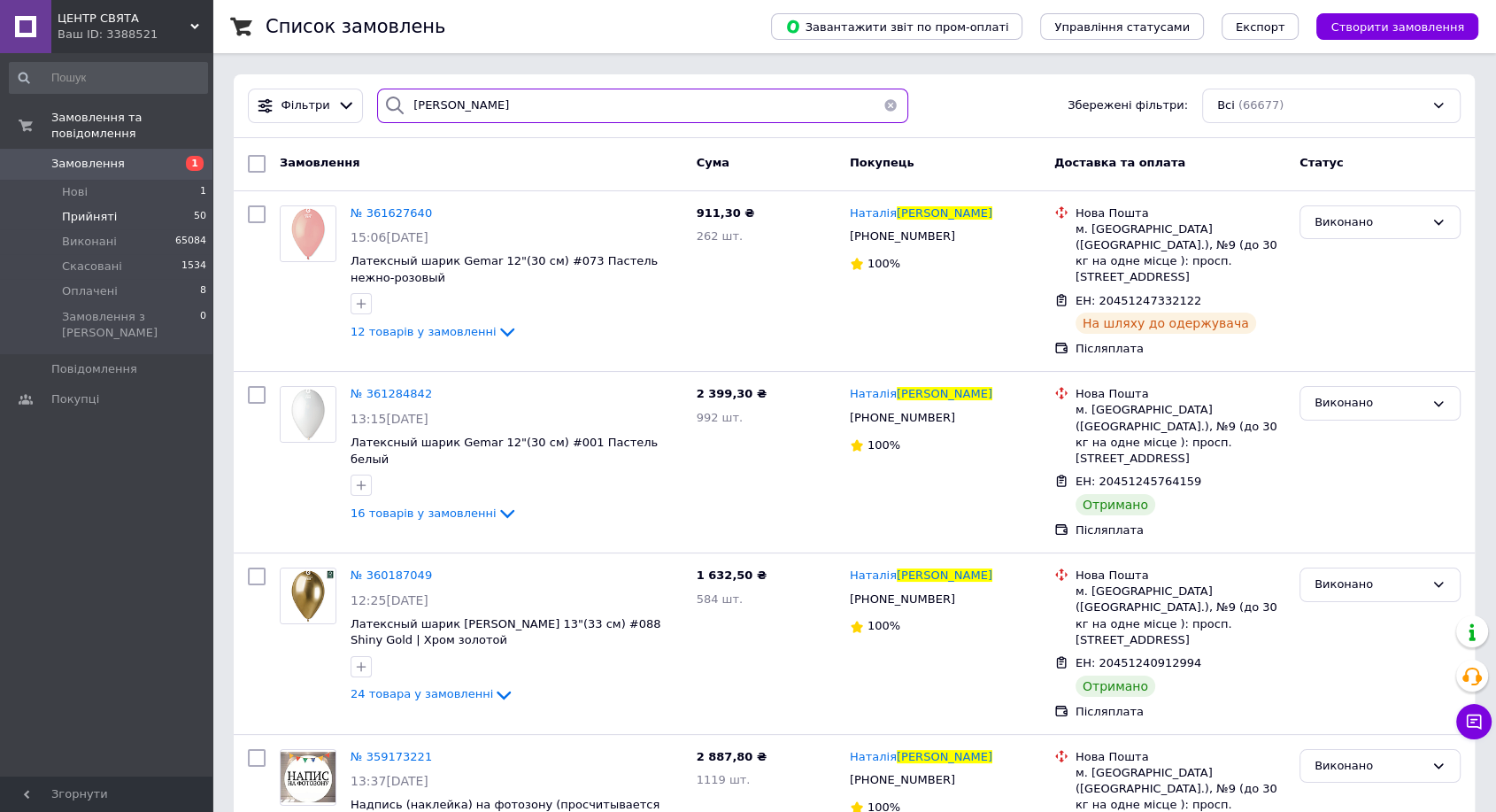
click at [362, 95] on div "Фільтри Резніченко Збережені фільтри: Всі (66677)" at bounding box center [854, 106] width 1227 height 35
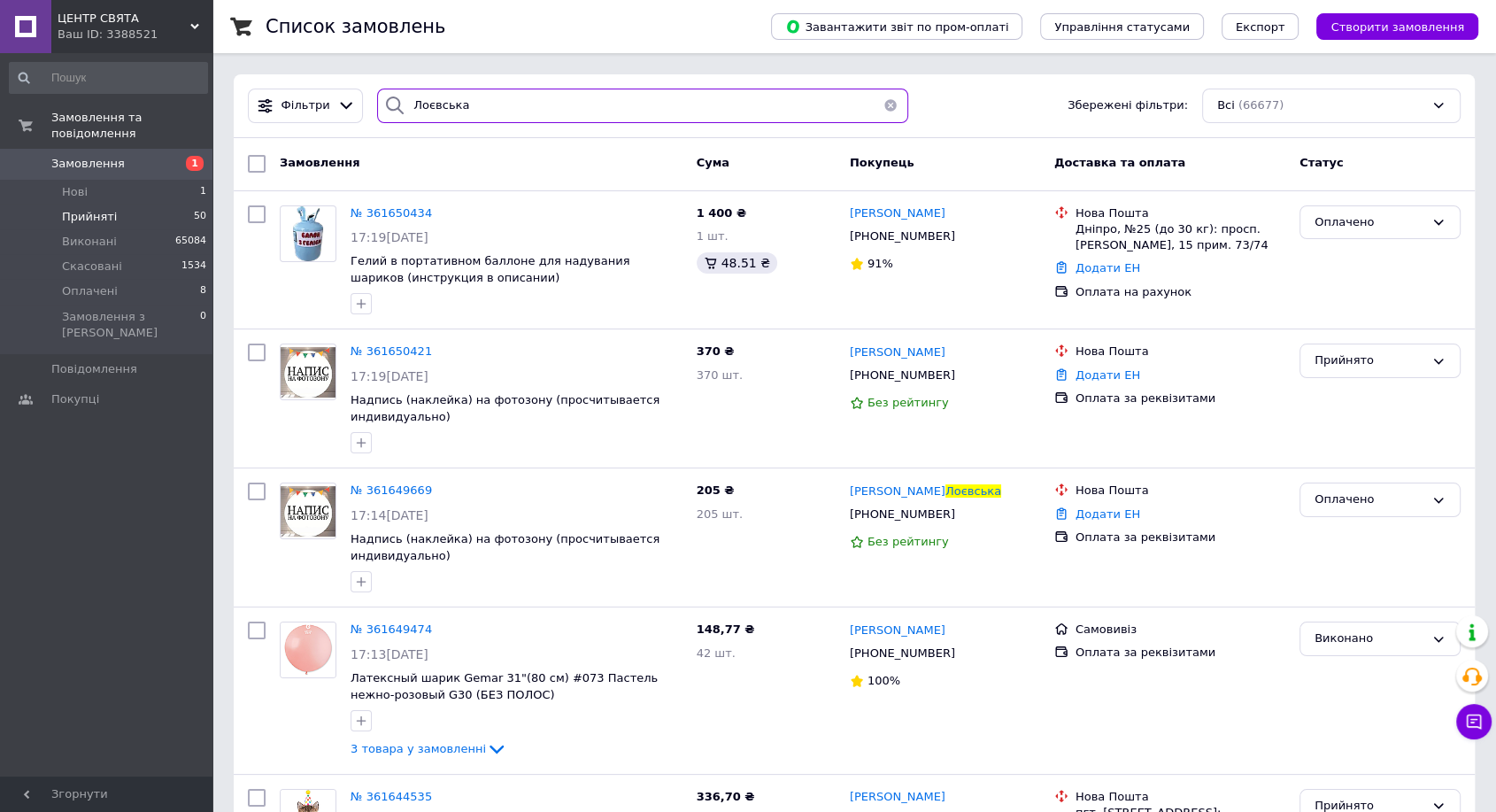
click at [468, 108] on input "Лоєвська" at bounding box center [643, 106] width 531 height 35
drag, startPoint x: 494, startPoint y: 104, endPoint x: 255, endPoint y: 108, distance: 239.0
click at [255, 108] on div "Фільтри Лоєвська Збережені фільтри: Всі (66677)" at bounding box center [854, 106] width 1227 height 35
click at [378, 110] on div "Лоєвська" at bounding box center [643, 106] width 531 height 35
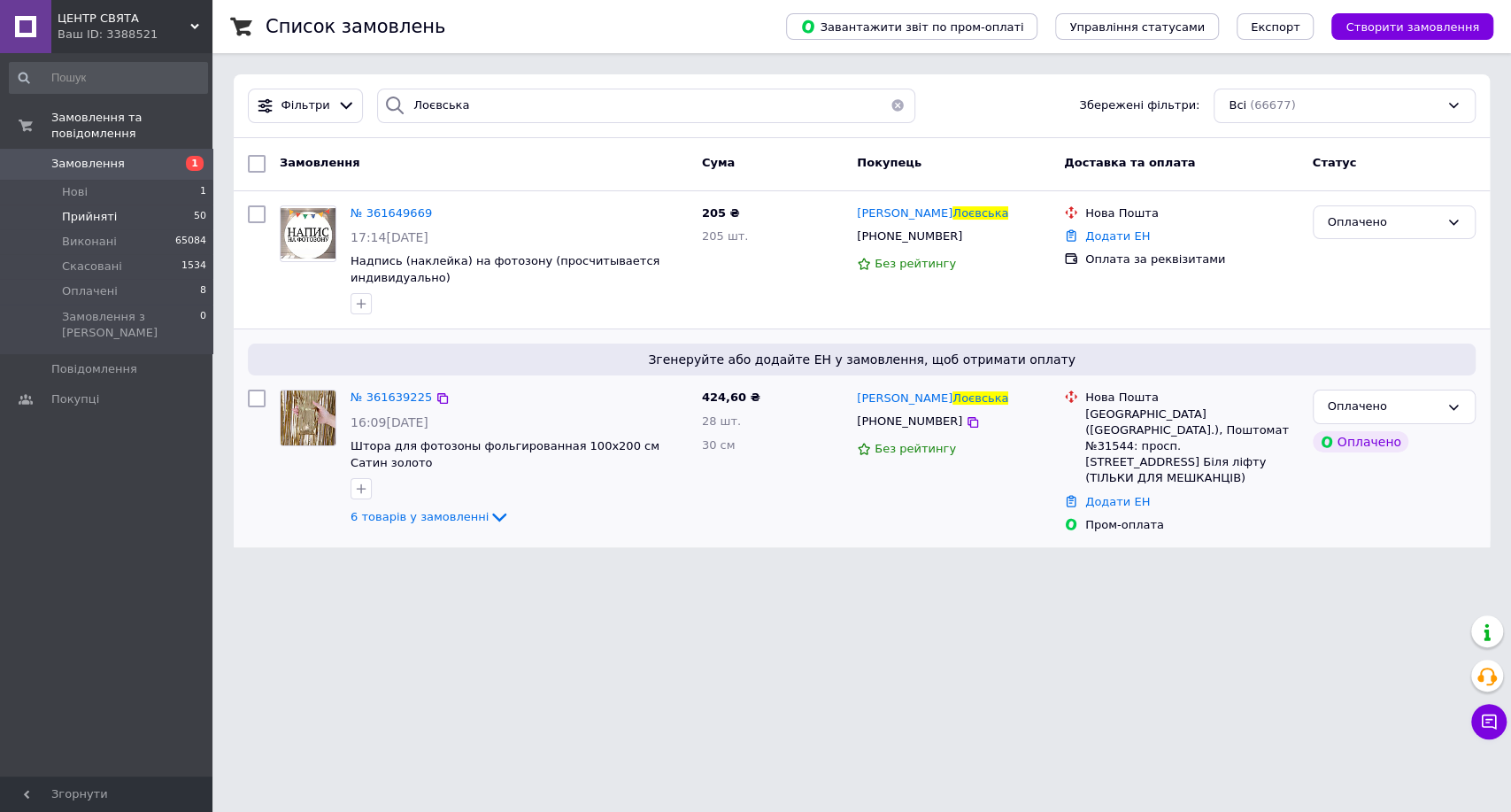
drag, startPoint x: 382, startPoint y: 392, endPoint x: 379, endPoint y: 373, distance: 19.2
drag, startPoint x: 470, startPoint y: 115, endPoint x: 307, endPoint y: 120, distance: 163.1
click at [308, 120] on div "Фільтри Лоєвська Збережені фільтри: Всі (66677)" at bounding box center [862, 106] width 1242 height 35
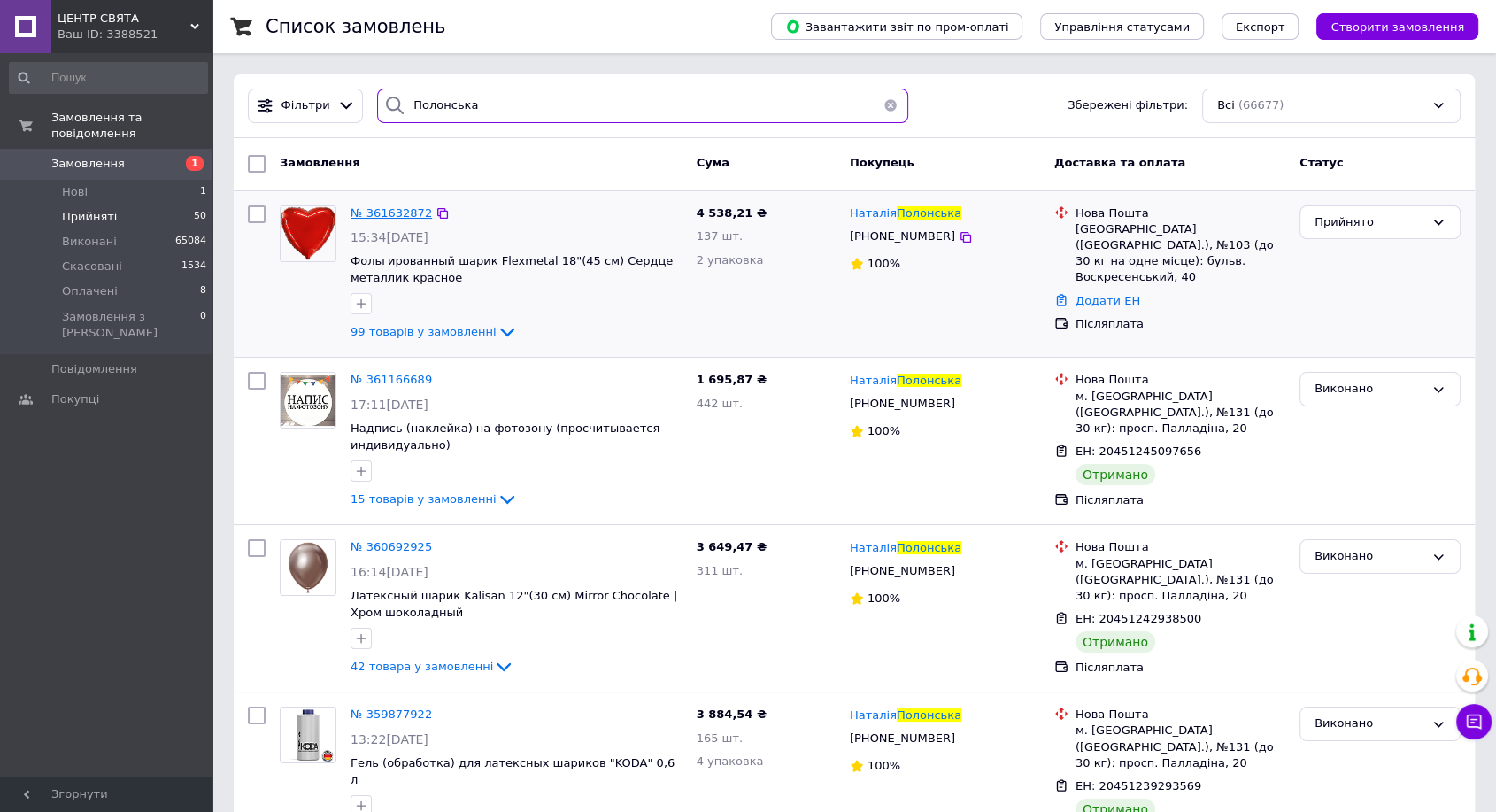
type input "Полонська"
drag, startPoint x: 490, startPoint y: 109, endPoint x: 337, endPoint y: 111, distance: 153.0
click at [337, 111] on div "Фільтри Полонська Збережені фільтри: Всі (66677)" at bounding box center [854, 106] width 1227 height 35
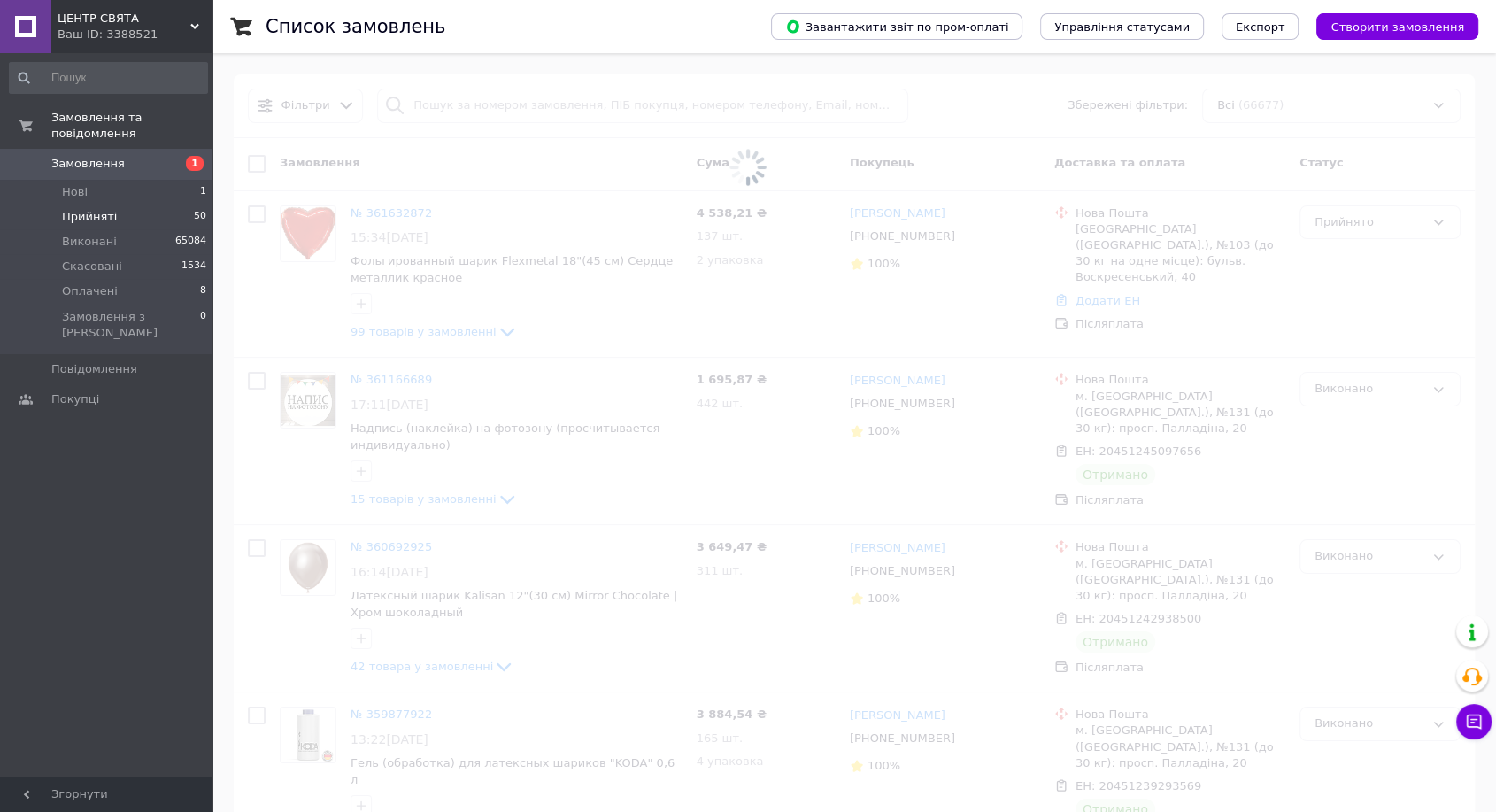
click at [446, 109] on span at bounding box center [748, 167] width 1496 height 335
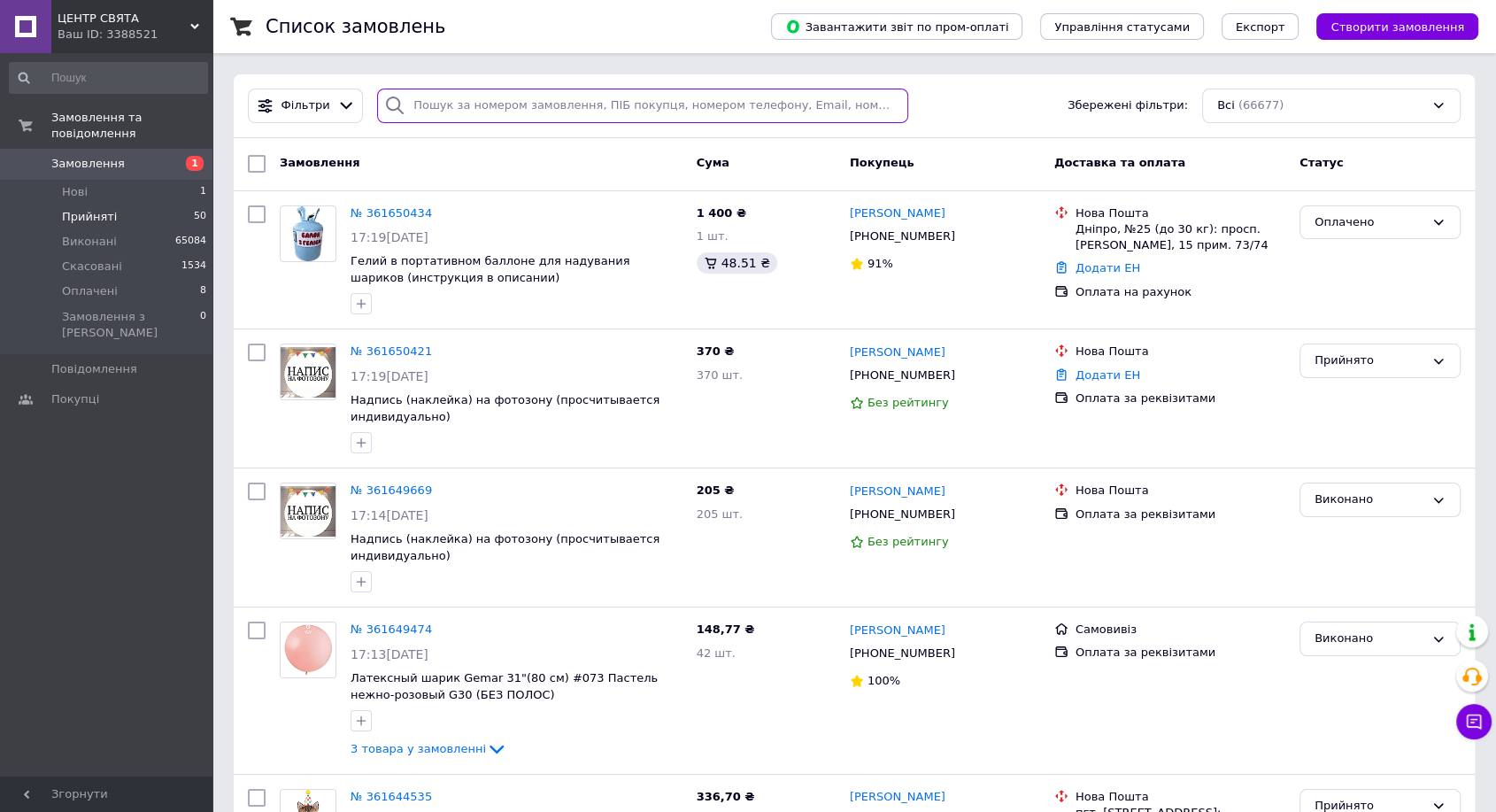
click at [449, 109] on input "search" at bounding box center [643, 106] width 531 height 35
type input "Шепіль"
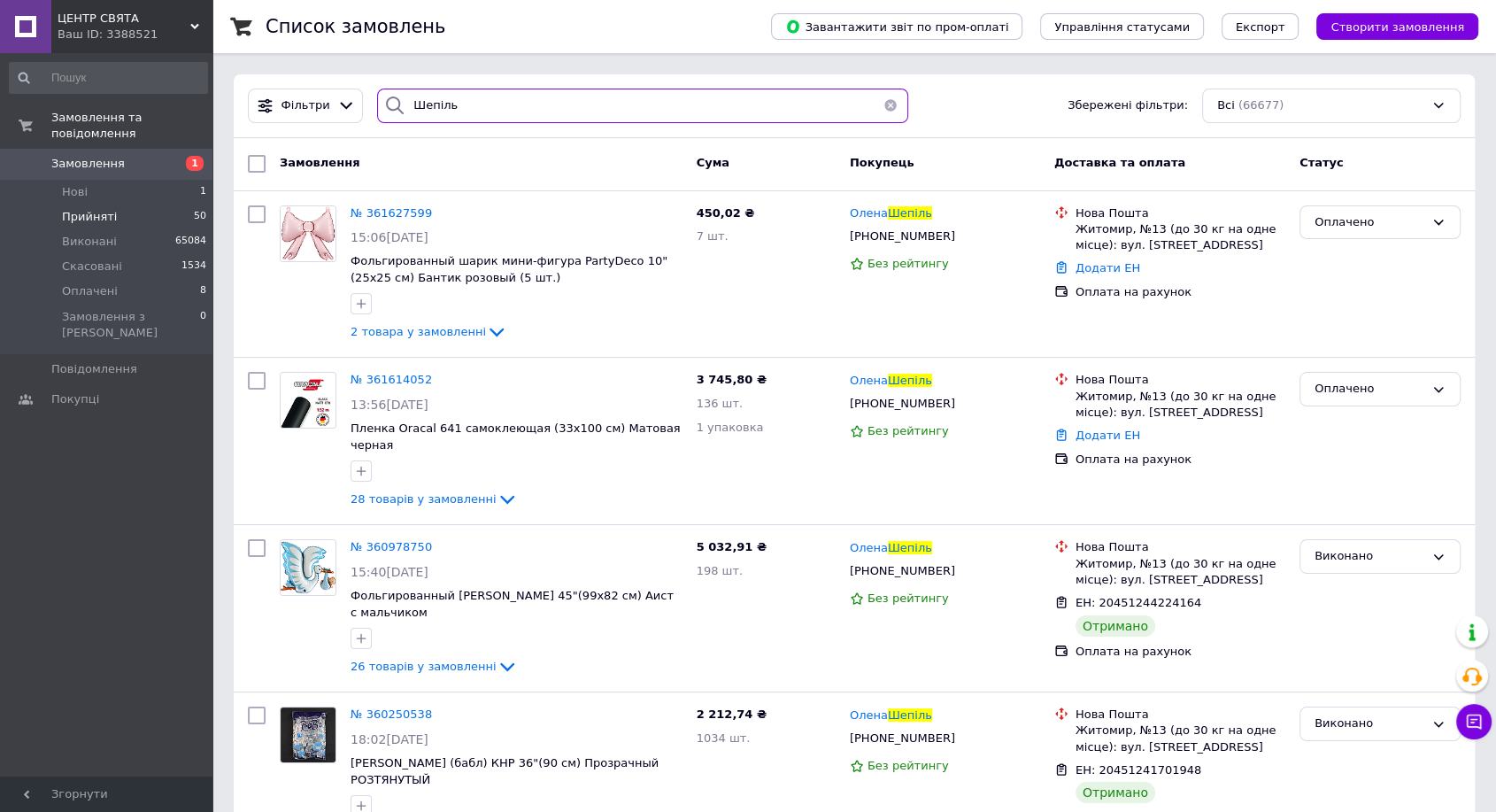
click at [381, 105] on div "Шепіль" at bounding box center [643, 106] width 531 height 35
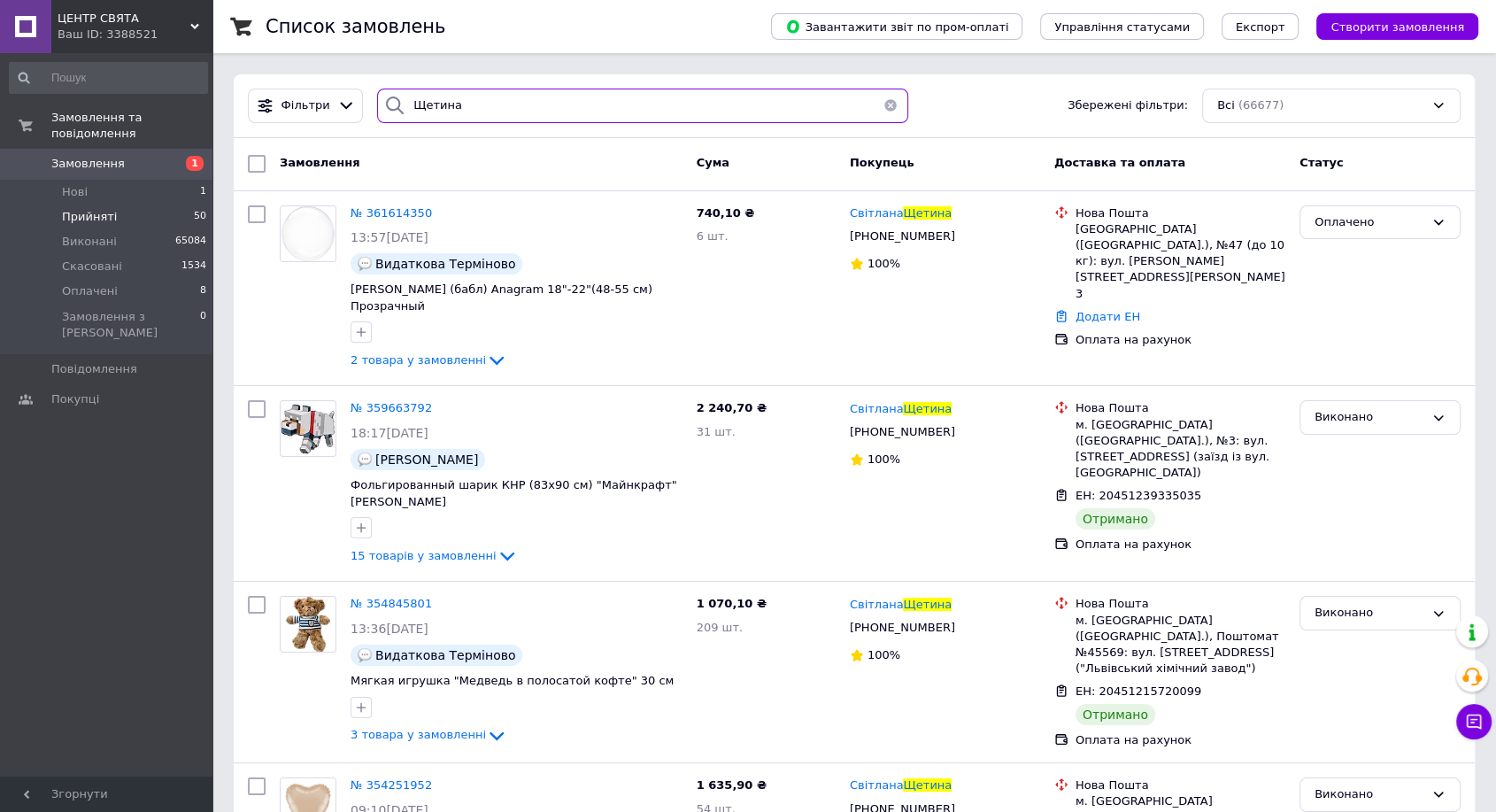
drag, startPoint x: 411, startPoint y: 96, endPoint x: 384, endPoint y: 98, distance: 27.1
click at [385, 98] on div "Щетина" at bounding box center [643, 106] width 531 height 35
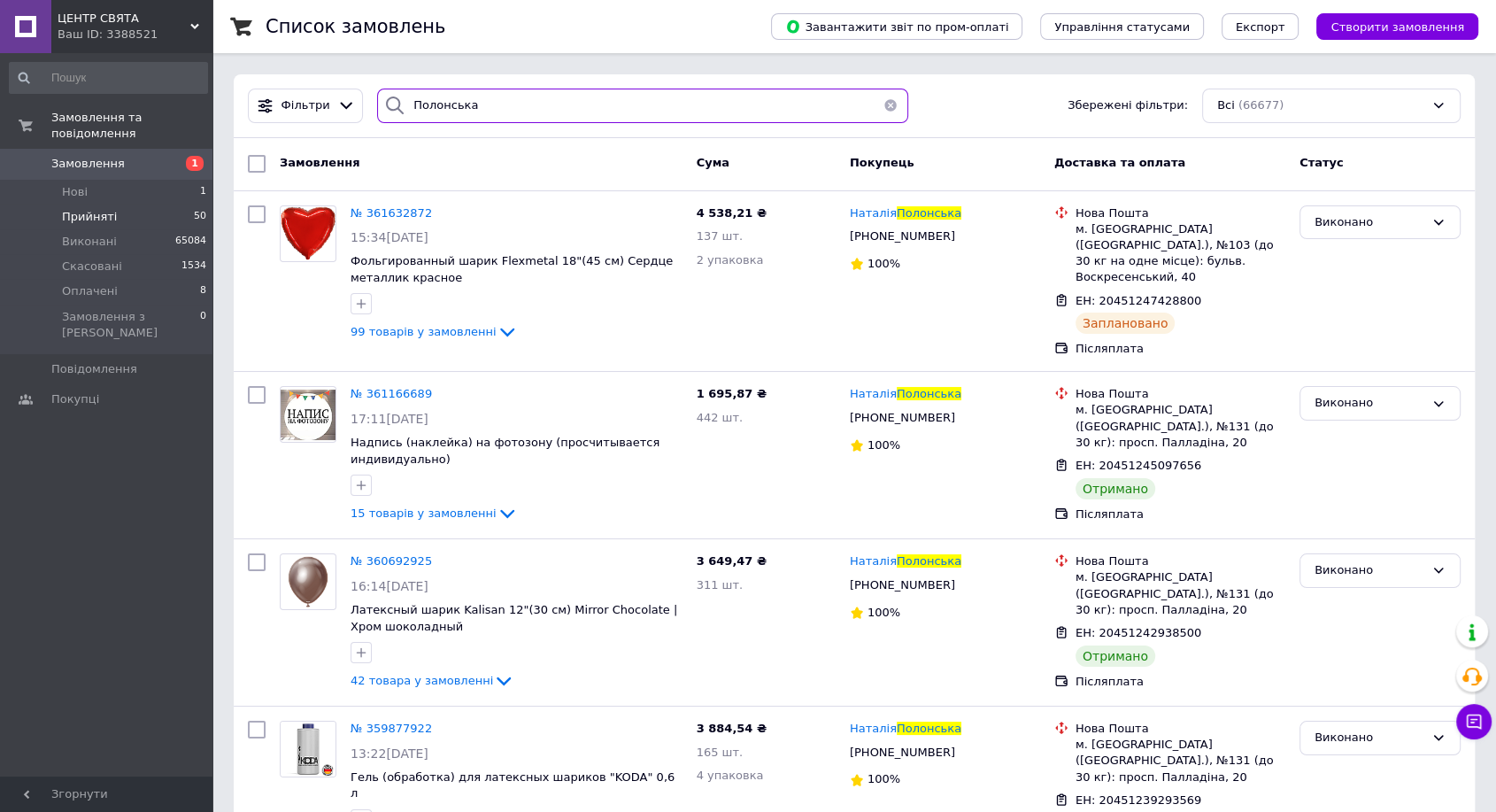
drag, startPoint x: 378, startPoint y: 116, endPoint x: 347, endPoint y: 122, distance: 31.6
click at [370, 116] on div "Полонська" at bounding box center [643, 106] width 546 height 35
type input "старчеус"
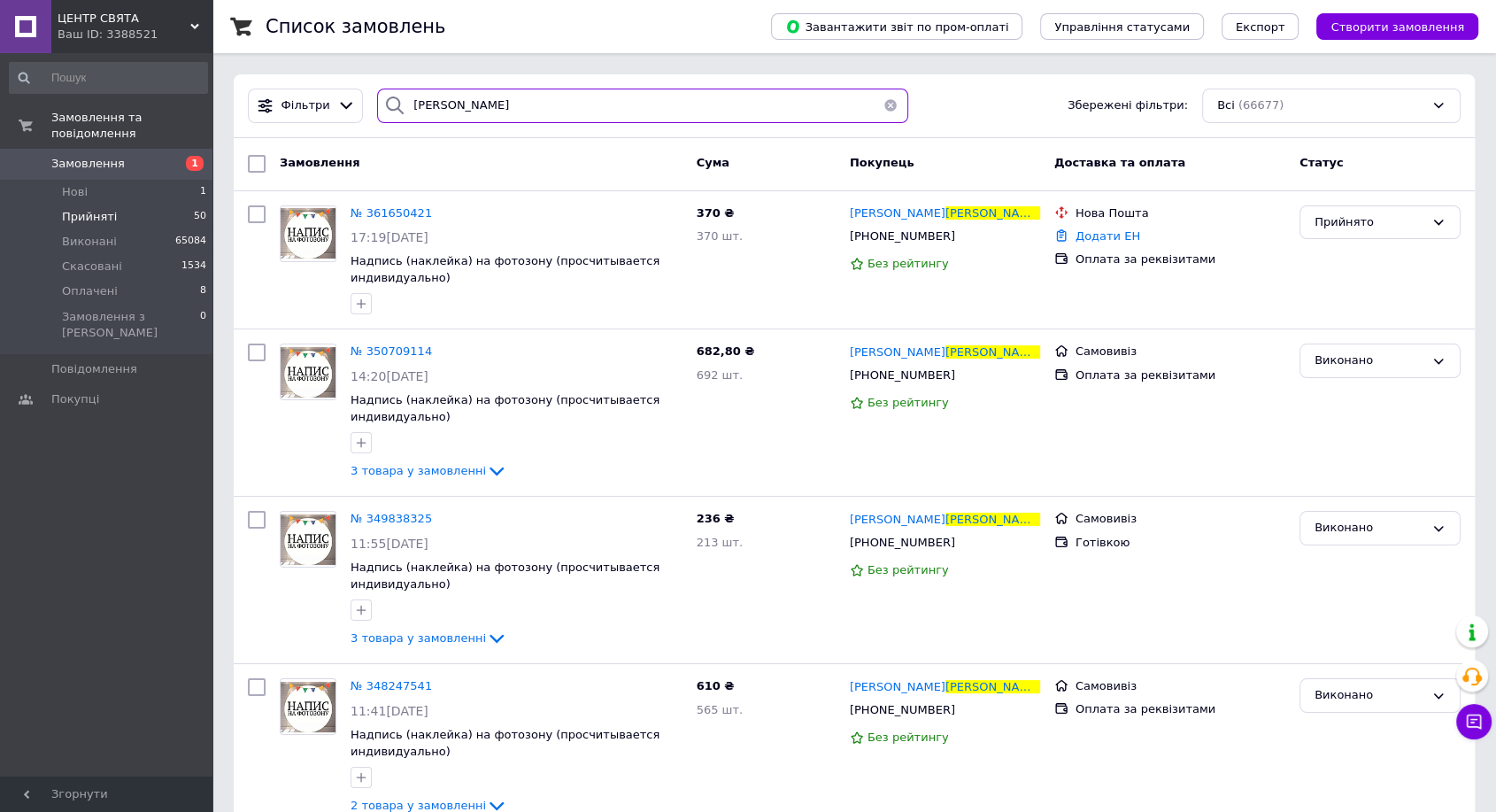
drag, startPoint x: 513, startPoint y: 111, endPoint x: 376, endPoint y: 121, distance: 137.4
click at [378, 121] on div "старчеус" at bounding box center [643, 106] width 531 height 35
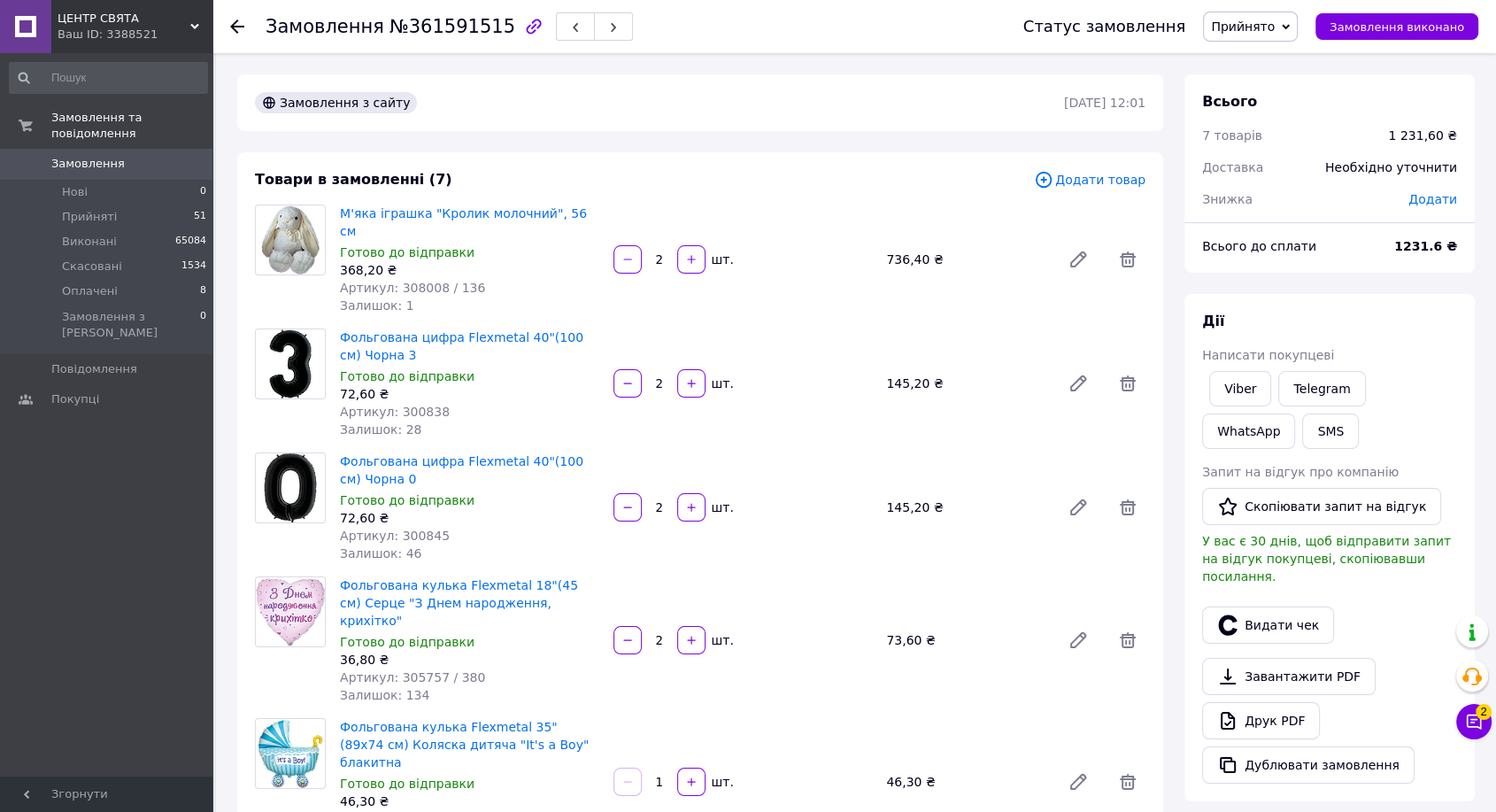
drag, startPoint x: 1232, startPoint y: 384, endPoint x: 1178, endPoint y: 448, distance: 83.7
click at [1232, 384] on link "Viber" at bounding box center [1240, 389] width 62 height 36
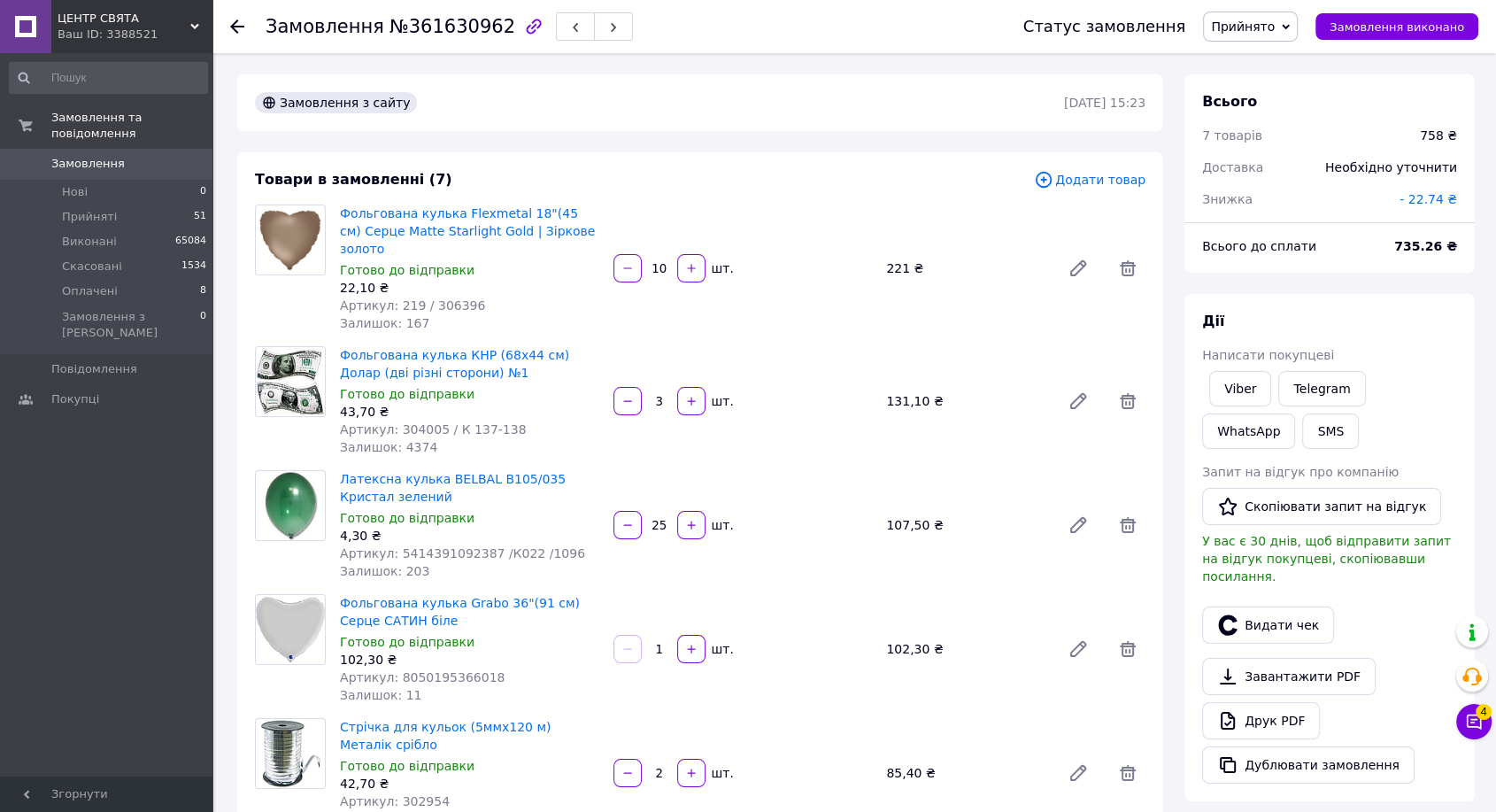
click at [458, 30] on span "№361630962" at bounding box center [452, 26] width 126 height 21
copy span "361630962"
drag, startPoint x: 1244, startPoint y: 382, endPoint x: 1178, endPoint y: 434, distance: 84.0
click at [1244, 382] on link "Viber" at bounding box center [1240, 389] width 62 height 36
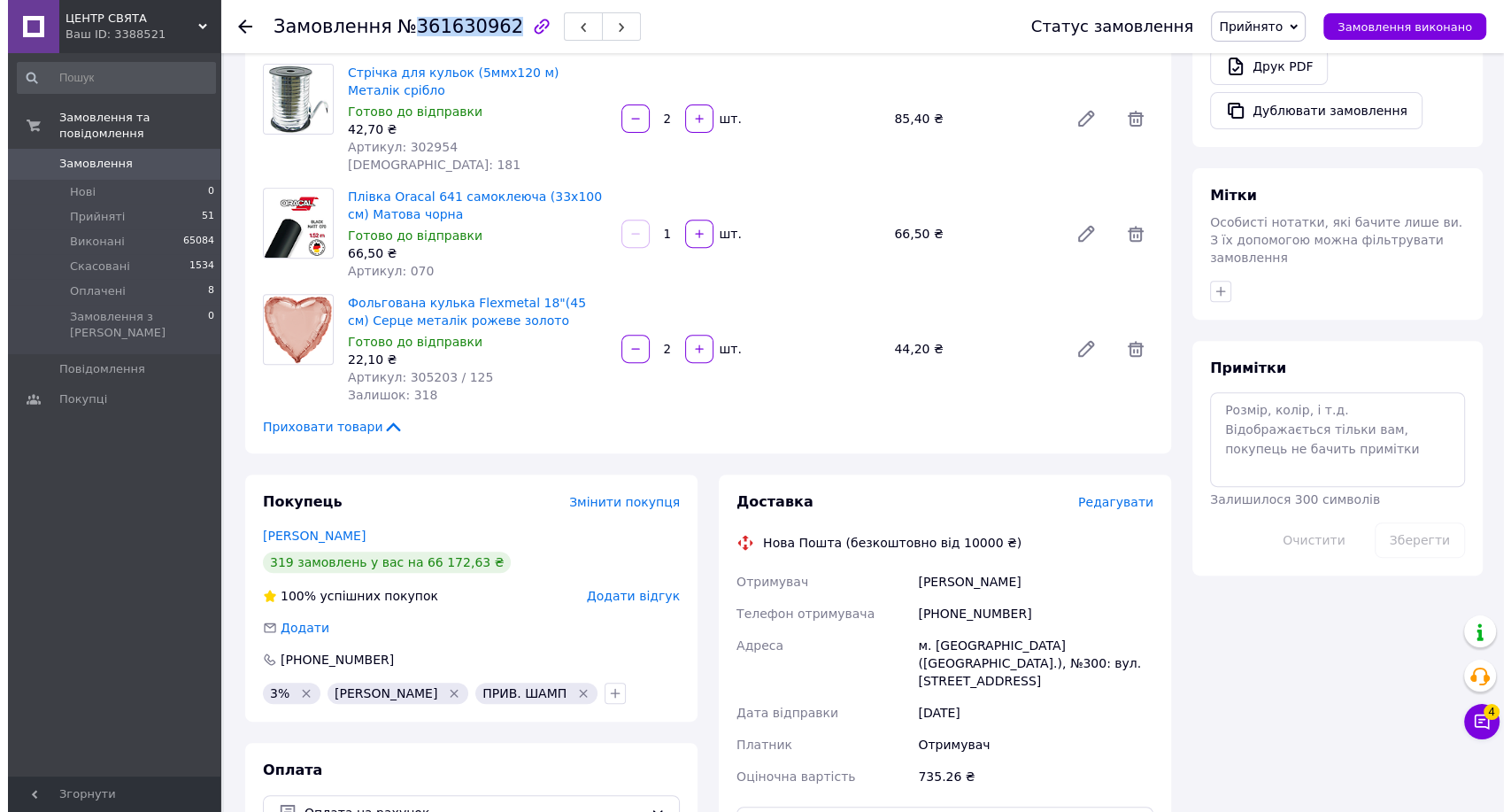
scroll to position [688, 0]
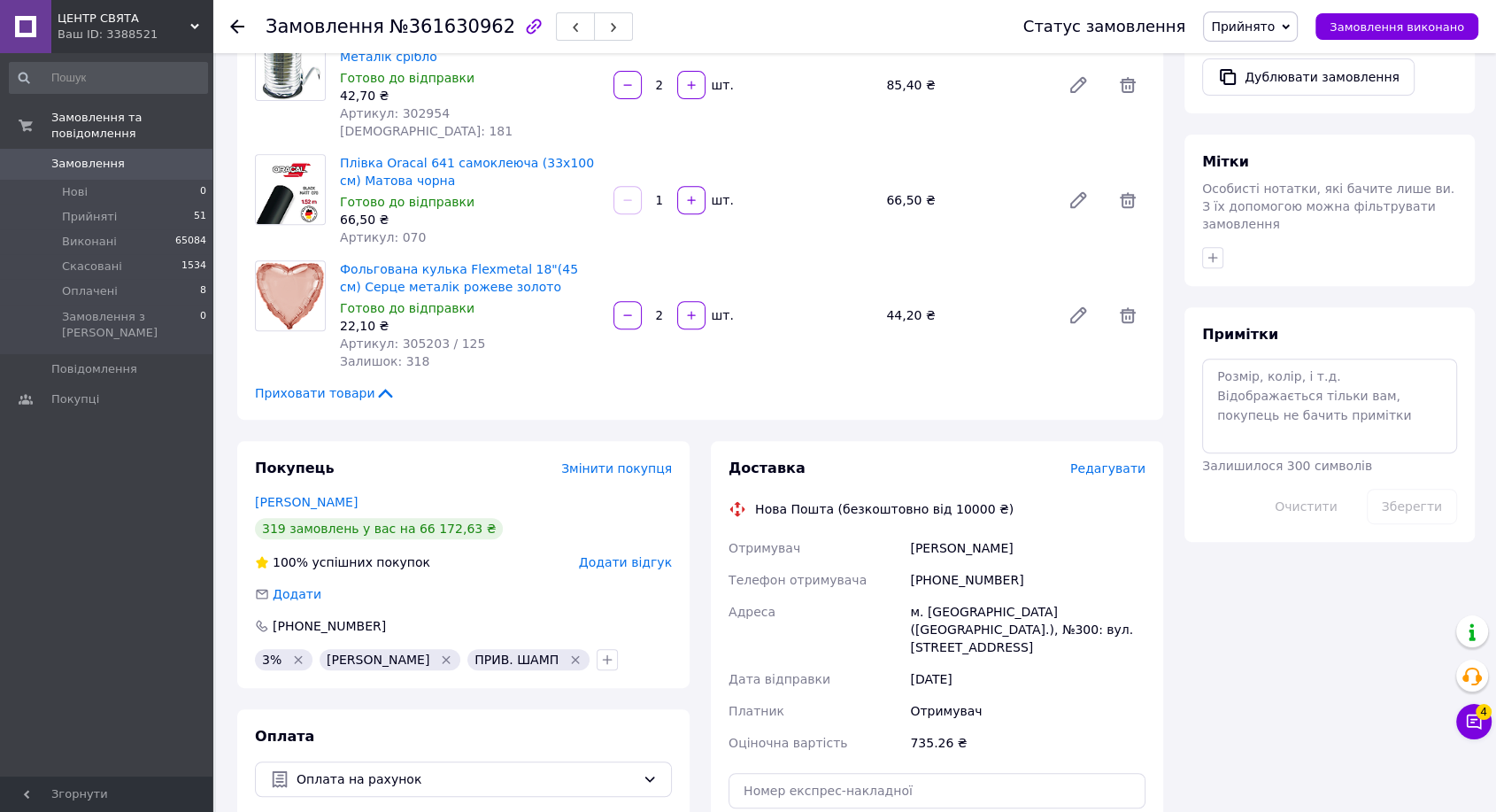
click at [1113, 462] on span "Редагувати" at bounding box center [1107, 468] width 76 height 14
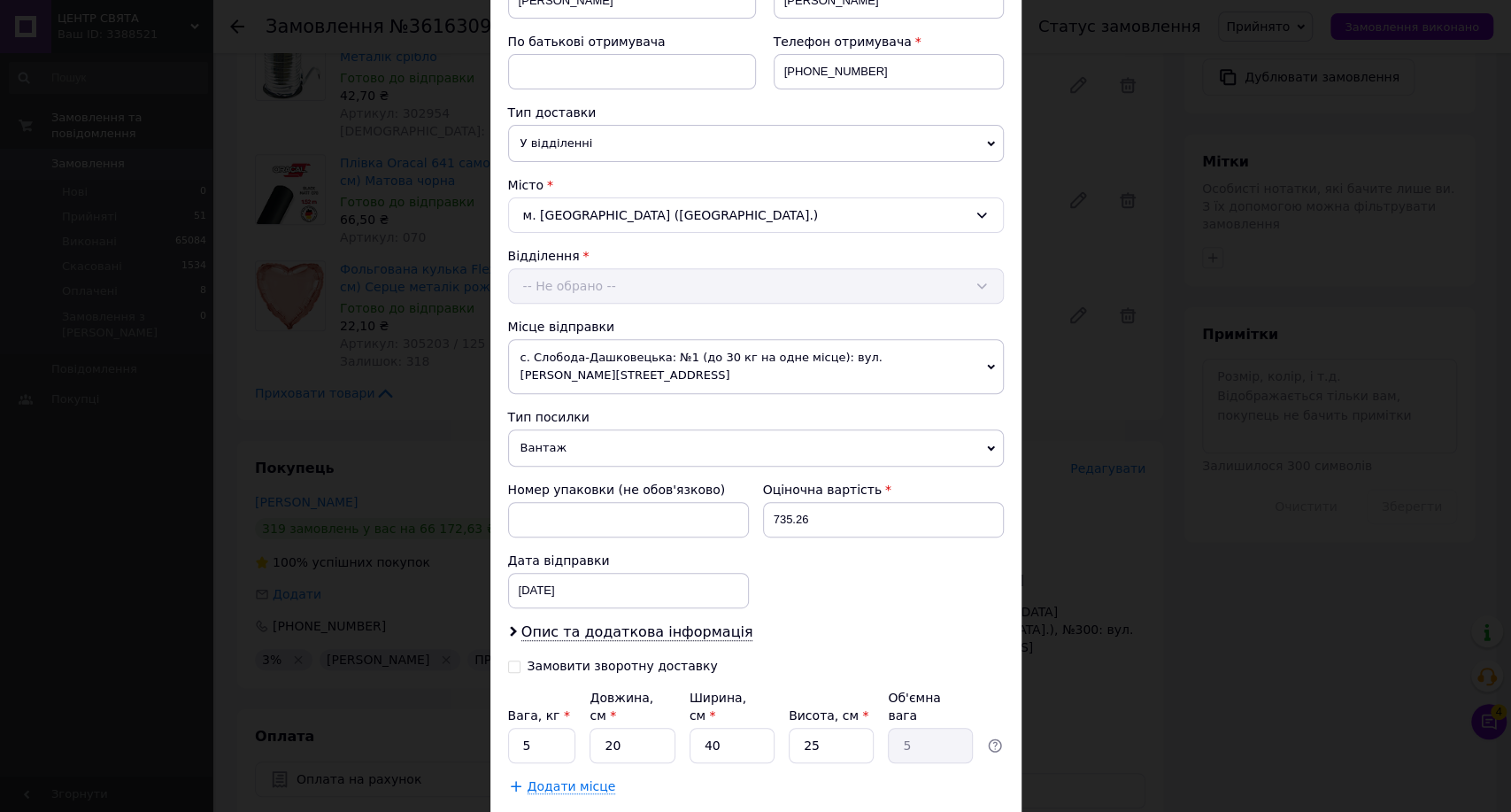
scroll to position [392, 0]
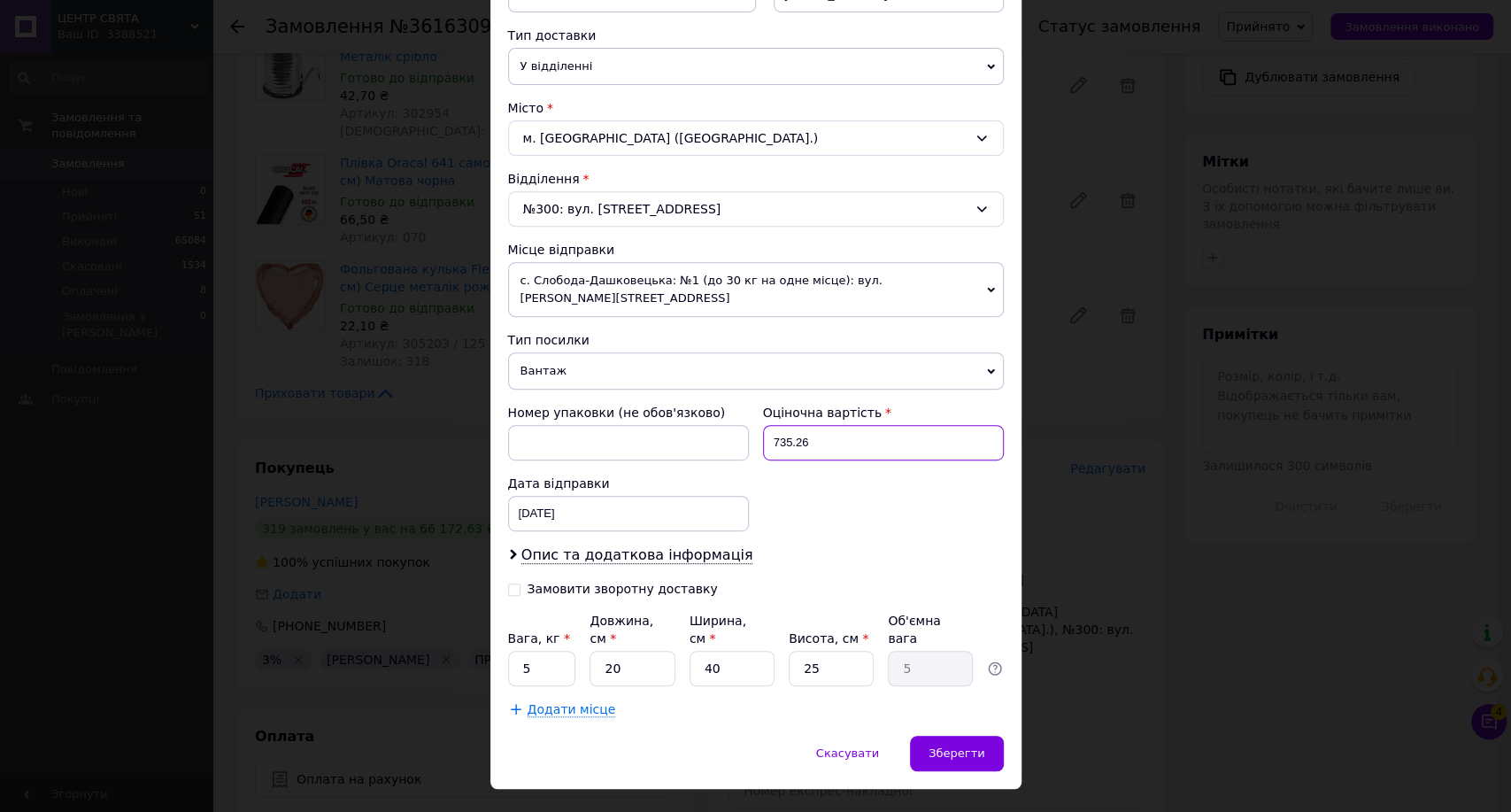
drag, startPoint x: 854, startPoint y: 422, endPoint x: 673, endPoint y: 406, distance: 181.7
click at [673, 406] on div "Номер упаковки (не обов'язково) Оціночна вартість 735.26 Дата відправки [DATE] …" at bounding box center [756, 467] width 510 height 142
type input "200"
click at [540, 650] on input "5" at bounding box center [542, 668] width 68 height 36
type input "1"
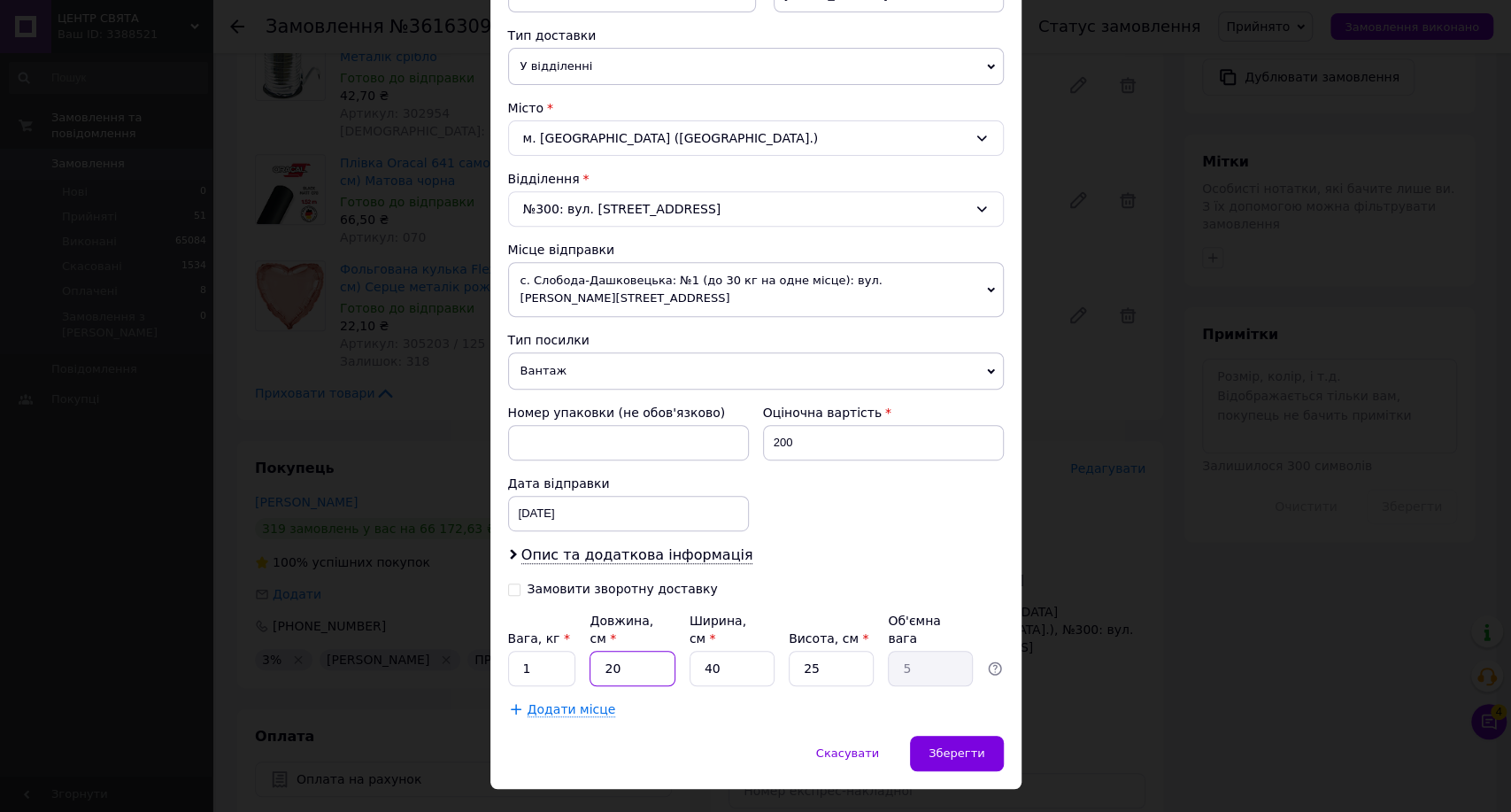
type input "3"
type input "0.75"
type input "36"
type input "9"
type input "36"
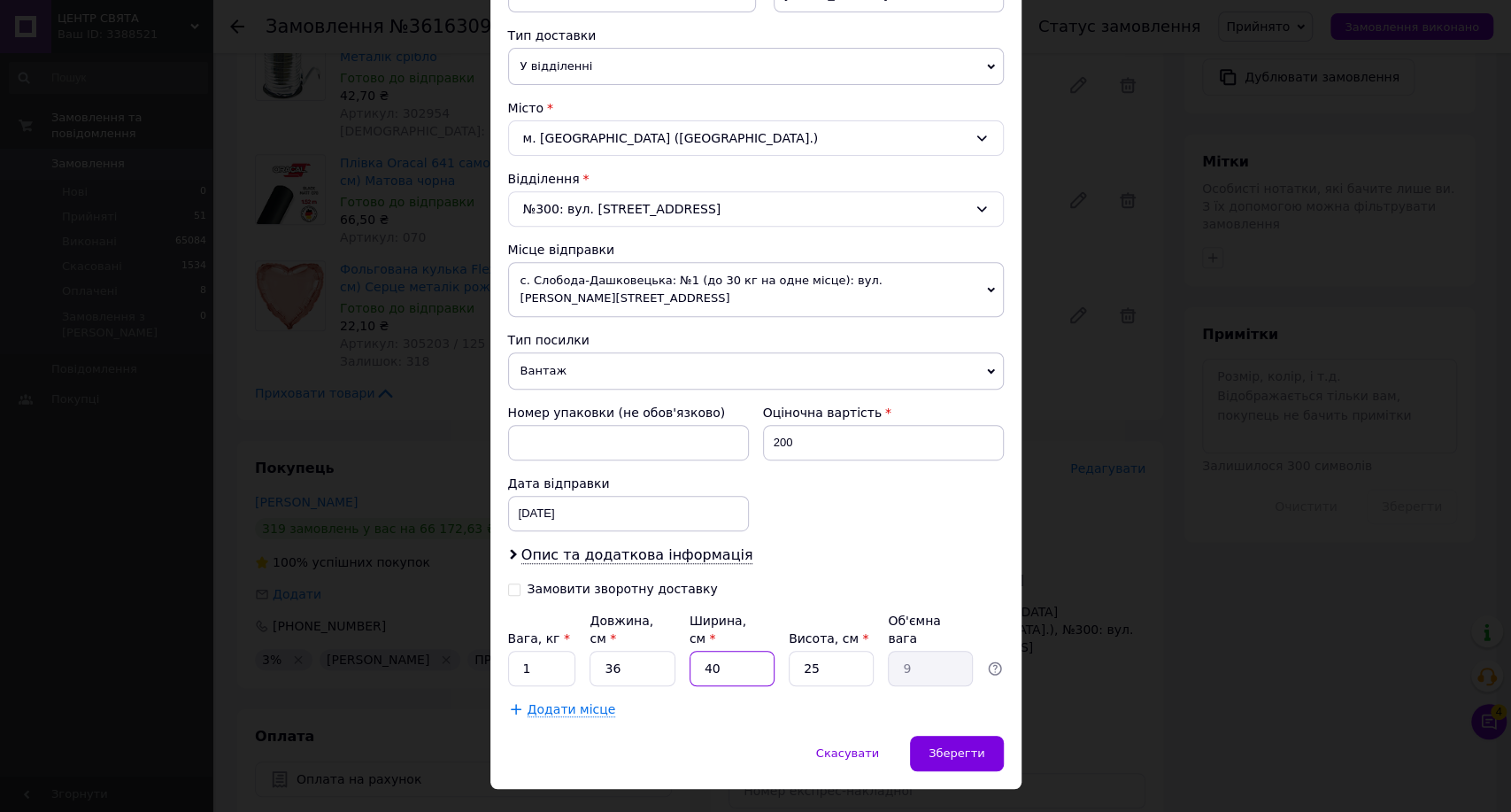
type input "2"
type input "0.45"
type input "25"
type input "5.63"
type input "25"
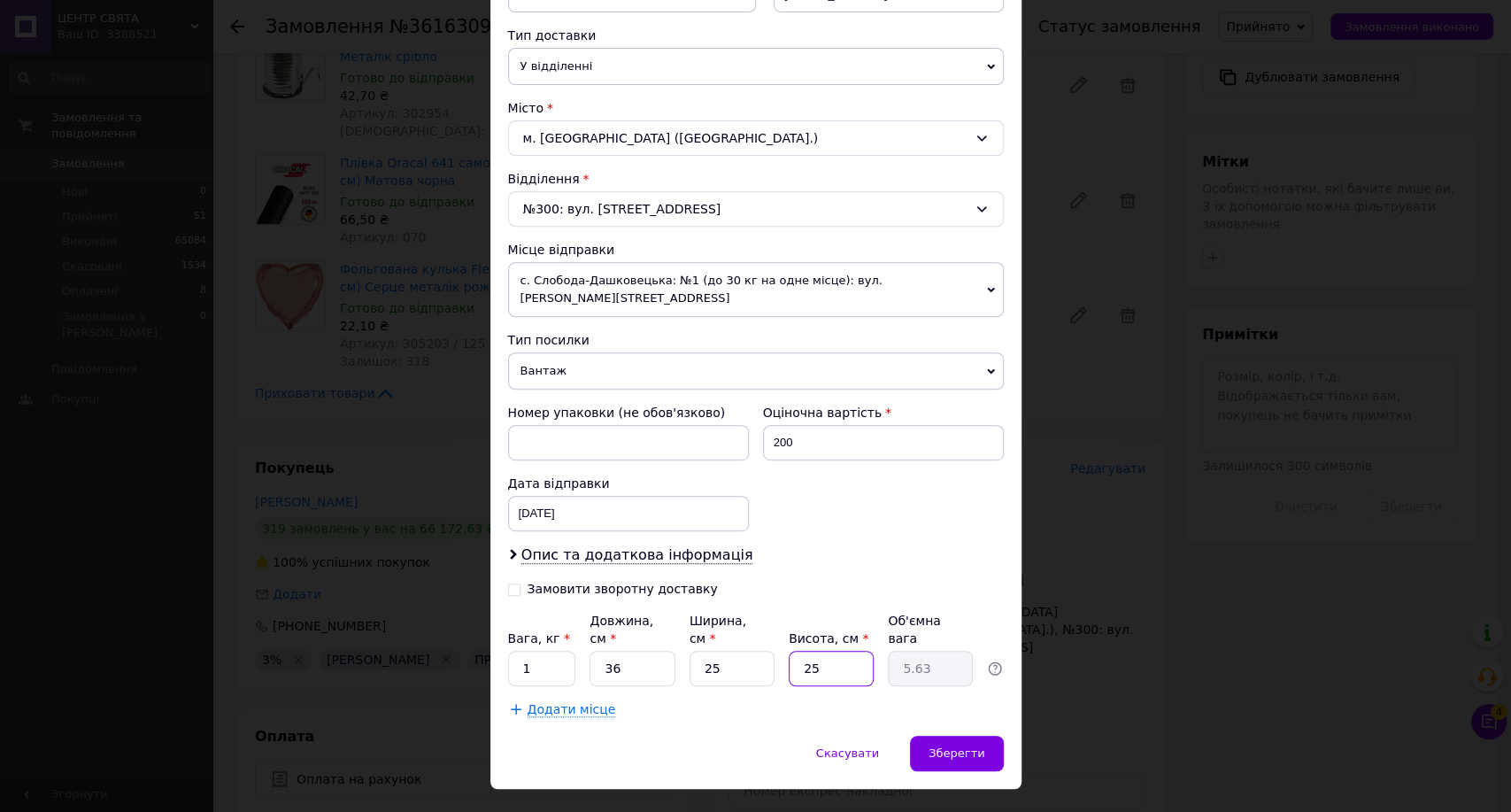
type input "1"
type input "0.23"
type input "13"
type input "2.93"
type input "13"
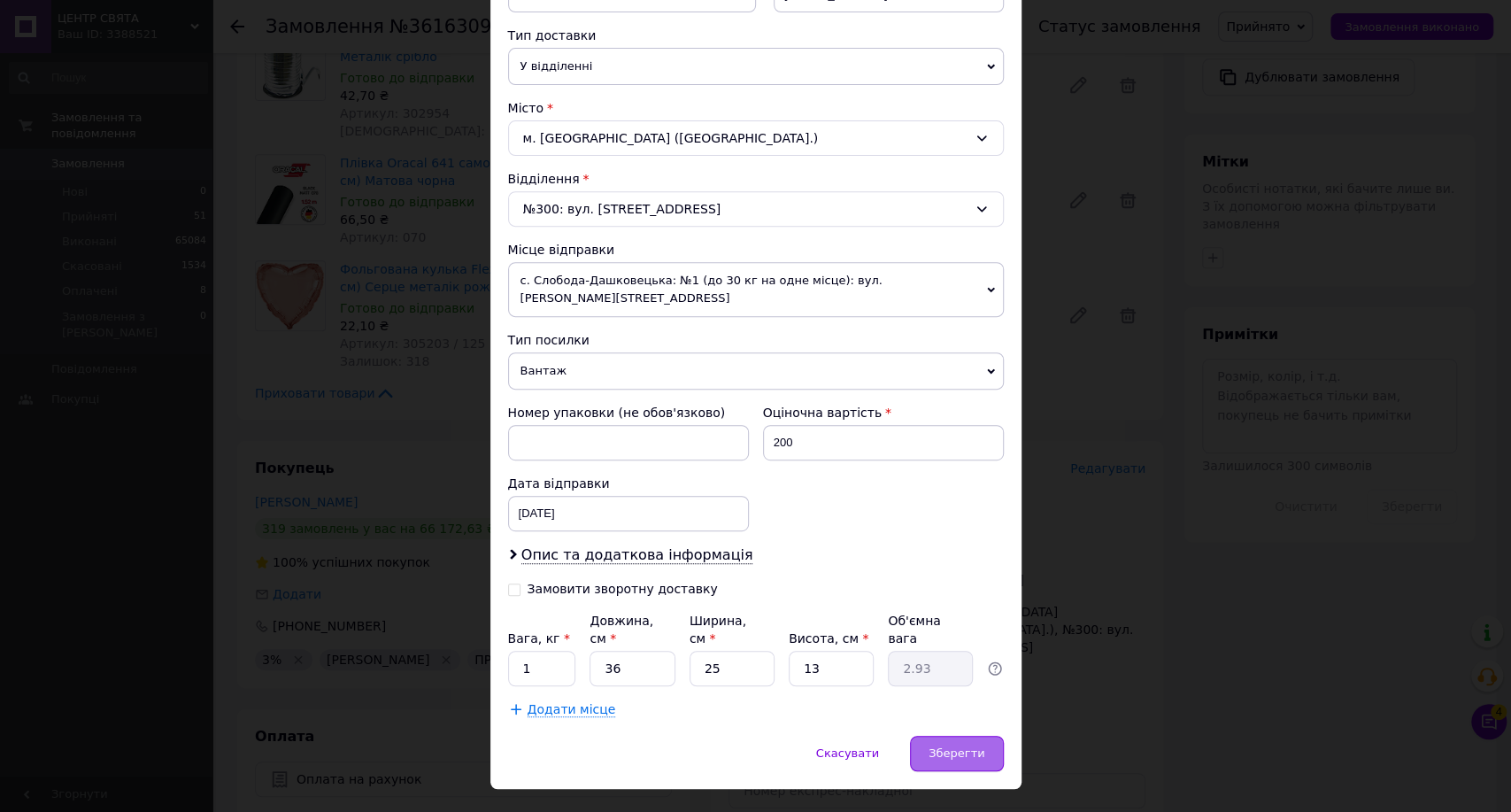
click at [966, 747] on span "Зберегти" at bounding box center [957, 753] width 56 height 13
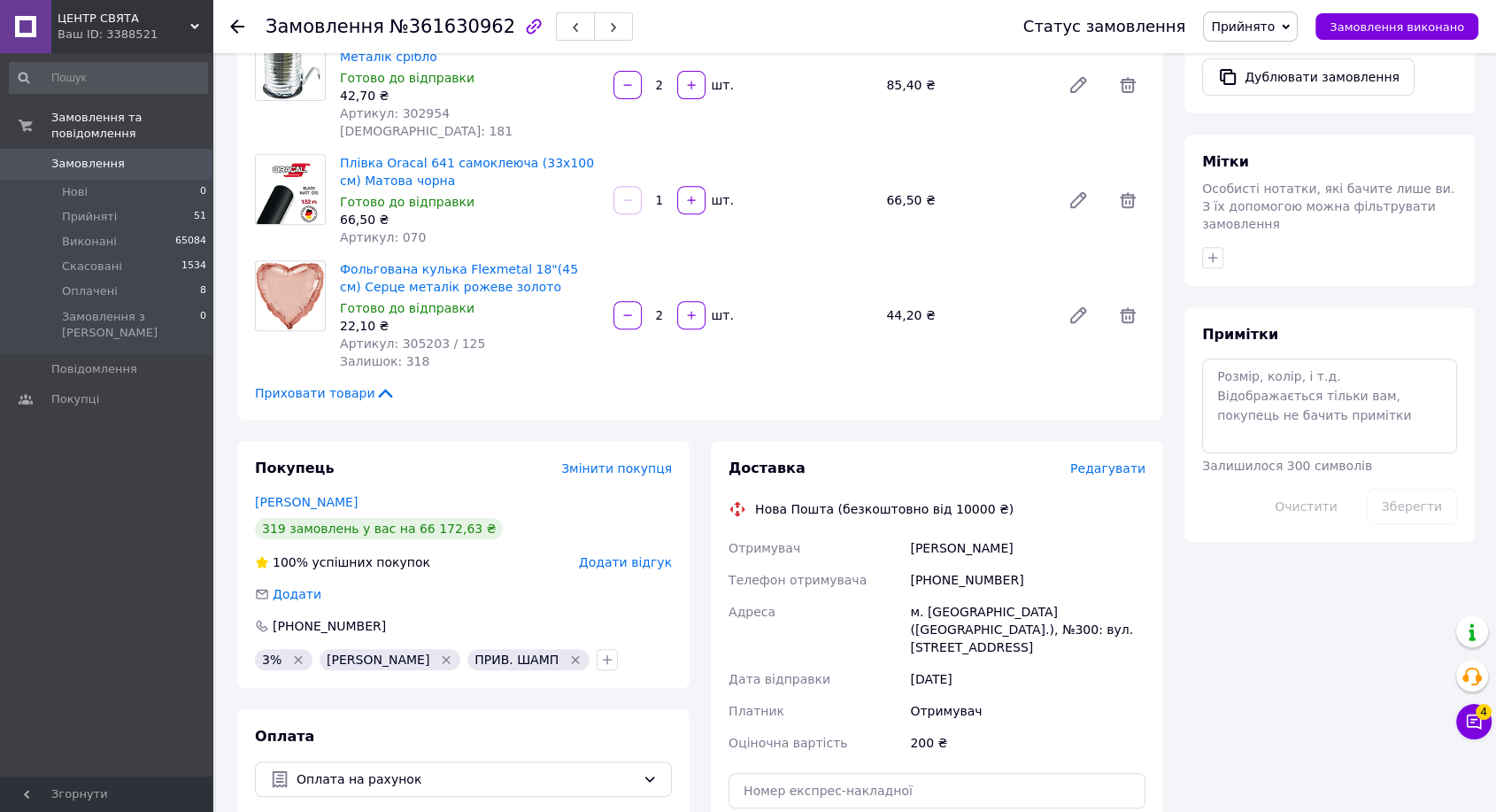
click at [1090, 462] on span "Редагувати" at bounding box center [1107, 468] width 76 height 14
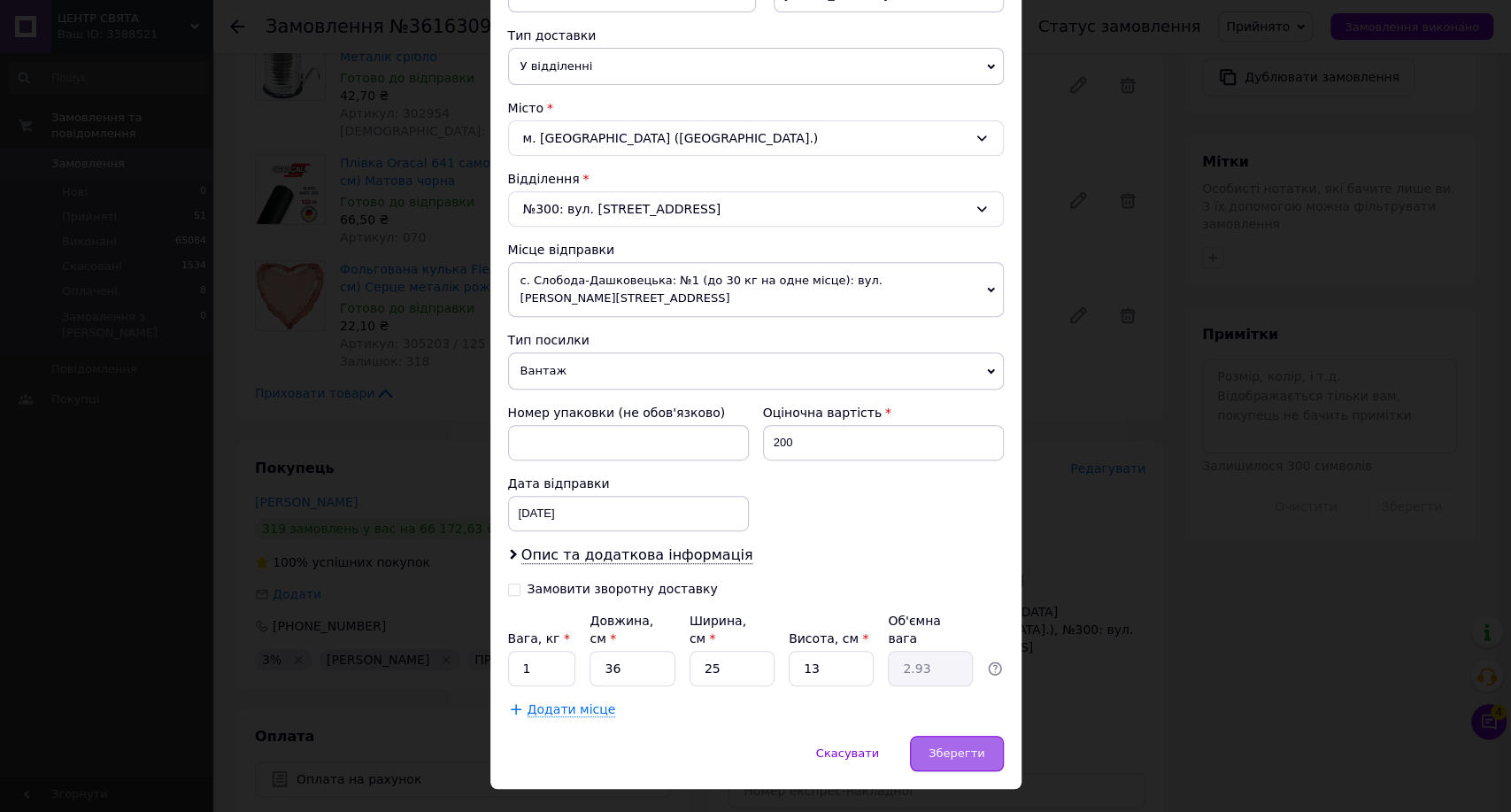
click at [970, 747] on span "Зберегти" at bounding box center [957, 753] width 56 height 13
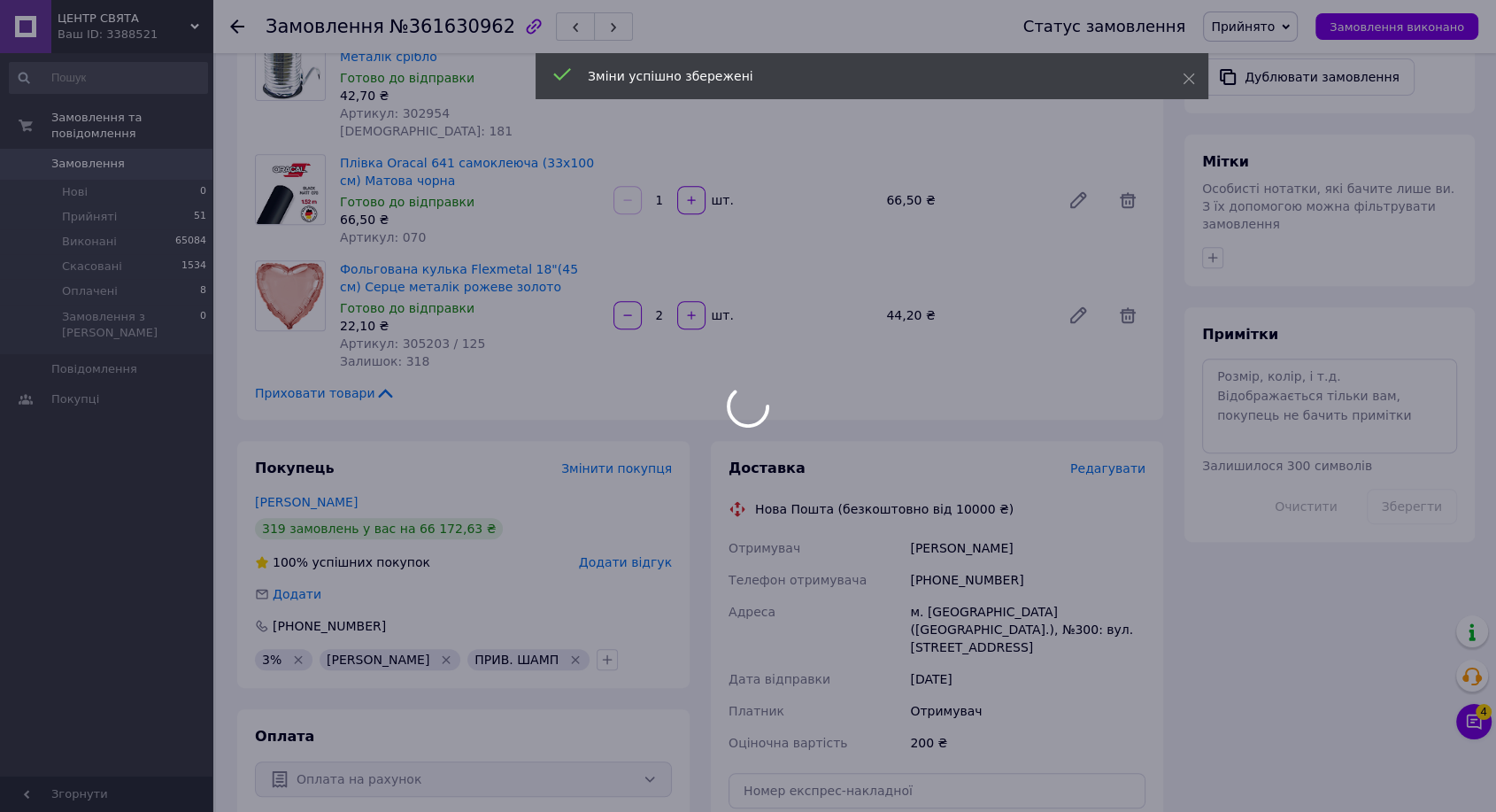
scroll to position [1082, 0]
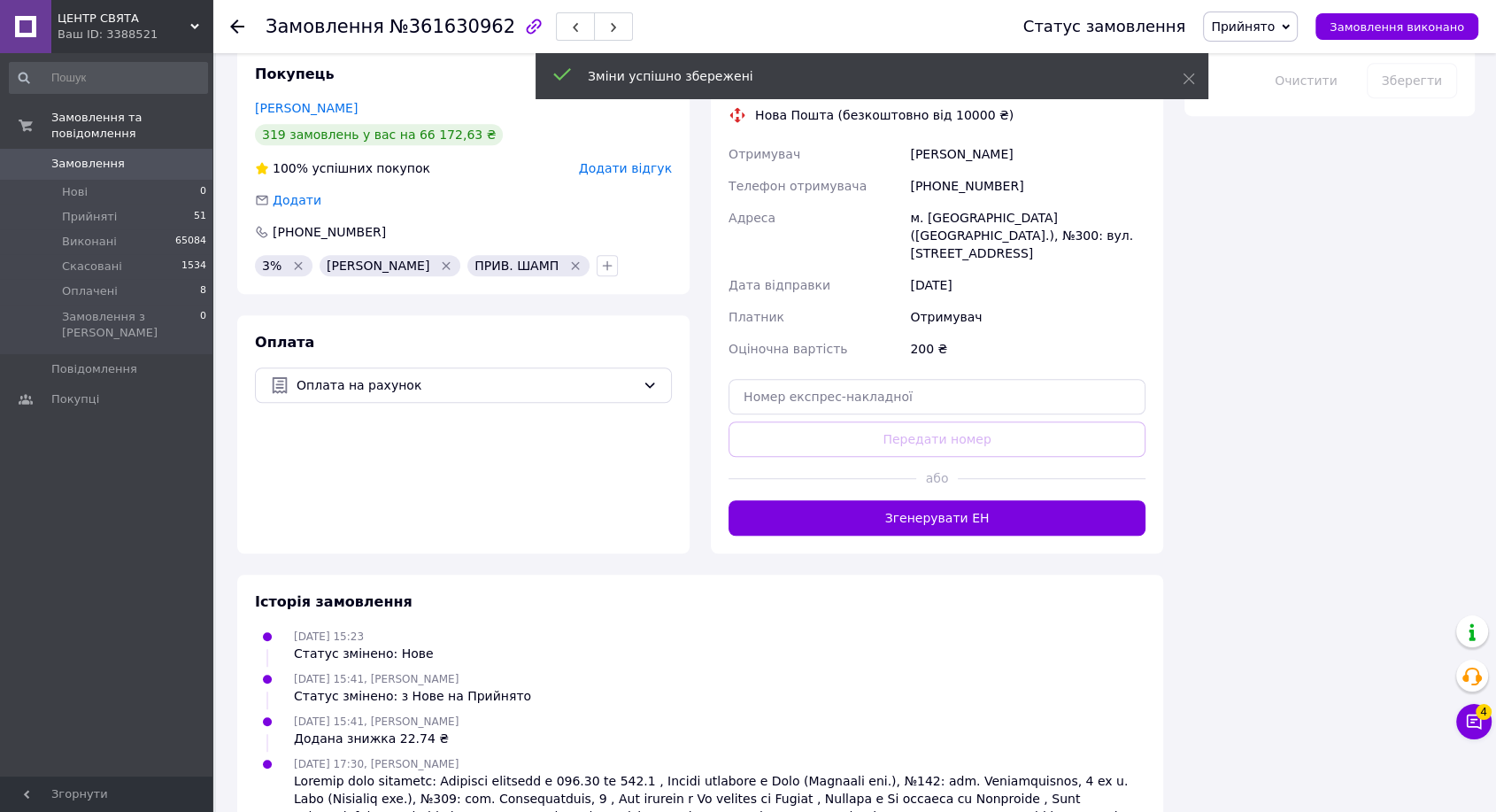
click at [921, 500] on button "Згенерувати ЕН" at bounding box center [937, 518] width 417 height 36
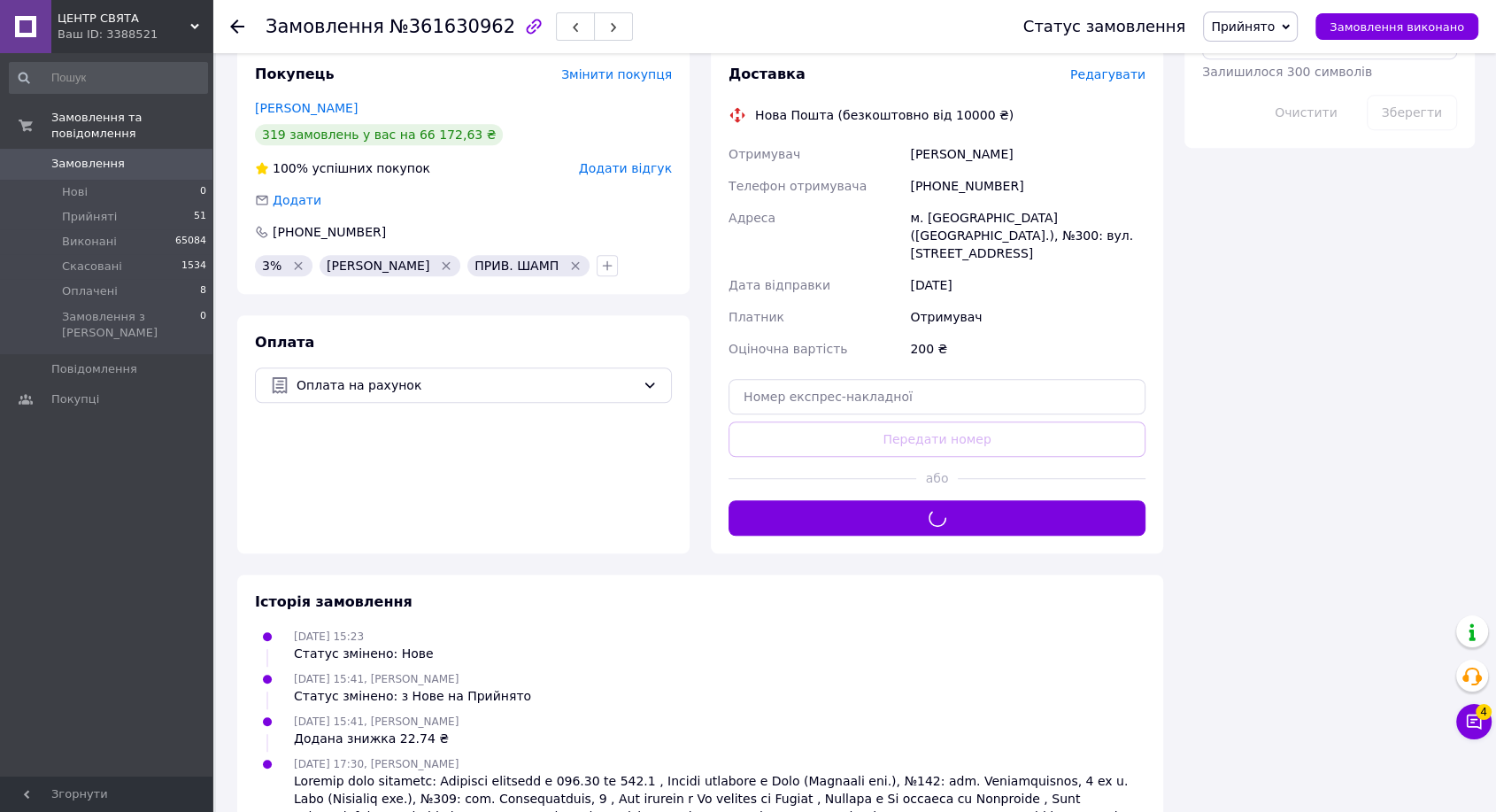
scroll to position [983, 0]
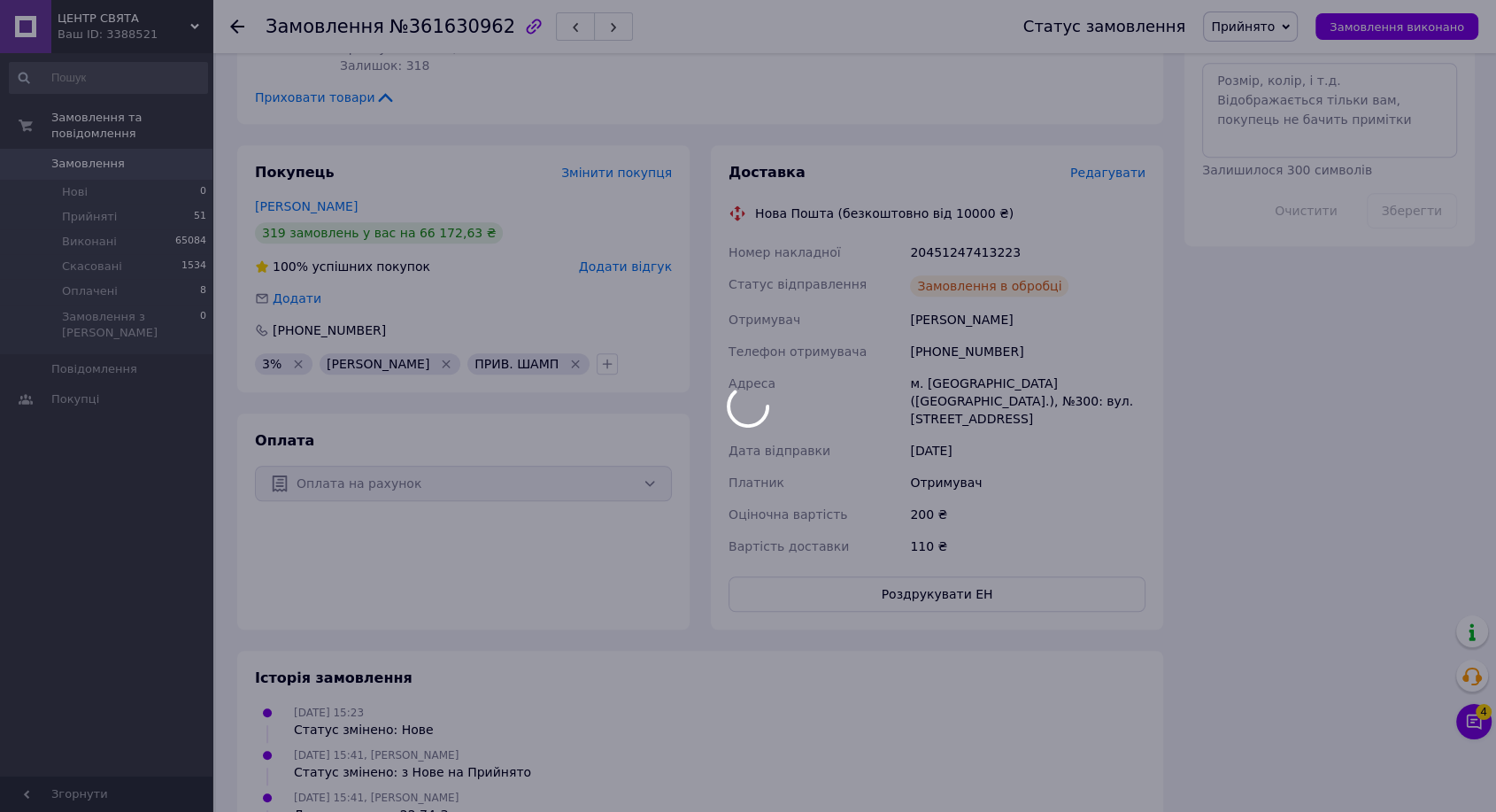
click at [956, 231] on div at bounding box center [748, 406] width 1496 height 812
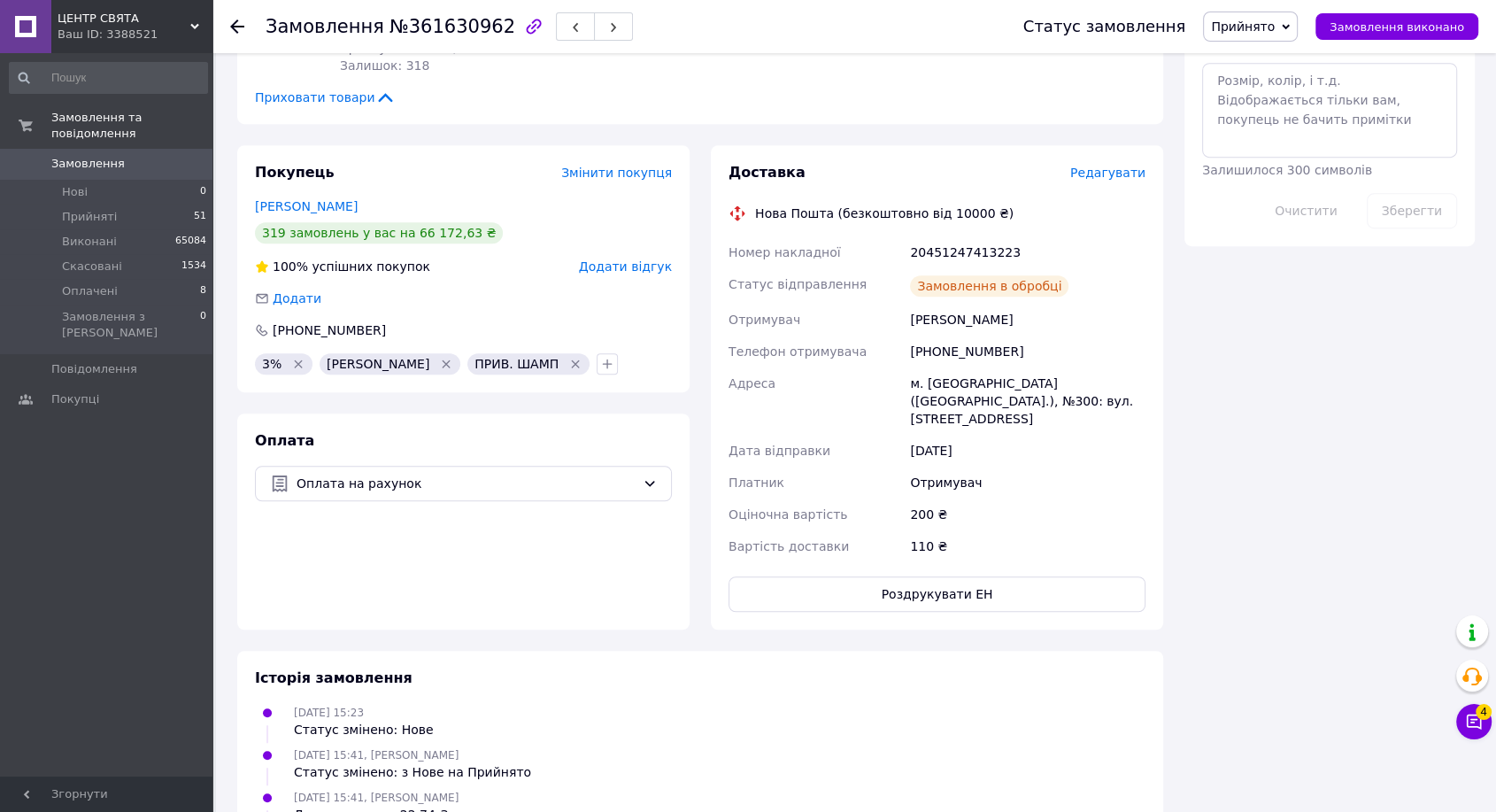
click at [956, 231] on body "ЦЕНТР СВЯТА Ваш ID: 3388521 Сайт ЦЕНТР СВЯТА Кабінет покупця Перевірити стан си…" at bounding box center [748, 18] width 1496 height 2002
click at [956, 236] on div "20451247413223" at bounding box center [1028, 252] width 243 height 32
copy div "20451247413223"
click at [1381, 42] on div "Статус замовлення Прийнято Виконано Скасовано Оплачено Замовлення виконано" at bounding box center [1232, 26] width 491 height 53
click at [1381, 36] on button "Замовлення виконано" at bounding box center [1397, 26] width 163 height 26
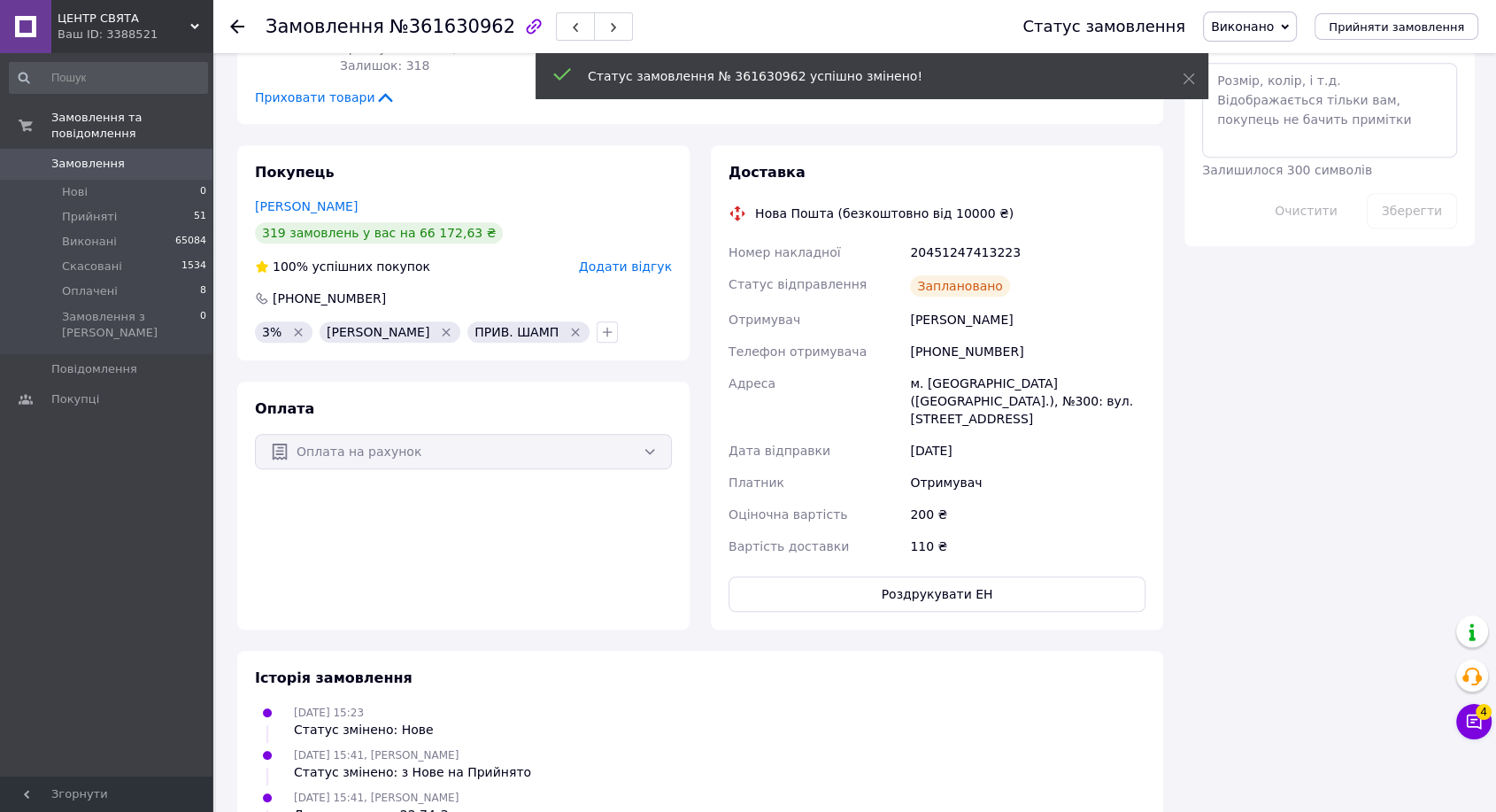
click at [959, 236] on div "20451247413223" at bounding box center [1028, 252] width 243 height 32
click at [955, 236] on div "20451247413223" at bounding box center [1028, 252] width 243 height 32
copy div "20451247413223"
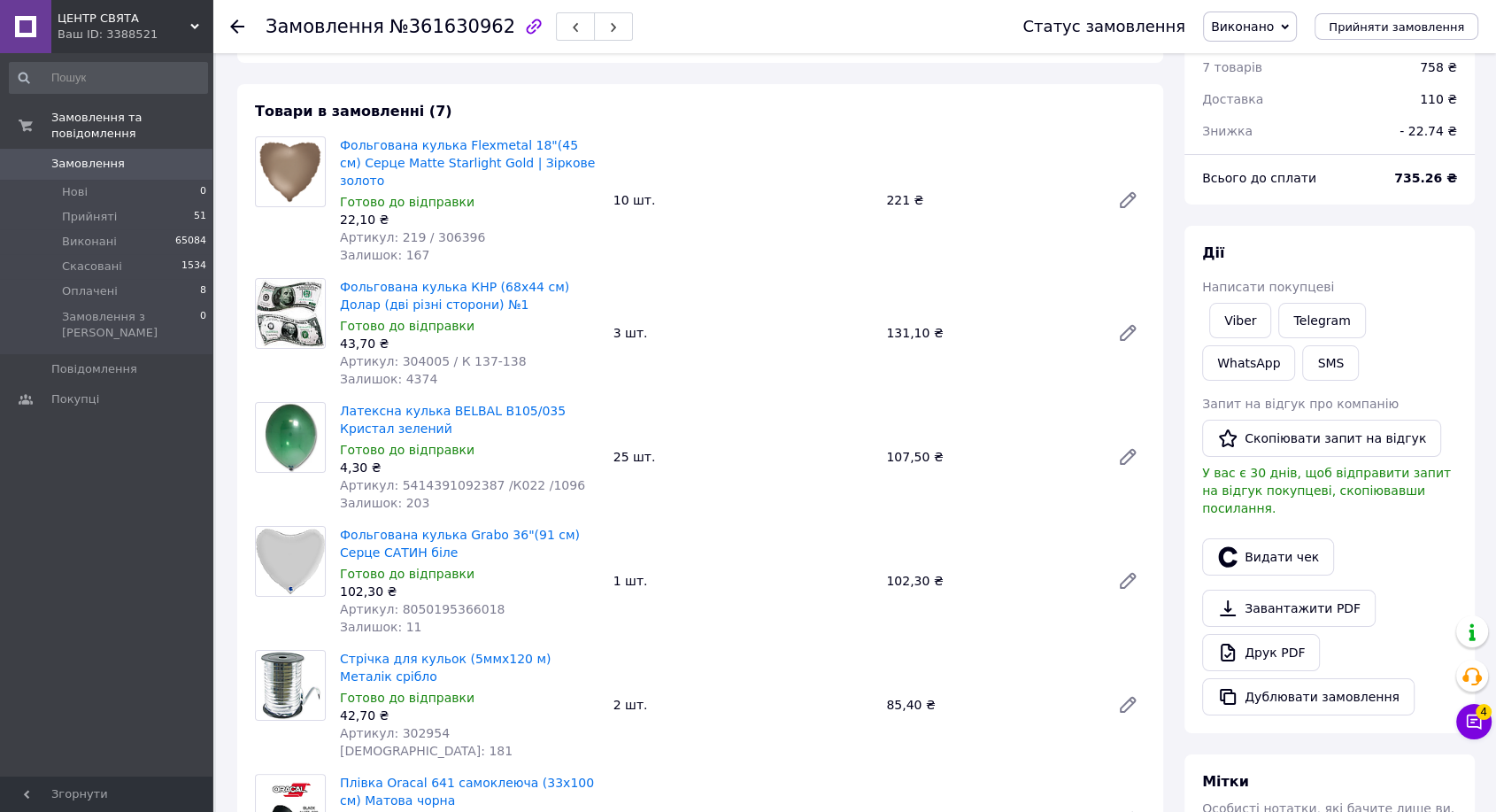
scroll to position [0, 0]
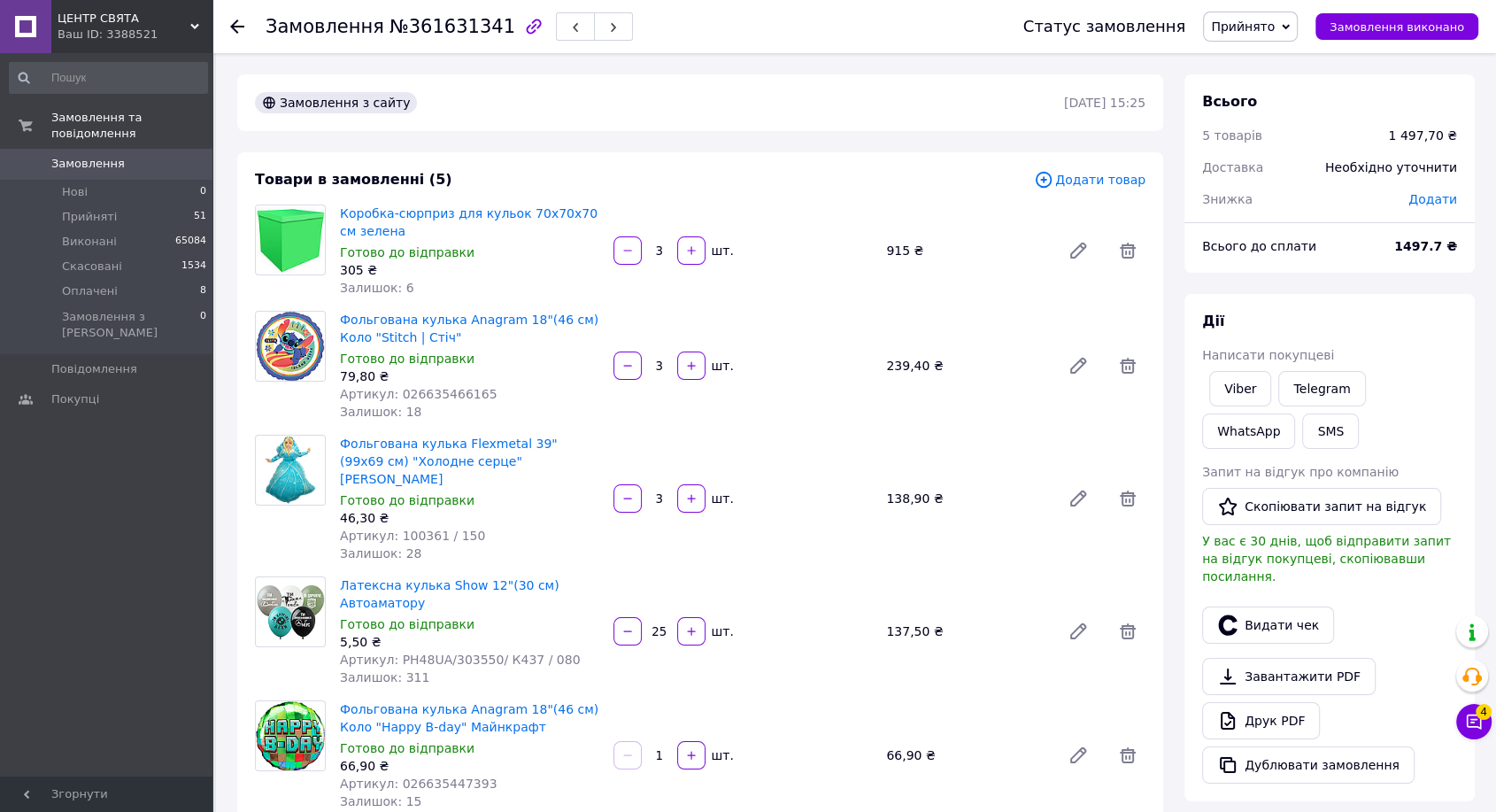
click at [429, 32] on span "№361631341" at bounding box center [452, 26] width 126 height 21
click at [429, 31] on span "№361631341" at bounding box center [452, 26] width 126 height 21
copy span "361631341"
click at [1232, 394] on link "Viber" at bounding box center [1240, 389] width 62 height 36
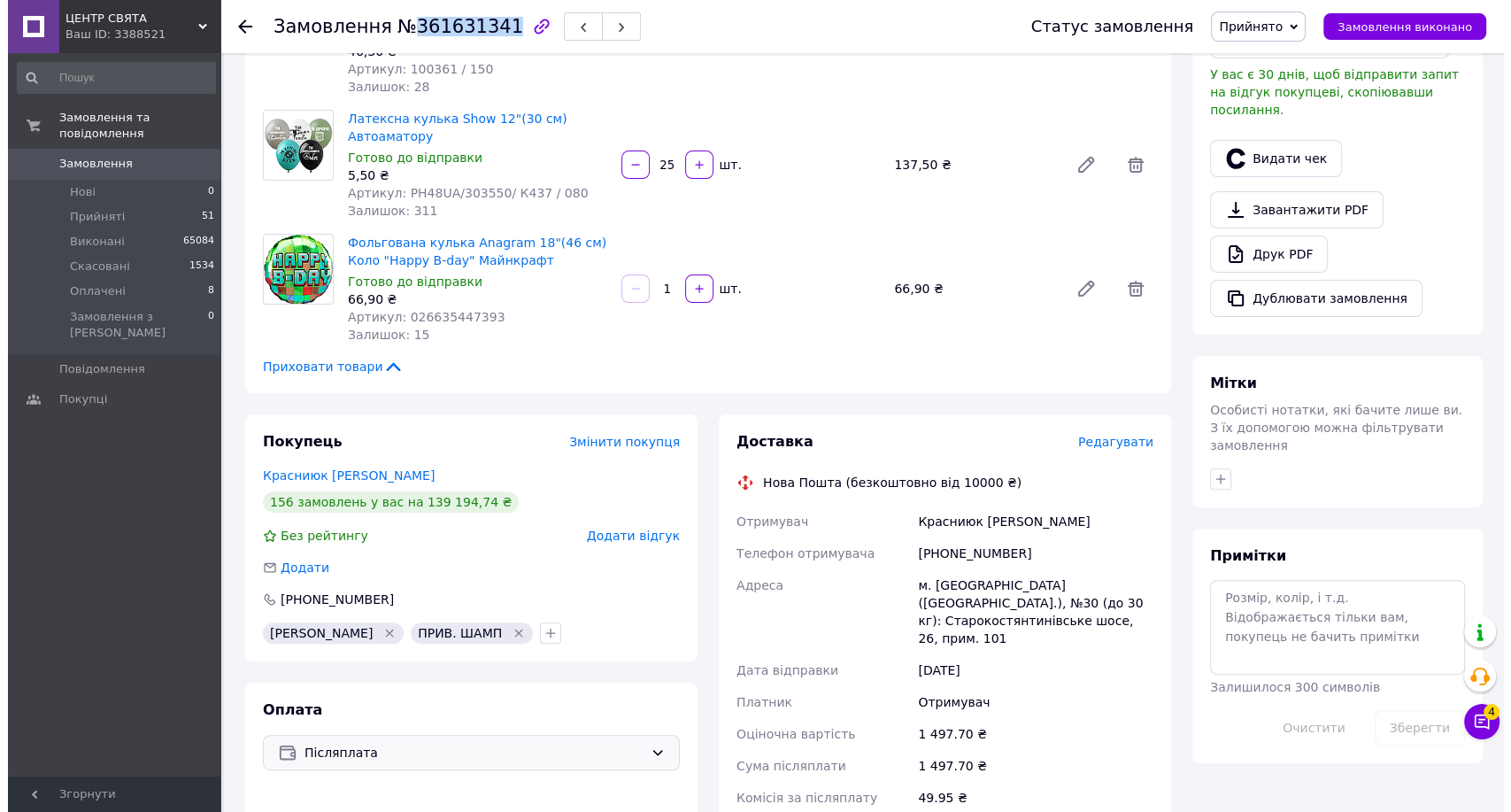
scroll to position [688, 0]
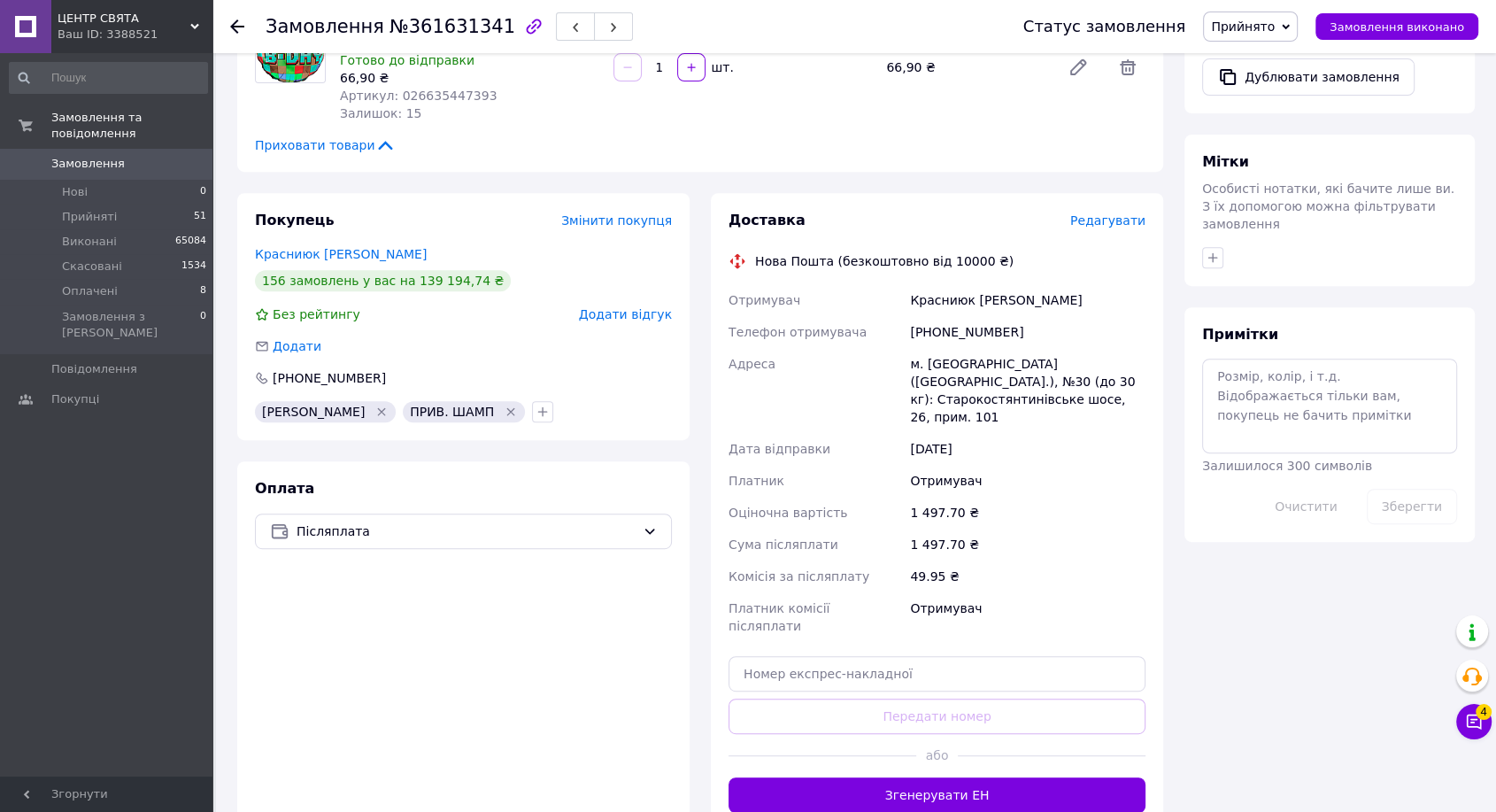
click at [1108, 213] on span "Редагувати" at bounding box center [1107, 220] width 76 height 14
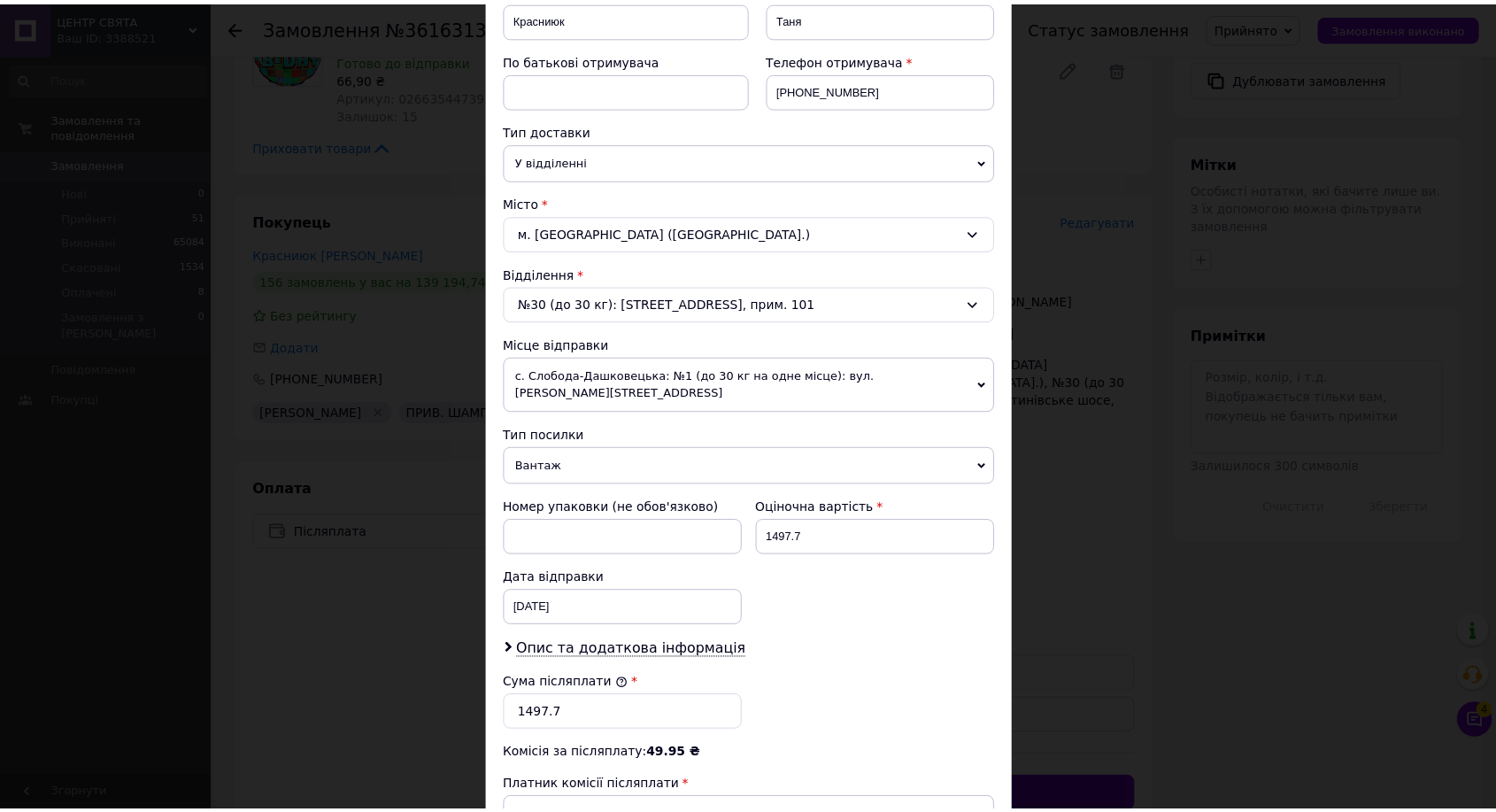
scroll to position [535, 0]
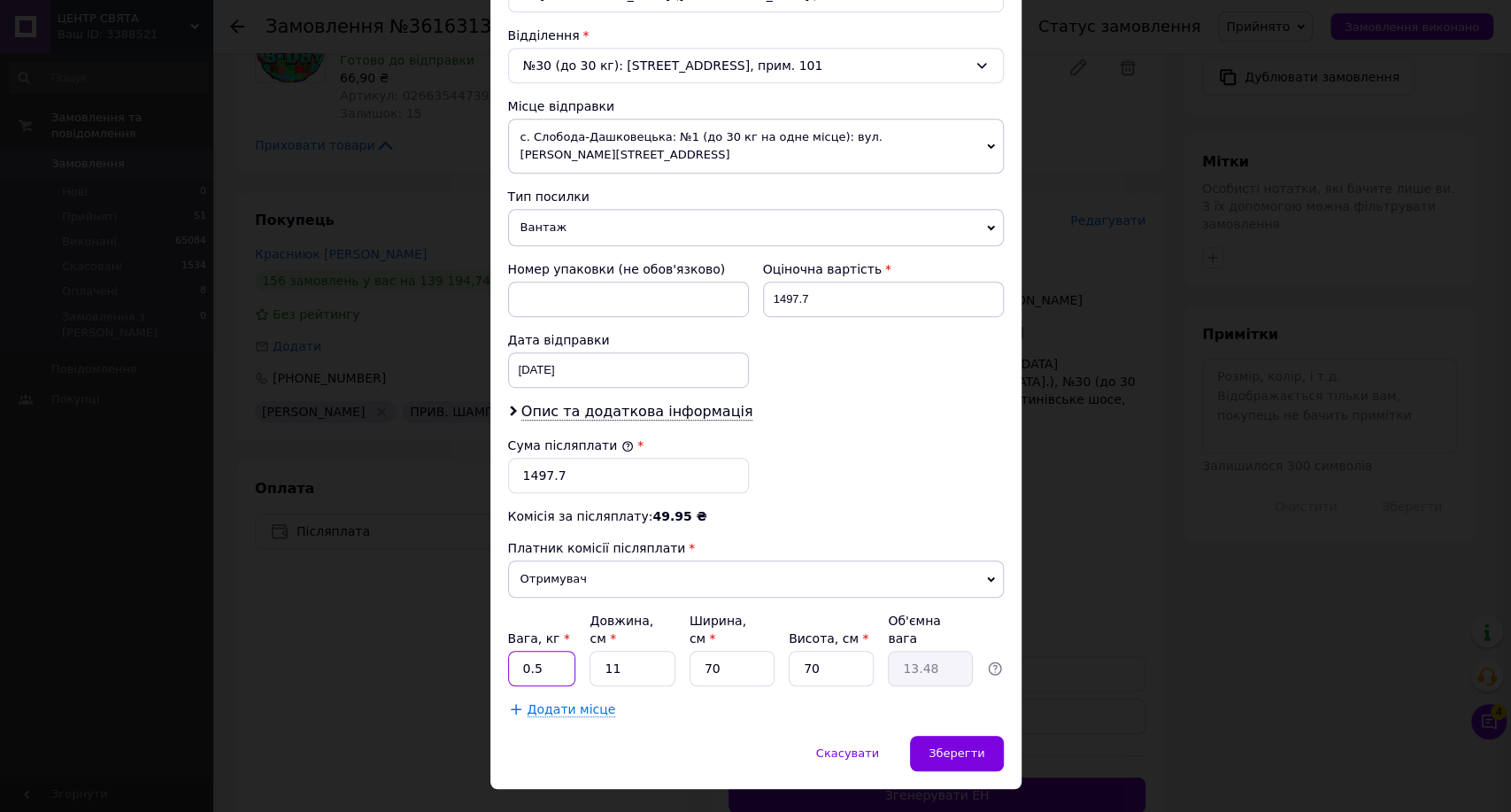
click at [555, 650] on input "0.5" at bounding box center [542, 668] width 68 height 36
type input "0"
type input "1"
type input "7"
type input "8.57"
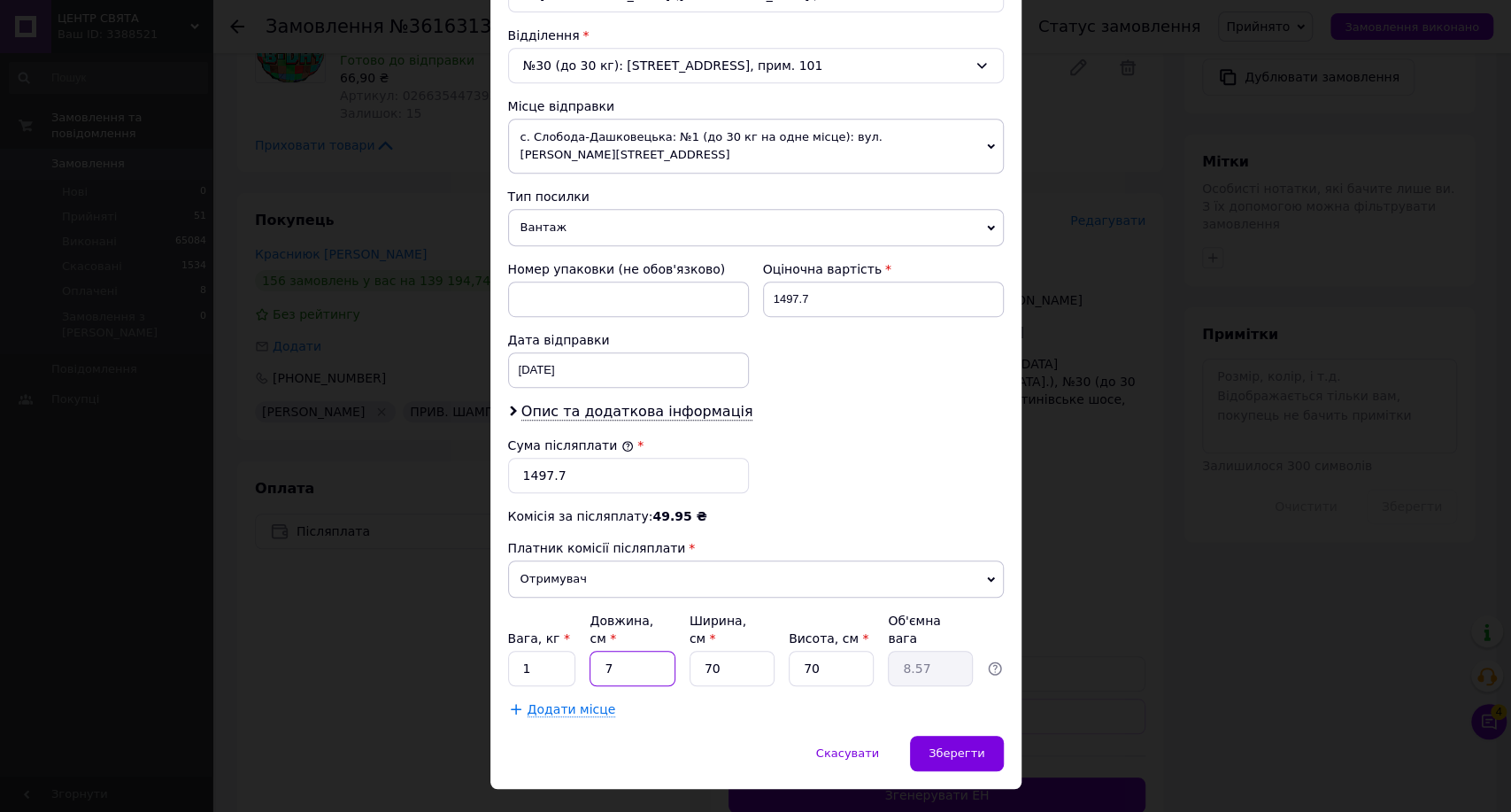
type input "70"
type input "85.75"
type input "70"
type input "7"
type input "8.57"
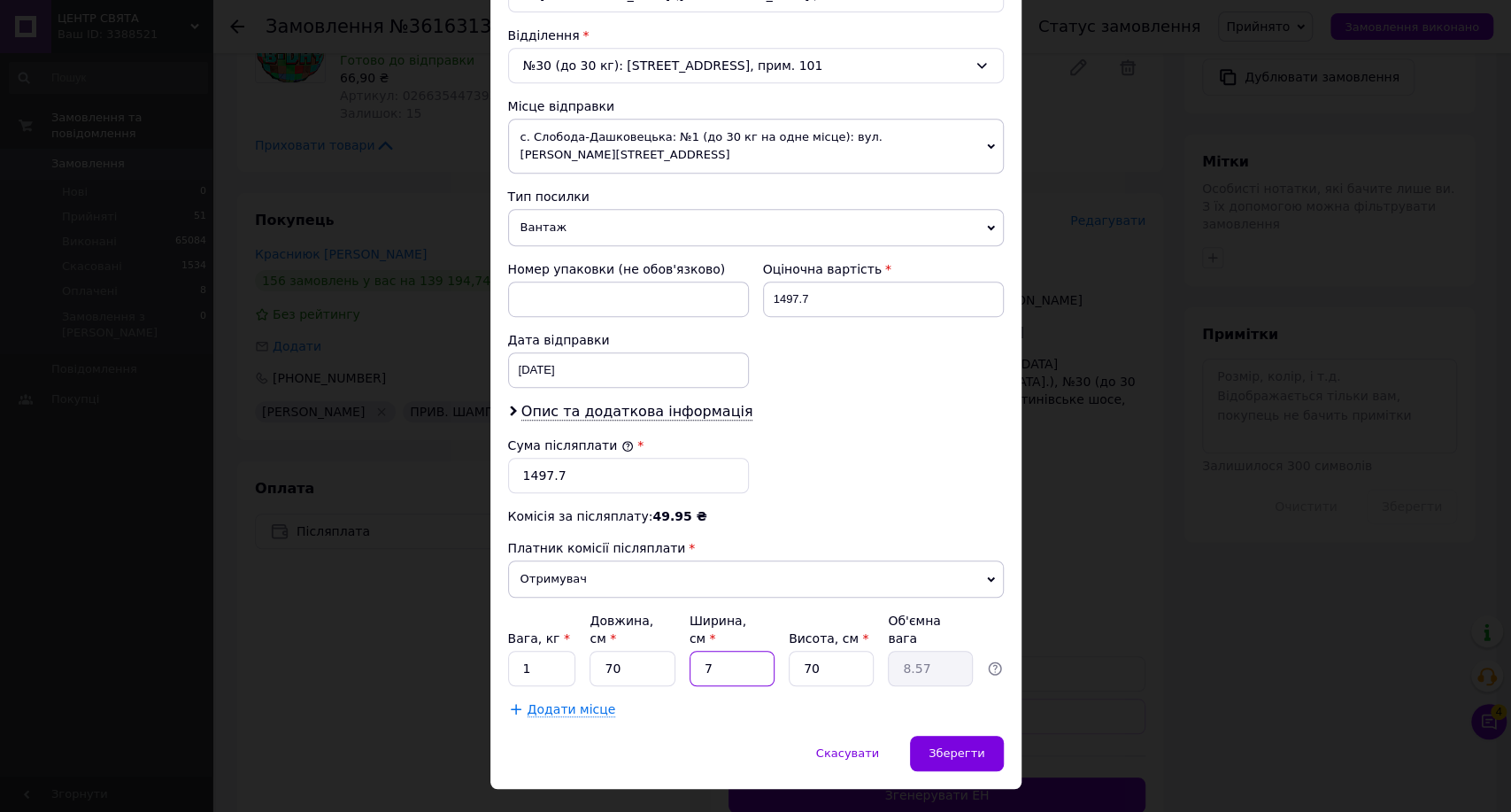
type input "70"
type input "85.75"
type input "3"
type input "3.68"
type input "3"
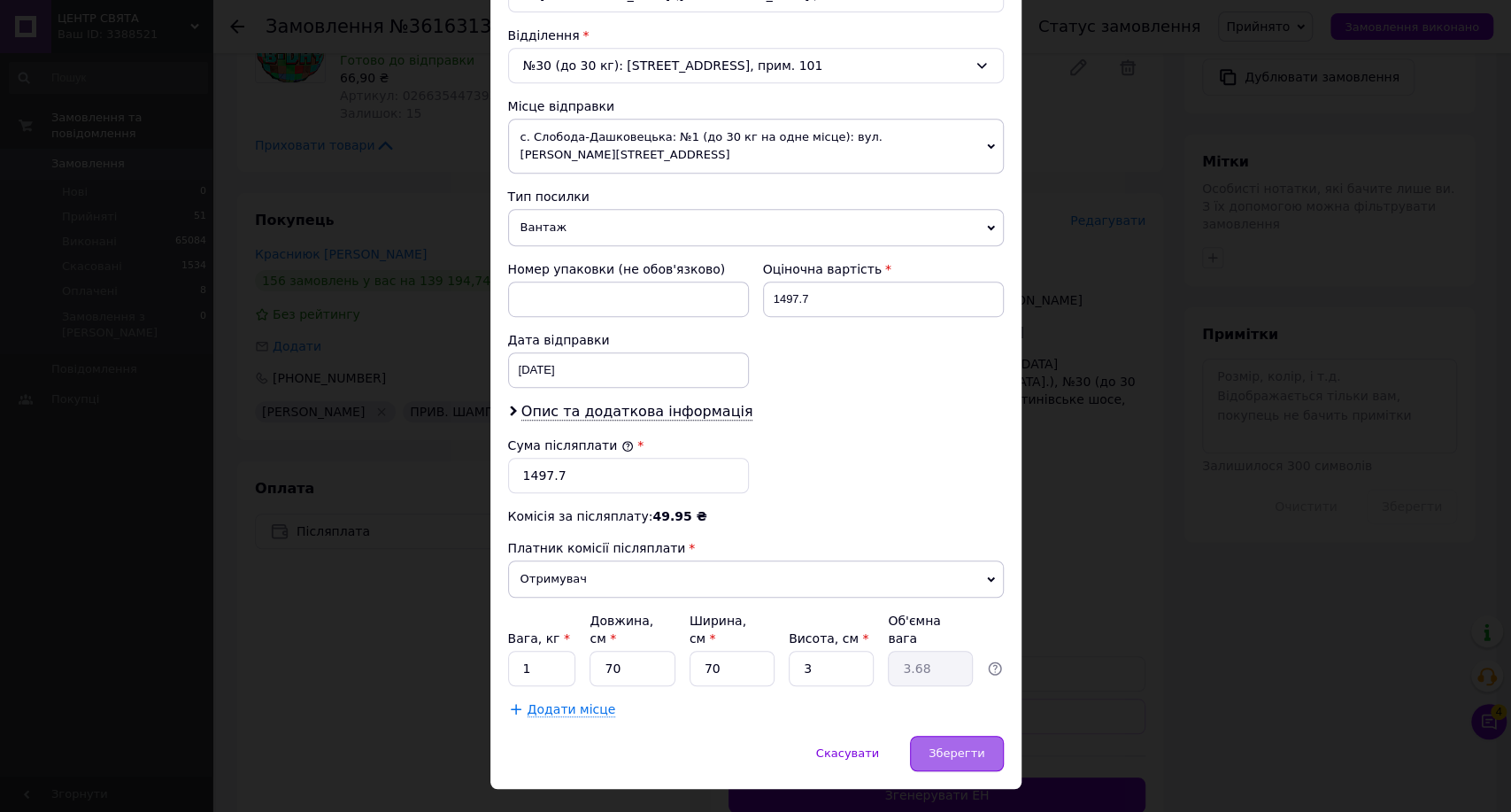
click at [968, 735] on div "Зберегти" at bounding box center [956, 753] width 93 height 36
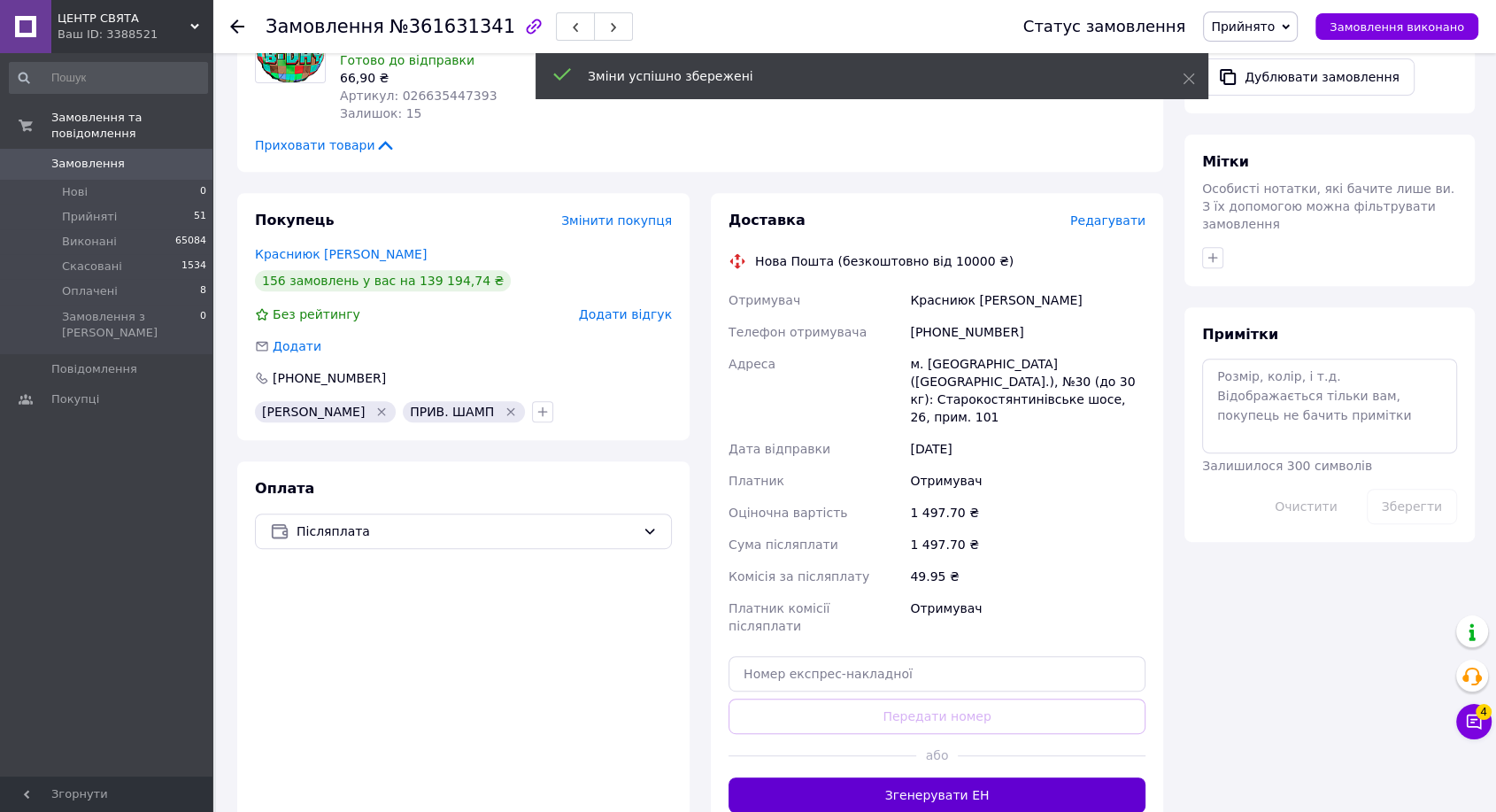
click at [945, 777] on button "Згенерувати ЕН" at bounding box center [937, 795] width 417 height 36
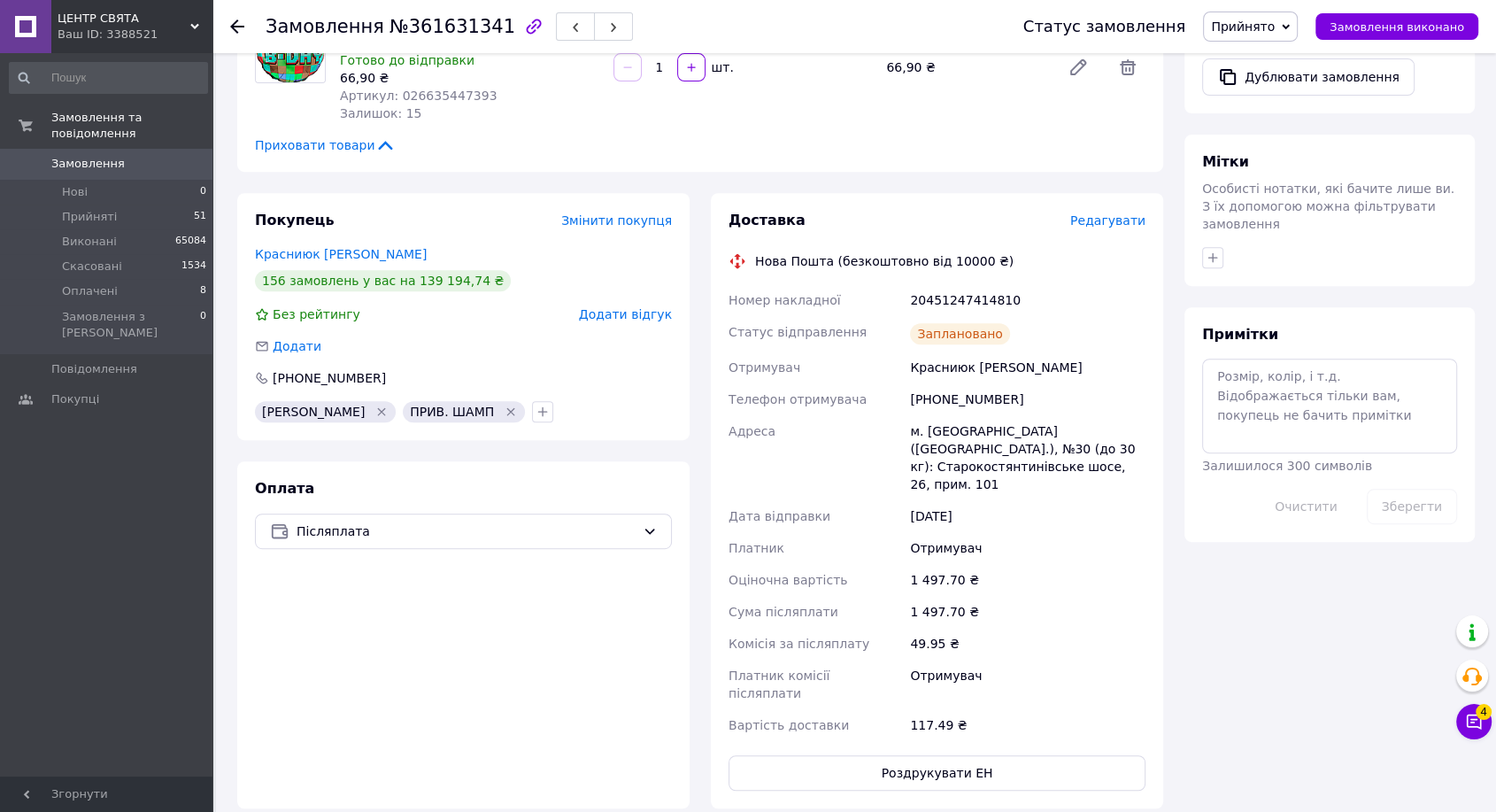
click at [942, 284] on div "20451247414810" at bounding box center [1028, 300] width 243 height 32
copy div "20451247414810"
click at [1346, 21] on span "Замовлення виконано" at bounding box center [1397, 27] width 135 height 13
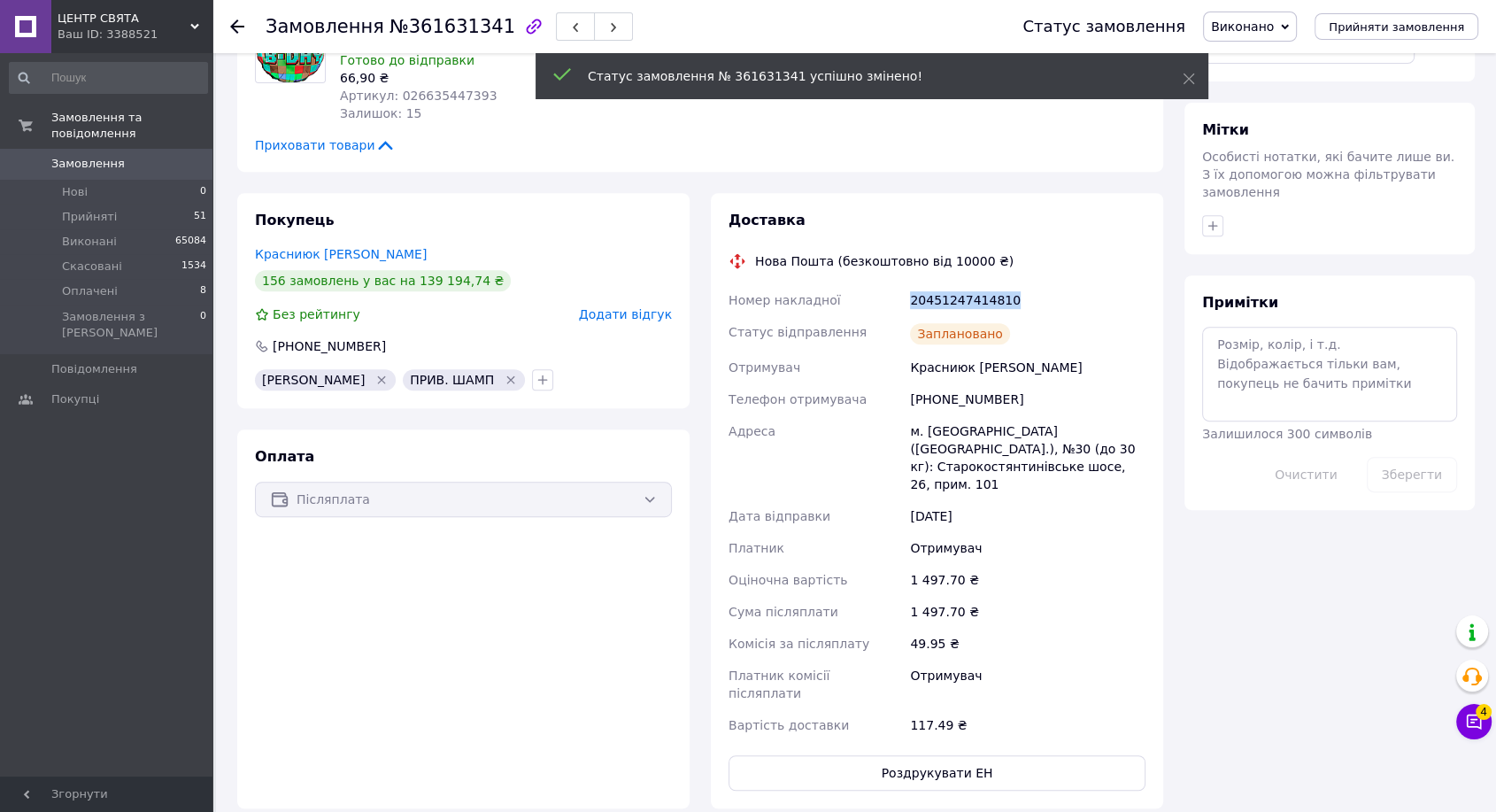
click at [956, 284] on div "20451247414810" at bounding box center [1028, 300] width 243 height 32
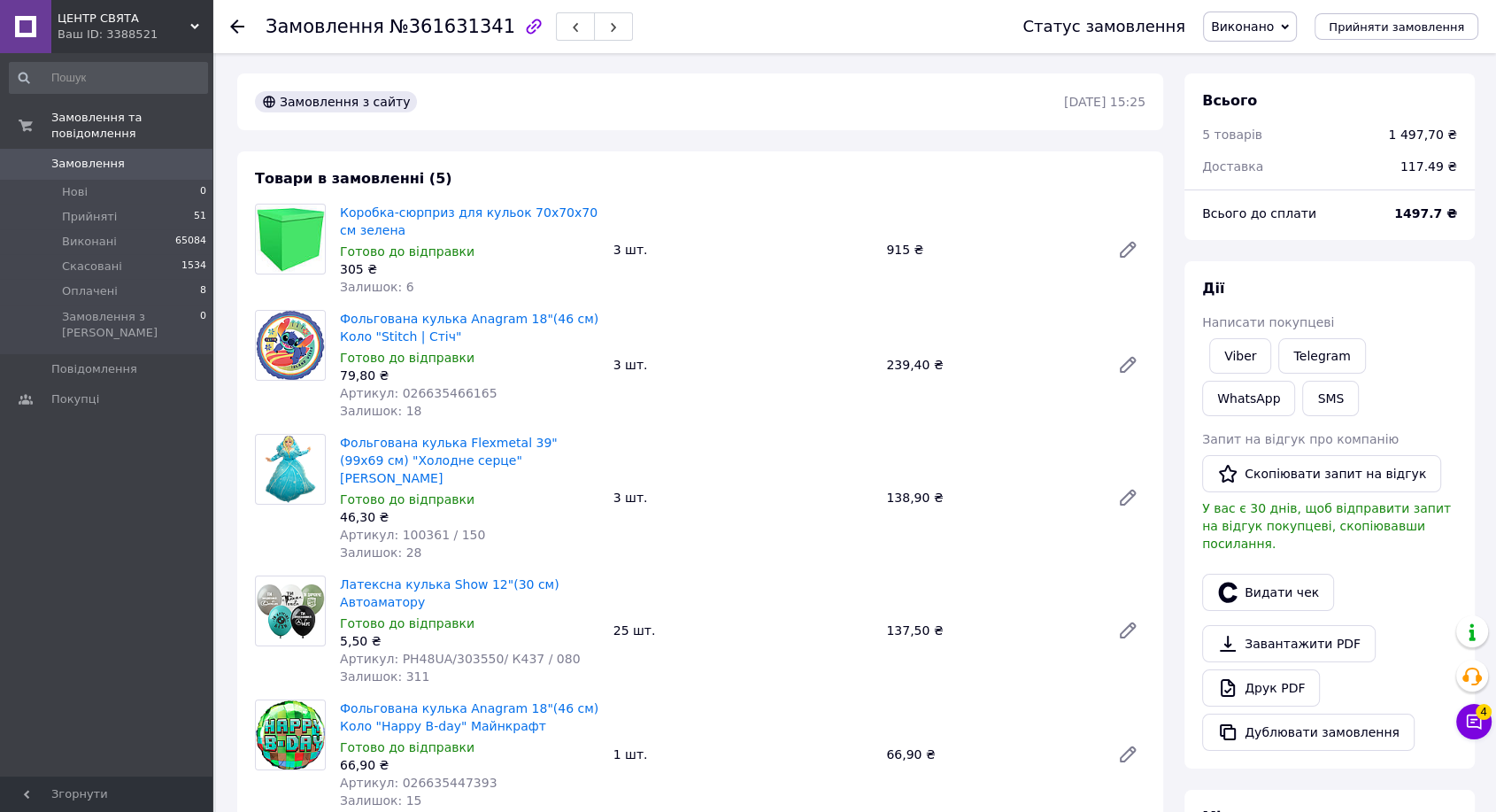
scroll to position [0, 0]
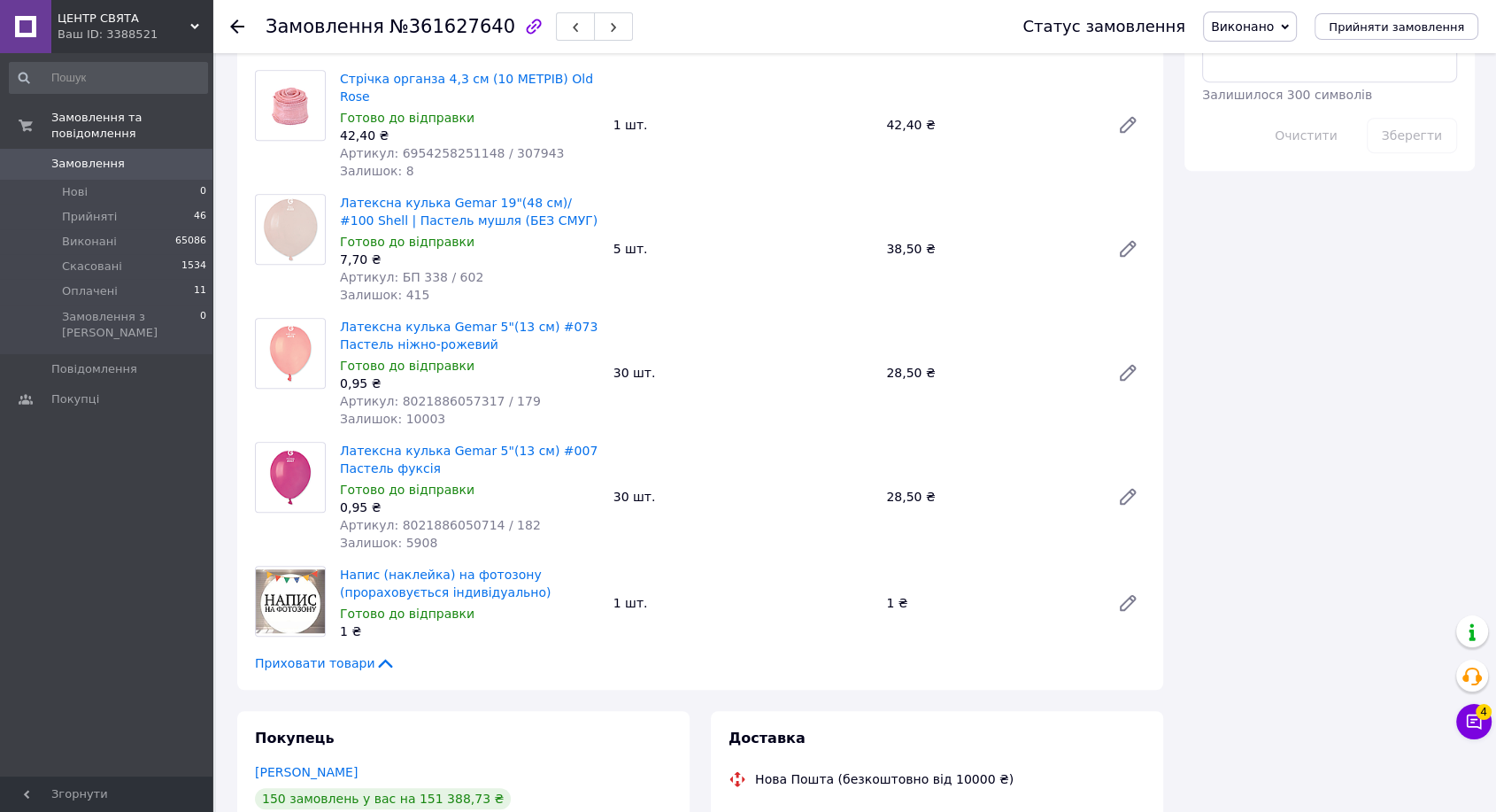
scroll to position [1573, 0]
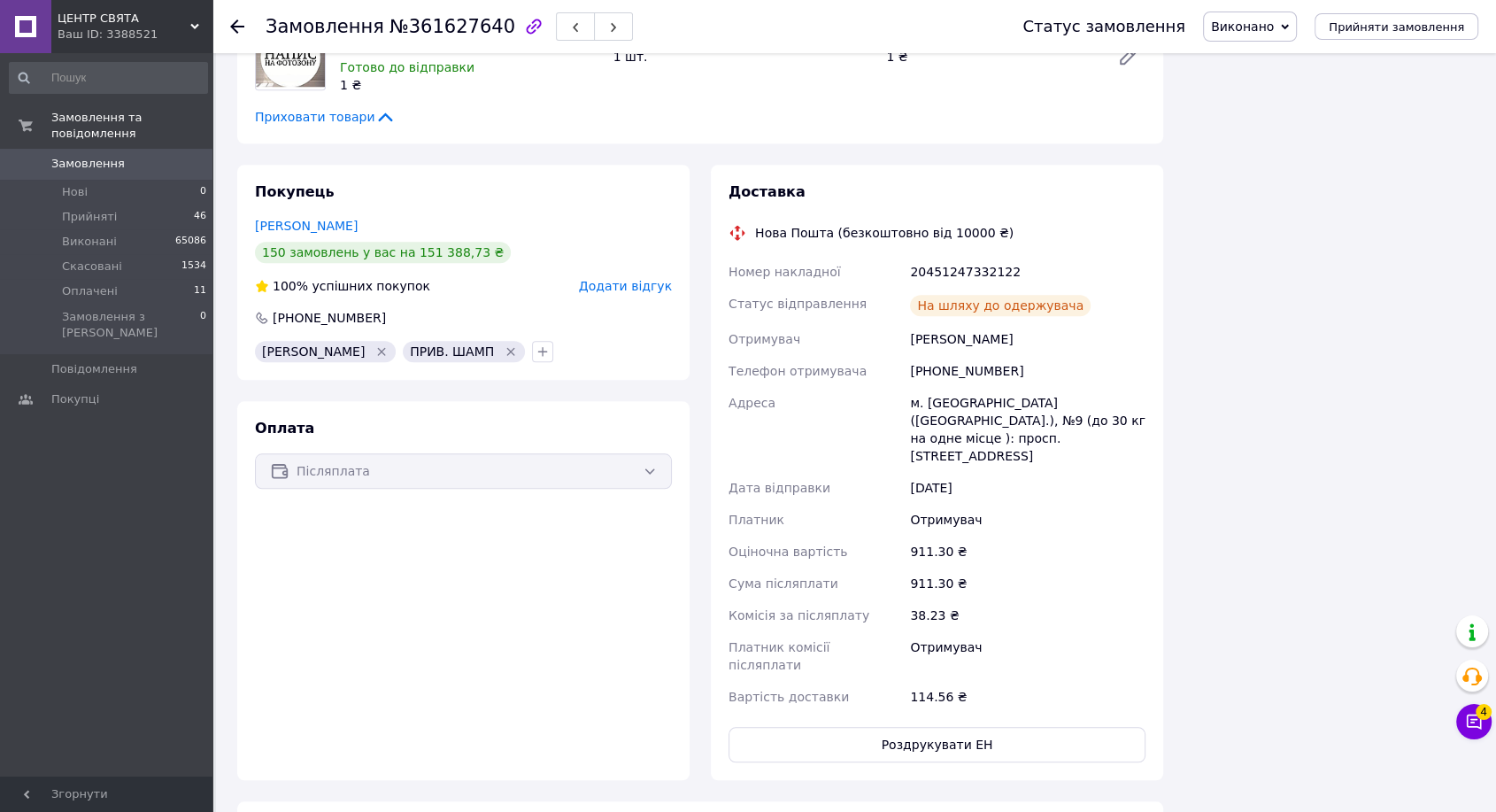
click at [958, 256] on div "20451247332122" at bounding box center [1028, 272] width 243 height 32
copy div "20451247332122"
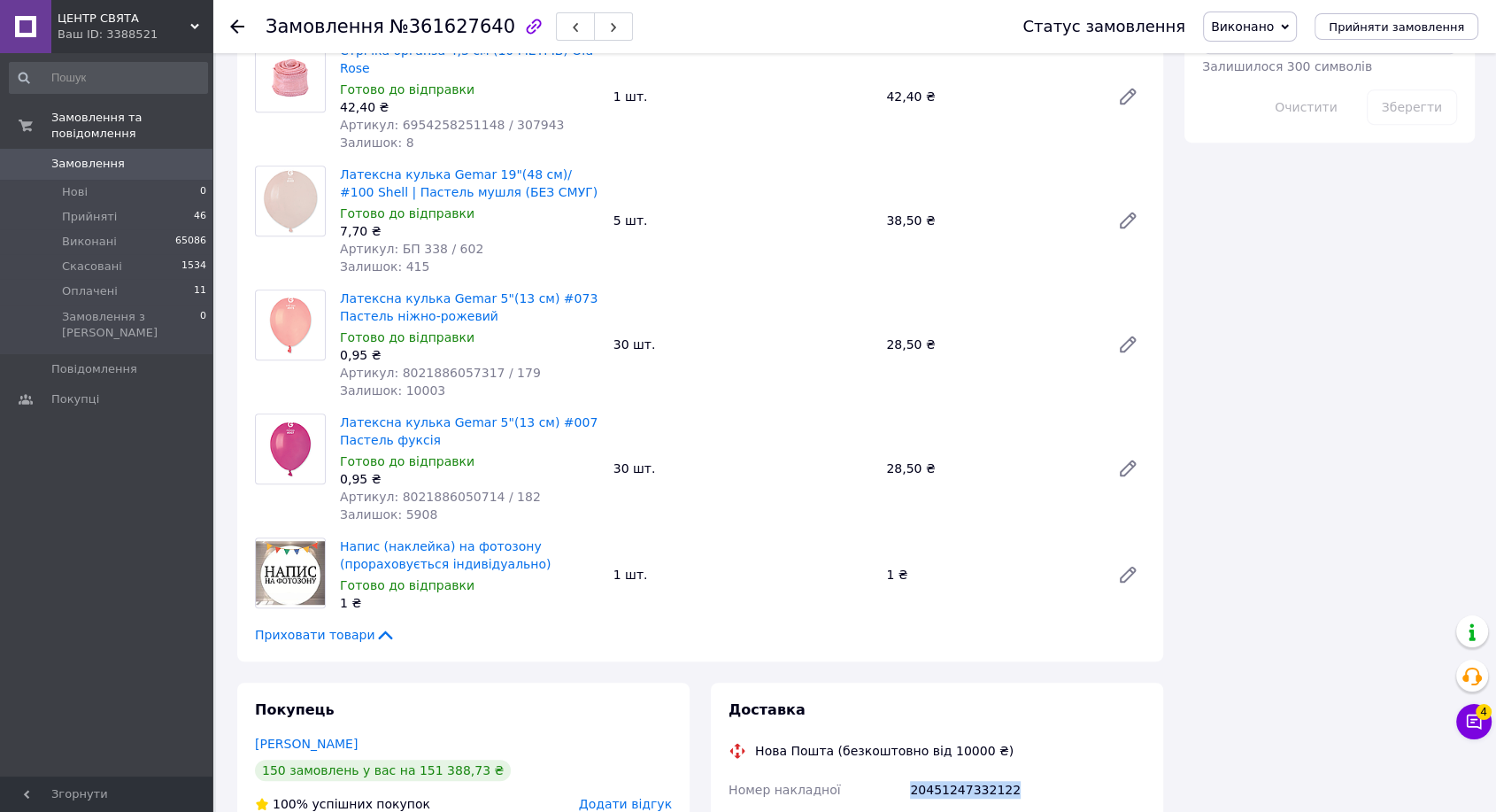
scroll to position [1180, 0]
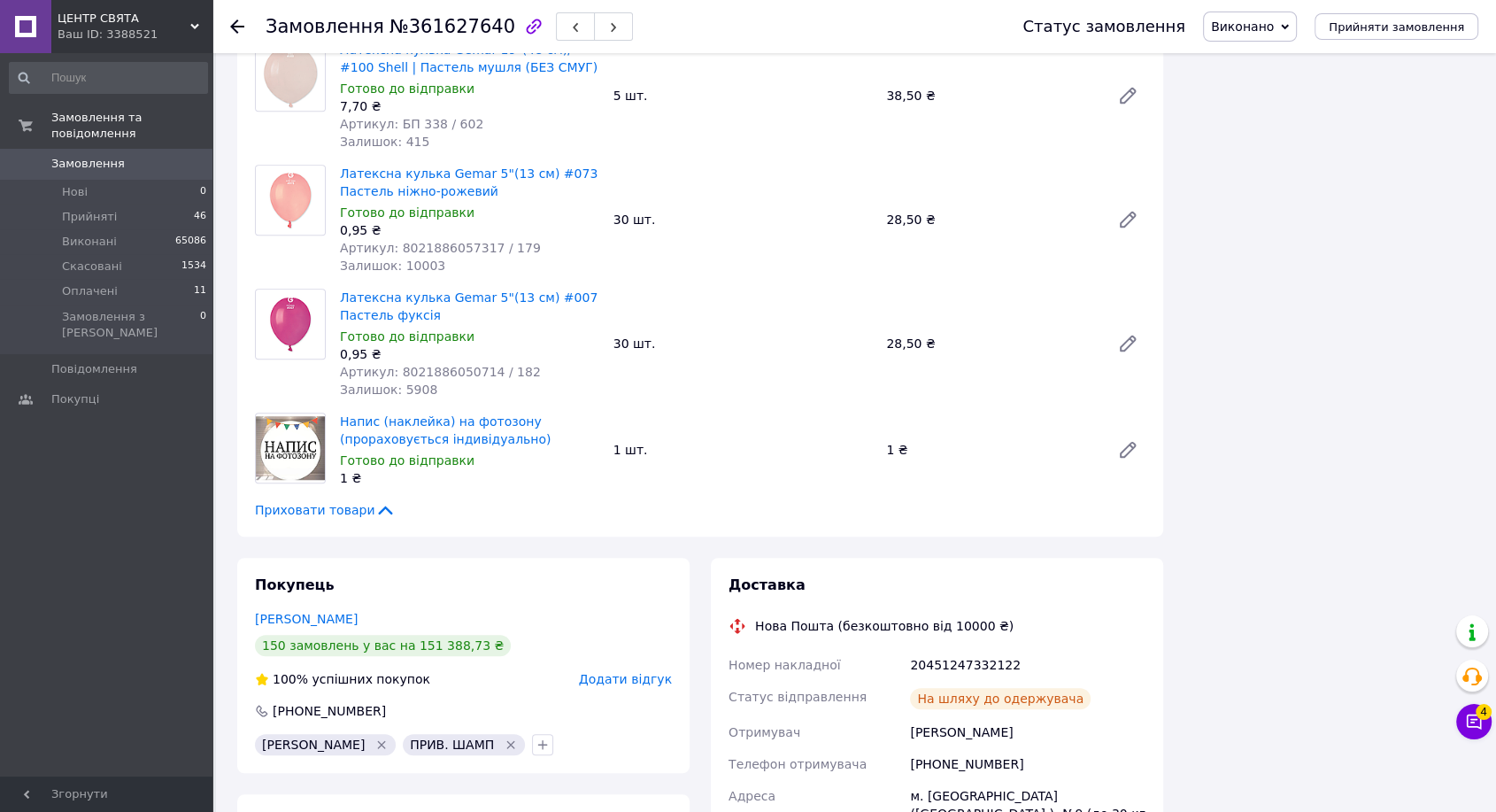
click at [1271, 470] on div "Всього 12 товарів 911,30 ₴ Доставка 114.56 ₴ Всього до сплати 911.3 ₴ Дії Напис…" at bounding box center [1329, 281] width 311 height 2774
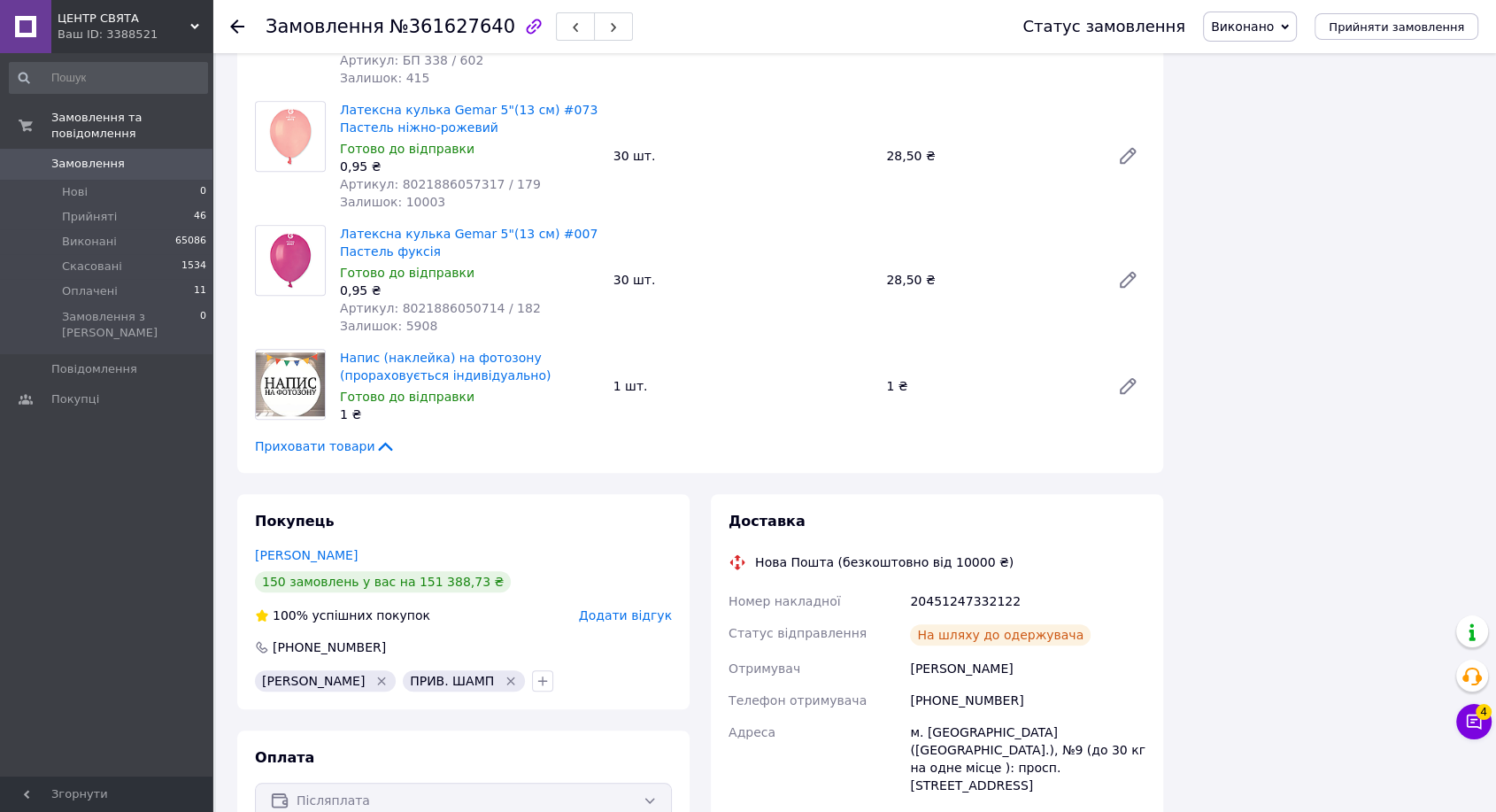
scroll to position [1278, 0]
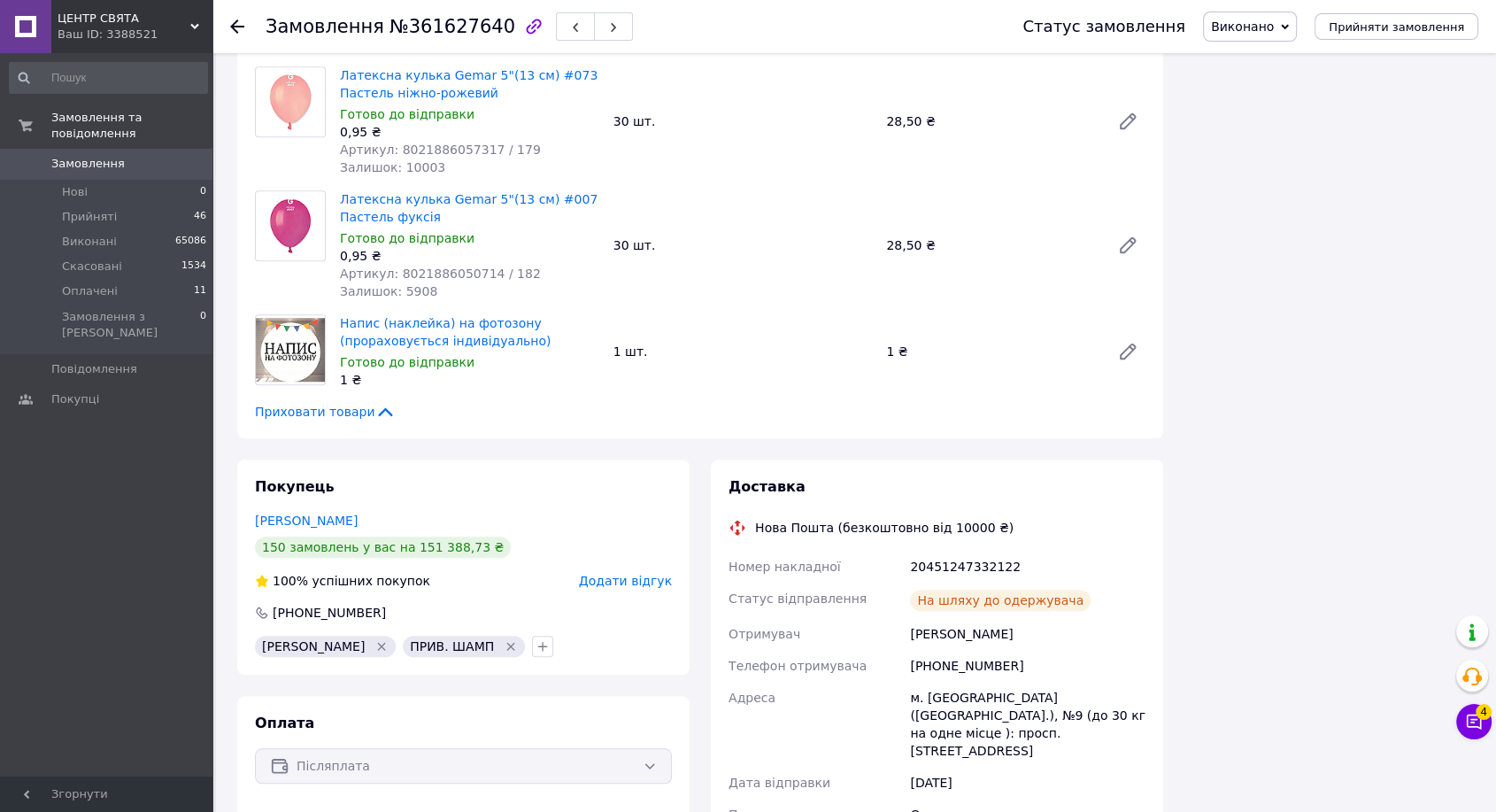
click at [967, 550] on div "20451247332122" at bounding box center [1028, 566] width 243 height 32
copy div "20451247332122"
click at [977, 550] on div "20451247332122" at bounding box center [1028, 566] width 243 height 32
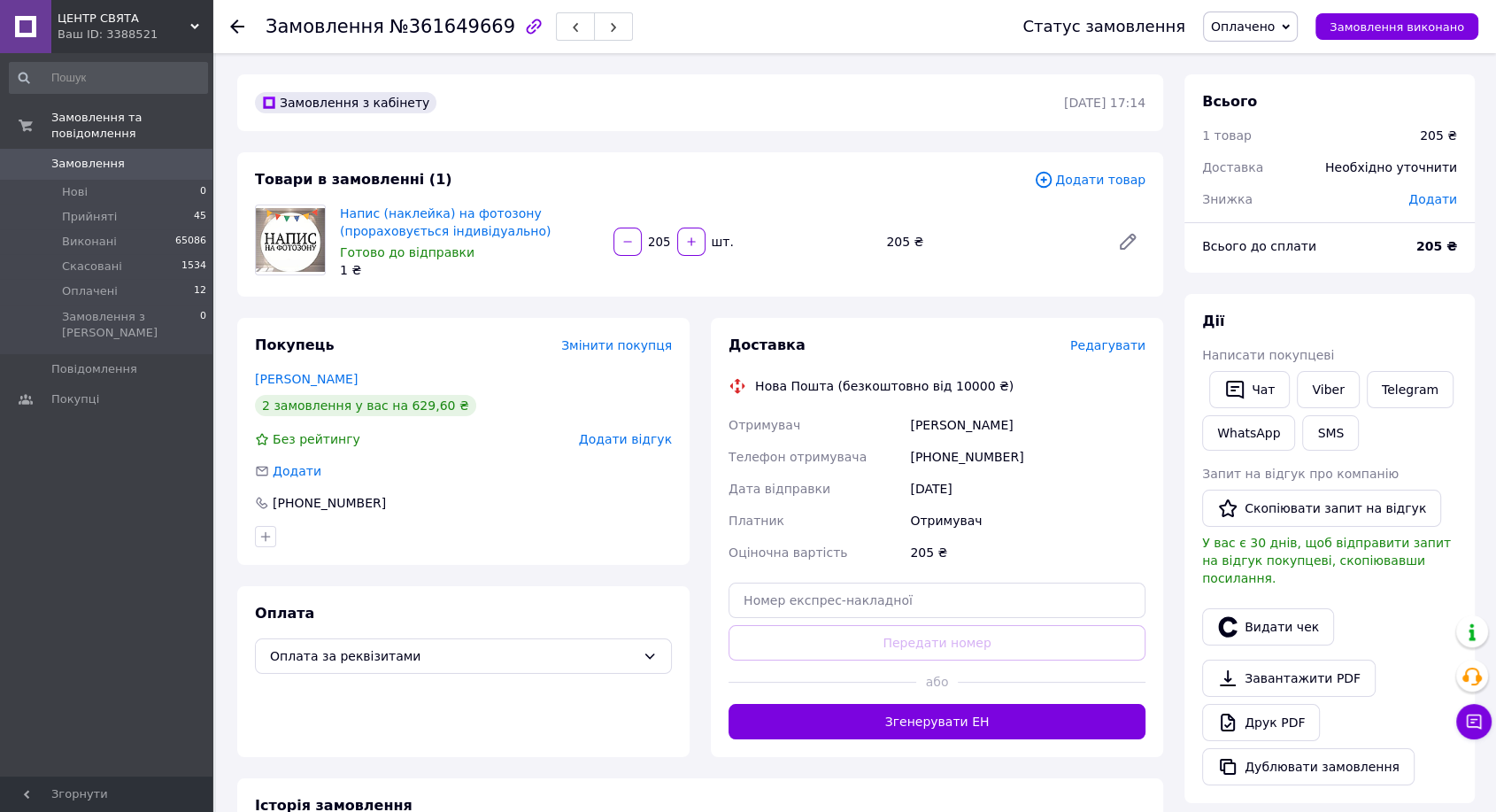
click at [445, 36] on span "№361649669" at bounding box center [452, 26] width 126 height 21
click at [445, 35] on span "№361649669" at bounding box center [452, 26] width 126 height 21
copy span "361649669"
click at [1388, 25] on span "Замовлення виконано" at bounding box center [1397, 27] width 135 height 13
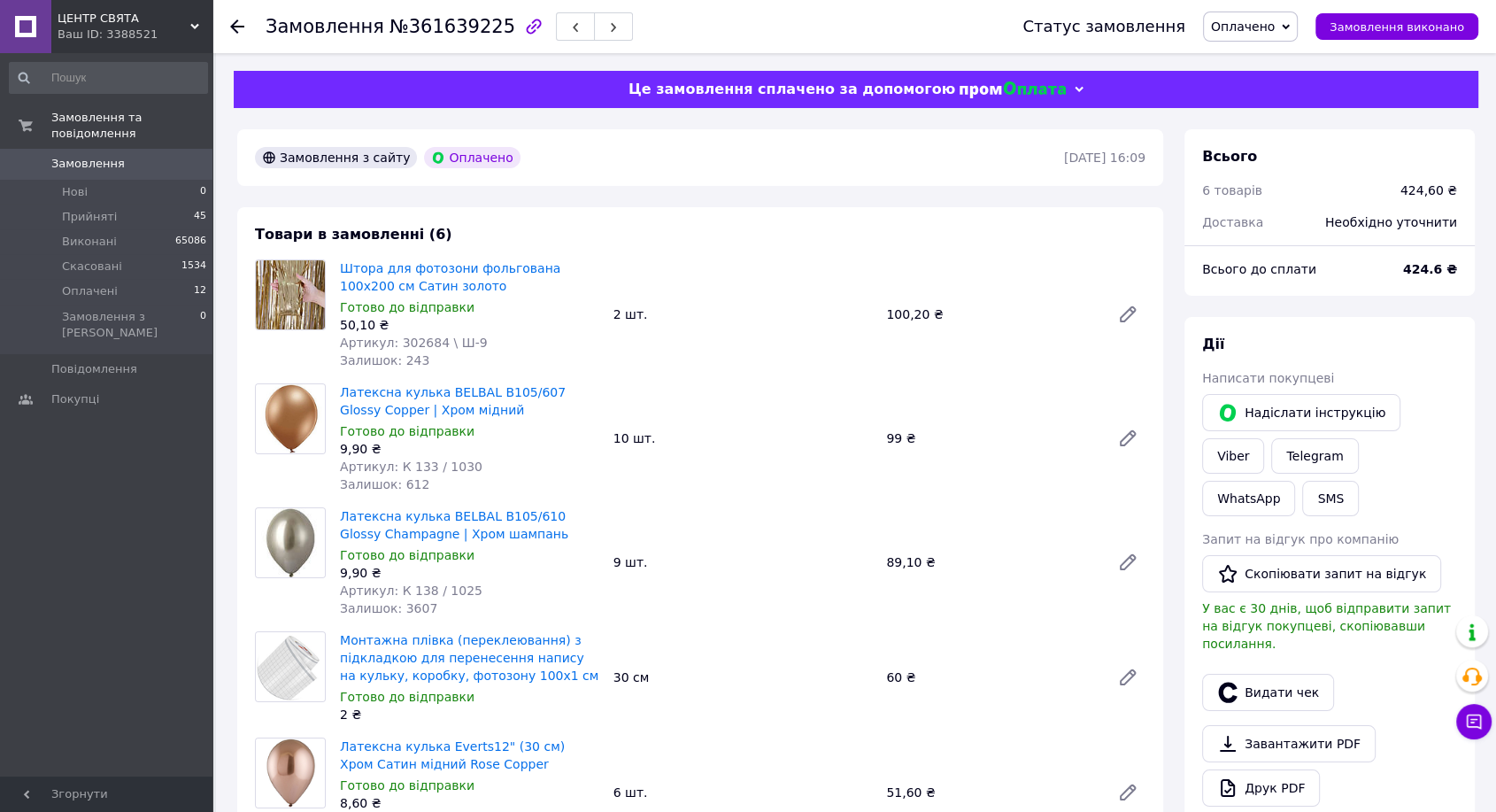
click at [439, 25] on span "№361639225" at bounding box center [452, 26] width 126 height 21
copy span "361639225"
click at [1264, 438] on link "Viber" at bounding box center [1232, 456] width 62 height 36
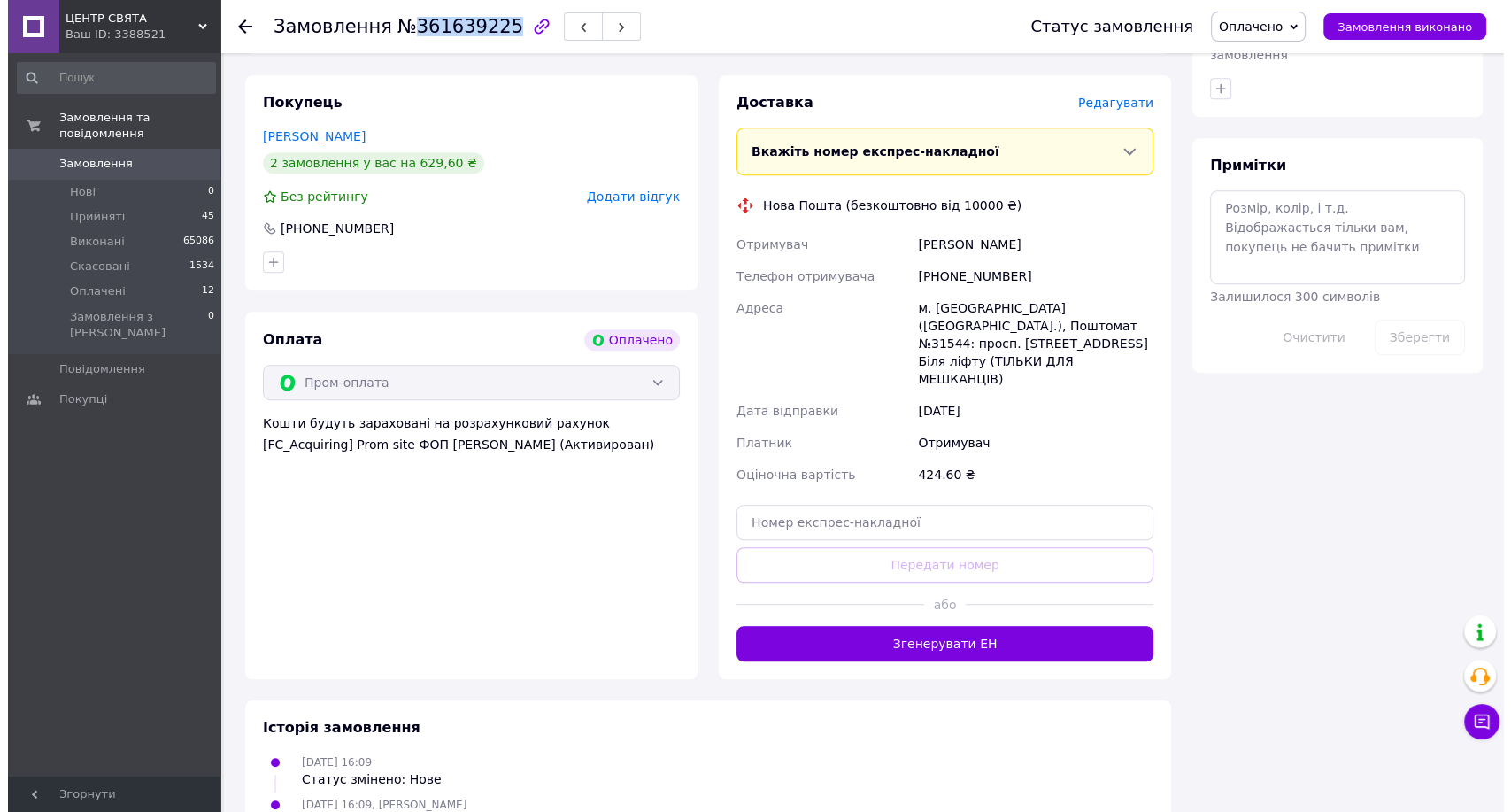
scroll to position [858, 0]
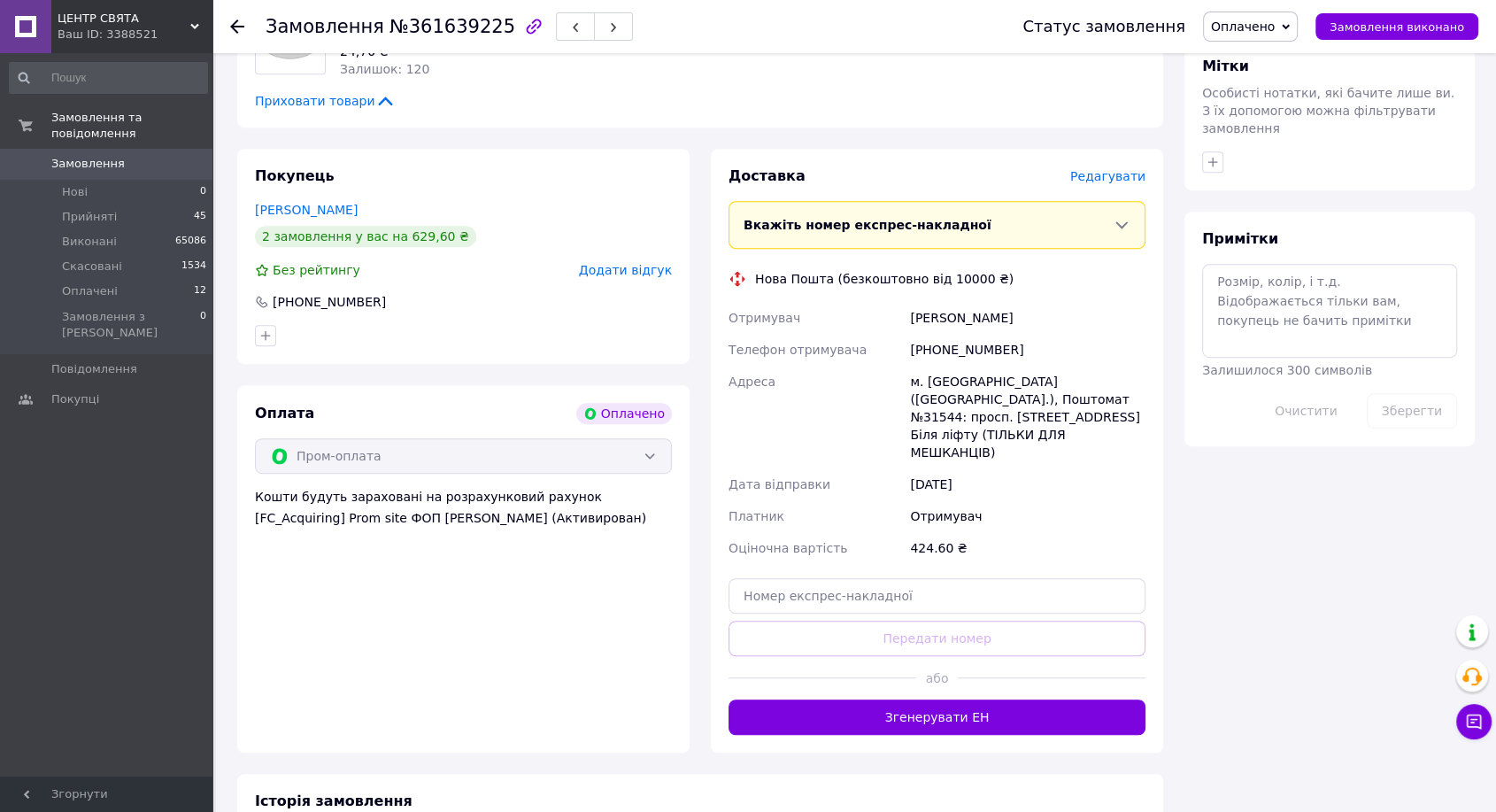
click at [1123, 177] on span "Редагувати" at bounding box center [1107, 176] width 76 height 14
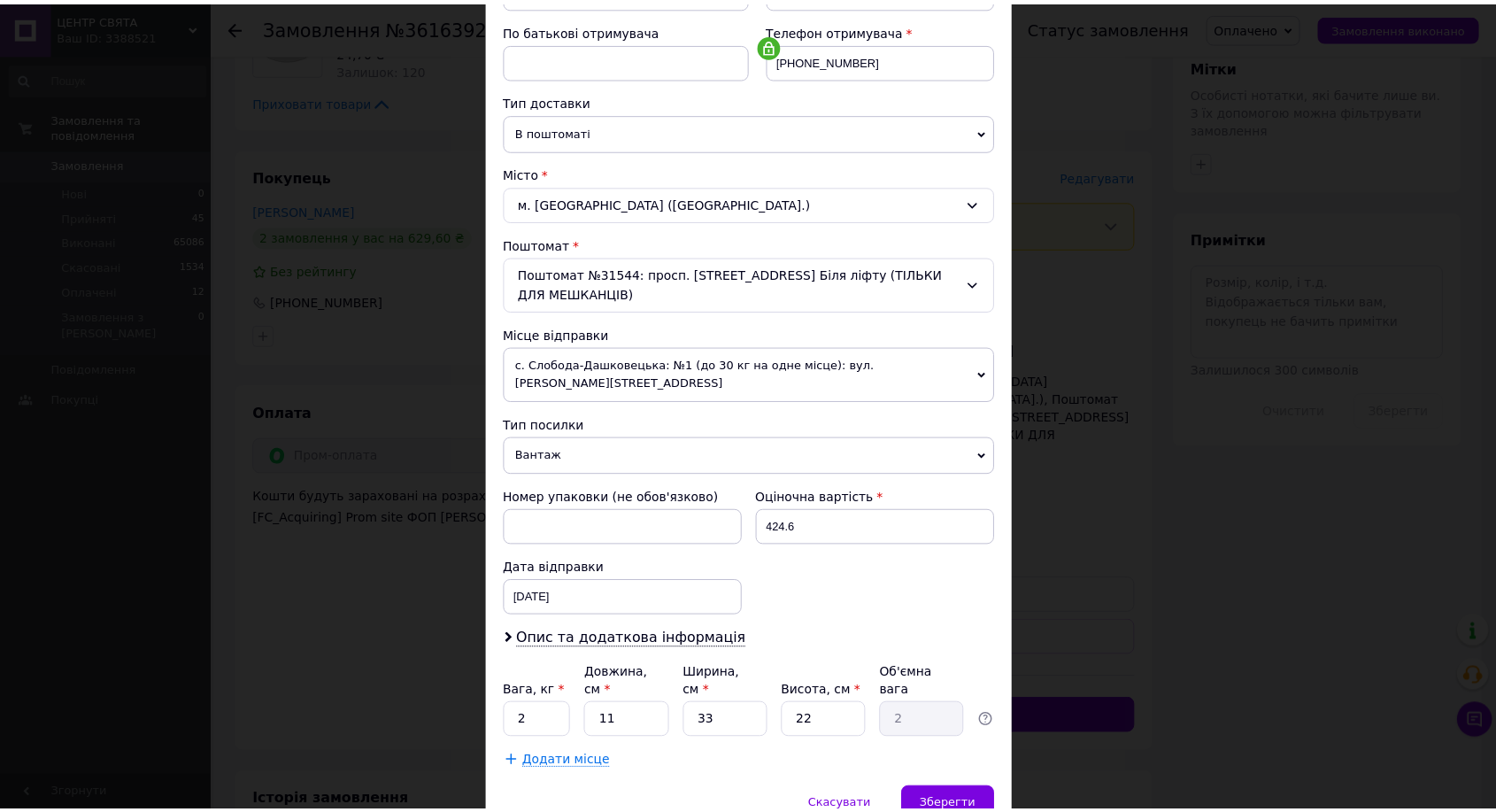
scroll to position [361, 0]
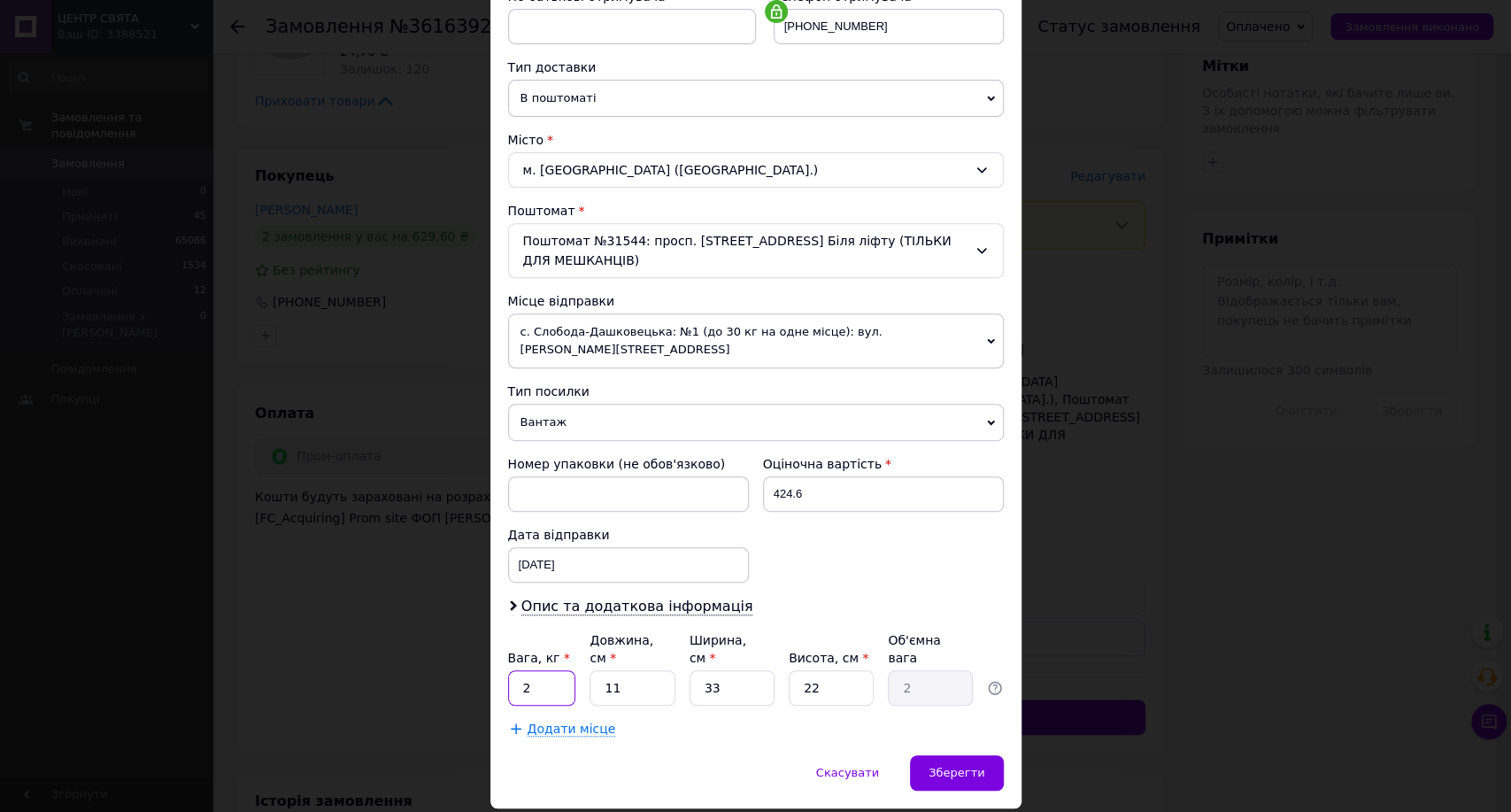
click at [546, 670] on input "2" at bounding box center [542, 688] width 68 height 36
type input "1"
type input "3"
type input "0.54"
type input "38"
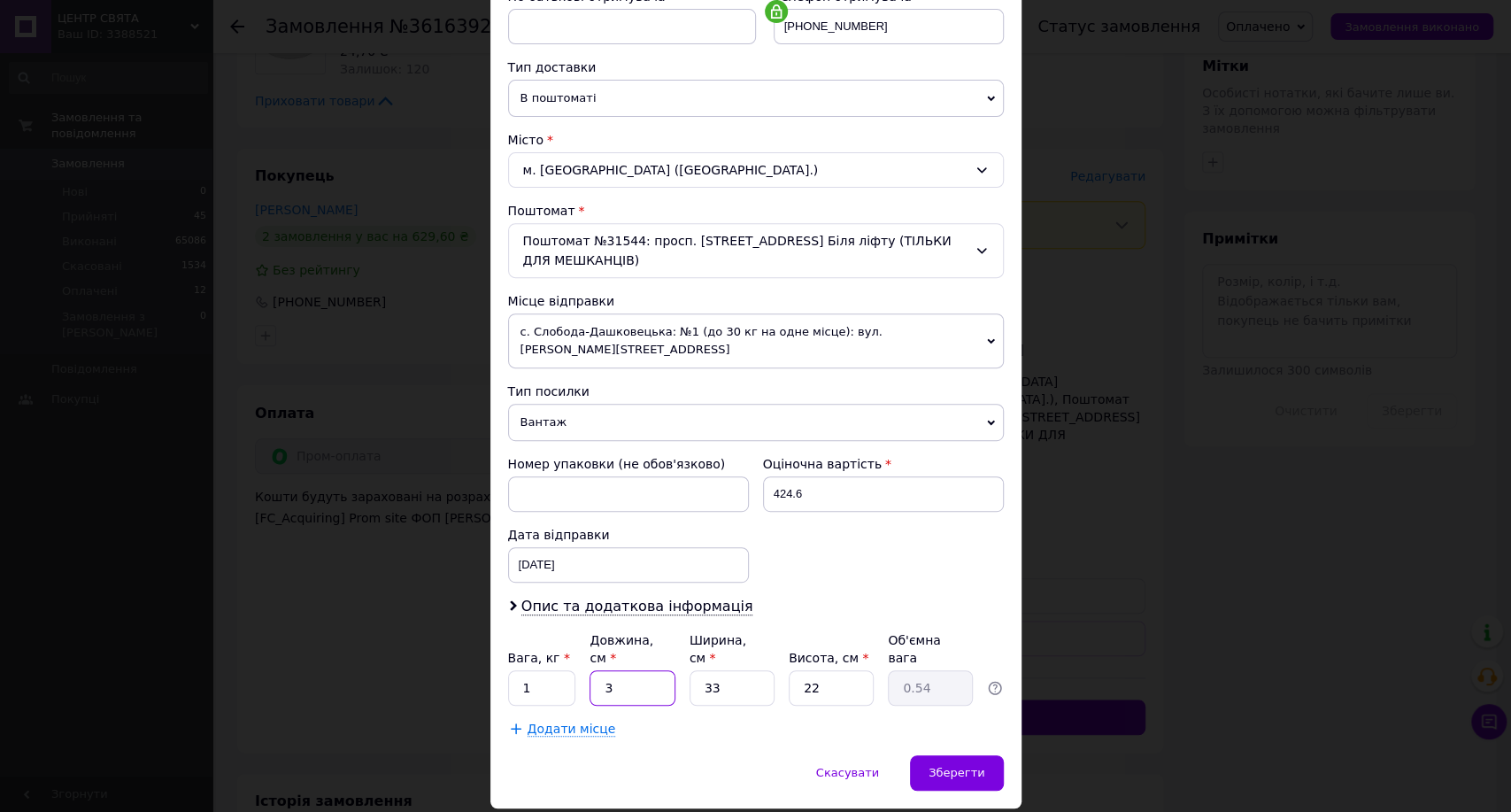
type input "6.9"
type input "38"
type input "2"
type input "0.42"
type input "25"
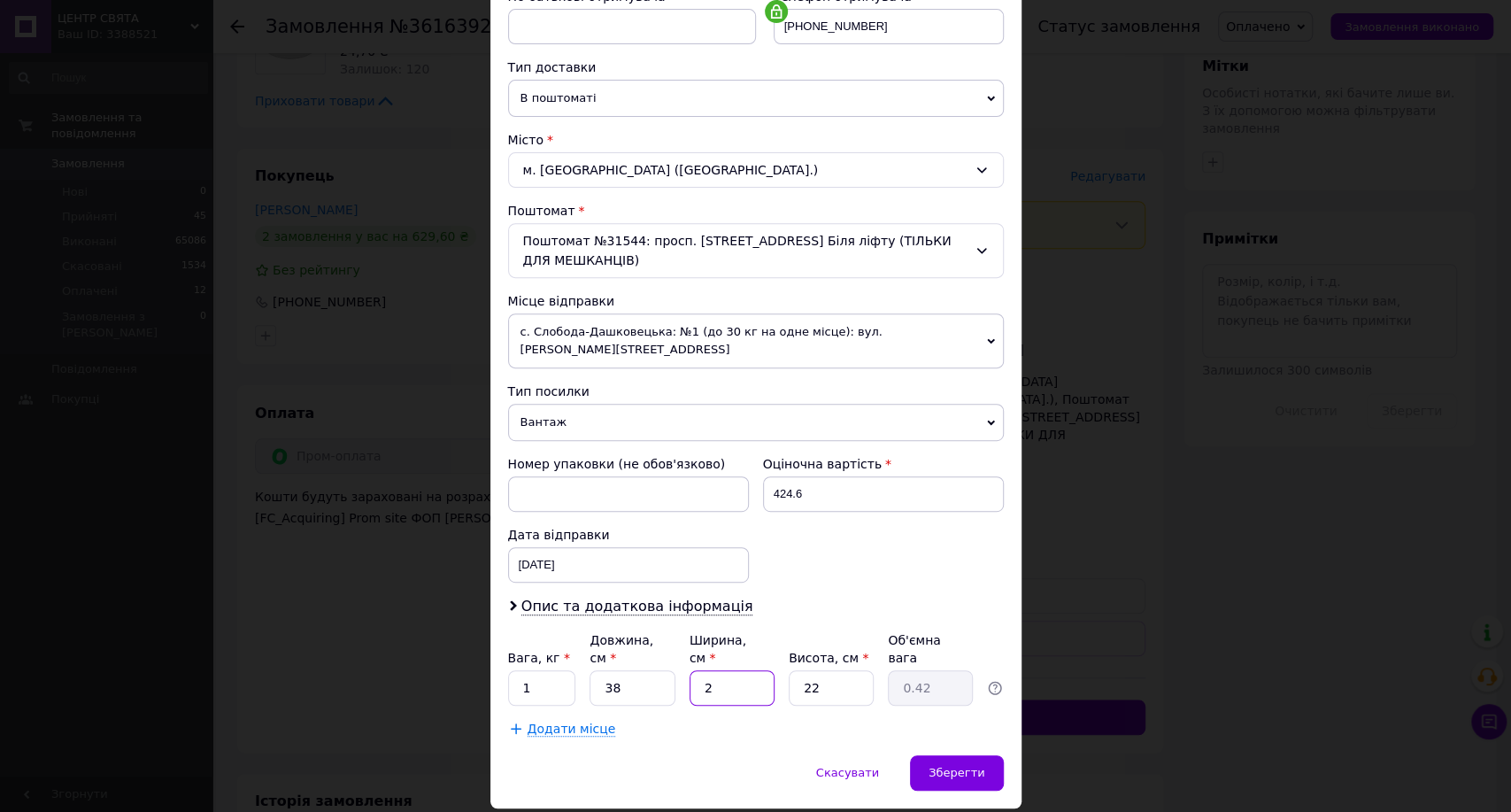
type input "5.23"
type input "25"
type input "1"
type input "0.24"
type input "10"
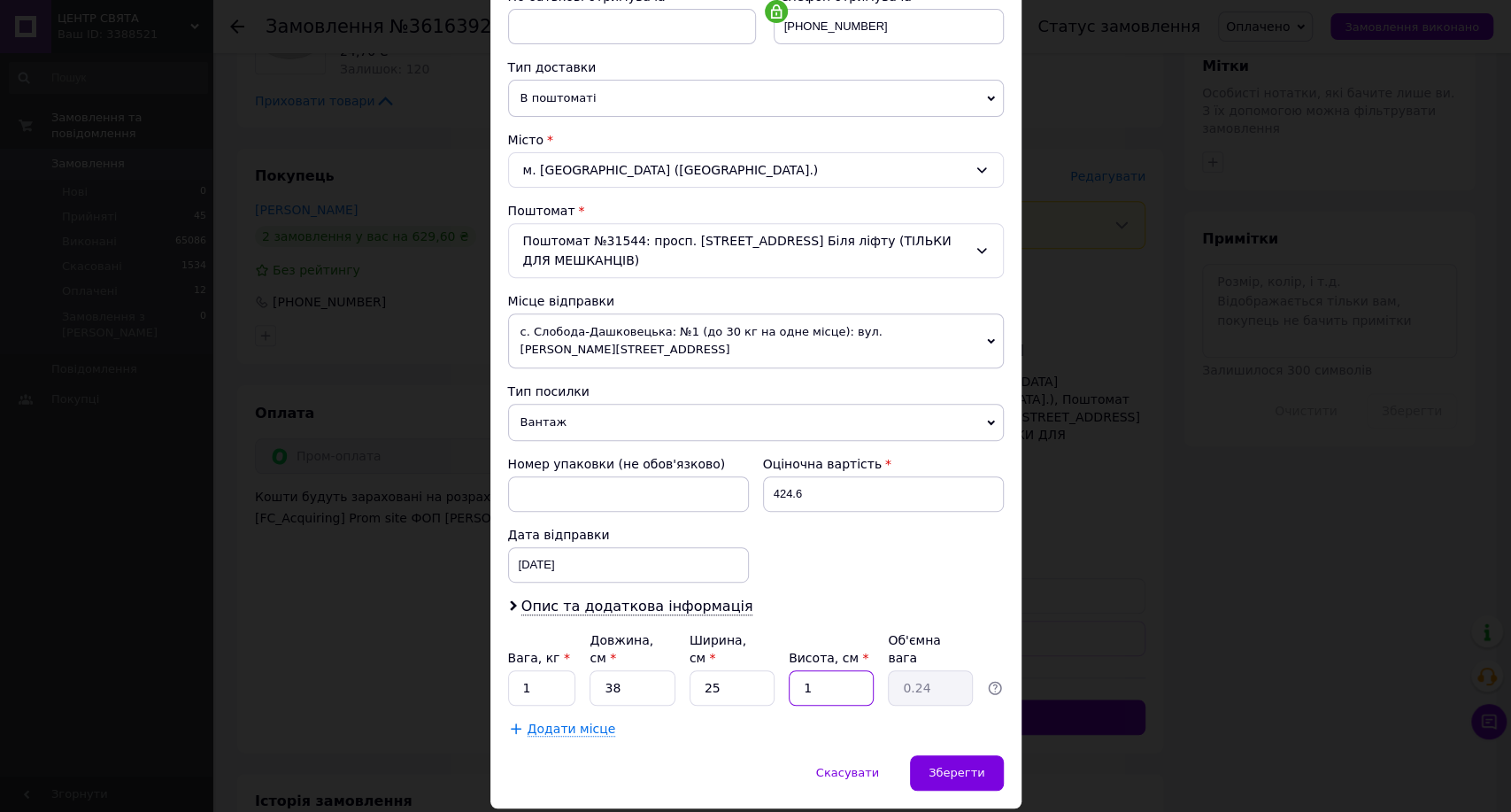
type input "2.38"
type input "10"
click at [931, 755] on div "Зберегти" at bounding box center [956, 773] width 93 height 36
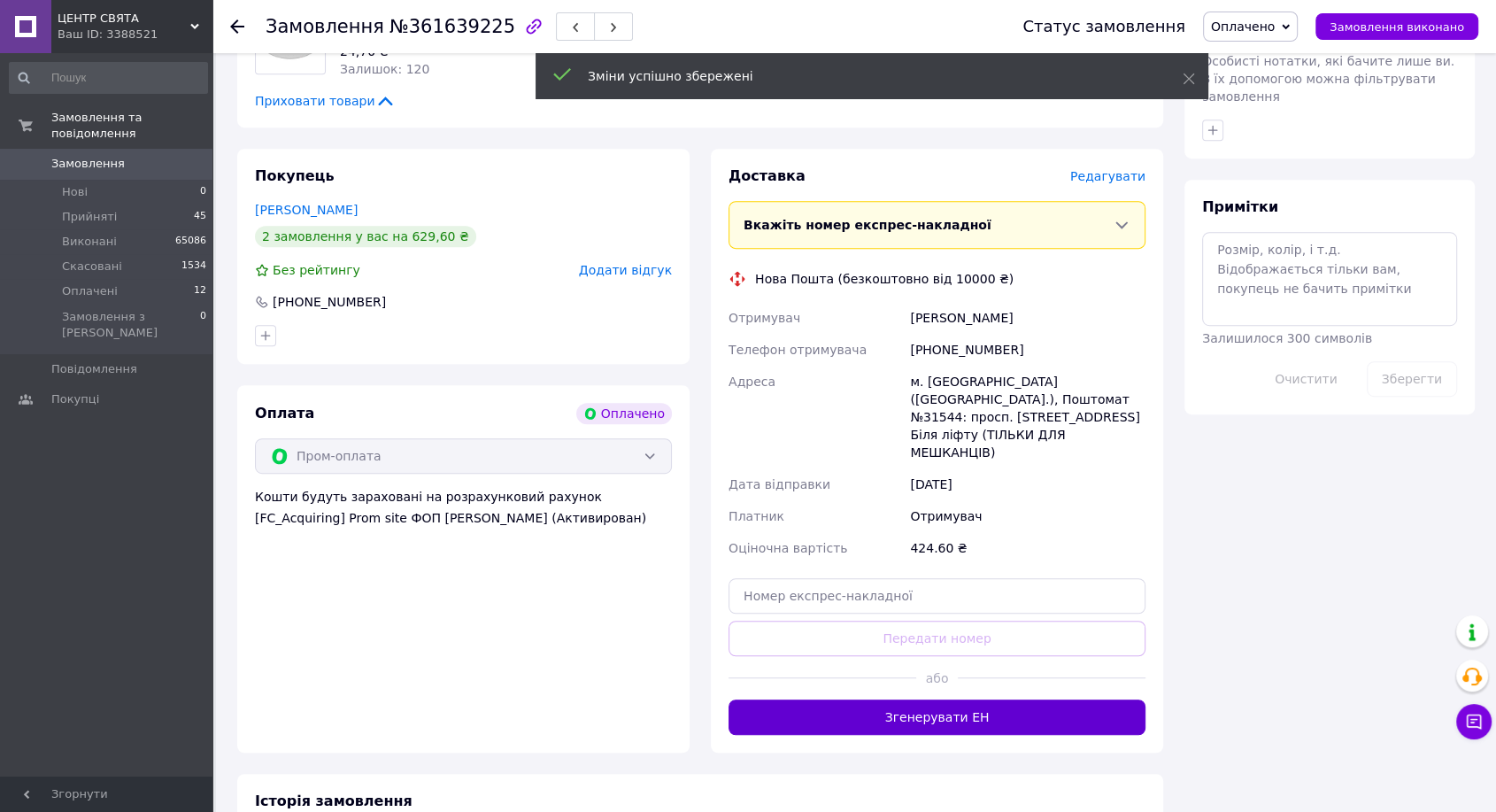
click at [931, 699] on button "Згенерувати ЕН" at bounding box center [937, 717] width 417 height 36
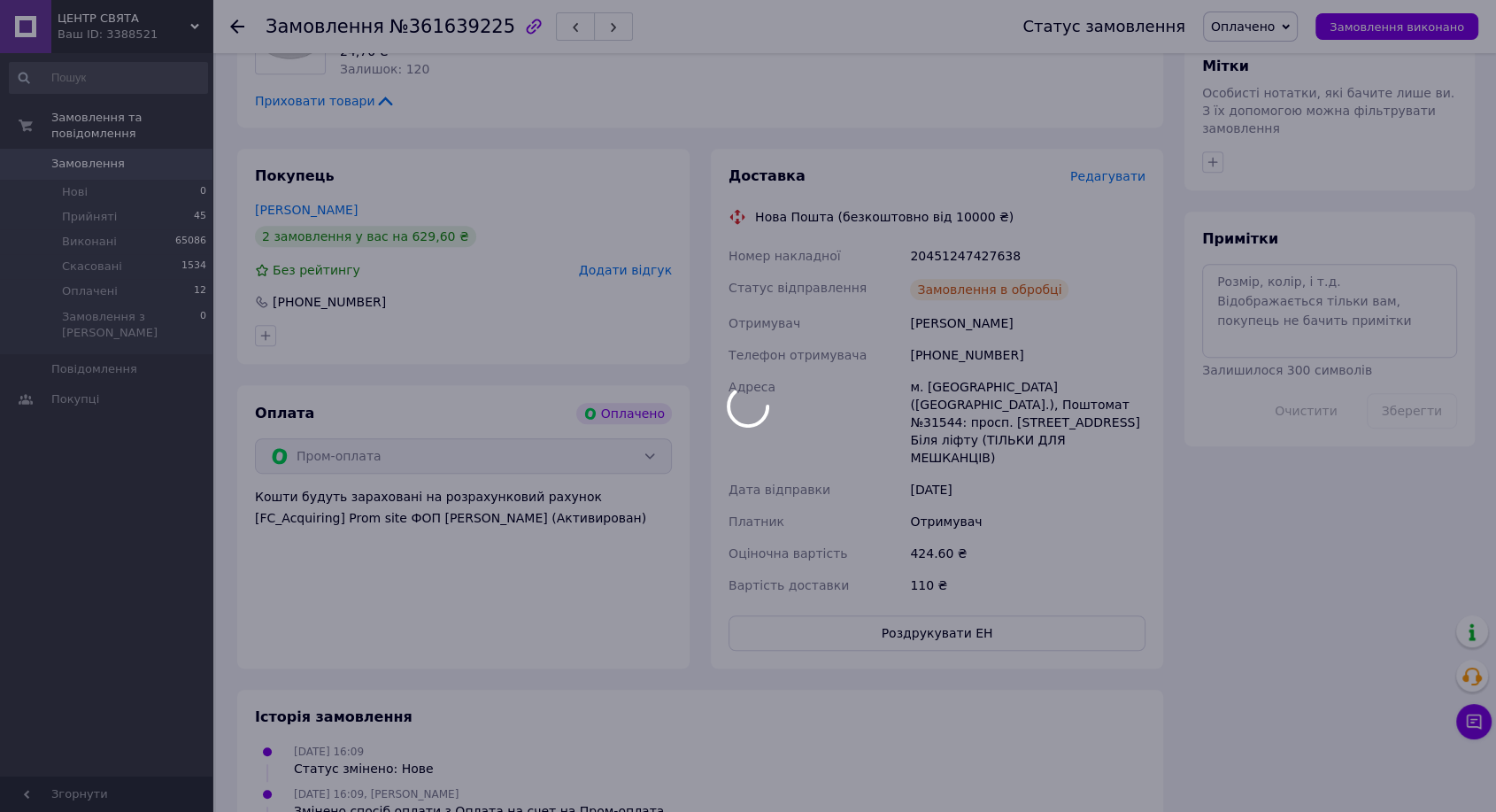
click at [954, 255] on div at bounding box center [748, 406] width 1496 height 812
click at [954, 255] on body "ЦЕНТР СВЯТА Ваш ID: 3388521 Сайт ЦЕНТР СВЯТА Кабінет покупця Перевірити стан си…" at bounding box center [748, 108] width 1496 height 1933
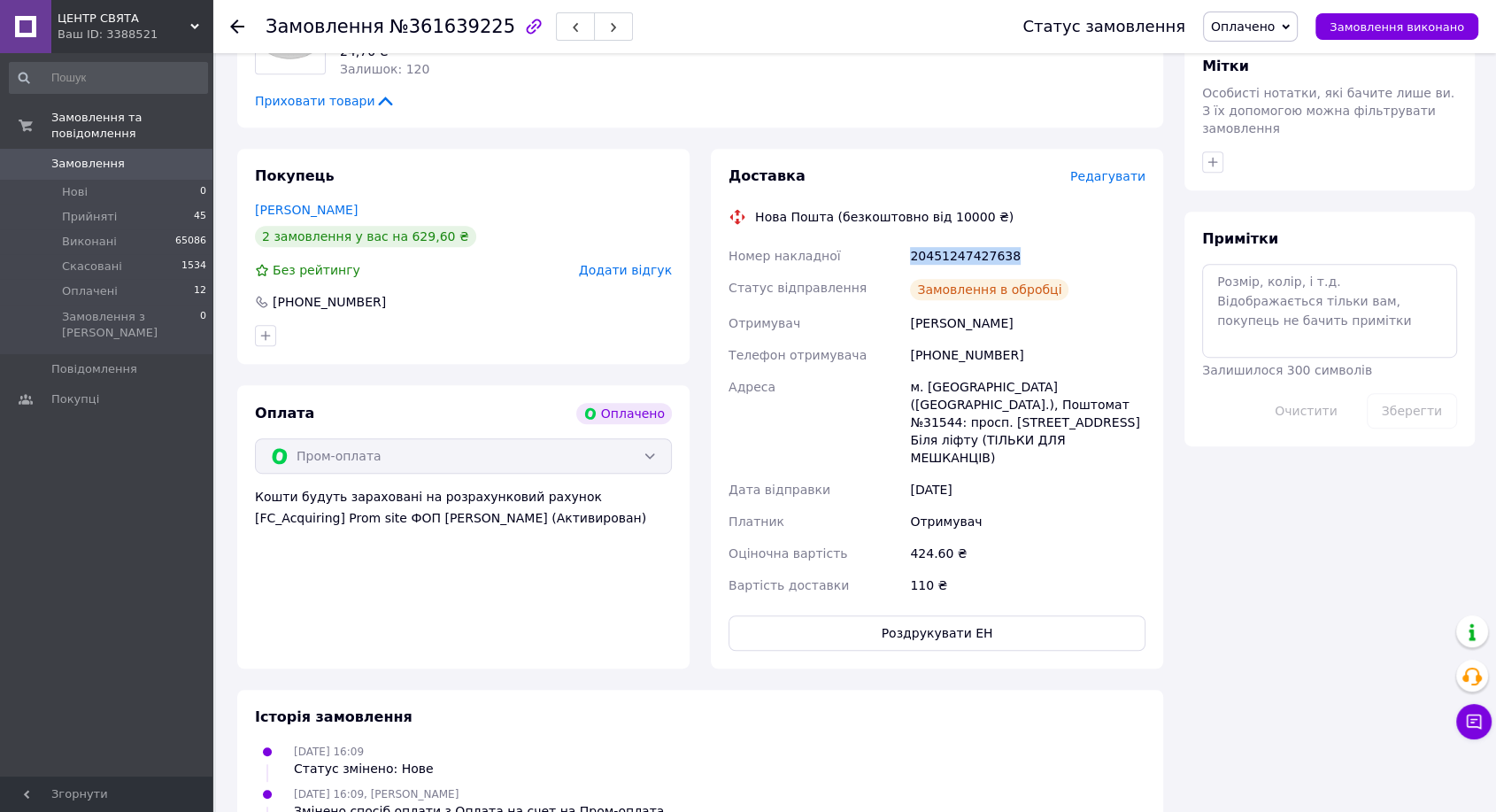
click at [954, 255] on div "20451247427638" at bounding box center [1028, 256] width 243 height 32
copy div "20451247427638"
click at [1419, 36] on button "Замовлення виконано" at bounding box center [1397, 26] width 163 height 26
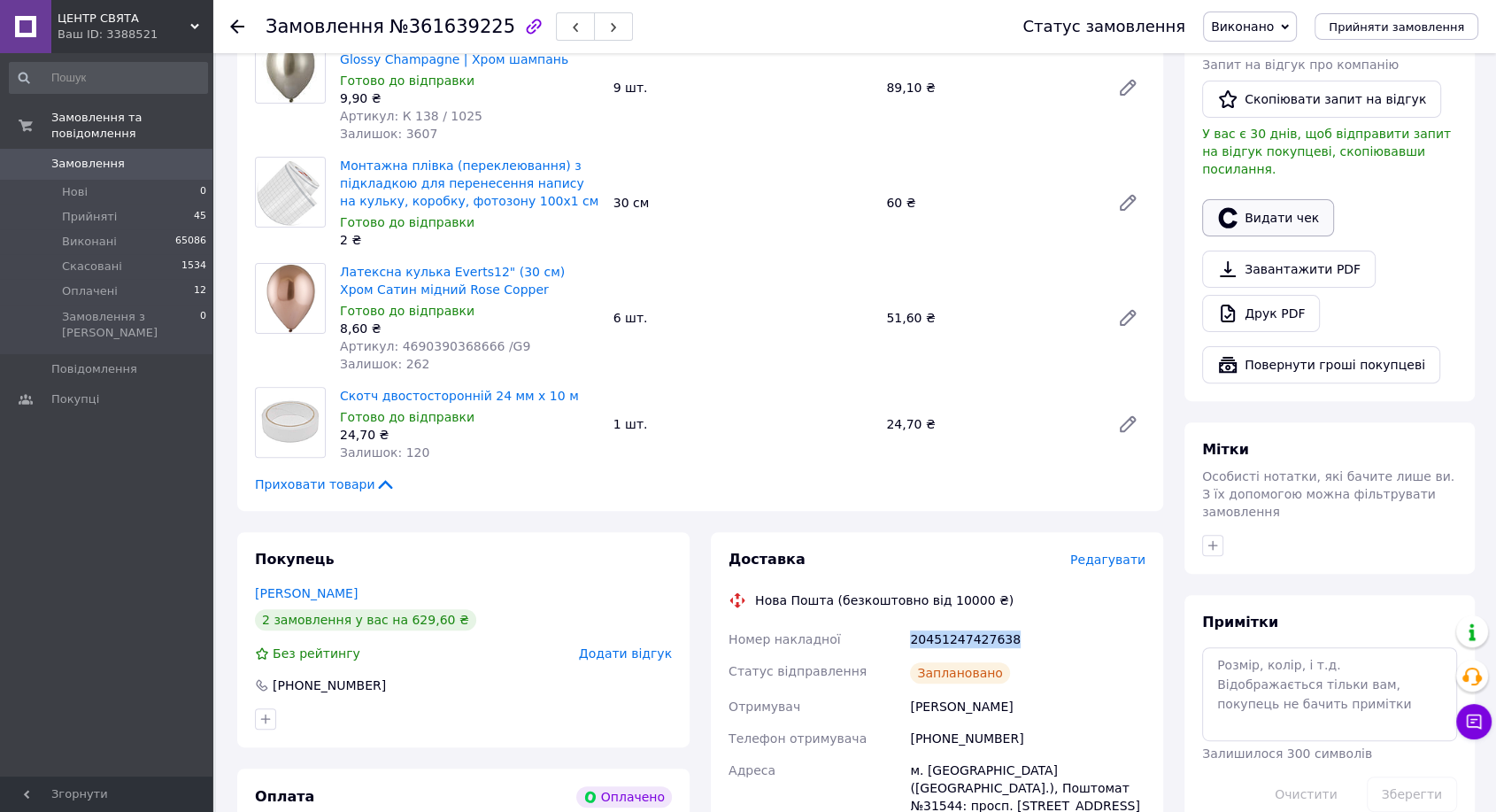
scroll to position [268, 0]
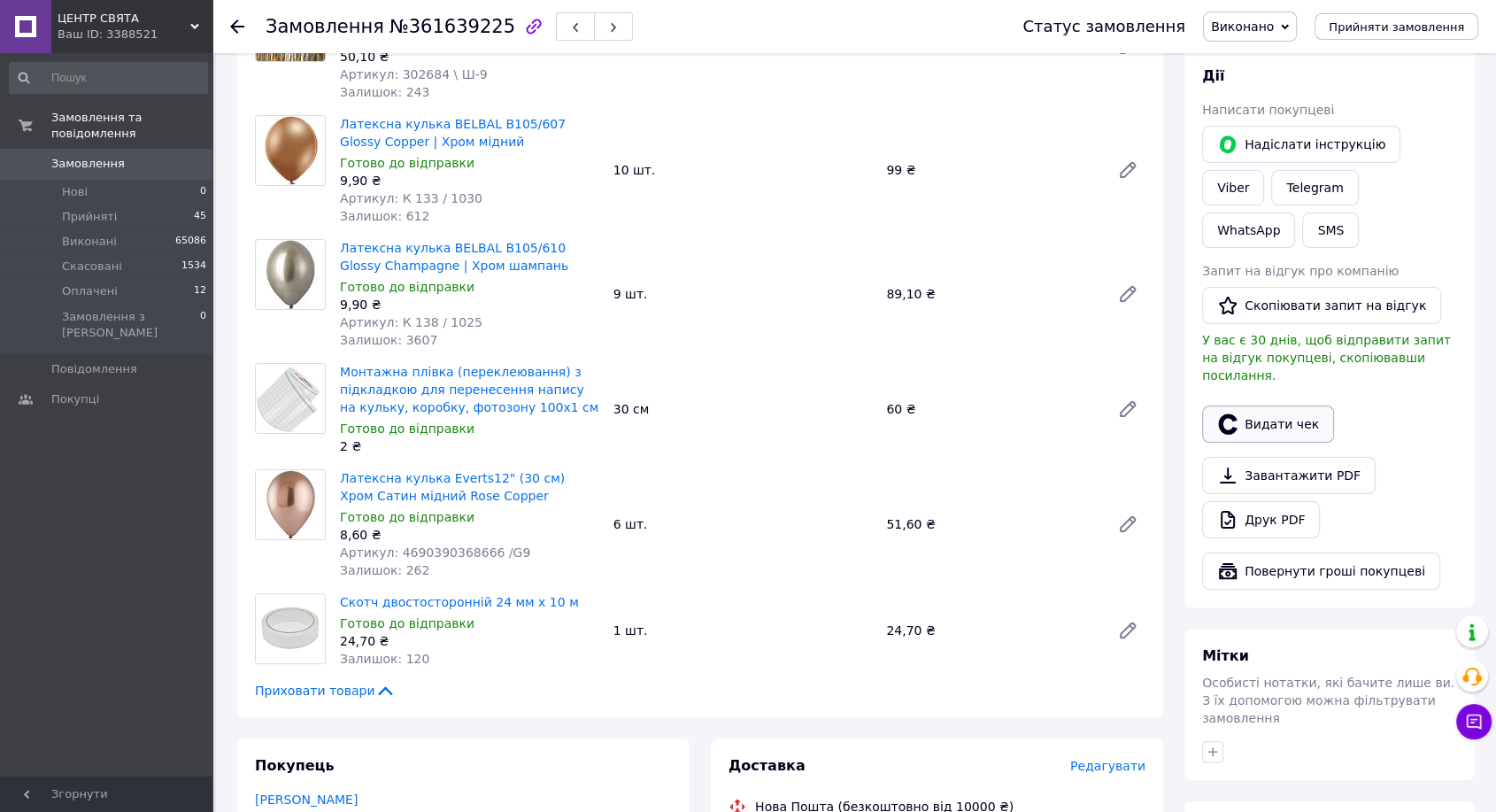
click at [1275, 406] on button "Видати чек" at bounding box center [1267, 424] width 132 height 37
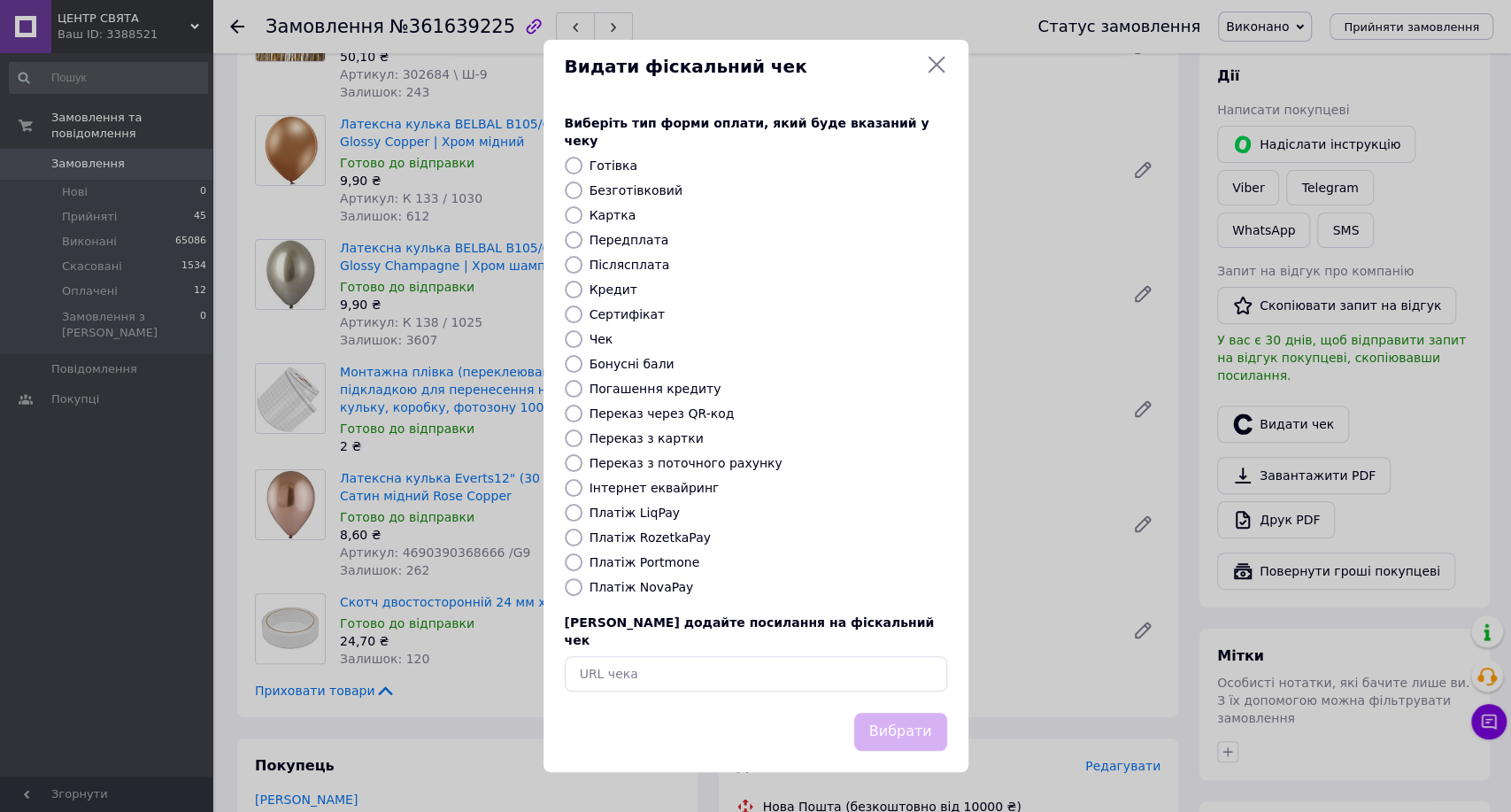
click at [670, 494] on label "Інтернет еквайринг" at bounding box center [654, 487] width 130 height 14
click at [582, 494] on input "Інтернет еквайринг" at bounding box center [573, 487] width 18 height 18
radio input "true"
click at [886, 713] on button "Вибрати" at bounding box center [900, 732] width 93 height 38
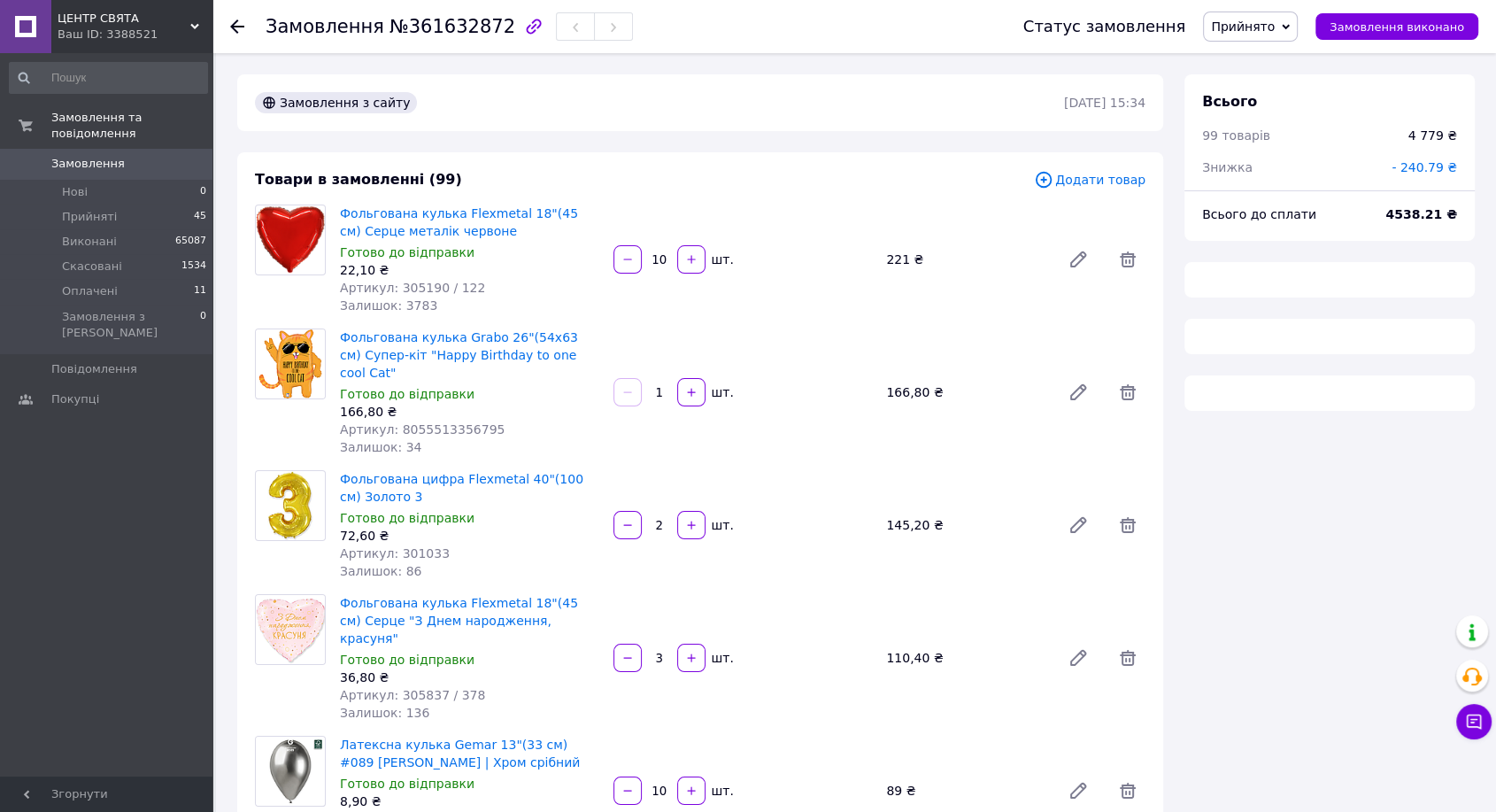
click at [446, 28] on span "№361632872" at bounding box center [452, 26] width 126 height 21
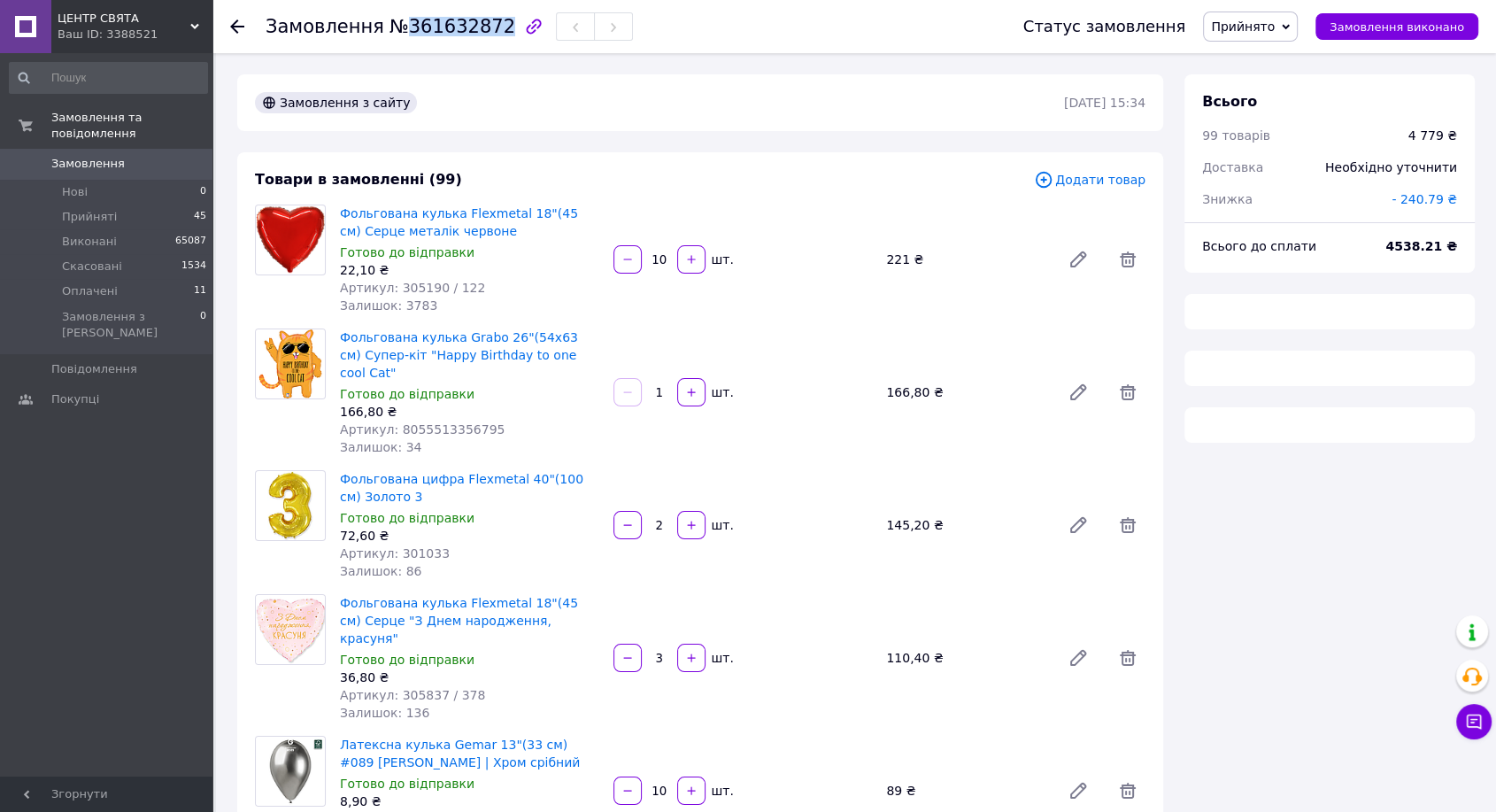
copy span "361632872"
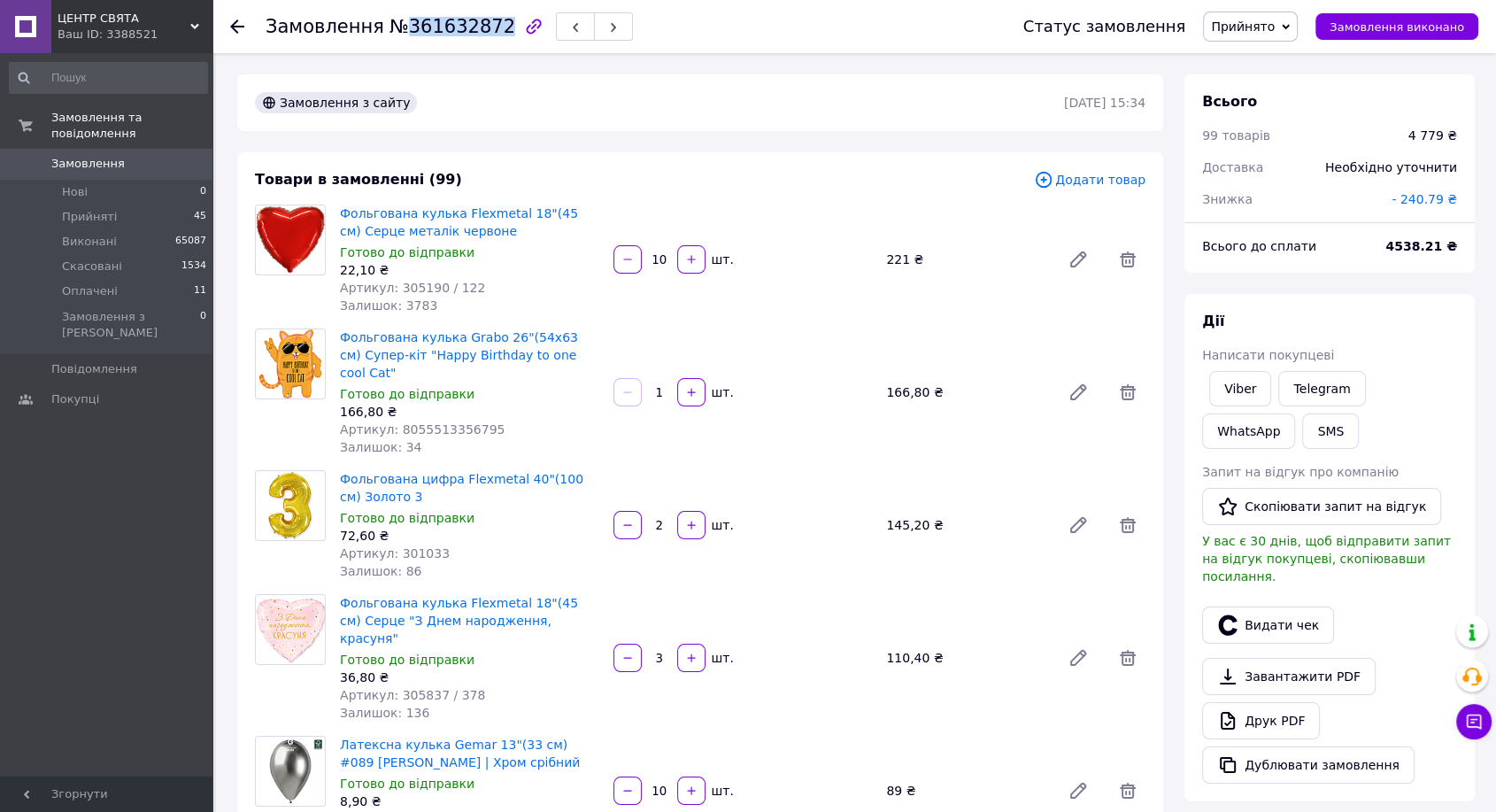
drag, startPoint x: 1230, startPoint y: 388, endPoint x: 884, endPoint y: 748, distance: 499.3
click at [1230, 389] on link "Viber" at bounding box center [1240, 389] width 62 height 36
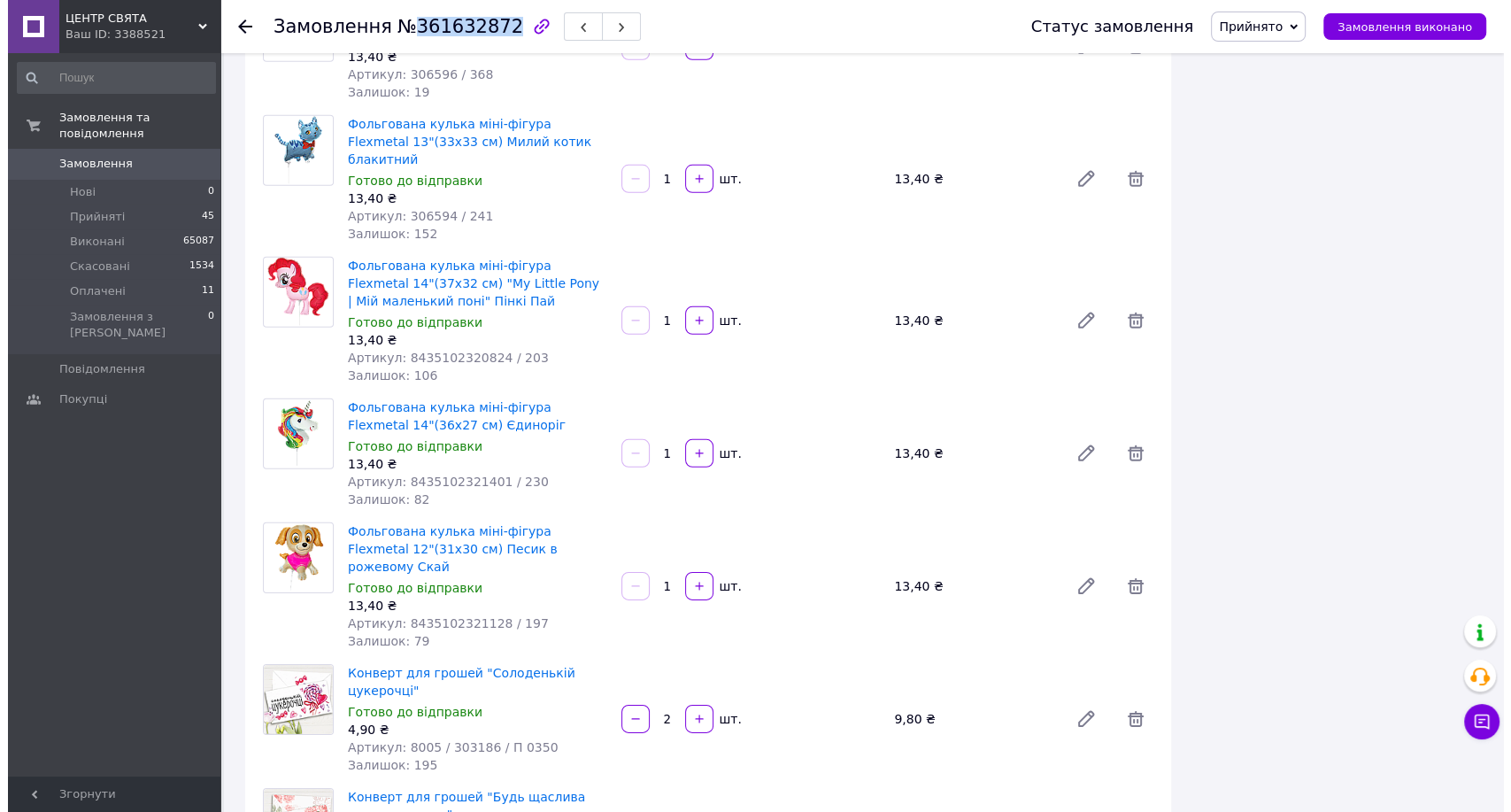
scroll to position [12195, 0]
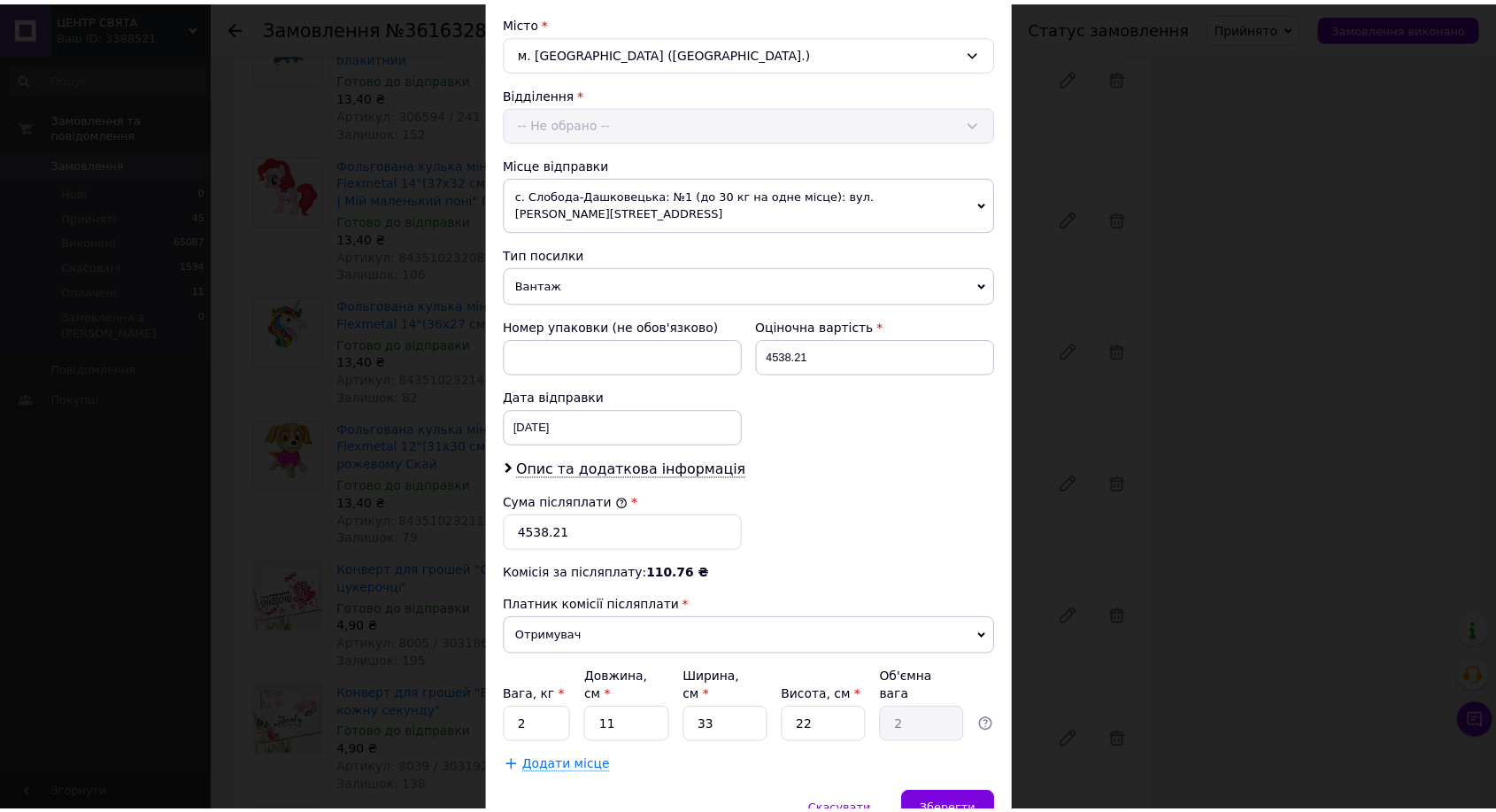
scroll to position [535, 0]
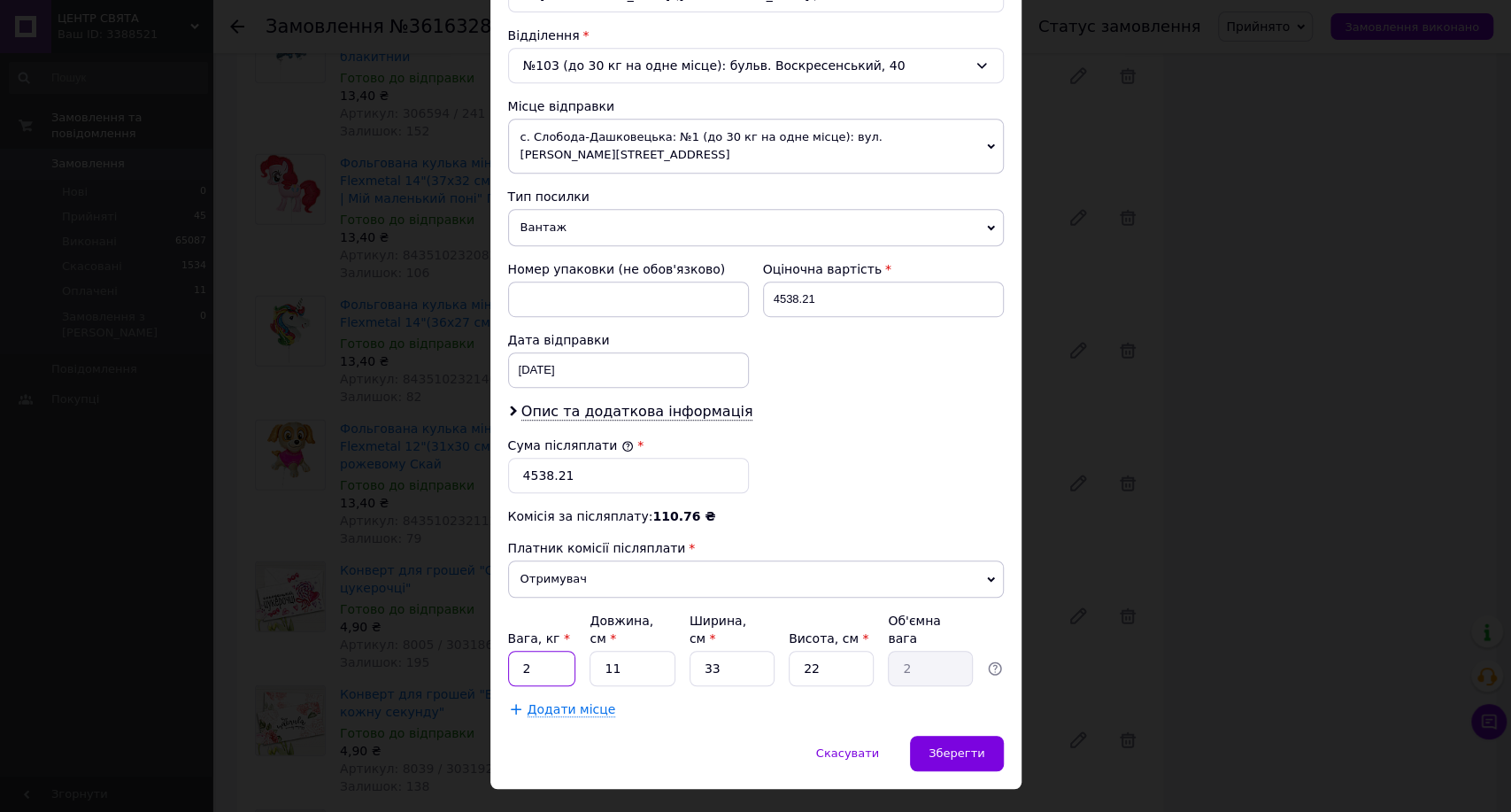
click at [549, 650] on input "2" at bounding box center [542, 668] width 68 height 36
type input "1"
type input "4"
type input "0.73"
type input "40"
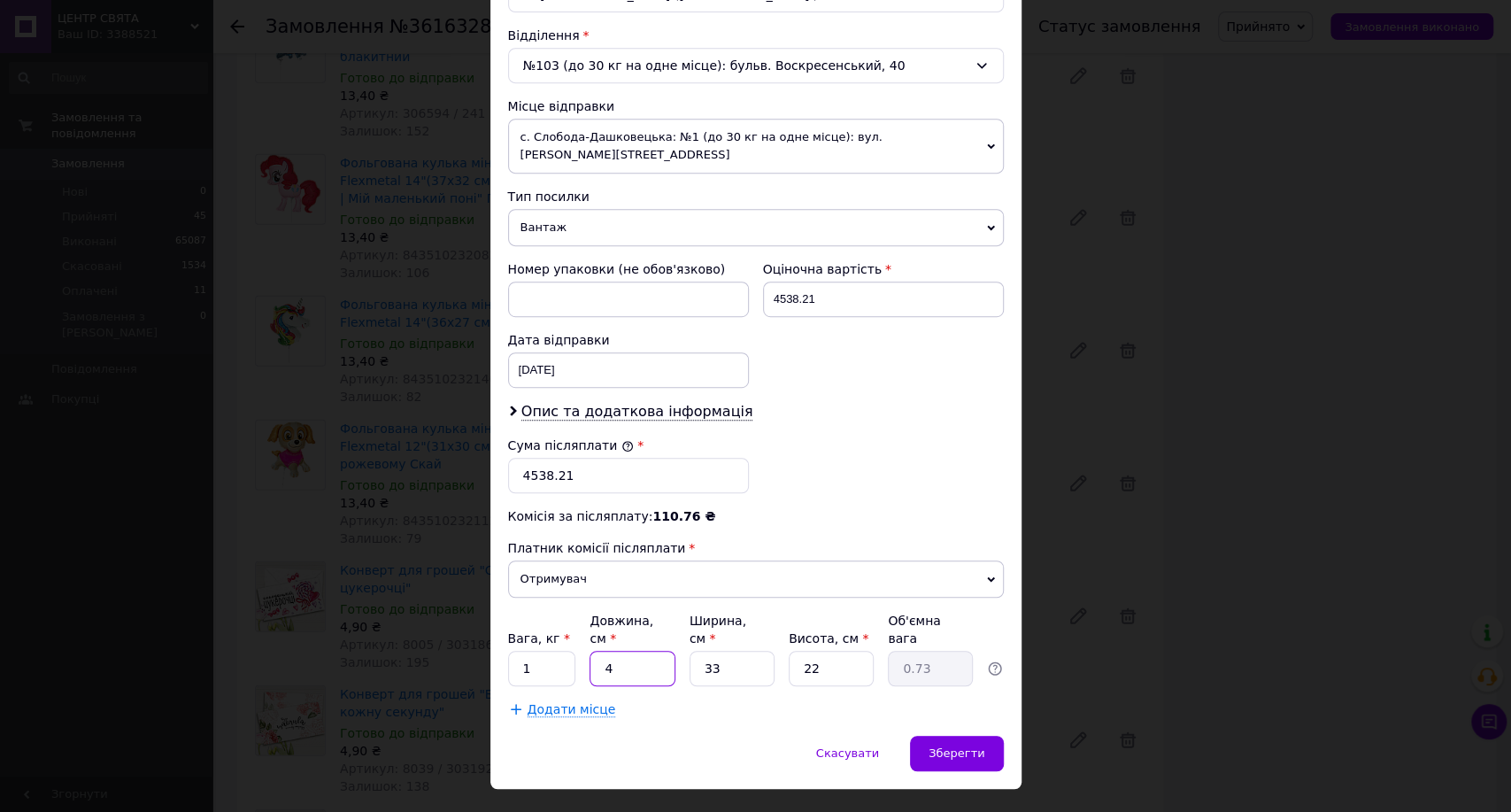
type input "7.26"
type input "40"
type input "4"
type input "0.88"
type input "40"
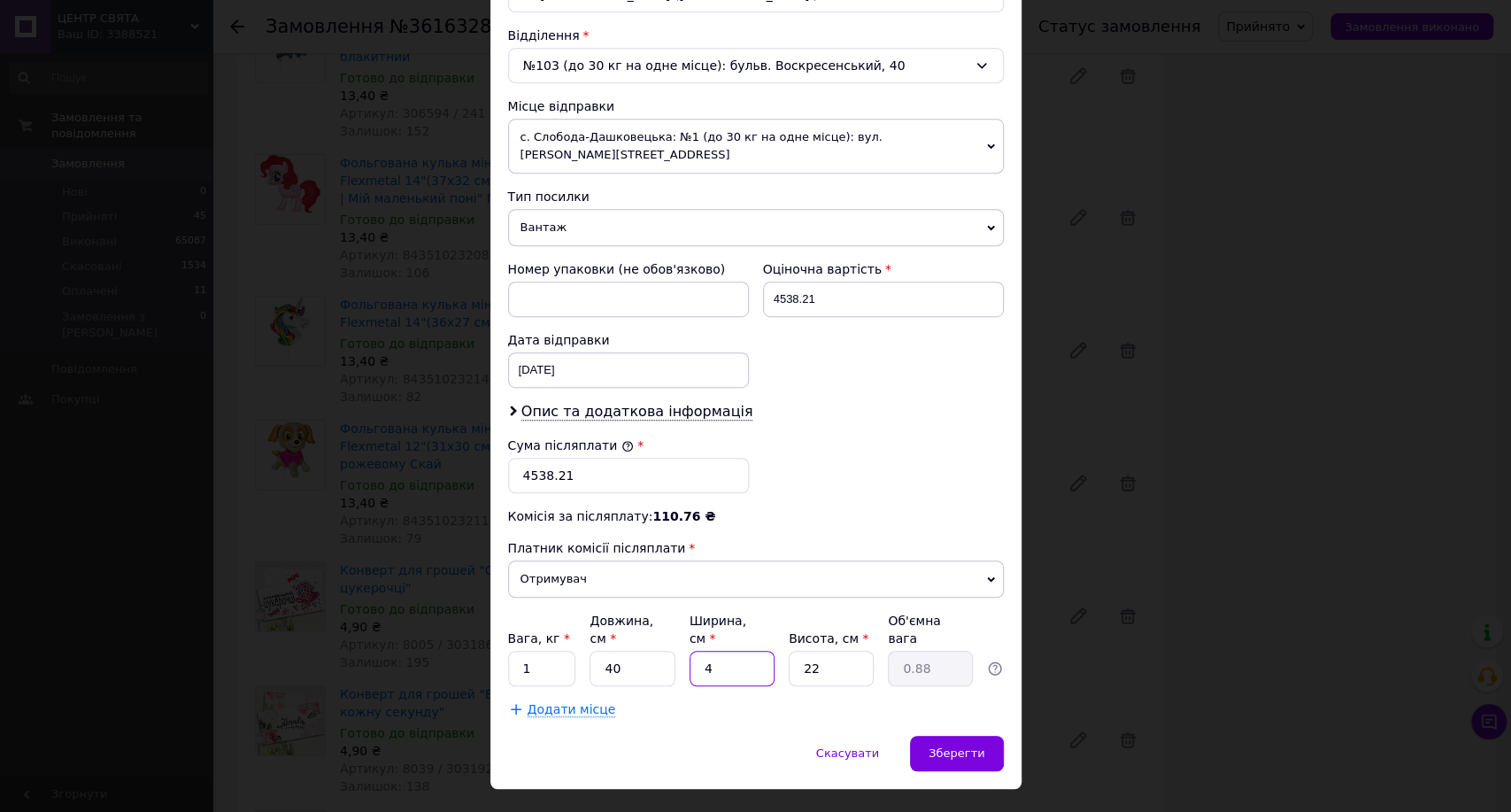
type input "8.8"
type input "40"
type input "2"
type input "0.8"
type input "20"
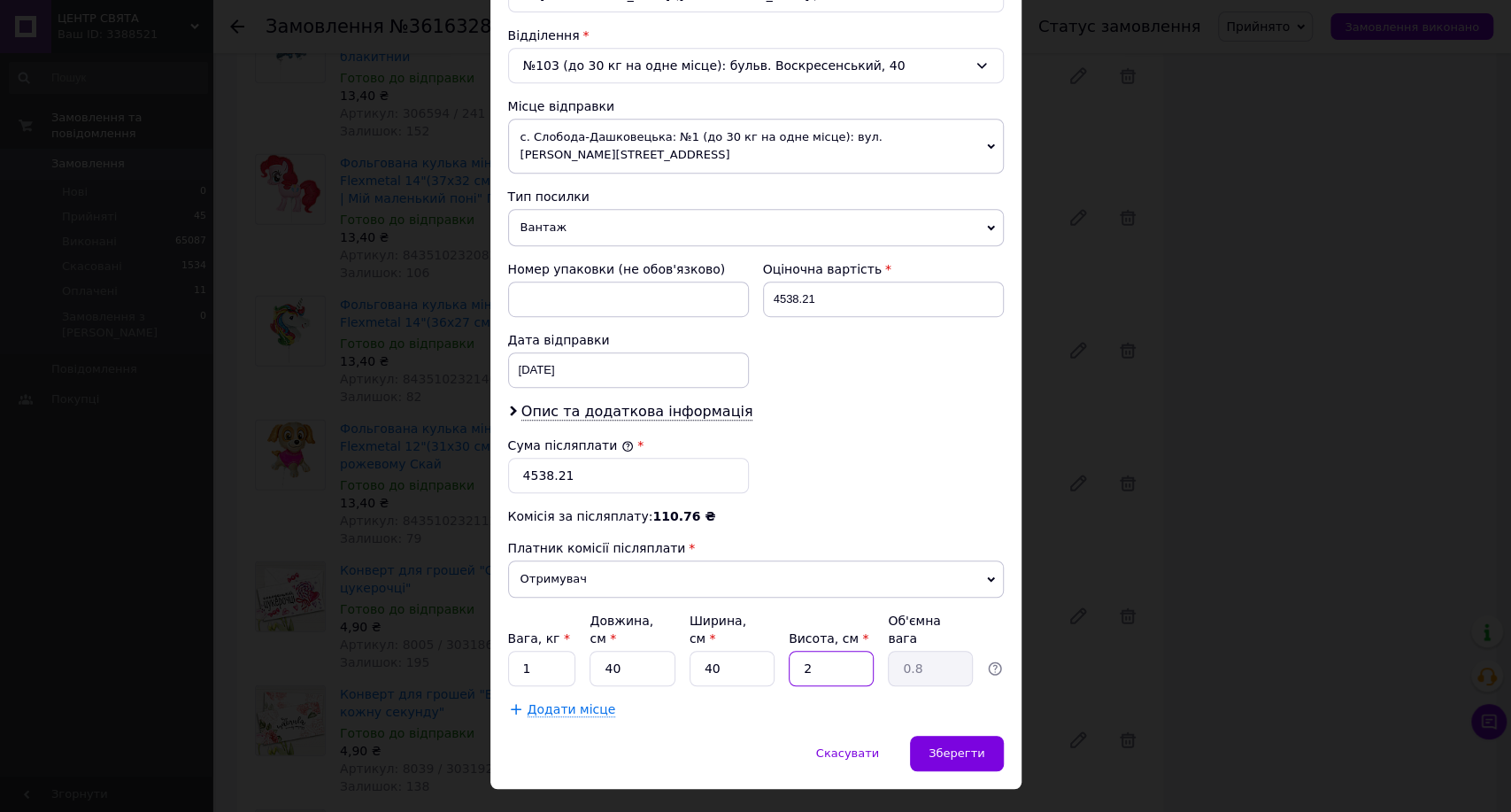
type input "8"
type input "20"
click at [954, 735] on div "Зберегти" at bounding box center [956, 753] width 93 height 36
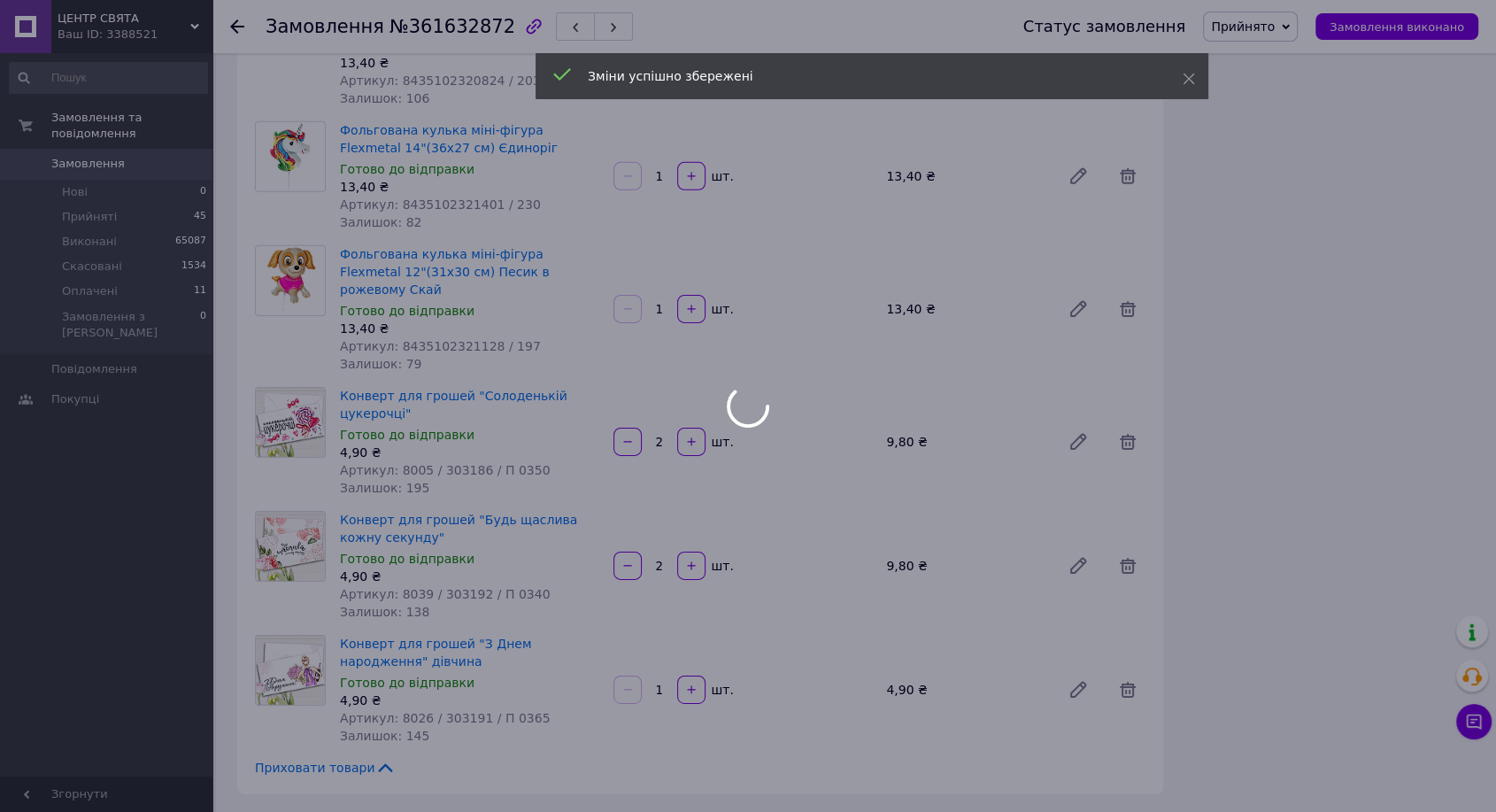
scroll to position [12490, 0]
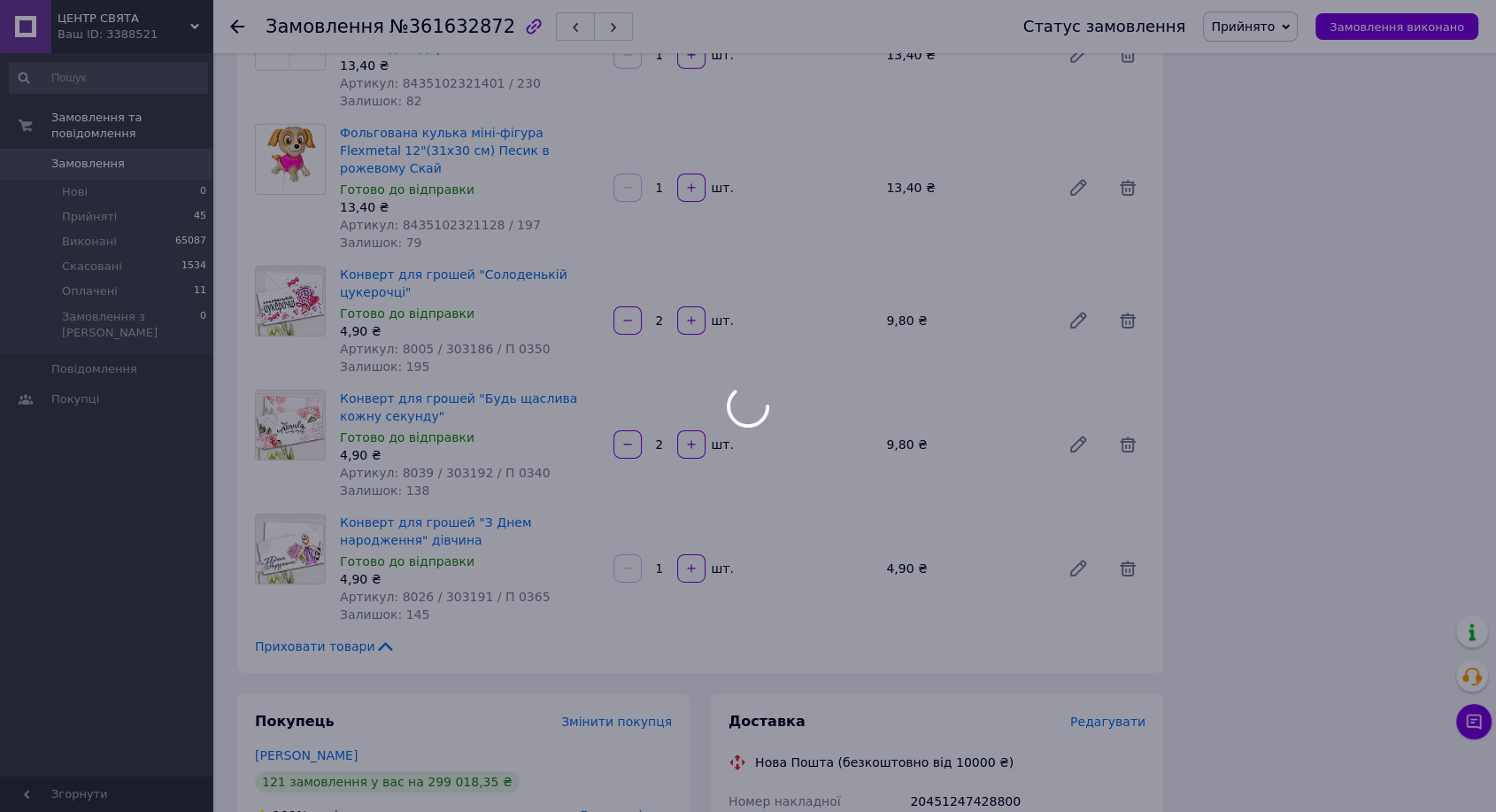
click at [963, 194] on div at bounding box center [748, 406] width 1496 height 812
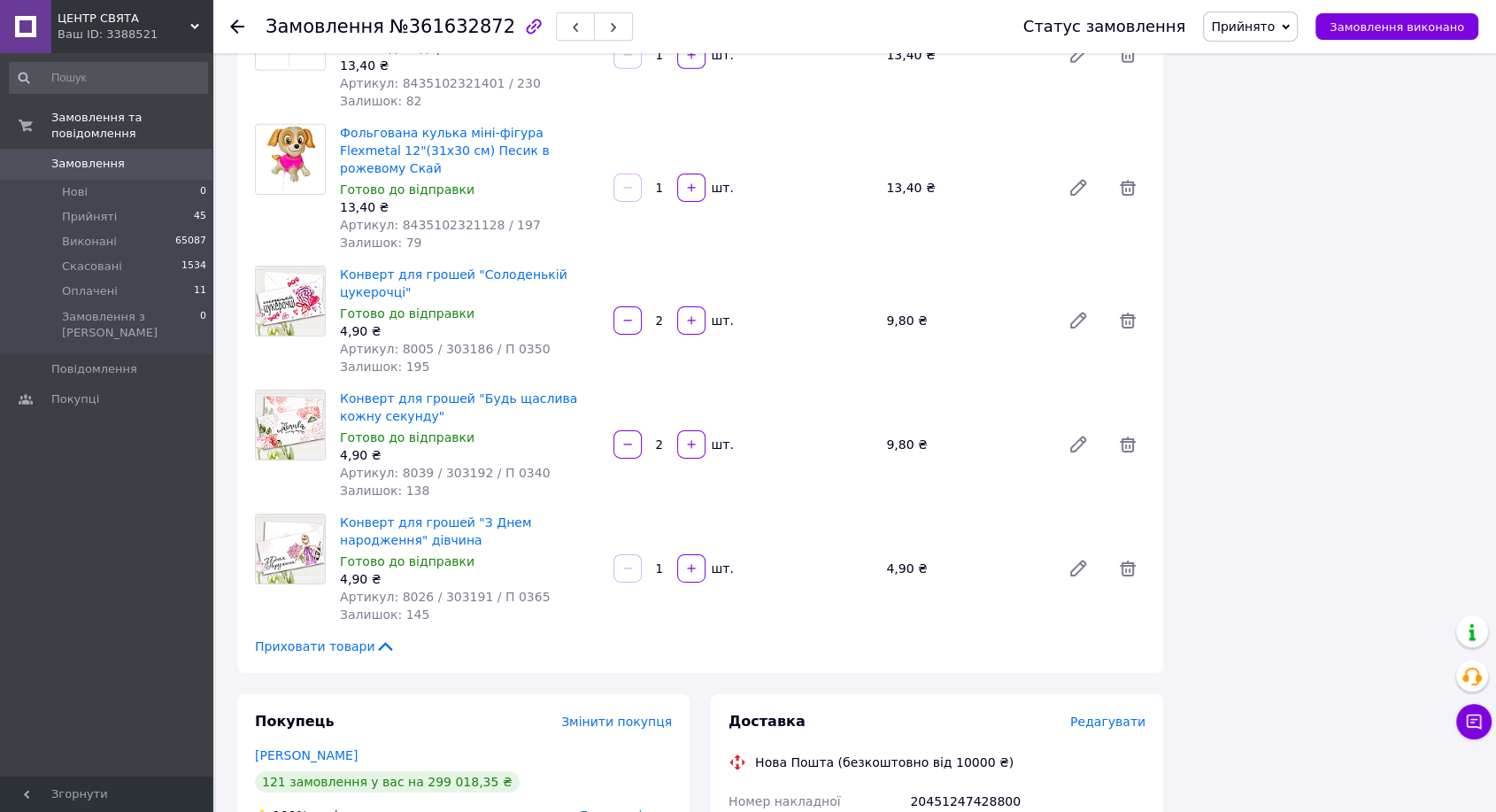
click at [963, 785] on div "20451247428800" at bounding box center [1028, 801] width 243 height 32
copy div "20451247428800"
click at [1389, 25] on span "Замовлення виконано" at bounding box center [1397, 27] width 135 height 13
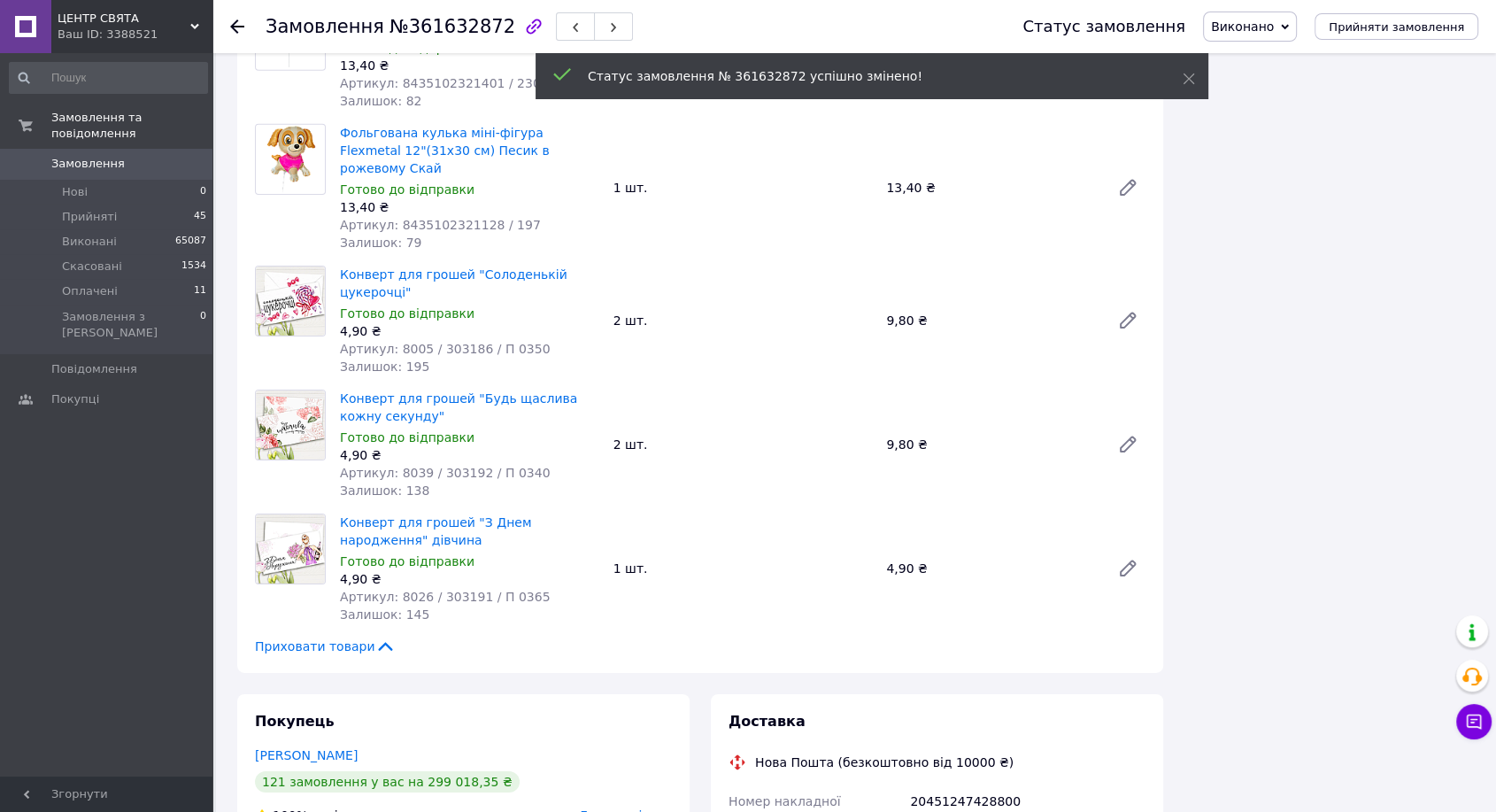
click at [438, 30] on span "№361632872" at bounding box center [452, 26] width 126 height 21
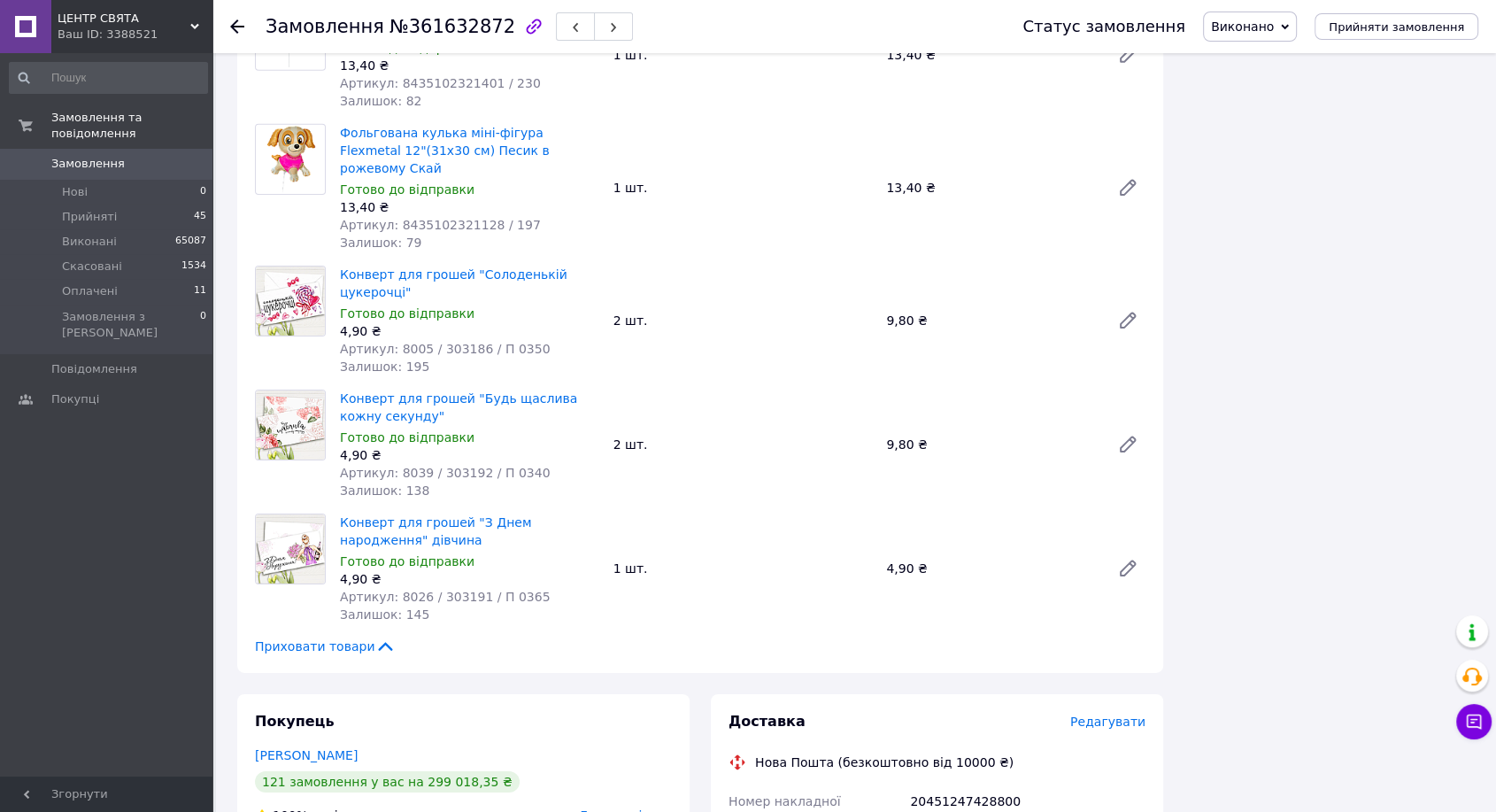
drag, startPoint x: 438, startPoint y: 30, endPoint x: 961, endPoint y: 321, distance: 598.5
click at [962, 785] on div "20451247428800" at bounding box center [1028, 801] width 243 height 32
copy div "20451247428800"
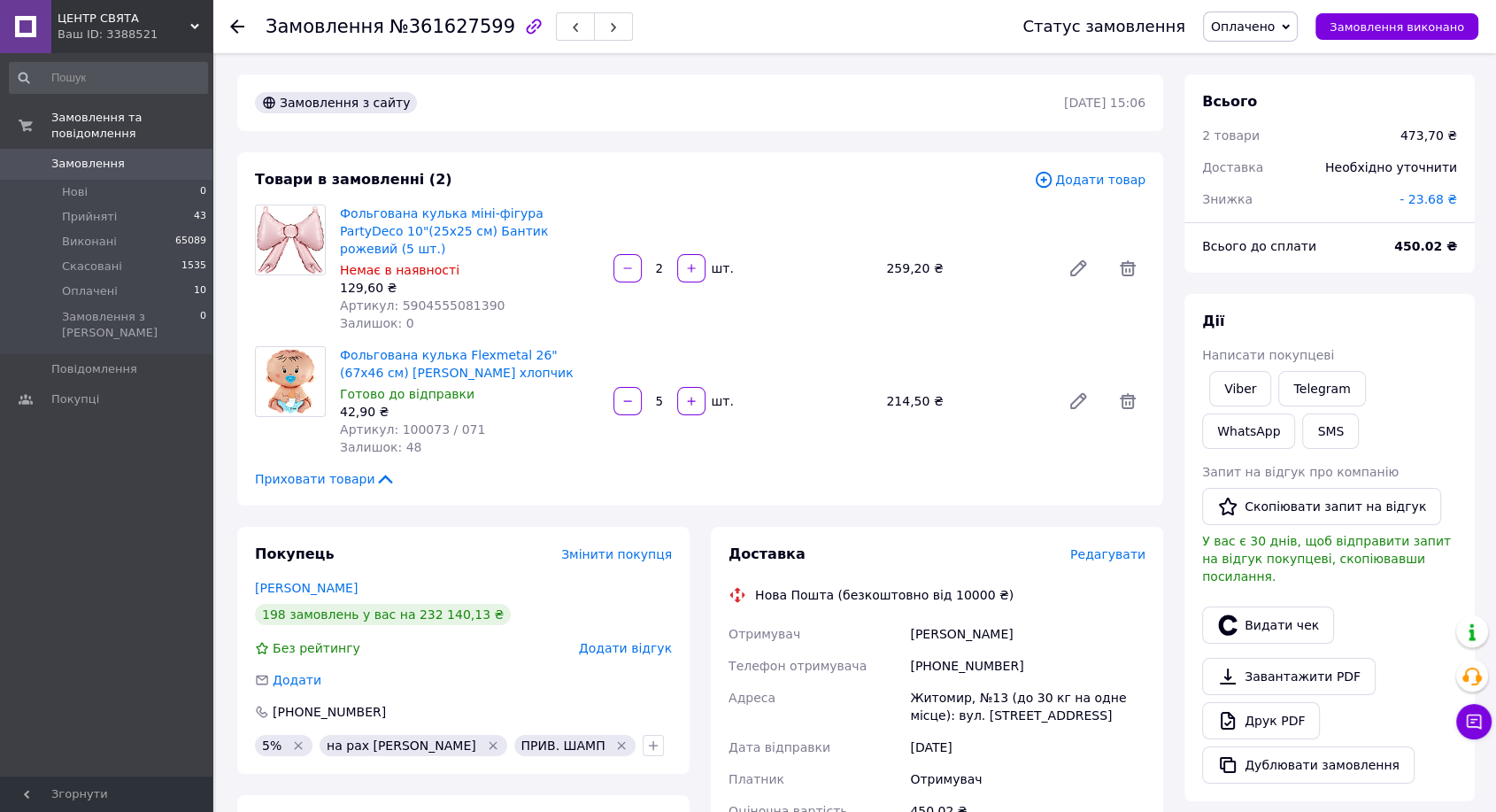
click at [415, 16] on span "№361627599" at bounding box center [452, 26] width 126 height 21
click at [416, 16] on span "№361627599" at bounding box center [452, 26] width 126 height 21
copy span "361627599"
click at [1372, 21] on span "Замовлення виконано" at bounding box center [1397, 27] width 135 height 13
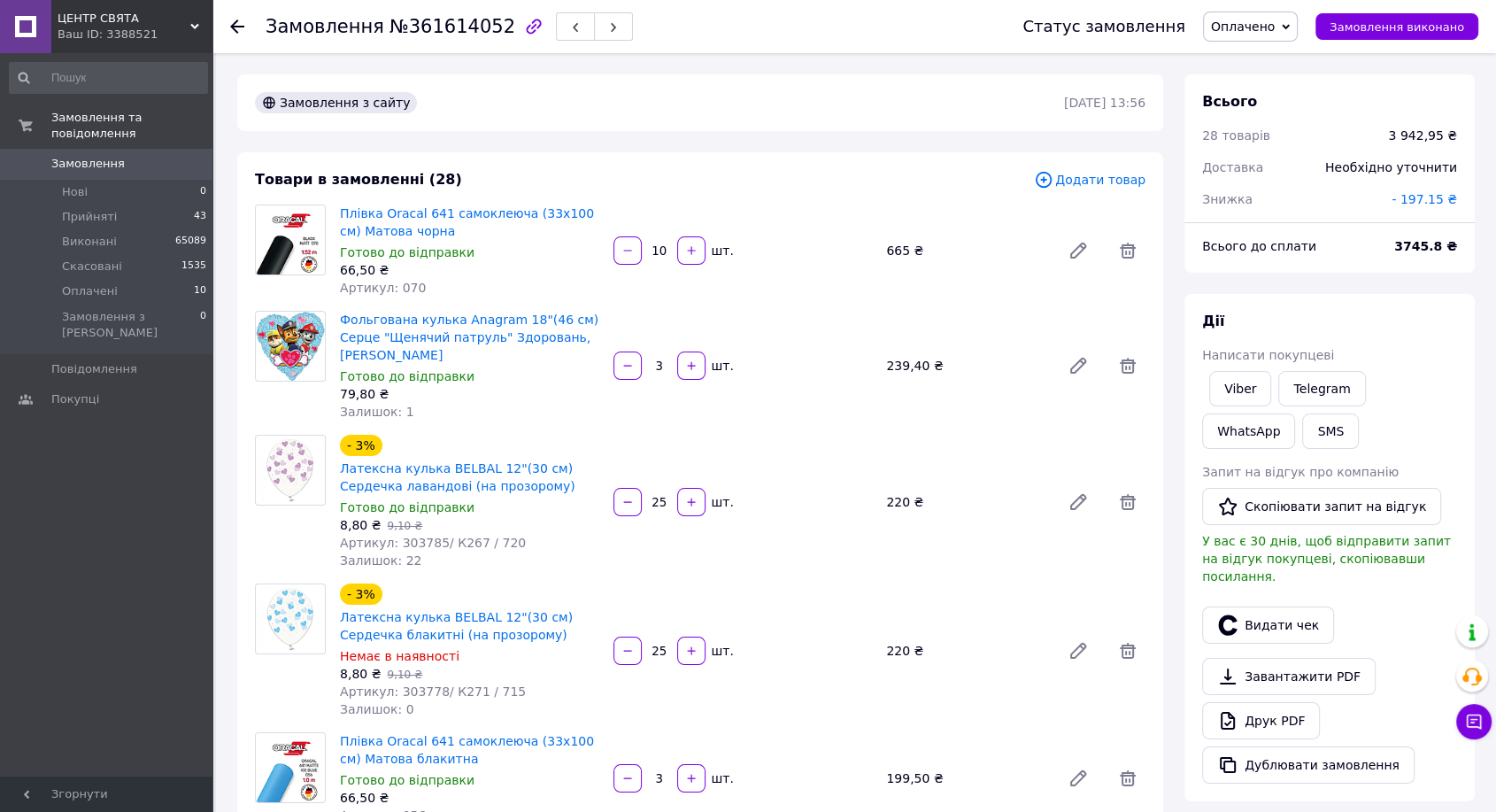
drag, startPoint x: 1234, startPoint y: 398, endPoint x: 1232, endPoint y: 407, distance: 9.2
click at [1234, 398] on link "Viber" at bounding box center [1240, 389] width 62 height 36
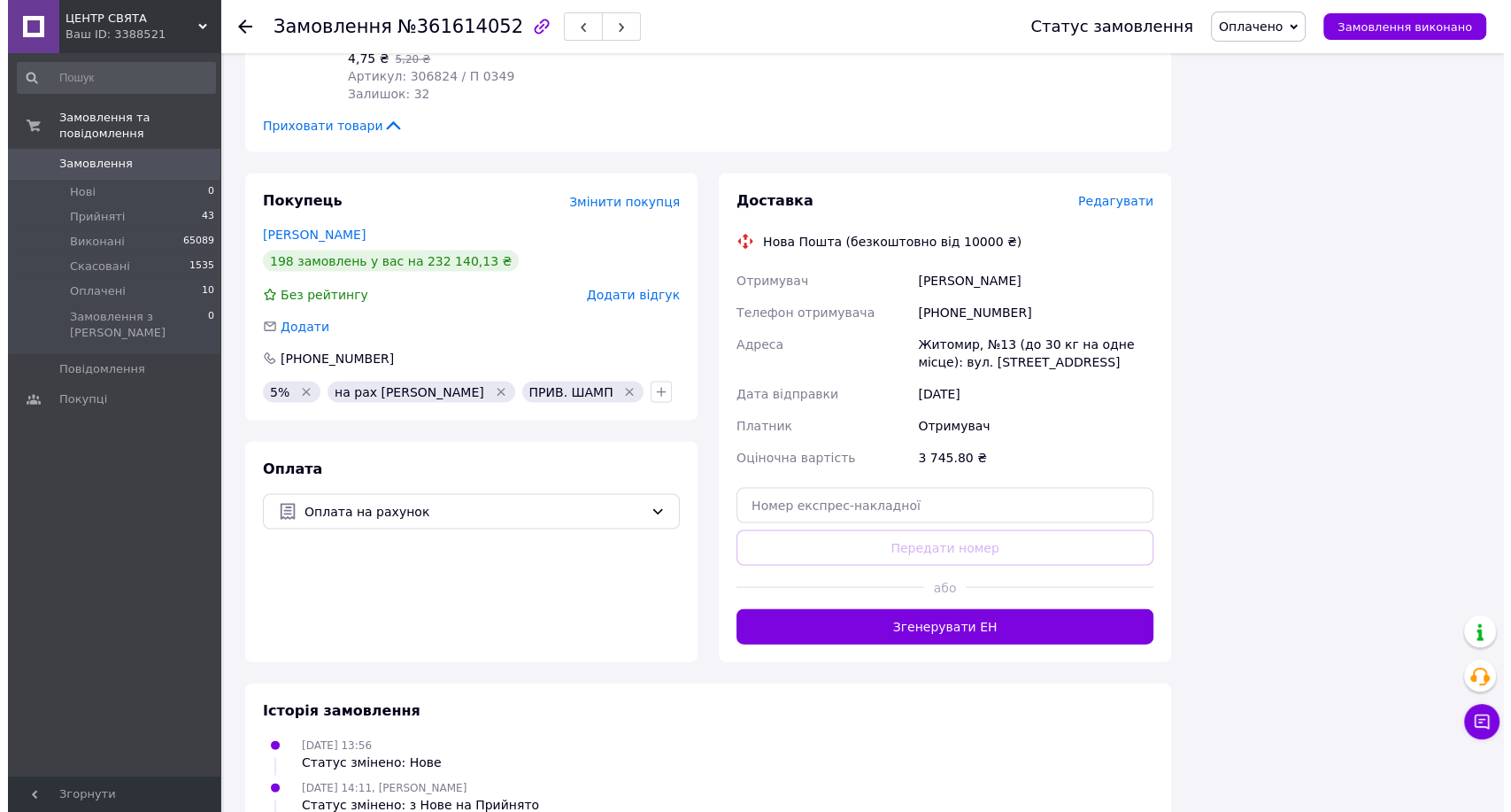
scroll to position [3441, 0]
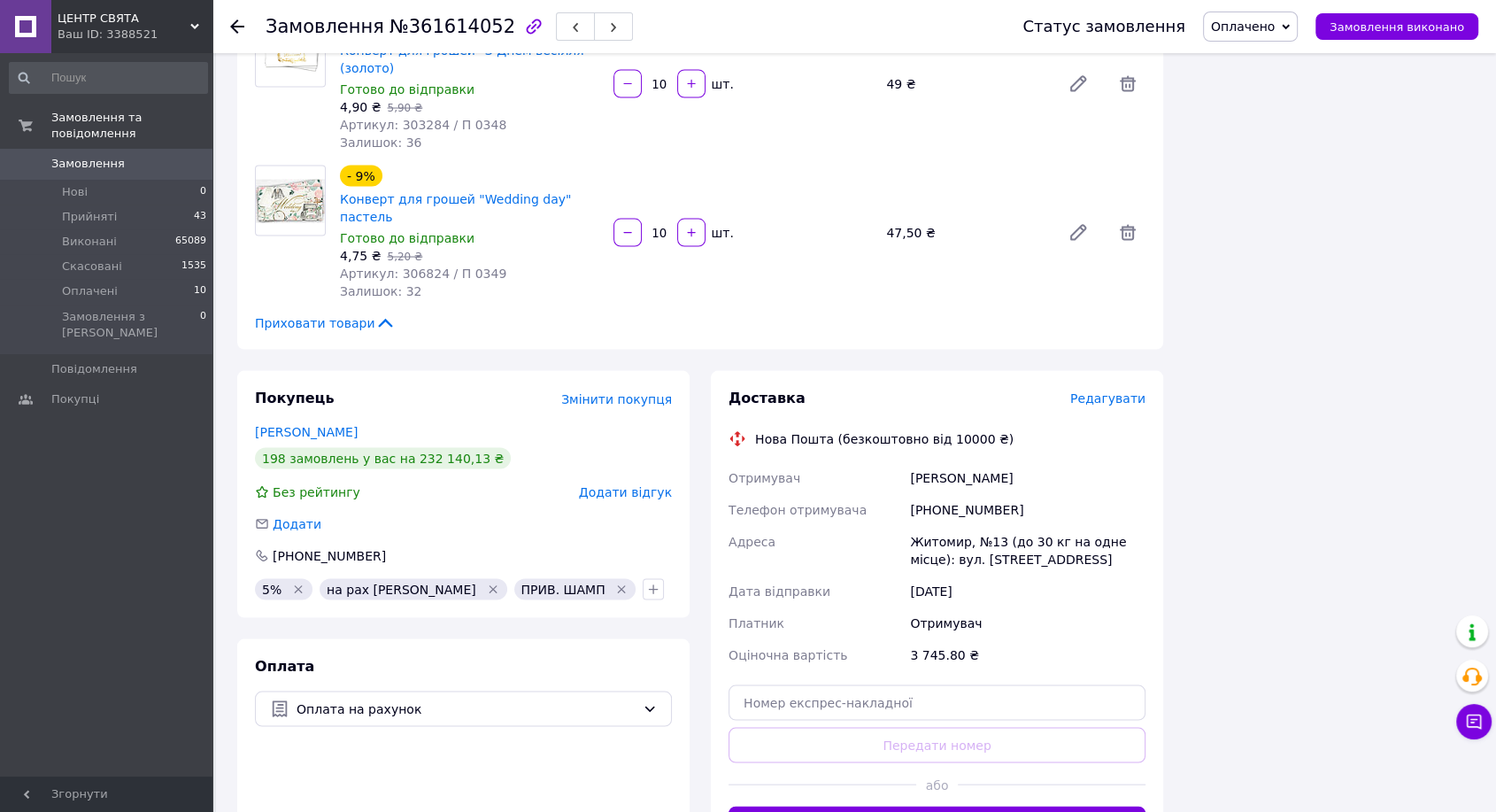
click at [1118, 392] on span "Редагувати" at bounding box center [1107, 398] width 76 height 14
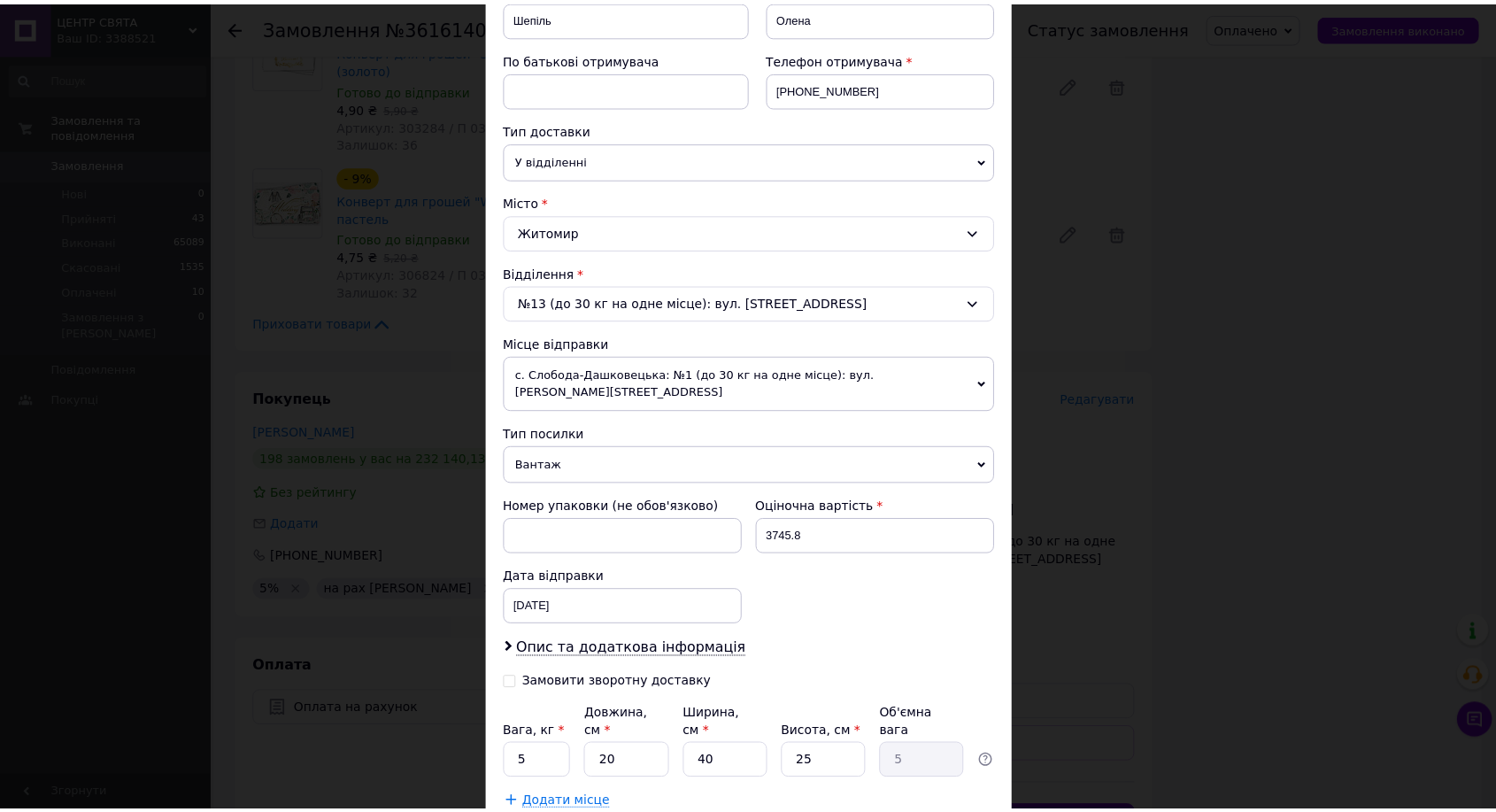
scroll to position [392, 0]
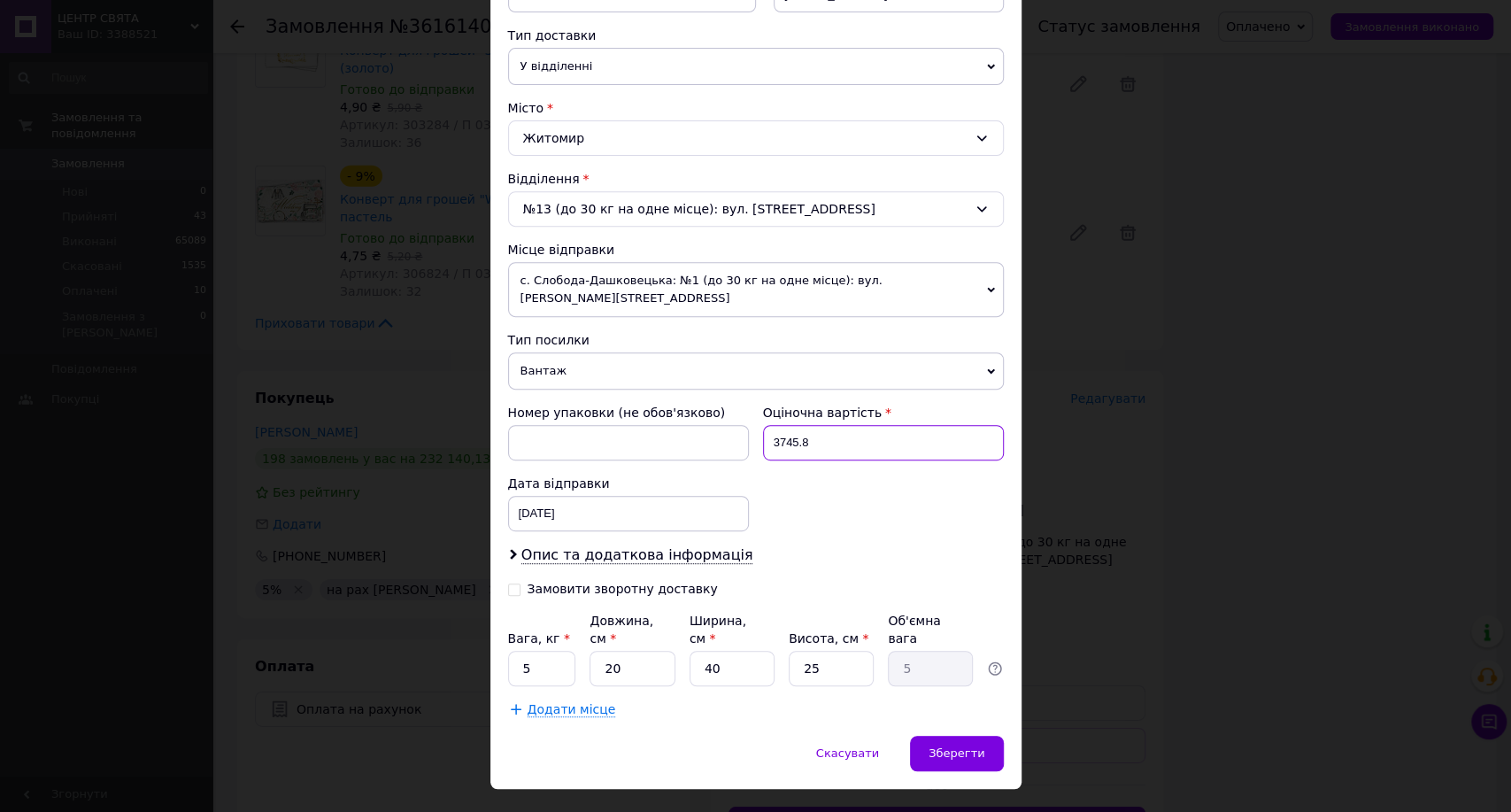
drag, startPoint x: 841, startPoint y: 431, endPoint x: 736, endPoint y: 434, distance: 105.0
click at [736, 434] on div "Номер упаковки (не обов'язково) Оціночна вартість 3745.8 Дата відправки [DATE] …" at bounding box center [756, 467] width 510 height 142
type input "200"
click at [531, 650] on input "5" at bounding box center [542, 668] width 68 height 36
type input "1"
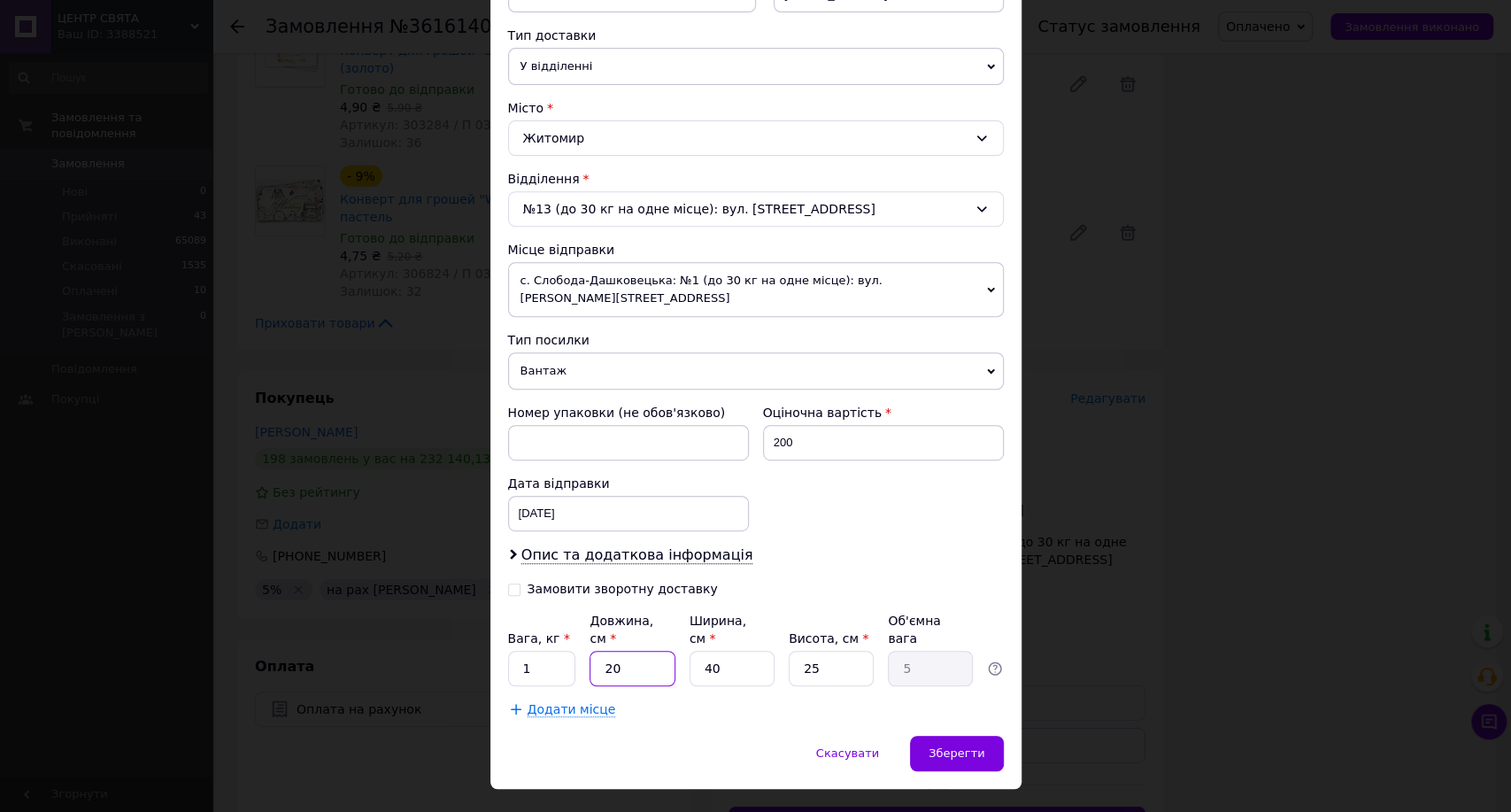
type input "7"
type input "1.75"
type input "70"
type input "17.5"
type input "70"
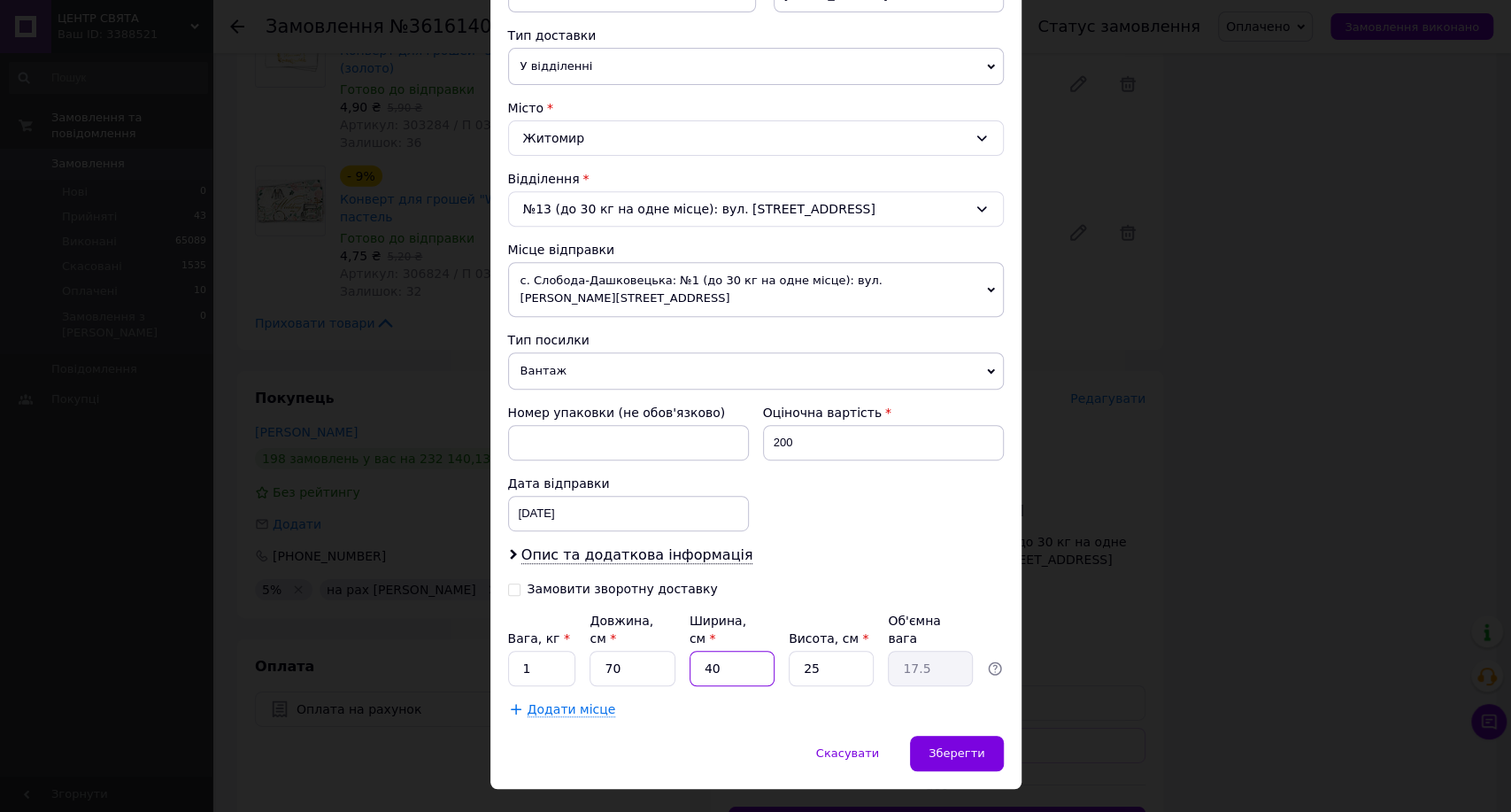
type input "4"
type input "1.75"
type input "40"
type input "17.5"
type input "1"
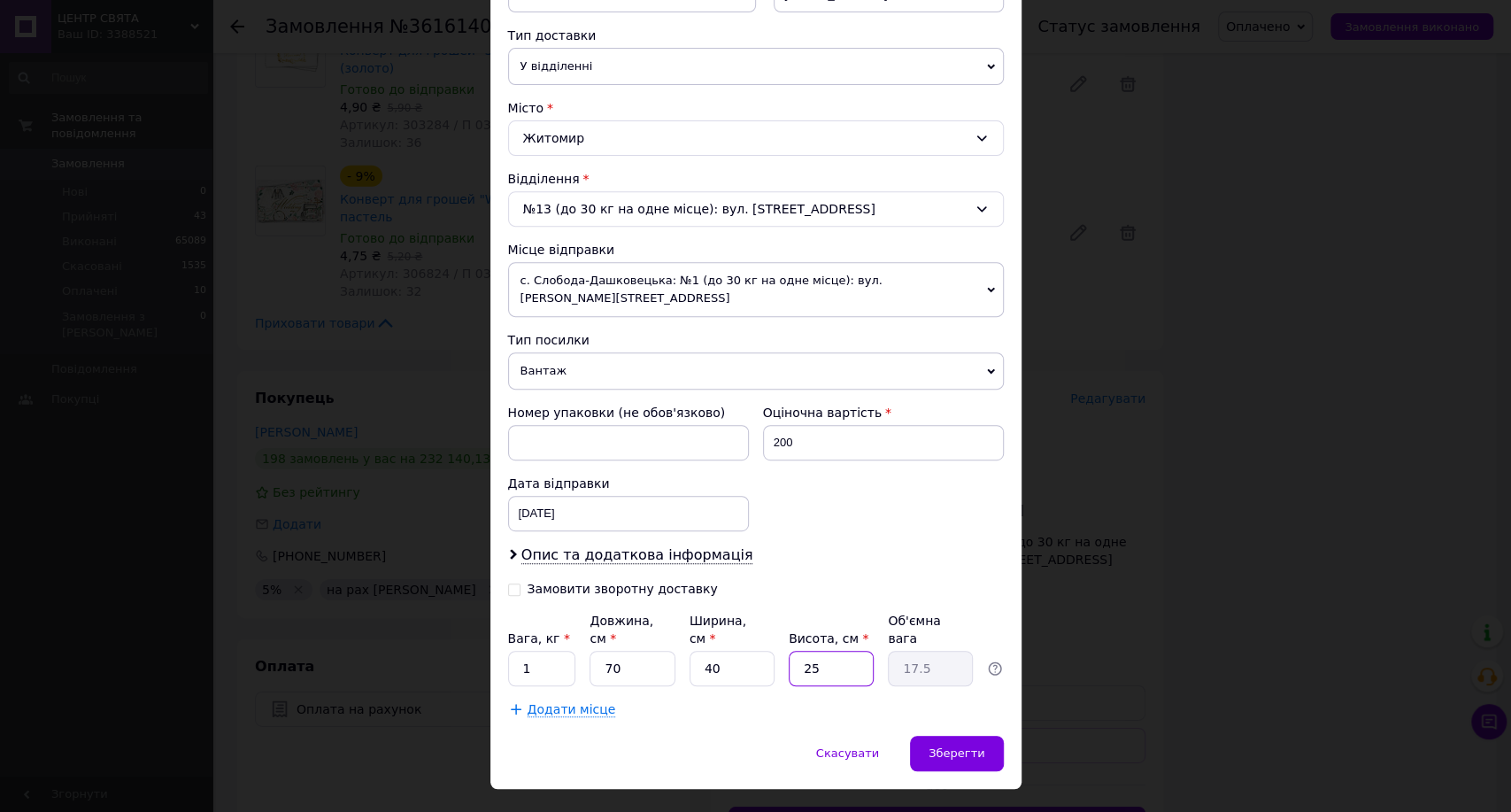
type input "0.7"
type input "13"
type input "9.1"
type input "13"
drag, startPoint x: 972, startPoint y: 731, endPoint x: 981, endPoint y: 722, distance: 12.7
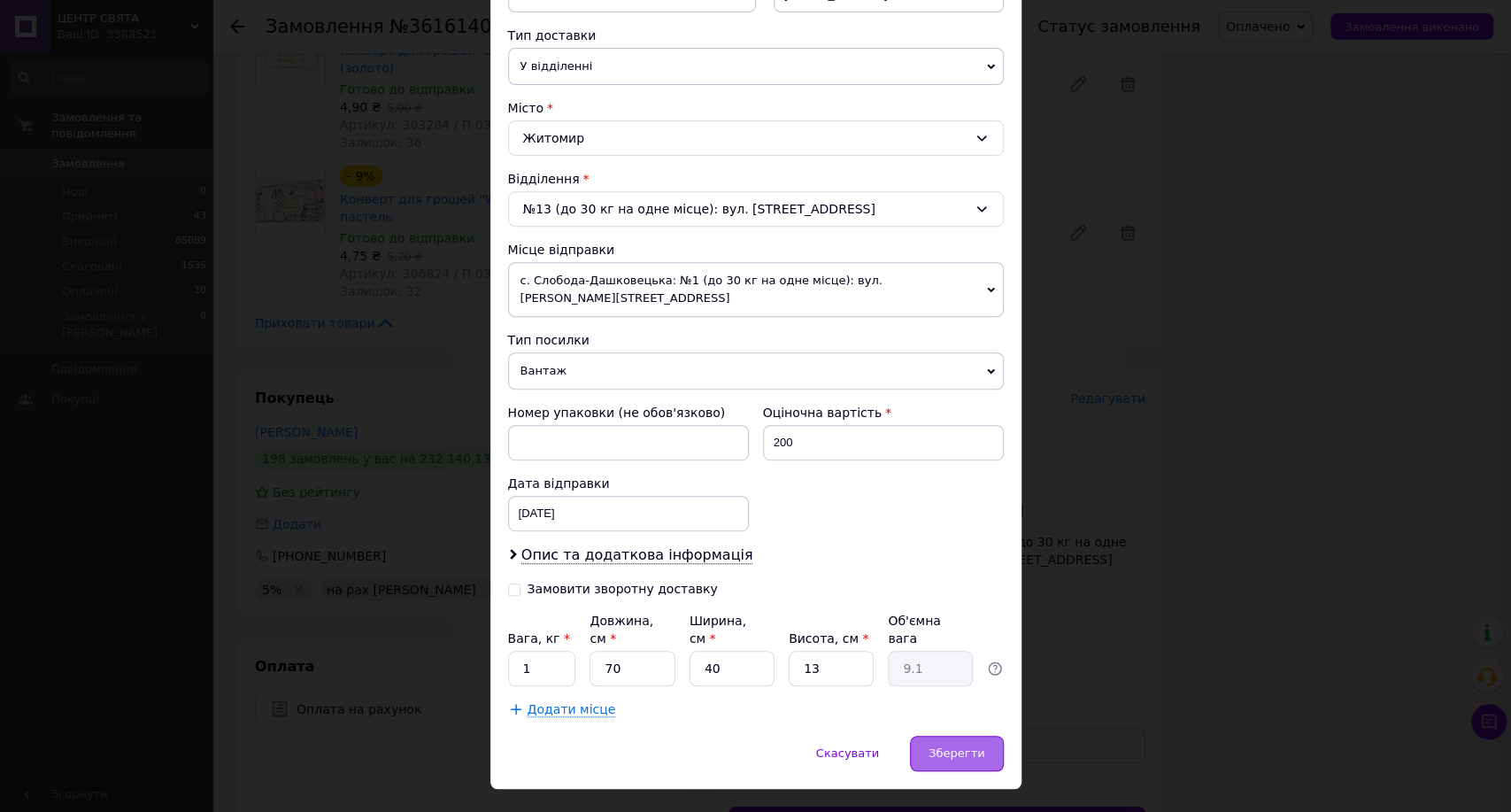
click at [976, 735] on div "Зберегти" at bounding box center [956, 753] width 93 height 36
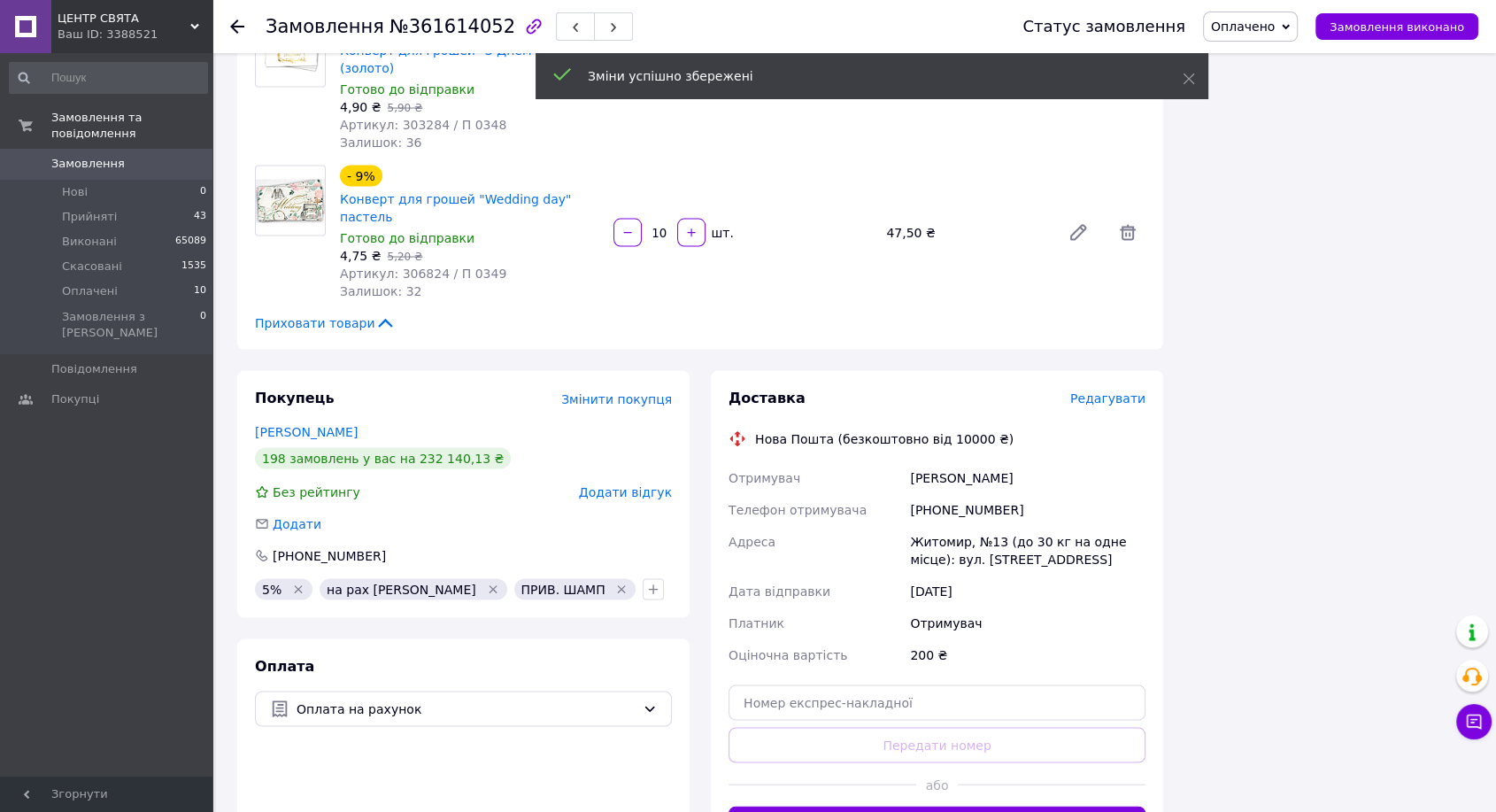
click at [896, 806] on button "Згенерувати ЕН" at bounding box center [937, 824] width 417 height 36
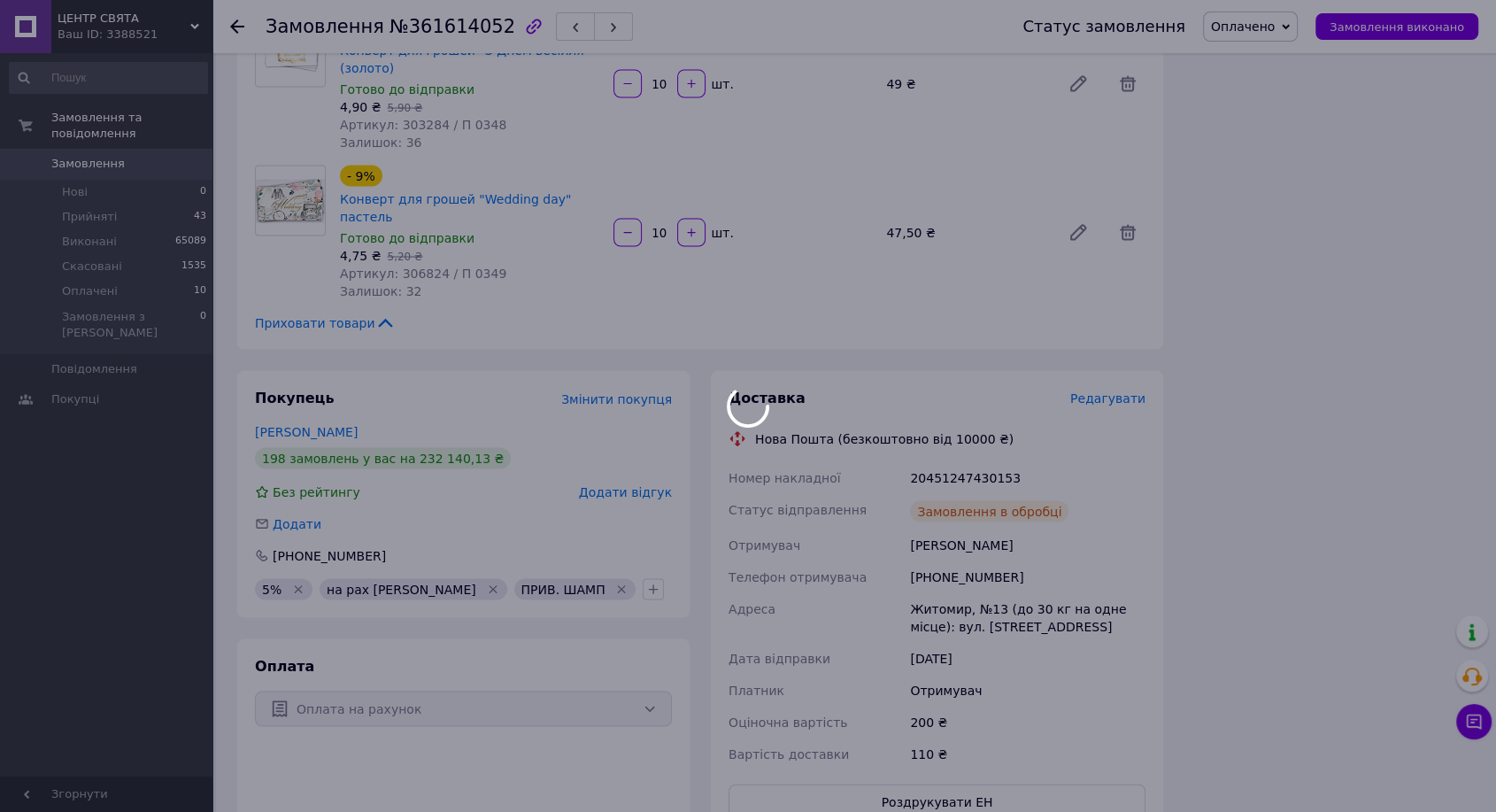
click at [947, 371] on div at bounding box center [748, 406] width 1496 height 812
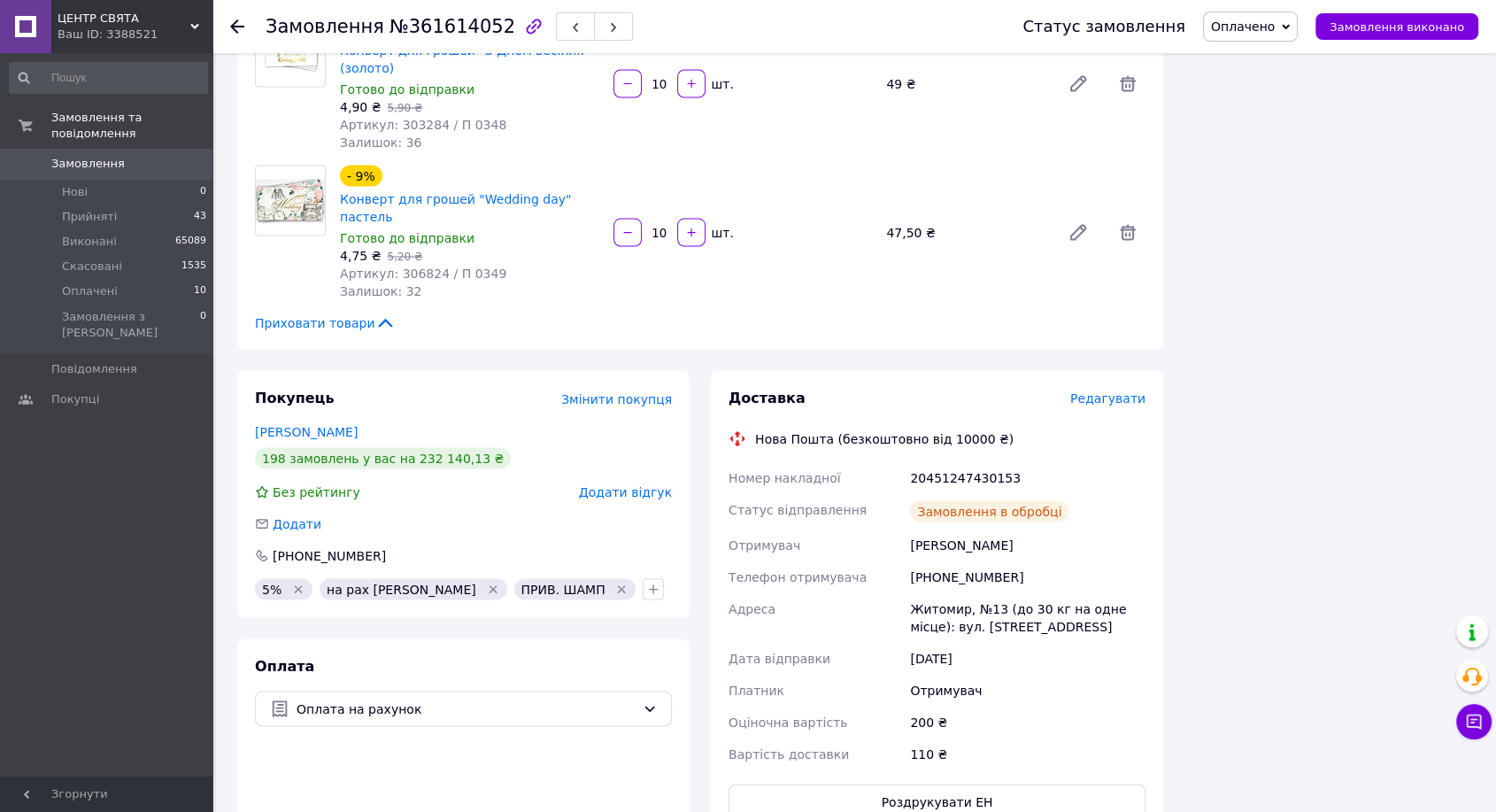
click at [947, 462] on div "20451247430153" at bounding box center [1028, 477] width 243 height 32
copy div "20451247430153"
click at [425, 26] on span "№361614052" at bounding box center [452, 26] width 126 height 21
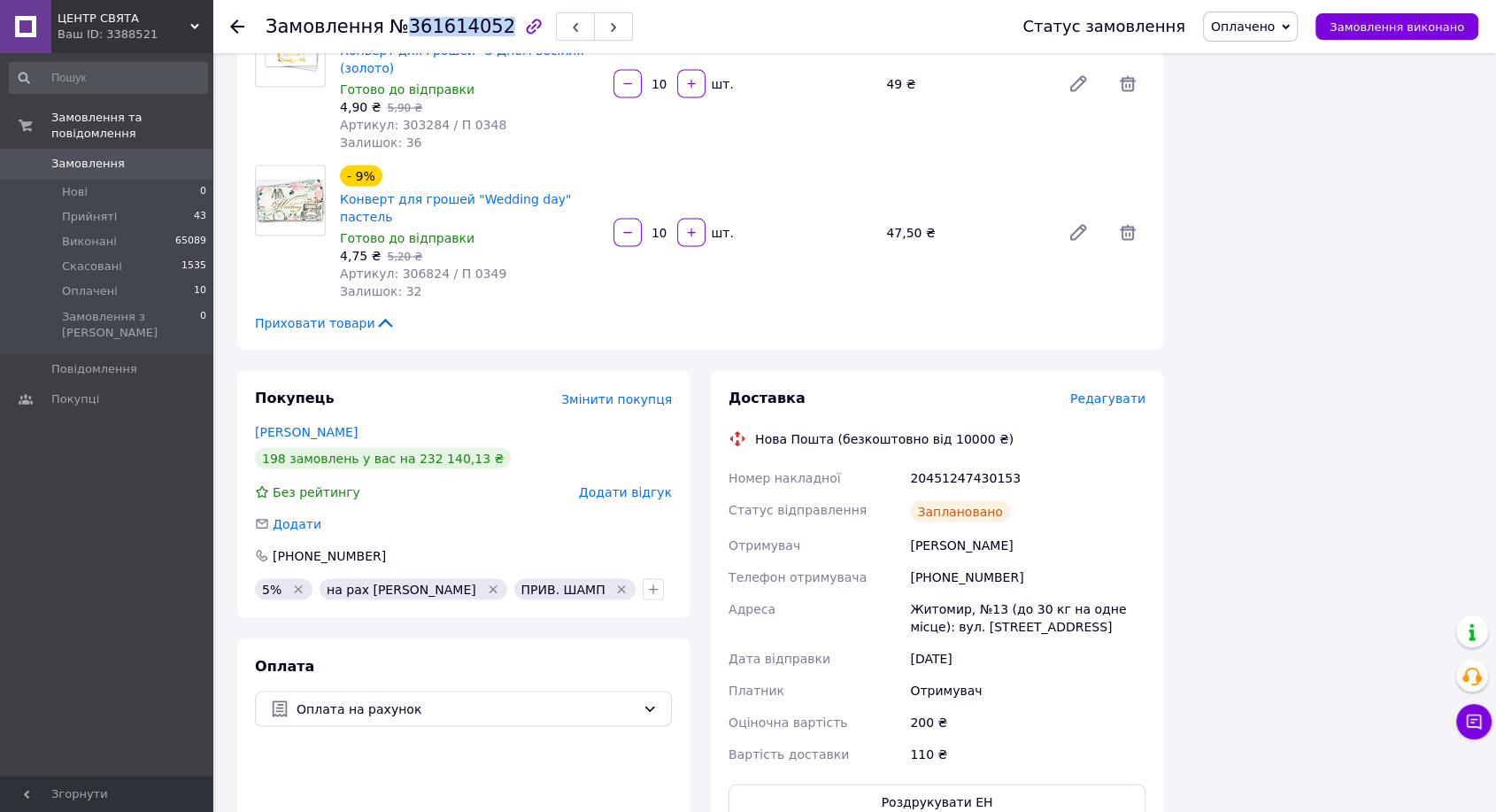
copy span "361614052"
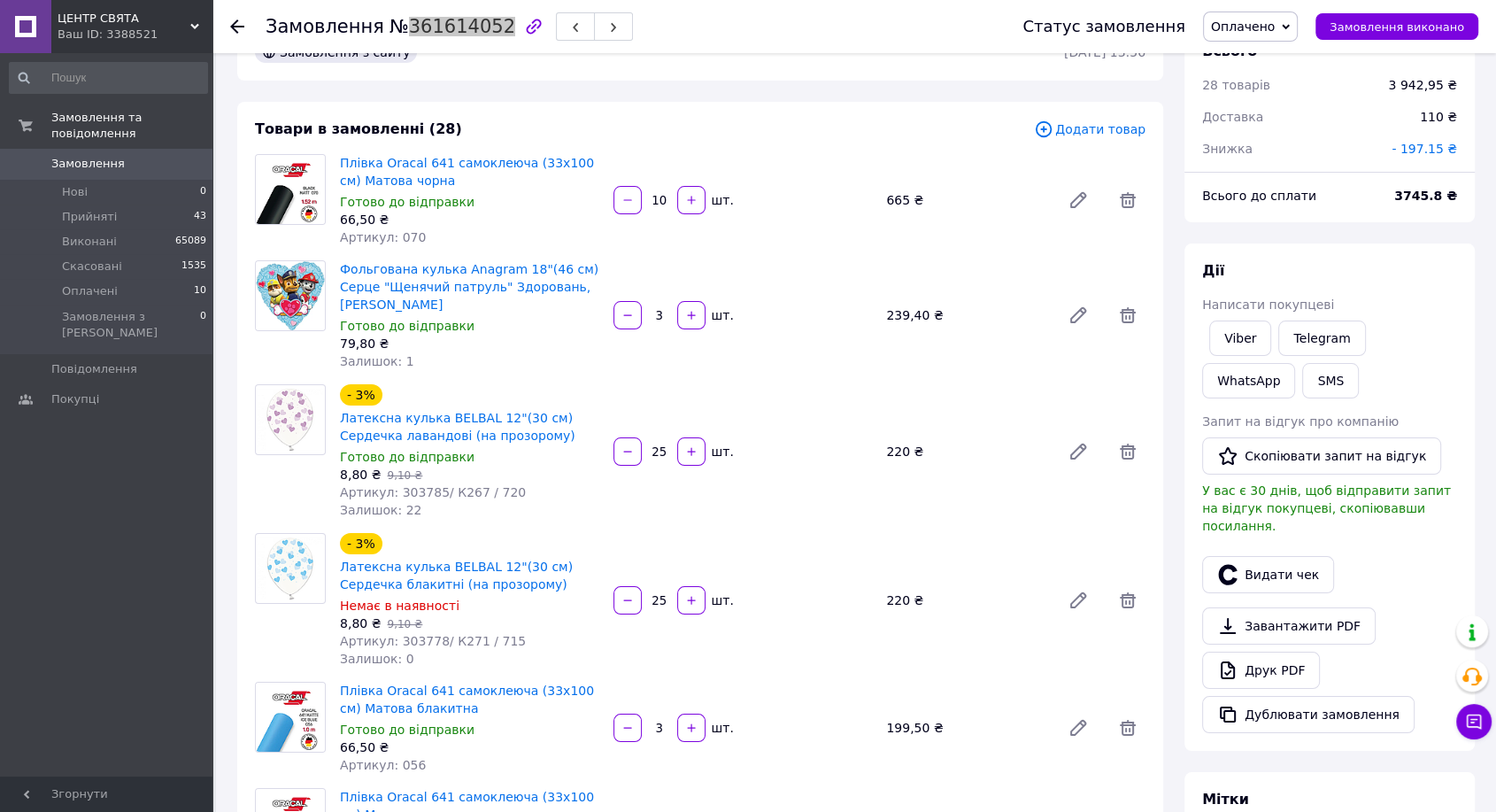
scroll to position [0, 0]
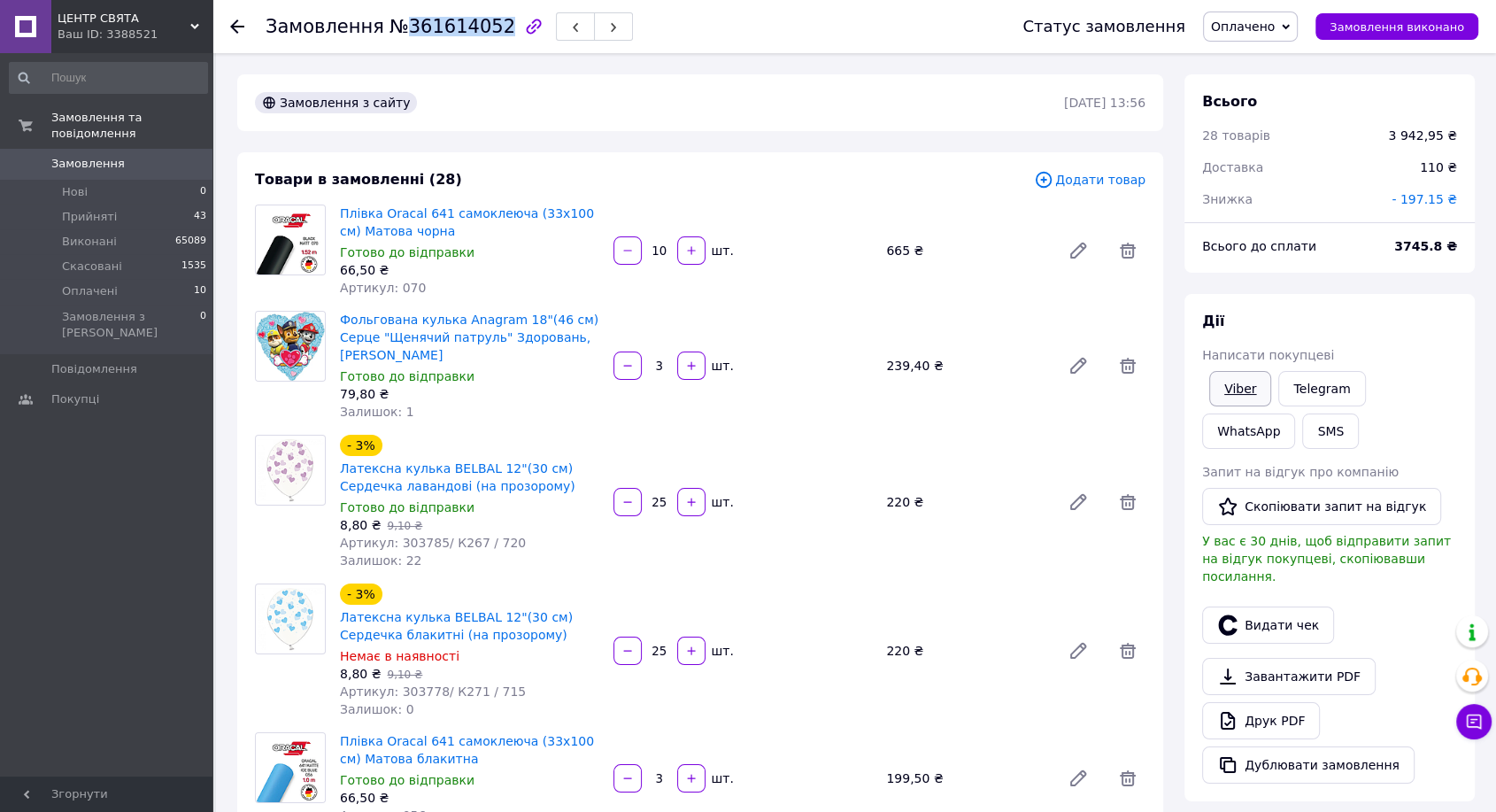
click at [1239, 392] on link "Viber" at bounding box center [1240, 389] width 62 height 36
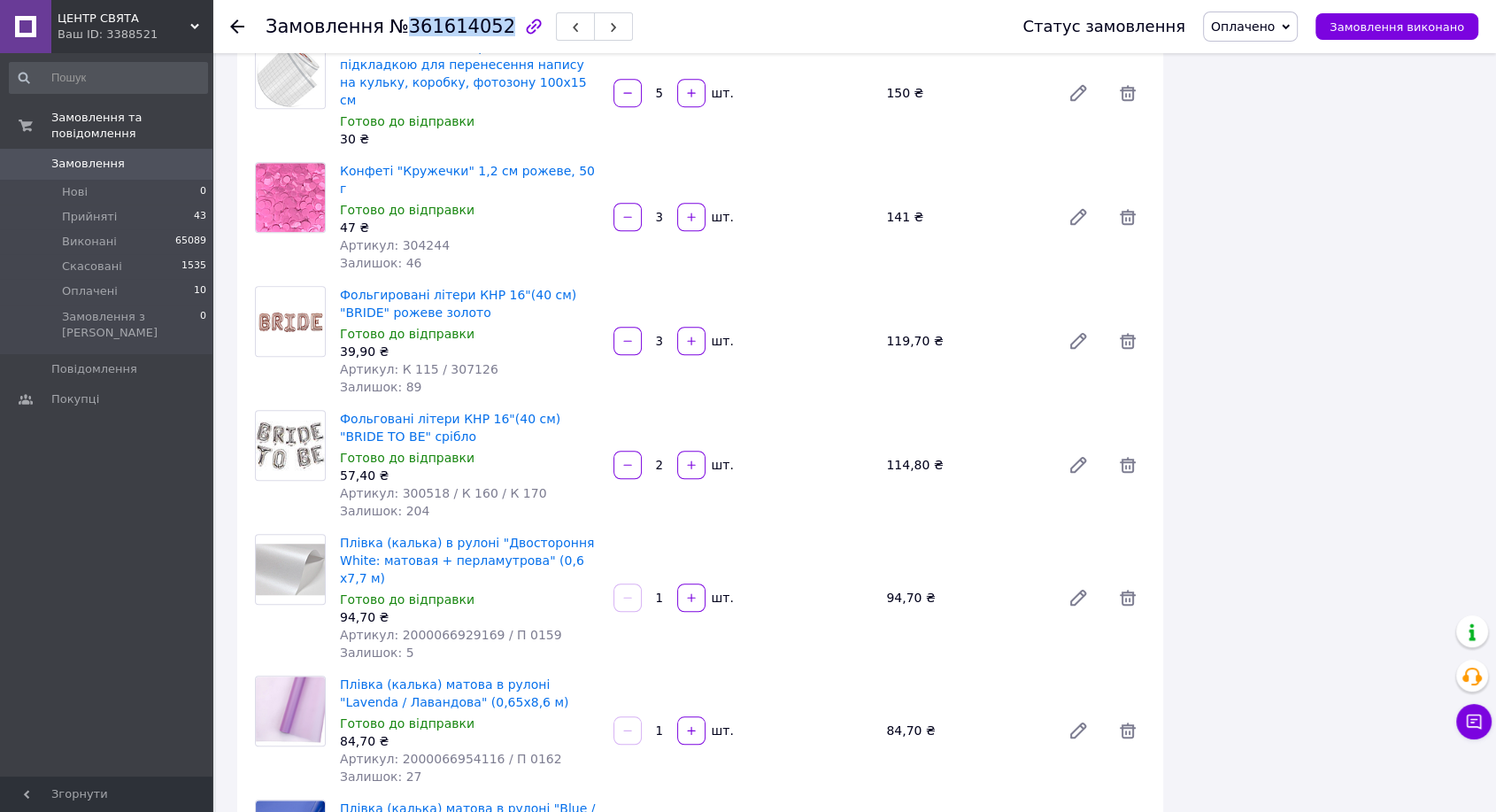
scroll to position [1573, 0]
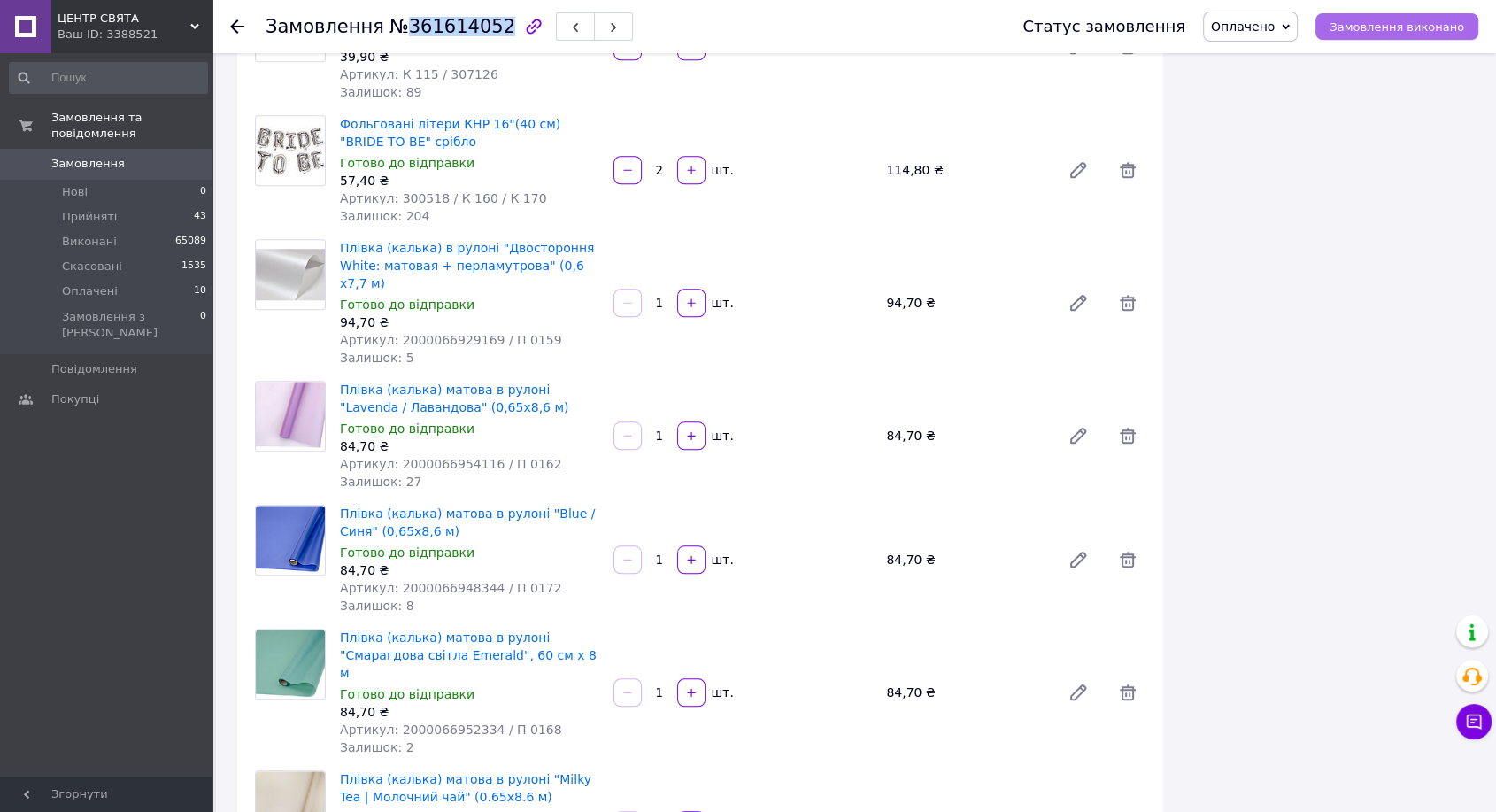
click at [1360, 26] on span "Замовлення виконано" at bounding box center [1397, 27] width 135 height 13
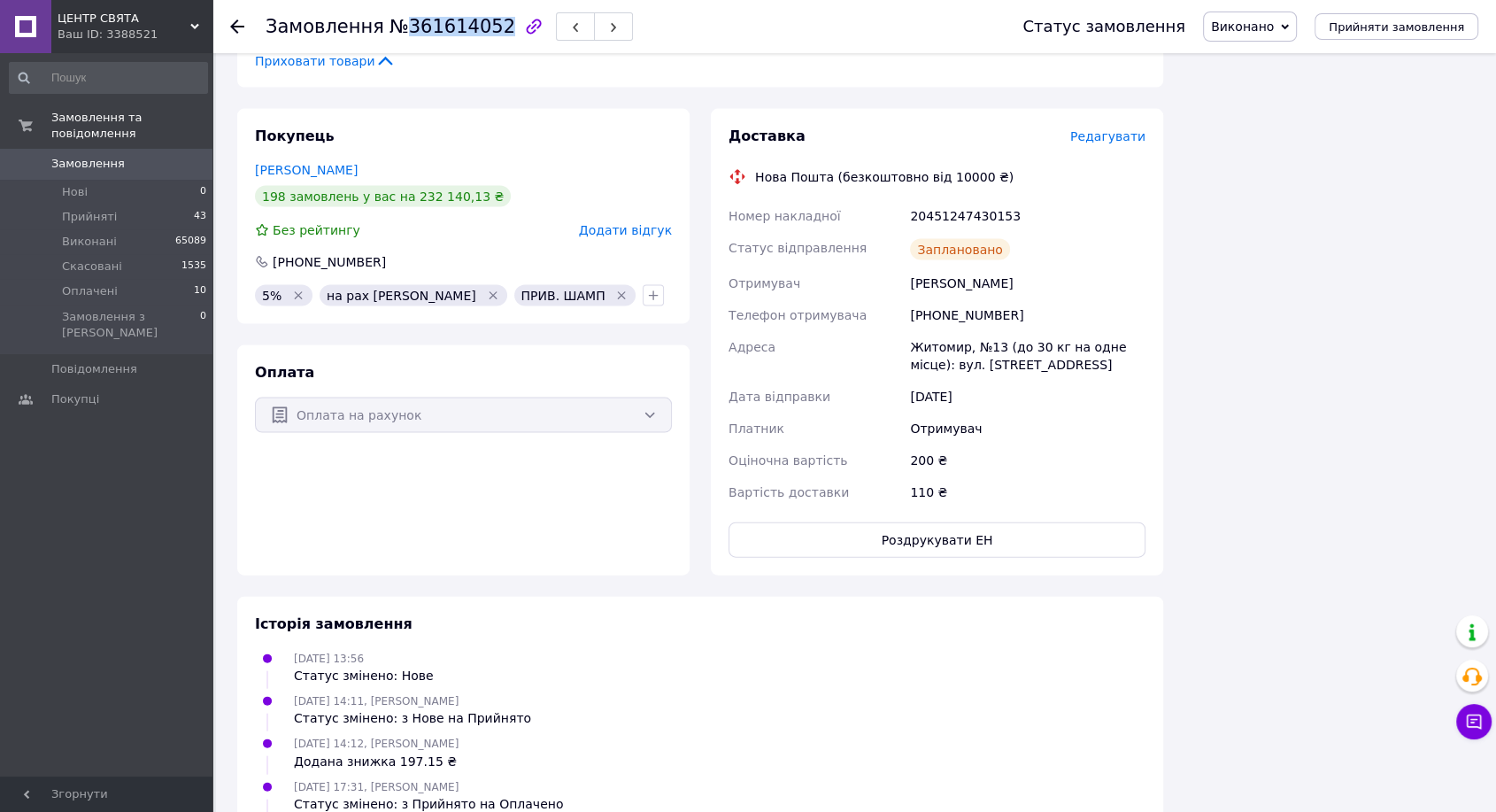
scroll to position [3619, 0]
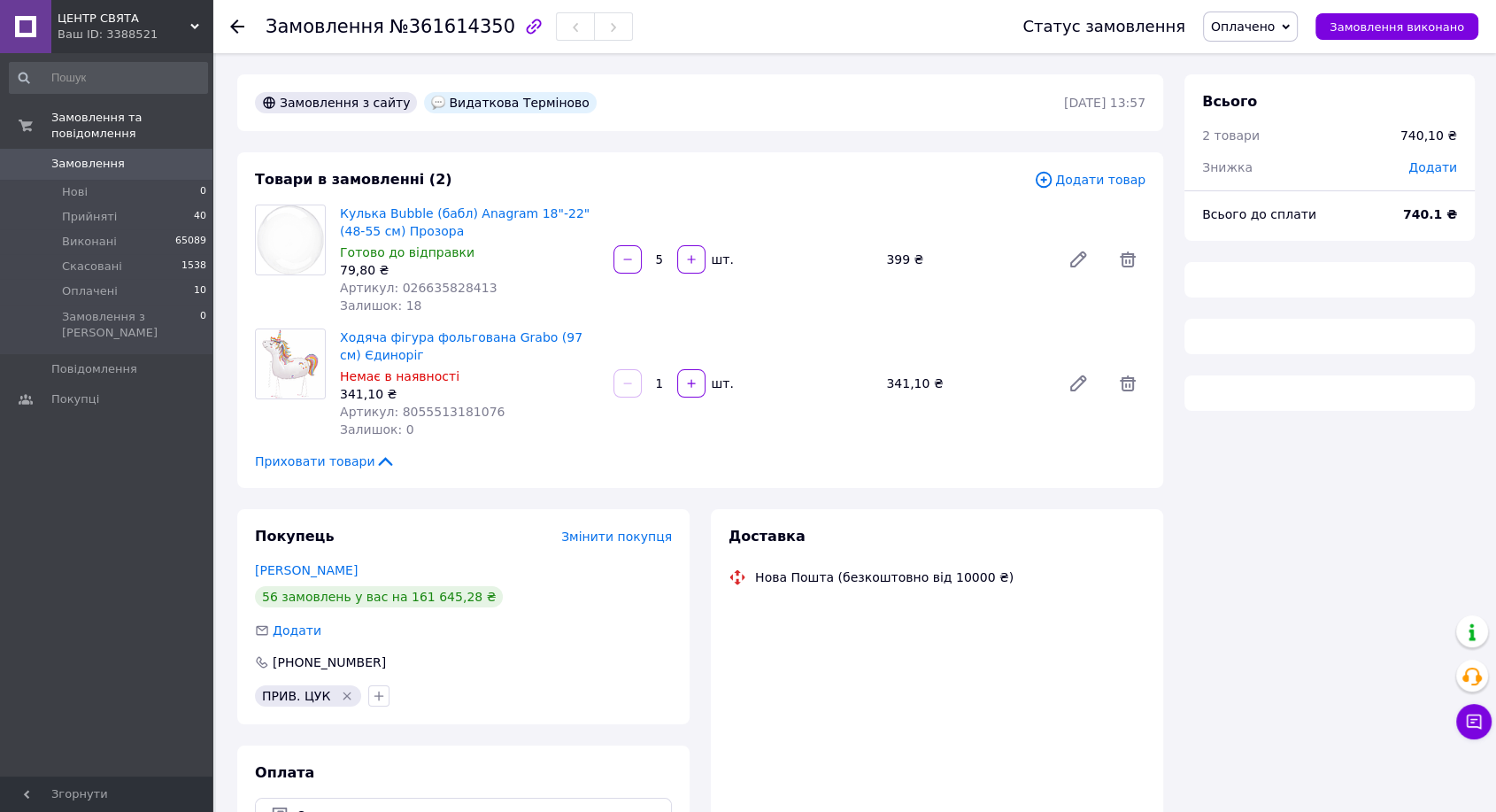
click at [446, 27] on span "№361614350" at bounding box center [452, 26] width 126 height 21
drag, startPoint x: 446, startPoint y: 27, endPoint x: 470, endPoint y: 34, distance: 25.0
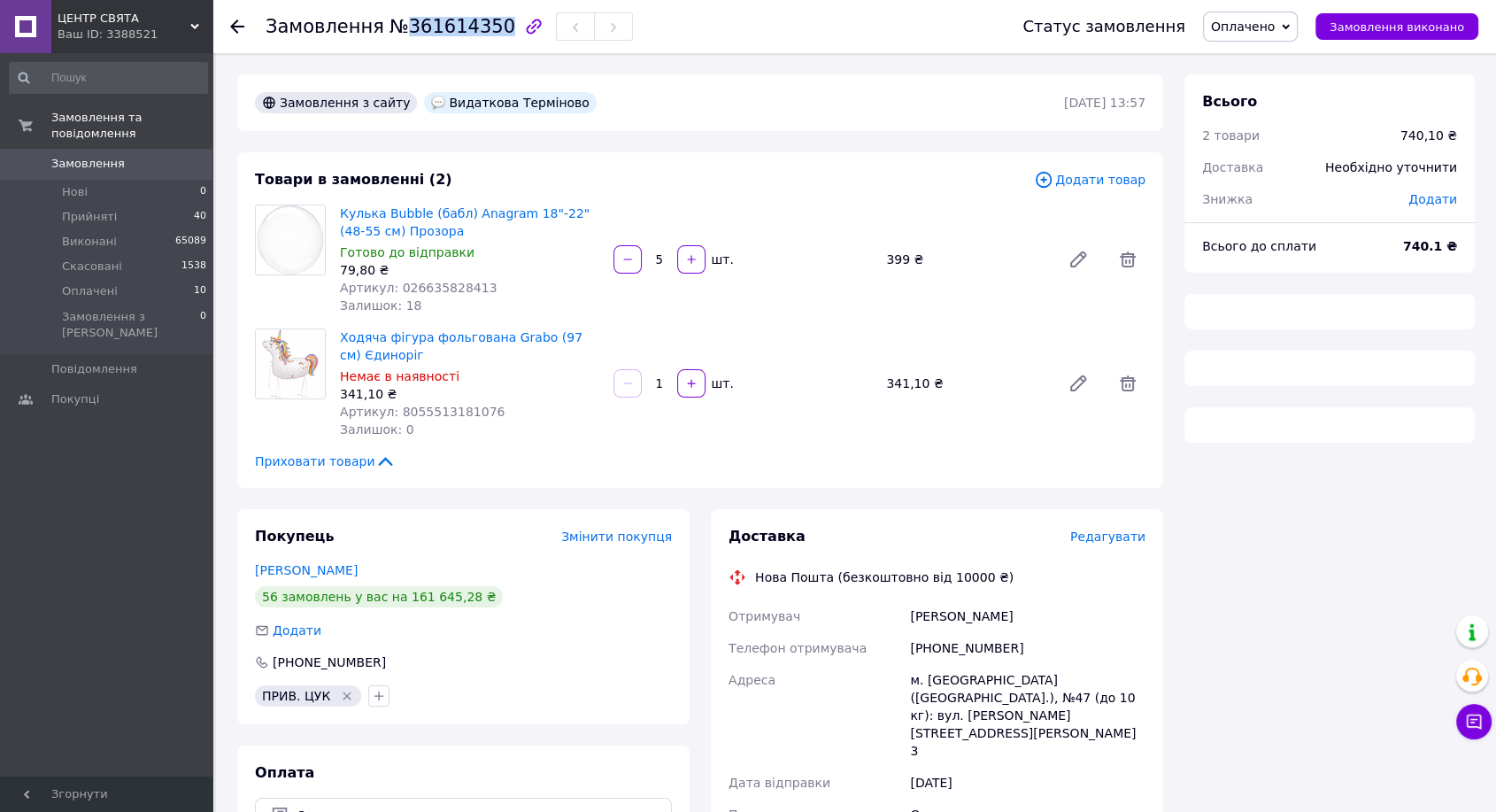
copy span "361614350"
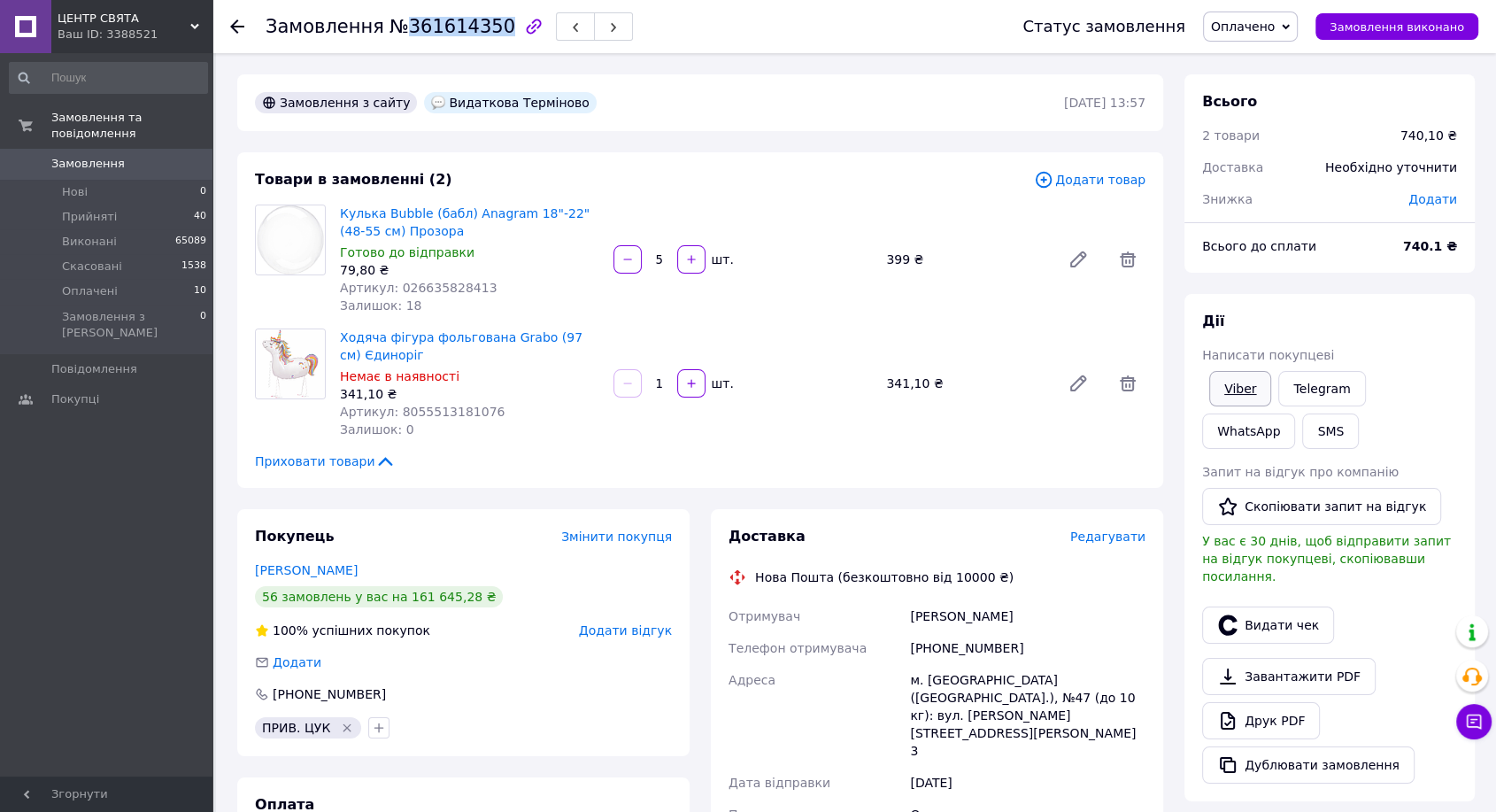
click at [1231, 380] on link "Viber" at bounding box center [1240, 389] width 62 height 36
click at [1112, 544] on span "Редагувати" at bounding box center [1107, 535] width 76 height 14
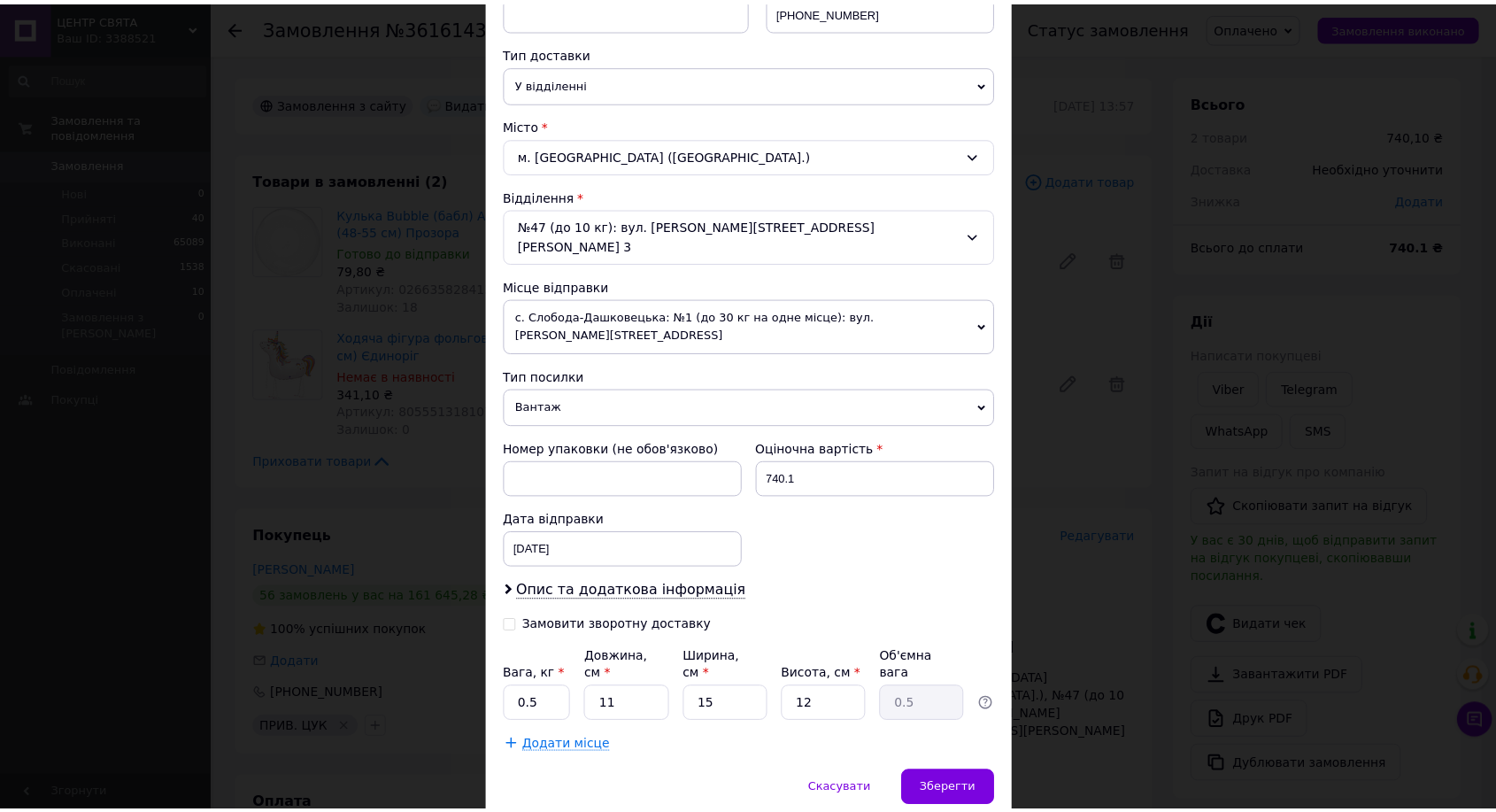
scroll to position [392, 0]
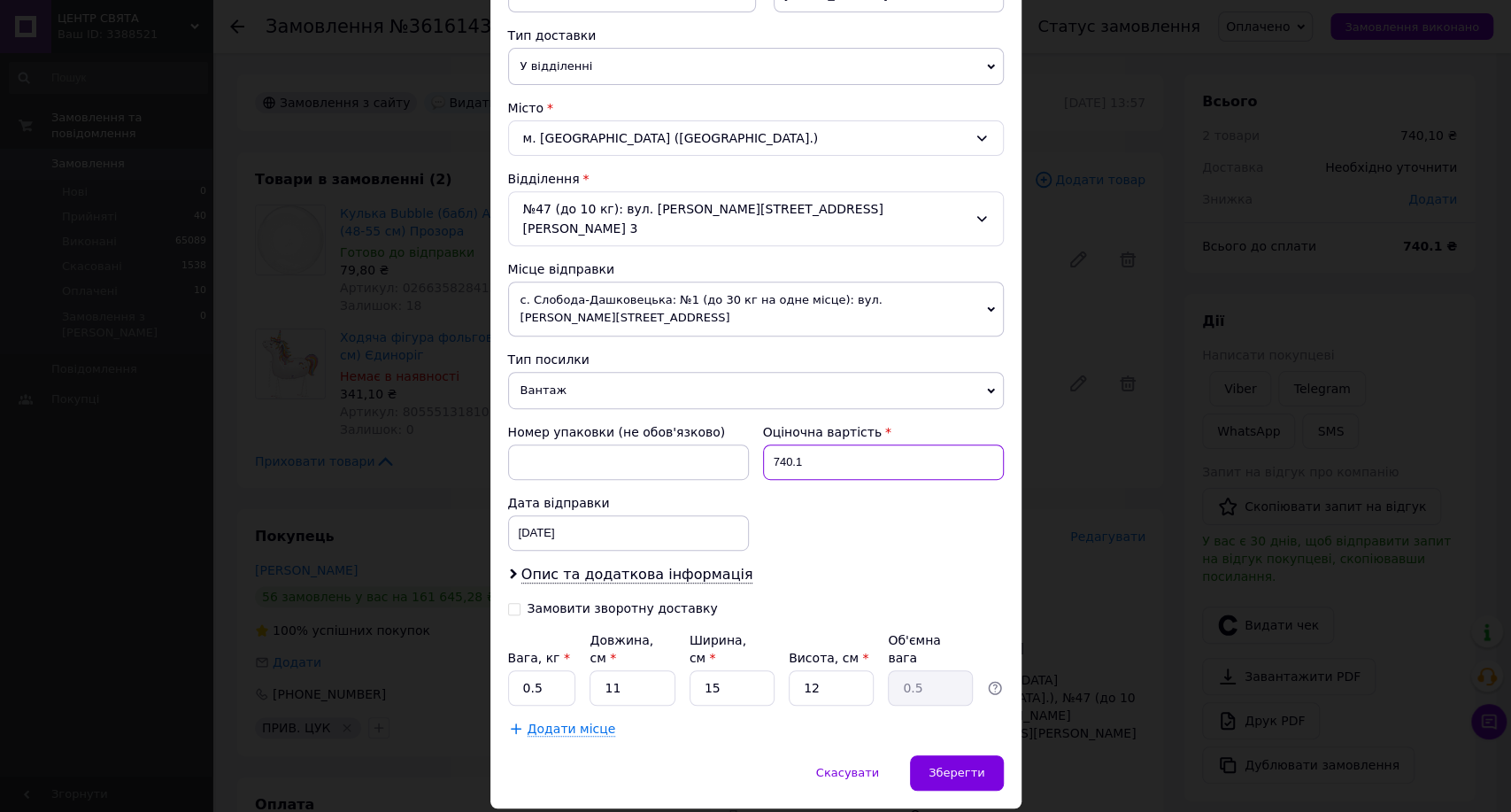
drag, startPoint x: 775, startPoint y: 420, endPoint x: 748, endPoint y: 420, distance: 27.0
click at [763, 445] on input "740.1" at bounding box center [884, 463] width 241 height 36
type input "200"
click at [541, 670] on input "0.5" at bounding box center [542, 688] width 68 height 36
type input "0"
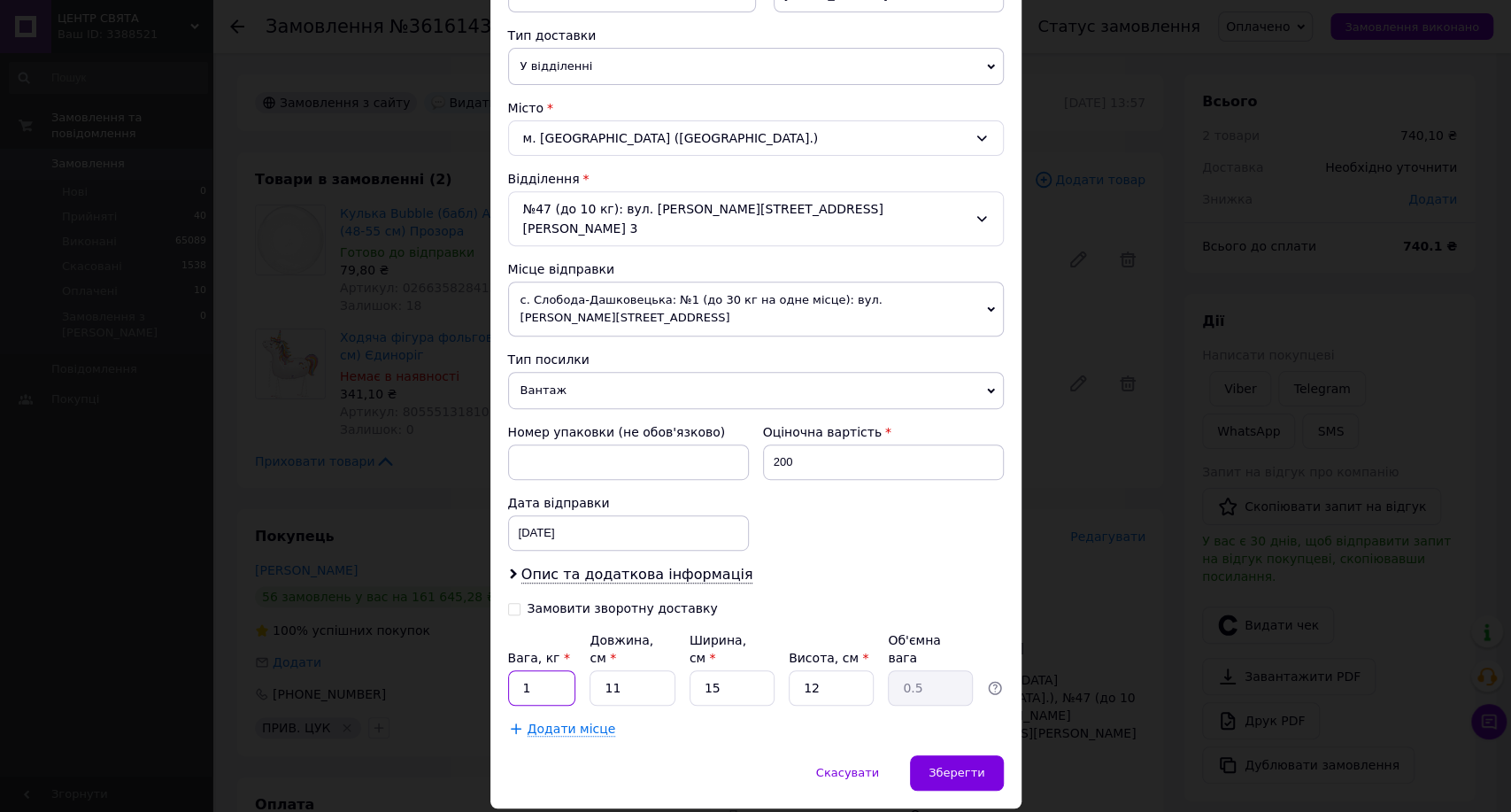
type input "1"
type input "5"
type input "0.23"
type input "5"
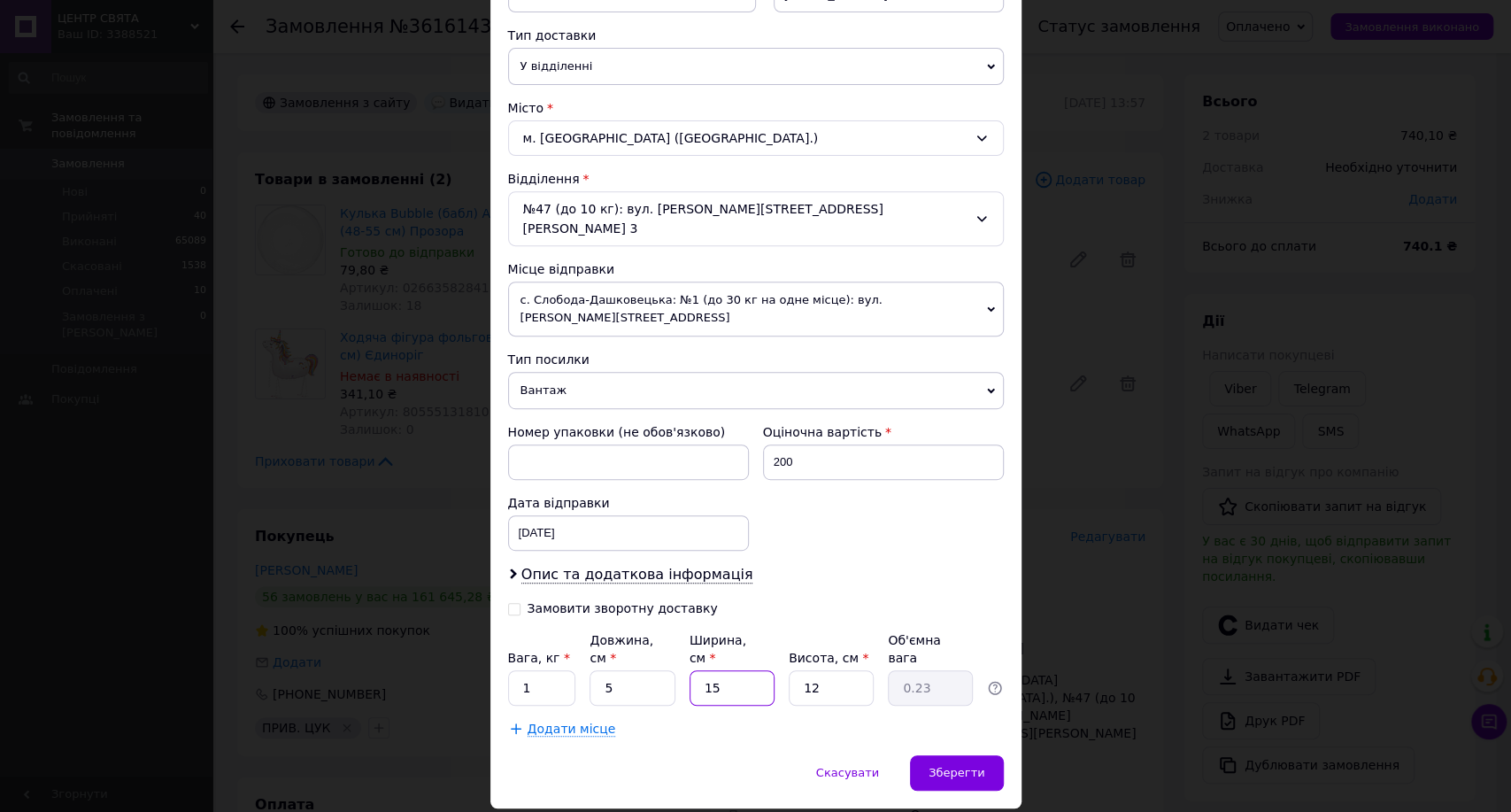
type input "0.1"
type input "5"
click at [936, 765] on span "Зберегти" at bounding box center [957, 772] width 56 height 13
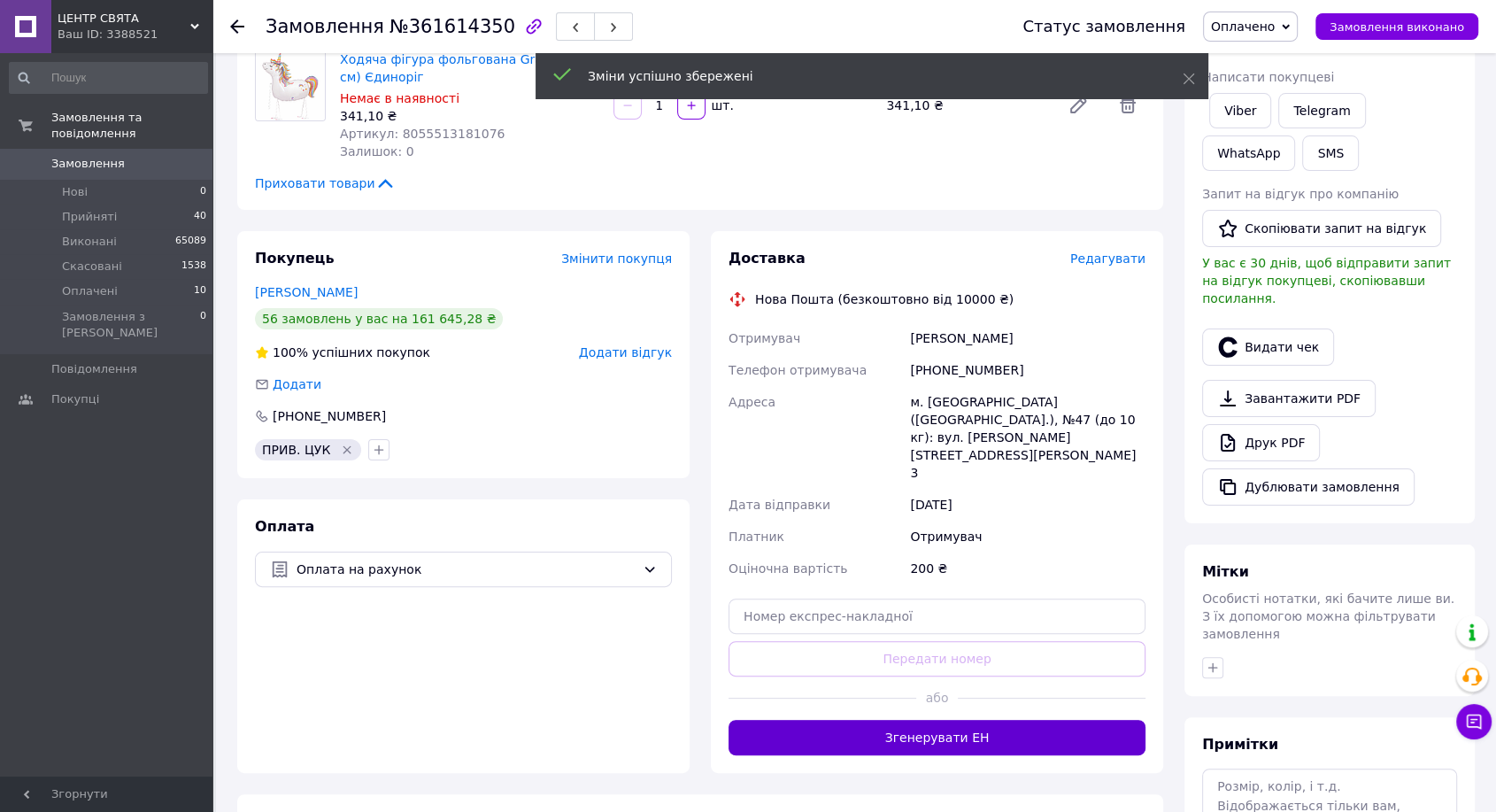
scroll to position [294, 0]
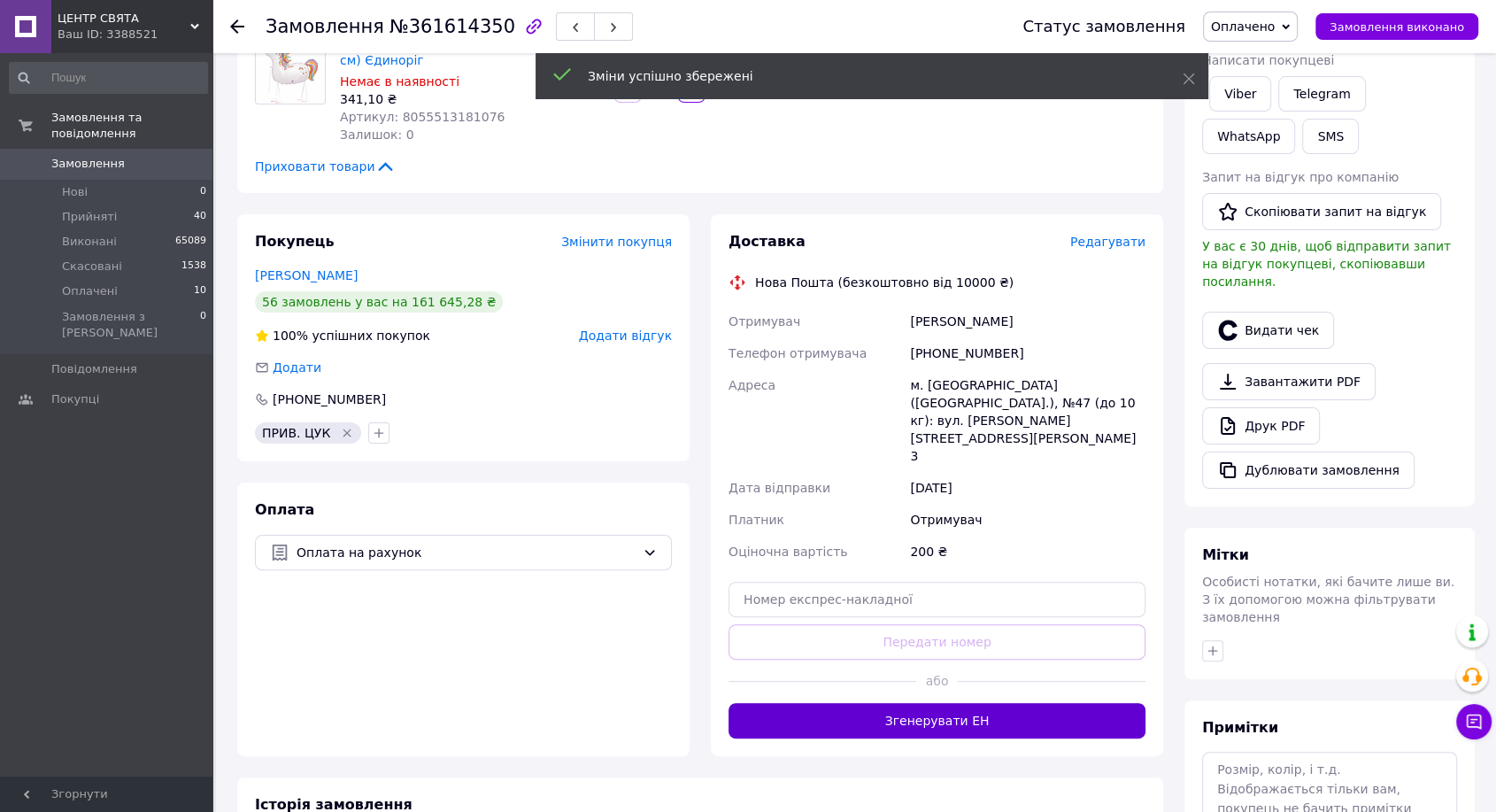
click at [908, 703] on button "Згенерувати ЕН" at bounding box center [937, 720] width 417 height 36
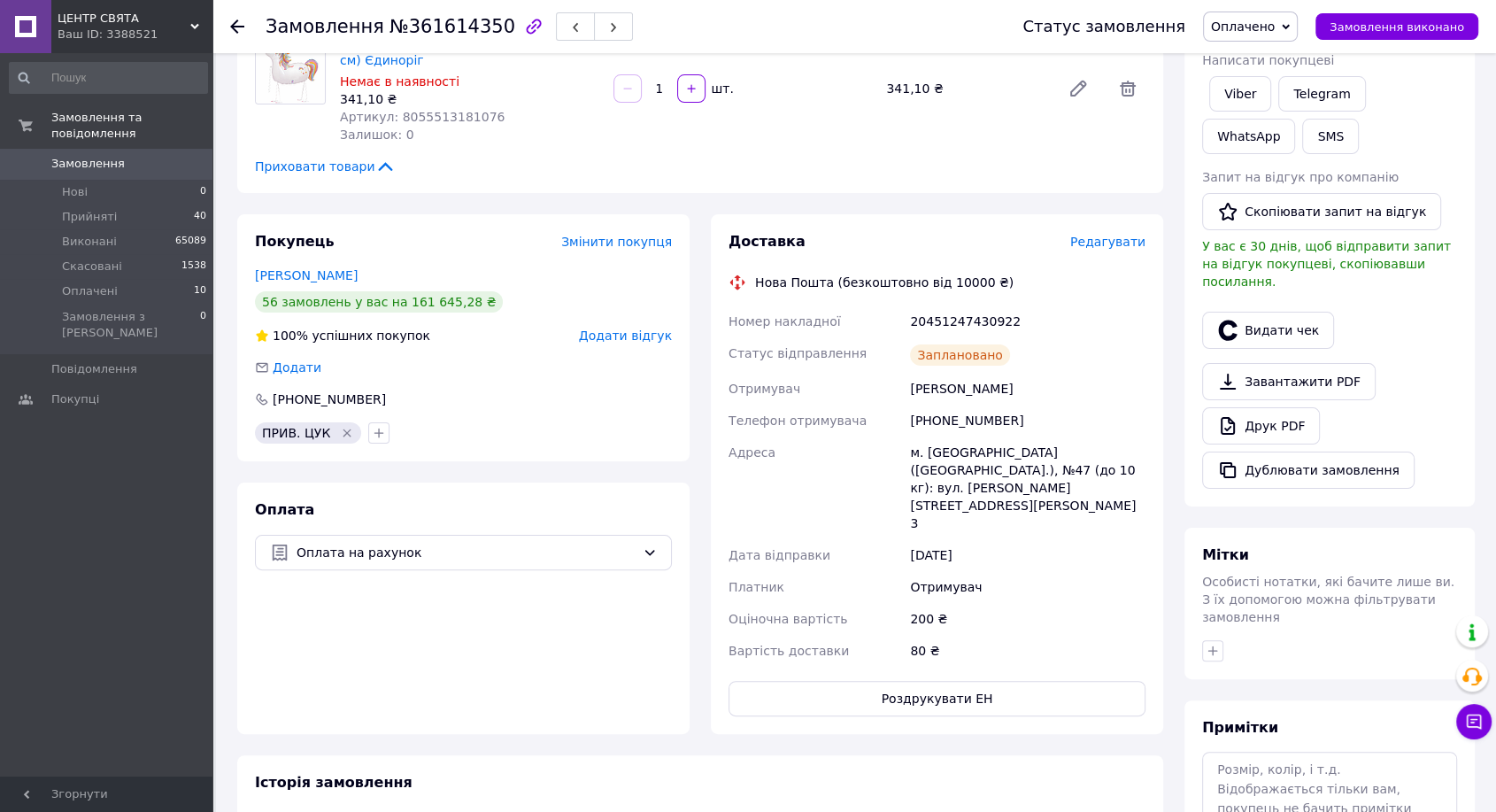
click at [430, 23] on span "№361614350" at bounding box center [452, 26] width 126 height 21
click at [431, 23] on span "№361614350" at bounding box center [452, 26] width 126 height 21
copy span "361614350"
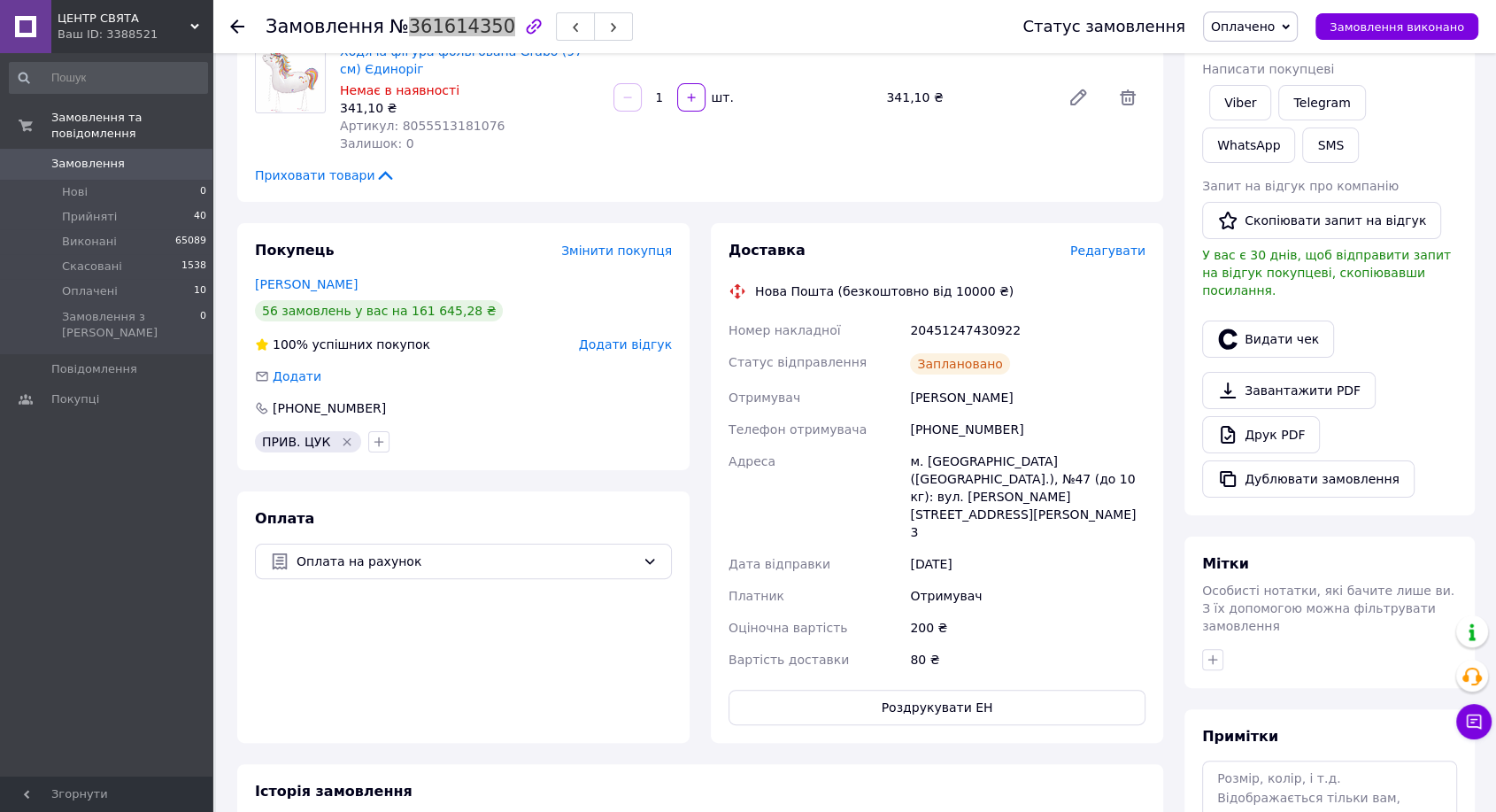
scroll to position [0, 0]
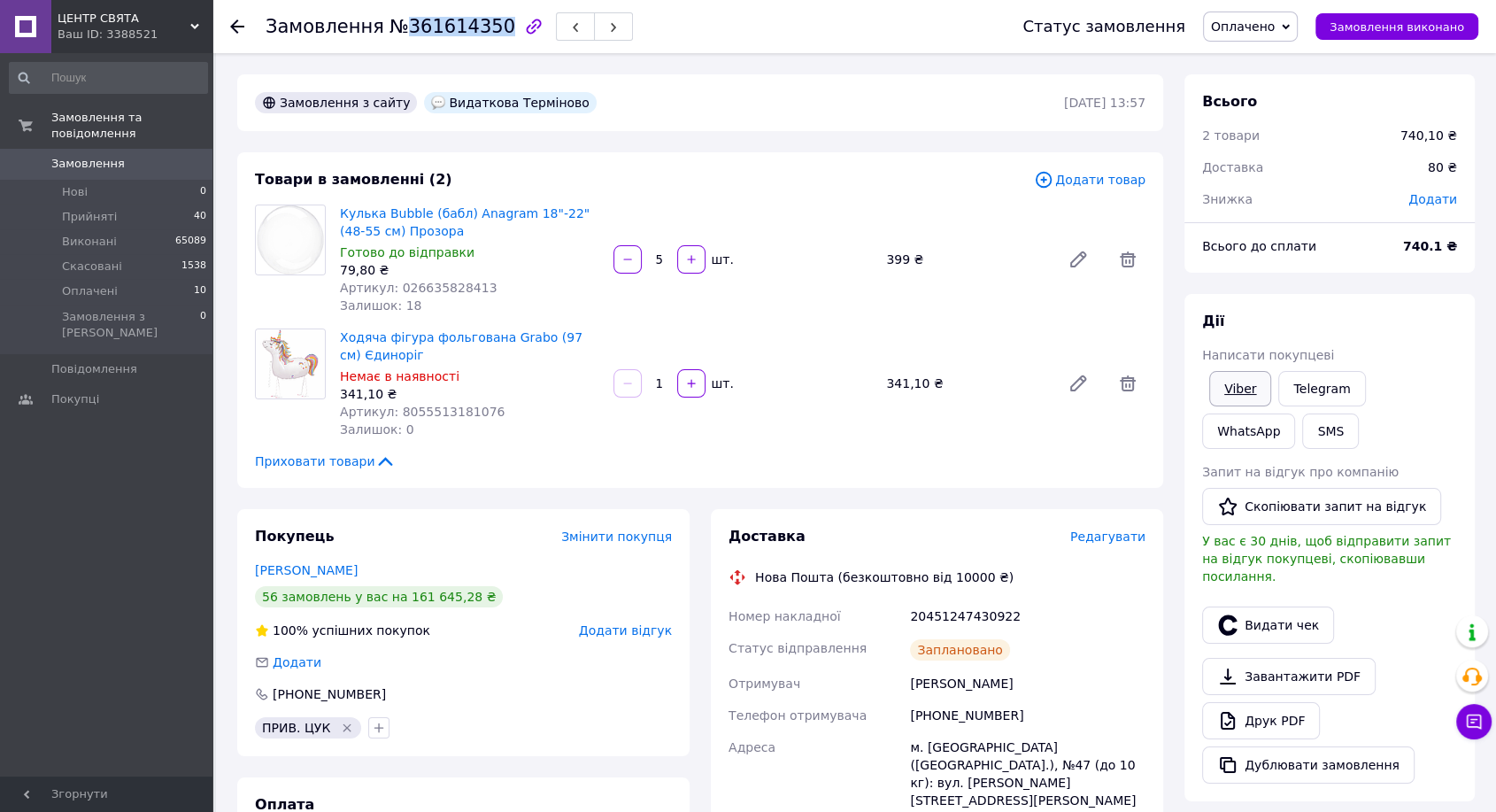
click at [1247, 385] on link "Viber" at bounding box center [1240, 389] width 62 height 36
click at [943, 608] on div "20451247430922" at bounding box center [1028, 616] width 243 height 32
copy div "20451247430922"
click at [1365, 32] on span "Замовлення виконано" at bounding box center [1397, 27] width 135 height 13
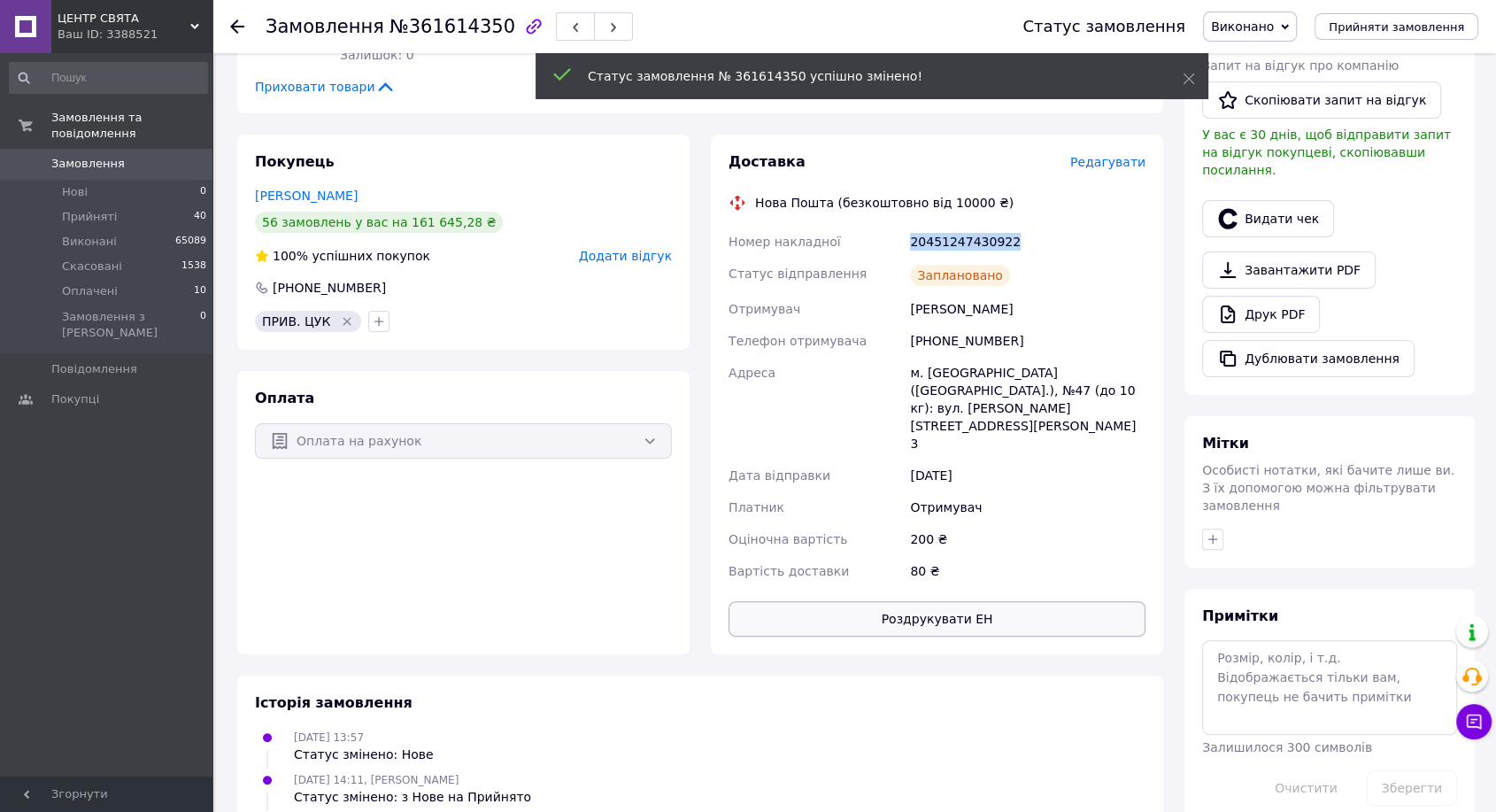
scroll to position [393, 0]
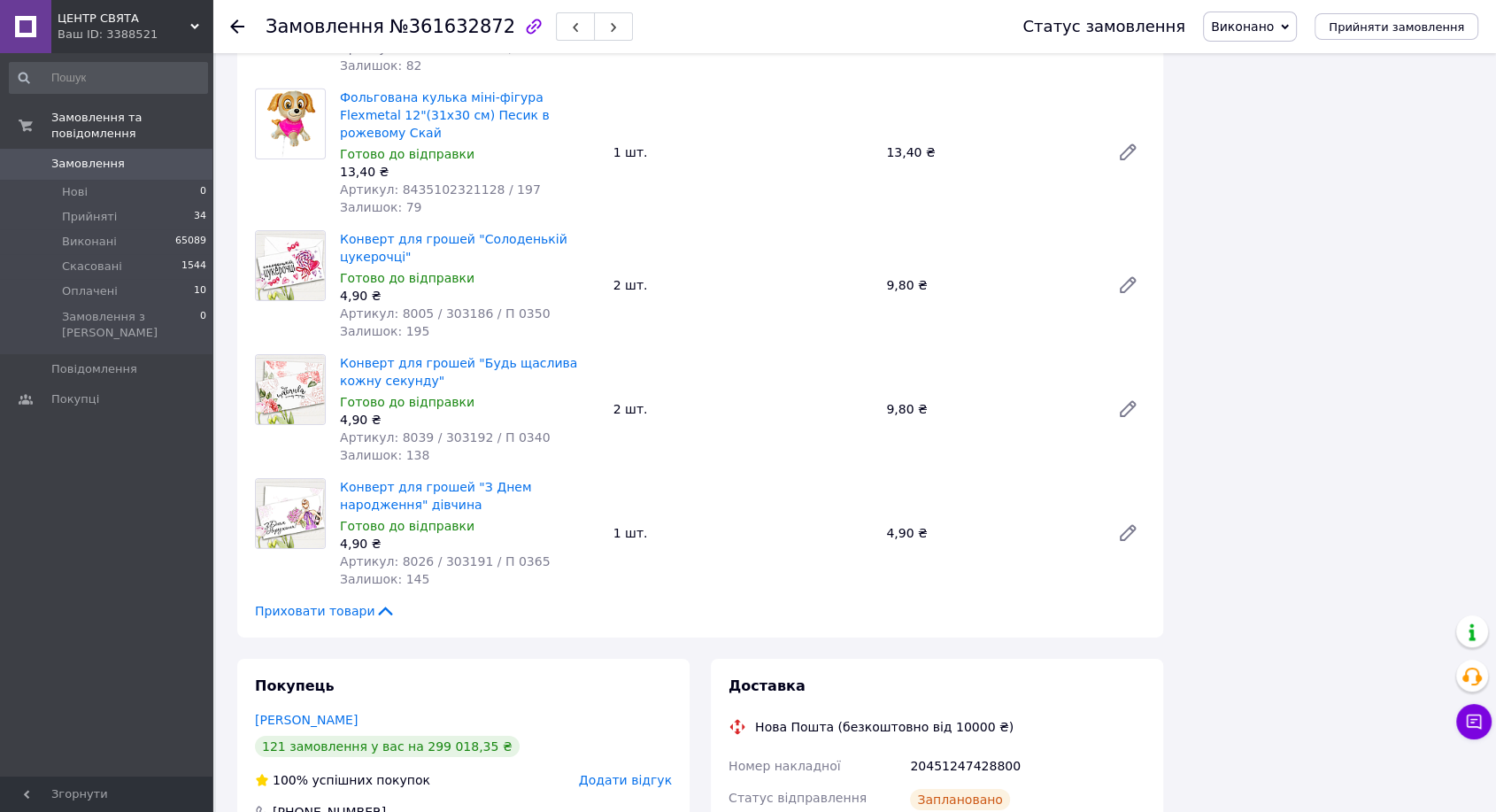
scroll to position [12540, 0]
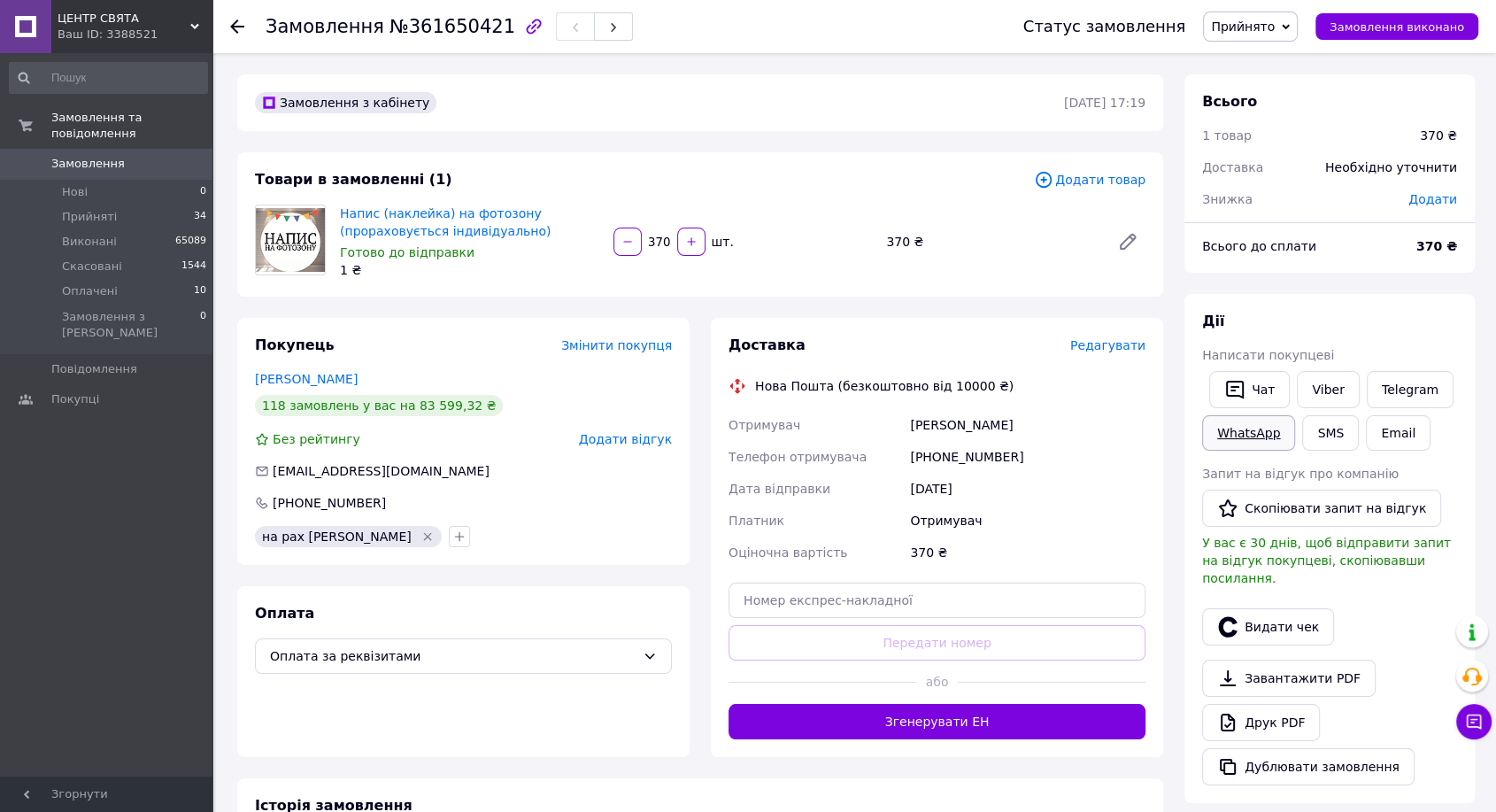
drag, startPoint x: 1318, startPoint y: 384, endPoint x: 1236, endPoint y: 443, distance: 101.0
click at [1318, 384] on link "Viber" at bounding box center [1328, 390] width 62 height 37
click at [1101, 351] on div "Доставка Редагувати Нова Пошта (безкоштовно від 10000 ₴) Отримувач [PERSON_NAME…" at bounding box center [937, 537] width 417 height 404
click at [1103, 346] on span "Редагувати" at bounding box center [1107, 345] width 76 height 14
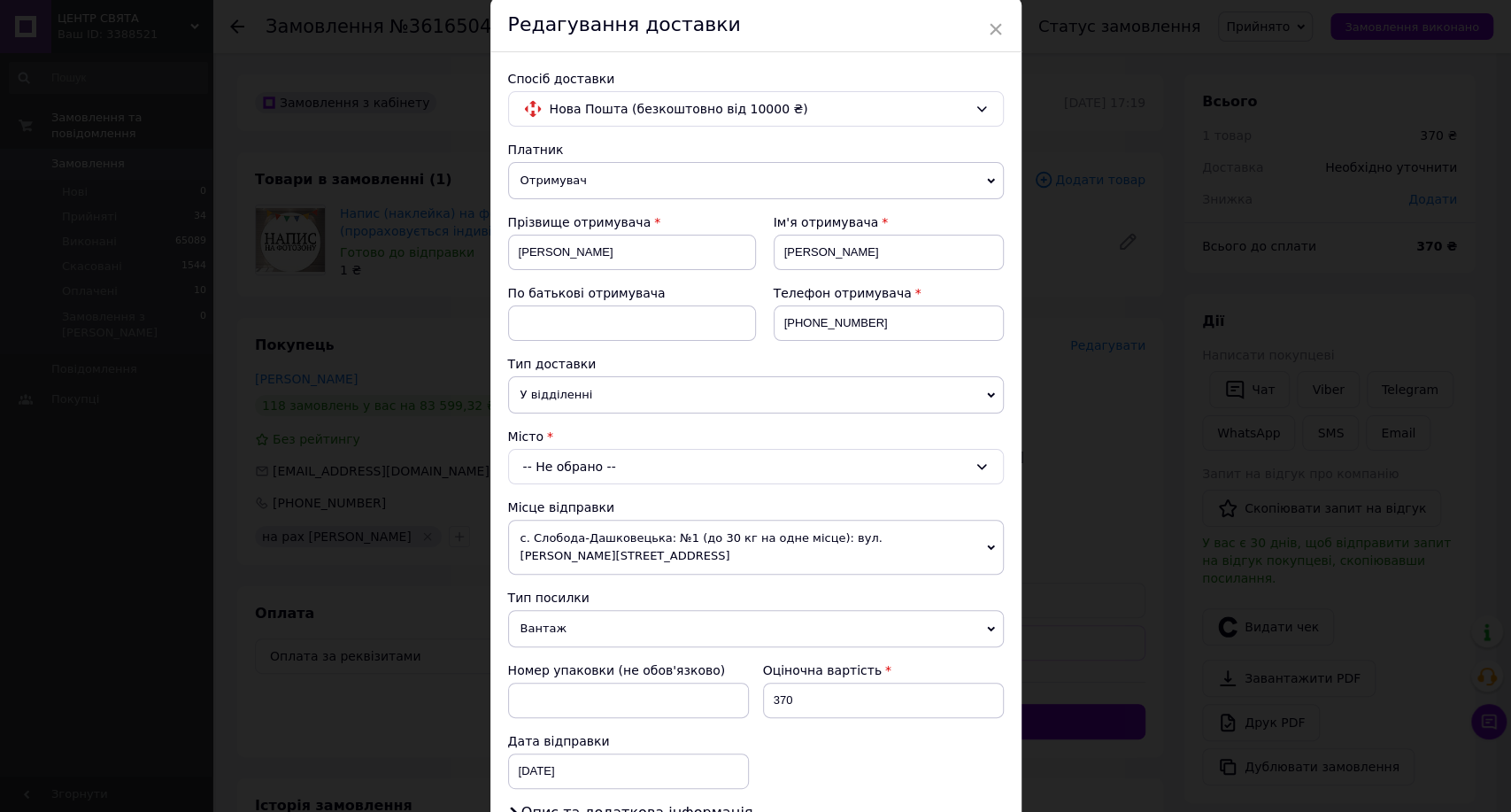
scroll to position [98, 0]
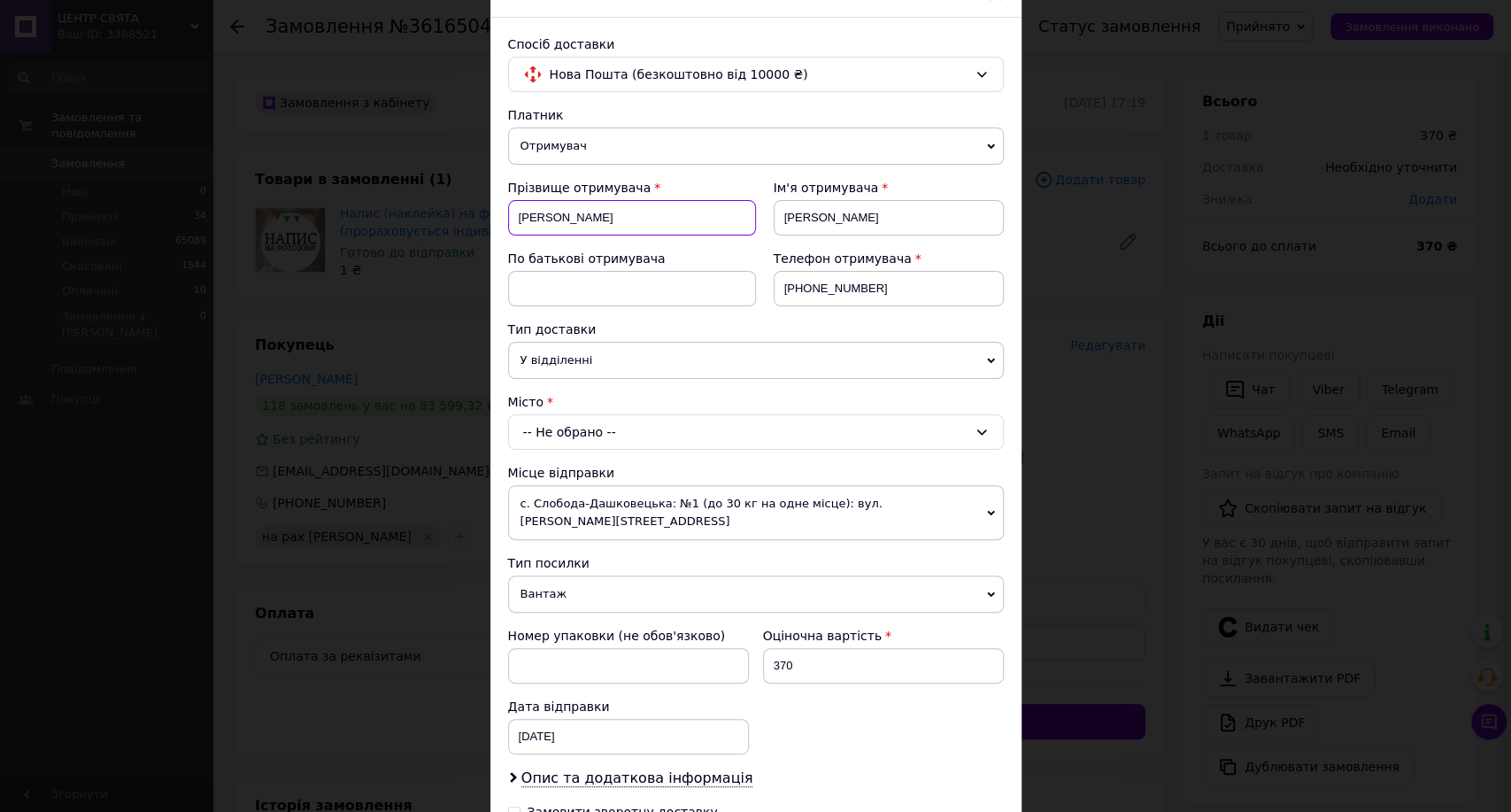
click at [606, 211] on input "[PERSON_NAME]" at bounding box center [632, 218] width 248 height 36
click at [461, 220] on div "× Редагування доставки Спосіб доставки Нова Пошта (безкоштовно від 10000 ₴) Пла…" at bounding box center [755, 406] width 1511 height 812
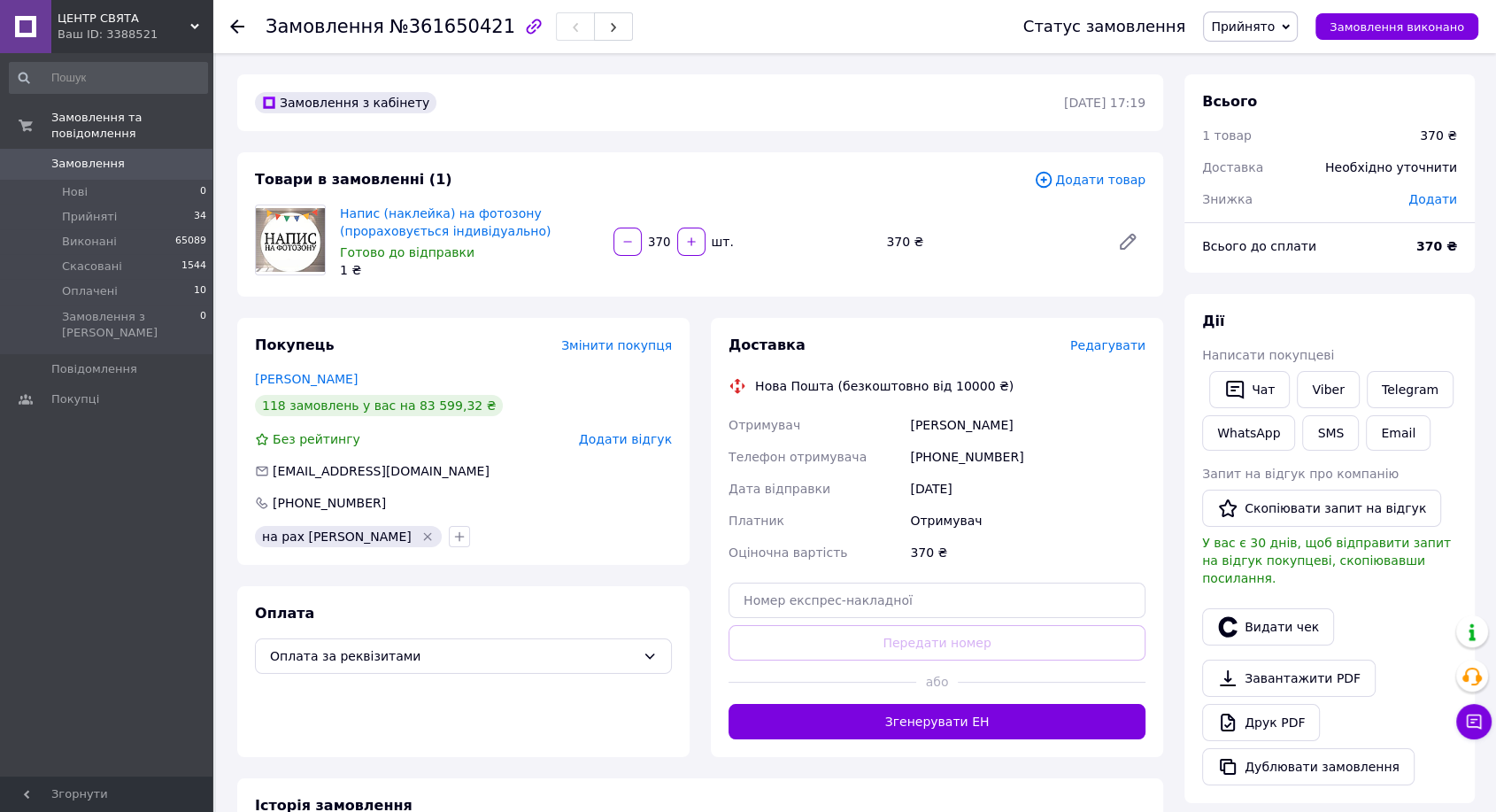
click at [1125, 346] on span "Редагувати" at bounding box center [1107, 345] width 76 height 14
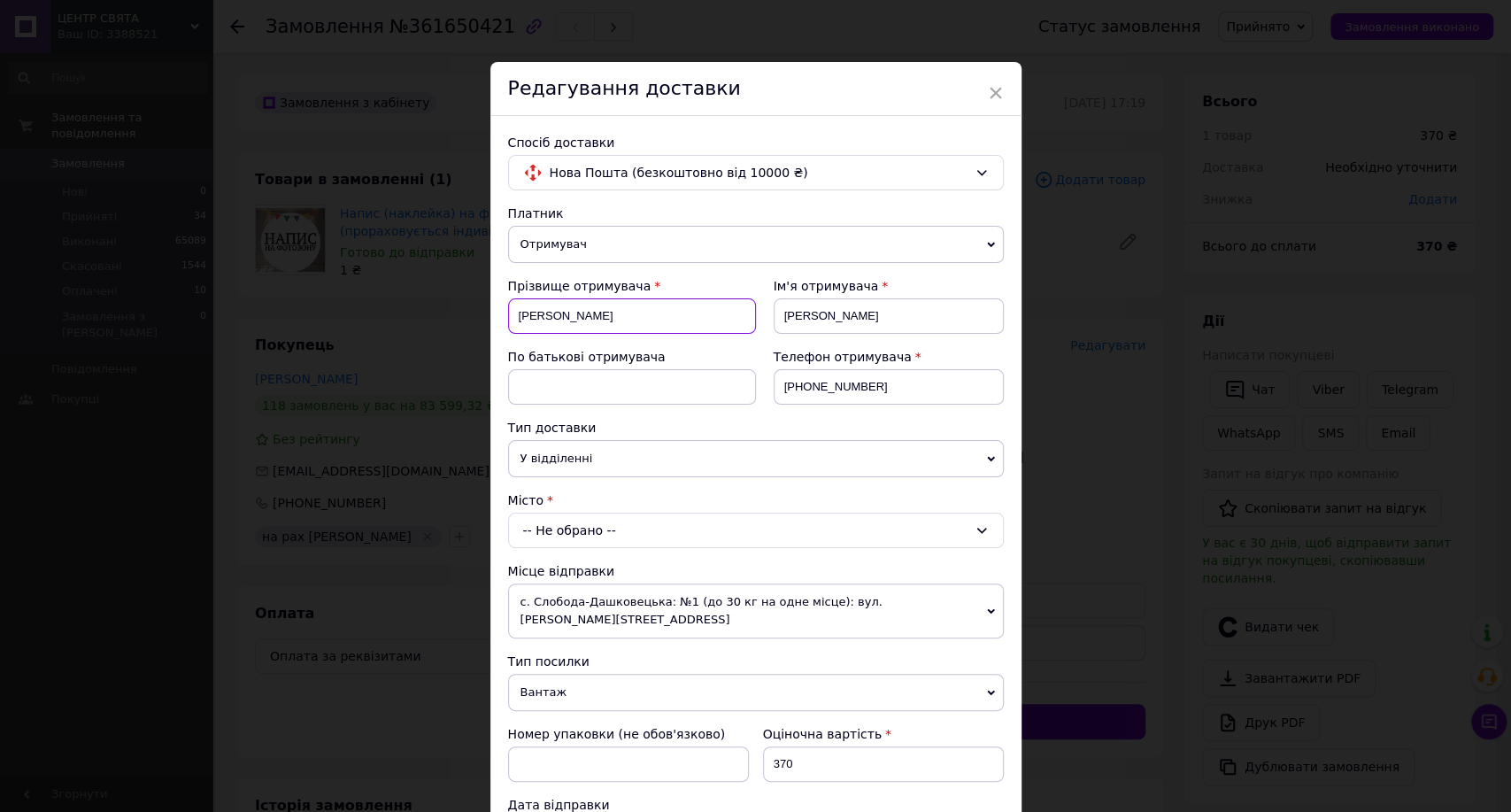
drag, startPoint x: 579, startPoint y: 306, endPoint x: 521, endPoint y: 318, distance: 59.2
click at [521, 318] on input "Старчеус" at bounding box center [632, 316] width 248 height 36
type input "С"
type input "Гончар"
click at [826, 313] on input "Наталя" at bounding box center [889, 316] width 230 height 36
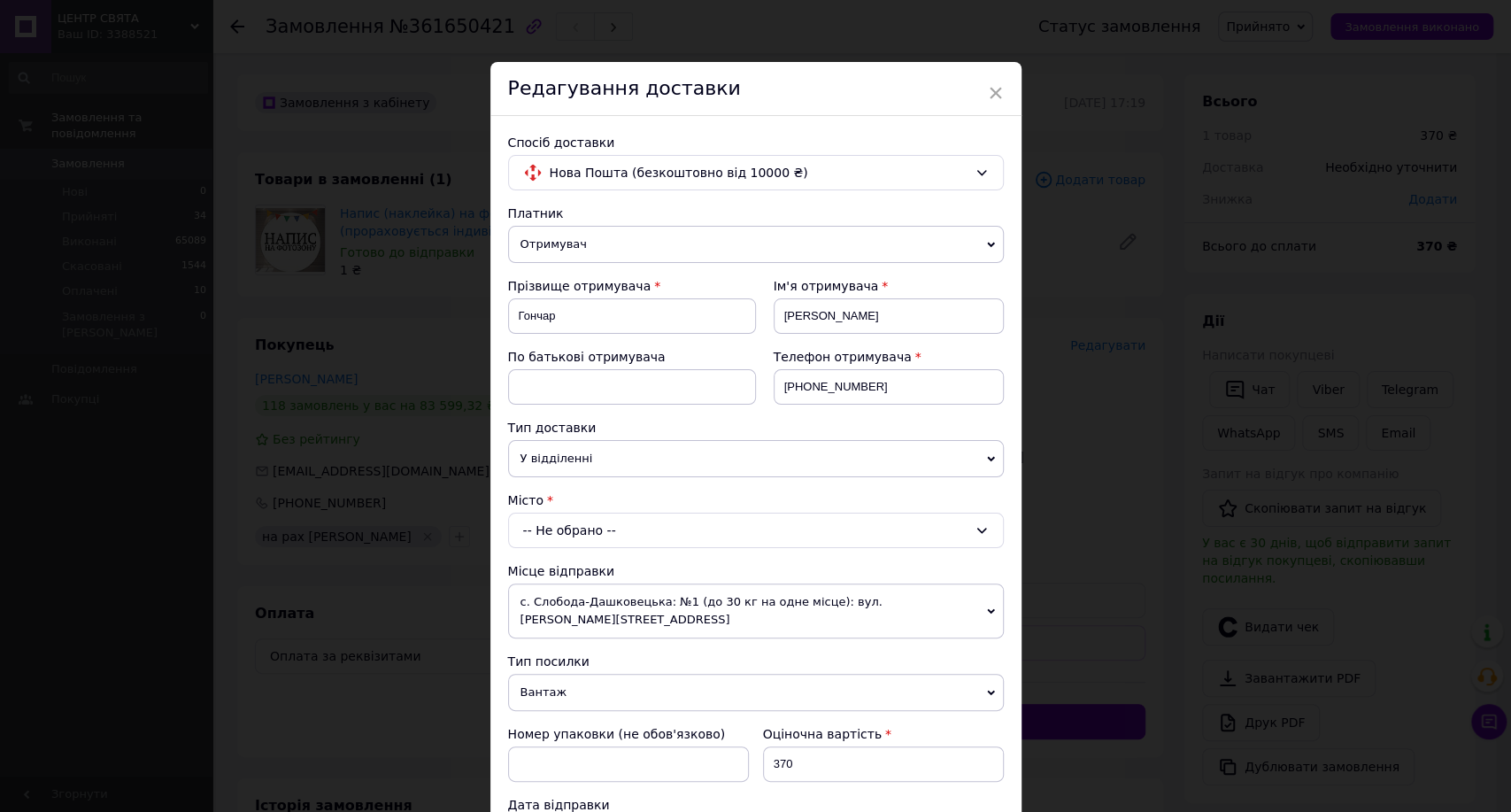
click at [785, 426] on div "Тип доставки" at bounding box center [756, 427] width 495 height 18
click at [615, 533] on div "-- Не обрано --" at bounding box center [756, 530] width 495 height 36
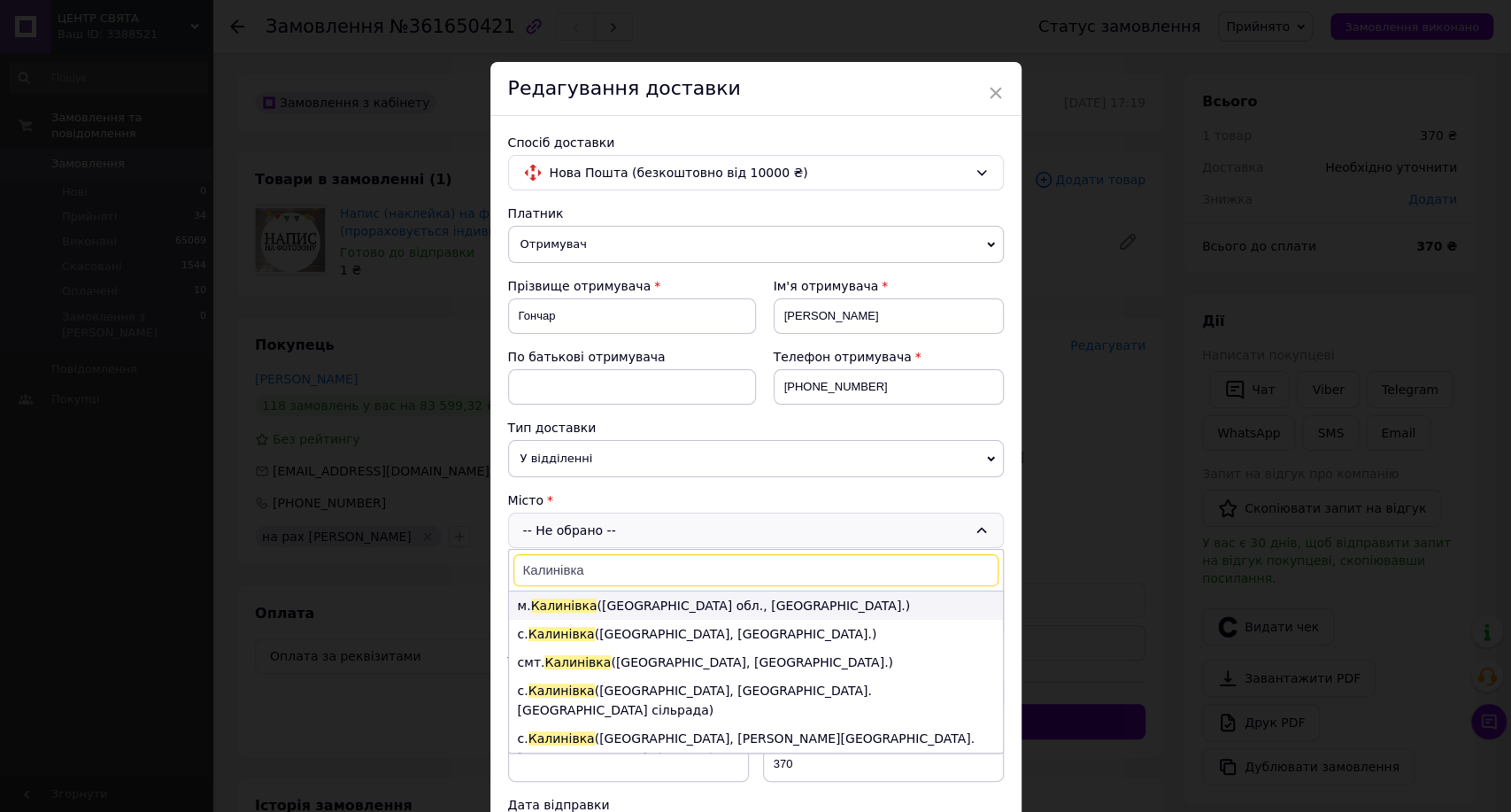
type input "Калинівка"
click at [602, 601] on li "м. Калинівка (Вінницька обл., Хмільницький р-н.)" at bounding box center [756, 605] width 494 height 28
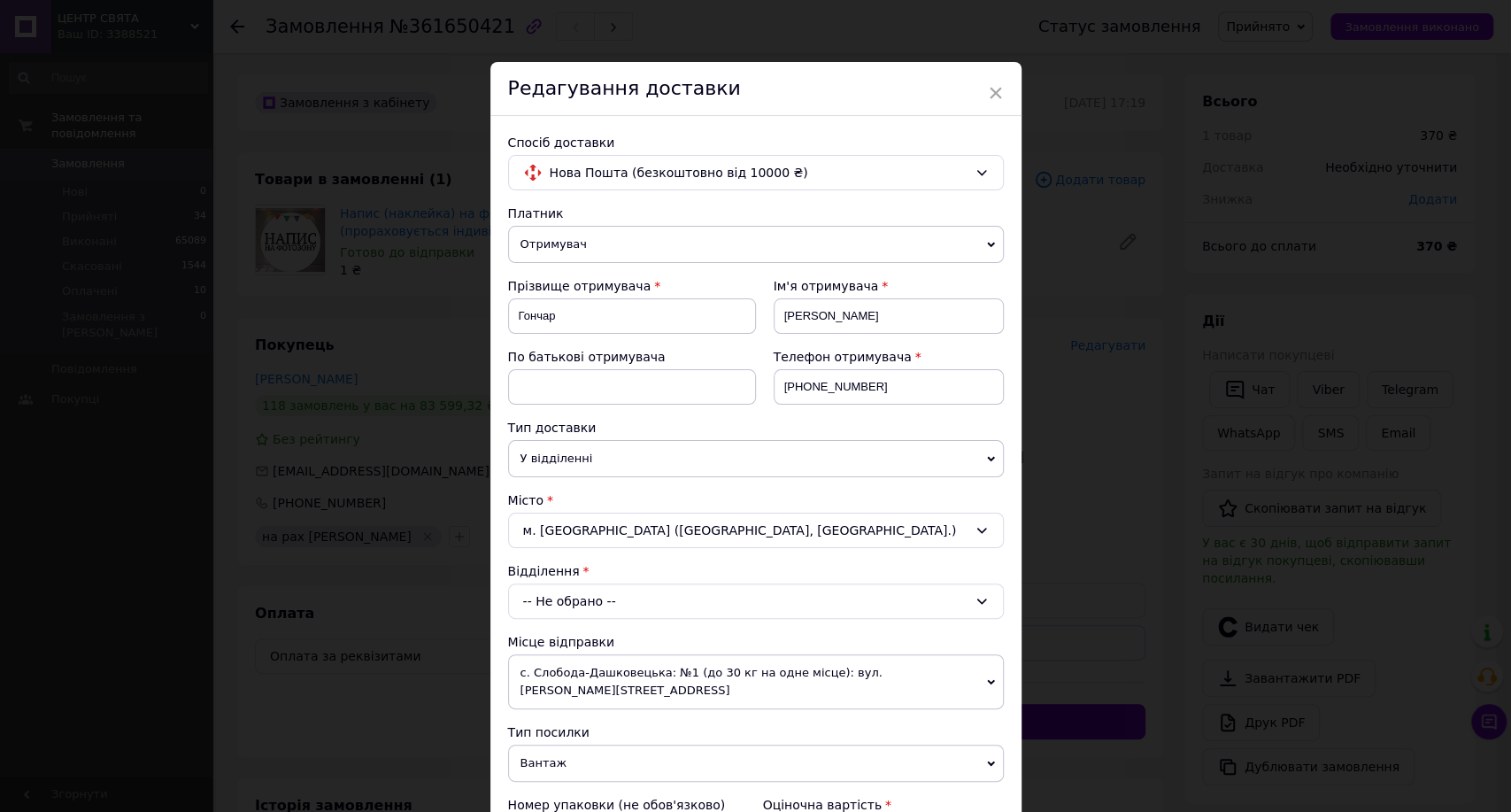
click at [605, 603] on div "-- Не обрано --" at bounding box center [756, 601] width 495 height 36
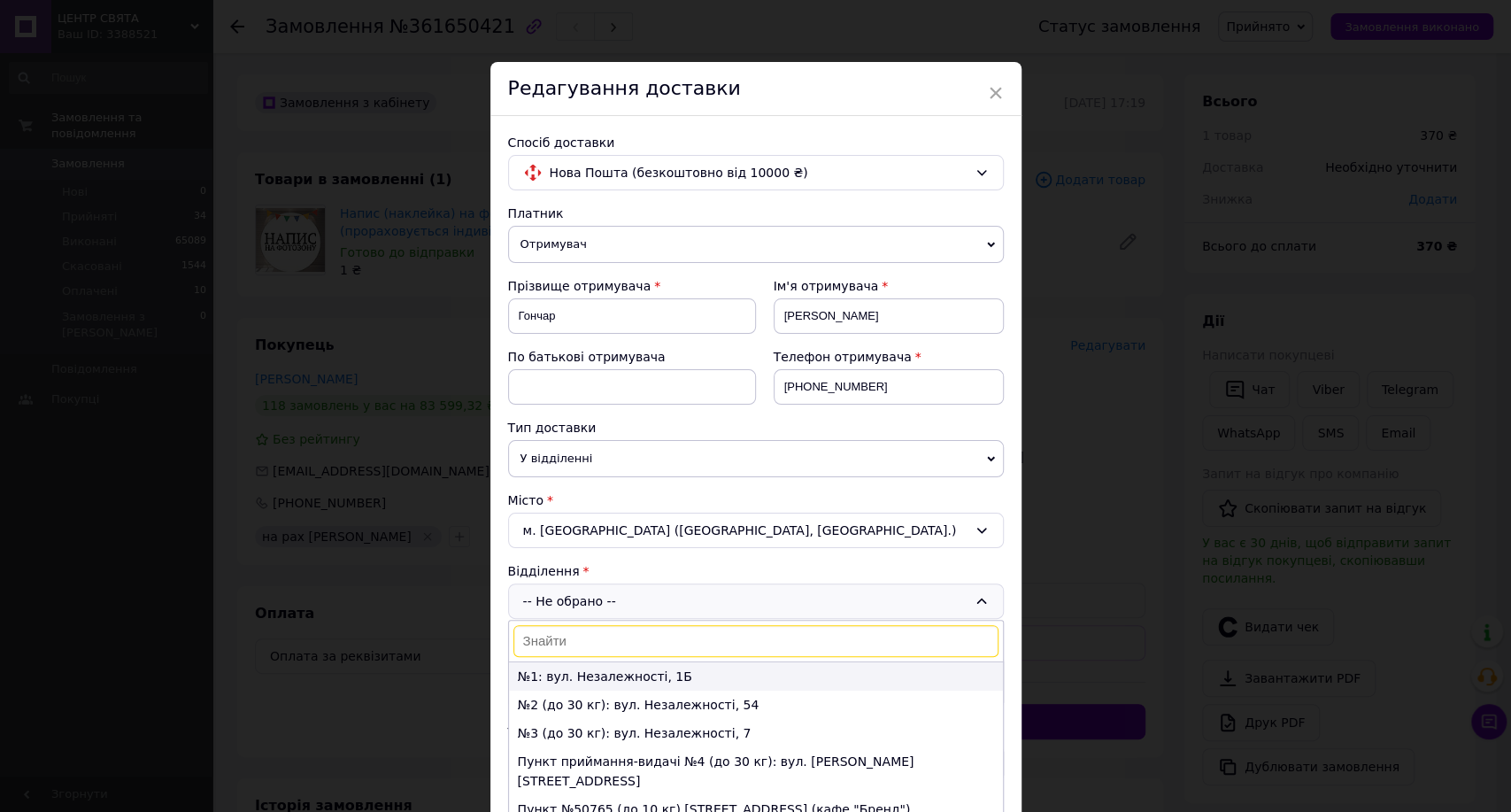
drag, startPoint x: 612, startPoint y: 671, endPoint x: 701, endPoint y: 734, distance: 109.0
click at [612, 672] on li "№1: вул. Незалежності, 1Б" at bounding box center [756, 677] width 494 height 28
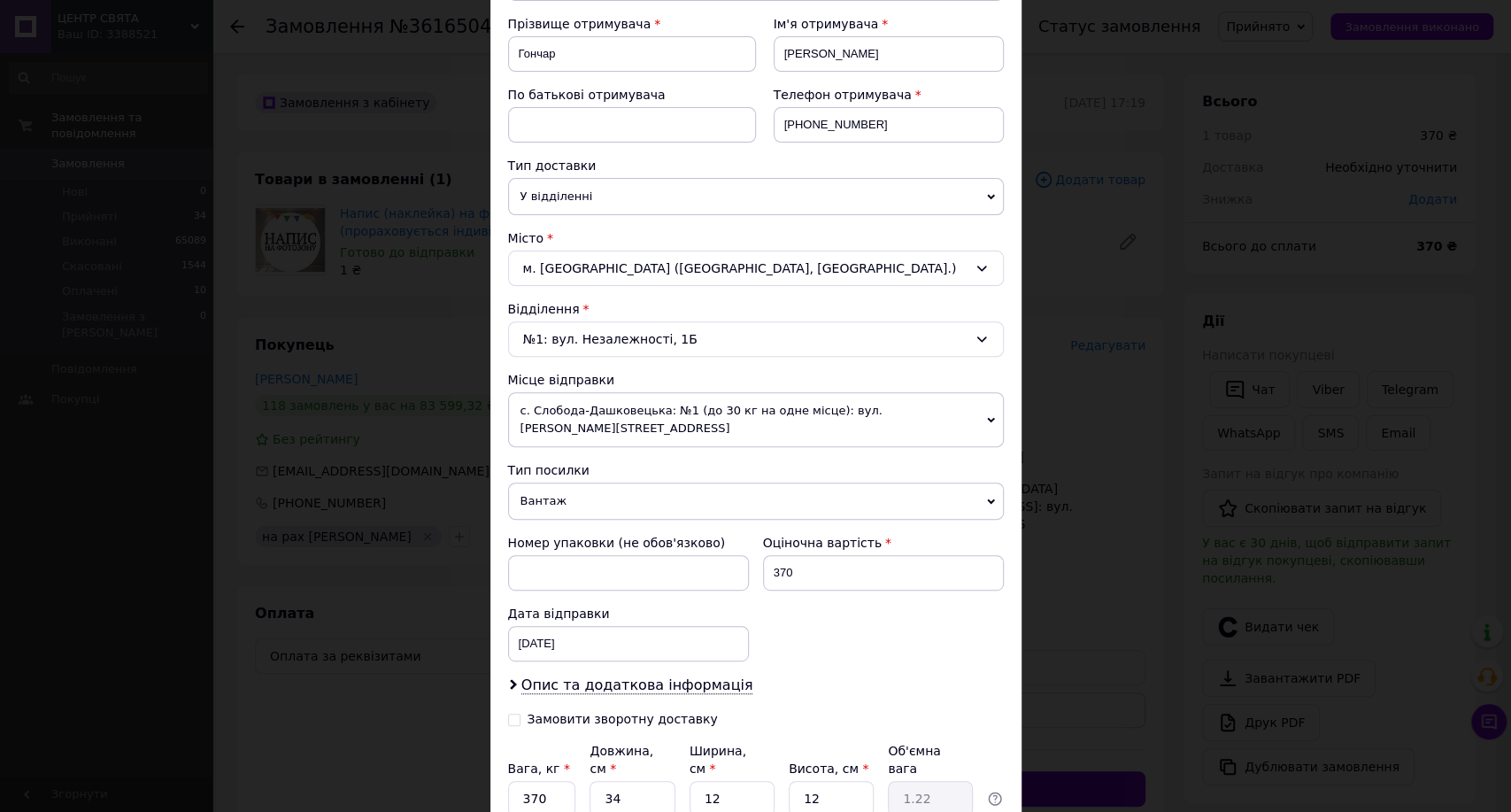
scroll to position [294, 0]
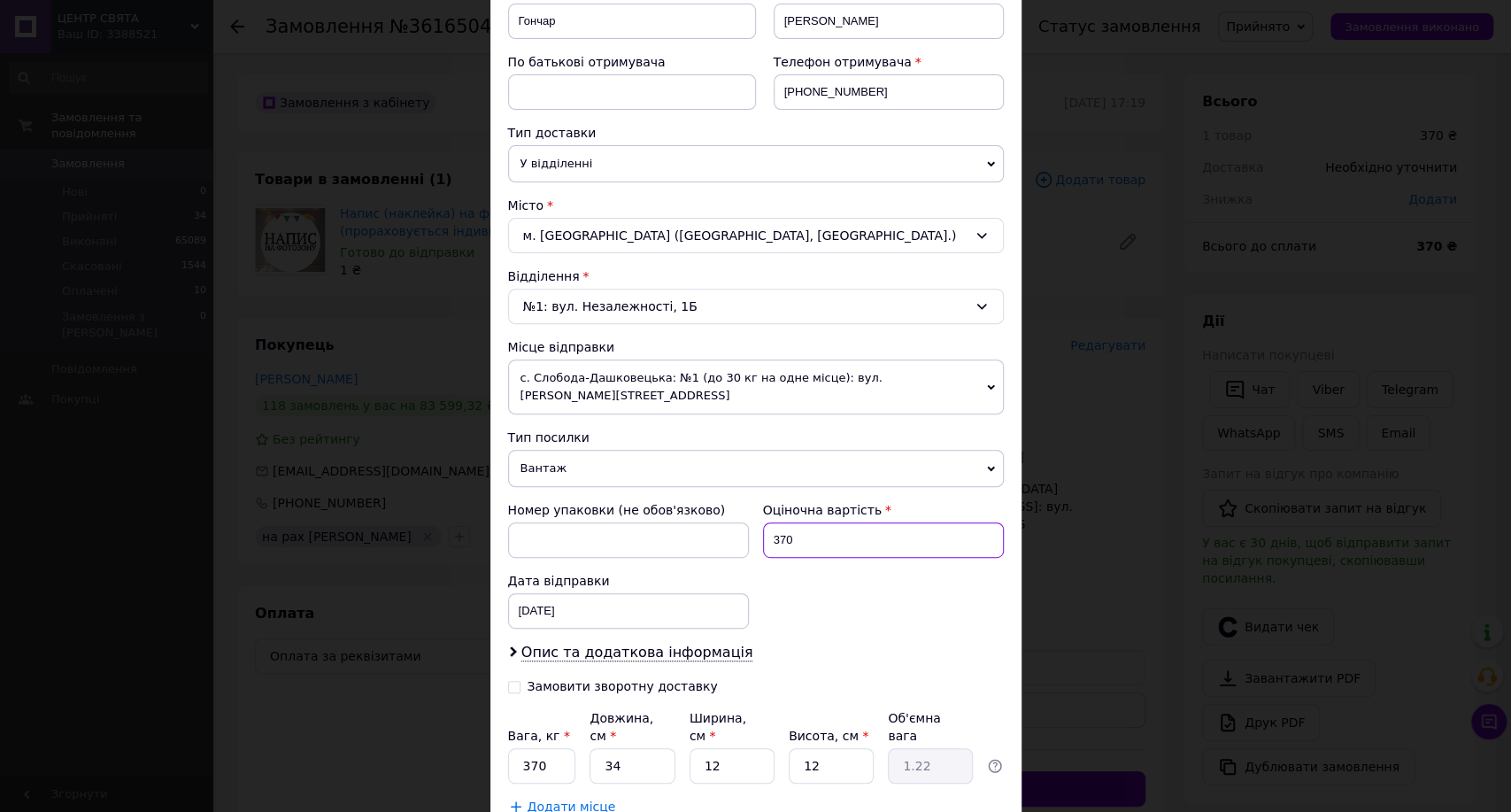
drag, startPoint x: 805, startPoint y: 528, endPoint x: 766, endPoint y: 526, distance: 39.1
click at [766, 528] on input "370" at bounding box center [884, 540] width 241 height 36
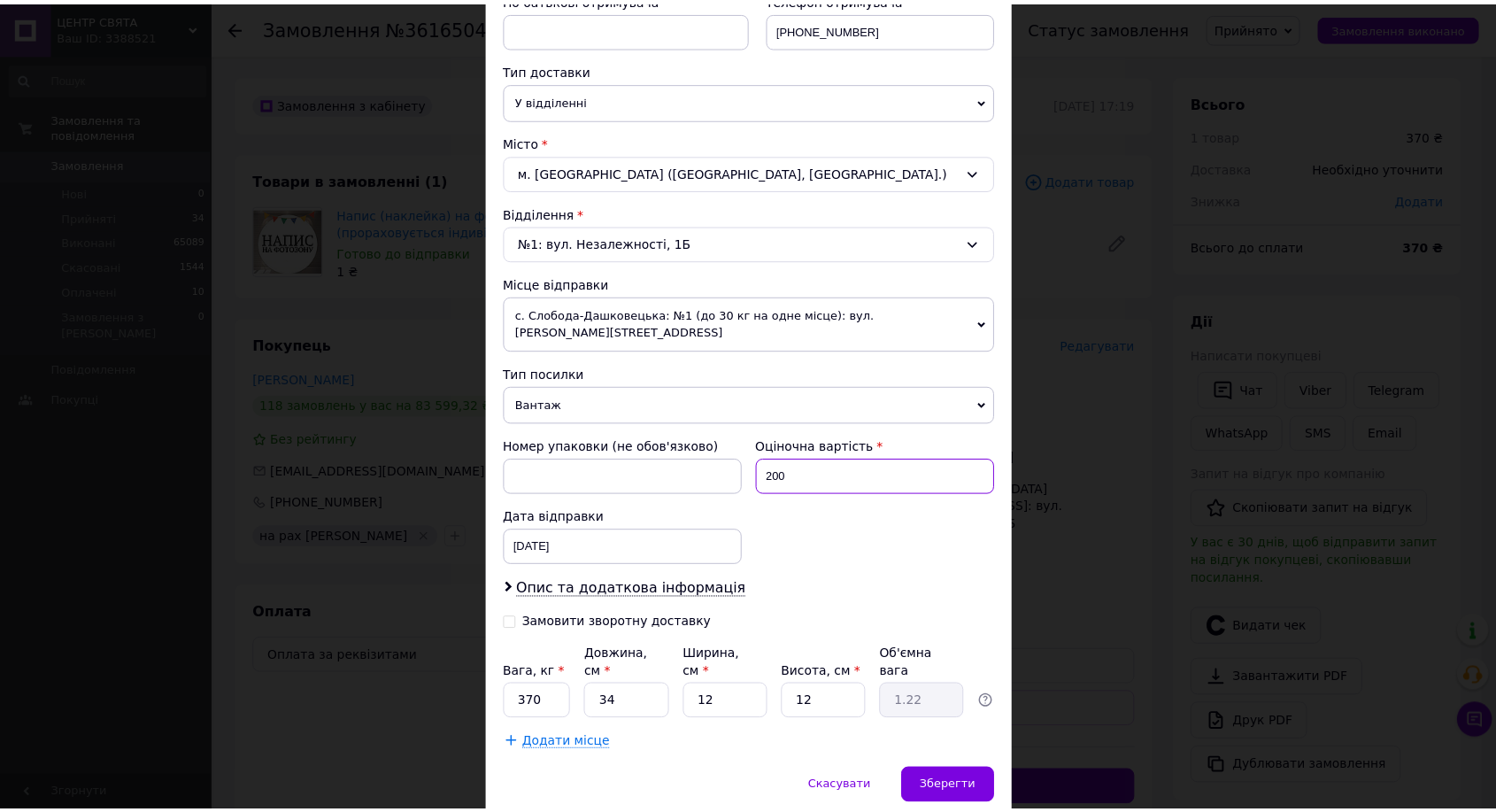
scroll to position [392, 0]
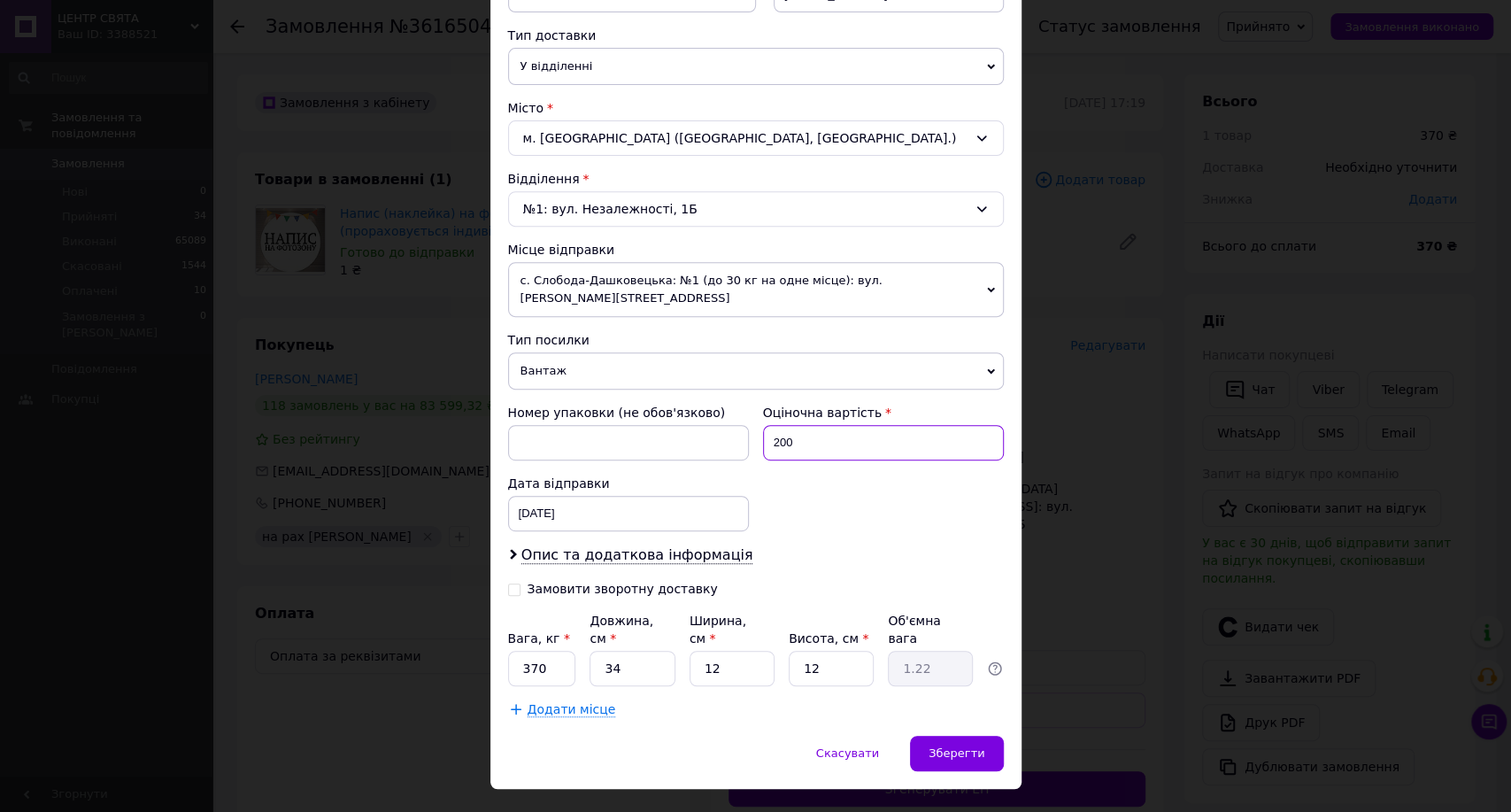
type input "200"
click at [564, 650] on input "370" at bounding box center [542, 668] width 68 height 36
type input "3"
type input "1"
type input "3"
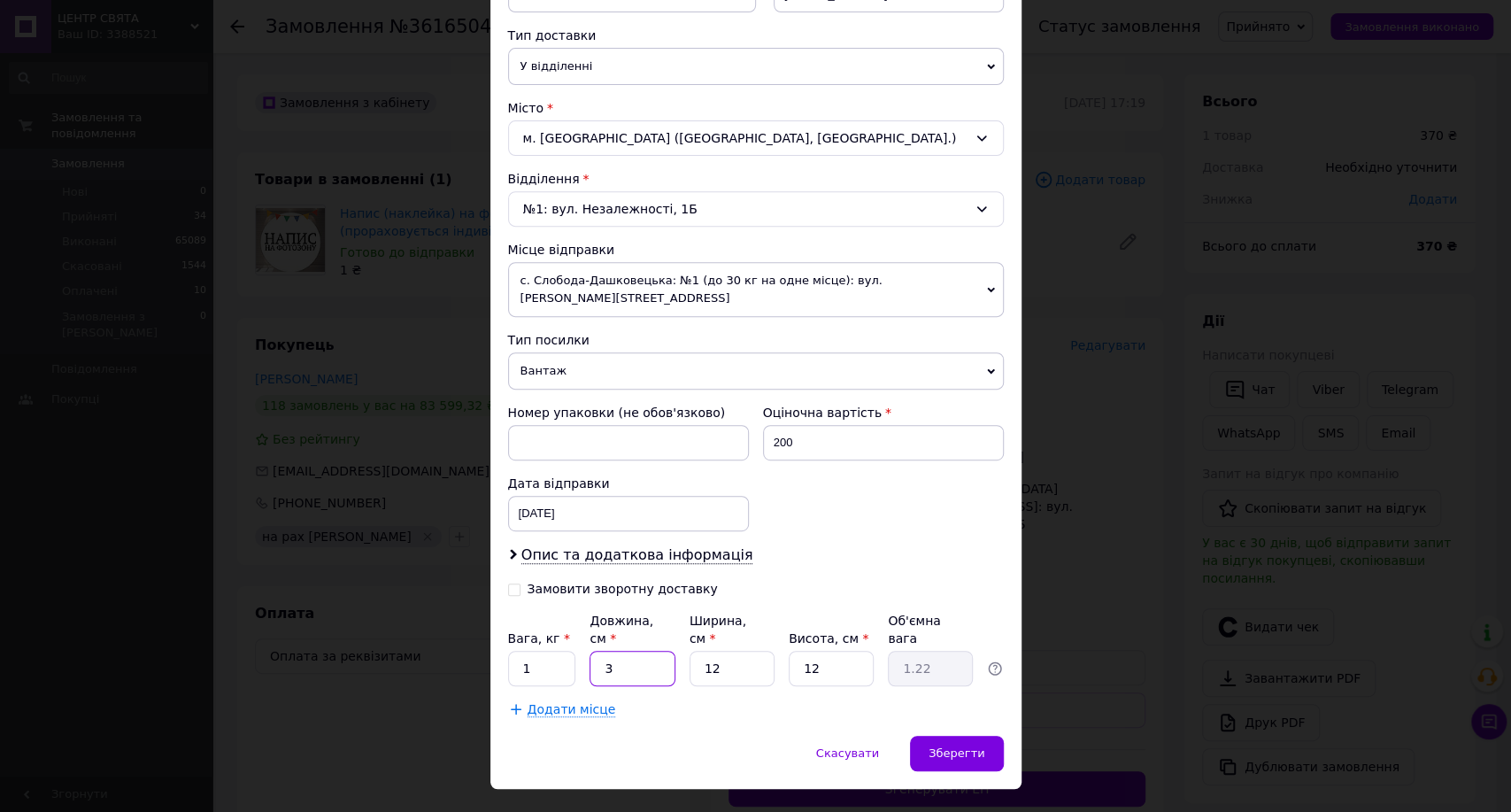
type input "0.11"
type input "30"
type input "1.08"
type input "30"
type input "1"
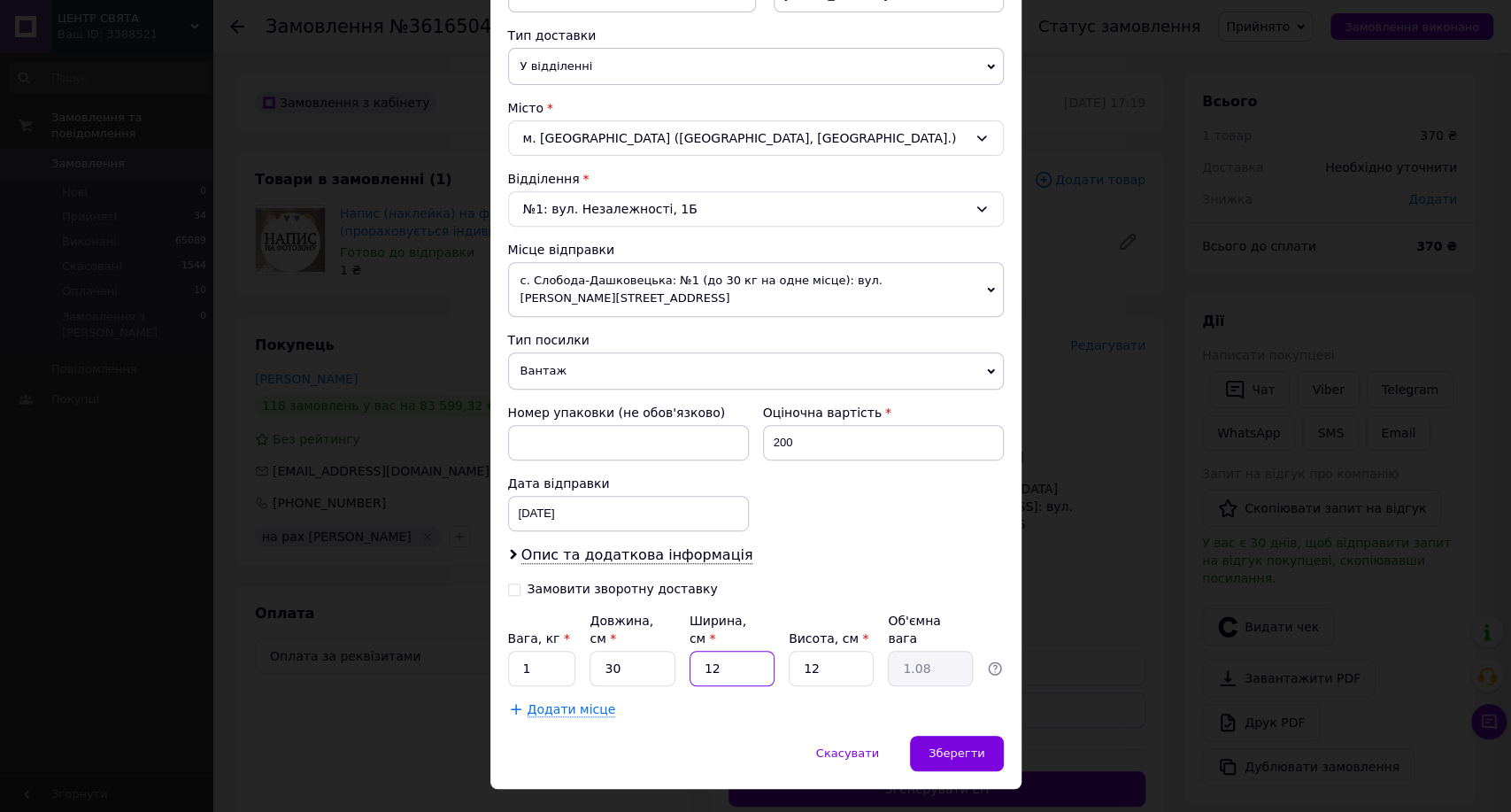
type input "0.1"
type input "13"
type input "1.17"
type input "13"
type input "1"
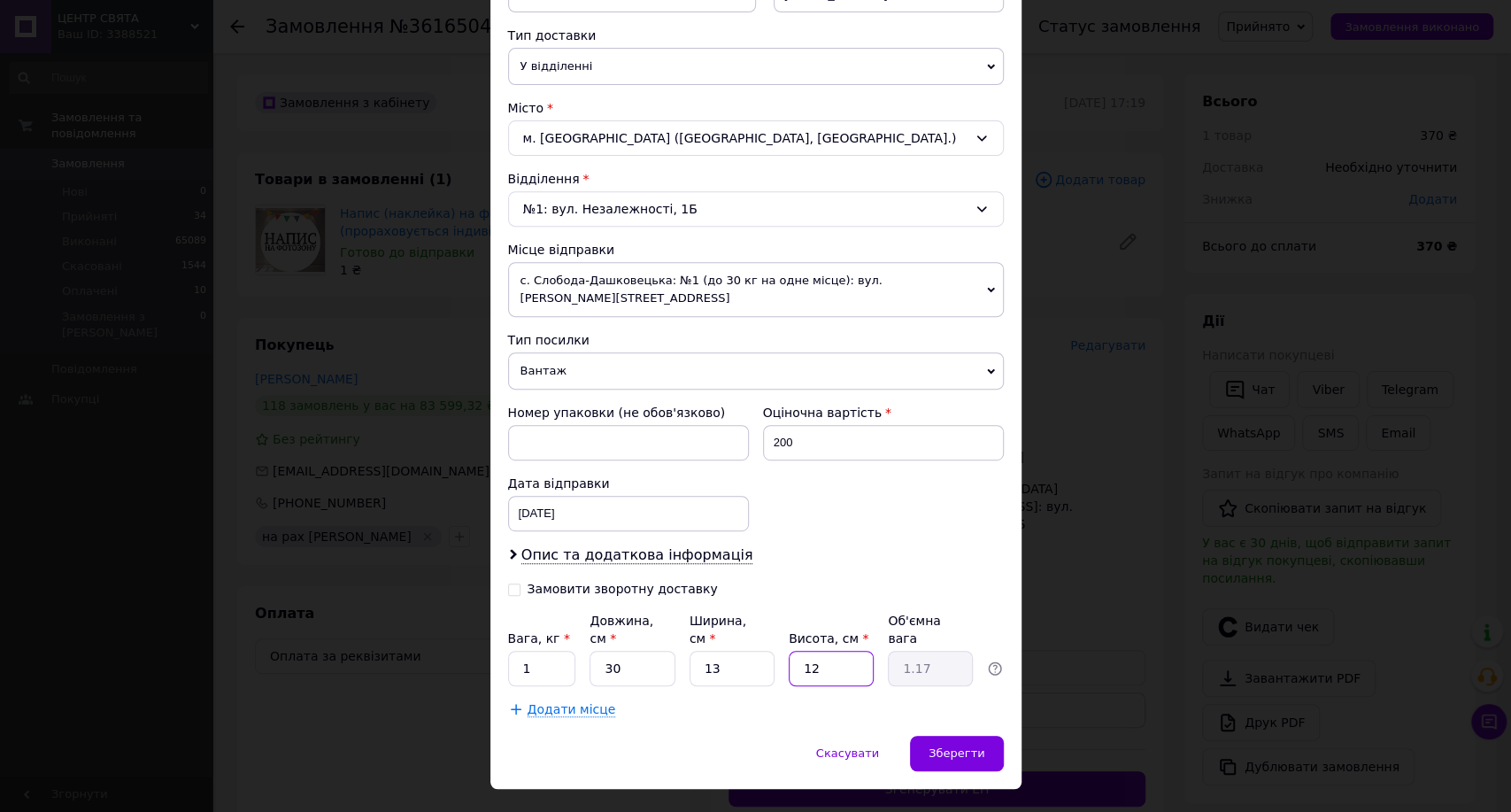
type input "0.1"
type input "10"
type input "0.98"
type input "10"
click at [949, 747] on span "Зберегти" at bounding box center [957, 753] width 56 height 13
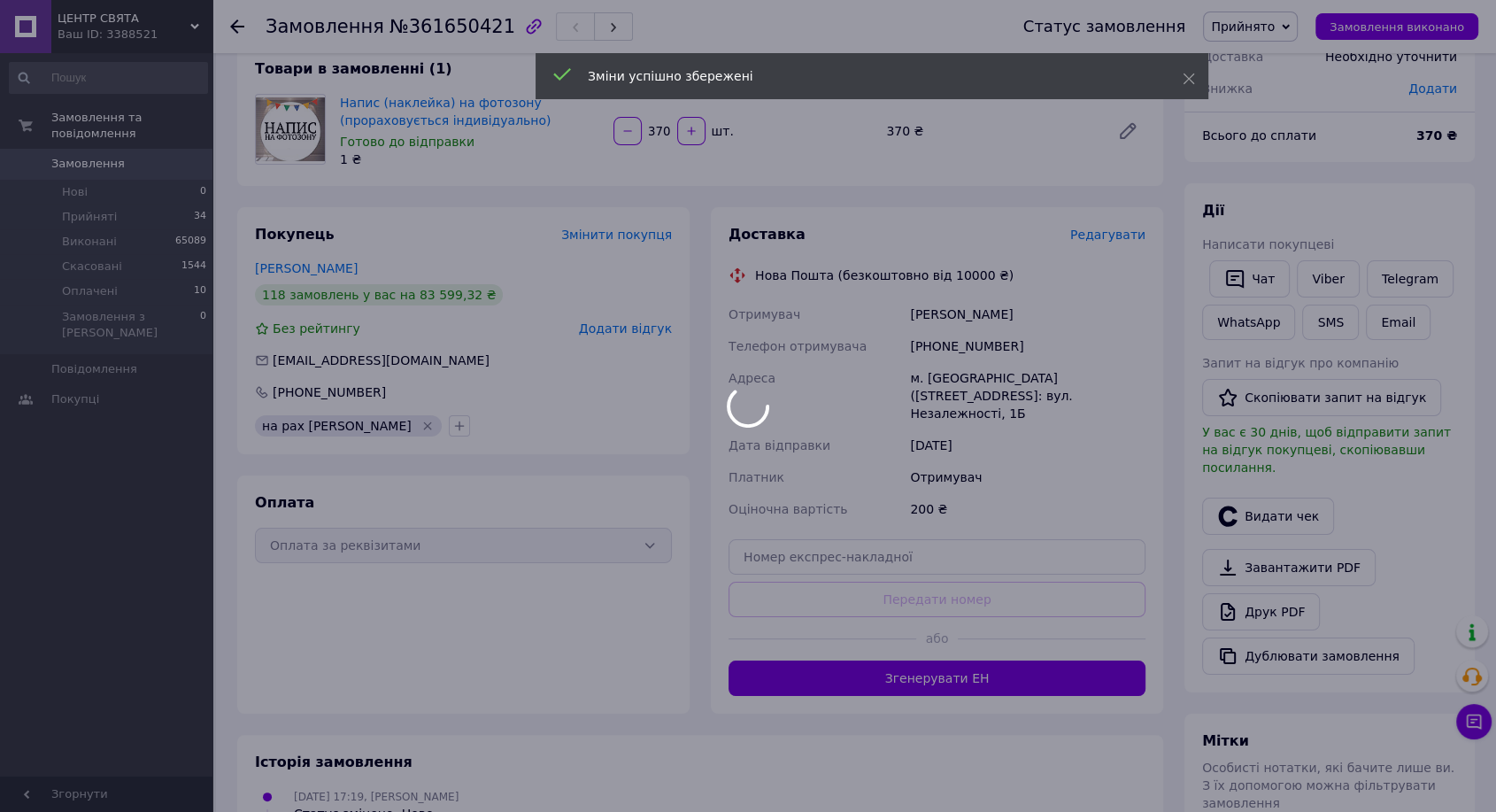
scroll to position [196, 0]
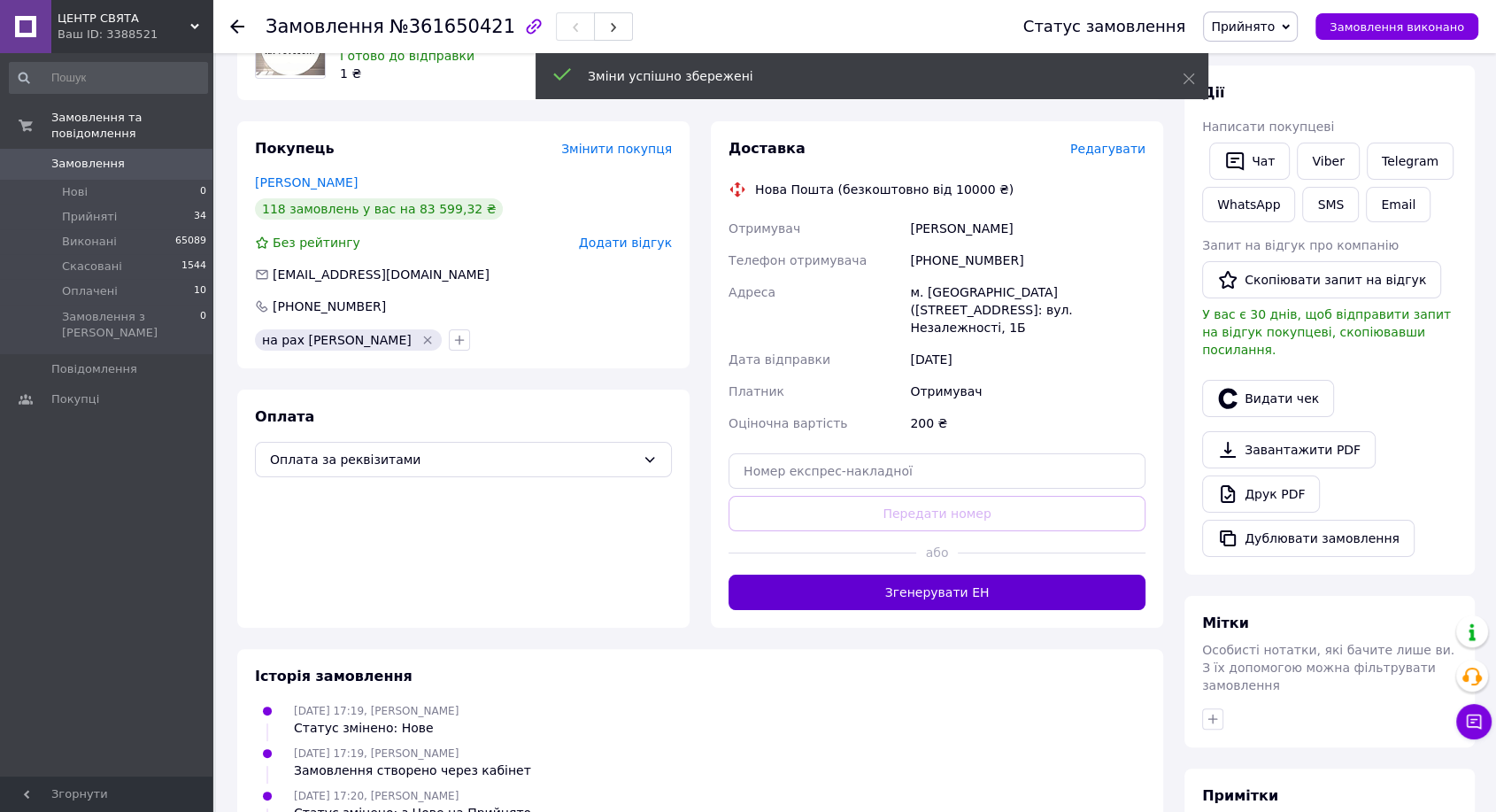
click at [884, 591] on button "Згенерувати ЕН" at bounding box center [937, 592] width 417 height 36
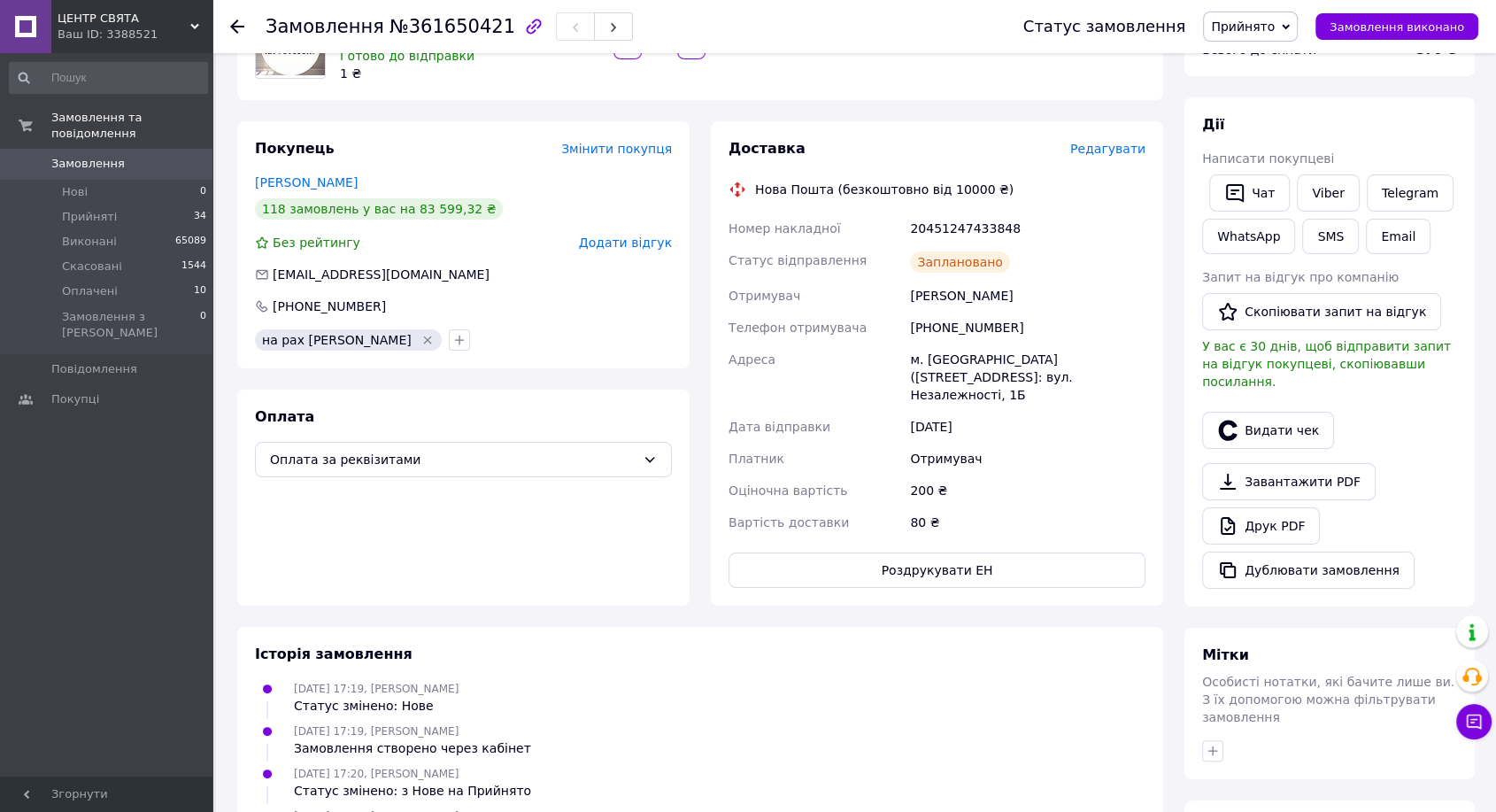
click at [445, 23] on span "№361650421" at bounding box center [452, 26] width 126 height 21
copy span "361650421"
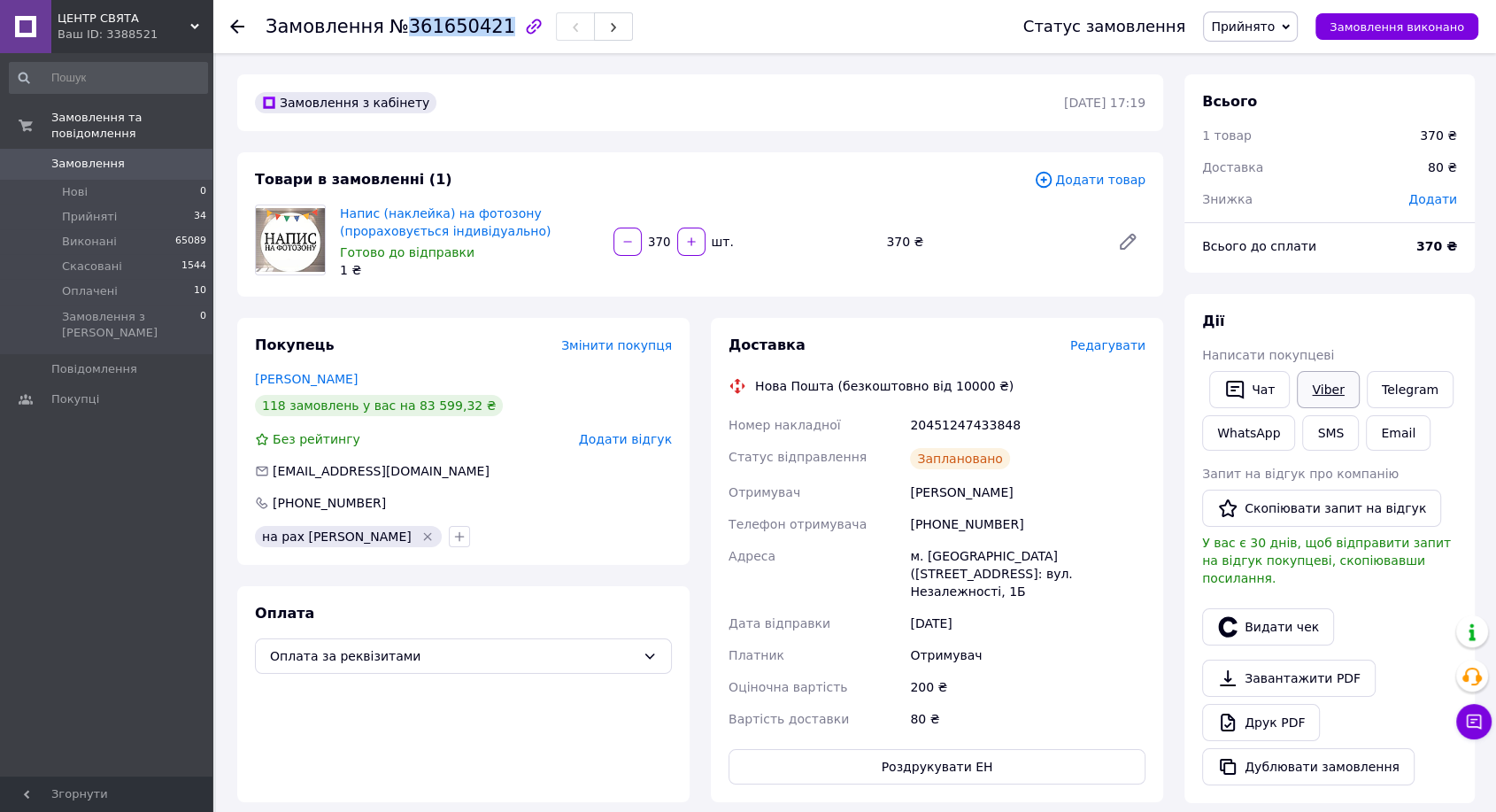
click at [1310, 384] on link "Viber" at bounding box center [1328, 390] width 62 height 37
click at [957, 420] on div "20451247433848" at bounding box center [1028, 425] width 243 height 32
copy div "20451247433848"
click at [1420, 21] on span "Замовлення виконано" at bounding box center [1397, 27] width 135 height 13
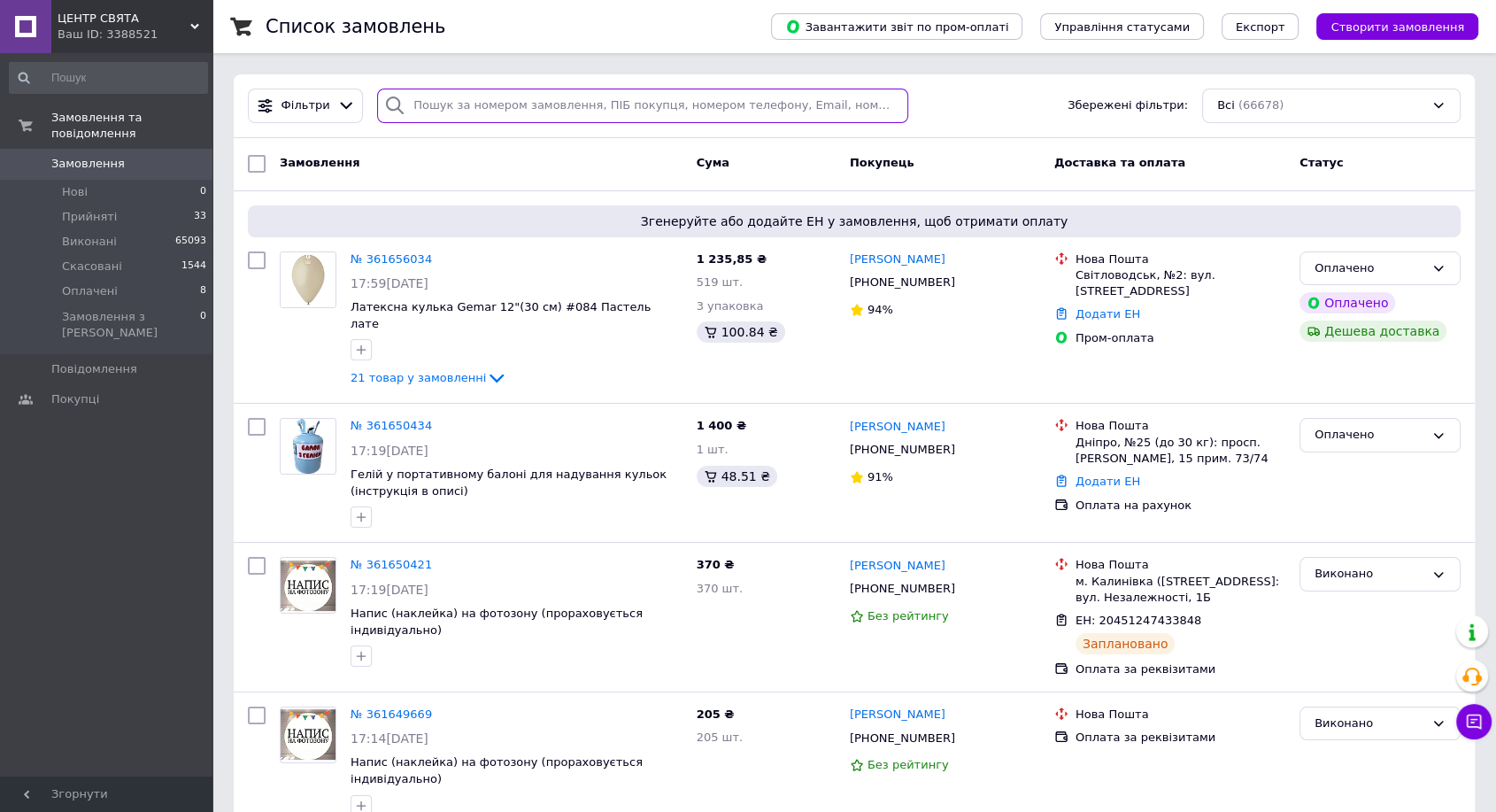
click at [421, 110] on input "search" at bounding box center [643, 106] width 531 height 35
paste input "[PHONE_NUMBER]"
type input "[PHONE_NUMBER]"
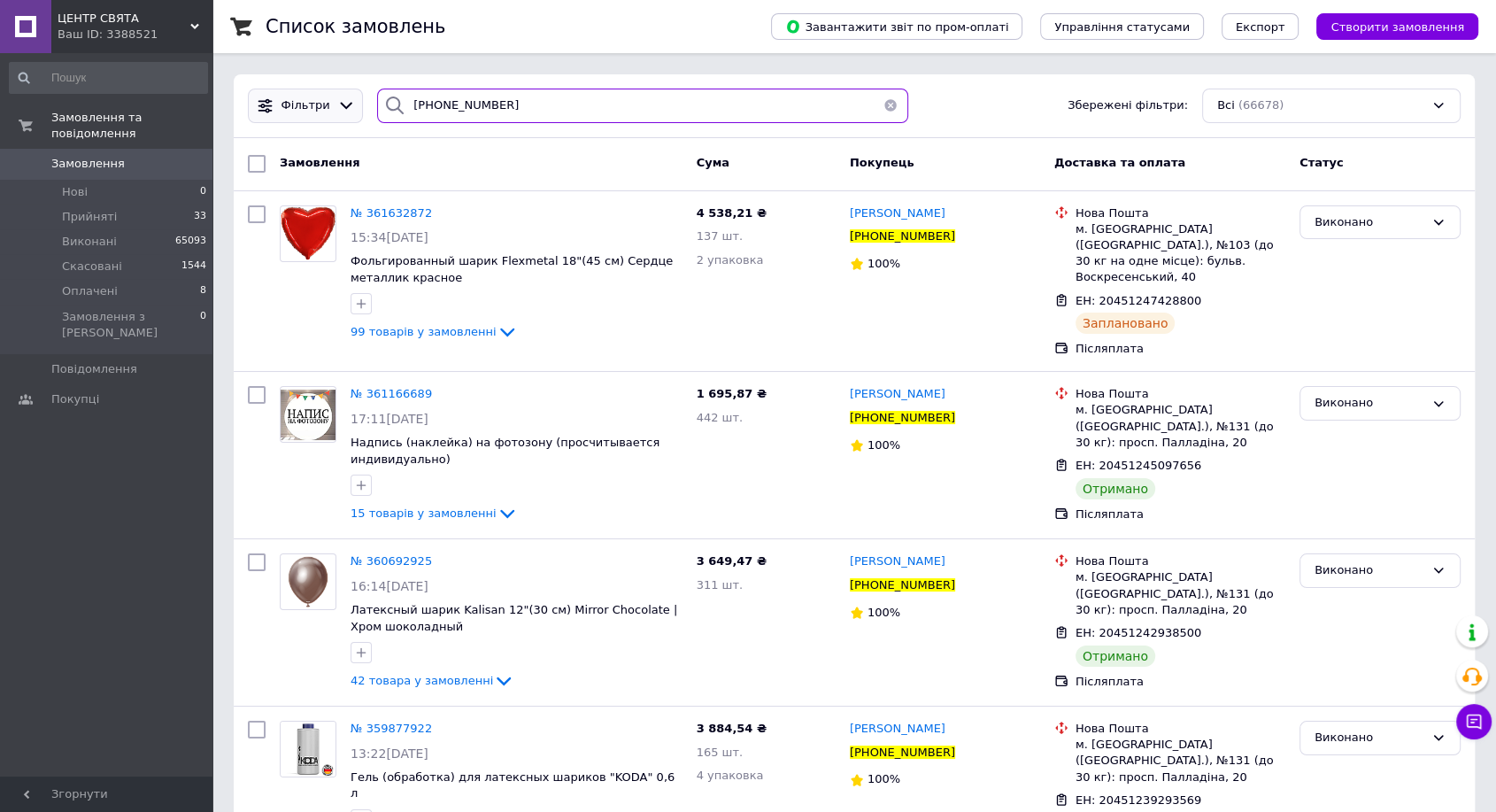
drag, startPoint x: 495, startPoint y: 101, endPoint x: 270, endPoint y: 103, distance: 225.0
click at [270, 103] on div "Фільтри +380957276285 Збережені фільтри: Всі (66678)" at bounding box center [854, 106] width 1227 height 35
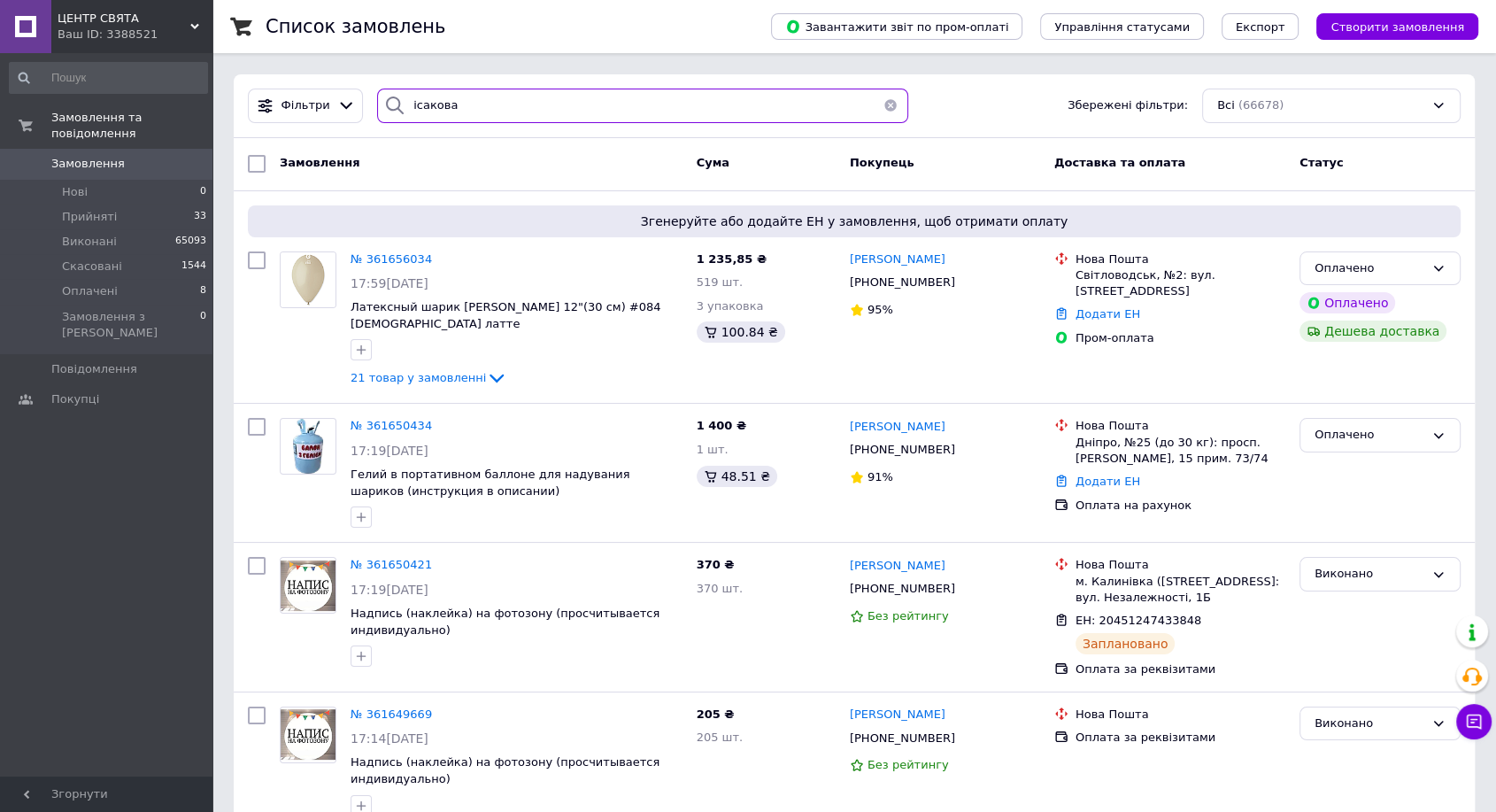
type input "ісакова"
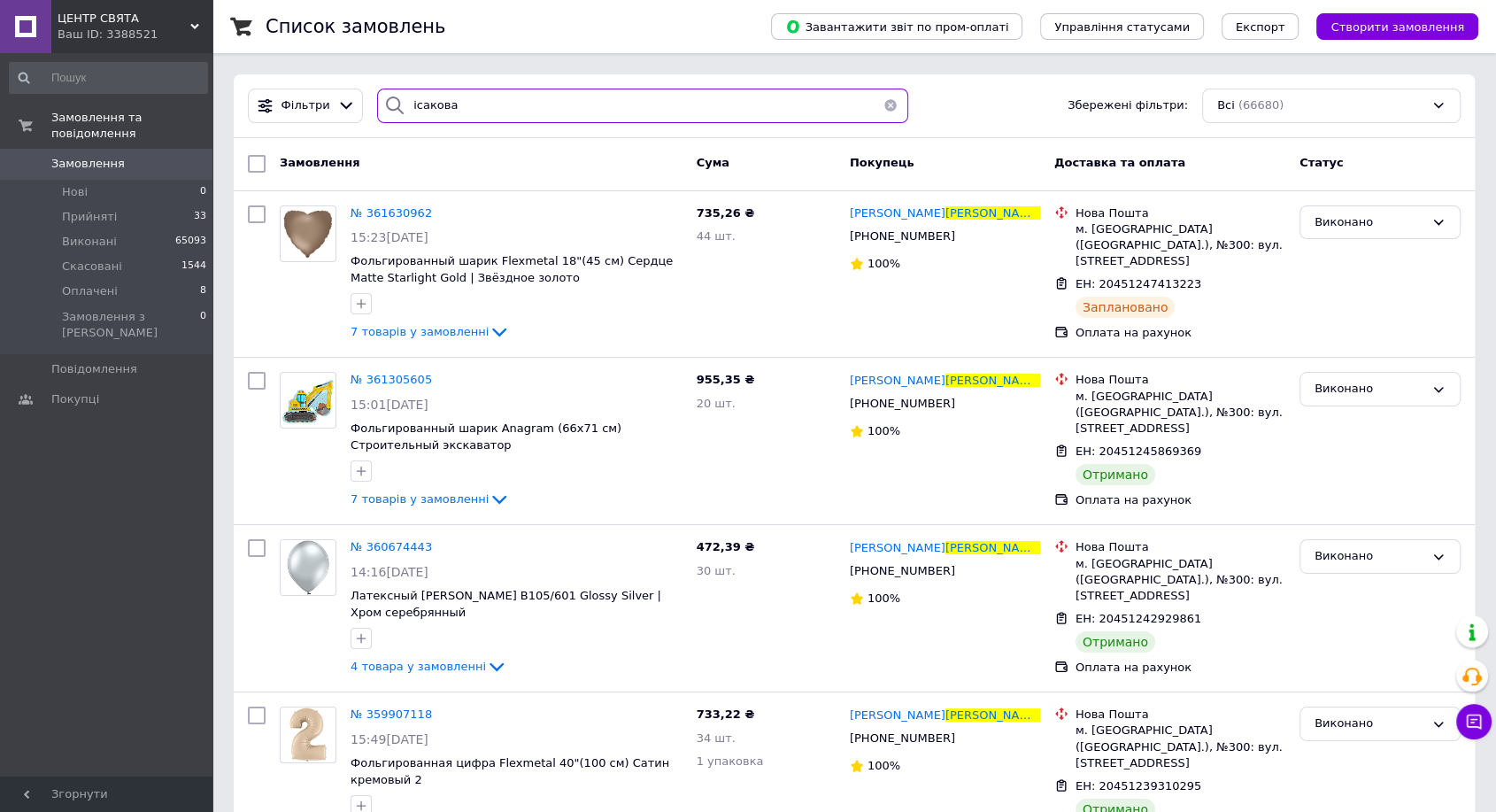
drag, startPoint x: 464, startPoint y: 108, endPoint x: 362, endPoint y: 93, distance: 103.1
click at [362, 93] on div "Фільтри ісакова Збережені фільтри: Всі (66680)" at bounding box center [854, 106] width 1227 height 35
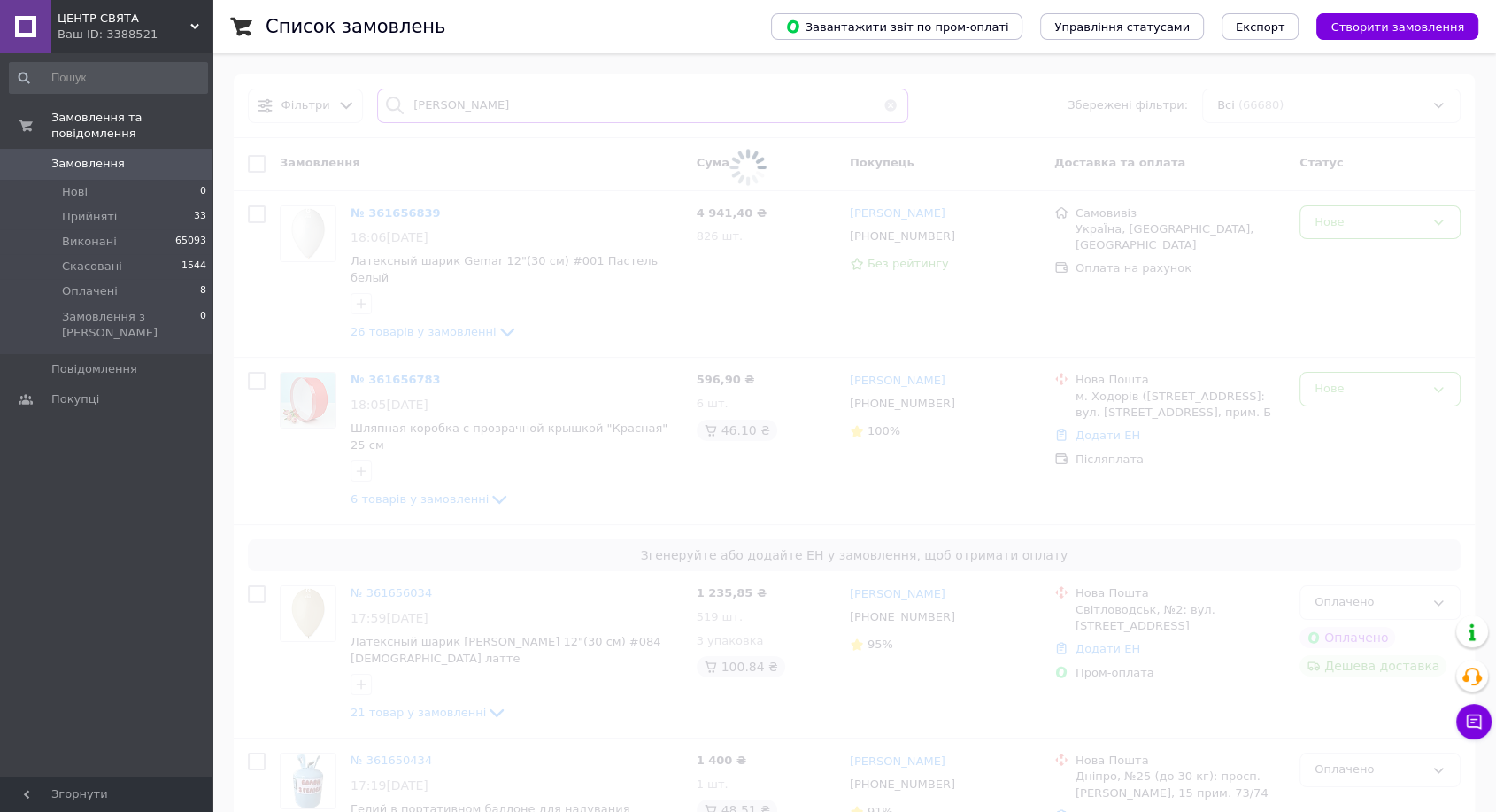
type input "томенюк"
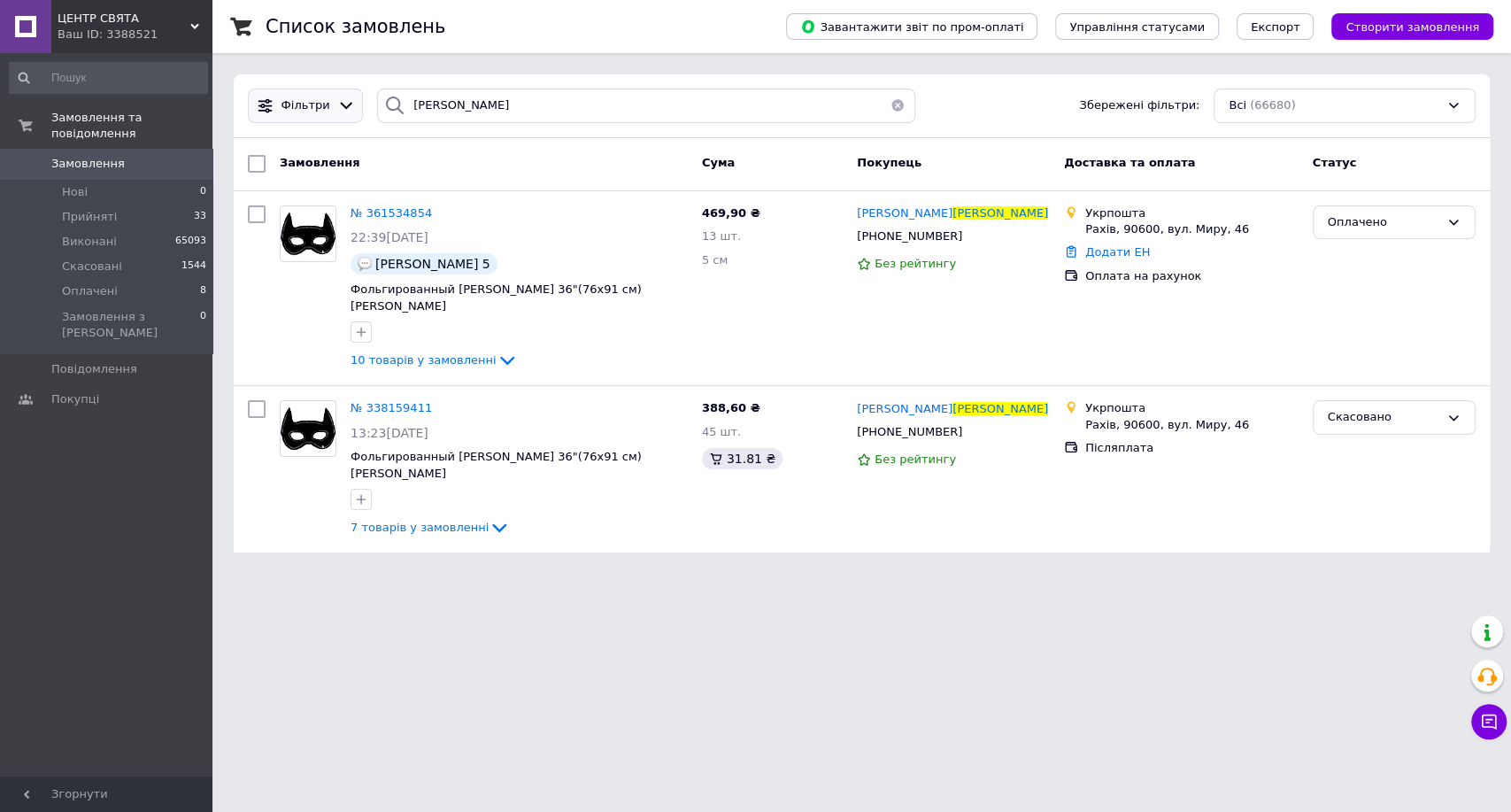
drag, startPoint x: 452, startPoint y: 122, endPoint x: 346, endPoint y: 122, distance: 106.0
click at [346, 122] on div "Фільтри томенюк Збережені фільтри: Всі (66680)" at bounding box center [862, 107] width 1256 height 64
click at [382, 125] on div "Фільтри томенюк Збережені фільтри: Всі (66680)" at bounding box center [862, 107] width 1256 height 64
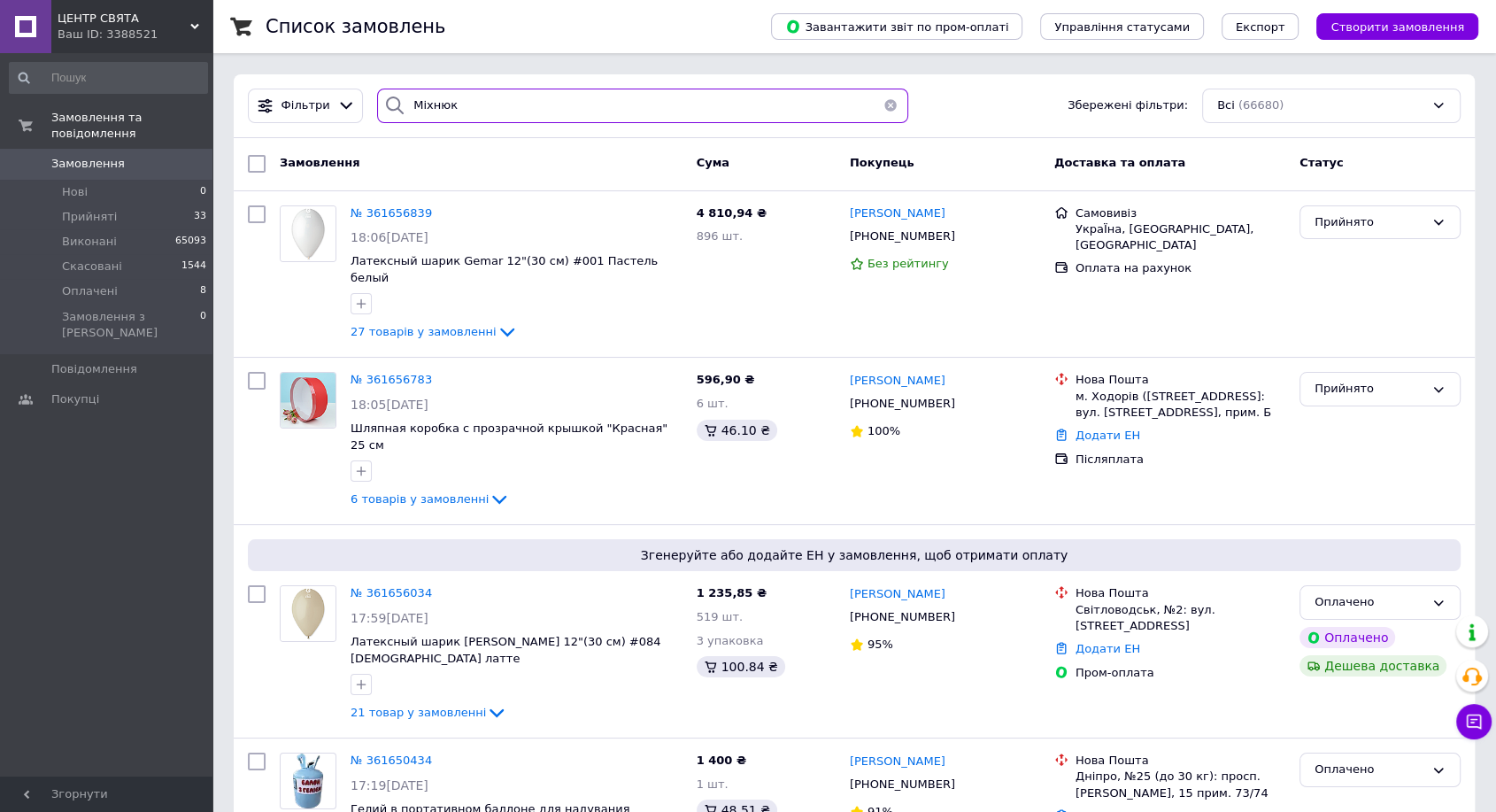
type input "Міхнюк"
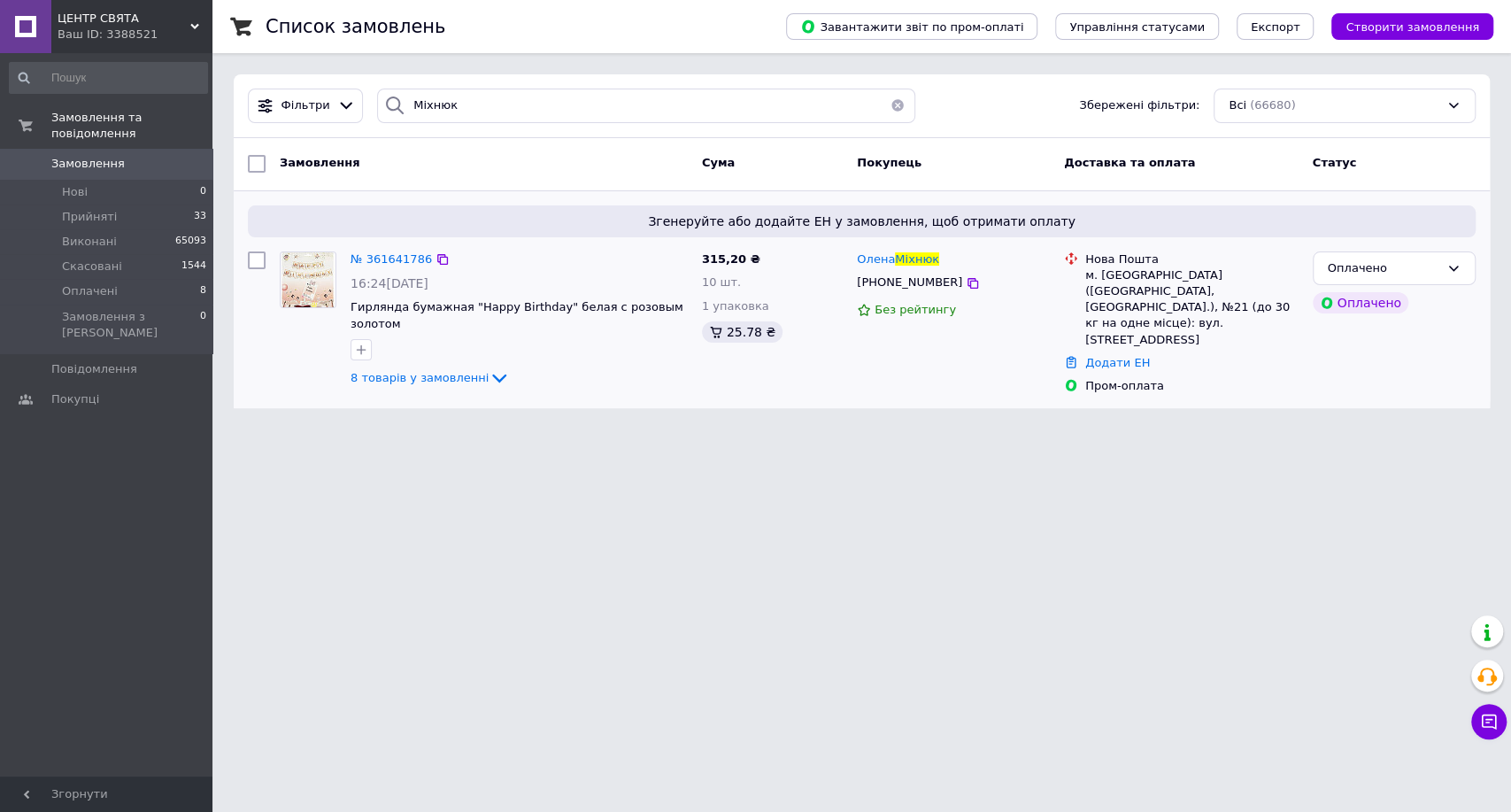
drag, startPoint x: 393, startPoint y: 264, endPoint x: 398, endPoint y: 222, distance: 42.3
click at [334, 100] on div "Фільтри Міхнюк Збережені фільтри: Всі (66680)" at bounding box center [862, 106] width 1242 height 35
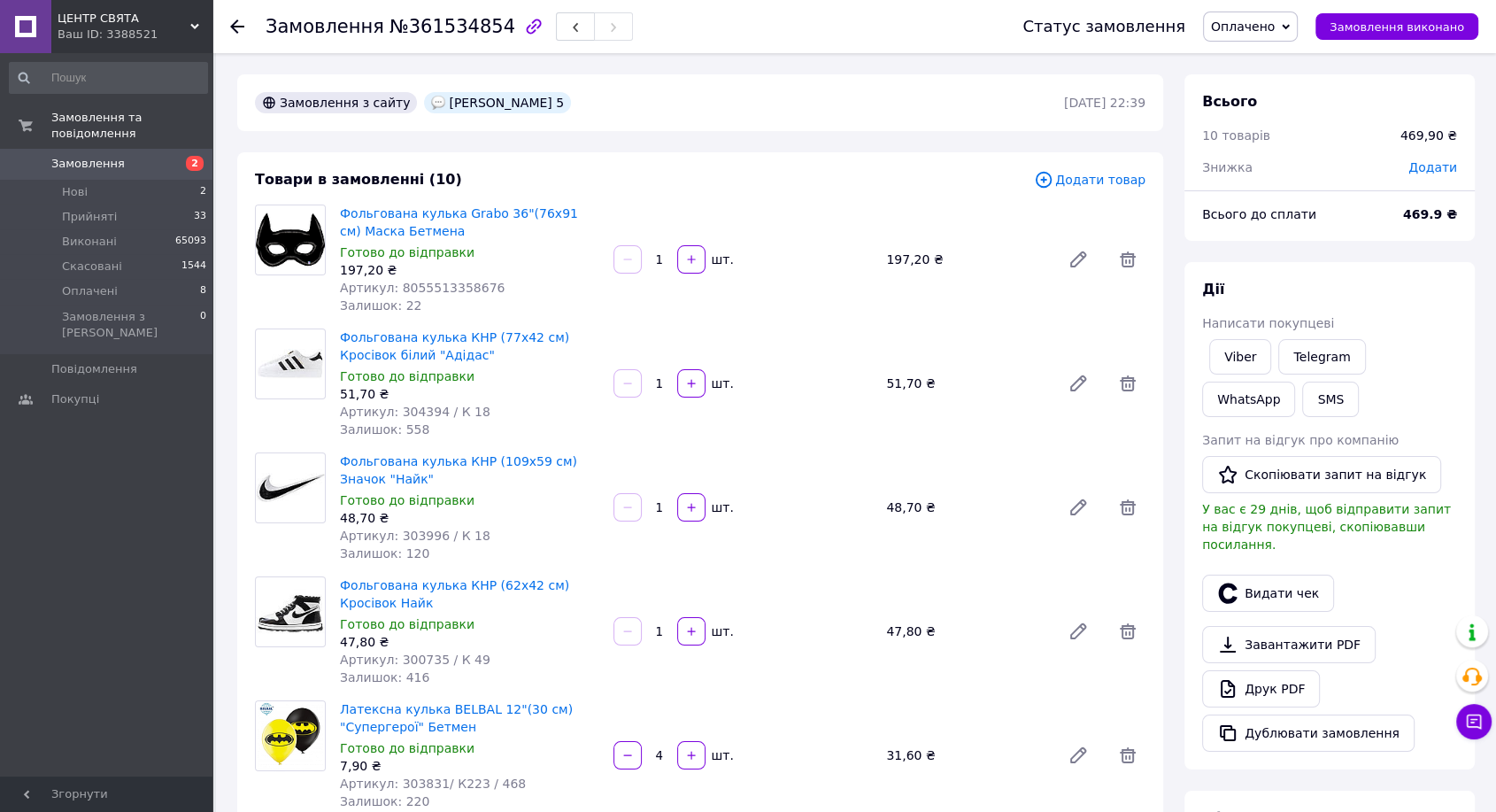
click at [440, 30] on span "№361534854" at bounding box center [452, 26] width 126 height 21
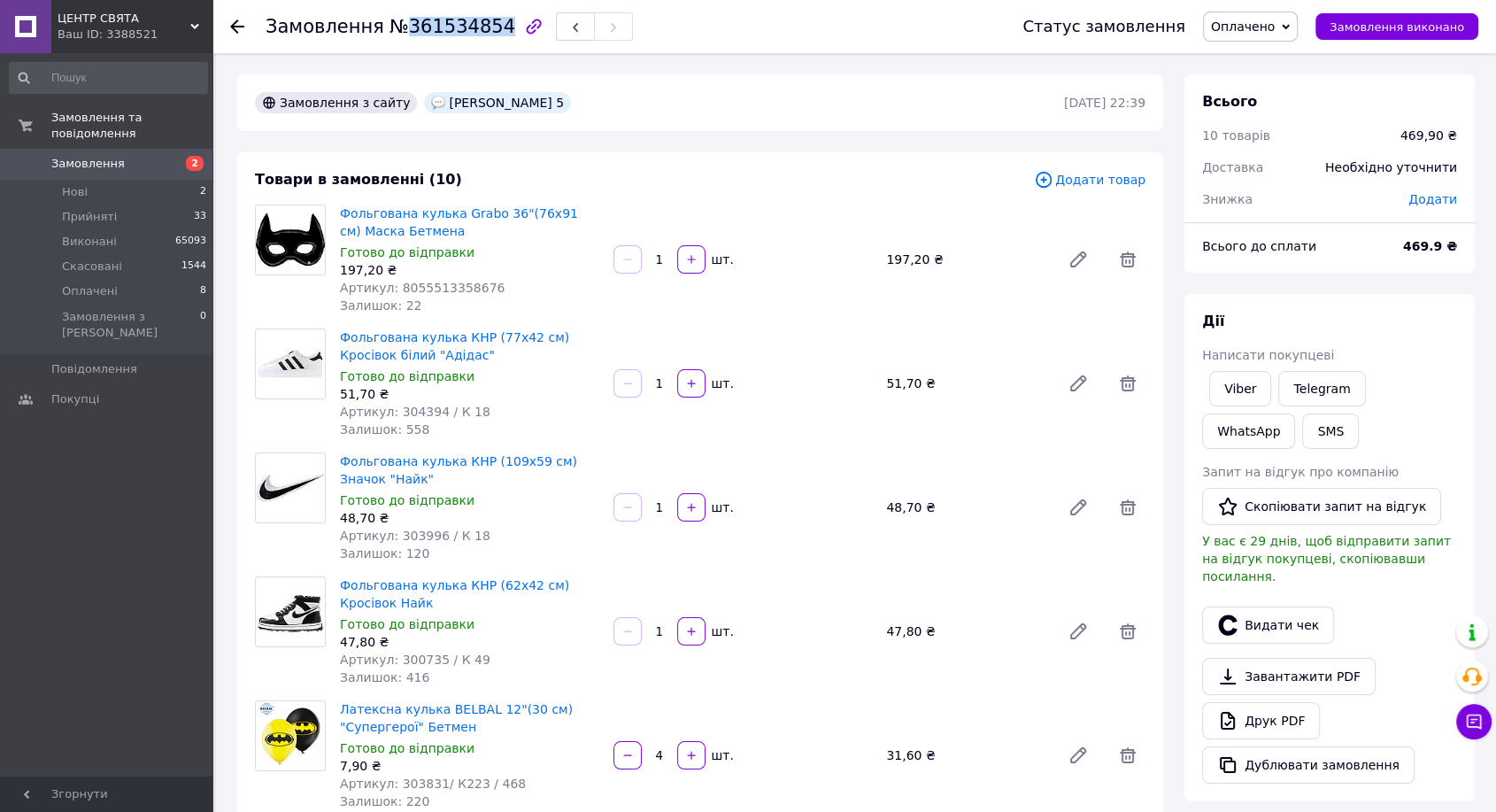
copy span "361534854"
click at [1233, 385] on link "Viber" at bounding box center [1240, 389] width 62 height 36
click at [1323, 392] on link "Telegram" at bounding box center [1321, 389] width 87 height 36
click at [1302, 392] on link "Telegram" at bounding box center [1321, 389] width 87 height 36
click at [445, 34] on span "№361534854" at bounding box center [452, 26] width 126 height 21
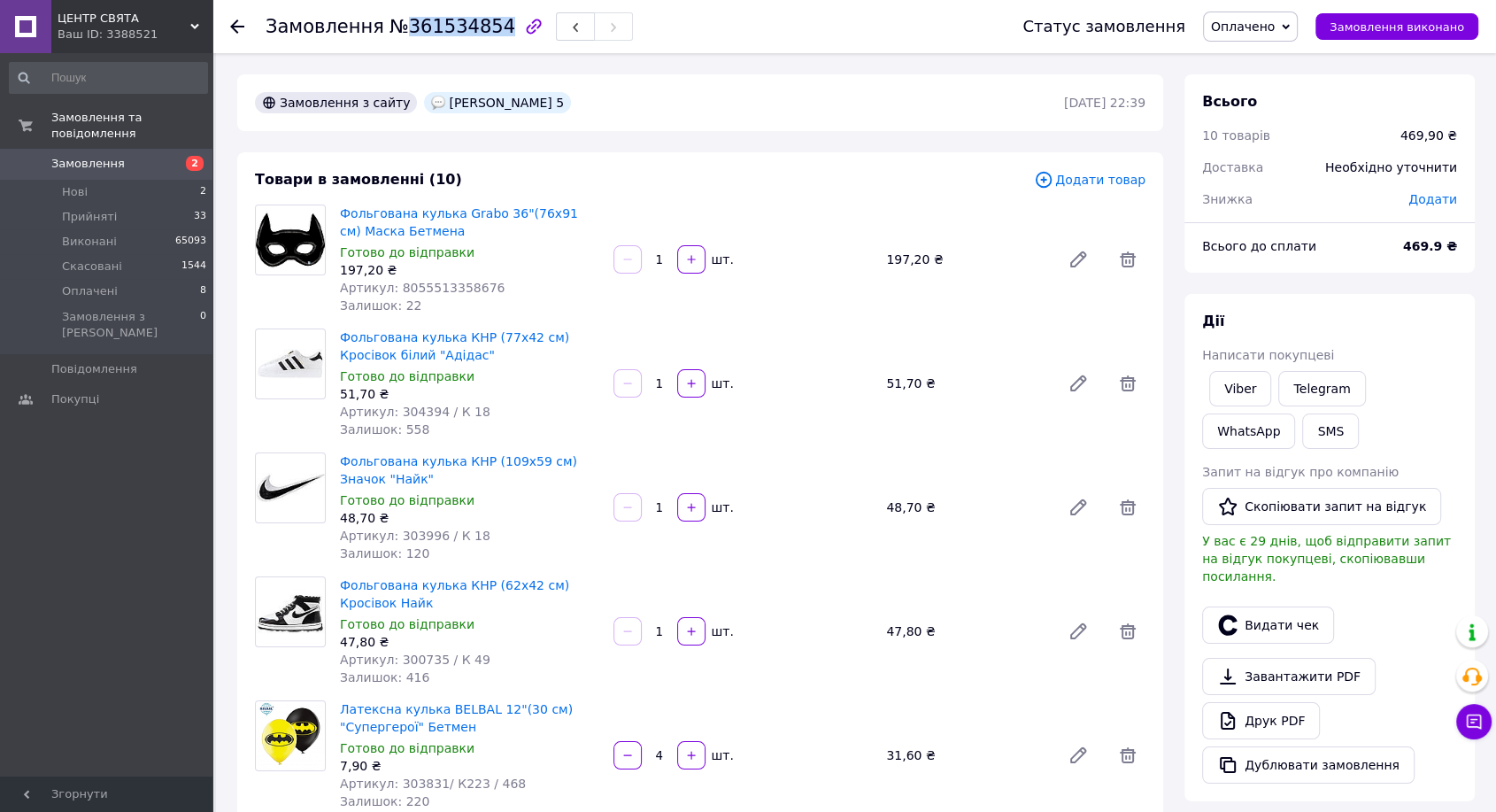
click at [445, 34] on span "№361534854" at bounding box center [452, 26] width 126 height 21
copy span "361534854"
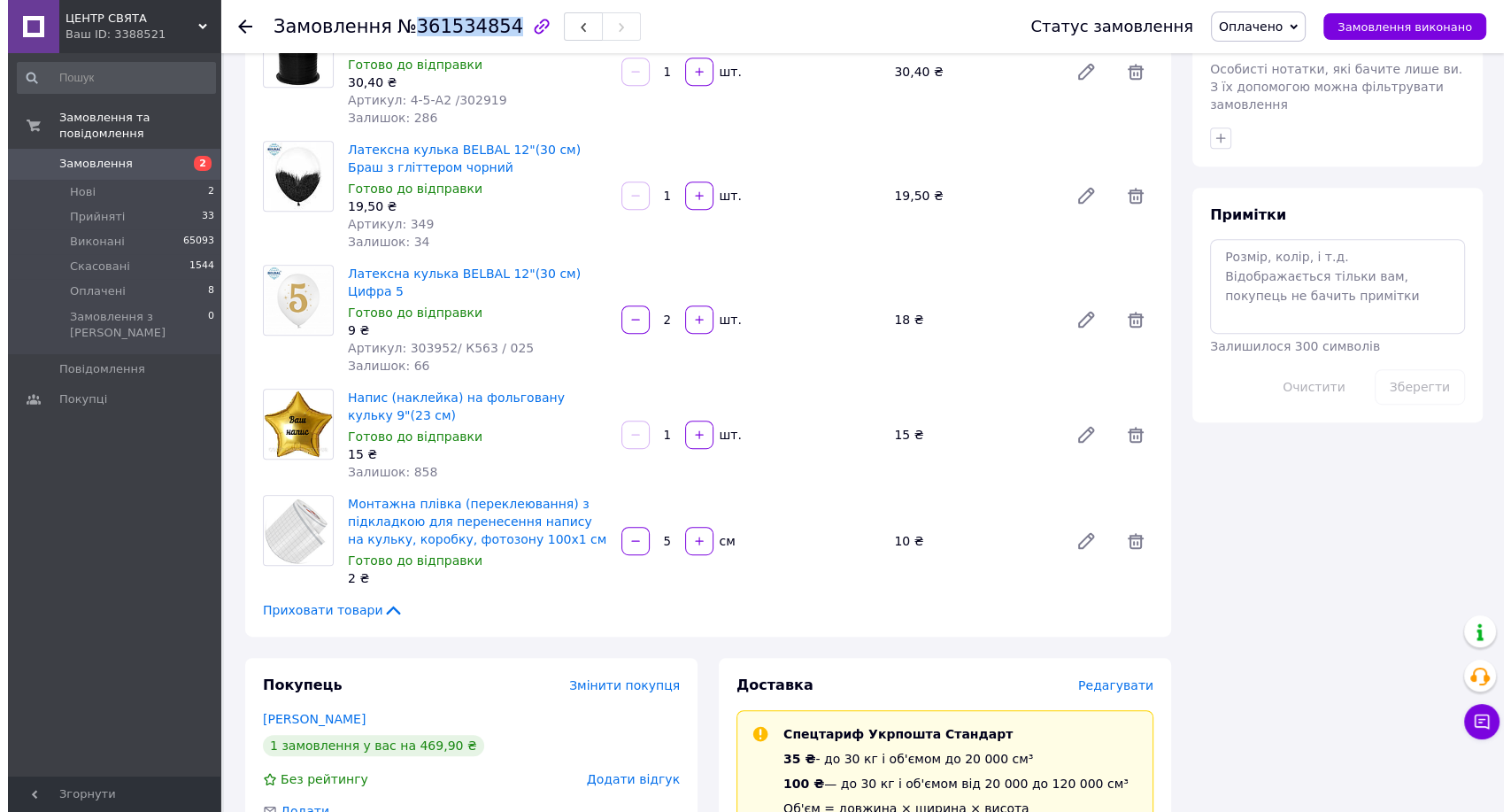
scroll to position [1082, 0]
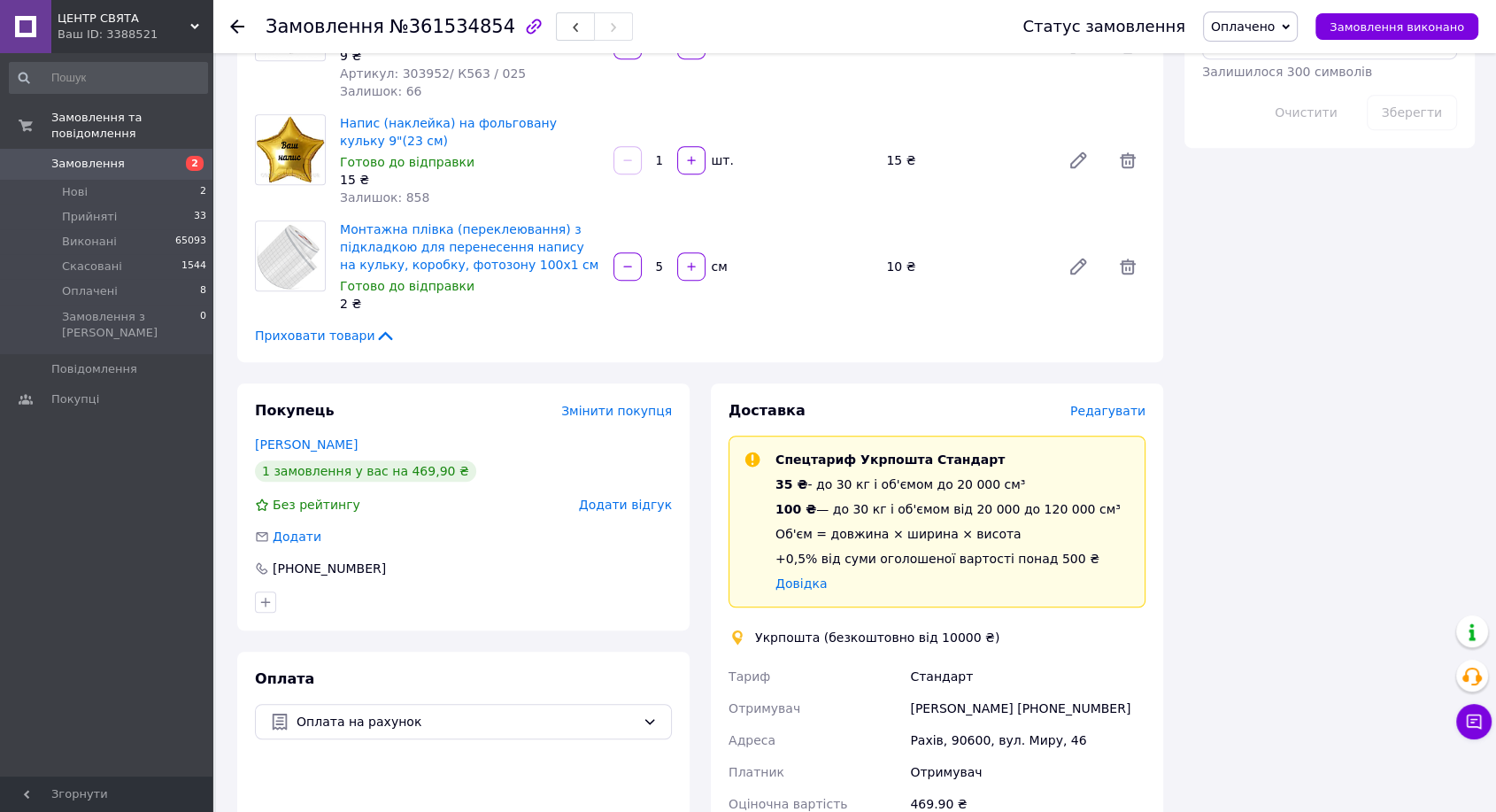
click at [1102, 404] on span "Редагувати" at bounding box center [1107, 410] width 76 height 14
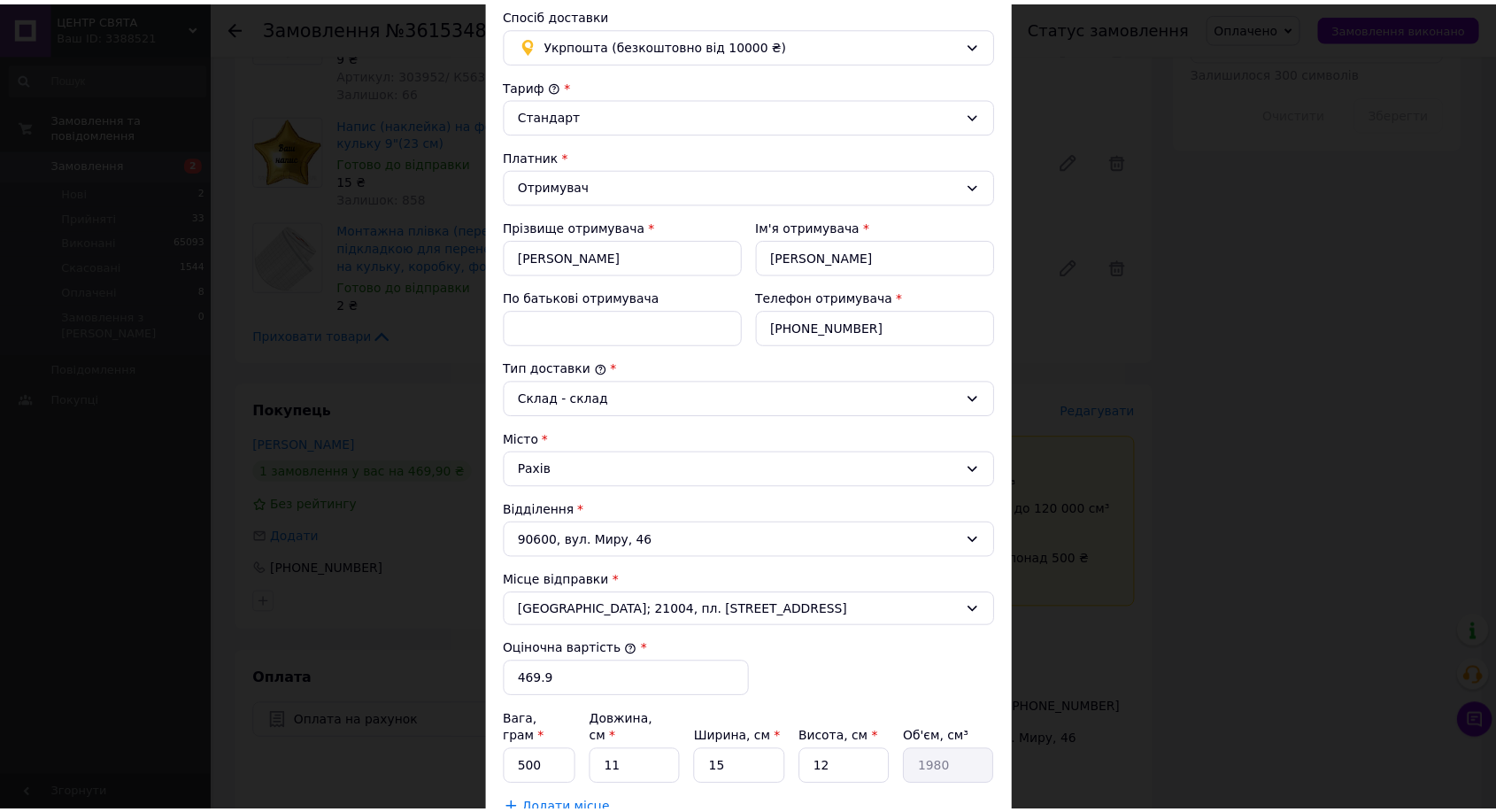
scroll to position [356, 0]
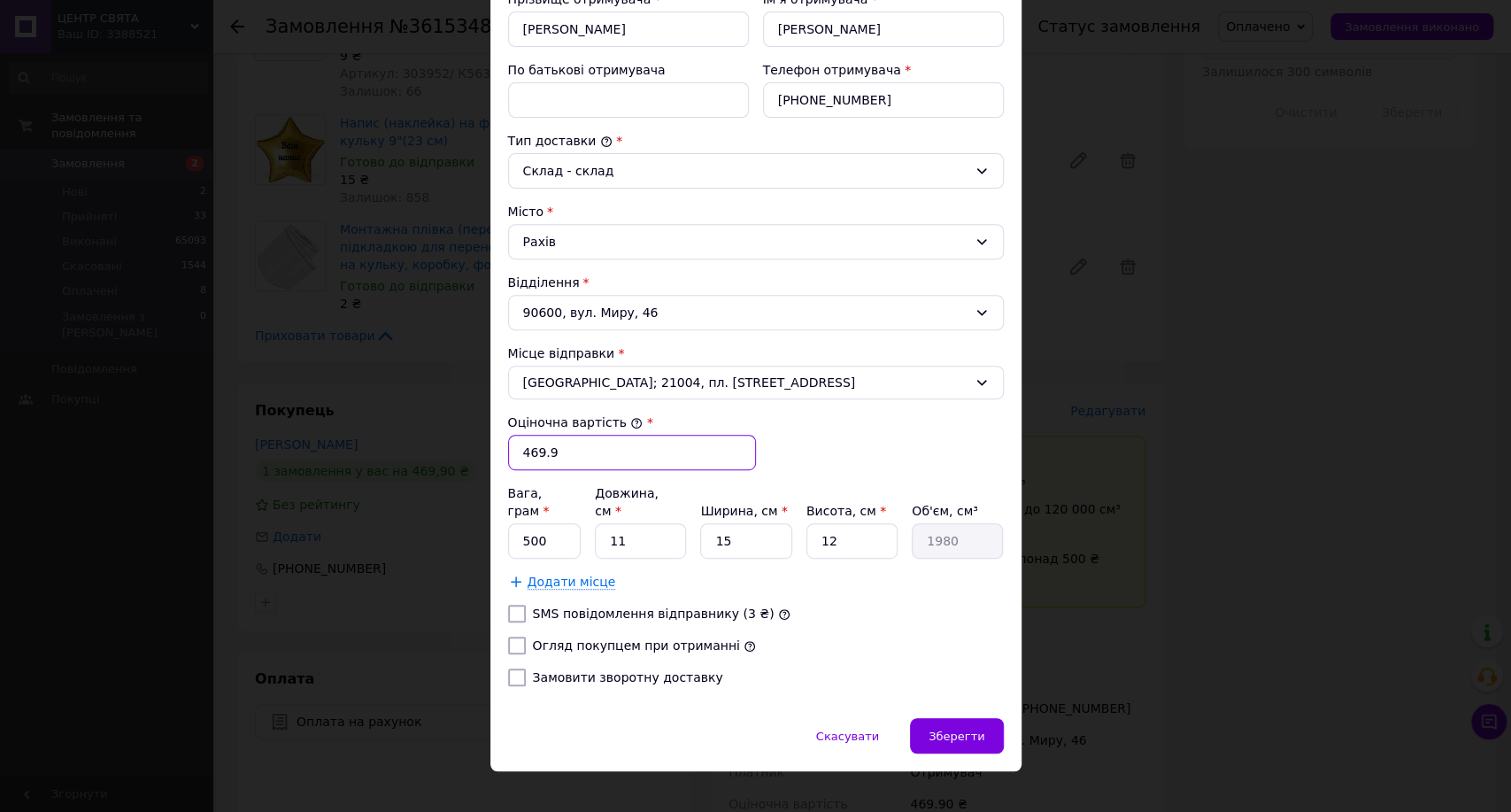
drag, startPoint x: 507, startPoint y: 451, endPoint x: 497, endPoint y: 451, distance: 10.0
click at [497, 451] on div "Спосіб доставки Укрпошта (безкоштовно від 10000 ₴) Тариф * [PERSON_NAME] * Отри…" at bounding box center [756, 238] width 531 height 958
type input "200"
click at [546, 525] on input "500" at bounding box center [545, 541] width 74 height 36
type input "5"
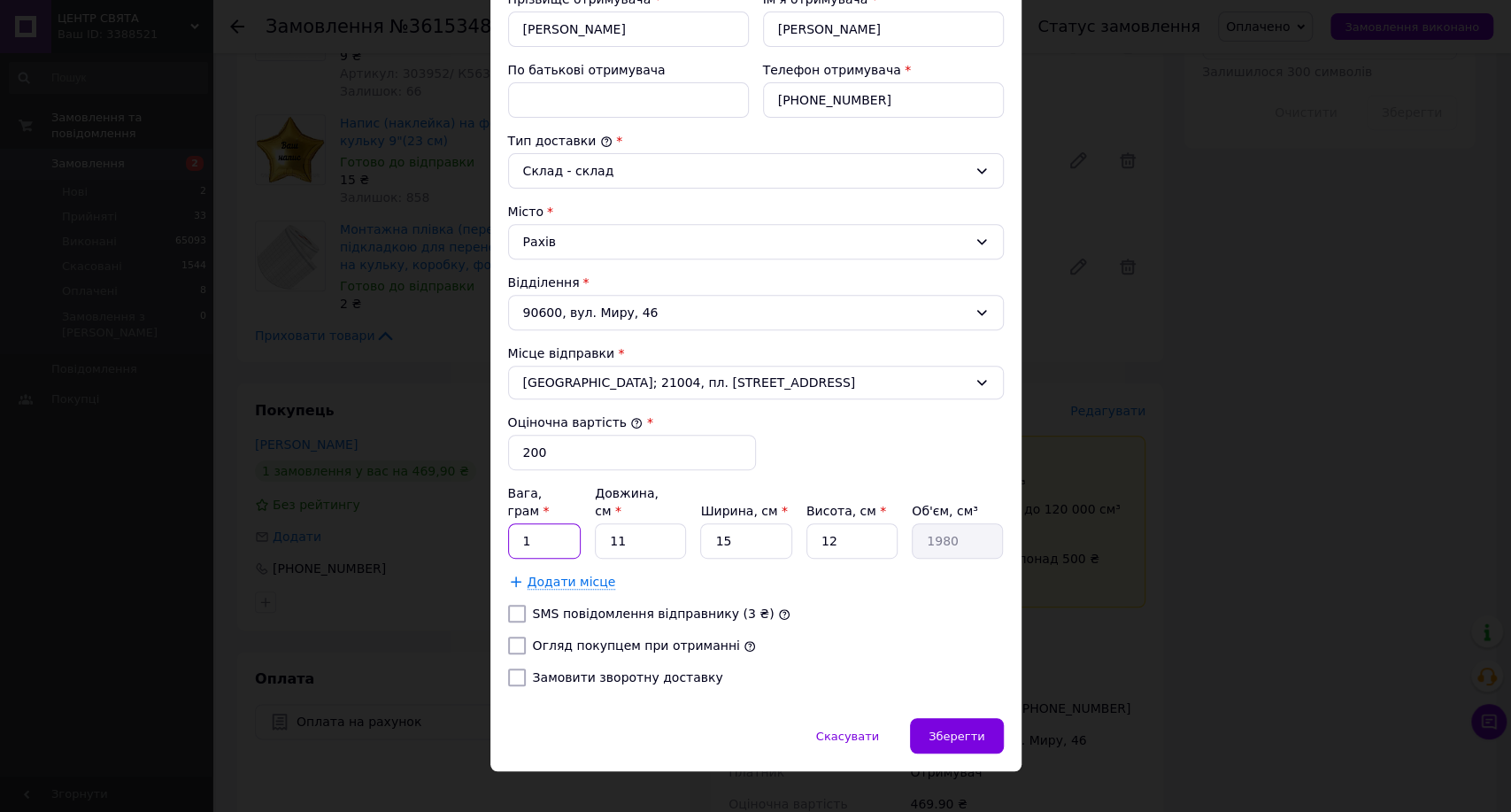
type input "1"
type input "2"
type input "360"
type input "25"
type input "4500"
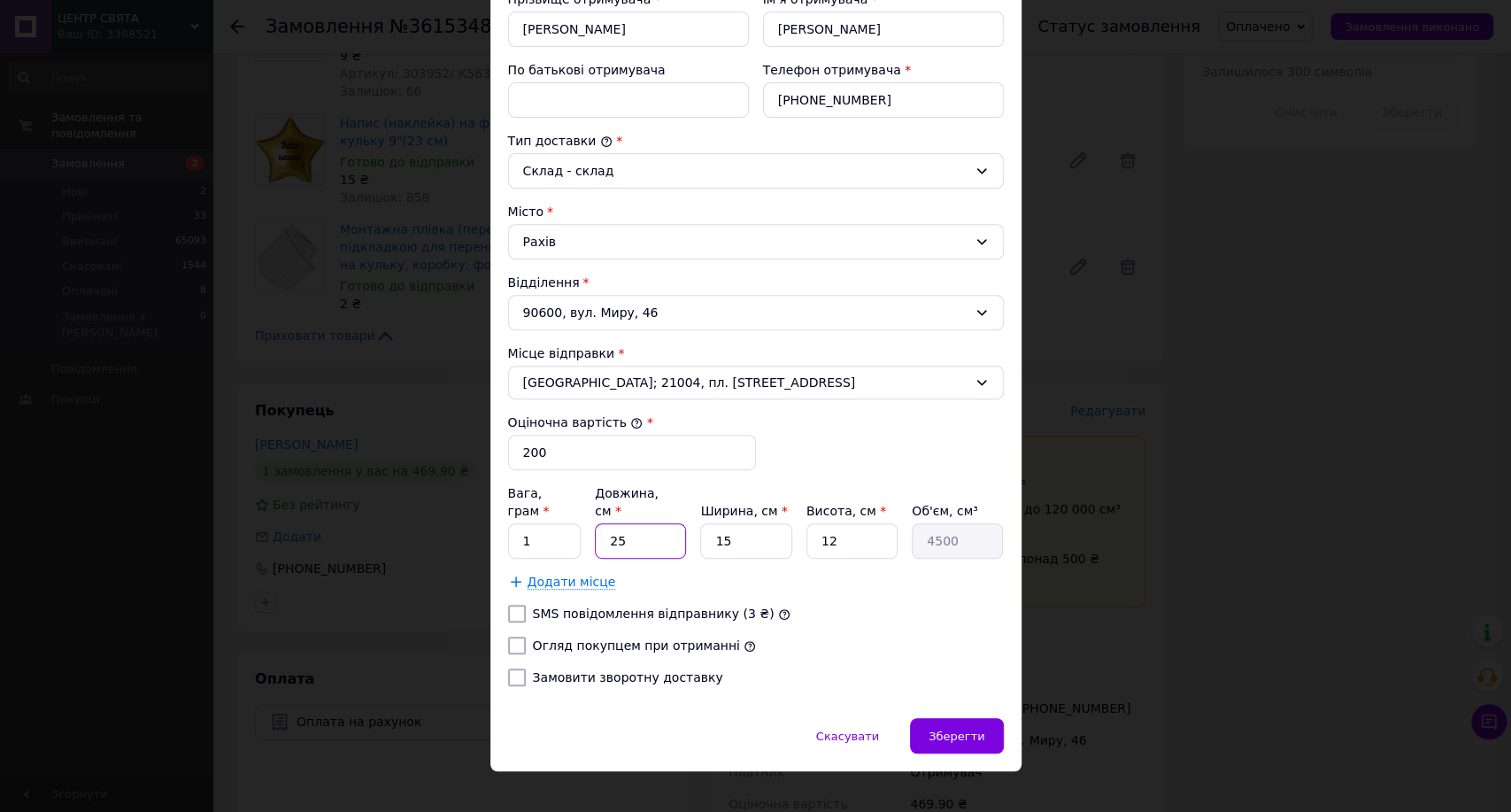
type input "25"
type input "2"
type input "600"
type input "20"
type input "6000"
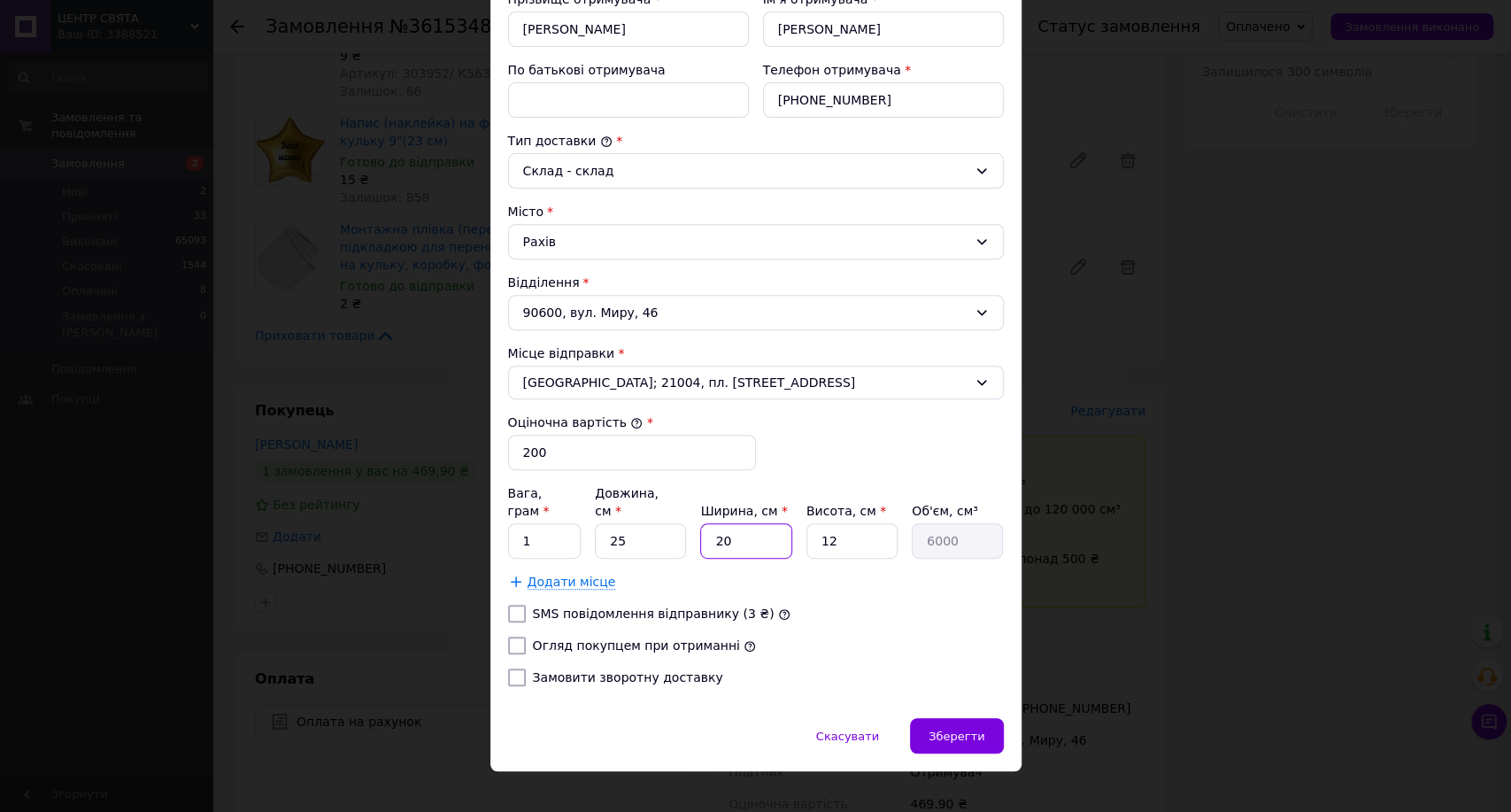
type input "20"
type input "1"
type input "500"
type input "10"
type input "5000"
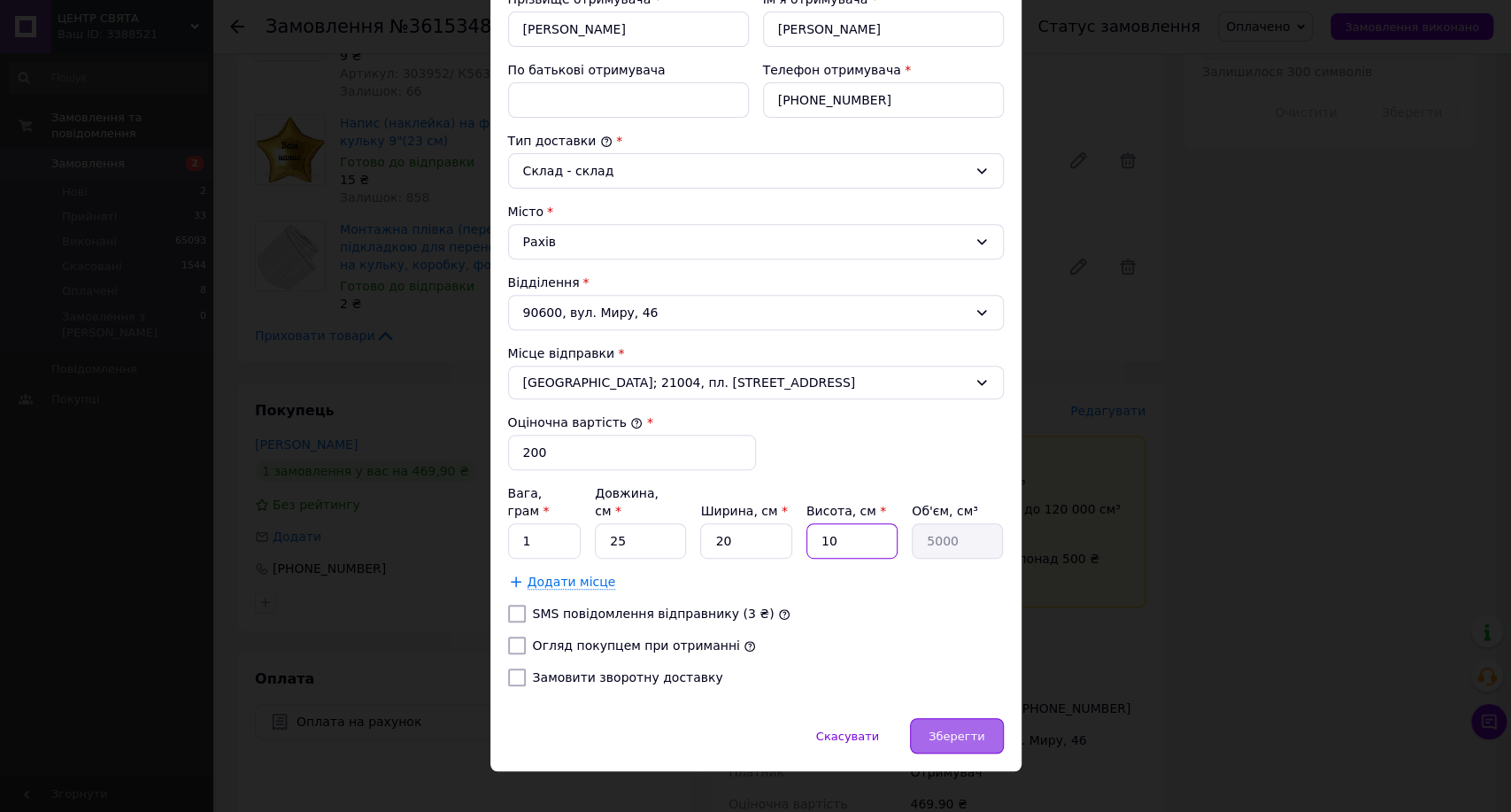
type input "10"
click at [974, 730] on span "Зберегти" at bounding box center [957, 736] width 56 height 13
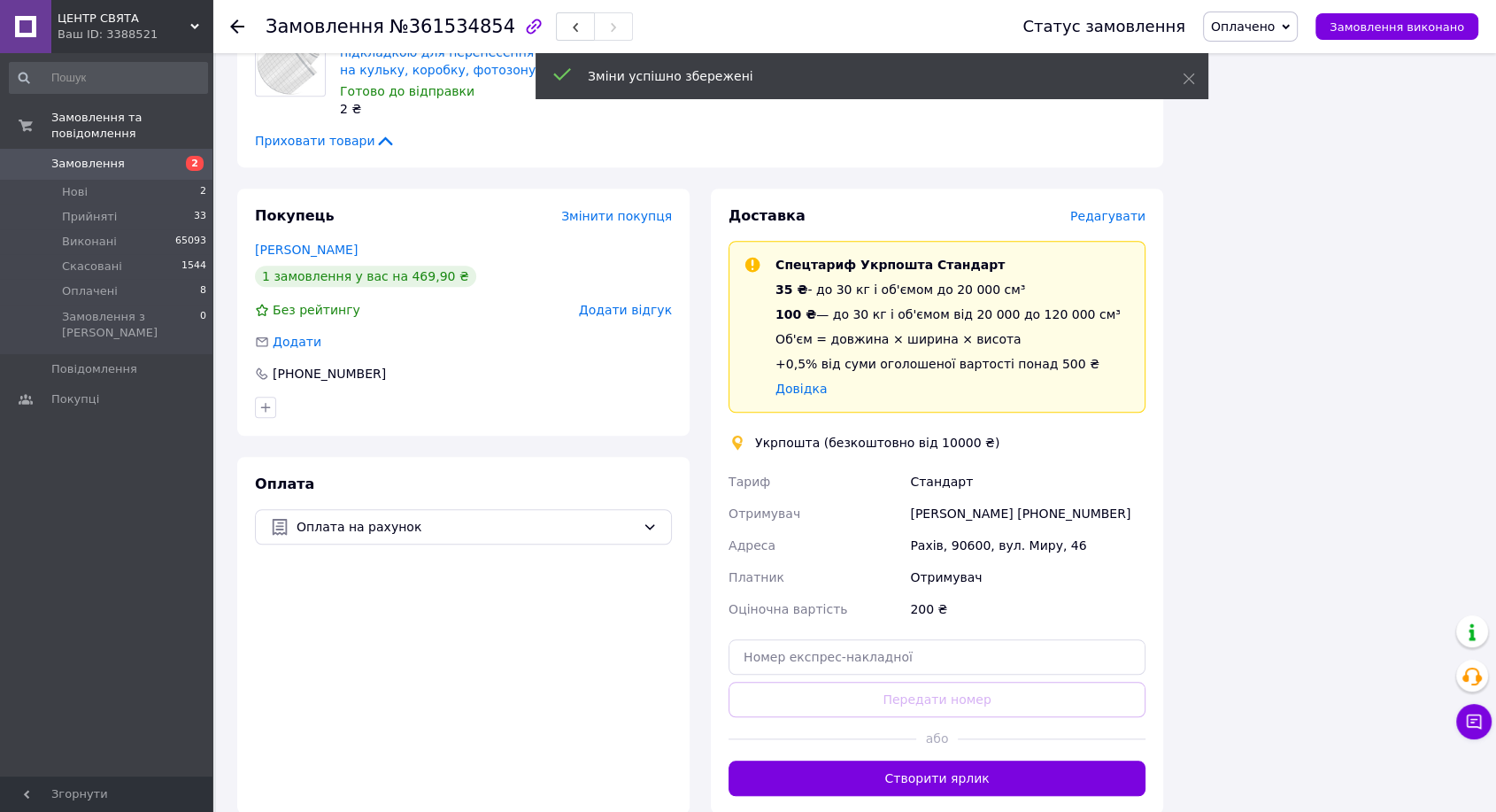
scroll to position [1278, 0]
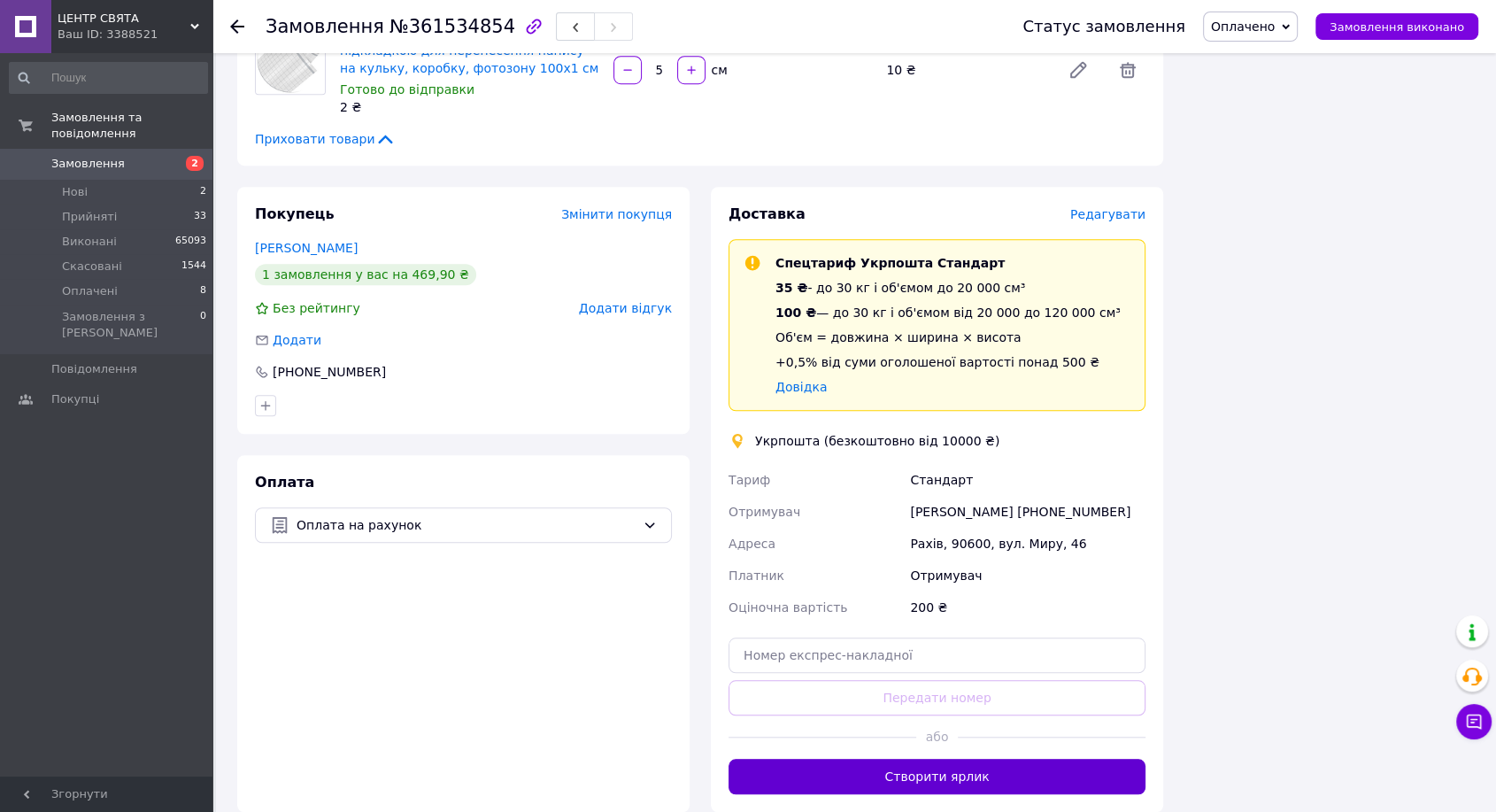
click at [916, 759] on button "Створити ярлик" at bounding box center [937, 776] width 417 height 36
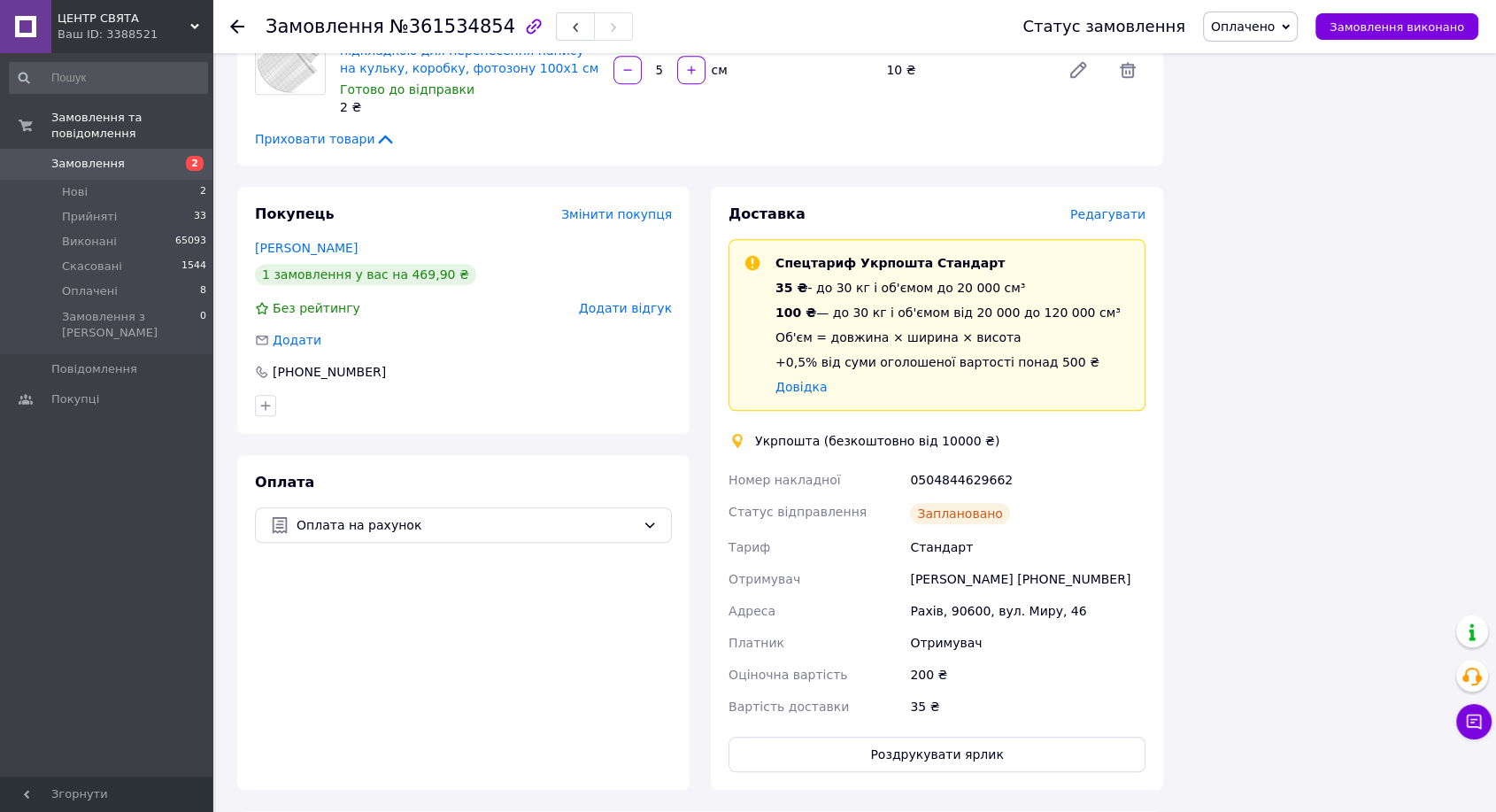
click at [944, 463] on div "0504844629662" at bounding box center [1028, 479] width 243 height 32
copy div "0504844629662"
click at [1365, 22] on span "Замовлення виконано" at bounding box center [1397, 27] width 135 height 13
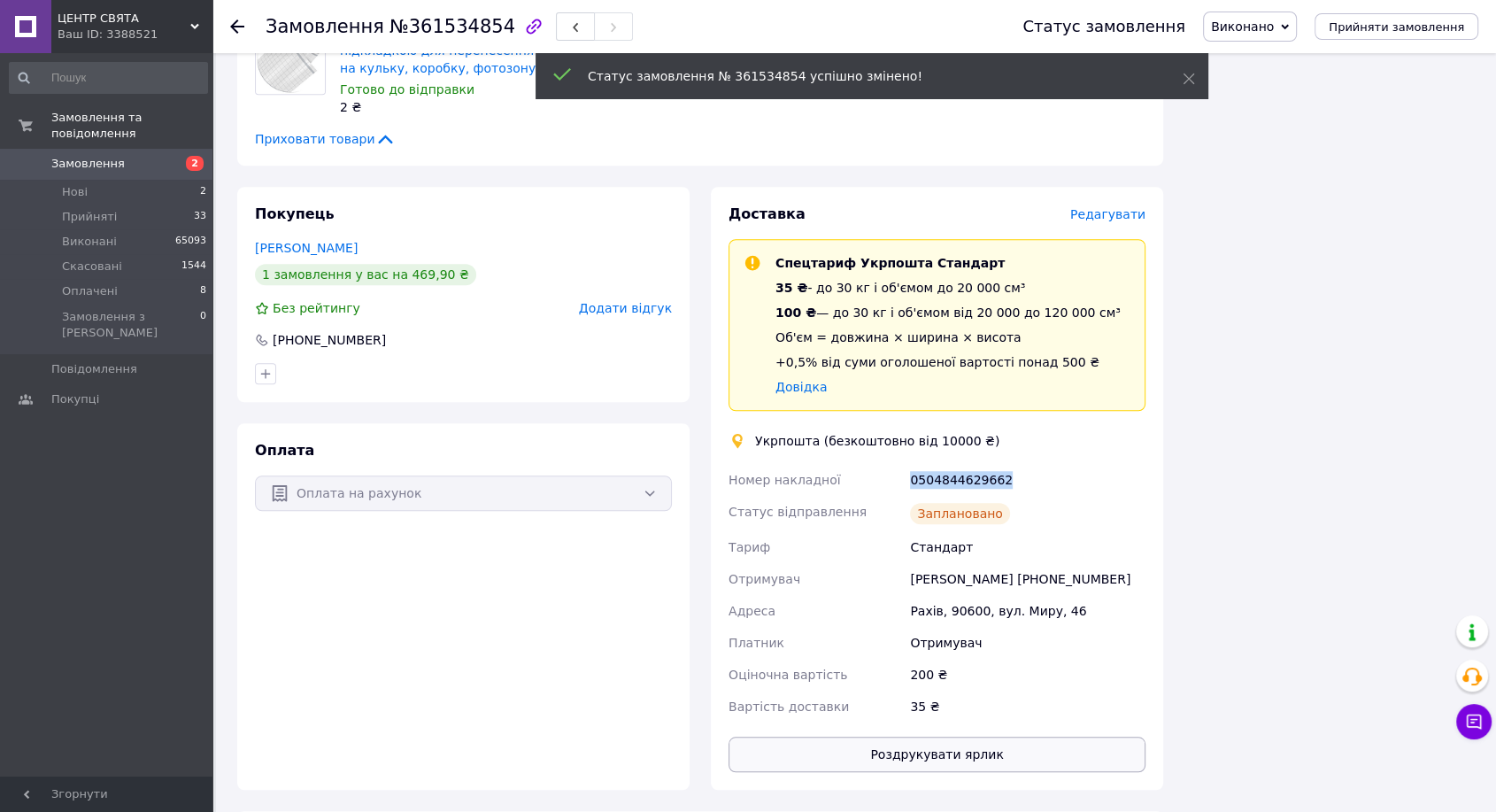
click at [933, 736] on button "Роздрукувати ярлик" at bounding box center [937, 754] width 417 height 36
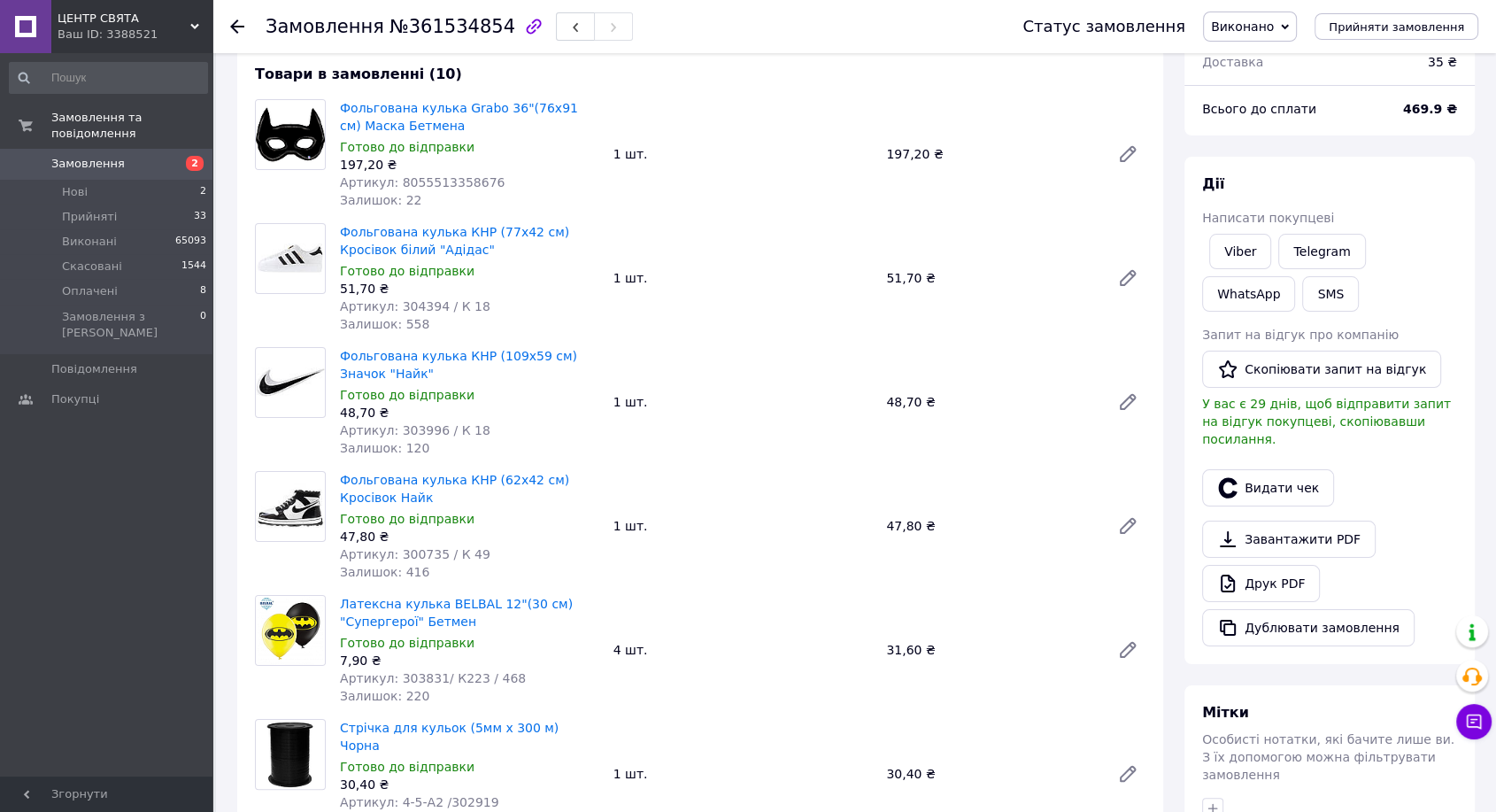
scroll to position [0, 0]
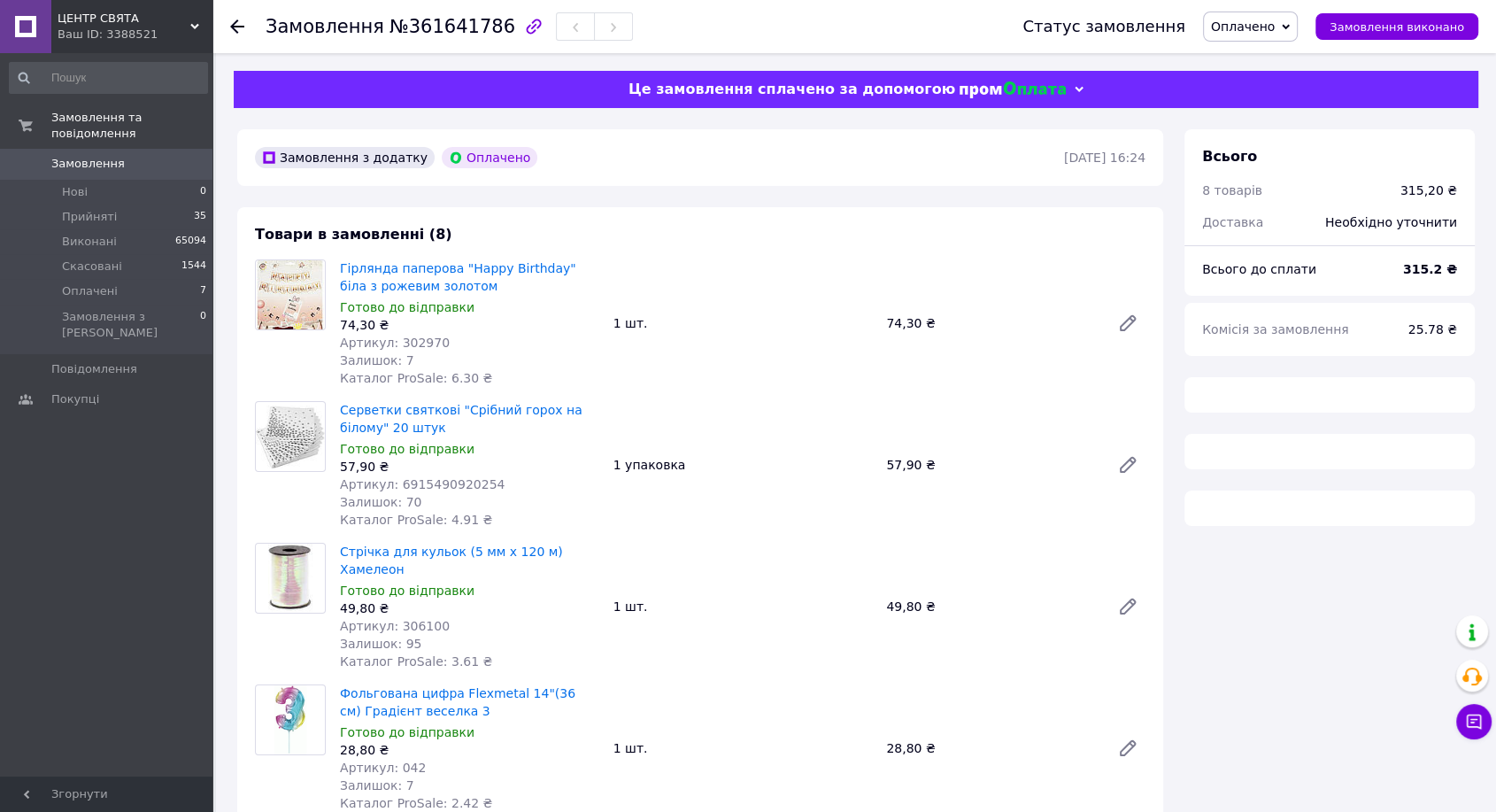
click at [446, 40] on div "Замовлення №361641786" at bounding box center [449, 26] width 367 height 30
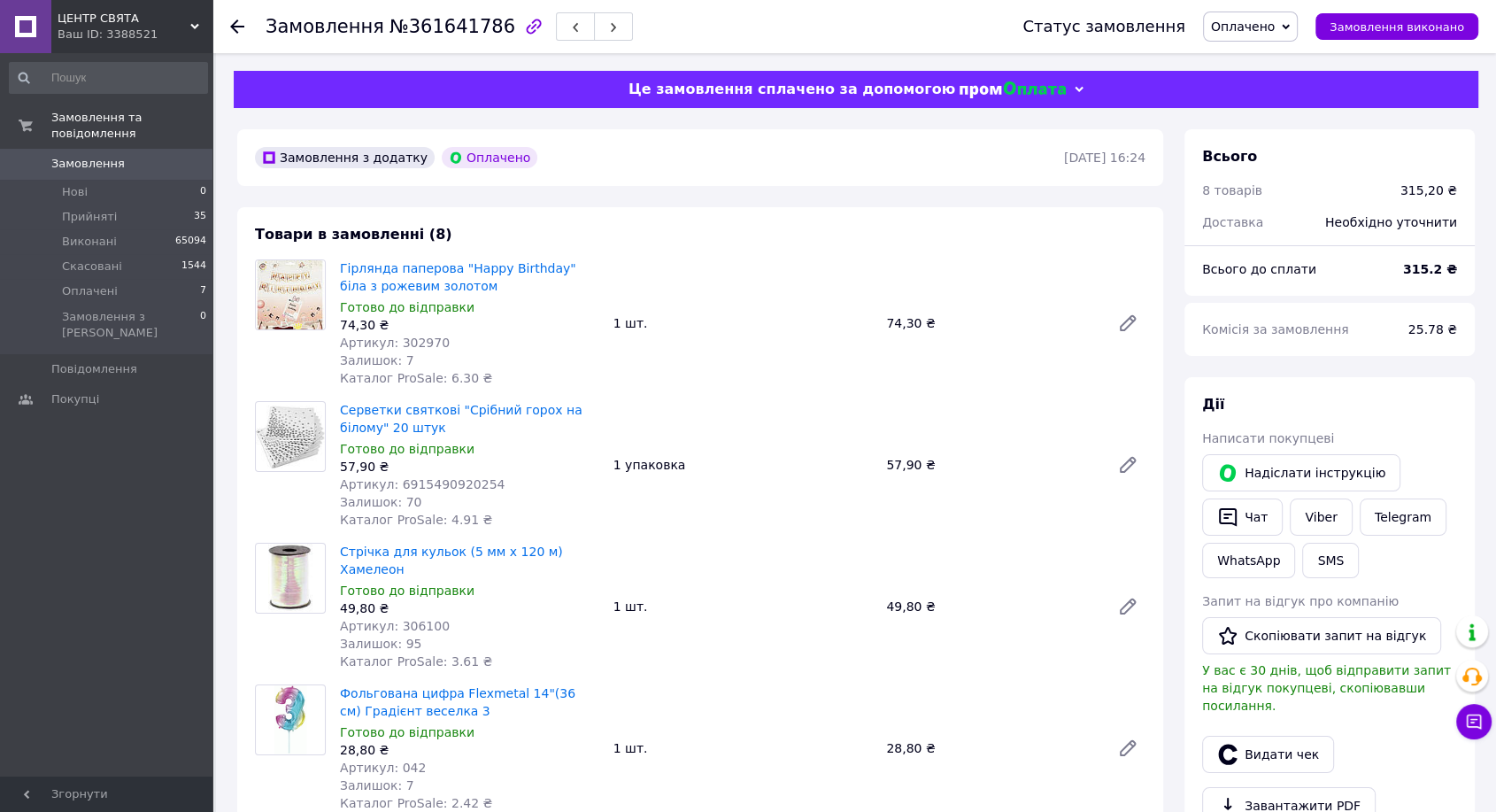
click at [446, 23] on span "№361641786" at bounding box center [452, 26] width 126 height 21
copy span "361641786"
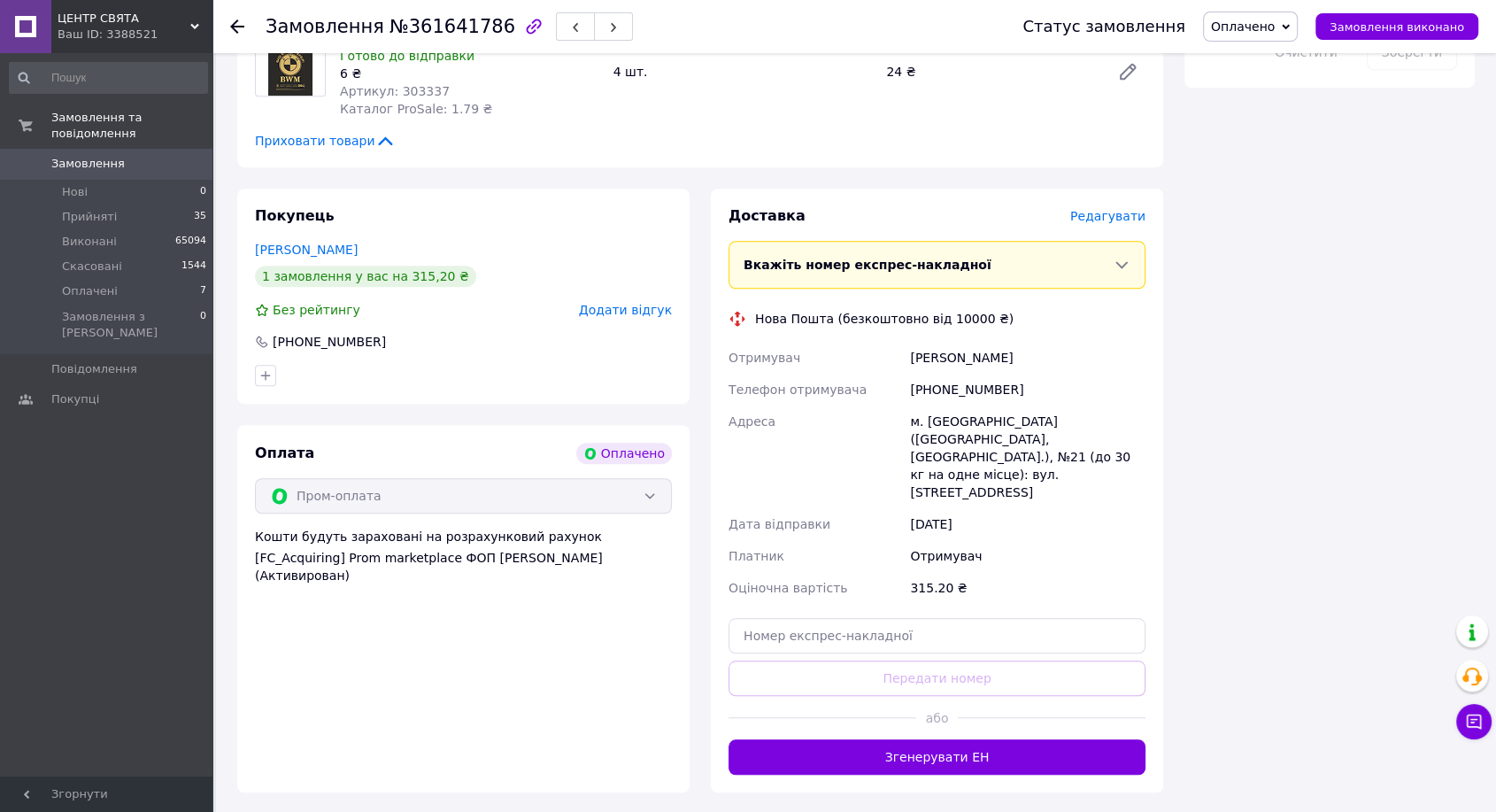
click at [1115, 207] on div "Доставка Редагувати" at bounding box center [937, 217] width 417 height 21
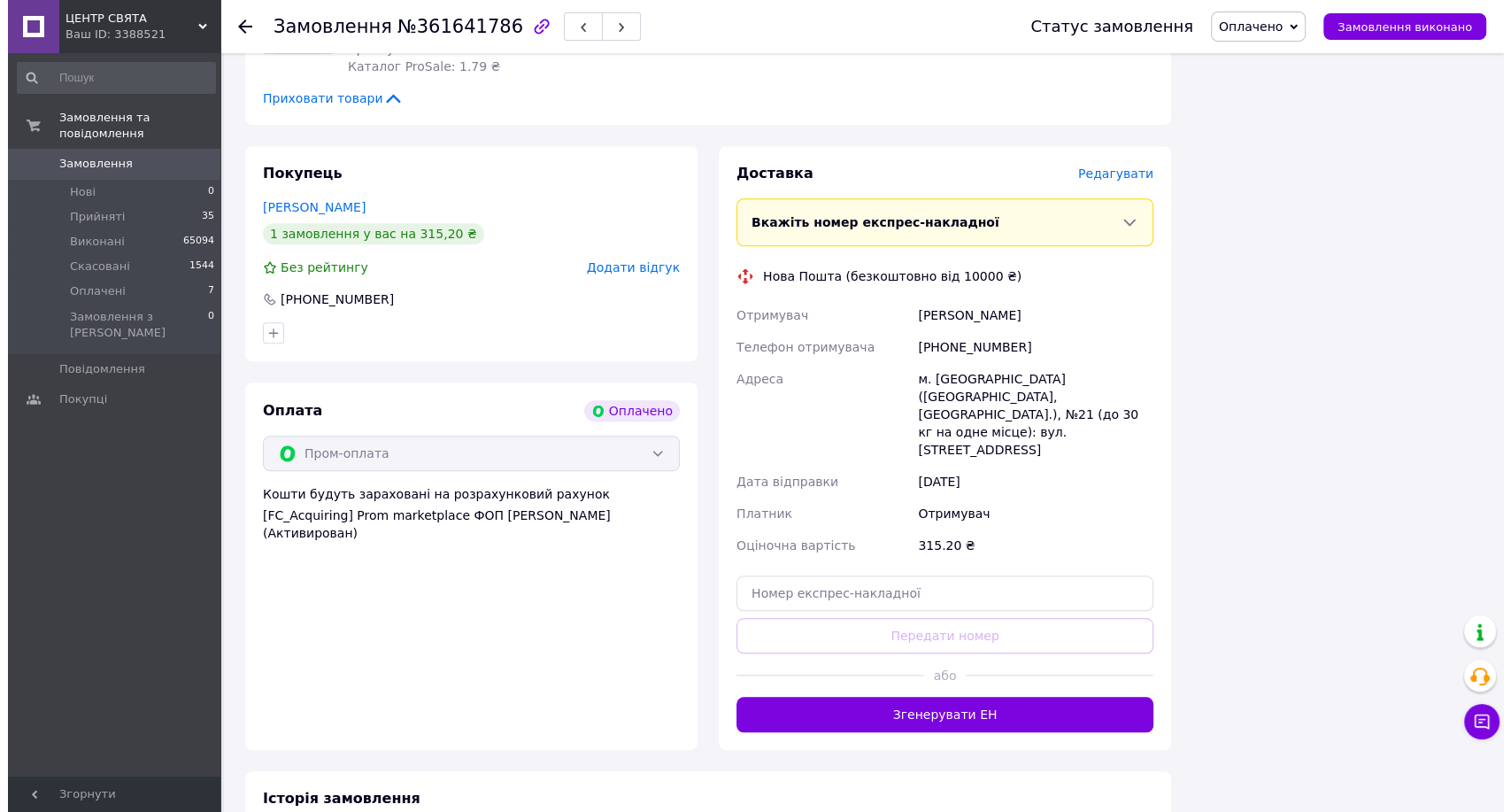
scroll to position [1286, 0]
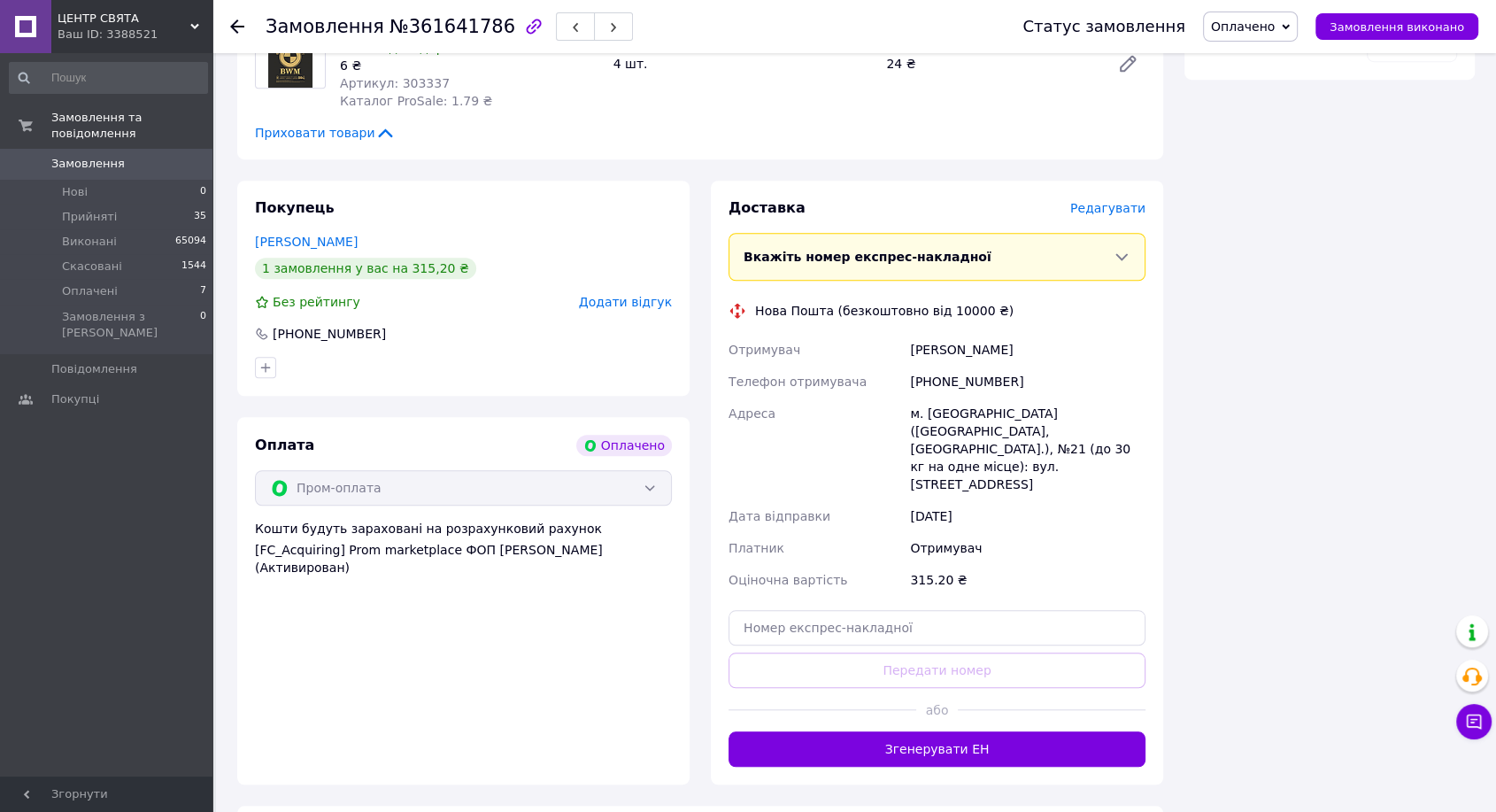
click at [1126, 201] on span "Редагувати" at bounding box center [1107, 207] width 76 height 14
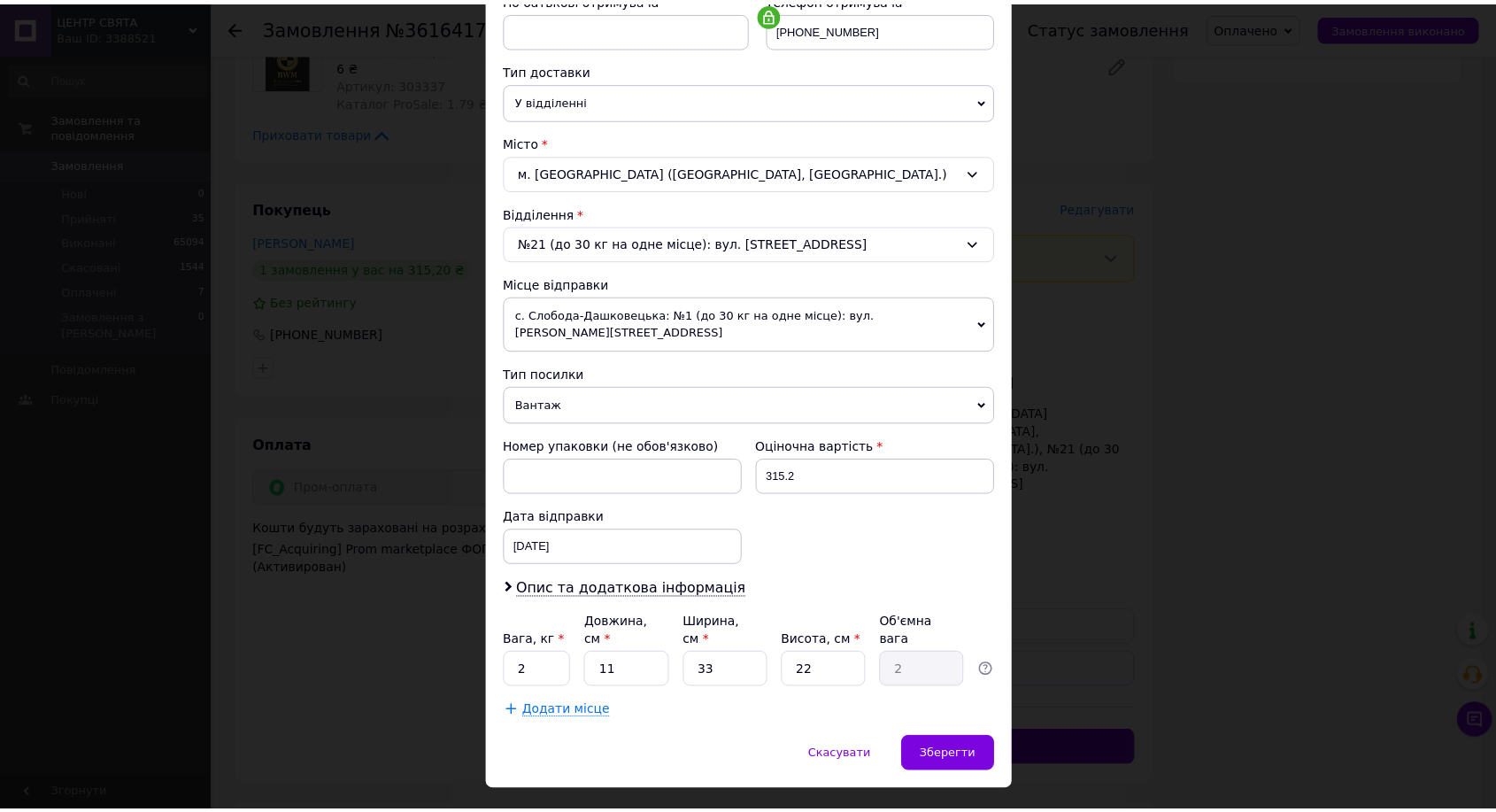
scroll to position [361, 0]
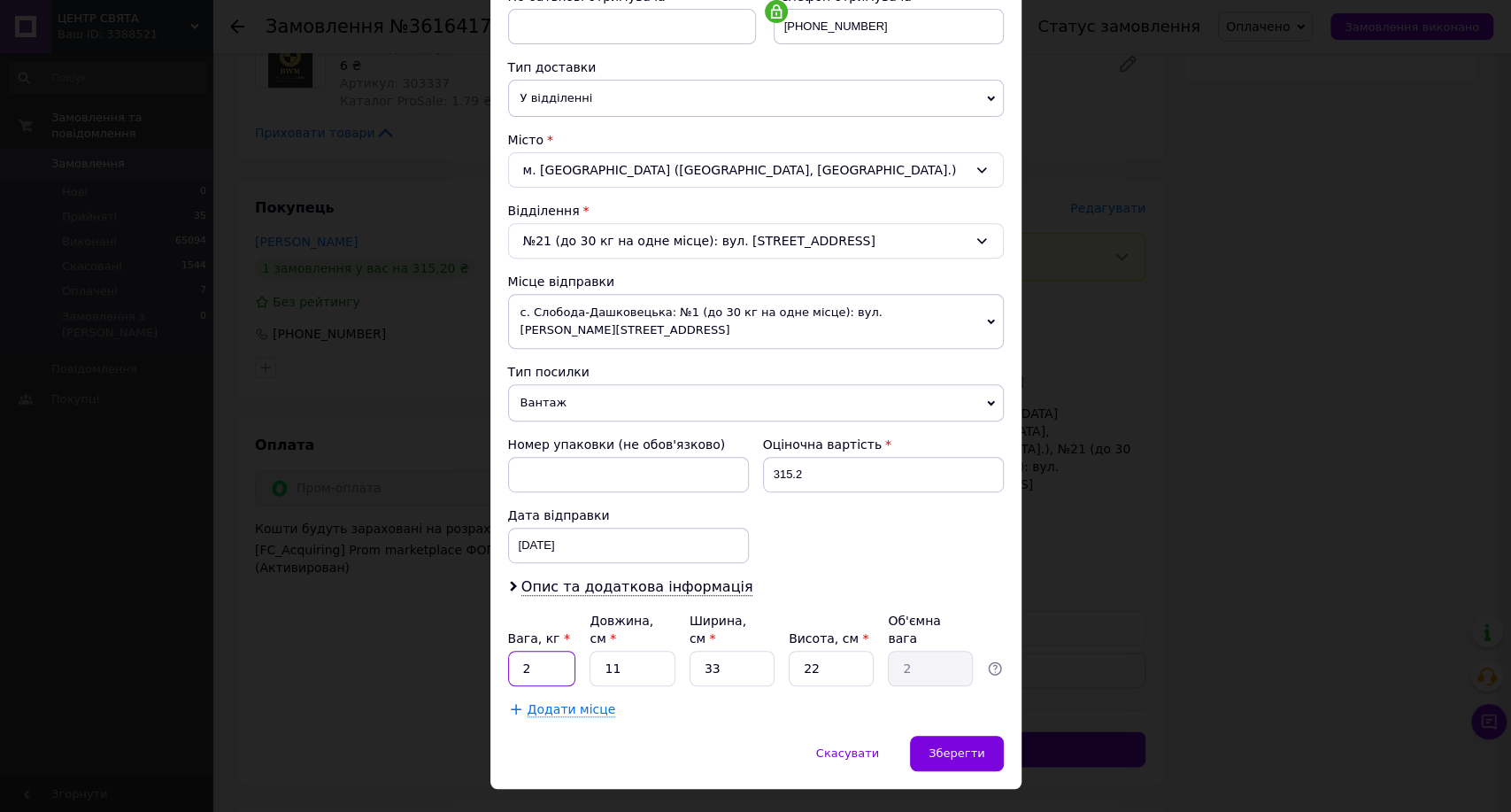
click at [564, 650] on input "2" at bounding box center [542, 668] width 68 height 36
type input "1"
type input "3"
type input "0.54"
type input "36"
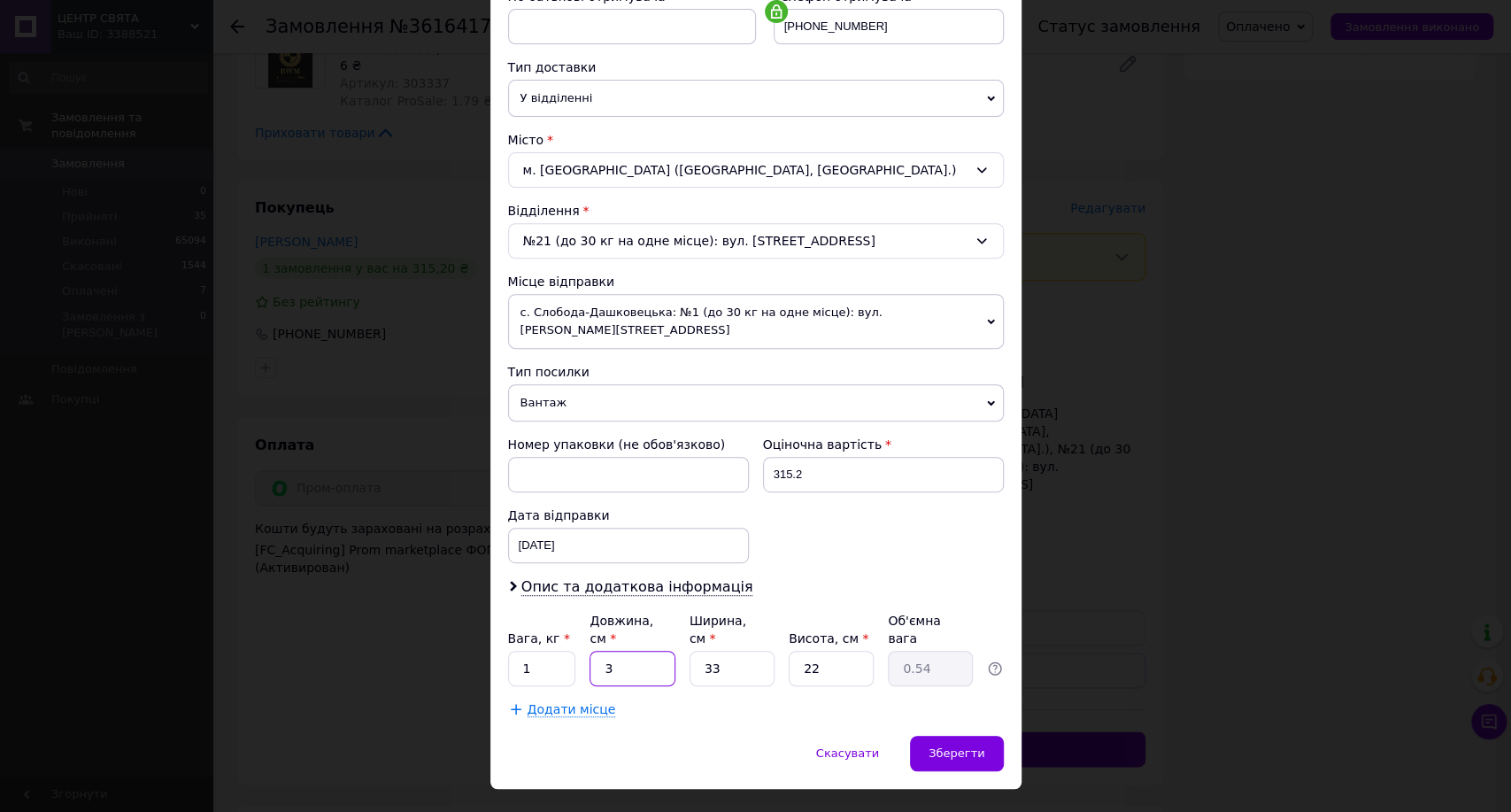
type input "6.53"
type input "36"
type input "2"
type input "0.4"
type input "24"
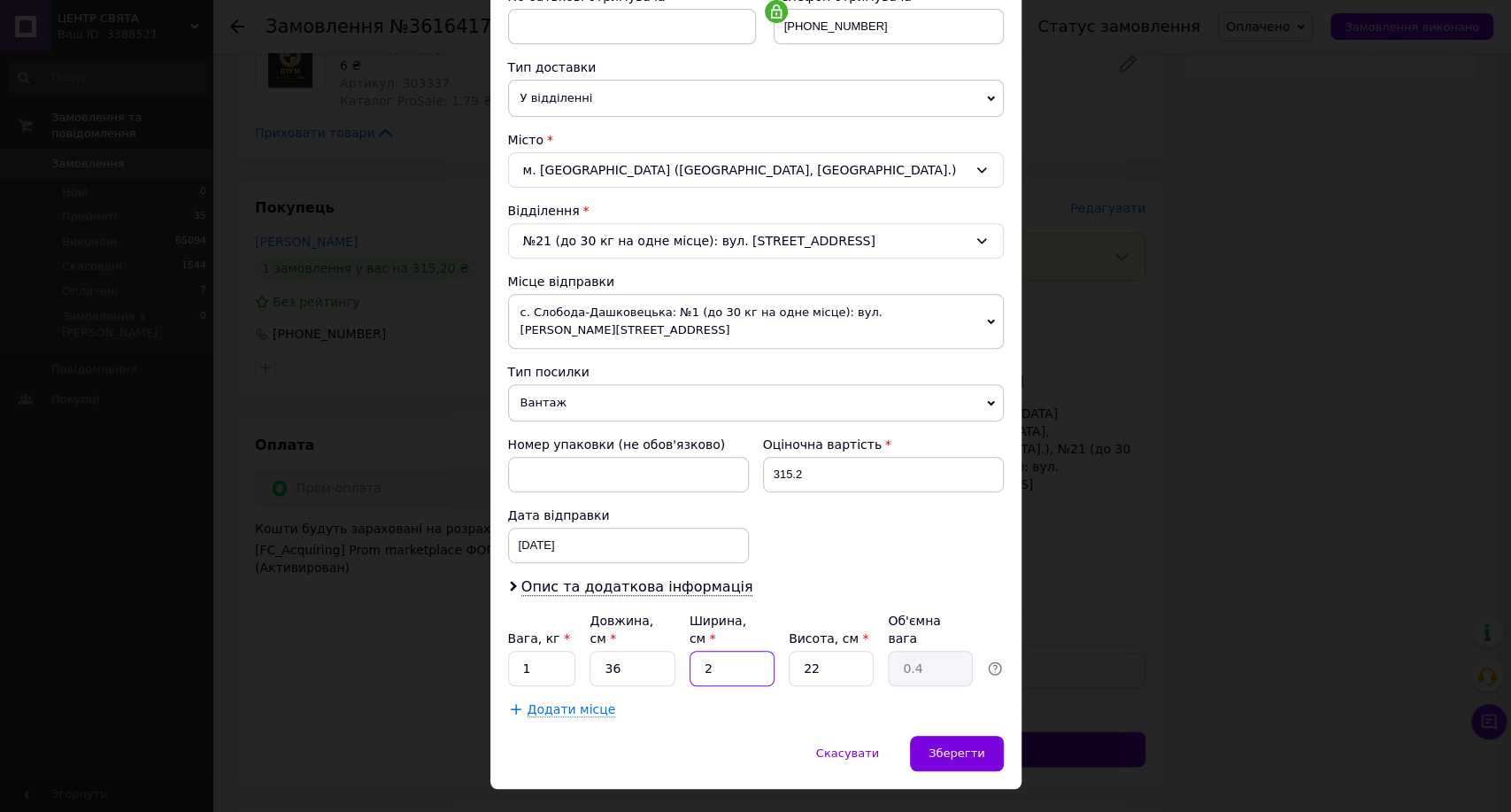
type input "4.75"
type input "24"
type input "1"
type input "0.22"
type input "15"
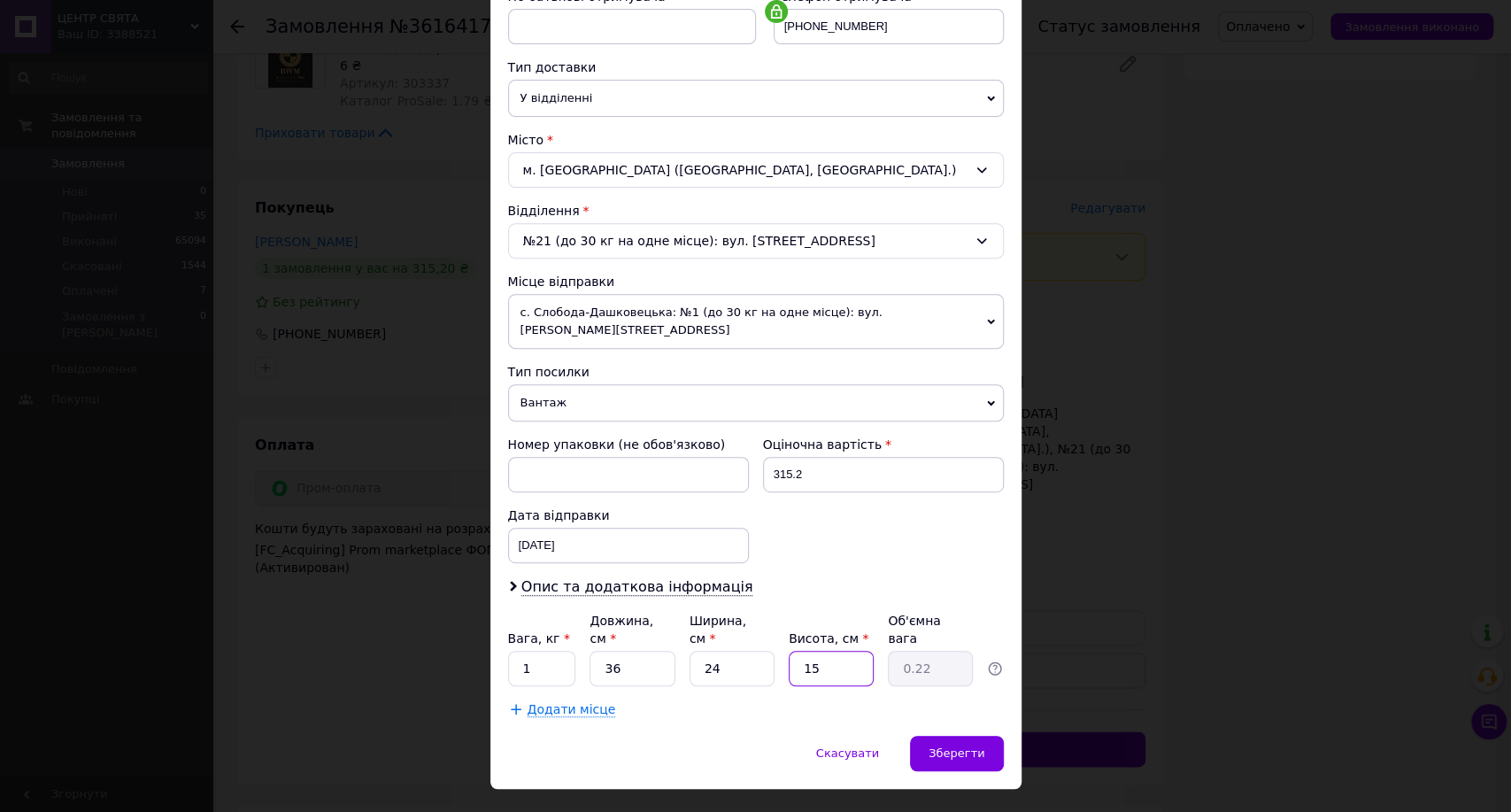
type input "3.24"
type input "15"
drag, startPoint x: 954, startPoint y: 705, endPoint x: 981, endPoint y: 704, distance: 27.0
click at [956, 735] on div "Зберегти" at bounding box center [956, 753] width 93 height 36
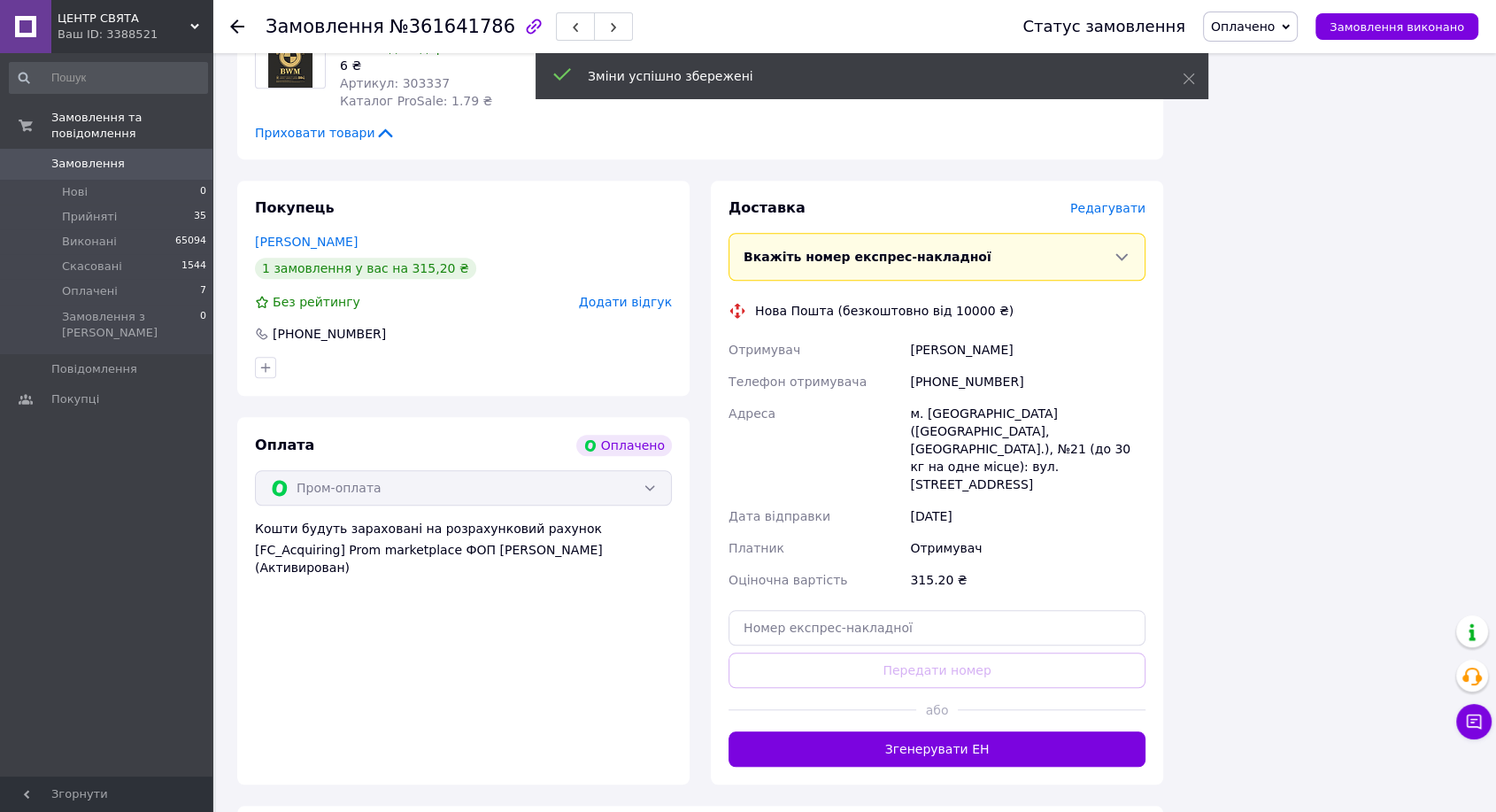
click at [966, 731] on button "Згенерувати ЕН" at bounding box center [937, 748] width 417 height 36
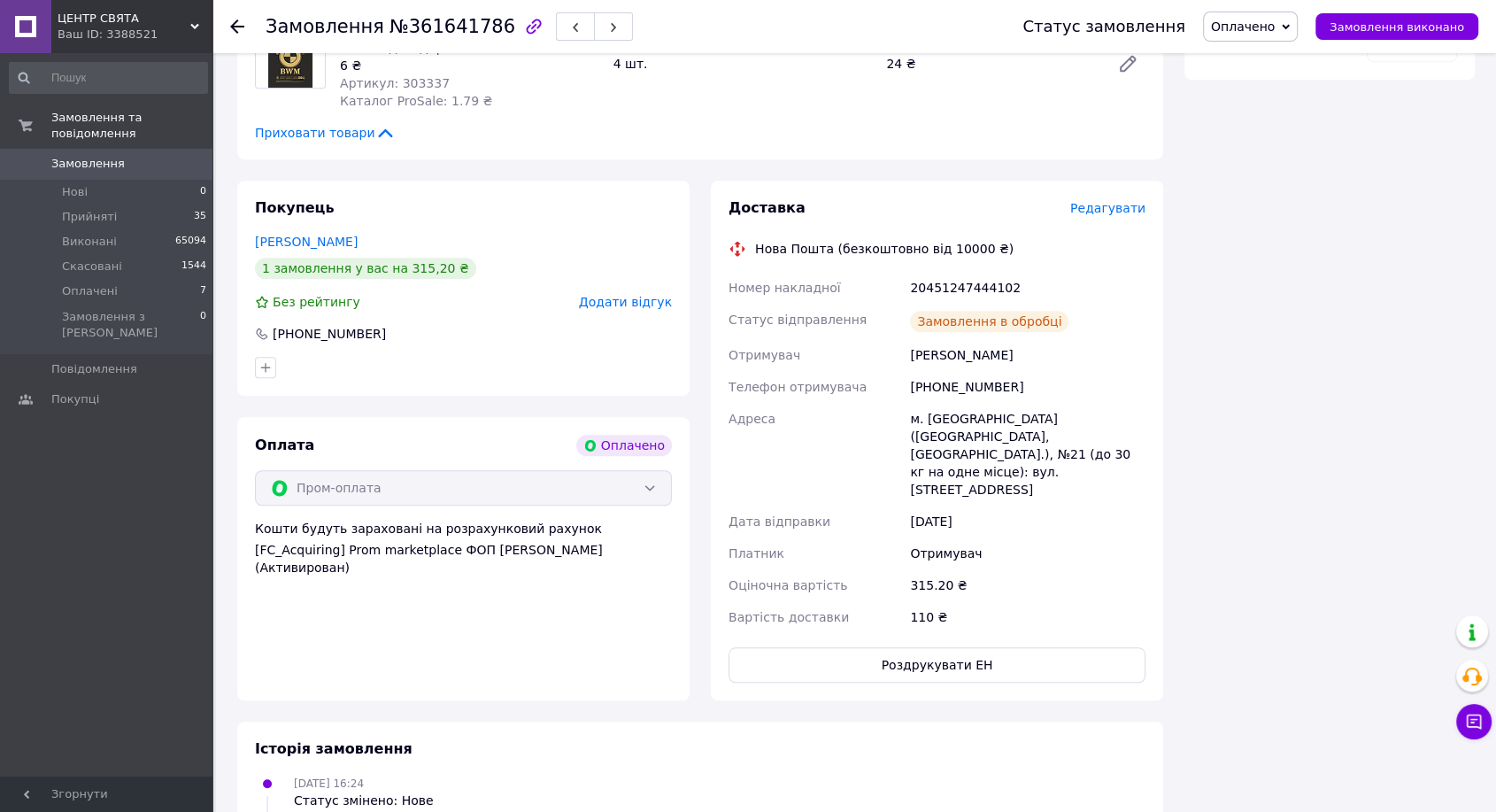
click at [962, 272] on div "20451247444102" at bounding box center [1028, 288] width 243 height 32
drag, startPoint x: 962, startPoint y: 214, endPoint x: 943, endPoint y: 221, distance: 20.2
click at [943, 272] on div "20451247444102" at bounding box center [1028, 288] width 243 height 32
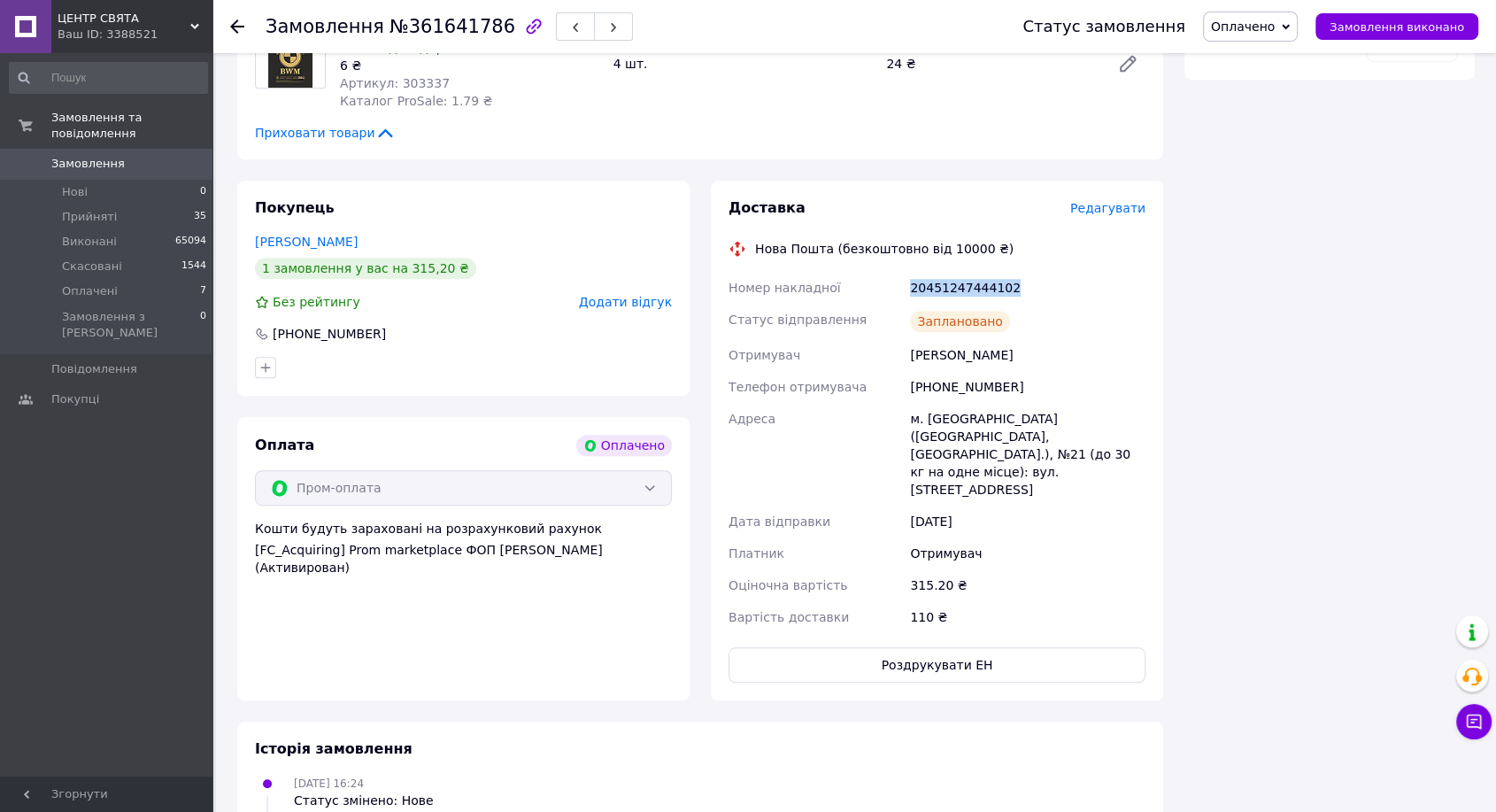
click at [943, 272] on div "20451247444102" at bounding box center [1028, 288] width 243 height 32
copy div "20451247444102"
click at [1392, 26] on span "Замовлення виконано" at bounding box center [1397, 27] width 135 height 13
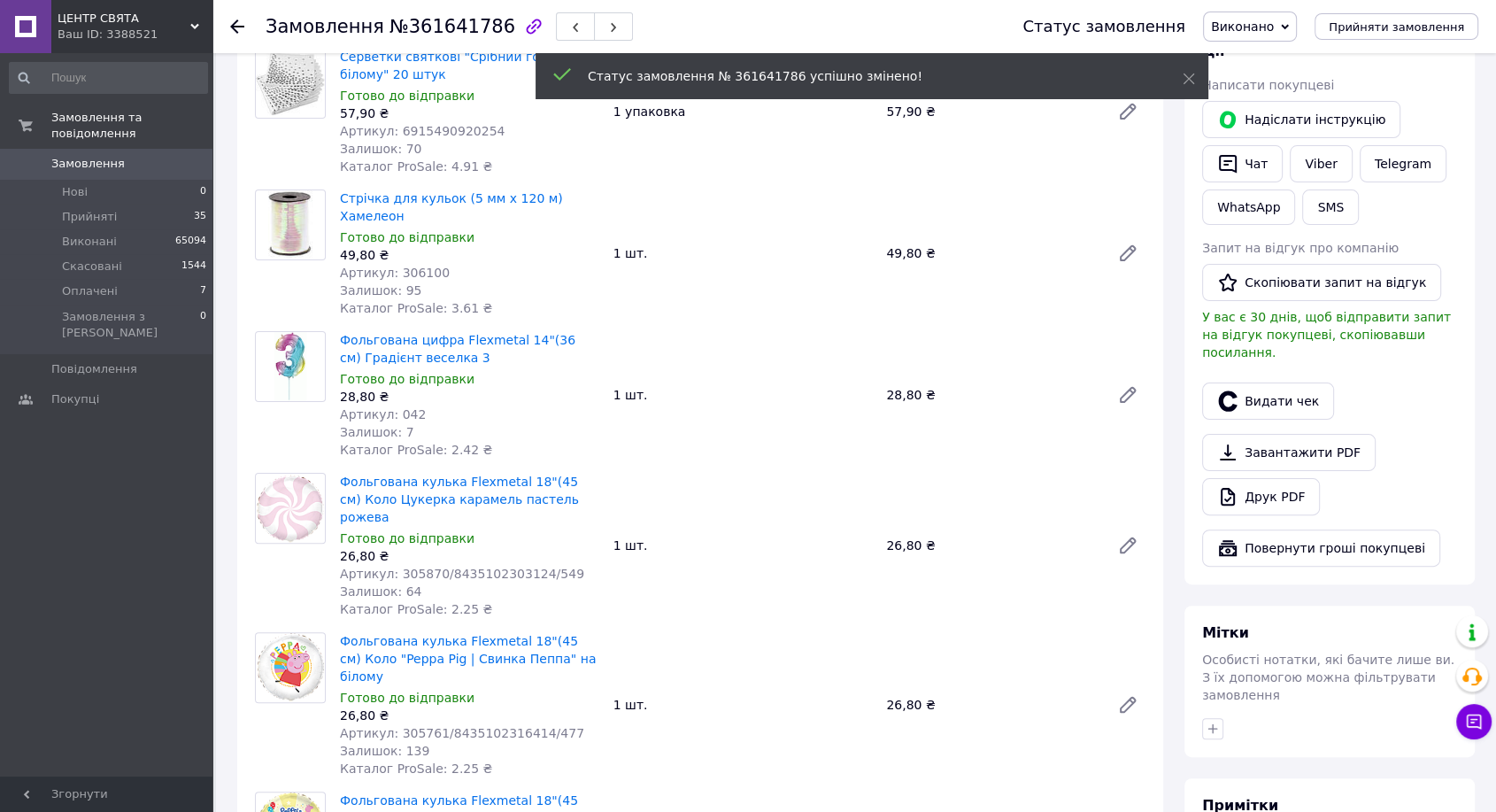
scroll to position [259, 0]
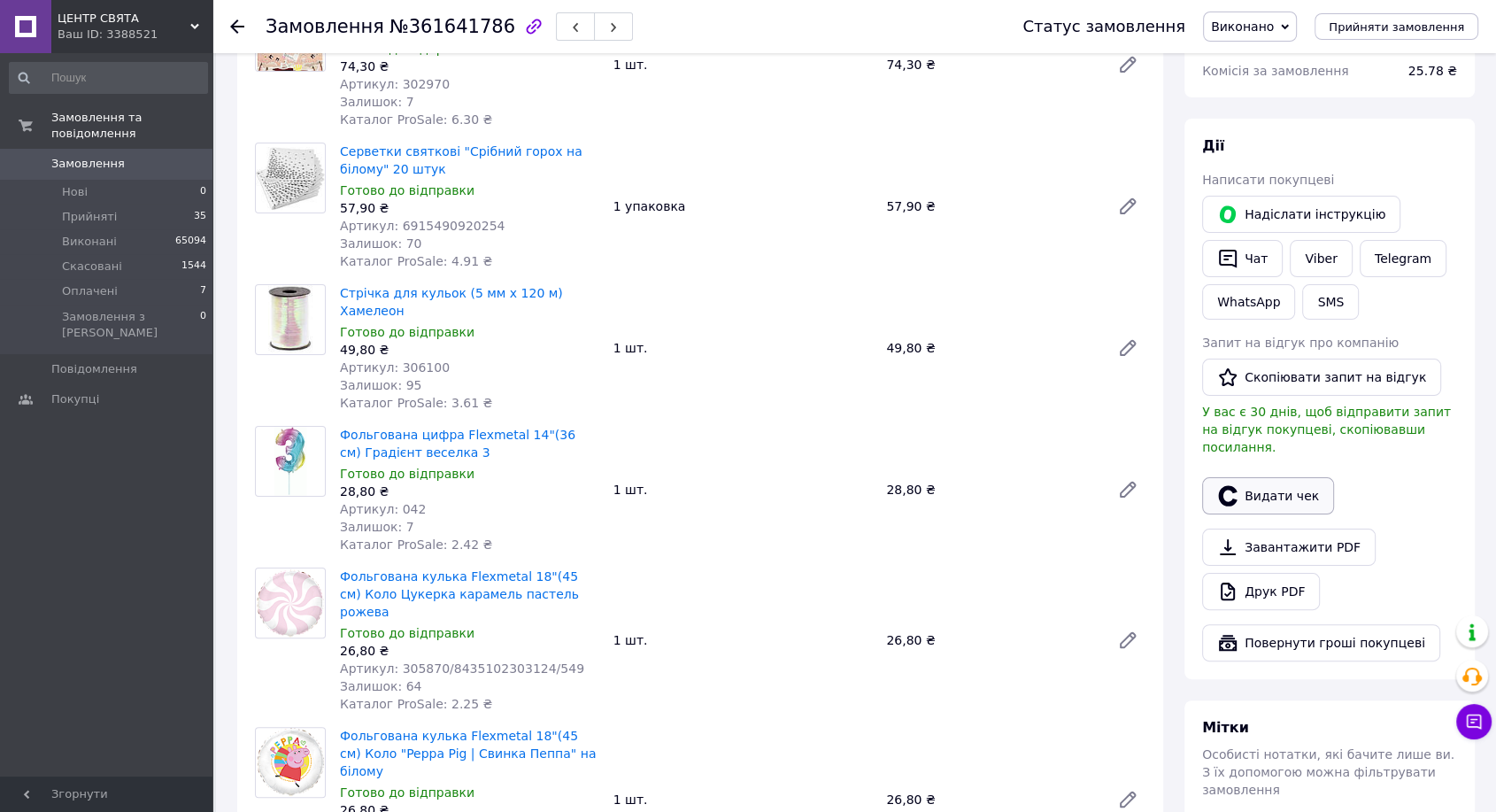
click at [1279, 477] on button "Видати чек" at bounding box center [1267, 496] width 132 height 37
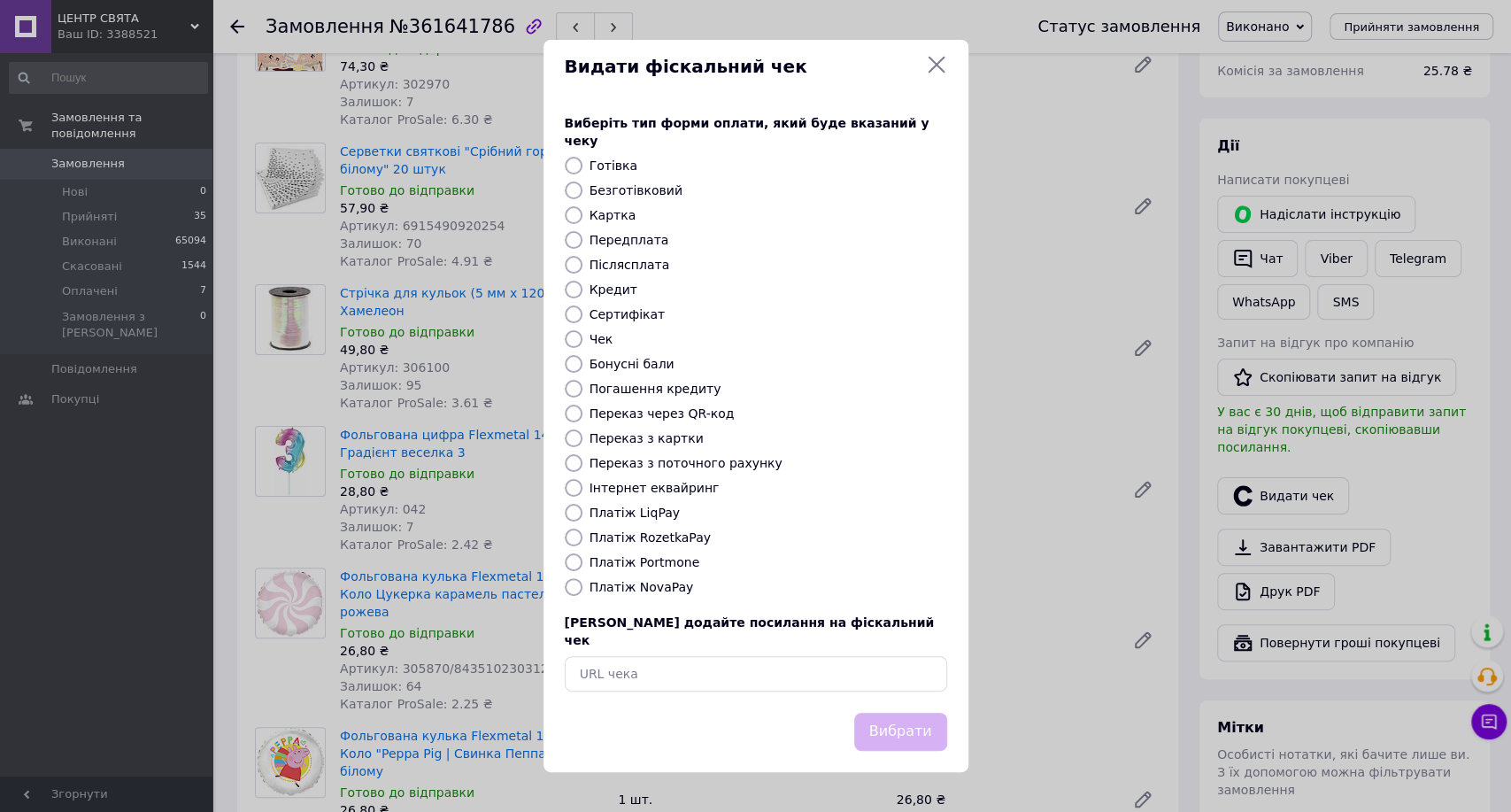
click at [637, 495] on label "Інтернет еквайринг" at bounding box center [654, 487] width 130 height 14
click at [582, 495] on input "Інтернет еквайринг" at bounding box center [573, 487] width 18 height 18
radio input "true"
click at [927, 723] on button "Вибрати" at bounding box center [900, 732] width 93 height 38
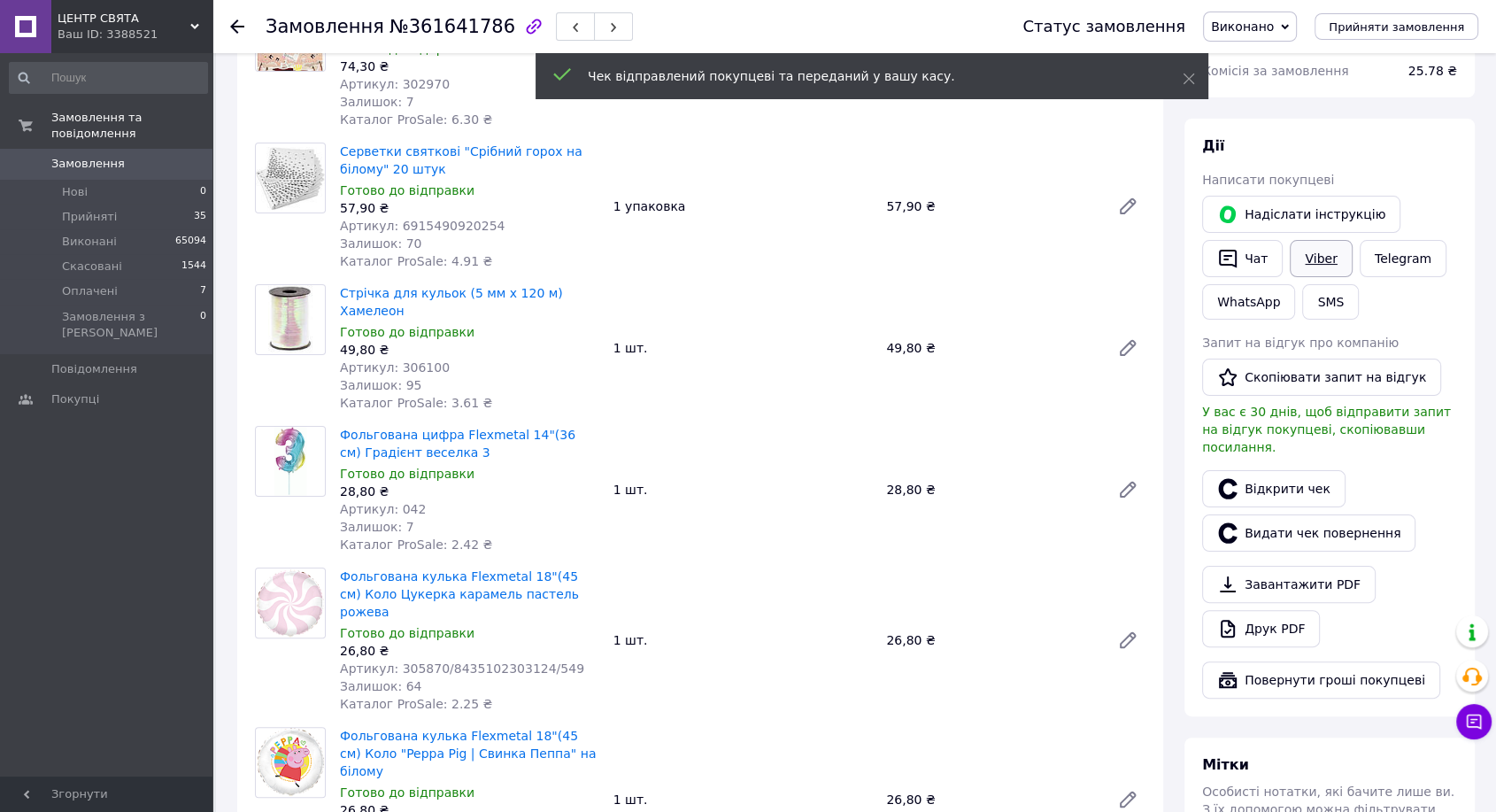
click at [1323, 255] on link "Viber" at bounding box center [1320, 259] width 62 height 37
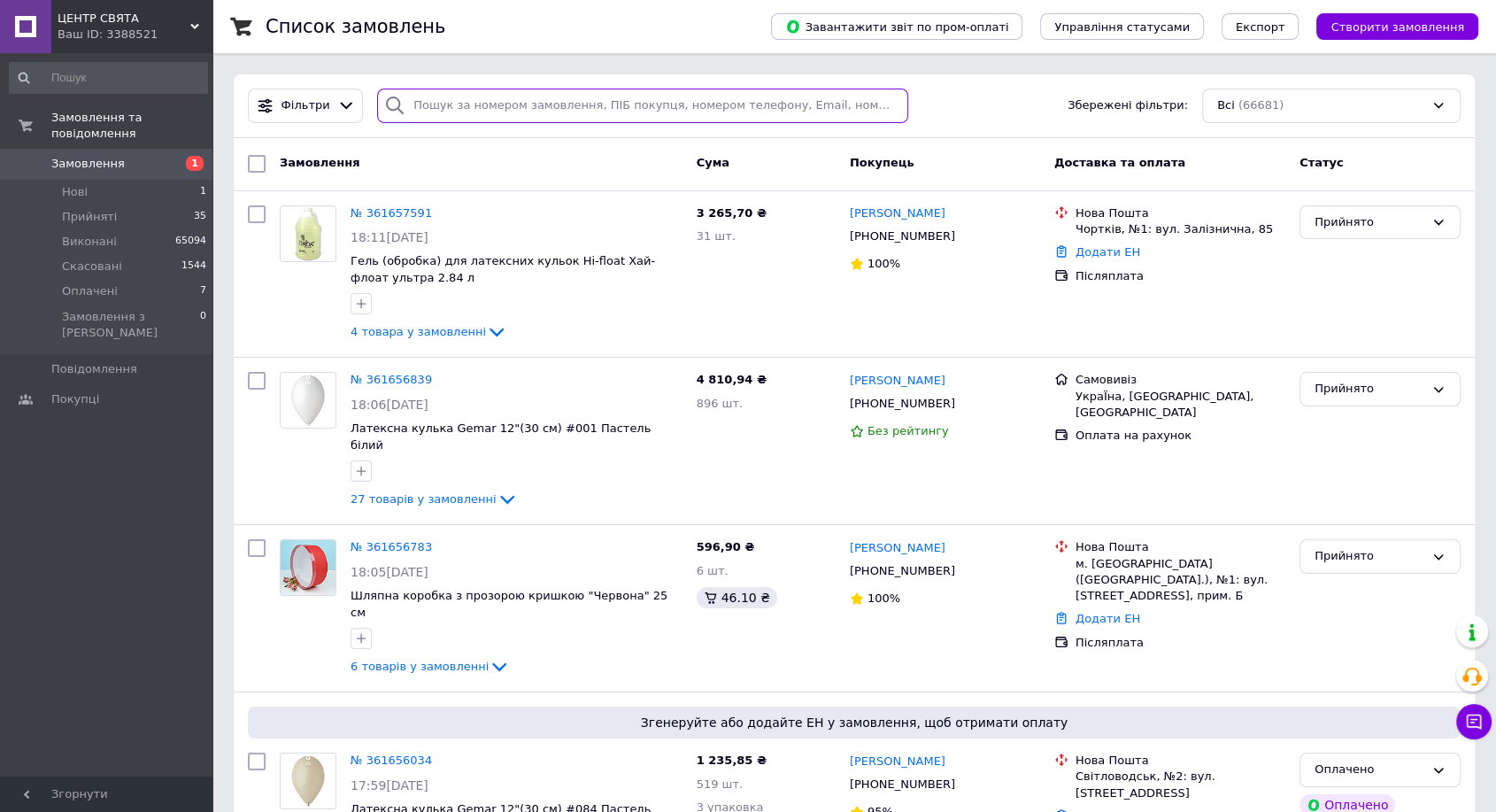
click at [518, 116] on input "search" at bounding box center [643, 106] width 531 height 35
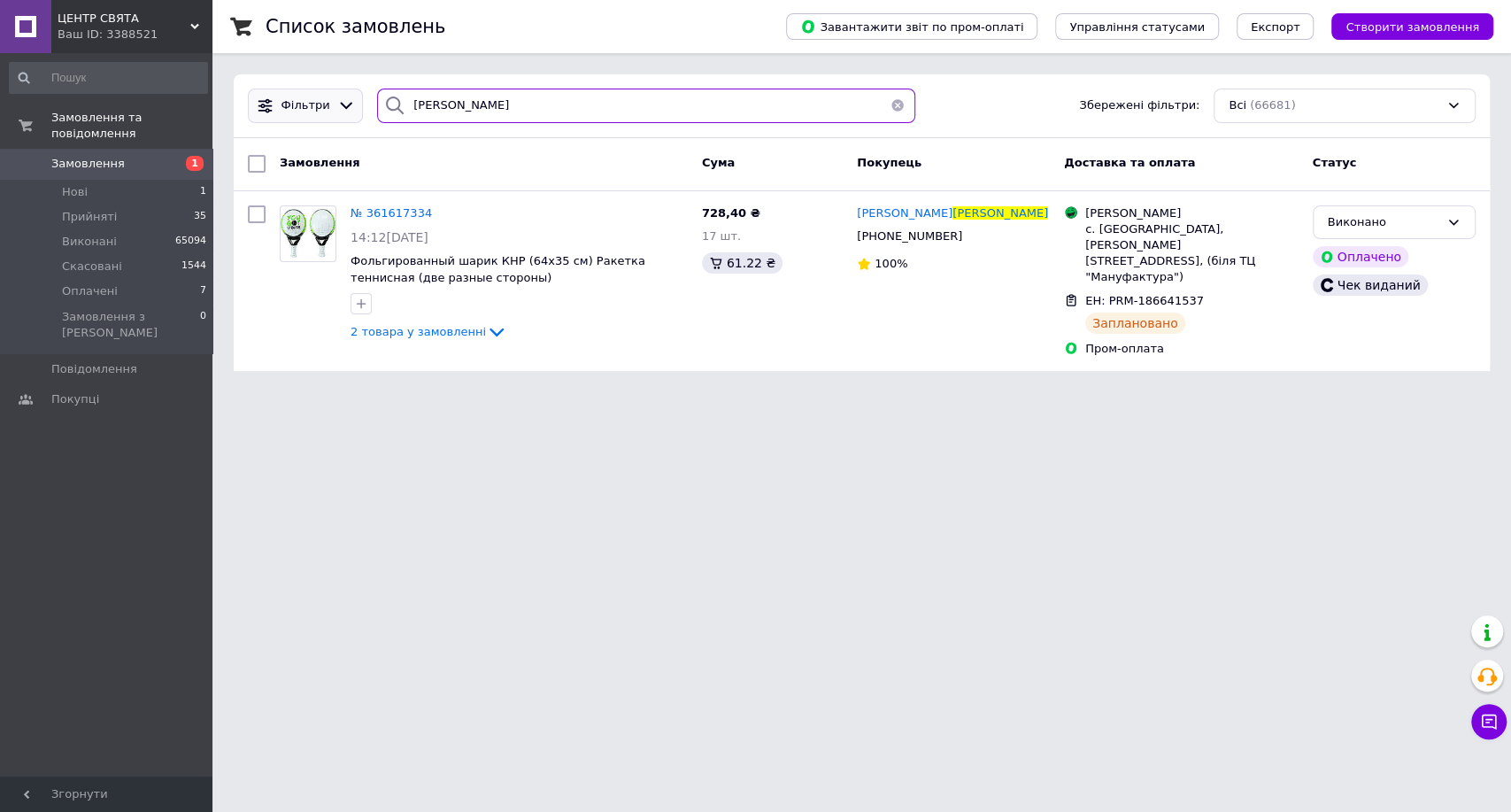
click at [318, 101] on div "[PERSON_NAME] Збережені фільтри: Всі (66681)" at bounding box center [862, 106] width 1242 height 35
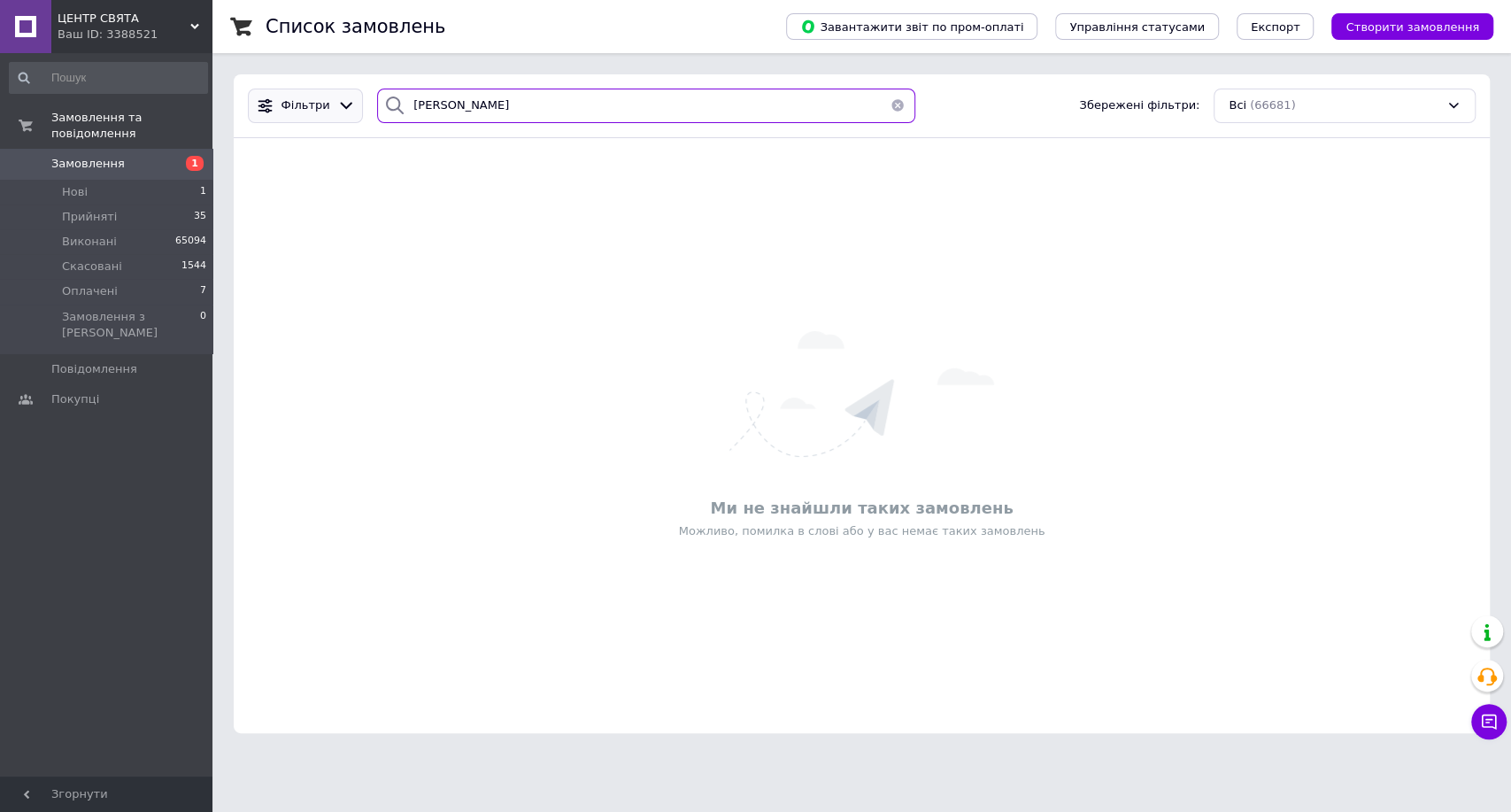
type input "[PERSON_NAME]"
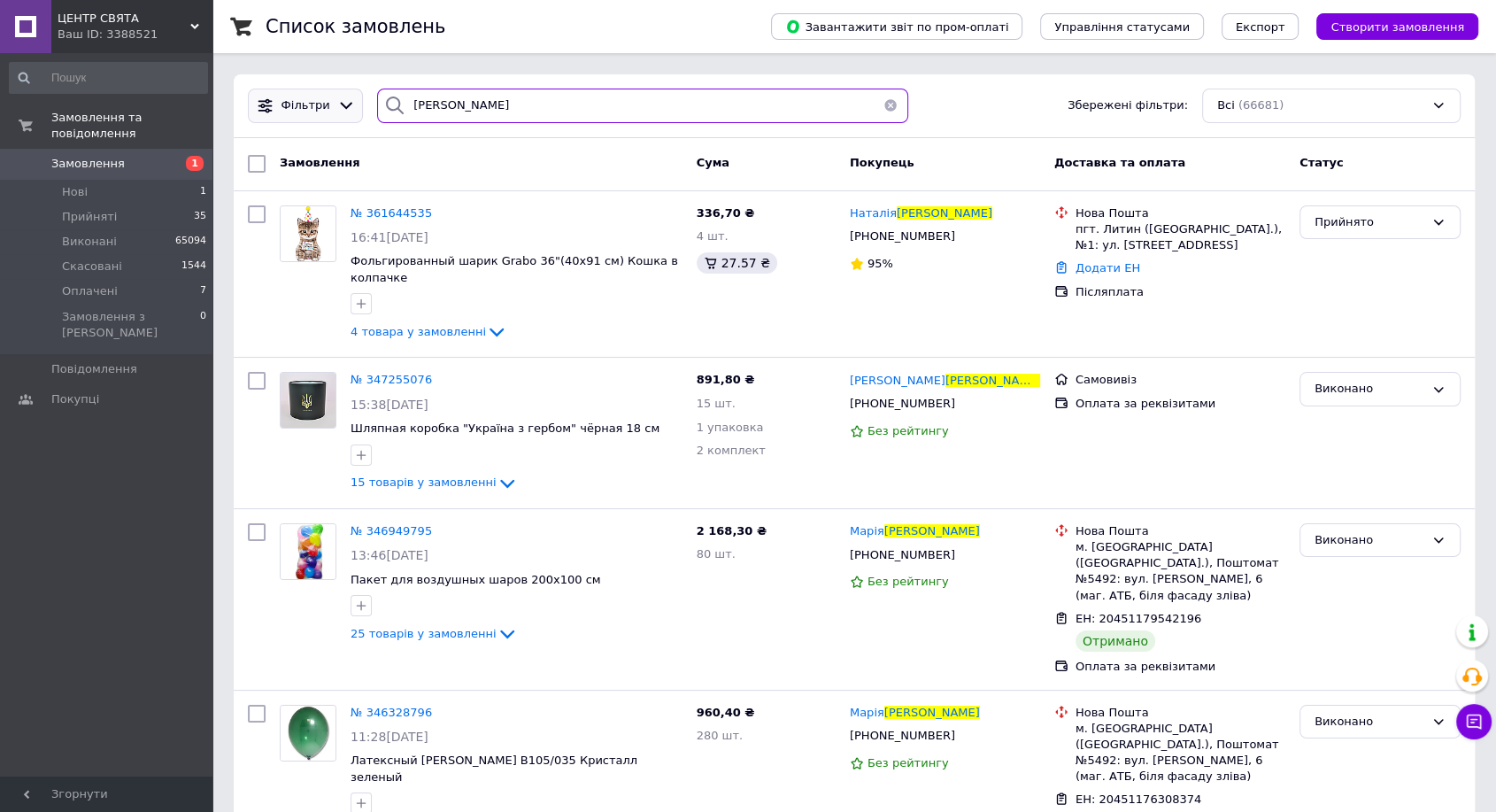
drag, startPoint x: 473, startPoint y: 109, endPoint x: 305, endPoint y: 109, distance: 168.0
click at [305, 109] on div "[PERSON_NAME] Збережені фільтри: Всі (66681)" at bounding box center [854, 106] width 1227 height 35
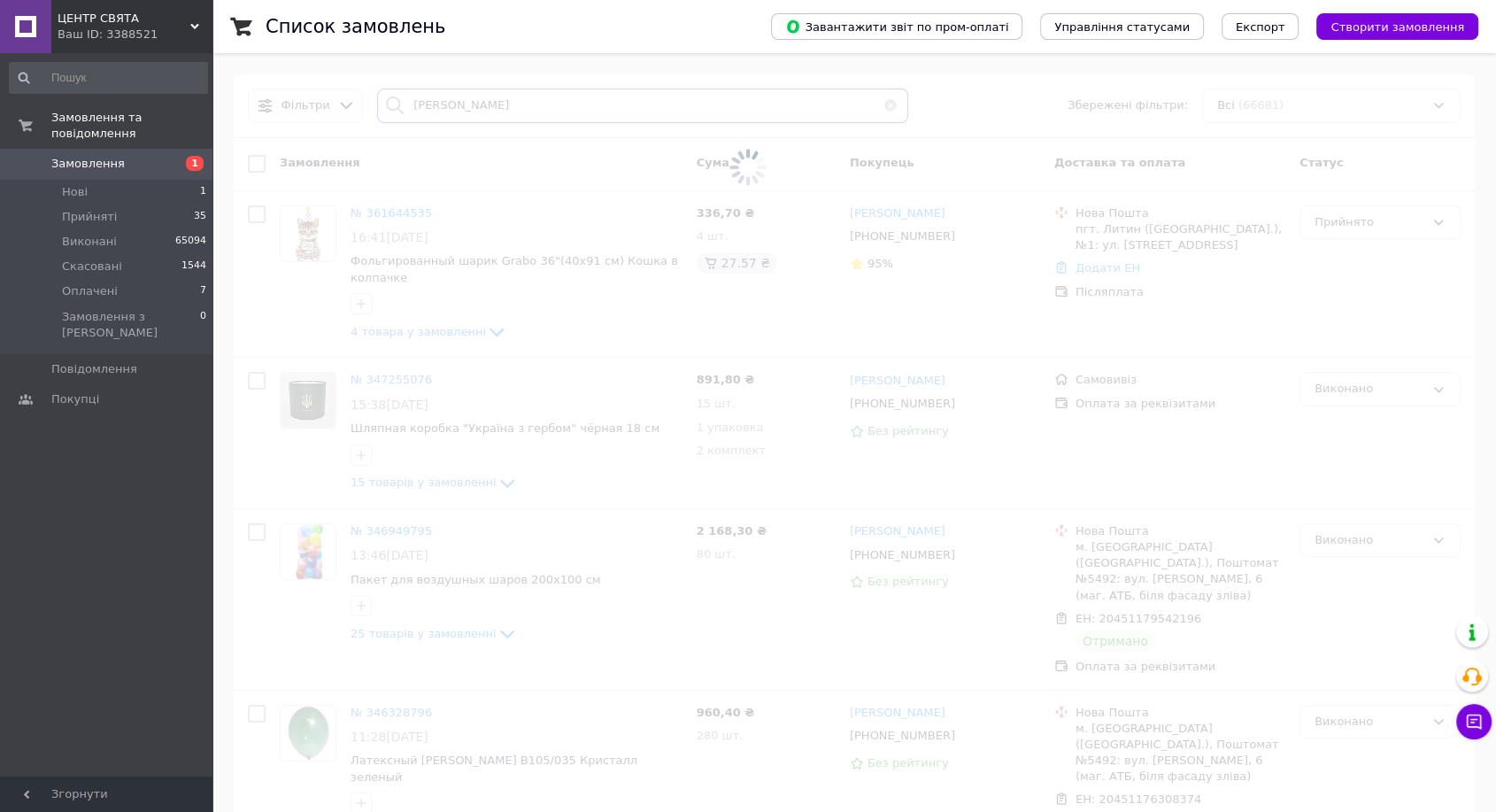
type input "[PERSON_NAME]"
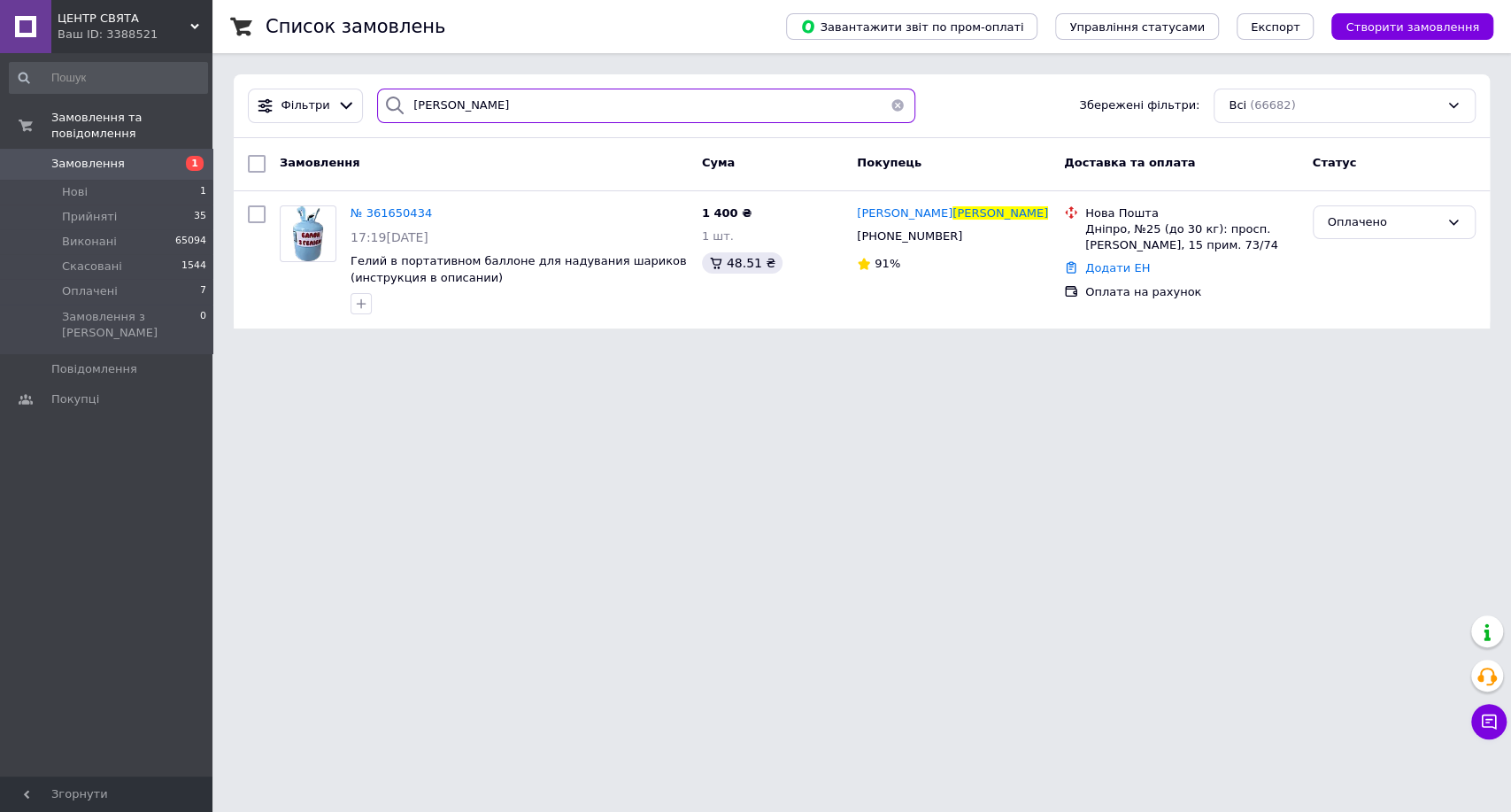
drag, startPoint x: 502, startPoint y: 108, endPoint x: 290, endPoint y: 126, distance: 212.8
click at [290, 126] on div "[PERSON_NAME] Збережені фільтри: Всі (66682)" at bounding box center [862, 107] width 1256 height 64
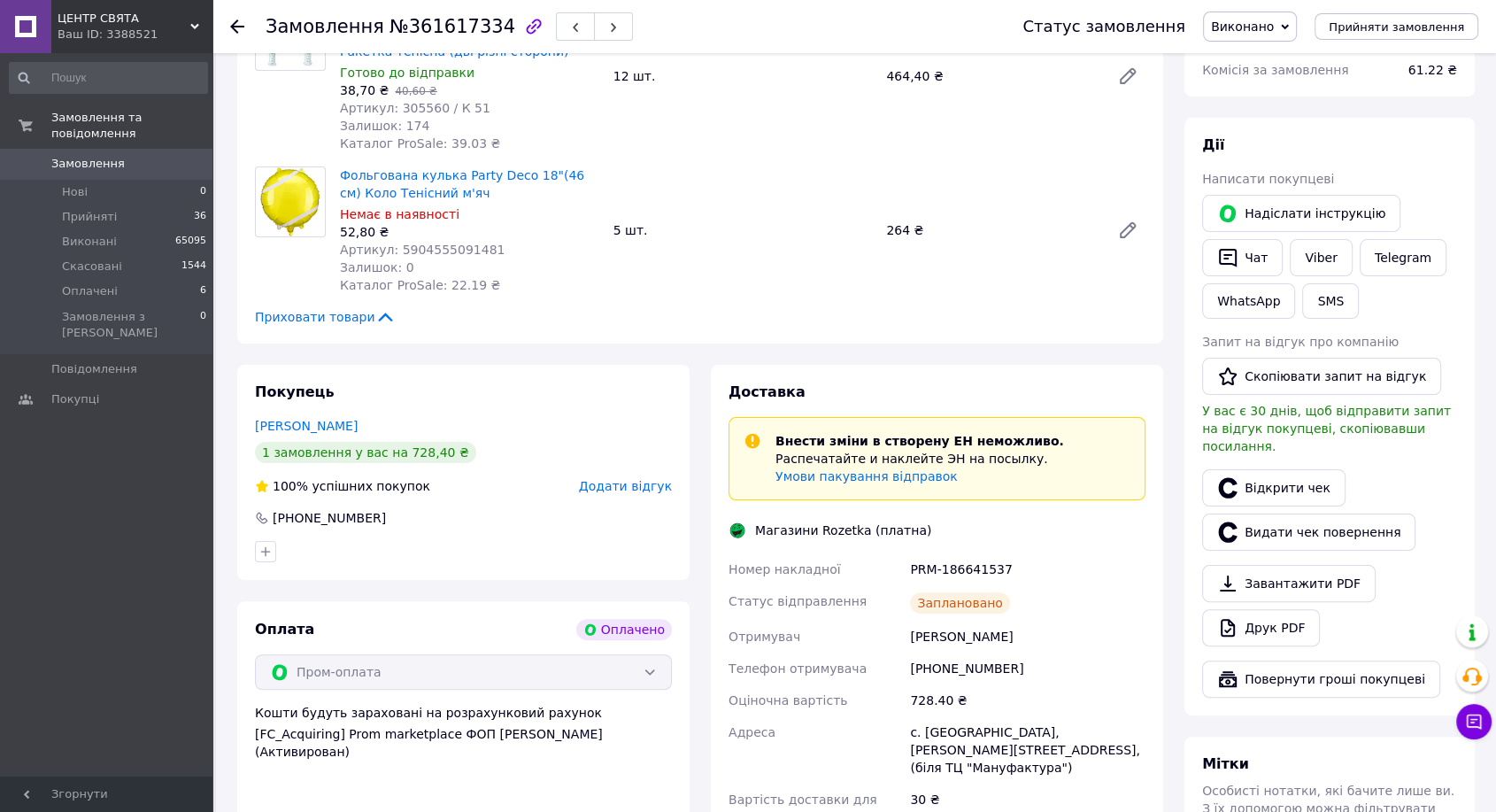
scroll to position [491, 0]
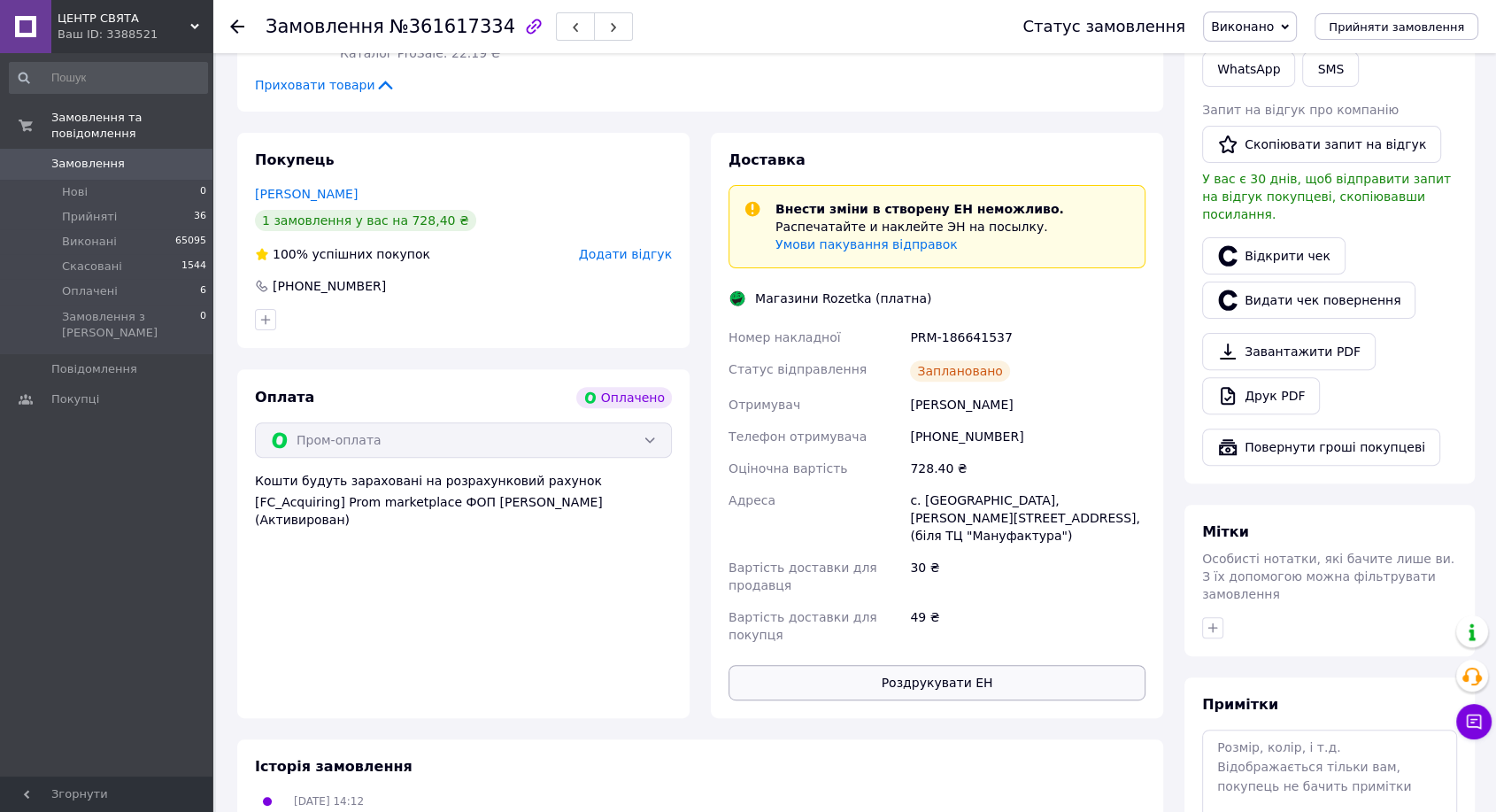
click at [970, 664] on button "Роздрукувати ЕН" at bounding box center [937, 682] width 417 height 36
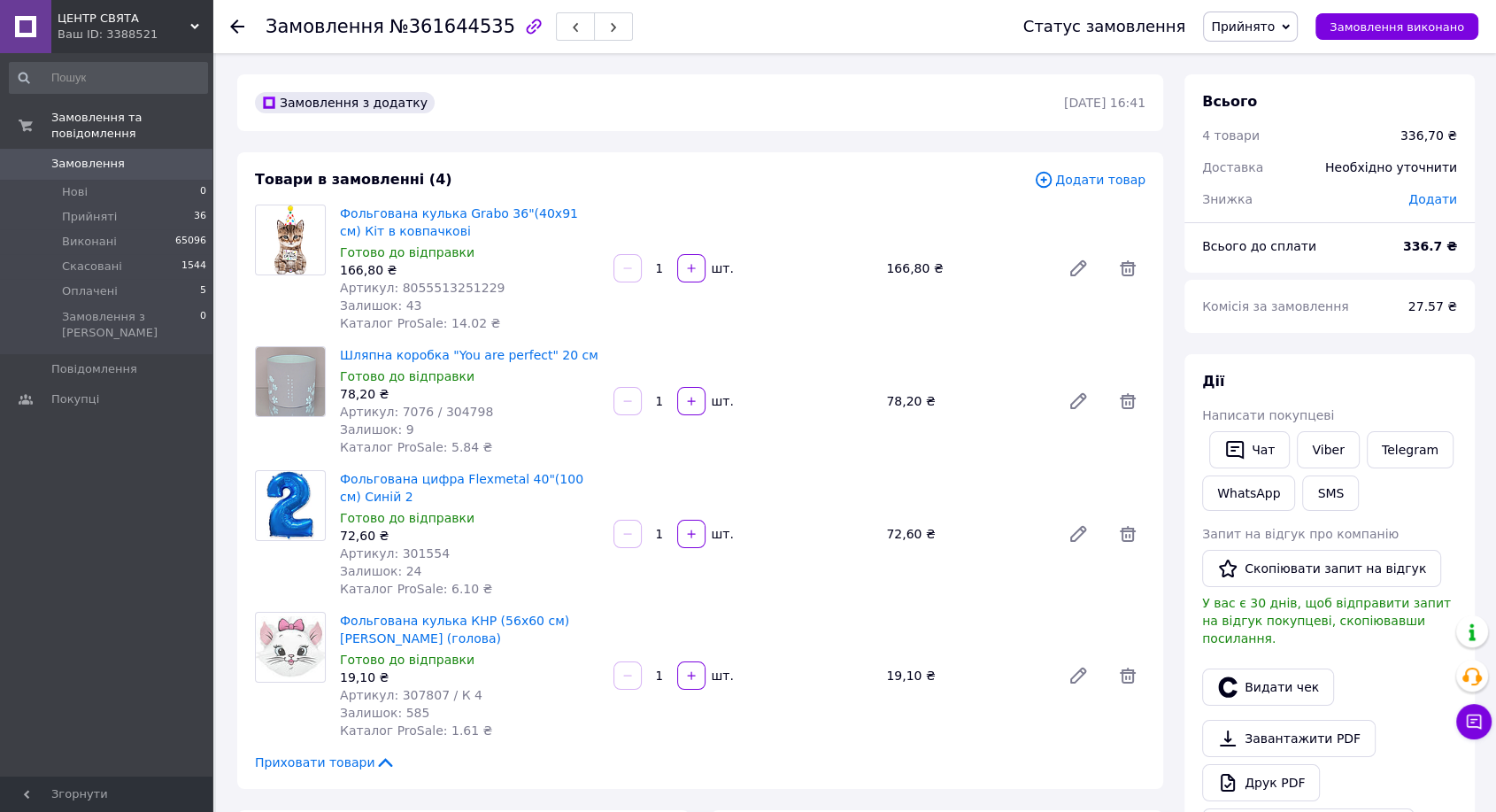
click at [430, 37] on div "Замовлення №361644535" at bounding box center [449, 26] width 367 height 30
click at [435, 30] on span "№361644535" at bounding box center [452, 26] width 126 height 21
copy span "361644535"
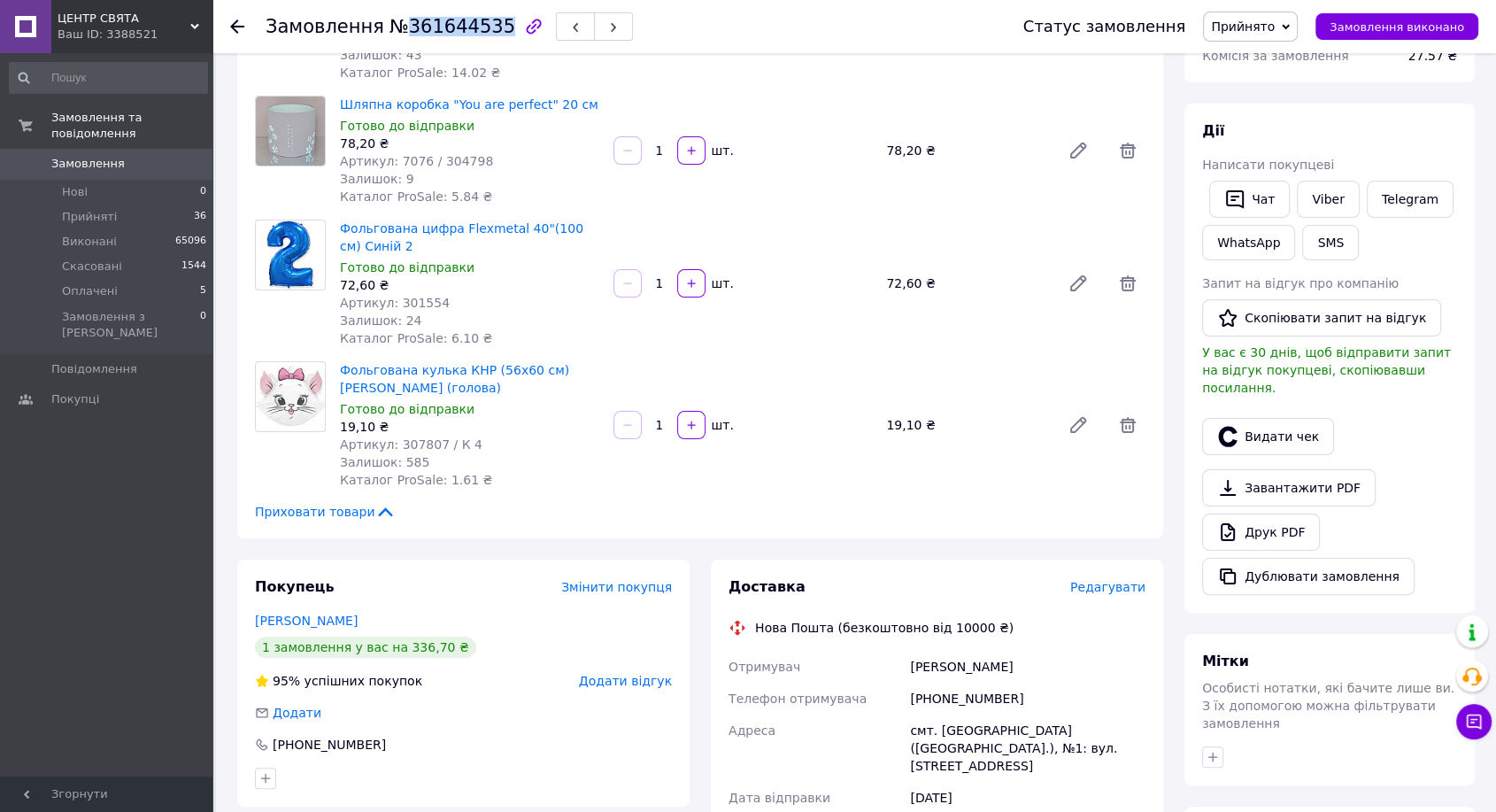
scroll to position [294, 0]
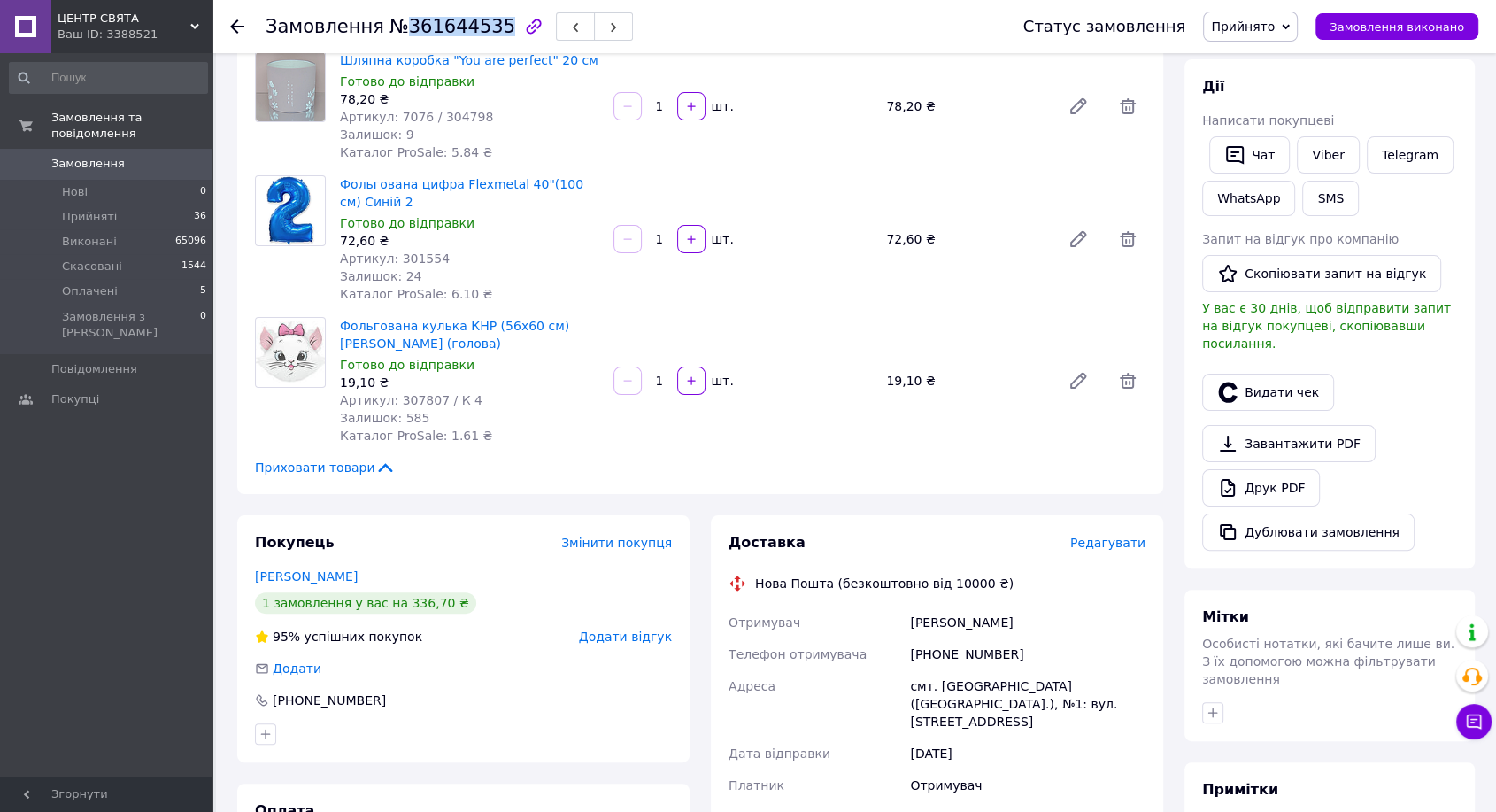
click at [419, 12] on div "Замовлення №361644535" at bounding box center [449, 26] width 367 height 30
click at [428, 32] on span "№361644535" at bounding box center [452, 26] width 126 height 21
copy span "361644535"
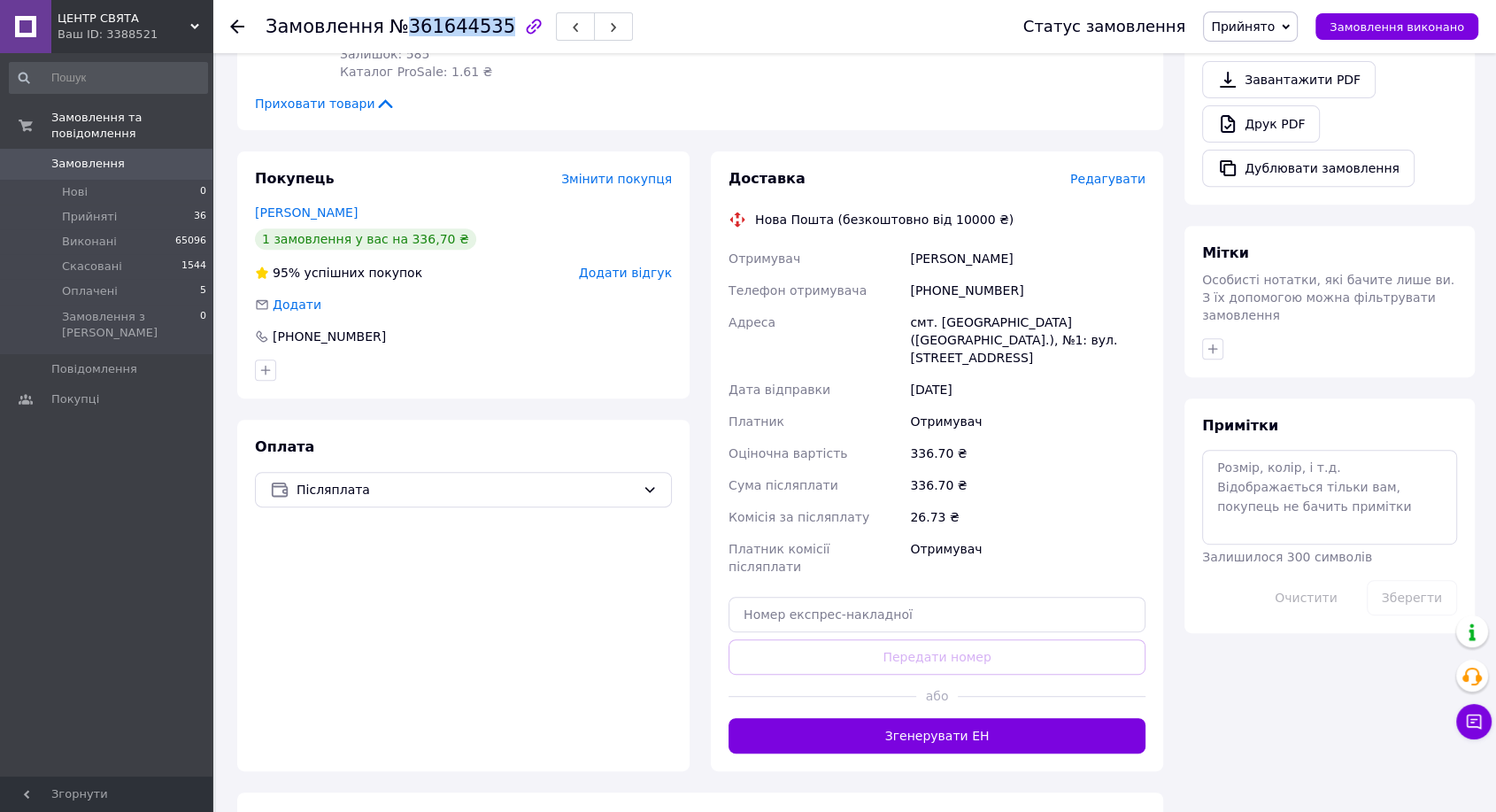
scroll to position [574, 0]
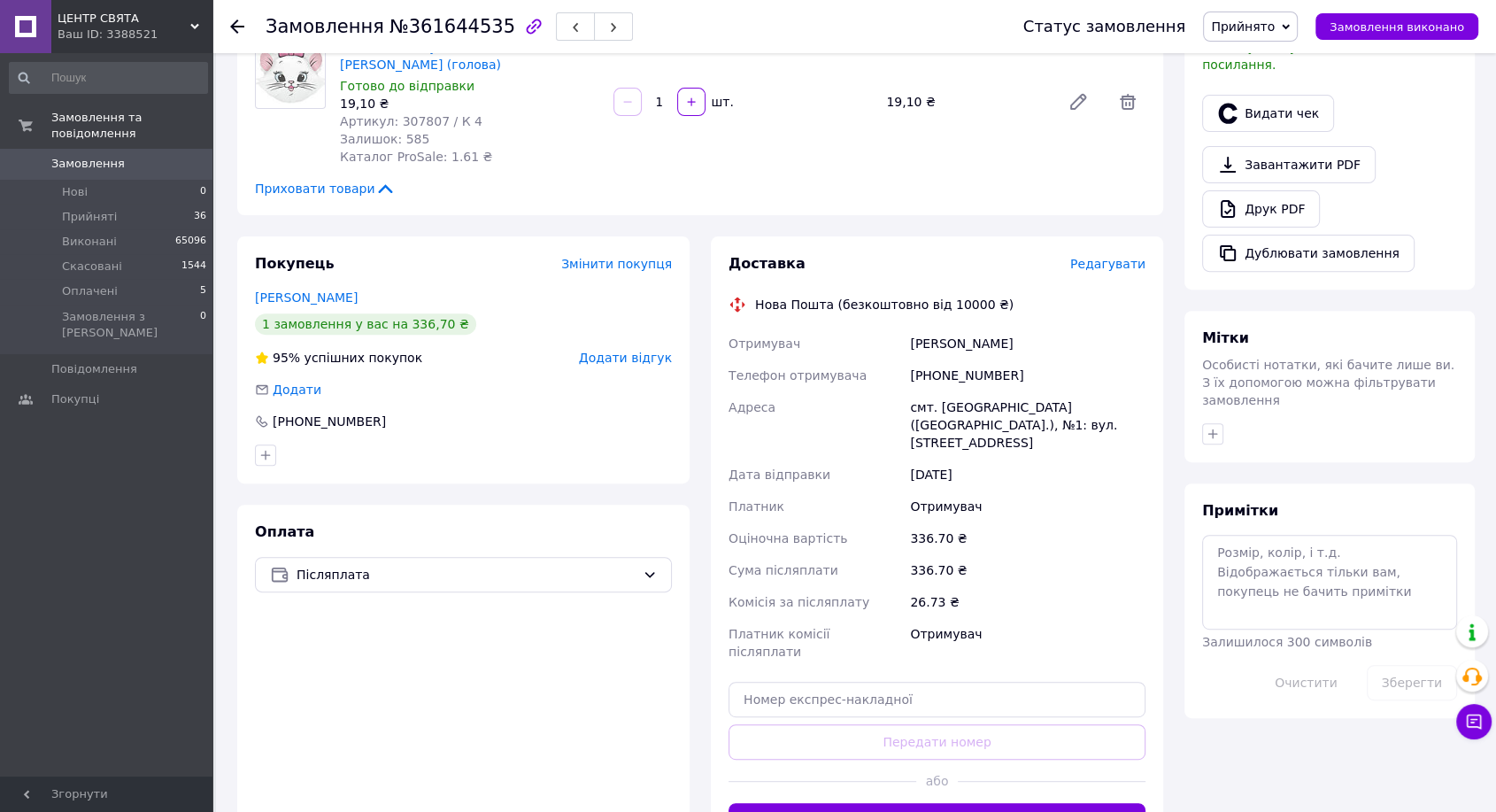
click at [1123, 264] on span "Редагувати" at bounding box center [1107, 264] width 76 height 14
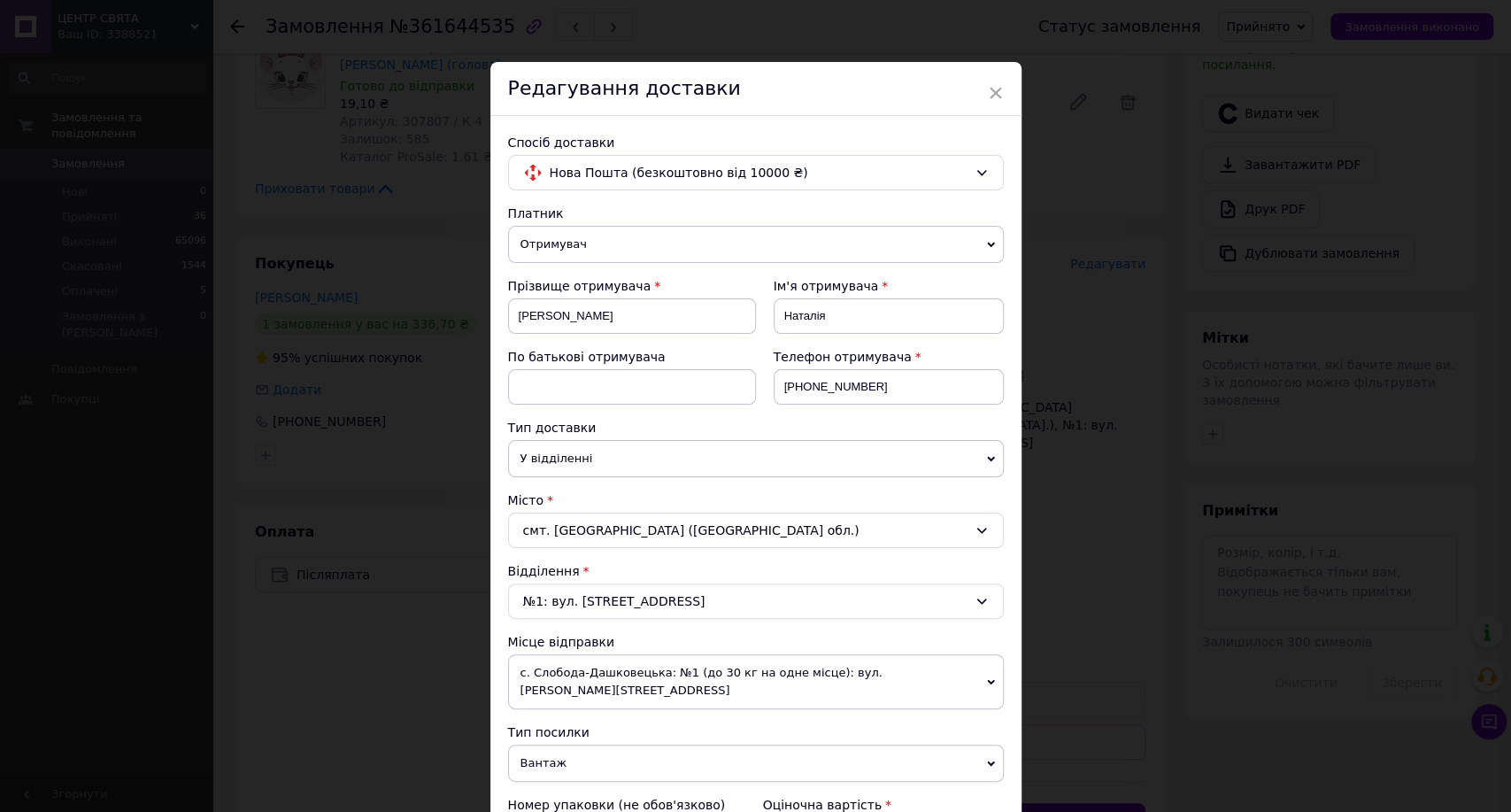
click at [1139, 428] on div "× Редагування доставки Спосіб доставки Нова Пошта (безкоштовно від 10000 ₴) Пла…" at bounding box center [755, 406] width 1511 height 812
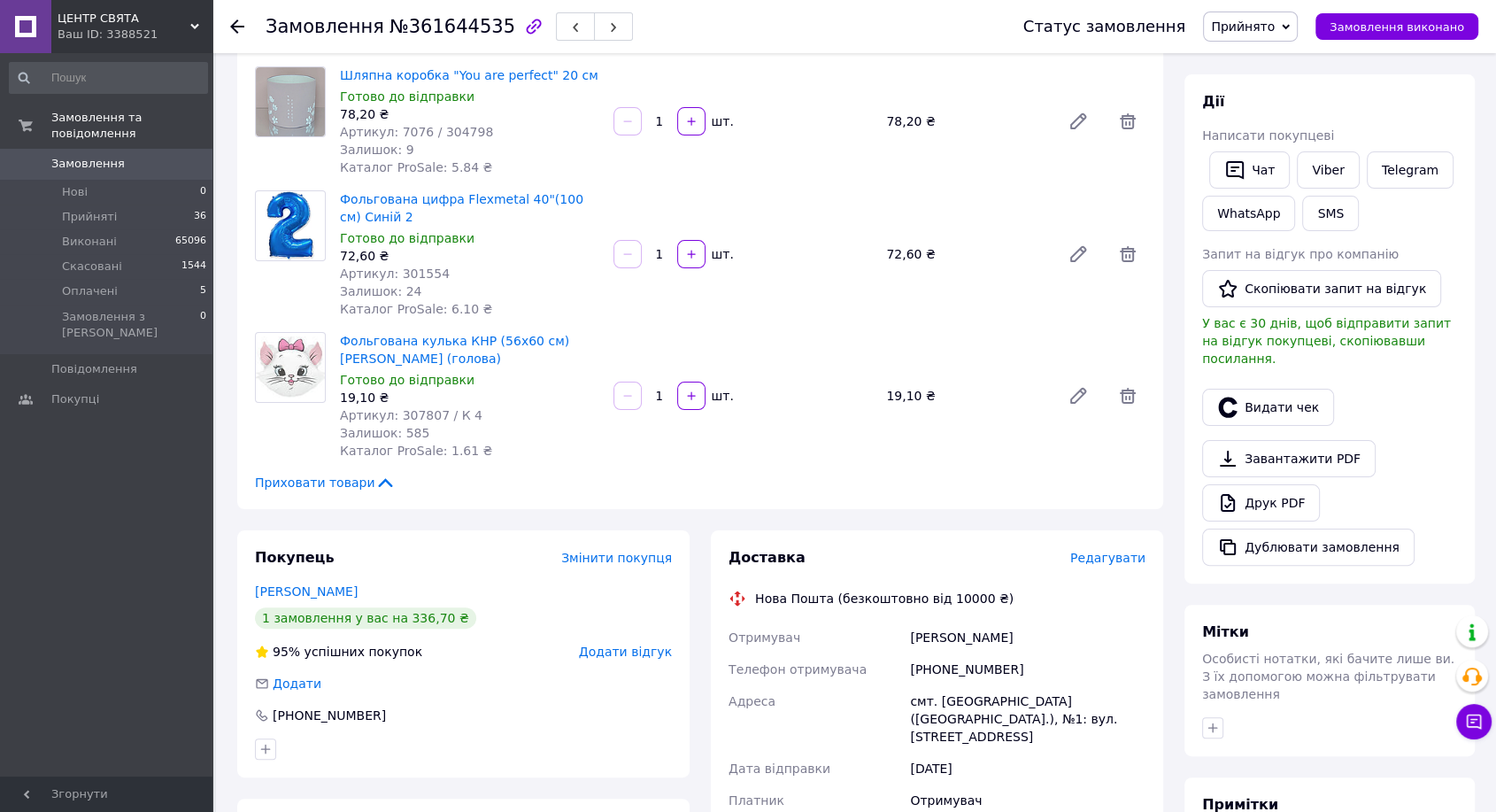
scroll to position [278, 0]
click at [1340, 173] on link "Viber" at bounding box center [1328, 171] width 62 height 37
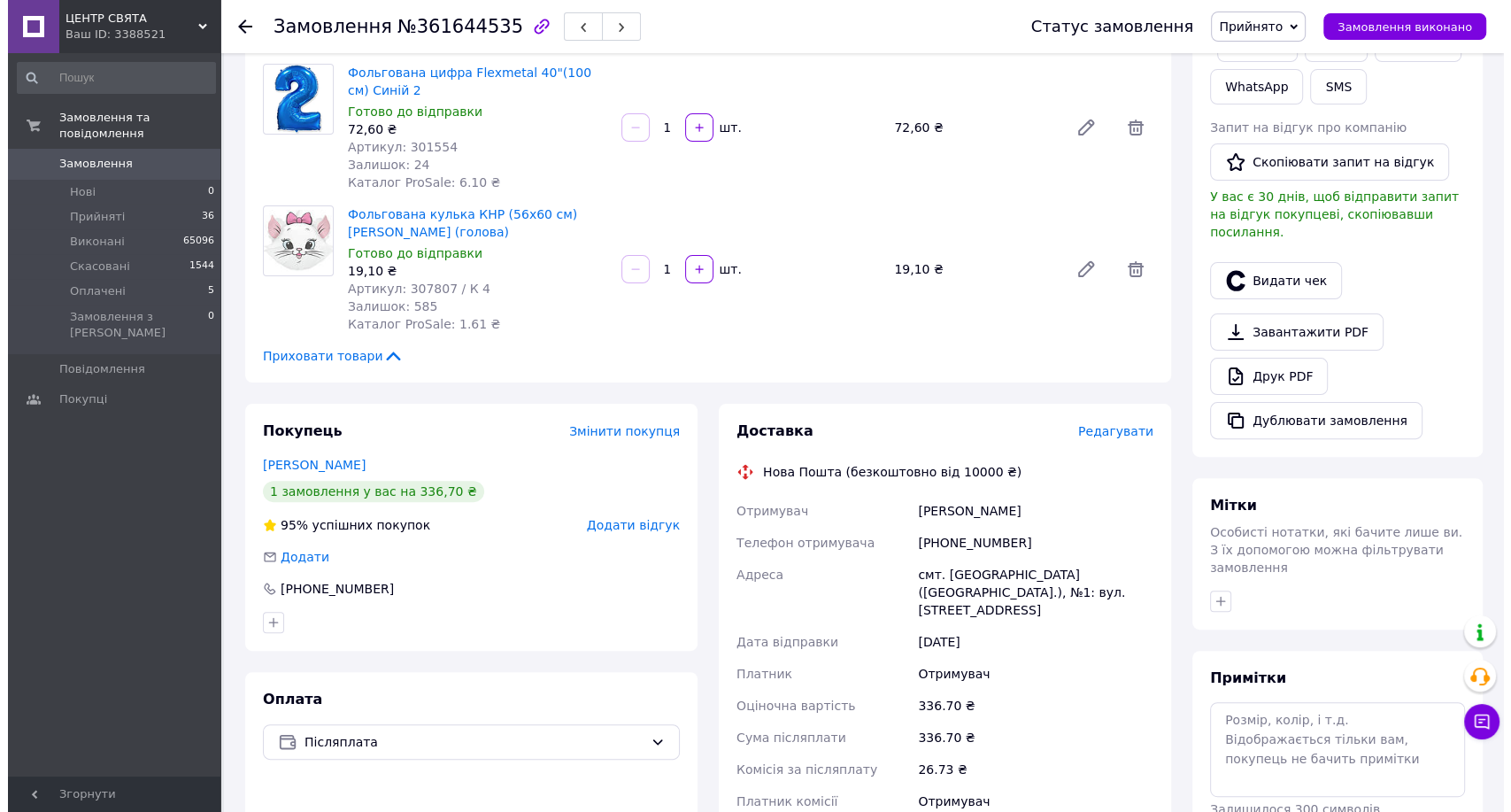
scroll to position [476, 0]
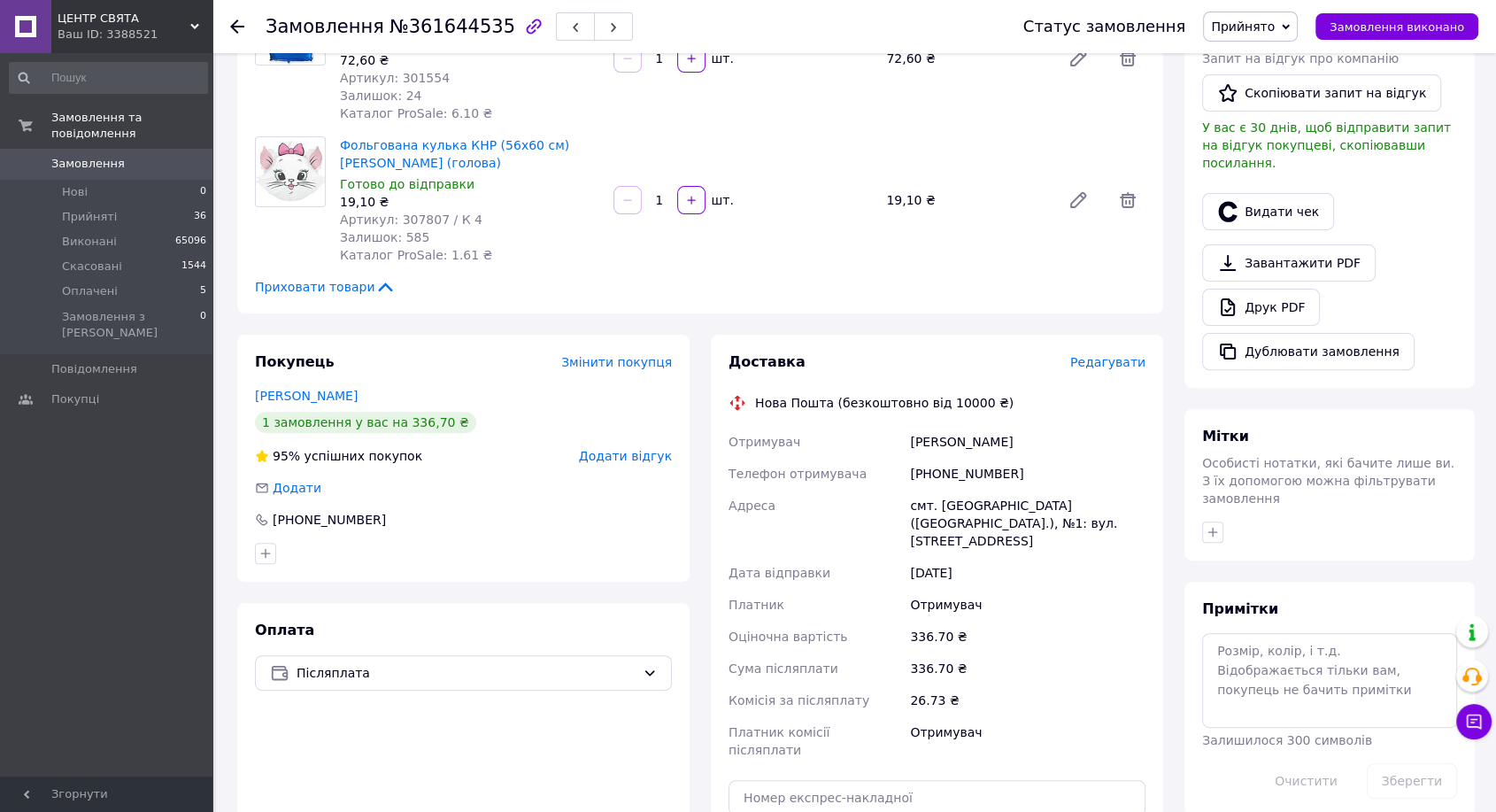
click at [1116, 359] on span "Редагувати" at bounding box center [1107, 362] width 76 height 14
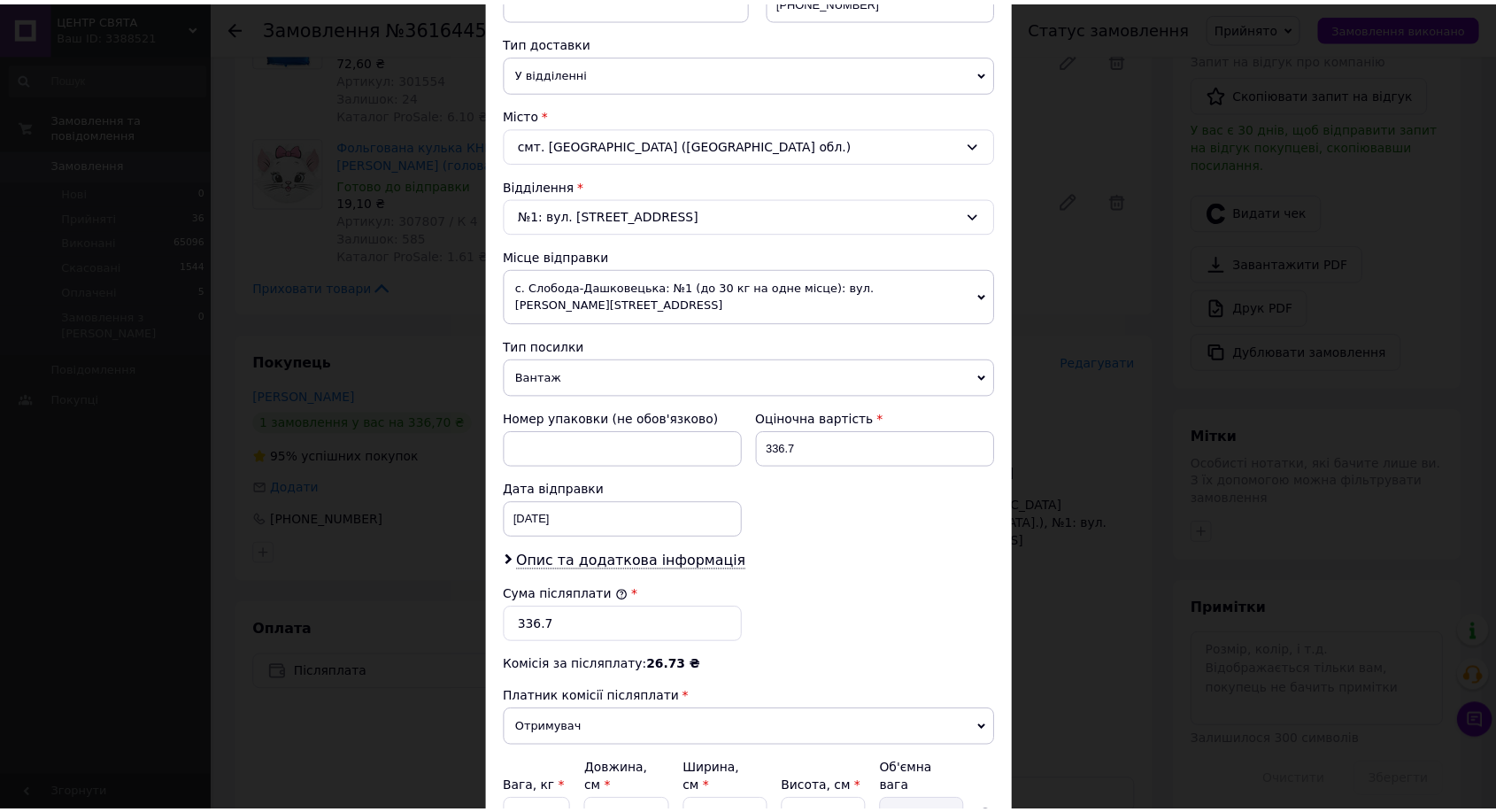
scroll to position [535, 0]
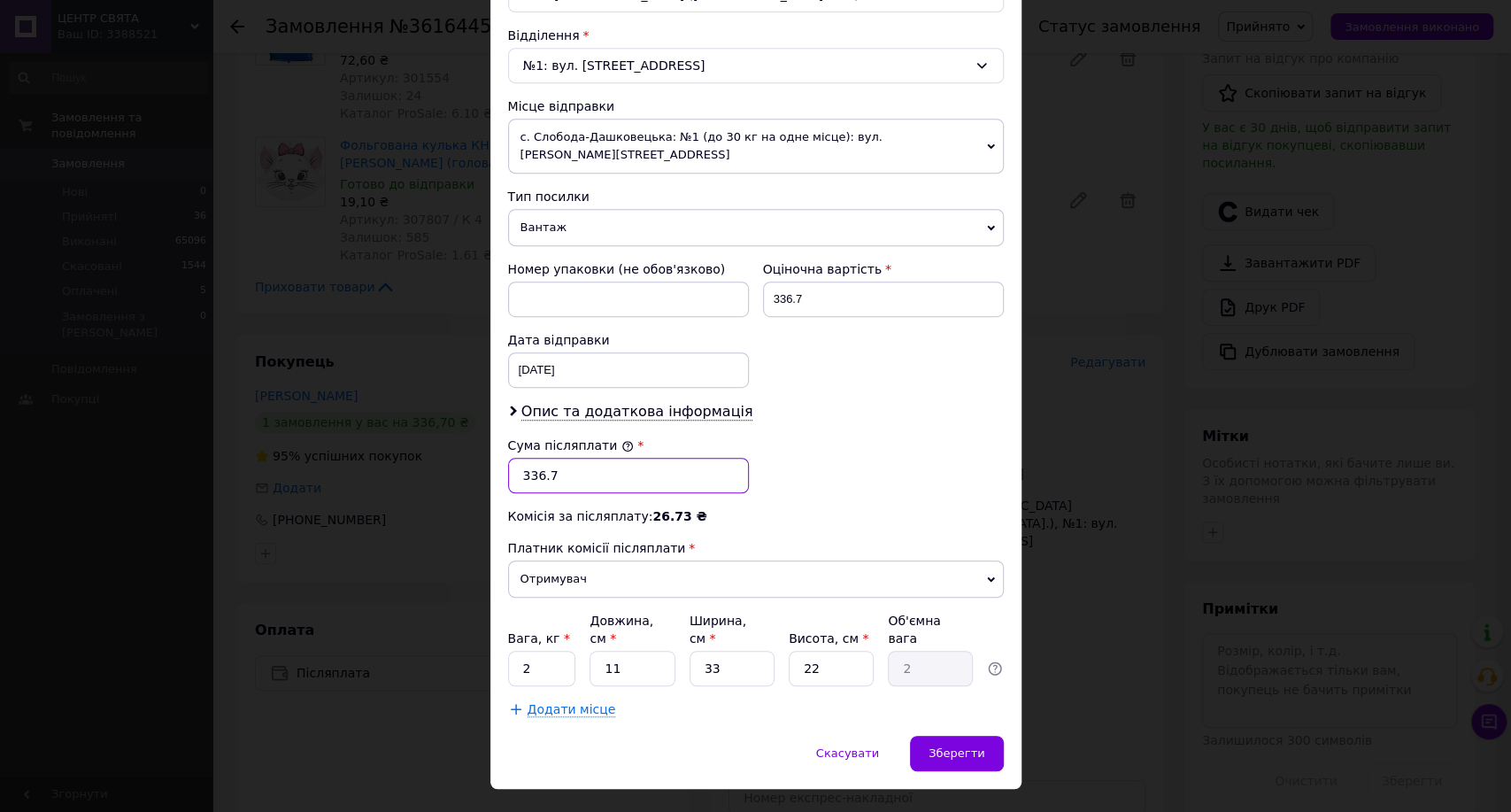
click at [523, 459] on input "336.7" at bounding box center [629, 476] width 241 height 36
type input "236.7"
drag, startPoint x: 554, startPoint y: 605, endPoint x: 556, endPoint y: 614, distance: 9.2
click at [563, 631] on span "*" at bounding box center [566, 637] width 7 height 14
click at [553, 650] on input "2" at bounding box center [542, 668] width 68 height 36
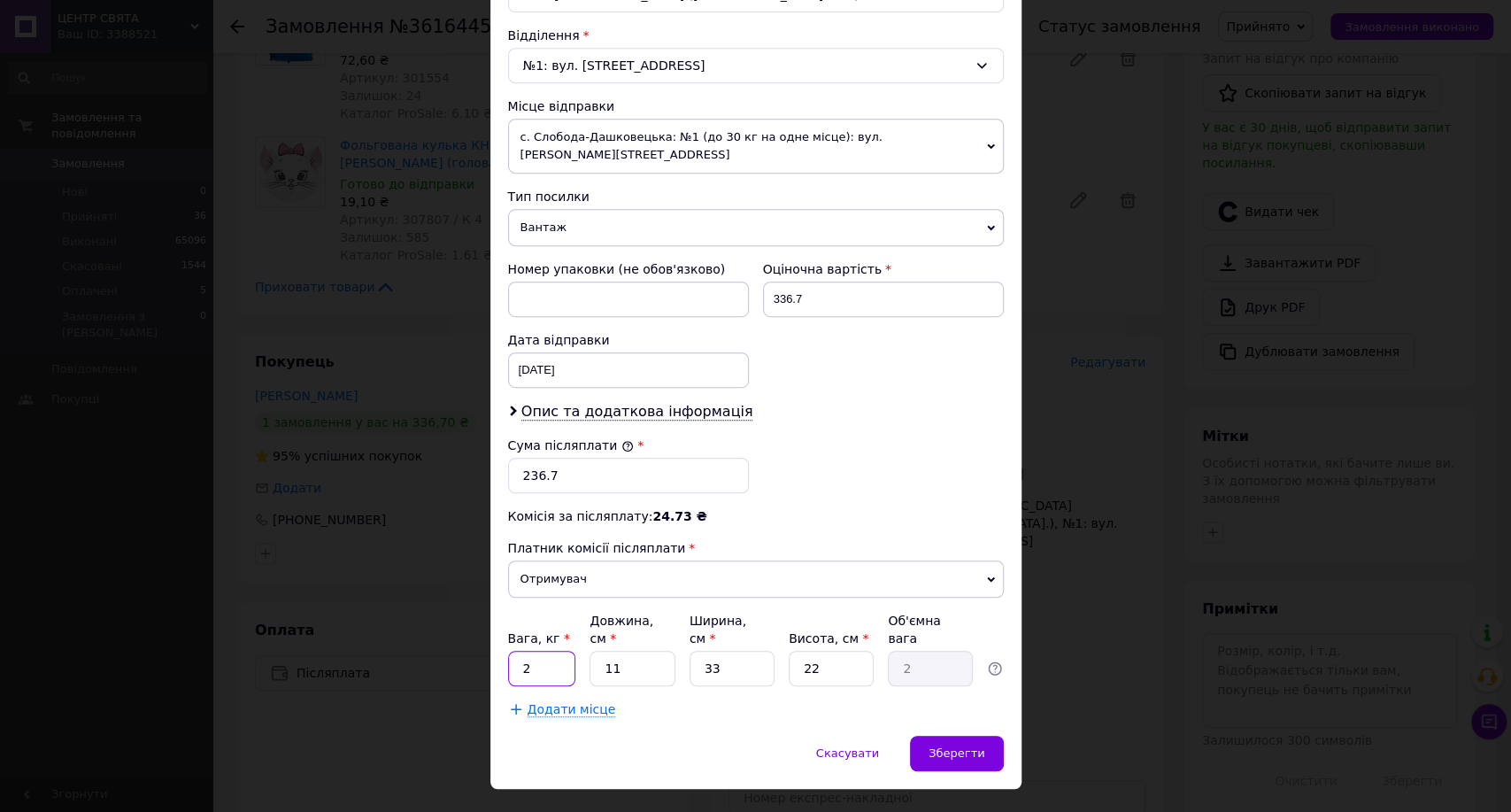
click at [557, 650] on input "2" at bounding box center [542, 668] width 68 height 36
type input "1"
type input "2"
type input "0.36"
type input "26"
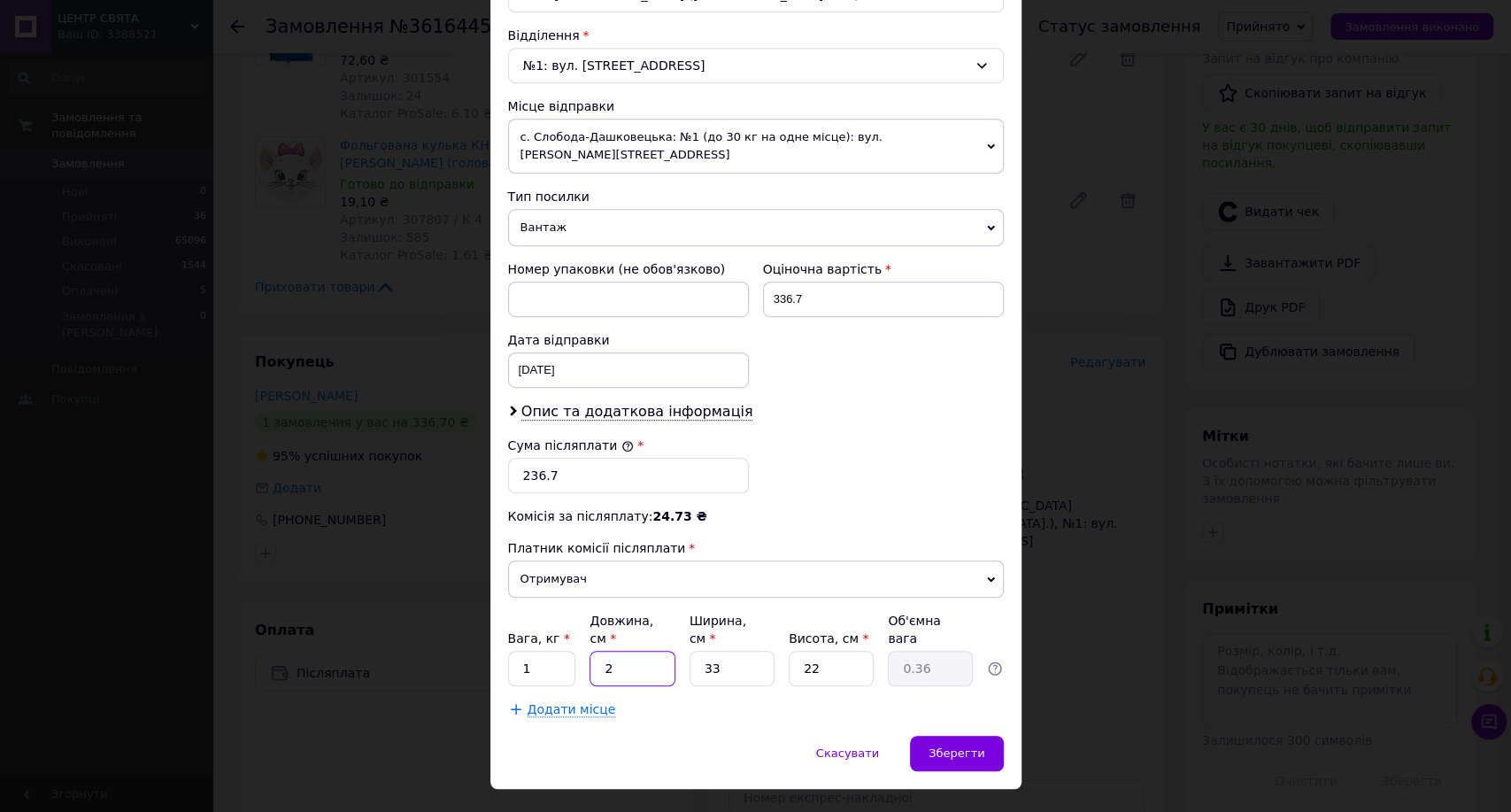
type input "4.72"
type input "26"
type input "2"
type input "0.29"
type input "25"
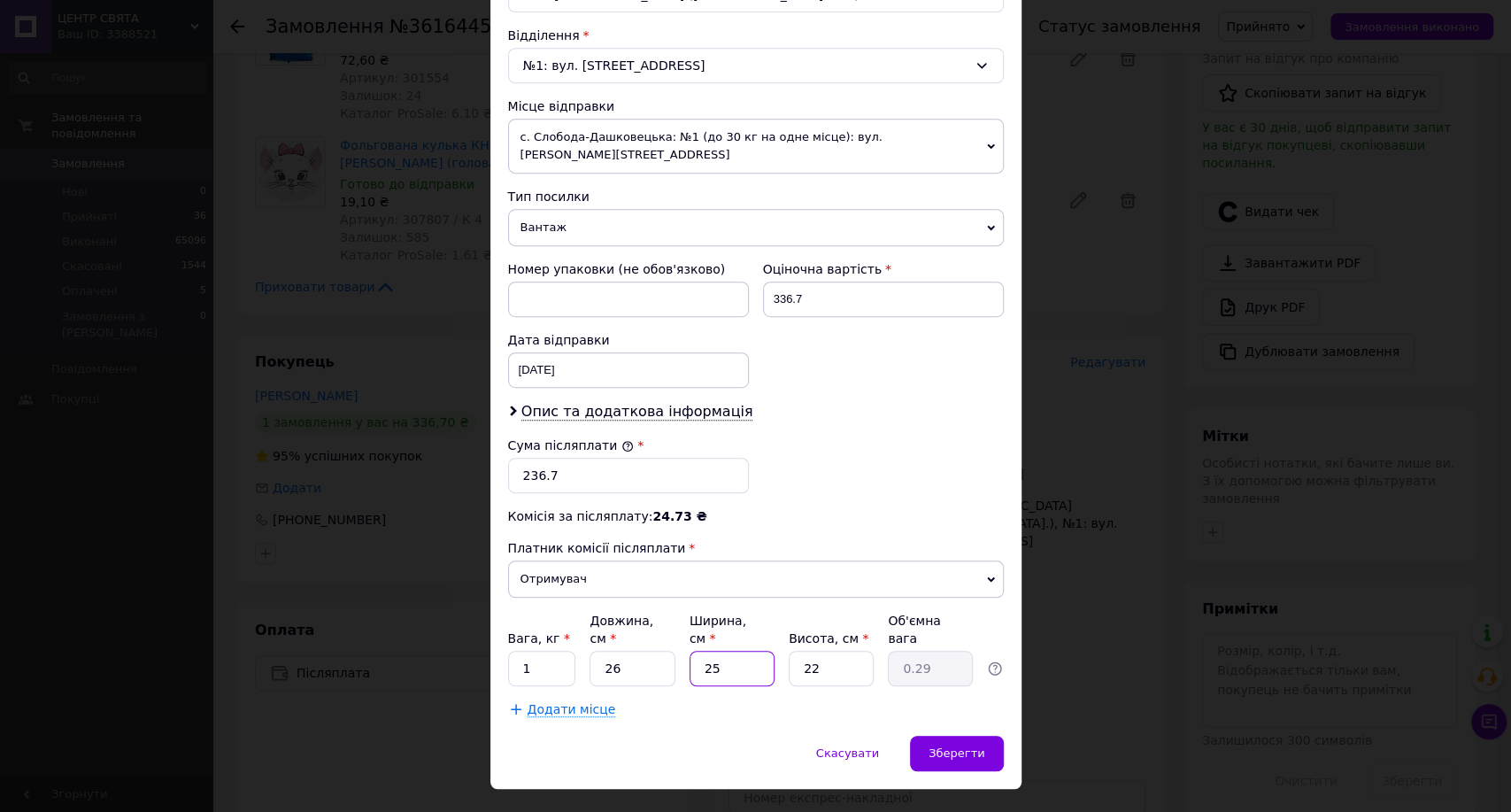
type input "3.58"
type input "25"
type input "2"
type input "0.33"
type input "21"
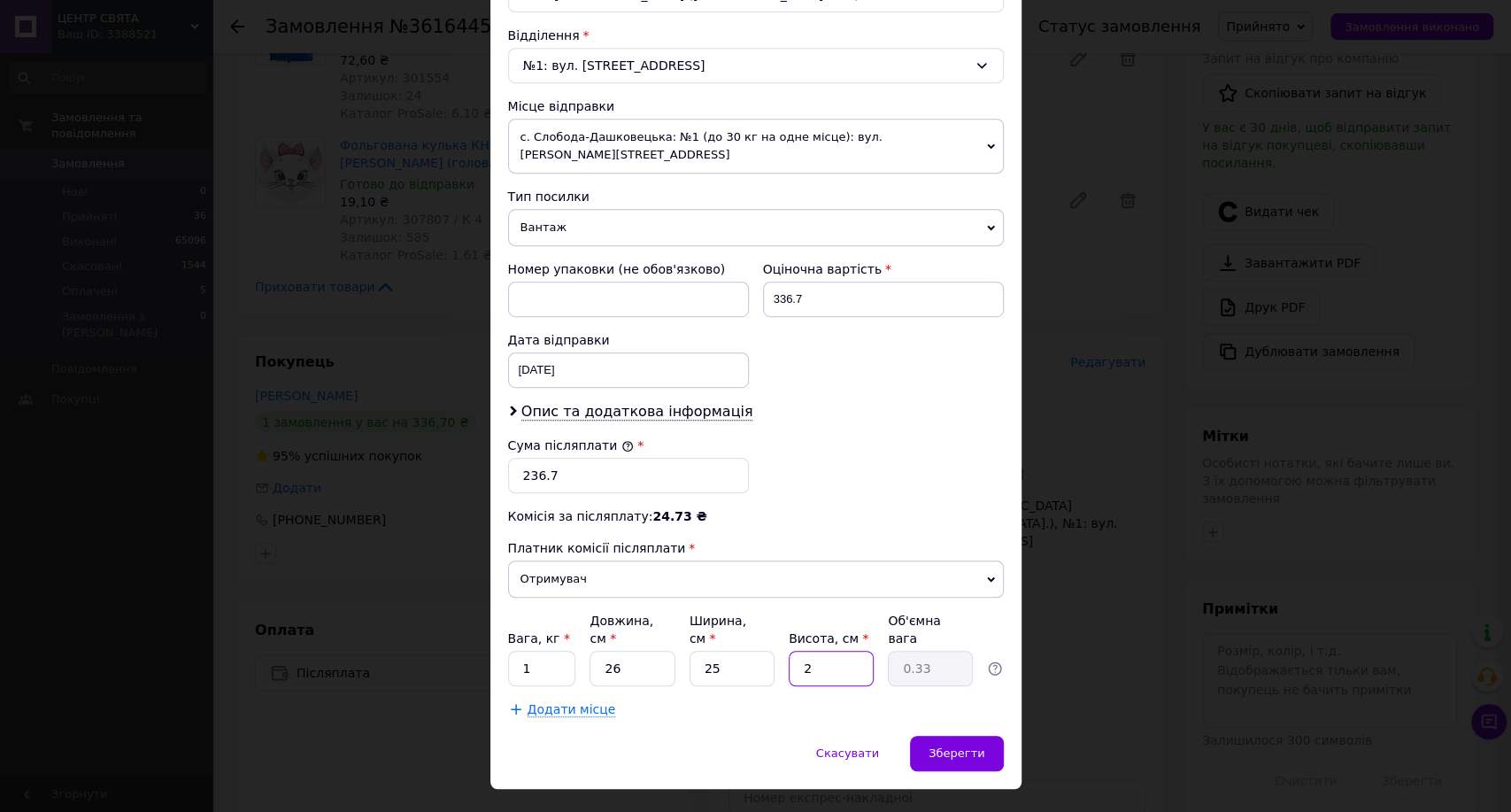
type input "3.41"
type input "21"
click at [952, 747] on span "Зберегти" at bounding box center [957, 753] width 56 height 13
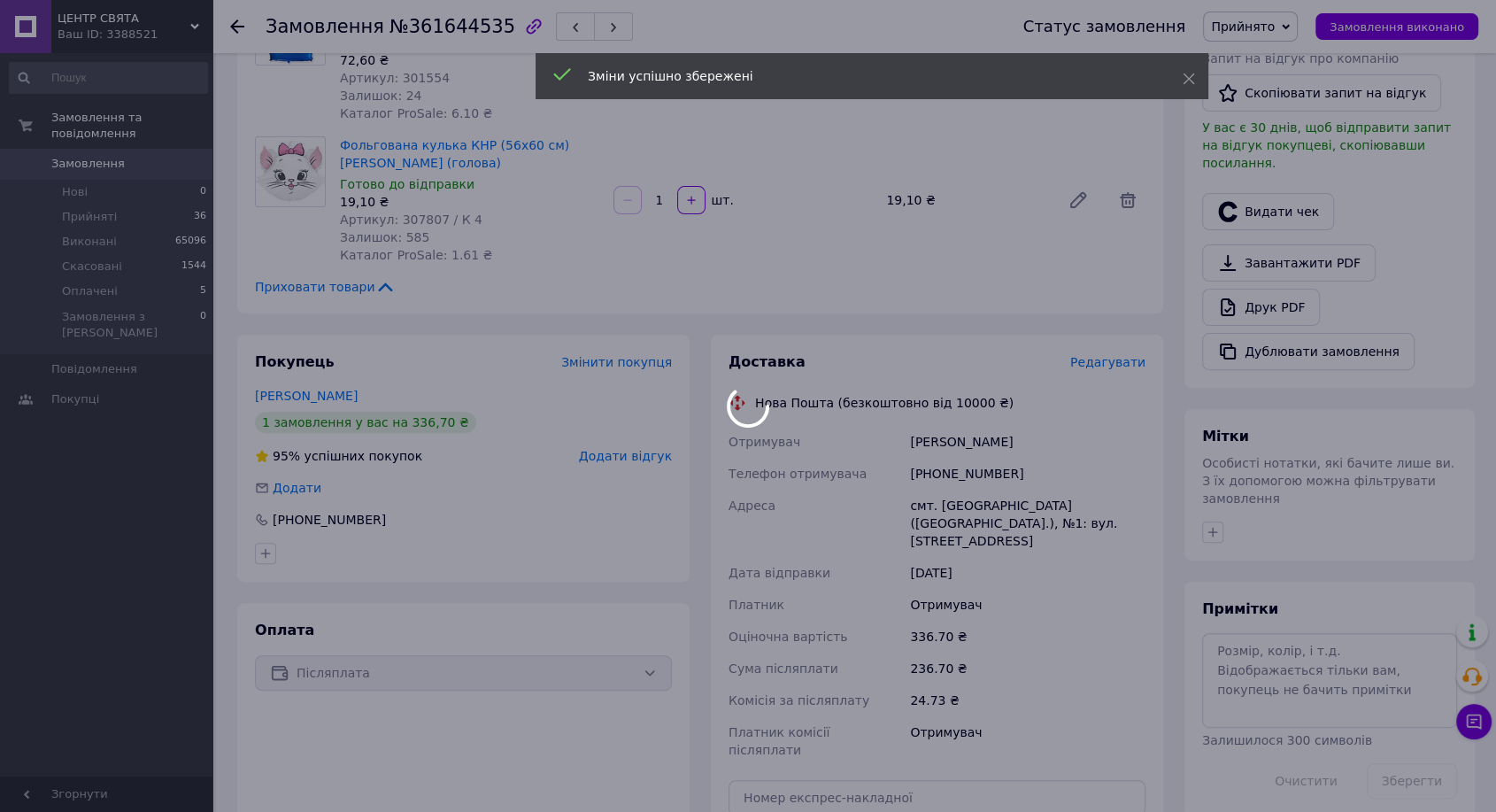
scroll to position [673, 0]
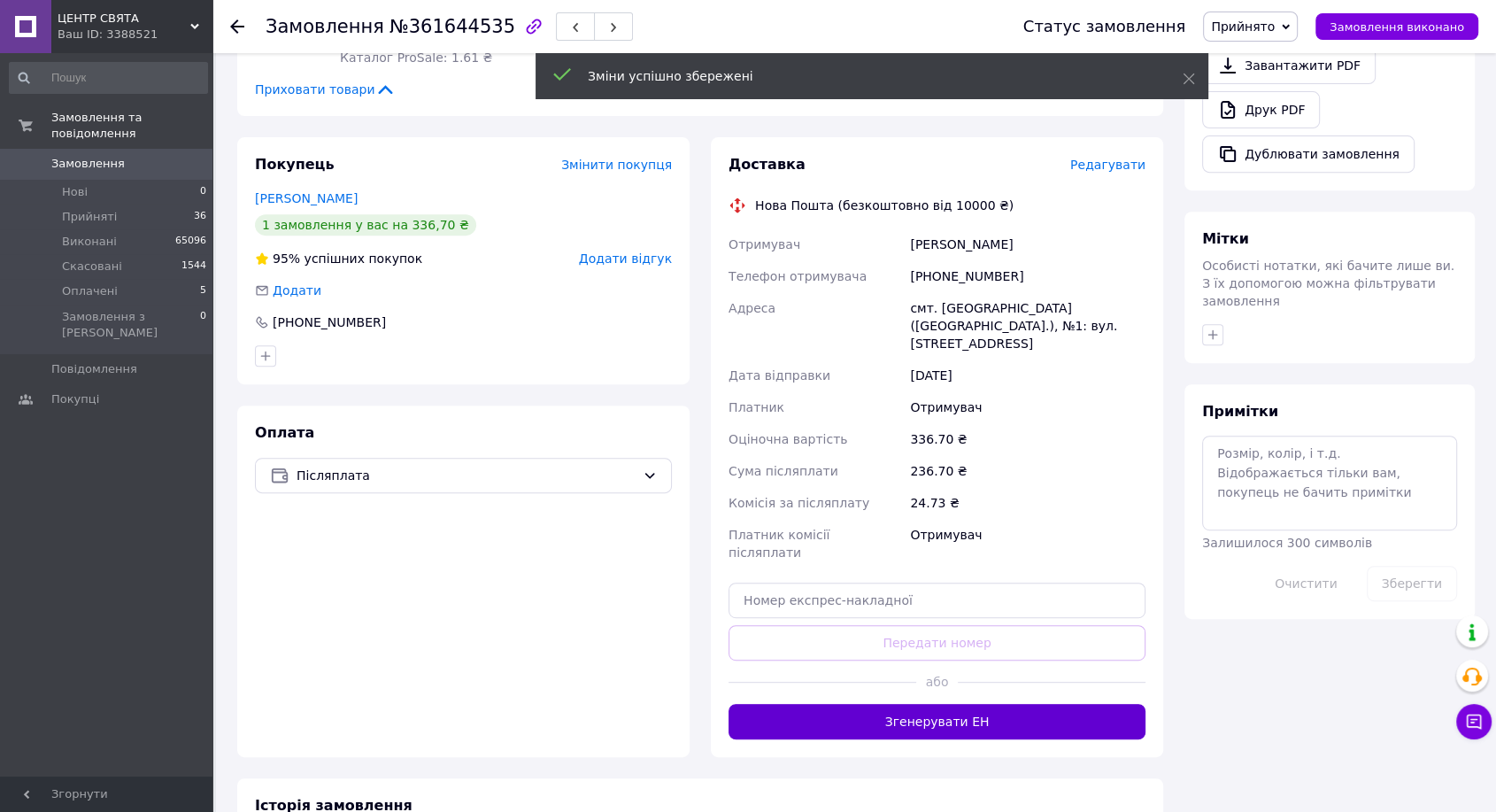
click at [914, 704] on button "Згенерувати ЕН" at bounding box center [937, 721] width 417 height 36
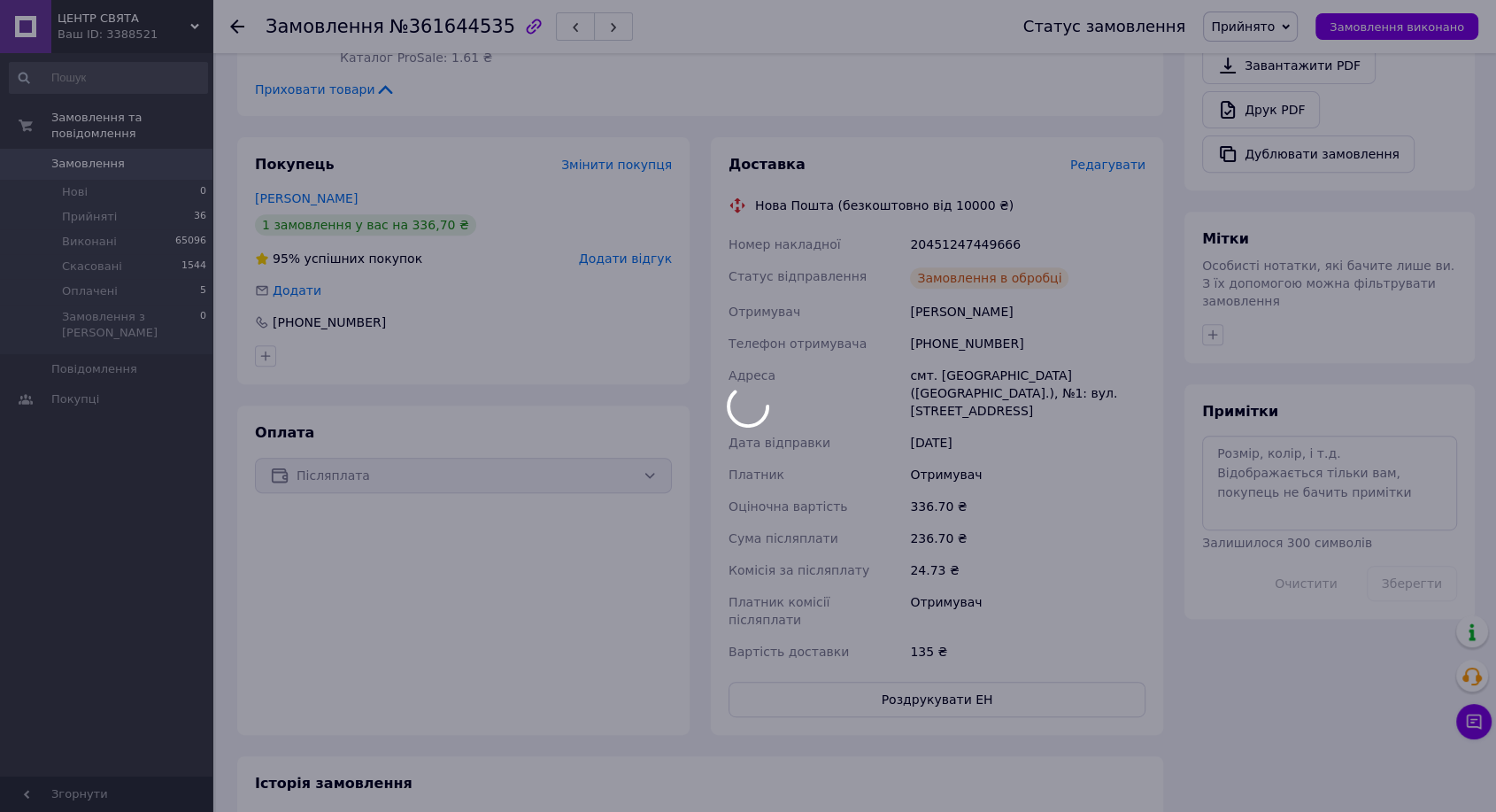
click at [954, 241] on body "ЦЕНТР СВЯТА Ваш ID: 3388521 Сайт ЦЕНТР СВЯТА Кабінет покупця Перевірити стан си…" at bounding box center [748, 204] width 1496 height 1754
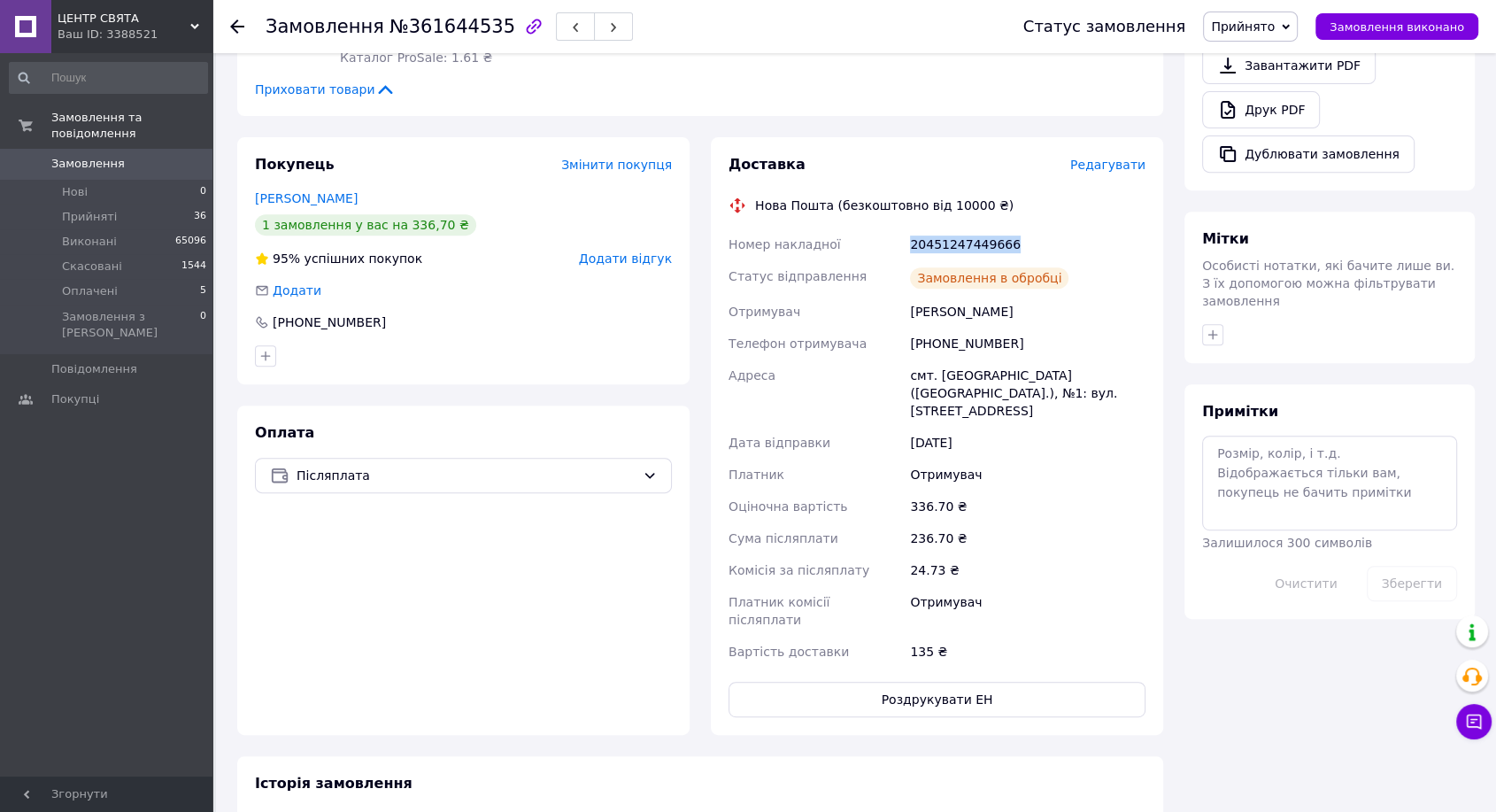
click at [954, 241] on div "20451247449666" at bounding box center [1028, 244] width 243 height 32
copy div "20451247449666"
click at [964, 245] on div "20451247449666" at bounding box center [1028, 244] width 243 height 32
drag, startPoint x: 1357, startPoint y: 23, endPoint x: 1343, endPoint y: 35, distance: 18.4
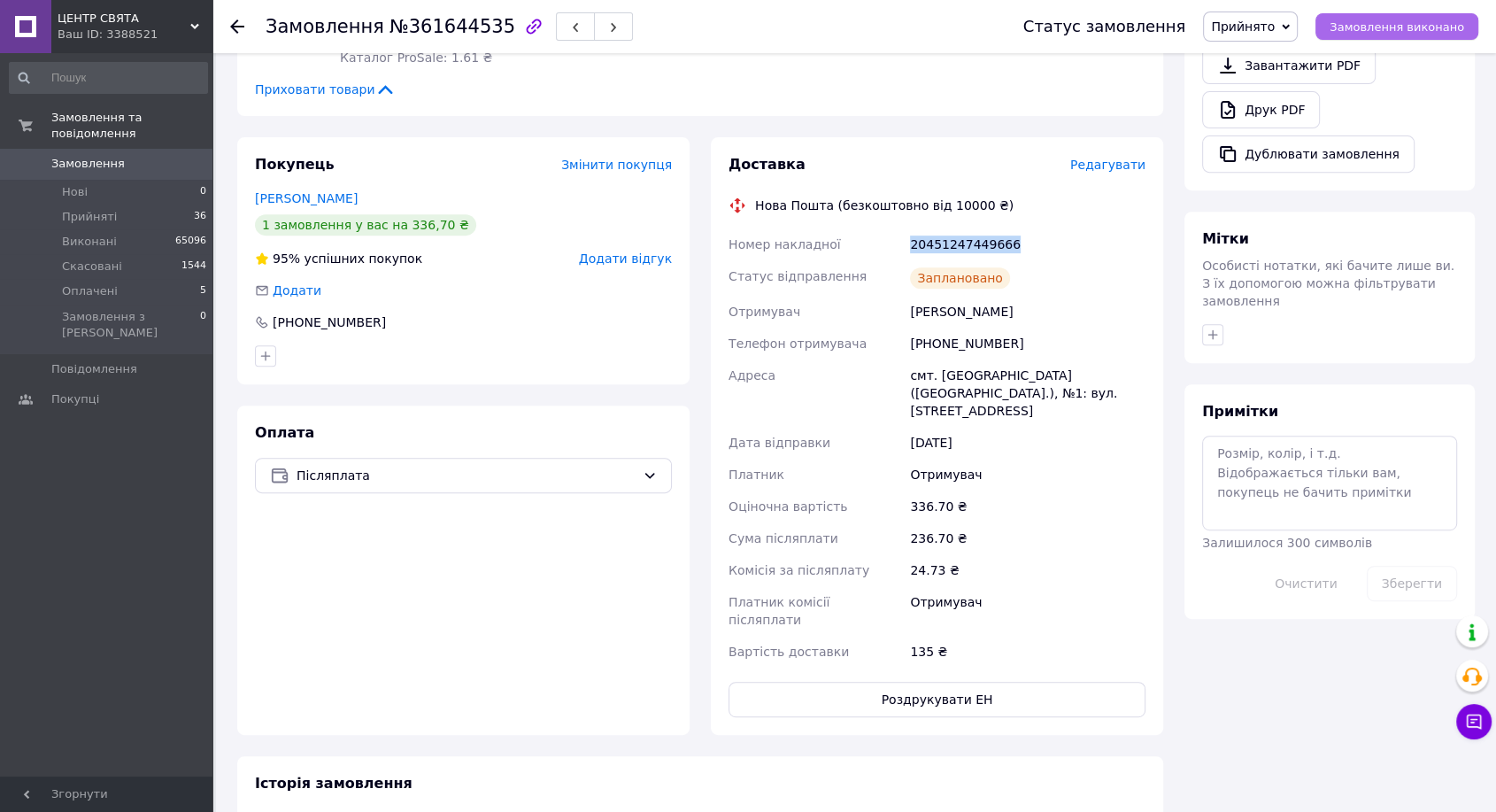
click at [1358, 23] on span "Замовлення виконано" at bounding box center [1397, 27] width 135 height 13
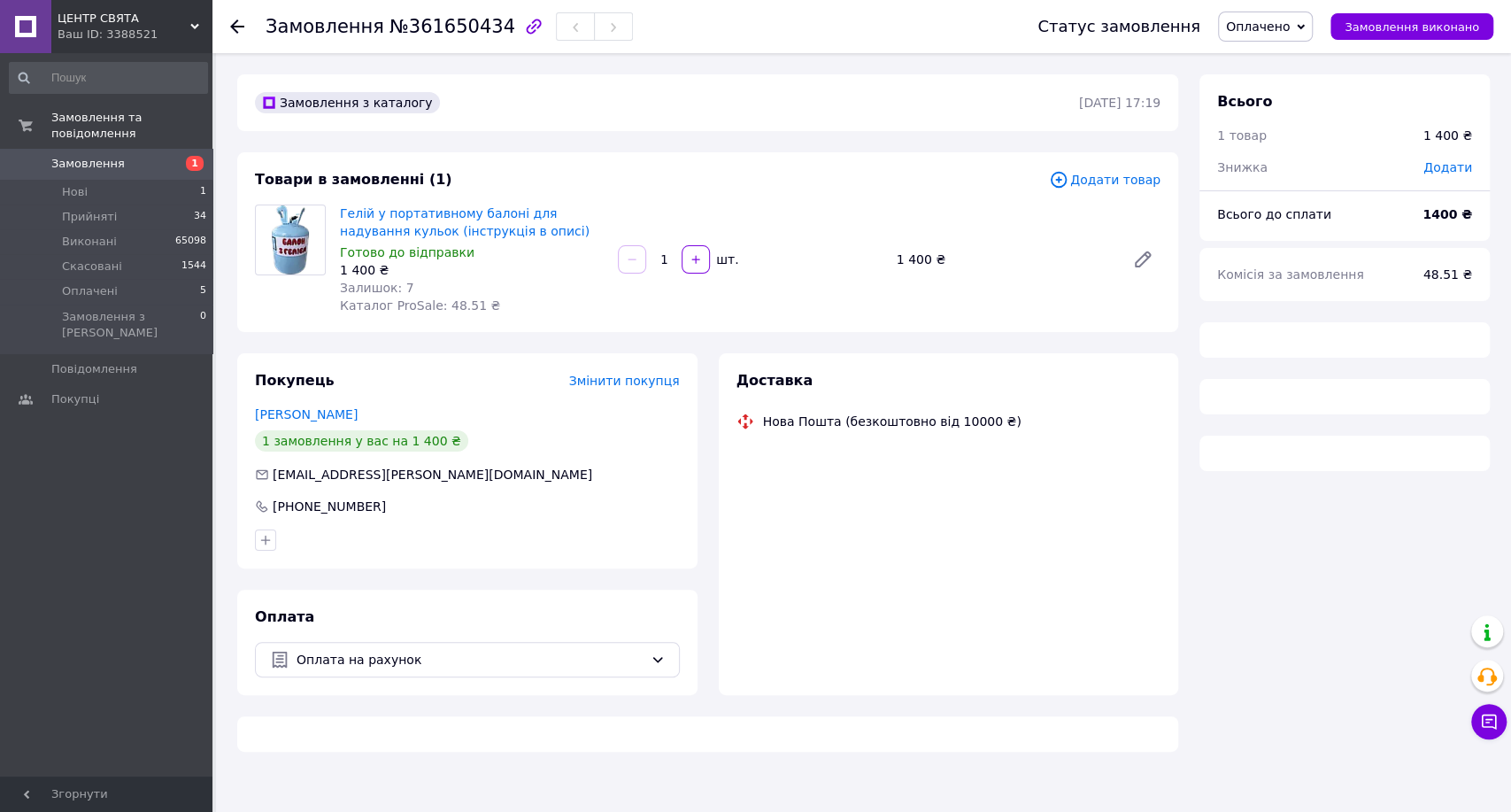
click at [433, 25] on span "№361650434" at bounding box center [452, 26] width 126 height 21
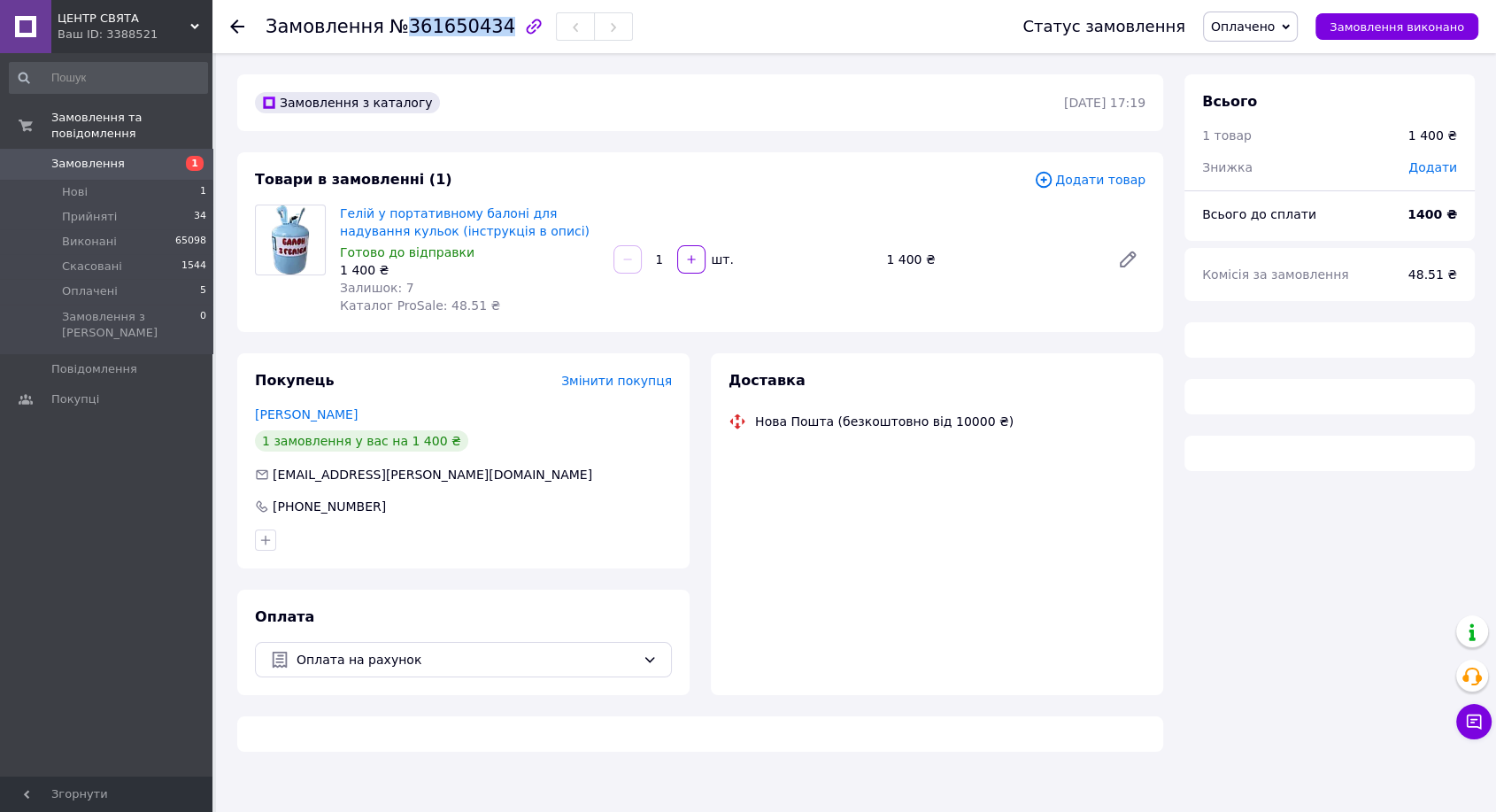
click at [433, 25] on span "№361650434" at bounding box center [452, 26] width 126 height 21
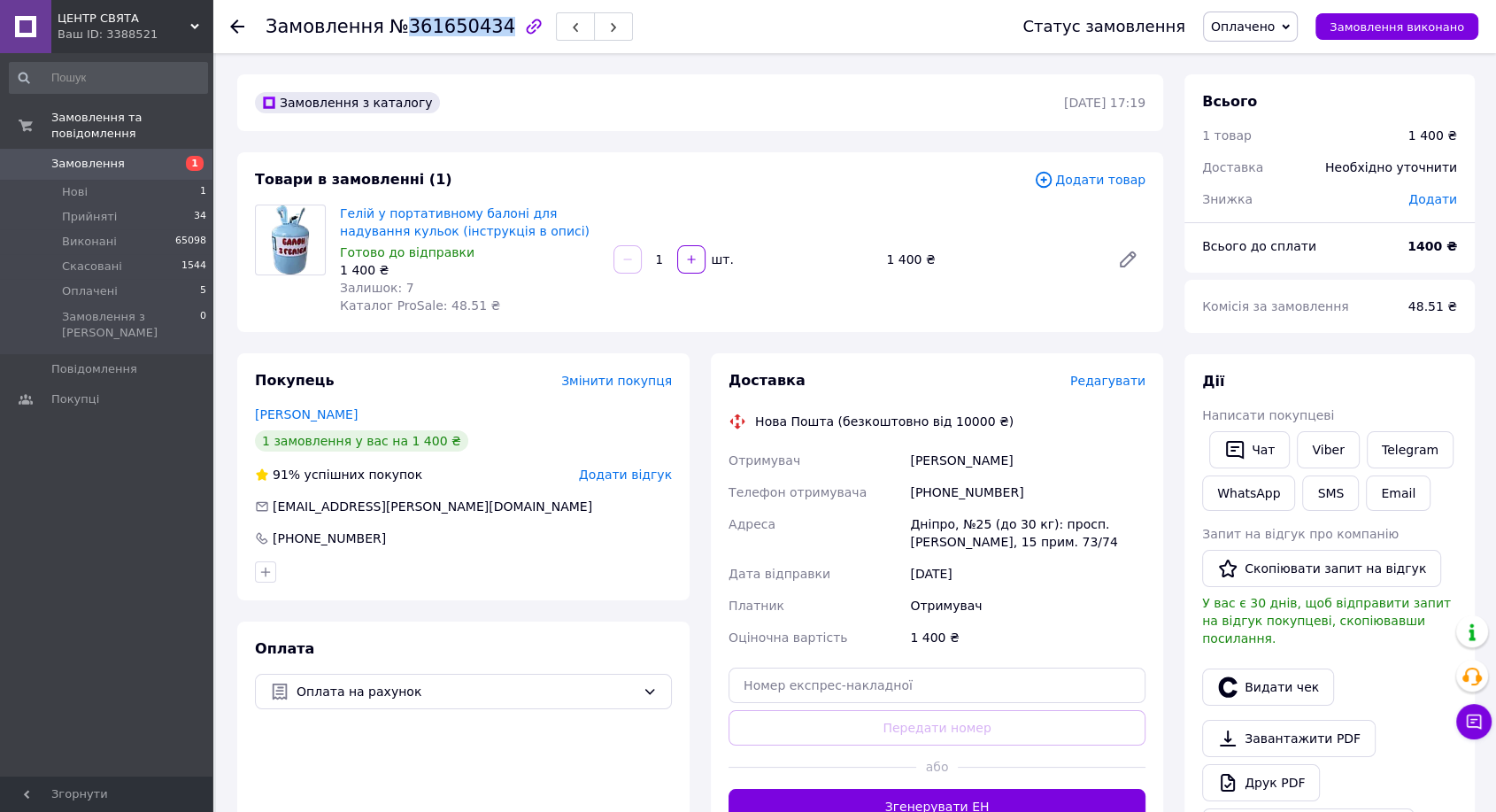
copy span "361650434"
click at [1331, 448] on link "Viber" at bounding box center [1328, 449] width 62 height 37
click at [1405, 460] on link "Telegram" at bounding box center [1410, 449] width 87 height 37
click at [1476, 731] on button "Чат з покупцем" at bounding box center [1474, 721] width 36 height 36
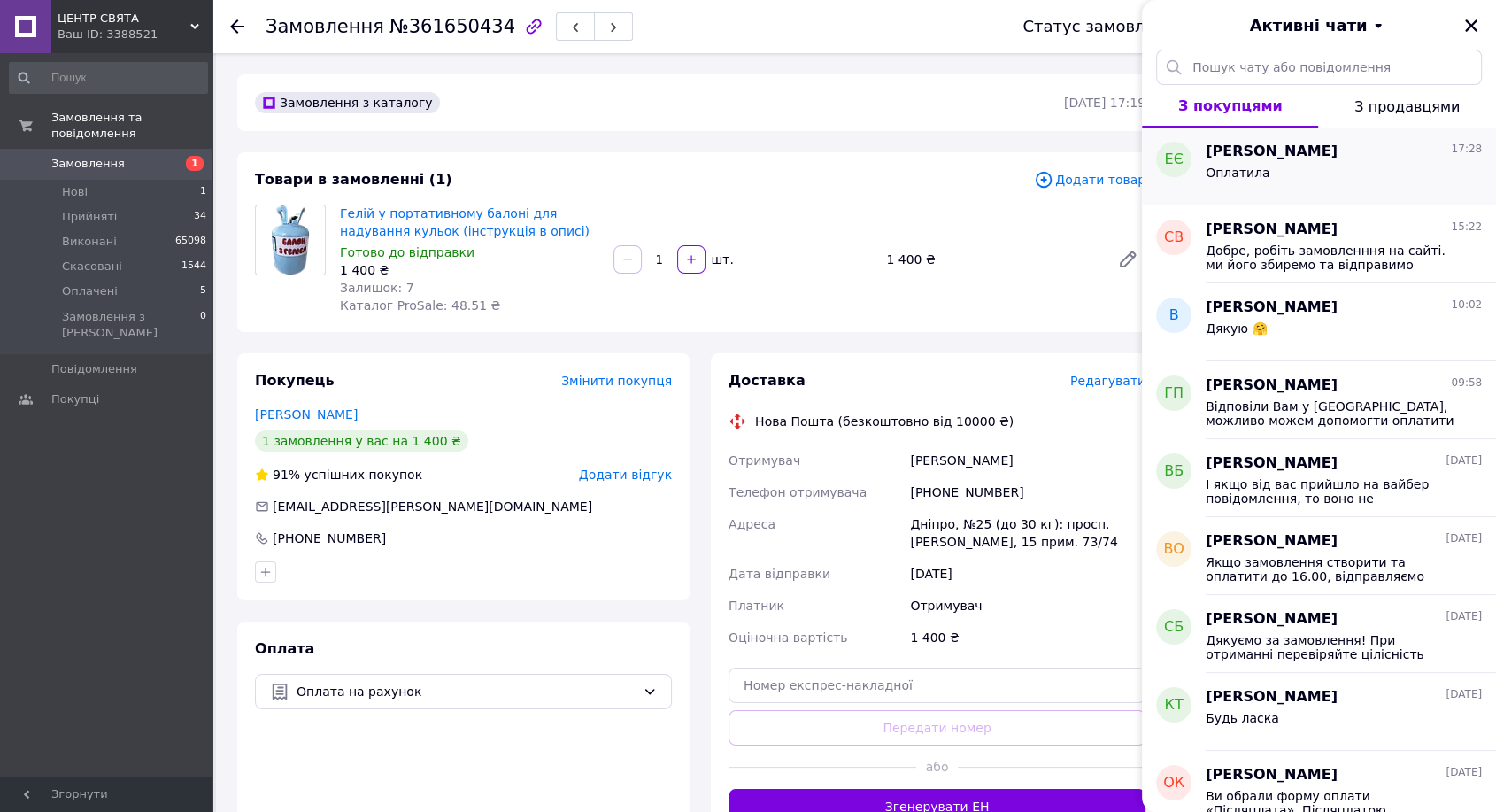
click at [1288, 167] on div "Оплатила" at bounding box center [1344, 176] width 277 height 28
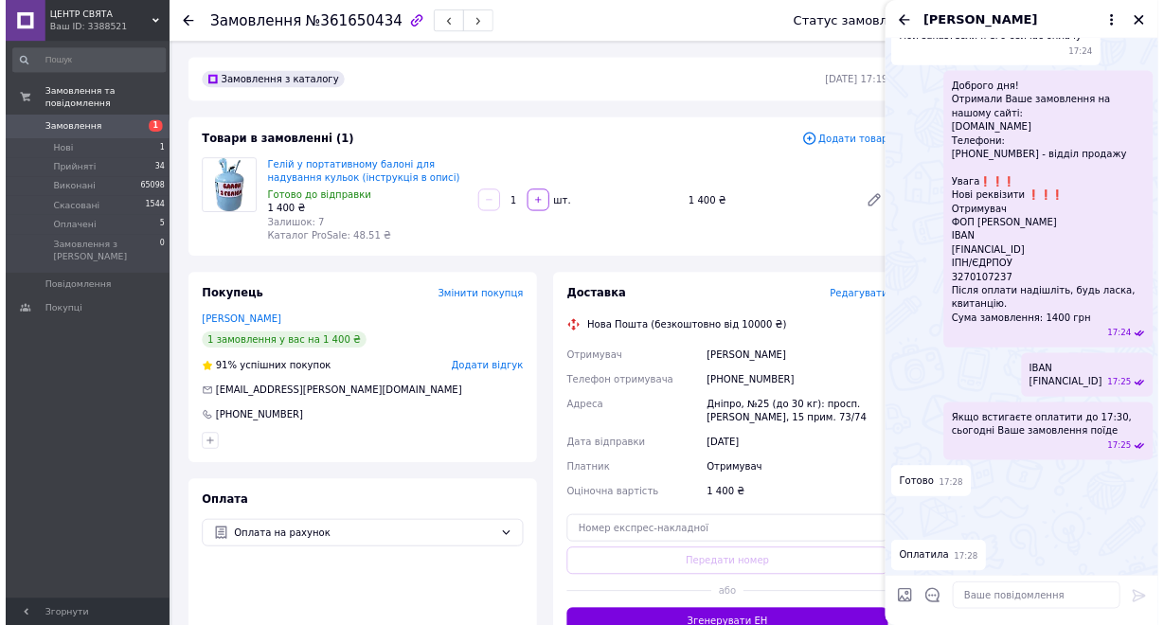
scroll to position [1023, 0]
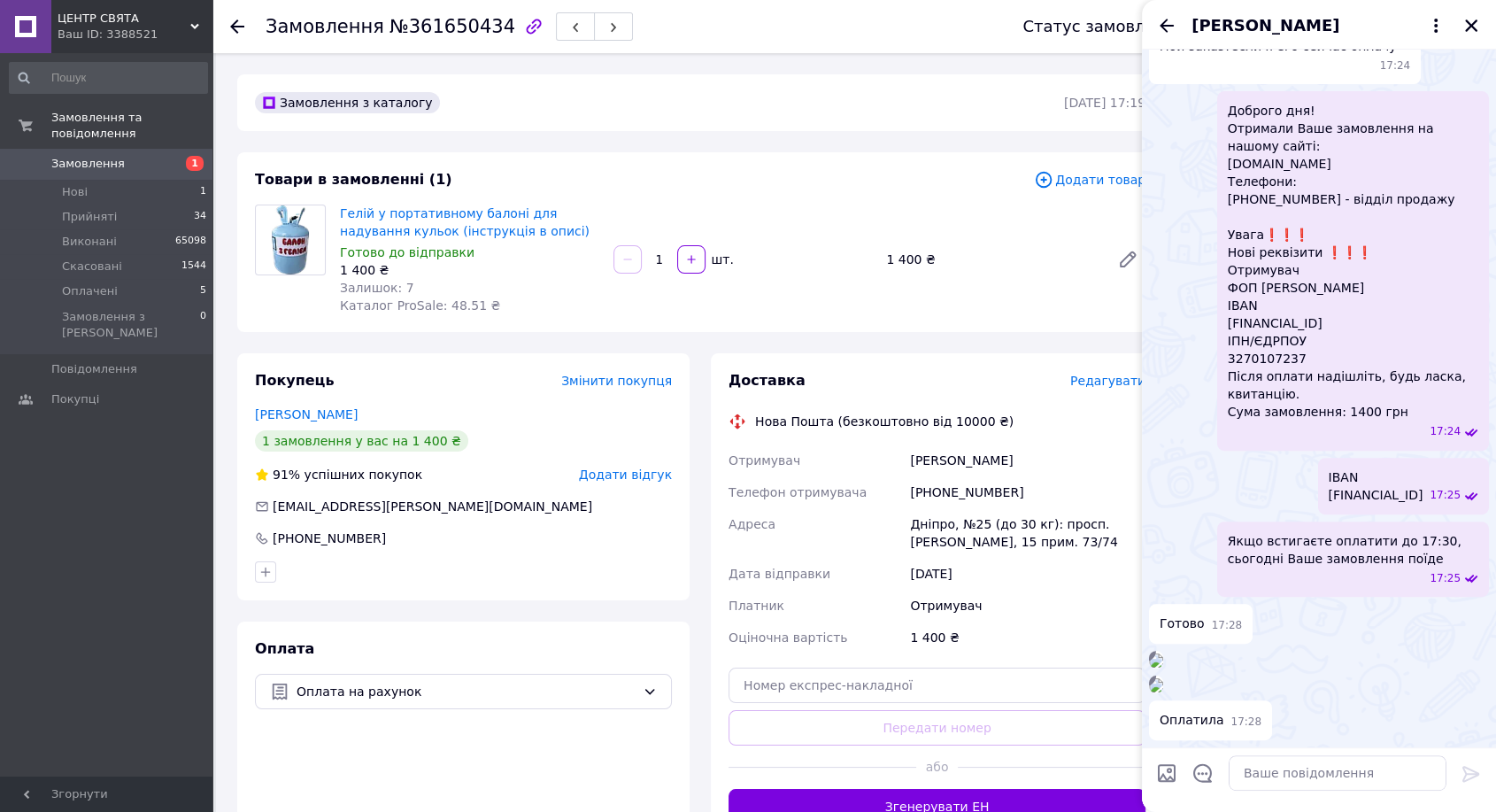
click at [1163, 678] on img at bounding box center [1156, 685] width 14 height 14
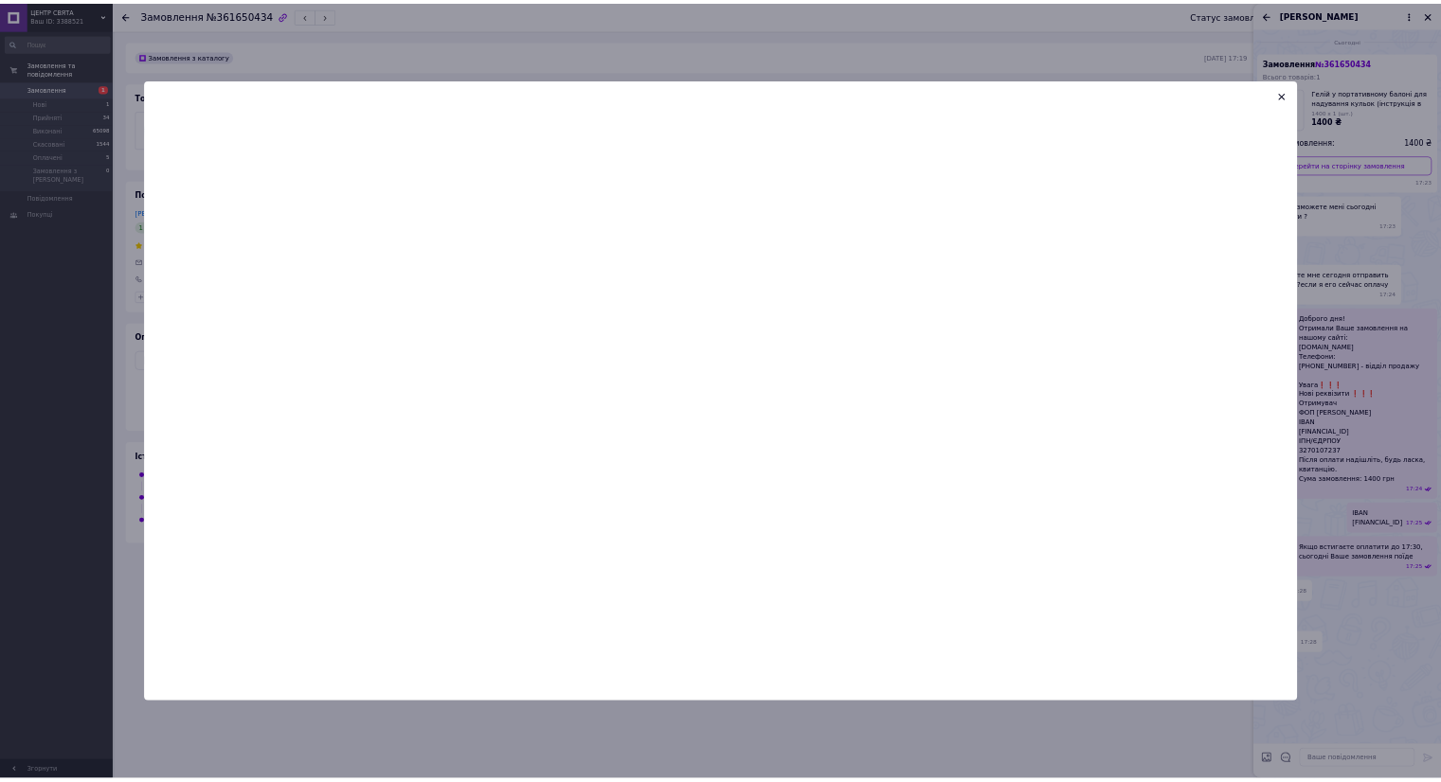
scroll to position [0, 0]
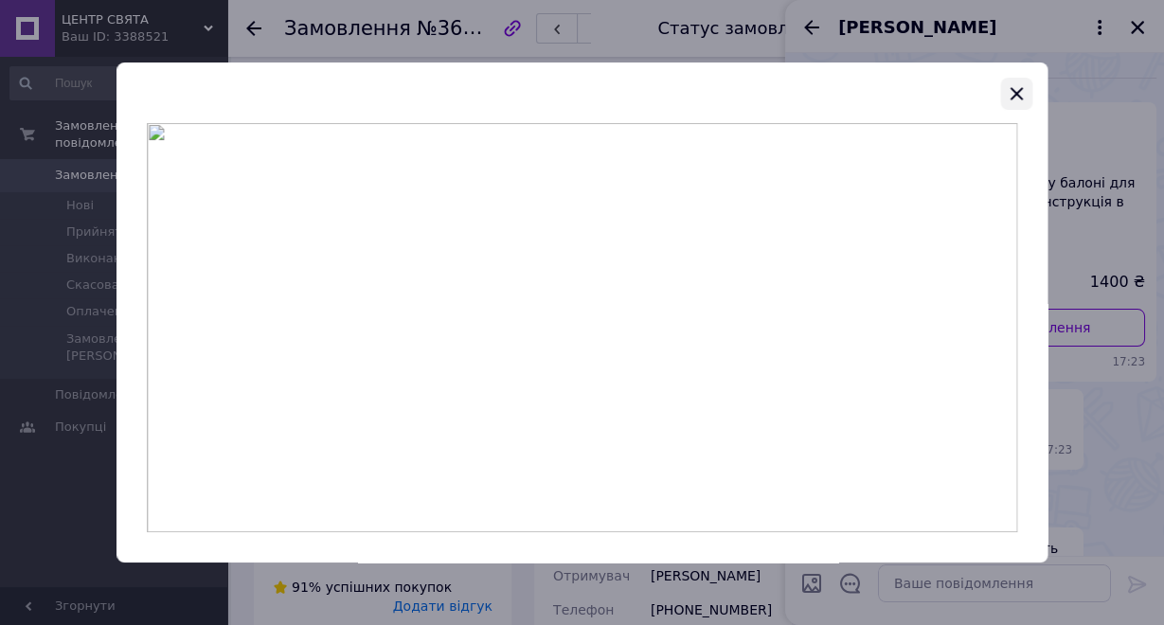
click at [1013, 96] on icon "button" at bounding box center [1017, 93] width 12 height 12
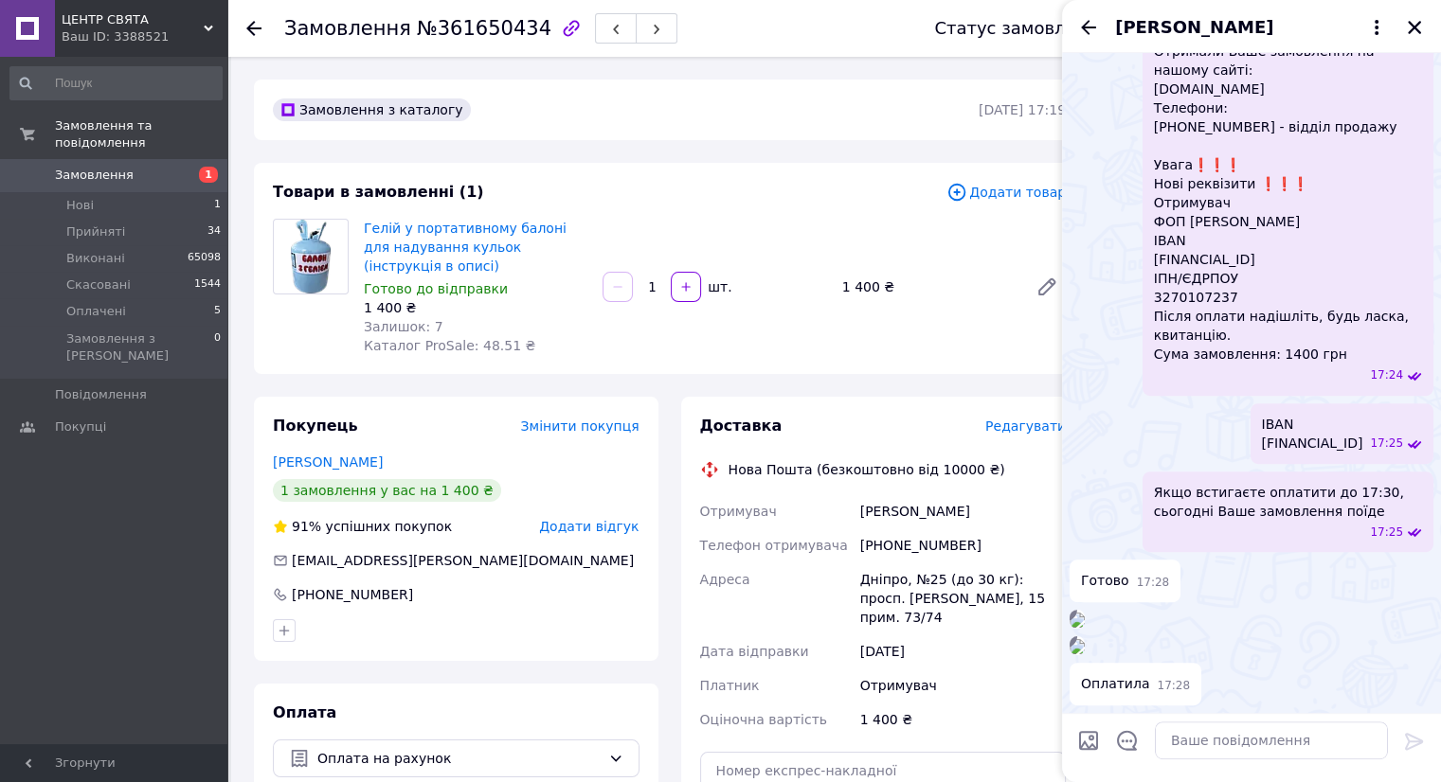
scroll to position [1135, 0]
click at [1085, 613] on img at bounding box center [1077, 620] width 15 height 15
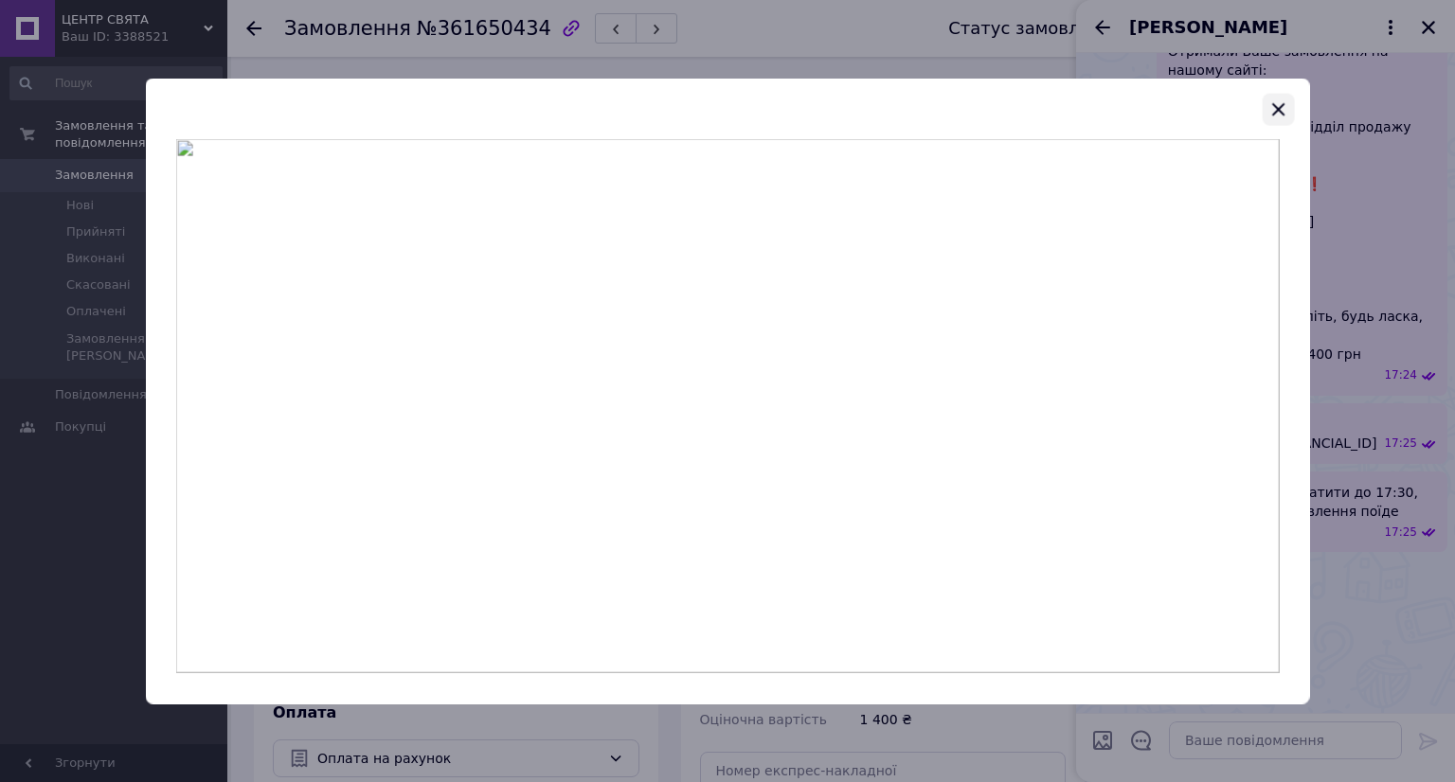
click at [1278, 109] on icon "button" at bounding box center [1278, 109] width 12 height 12
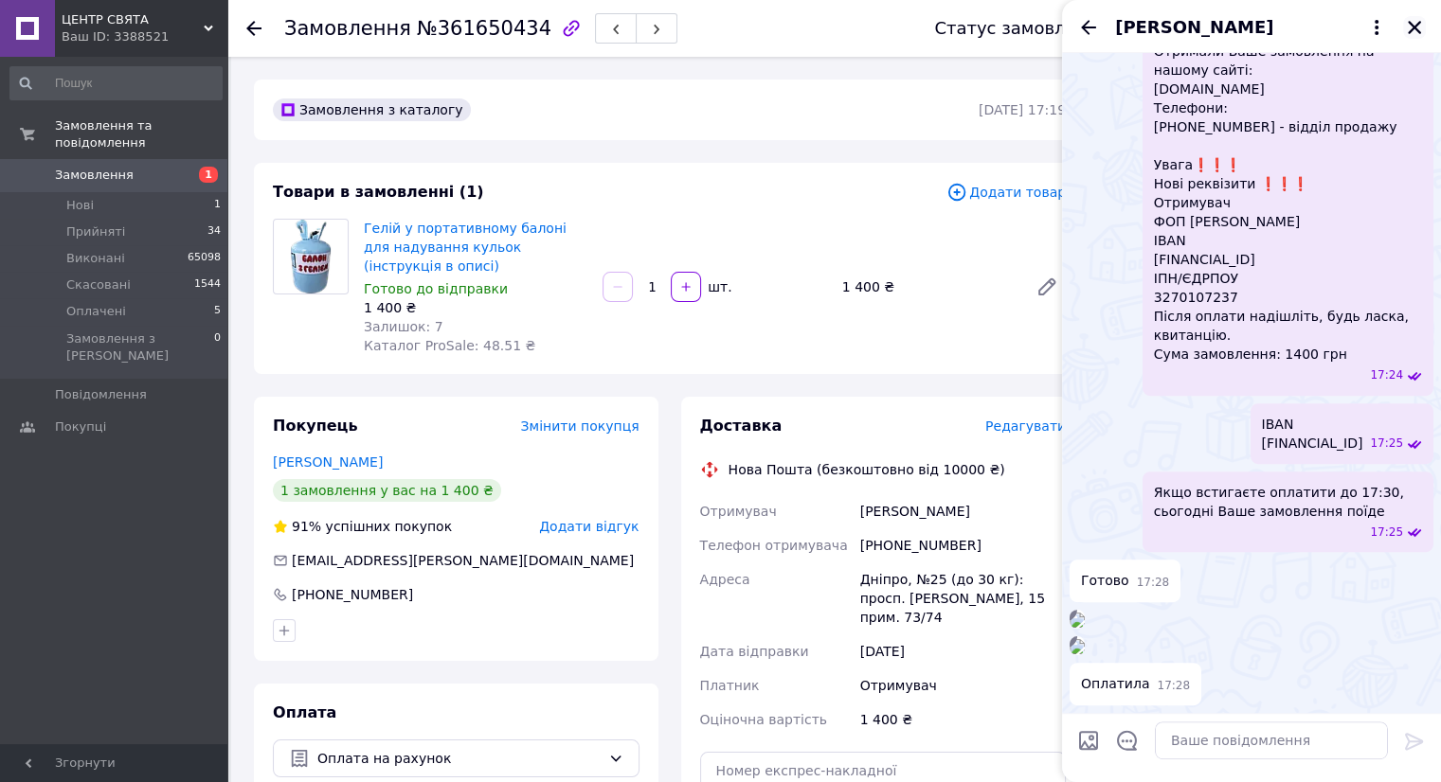
click at [1421, 25] on icon "Закрити" at bounding box center [1414, 27] width 17 height 17
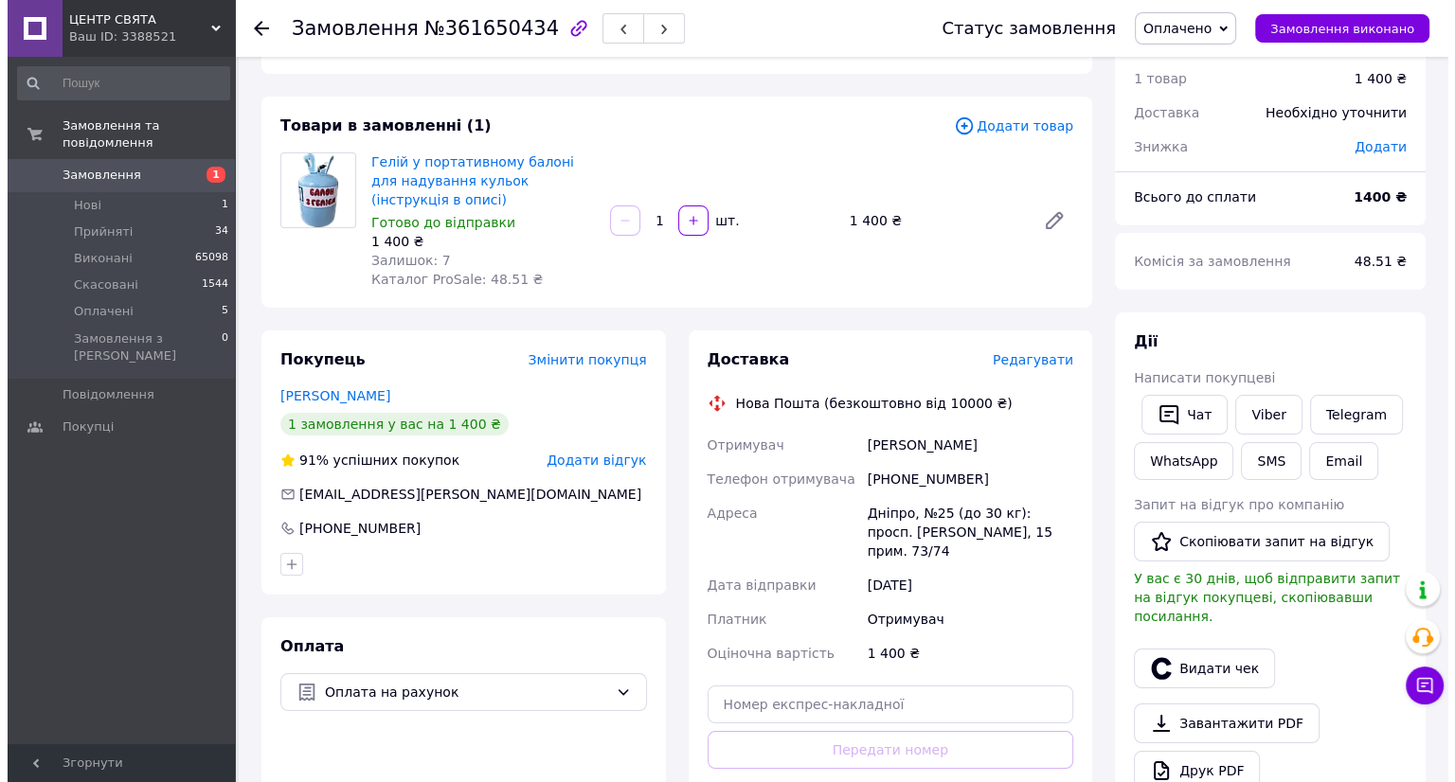
scroll to position [95, 0]
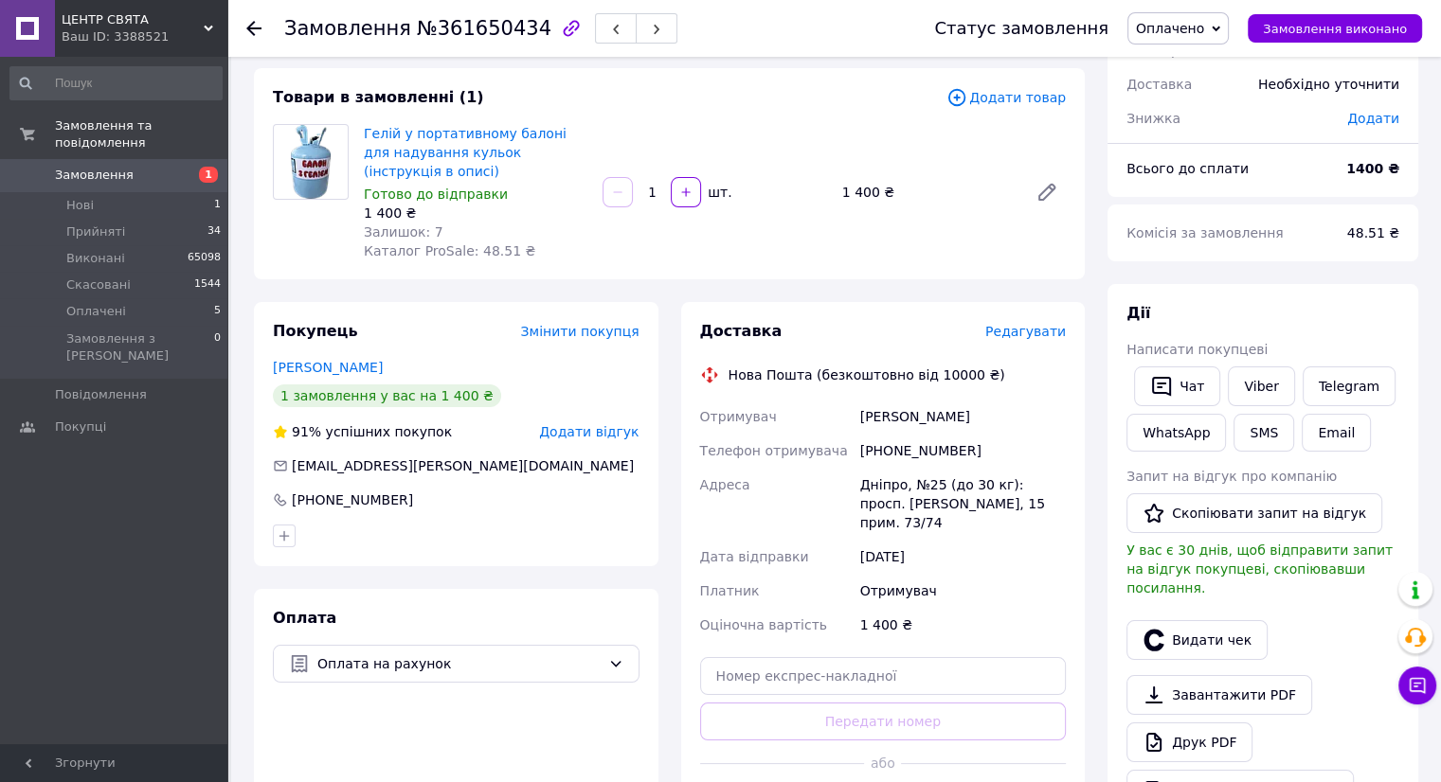
click at [1020, 334] on span "Редагувати" at bounding box center [1025, 331] width 81 height 15
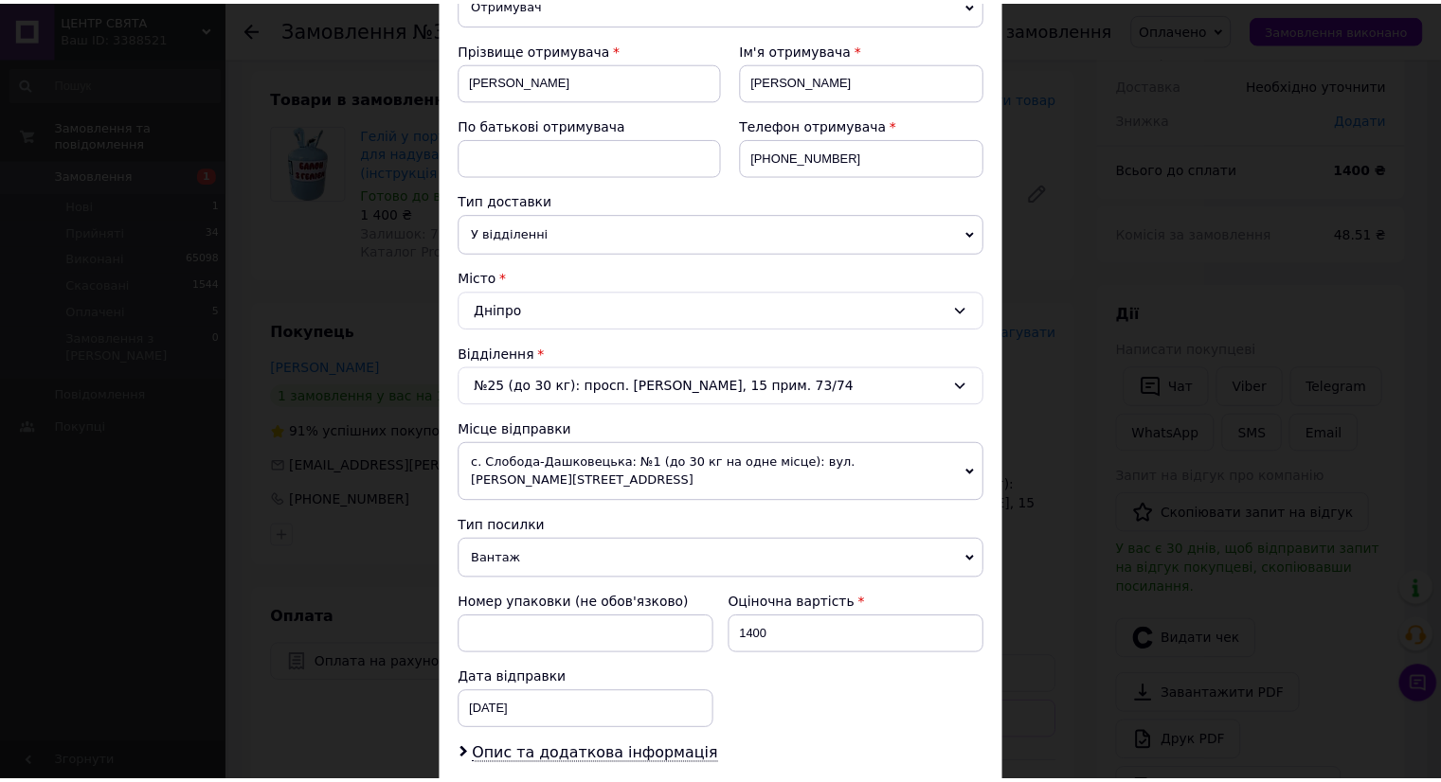
scroll to position [474, 0]
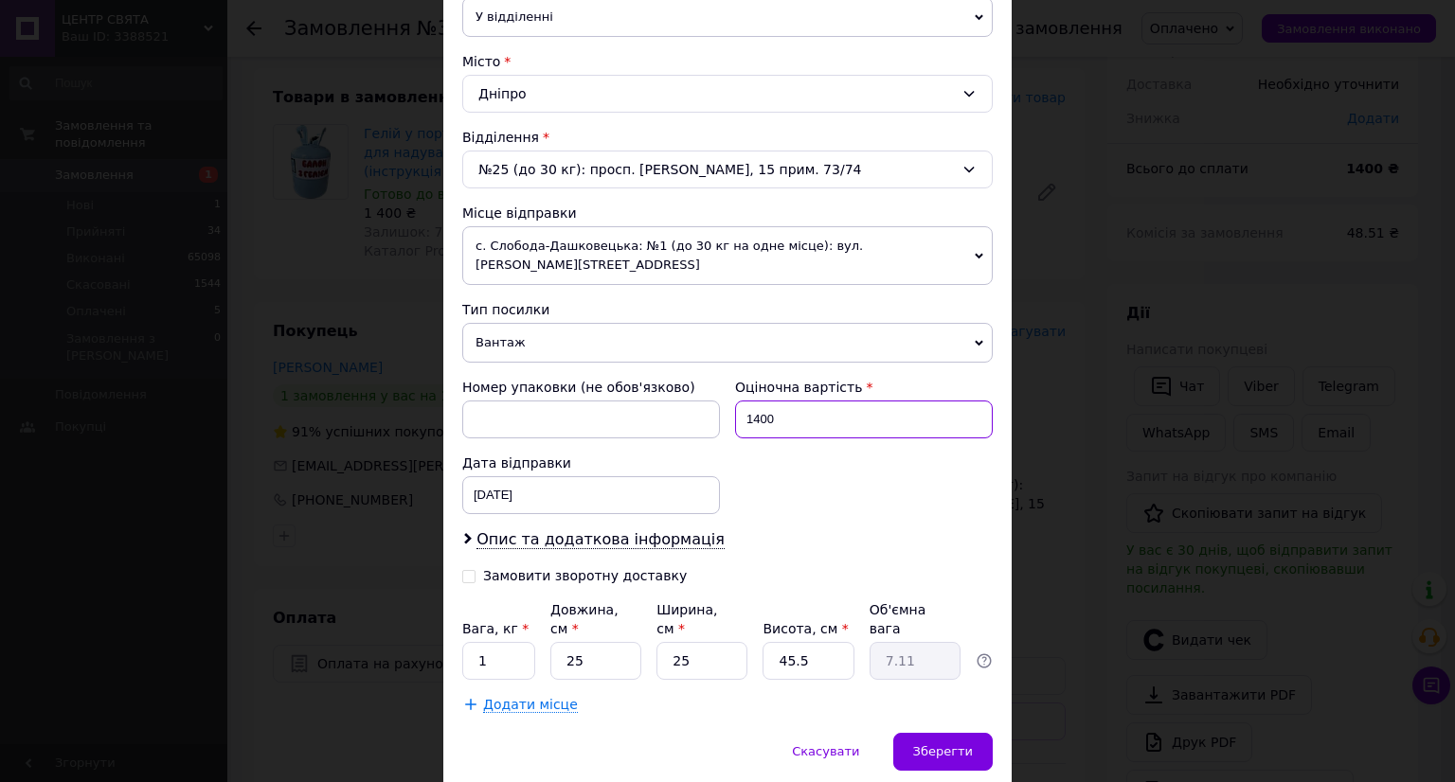
drag, startPoint x: 794, startPoint y: 396, endPoint x: 725, endPoint y: 396, distance: 69.2
click at [728, 396] on div "Оціночна вартість 1400" at bounding box center [864, 408] width 273 height 76
type input "200"
click at [493, 642] on input "1" at bounding box center [498, 661] width 73 height 38
type input "2"
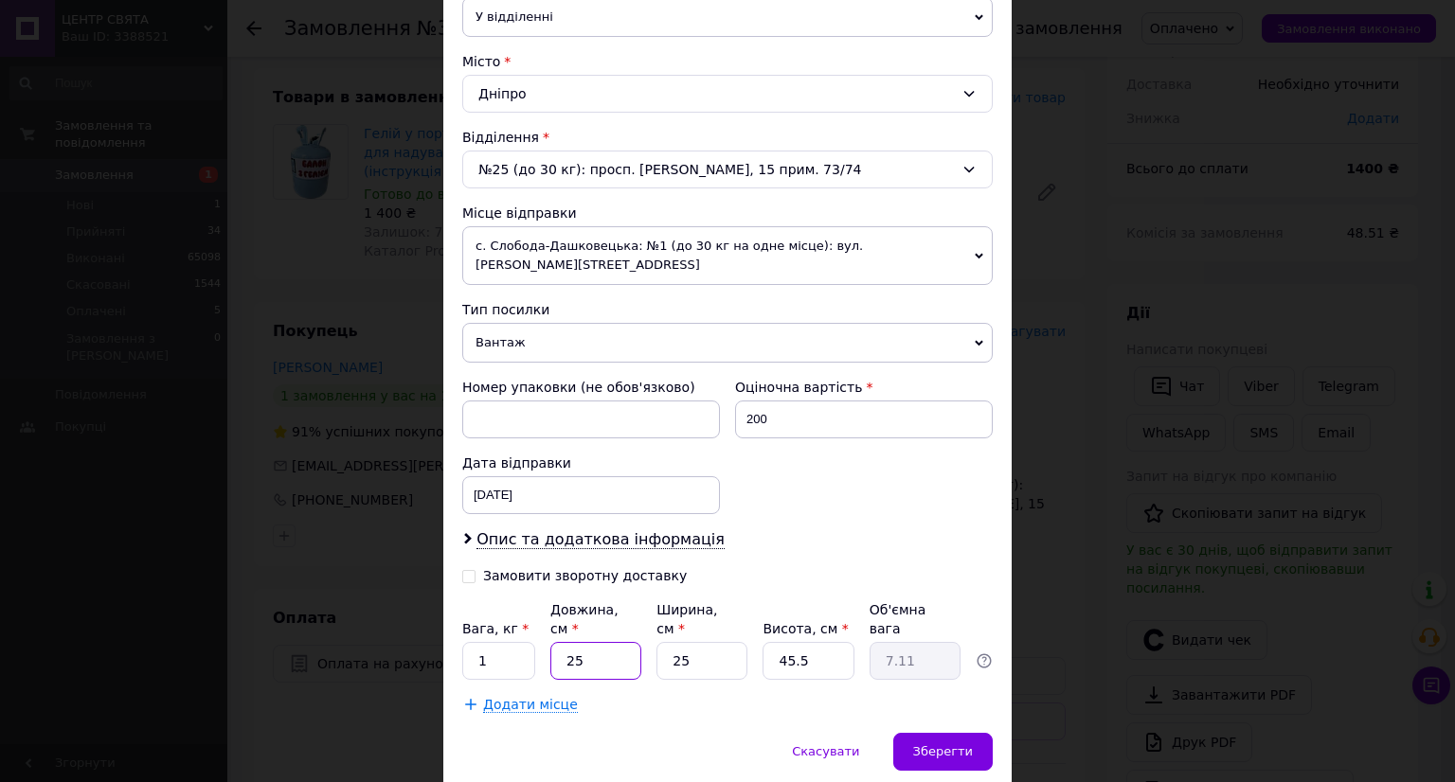
type input "0.57"
type input "25"
type input "7.11"
type input "2"
type input "0.57"
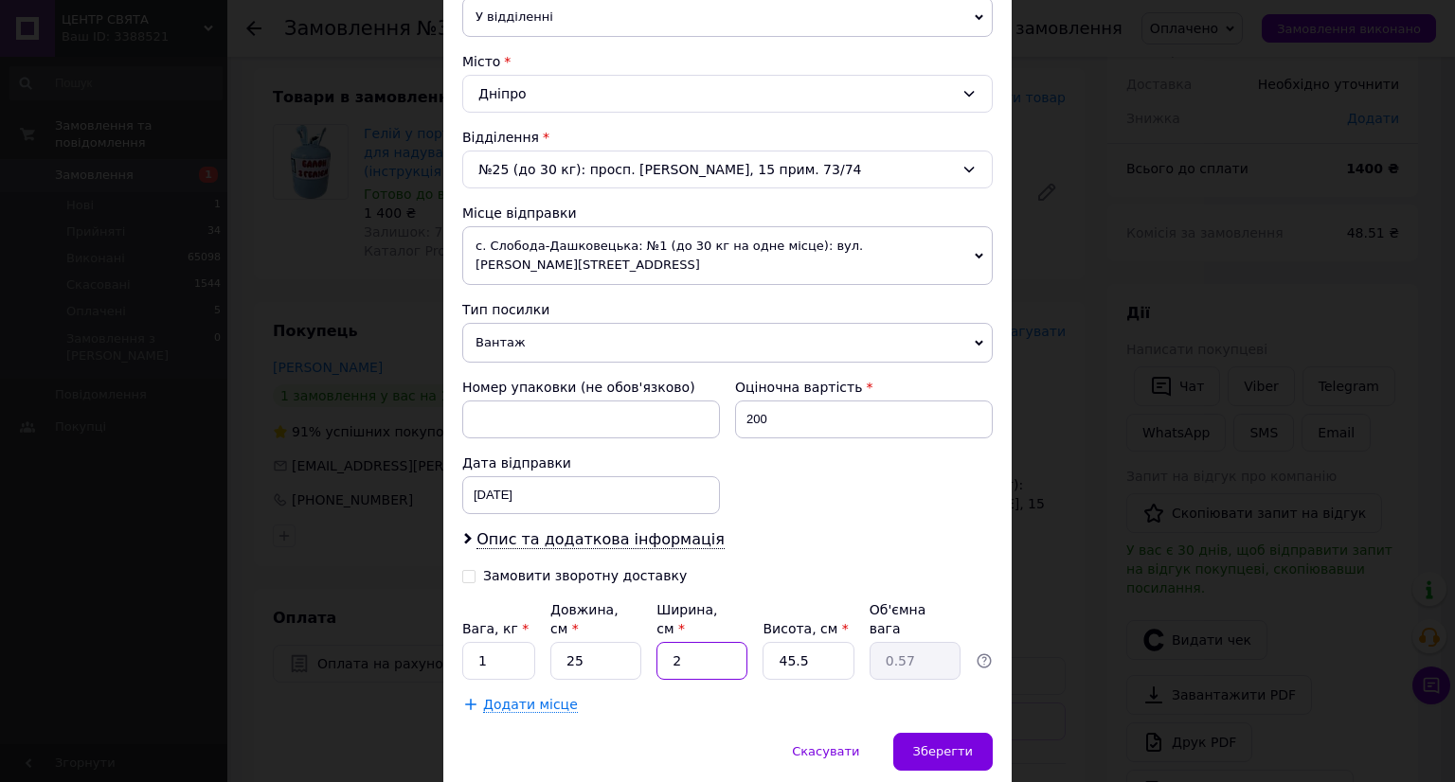
type input "23"
type input "6.54"
type input "23"
type input "4"
type input "0.57"
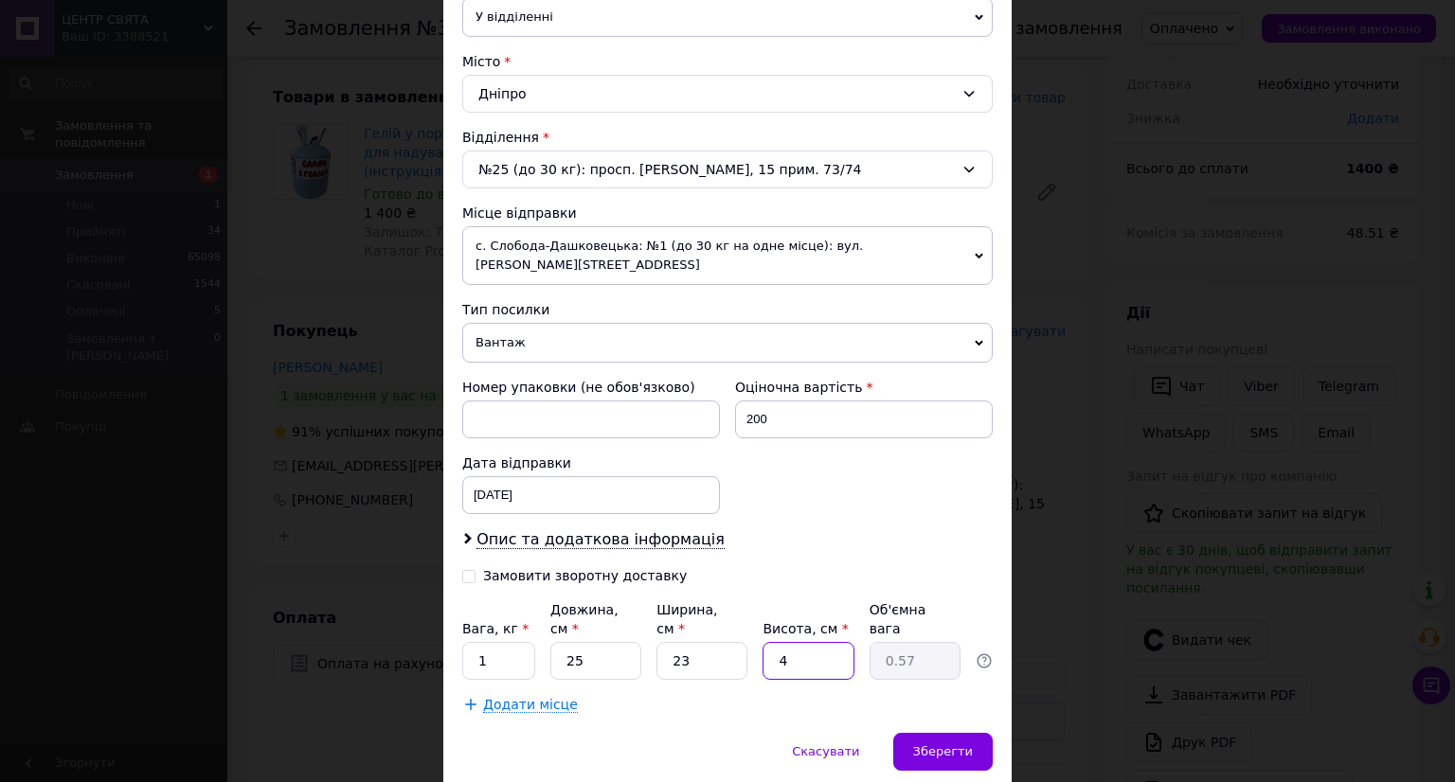
type input "46"
type input "6.61"
type input "46"
click at [954, 745] on span "Зберегти" at bounding box center [943, 752] width 60 height 14
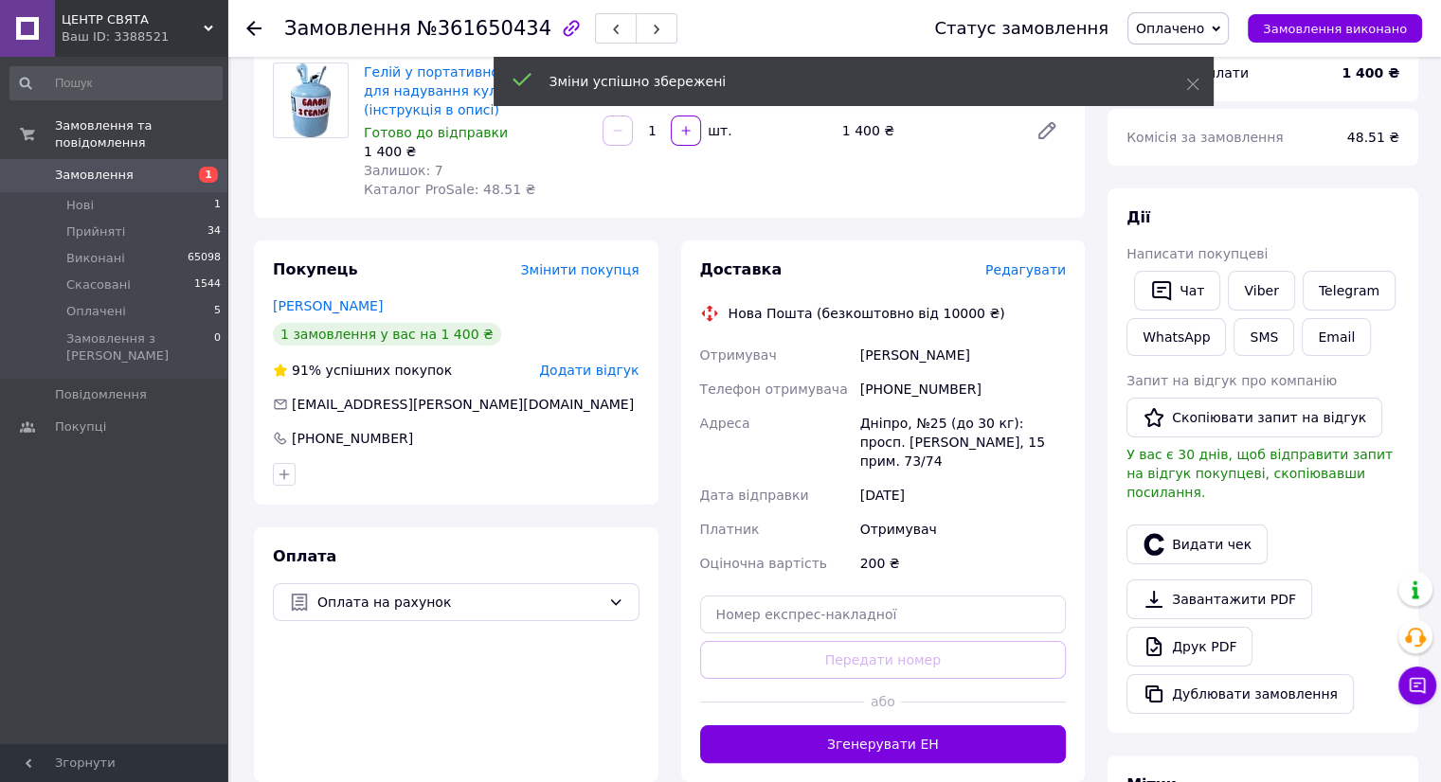
scroll to position [189, 0]
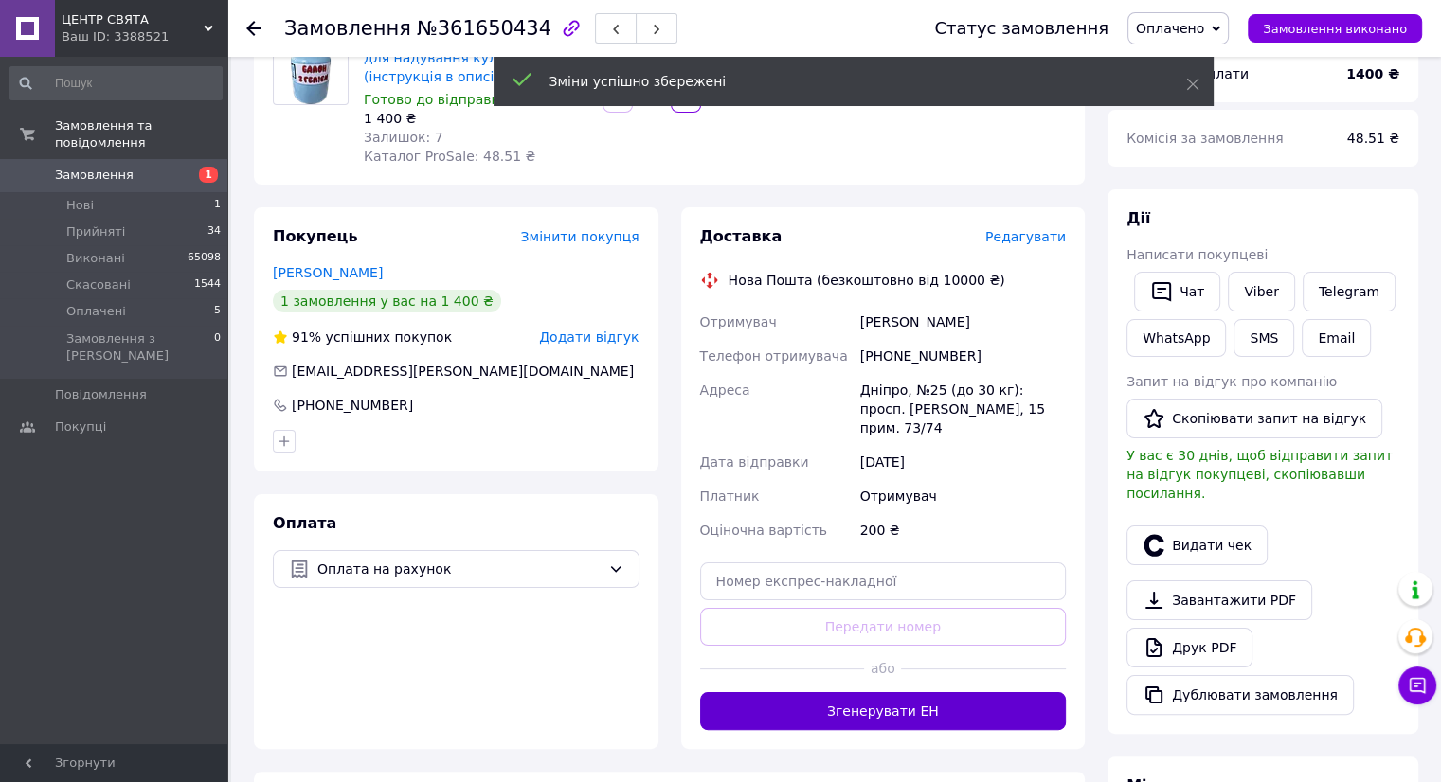
click at [900, 692] on button "Згенерувати ЕН" at bounding box center [883, 711] width 367 height 38
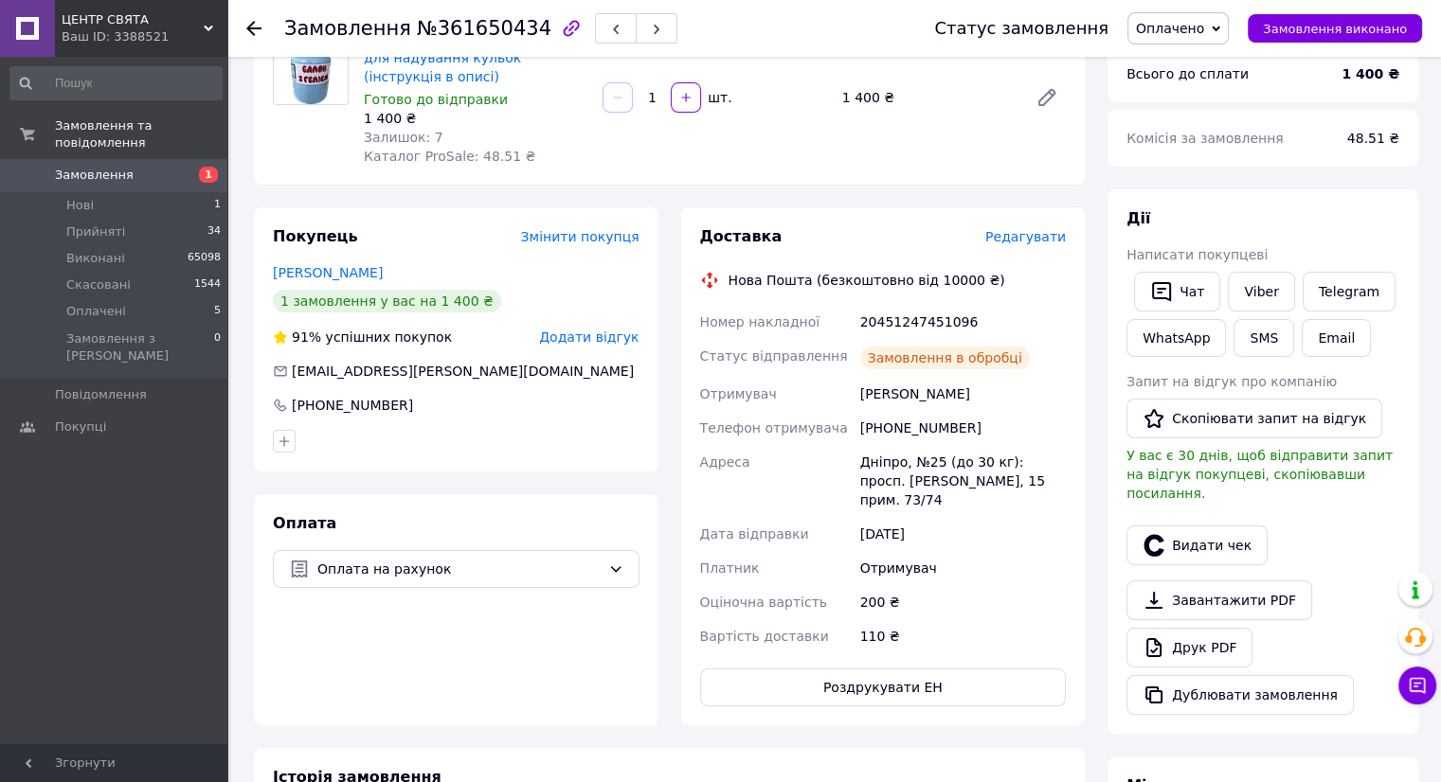
click at [909, 325] on div "20451247451096" at bounding box center [962, 322] width 213 height 34
copy div "20451247451096"
click at [1408, 672] on button "Чат з покупцем" at bounding box center [1417, 686] width 38 height 38
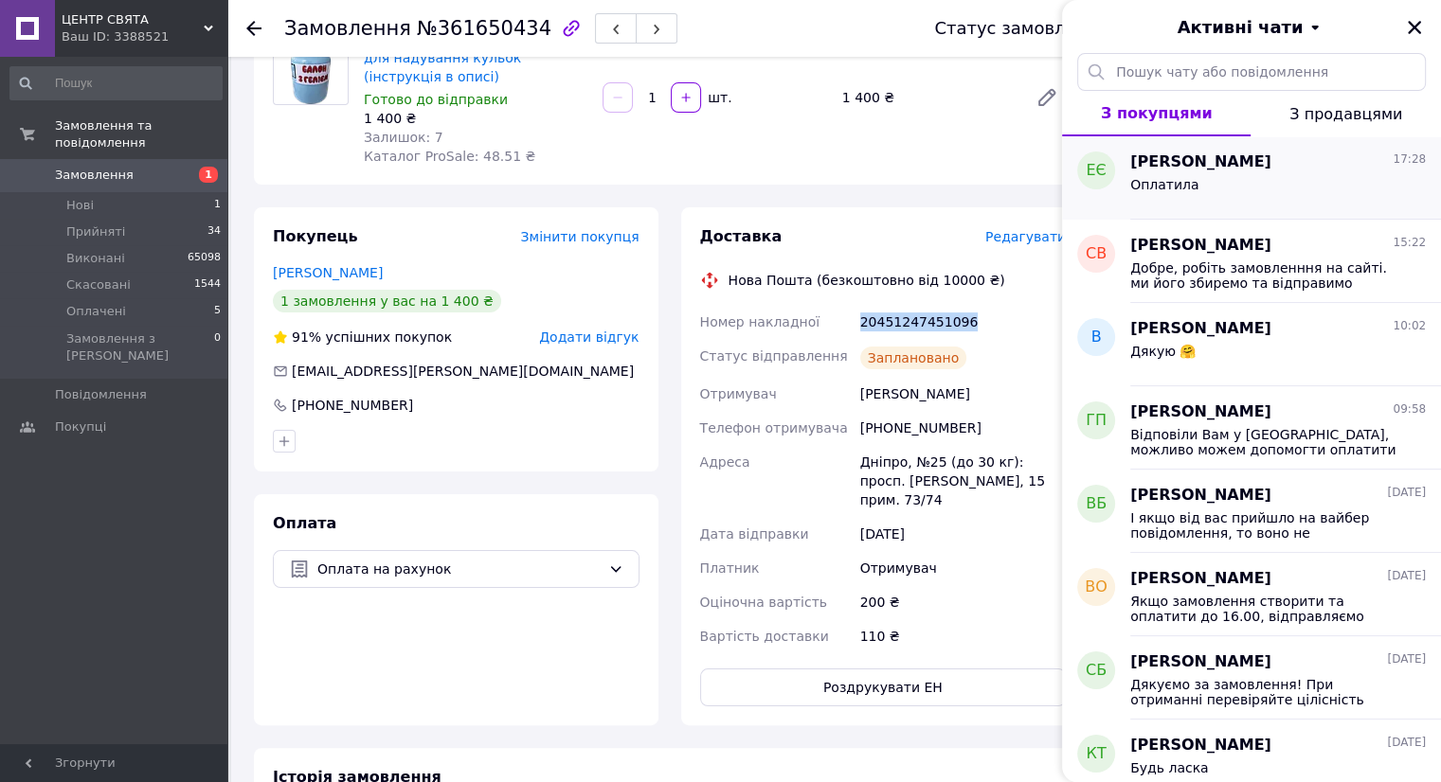
click at [1184, 204] on div "[PERSON_NAME] 17:28 Оплатила" at bounding box center [1285, 177] width 311 height 83
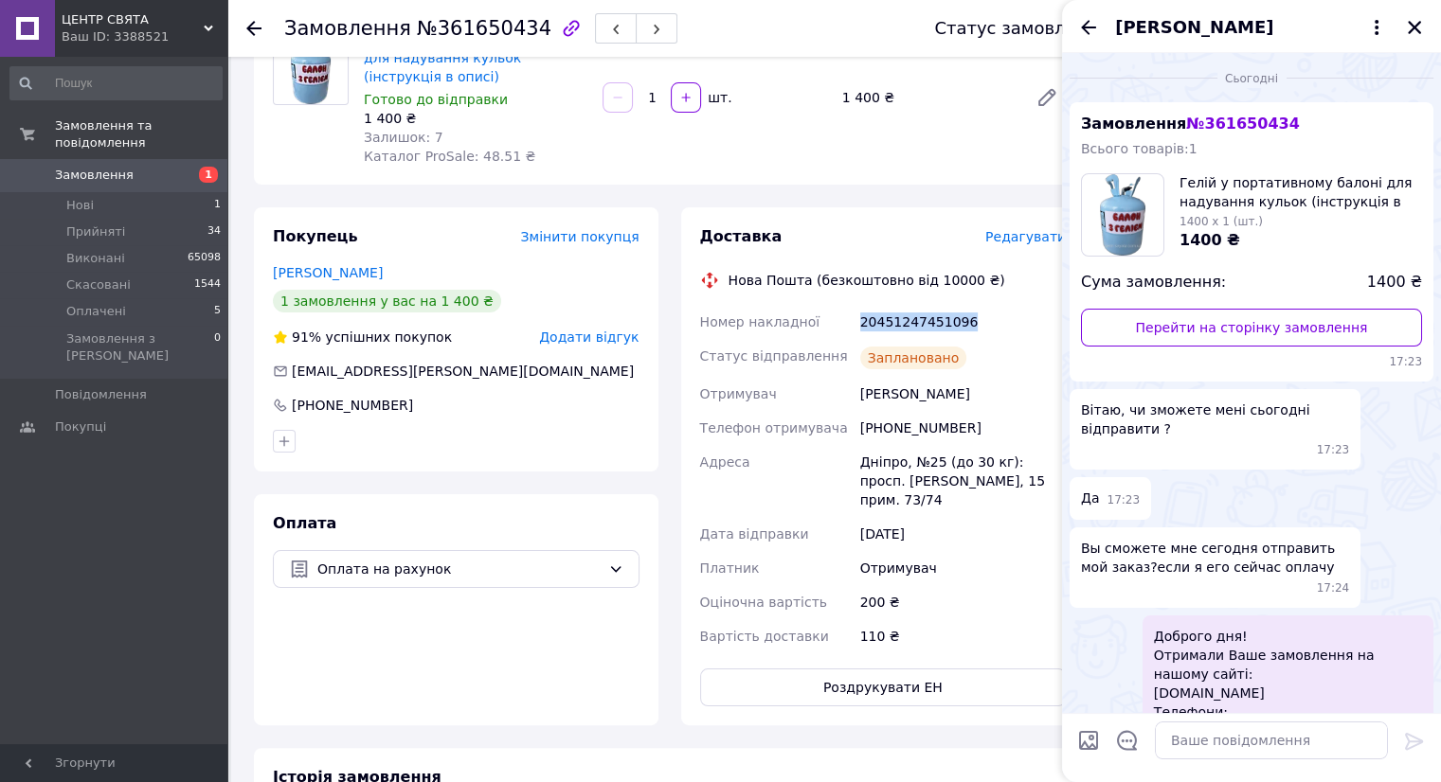
scroll to position [900, 0]
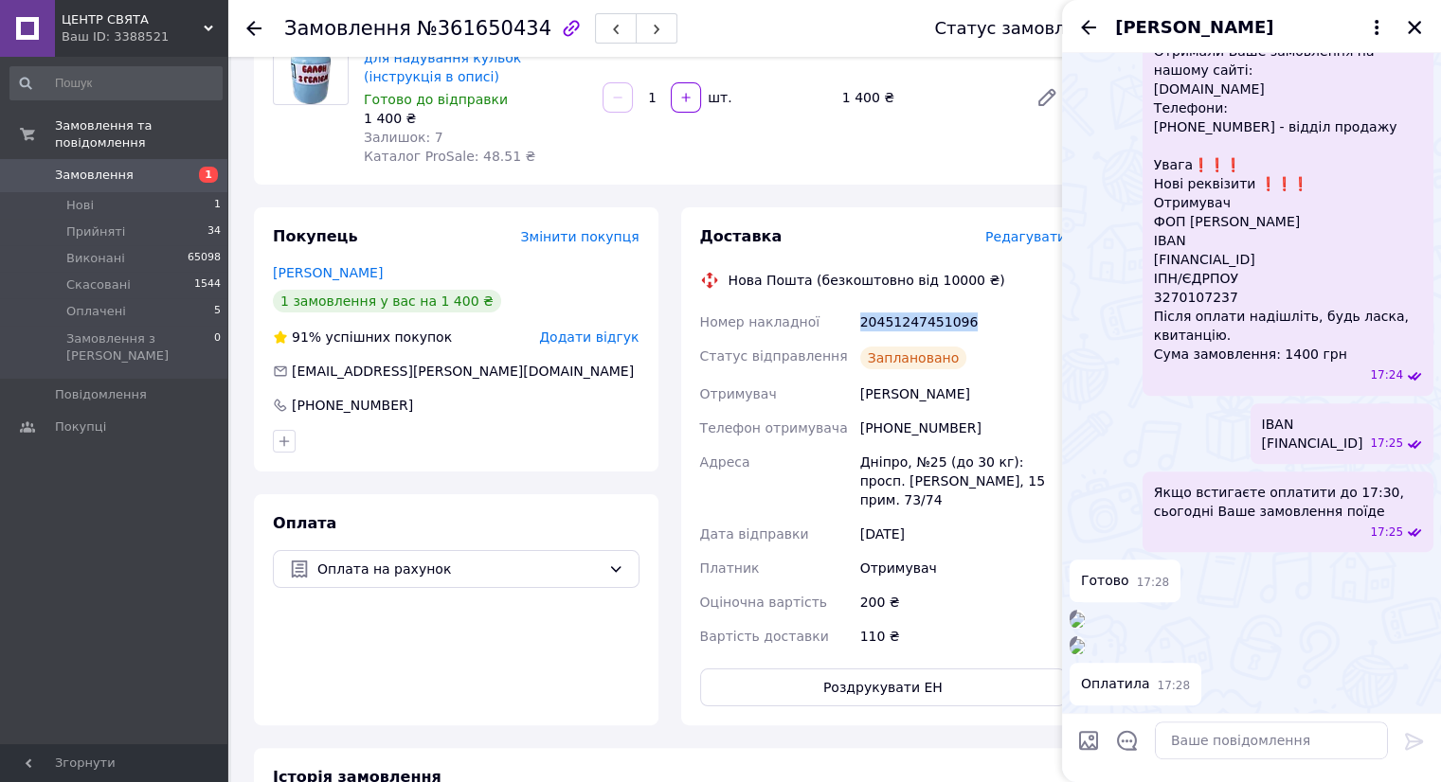
click at [1184, 483] on span "Якщо встигаєте оплатити до 17:30, сьогодні Ваше замовлення поїде" at bounding box center [1288, 502] width 268 height 38
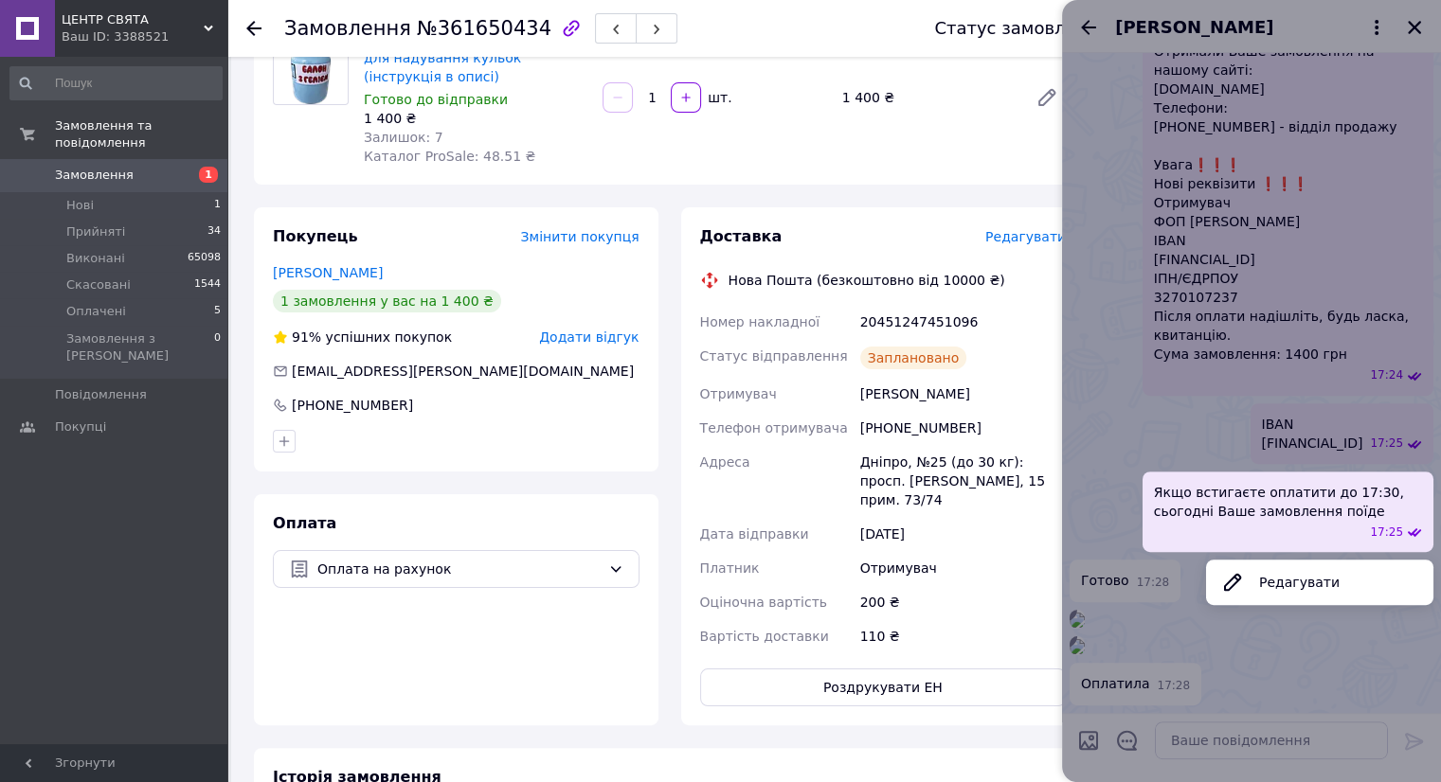
click at [1303, 482] on div at bounding box center [1251, 391] width 379 height 782
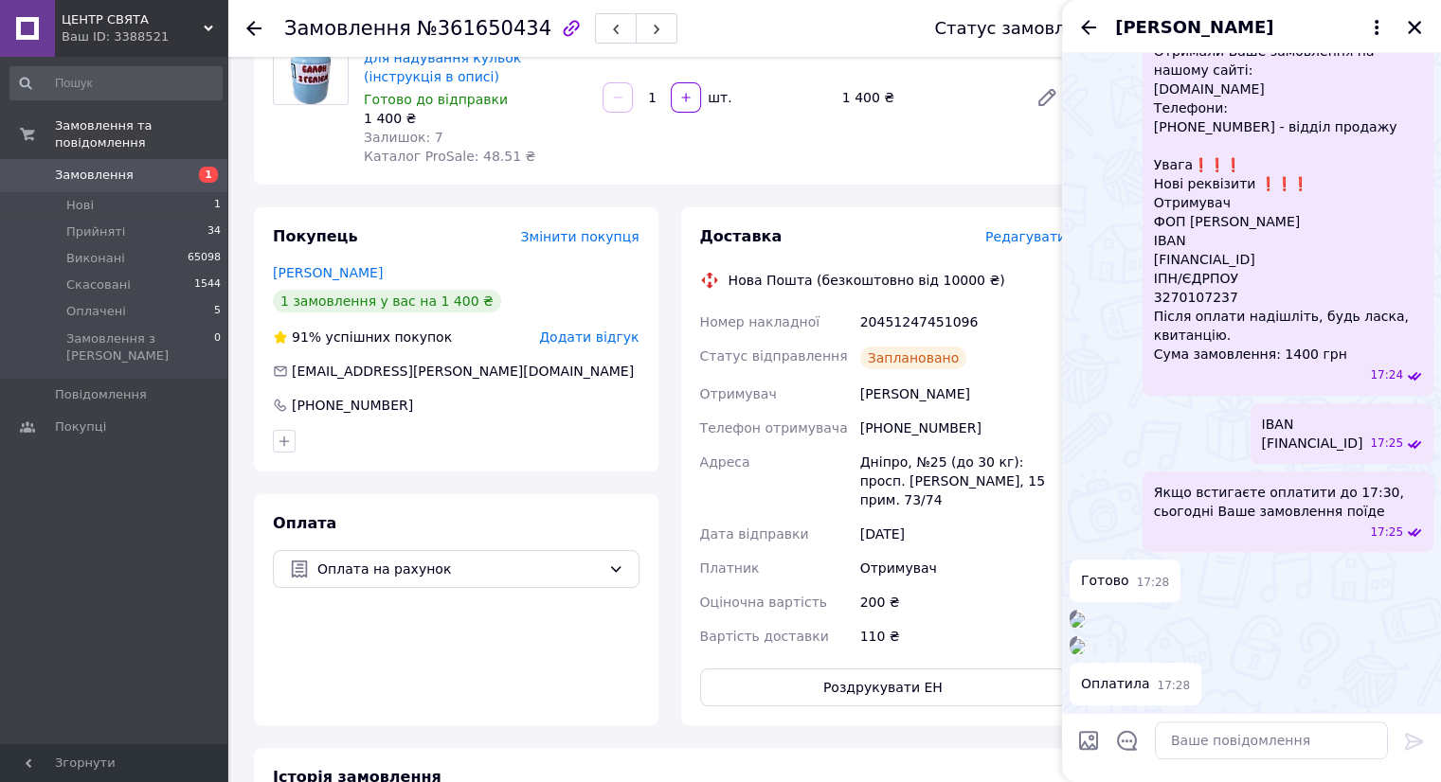
scroll to position [1135, 0]
click at [1231, 739] on textarea at bounding box center [1271, 741] width 233 height 38
paste textarea "20451247451096"
type textarea "20451247451096"
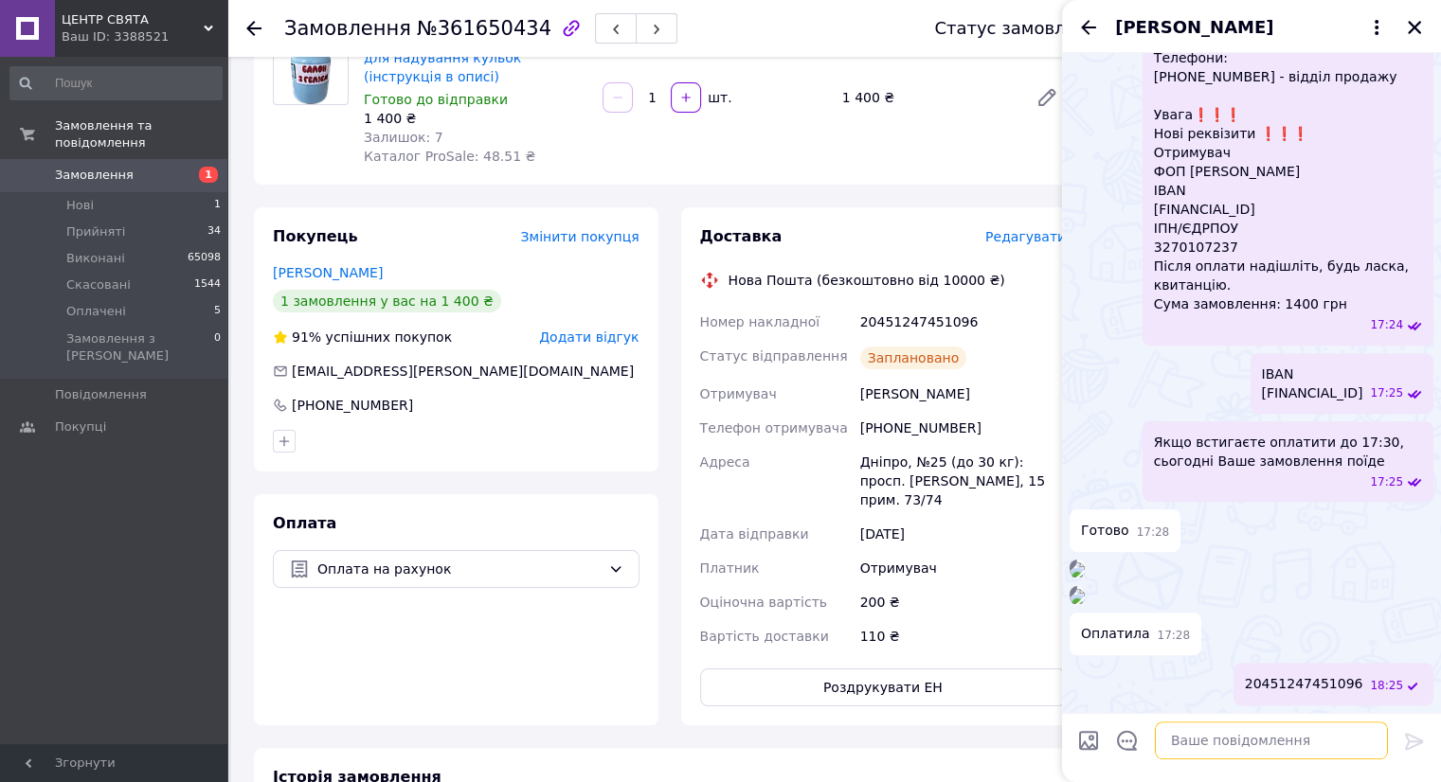
scroll to position [1185, 0]
click at [1200, 737] on textarea at bounding box center [1271, 741] width 233 height 38
paste textarea "Дякуємо за замовлення! При отриманні перевіряйте цілісність посилки на відділен…"
type textarea "Дякуємо за замовлення! При отриманні перевіряйте цілісність посилки на відділен…"
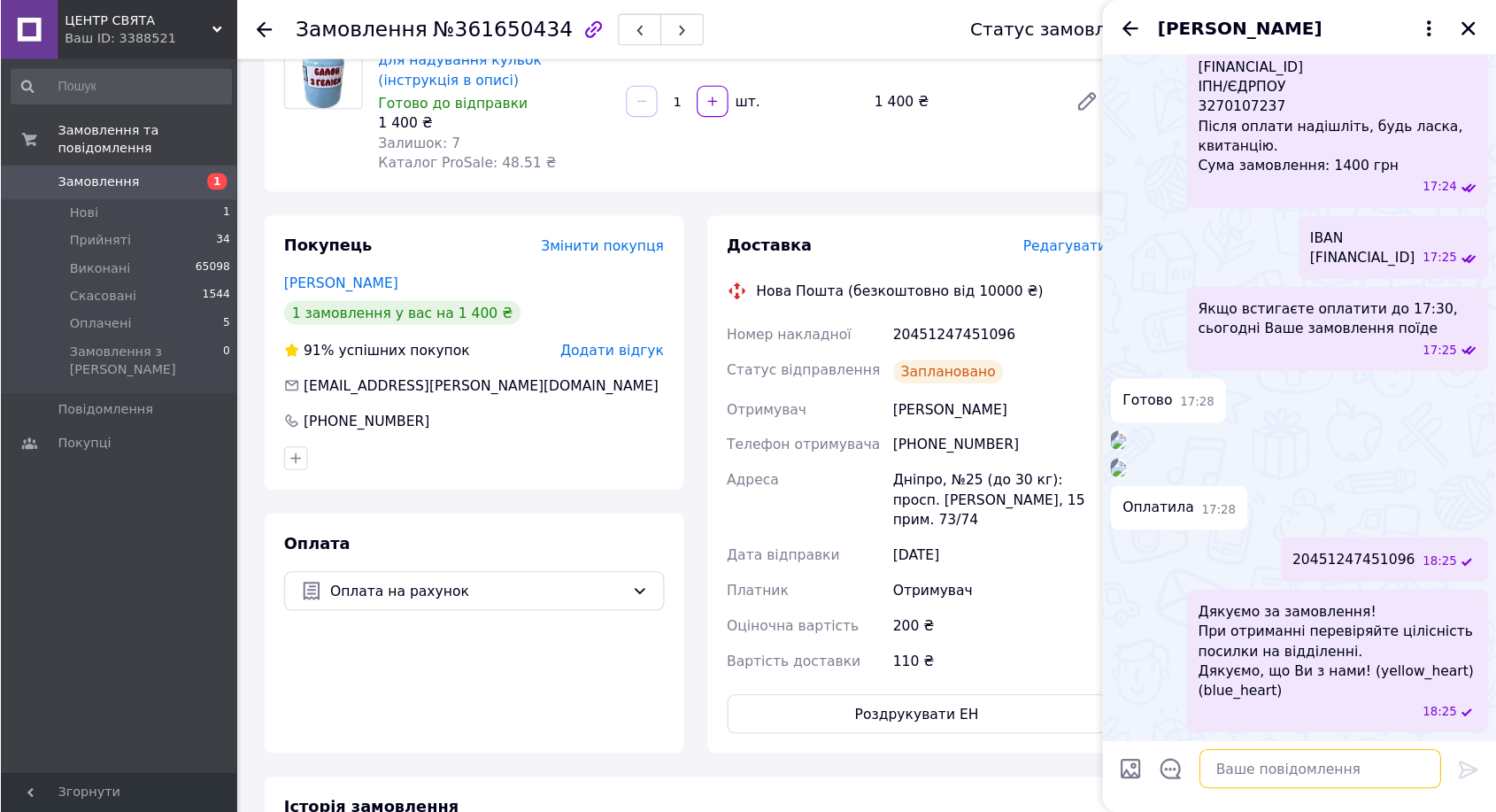
scroll to position [800, 0]
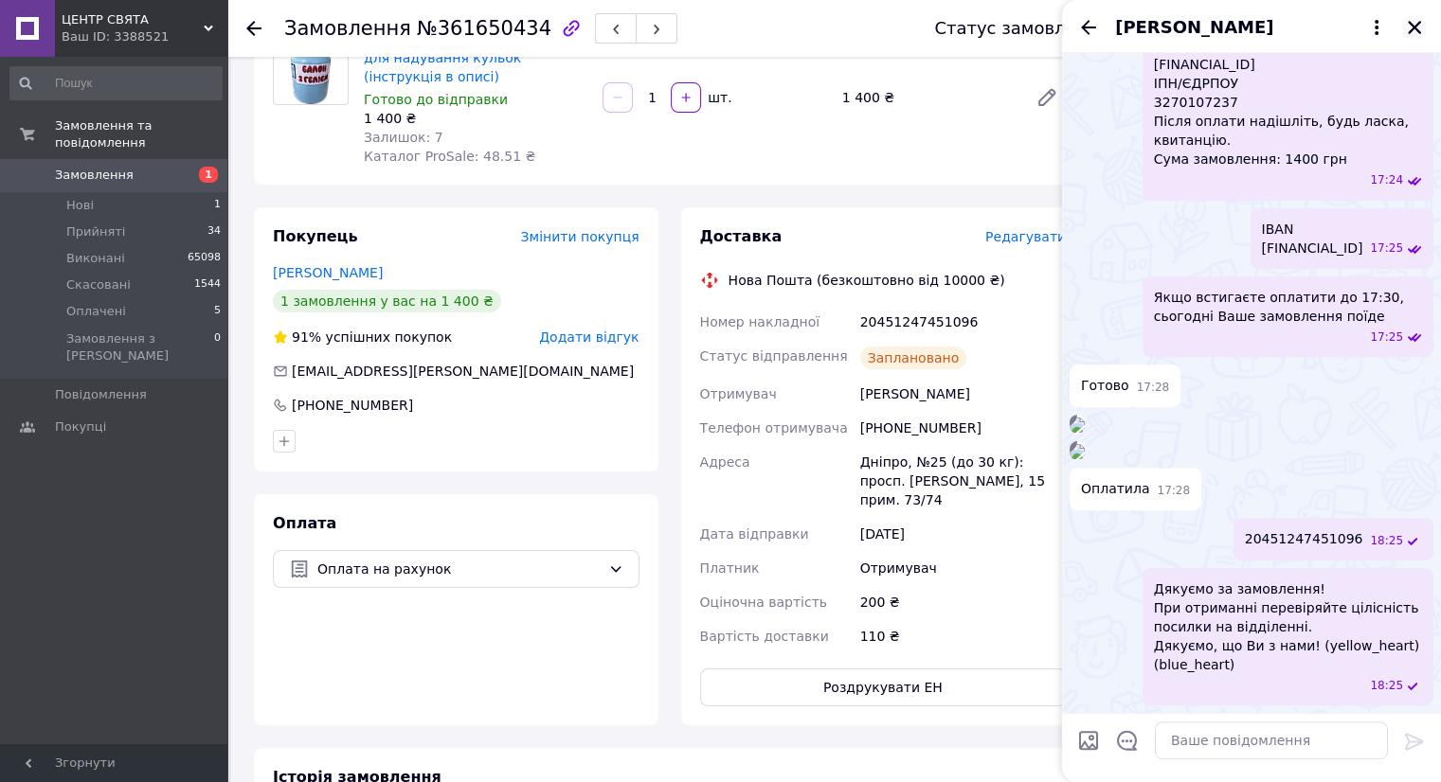
click at [1410, 23] on icon "Закрити" at bounding box center [1414, 27] width 17 height 17
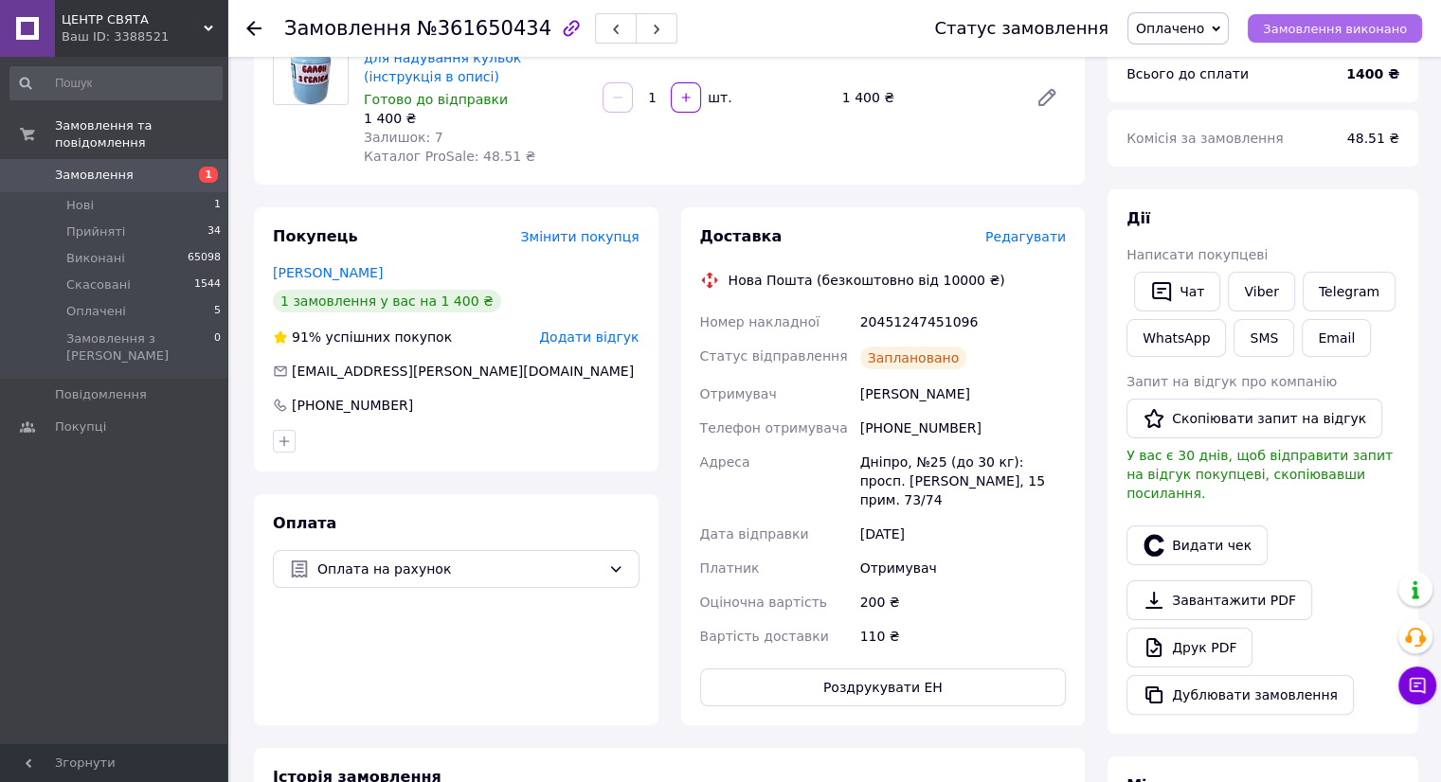
click at [1323, 32] on span "Замовлення виконано" at bounding box center [1335, 29] width 144 height 14
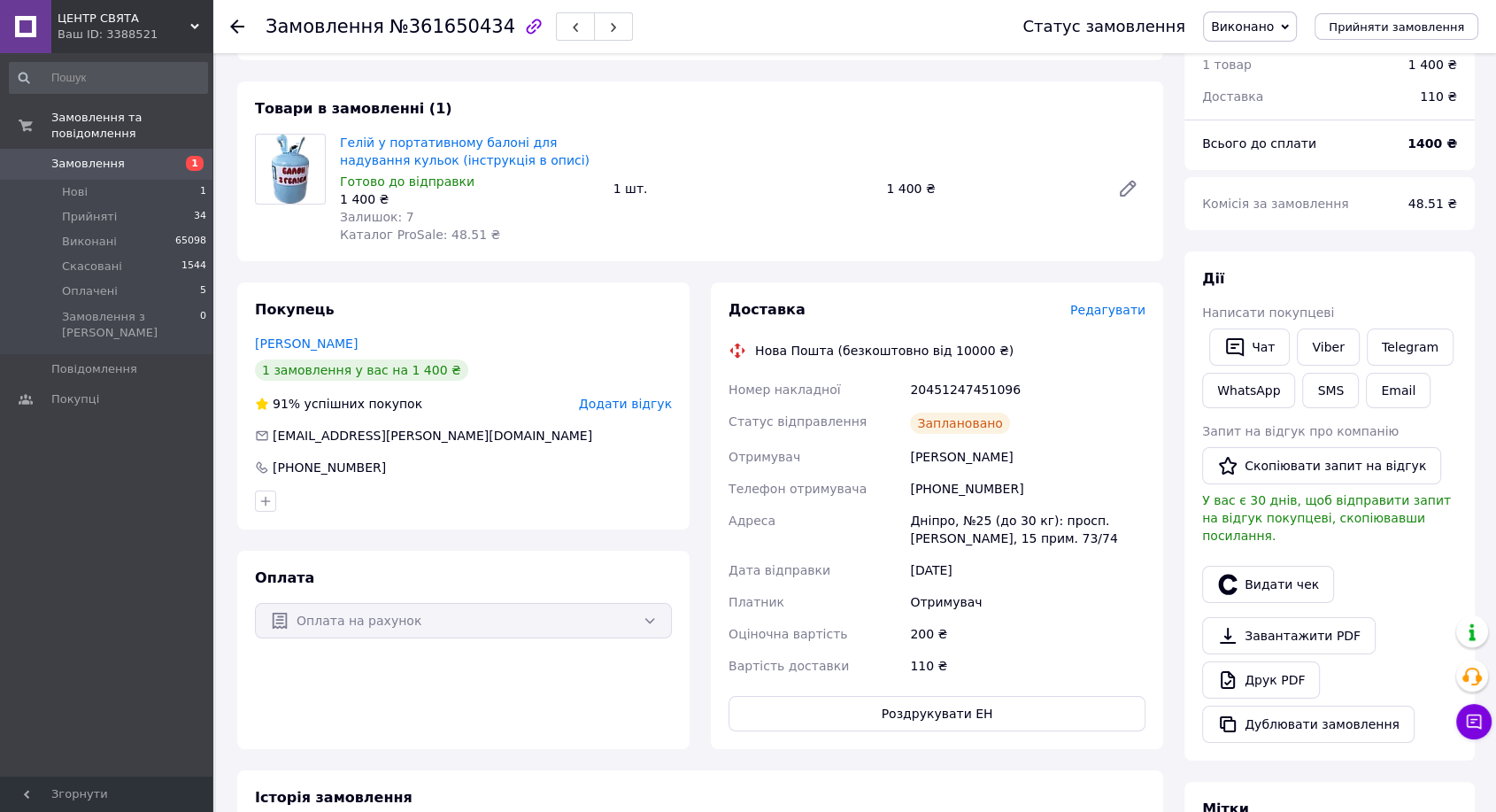
scroll to position [0, 0]
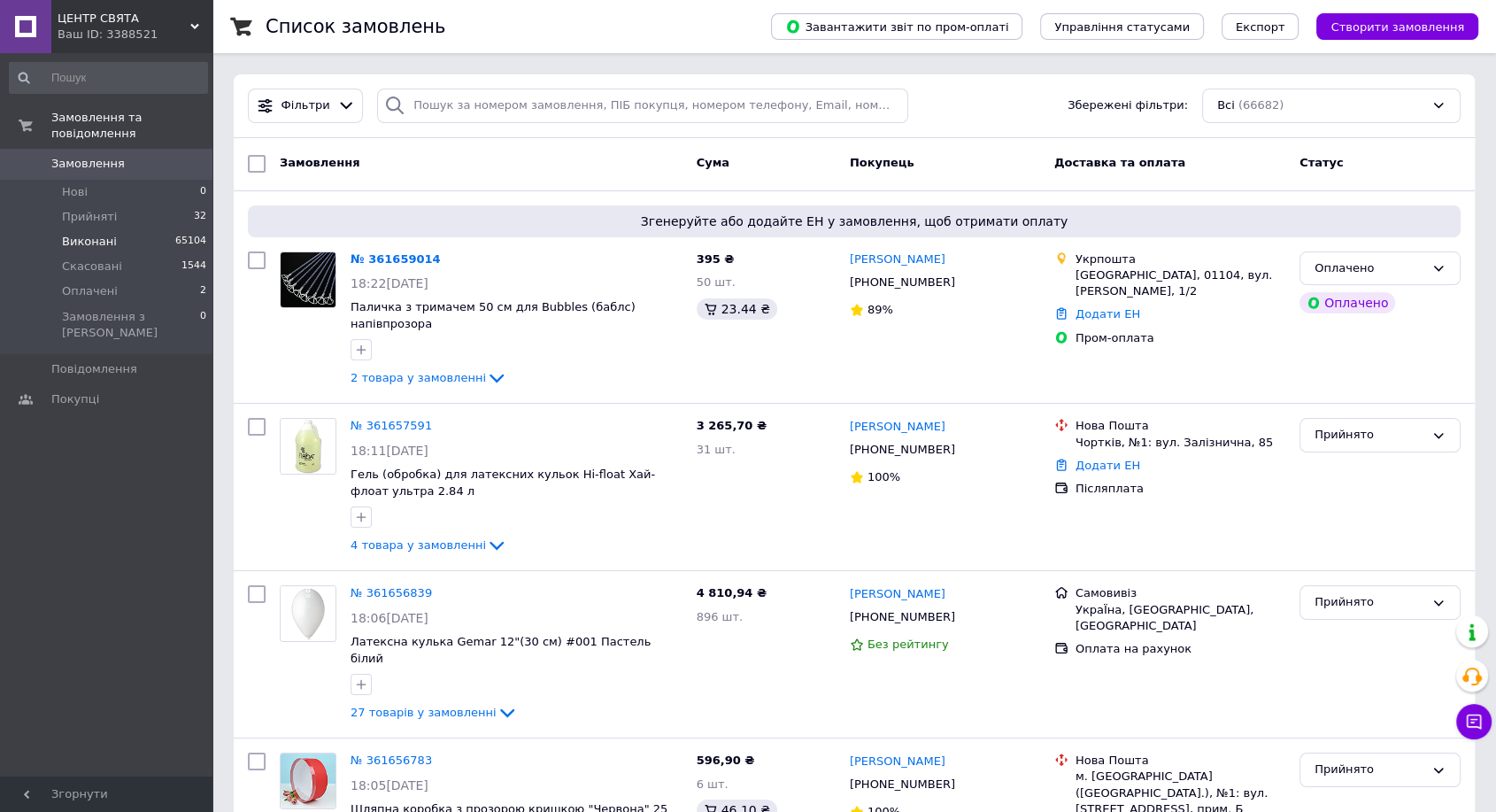
click at [93, 234] on span "Виконані" at bounding box center [89, 241] width 55 height 16
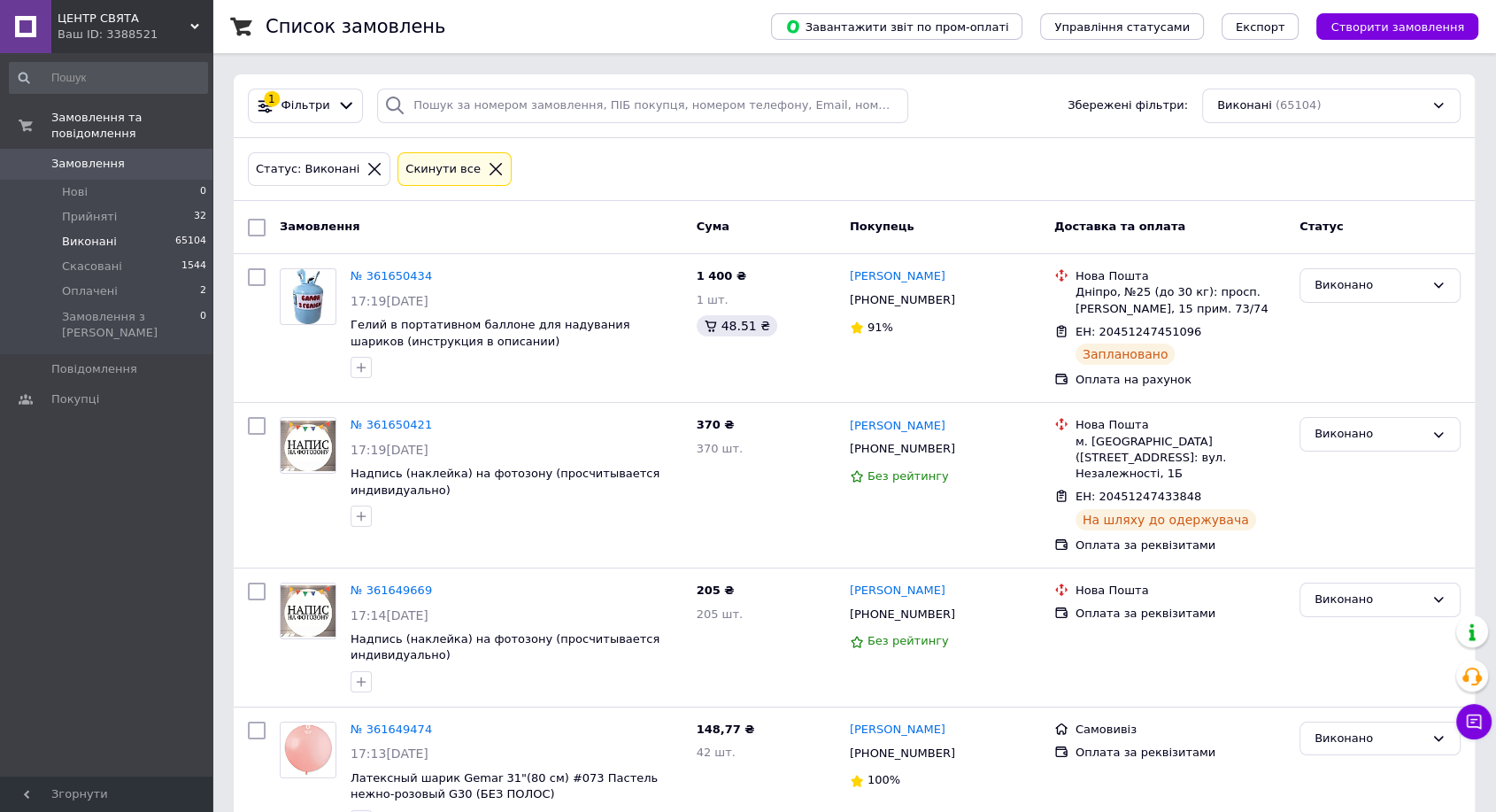
drag, startPoint x: 341, startPoint y: 115, endPoint x: 351, endPoint y: 166, distance: 52.0
click at [341, 115] on div "1 Фільтри" at bounding box center [305, 106] width 115 height 35
click at [319, 111] on span "Фільтри" at bounding box center [306, 106] width 49 height 17
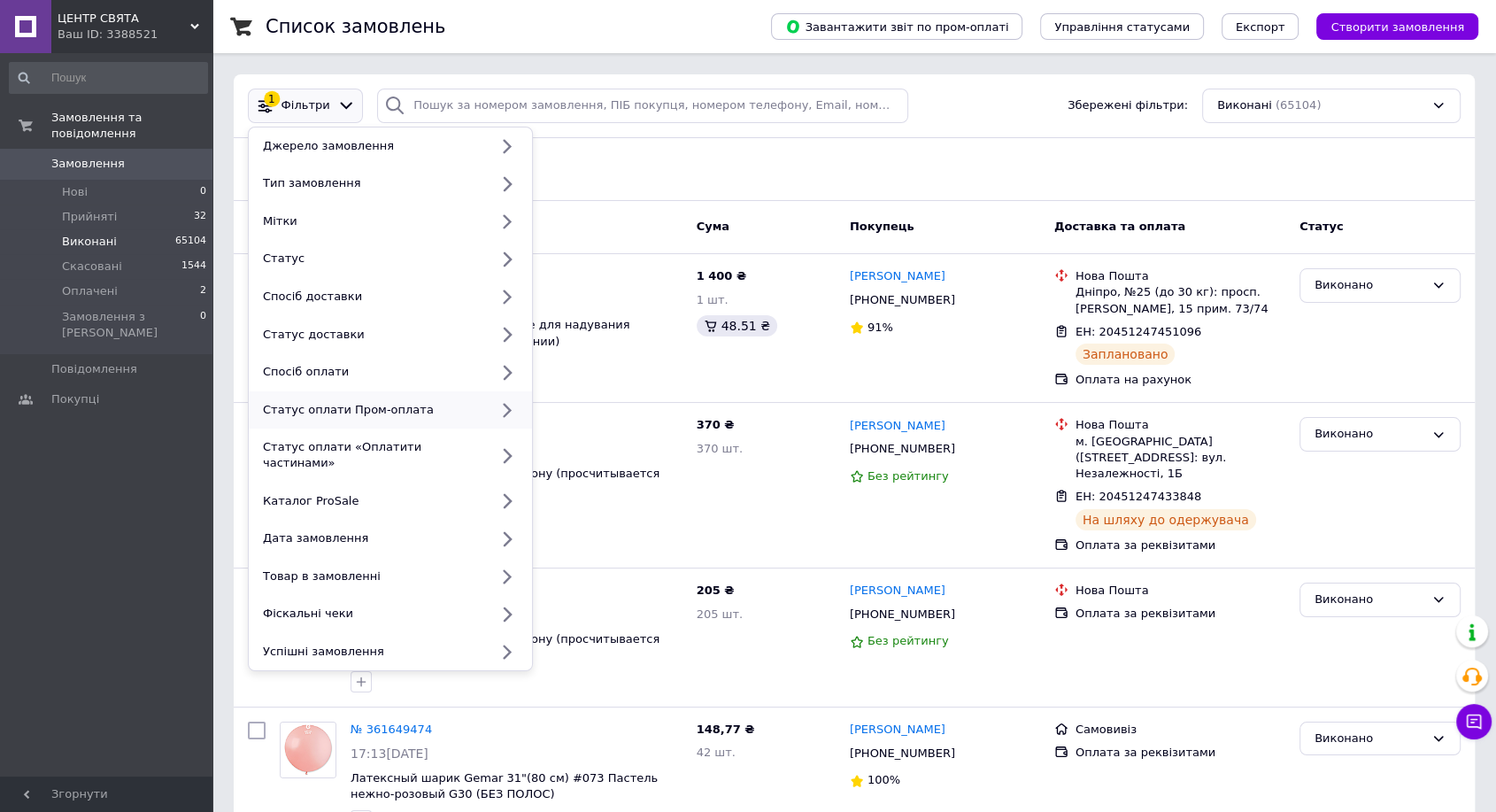
click at [443, 411] on div "Статус оплати Пром-оплата" at bounding box center [372, 409] width 233 height 16
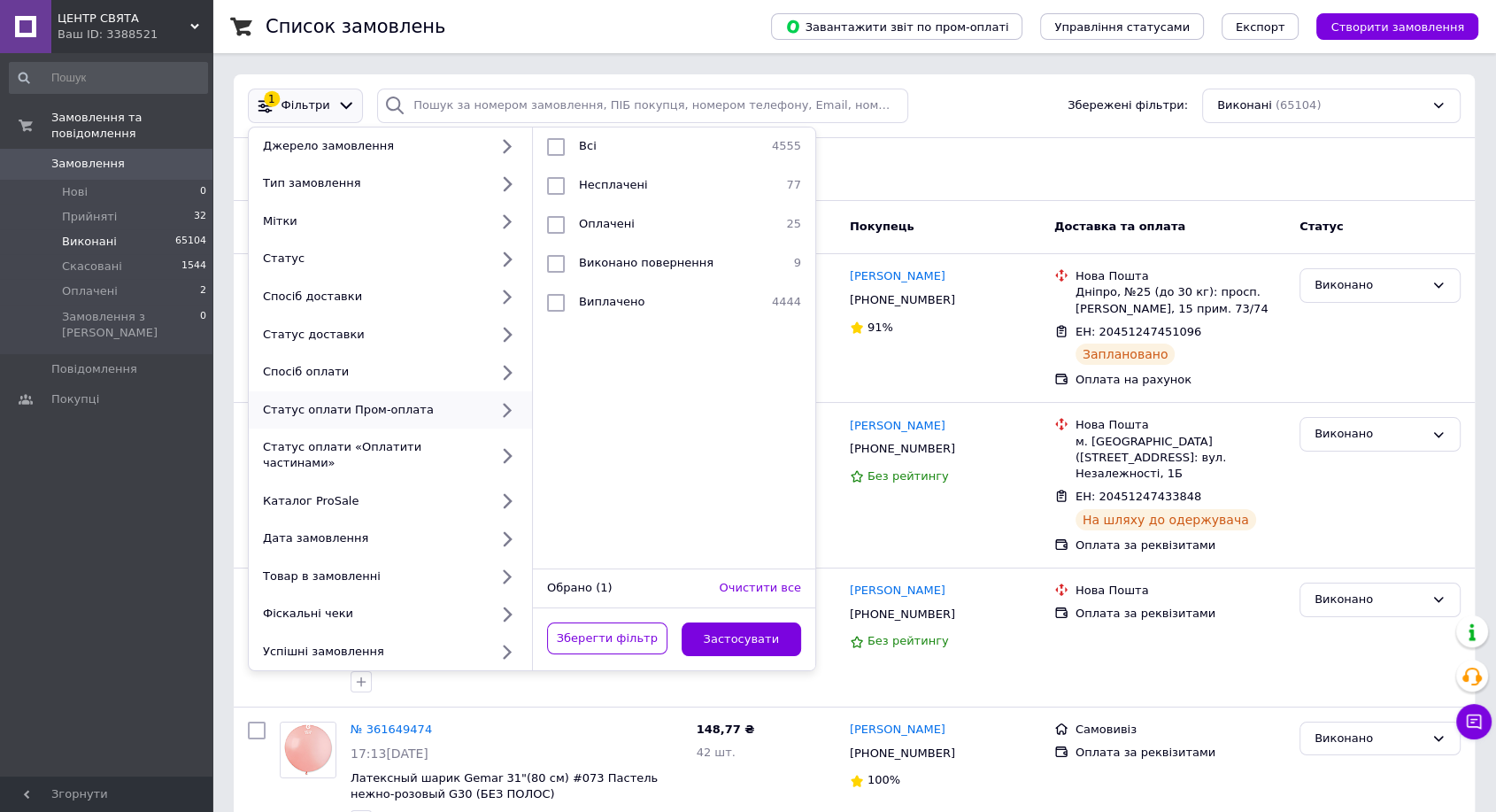
click at [443, 411] on div "Статус оплати Пром-оплата" at bounding box center [372, 409] width 233 height 16
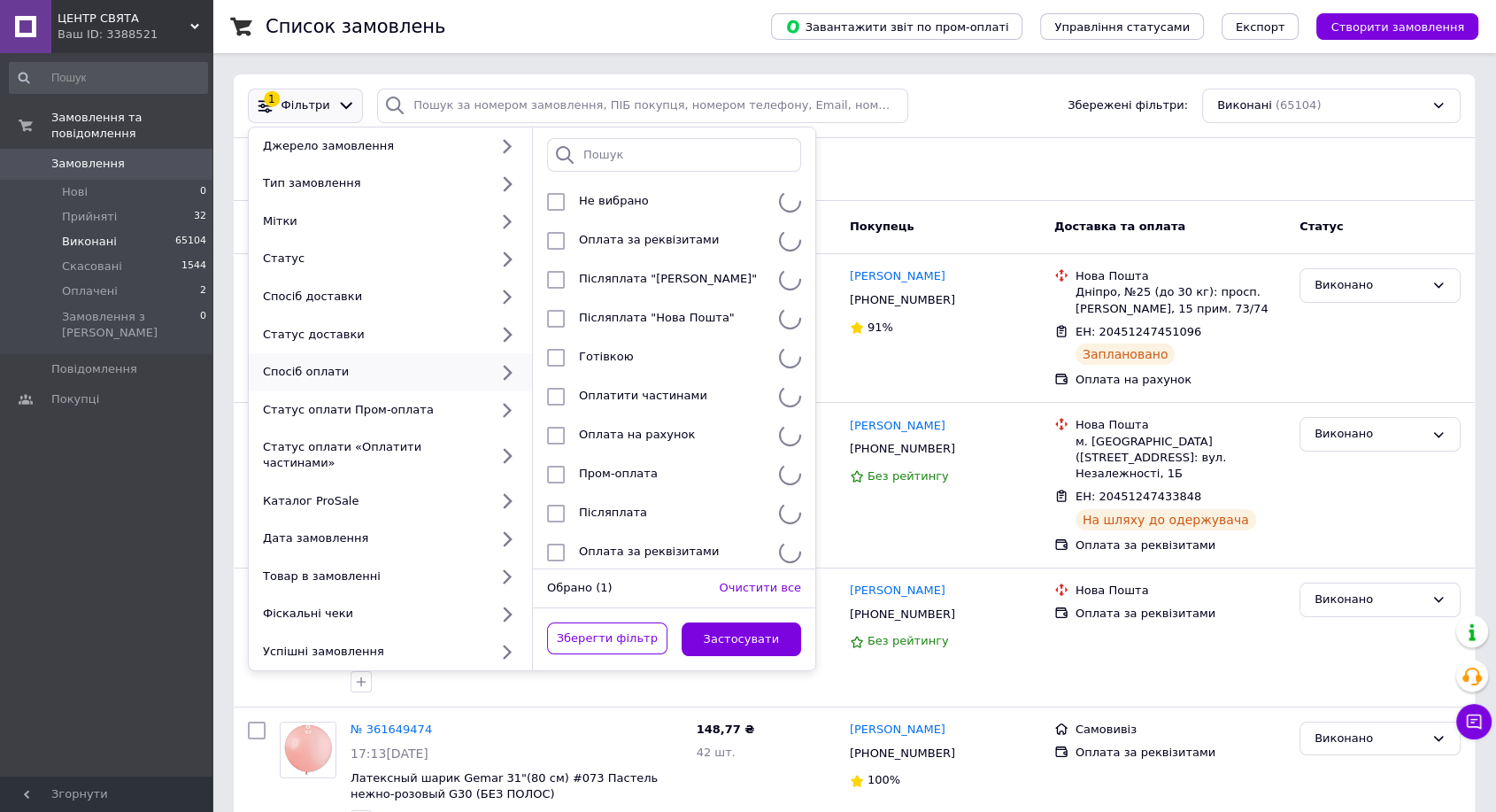
click at [423, 363] on div "Спосіб оплати" at bounding box center [372, 371] width 233 height 16
click at [617, 476] on span "Пром-оплата" at bounding box center [619, 473] width 78 height 13
checkbox input "true"
click at [736, 625] on button "Застосувати" at bounding box center [741, 639] width 121 height 35
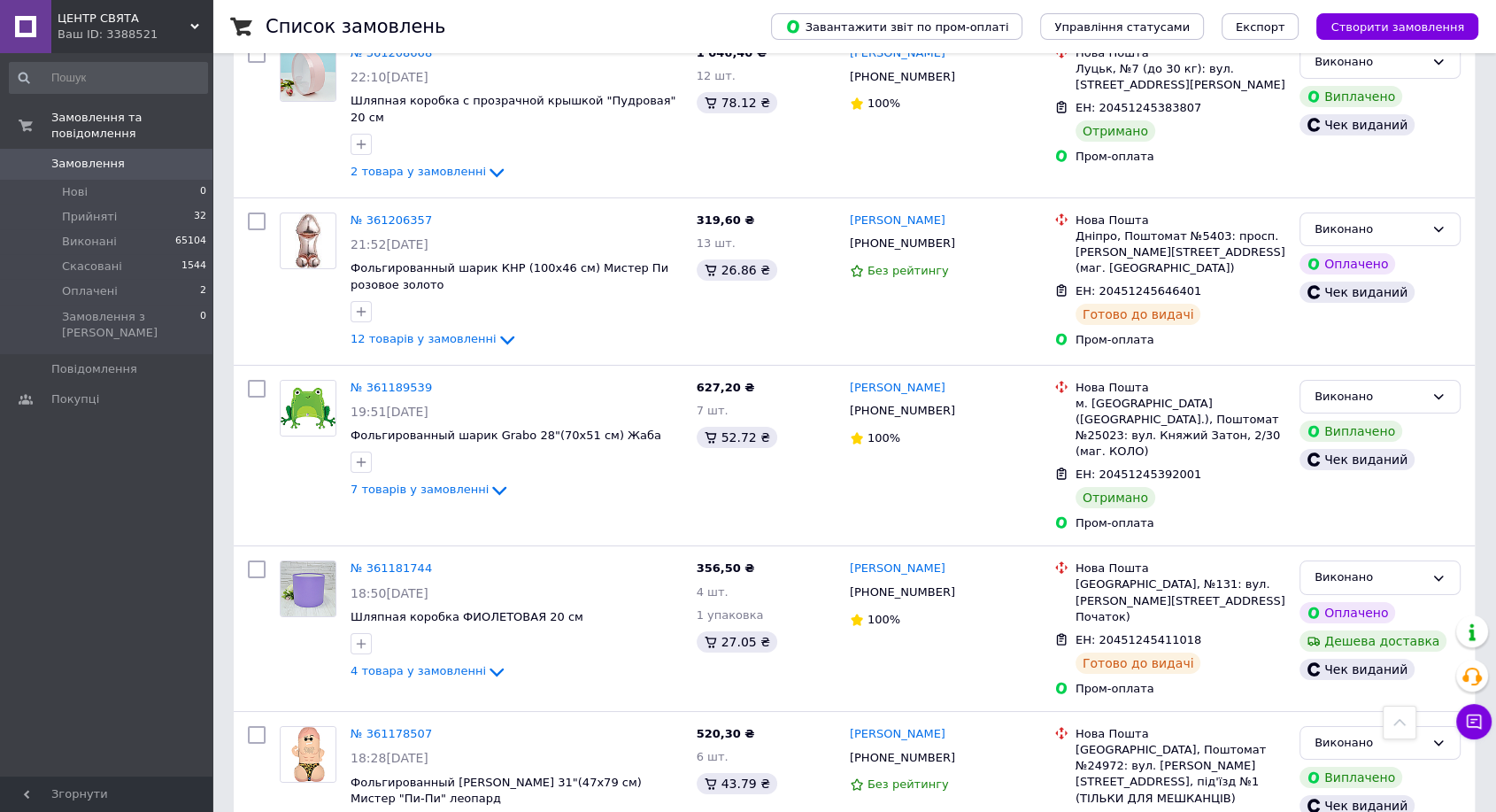
scroll to position [6491, 0]
